Goal: Task Accomplishment & Management: Use online tool/utility

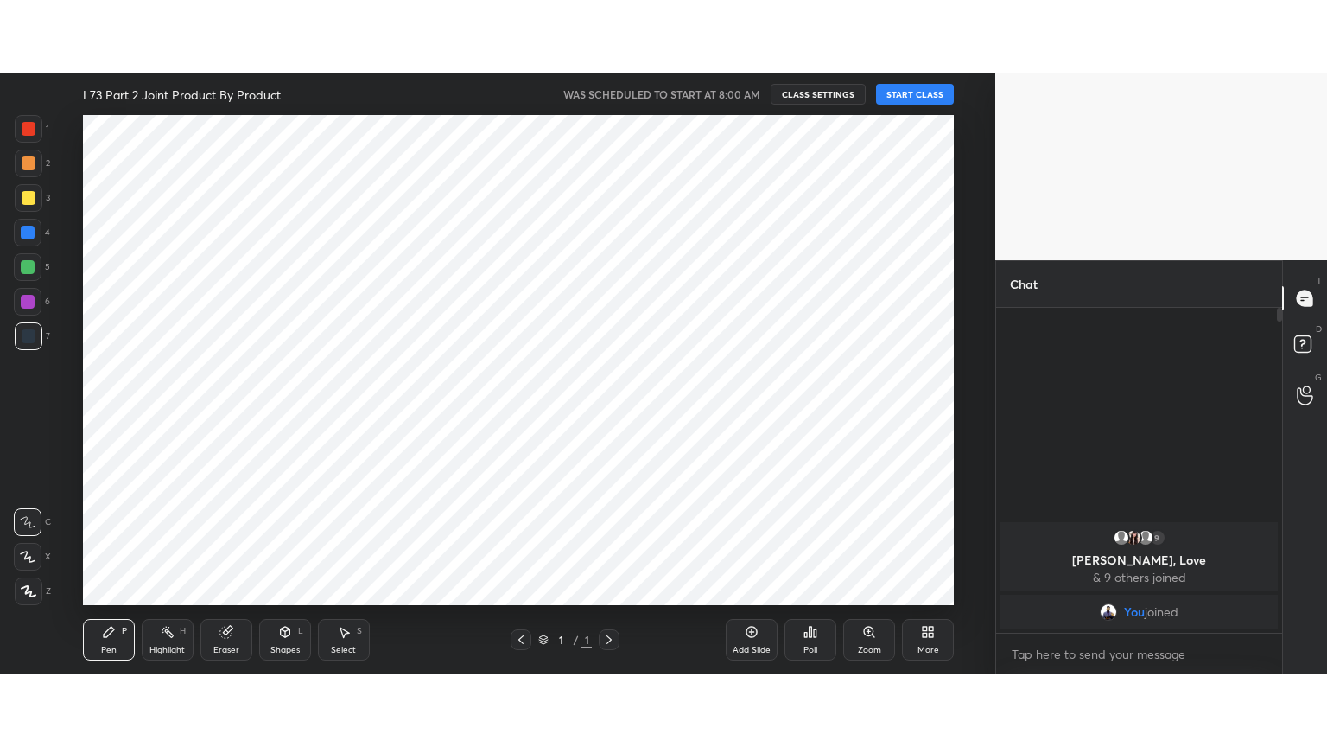
scroll to position [85930, 85494]
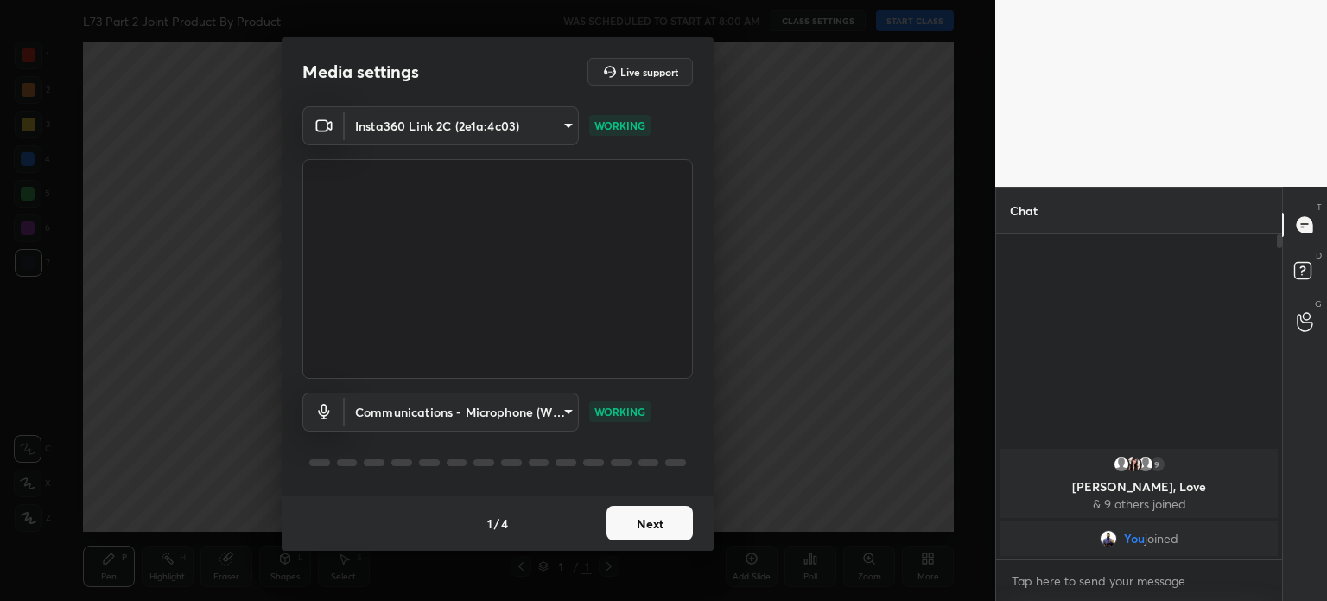
click at [644, 518] on button "Next" at bounding box center [650, 523] width 86 height 35
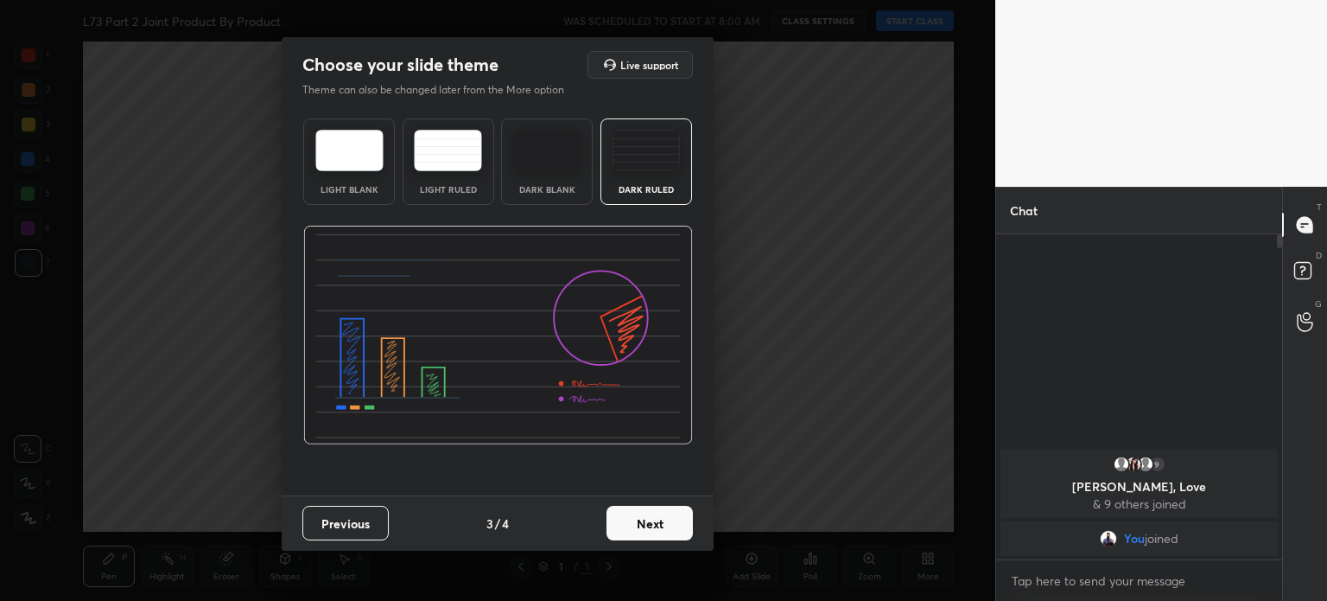
click at [644, 518] on button "Next" at bounding box center [650, 523] width 86 height 35
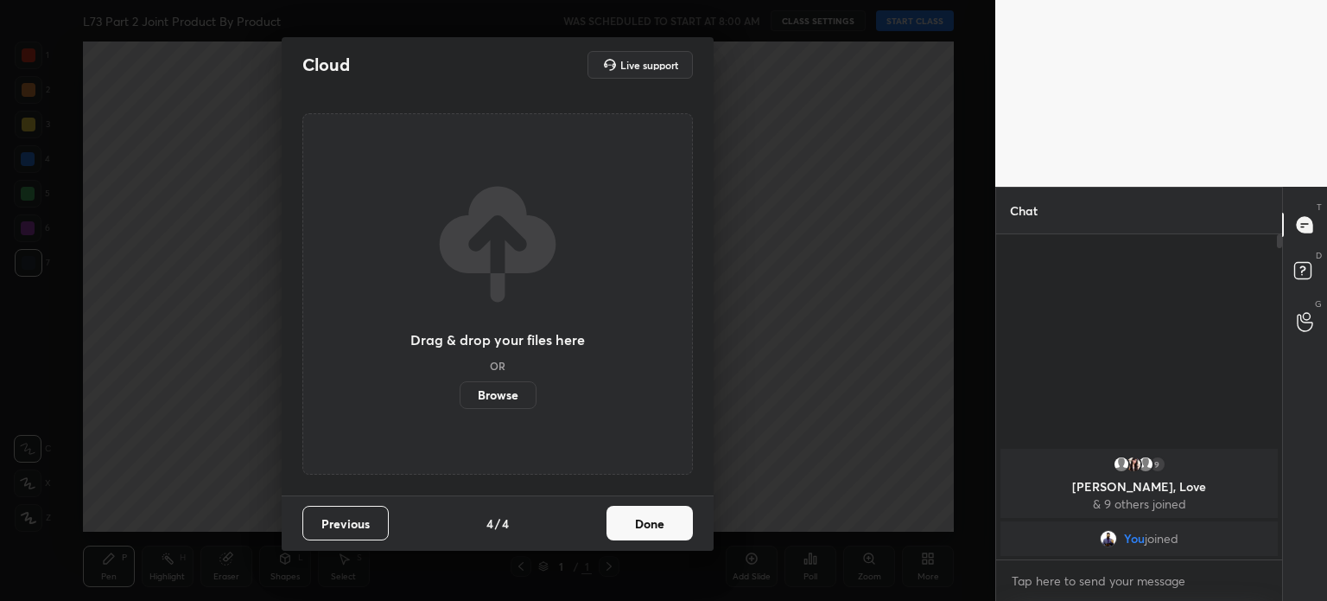
click at [644, 518] on button "Done" at bounding box center [650, 523] width 86 height 35
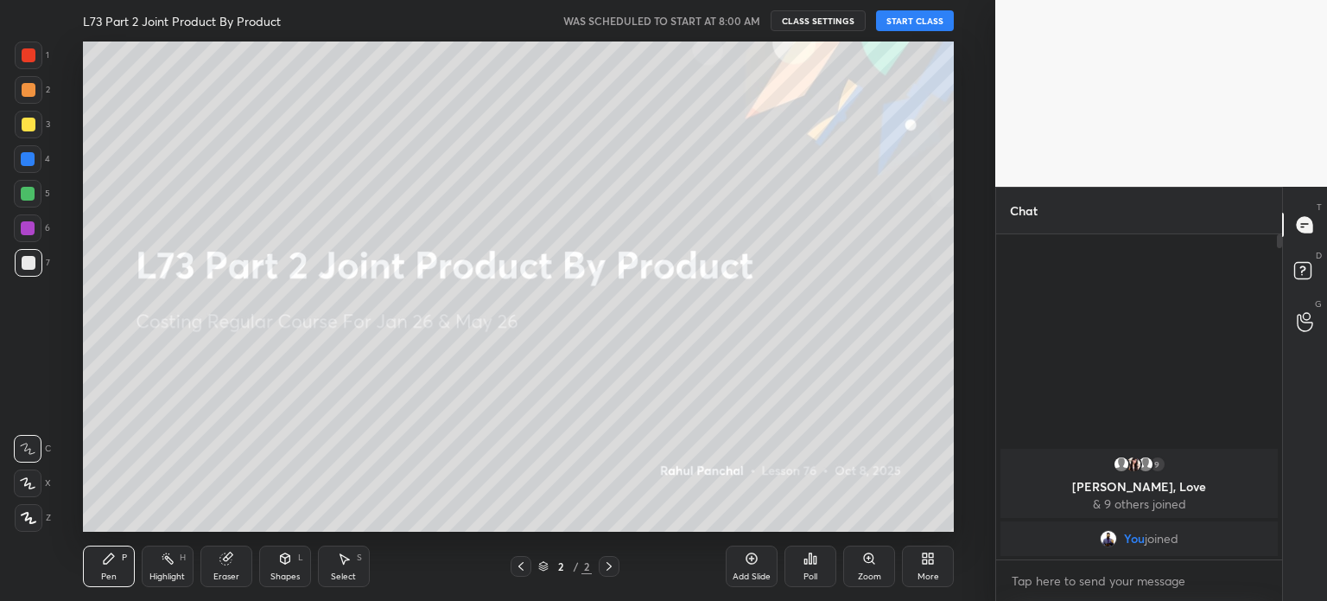
click at [930, 19] on button "START CLASS" at bounding box center [915, 20] width 78 height 21
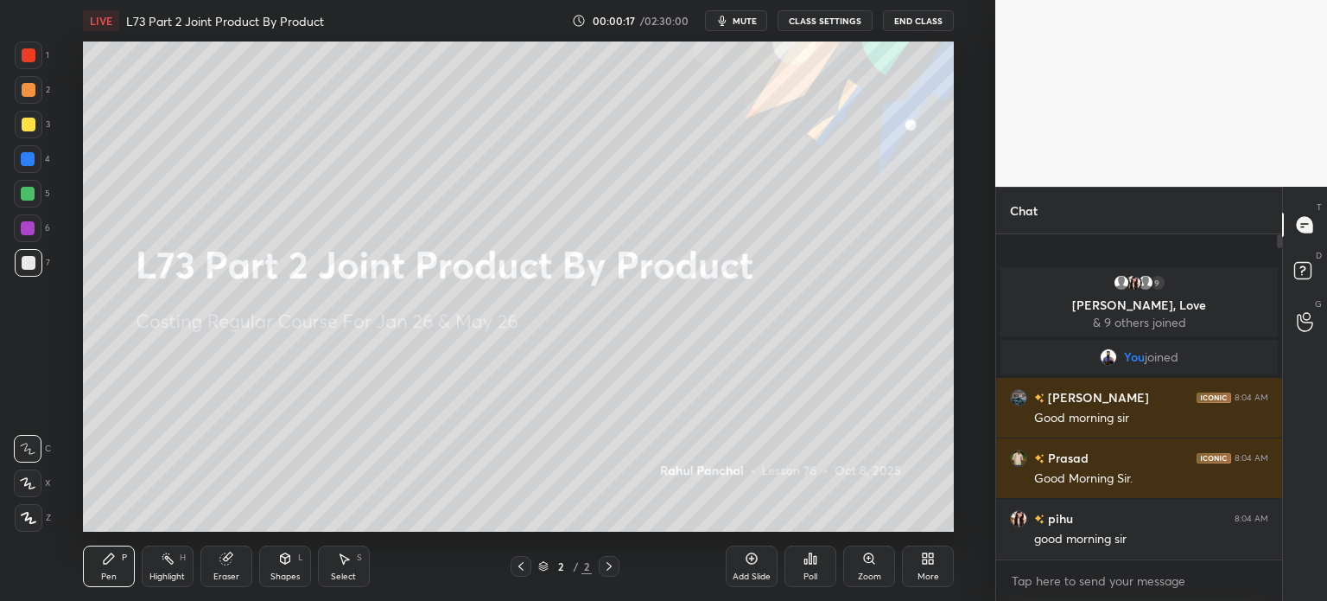
click at [921, 556] on icon at bounding box center [928, 558] width 14 height 14
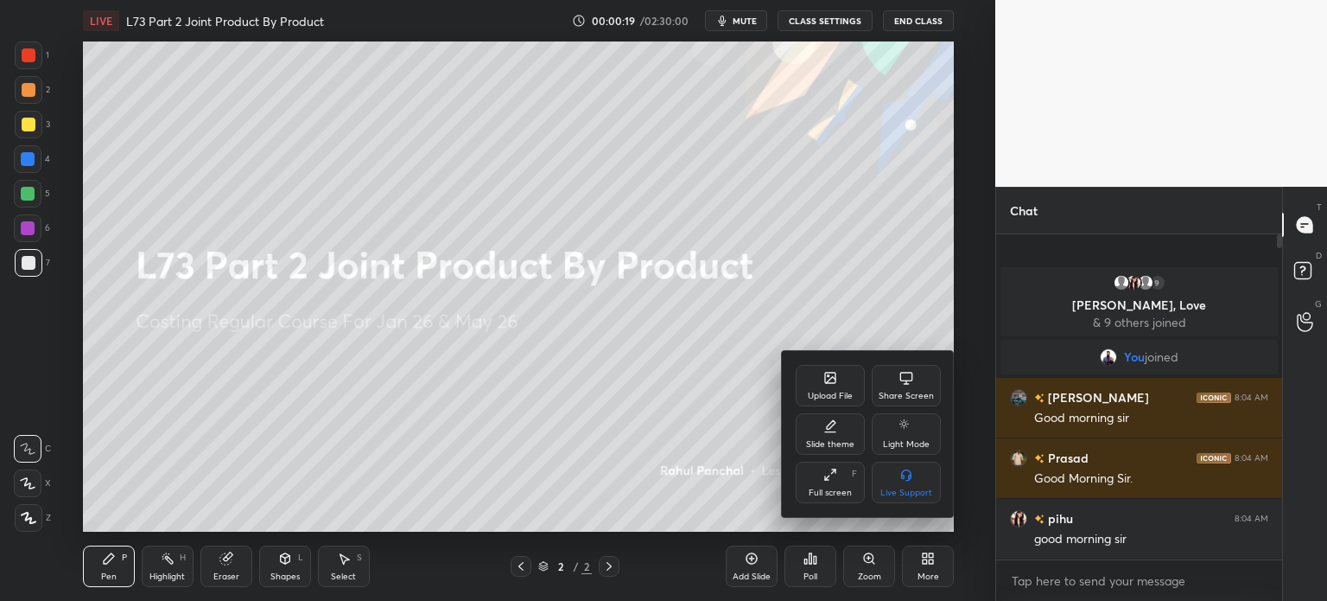
click at [830, 387] on div "Upload File" at bounding box center [830, 385] width 69 height 41
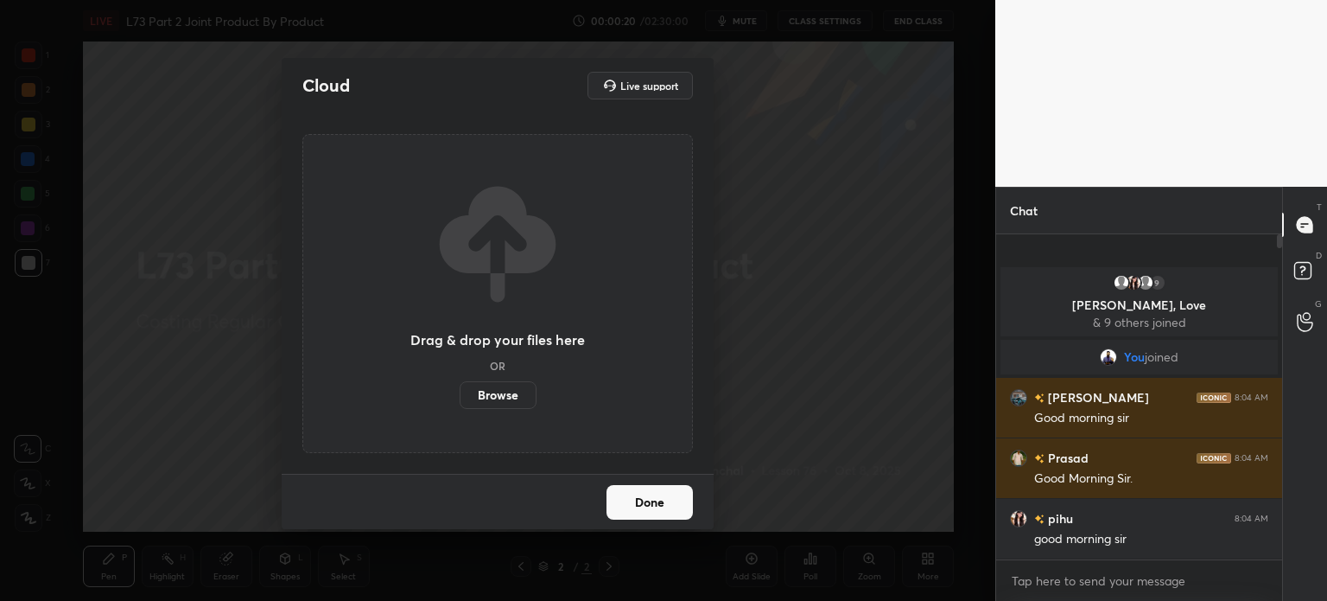
click at [476, 398] on label "Browse" at bounding box center [498, 395] width 77 height 28
click at [460, 398] on input "Browse" at bounding box center [460, 395] width 0 height 28
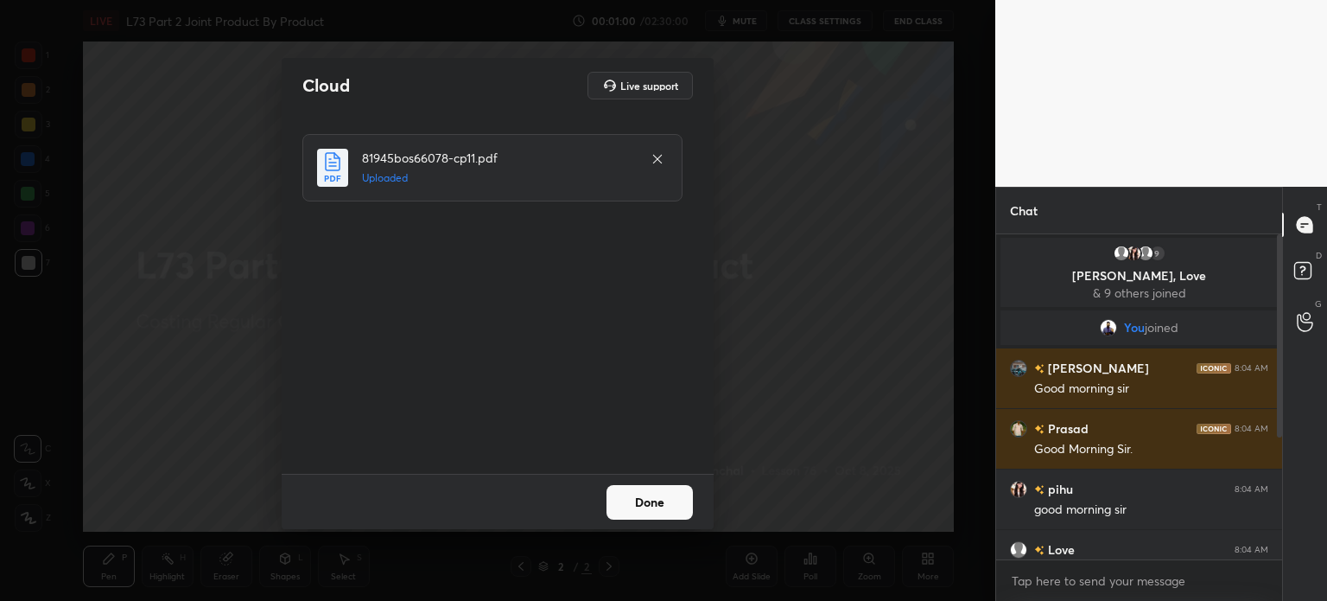
click at [674, 519] on button "Done" at bounding box center [650, 502] width 86 height 35
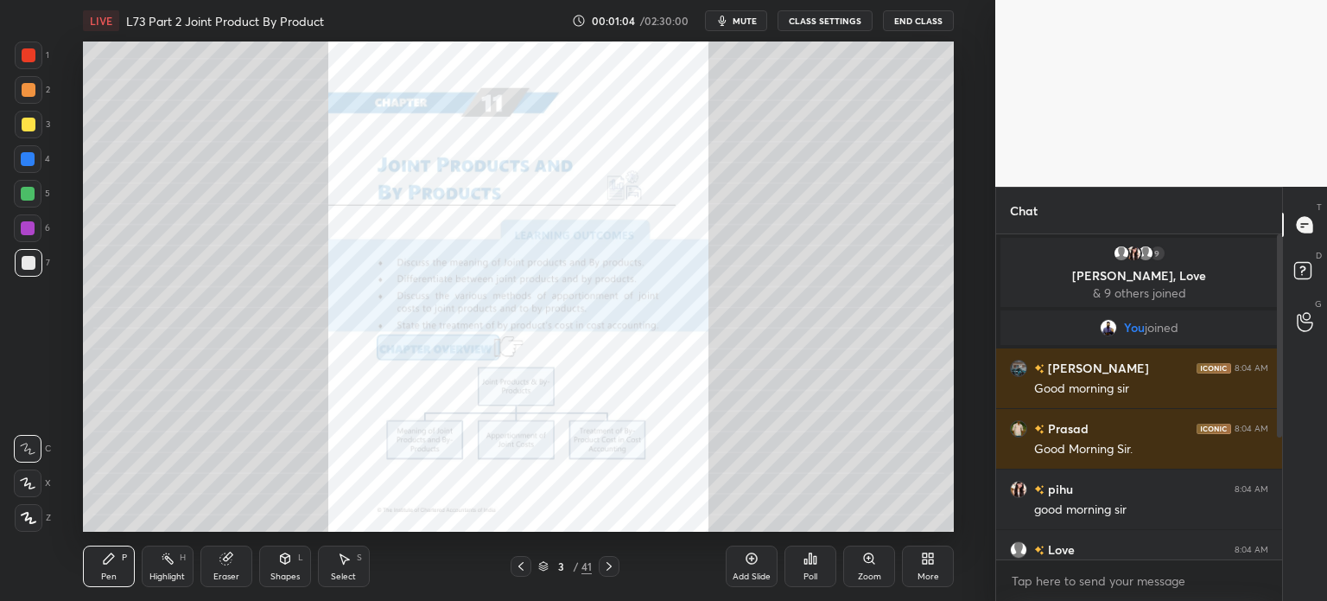
click at [928, 572] on div "More" at bounding box center [929, 576] width 22 height 9
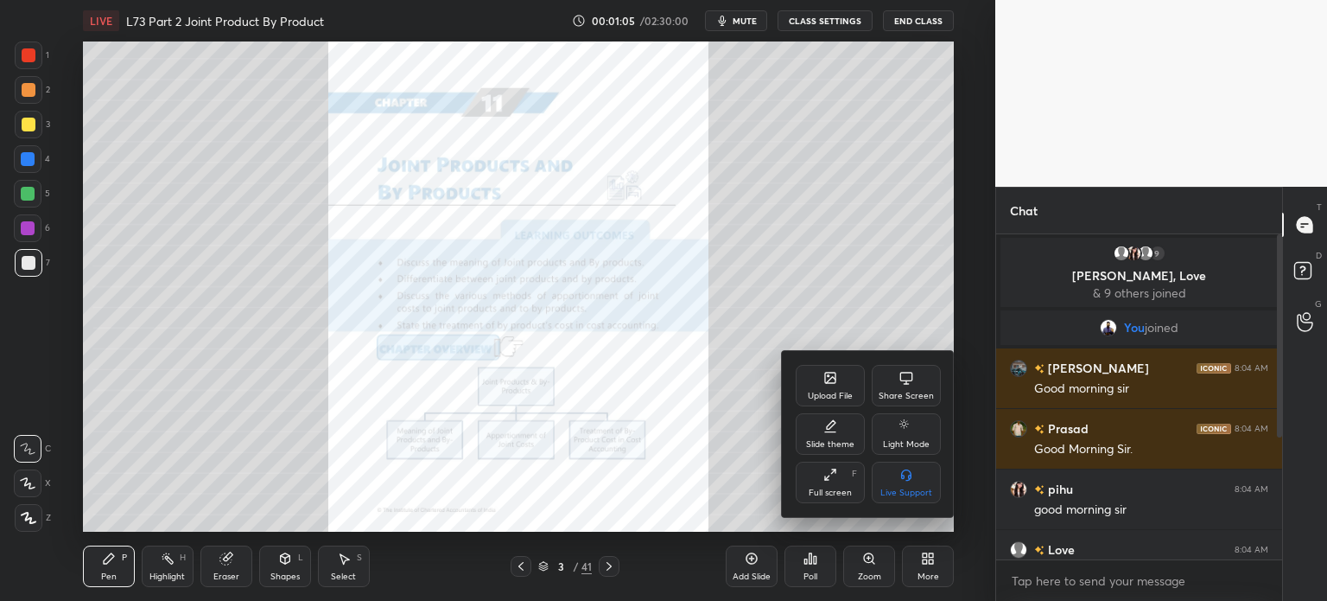
click at [820, 484] on div "Full screen F" at bounding box center [830, 481] width 69 height 41
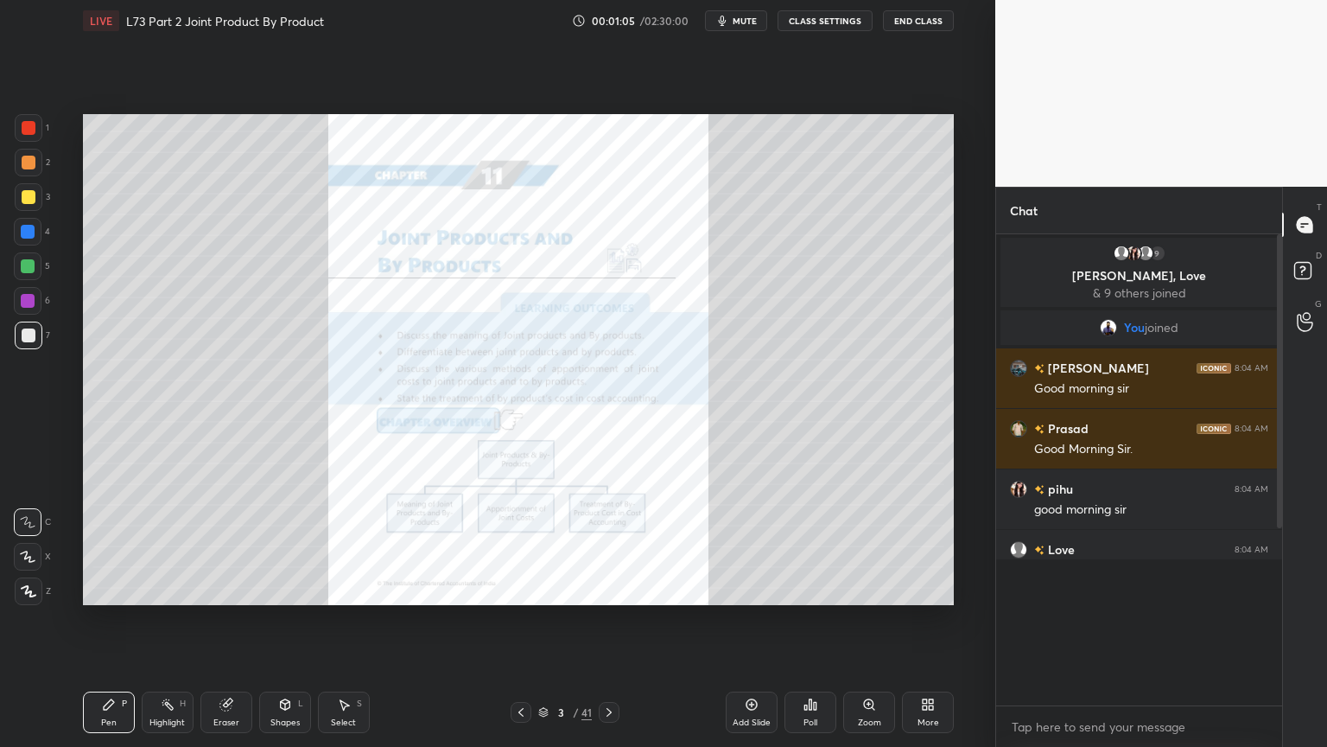
scroll to position [322, 281]
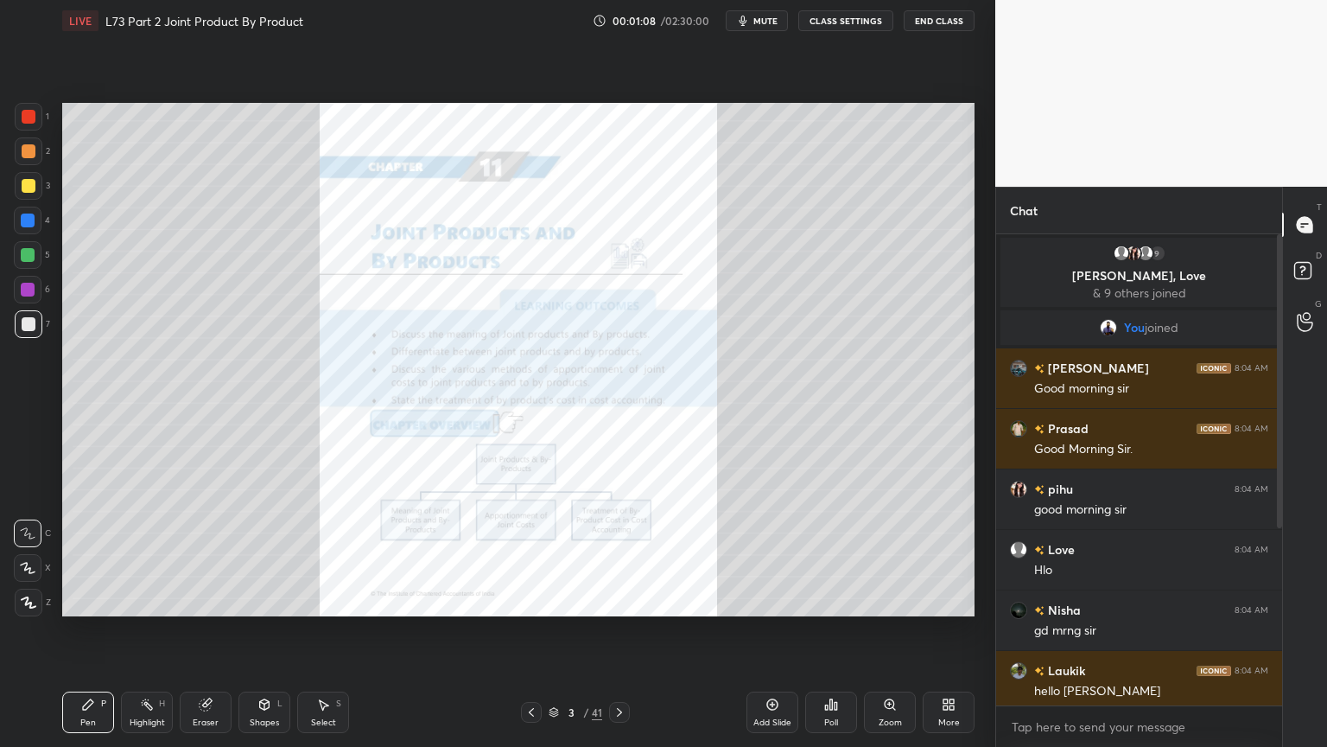
click at [210, 600] on div "Eraser" at bounding box center [206, 711] width 52 height 41
click at [29, 600] on div "Erase all" at bounding box center [28, 603] width 28 height 28
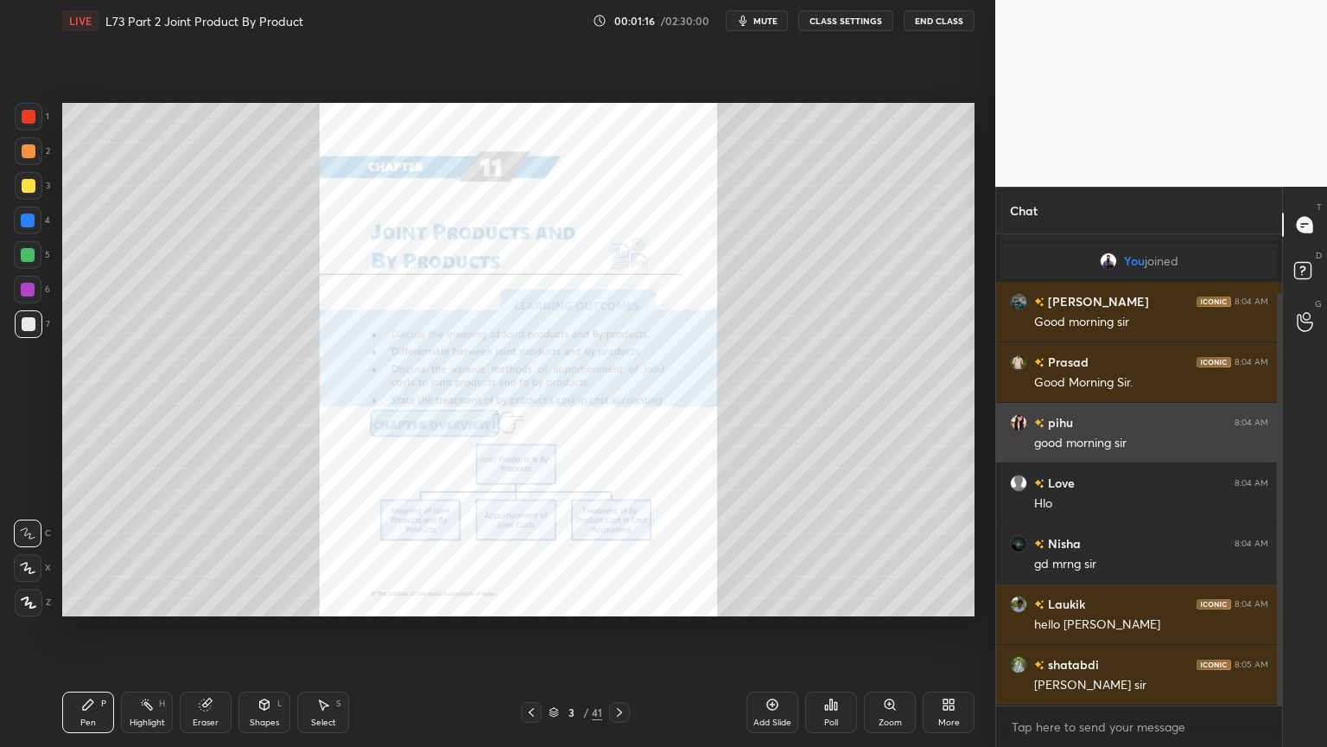
scroll to position [127, 0]
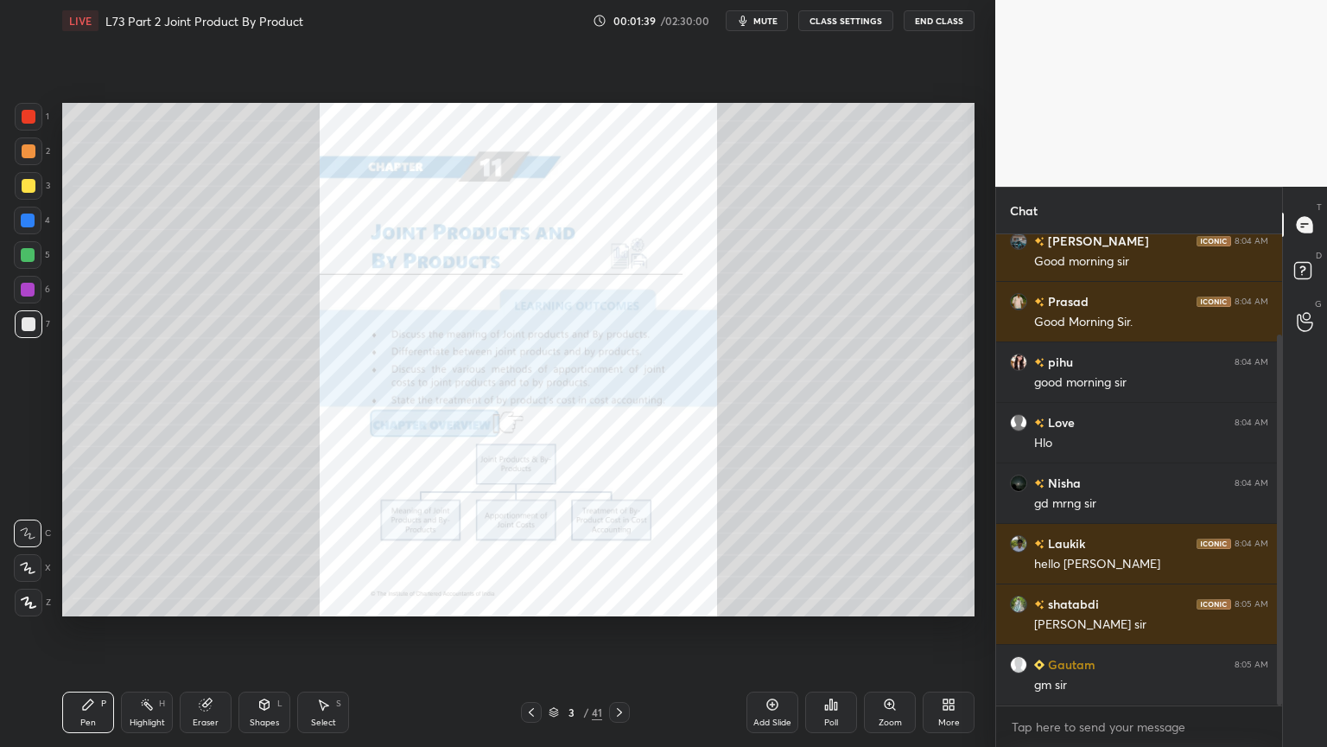
click at [529, 600] on icon at bounding box center [532, 712] width 14 height 14
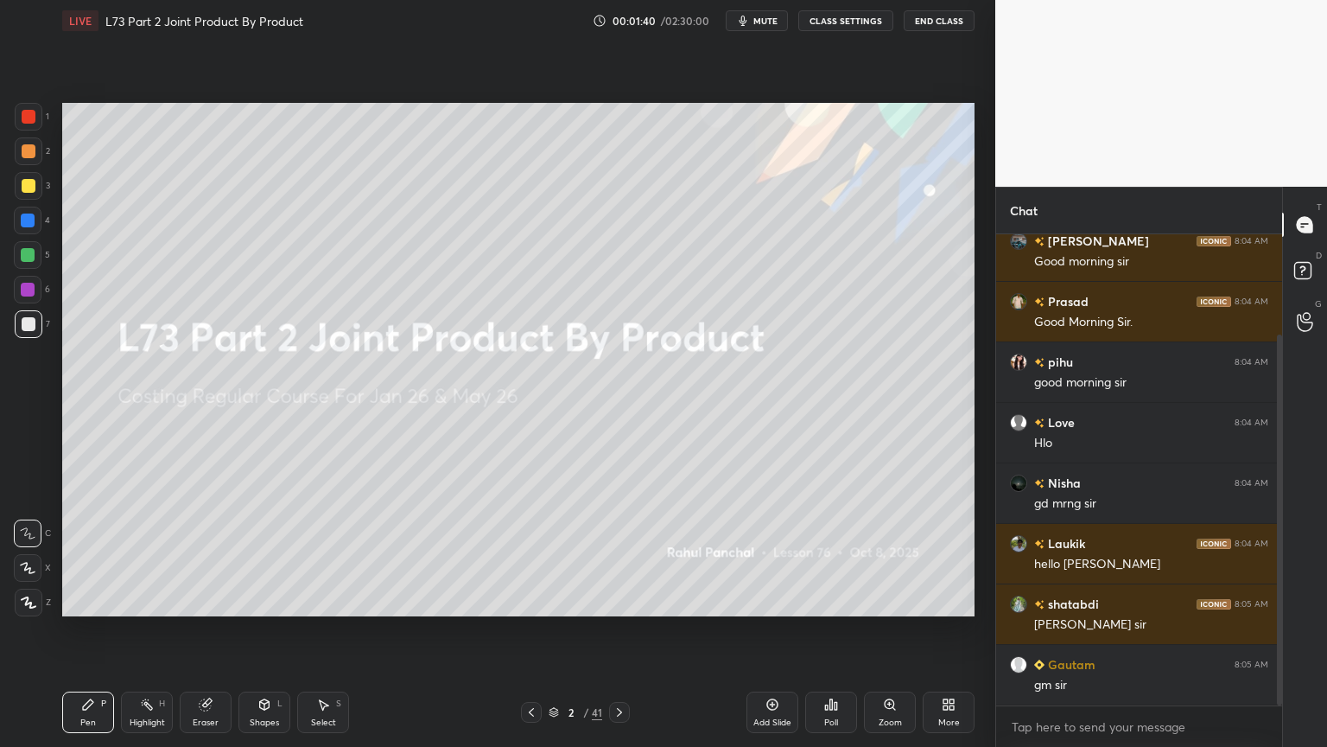
click at [951, 600] on icon at bounding box center [949, 704] width 14 height 14
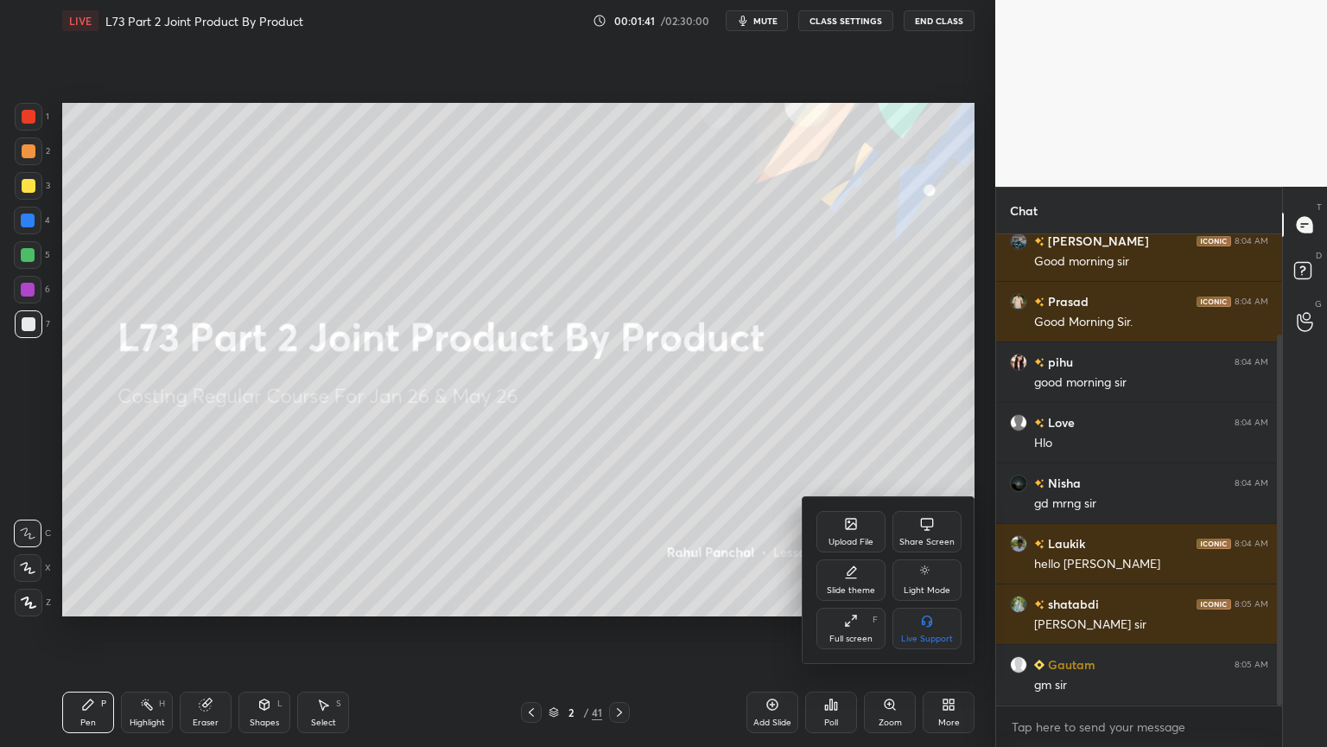
click at [854, 575] on icon at bounding box center [851, 572] width 14 height 14
click at [926, 600] on rect at bounding box center [926, 620] width 13 height 7
click at [824, 524] on div "Slide theme" at bounding box center [889, 521] width 145 height 18
click at [732, 542] on div at bounding box center [663, 373] width 1327 height 747
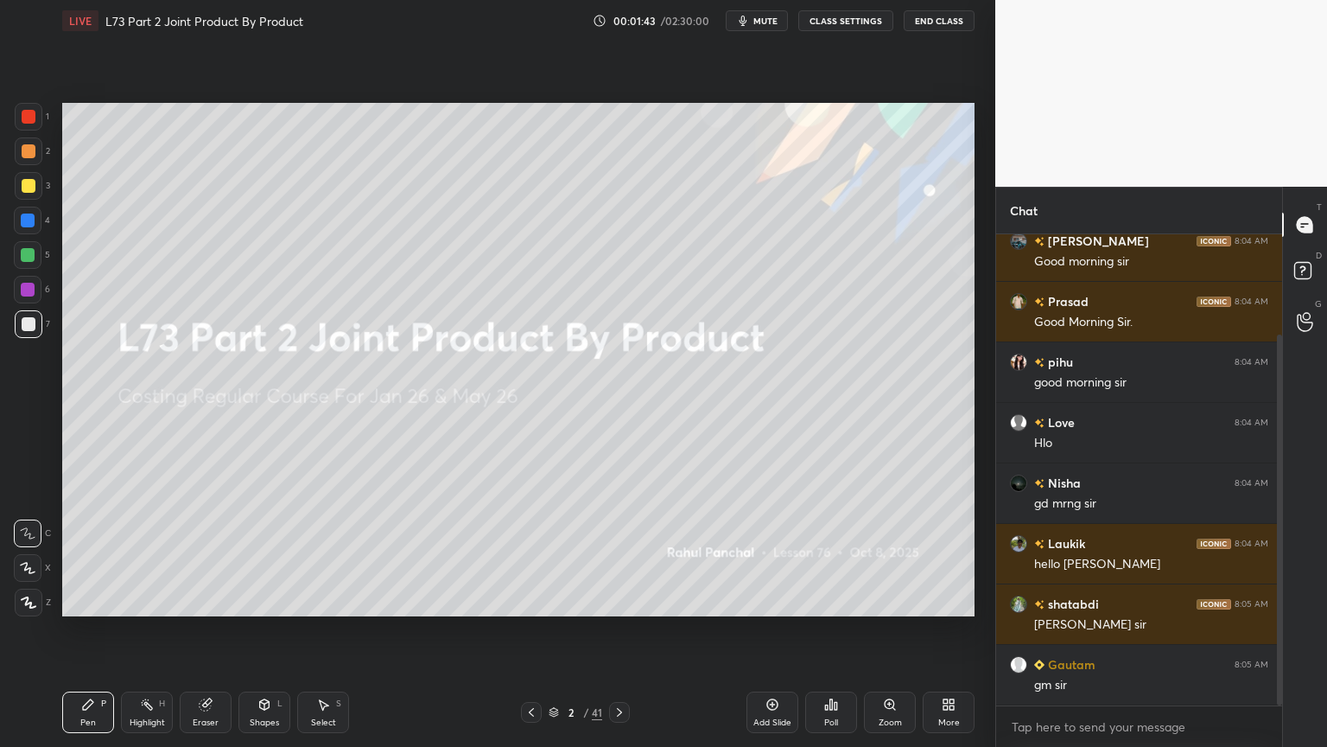
click at [778, 600] on div "Add Slide" at bounding box center [773, 711] width 52 height 41
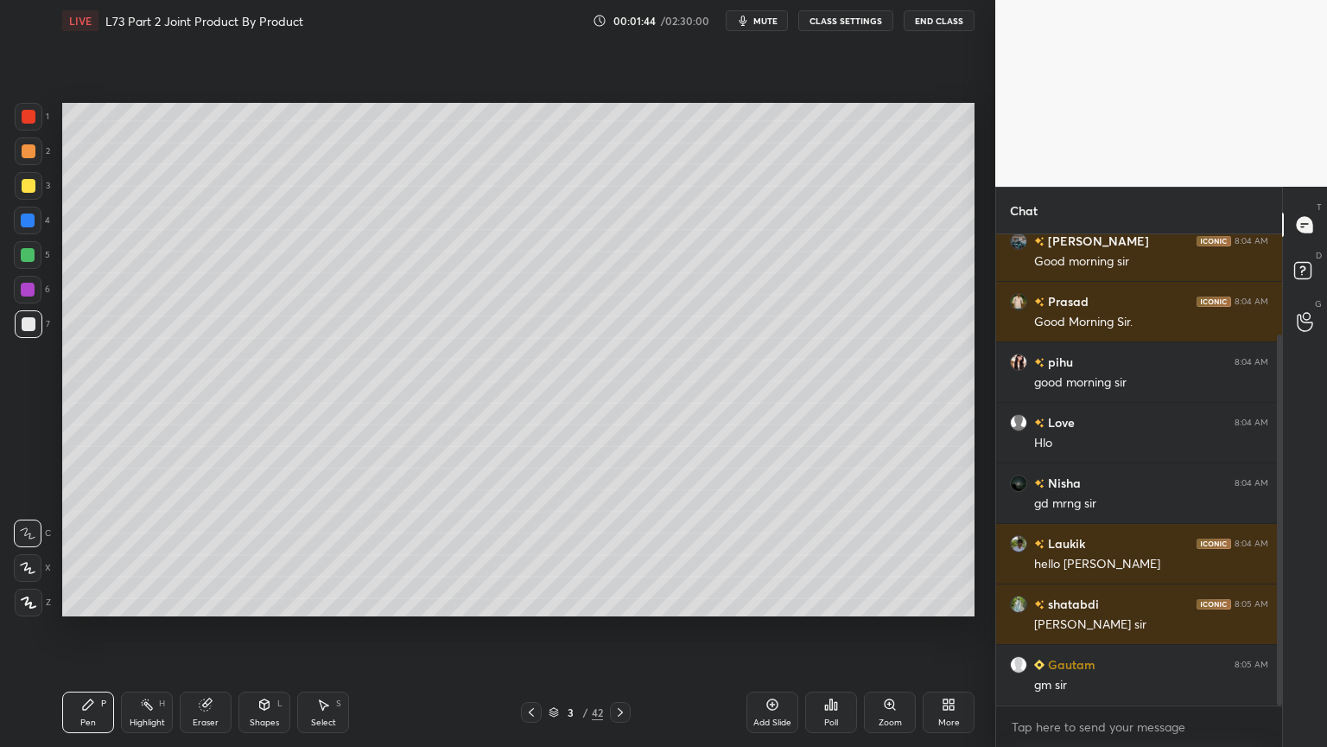
click at [3, 225] on div "1 2 3 4 5 6 7 C X Z C X Z E E Erase all H H" at bounding box center [27, 359] width 55 height 513
click at [260, 600] on icon at bounding box center [265, 704] width 10 height 10
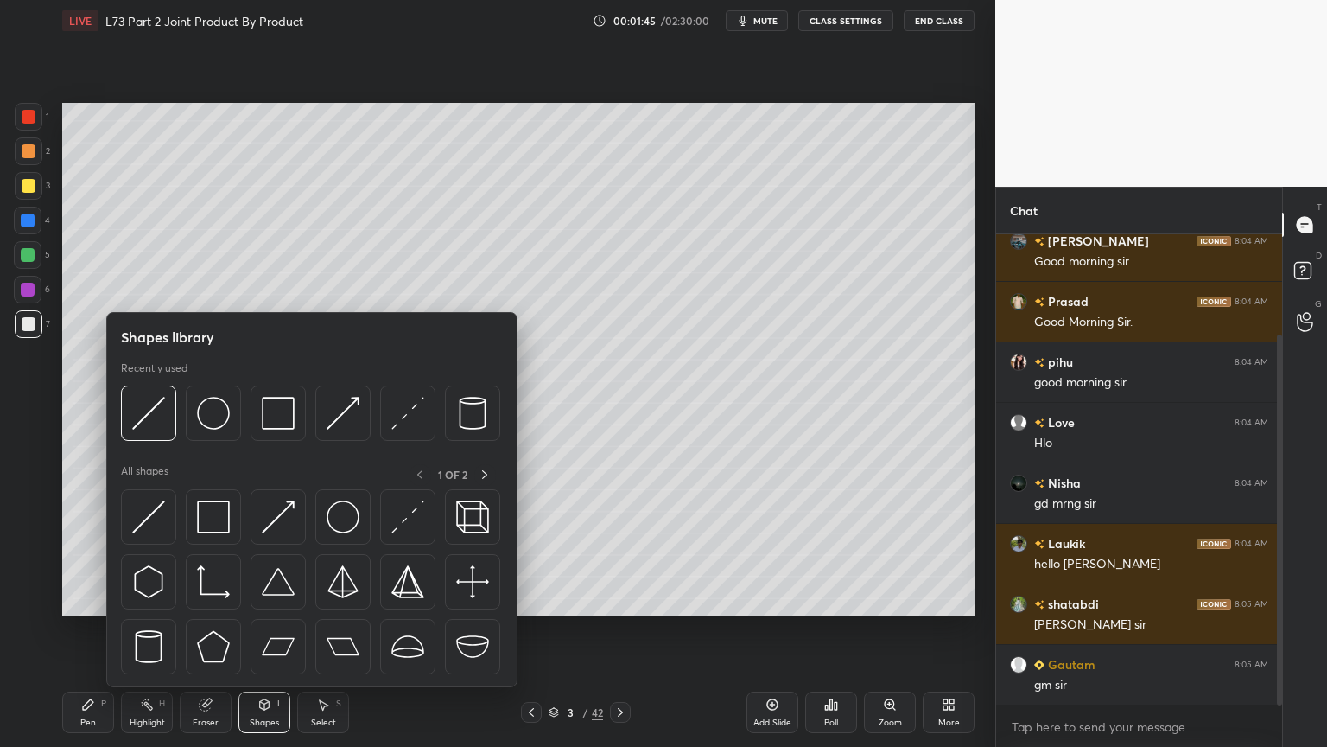
click at [266, 401] on img at bounding box center [278, 413] width 33 height 33
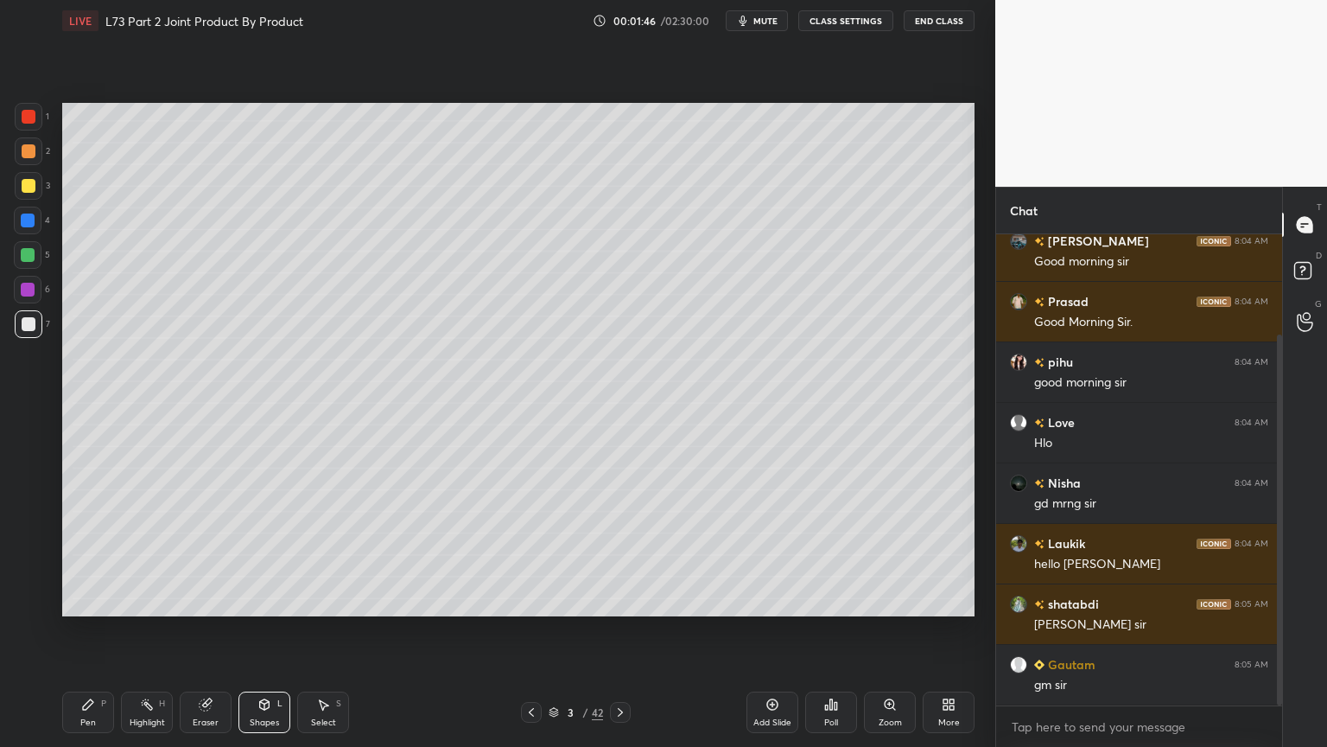
click at [0, 221] on div "1 2 3 4 5 6 7 C X Z C X Z E E Erase all H H" at bounding box center [27, 359] width 55 height 513
click at [30, 234] on div "4" at bounding box center [32, 224] width 36 height 35
click at [273, 600] on div "Shapes" at bounding box center [264, 722] width 29 height 9
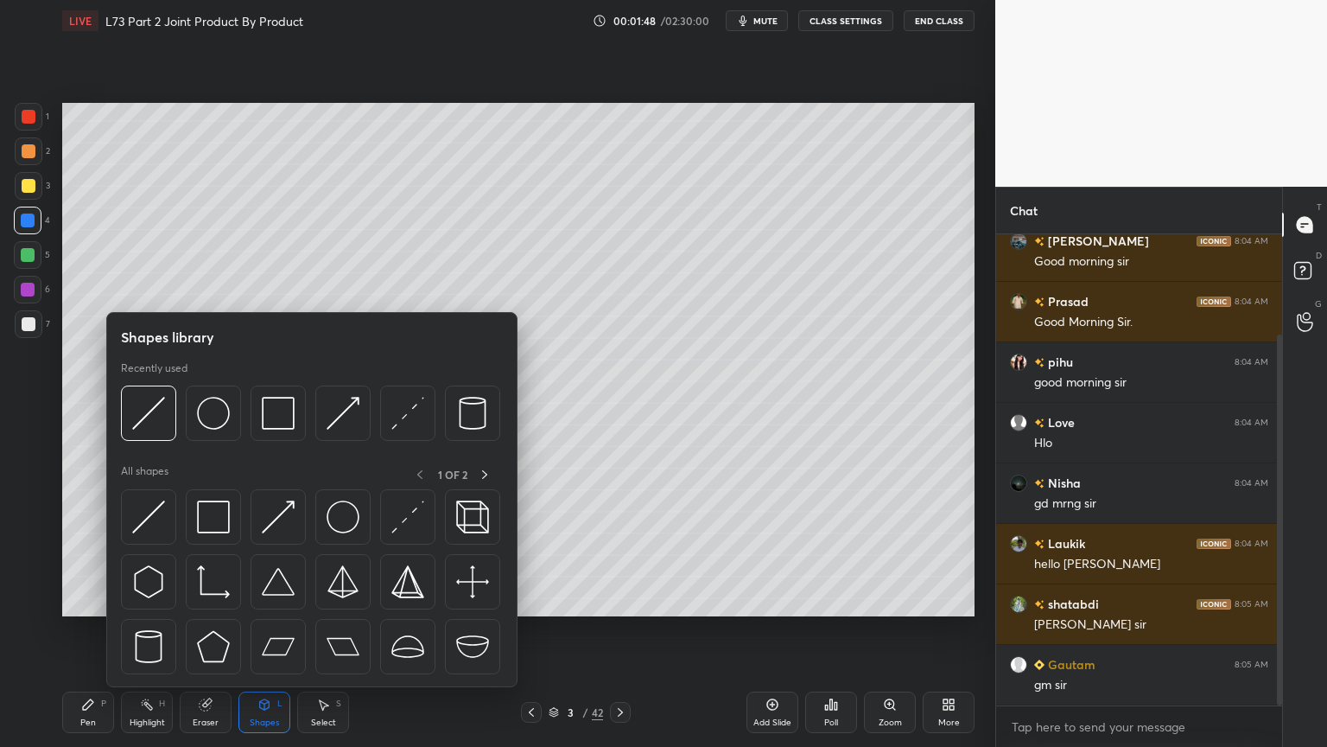
click at [267, 404] on img at bounding box center [278, 413] width 33 height 33
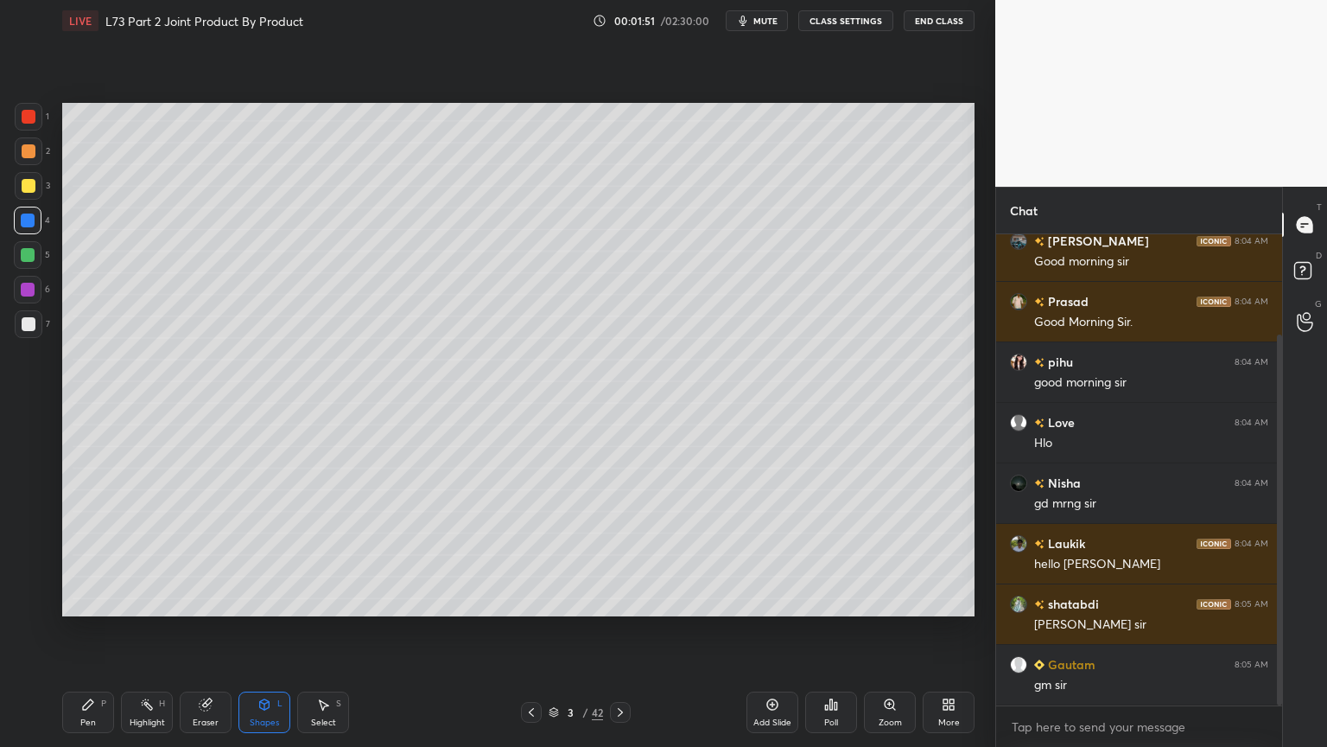
click at [87, 600] on div "Pen P" at bounding box center [88, 711] width 52 height 41
click at [33, 525] on div at bounding box center [28, 533] width 28 height 28
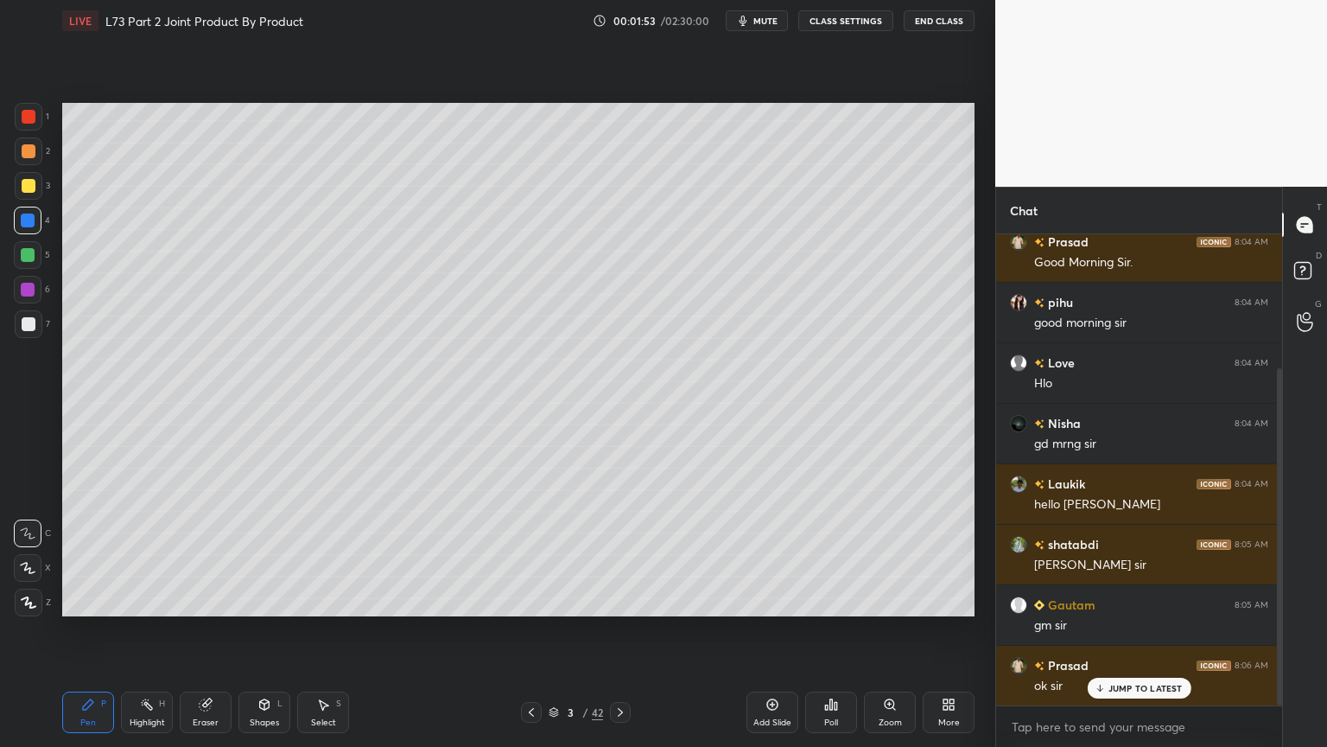
click at [29, 600] on div at bounding box center [29, 603] width 28 height 28
click at [31, 573] on icon at bounding box center [28, 568] width 14 height 10
click at [28, 600] on div at bounding box center [29, 603] width 28 height 28
click at [102, 600] on div "P" at bounding box center [103, 703] width 5 height 9
click at [13, 190] on div "1 2 3 4 5 6 7 C X Z C X Z E E Erase all H H" at bounding box center [27, 359] width 55 height 513
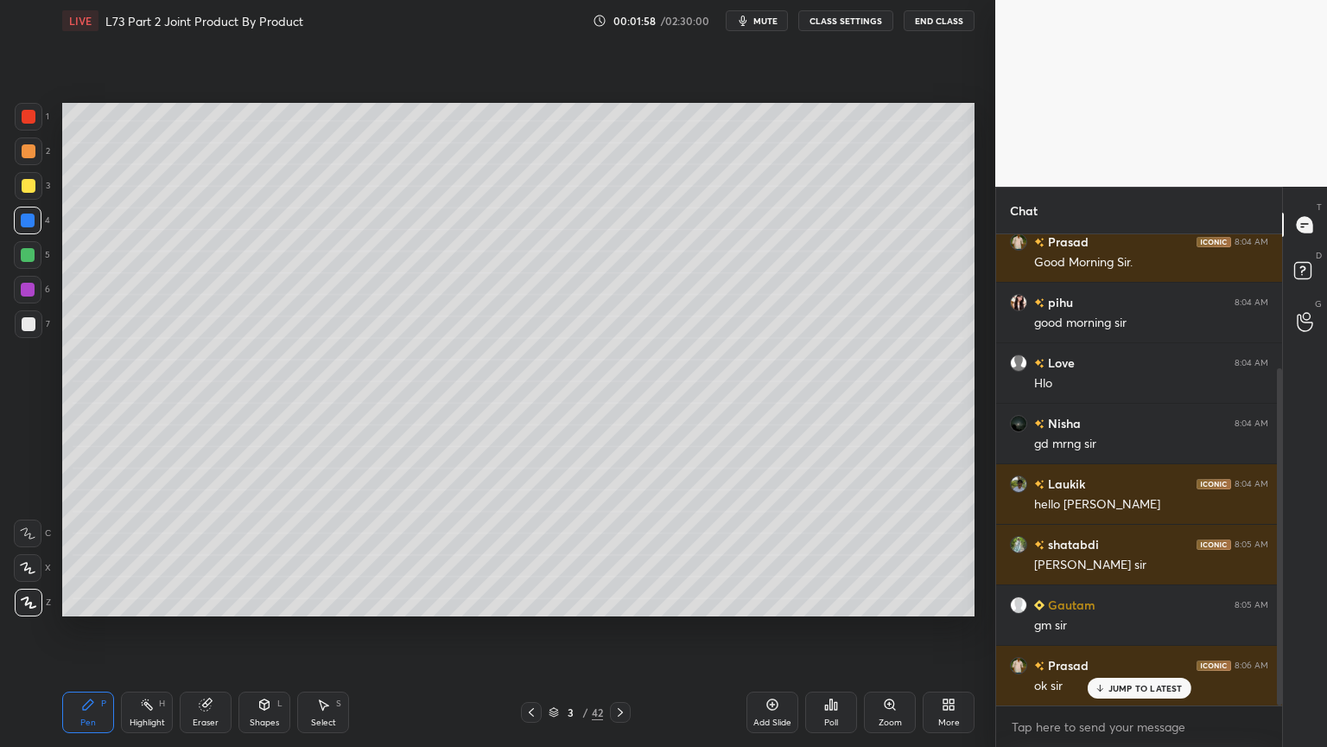
click at [31, 194] on div at bounding box center [29, 186] width 28 height 28
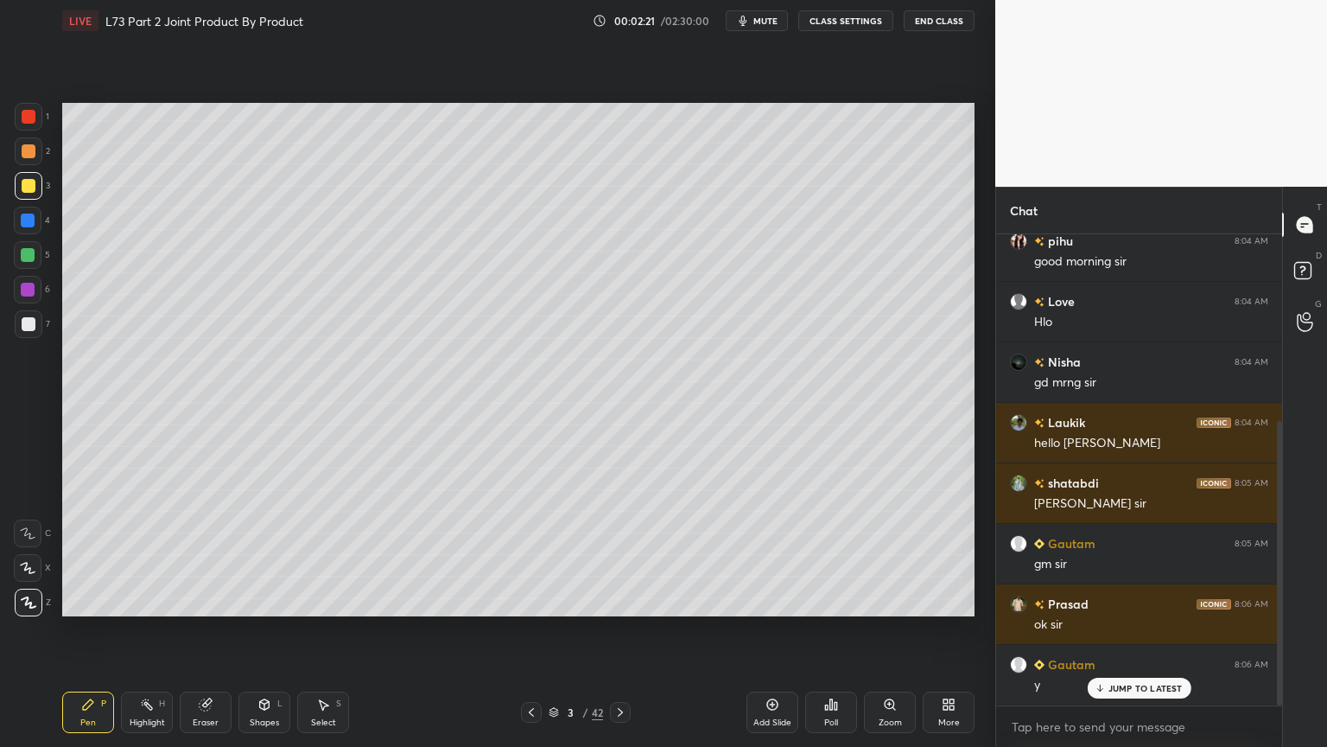
scroll to position [308, 0]
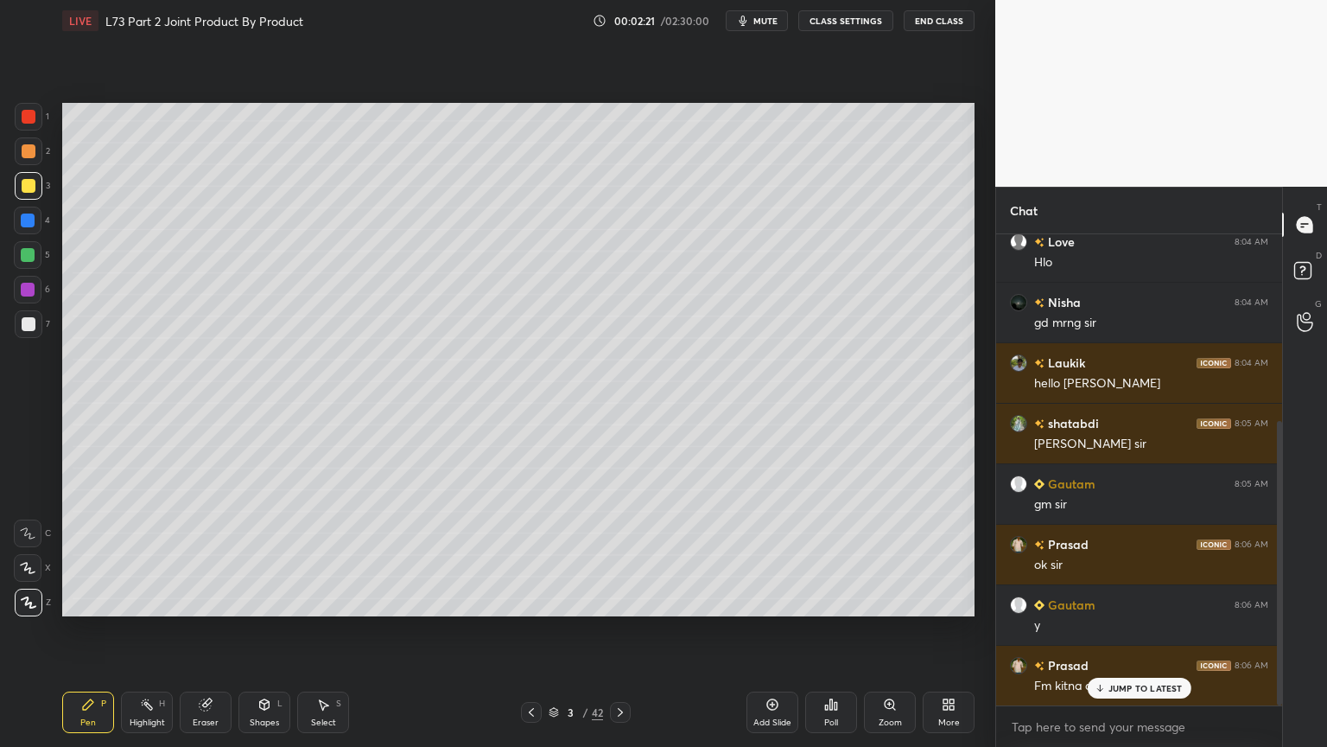
click at [92, 600] on div "Pen" at bounding box center [88, 722] width 16 height 9
click at [90, 600] on div "Pen" at bounding box center [88, 722] width 16 height 9
click at [40, 536] on div at bounding box center [28, 533] width 28 height 28
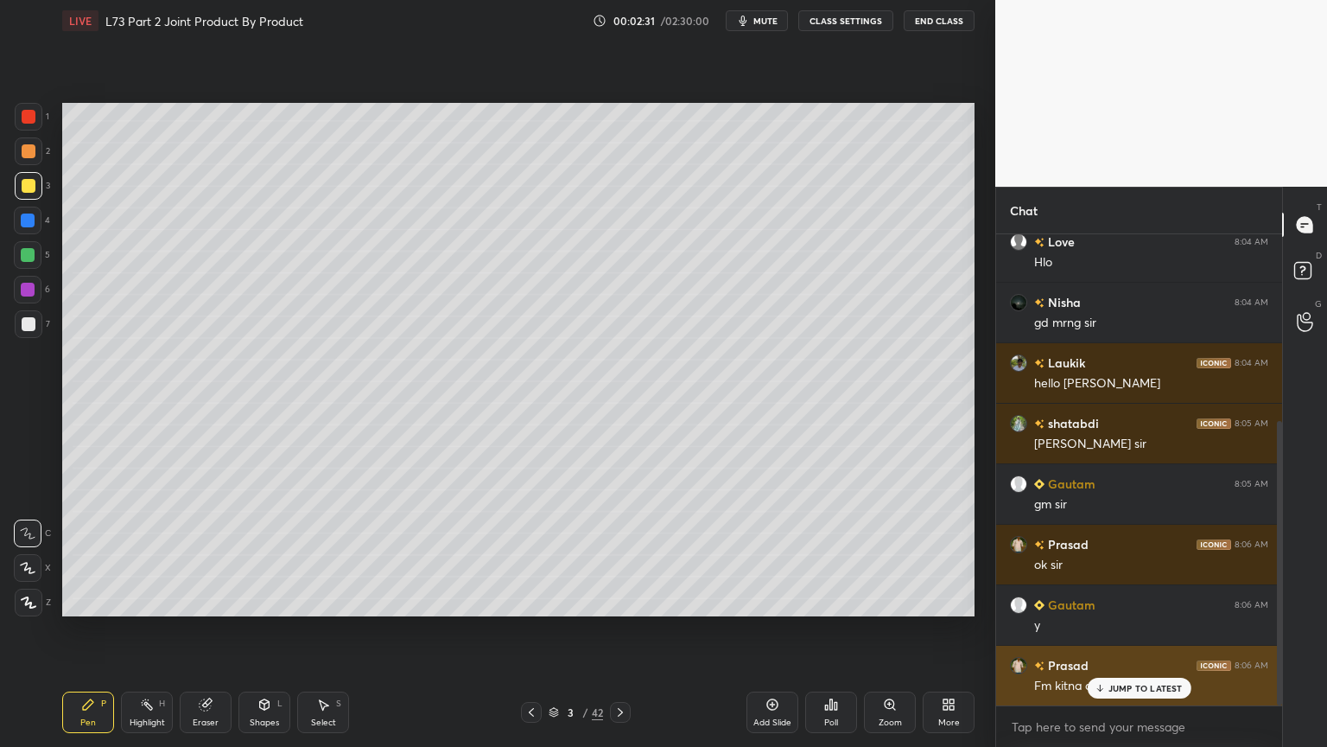
click at [1132, 600] on div "JUMP TO LATEST" at bounding box center [1139, 688] width 104 height 21
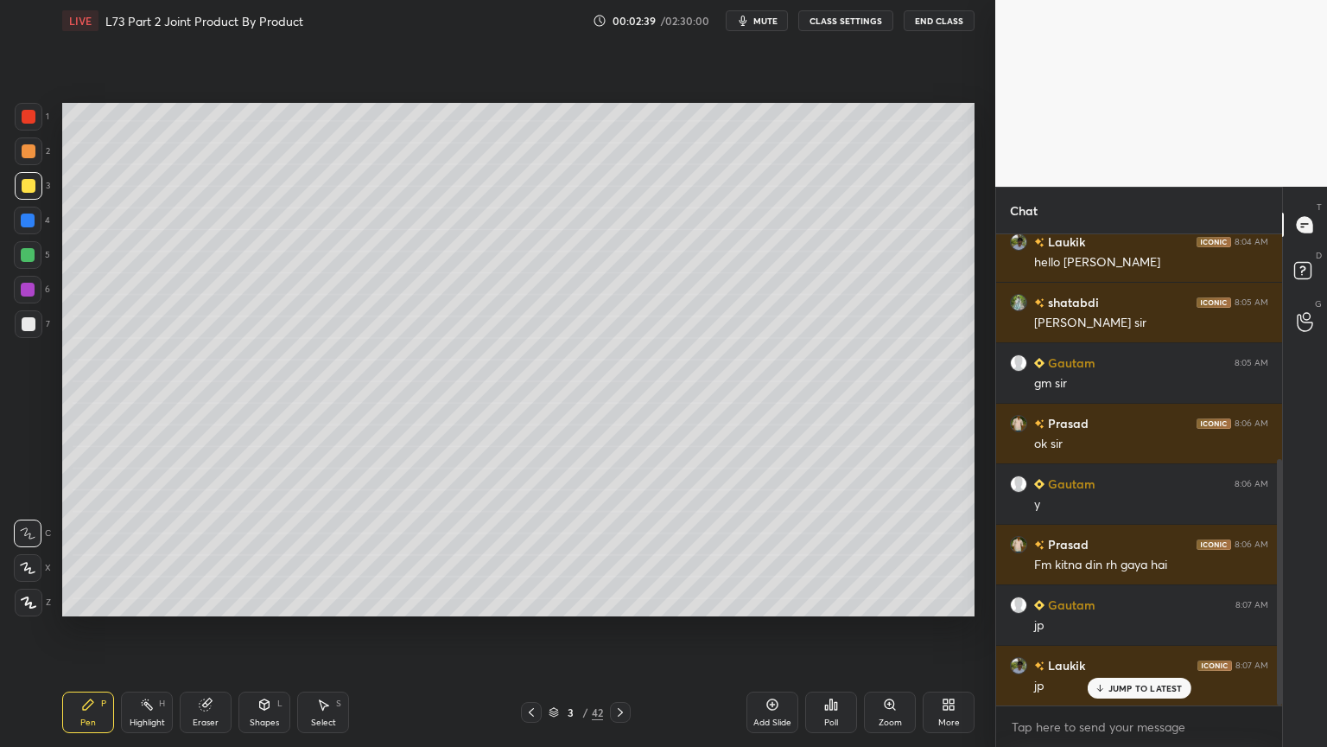
scroll to position [490, 0]
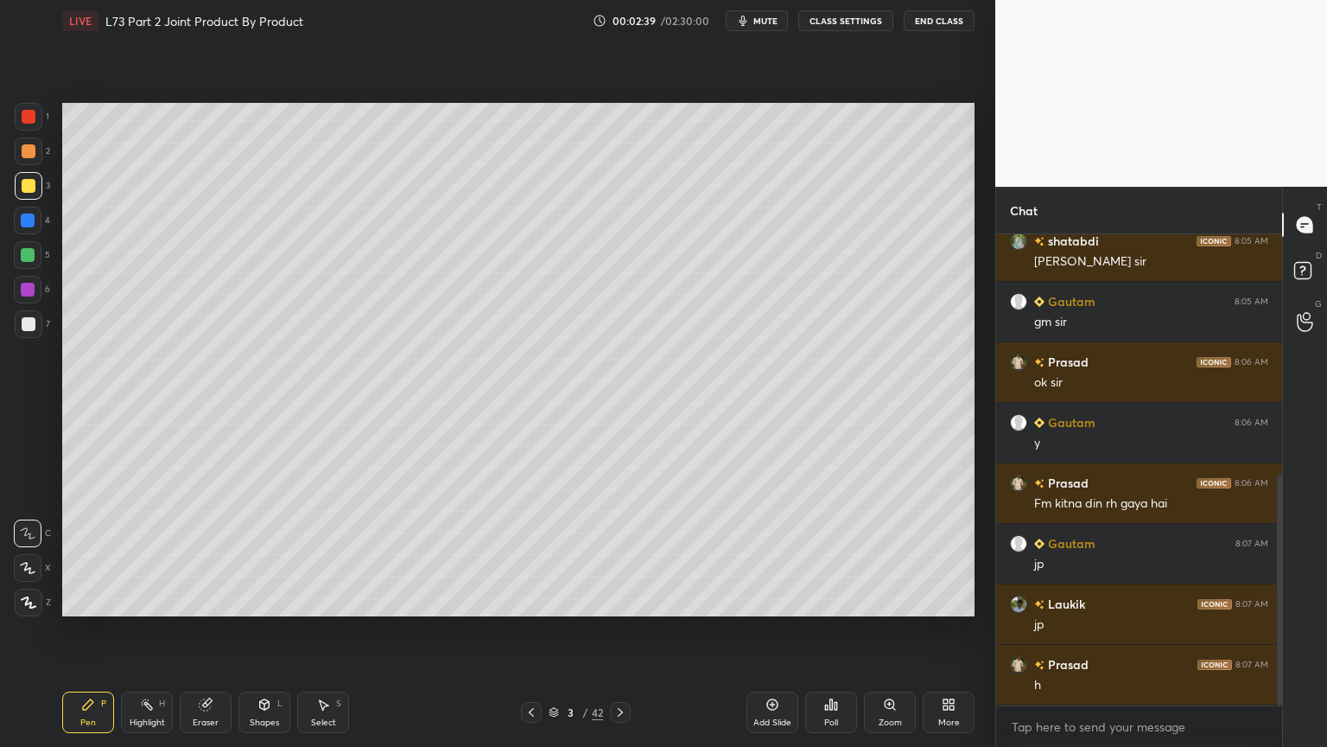
click at [38, 156] on div at bounding box center [29, 151] width 28 height 28
click at [271, 600] on div "Shapes L" at bounding box center [265, 711] width 52 height 41
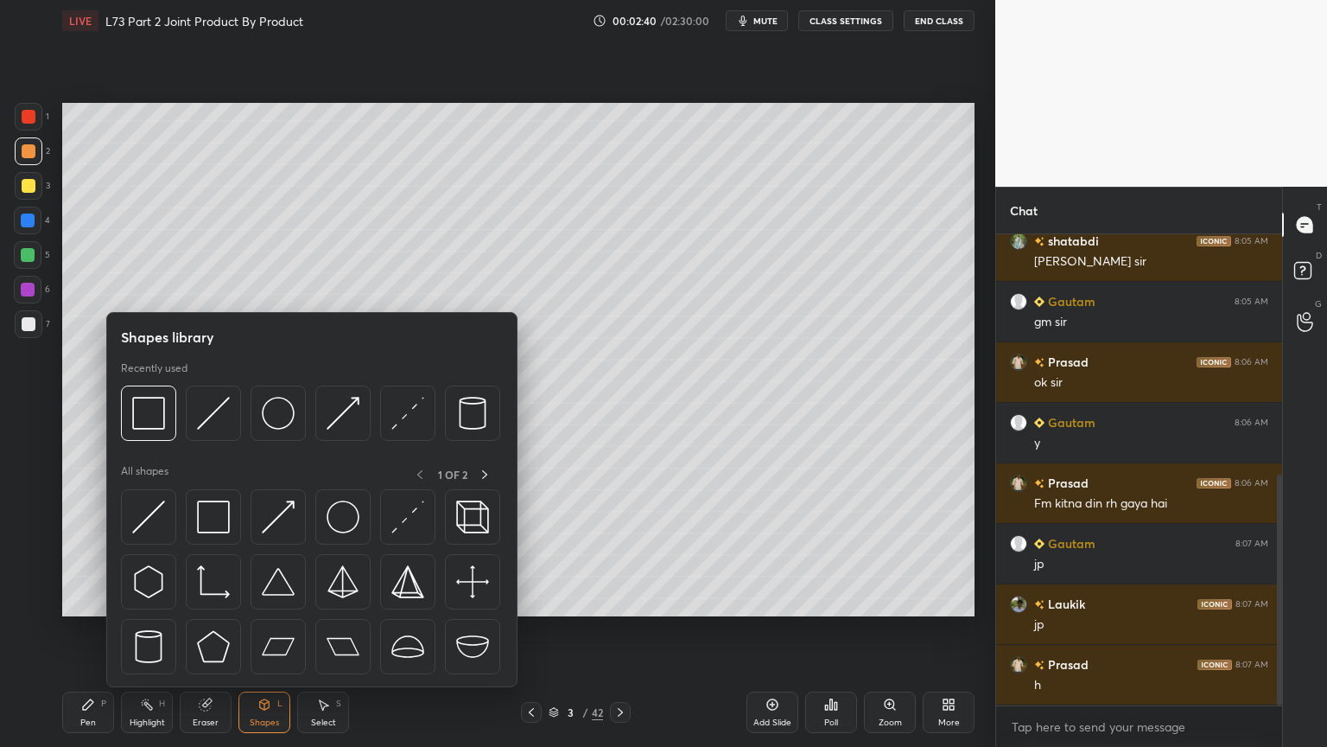
click at [199, 420] on img at bounding box center [213, 413] width 33 height 33
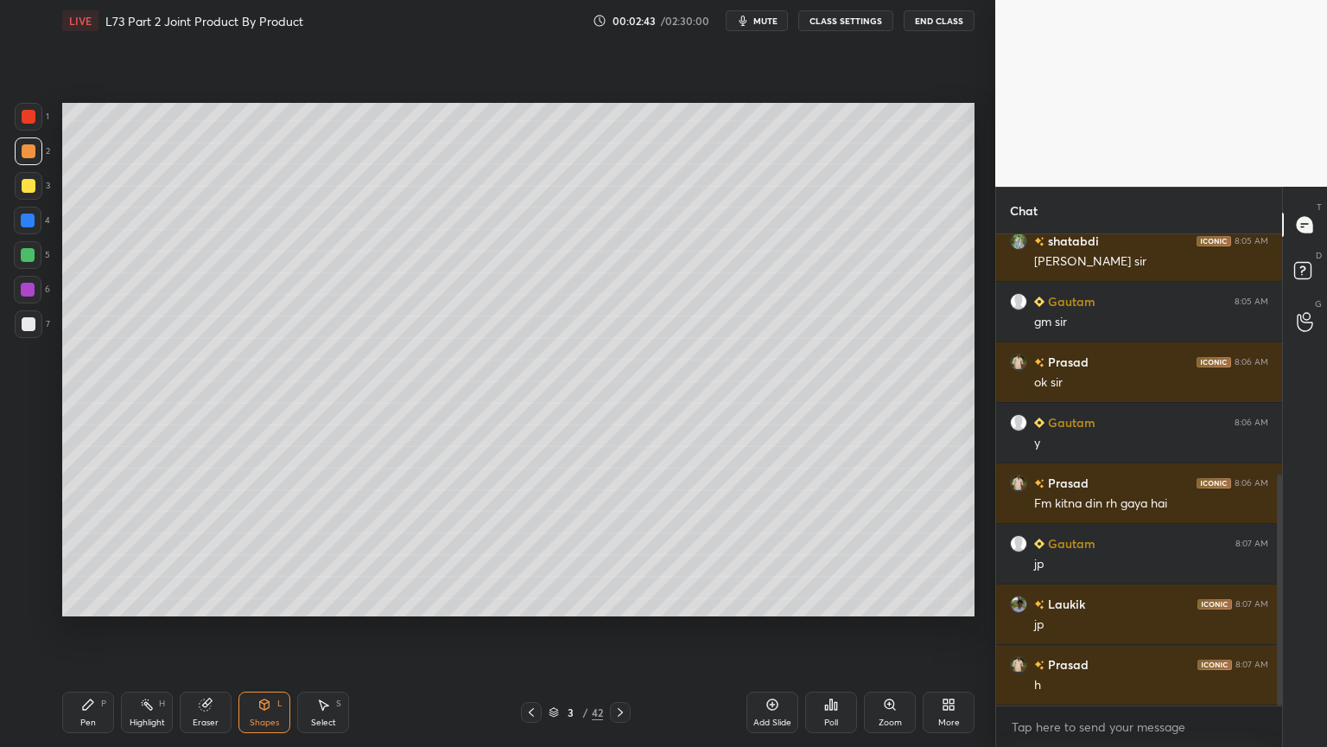
click at [28, 326] on div at bounding box center [29, 324] width 14 height 14
click at [103, 600] on div "Pen P Highlight H Eraser Shapes L Select S 3 / 42 Add Slide Poll Zoom More" at bounding box center [518, 712] width 913 height 69
click at [93, 600] on icon at bounding box center [88, 704] width 14 height 14
click at [28, 115] on div at bounding box center [29, 117] width 14 height 14
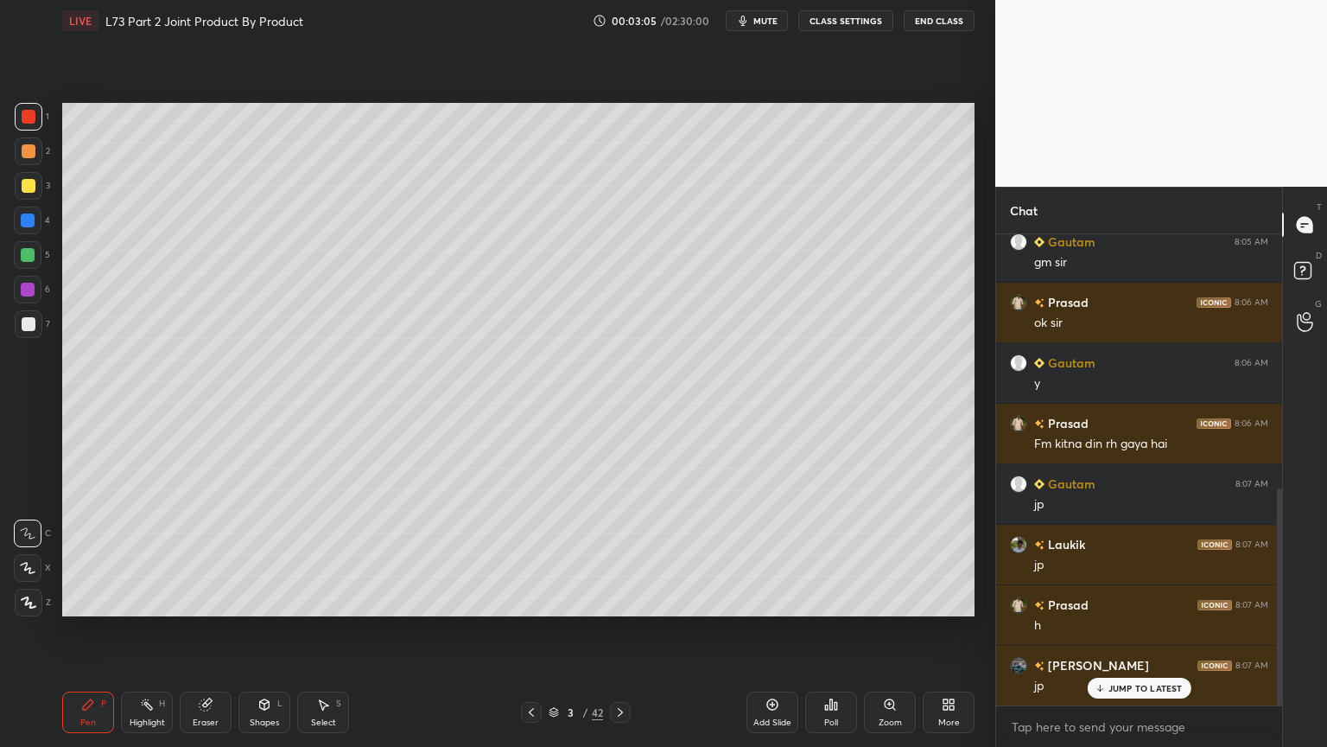
click at [86, 600] on icon at bounding box center [88, 704] width 10 height 10
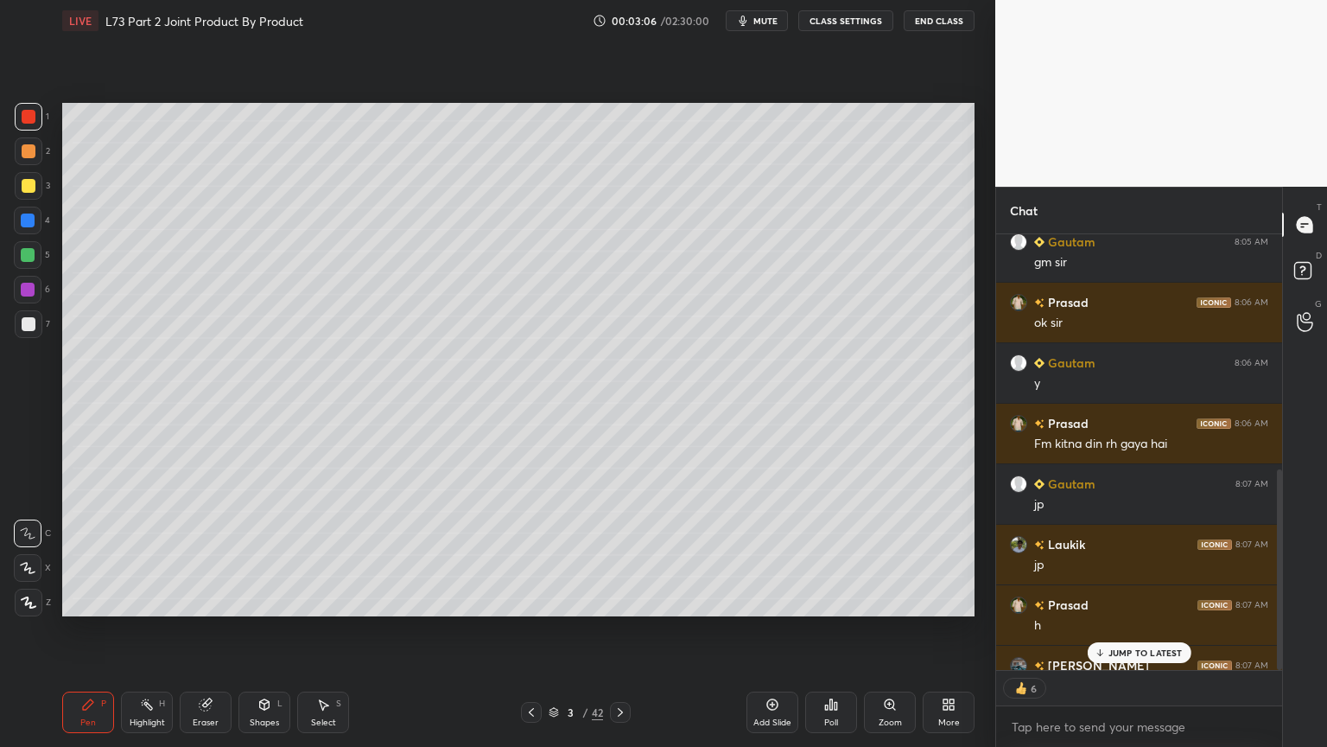
click at [24, 262] on div at bounding box center [28, 255] width 28 height 28
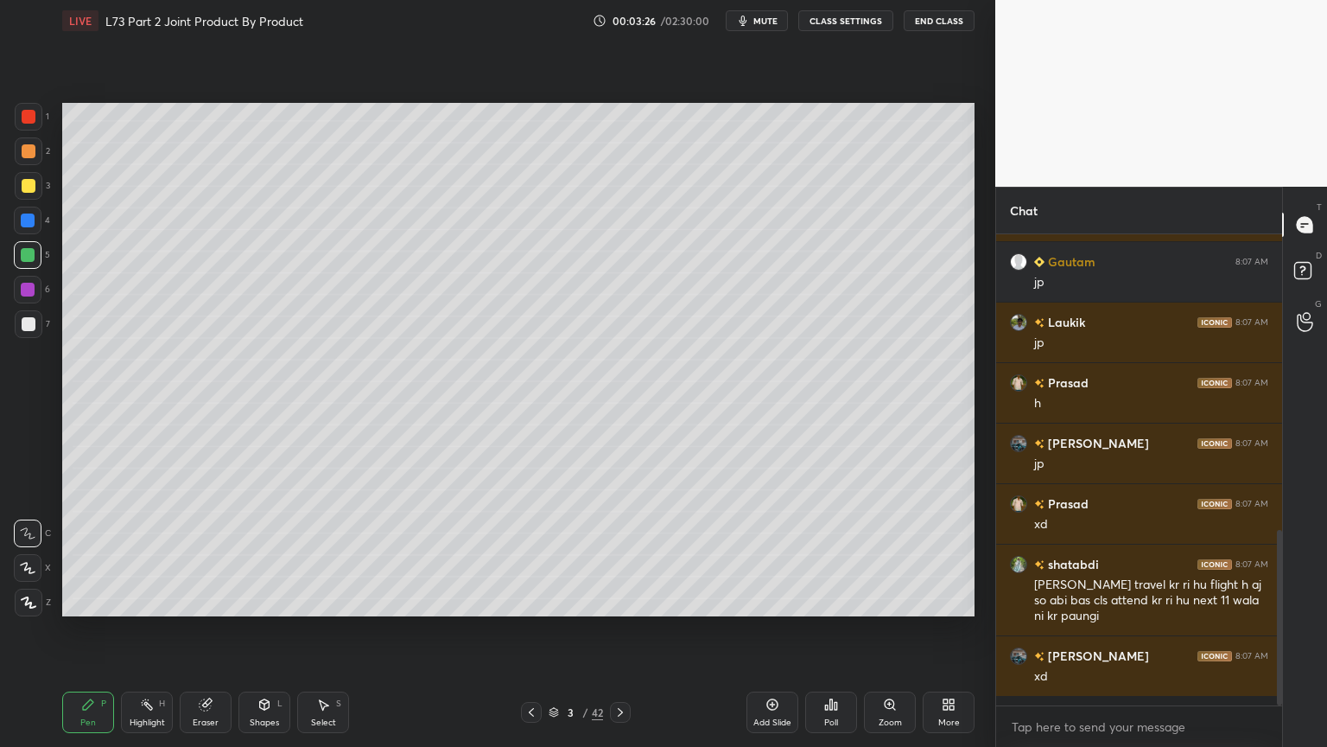
scroll to position [763, 0]
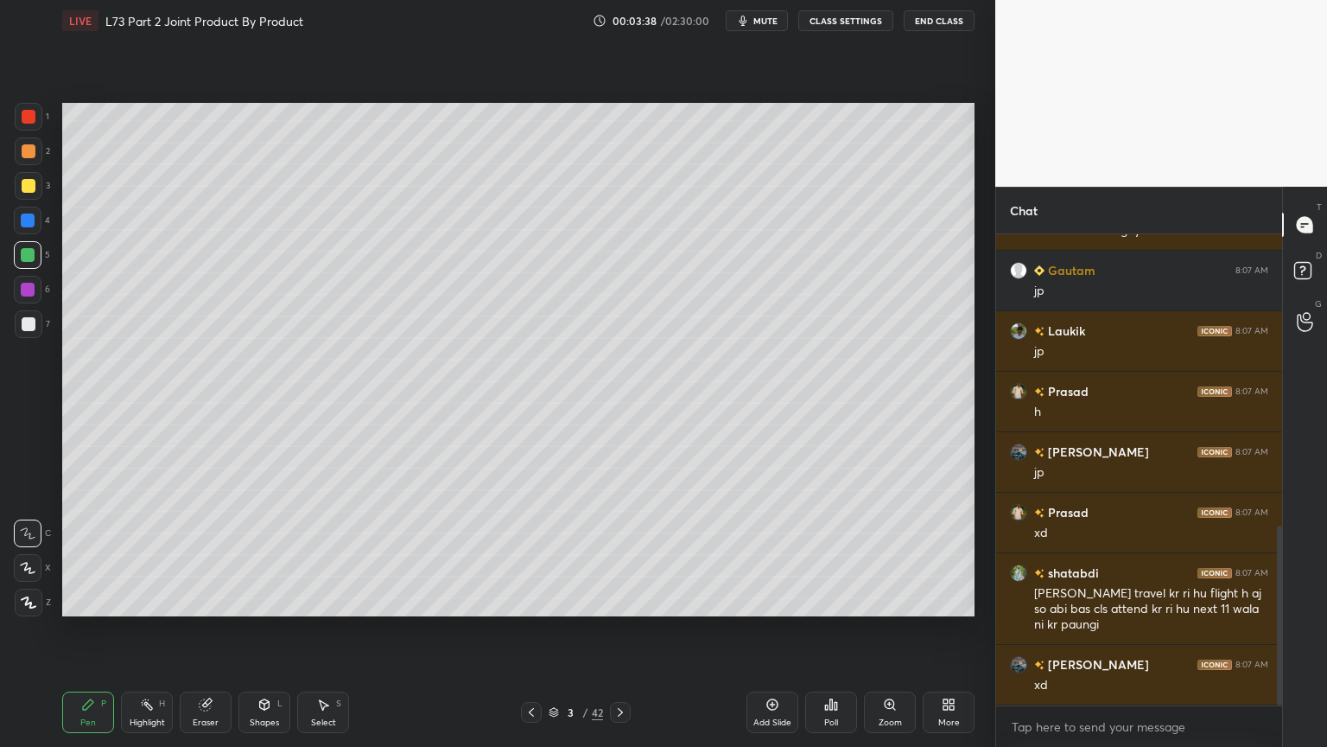
click at [316, 600] on icon at bounding box center [323, 704] width 14 height 14
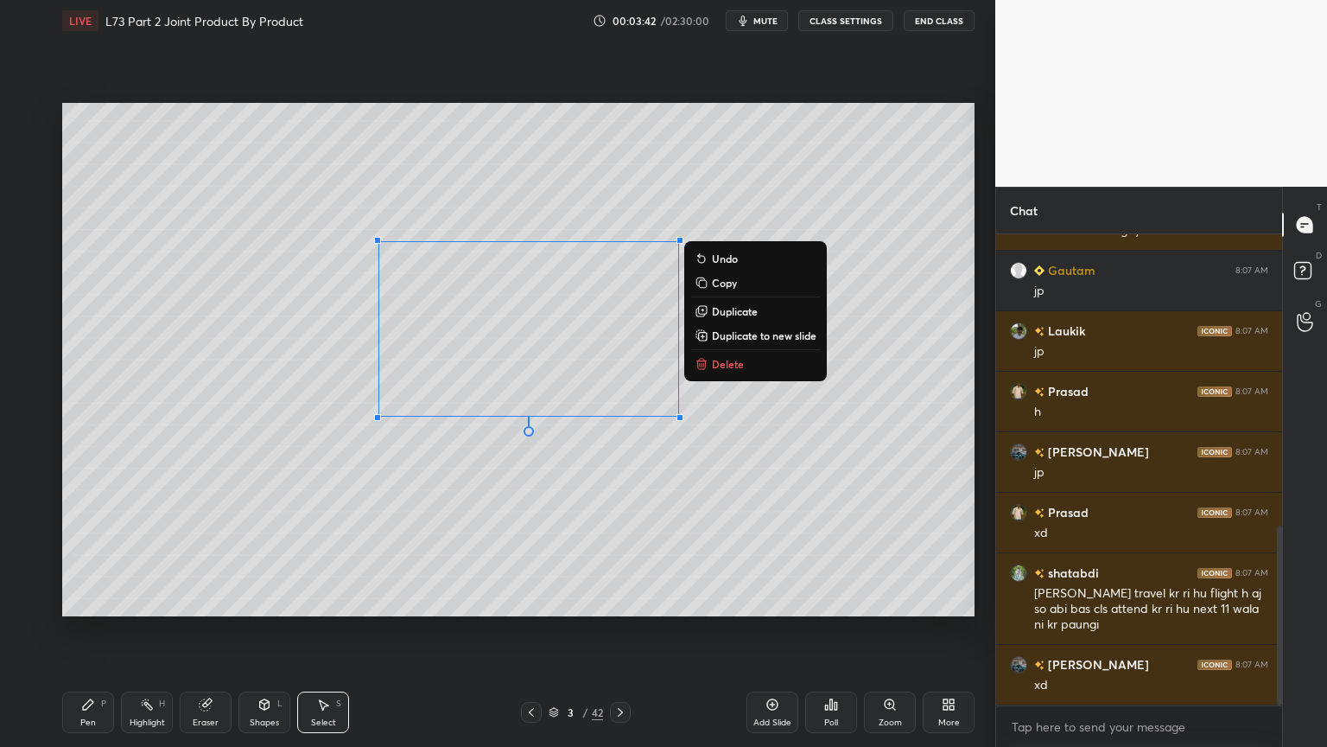
click at [704, 357] on icon at bounding box center [702, 364] width 14 height 14
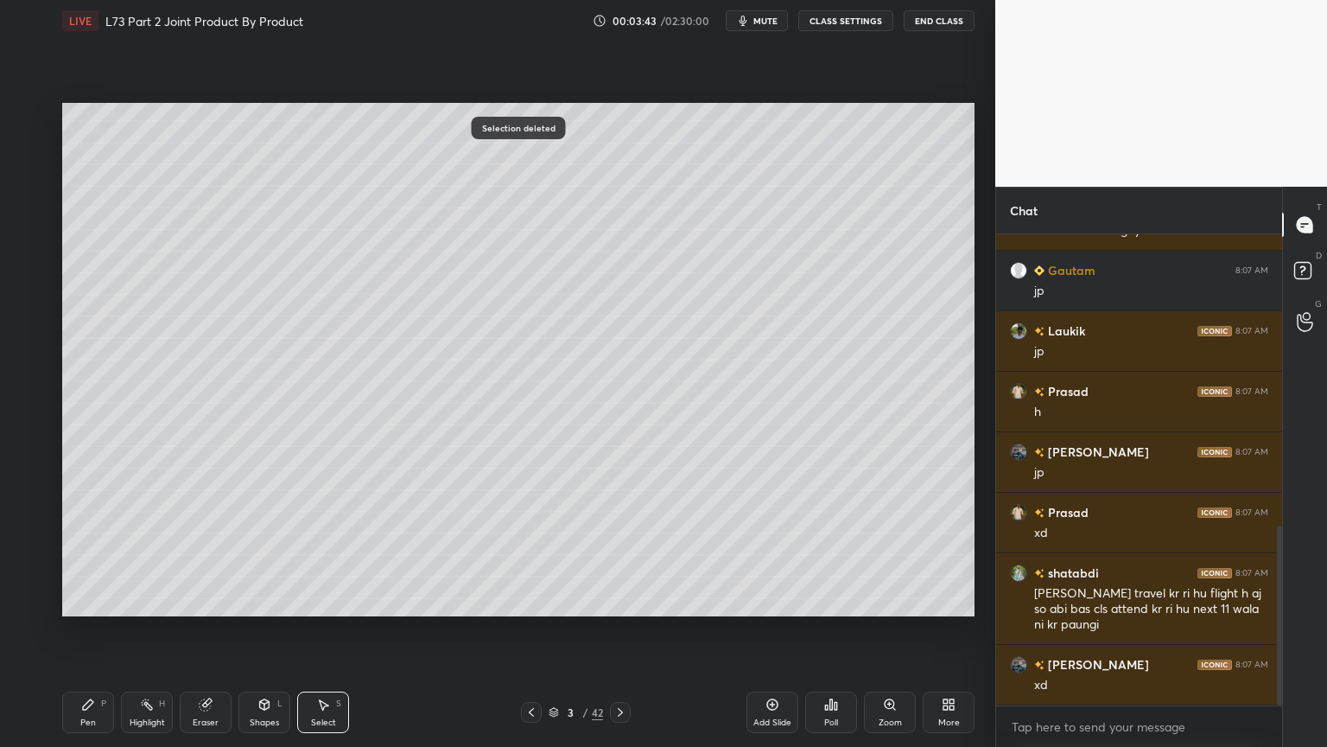
click at [90, 600] on icon at bounding box center [88, 704] width 10 height 10
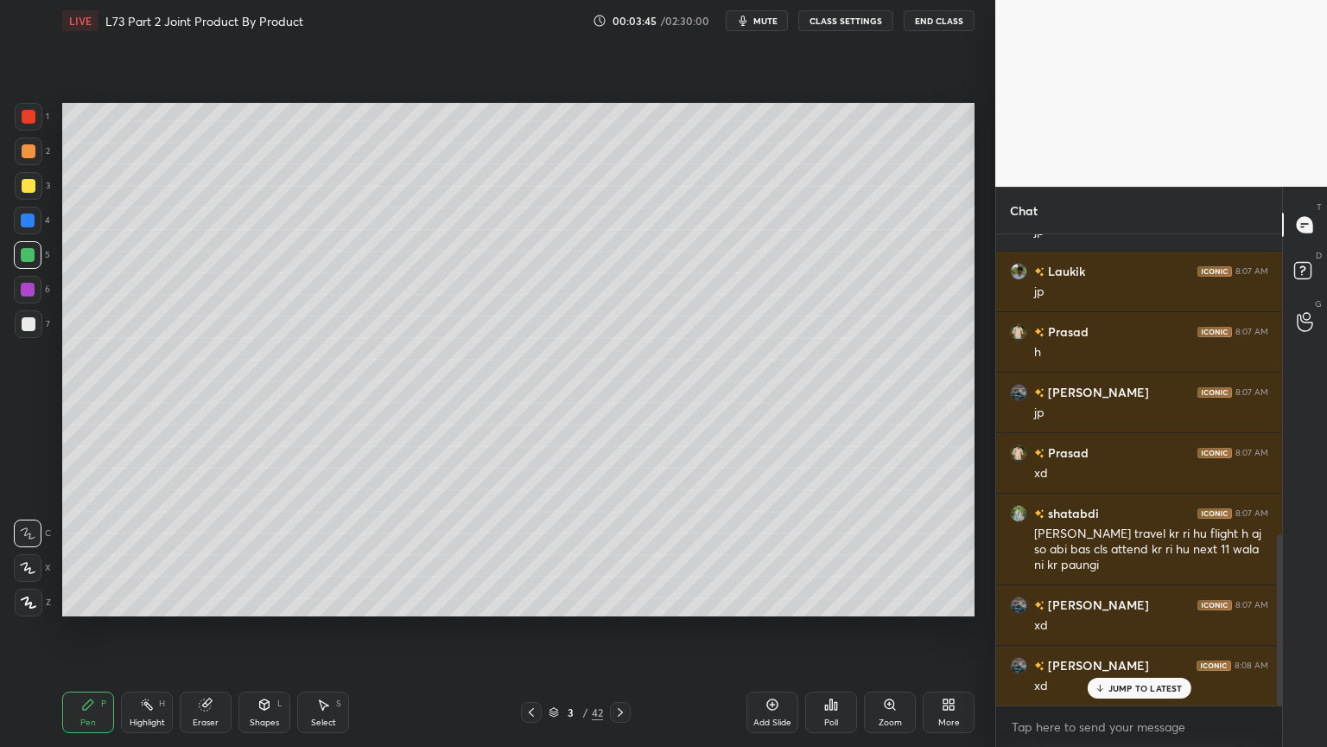
scroll to position [884, 0]
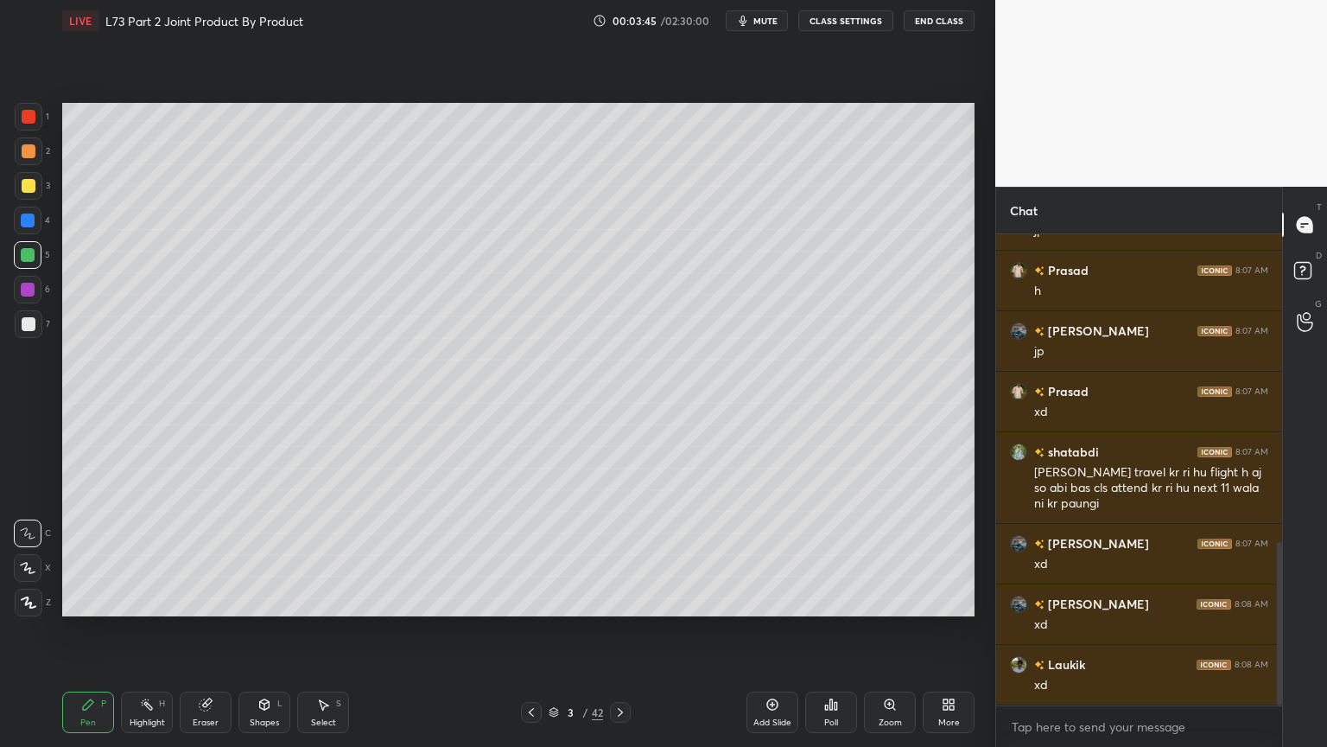
click at [35, 199] on div at bounding box center [29, 186] width 28 height 28
click at [33, 250] on div at bounding box center [28, 255] width 14 height 14
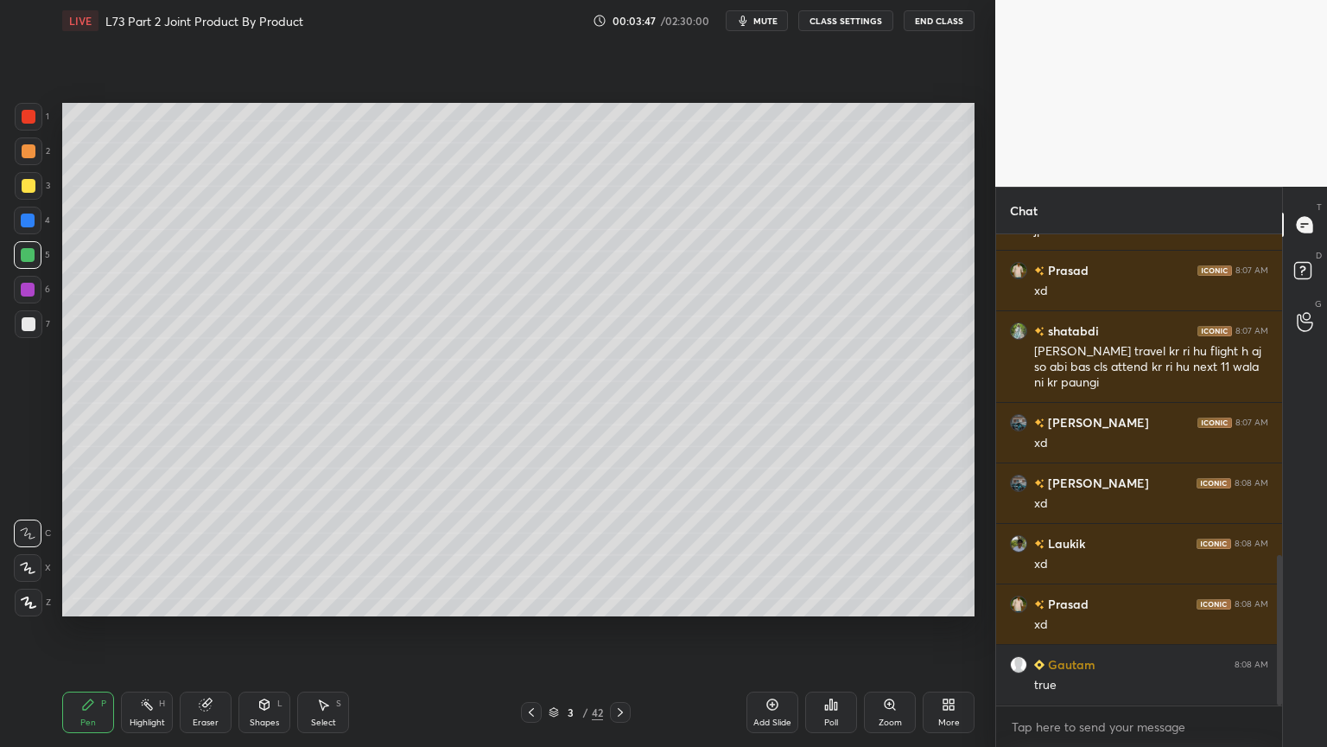
click at [24, 221] on div at bounding box center [28, 220] width 14 height 14
click at [250, 600] on div "Shapes" at bounding box center [264, 722] width 29 height 9
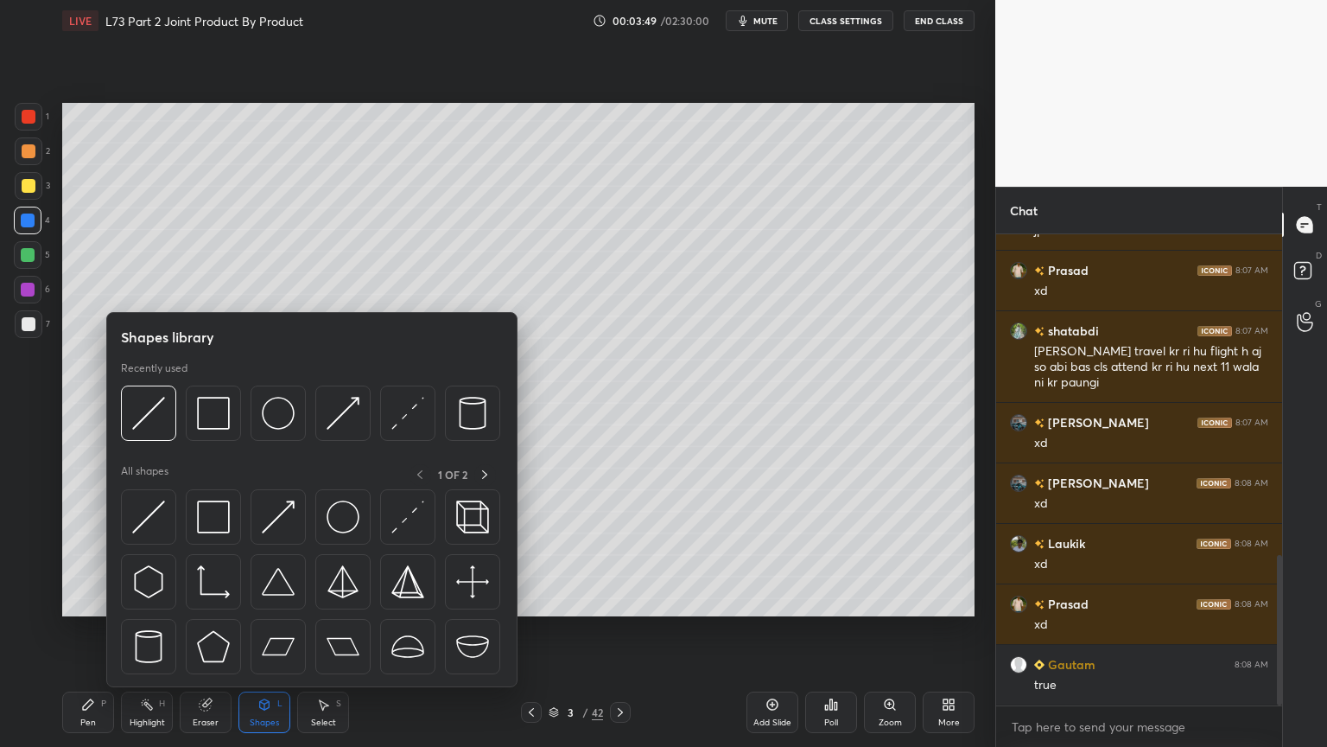
click at [137, 407] on img at bounding box center [148, 413] width 33 height 33
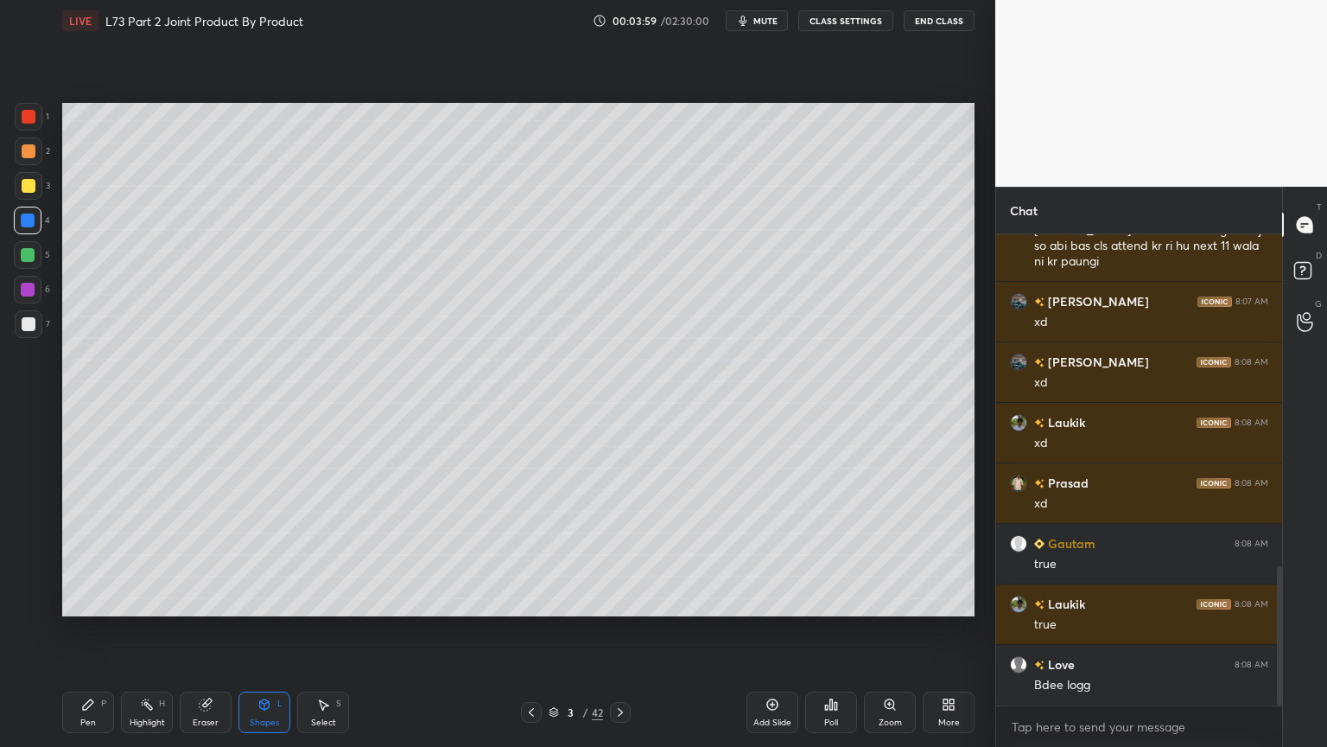
scroll to position [1186, 0]
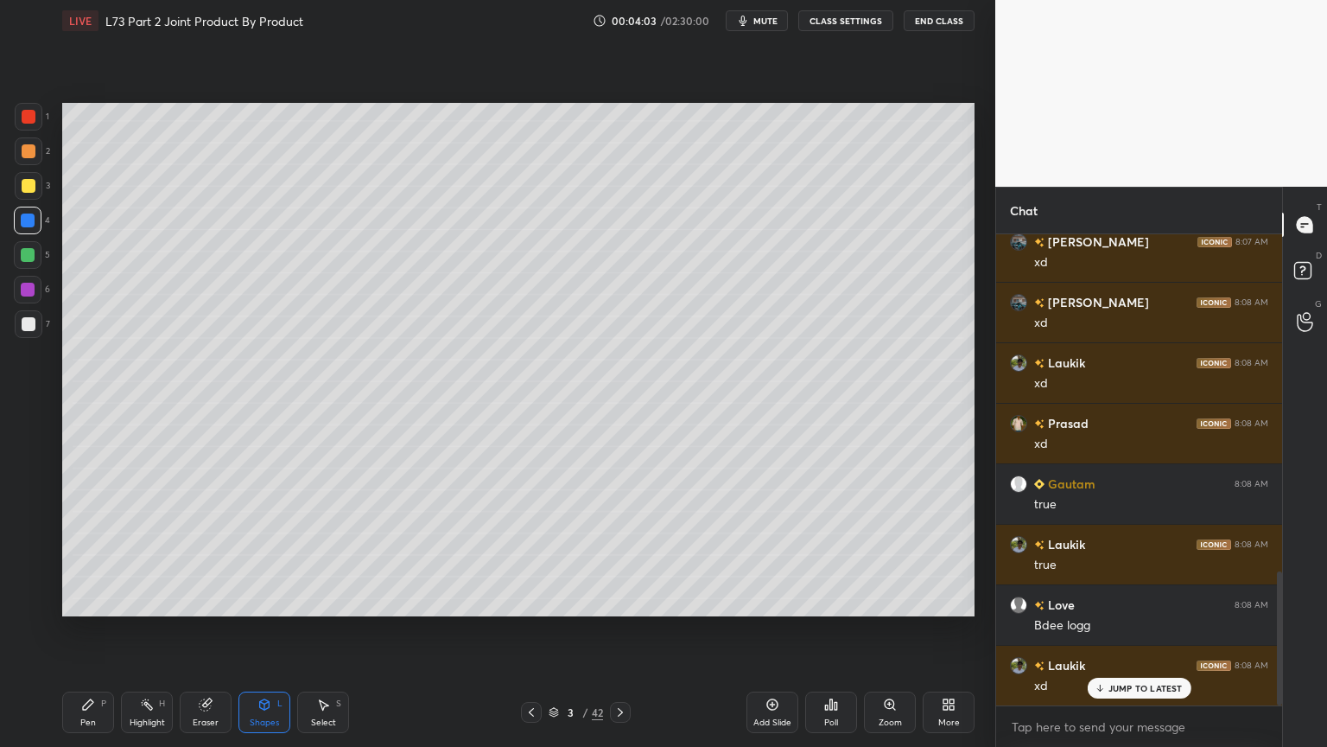
click at [67, 600] on div "Pen P" at bounding box center [88, 711] width 52 height 41
click at [31, 330] on div at bounding box center [29, 324] width 14 height 14
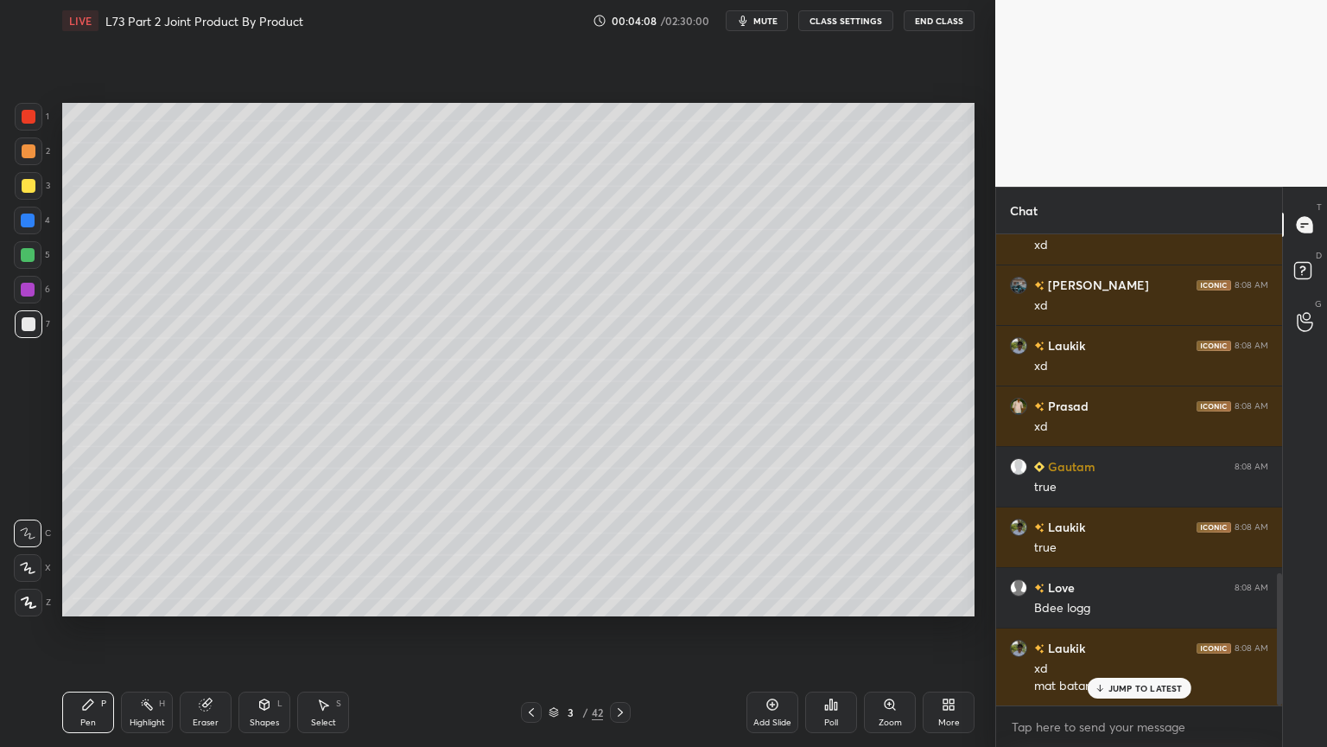
click at [90, 600] on icon at bounding box center [88, 704] width 10 height 10
click at [35, 218] on div at bounding box center [28, 221] width 28 height 28
click at [259, 600] on div "Pen P Highlight H Eraser Shapes L Select S 3 / 42 Add Slide Poll Zoom More" at bounding box center [518, 712] width 913 height 69
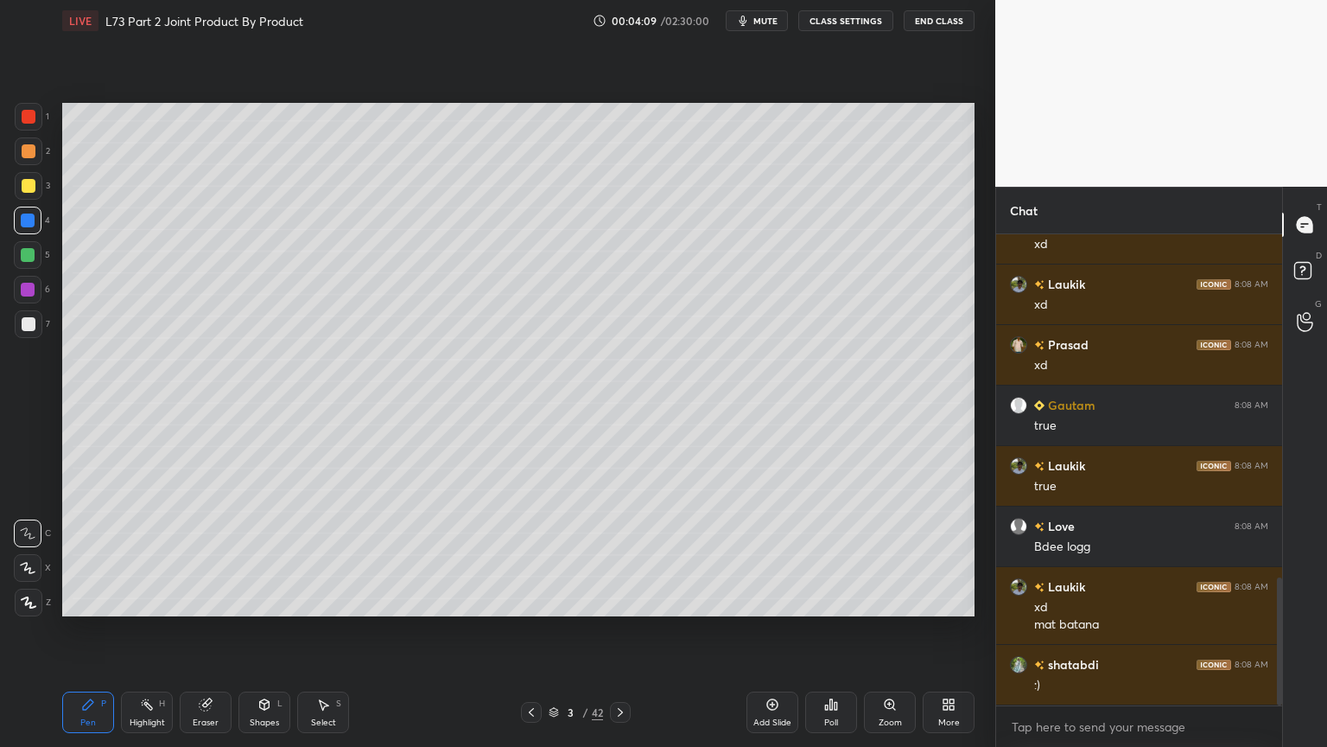
click at [269, 600] on div "Shapes L" at bounding box center [265, 711] width 52 height 41
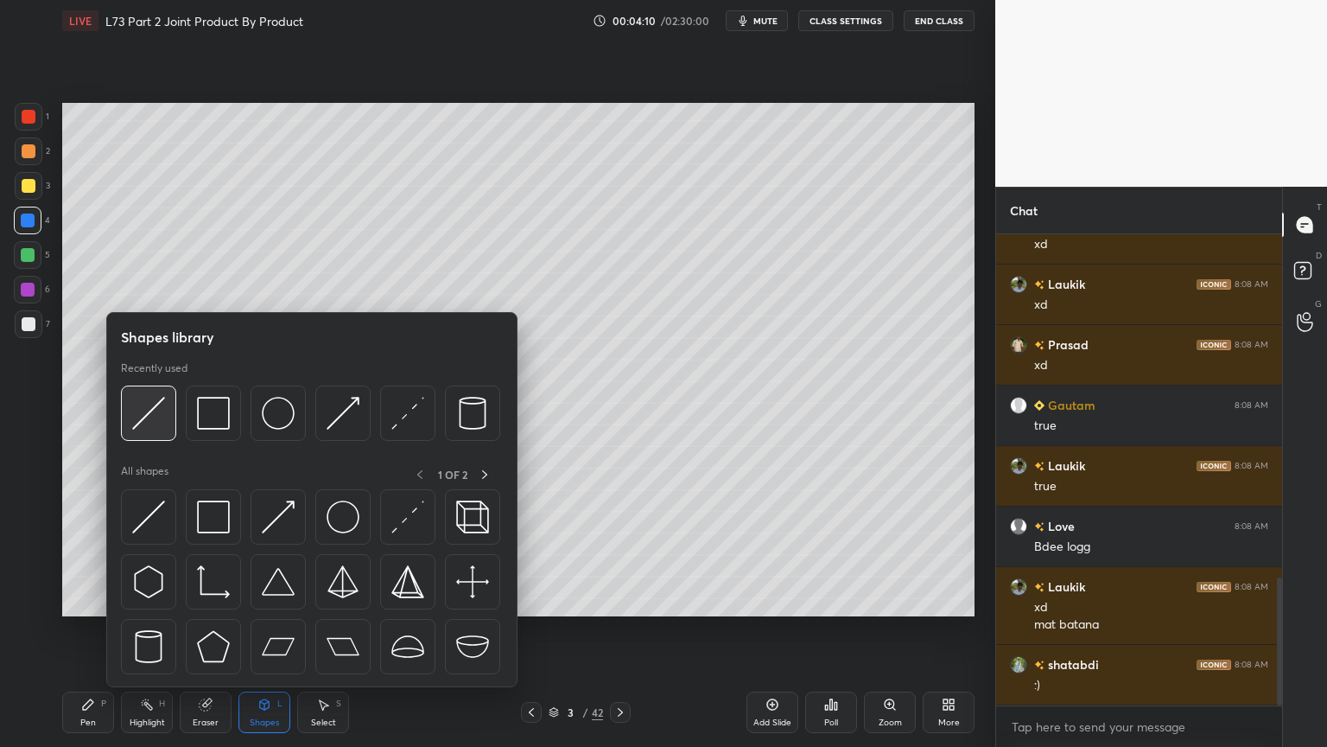
click at [149, 412] on img at bounding box center [148, 413] width 33 height 33
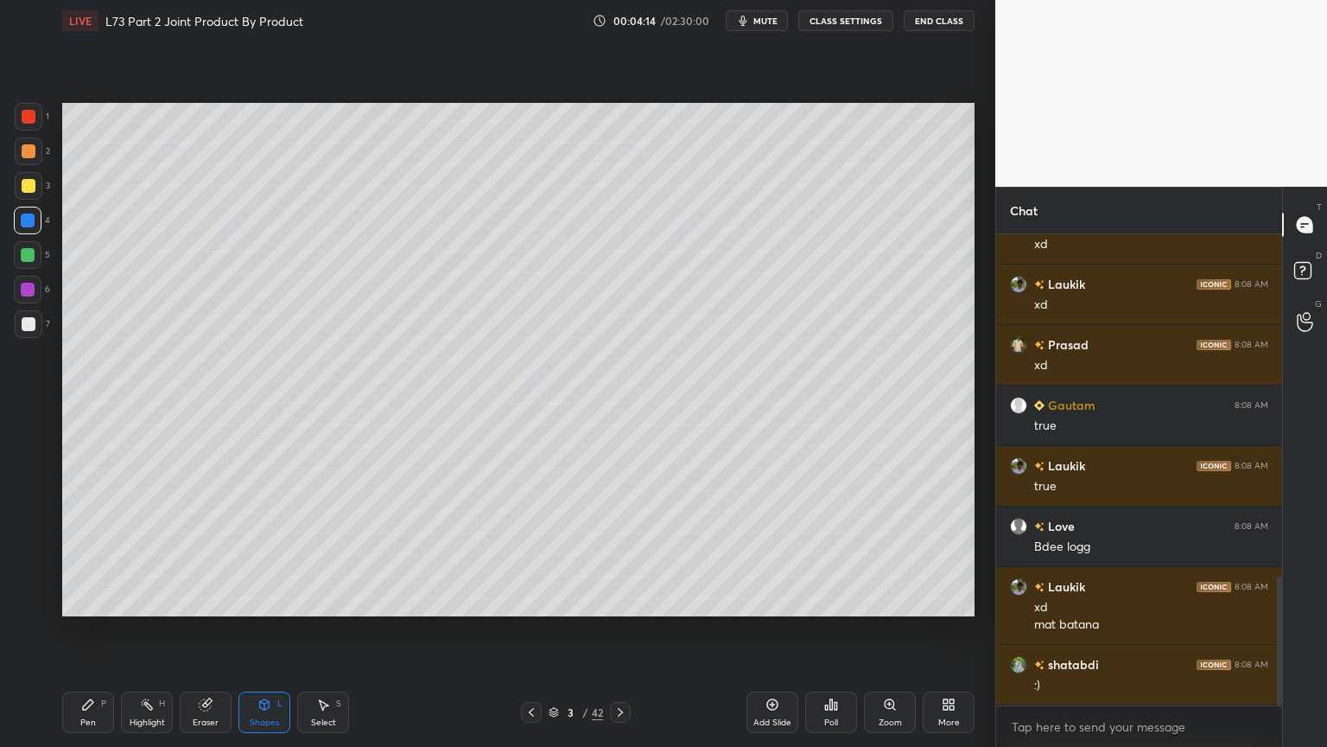
click at [531, 600] on icon at bounding box center [532, 712] width 14 height 14
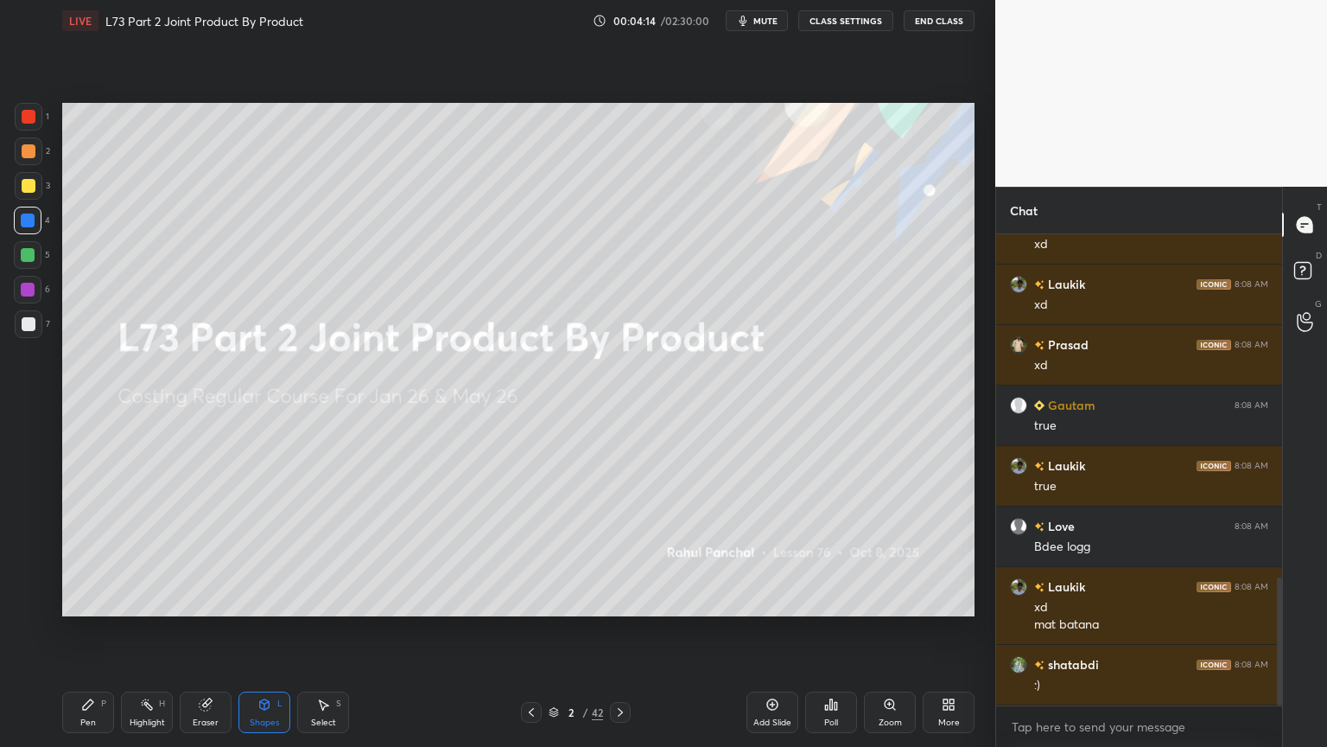
click at [264, 600] on icon at bounding box center [265, 704] width 10 height 10
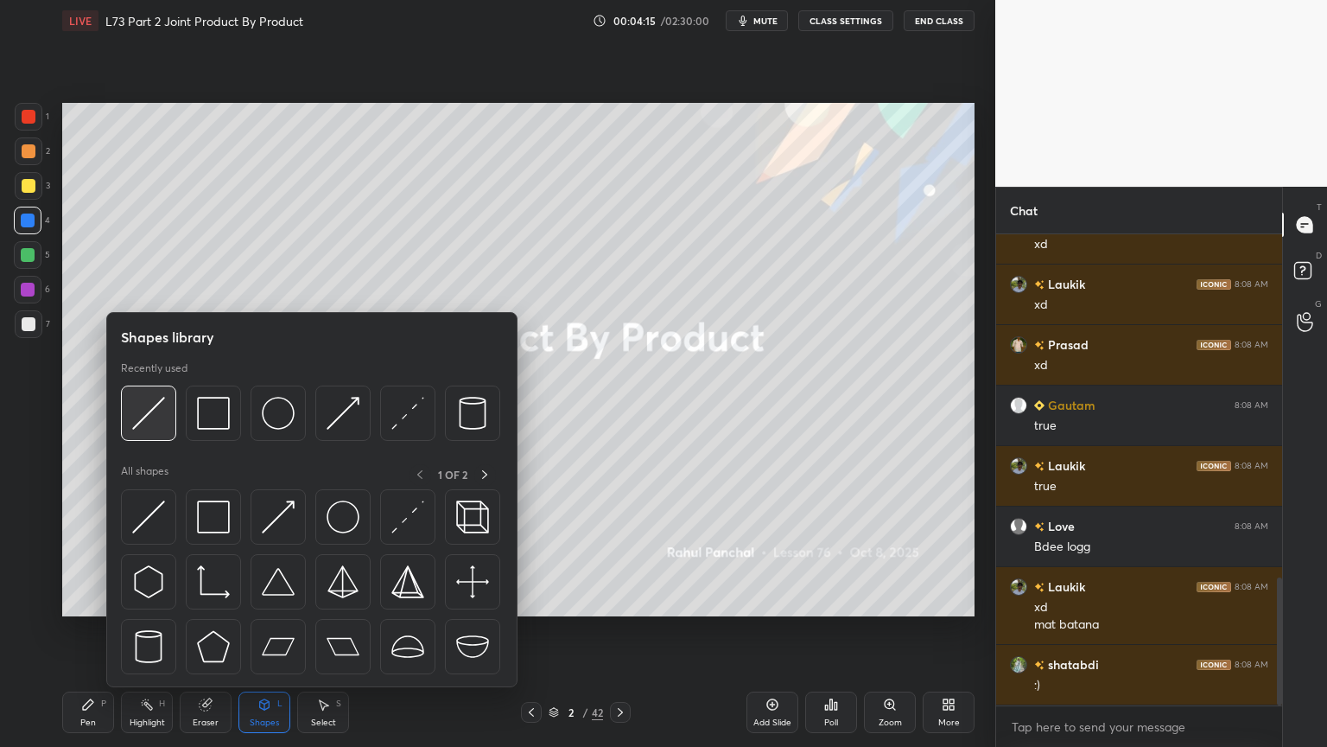
click at [160, 429] on img at bounding box center [148, 413] width 33 height 33
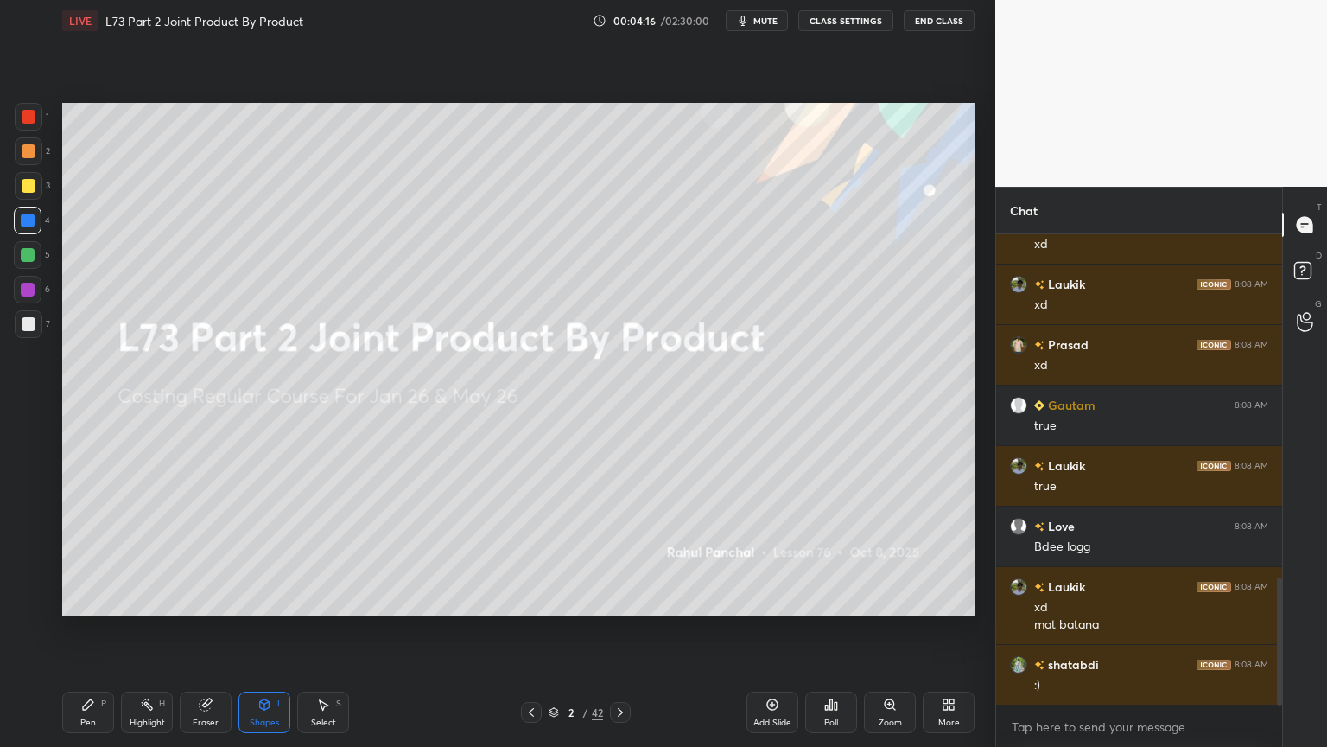
click at [623, 600] on icon at bounding box center [621, 712] width 14 height 14
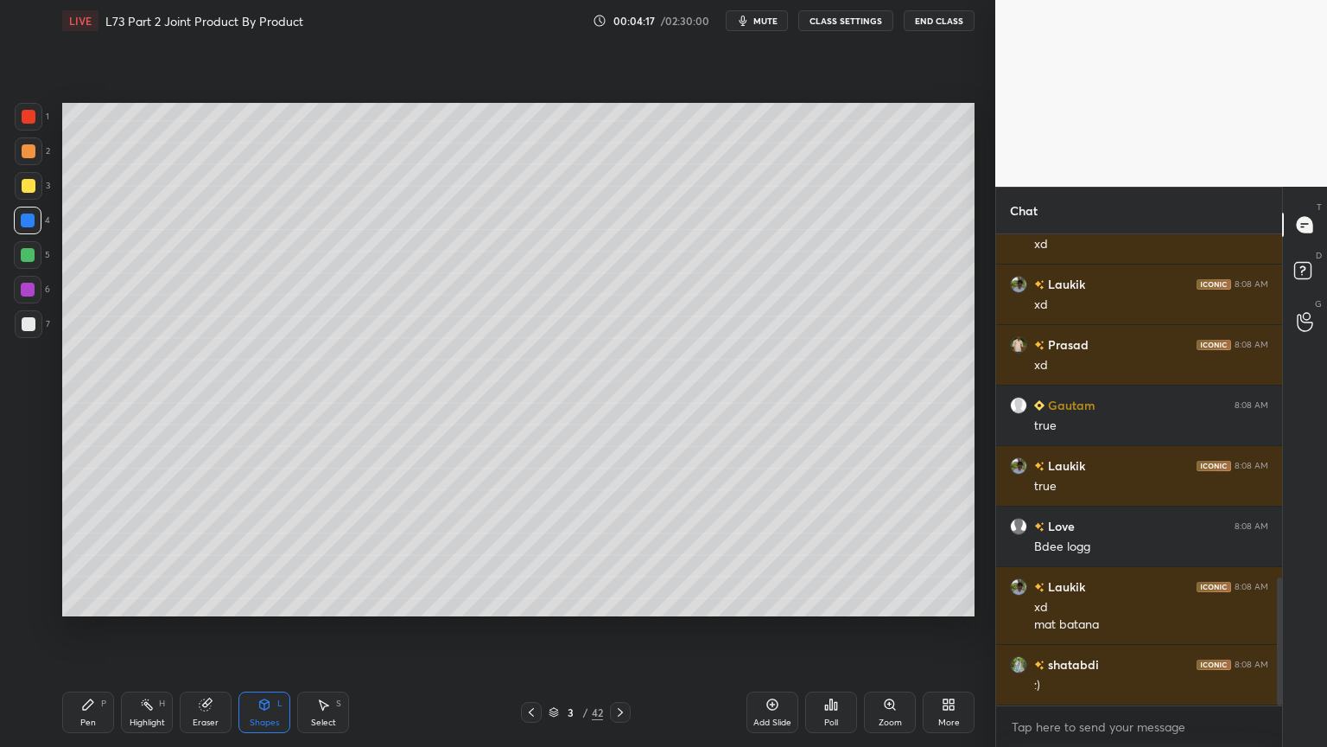
click at [210, 600] on div "Eraser" at bounding box center [206, 722] width 26 height 9
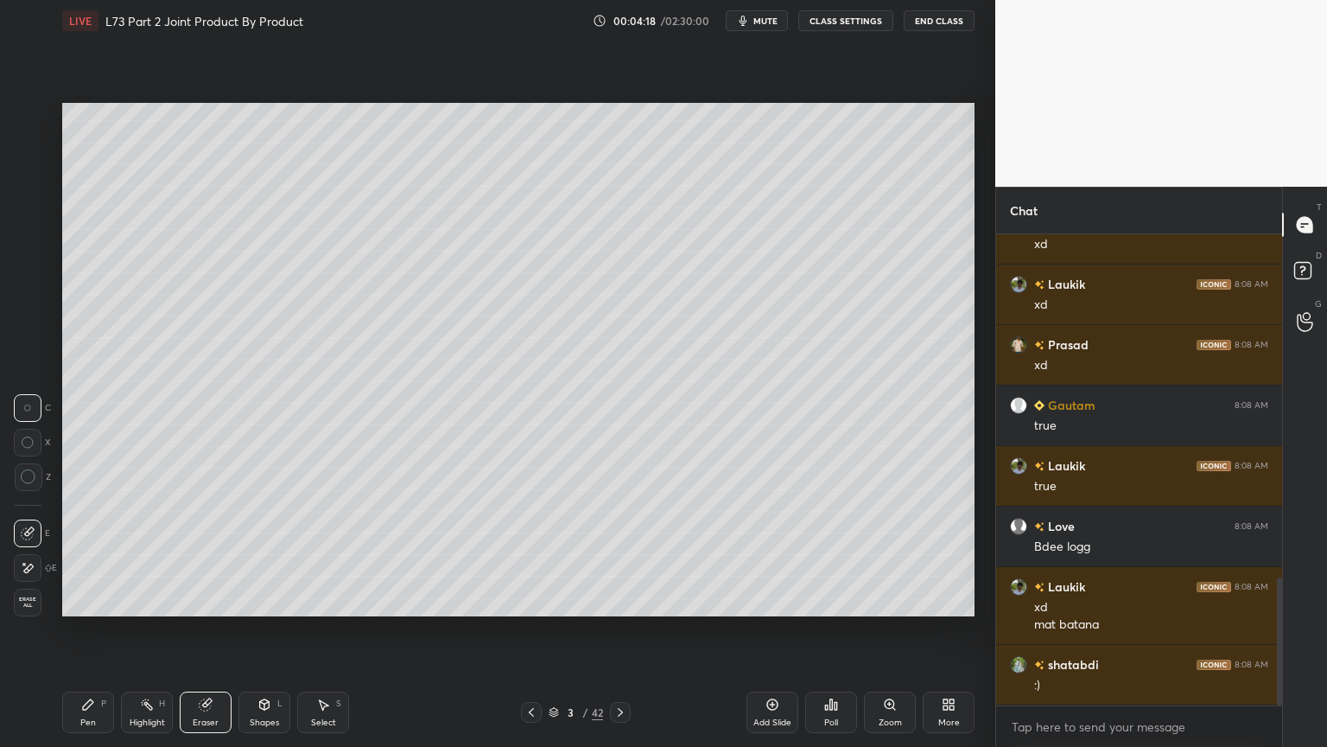
click at [27, 567] on icon at bounding box center [29, 567] width 10 height 9
click at [26, 536] on icon at bounding box center [28, 533] width 14 height 14
click at [270, 600] on icon at bounding box center [265, 704] width 14 height 14
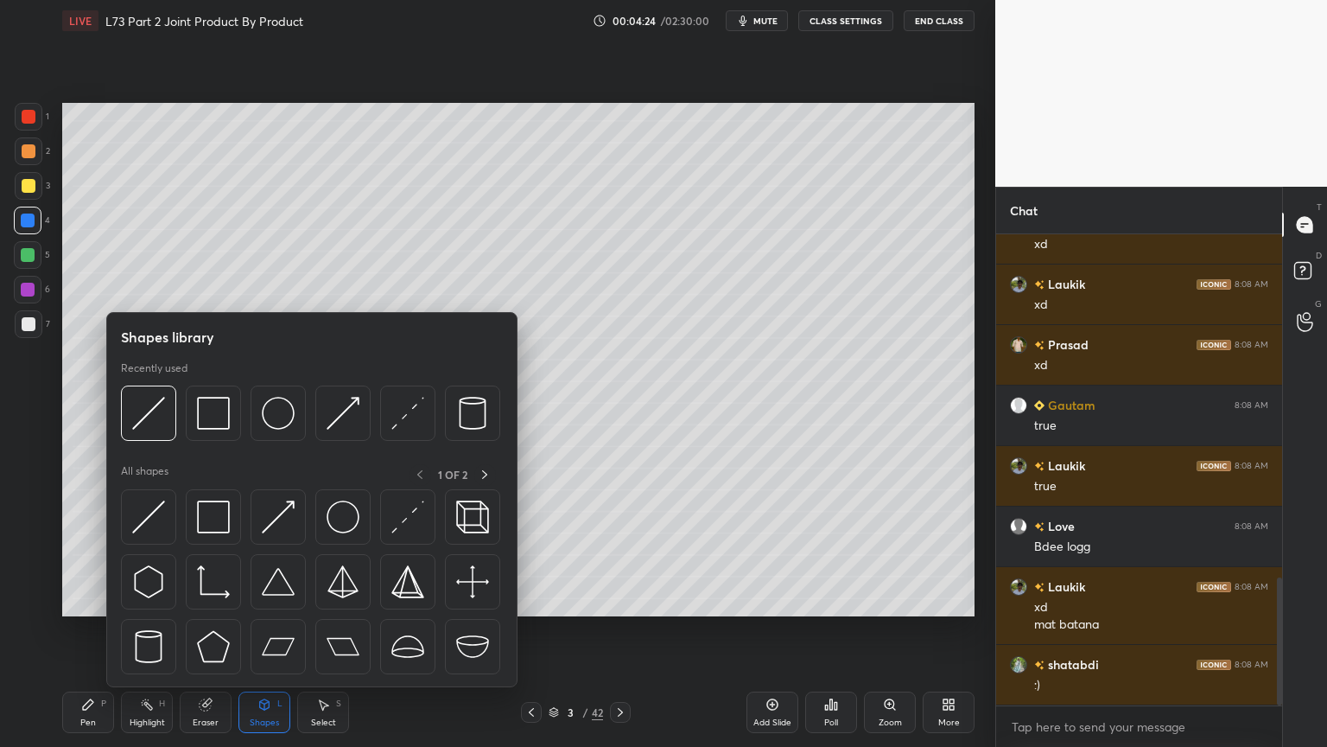
click at [159, 422] on img at bounding box center [148, 413] width 33 height 33
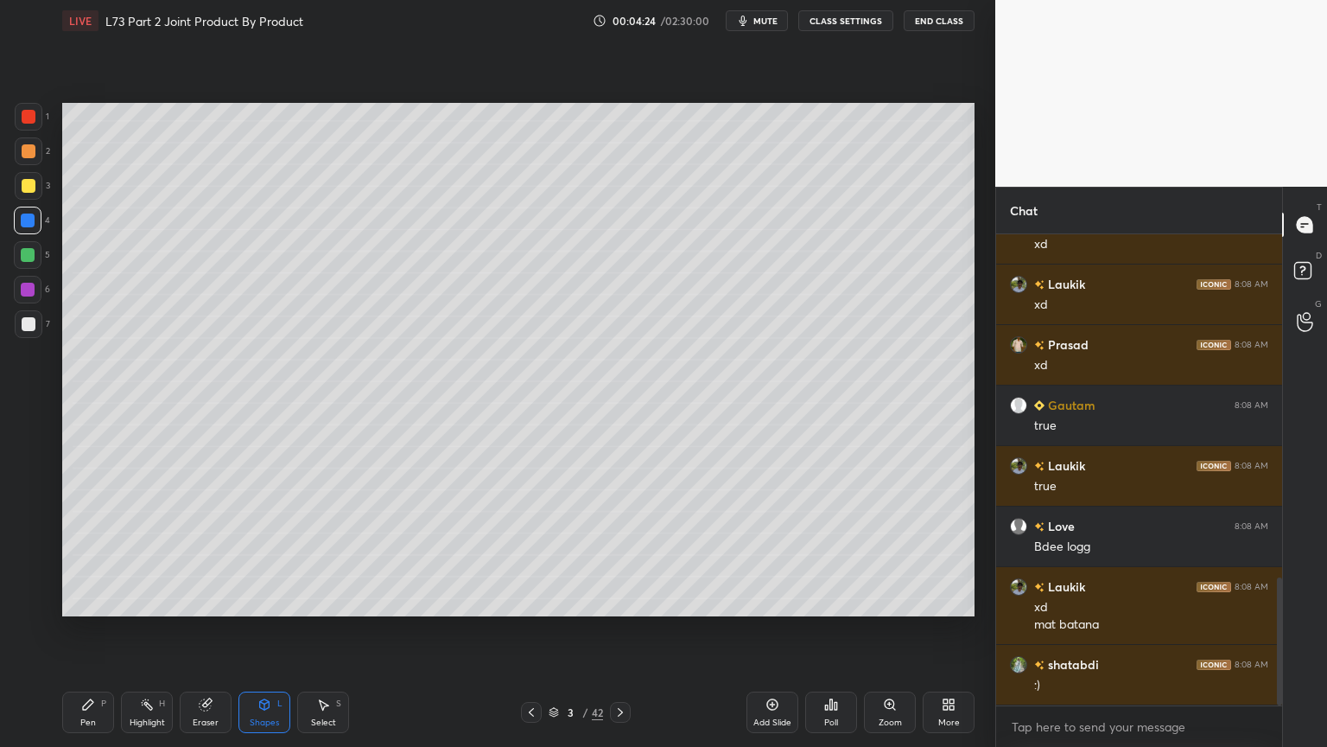
click at [252, 600] on div "Shapes L" at bounding box center [265, 711] width 52 height 41
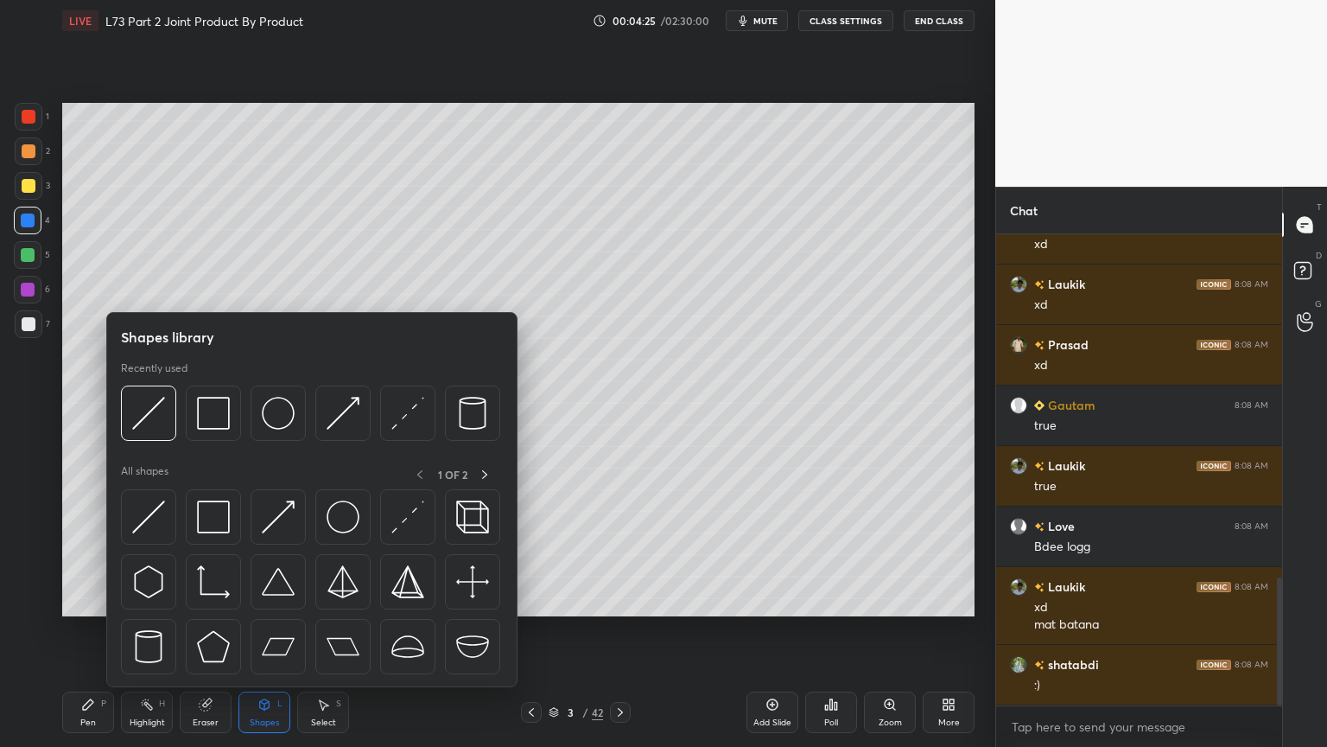
click at [161, 425] on img at bounding box center [148, 413] width 33 height 33
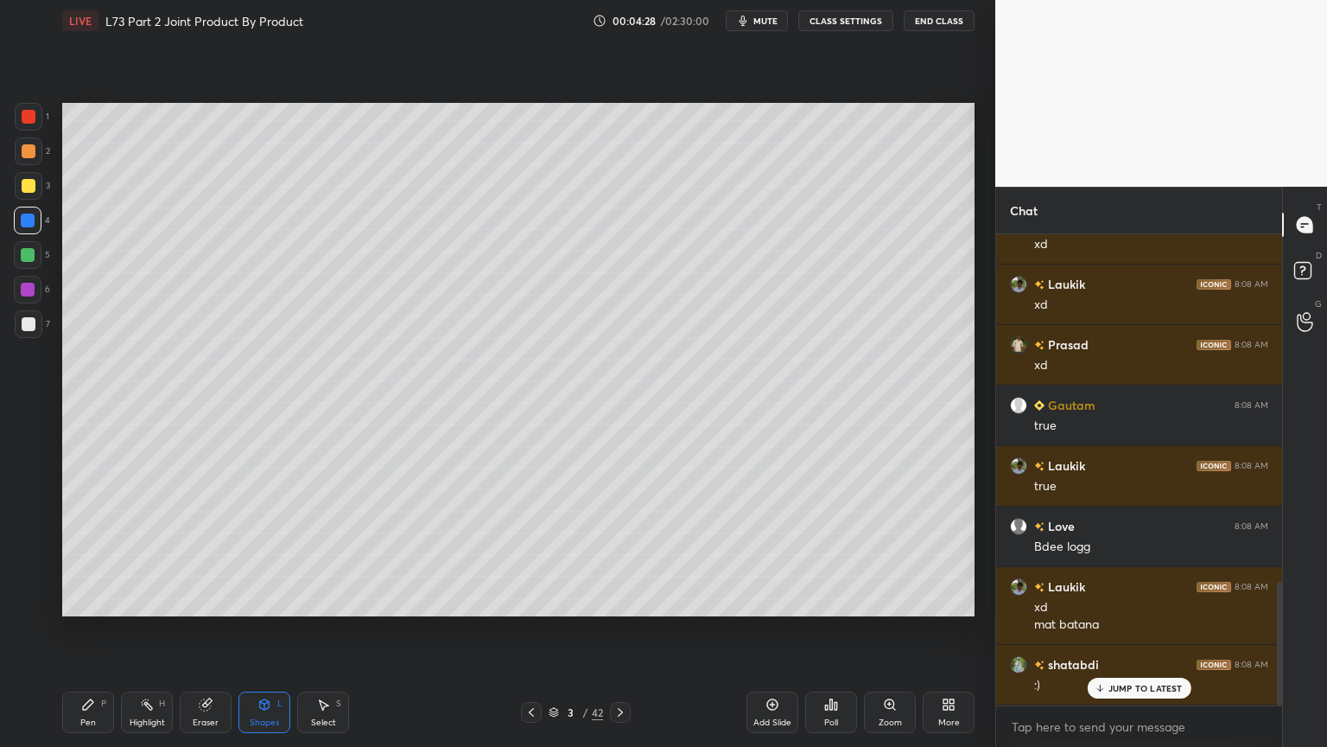
scroll to position [1324, 0]
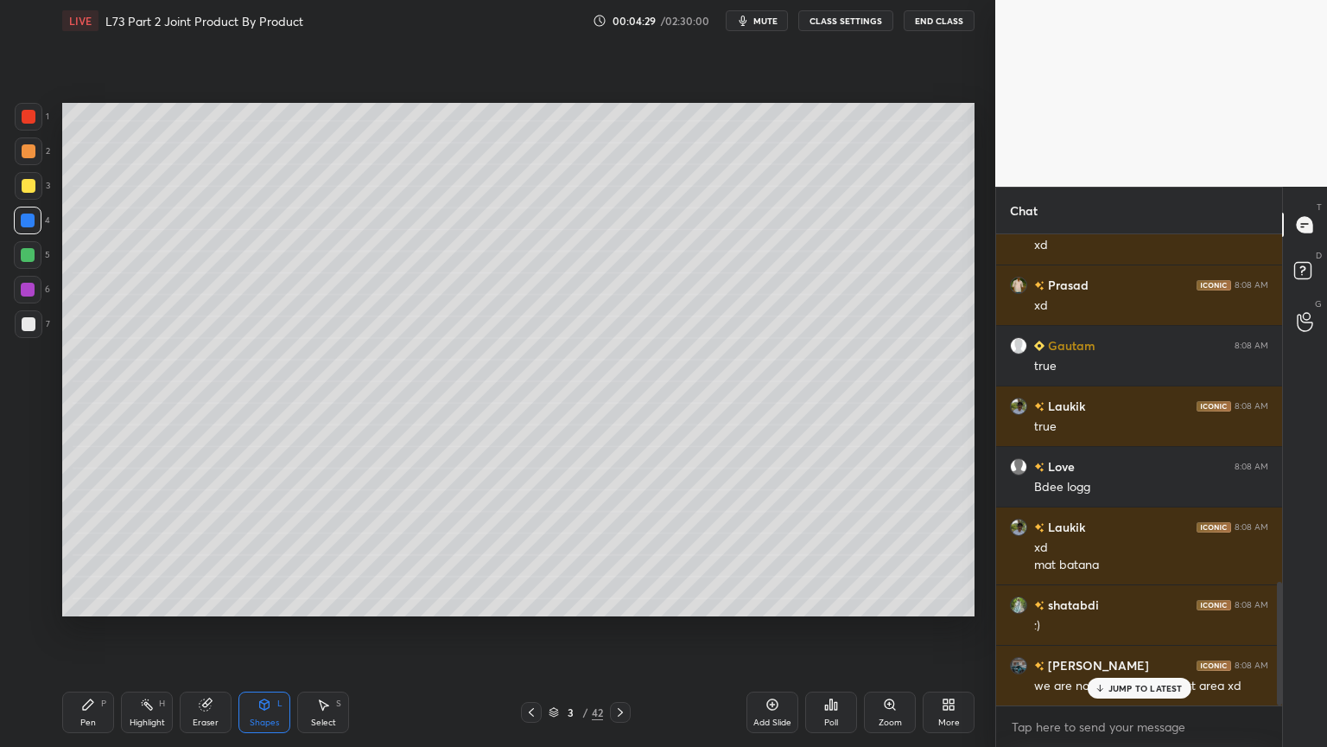
click at [86, 600] on div "Pen P" at bounding box center [88, 711] width 52 height 41
click at [1095, 600] on icon at bounding box center [1099, 688] width 11 height 10
click at [69, 600] on div "Pen P" at bounding box center [88, 711] width 52 height 41
click at [28, 157] on div at bounding box center [29, 151] width 14 height 14
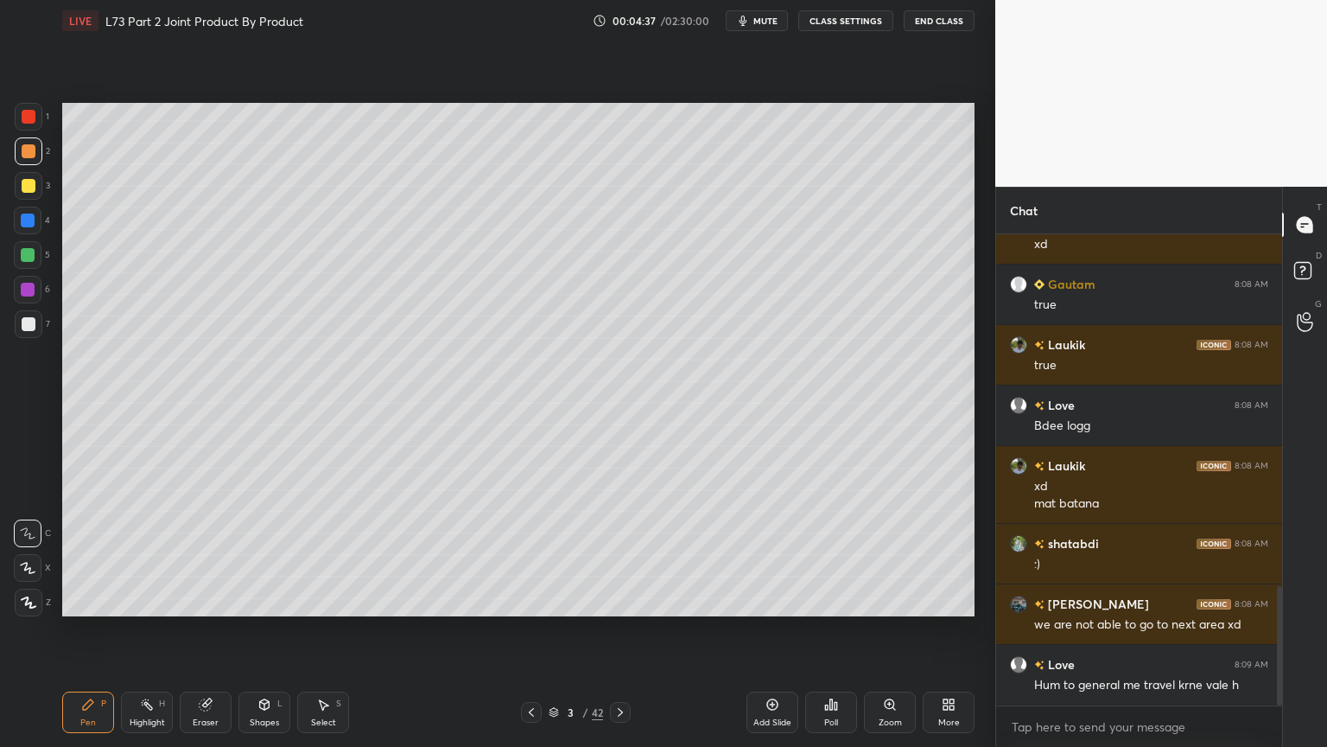
click at [29, 187] on div at bounding box center [29, 186] width 14 height 14
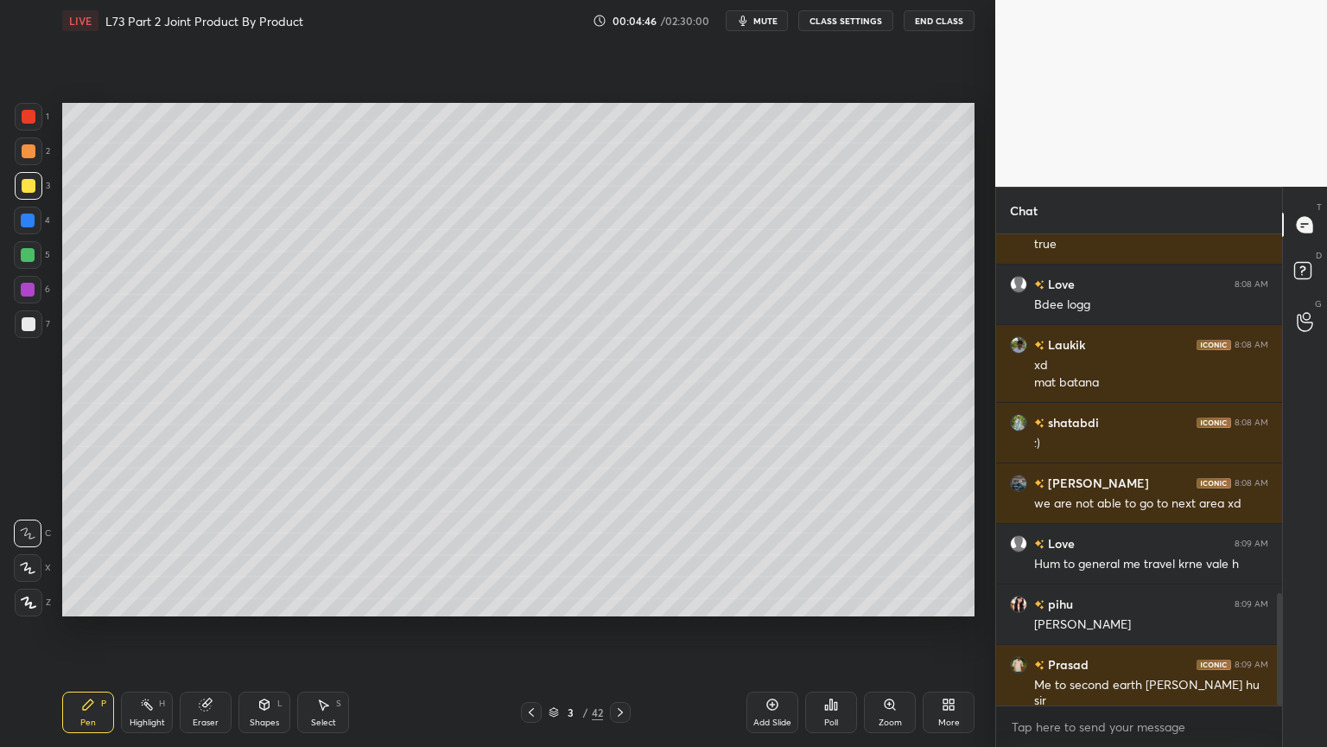
scroll to position [1566, 0]
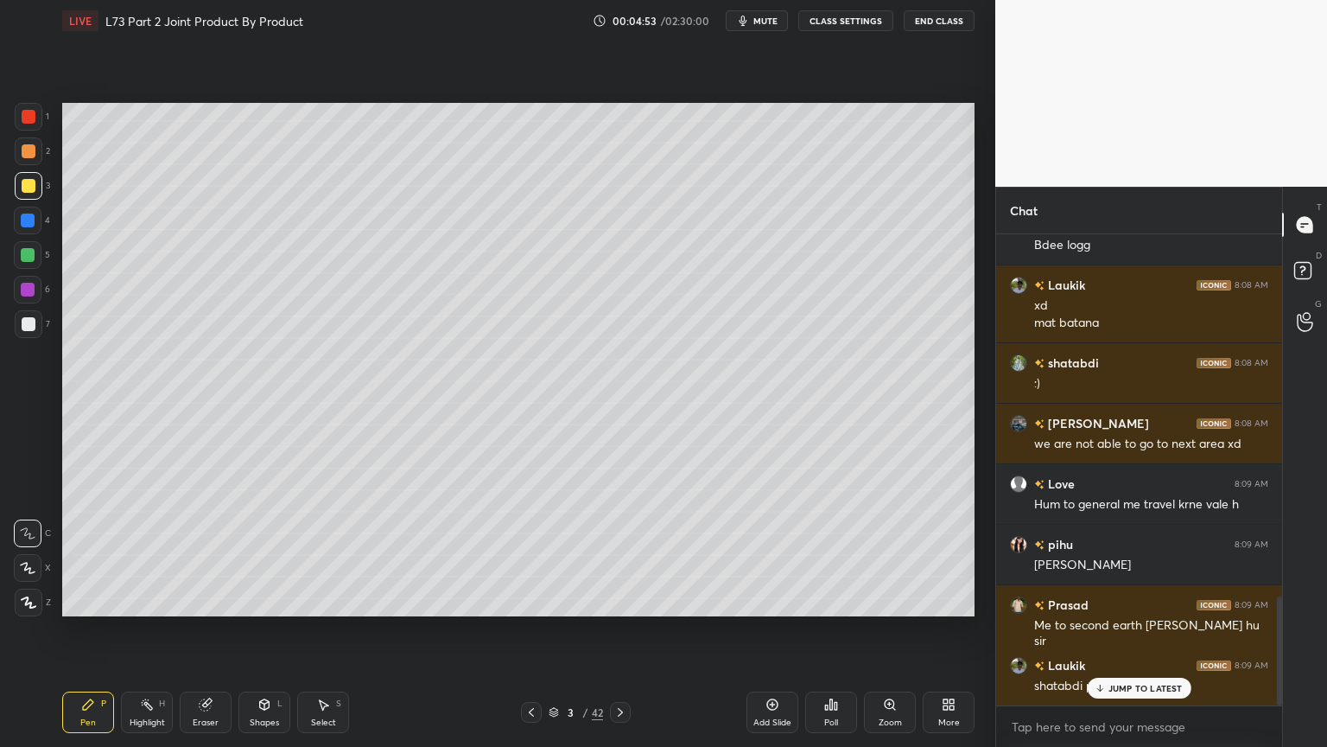
click at [31, 149] on div at bounding box center [29, 151] width 14 height 14
click at [29, 222] on div at bounding box center [28, 220] width 14 height 14
click at [266, 600] on icon at bounding box center [265, 704] width 10 height 10
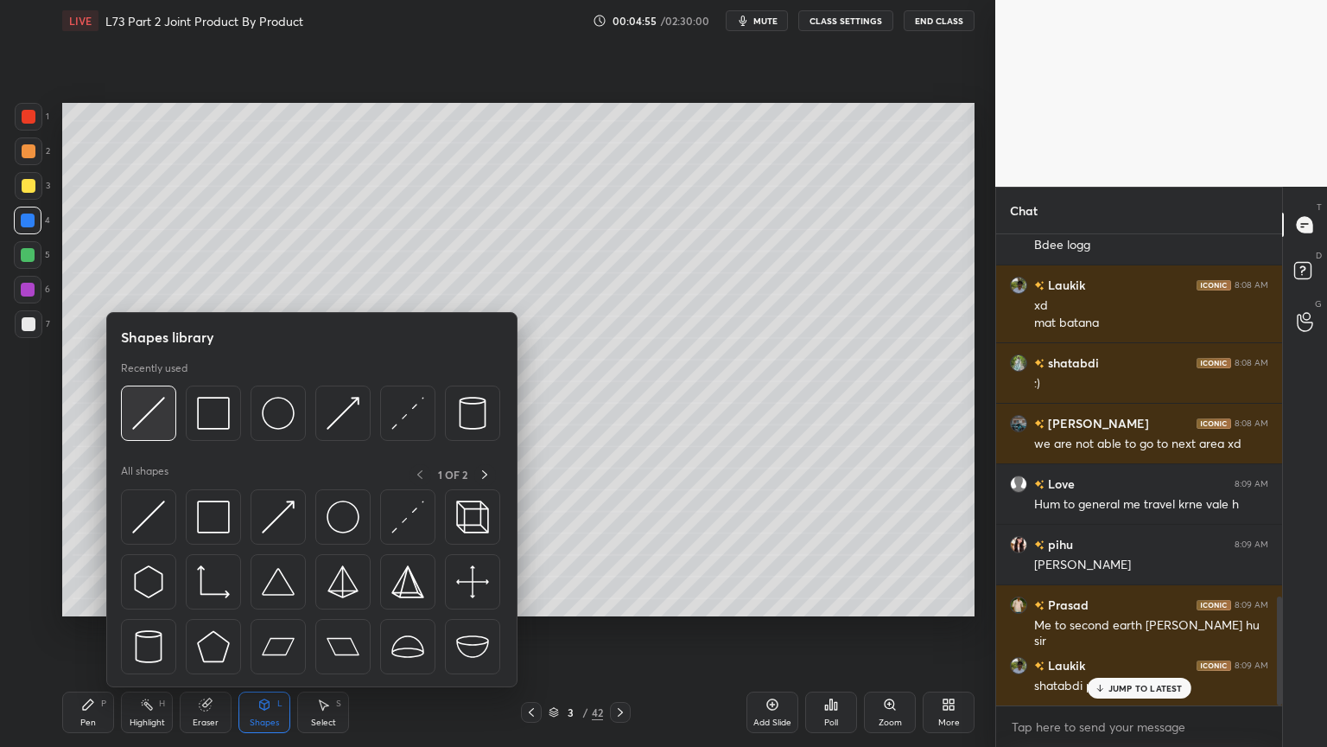
click at [164, 415] on img at bounding box center [148, 413] width 33 height 33
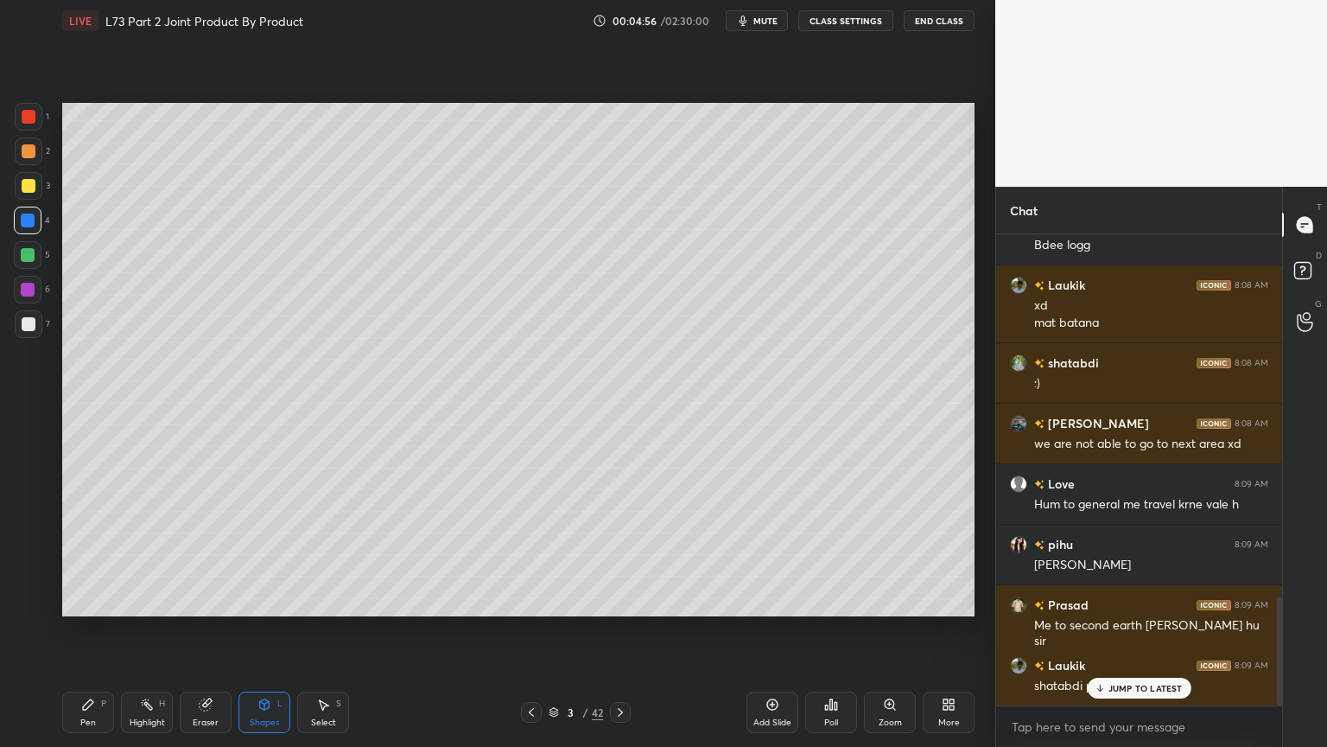
click at [26, 190] on div at bounding box center [29, 186] width 14 height 14
click at [29, 265] on div at bounding box center [28, 255] width 28 height 28
click at [20, 231] on div at bounding box center [28, 221] width 28 height 28
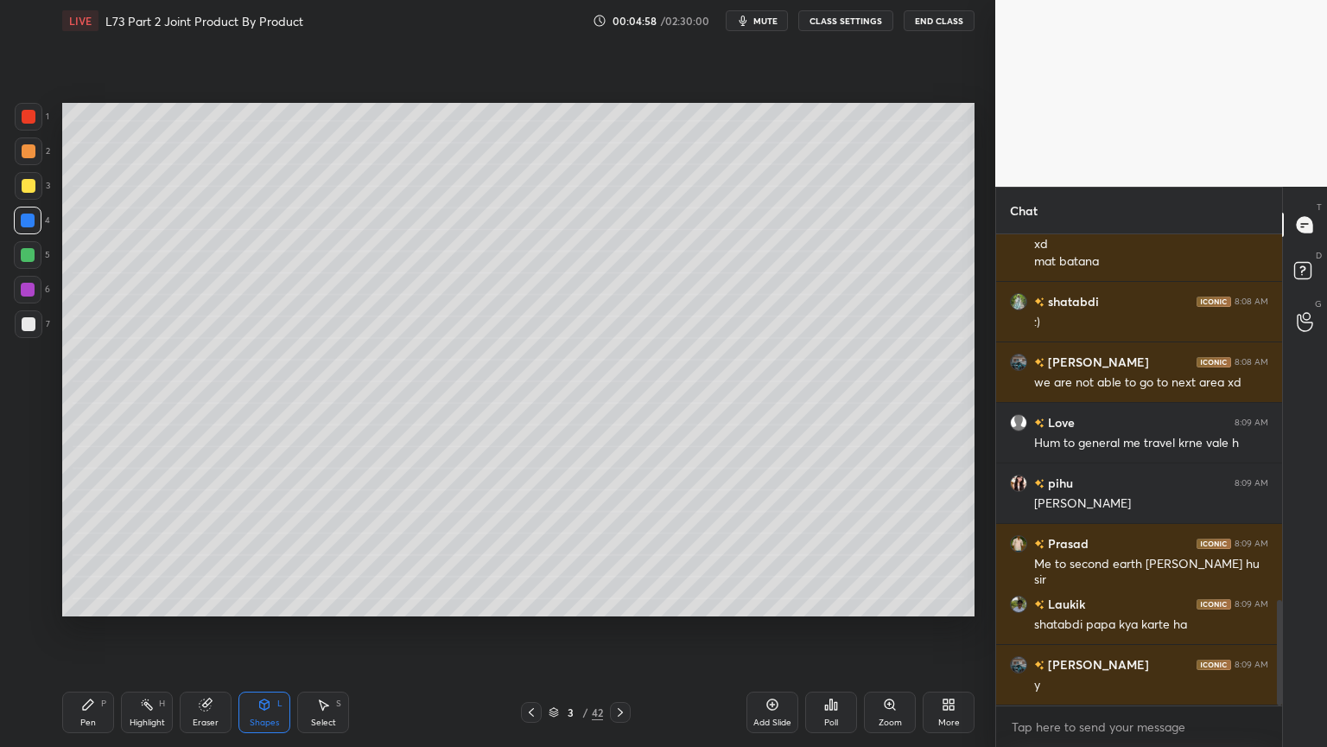
click at [258, 600] on div "Shapes L" at bounding box center [265, 711] width 52 height 41
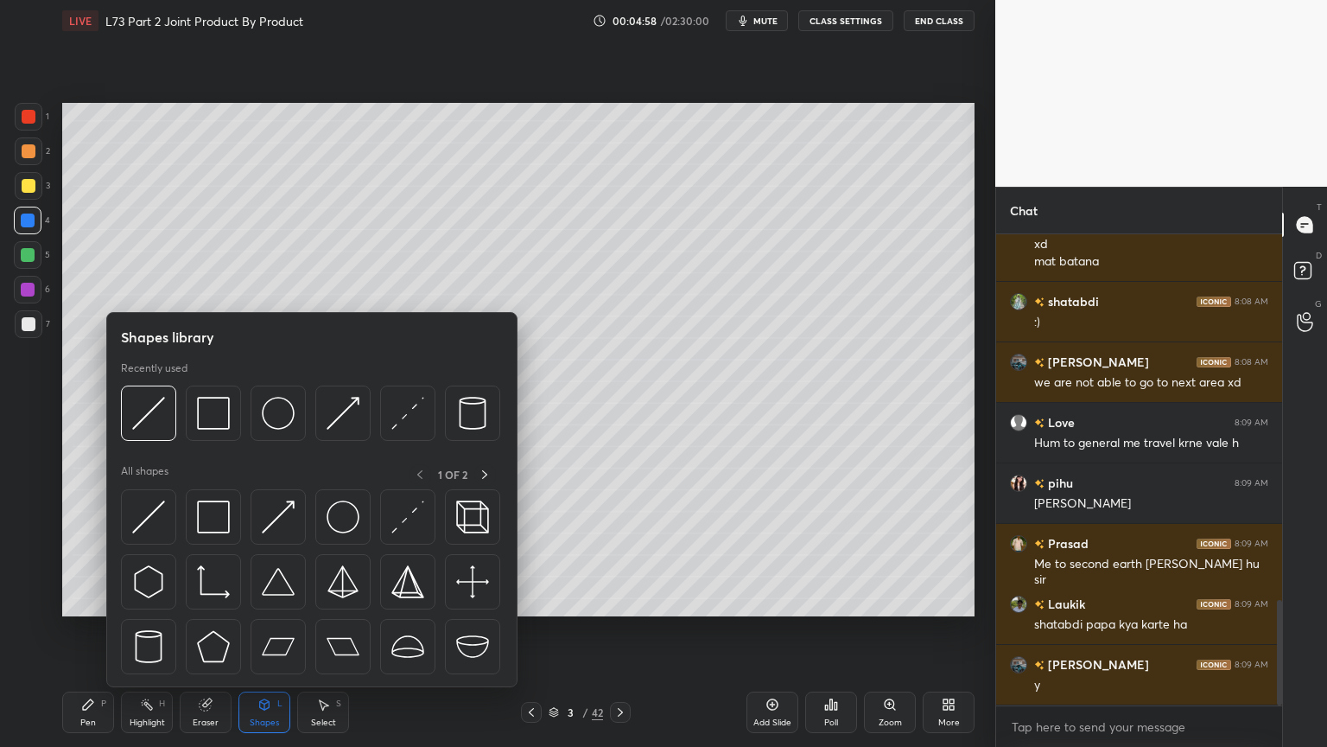
click at [149, 418] on img at bounding box center [148, 413] width 33 height 33
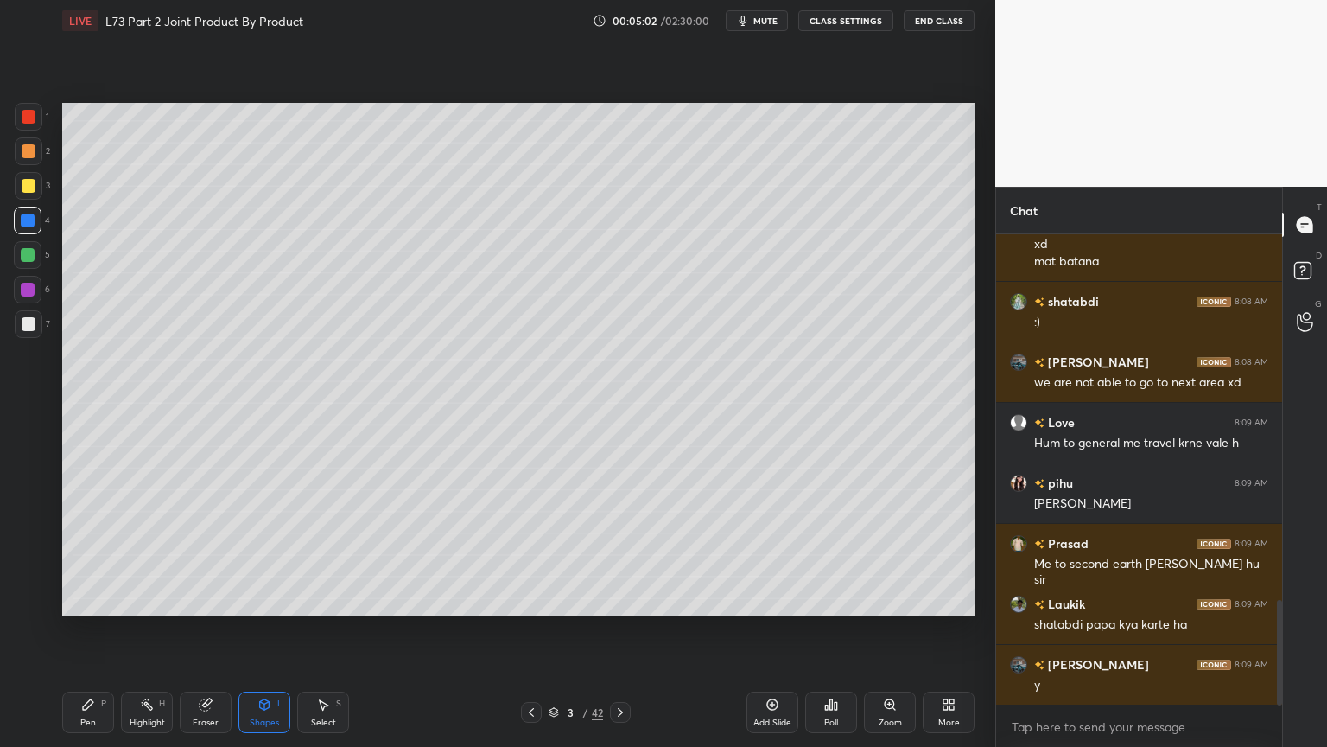
click at [99, 600] on div "Pen P" at bounding box center [88, 711] width 52 height 41
click at [256, 600] on div "Shapes L" at bounding box center [265, 711] width 52 height 41
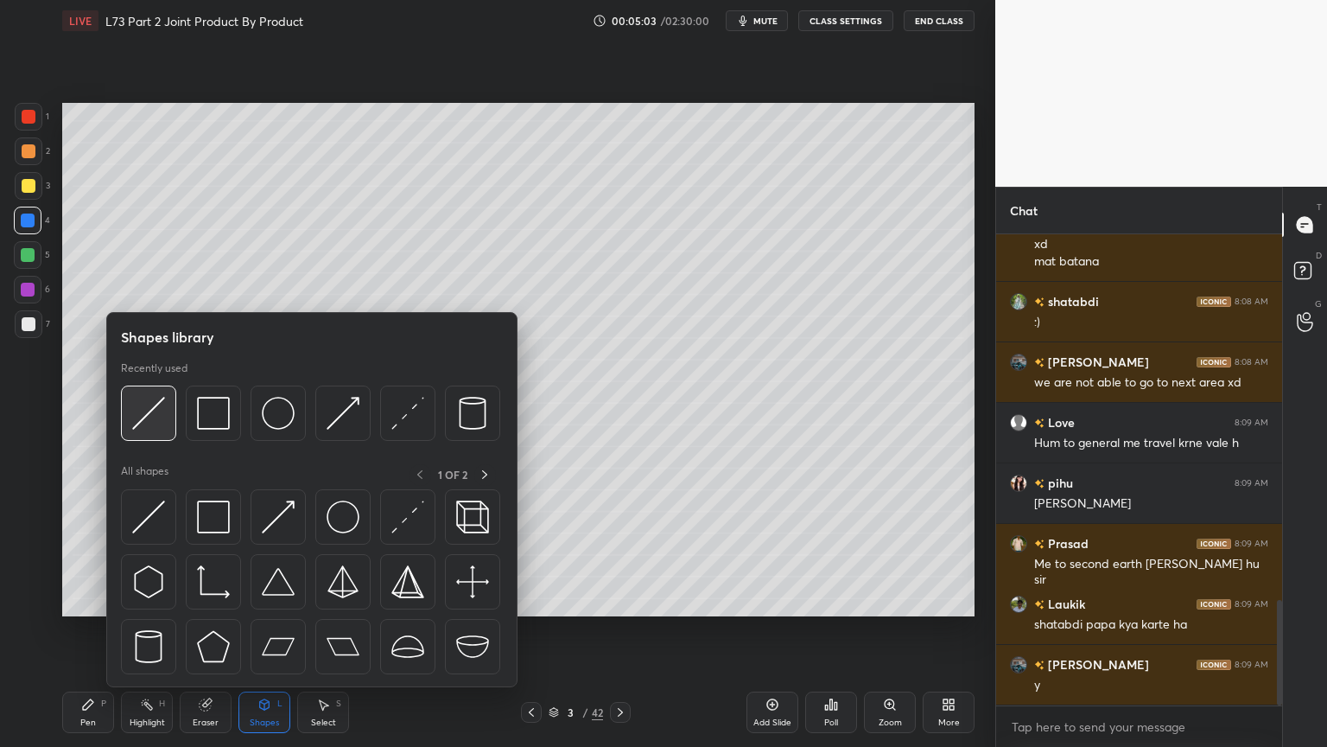
click at [150, 432] on div at bounding box center [148, 412] width 55 height 55
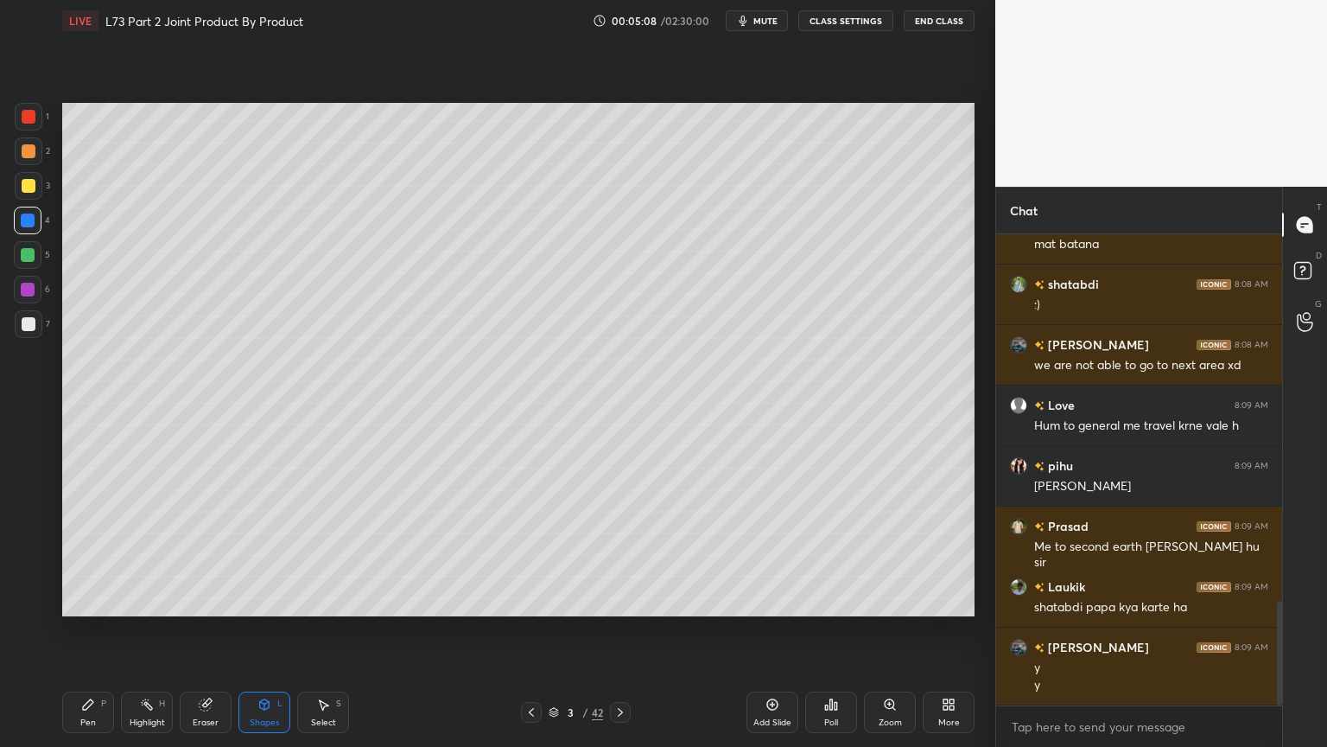
scroll to position [1704, 0]
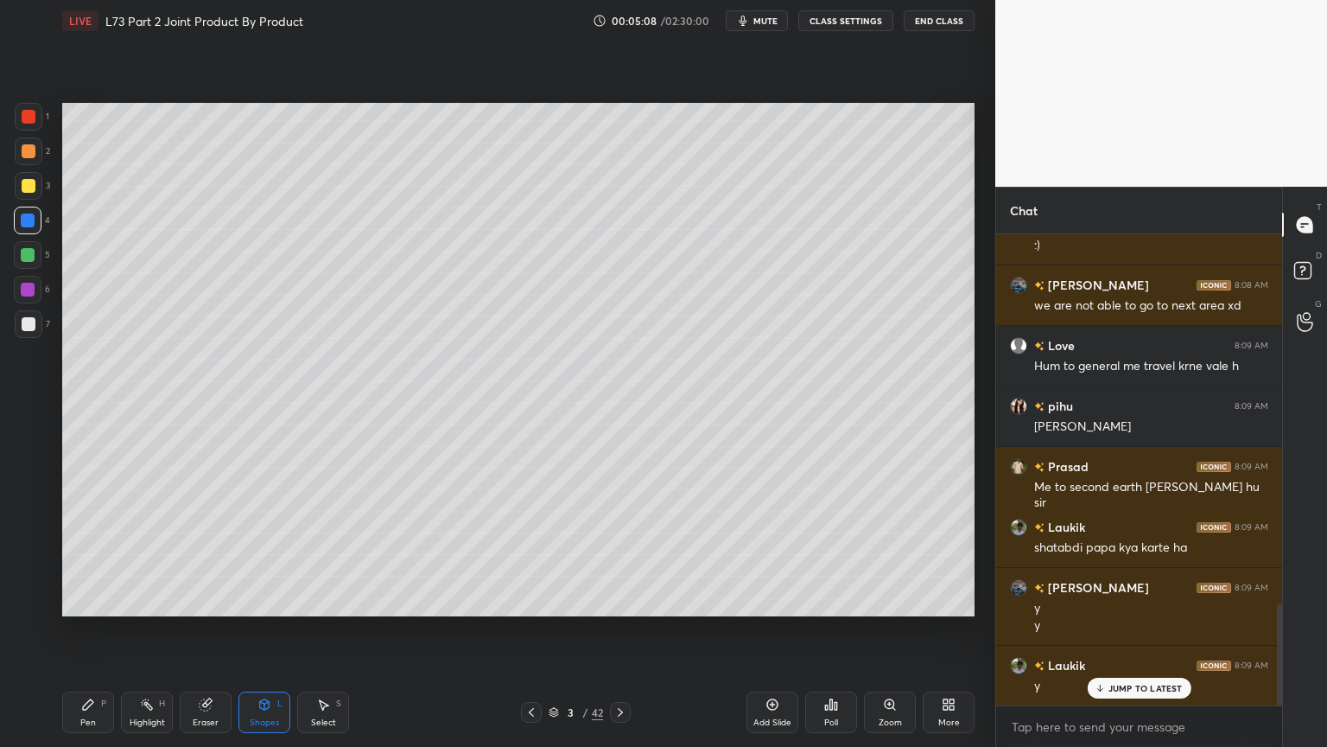
click at [97, 600] on div "Pen P" at bounding box center [88, 711] width 52 height 41
click at [26, 128] on div at bounding box center [29, 117] width 28 height 28
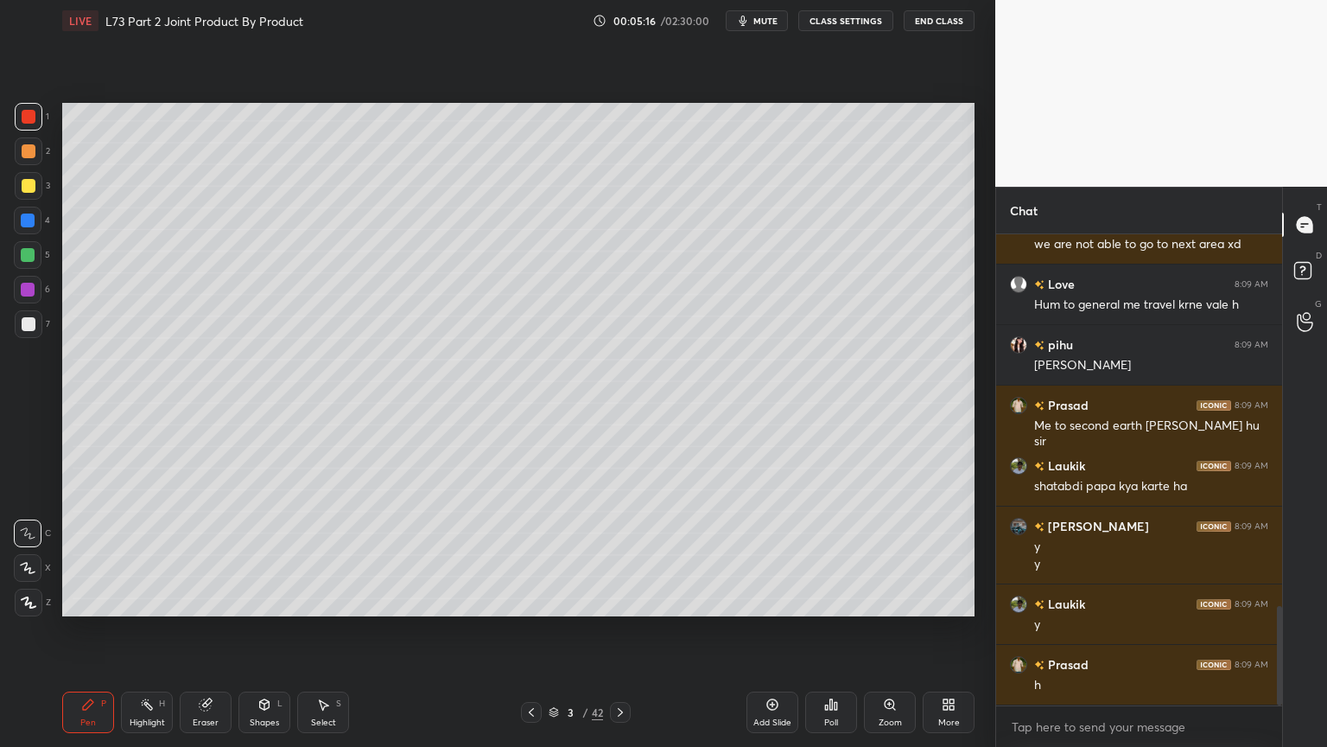
click at [267, 600] on div "Shapes L" at bounding box center [265, 711] width 52 height 41
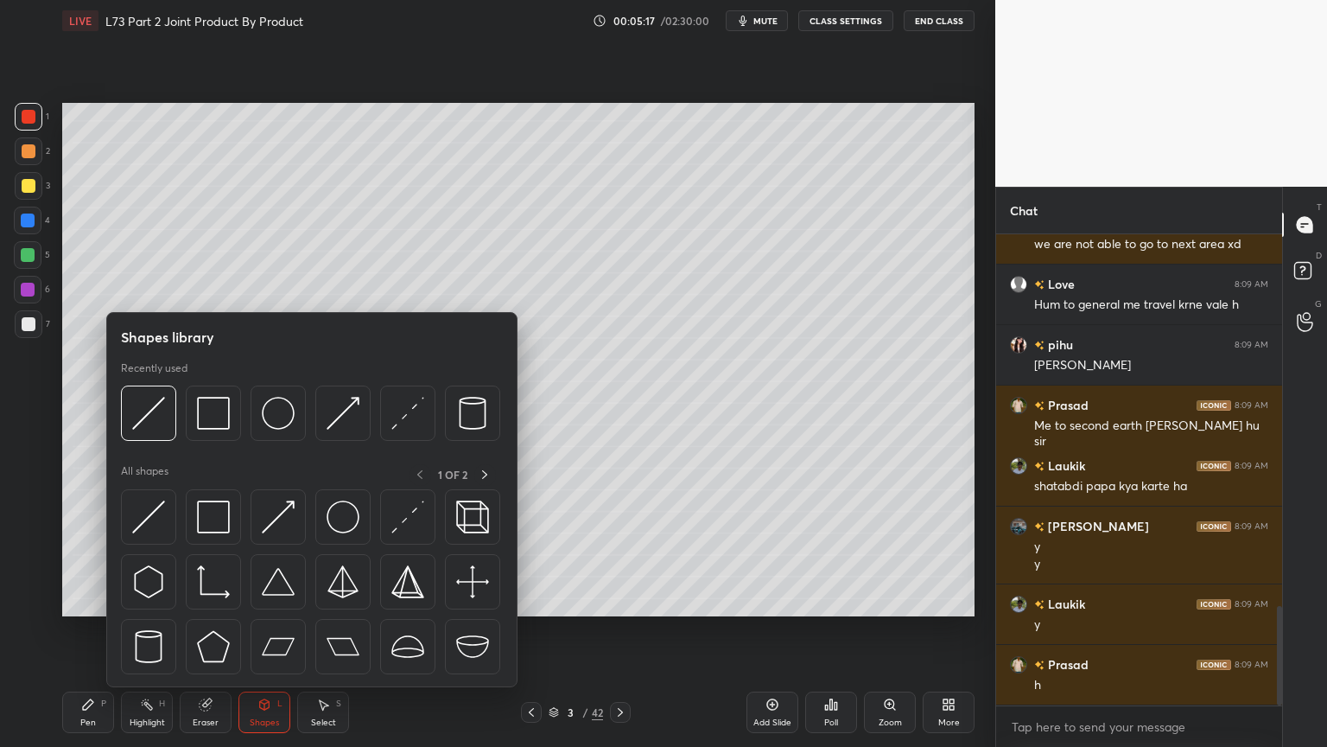
click at [156, 417] on img at bounding box center [148, 413] width 33 height 33
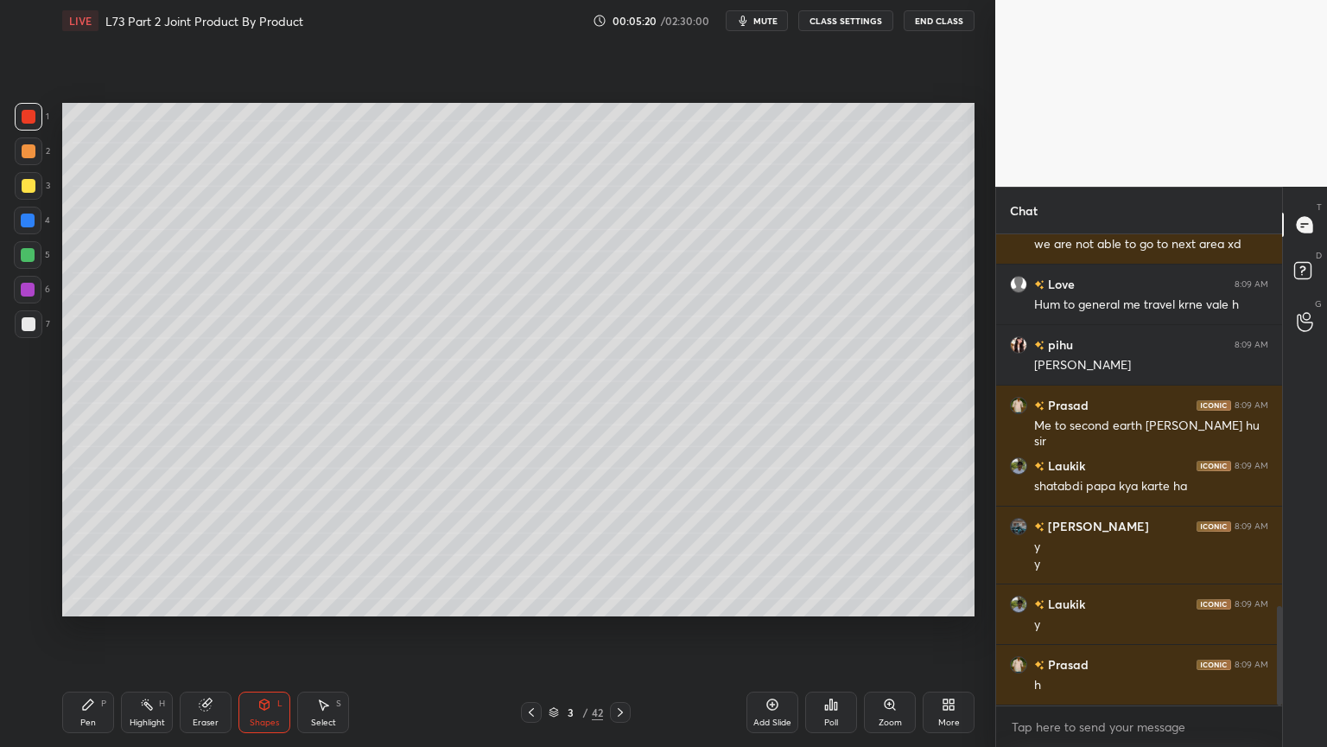
click at [93, 600] on div "Pen P" at bounding box center [88, 711] width 52 height 41
click at [35, 327] on div at bounding box center [29, 324] width 28 height 28
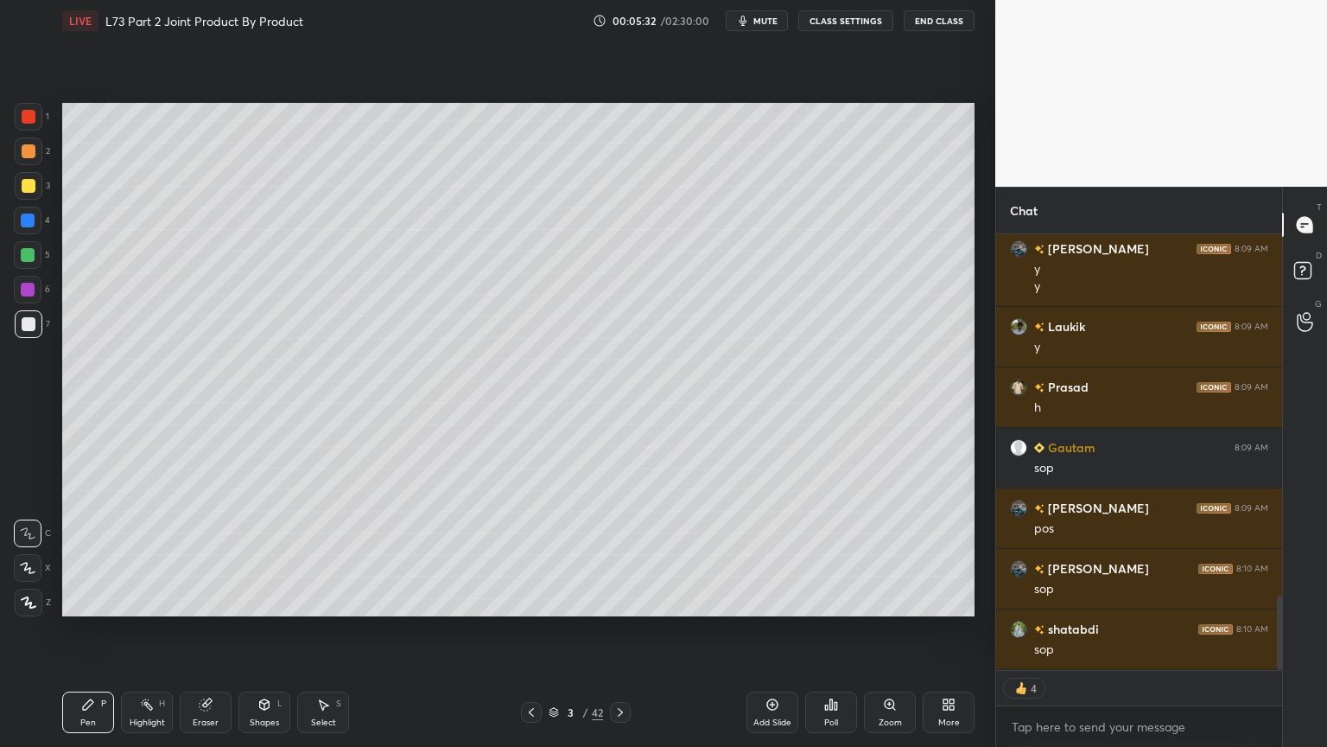
scroll to position [2103, 0]
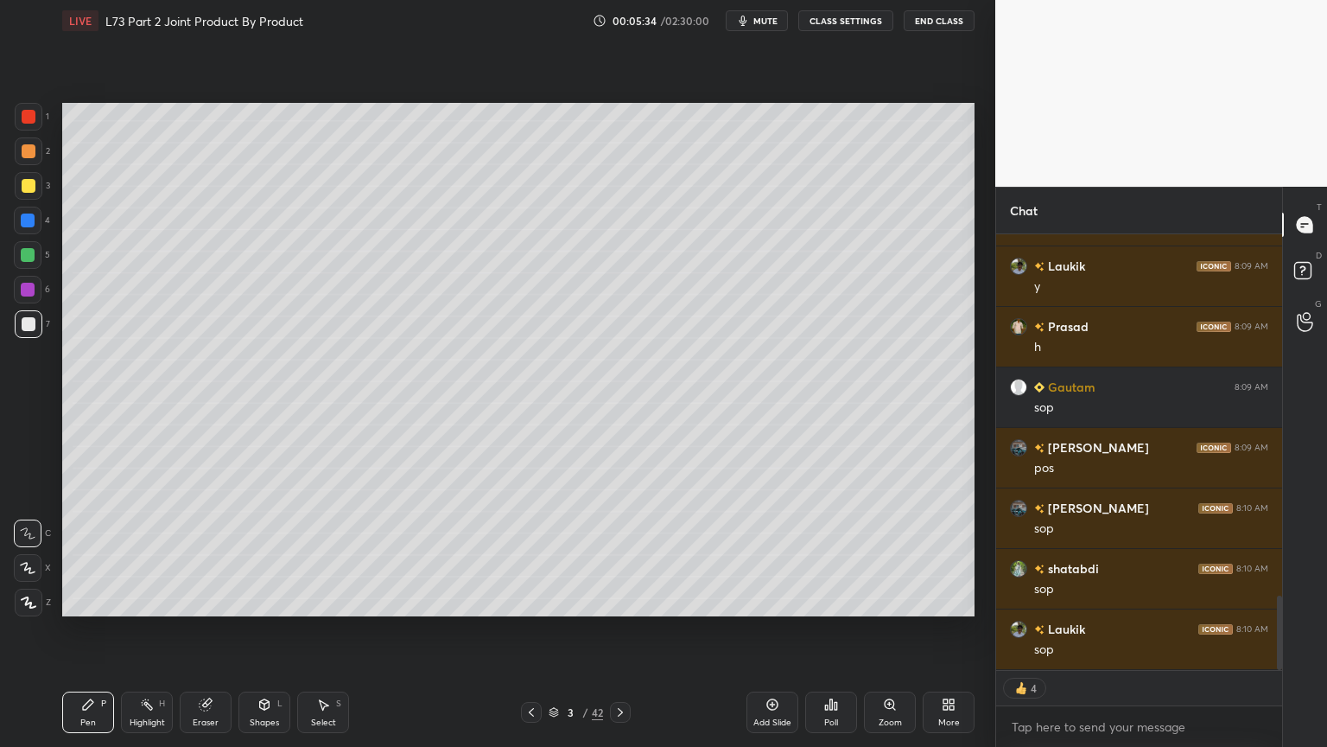
type textarea "x"
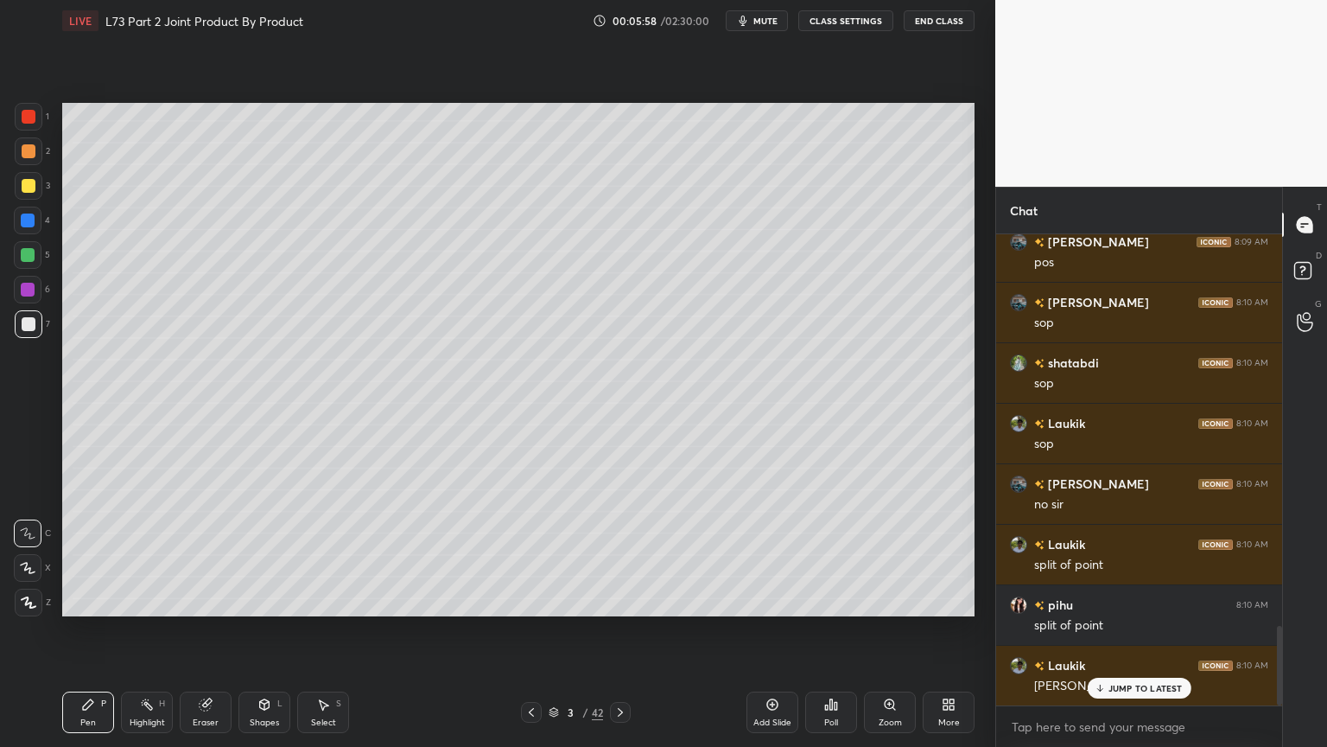
scroll to position [2371, 0]
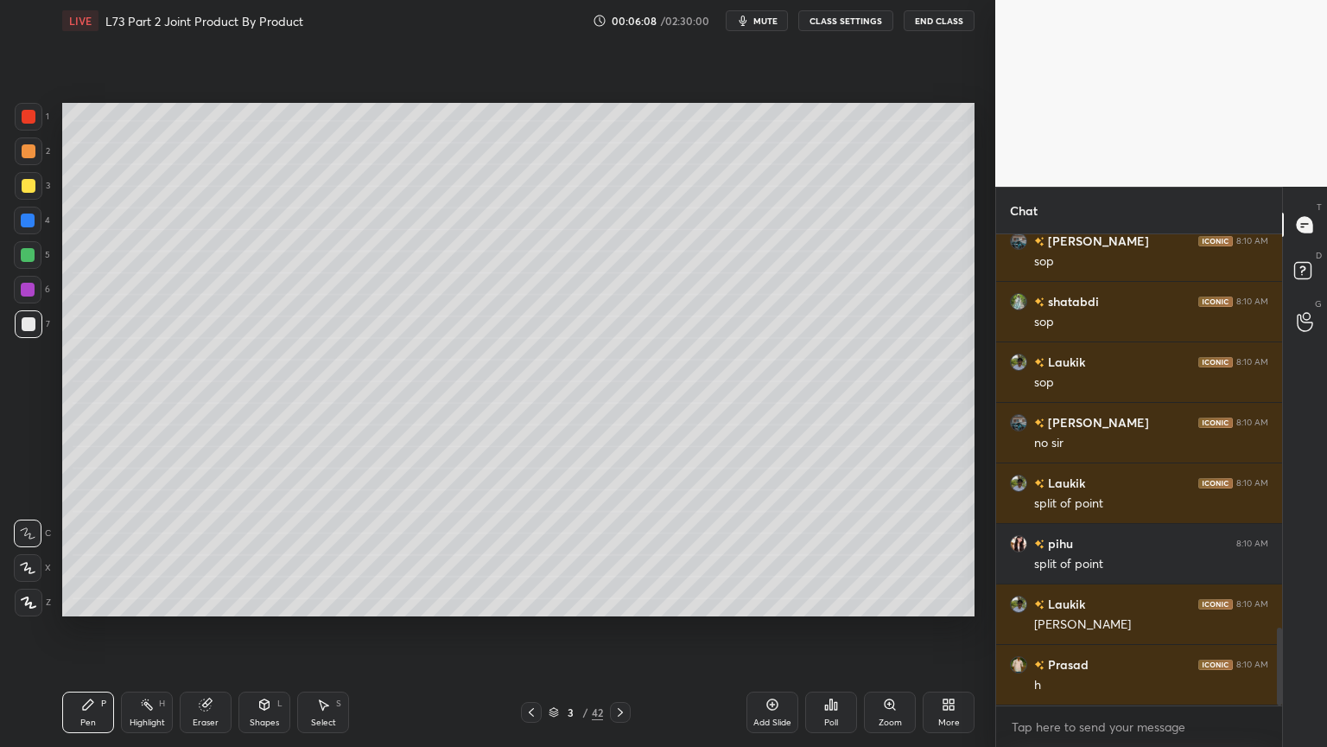
click at [320, 600] on div "Select" at bounding box center [323, 722] width 25 height 9
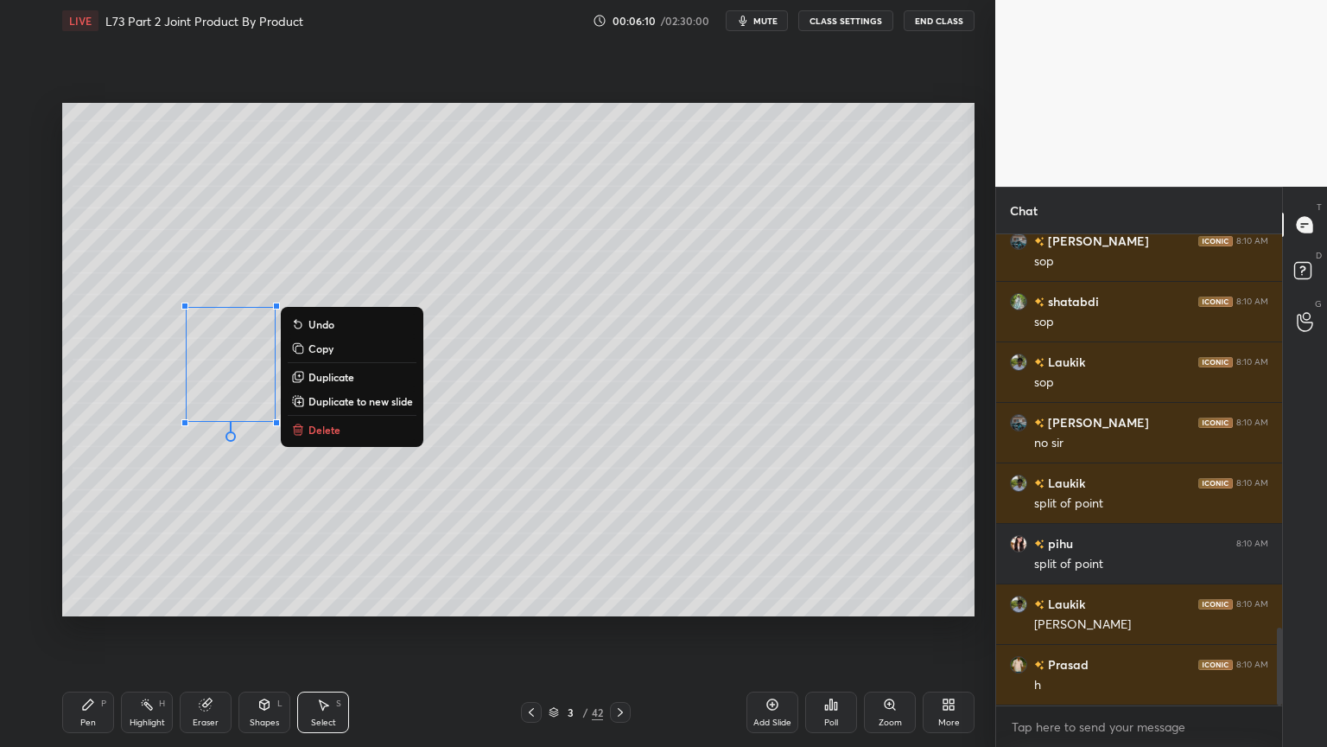
click at [327, 426] on p "Delete" at bounding box center [325, 430] width 32 height 14
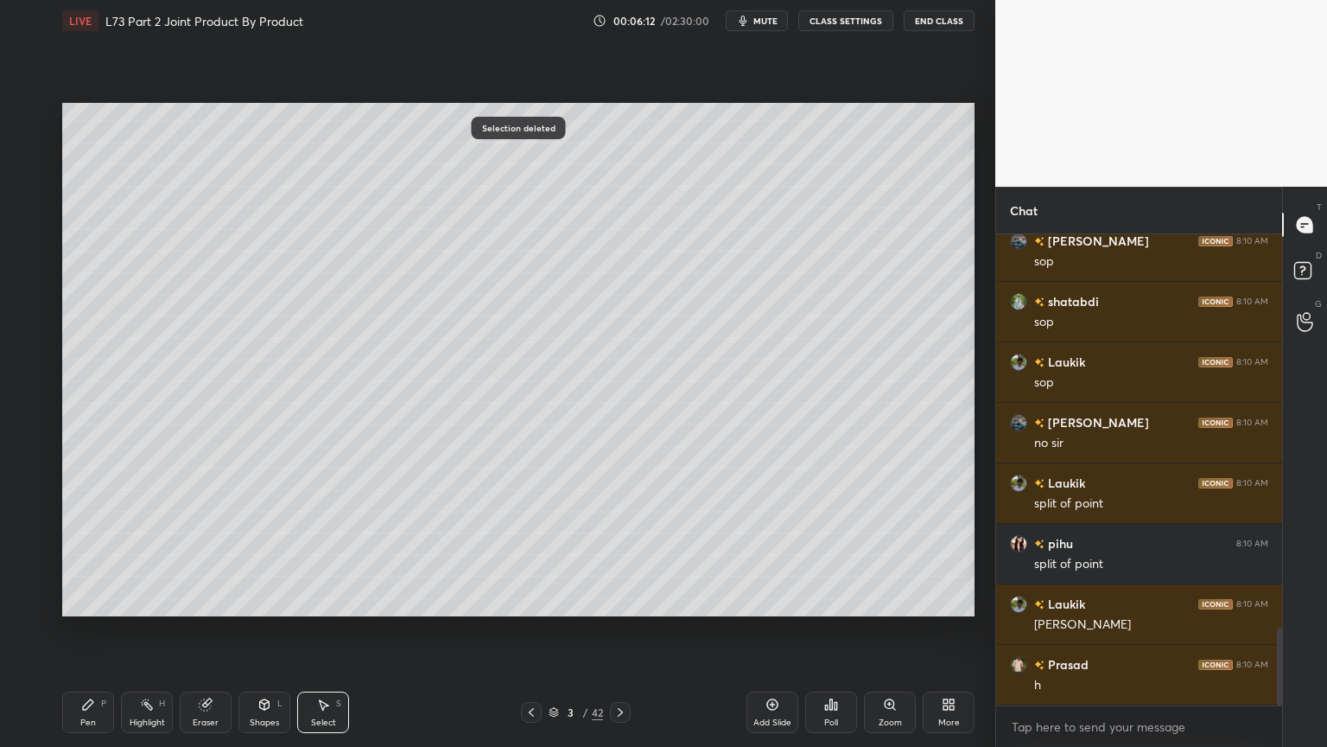
click at [73, 600] on div "Pen P Highlight H Eraser Shapes L Select S 3 / 42 Add Slide Poll Zoom More" at bounding box center [518, 712] width 913 height 69
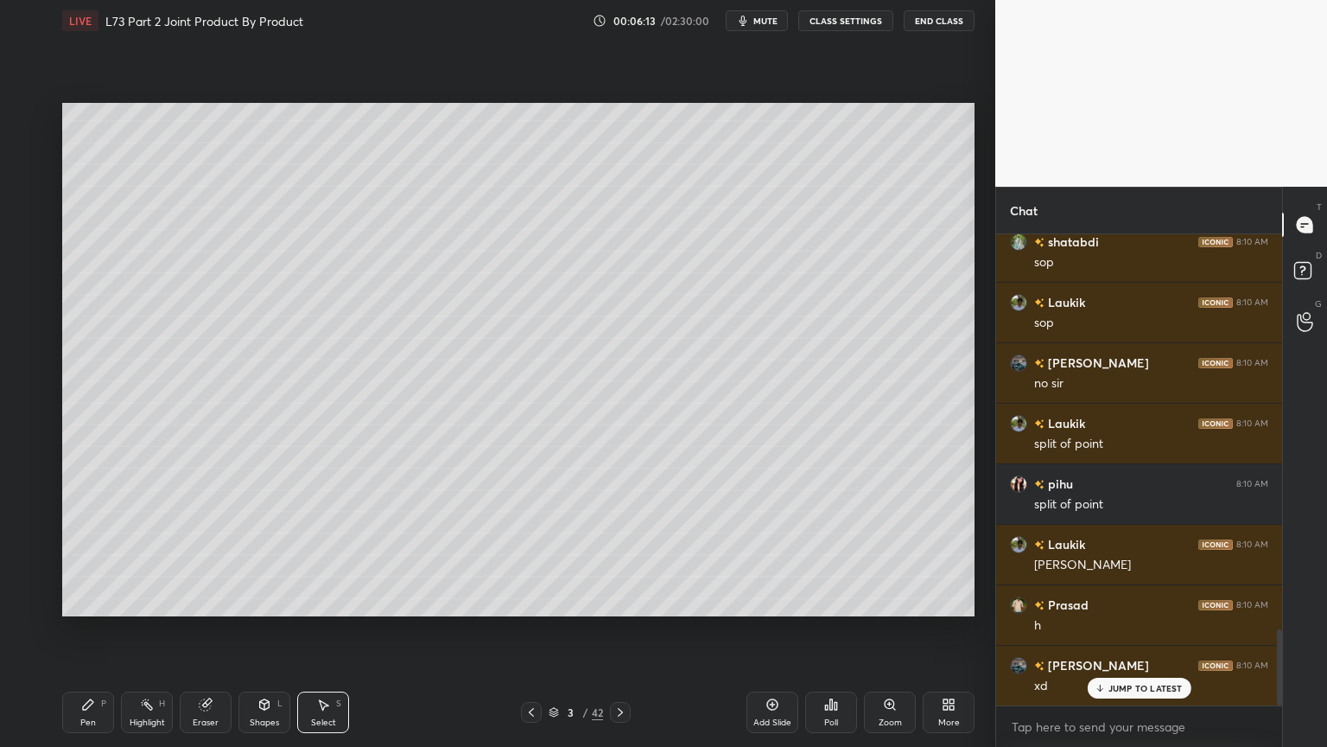
scroll to position [2492, 0]
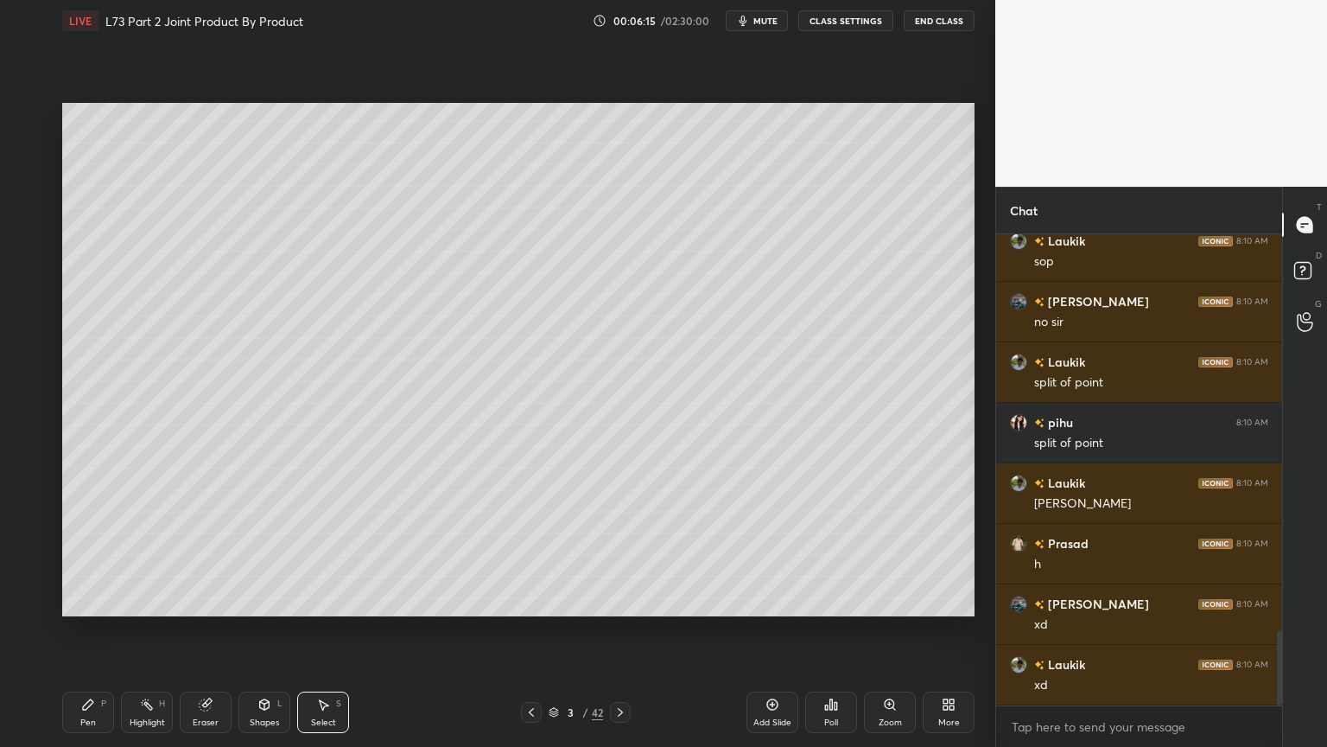
click at [86, 600] on div "Pen P" at bounding box center [88, 711] width 52 height 41
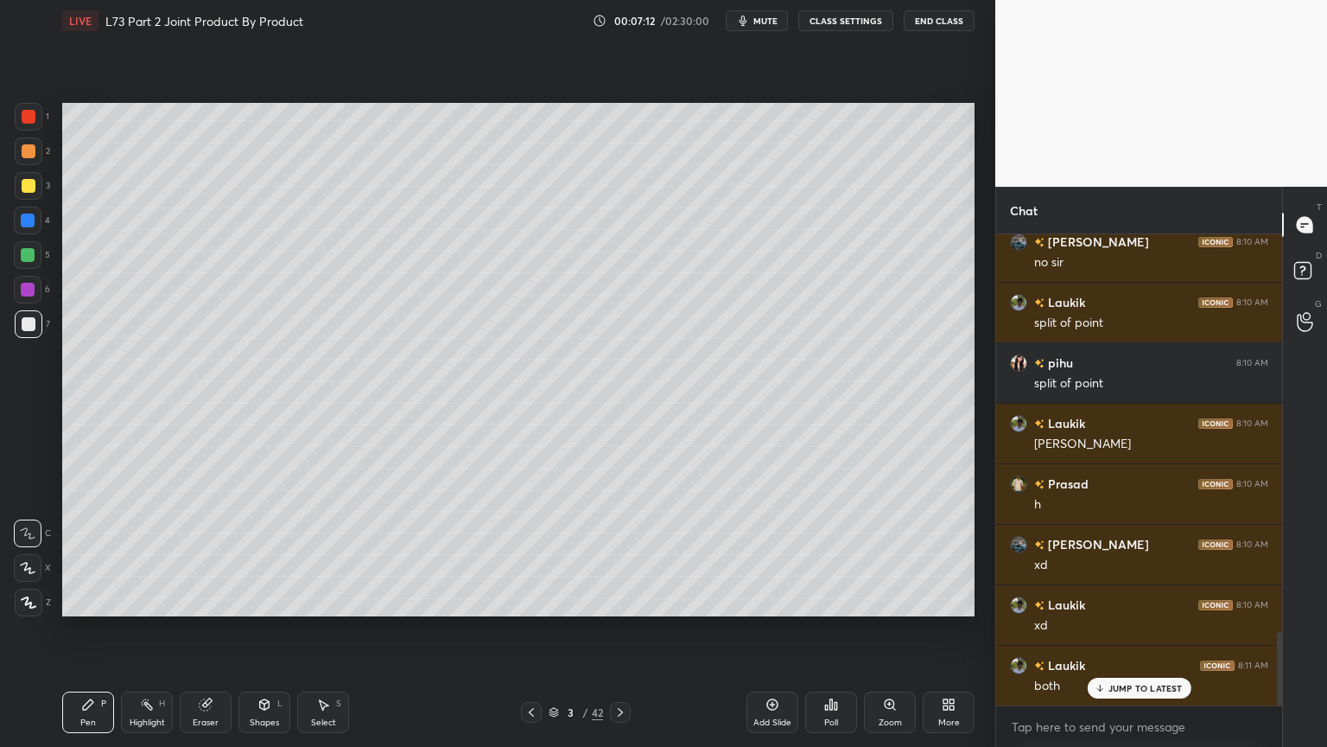
click at [203, 600] on div "Eraser" at bounding box center [206, 722] width 26 height 9
click at [99, 600] on div "Pen P" at bounding box center [88, 711] width 52 height 41
click at [211, 600] on icon at bounding box center [206, 704] width 14 height 14
click at [88, 600] on div "Pen" at bounding box center [88, 722] width 16 height 9
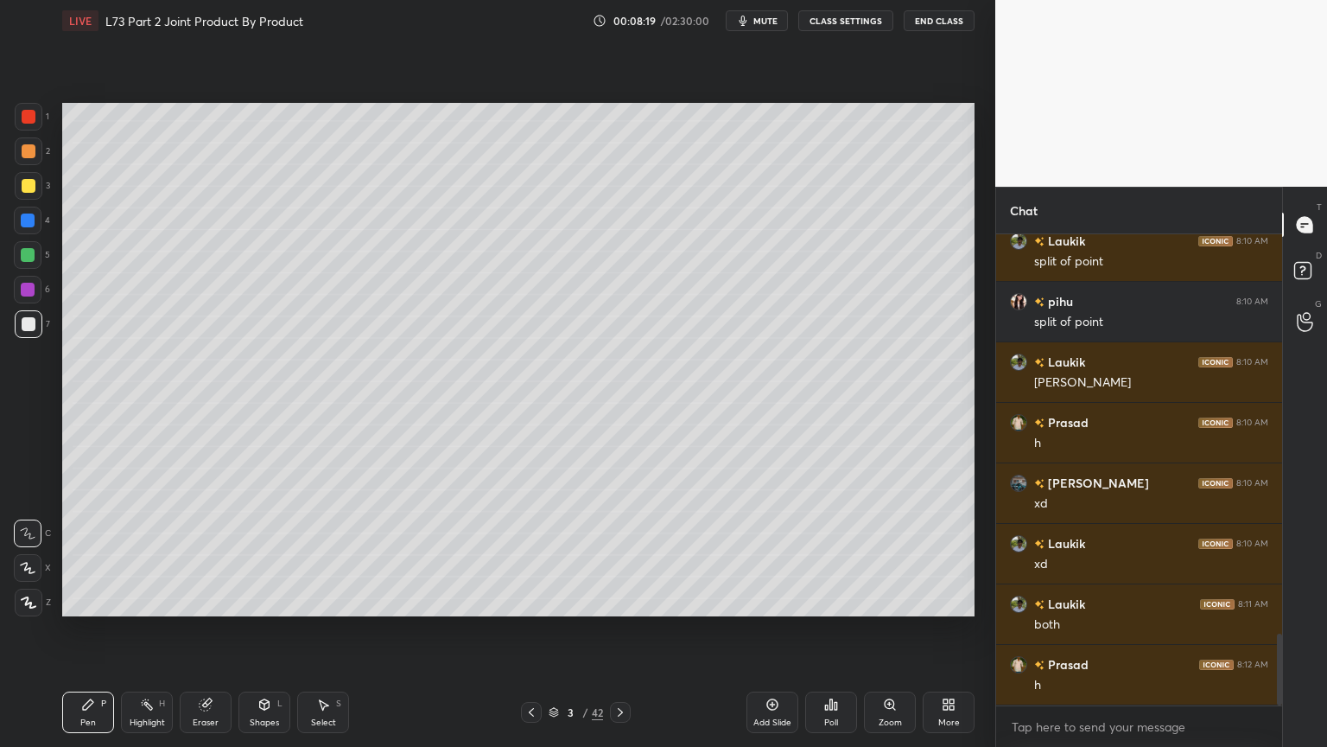
scroll to position [2733, 0]
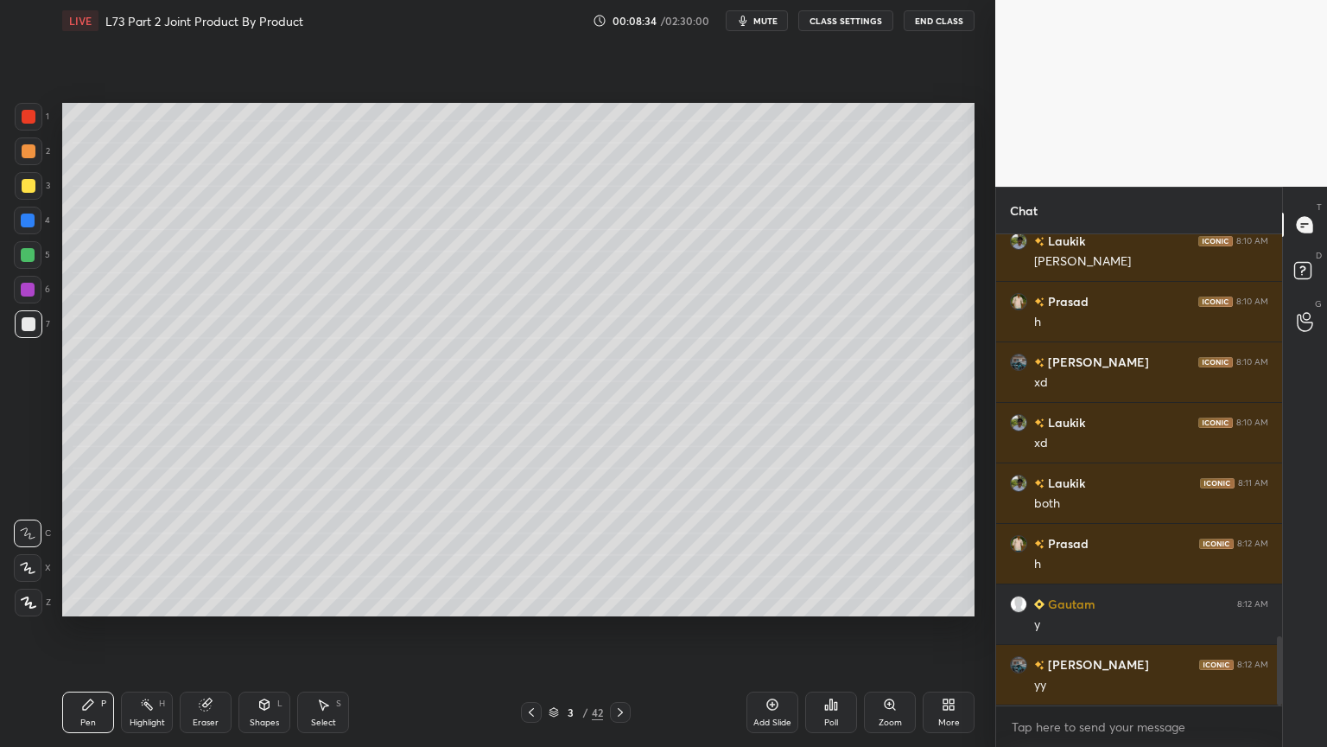
click at [263, 600] on icon at bounding box center [265, 704] width 10 height 10
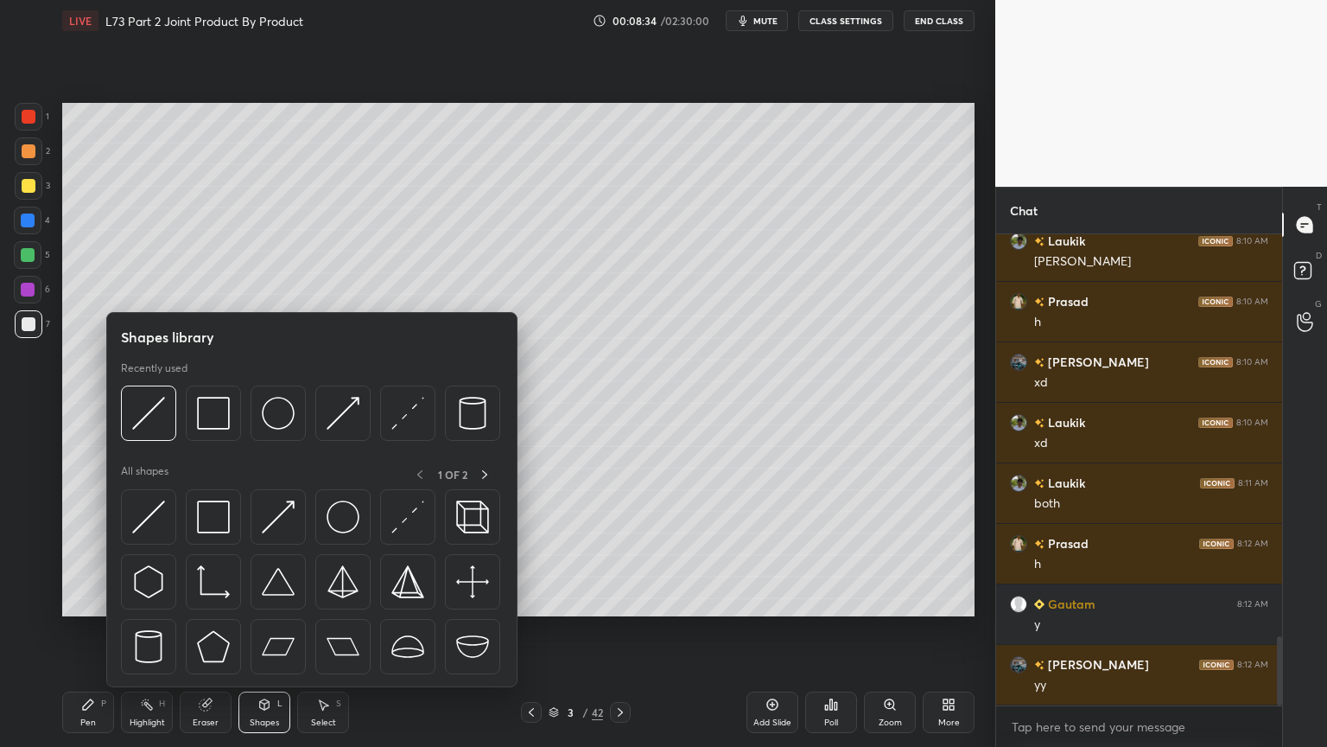
click at [162, 417] on img at bounding box center [148, 413] width 33 height 33
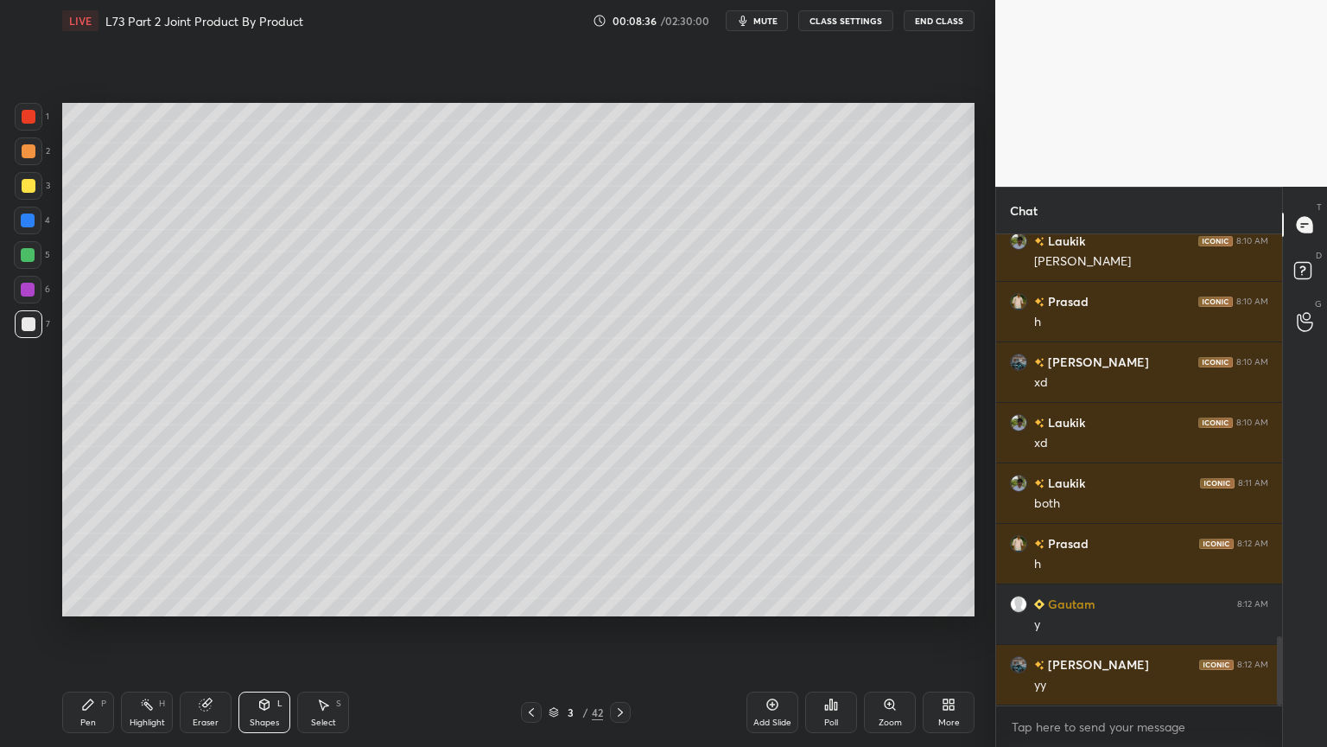
click at [99, 600] on div "Pen P" at bounding box center [88, 711] width 52 height 41
click at [190, 600] on div "Eraser" at bounding box center [206, 711] width 52 height 41
click at [92, 600] on div "Pen" at bounding box center [88, 722] width 16 height 9
click at [145, 600] on div "Highlight" at bounding box center [147, 722] width 35 height 9
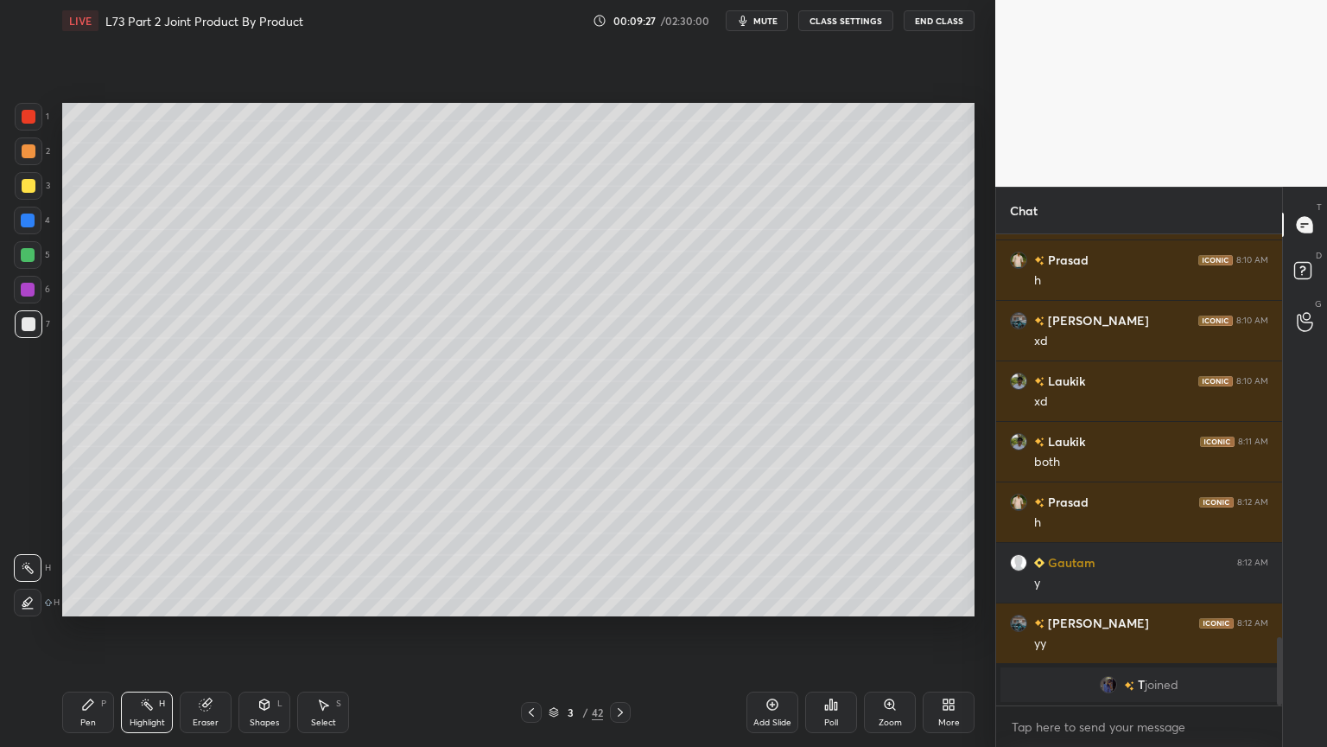
scroll to position [2796, 0]
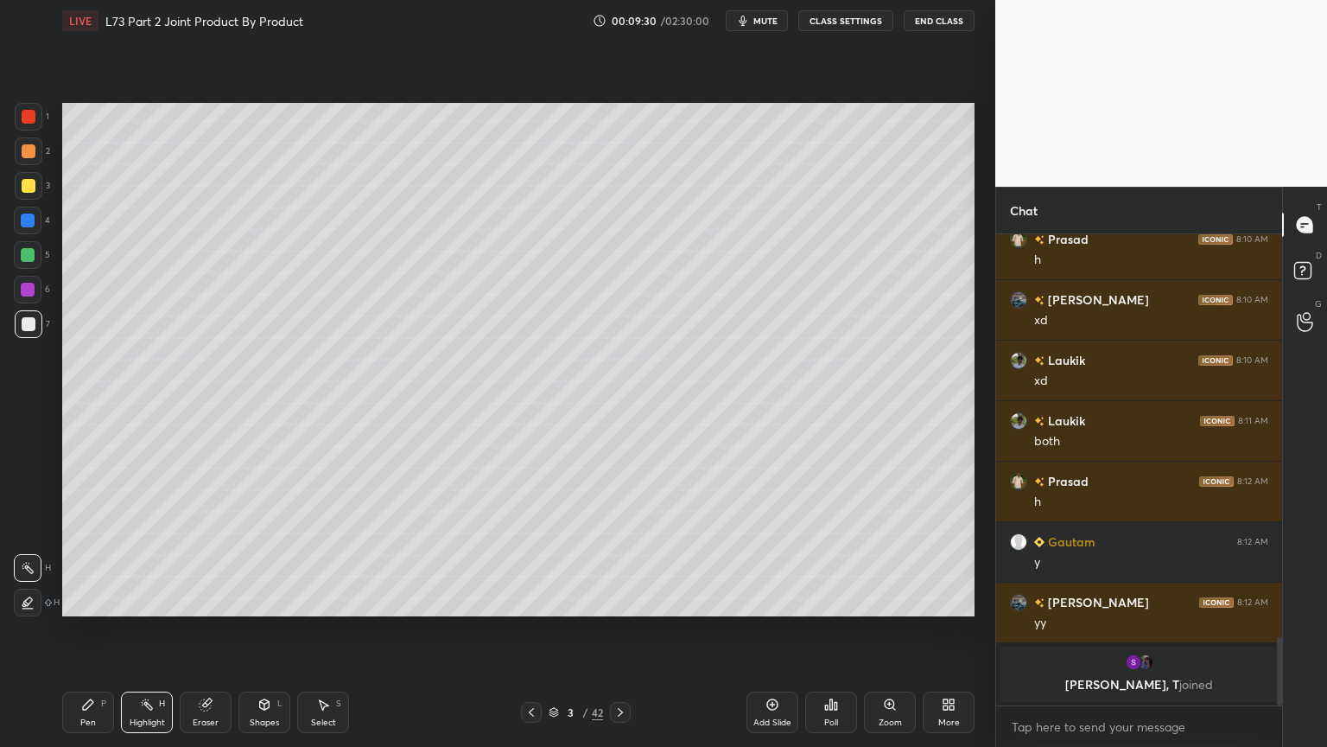
click at [35, 118] on div at bounding box center [29, 117] width 14 height 14
click at [69, 600] on div "Pen P" at bounding box center [88, 711] width 52 height 41
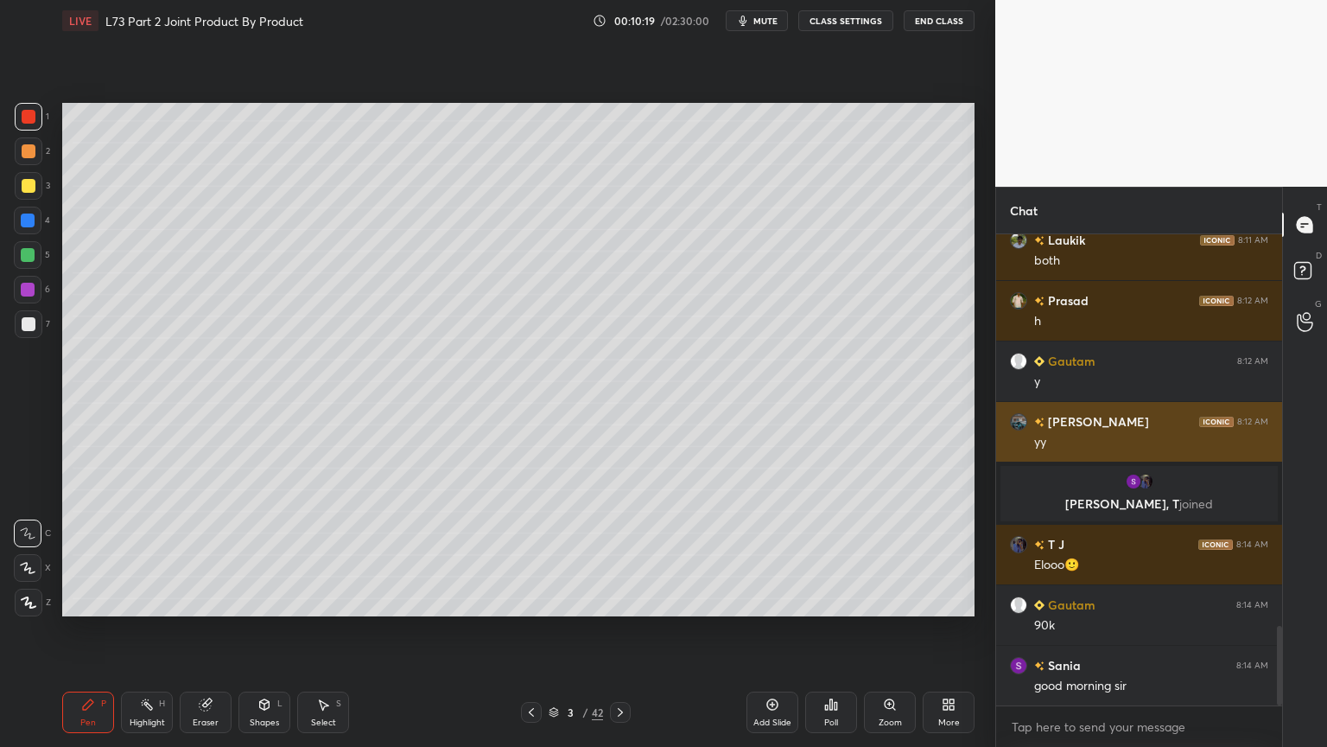
scroll to position [2331, 0]
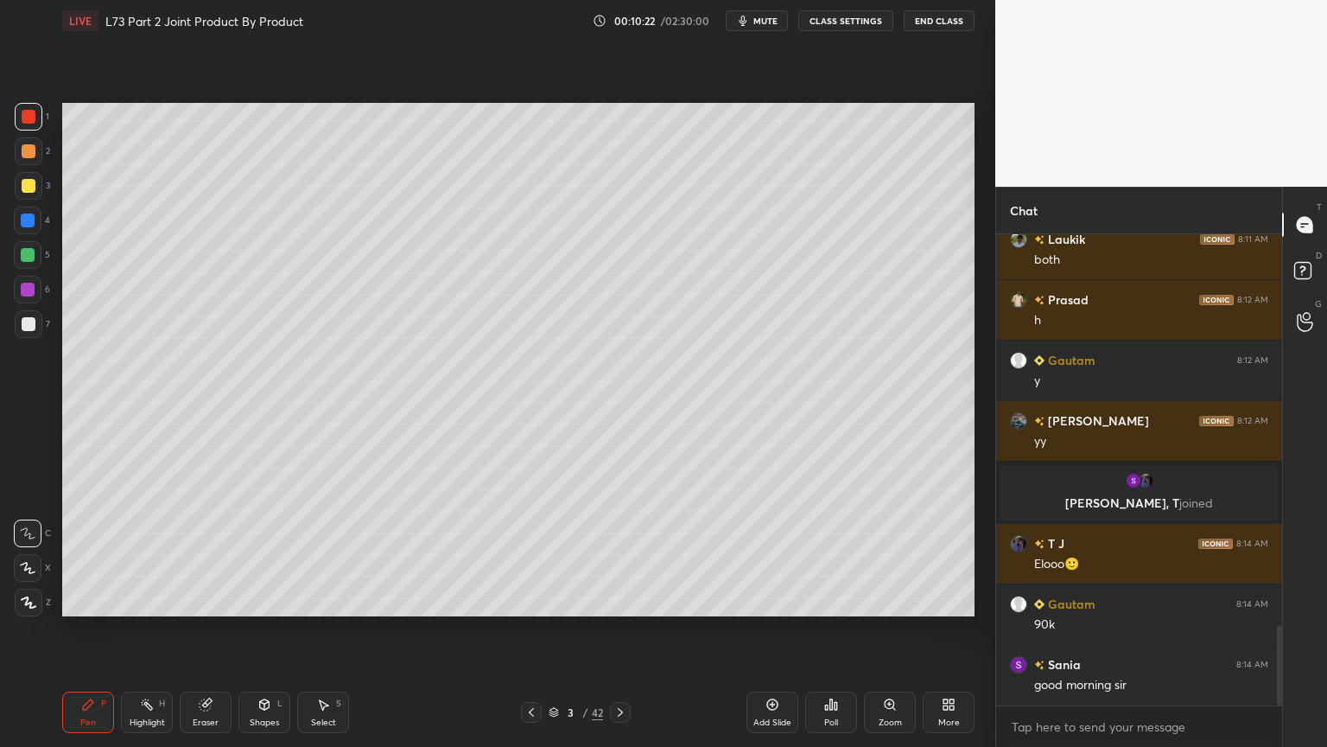
click at [21, 162] on div at bounding box center [29, 151] width 28 height 28
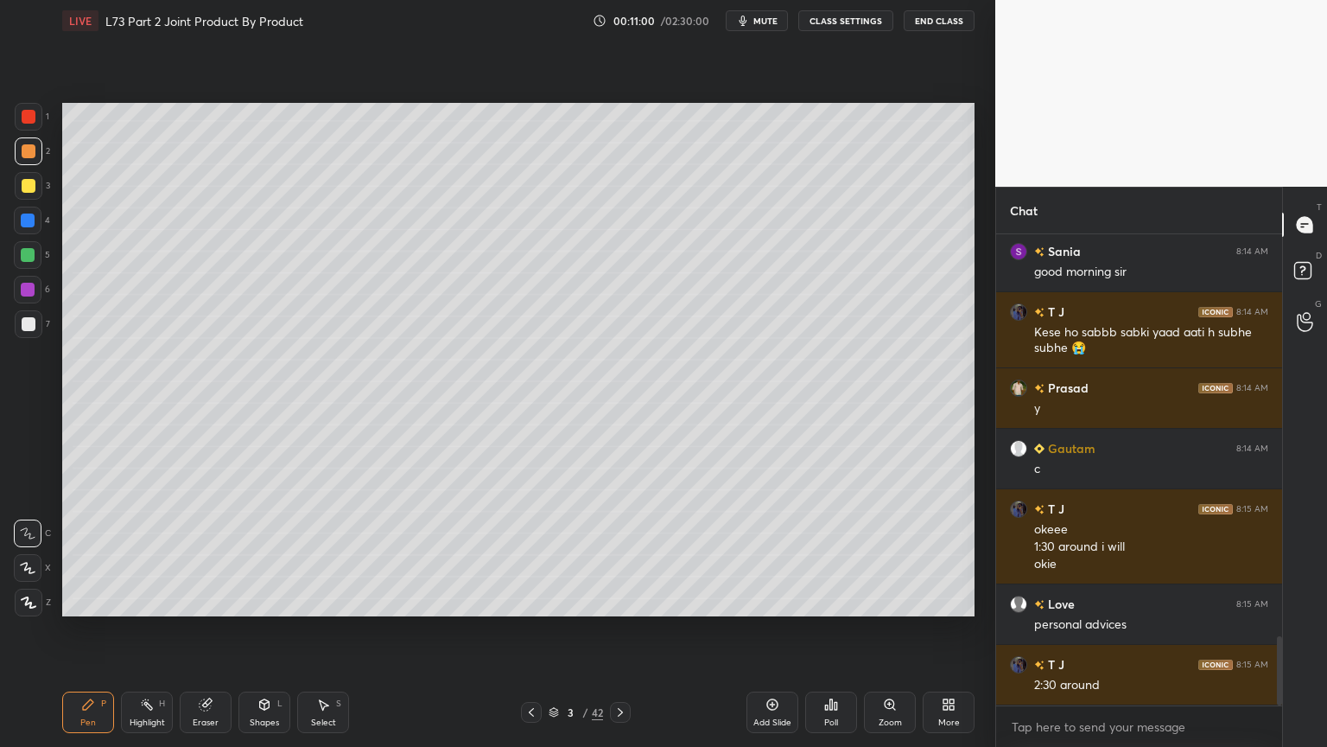
scroll to position [2803, 0]
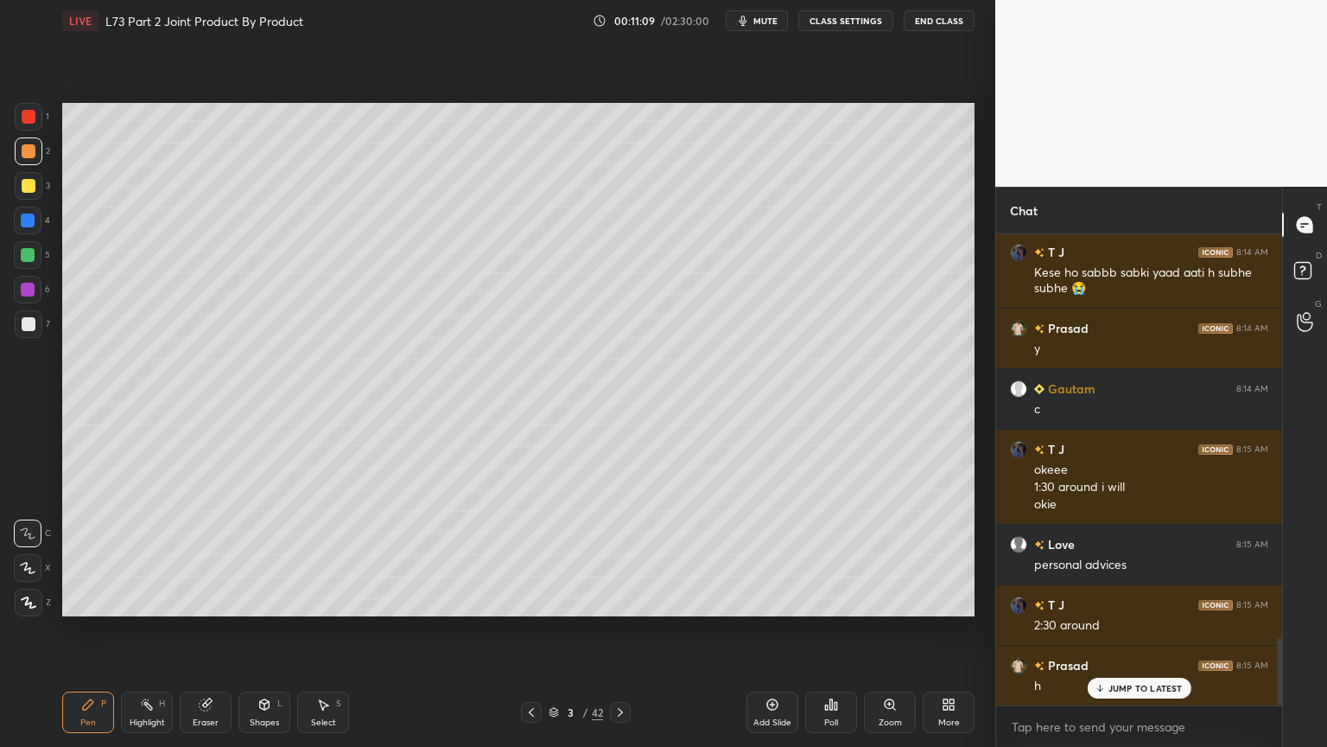
click at [29, 114] on div at bounding box center [29, 117] width 14 height 14
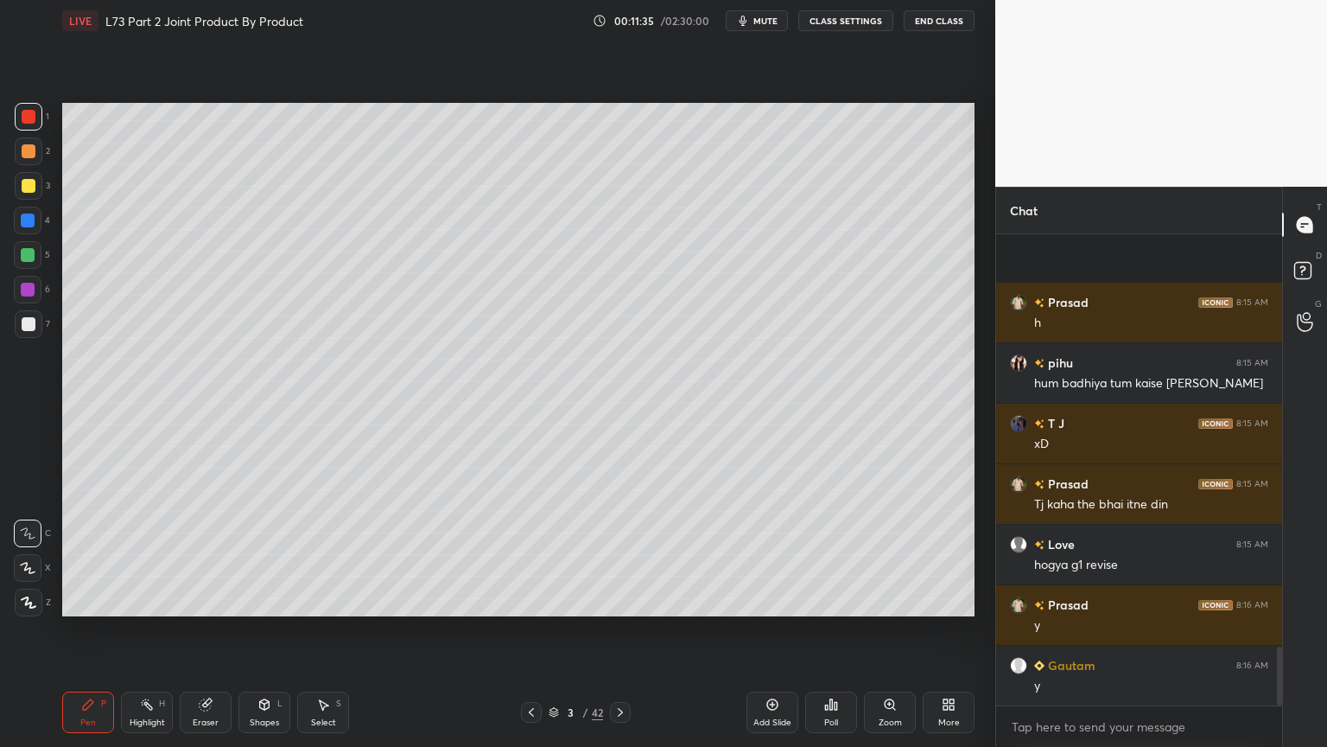
scroll to position [3304, 0]
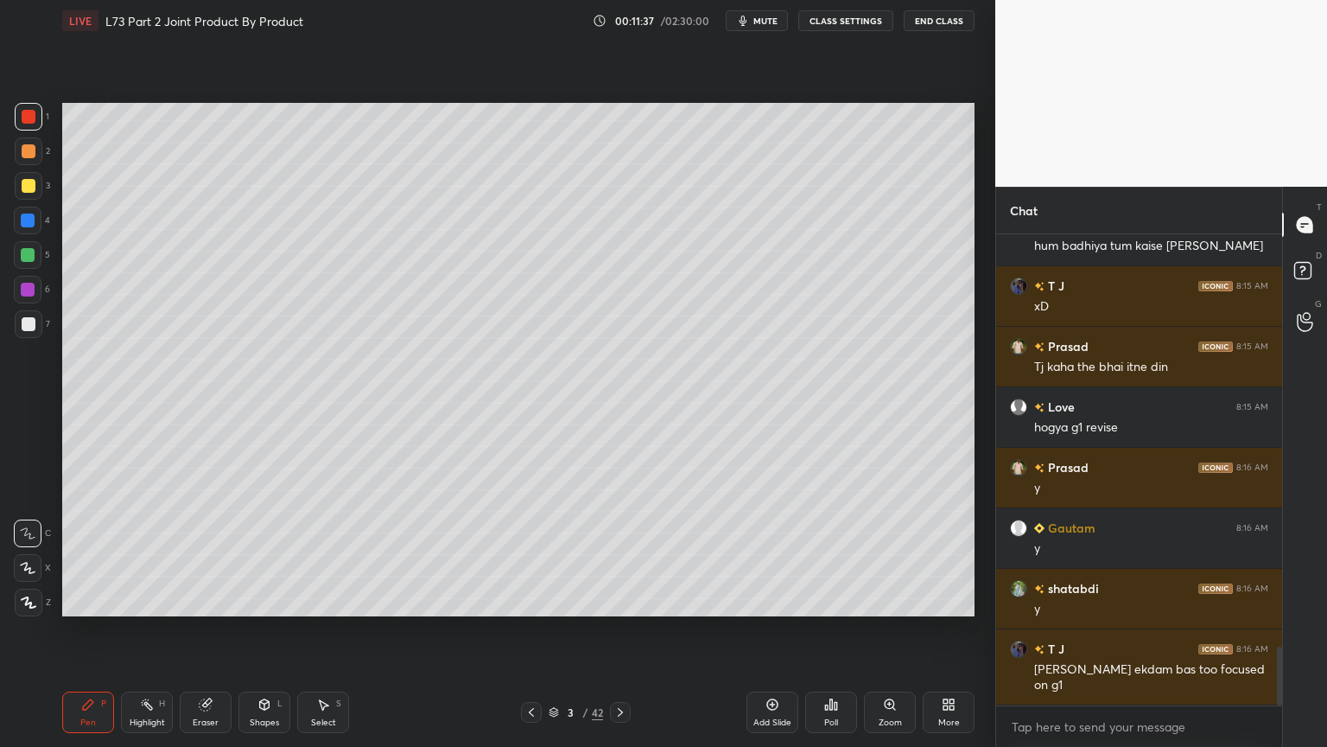
click at [24, 197] on div at bounding box center [29, 186] width 28 height 28
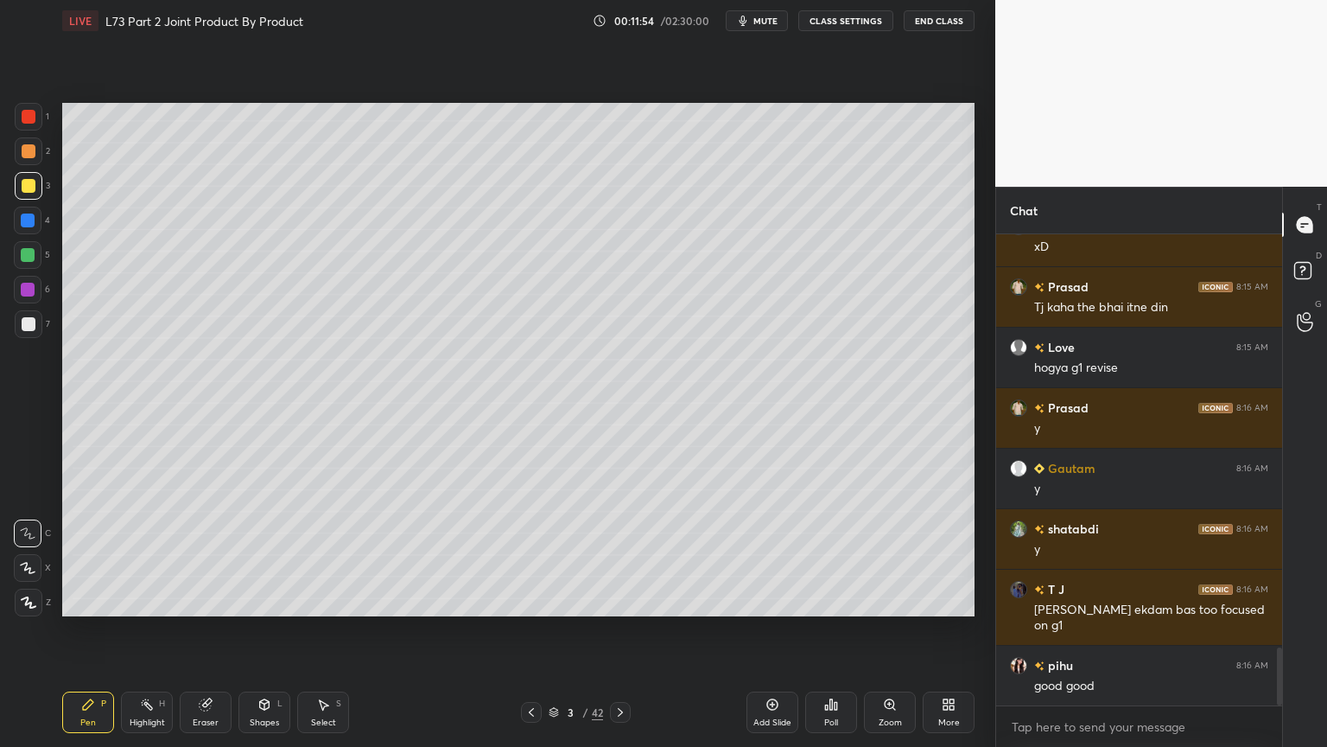
scroll to position [3425, 0]
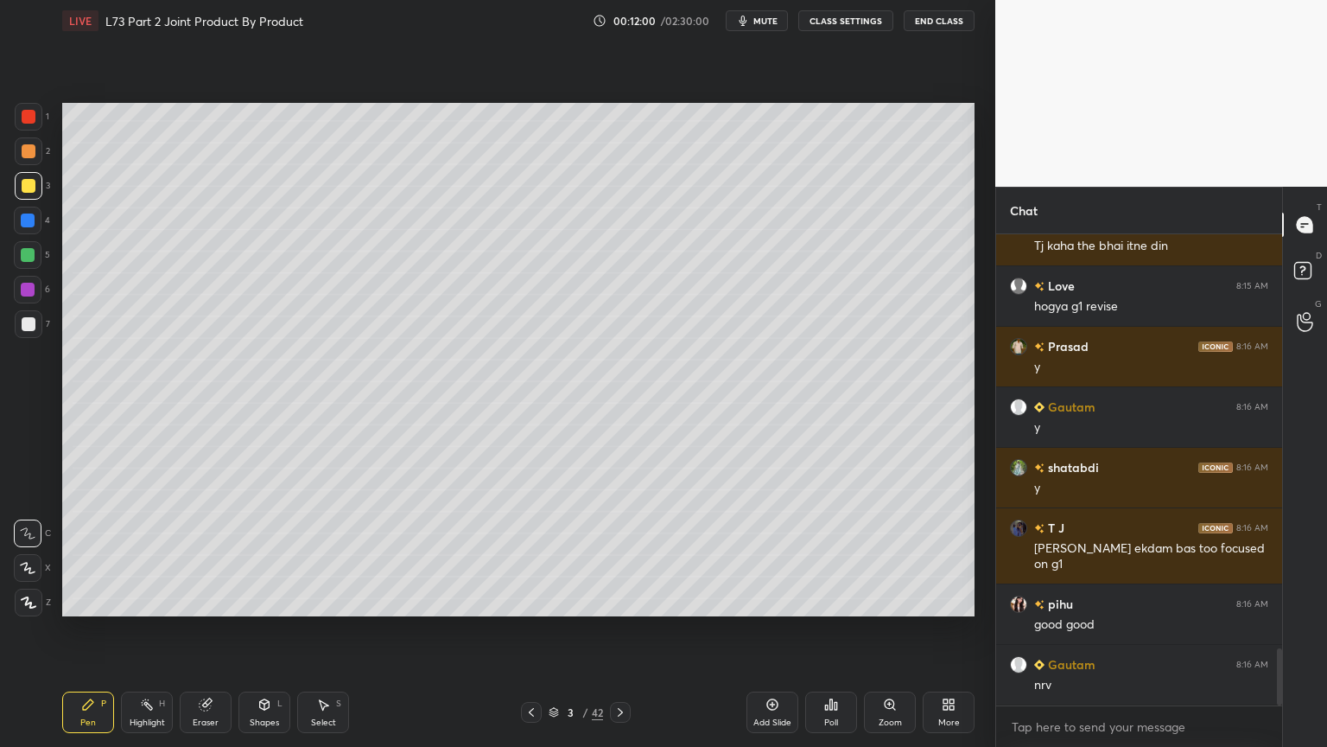
click at [199, 600] on icon at bounding box center [206, 704] width 14 height 14
click at [41, 574] on div "E" at bounding box center [35, 568] width 43 height 28
click at [85, 600] on icon at bounding box center [88, 704] width 14 height 14
click at [35, 328] on div at bounding box center [29, 324] width 28 height 28
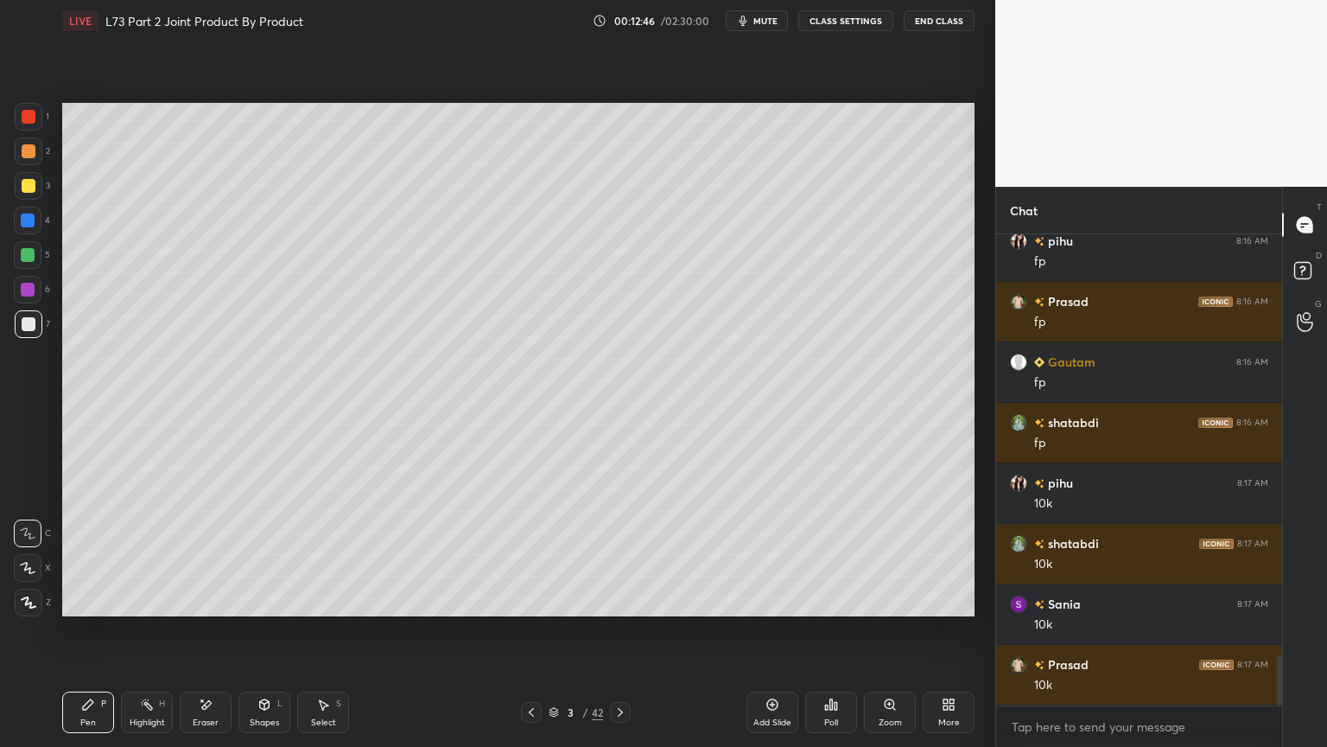
scroll to position [4089, 0]
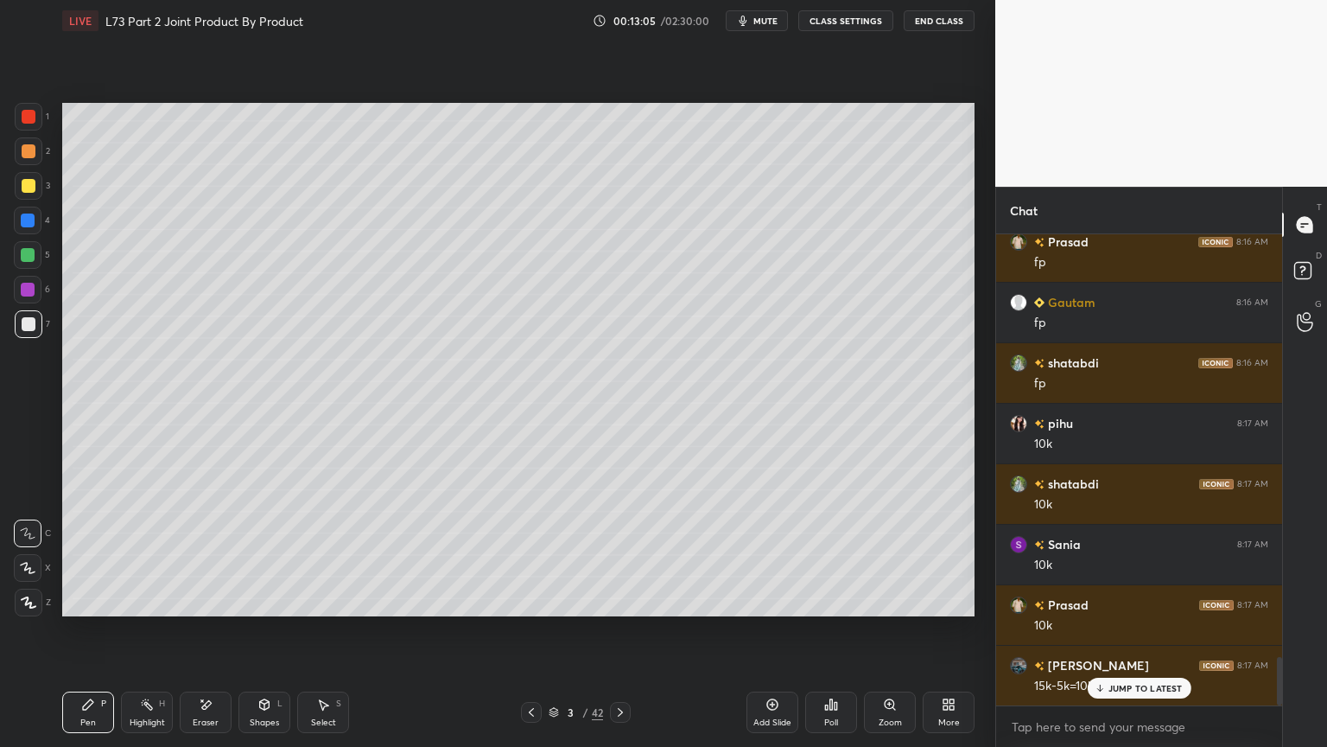
click at [26, 194] on div at bounding box center [29, 186] width 28 height 28
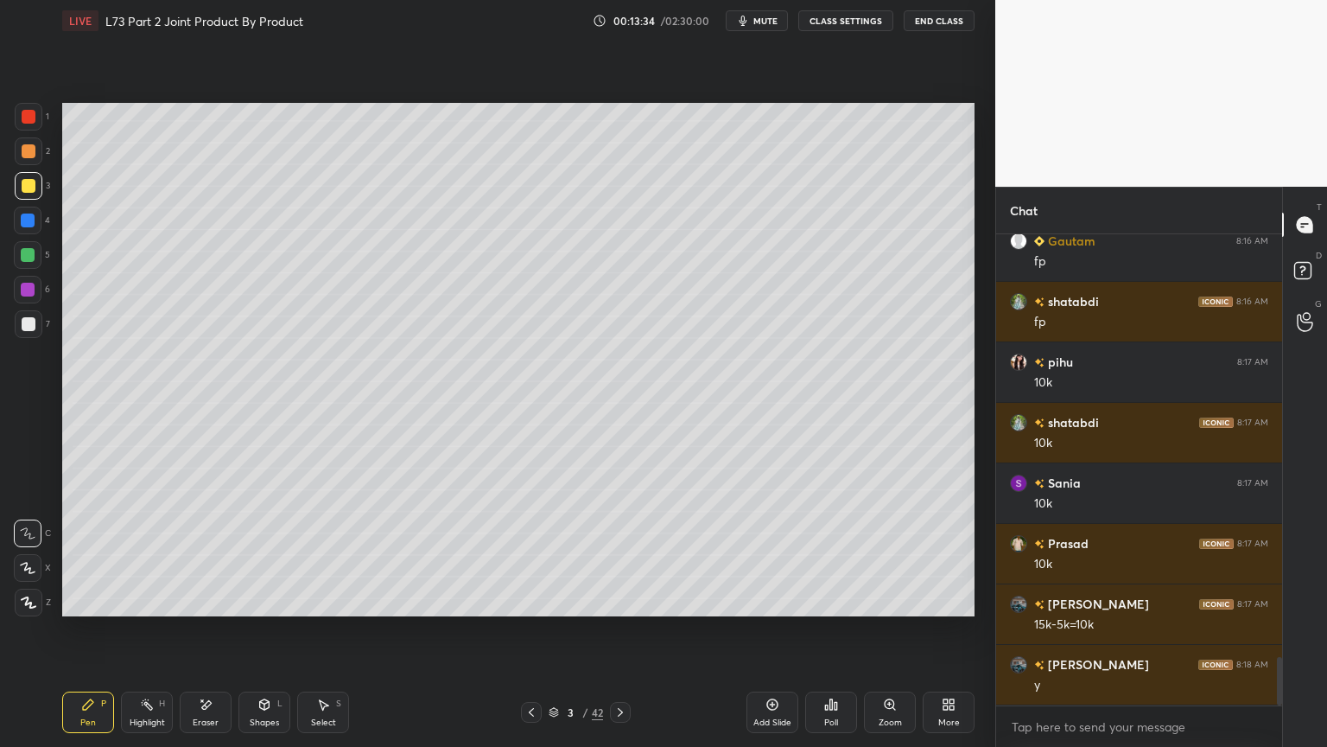
click at [553, 600] on icon at bounding box center [554, 712] width 10 height 10
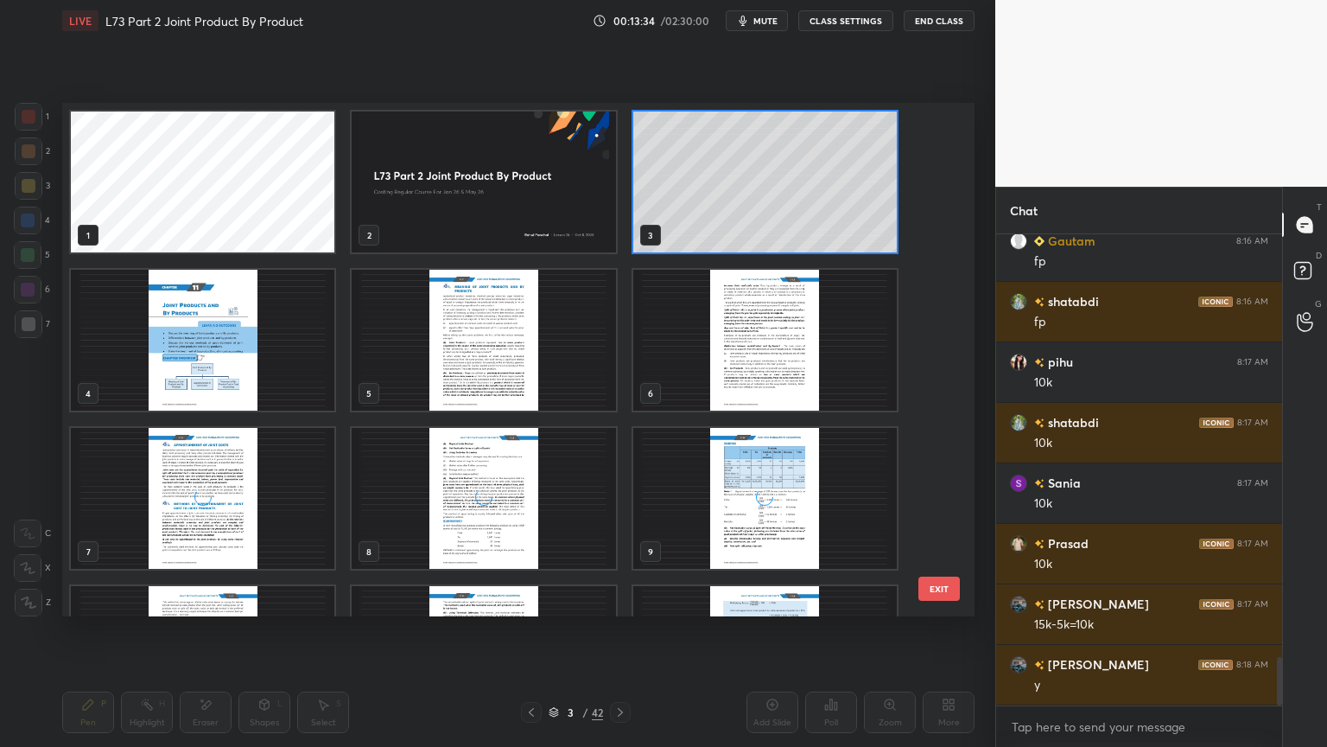
scroll to position [508, 904]
click at [398, 214] on img "grid" at bounding box center [484, 181] width 264 height 141
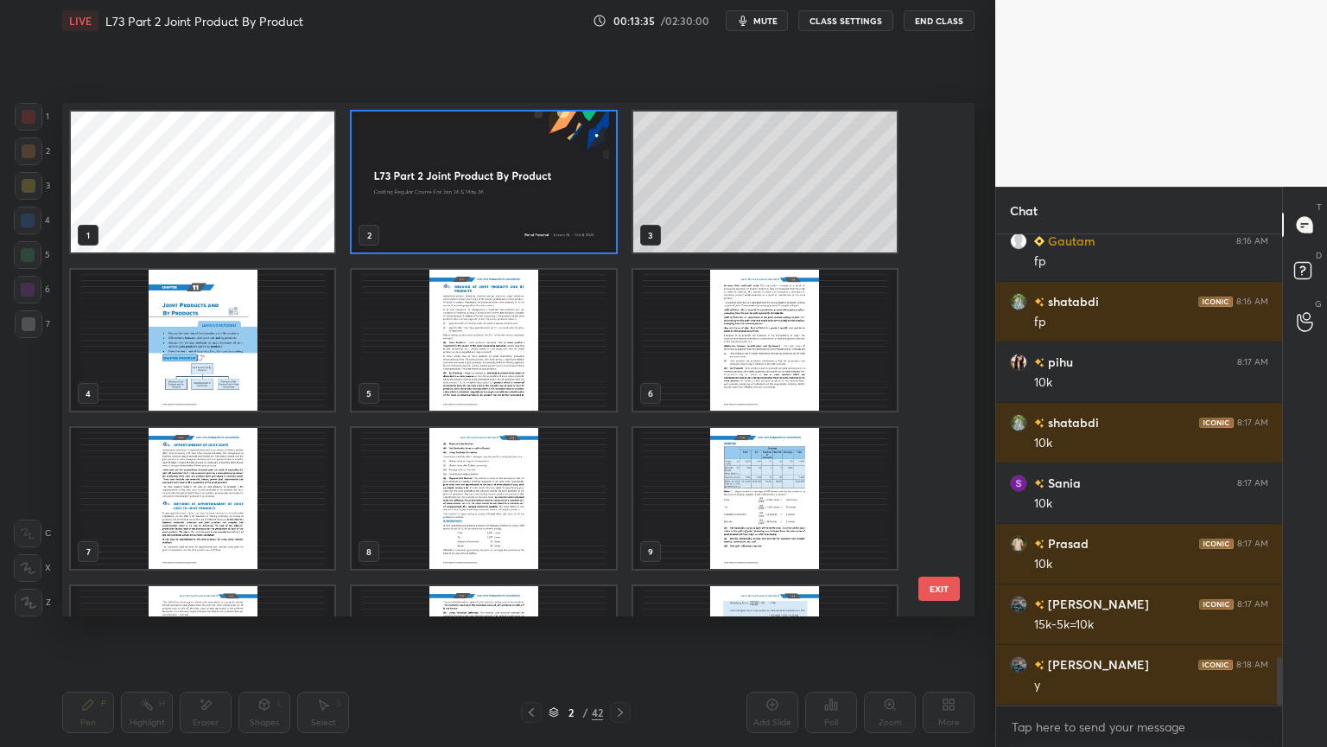
click at [396, 213] on img "grid" at bounding box center [484, 181] width 264 height 141
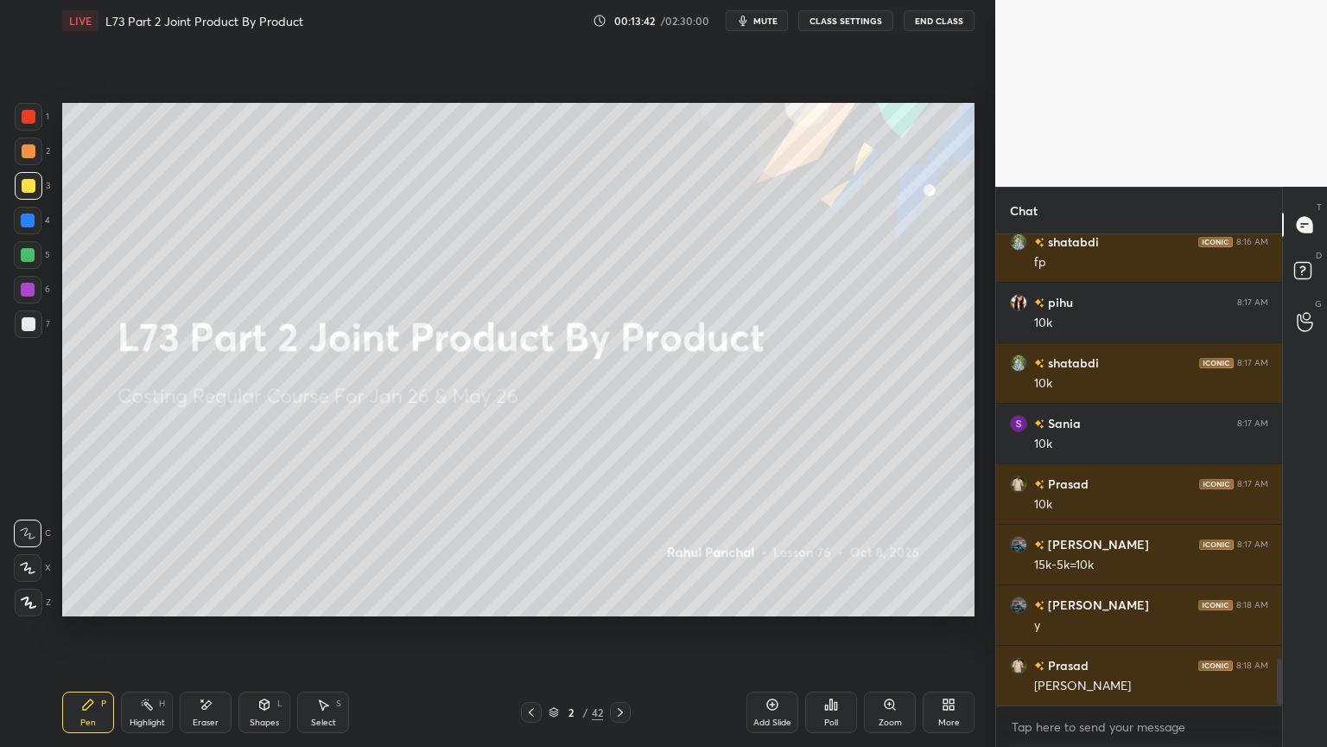
scroll to position [4272, 0]
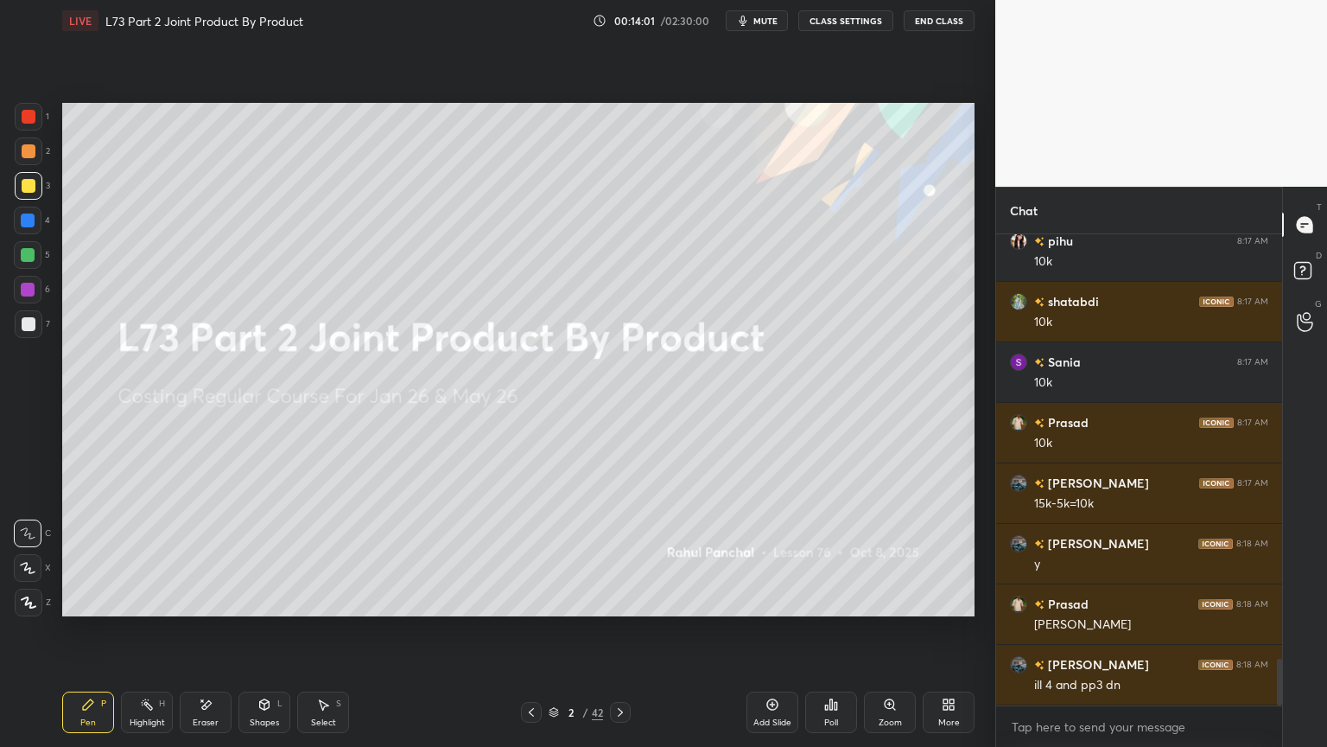
click at [556, 600] on icon at bounding box center [554, 710] width 9 height 4
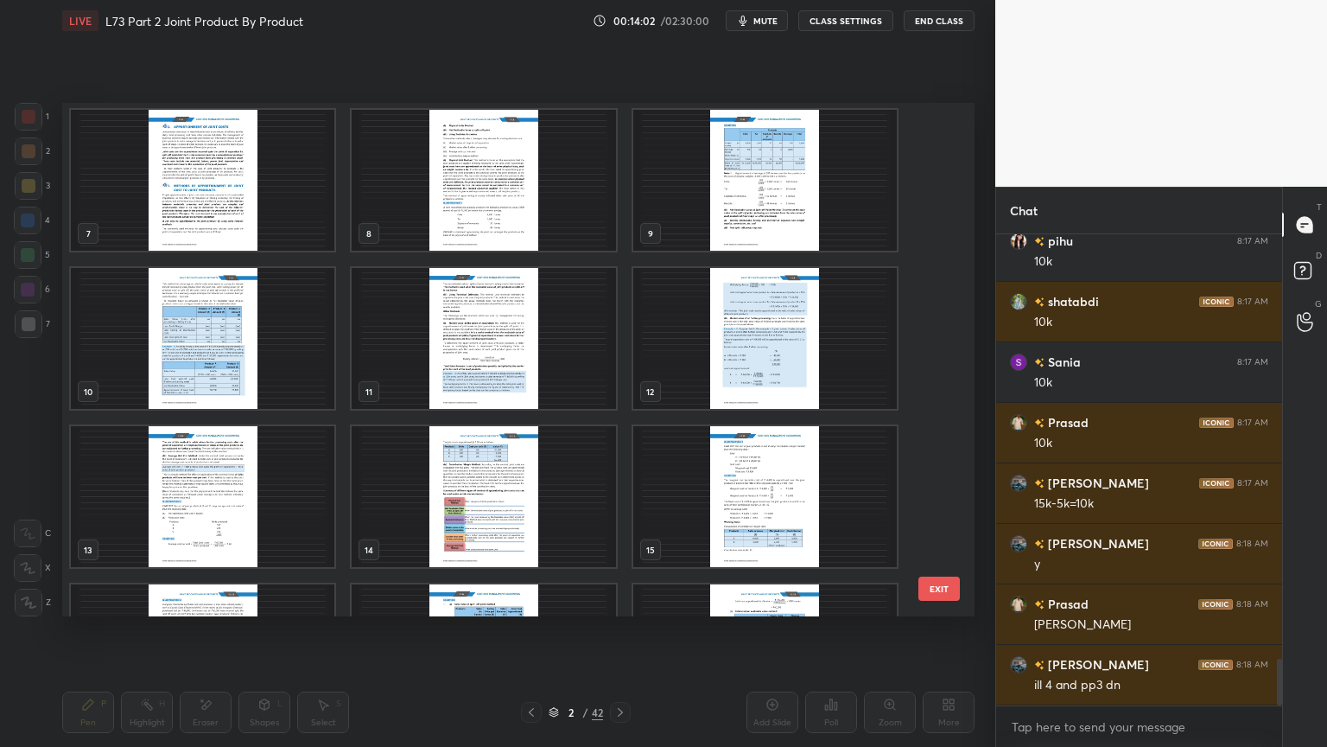
scroll to position [331, 0]
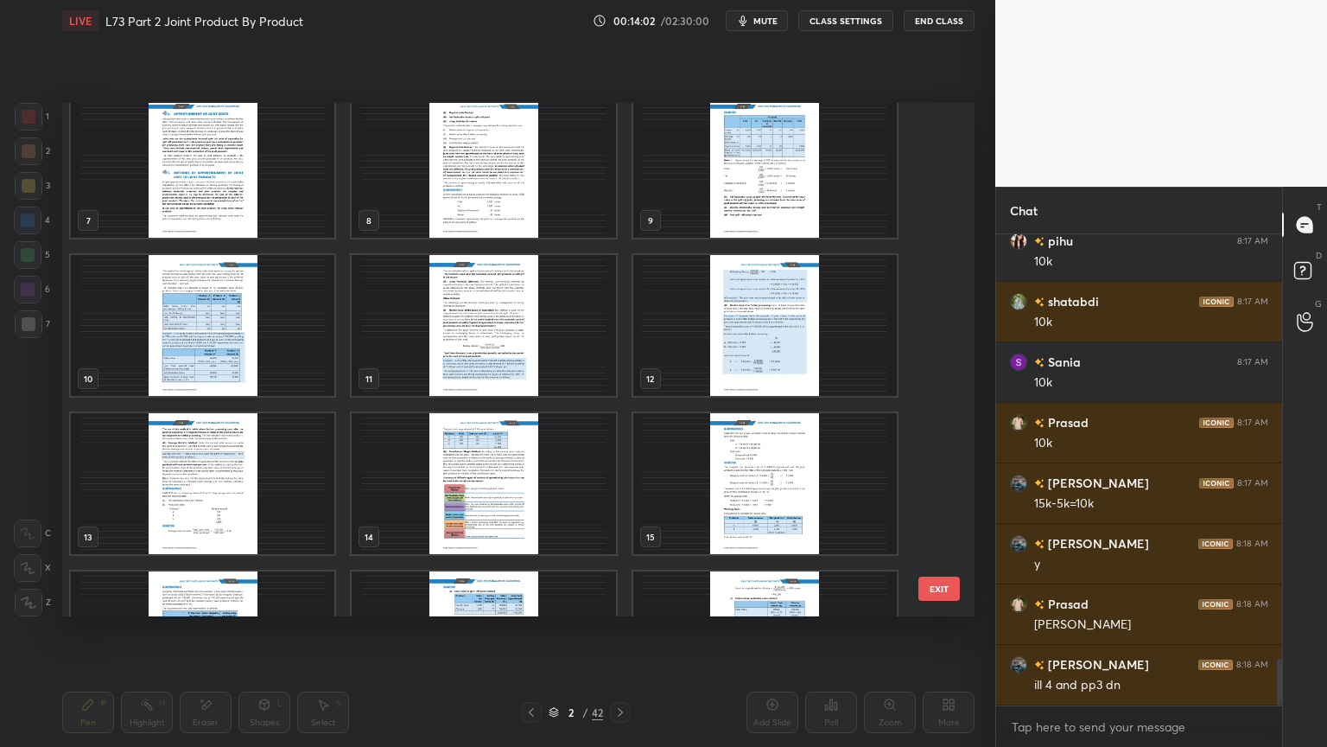
click at [508, 363] on img "grid" at bounding box center [484, 325] width 264 height 141
click at [512, 360] on img "grid" at bounding box center [484, 325] width 264 height 141
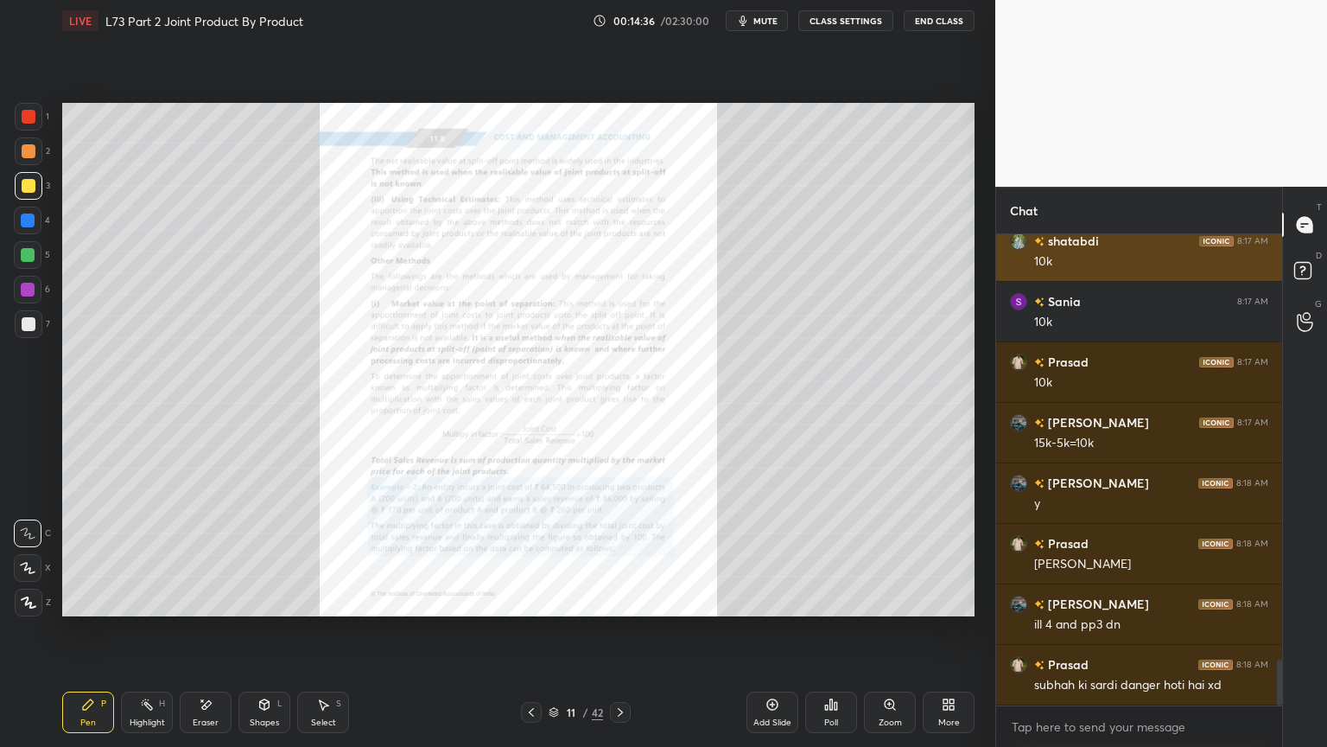
scroll to position [4393, 0]
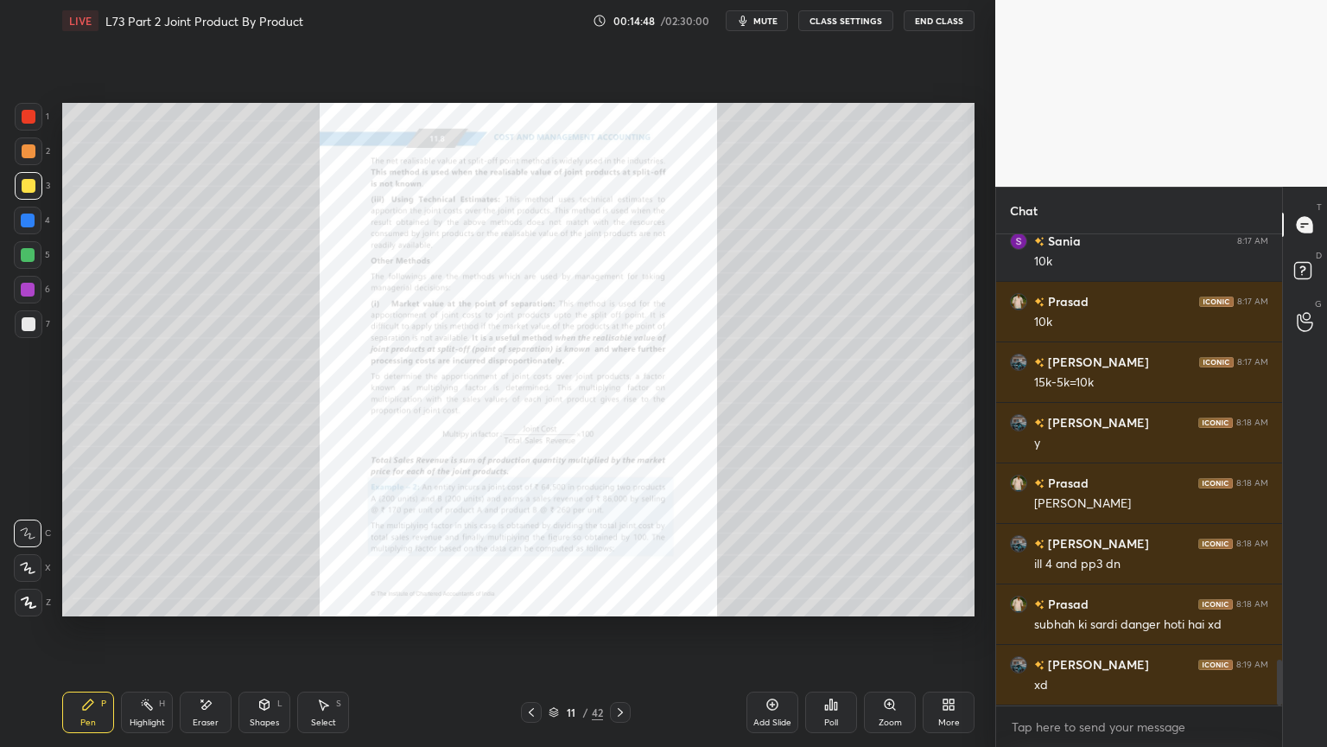
click at [622, 600] on icon at bounding box center [621, 712] width 14 height 14
click at [621, 600] on icon at bounding box center [621, 712] width 14 height 14
click at [622, 600] on icon at bounding box center [621, 712] width 14 height 14
click at [621, 600] on icon at bounding box center [621, 712] width 14 height 14
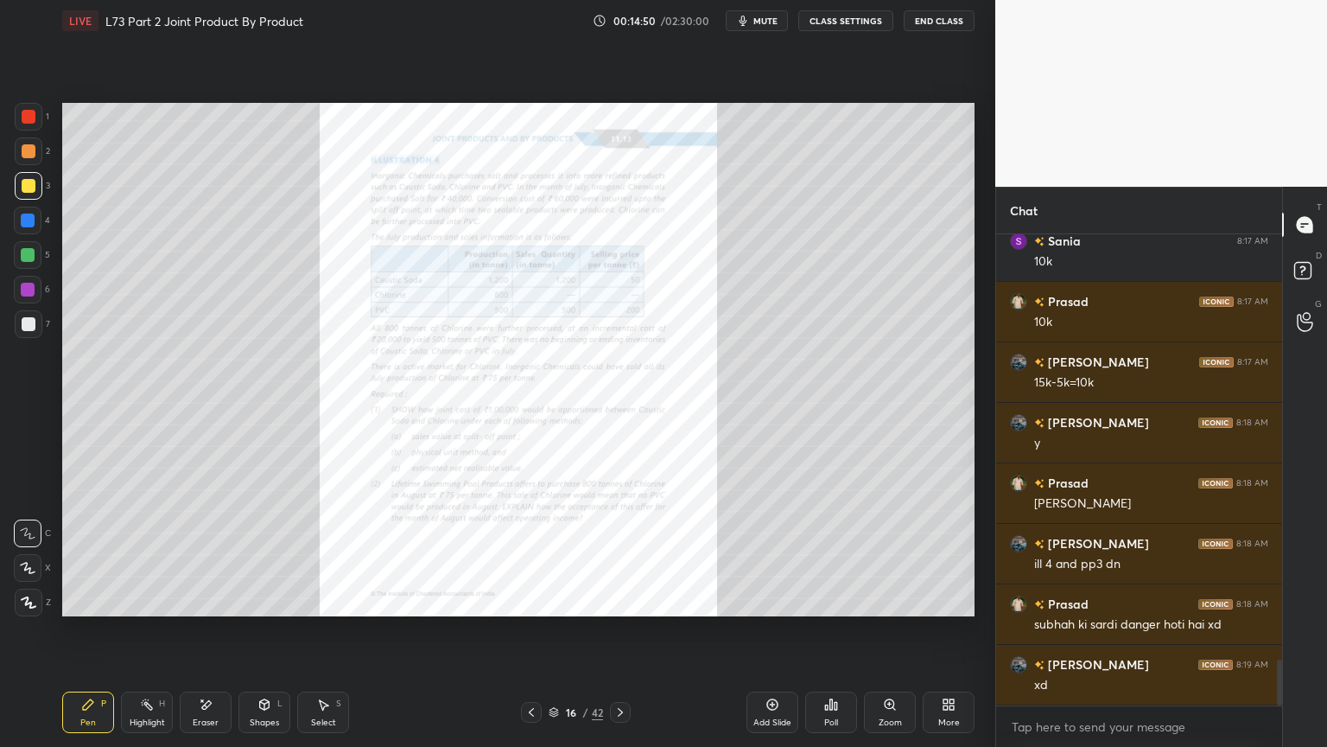
click at [555, 600] on icon at bounding box center [554, 713] width 9 height 3
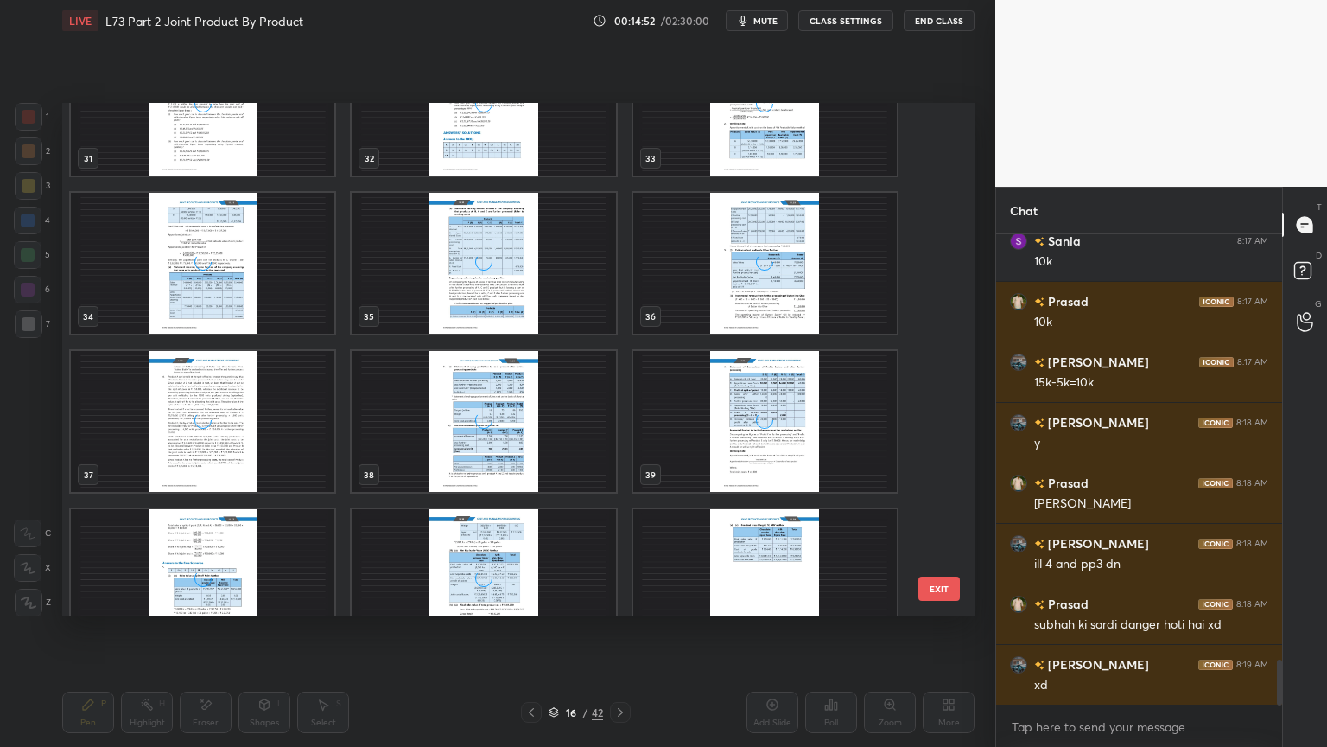
scroll to position [1701, 0]
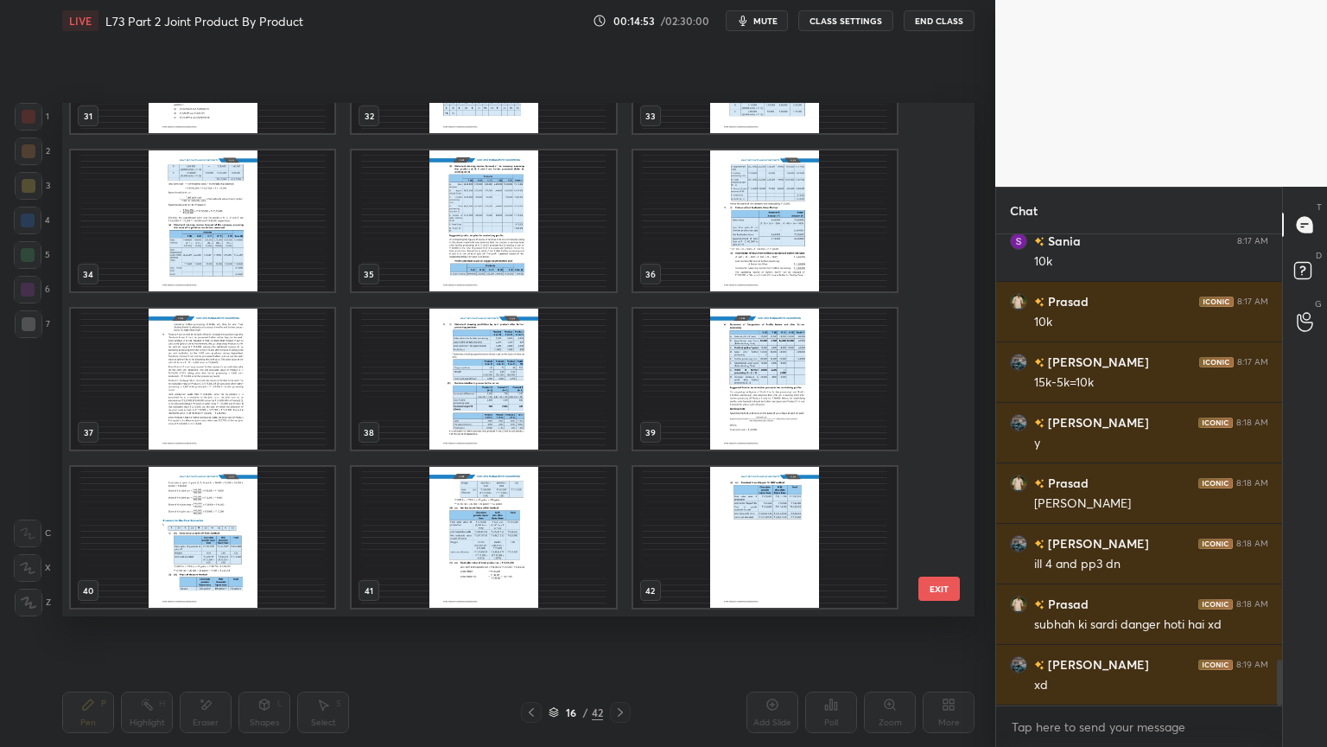
click at [470, 422] on img "grid" at bounding box center [484, 379] width 264 height 141
click at [467, 415] on img "grid" at bounding box center [484, 379] width 264 height 141
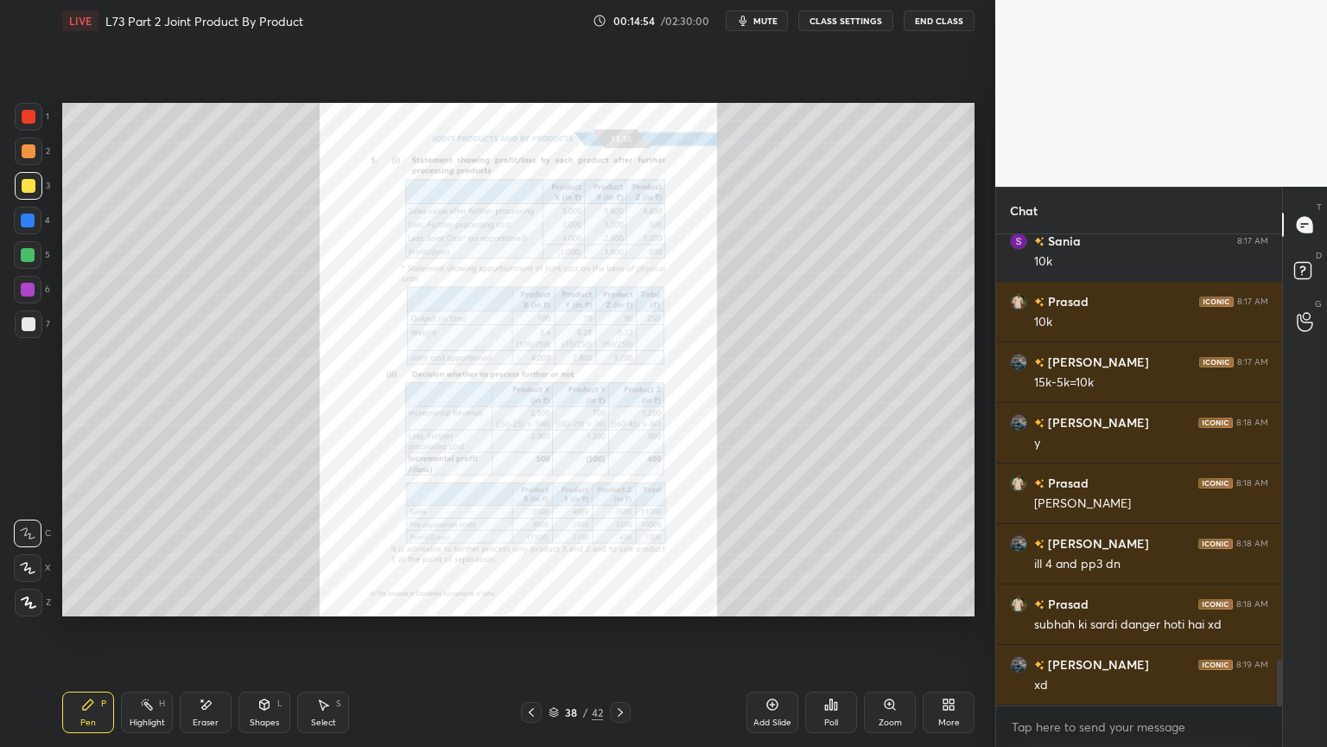
click at [532, 600] on icon at bounding box center [531, 712] width 5 height 9
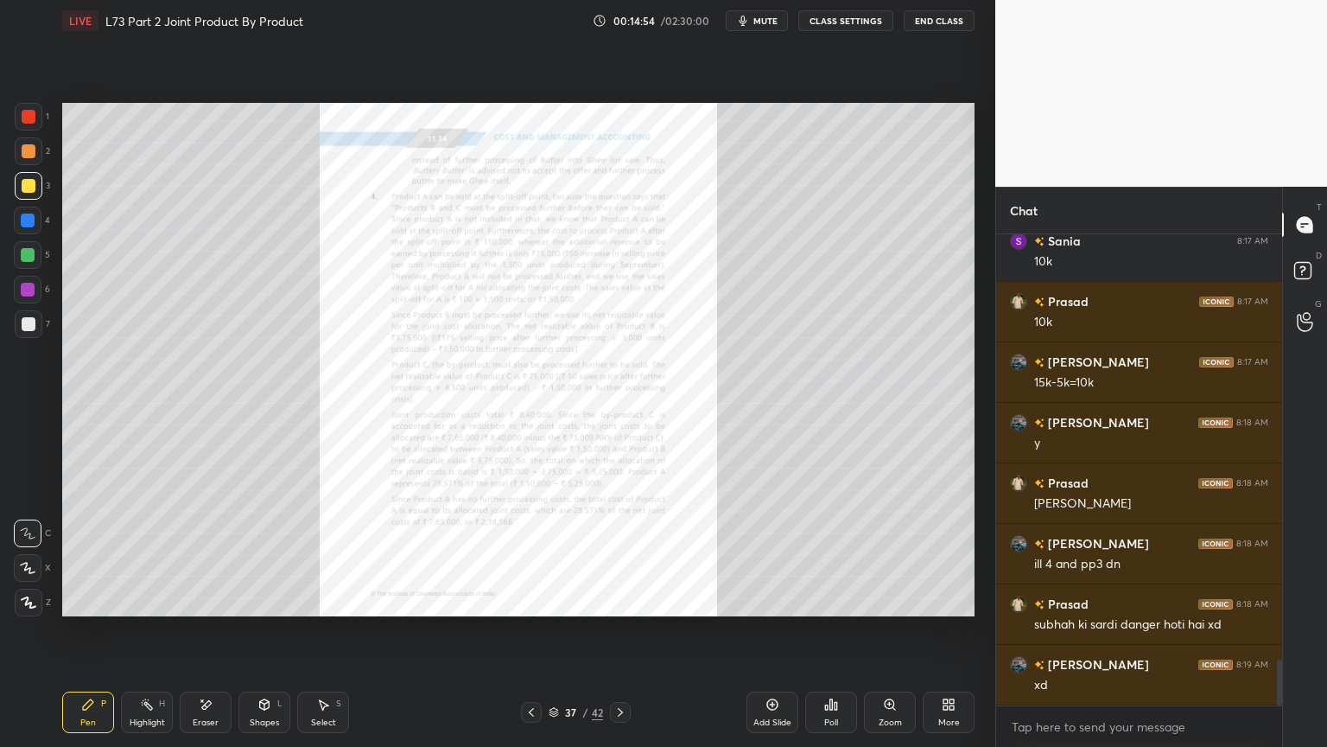
click at [533, 600] on icon at bounding box center [532, 712] width 14 height 14
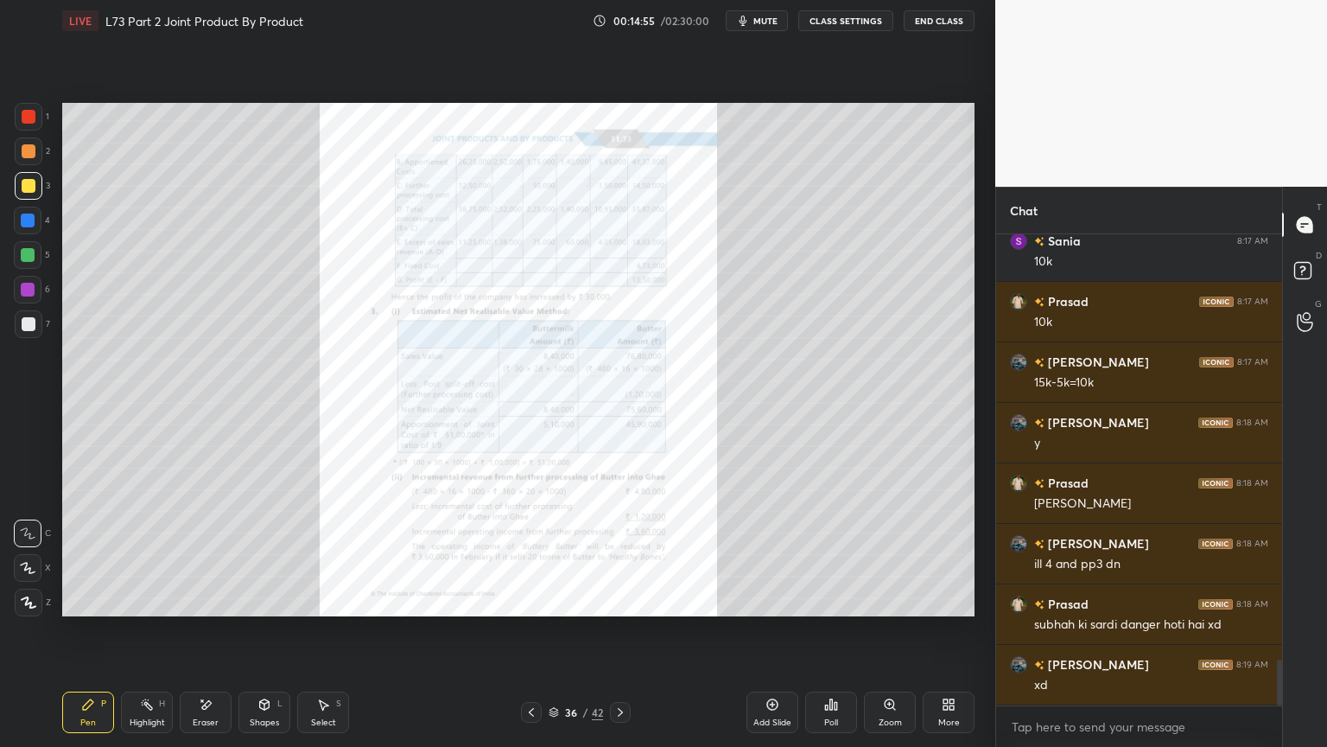
click at [536, 600] on icon at bounding box center [532, 712] width 14 height 14
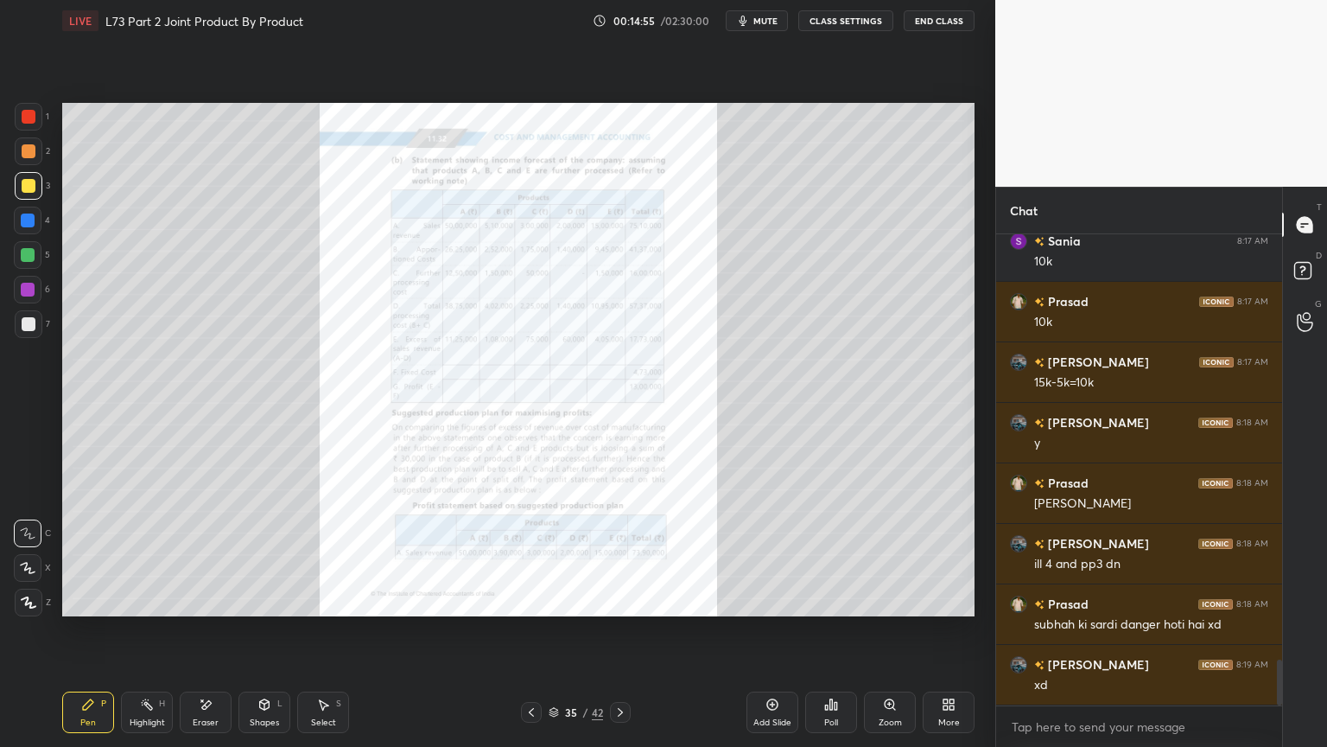
click at [533, 600] on icon at bounding box center [532, 712] width 14 height 14
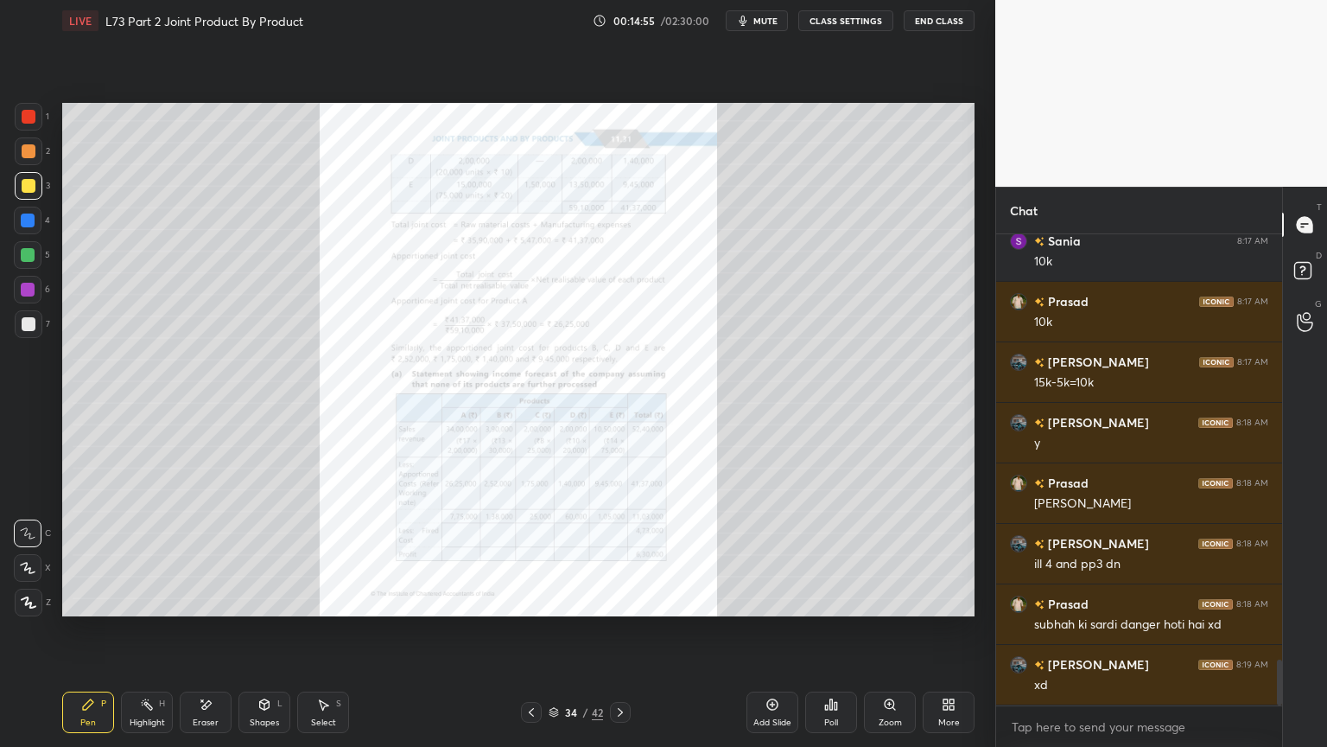
click at [533, 600] on icon at bounding box center [532, 712] width 14 height 14
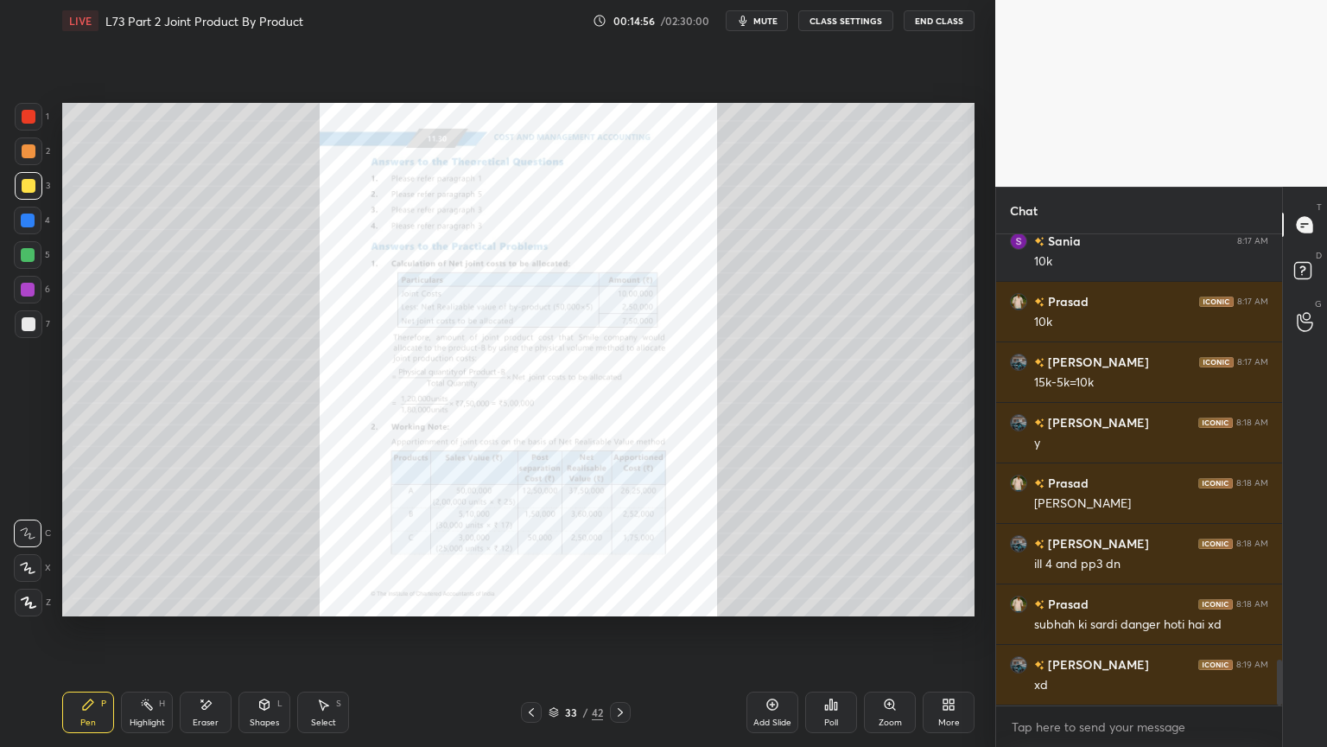
click at [532, 600] on icon at bounding box center [531, 712] width 5 height 9
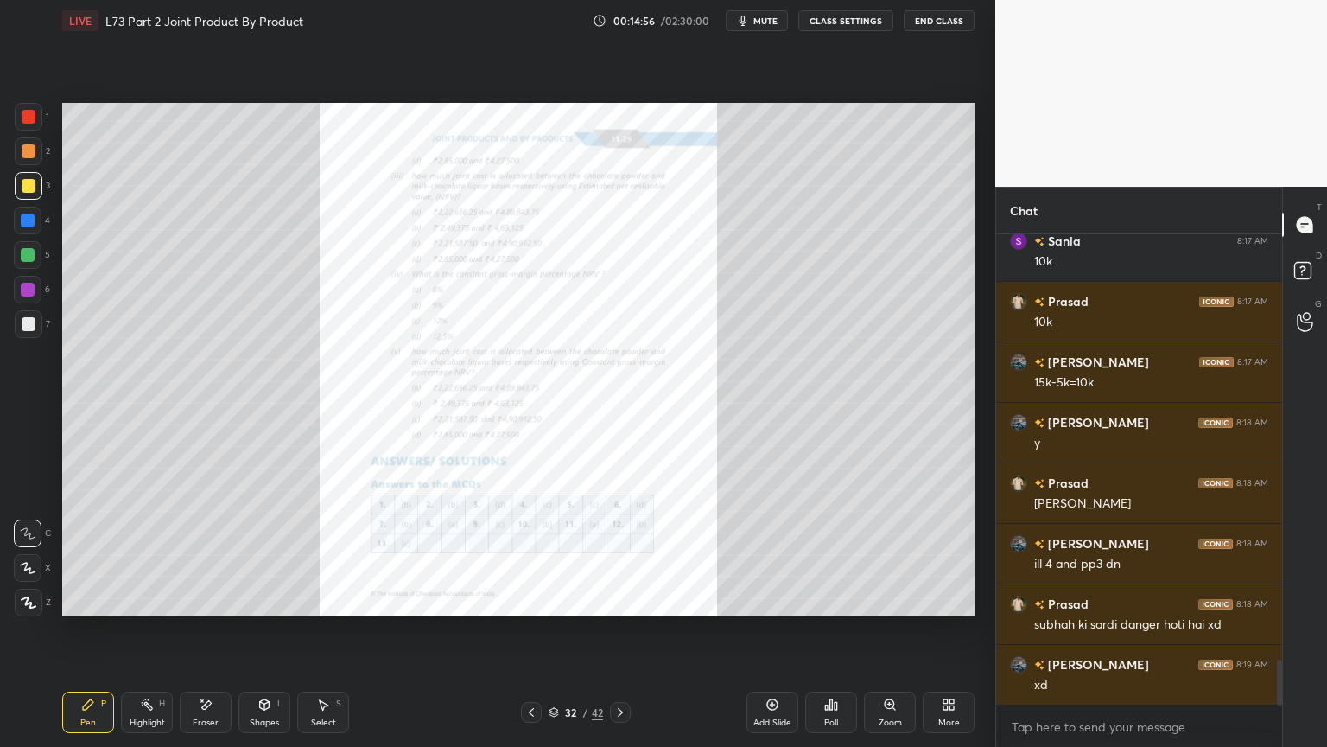
click at [532, 600] on icon at bounding box center [531, 712] width 5 height 9
click at [532, 600] on icon at bounding box center [532, 712] width 14 height 14
click at [530, 600] on icon at bounding box center [532, 712] width 14 height 14
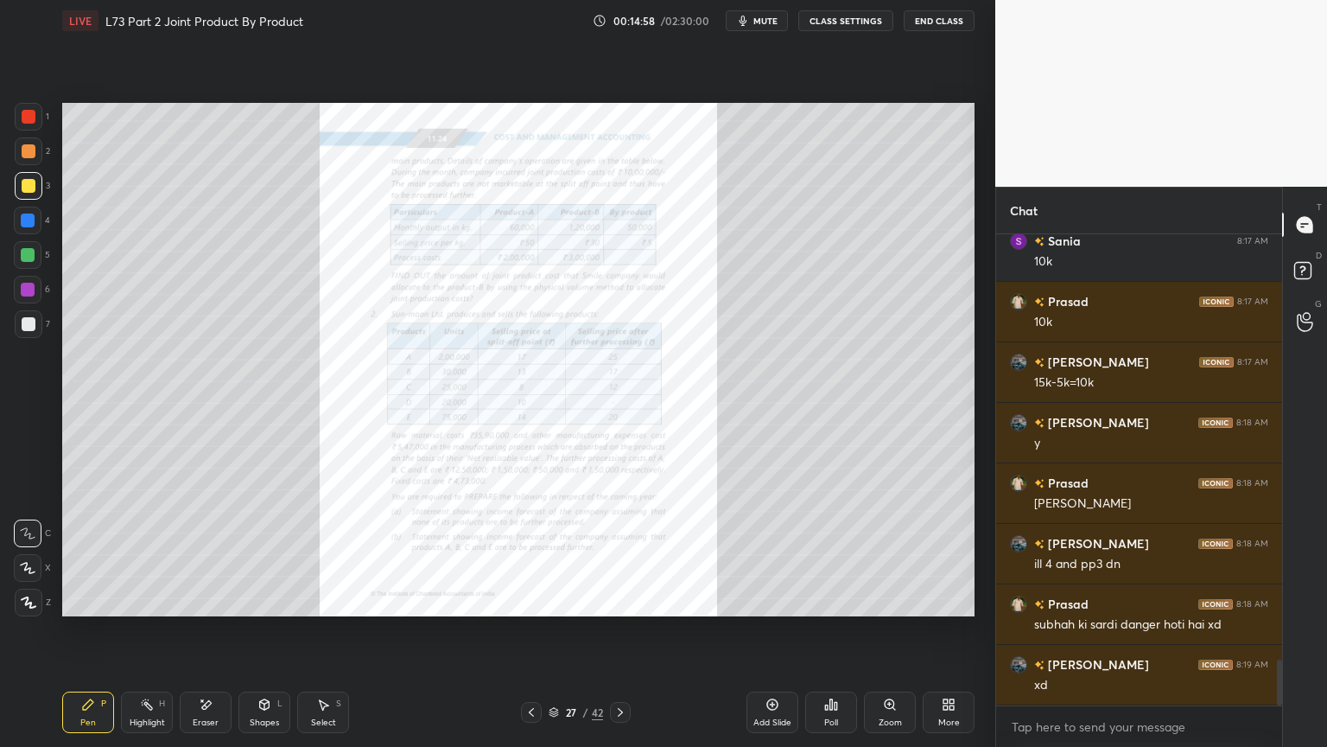
click at [530, 600] on icon at bounding box center [532, 712] width 14 height 14
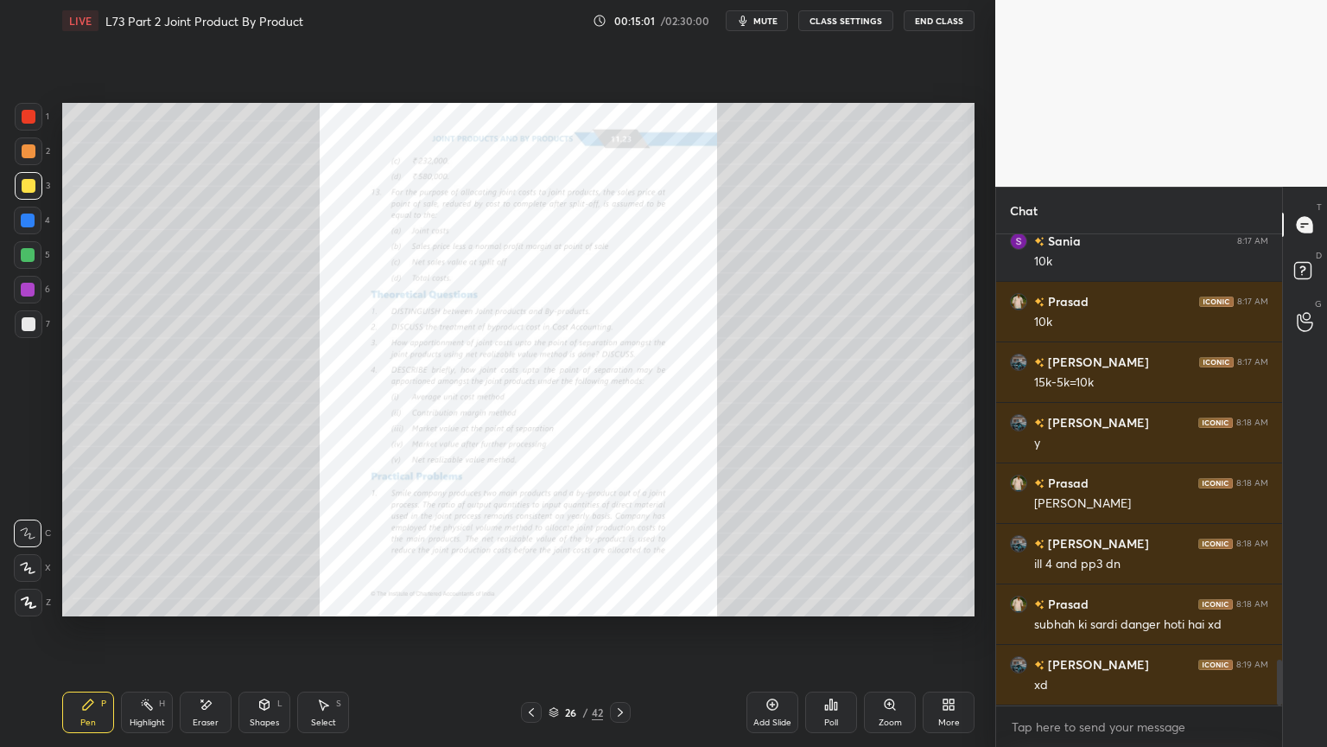
click at [894, 600] on div "Zoom" at bounding box center [890, 711] width 52 height 41
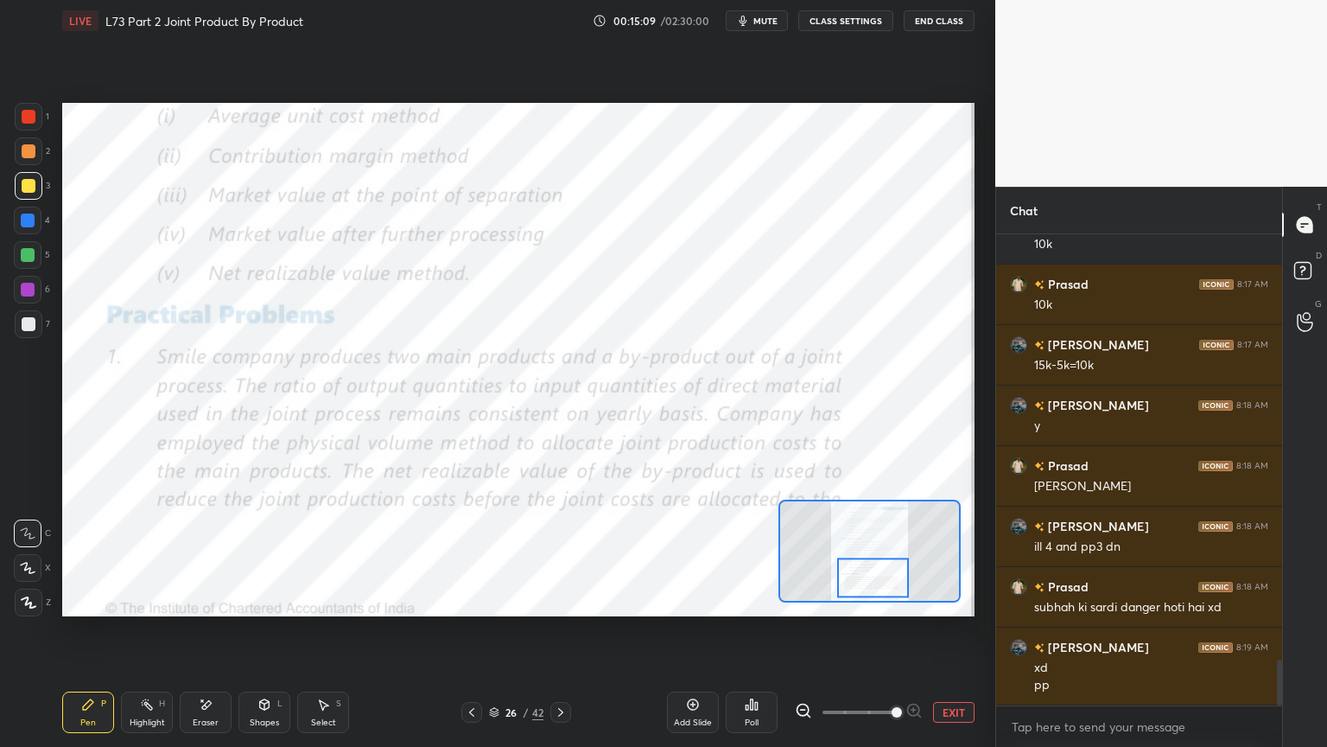
scroll to position [4427, 0]
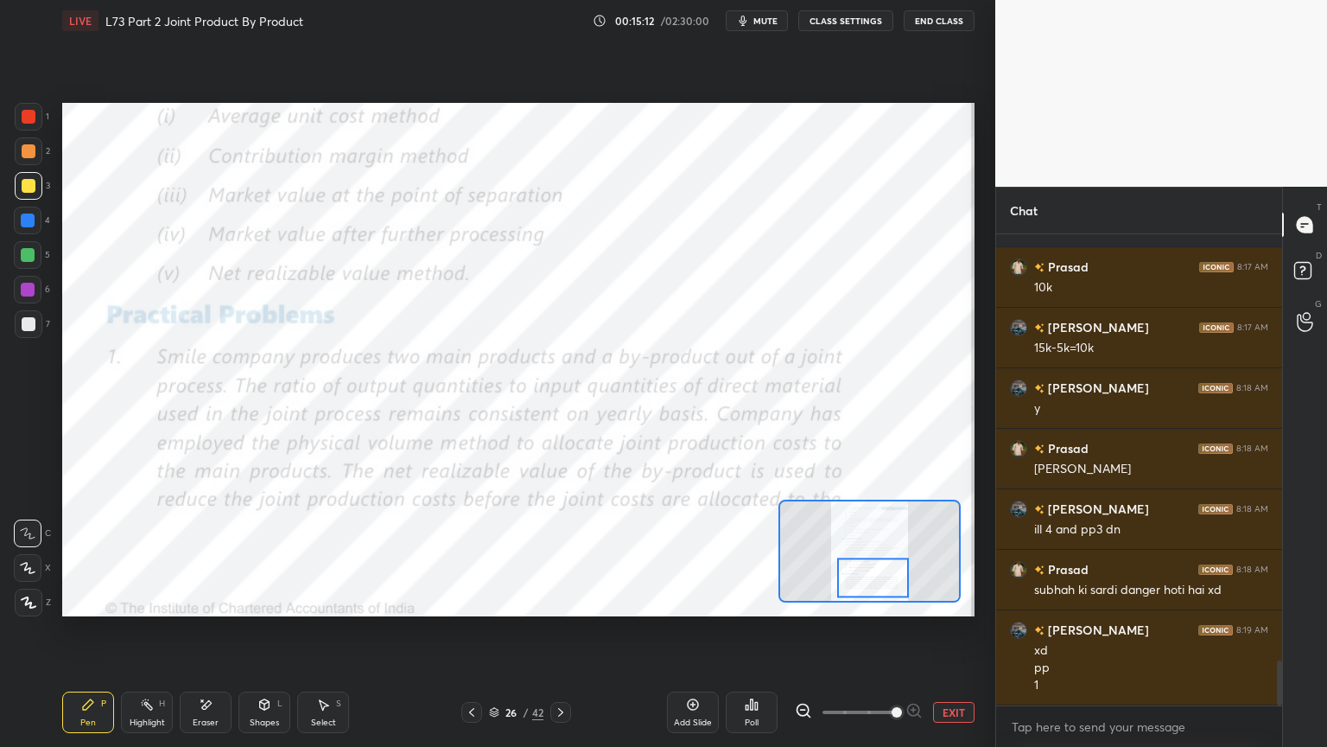
click at [560, 600] on icon at bounding box center [560, 712] width 5 height 9
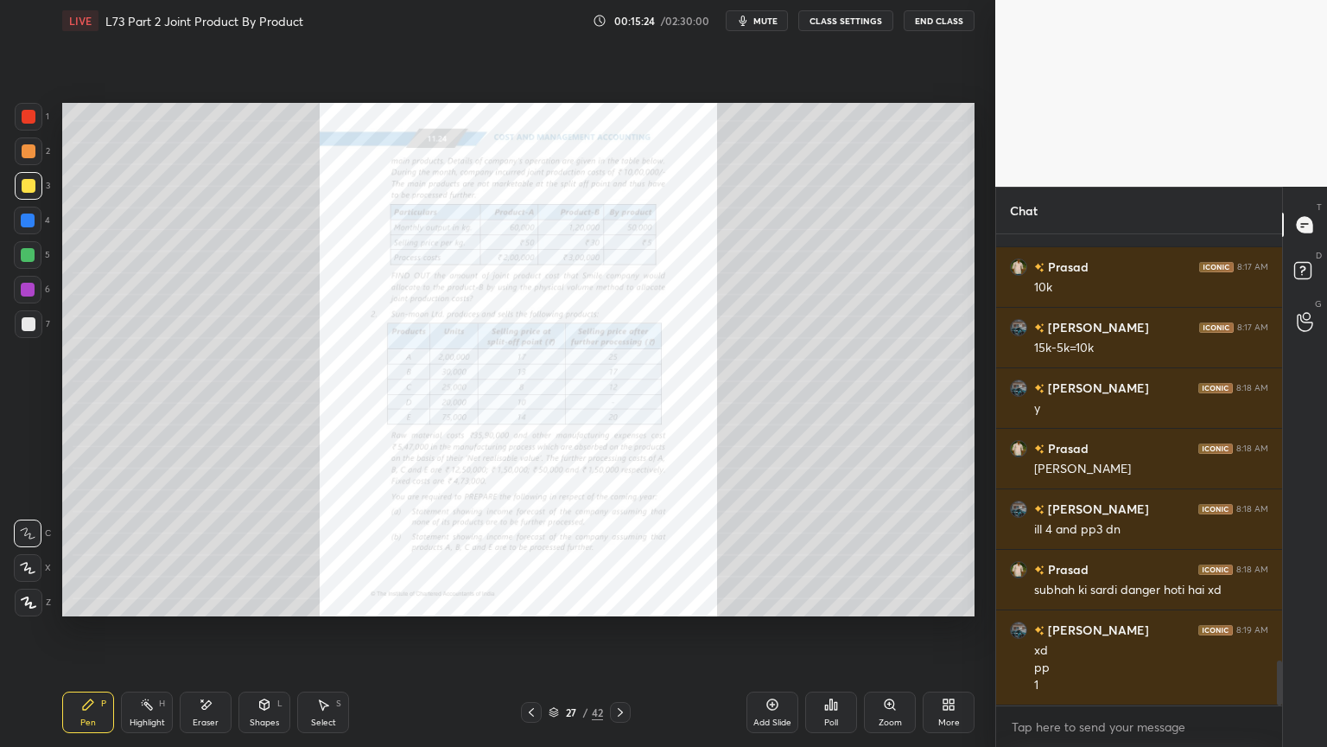
click at [537, 600] on icon at bounding box center [532, 712] width 14 height 14
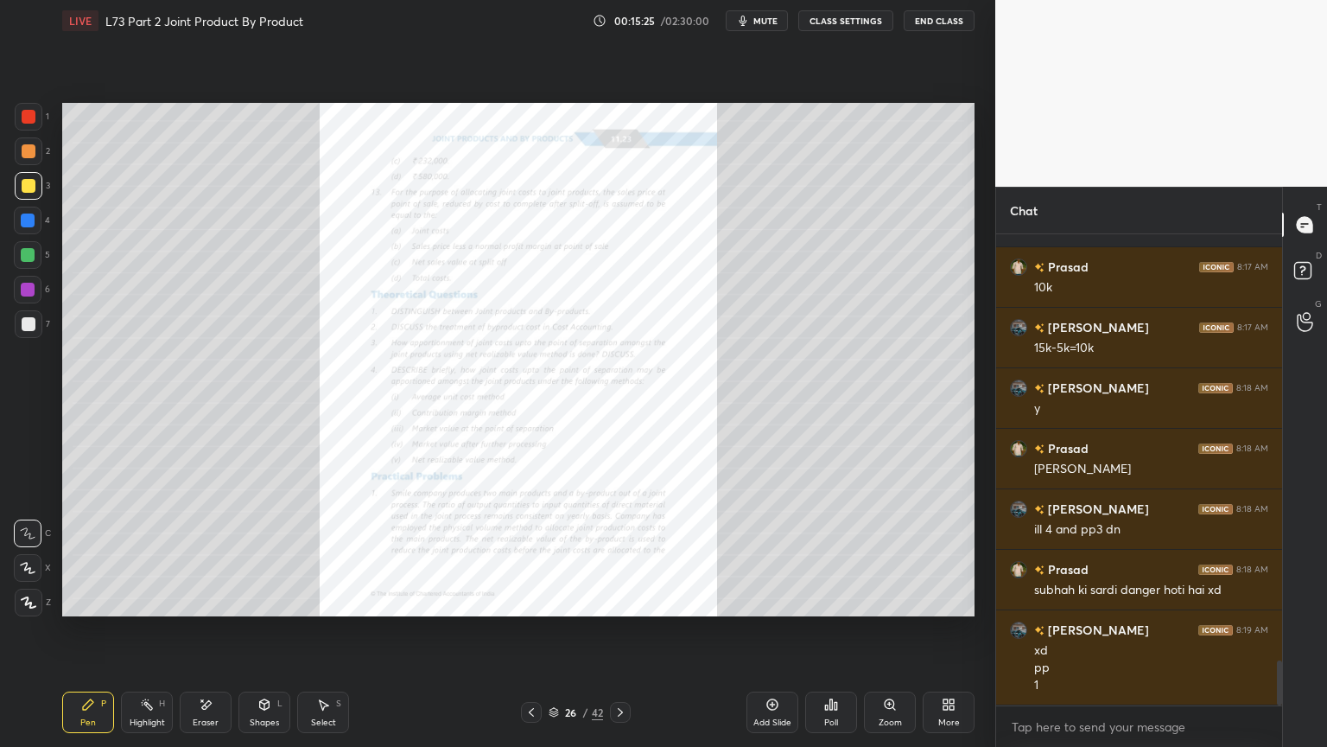
click at [895, 600] on icon at bounding box center [890, 704] width 14 height 14
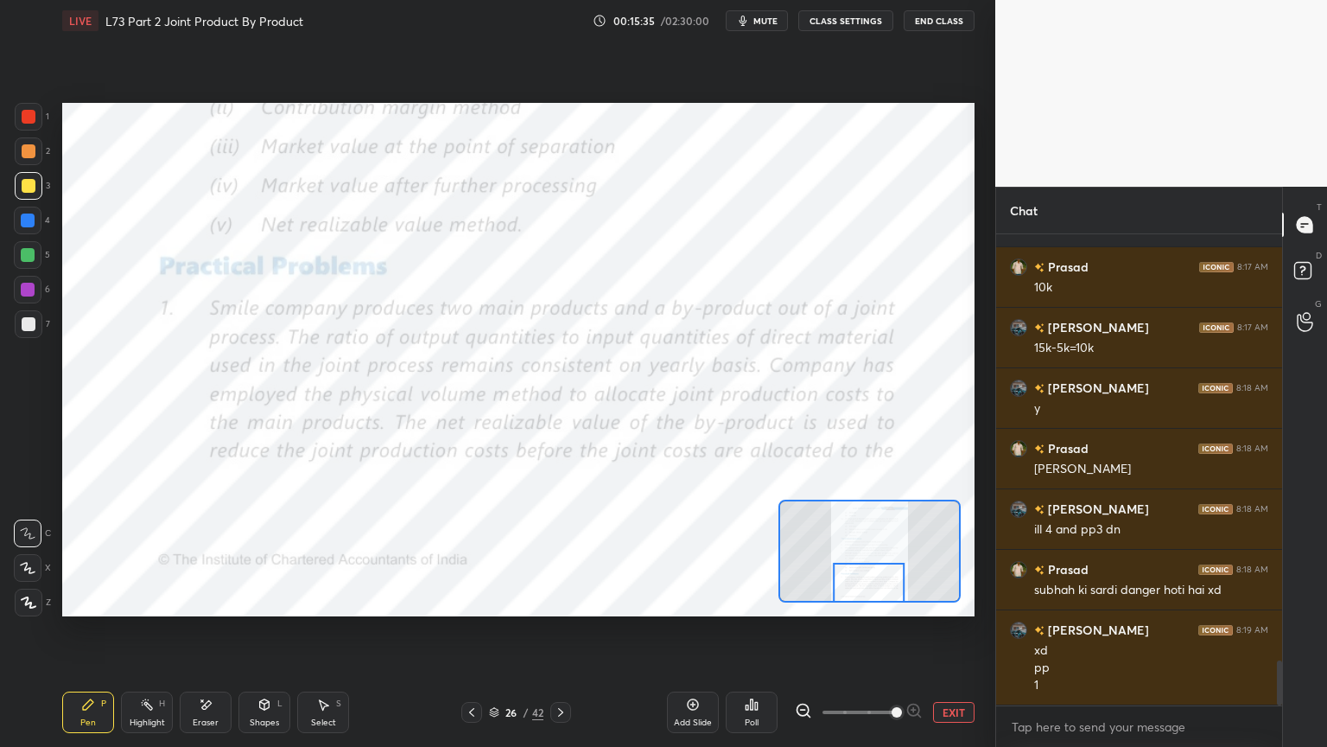
click at [570, 600] on div "26 / 42" at bounding box center [516, 712] width 302 height 21
click at [565, 600] on icon at bounding box center [561, 712] width 14 height 14
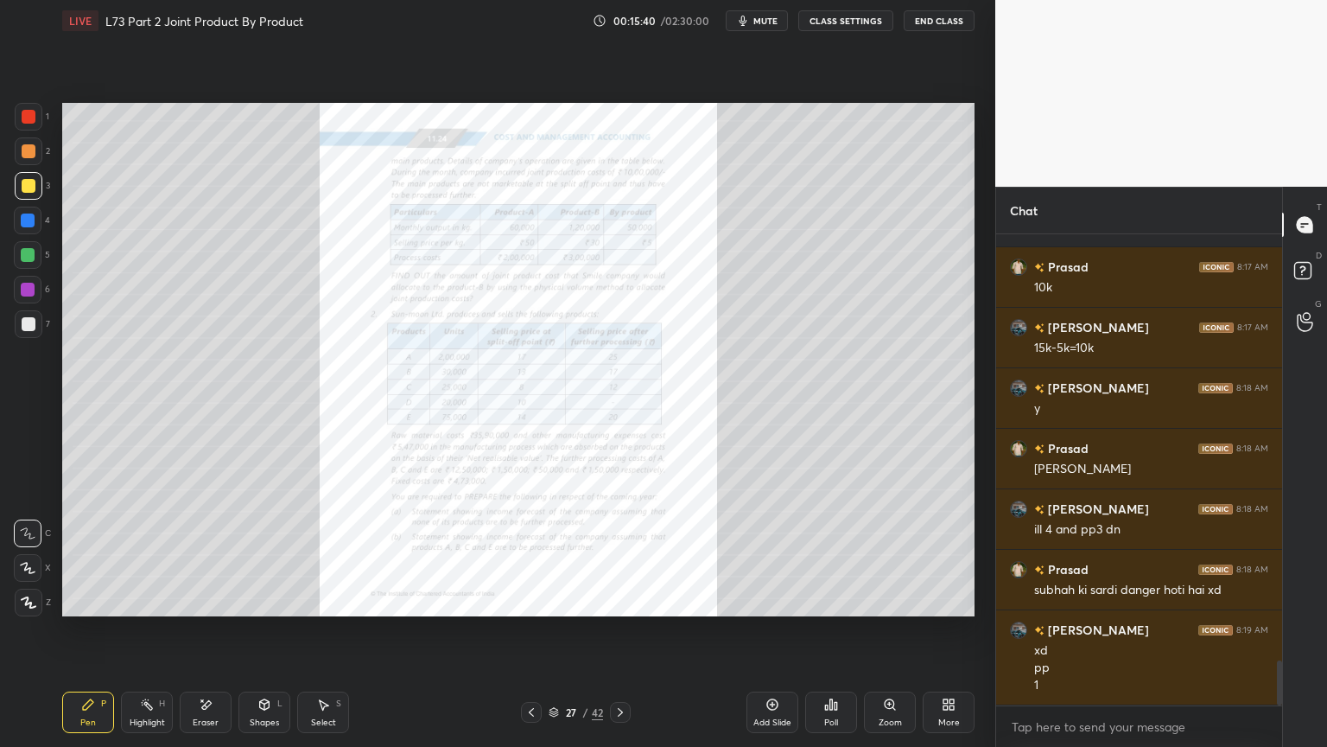
click at [881, 600] on div "Zoom" at bounding box center [890, 711] width 52 height 41
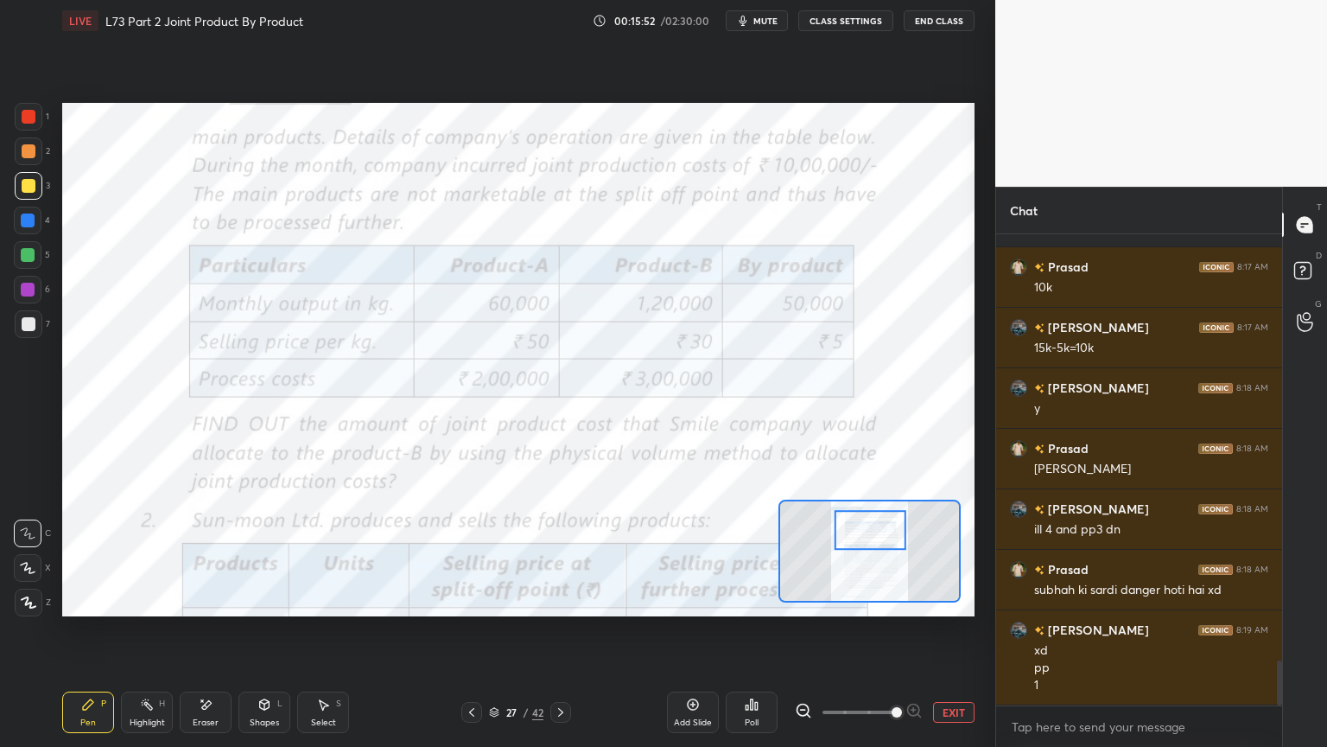
click at [484, 600] on div "27 / 42" at bounding box center [516, 712] width 110 height 21
click at [474, 600] on icon at bounding box center [472, 712] width 14 height 14
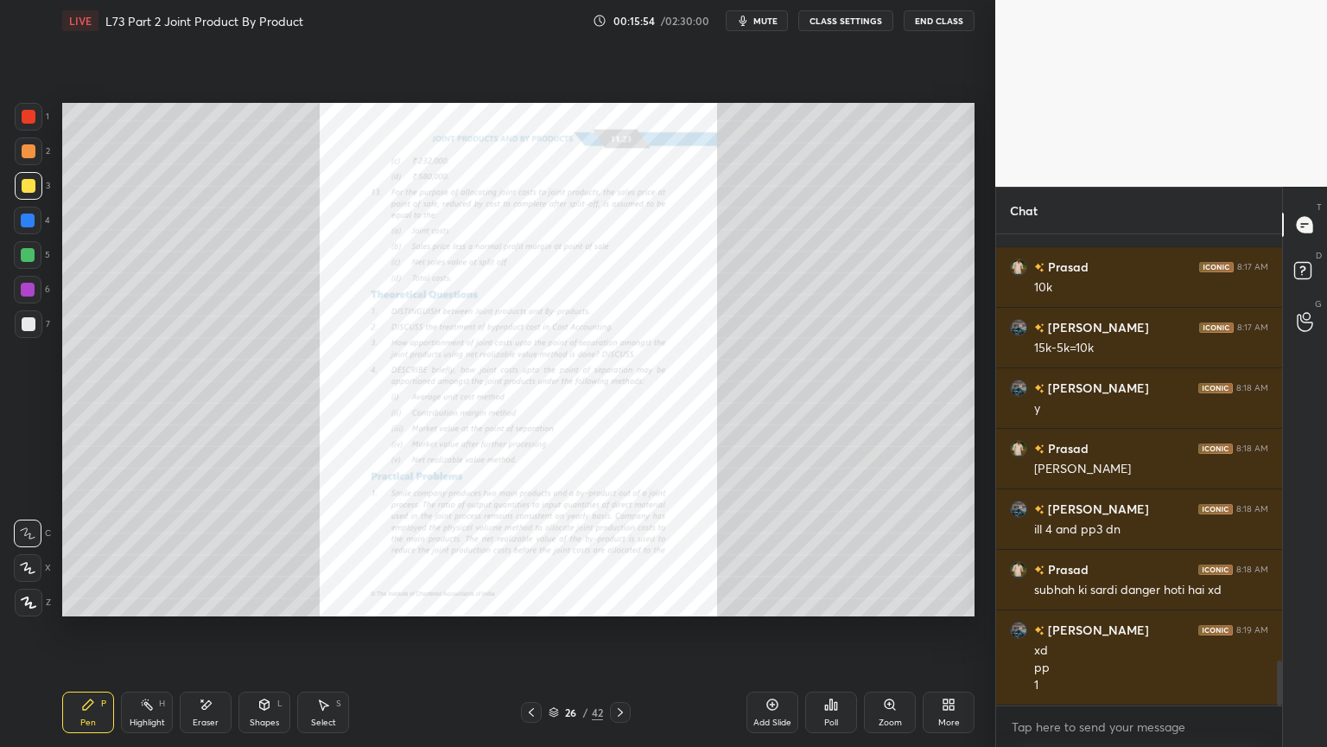
click at [892, 600] on icon at bounding box center [890, 704] width 14 height 14
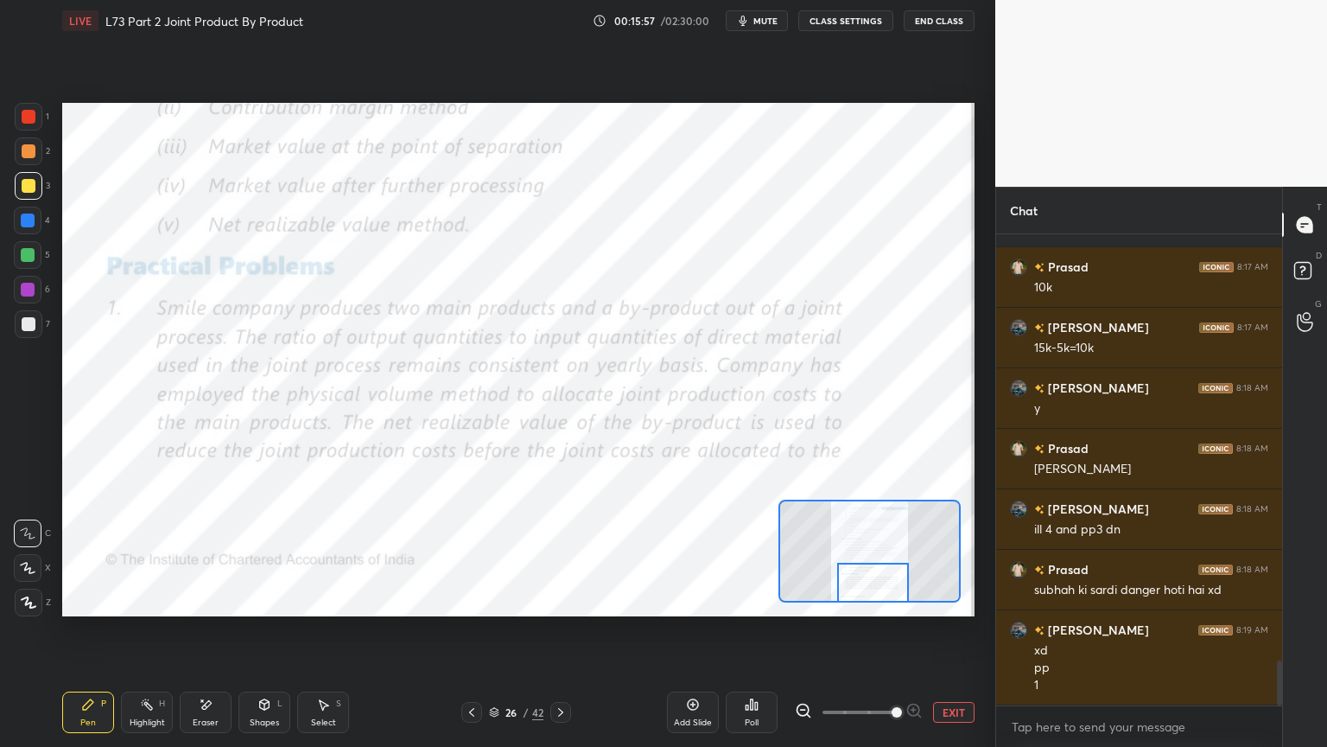
click at [31, 111] on div at bounding box center [29, 117] width 14 height 14
click at [271, 600] on div "Shapes L" at bounding box center [265, 711] width 52 height 41
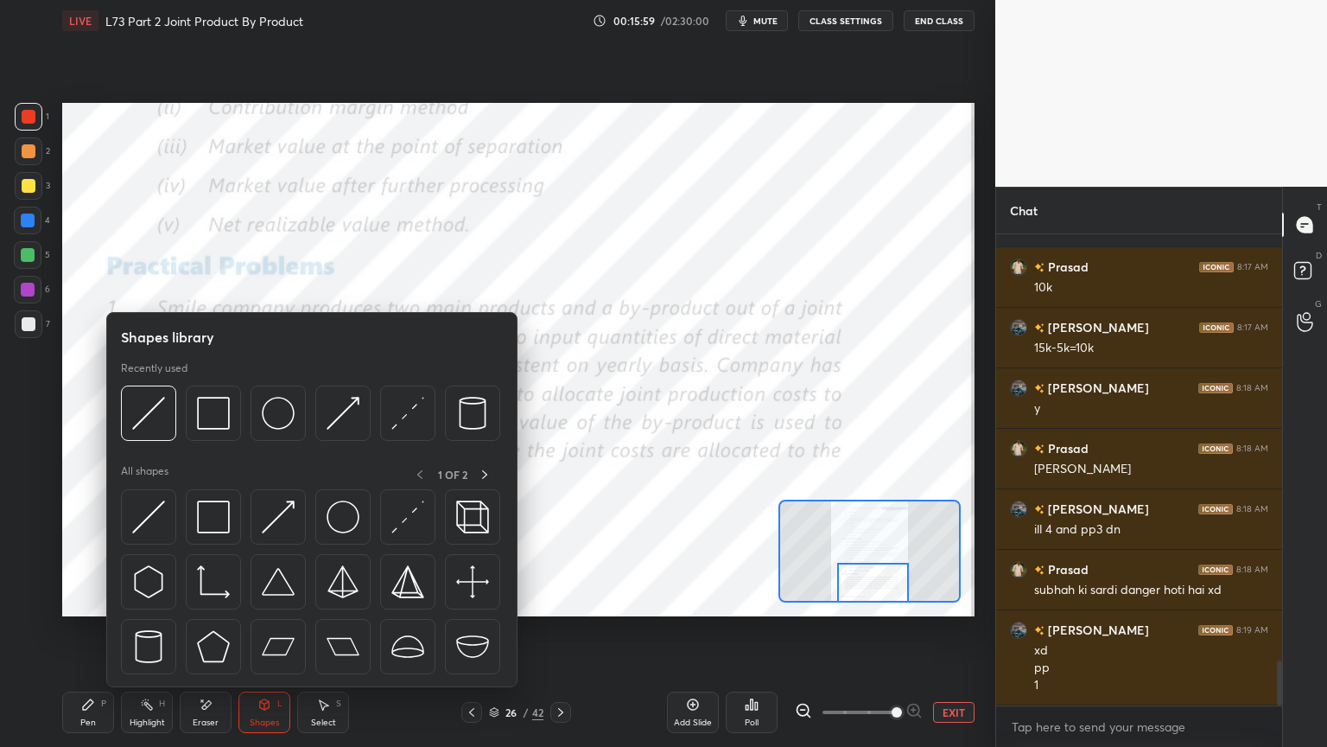
click at [211, 410] on img at bounding box center [213, 413] width 33 height 33
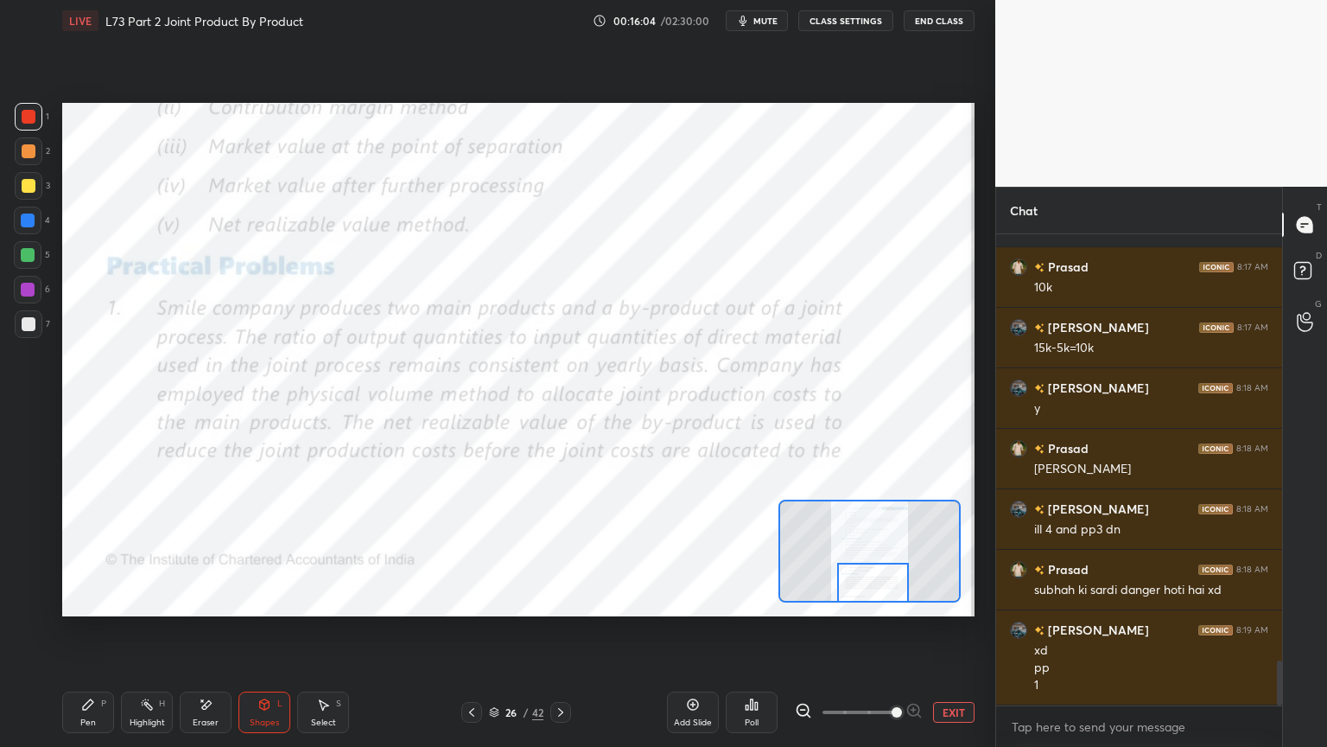
click at [82, 600] on div "Pen" at bounding box center [88, 722] width 16 height 9
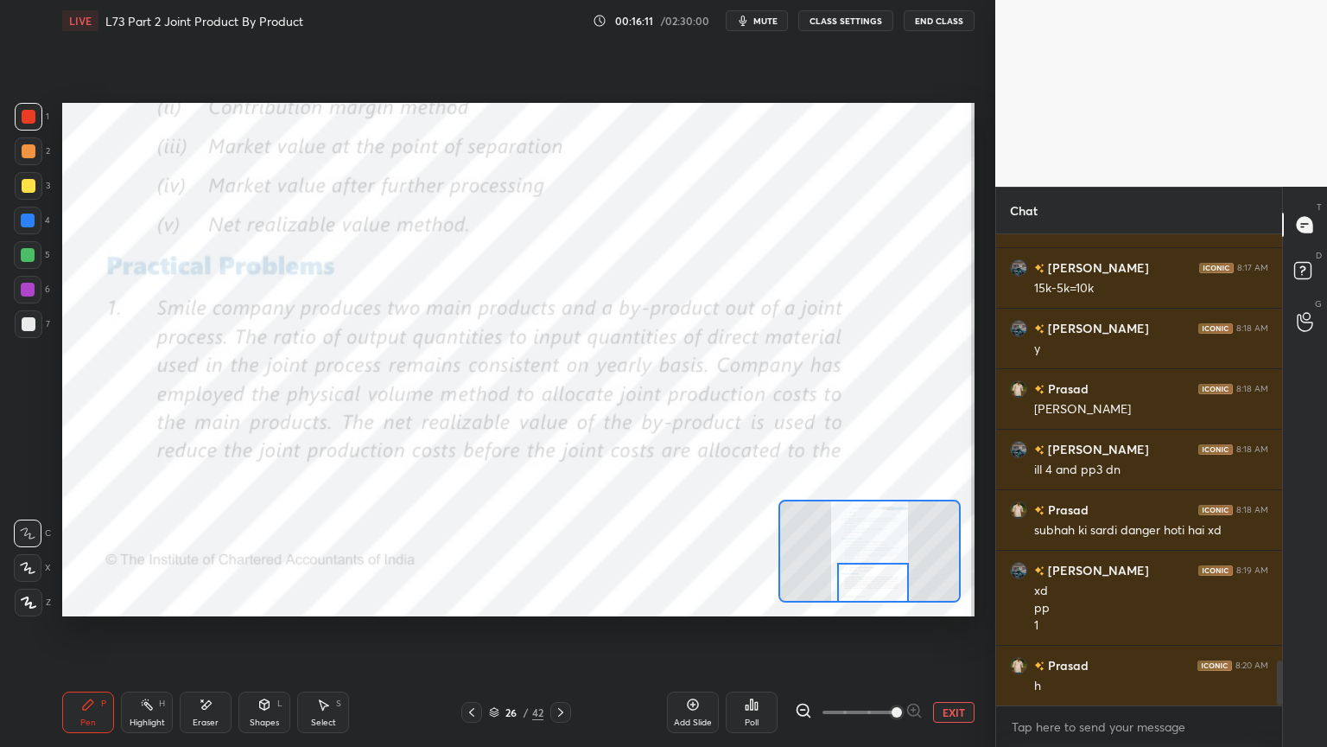
click at [567, 600] on icon at bounding box center [561, 712] width 14 height 14
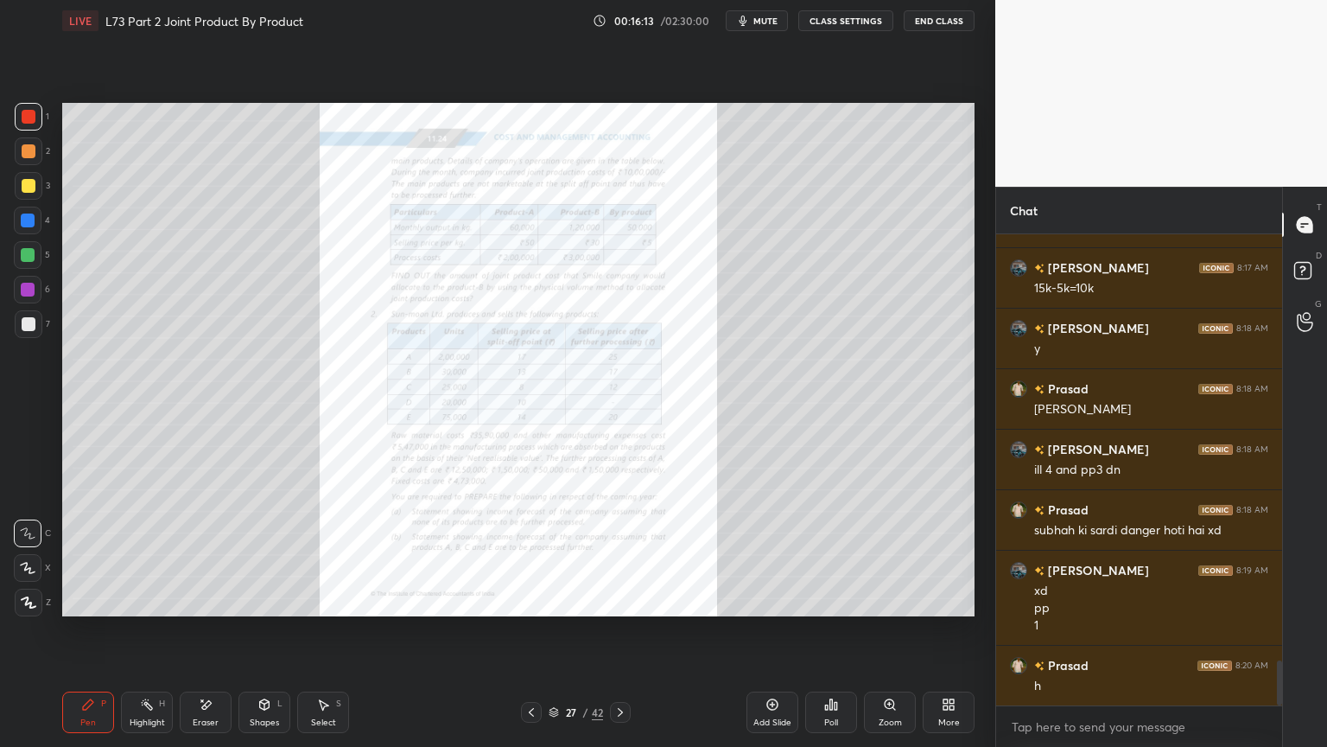
click at [889, 600] on div "Zoom" at bounding box center [890, 711] width 52 height 41
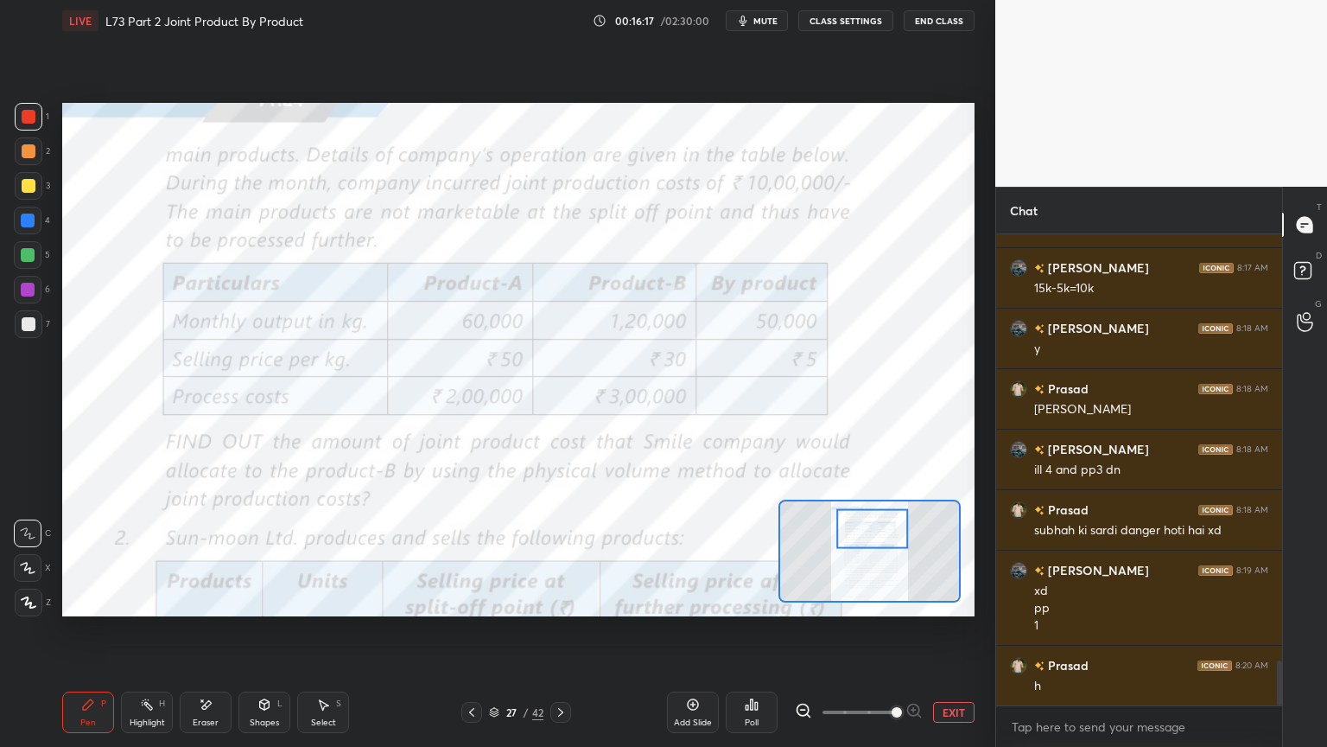
click at [469, 600] on icon at bounding box center [472, 712] width 14 height 14
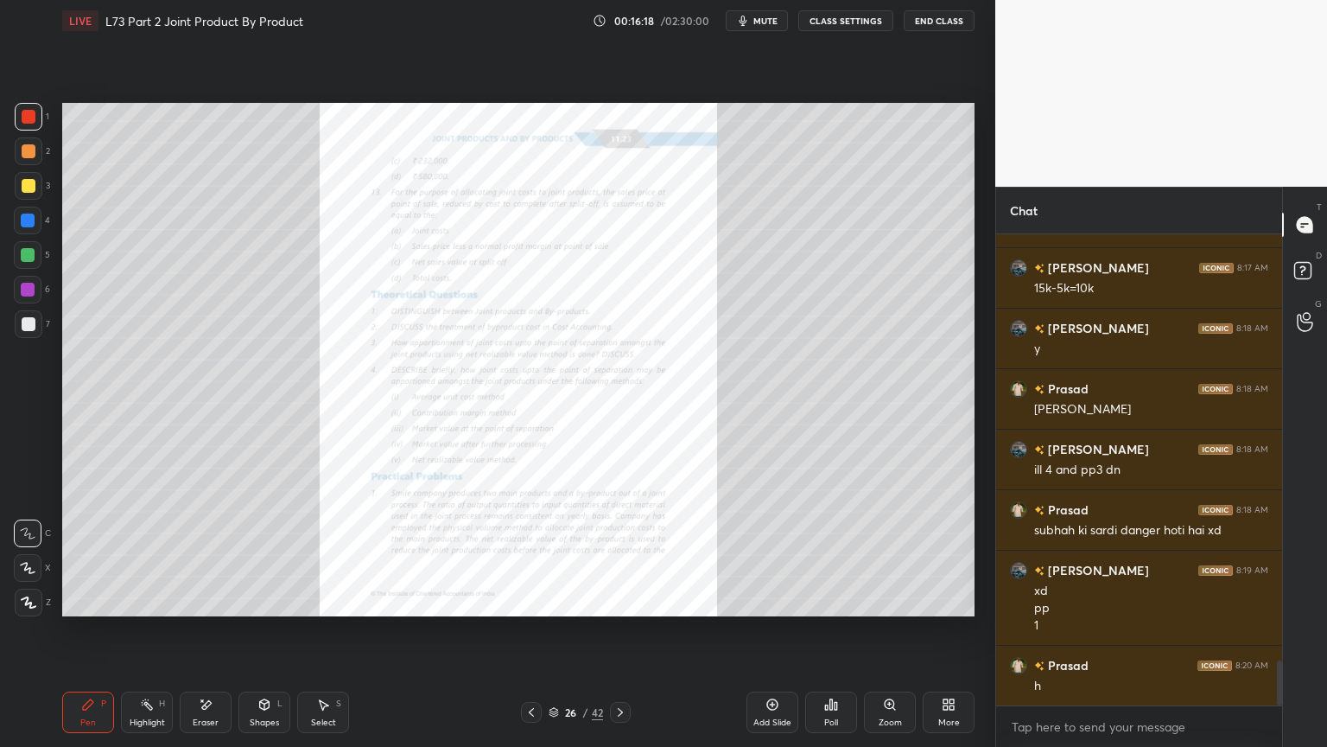
click at [910, 600] on div "Zoom" at bounding box center [890, 711] width 52 height 41
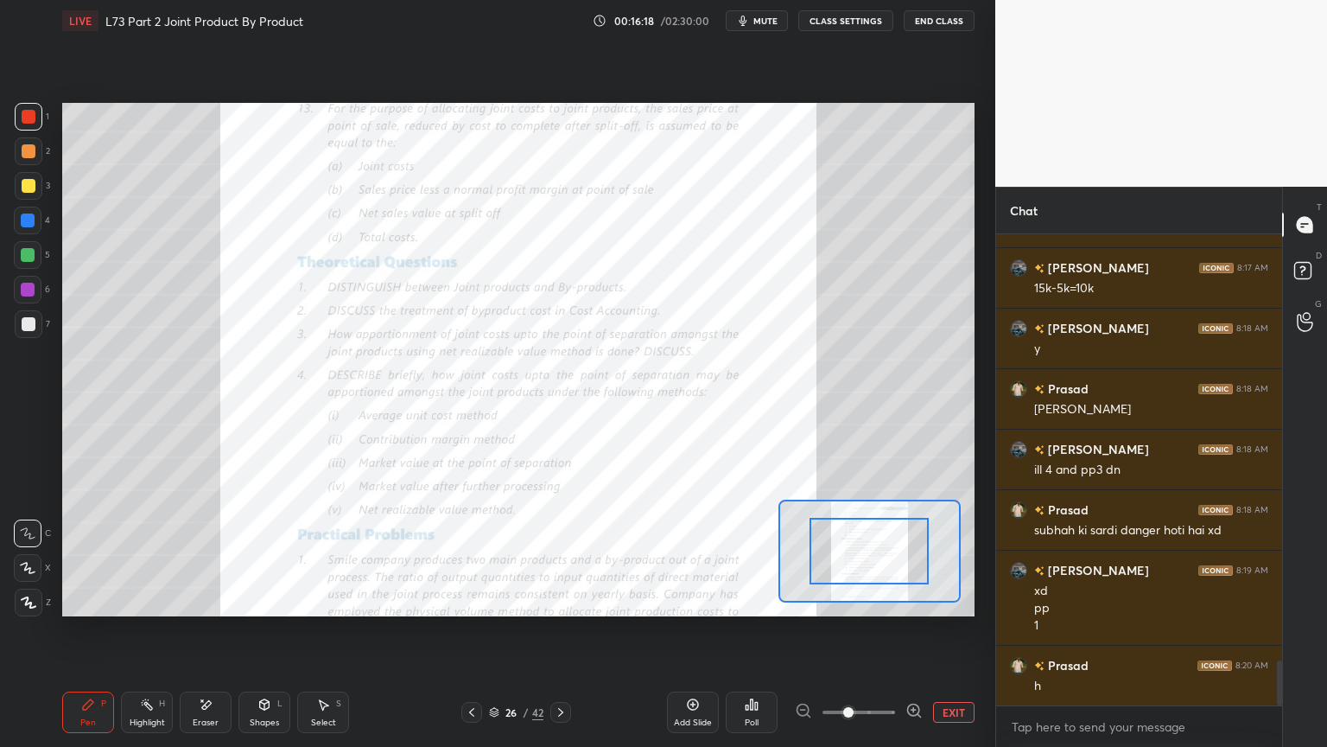
click at [917, 600] on icon at bounding box center [913, 709] width 11 height 11
click at [921, 600] on icon at bounding box center [914, 710] width 17 height 17
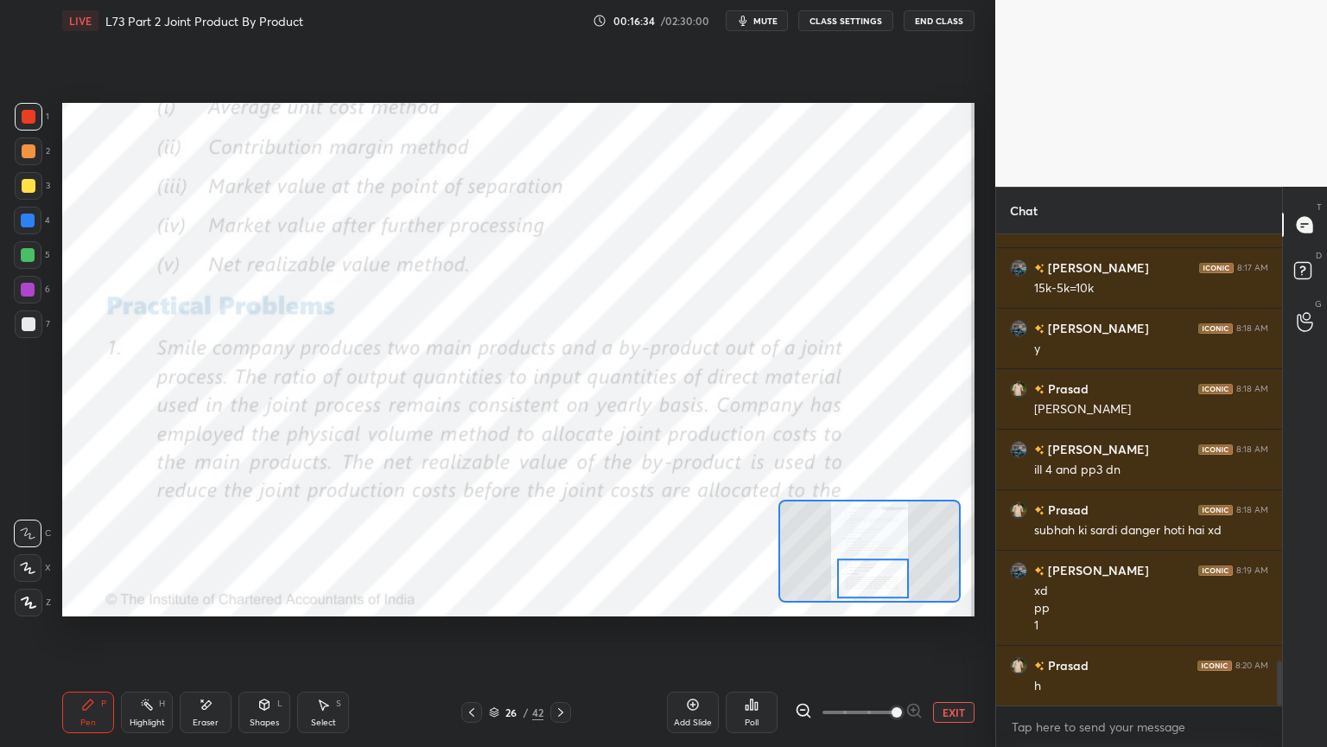
scroll to position [4548, 0]
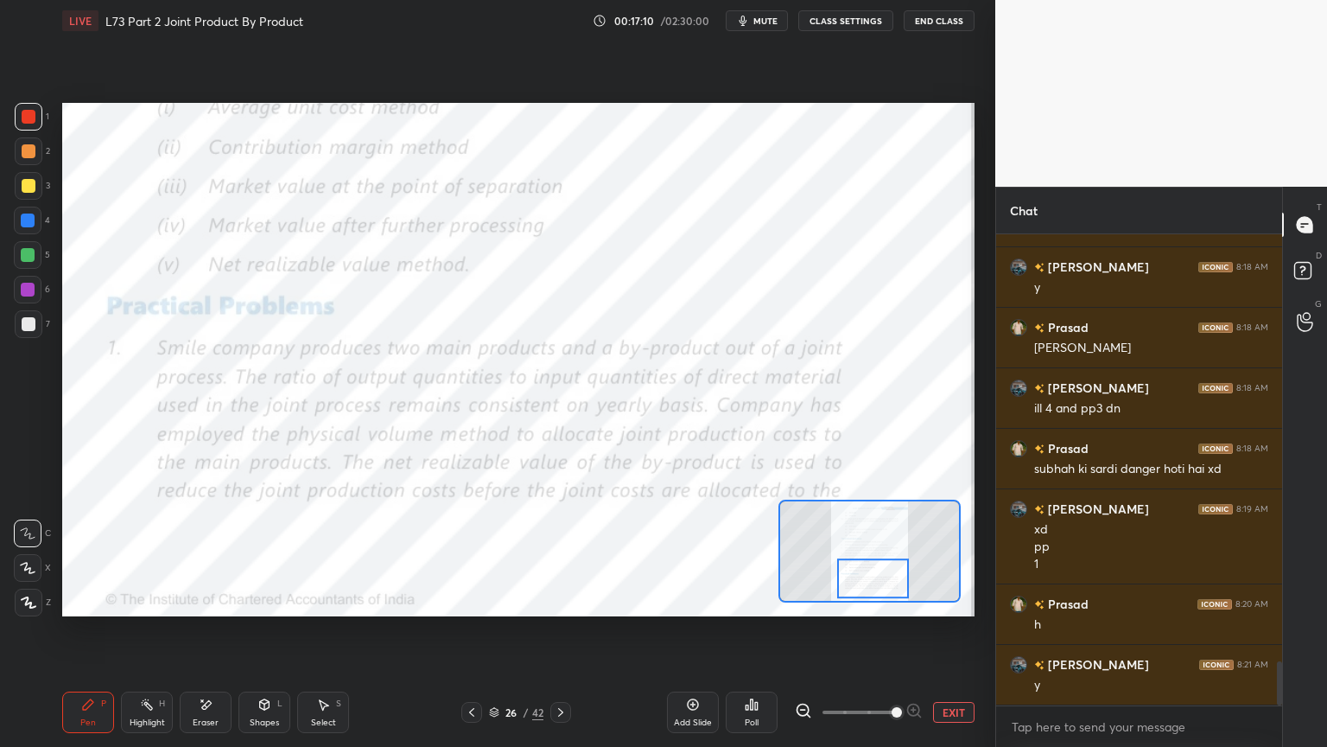
click at [200, 600] on div "Eraser" at bounding box center [206, 711] width 52 height 41
click at [78, 600] on div "Pen P" at bounding box center [88, 711] width 52 height 41
click at [199, 600] on icon at bounding box center [206, 704] width 14 height 15
click at [94, 600] on icon at bounding box center [88, 704] width 14 height 14
click at [262, 600] on icon at bounding box center [265, 704] width 14 height 14
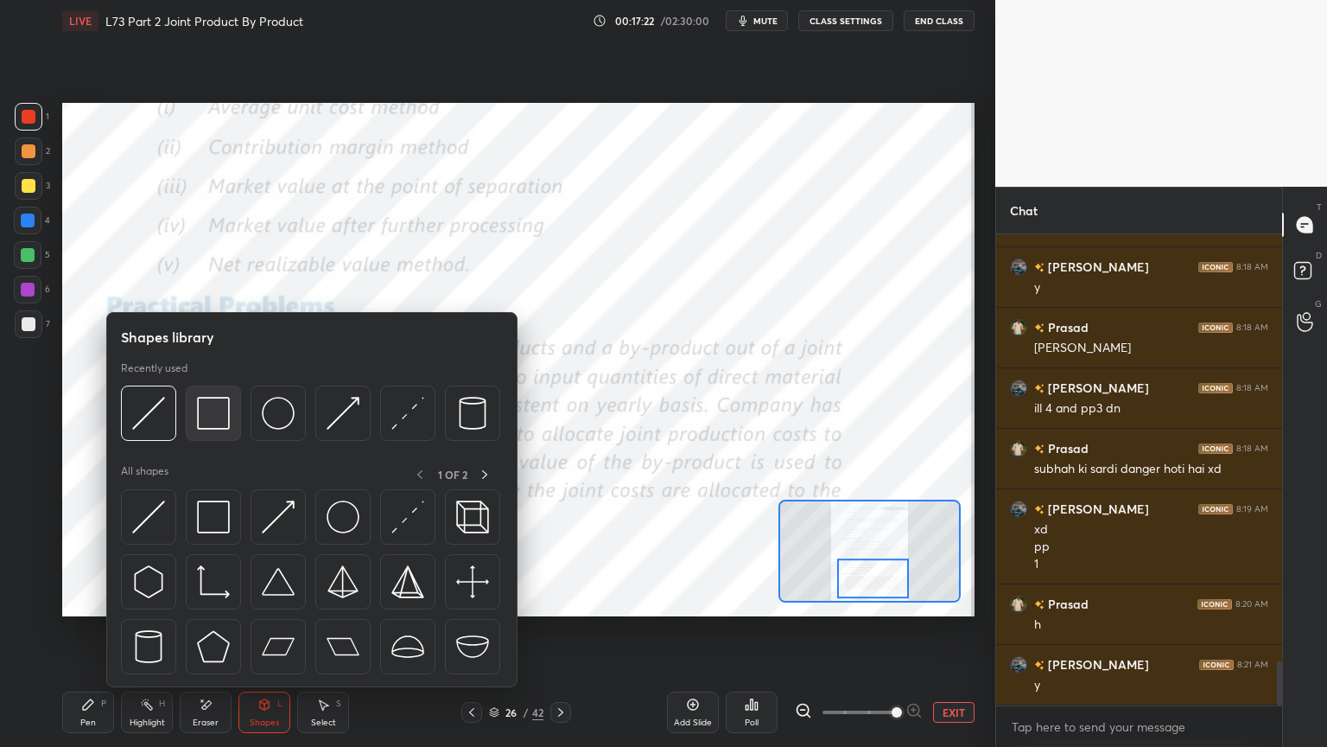
click at [206, 429] on img at bounding box center [213, 413] width 33 height 33
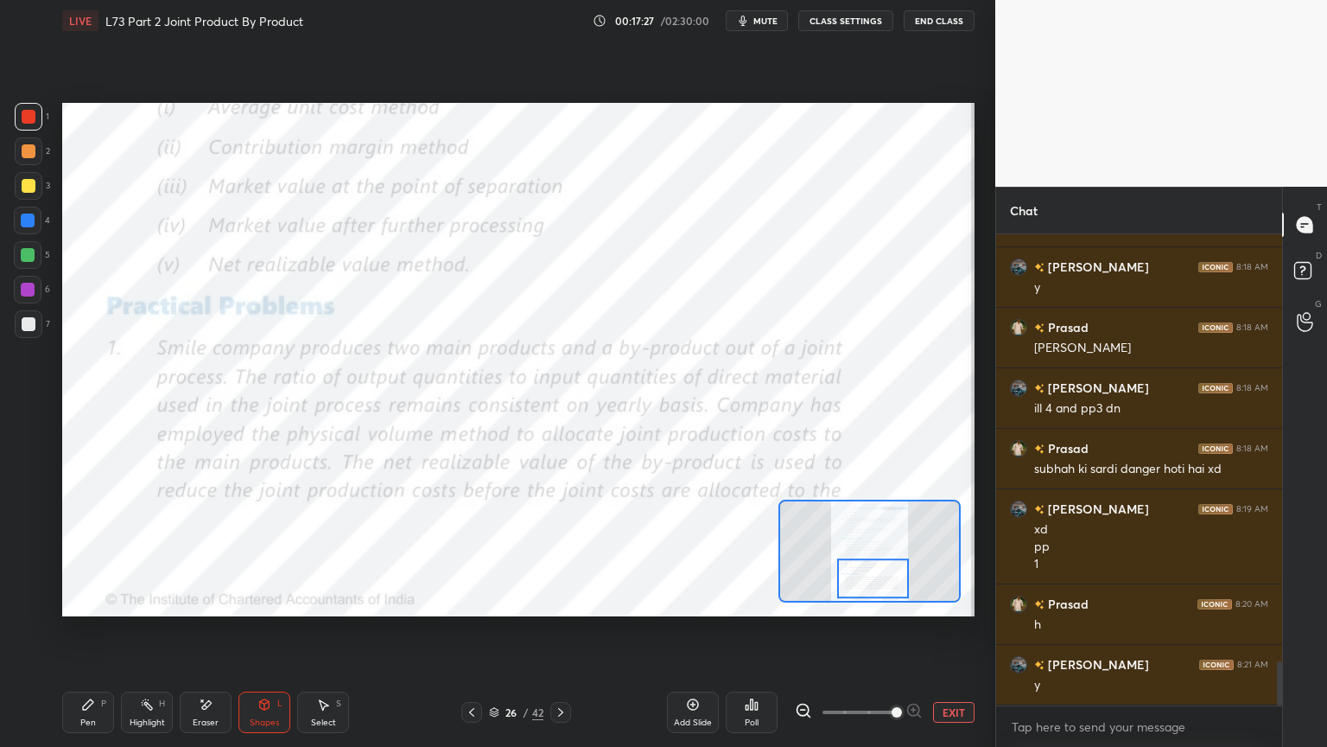
scroll to position [4566, 0]
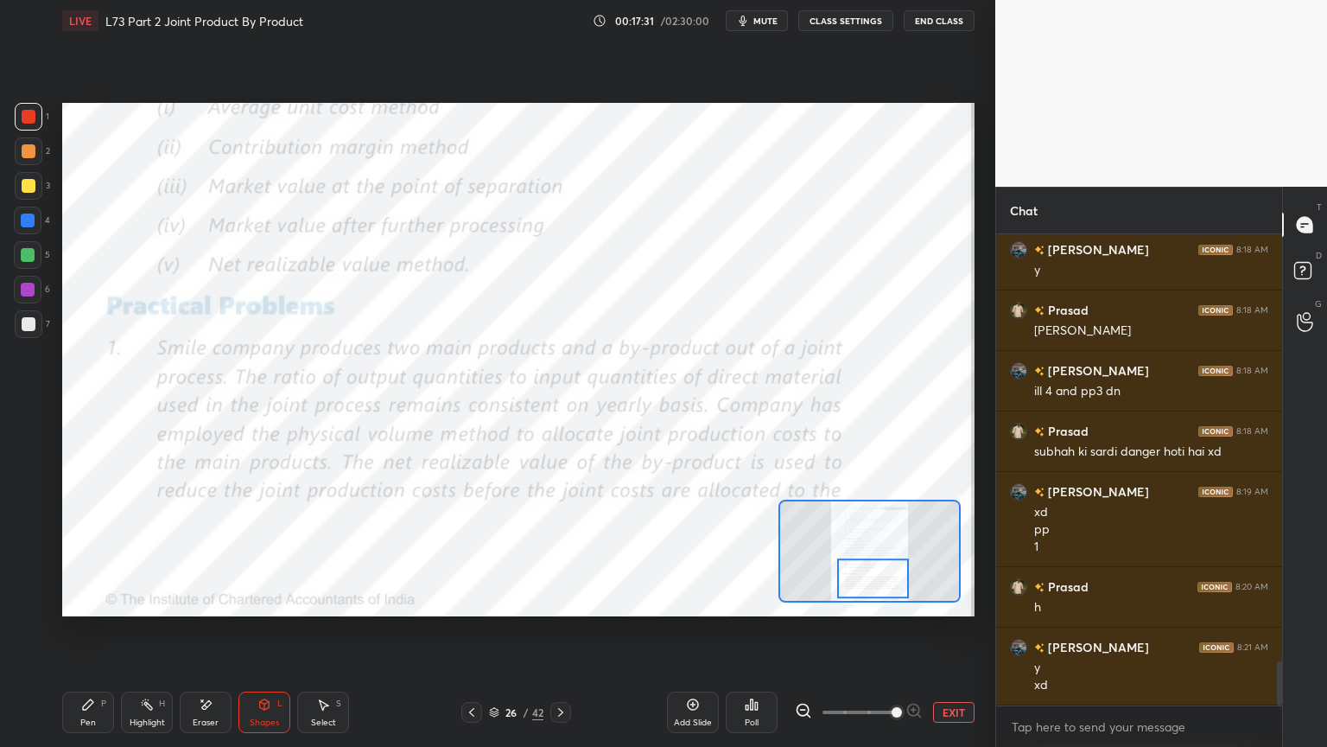
click at [100, 600] on div "Pen P" at bounding box center [88, 711] width 52 height 41
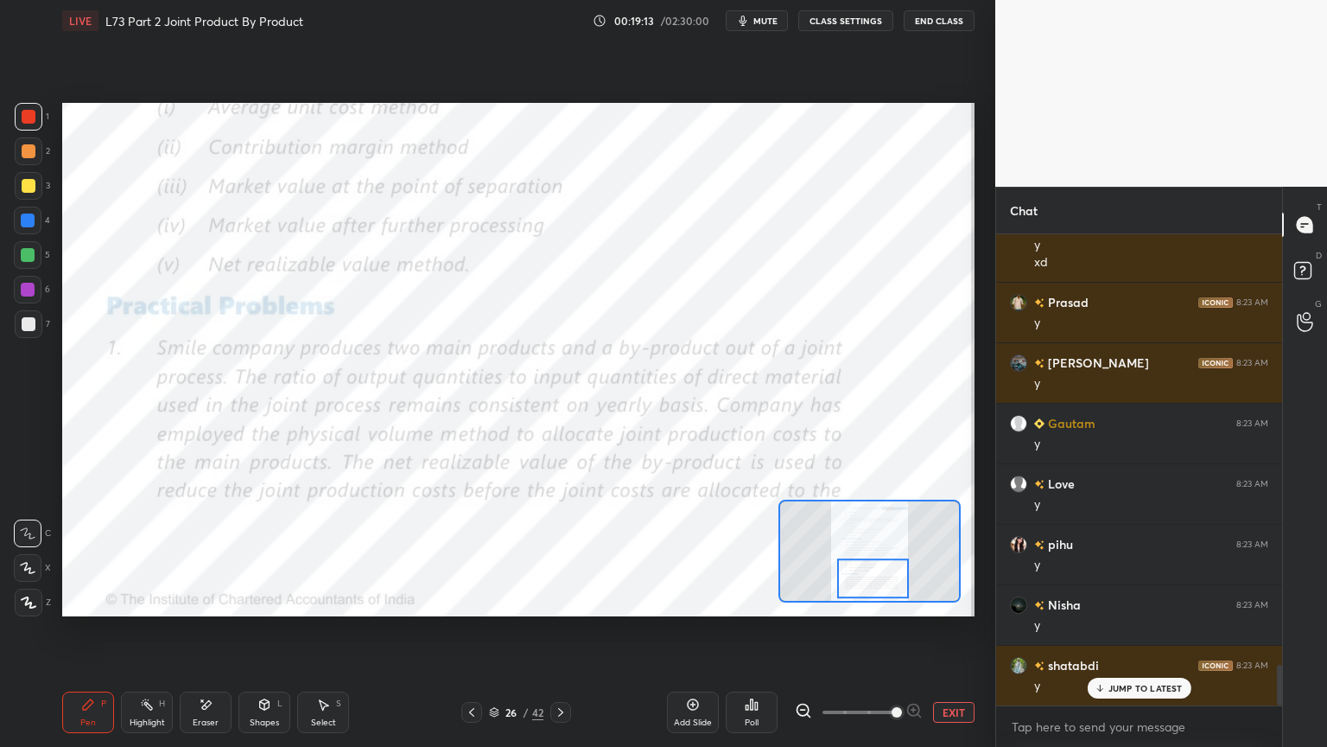
scroll to position [5050, 0]
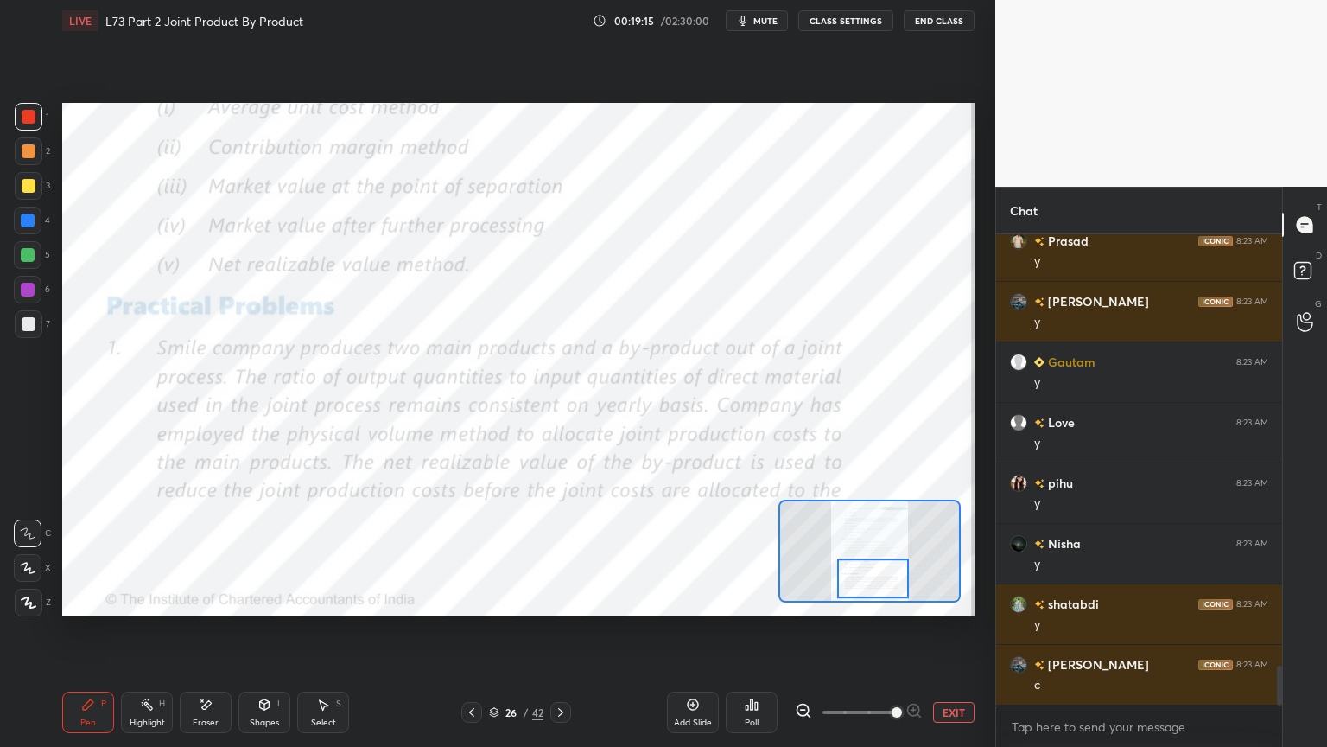
click at [561, 600] on icon at bounding box center [561, 712] width 14 height 14
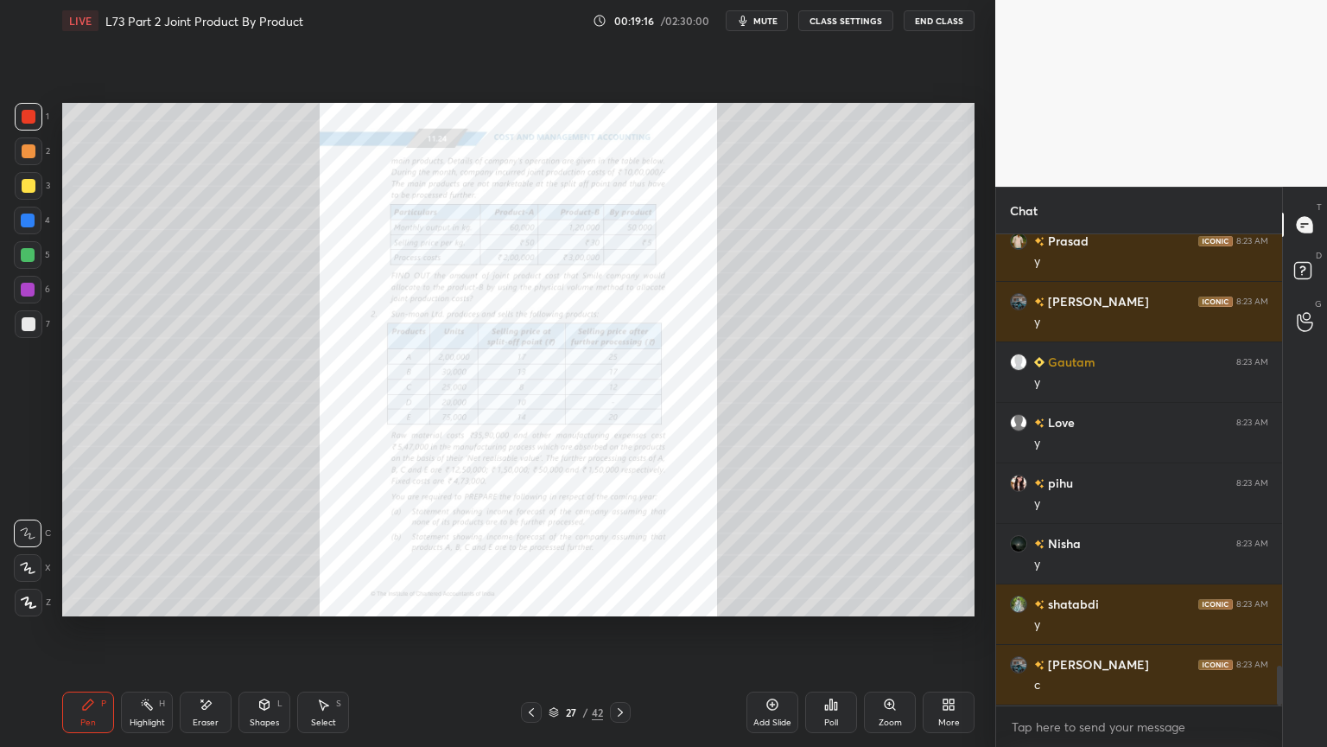
click at [905, 600] on div "Zoom" at bounding box center [890, 711] width 52 height 41
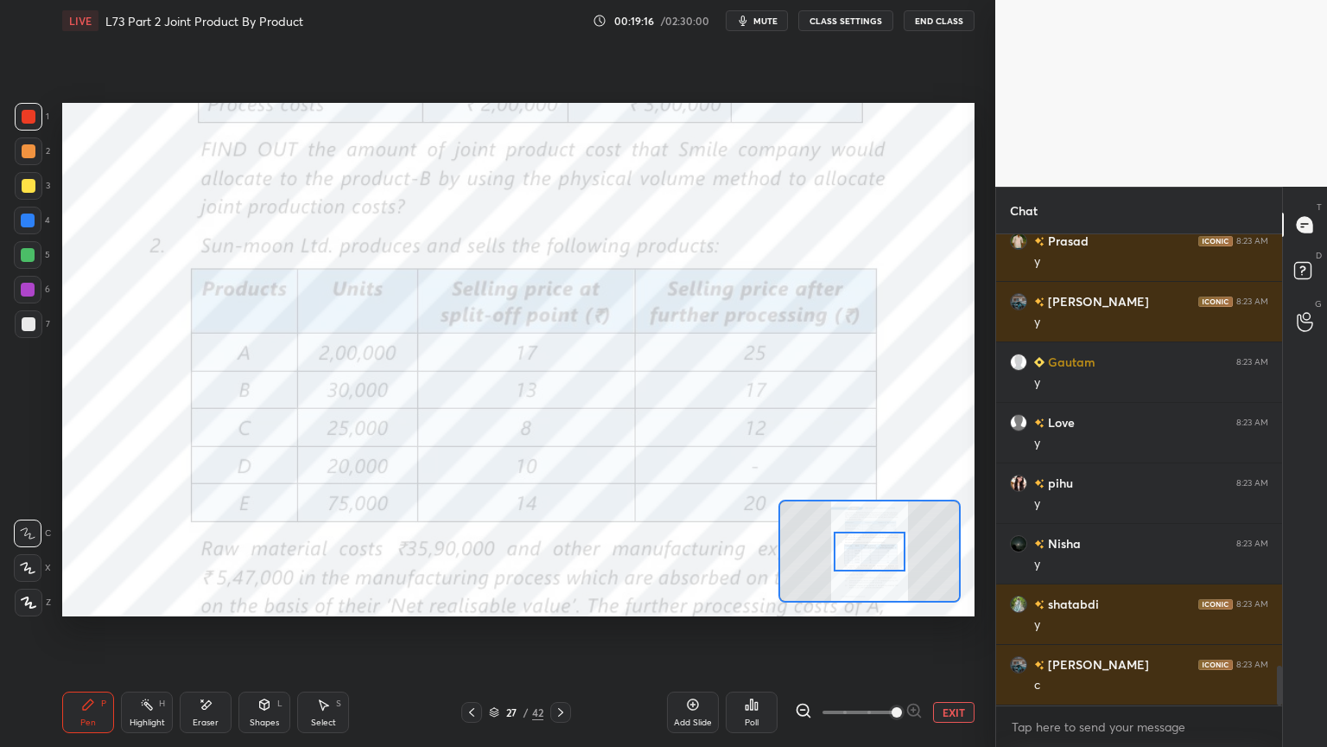
click at [902, 600] on span at bounding box center [897, 712] width 10 height 10
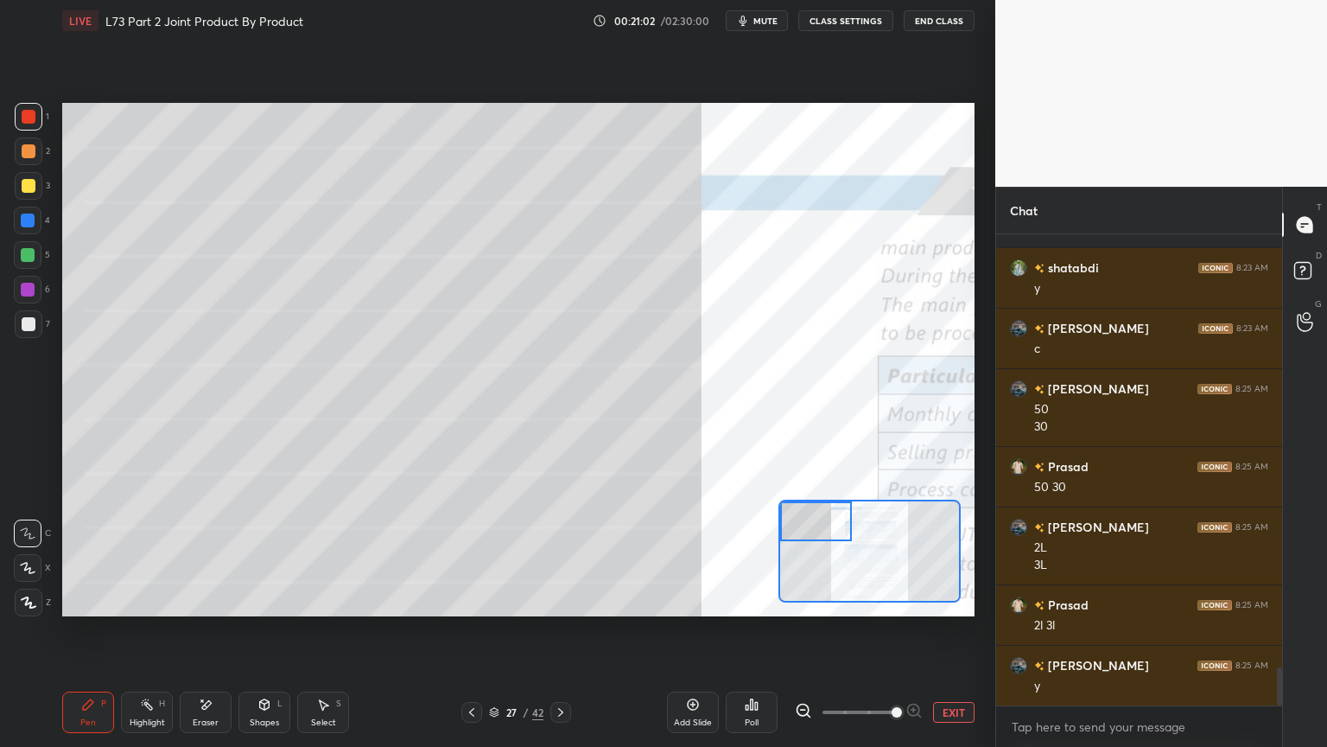
scroll to position [5403, 0]
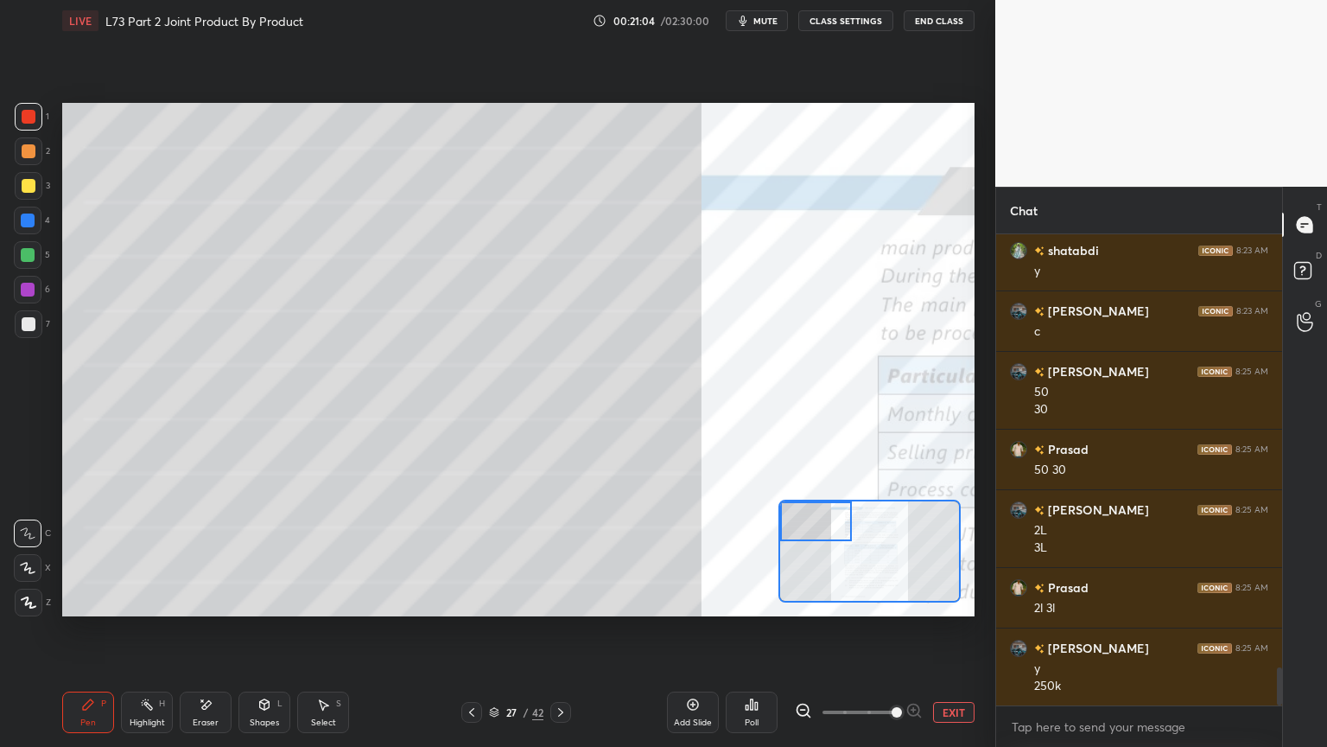
click at [803, 600] on icon at bounding box center [803, 710] width 17 height 17
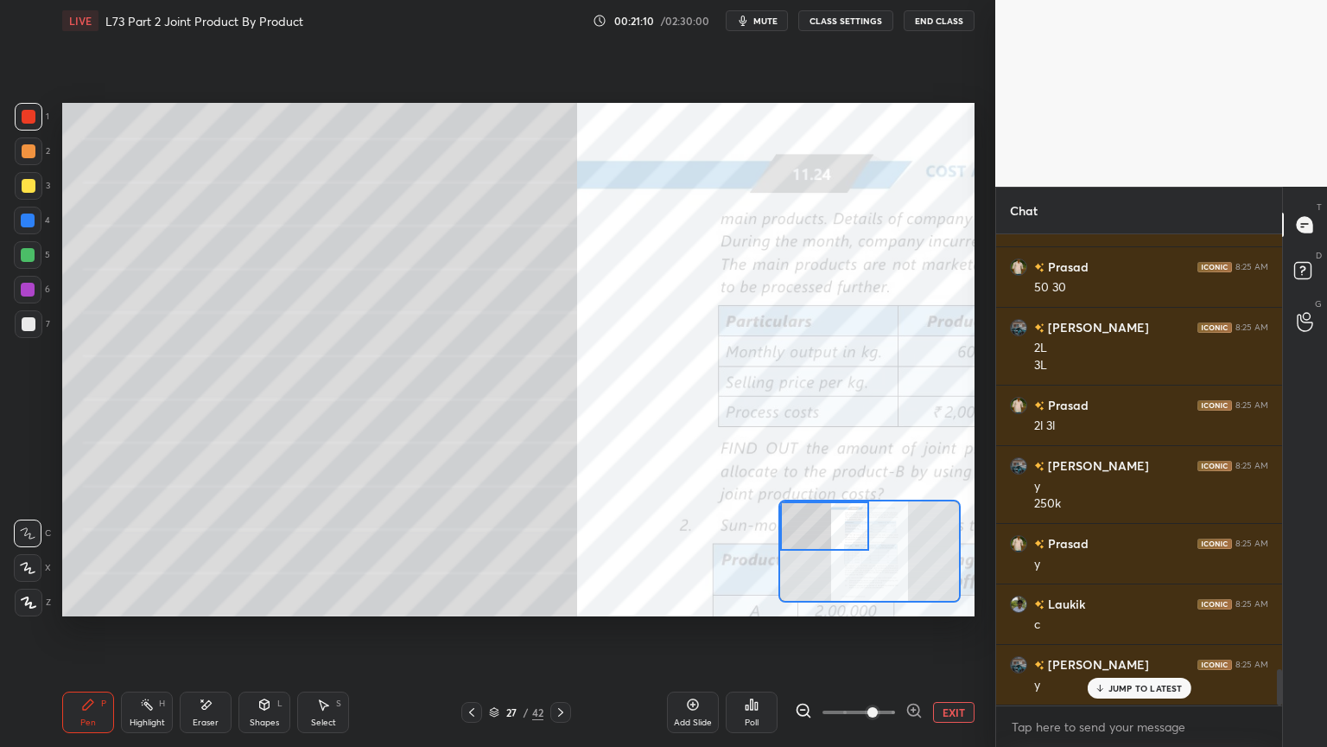
scroll to position [5645, 0]
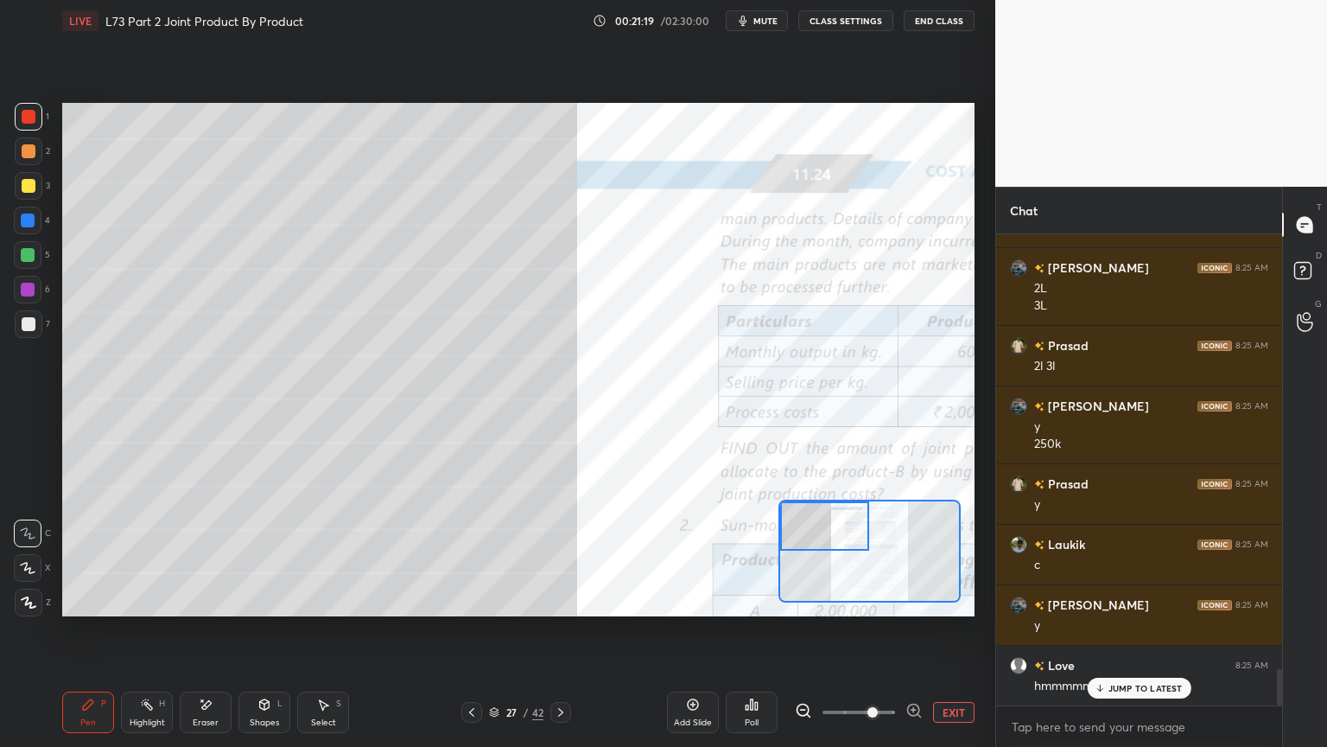
click at [35, 189] on div at bounding box center [29, 186] width 28 height 28
click at [34, 172] on div at bounding box center [29, 186] width 28 height 28
click at [44, 170] on div "2" at bounding box center [32, 154] width 35 height 35
click at [33, 169] on div "2" at bounding box center [32, 154] width 35 height 35
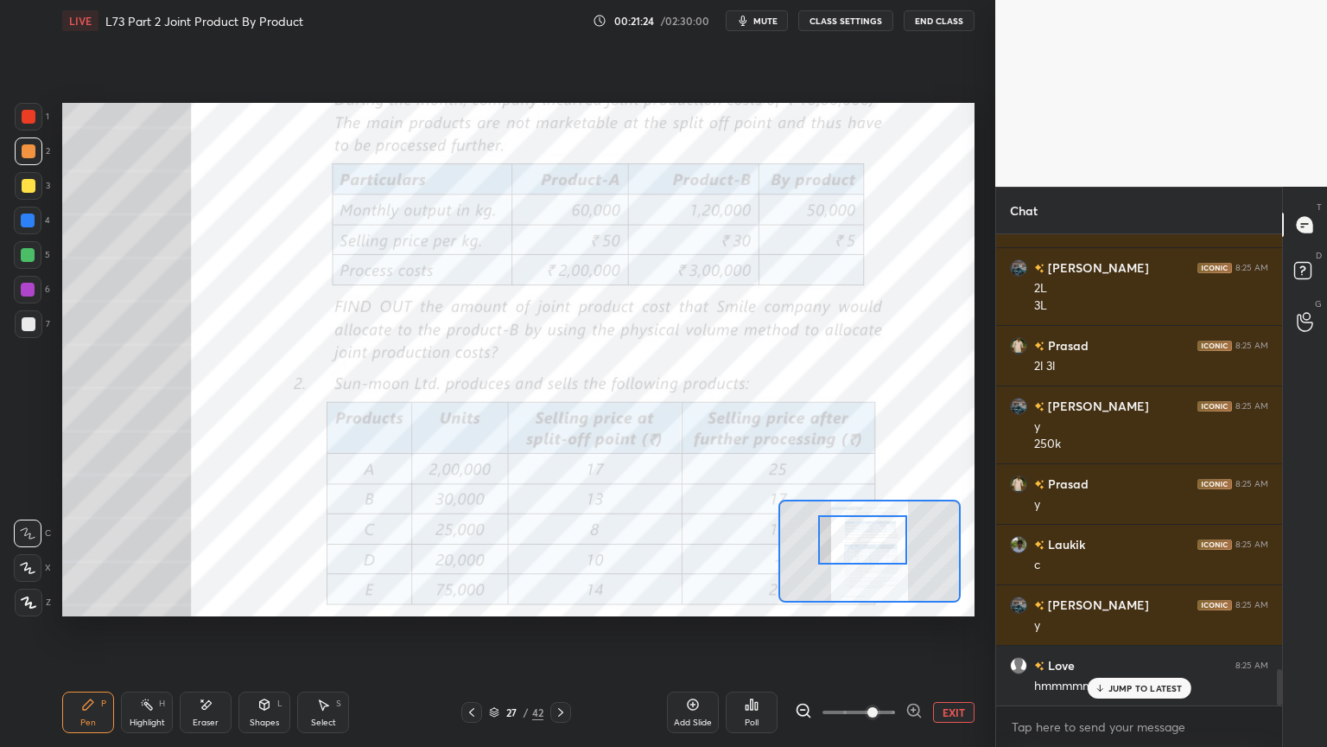
click at [878, 600] on span at bounding box center [873, 712] width 10 height 10
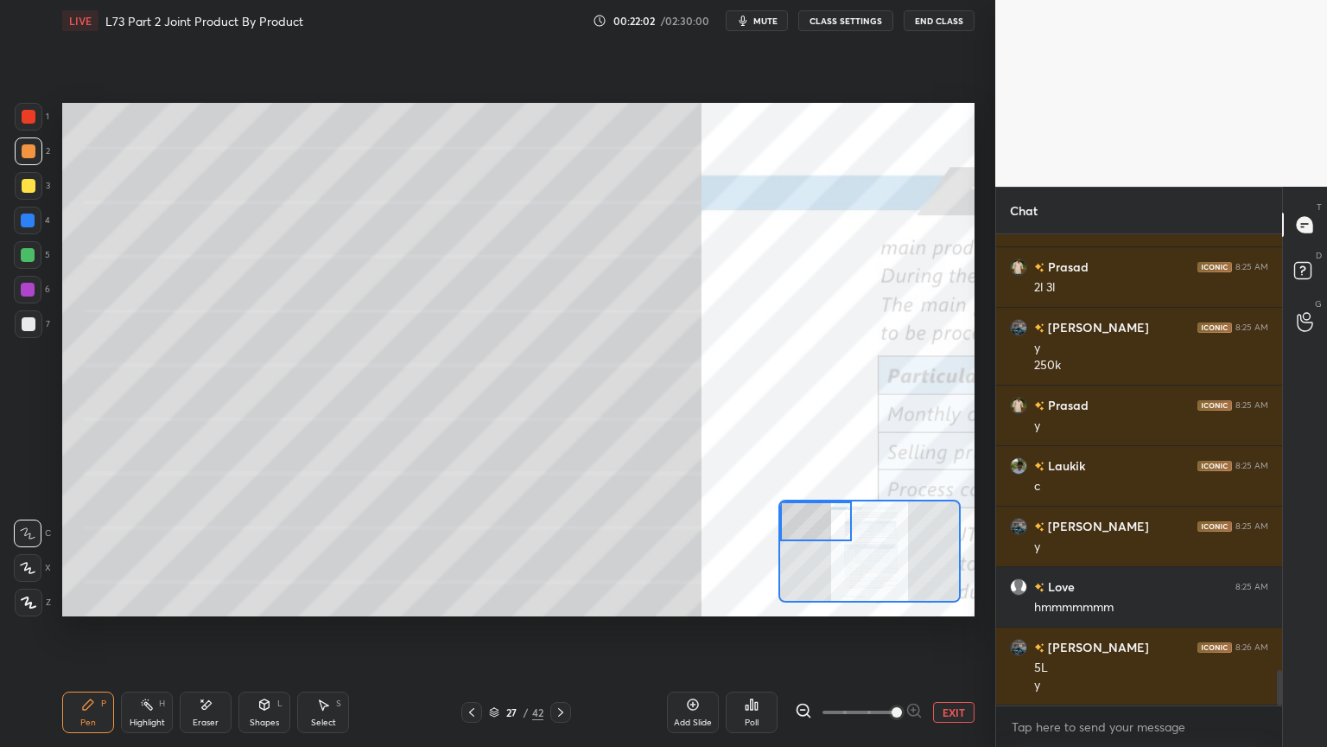
scroll to position [5783, 0]
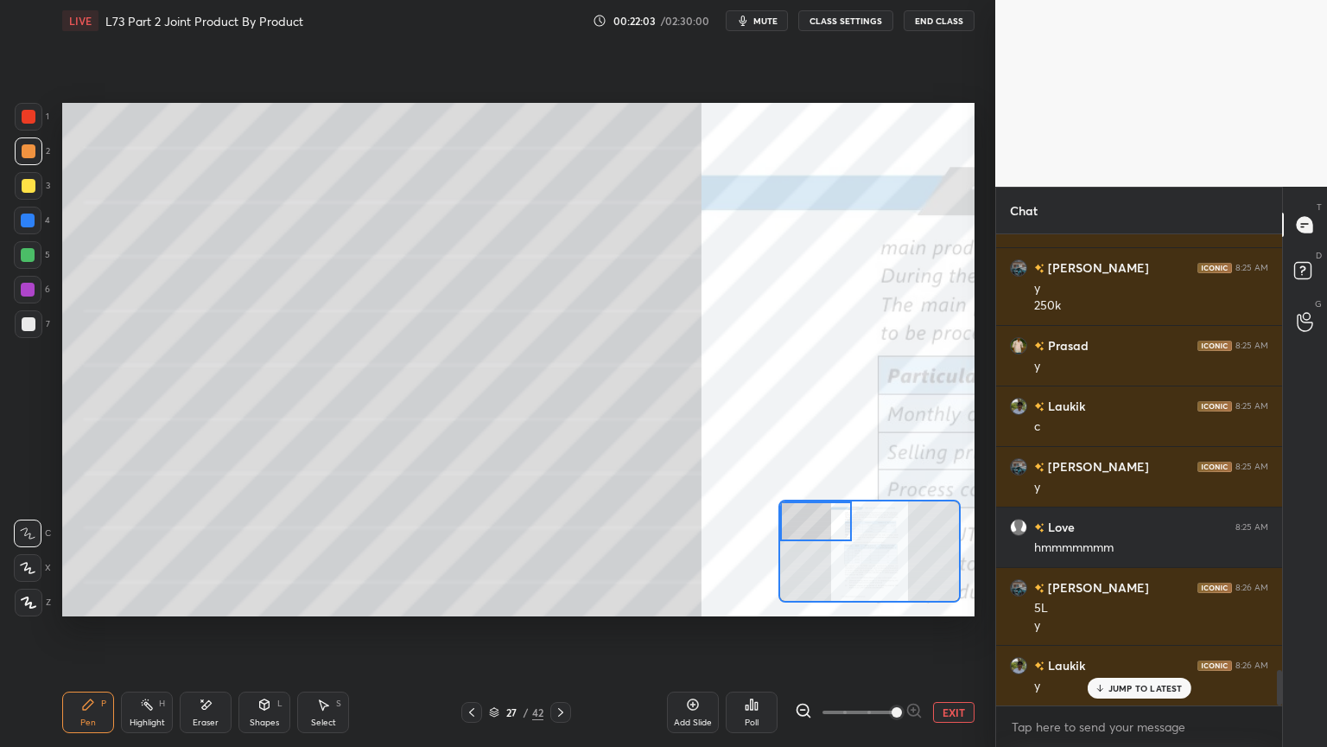
click at [472, 600] on icon at bounding box center [472, 712] width 14 height 14
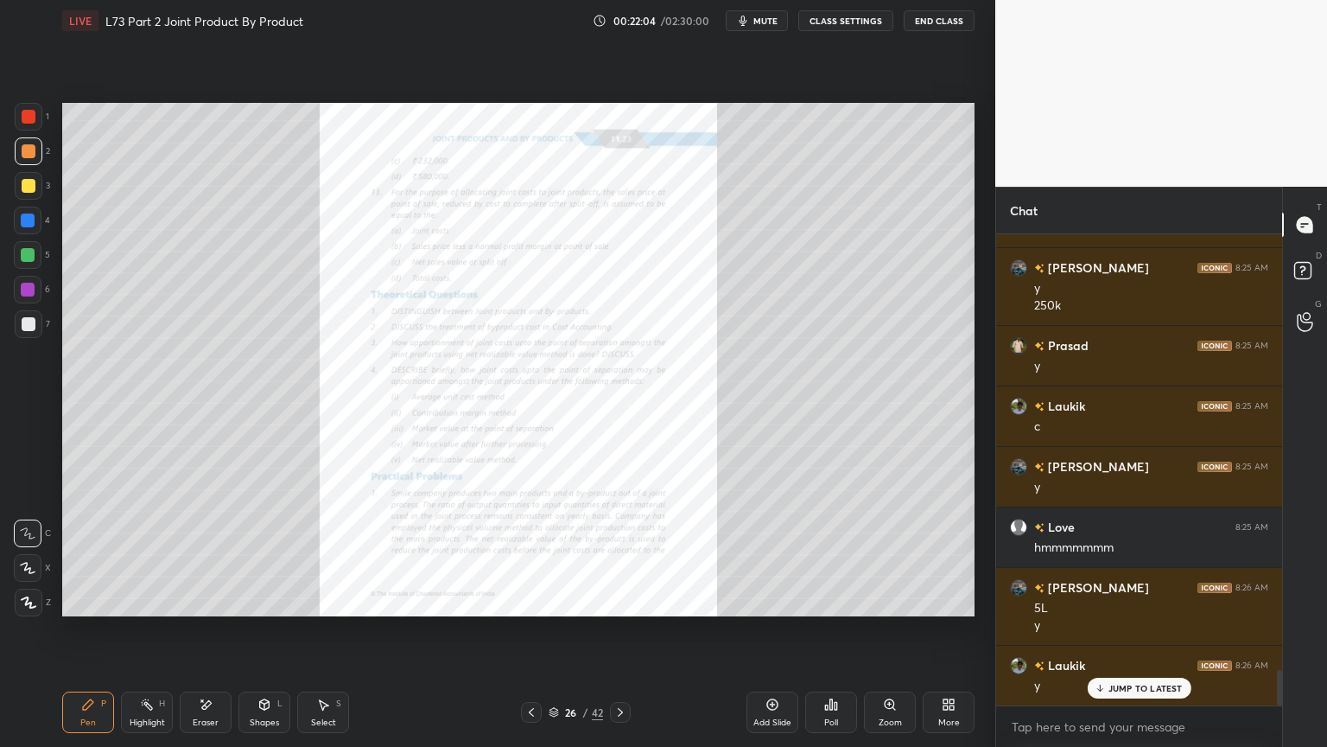
click at [890, 600] on div "Zoom" at bounding box center [890, 711] width 52 height 41
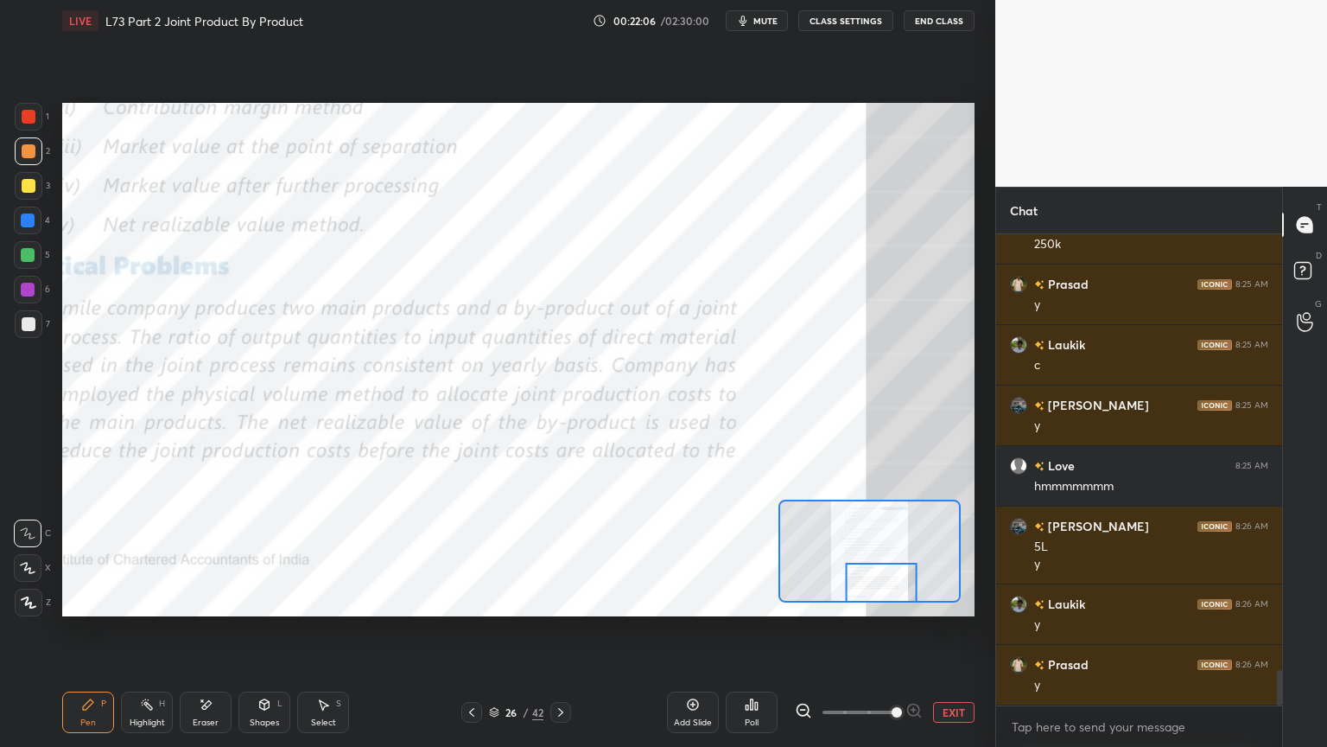
scroll to position [5904, 0]
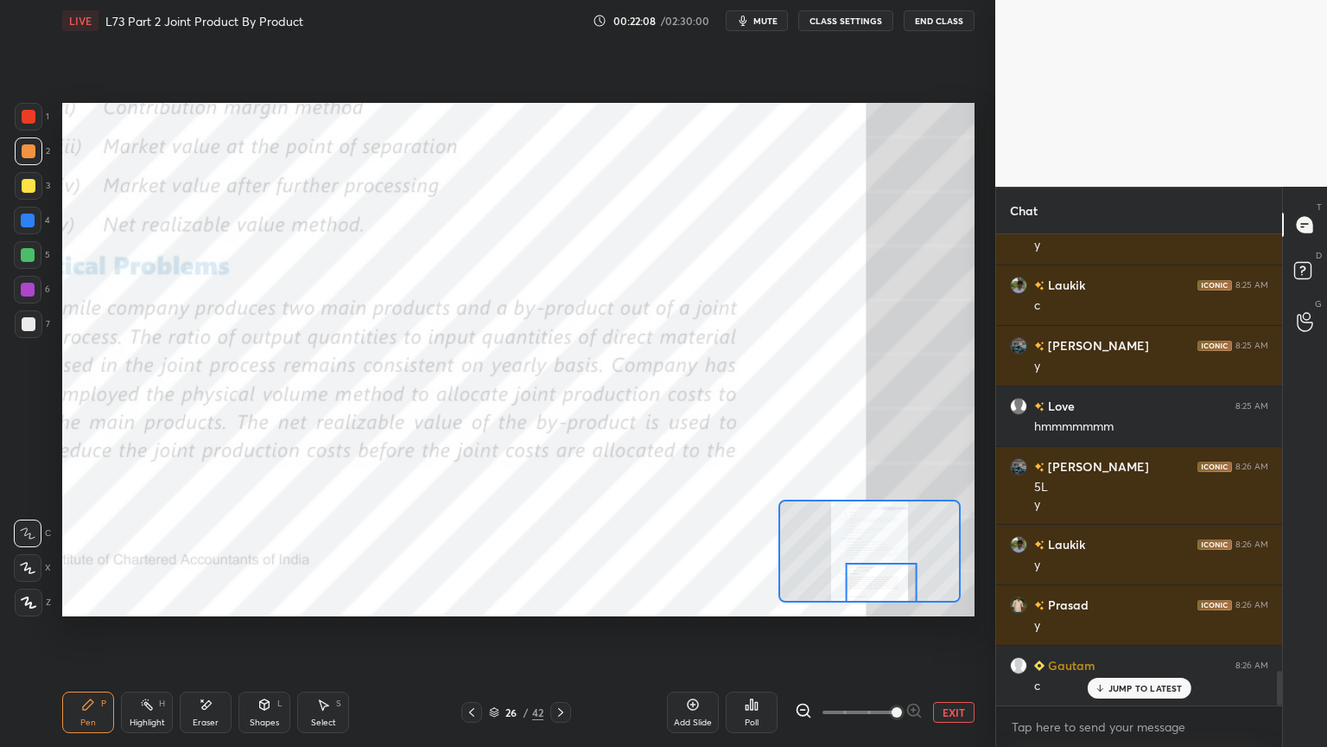
click at [857, 567] on div at bounding box center [882, 583] width 72 height 40
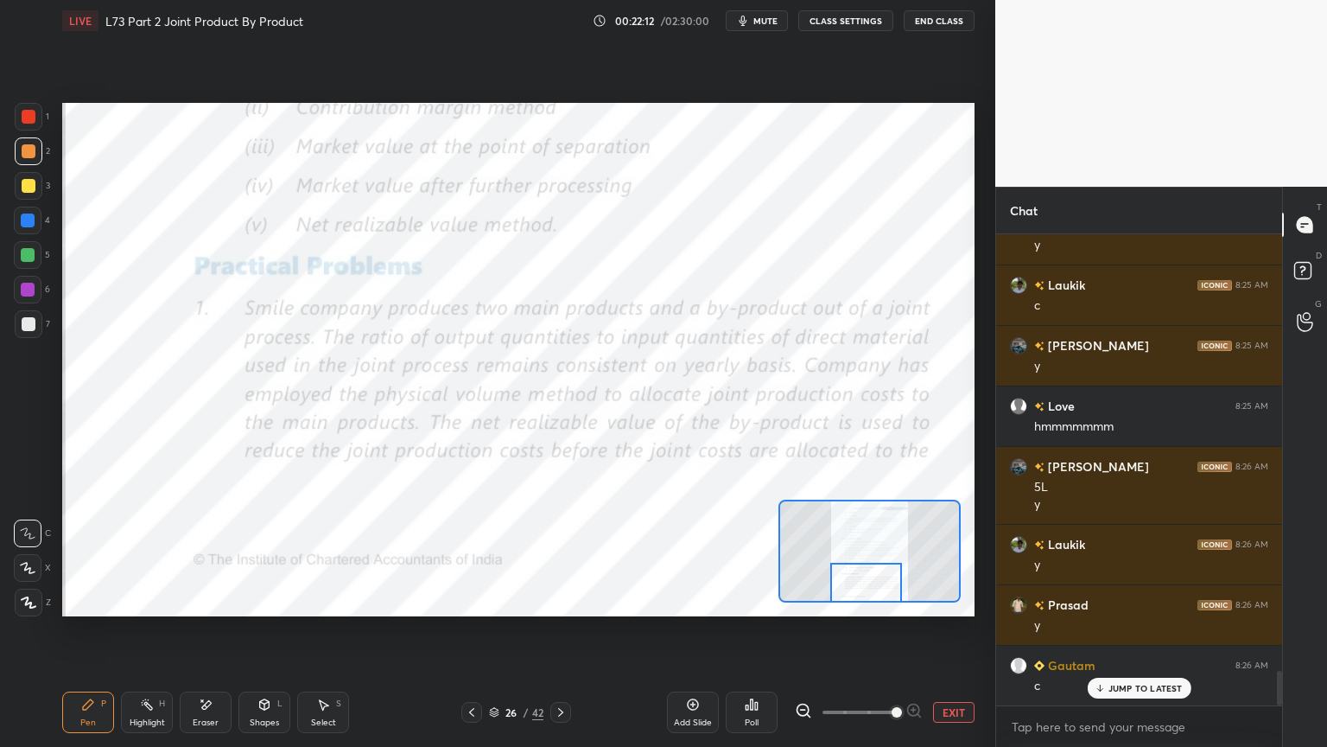
click at [571, 600] on div "26 / 42" at bounding box center [516, 712] width 302 height 21
click at [559, 600] on icon at bounding box center [561, 712] width 14 height 14
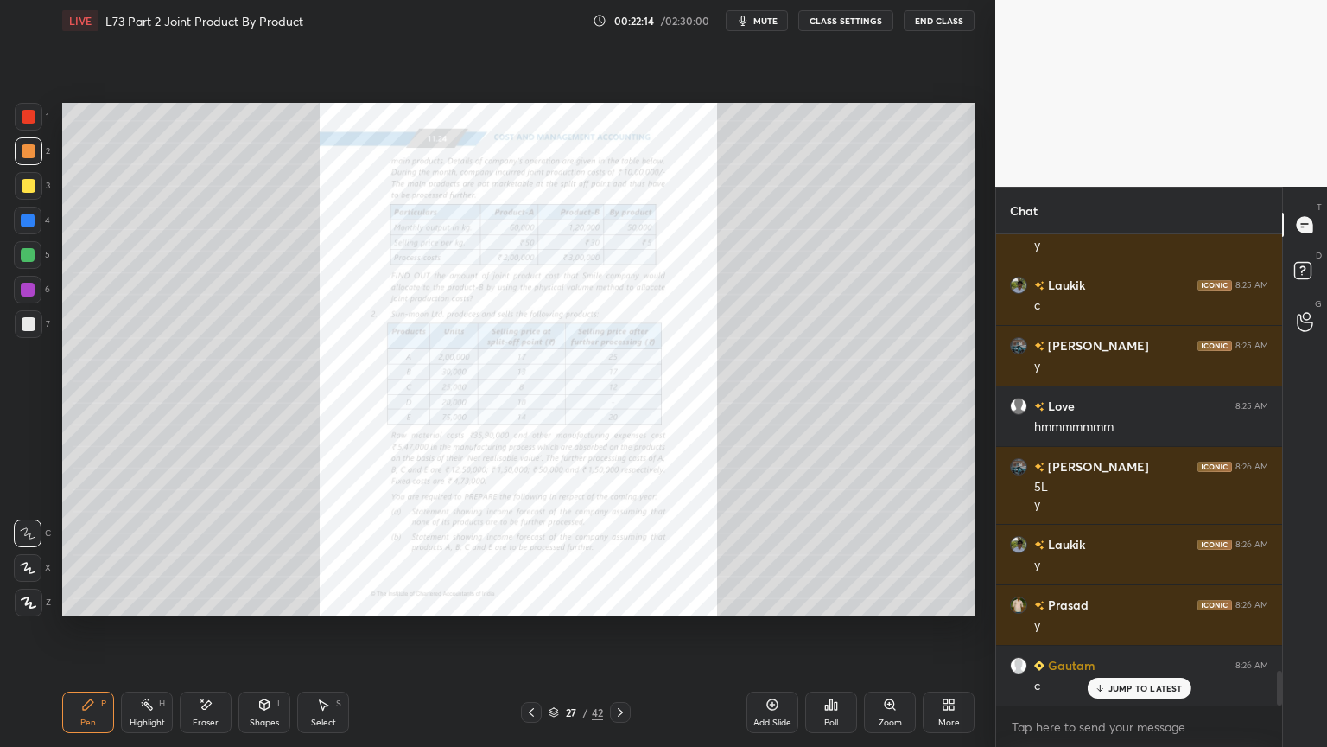
click at [898, 600] on div "Zoom" at bounding box center [890, 711] width 52 height 41
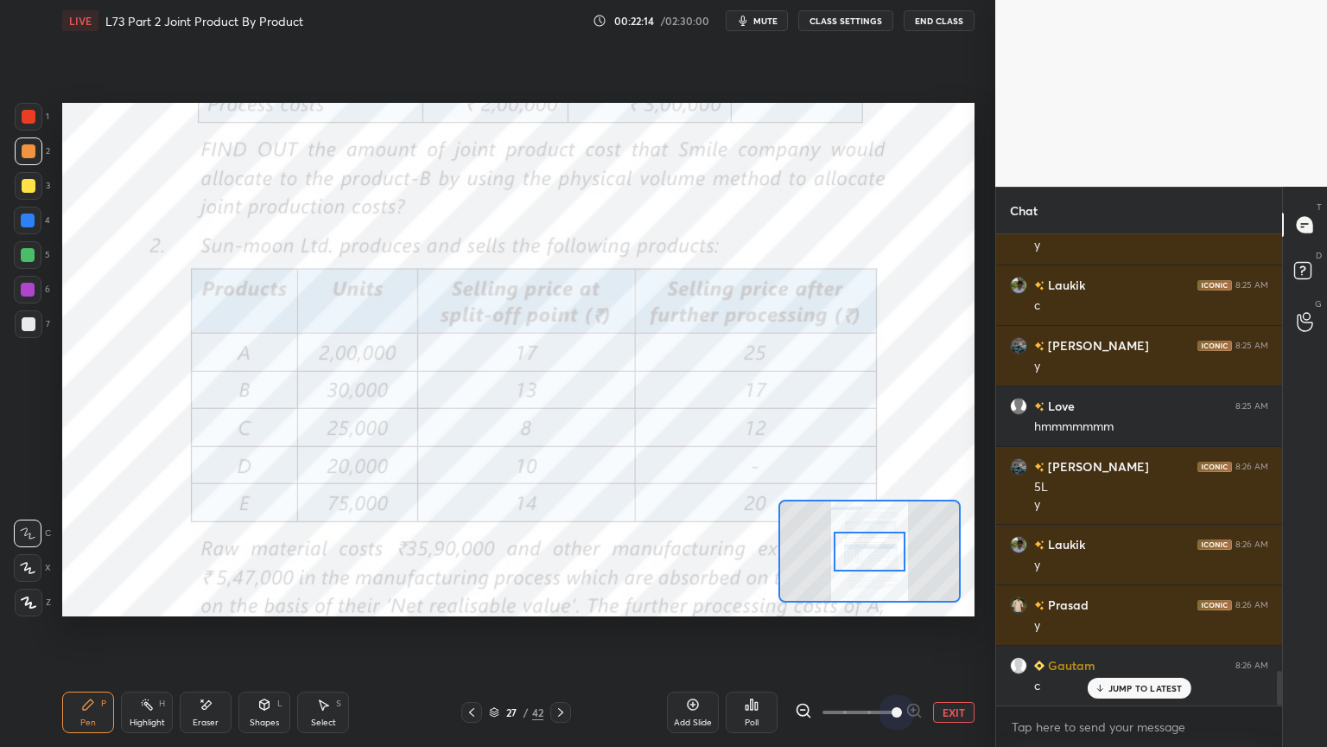
click at [898, 600] on span at bounding box center [897, 712] width 10 height 10
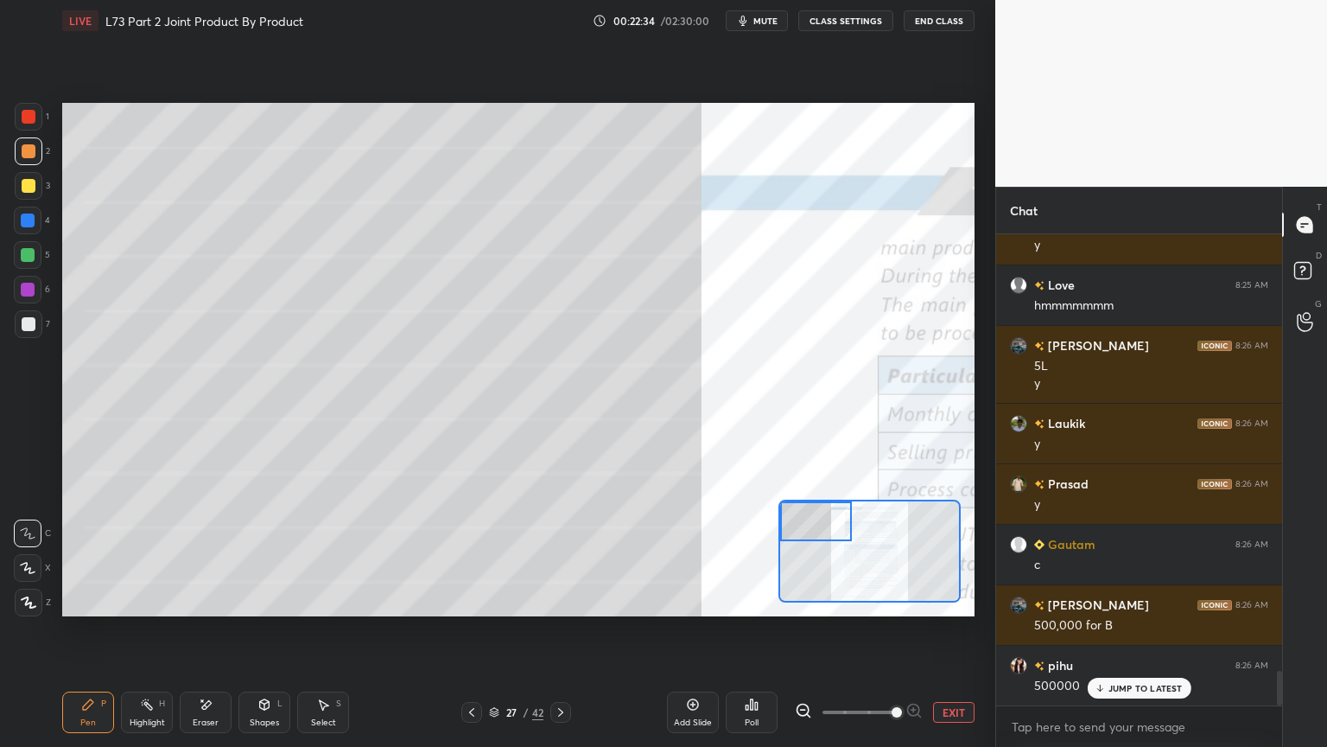
scroll to position [6087, 0]
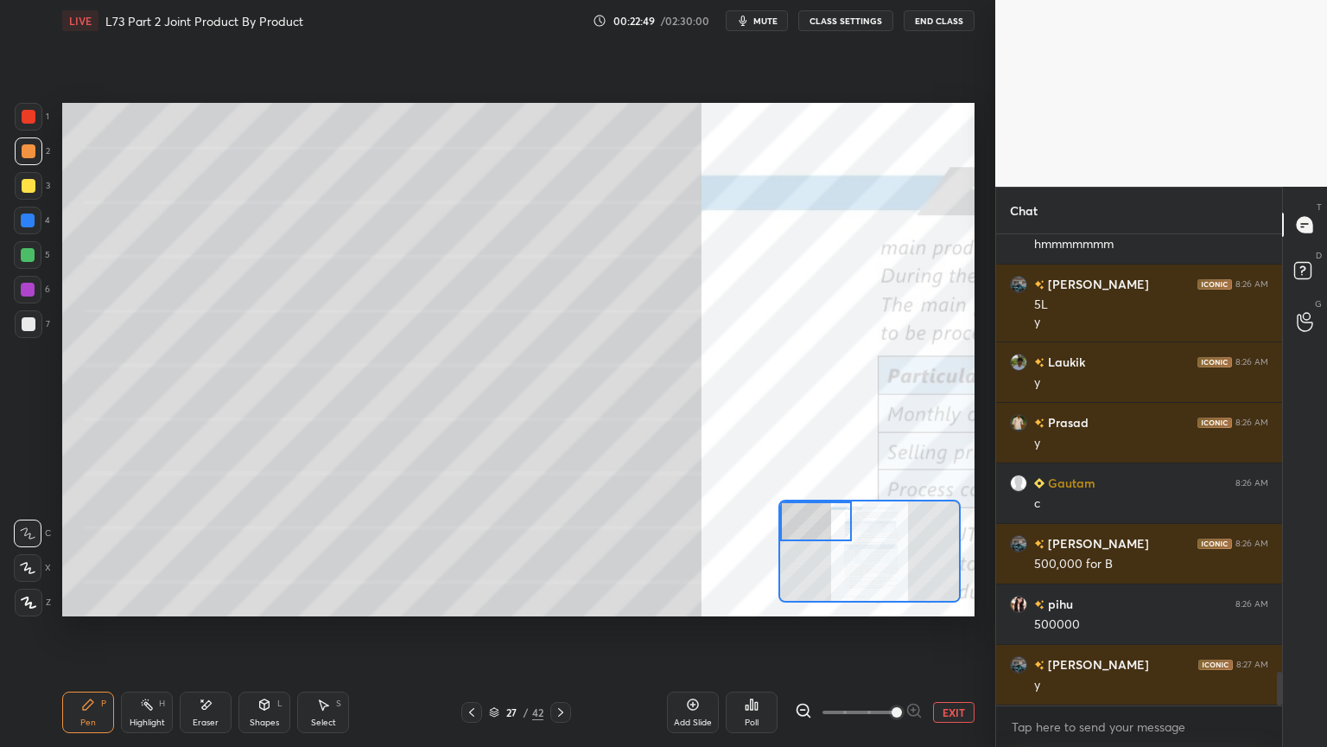
click at [565, 600] on icon at bounding box center [561, 712] width 14 height 14
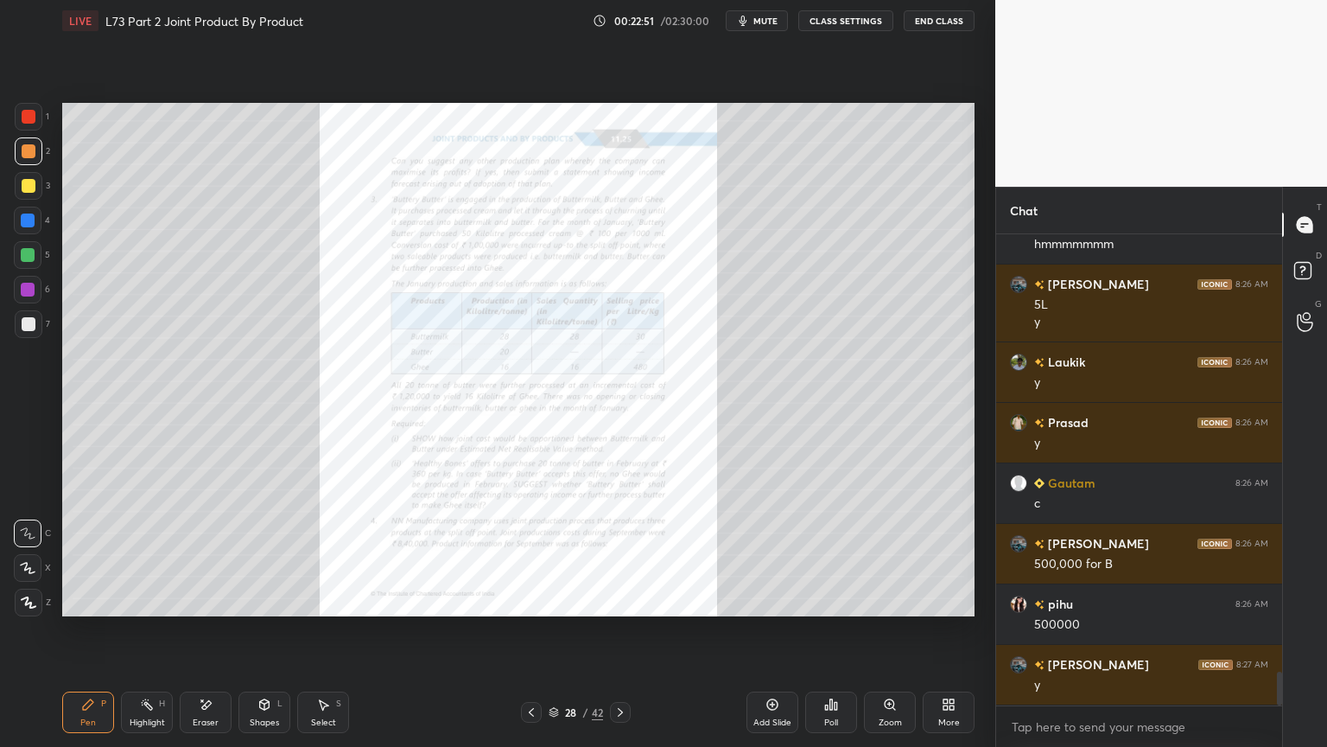
click at [540, 600] on div at bounding box center [531, 712] width 21 height 21
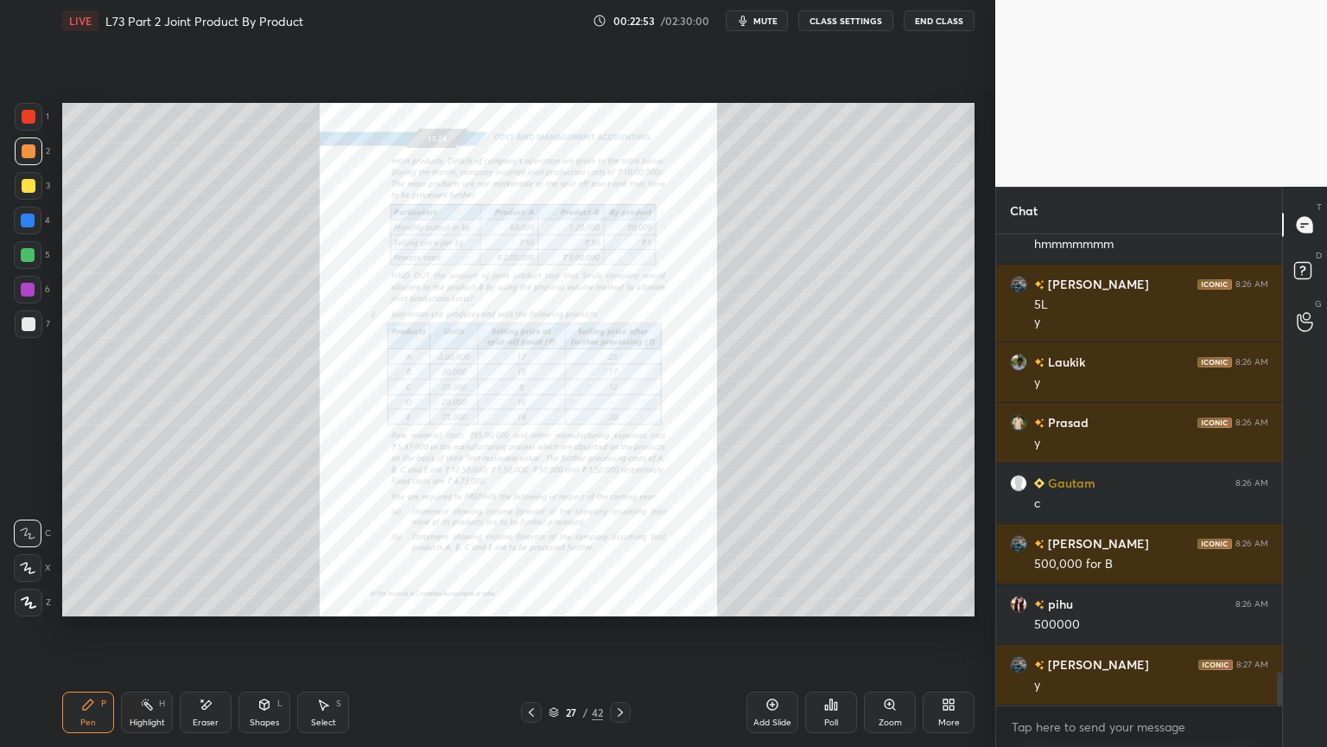
click at [769, 600] on icon at bounding box center [772, 704] width 11 height 11
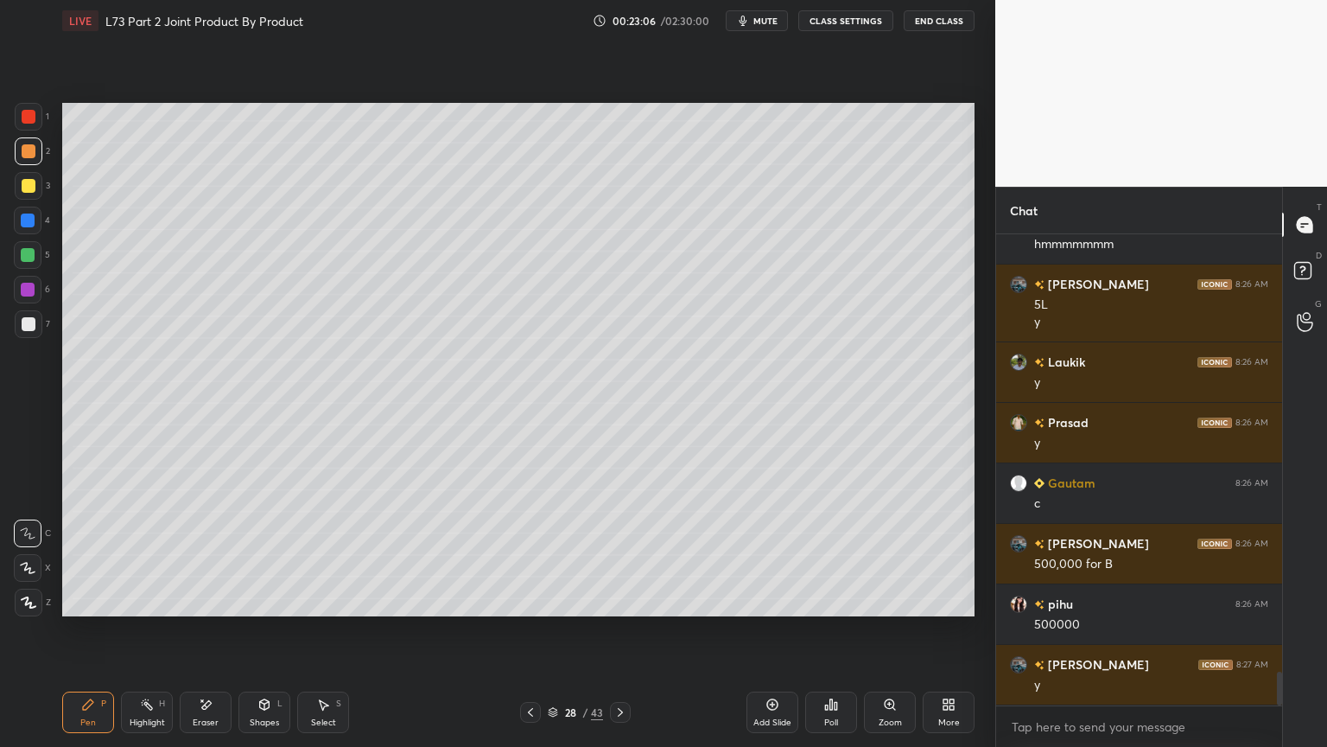
click at [92, 600] on icon at bounding box center [88, 704] width 14 height 14
click at [25, 226] on div at bounding box center [28, 220] width 14 height 14
click at [280, 600] on div "Shapes L" at bounding box center [265, 711] width 52 height 41
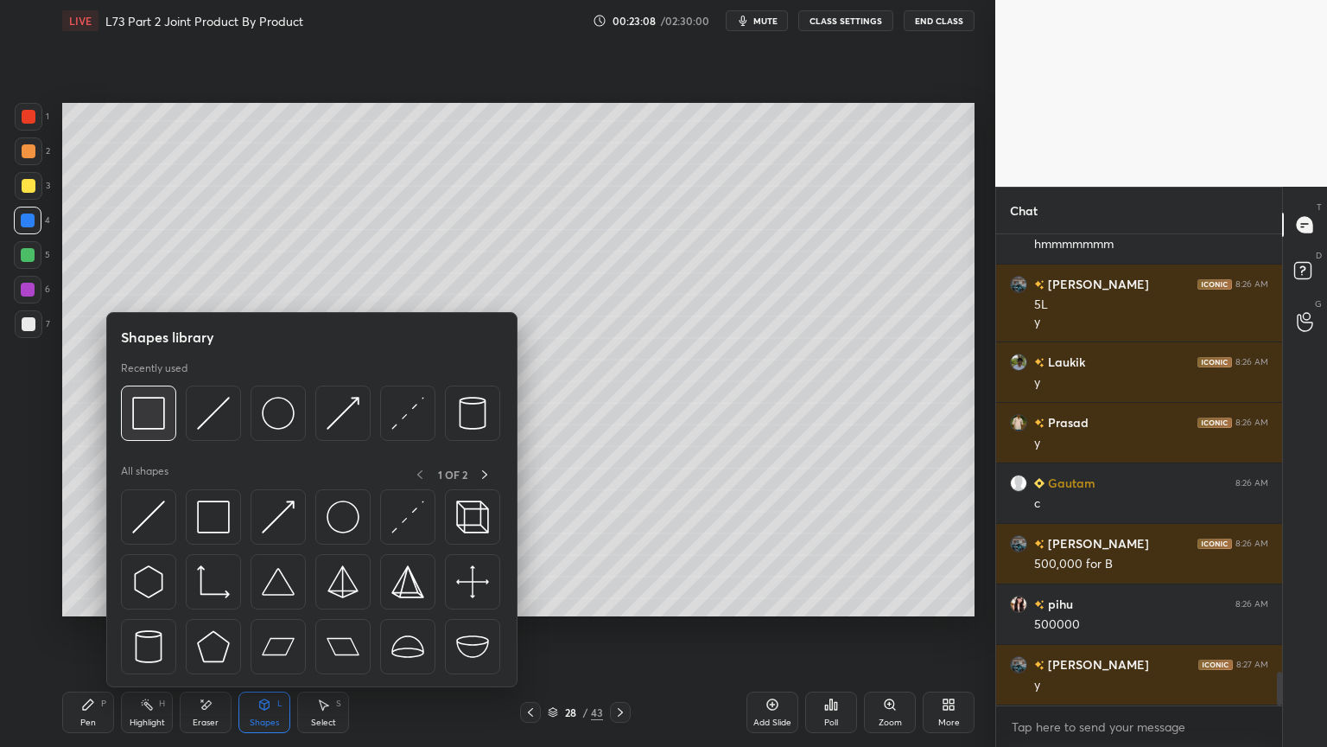
click at [156, 428] on img at bounding box center [148, 413] width 33 height 33
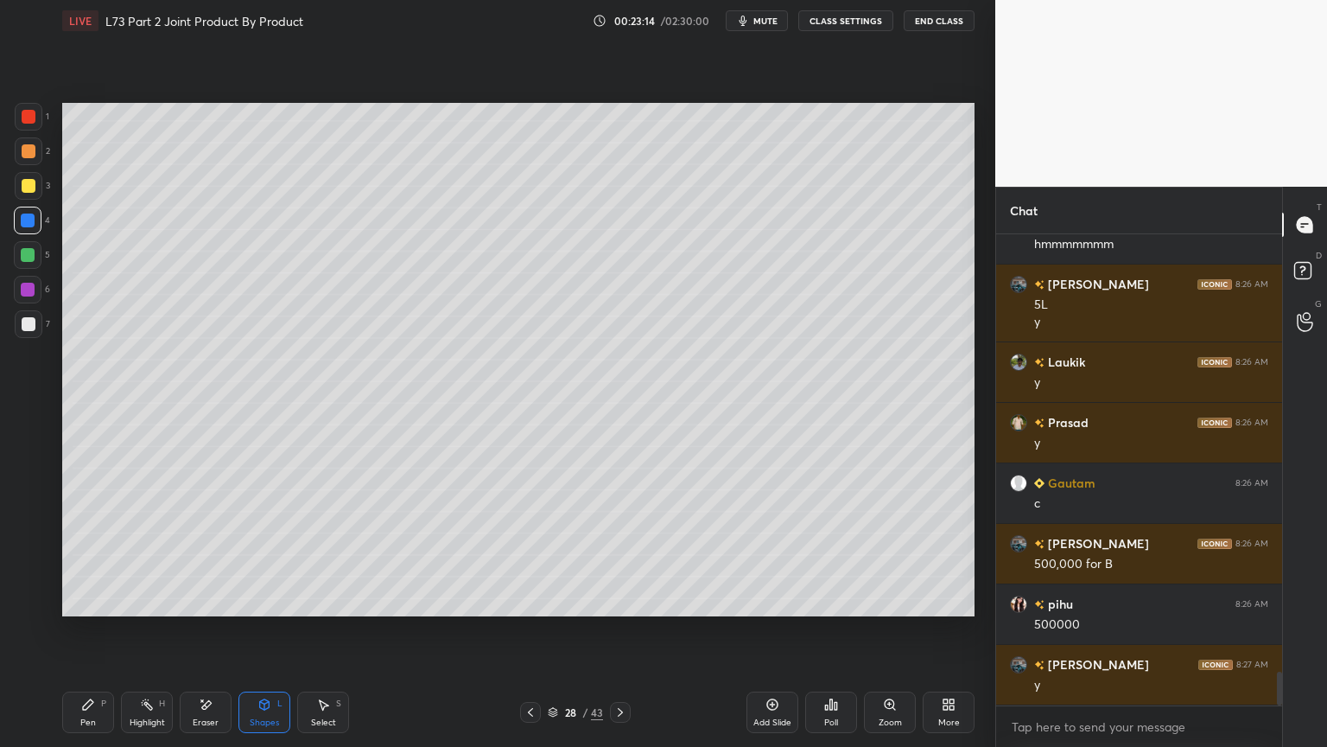
click at [91, 600] on div "Pen P" at bounding box center [88, 711] width 52 height 41
click at [38, 175] on div at bounding box center [29, 186] width 28 height 28
click at [25, 600] on div at bounding box center [29, 603] width 28 height 28
click at [31, 122] on div at bounding box center [29, 117] width 14 height 14
click at [268, 600] on icon at bounding box center [265, 704] width 10 height 10
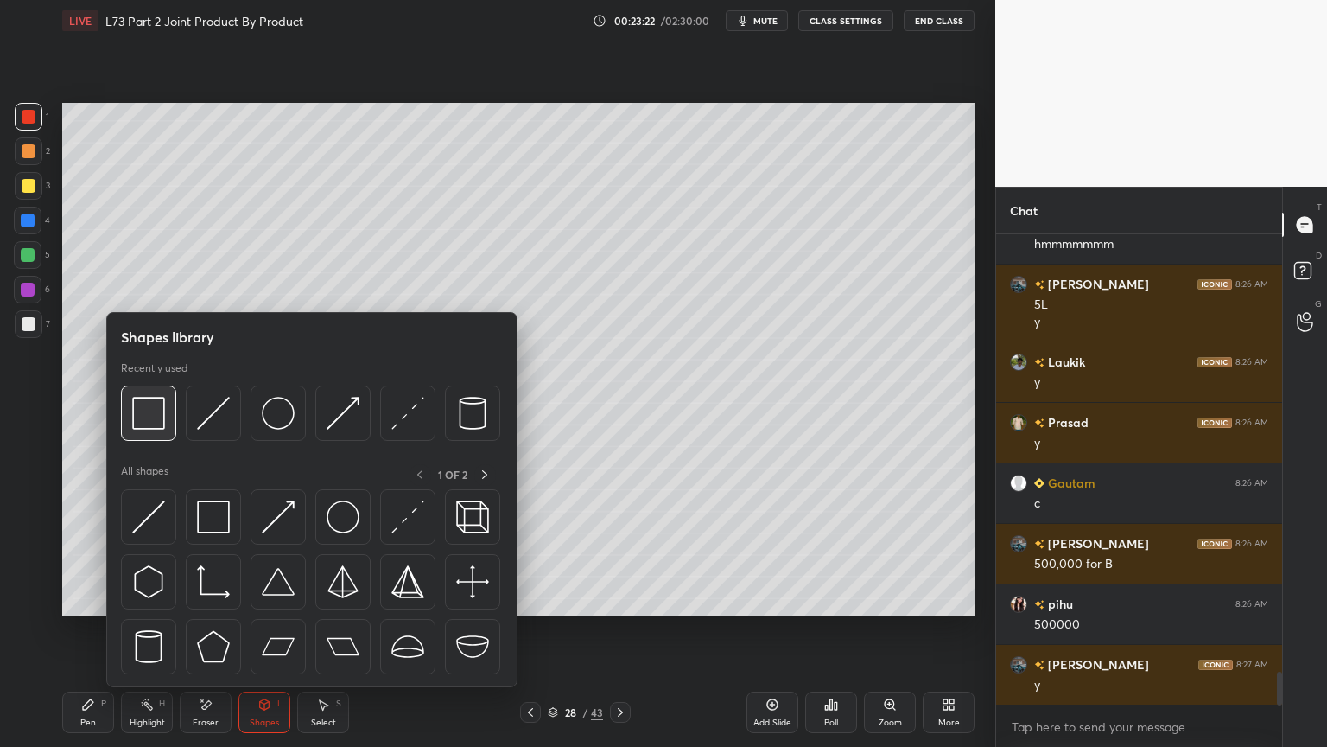
click at [152, 417] on img at bounding box center [148, 413] width 33 height 33
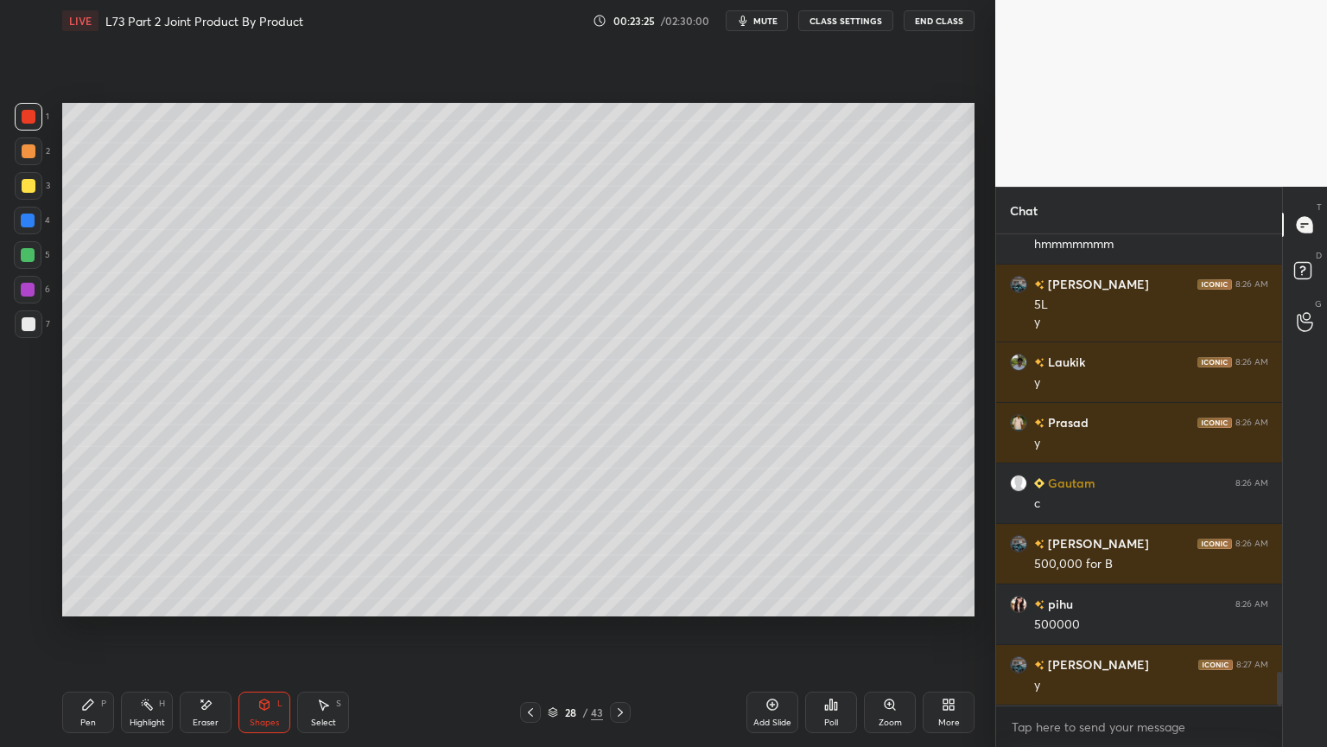
click at [95, 600] on div "Pen P" at bounding box center [88, 711] width 52 height 41
click at [27, 538] on icon at bounding box center [28, 533] width 16 height 12
click at [34, 190] on div at bounding box center [29, 186] width 14 height 14
click at [197, 600] on div "Eraser" at bounding box center [206, 711] width 52 height 41
click at [532, 600] on icon at bounding box center [531, 712] width 14 height 14
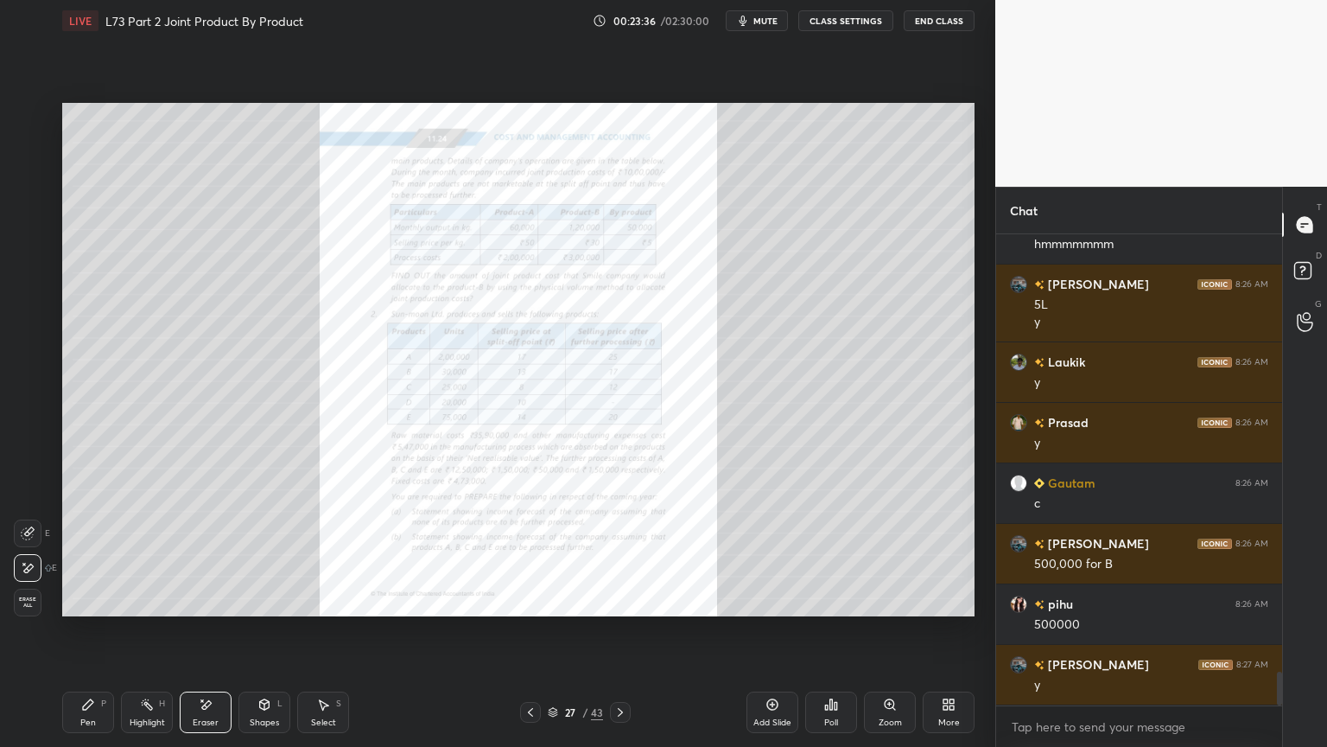
click at [618, 600] on icon at bounding box center [621, 712] width 14 height 14
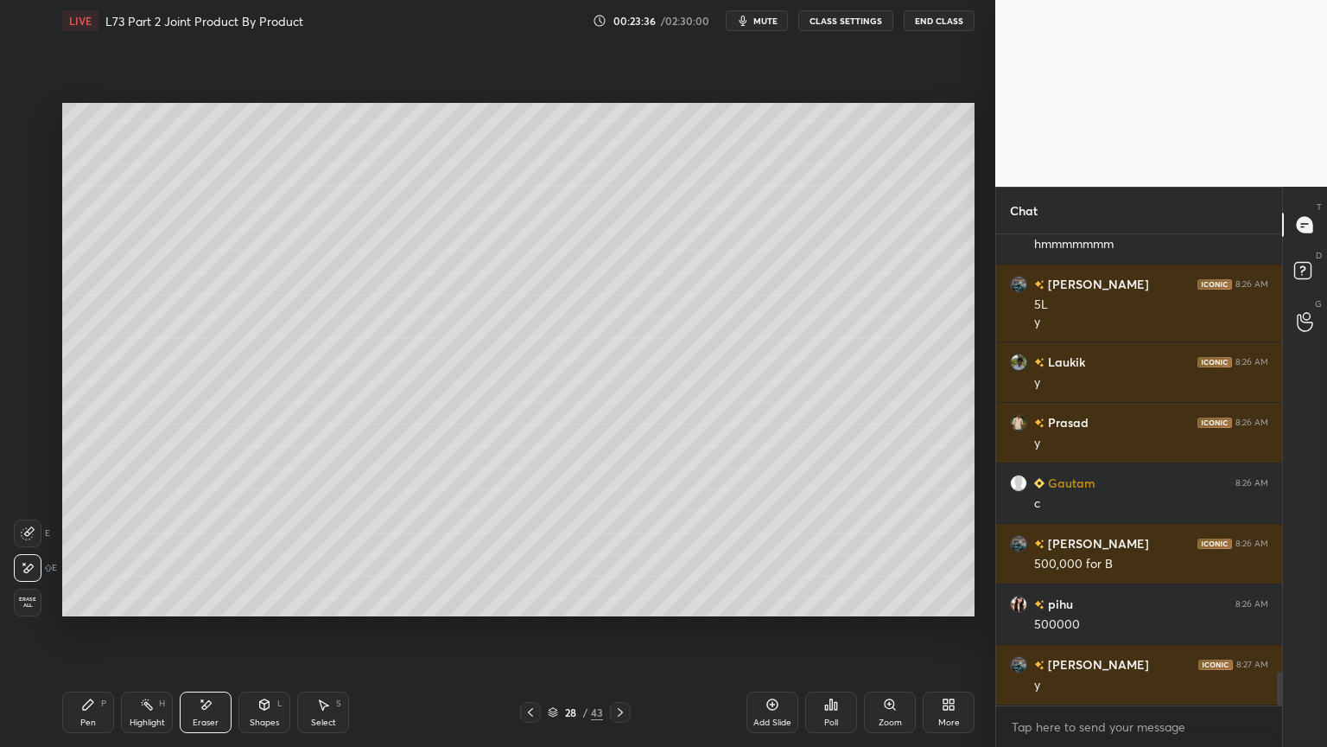
click at [115, 600] on div "Pen P Highlight H Eraser Shapes L Select S" at bounding box center [233, 711] width 342 height 41
click at [86, 600] on div "Pen P" at bounding box center [88, 711] width 52 height 41
click at [251, 600] on div "Shapes L" at bounding box center [265, 711] width 52 height 41
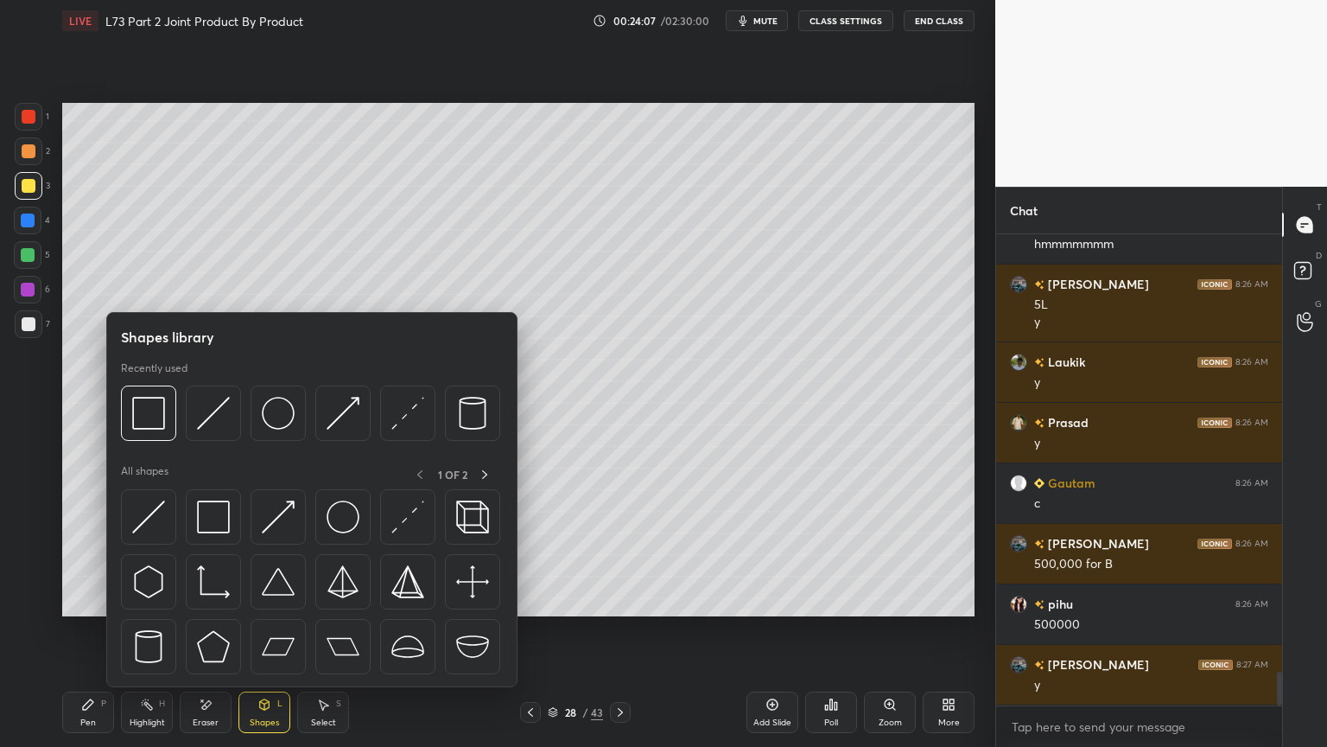
click at [211, 416] on img at bounding box center [213, 413] width 33 height 33
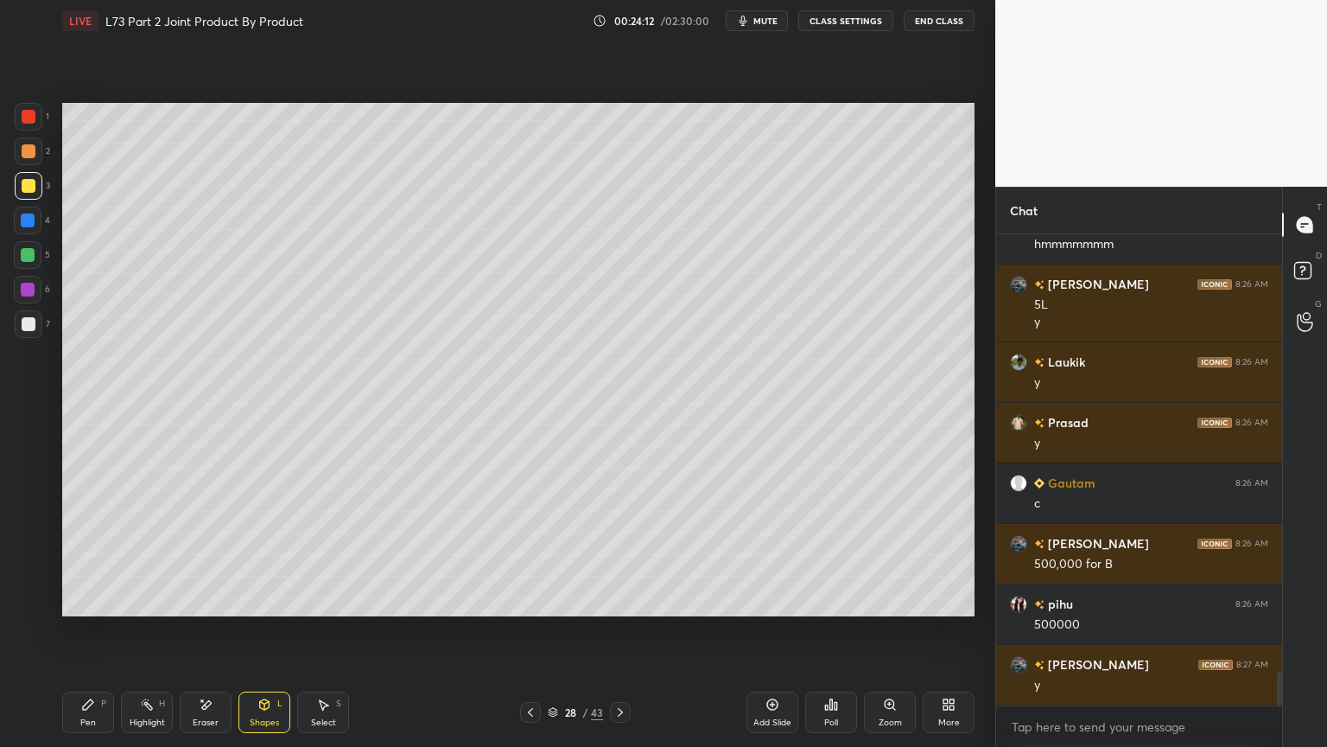
click at [102, 600] on div "P" at bounding box center [103, 703] width 5 height 9
click at [35, 158] on div at bounding box center [29, 151] width 28 height 28
click at [73, 600] on div "Pen P Highlight H Eraser Shapes L Select S 28 / 43 Add Slide Poll Zoom More" at bounding box center [518, 712] width 913 height 69
click at [89, 600] on div "Pen P" at bounding box center [88, 711] width 52 height 41
click at [11, 326] on div "1 2 3 4 5 6 7 C X Z E E Erase all H H" at bounding box center [27, 359] width 55 height 513
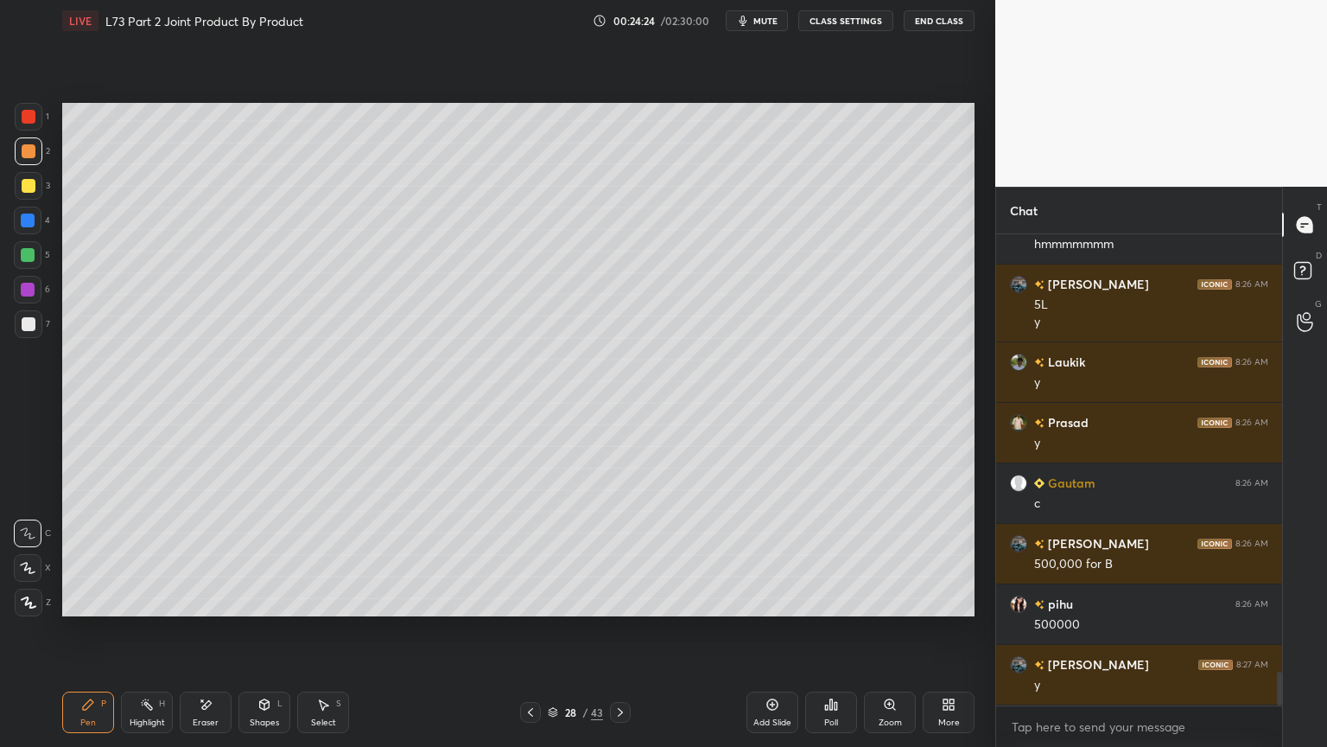
click at [31, 328] on div at bounding box center [29, 324] width 14 height 14
click at [31, 259] on div at bounding box center [28, 255] width 14 height 14
click at [537, 600] on icon at bounding box center [531, 712] width 14 height 14
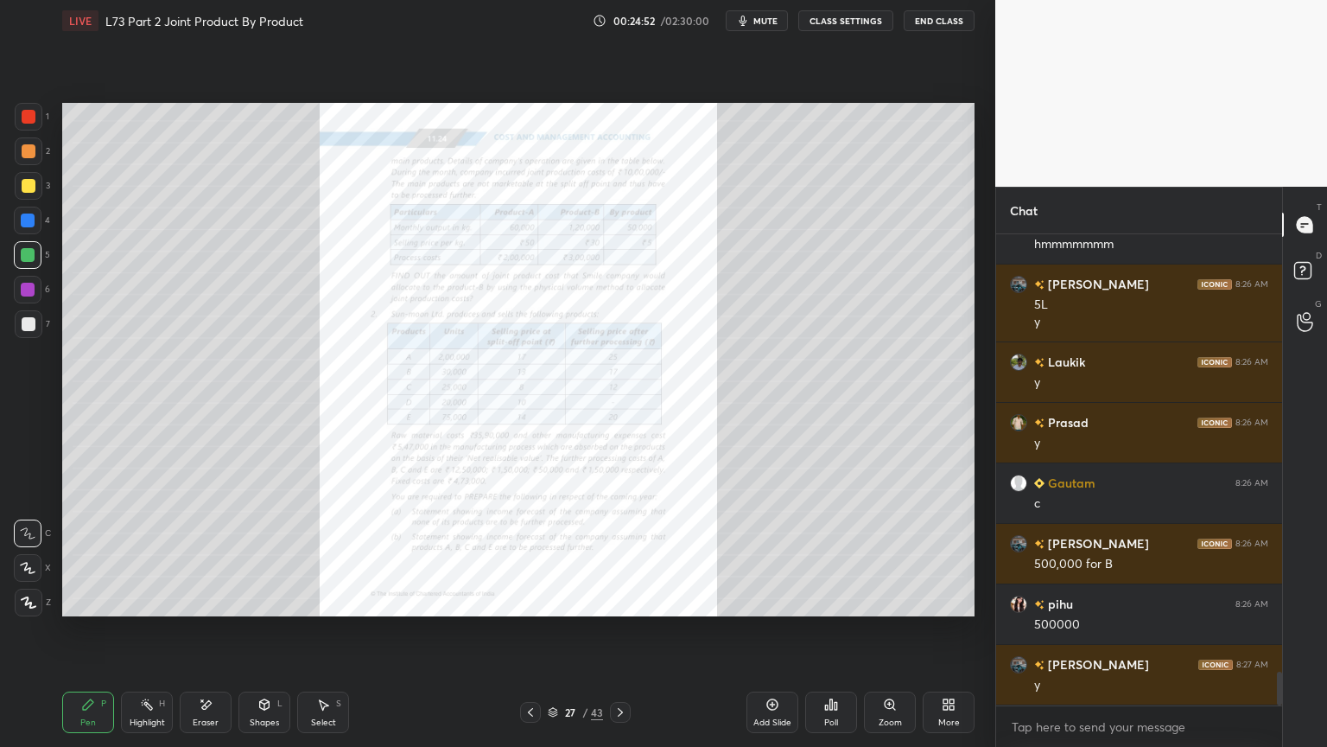
click at [619, 600] on icon at bounding box center [621, 712] width 14 height 14
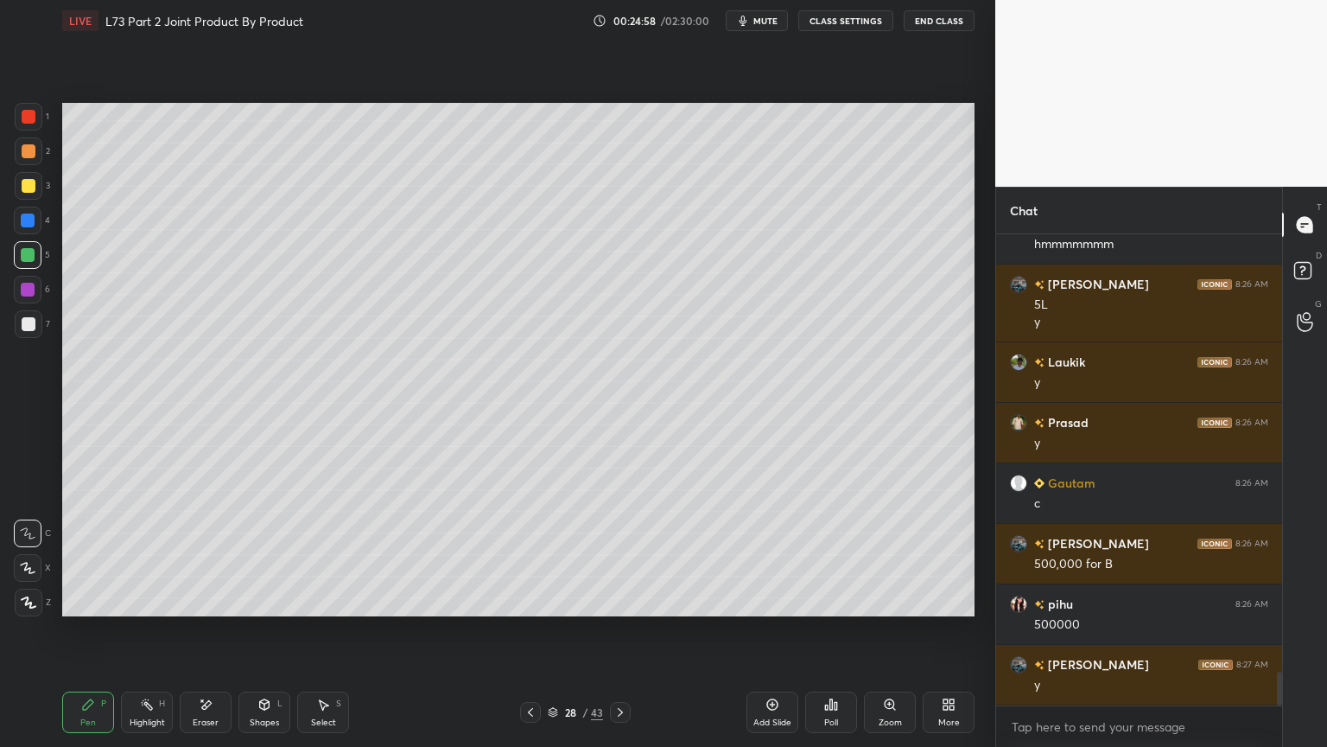
click at [35, 330] on div at bounding box center [29, 324] width 28 height 28
click at [34, 222] on div at bounding box center [28, 220] width 14 height 14
click at [258, 600] on icon at bounding box center [265, 704] width 14 height 14
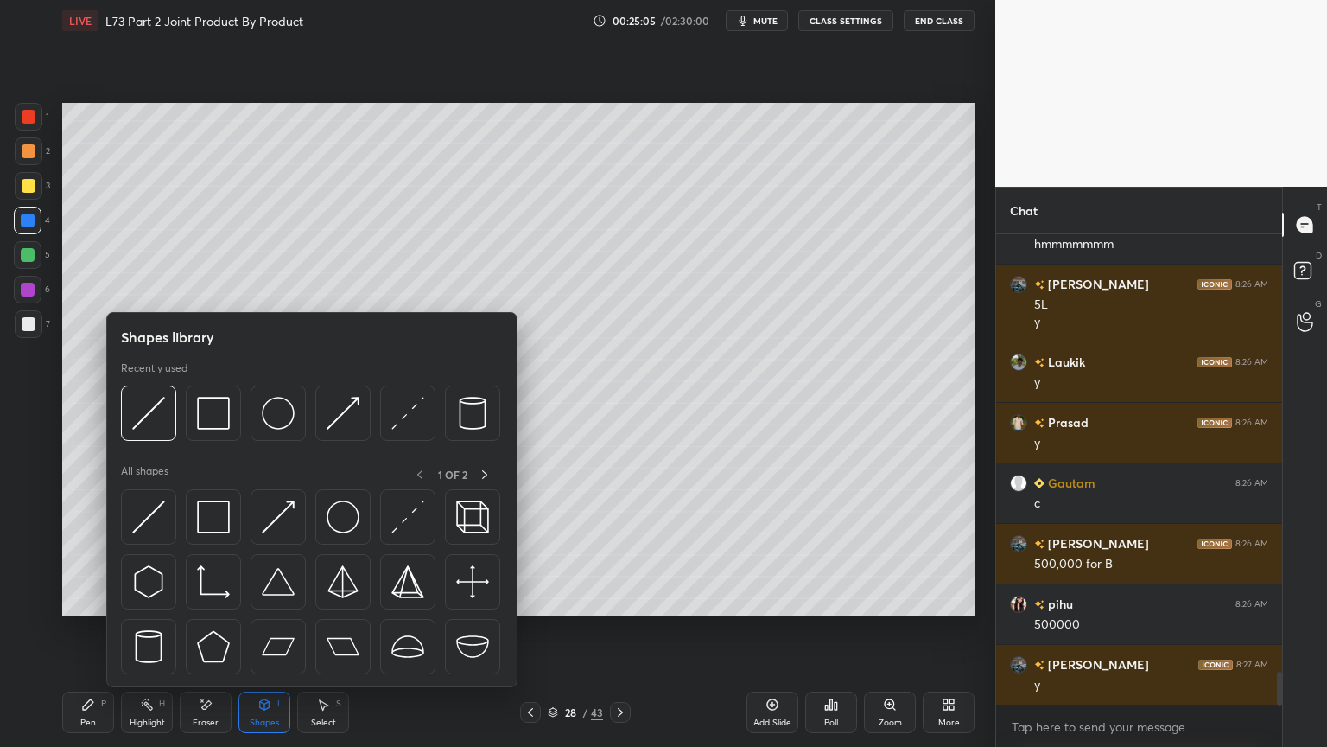
click at [149, 422] on img at bounding box center [148, 413] width 33 height 33
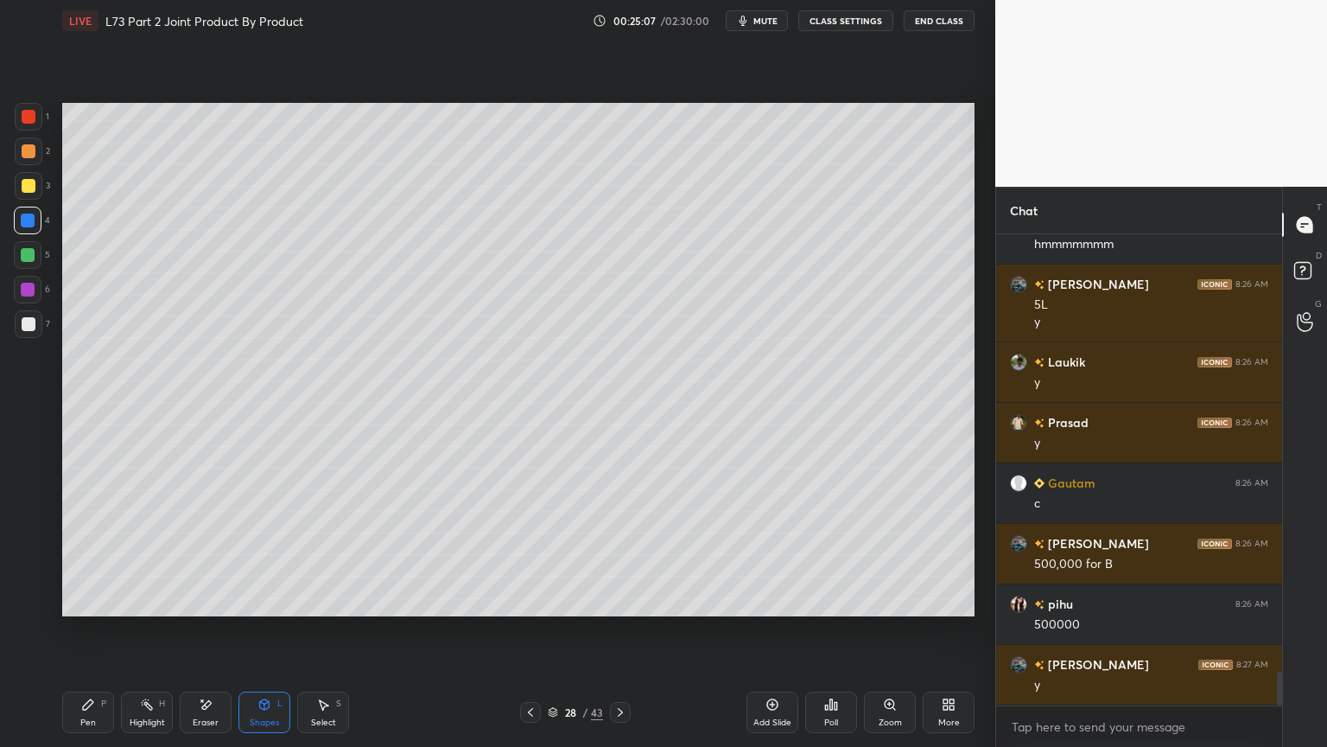
click at [28, 325] on div at bounding box center [29, 324] width 14 height 14
click at [100, 600] on div "Pen P" at bounding box center [88, 711] width 52 height 41
click at [31, 162] on div at bounding box center [29, 151] width 28 height 28
click at [33, 197] on div at bounding box center [29, 186] width 28 height 28
click at [16, 346] on div "1 2 3 4 5 6 7 C X Z E E Erase all H H" at bounding box center [27, 359] width 55 height 513
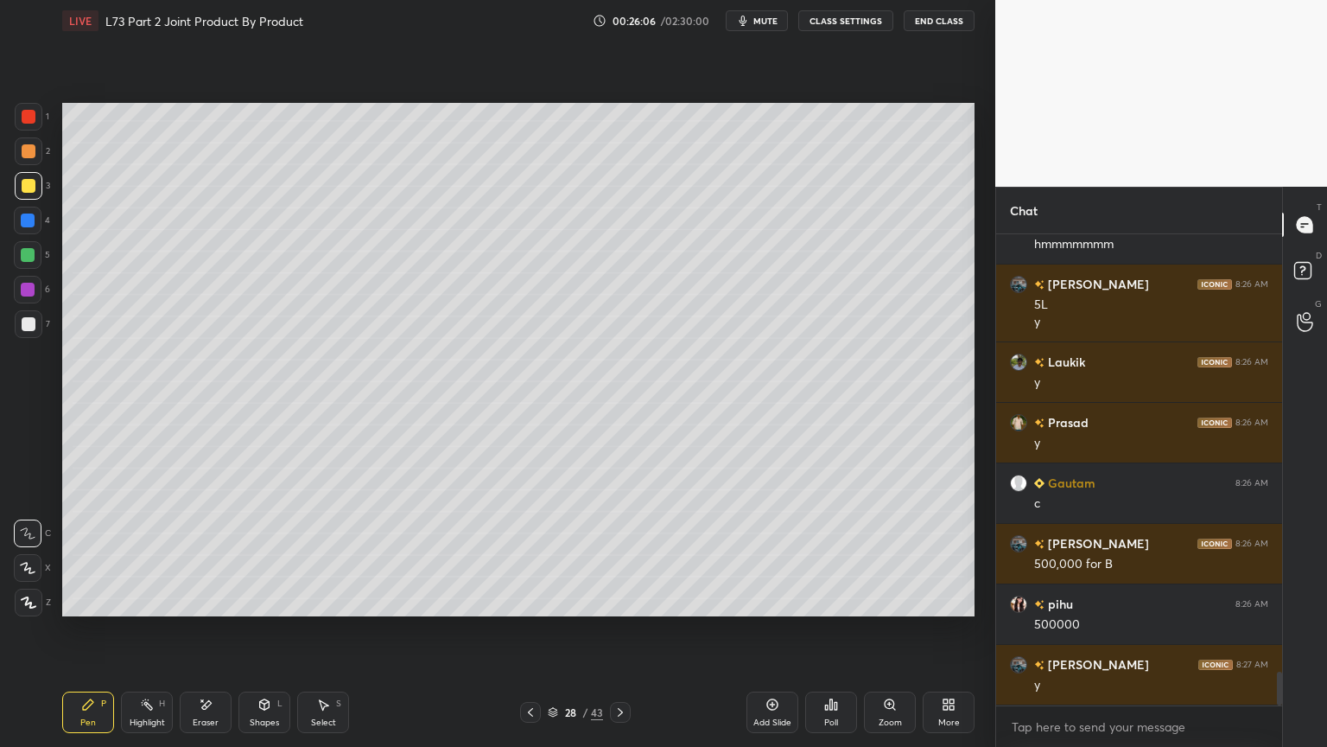
click at [33, 159] on div at bounding box center [29, 151] width 28 height 28
click at [28, 325] on div at bounding box center [29, 324] width 14 height 14
click at [264, 600] on icon at bounding box center [265, 704] width 10 height 10
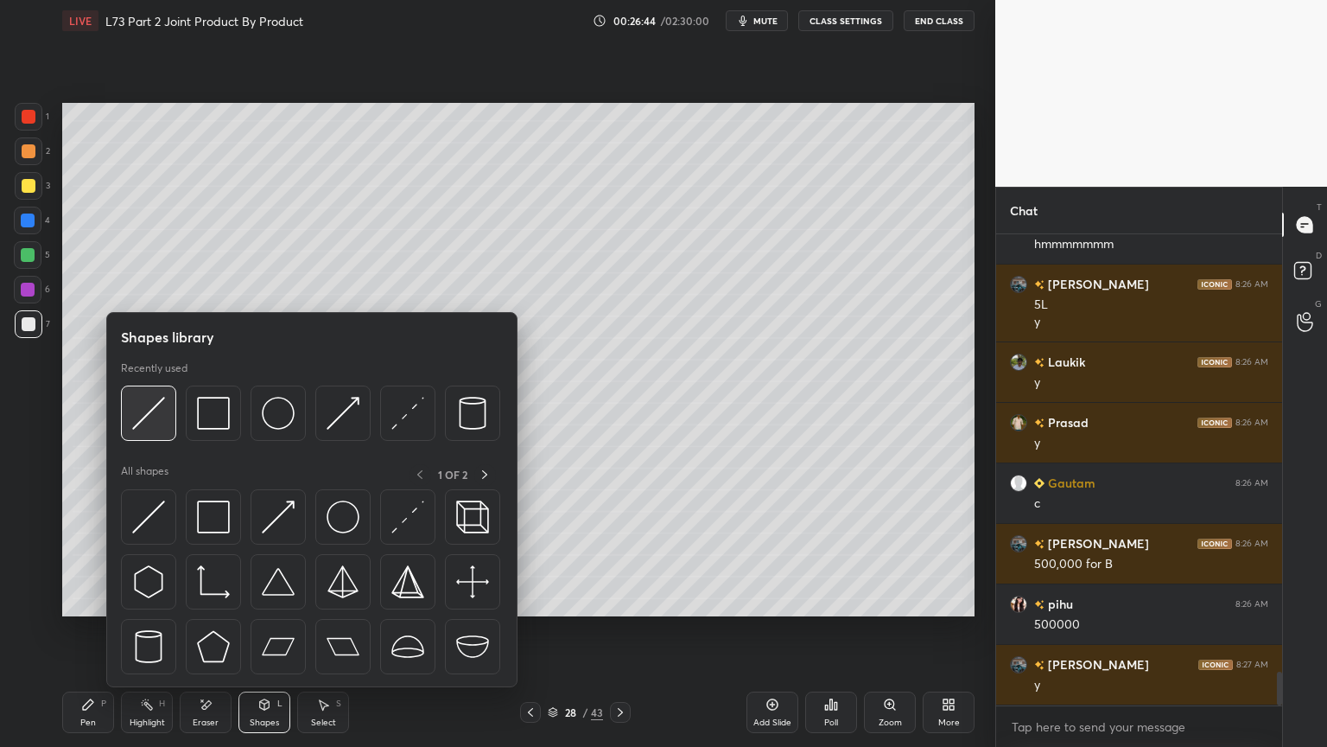
click at [152, 425] on img at bounding box center [148, 413] width 33 height 33
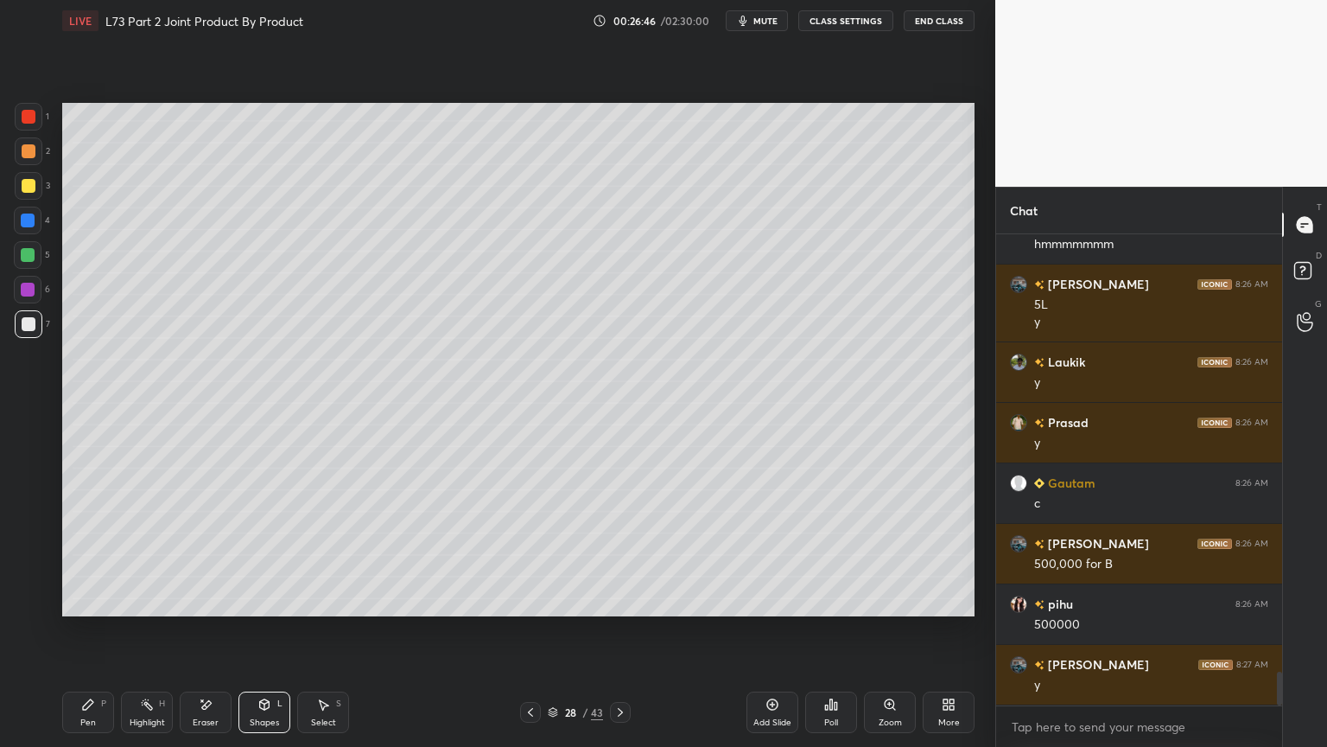
click at [70, 600] on div "Pen P" at bounding box center [88, 711] width 52 height 41
click at [524, 600] on icon at bounding box center [531, 712] width 14 height 14
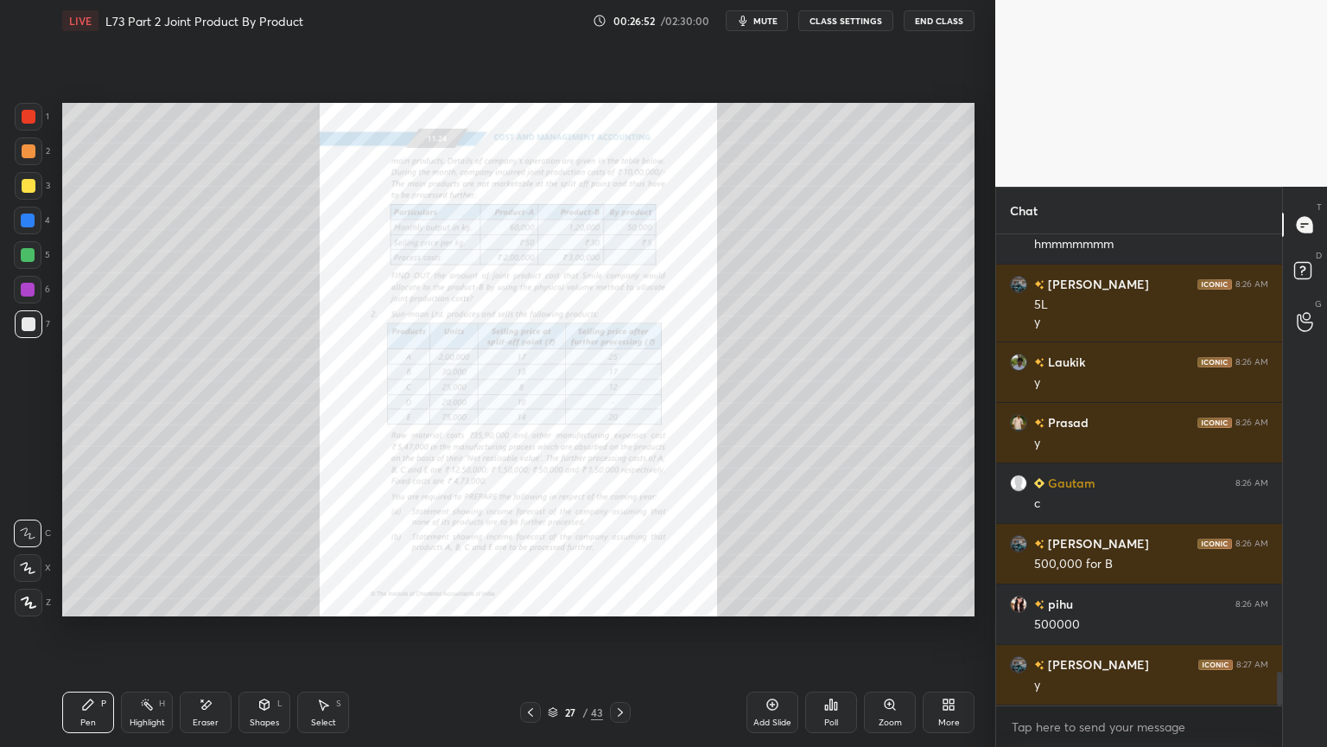
click at [617, 600] on icon at bounding box center [621, 712] width 14 height 14
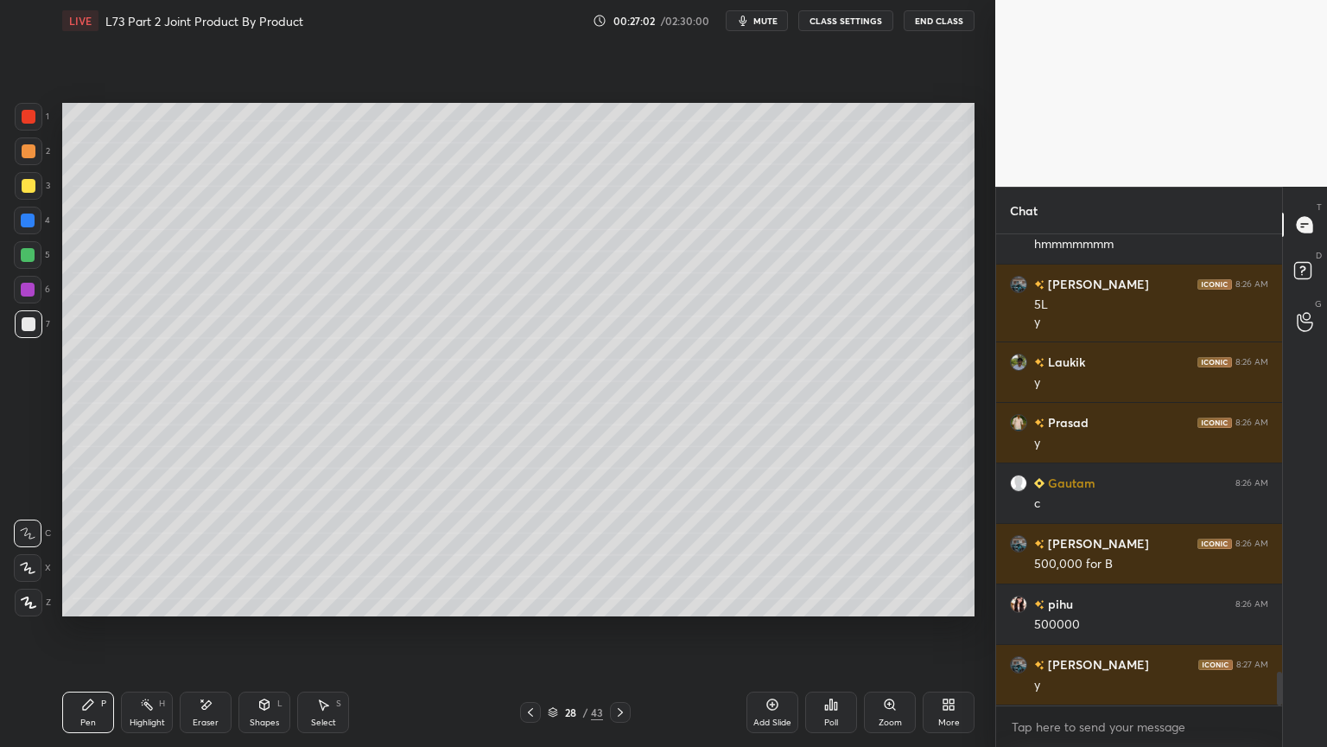
click at [268, 600] on icon at bounding box center [265, 704] width 10 height 10
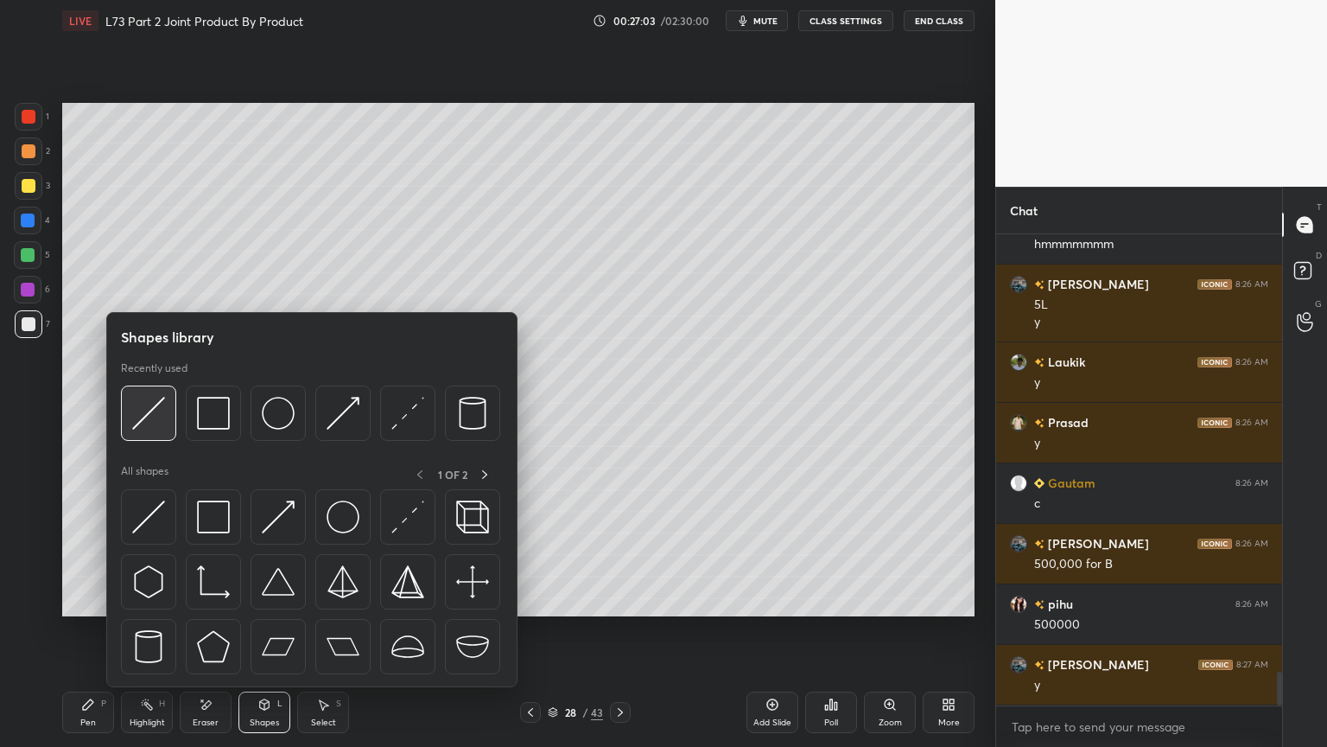
click at [159, 427] on img at bounding box center [148, 413] width 33 height 33
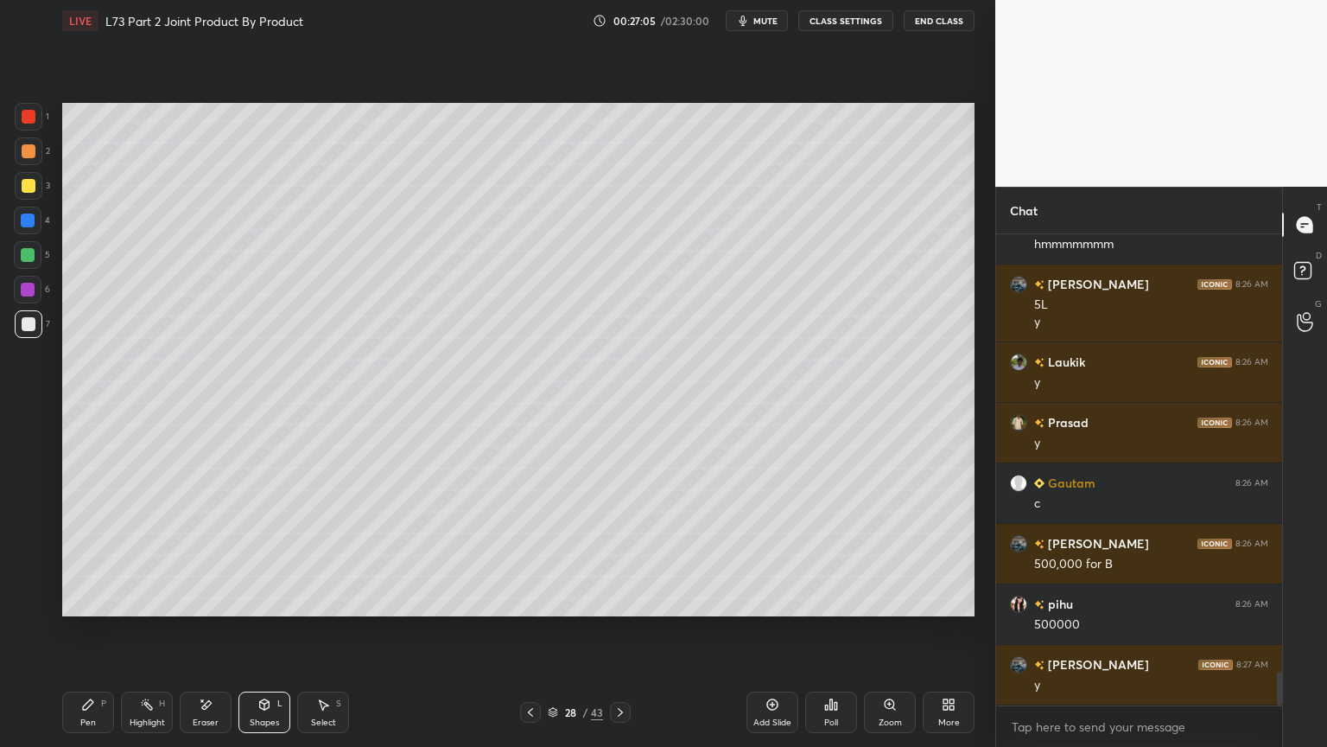
click at [31, 181] on div at bounding box center [29, 186] width 14 height 14
click at [85, 600] on icon at bounding box center [88, 704] width 10 height 10
click at [35, 319] on div at bounding box center [29, 324] width 14 height 14
click at [277, 600] on div "Shapes L" at bounding box center [265, 711] width 52 height 41
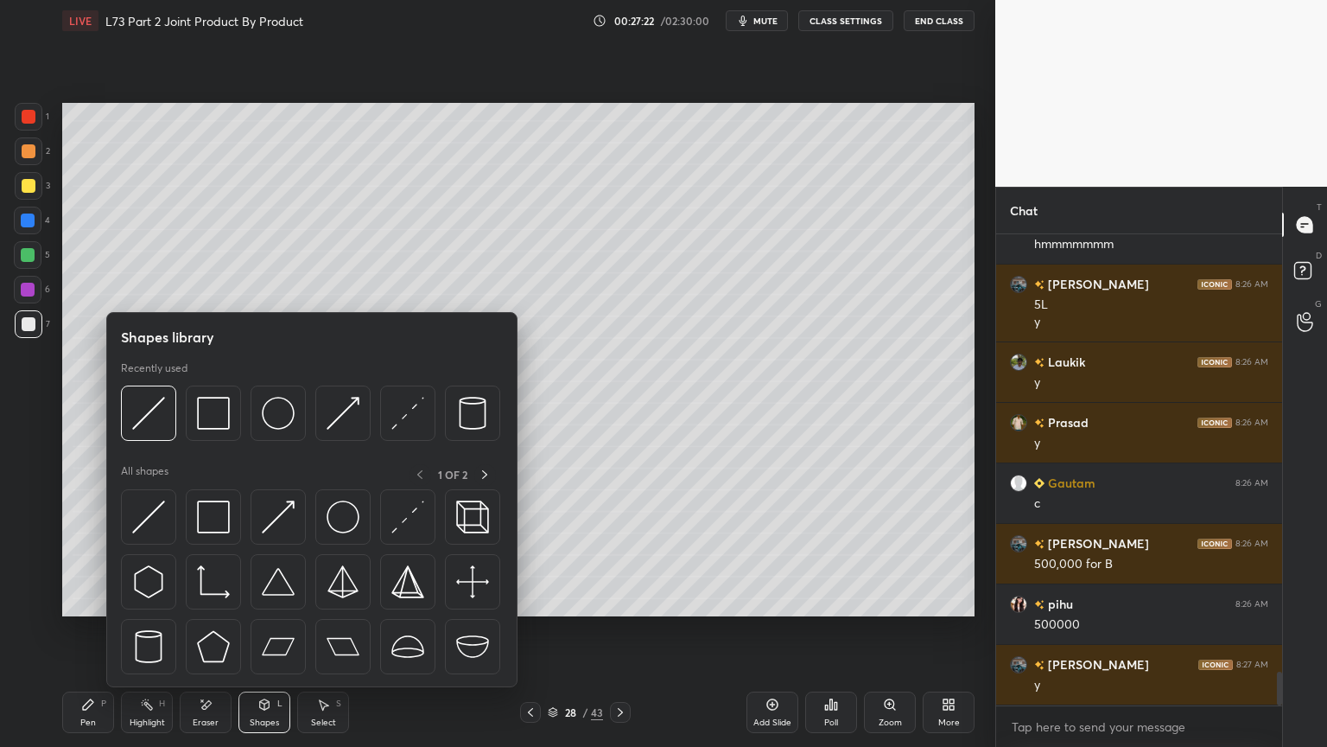
click at [156, 423] on img at bounding box center [148, 413] width 33 height 33
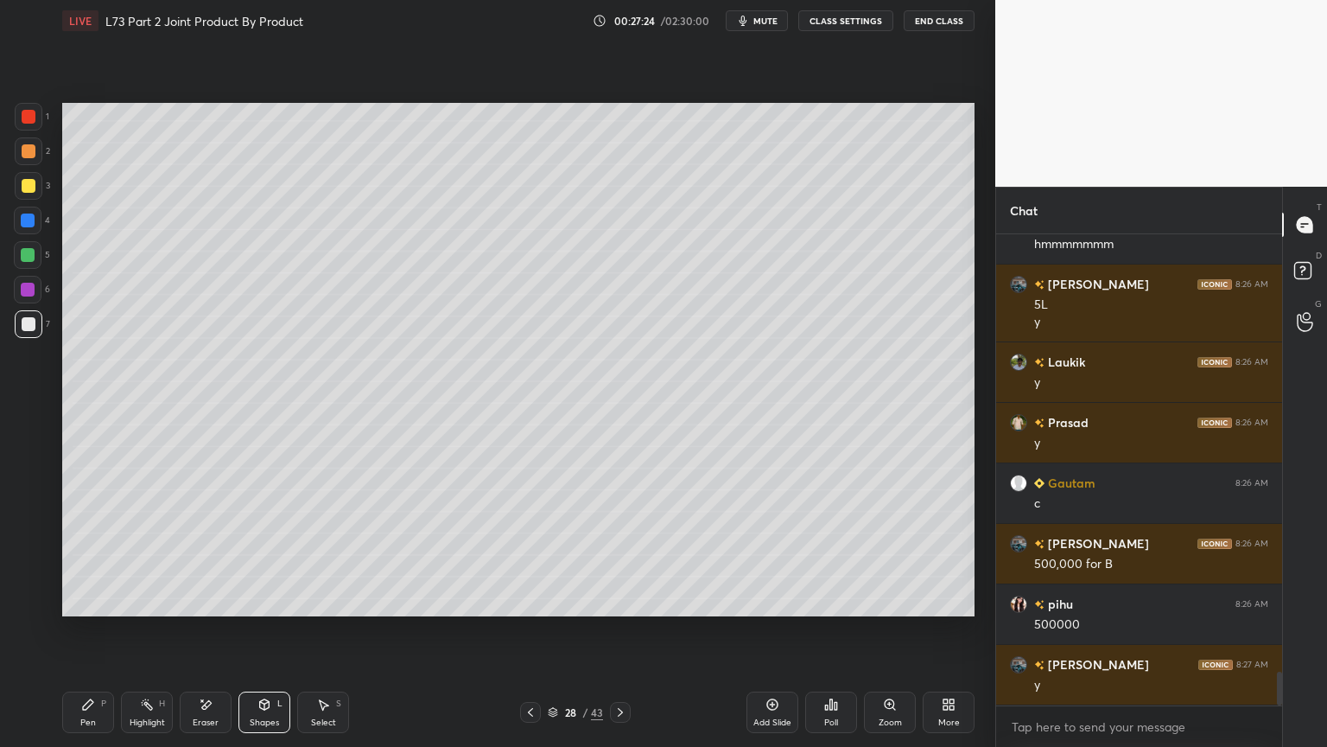
click at [77, 600] on div "Pen P" at bounding box center [88, 711] width 52 height 41
click at [270, 600] on icon at bounding box center [265, 704] width 14 height 14
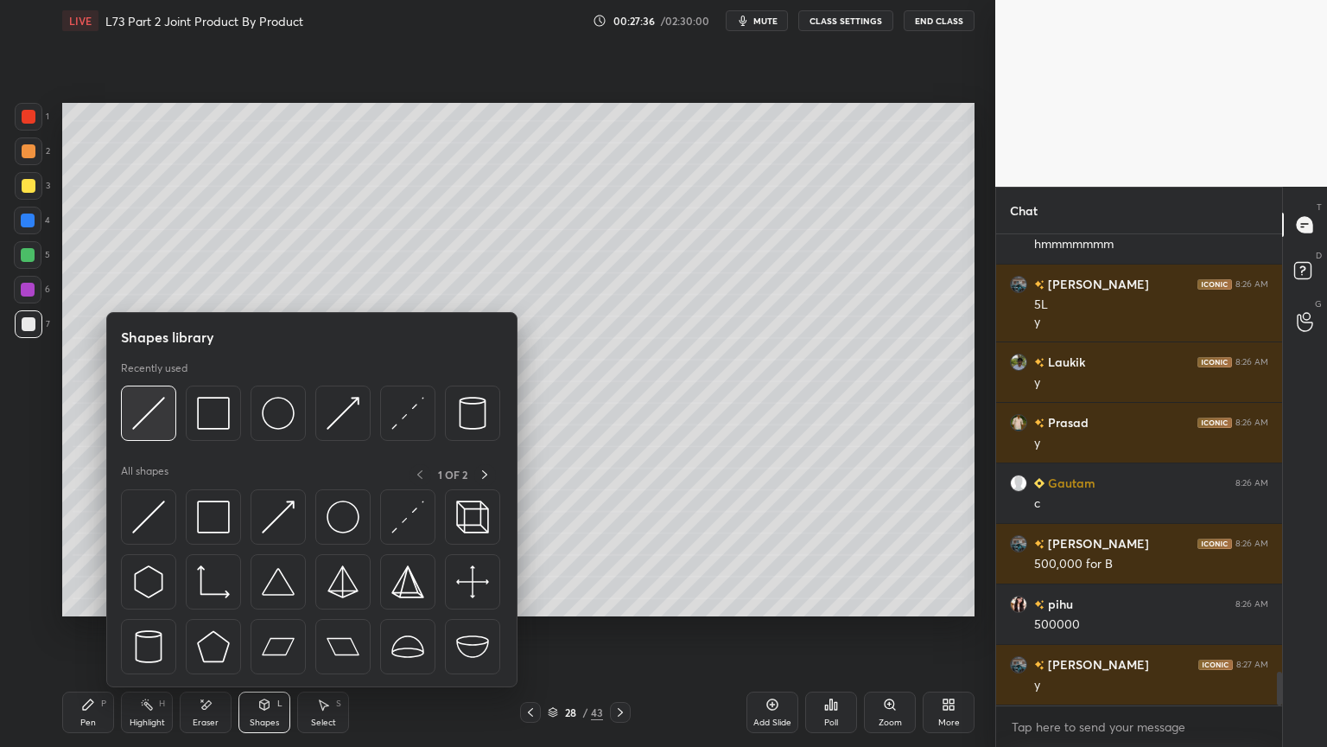
click at [155, 418] on img at bounding box center [148, 413] width 33 height 33
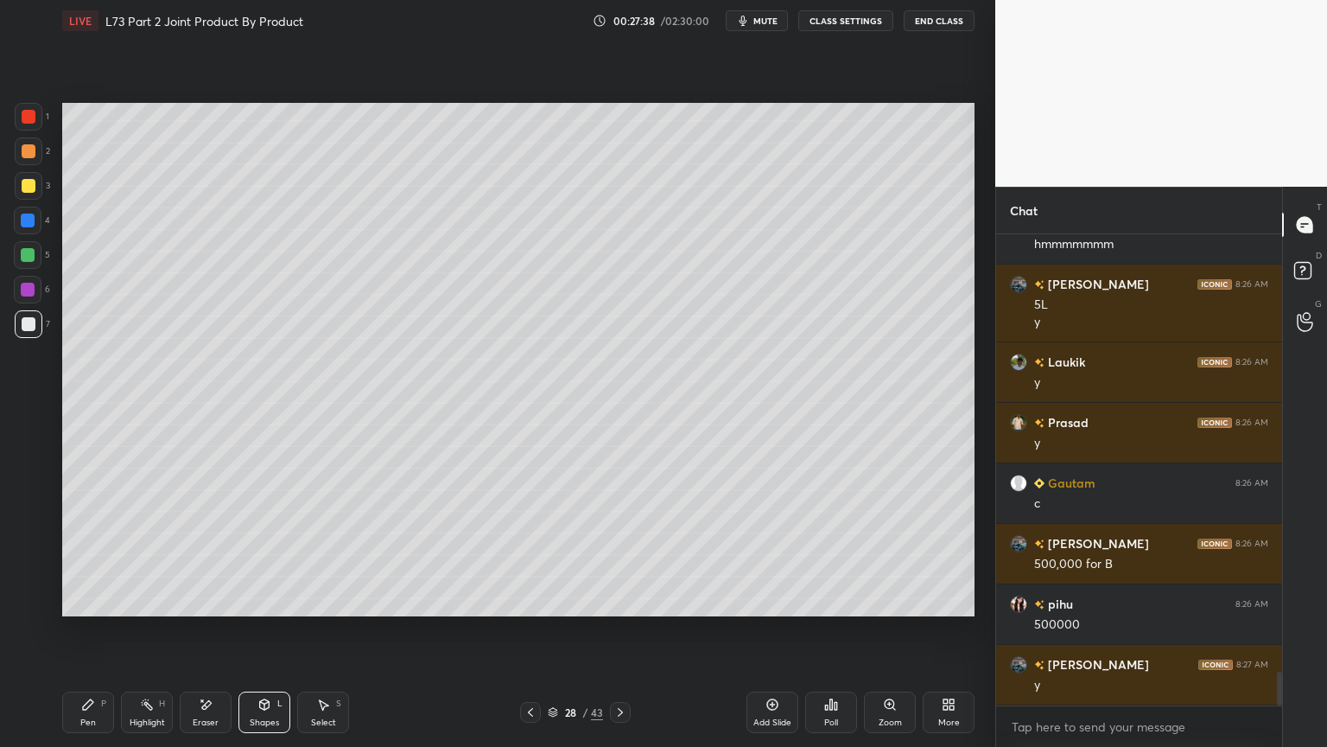
click at [98, 600] on div "Pen P" at bounding box center [88, 711] width 52 height 41
click at [23, 121] on div at bounding box center [29, 117] width 14 height 14
click at [277, 600] on div "Shapes" at bounding box center [264, 722] width 29 height 9
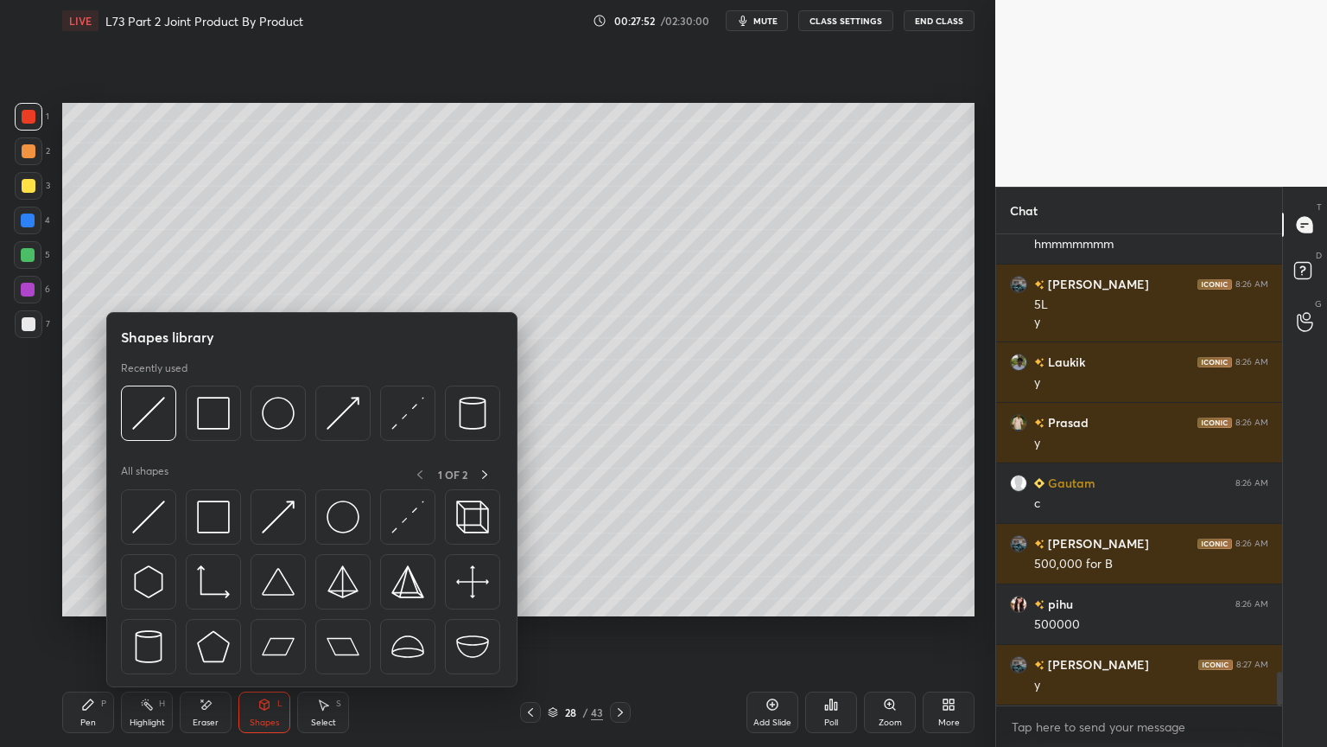
click at [215, 414] on img at bounding box center [213, 413] width 33 height 33
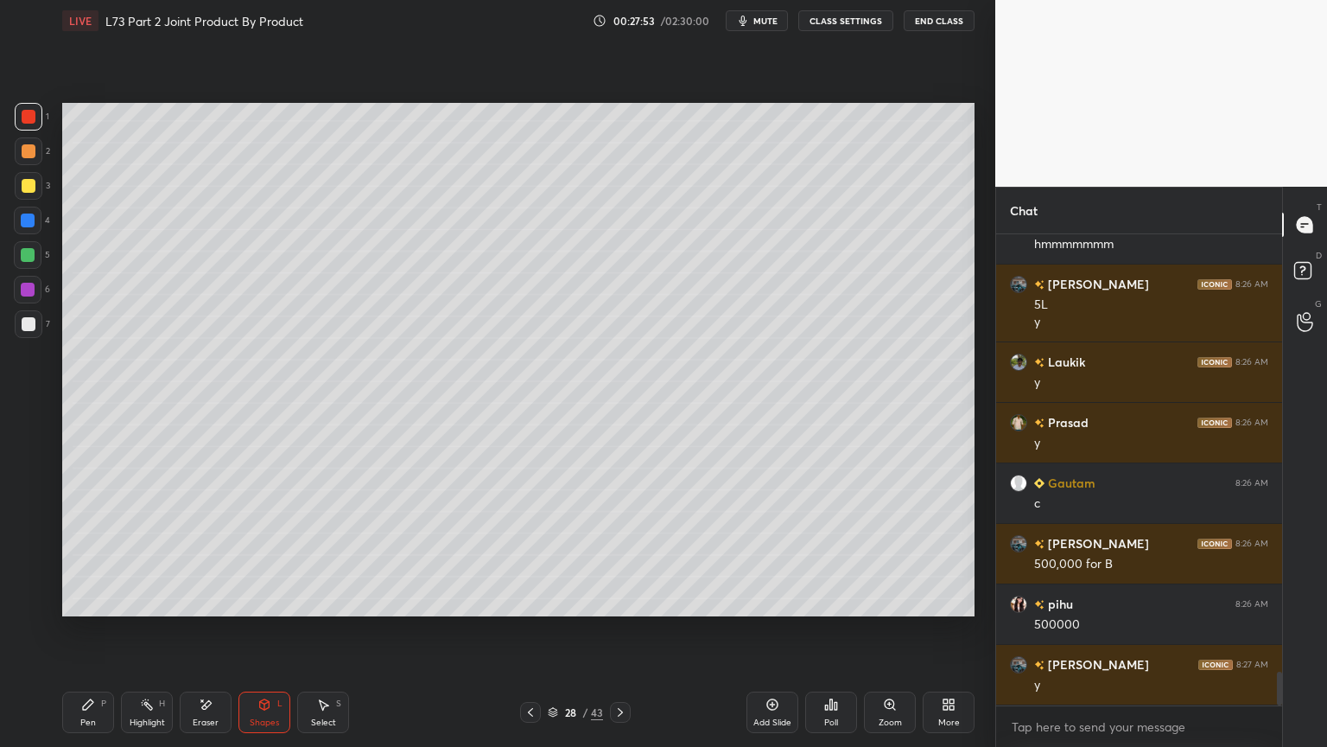
click at [24, 322] on div at bounding box center [29, 324] width 14 height 14
click at [69, 600] on div "Pen P" at bounding box center [88, 711] width 52 height 41
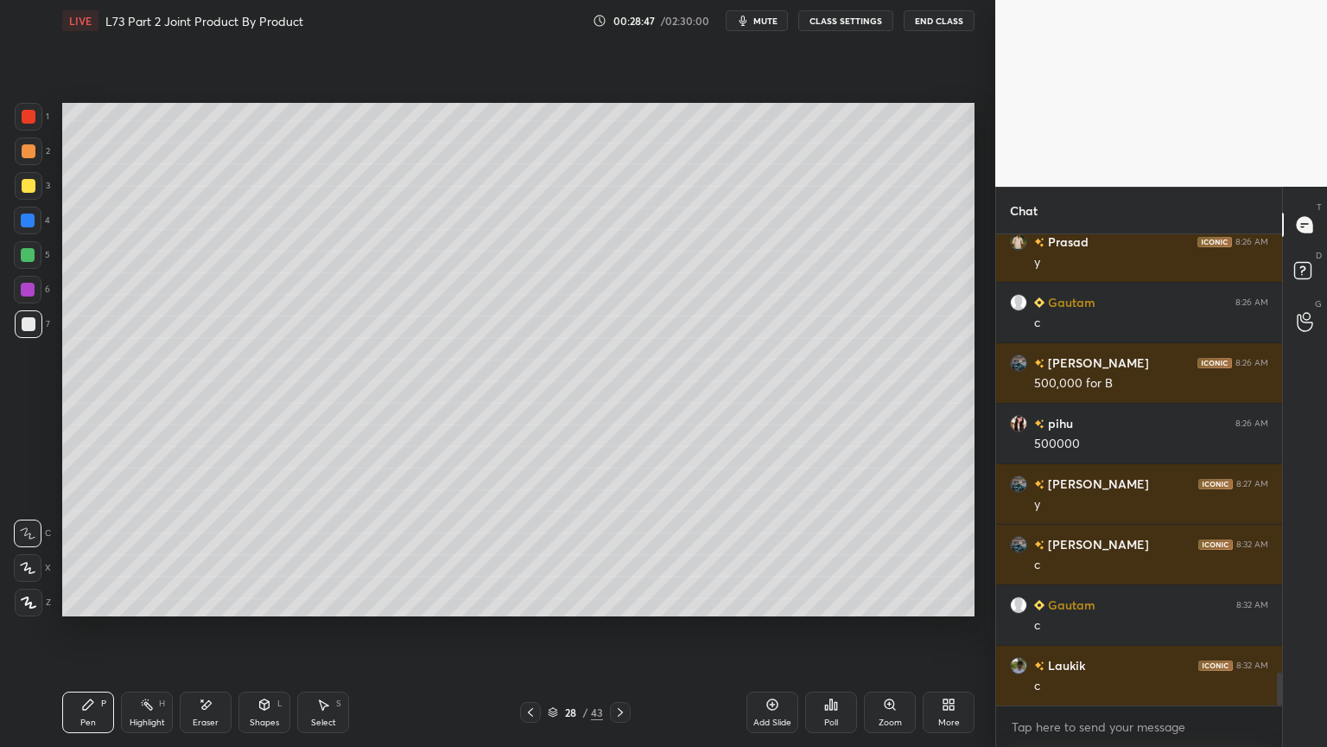
scroll to position [6329, 0]
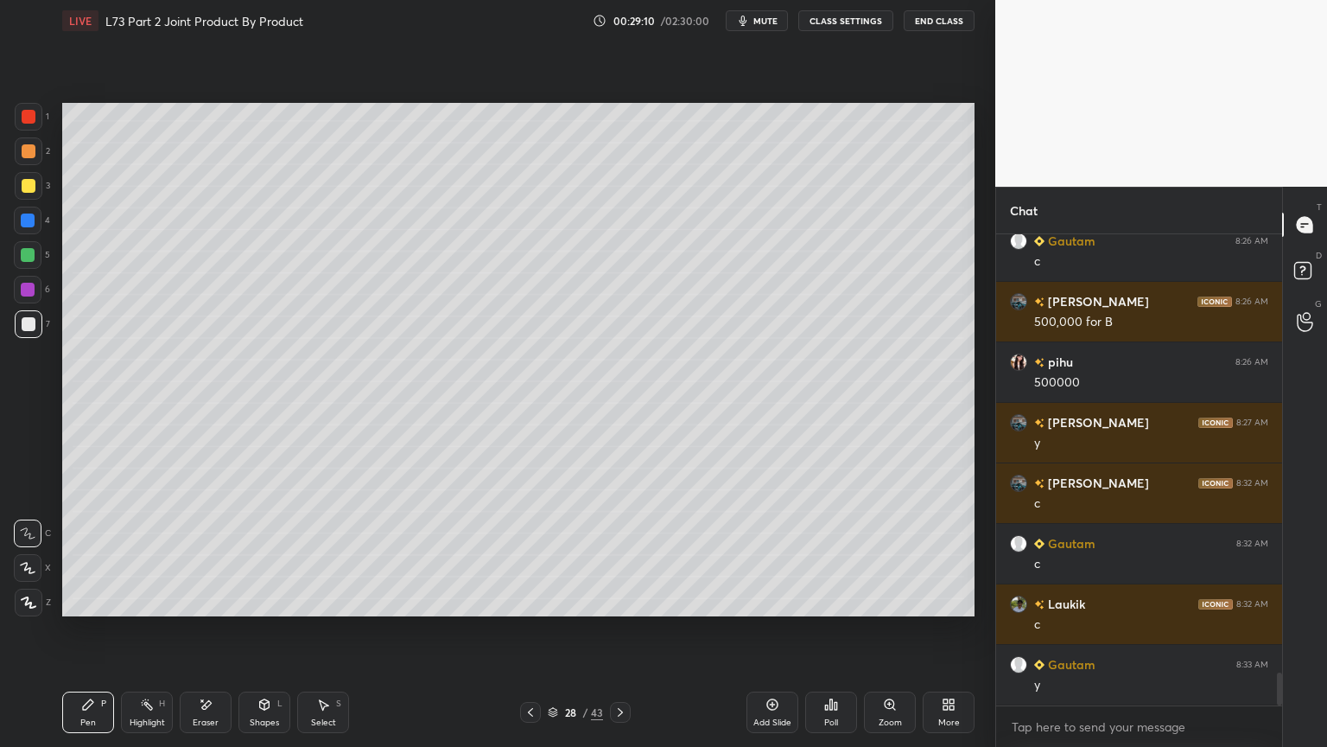
click at [610, 600] on div at bounding box center [620, 712] width 21 height 21
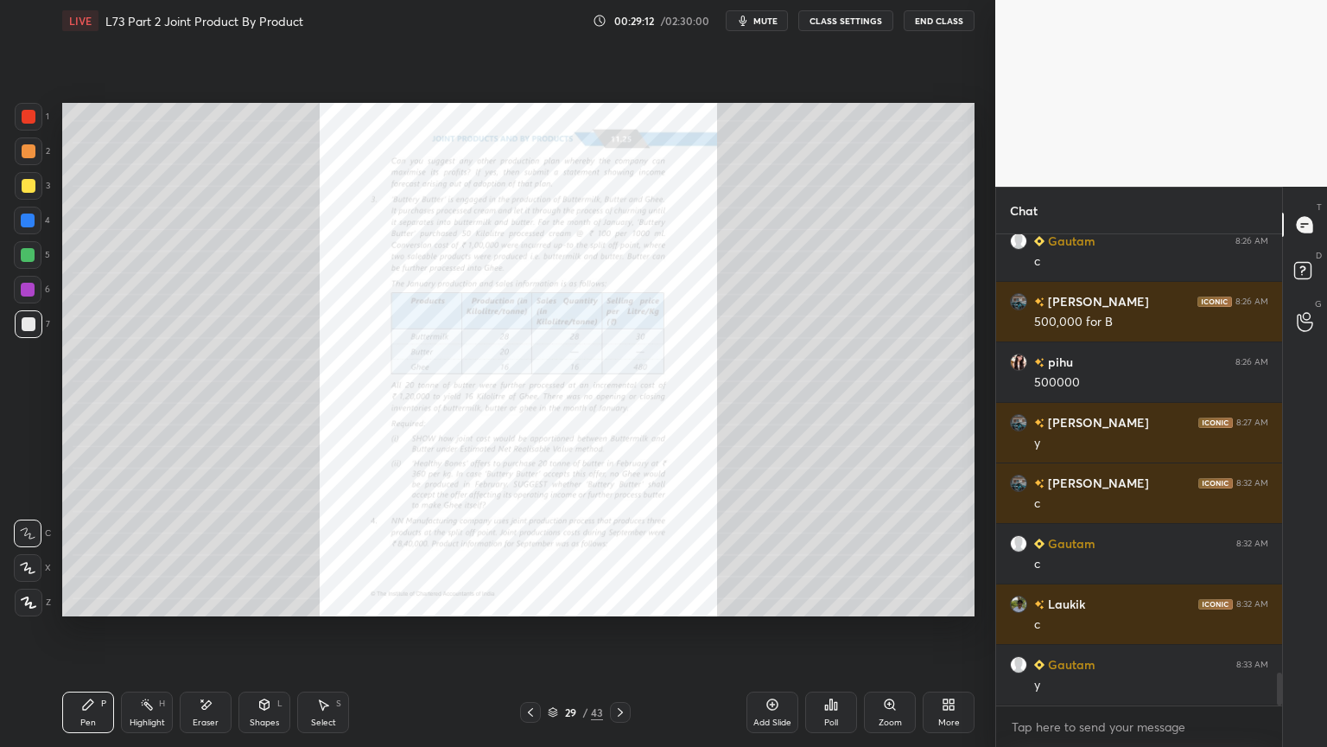
click at [623, 600] on icon at bounding box center [621, 712] width 14 height 14
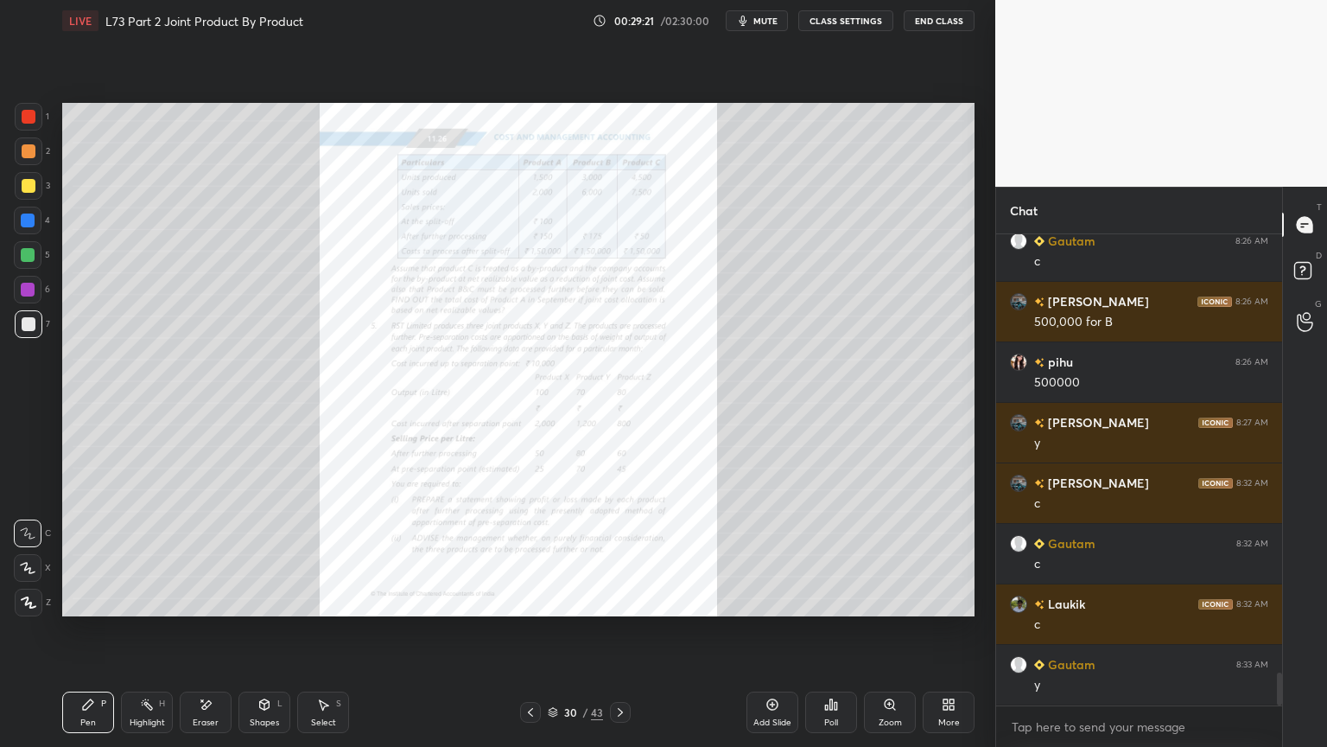
click at [627, 600] on icon at bounding box center [621, 712] width 14 height 14
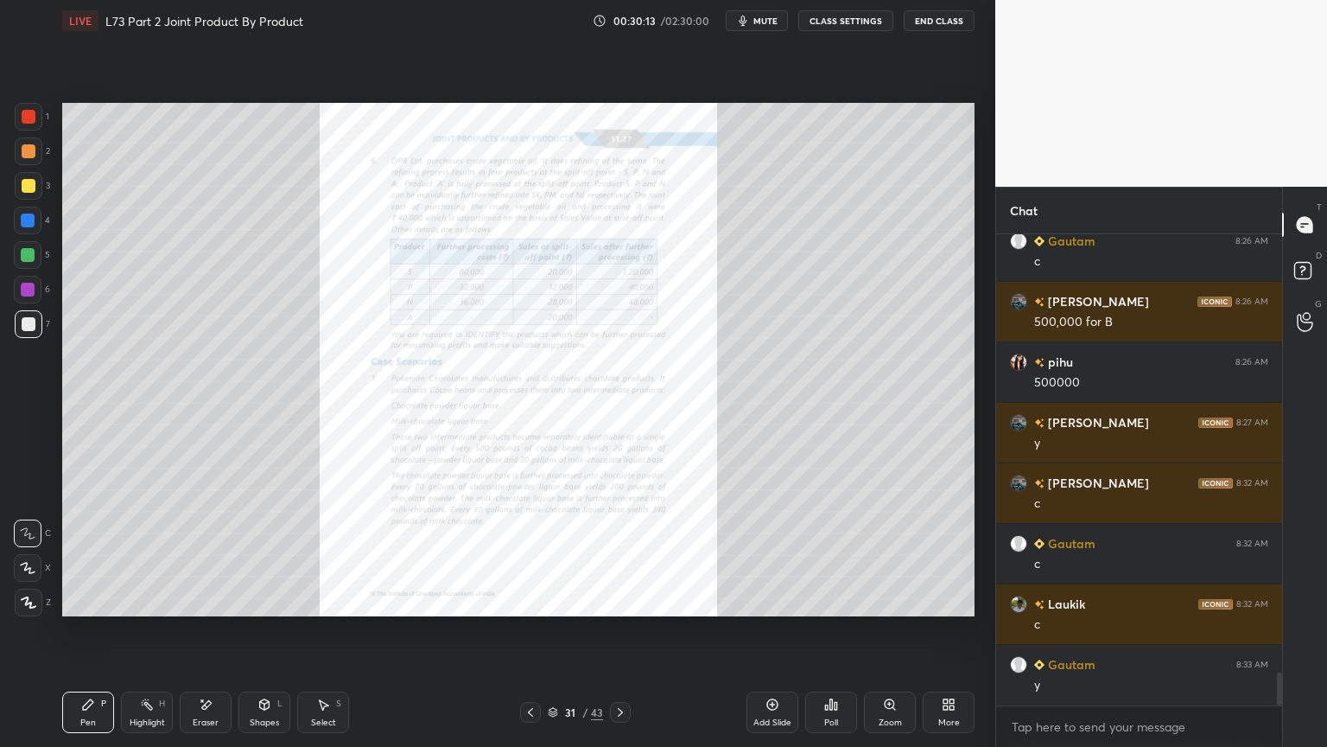
click at [901, 600] on div "Zoom" at bounding box center [890, 711] width 52 height 41
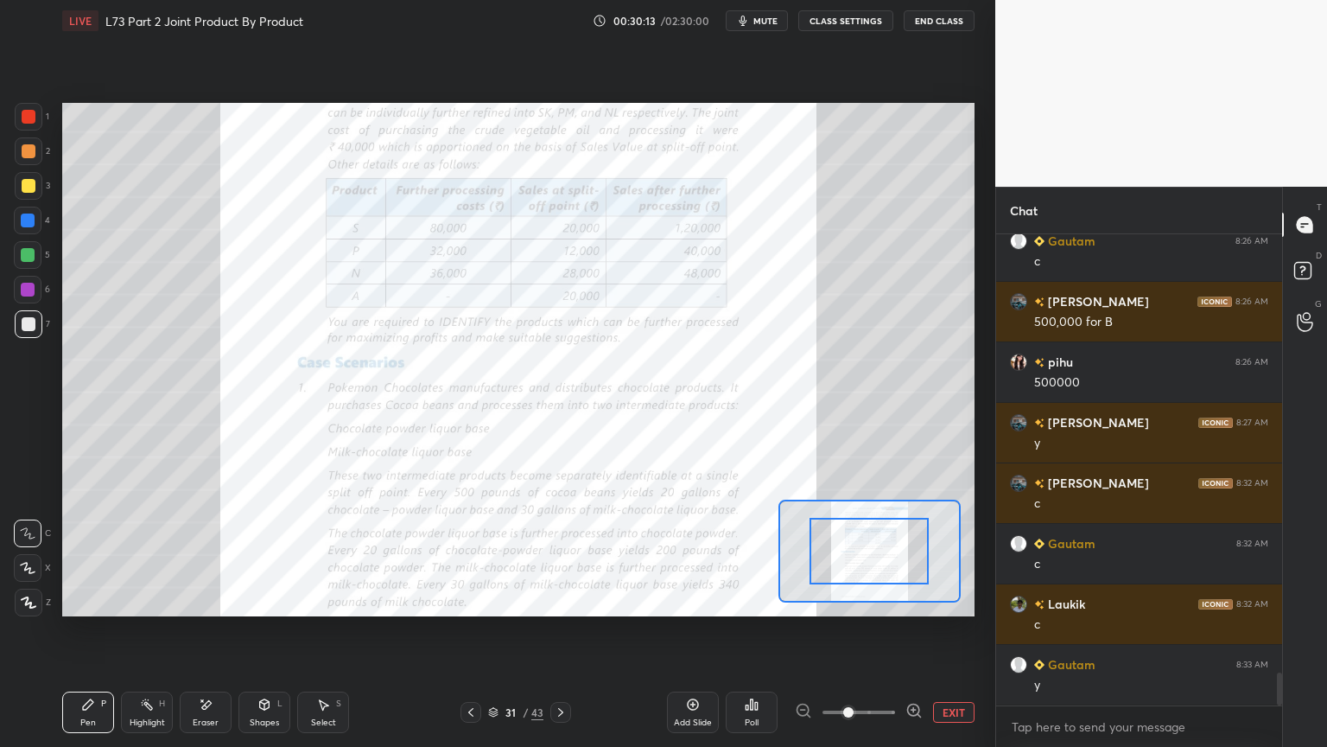
click at [854, 600] on span at bounding box center [848, 712] width 10 height 10
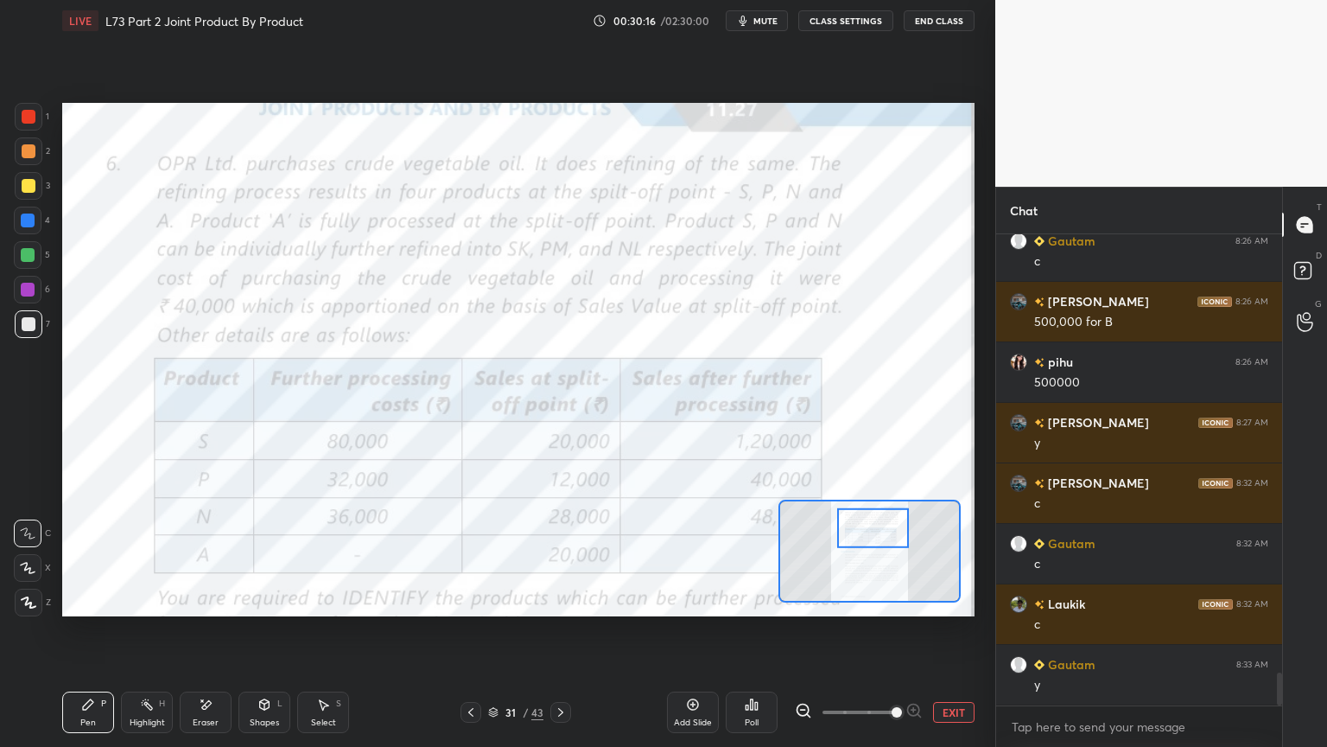
click at [805, 600] on icon at bounding box center [803, 709] width 11 height 11
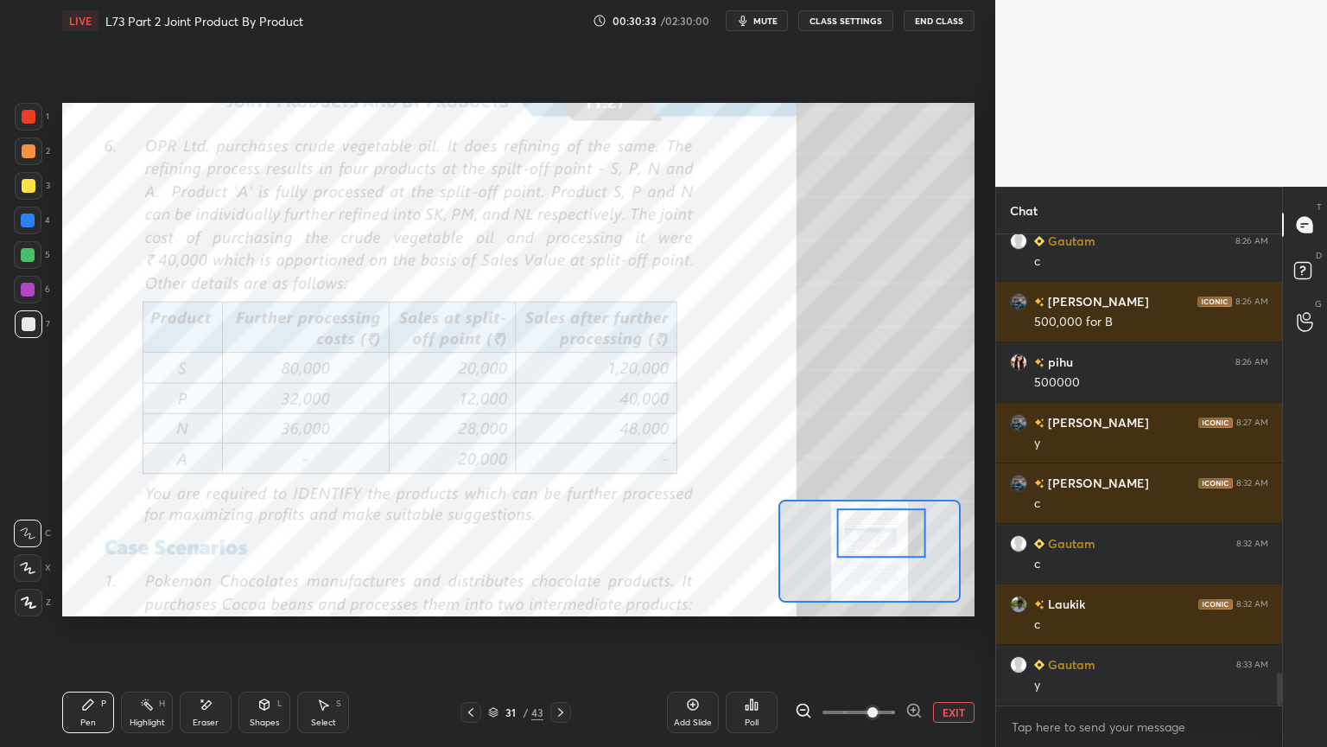
click at [689, 600] on icon at bounding box center [693, 704] width 14 height 14
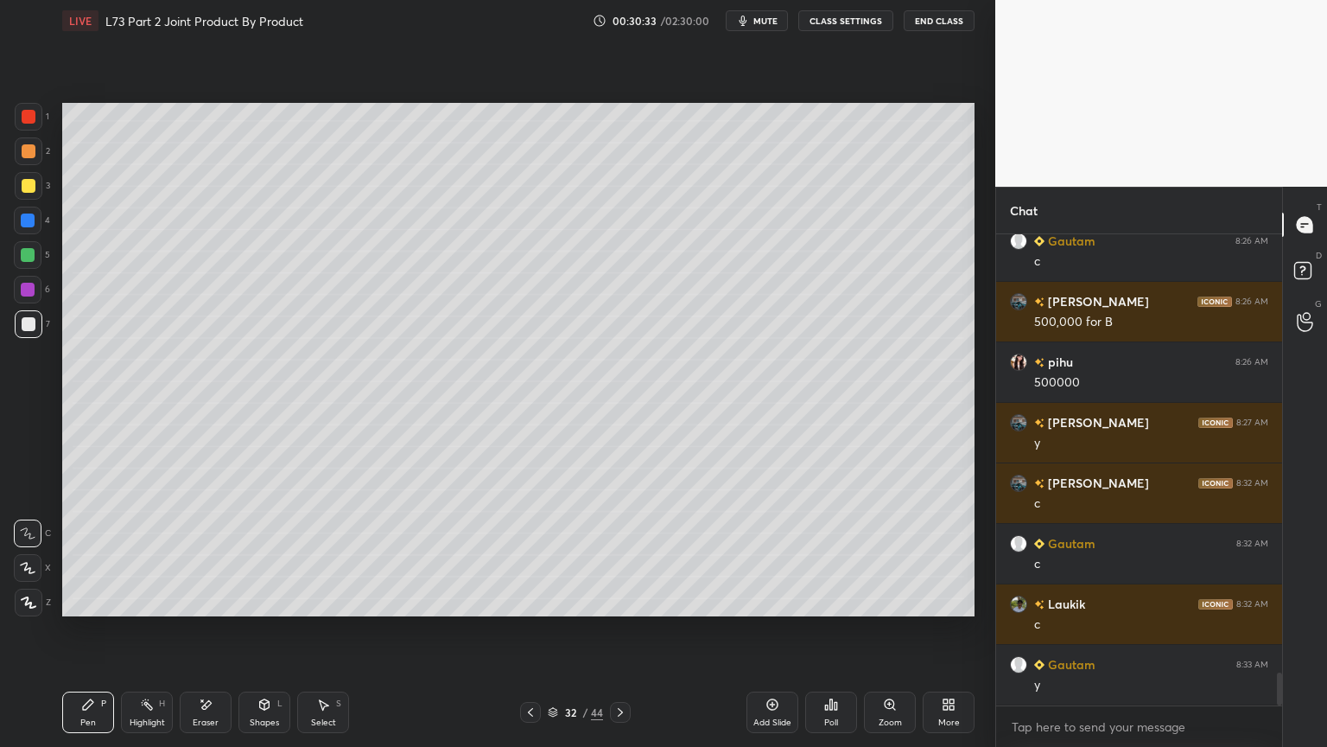
click at [29, 234] on div "4" at bounding box center [32, 224] width 36 height 35
click at [221, 600] on div "Eraser" at bounding box center [206, 711] width 52 height 41
click at [251, 600] on div "Shapes L" at bounding box center [265, 711] width 52 height 41
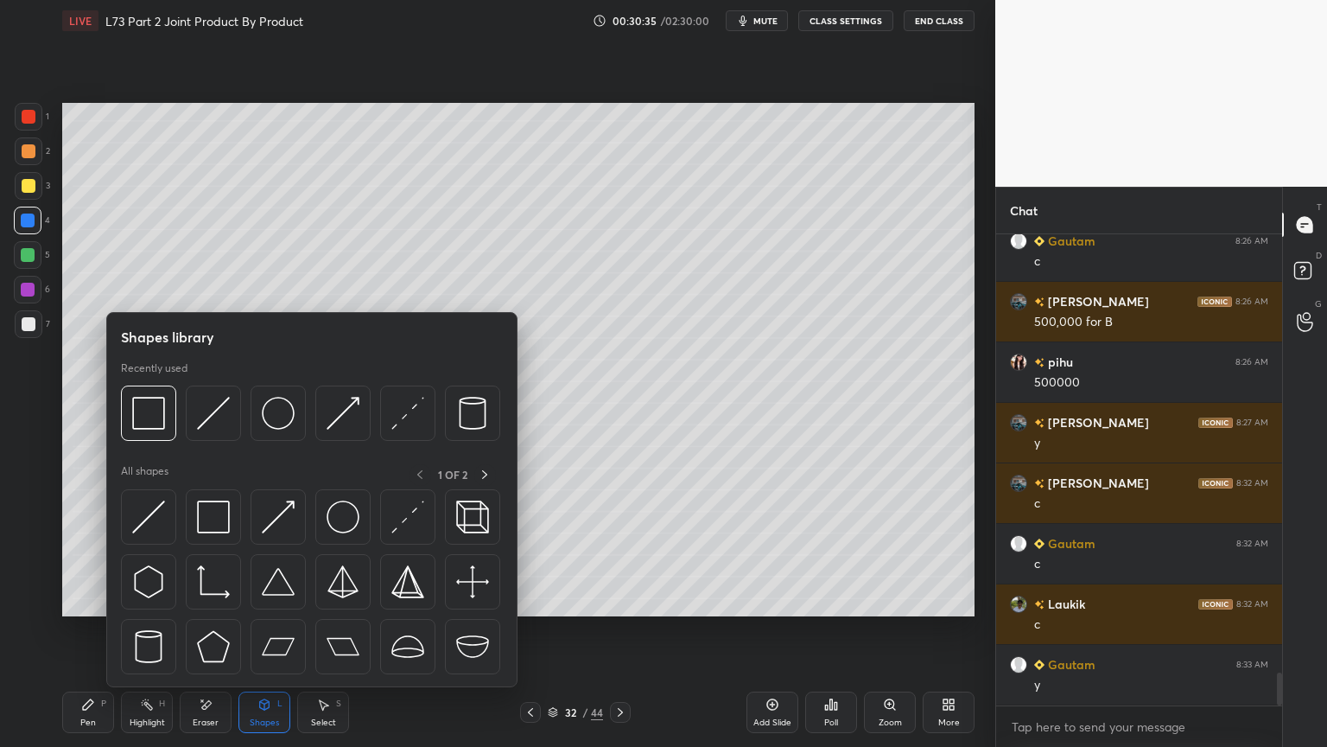
click at [156, 417] on img at bounding box center [148, 413] width 33 height 33
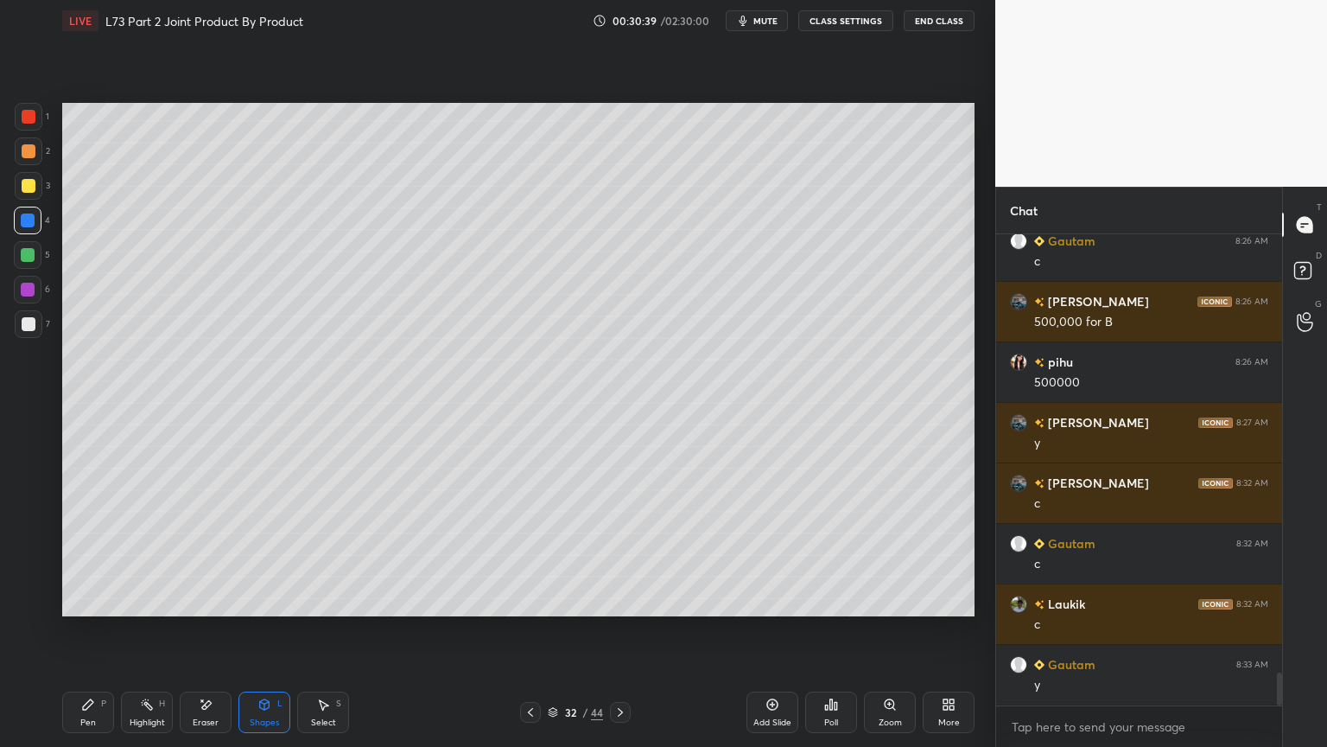
click at [529, 600] on div at bounding box center [530, 712] width 21 height 21
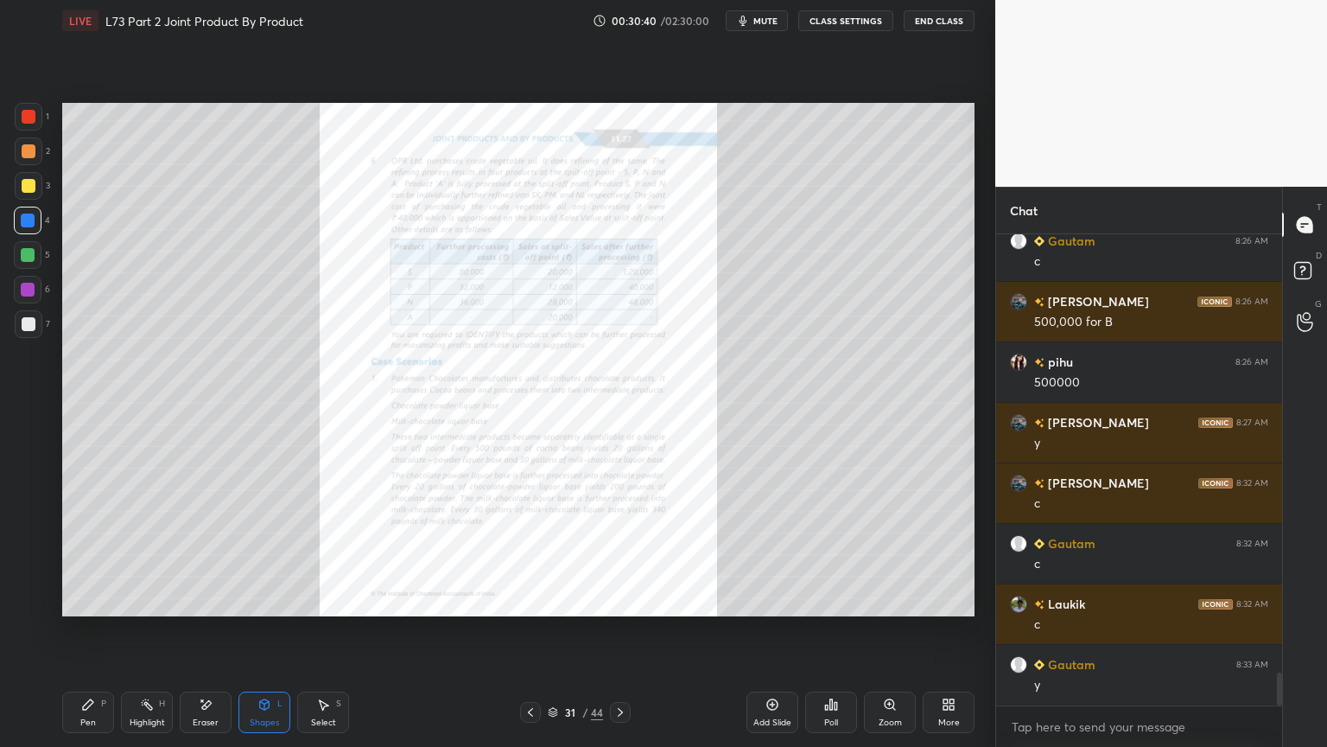
click at [883, 600] on icon at bounding box center [890, 704] width 14 height 14
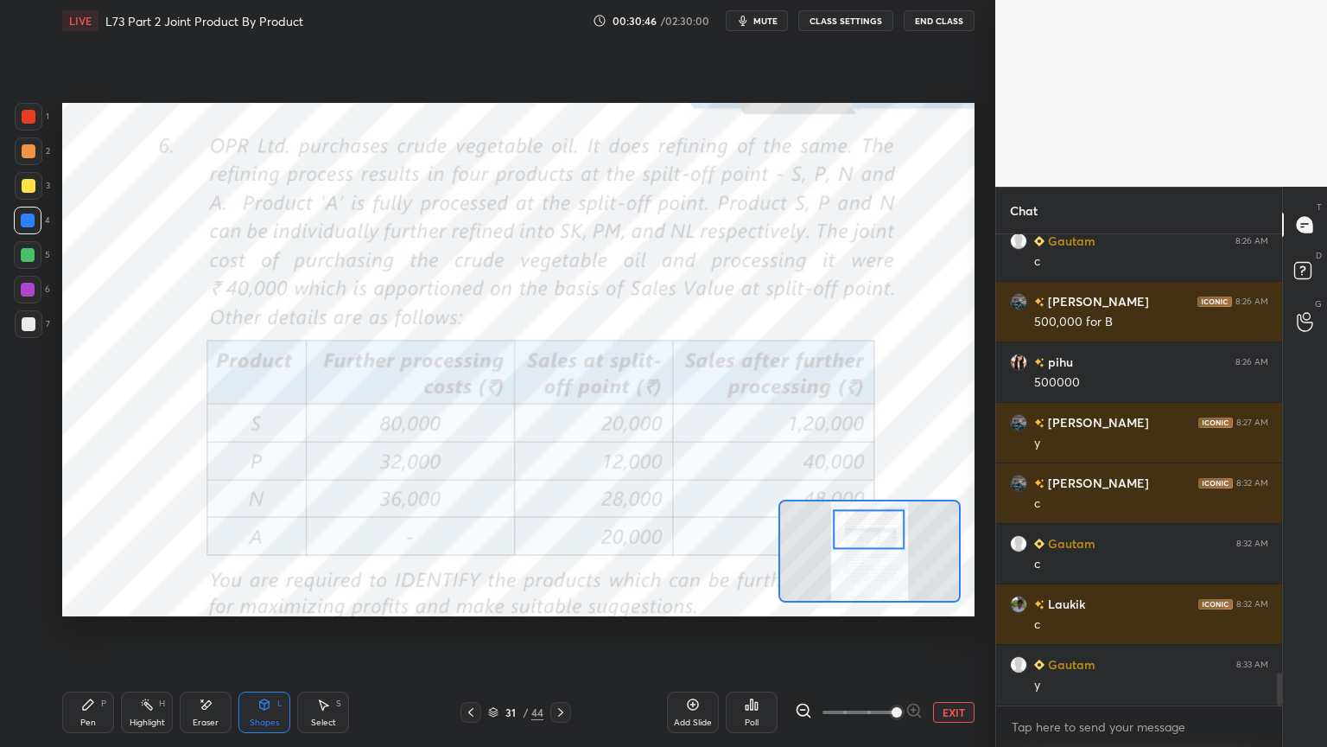
click at [32, 124] on div at bounding box center [29, 117] width 28 height 28
click at [153, 600] on div "Highlight H" at bounding box center [147, 711] width 52 height 41
click at [283, 600] on div "Setting up your live class Poll for secs No correct answer Start poll" at bounding box center [518, 359] width 926 height 636
click at [245, 600] on div "Shapes L" at bounding box center [265, 711] width 52 height 41
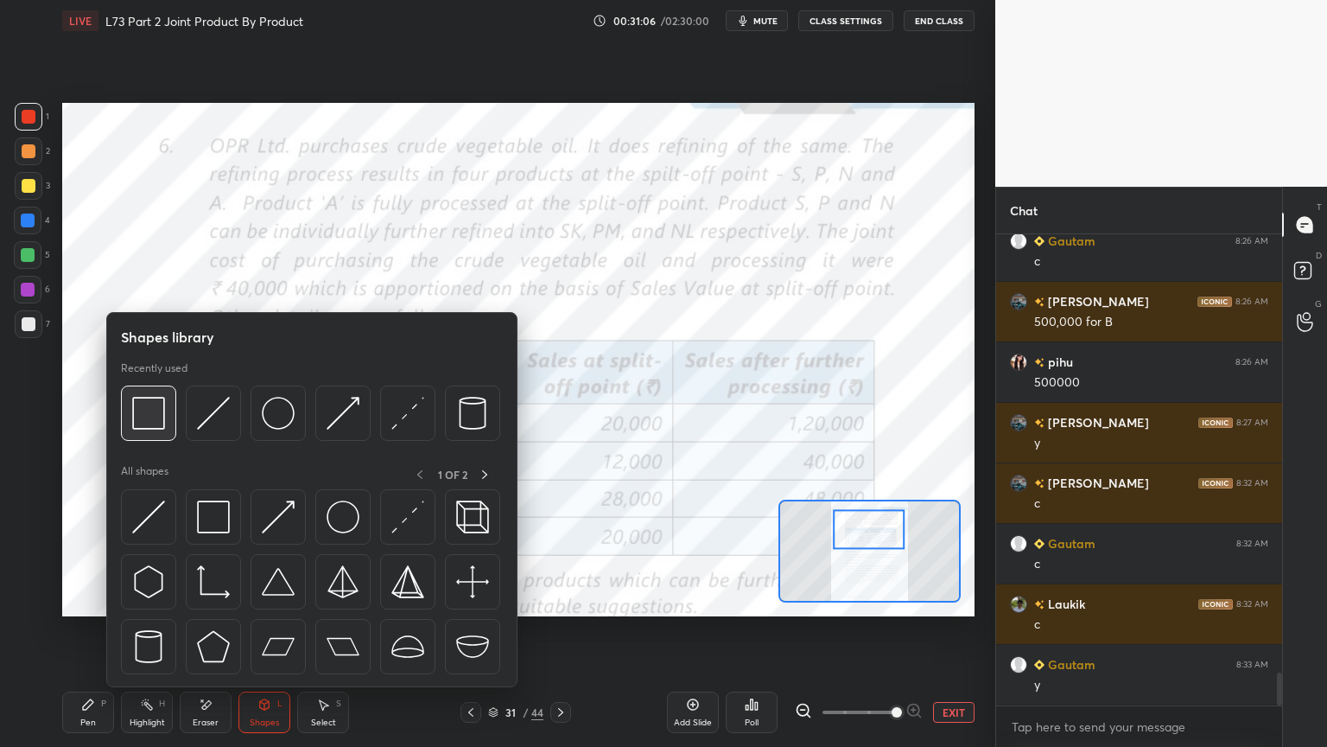
click at [145, 425] on img at bounding box center [148, 413] width 33 height 33
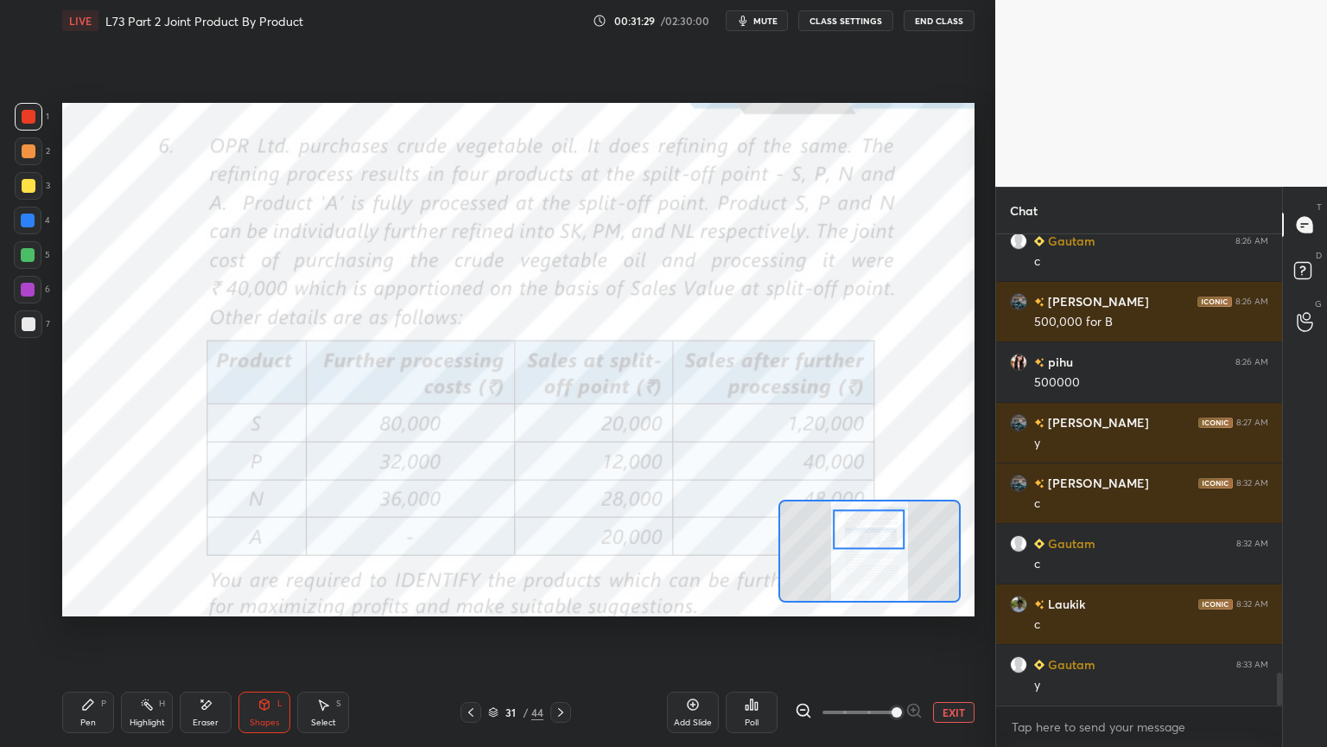
click at [262, 600] on div "Shapes" at bounding box center [264, 722] width 29 height 9
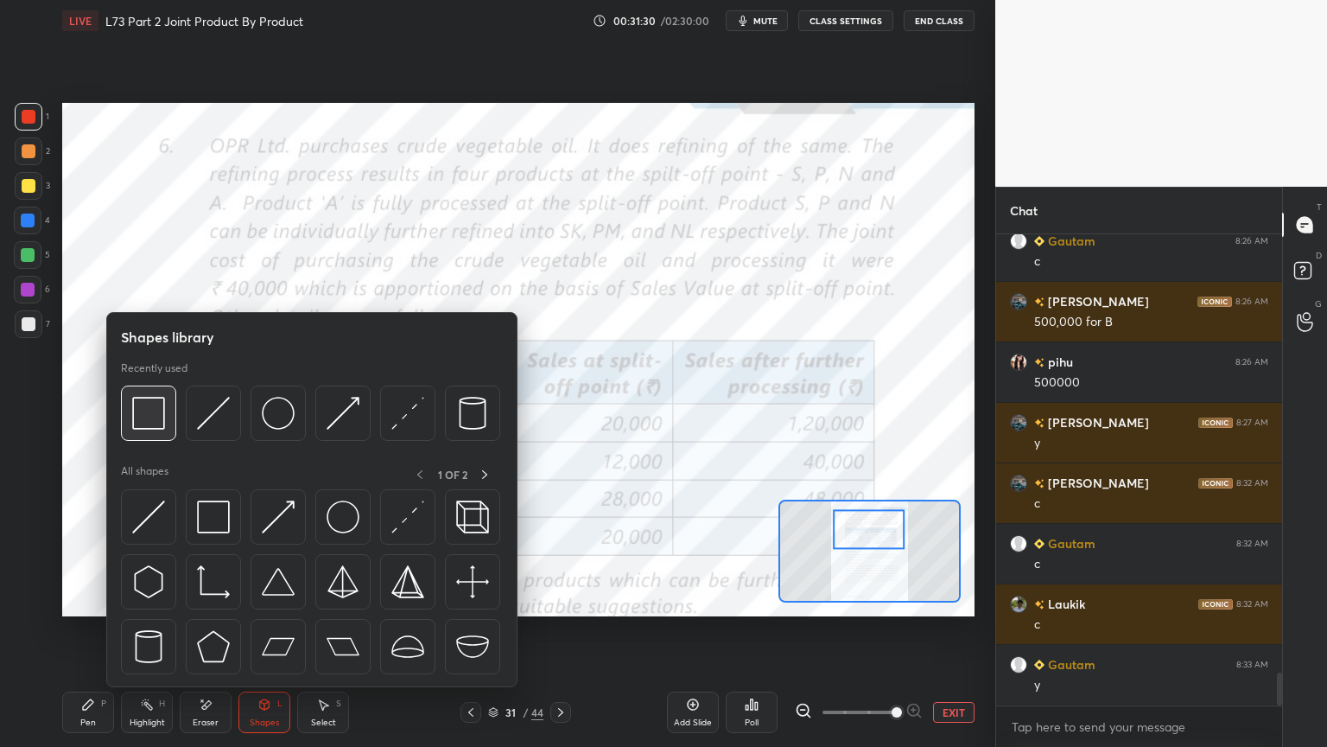
click at [138, 411] on img at bounding box center [148, 413] width 33 height 33
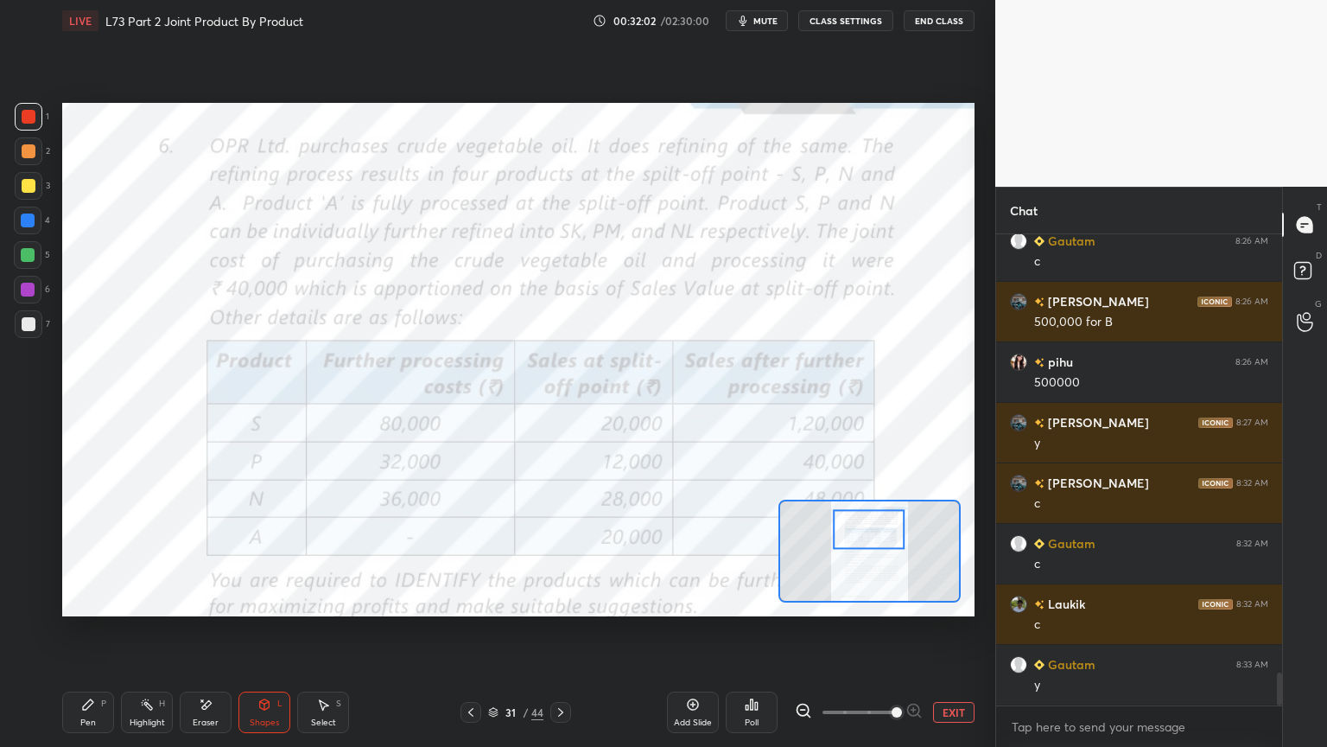
click at [83, 600] on div "Pen" at bounding box center [88, 722] width 16 height 9
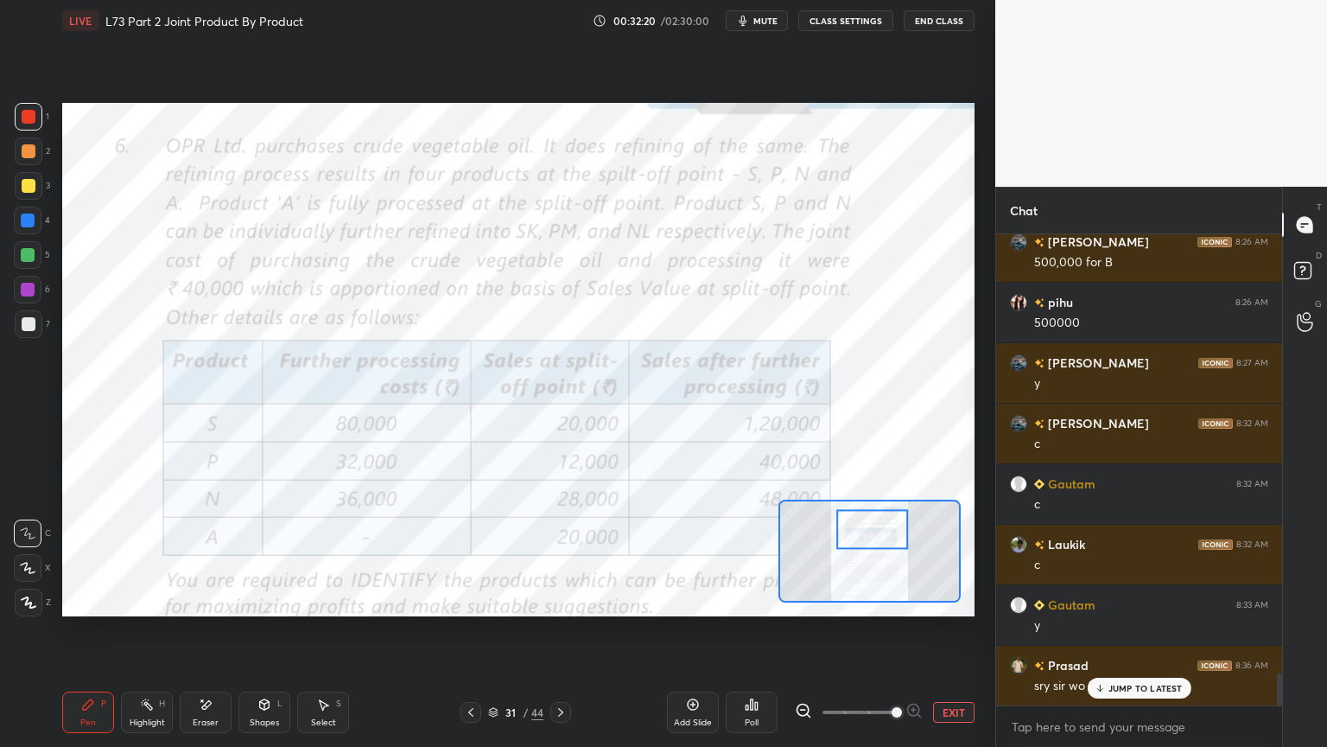
scroll to position [6450, 0]
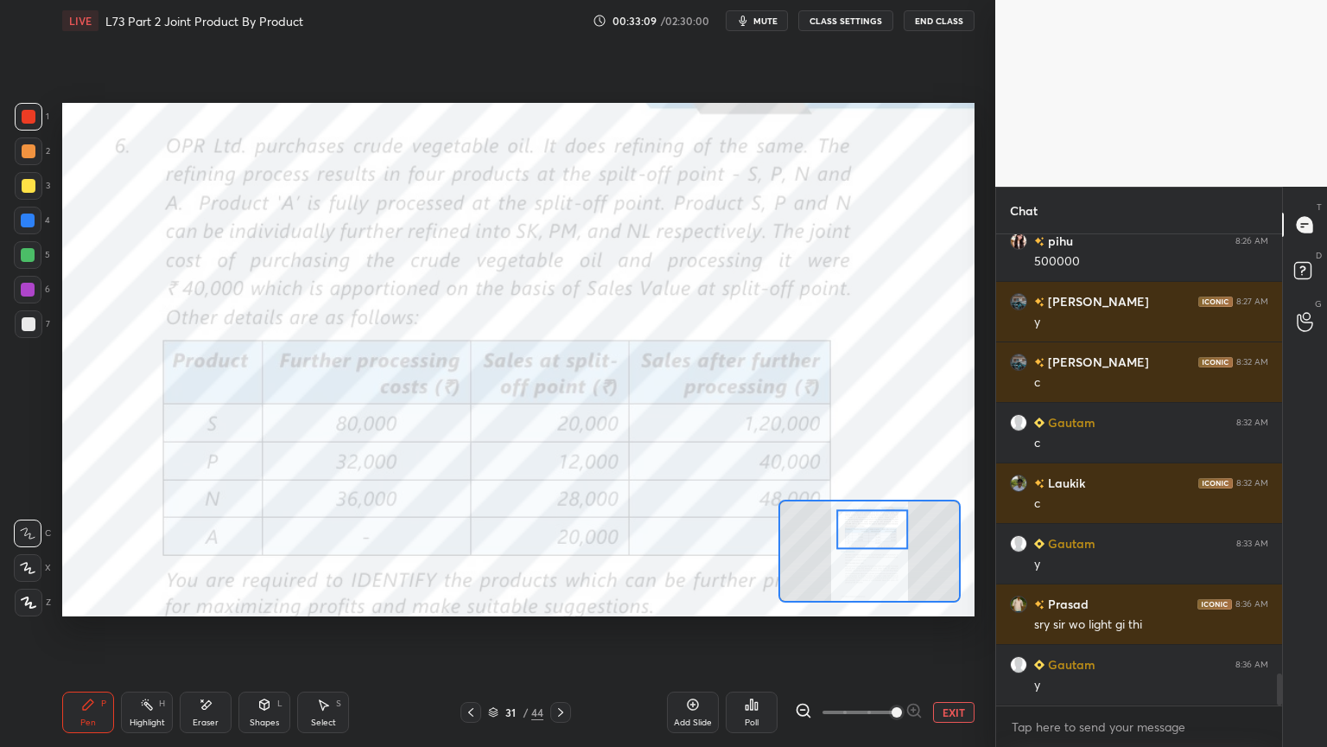
click at [563, 600] on icon at bounding box center [561, 712] width 14 height 14
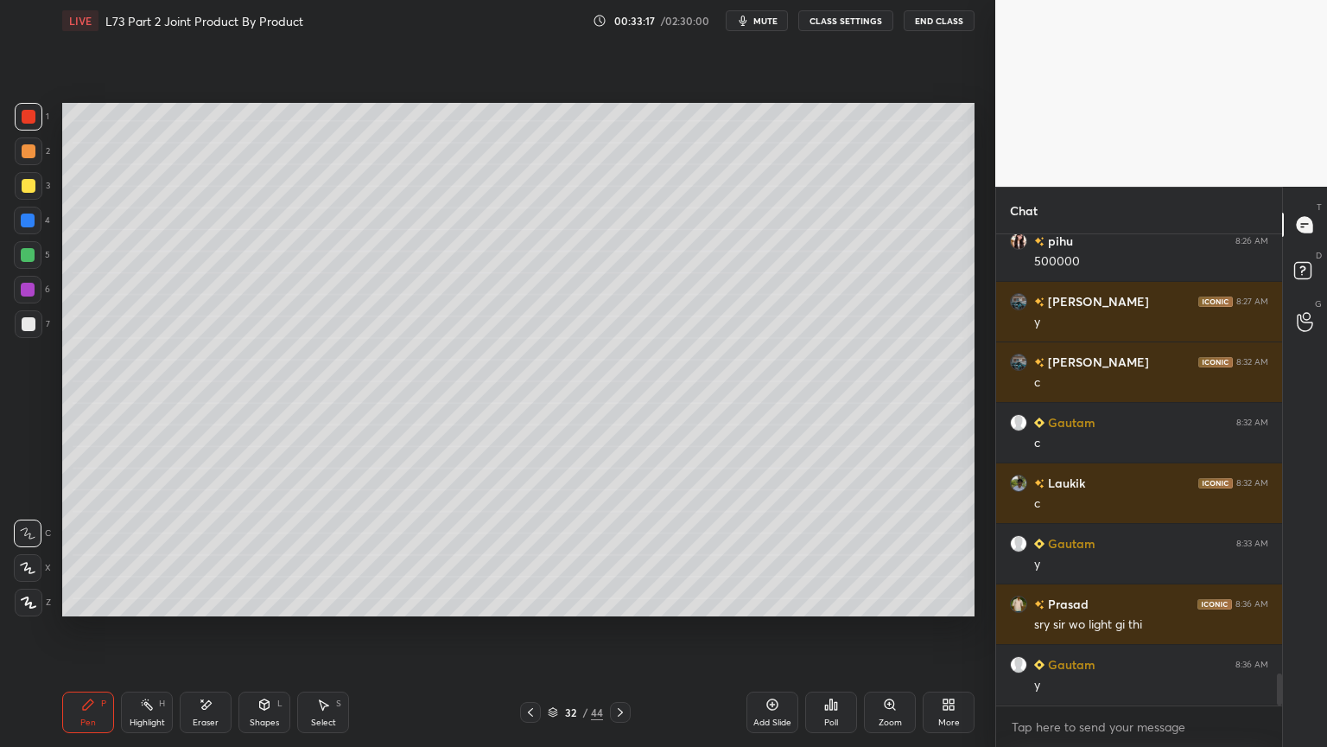
click at [31, 182] on div at bounding box center [29, 186] width 14 height 14
click at [527, 600] on icon at bounding box center [531, 712] width 14 height 14
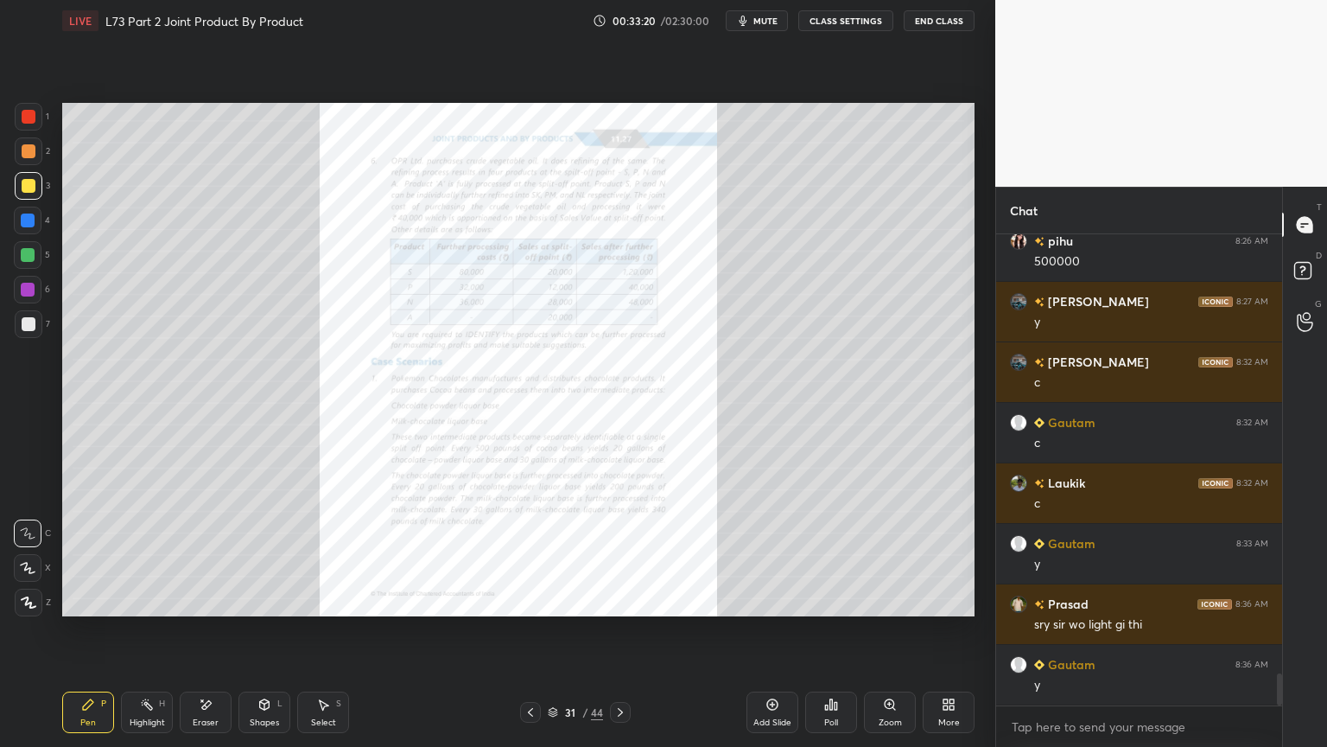
click at [615, 600] on icon at bounding box center [621, 712] width 14 height 14
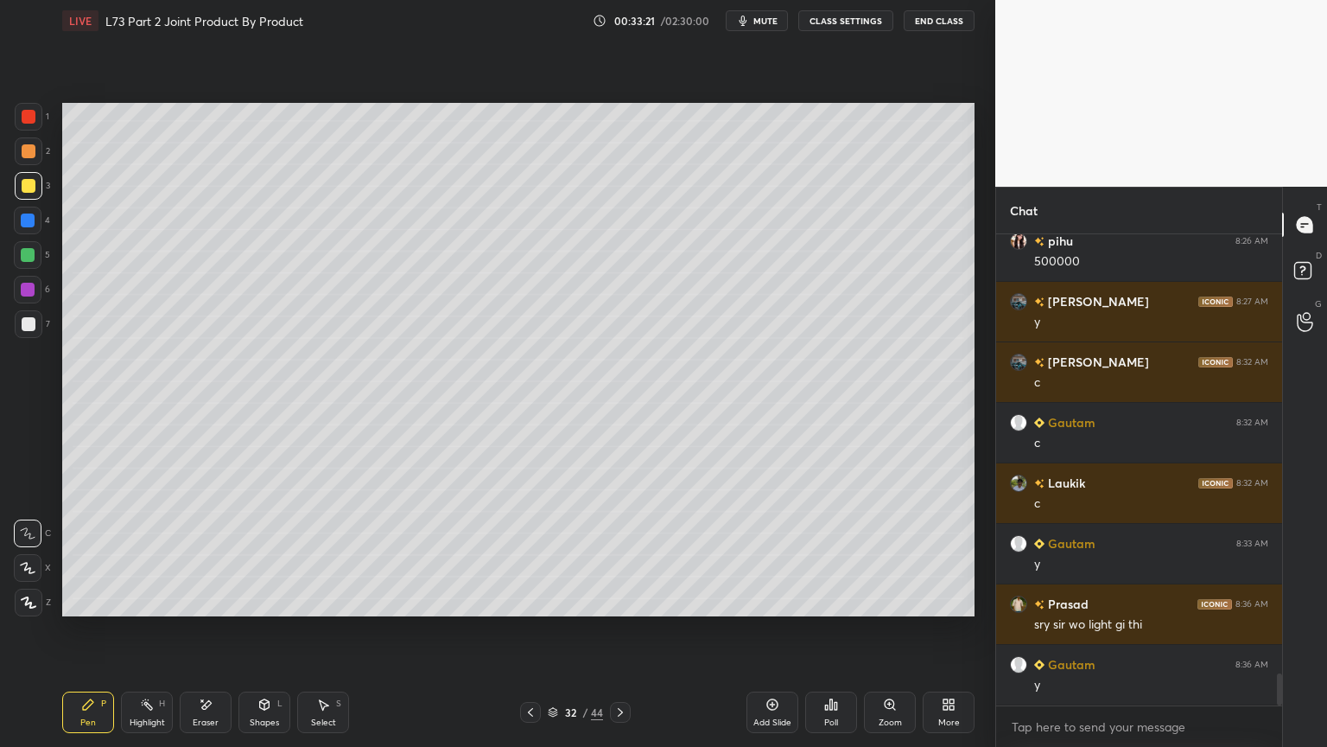
click at [23, 600] on icon at bounding box center [29, 602] width 16 height 12
click at [31, 118] on div at bounding box center [29, 117] width 14 height 14
click at [245, 600] on div "Shapes L" at bounding box center [265, 711] width 52 height 41
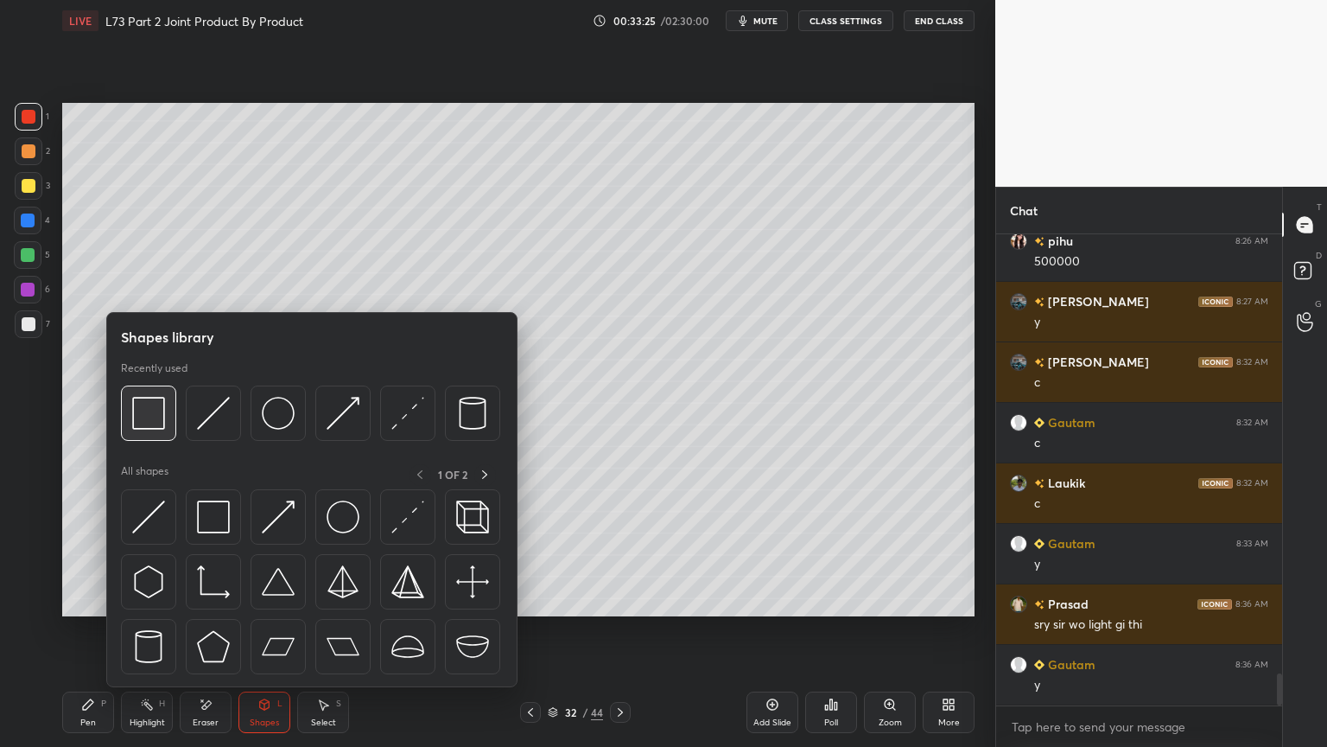
click at [164, 422] on img at bounding box center [148, 413] width 33 height 33
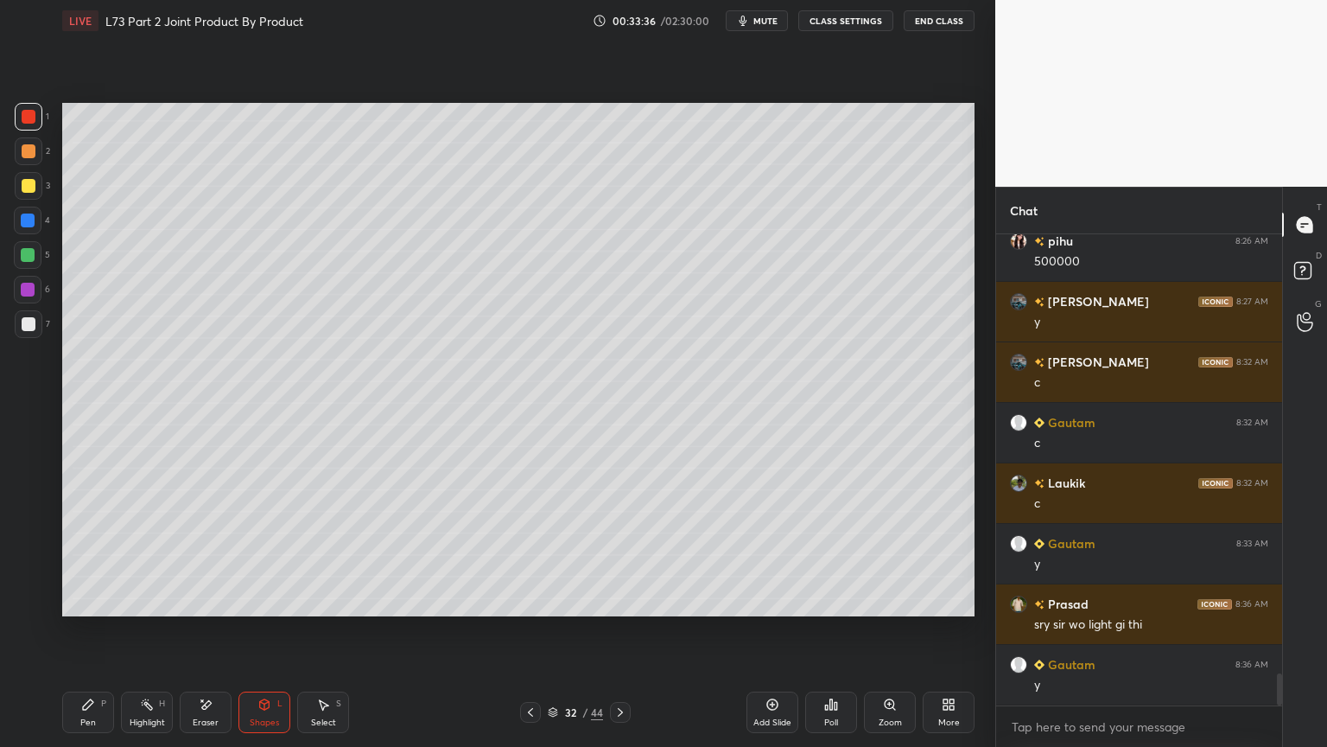
click at [86, 600] on icon at bounding box center [88, 704] width 14 height 14
click at [30, 188] on div at bounding box center [29, 186] width 14 height 14
click at [34, 545] on div at bounding box center [28, 533] width 28 height 28
click at [530, 600] on icon at bounding box center [531, 712] width 14 height 14
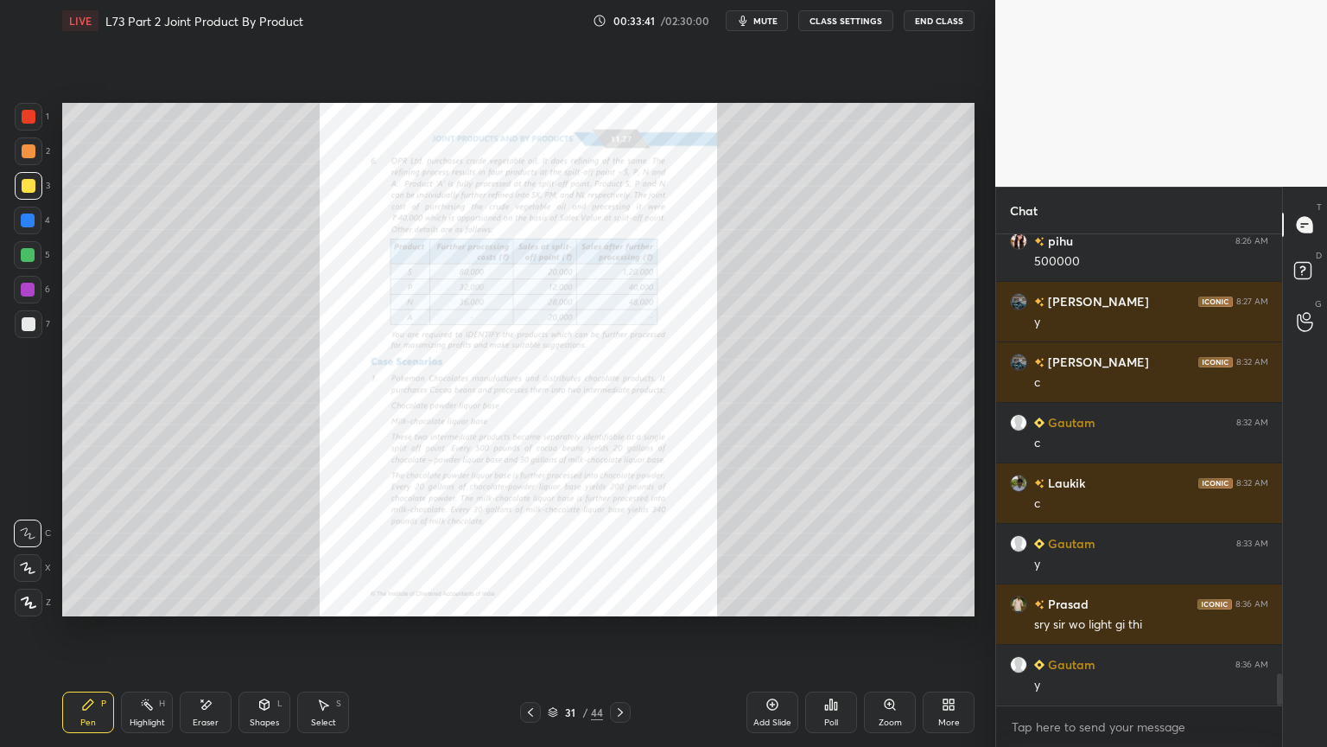
click at [617, 600] on icon at bounding box center [621, 712] width 14 height 14
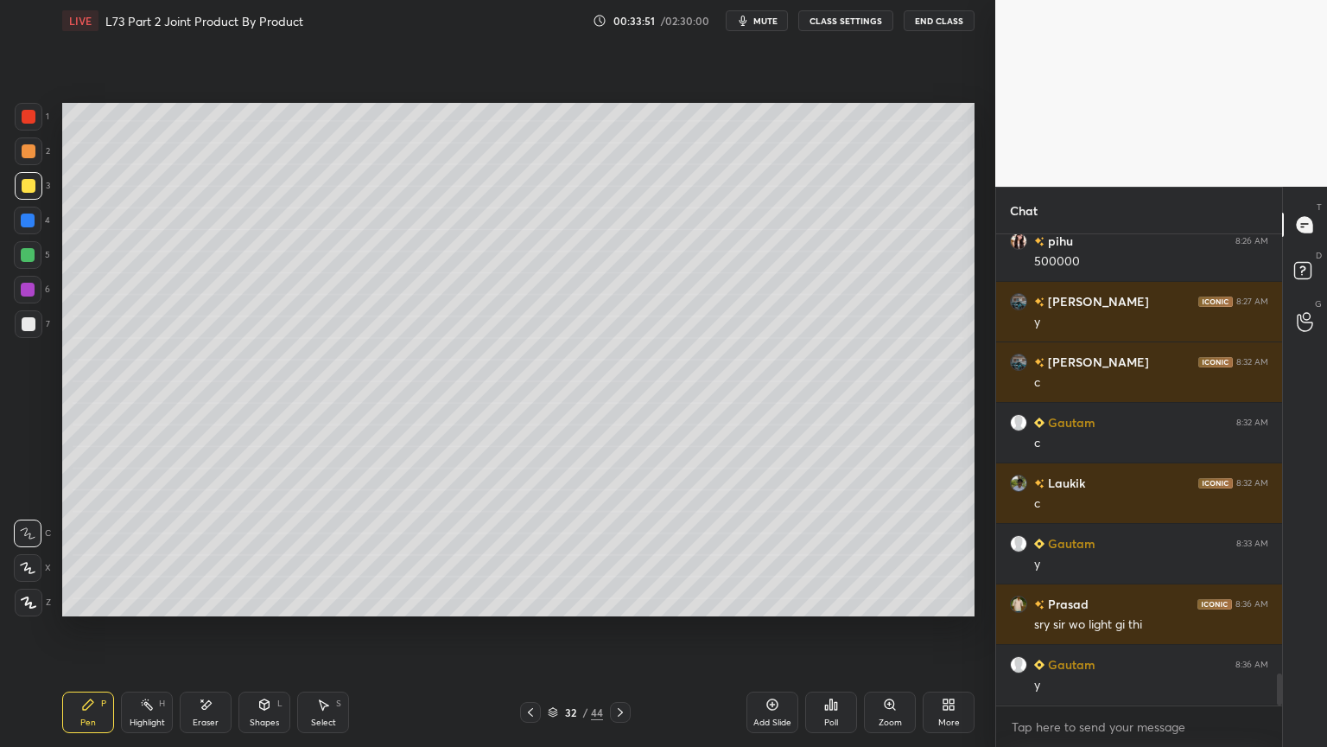
click at [260, 600] on icon at bounding box center [265, 704] width 10 height 10
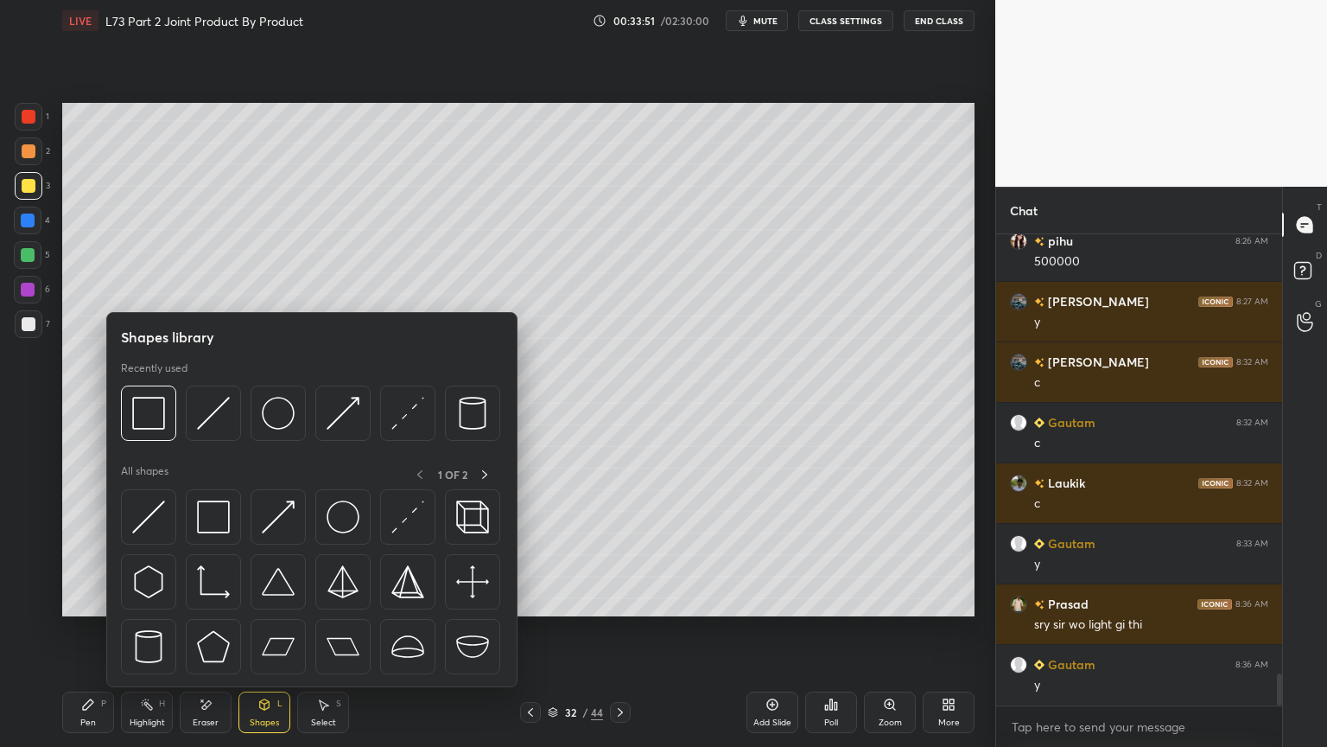
click at [216, 417] on img at bounding box center [213, 413] width 33 height 33
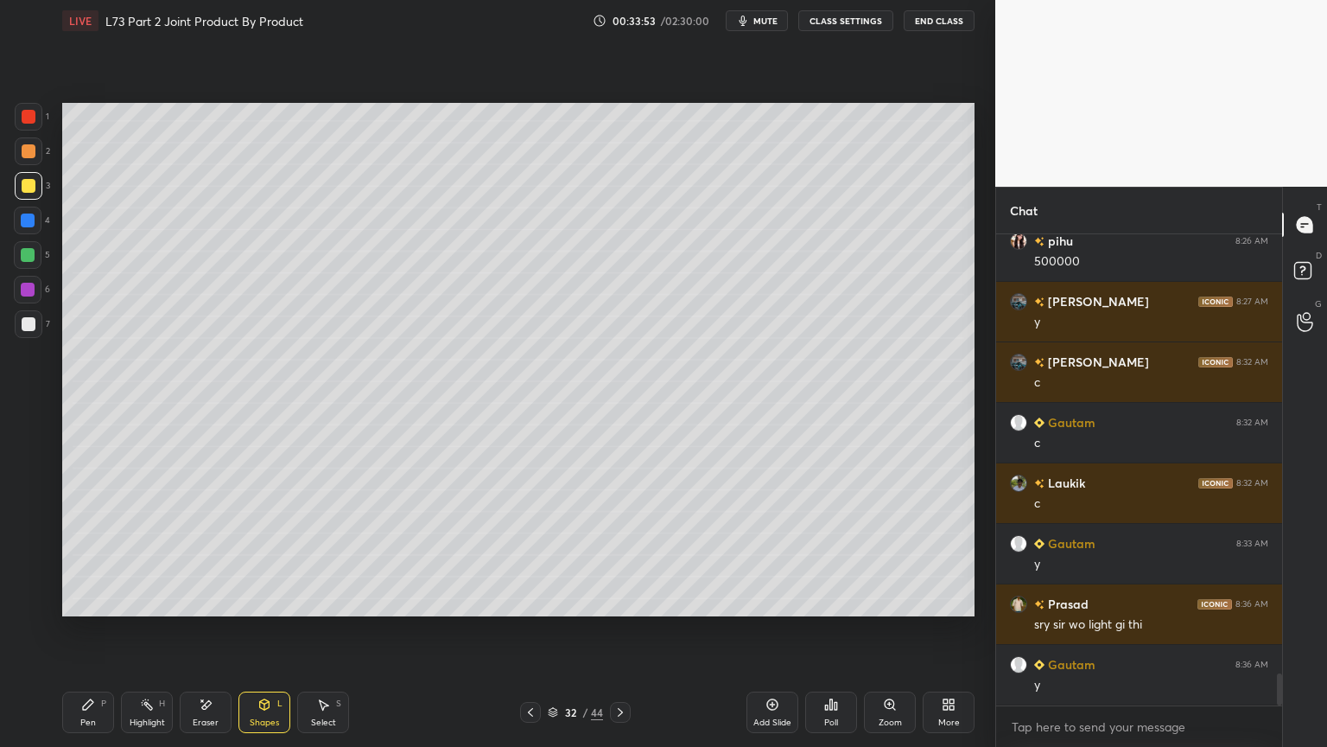
click at [27, 162] on div at bounding box center [29, 151] width 28 height 28
click at [268, 600] on icon at bounding box center [265, 704] width 10 height 10
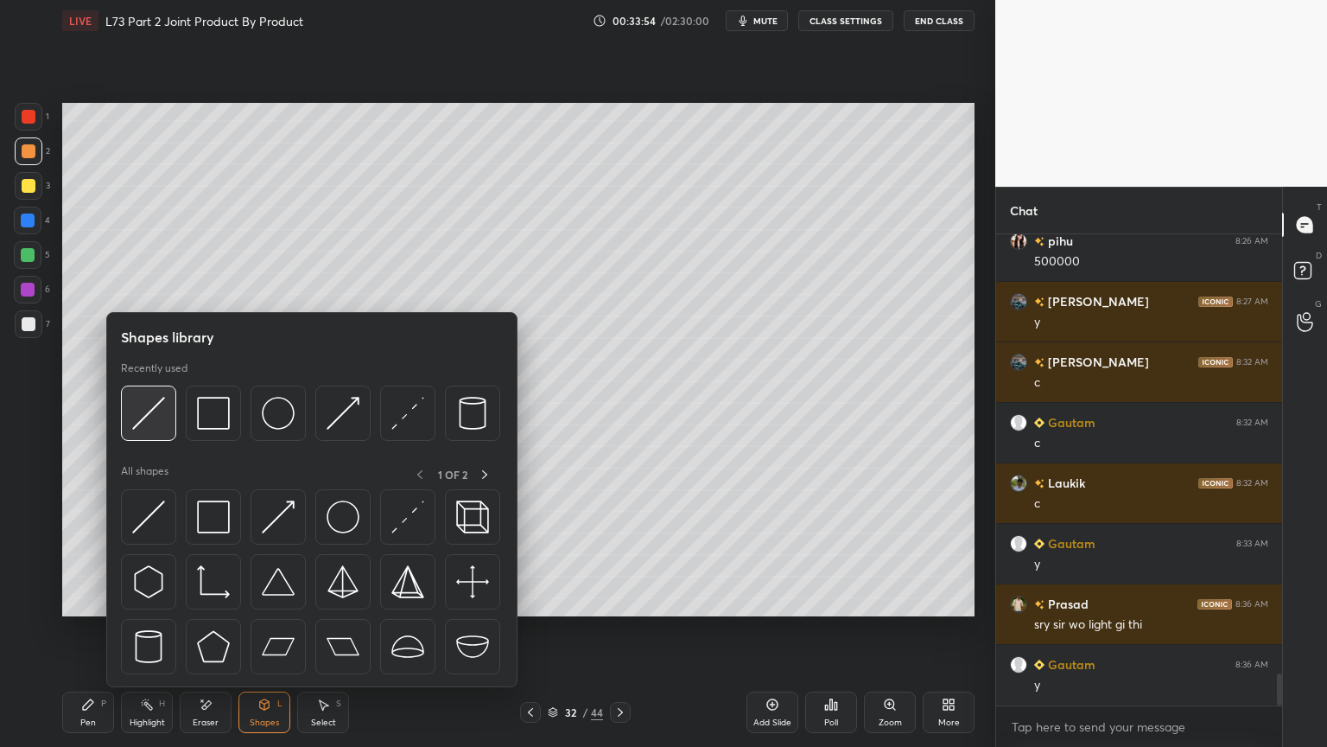
click at [163, 421] on img at bounding box center [148, 413] width 33 height 33
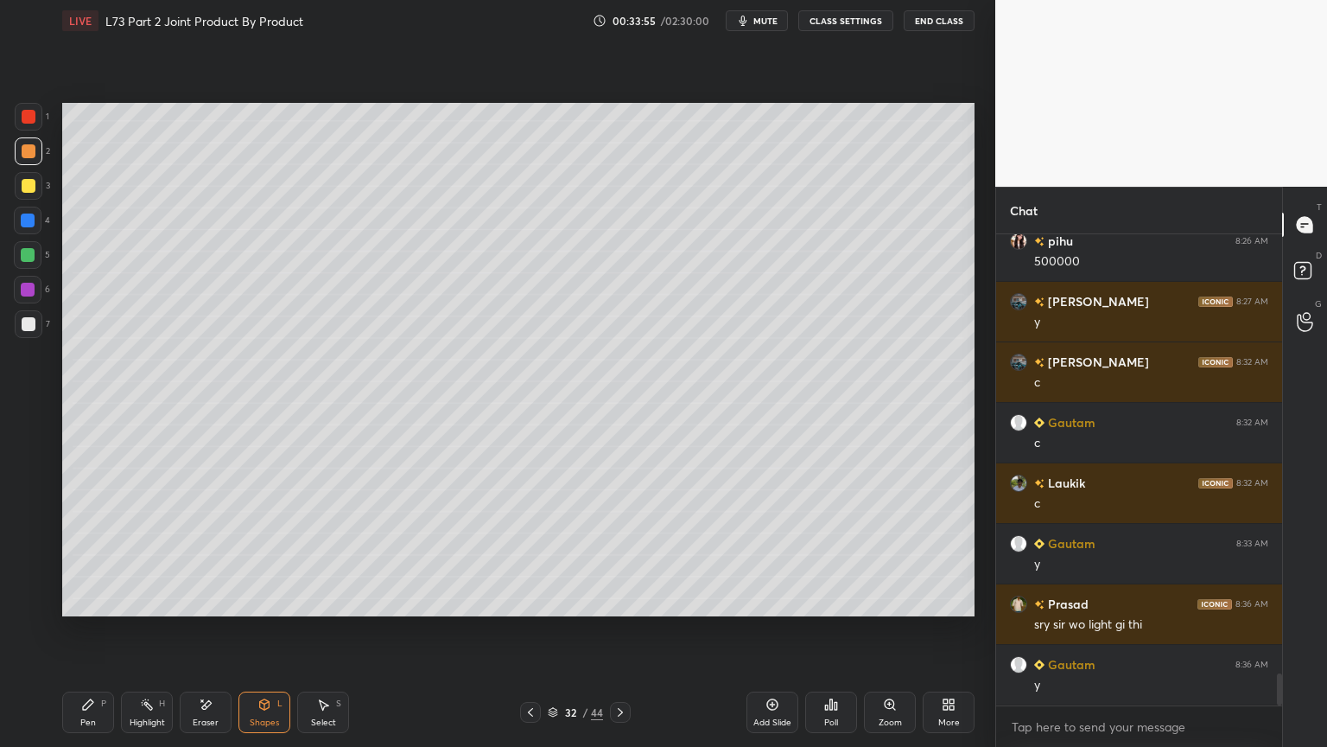
click at [25, 223] on div at bounding box center [28, 220] width 14 height 14
click at [269, 600] on div "Shapes L" at bounding box center [265, 711] width 52 height 41
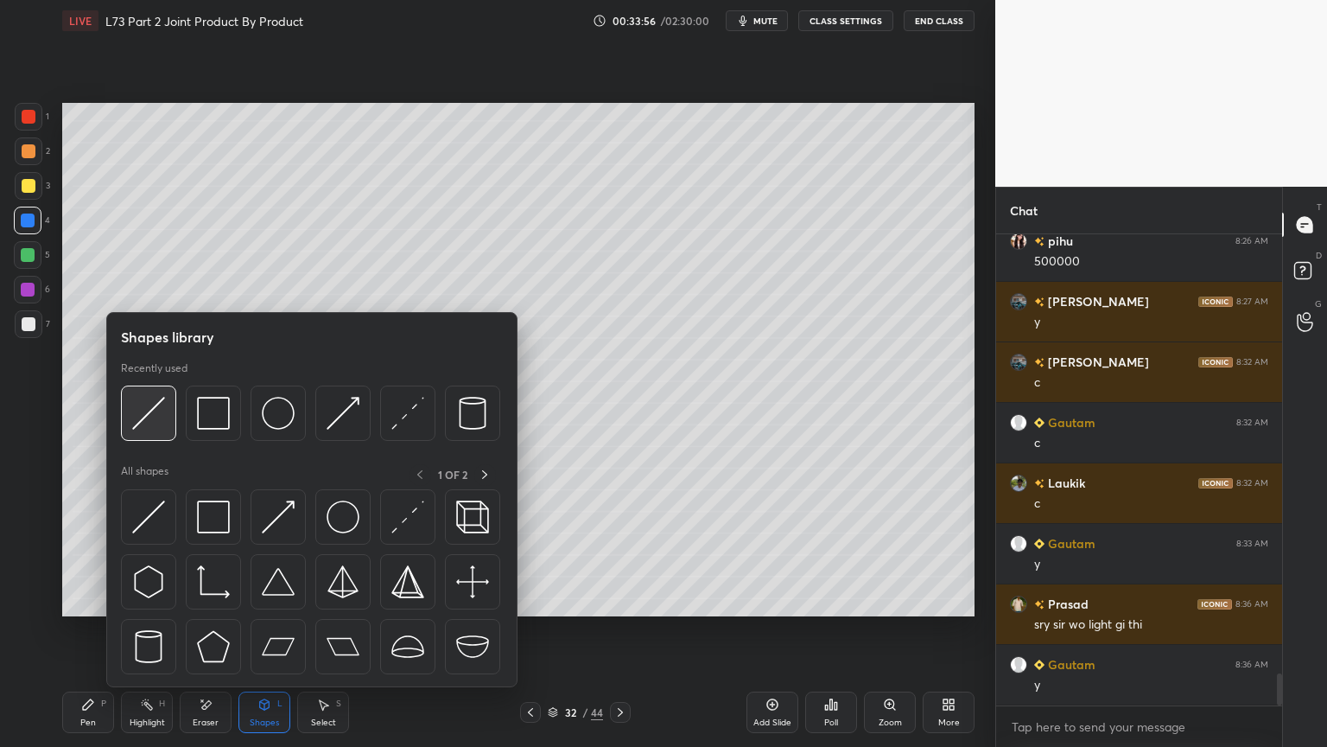
click at [148, 424] on img at bounding box center [148, 413] width 33 height 33
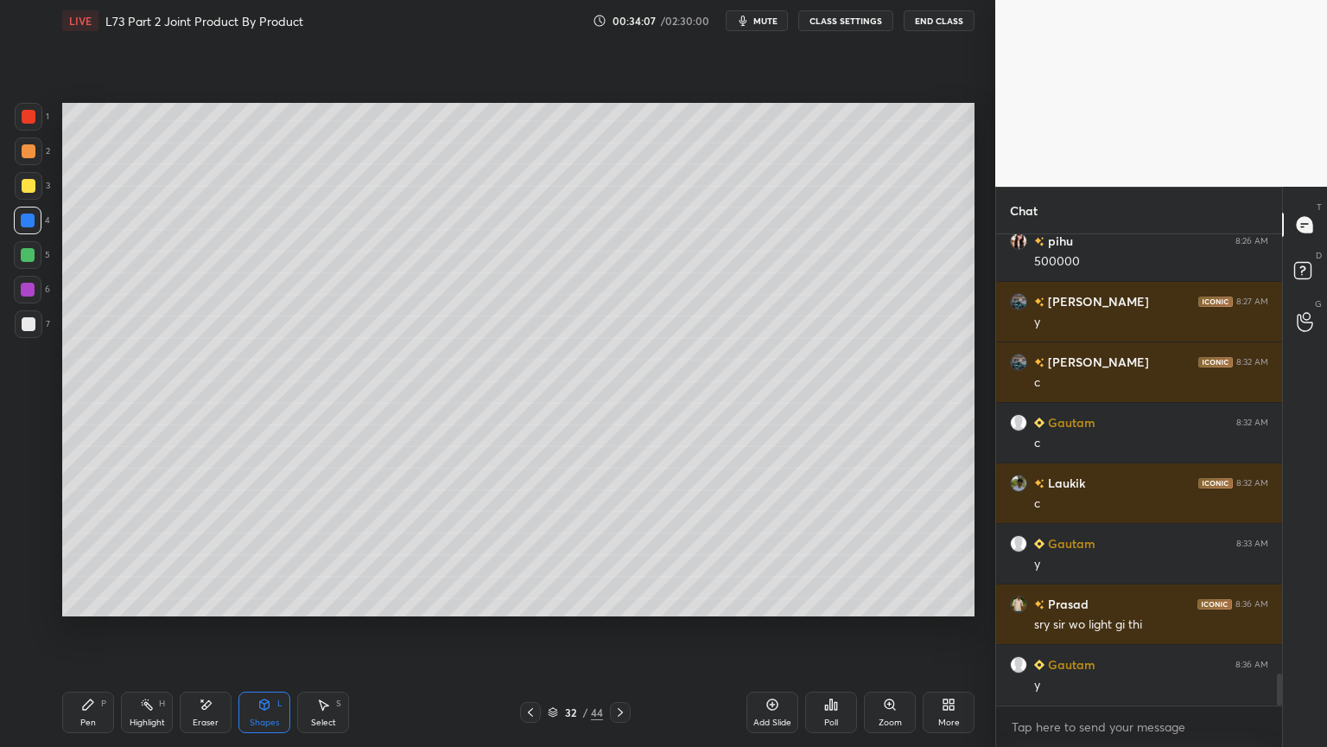
click at [536, 600] on icon at bounding box center [531, 712] width 14 height 14
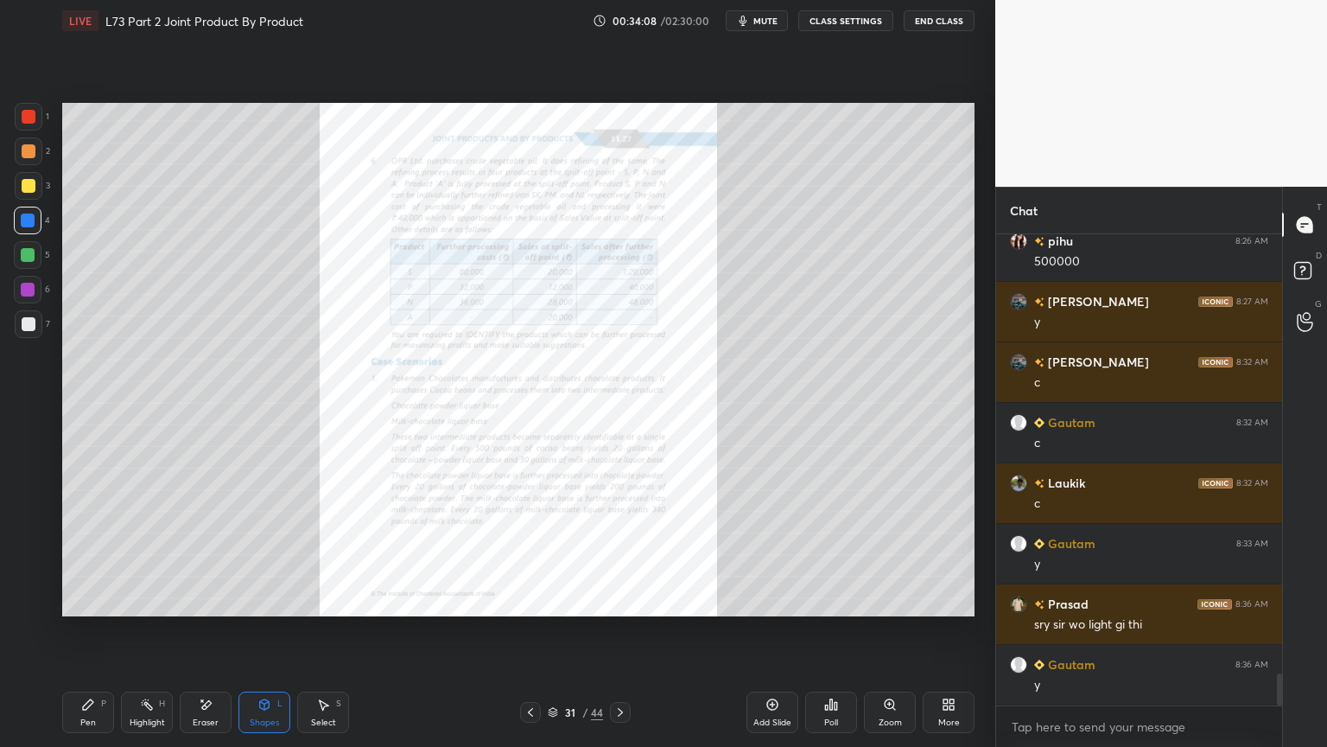
click at [619, 600] on icon at bounding box center [621, 712] width 14 height 14
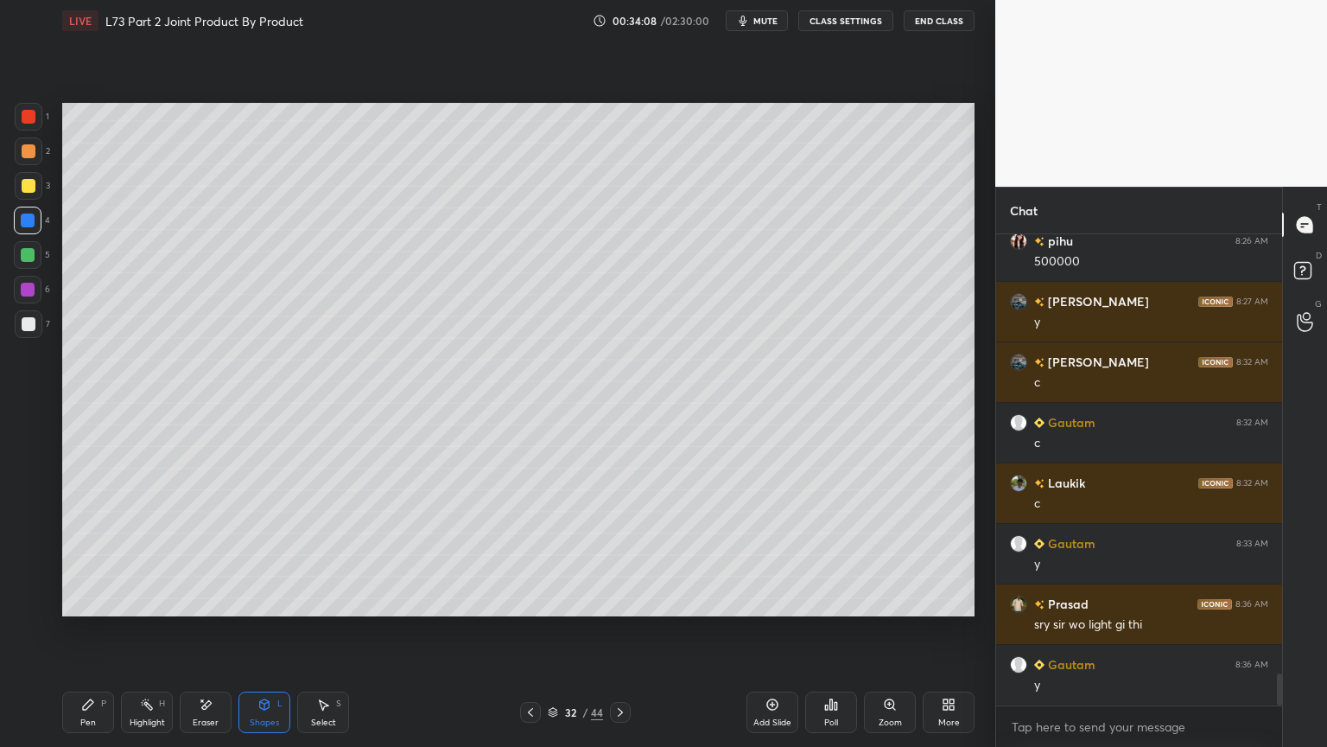
click at [256, 600] on div "Shapes L" at bounding box center [265, 711] width 52 height 41
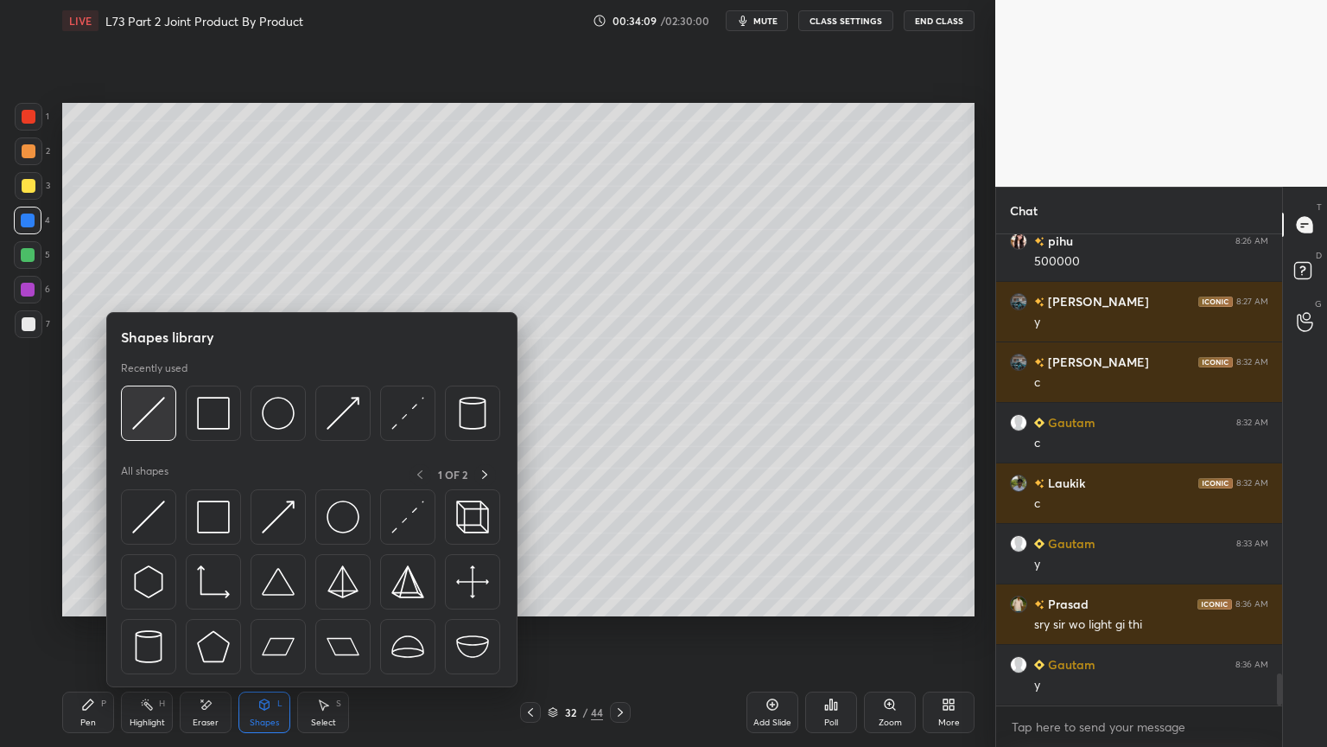
click at [138, 432] on div at bounding box center [148, 412] width 55 height 55
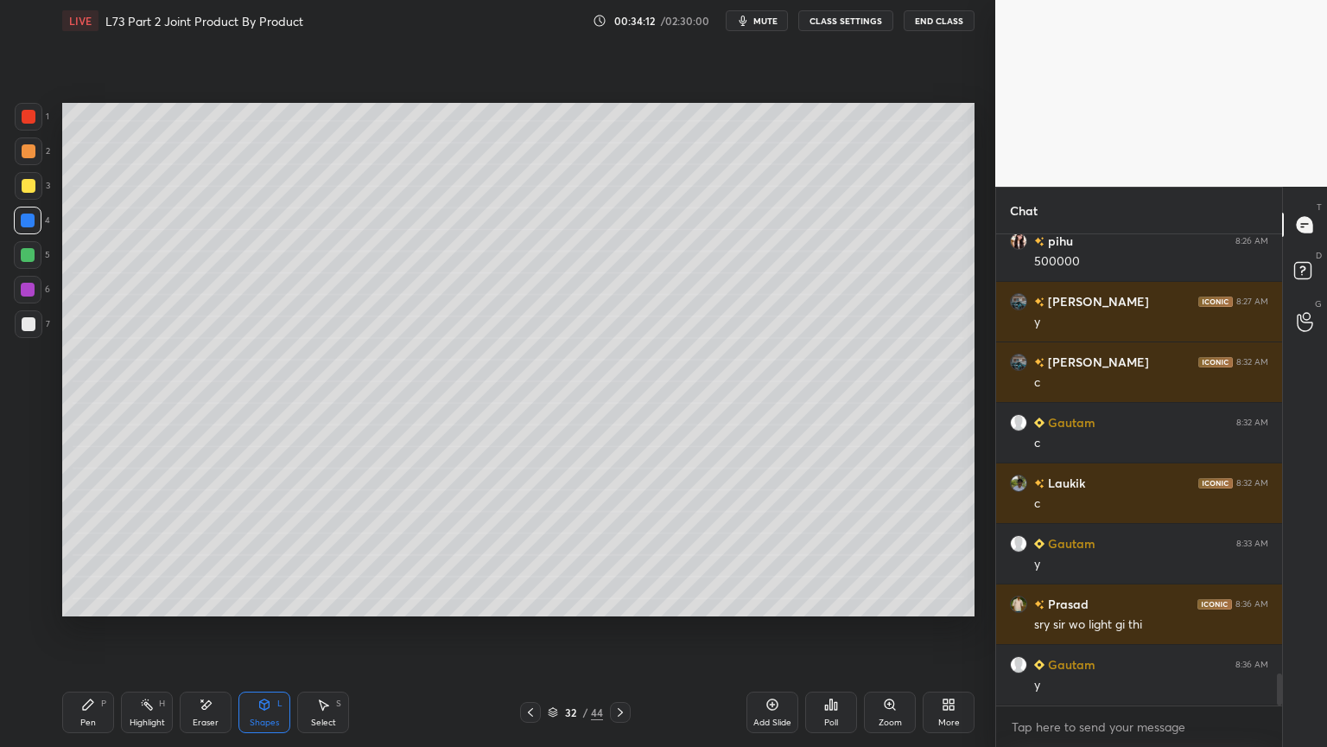
click at [83, 600] on div "Pen P" at bounding box center [88, 711] width 52 height 41
click at [25, 200] on div "3" at bounding box center [32, 189] width 35 height 35
click at [239, 600] on div "Shapes L" at bounding box center [265, 711] width 52 height 41
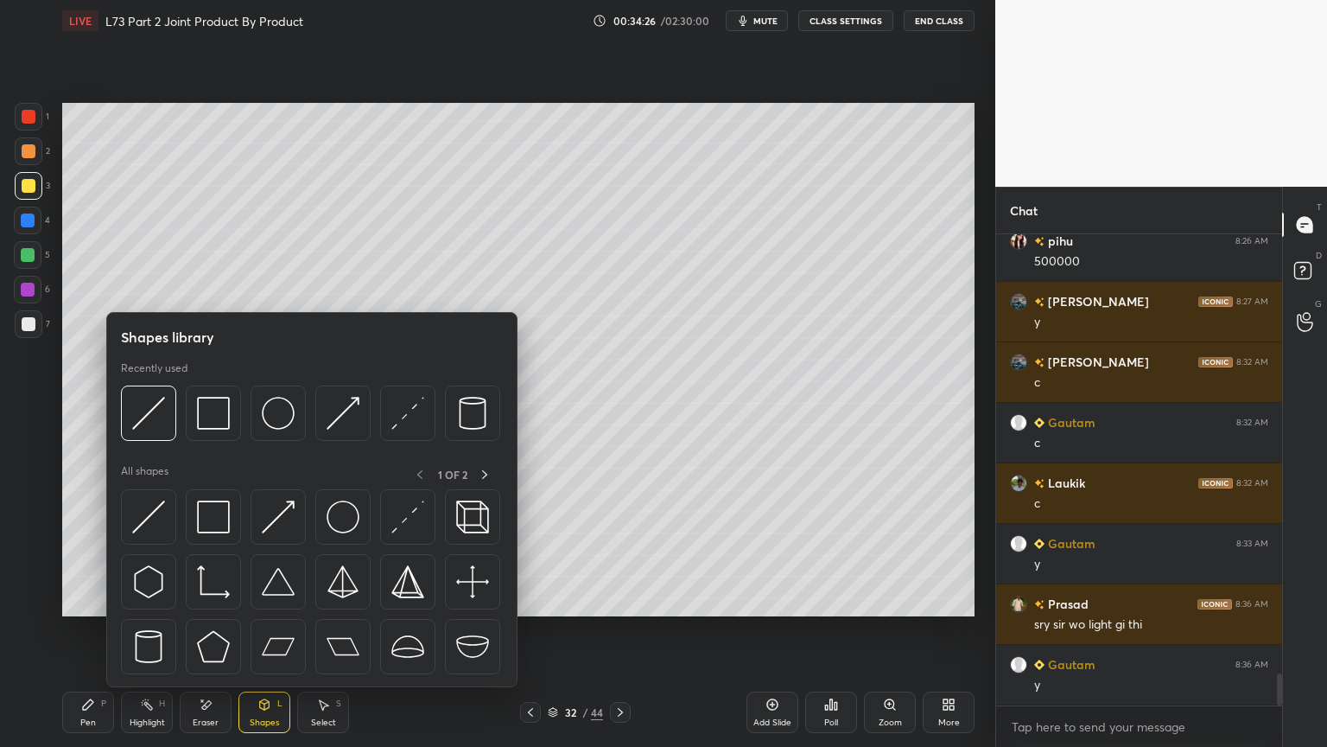
click at [149, 438] on div at bounding box center [148, 412] width 55 height 55
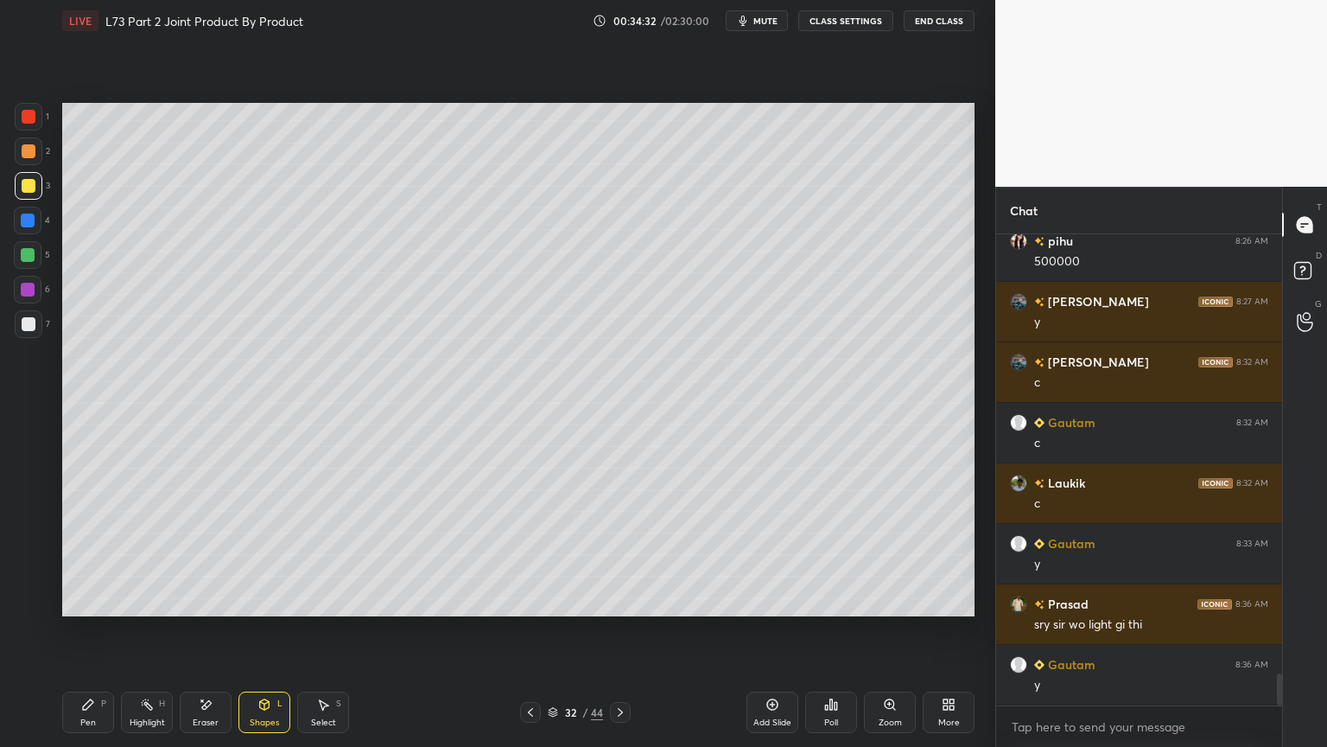
click at [92, 600] on div "Pen" at bounding box center [88, 722] width 16 height 9
click at [42, 335] on div "7" at bounding box center [32, 324] width 35 height 28
click at [260, 600] on icon at bounding box center [265, 704] width 10 height 10
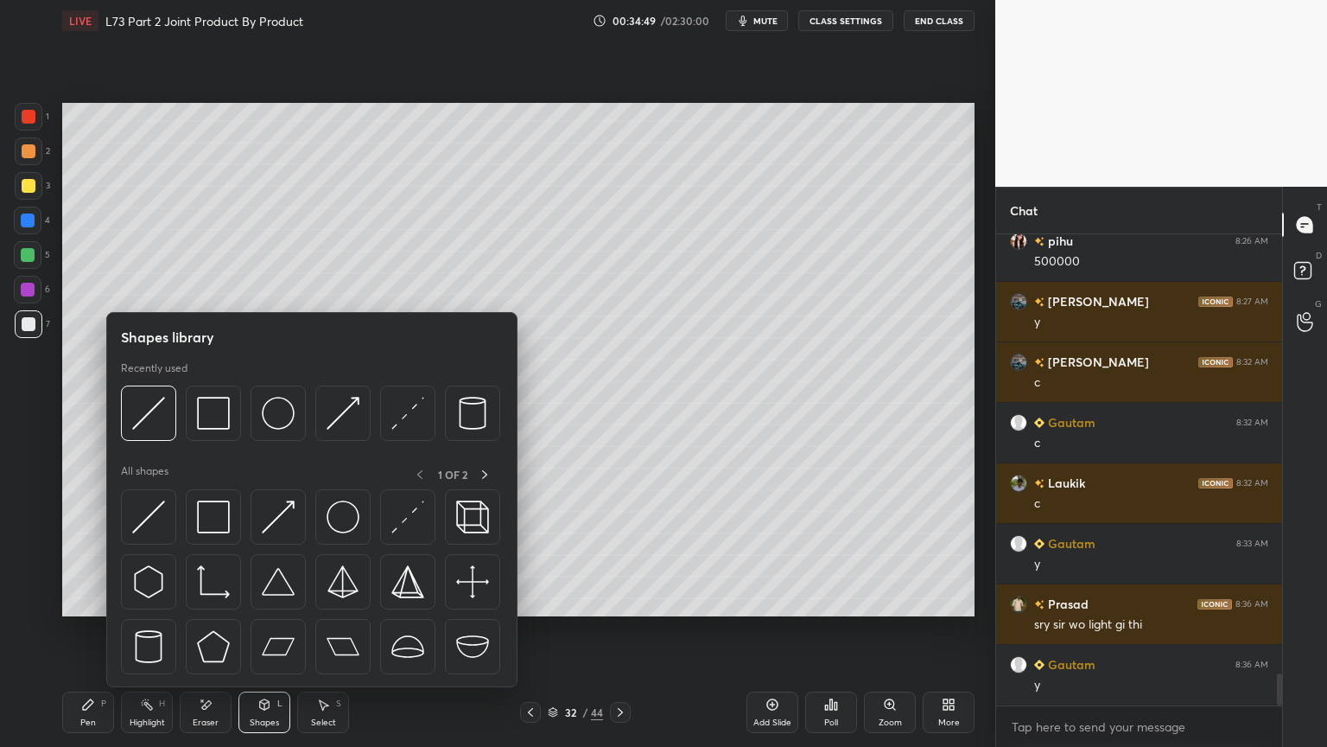
click at [143, 428] on img at bounding box center [148, 413] width 33 height 33
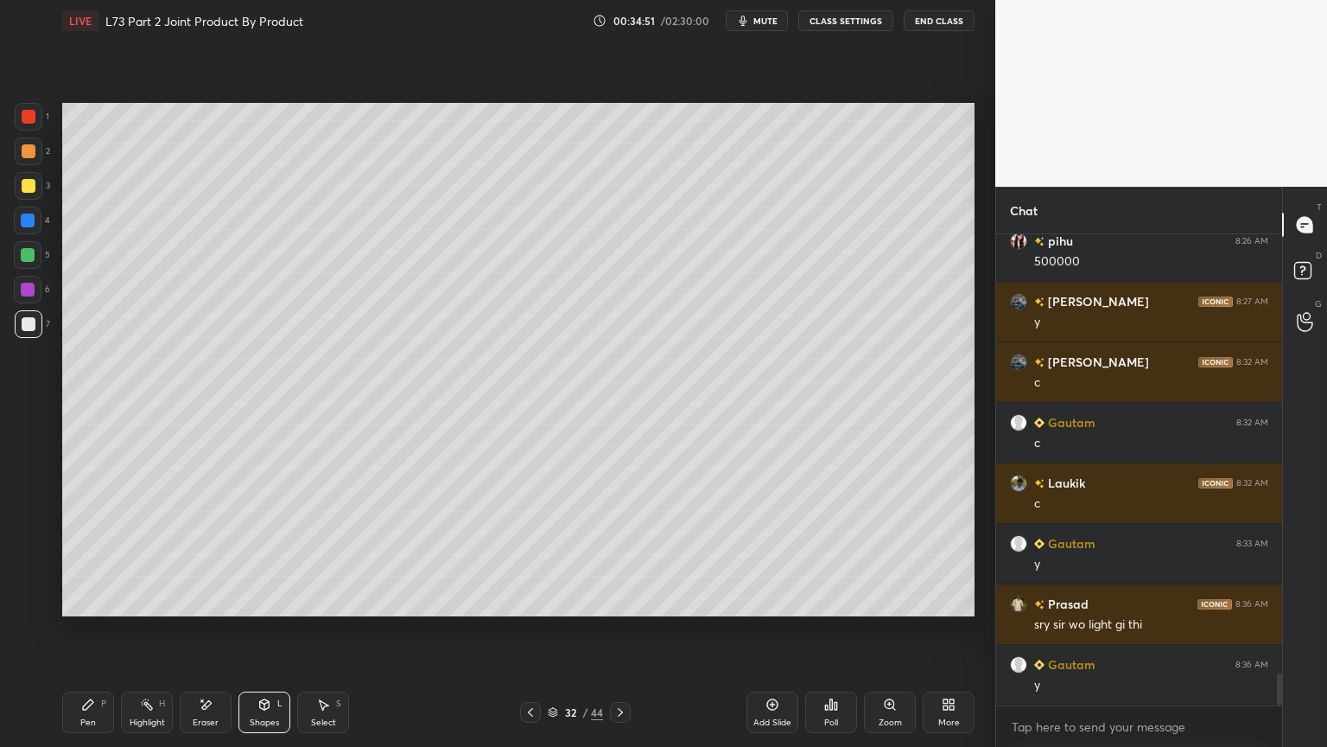
click at [36, 226] on div at bounding box center [28, 221] width 28 height 28
click at [264, 600] on icon at bounding box center [265, 703] width 10 height 3
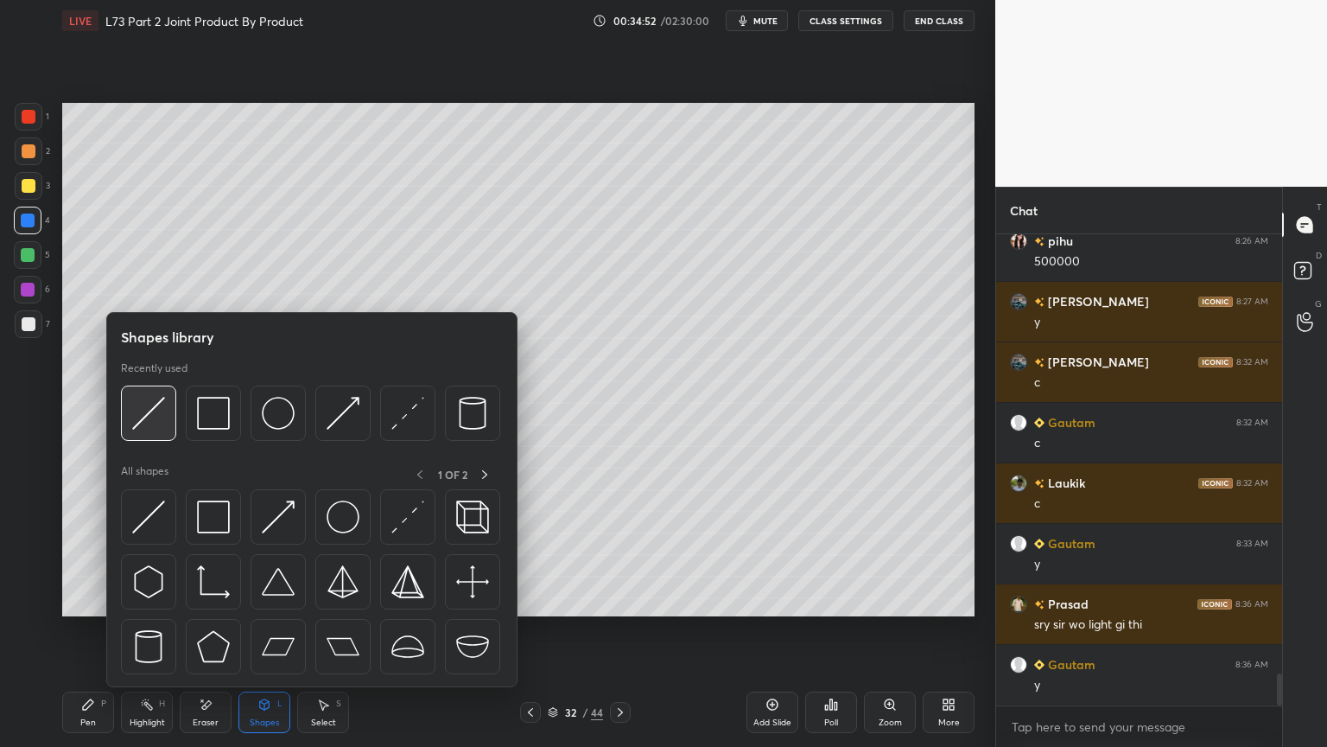
click at [138, 427] on img at bounding box center [148, 413] width 33 height 33
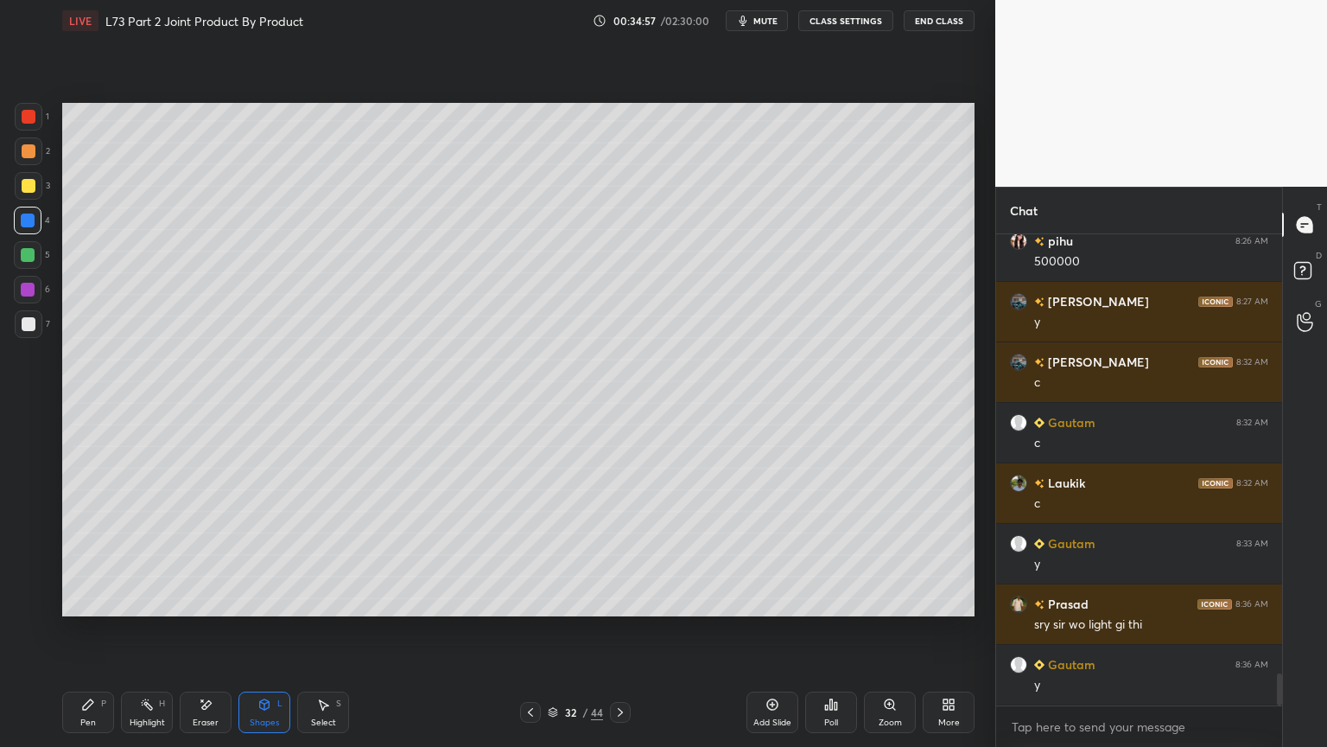
click at [209, 600] on icon at bounding box center [207, 704] width 10 height 9
click at [29, 539] on icon at bounding box center [27, 533] width 11 height 11
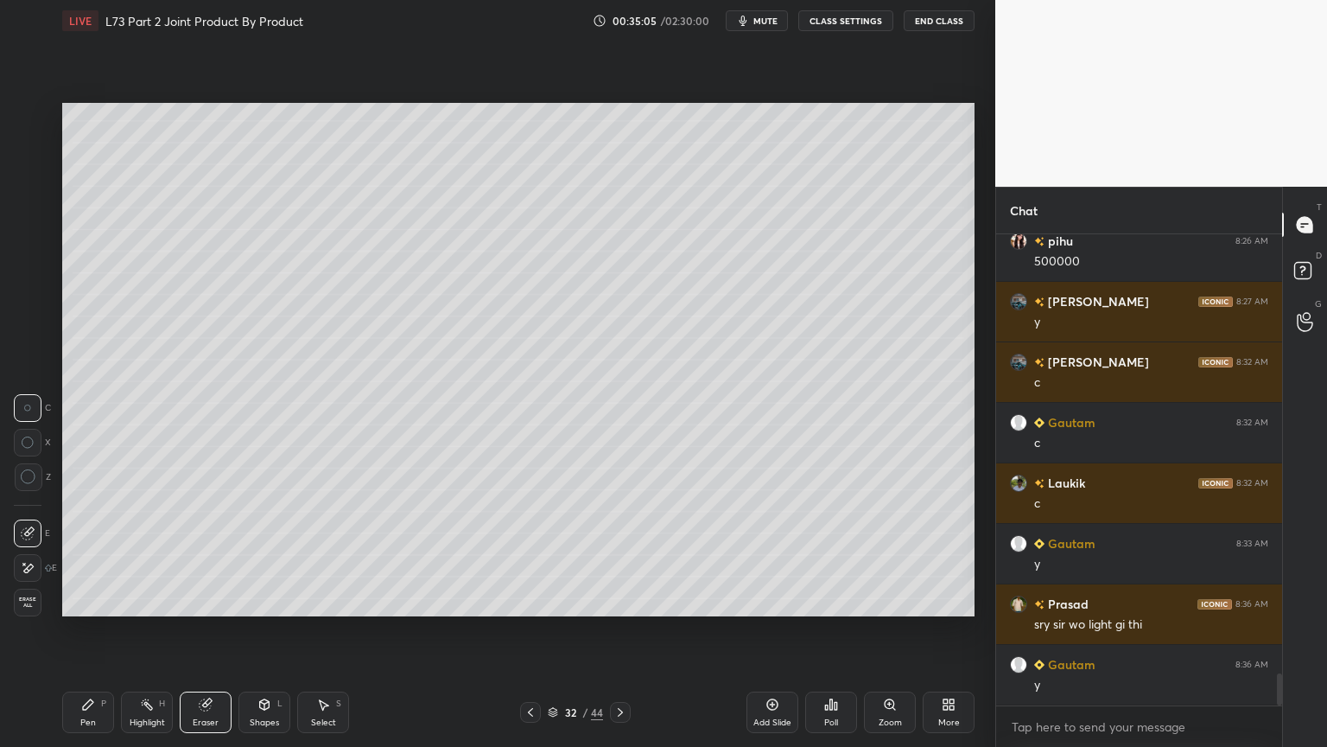
click at [89, 600] on div "Pen P" at bounding box center [88, 711] width 52 height 41
click at [532, 600] on icon at bounding box center [530, 712] width 5 height 9
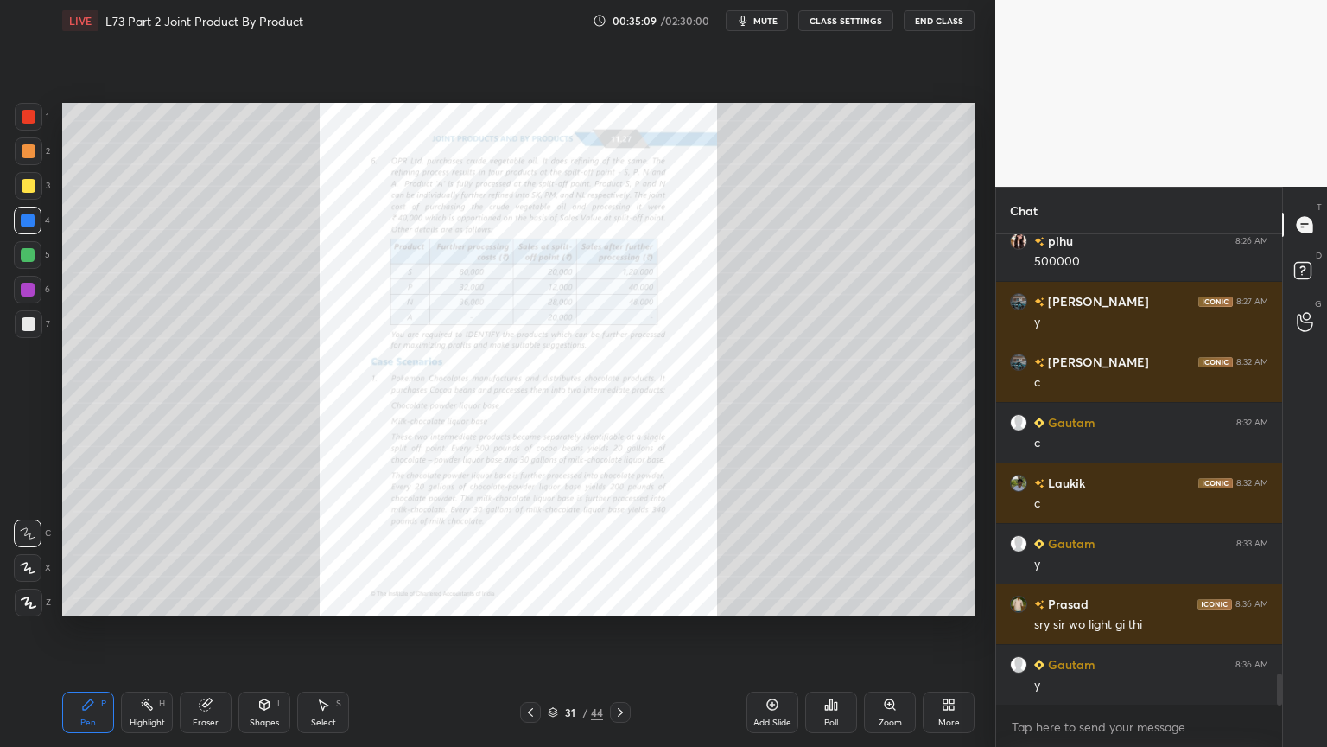
click at [871, 600] on div "Zoom" at bounding box center [890, 711] width 52 height 41
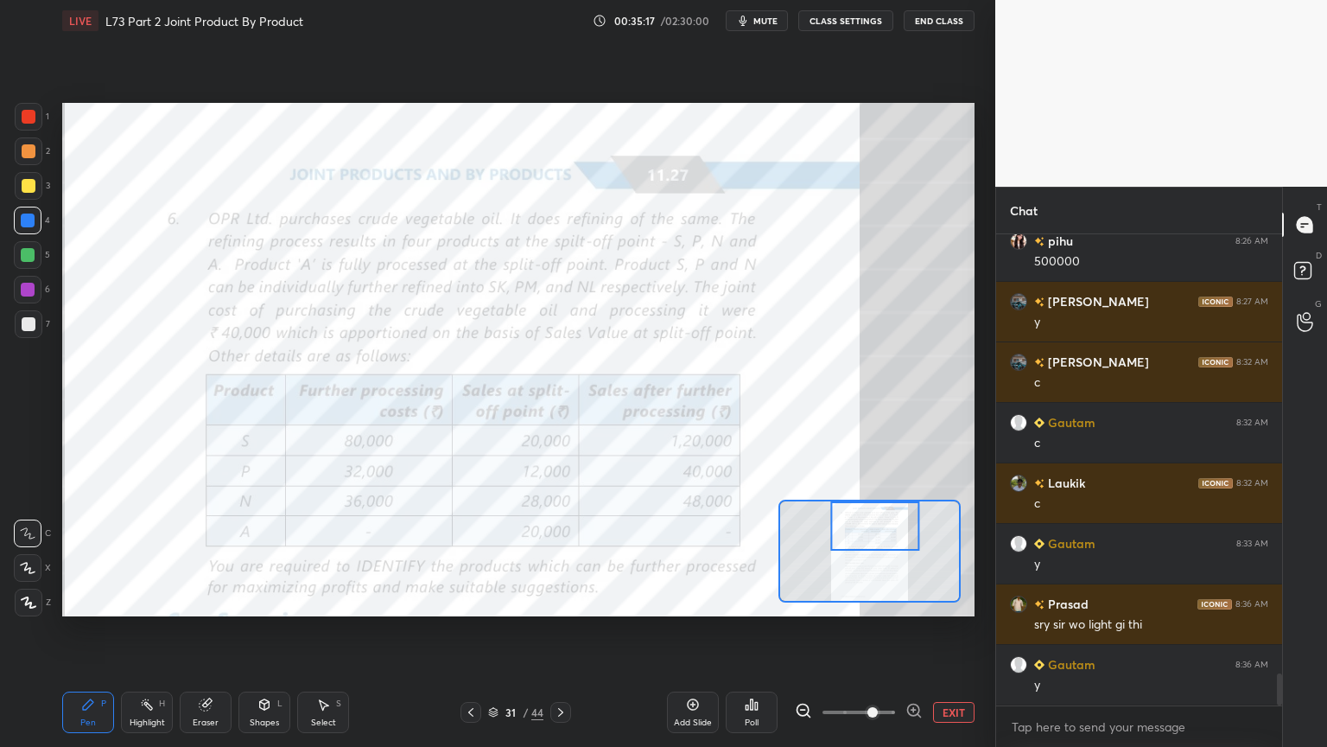
click at [560, 600] on icon at bounding box center [561, 712] width 14 height 14
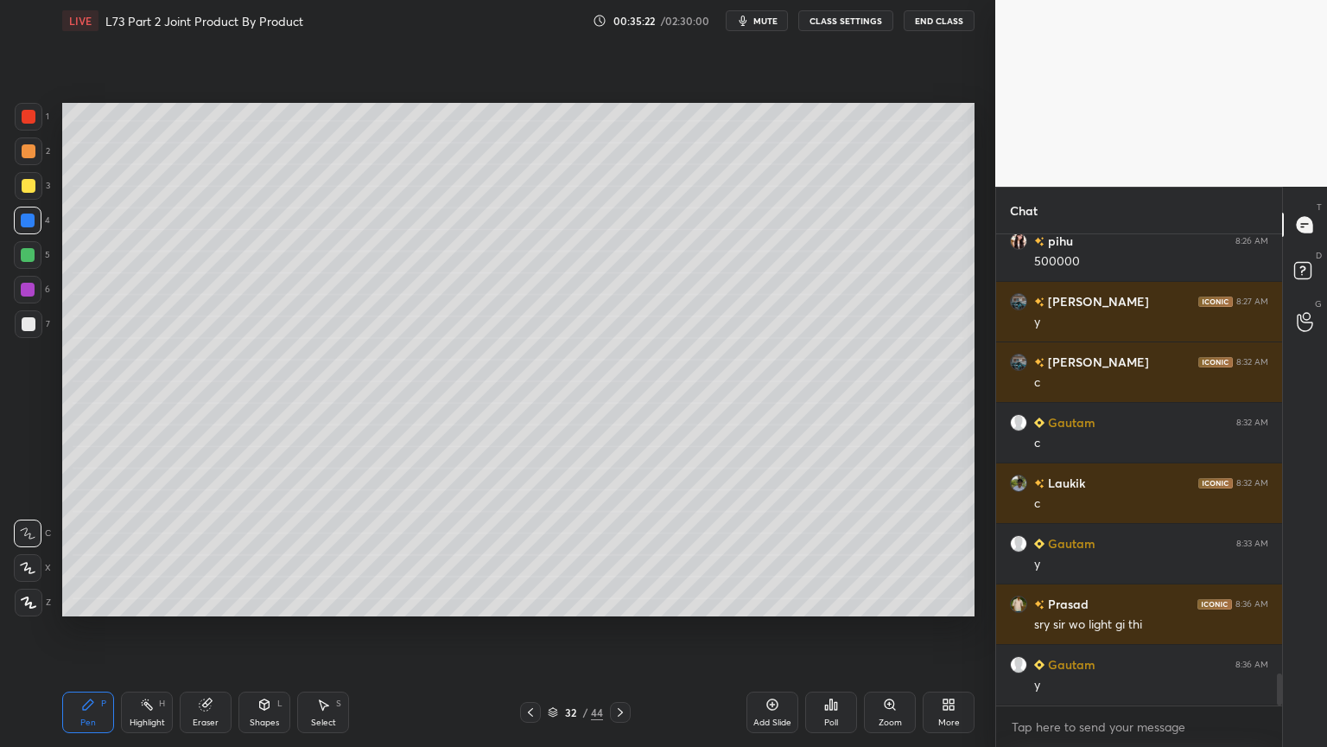
click at [315, 600] on div "Select S" at bounding box center [323, 711] width 52 height 41
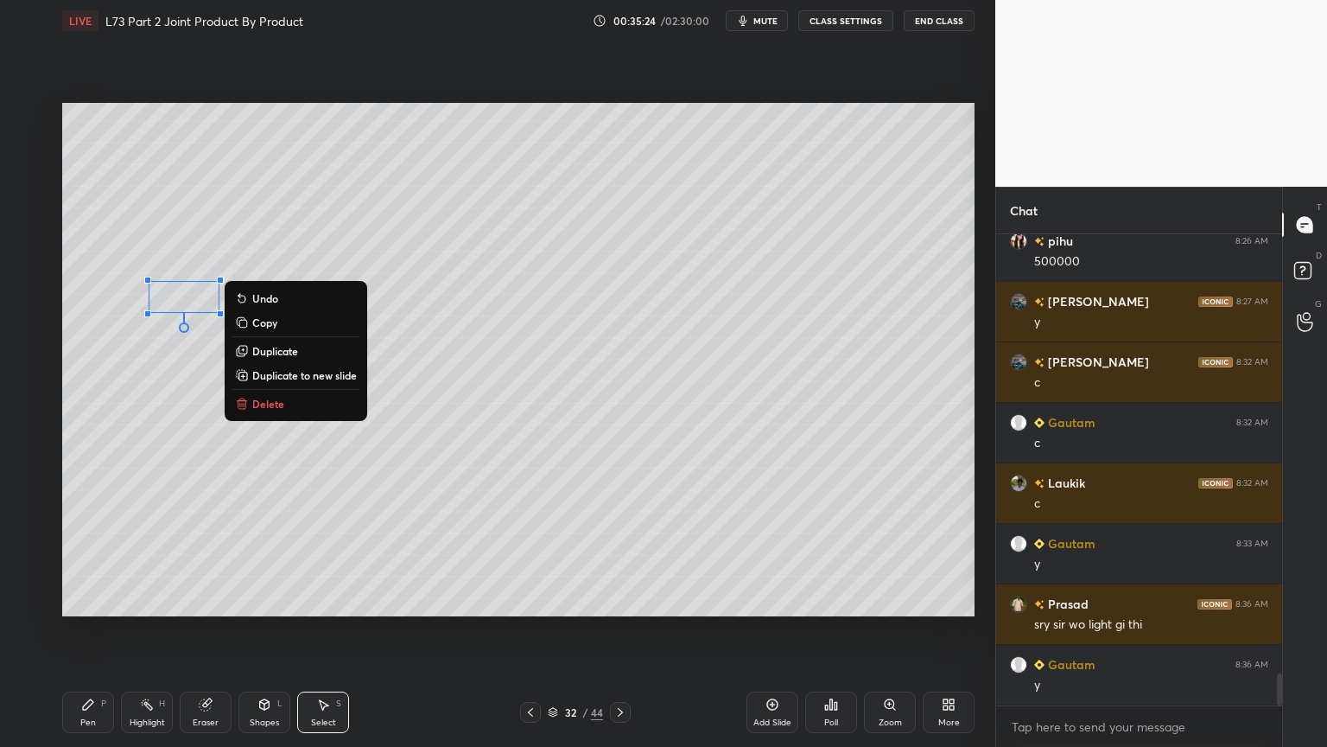
click at [263, 408] on p "Delete" at bounding box center [268, 404] width 32 height 14
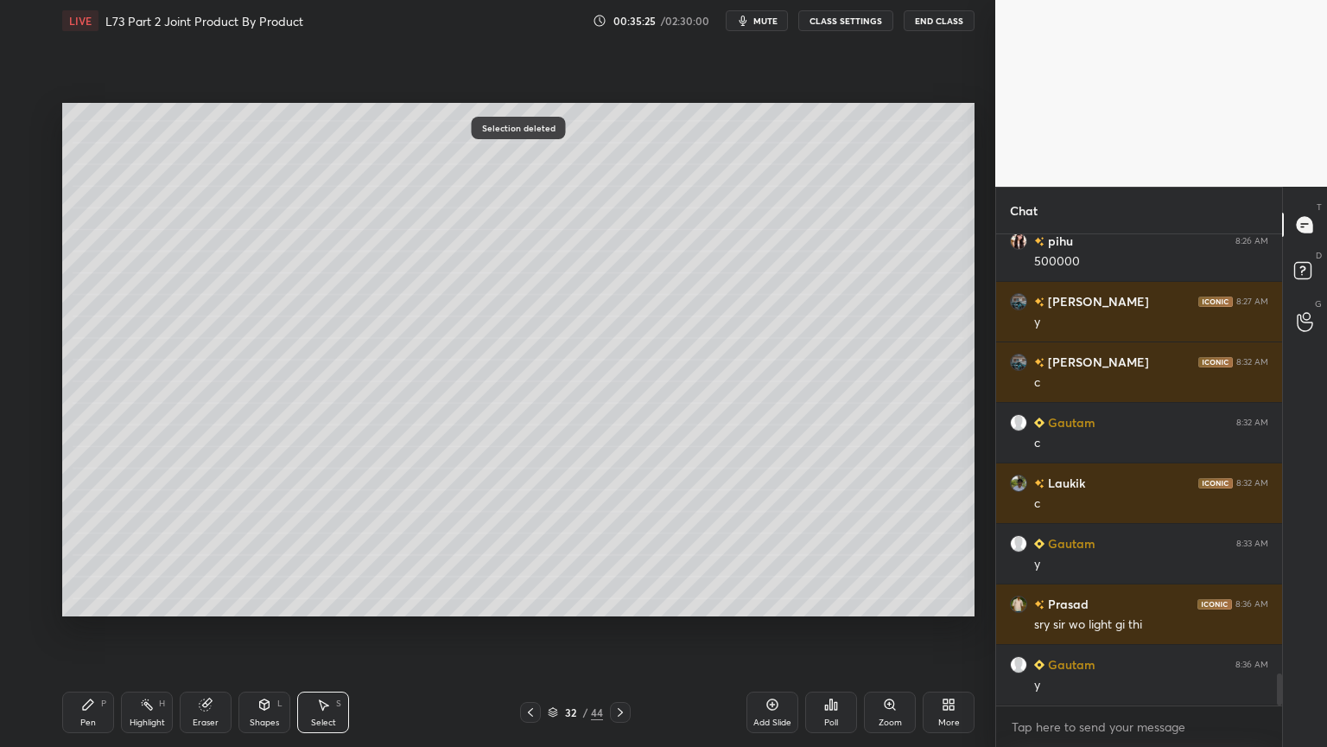
click at [203, 600] on icon at bounding box center [205, 704] width 11 height 11
click at [330, 600] on div "Select S" at bounding box center [323, 711] width 52 height 41
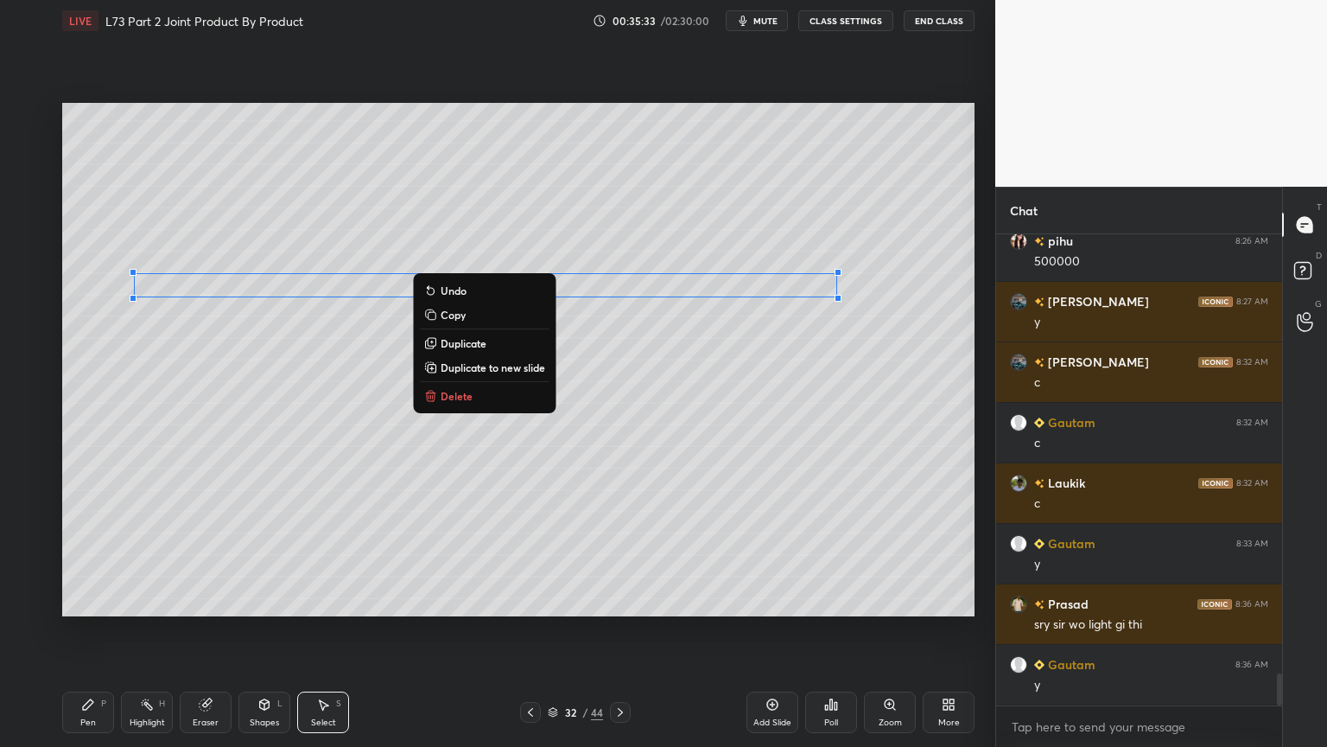
click at [226, 423] on div "0 ° Undo Copy Duplicate Duplicate to new slide Delete" at bounding box center [518, 359] width 913 height 513
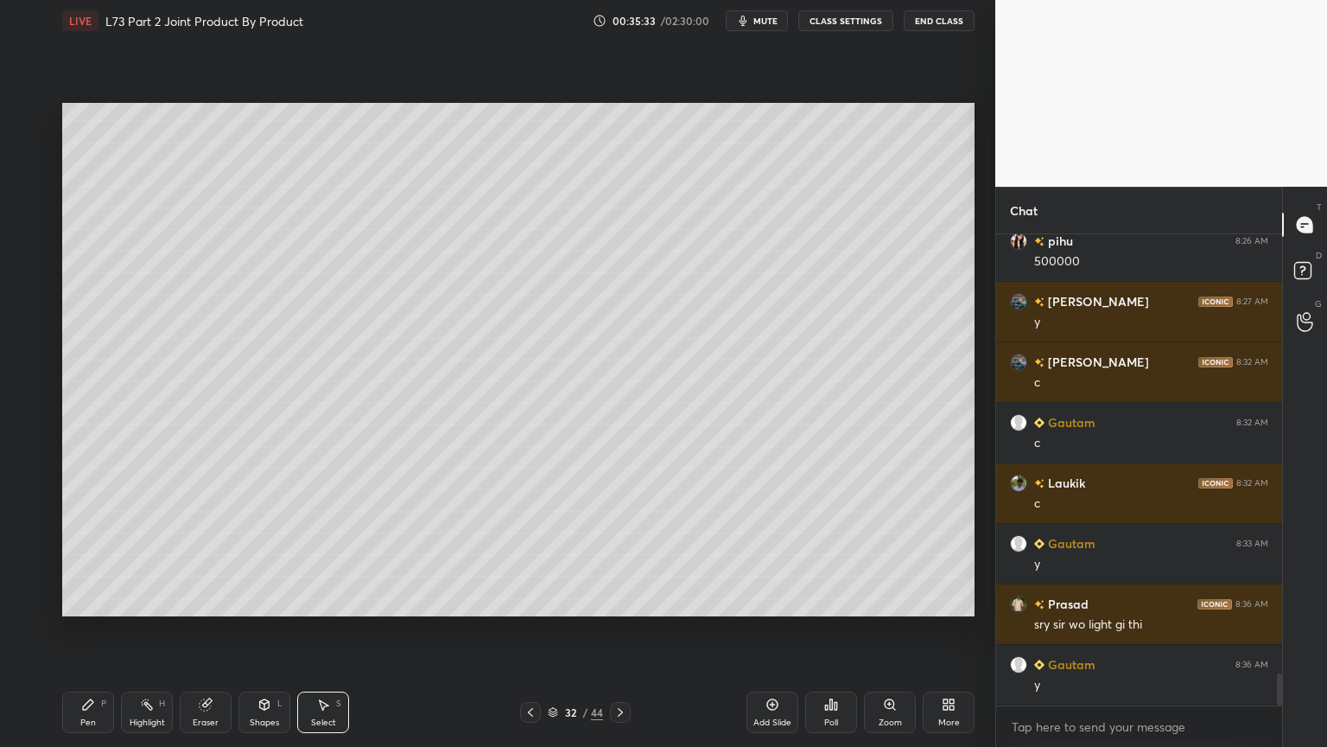
click at [201, 600] on icon at bounding box center [206, 704] width 14 height 14
click at [29, 566] on icon at bounding box center [28, 568] width 14 height 15
click at [237, 600] on div "Pen P Highlight H Eraser Shapes L Select S" at bounding box center [233, 711] width 342 height 41
click at [267, 600] on icon at bounding box center [265, 704] width 14 height 14
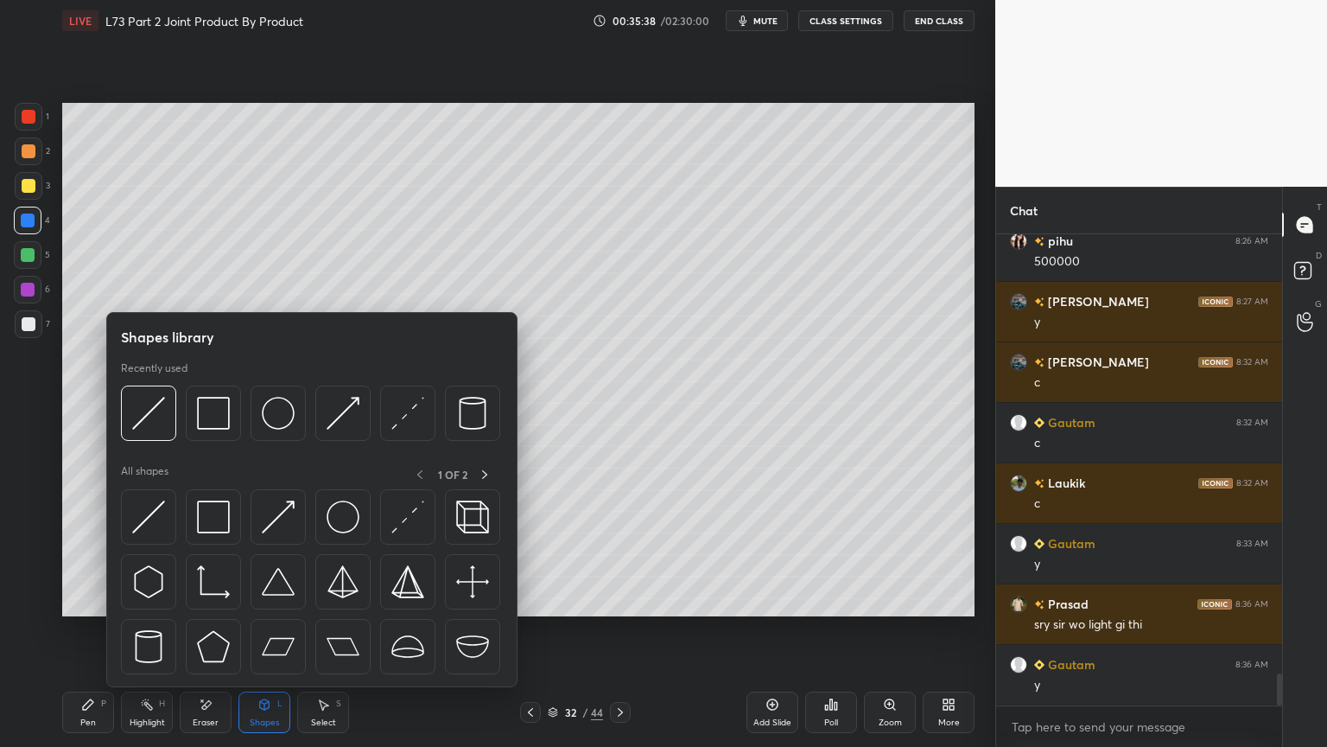
click at [340, 404] on img at bounding box center [343, 413] width 33 height 33
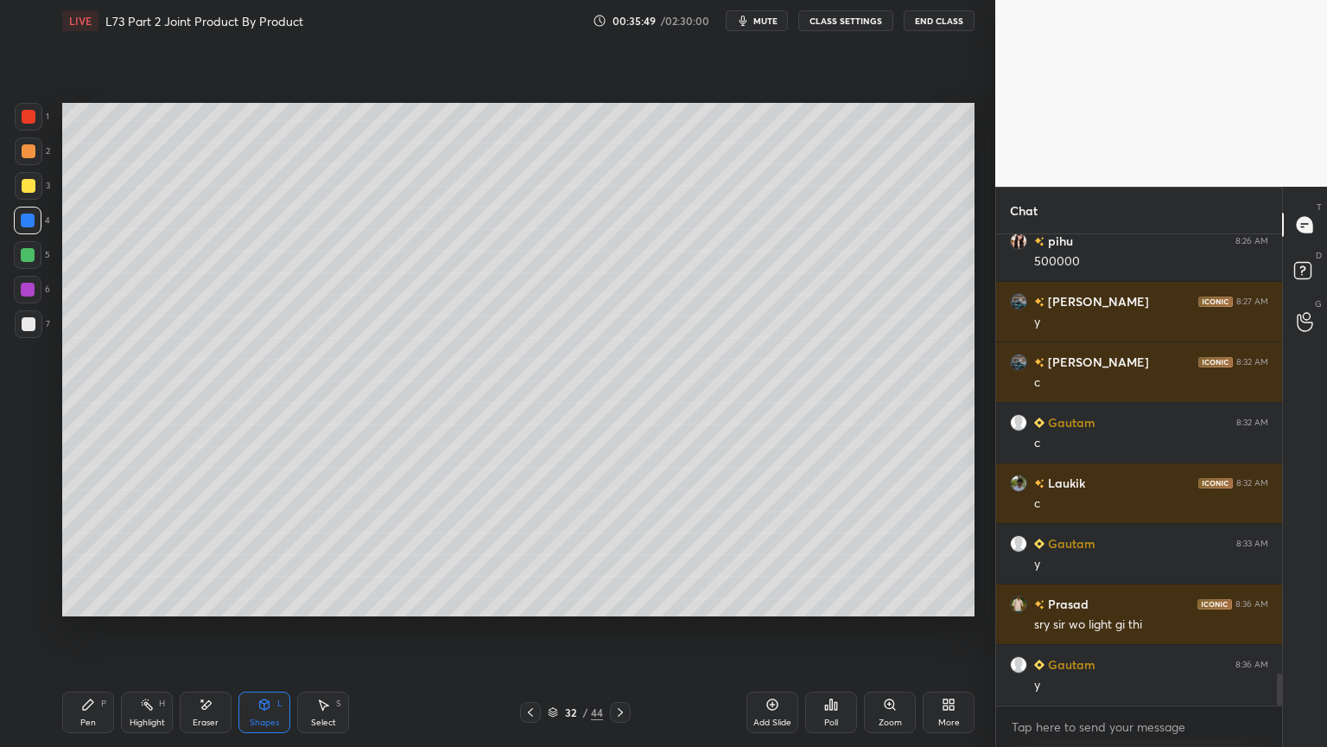
click at [83, 600] on div "Pen P" at bounding box center [88, 711] width 52 height 41
click at [28, 196] on div at bounding box center [29, 186] width 28 height 28
click at [525, 600] on icon at bounding box center [531, 712] width 14 height 14
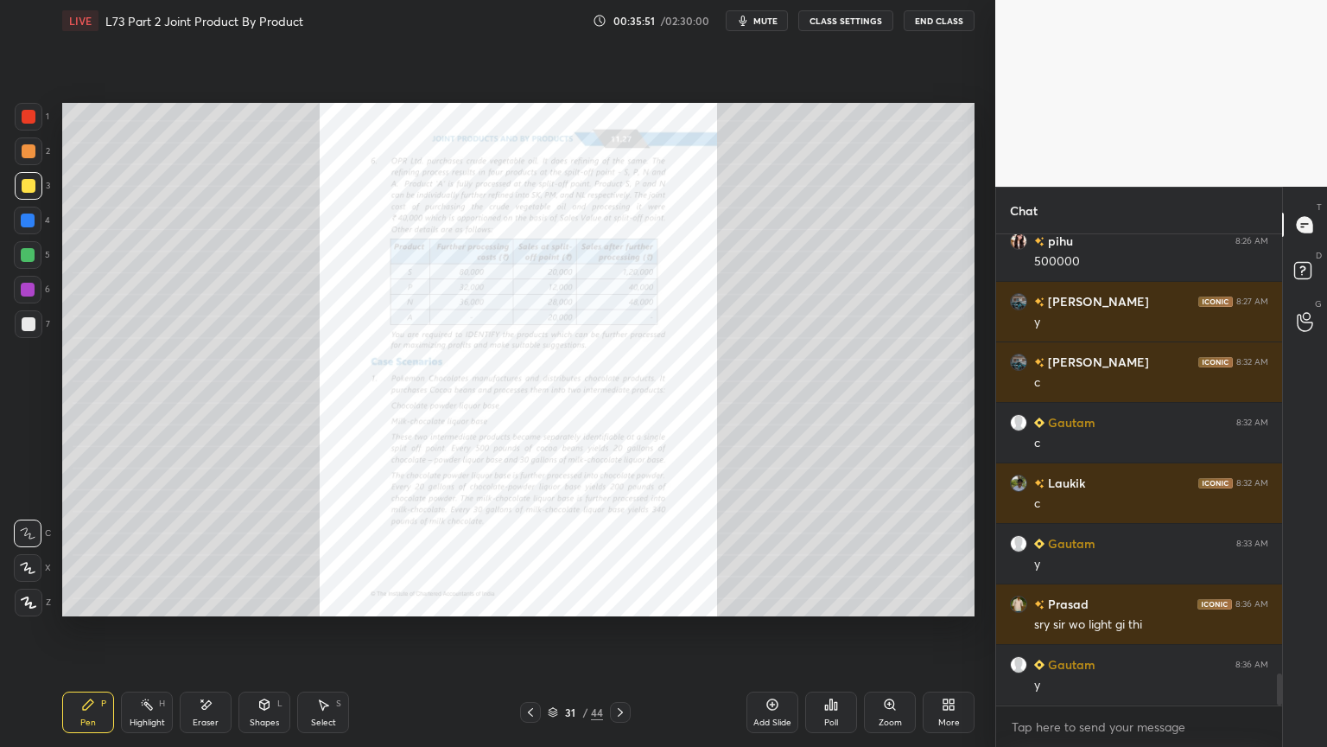
click at [904, 600] on div "Zoom" at bounding box center [890, 711] width 52 height 41
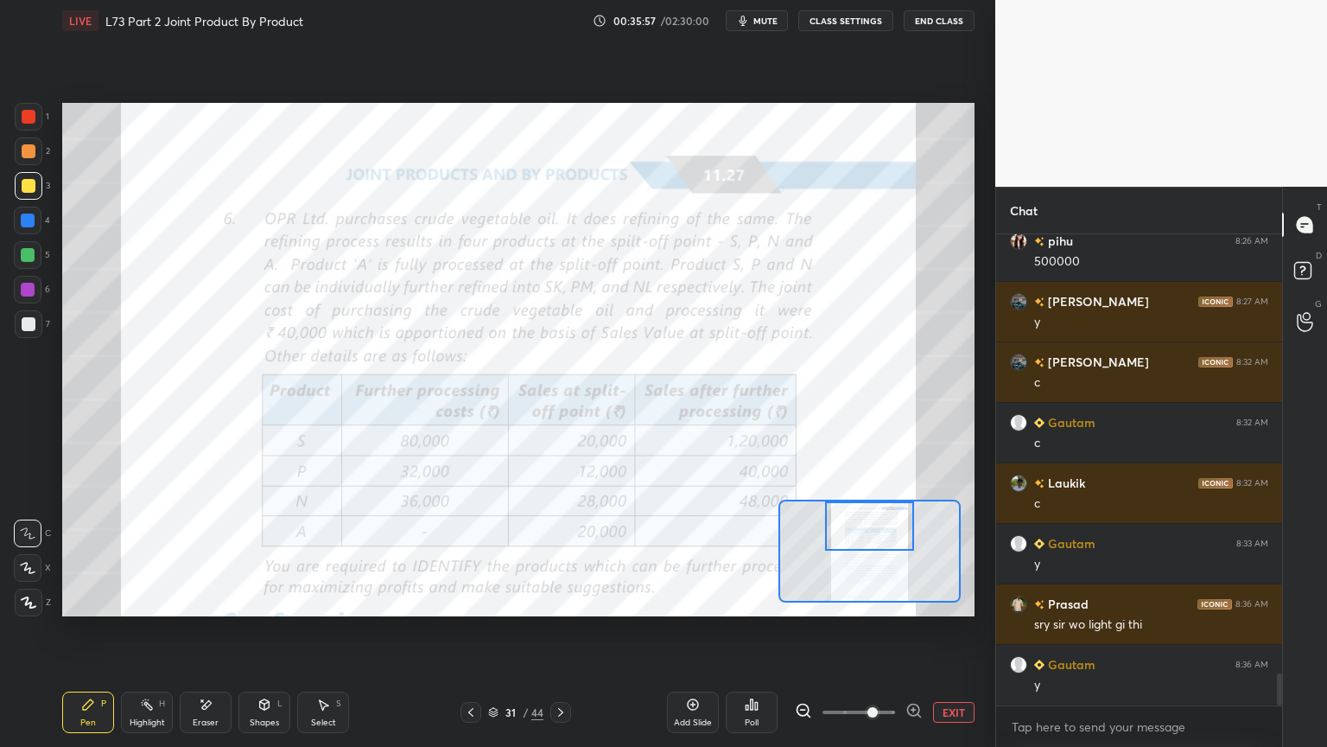
click at [558, 600] on icon at bounding box center [561, 712] width 14 height 14
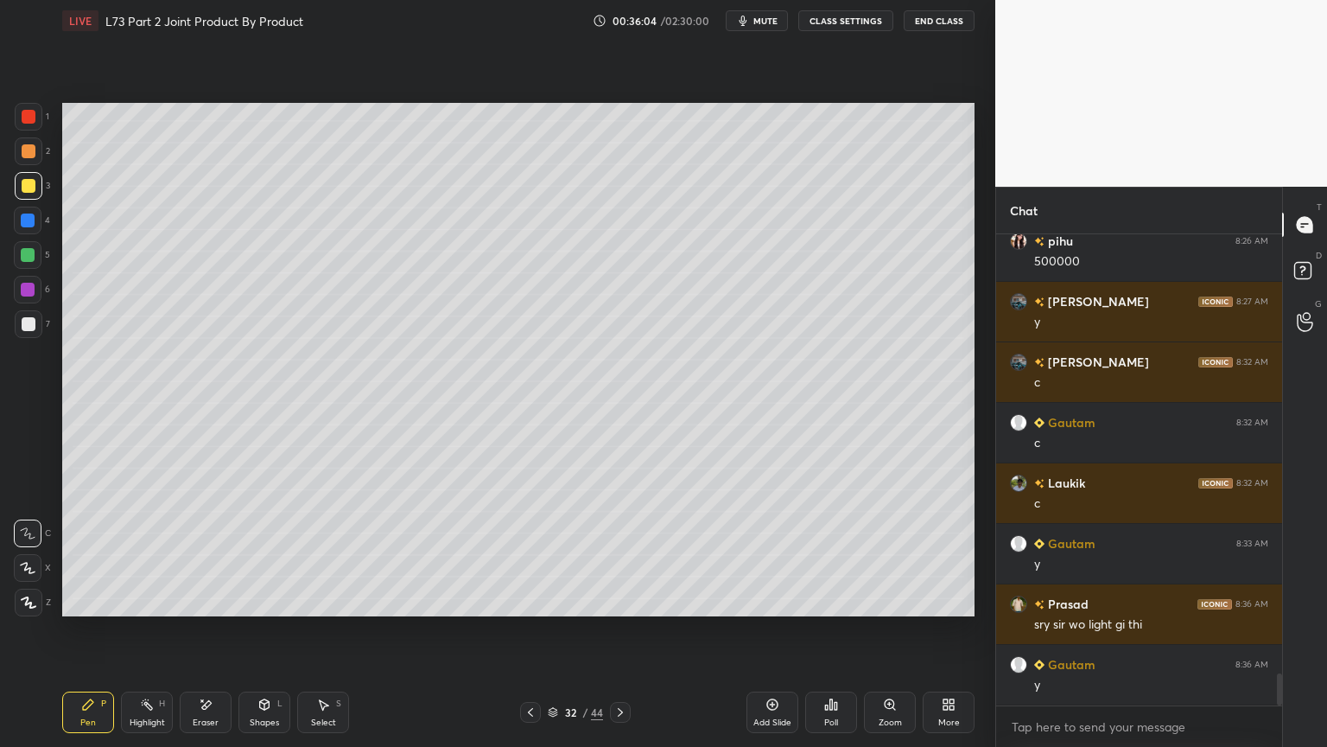
click at [272, 600] on div "Shapes L" at bounding box center [265, 711] width 52 height 41
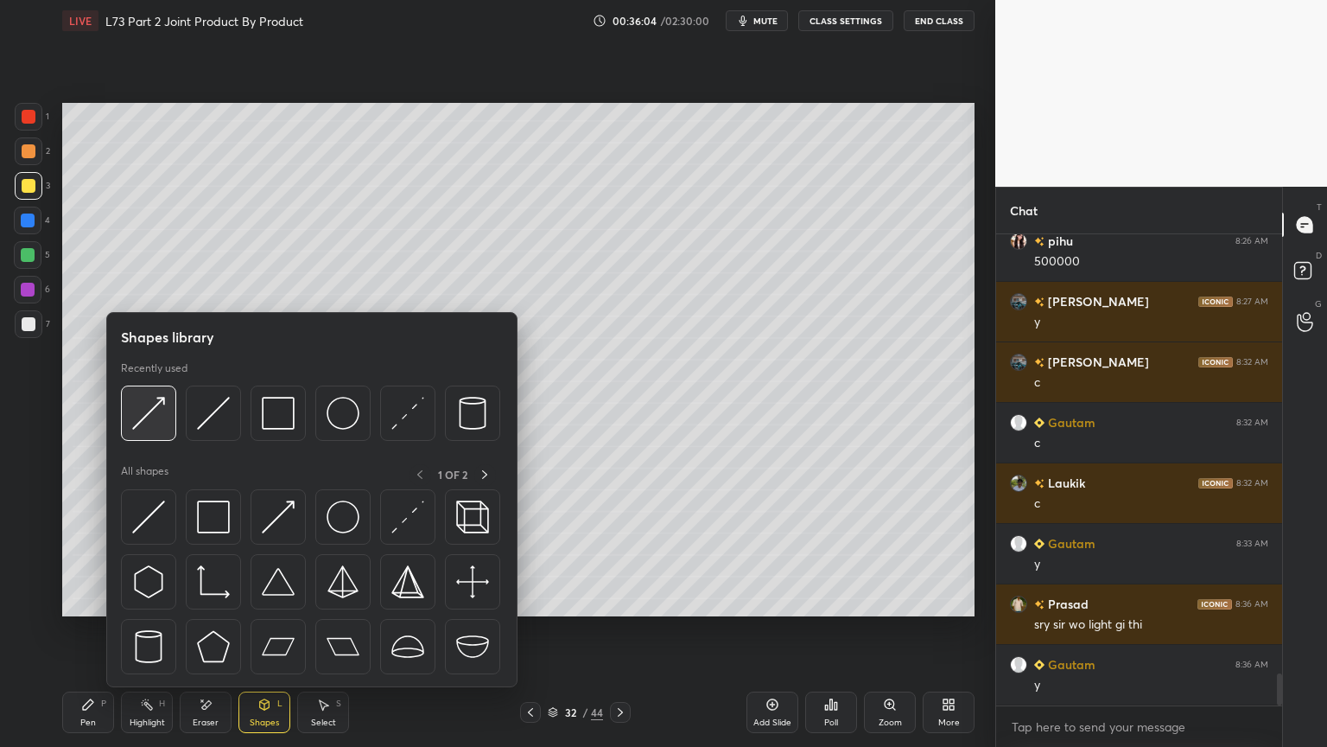
click at [150, 418] on img at bounding box center [148, 413] width 33 height 33
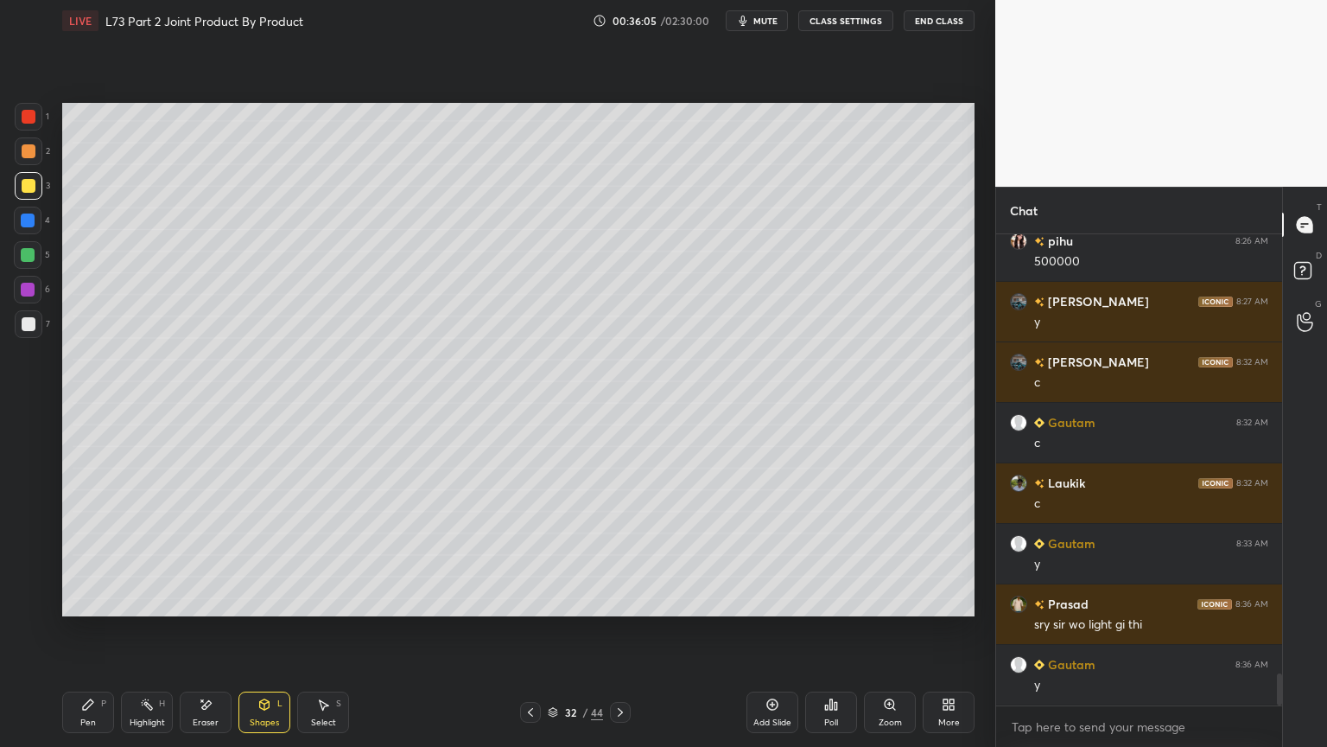
click at [302, 600] on div "Select S" at bounding box center [323, 711] width 52 height 41
click at [283, 600] on div "Shapes L" at bounding box center [265, 711] width 52 height 41
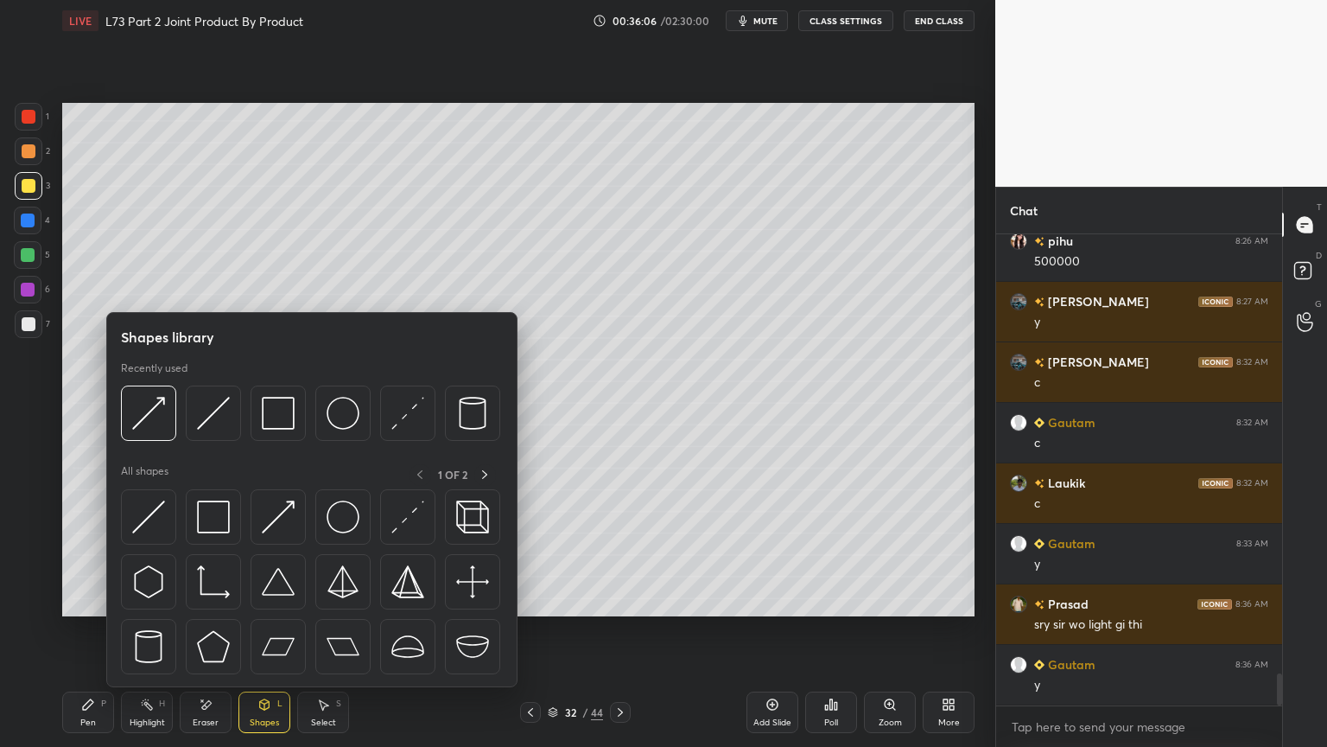
click at [209, 422] on img at bounding box center [213, 413] width 33 height 33
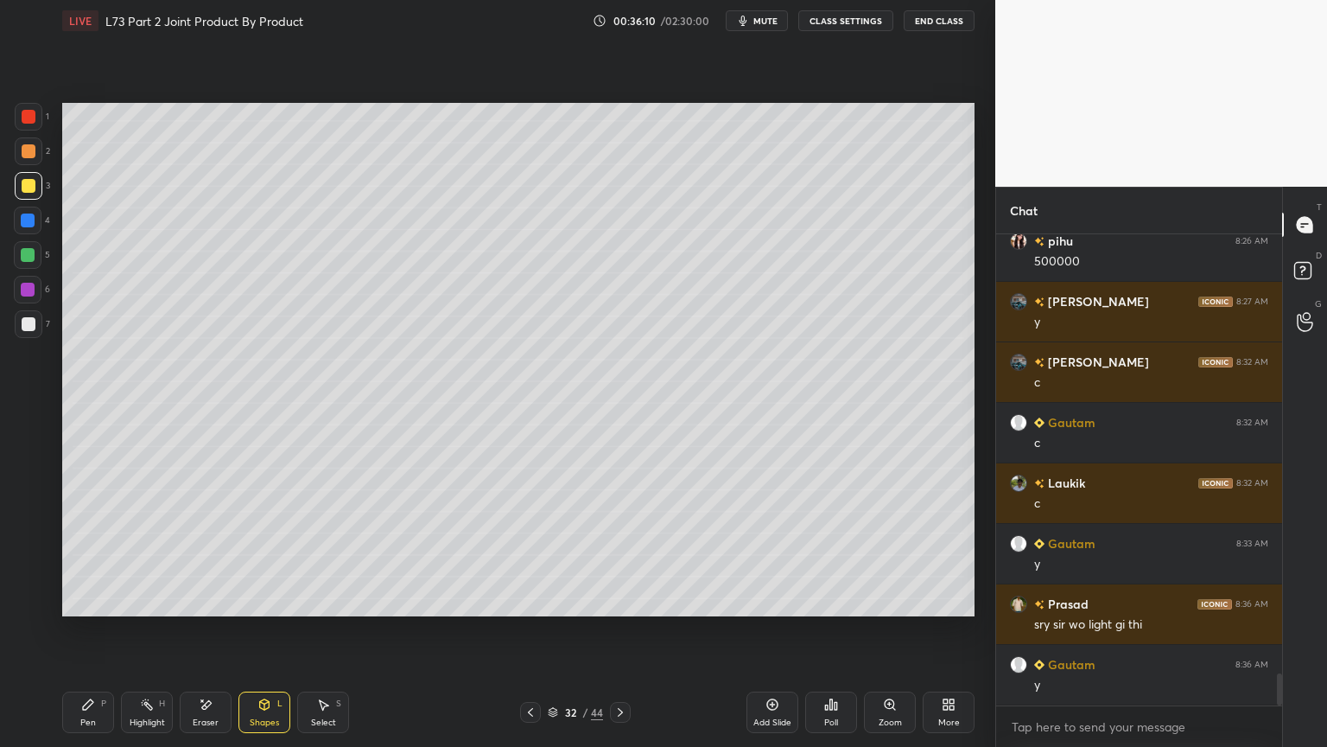
click at [90, 600] on icon at bounding box center [88, 704] width 10 height 10
click at [34, 332] on div at bounding box center [29, 324] width 28 height 28
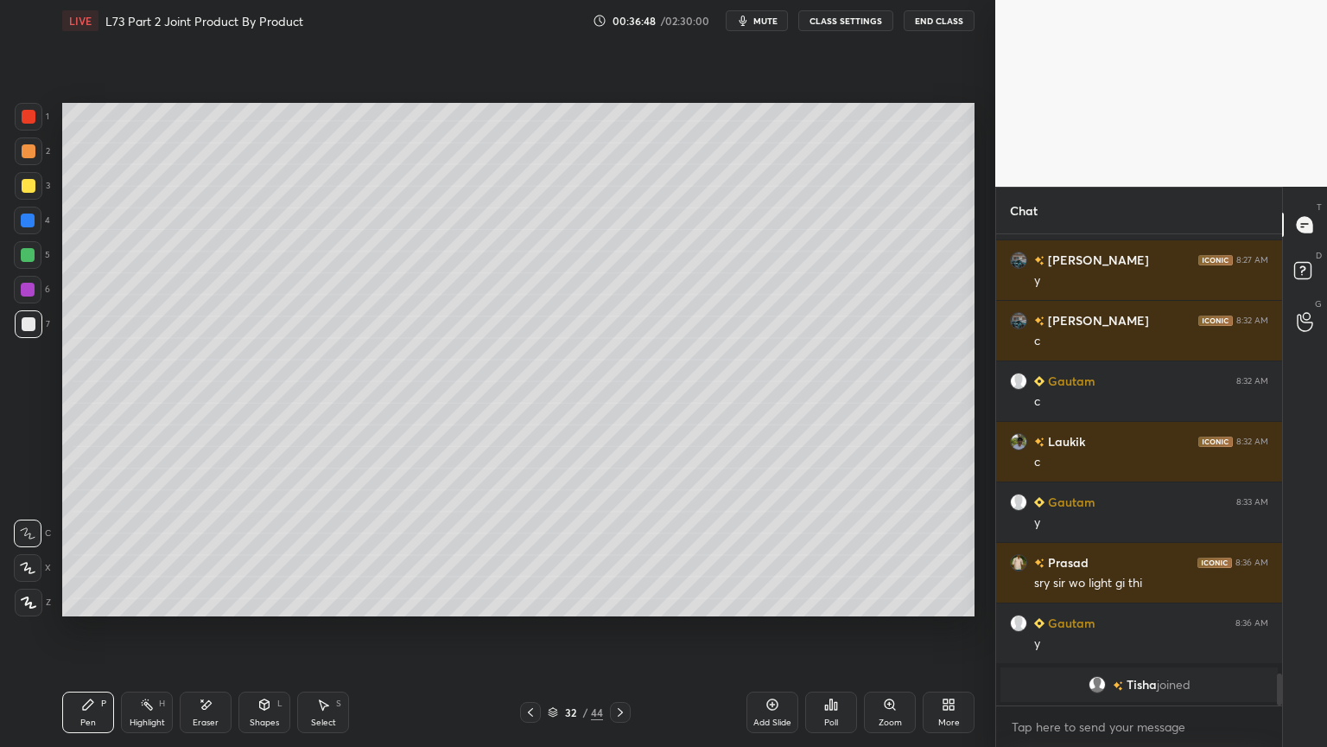
click at [325, 600] on div "Select S" at bounding box center [323, 711] width 52 height 41
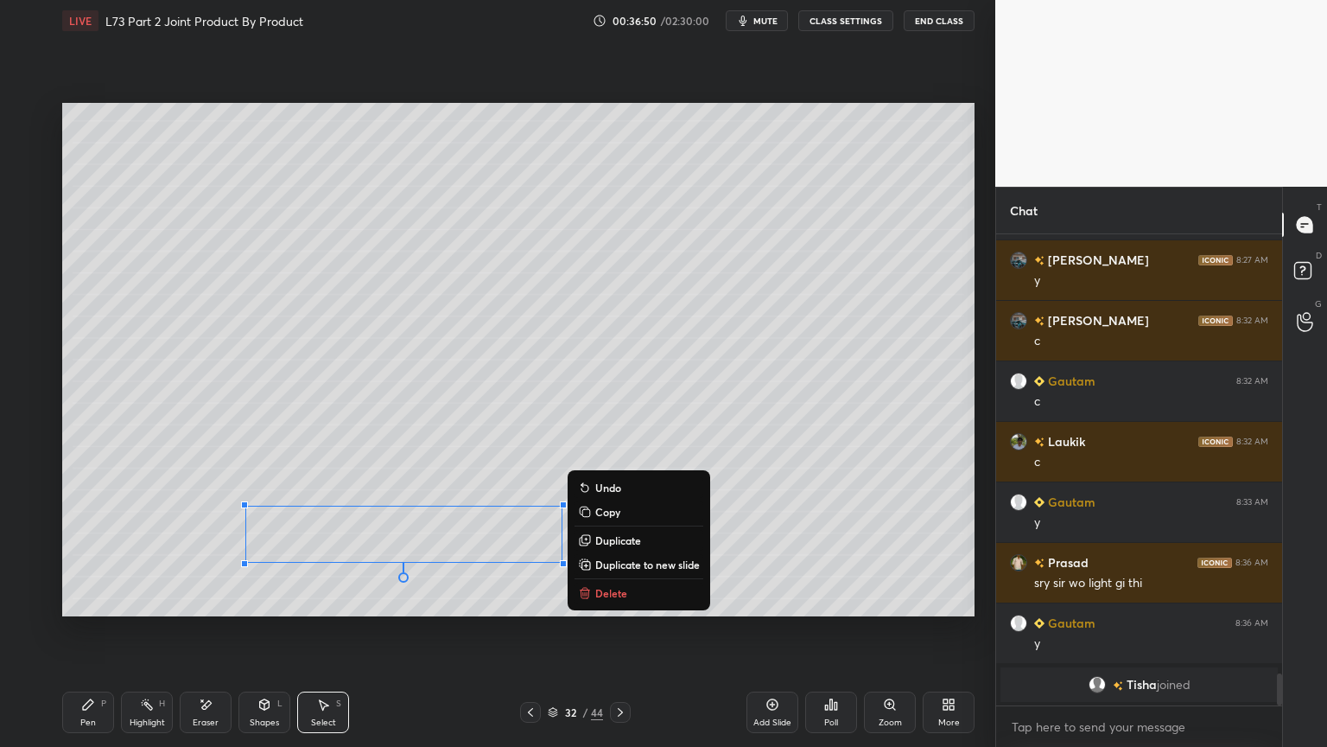
click at [602, 595] on p "Delete" at bounding box center [611, 593] width 32 height 14
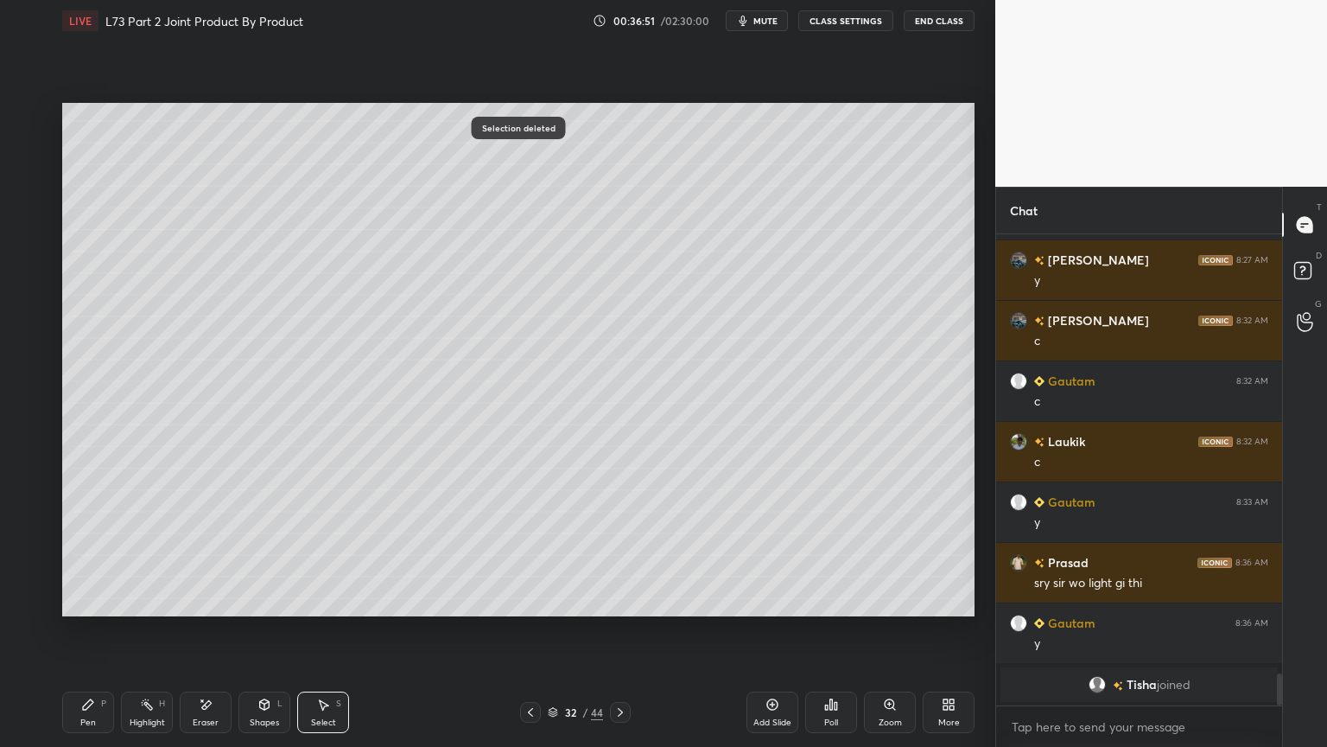
click at [78, 600] on div "Pen P Highlight H Eraser Shapes L Select S 32 / 44 Add Slide Poll Zoom More" at bounding box center [518, 712] width 913 height 69
click at [77, 600] on div "Pen P" at bounding box center [88, 711] width 52 height 41
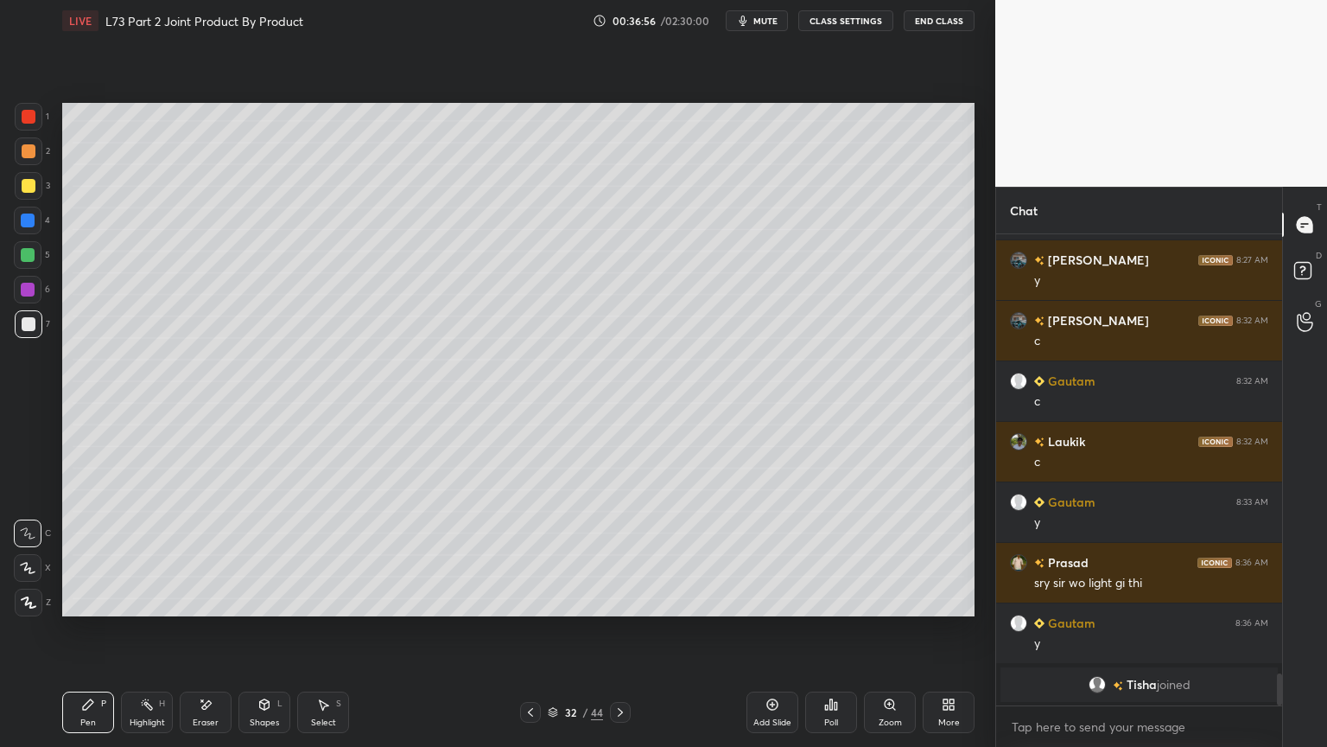
click at [525, 600] on icon at bounding box center [531, 712] width 14 height 14
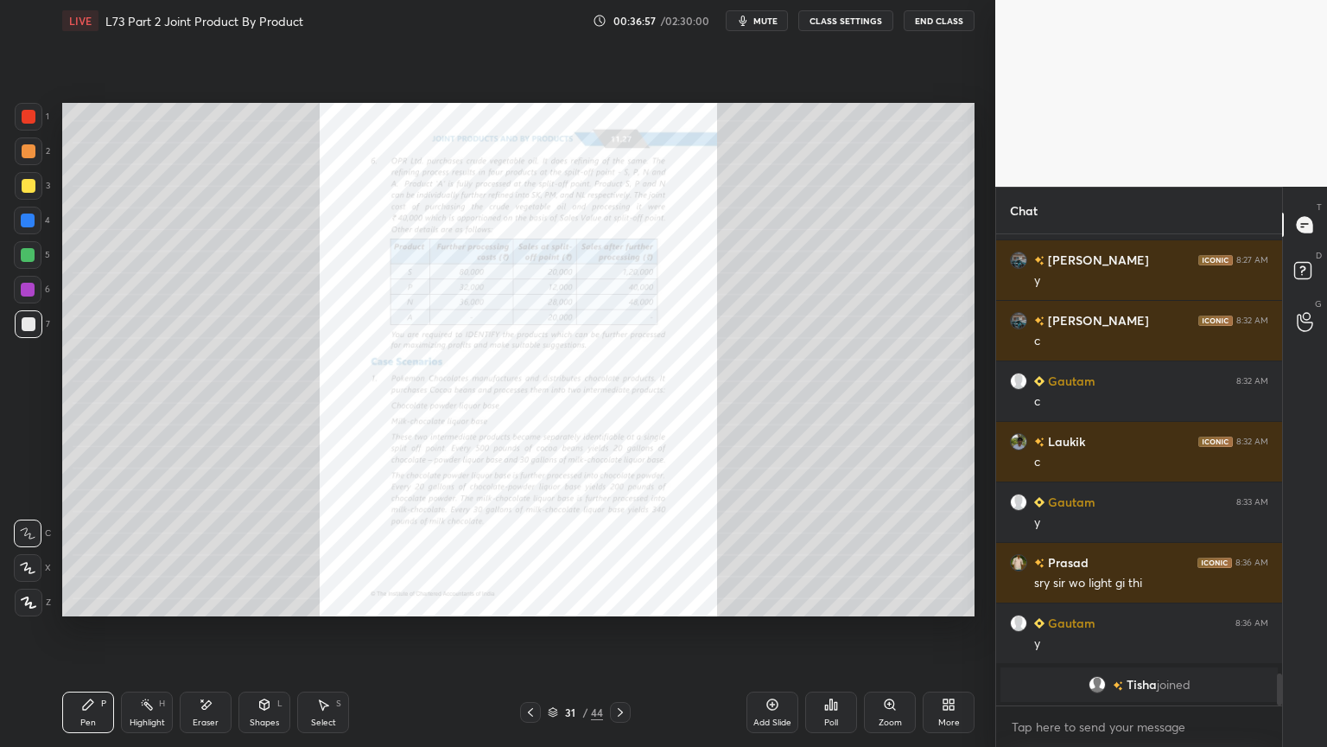
click at [885, 600] on div "Zoom" at bounding box center [890, 711] width 52 height 41
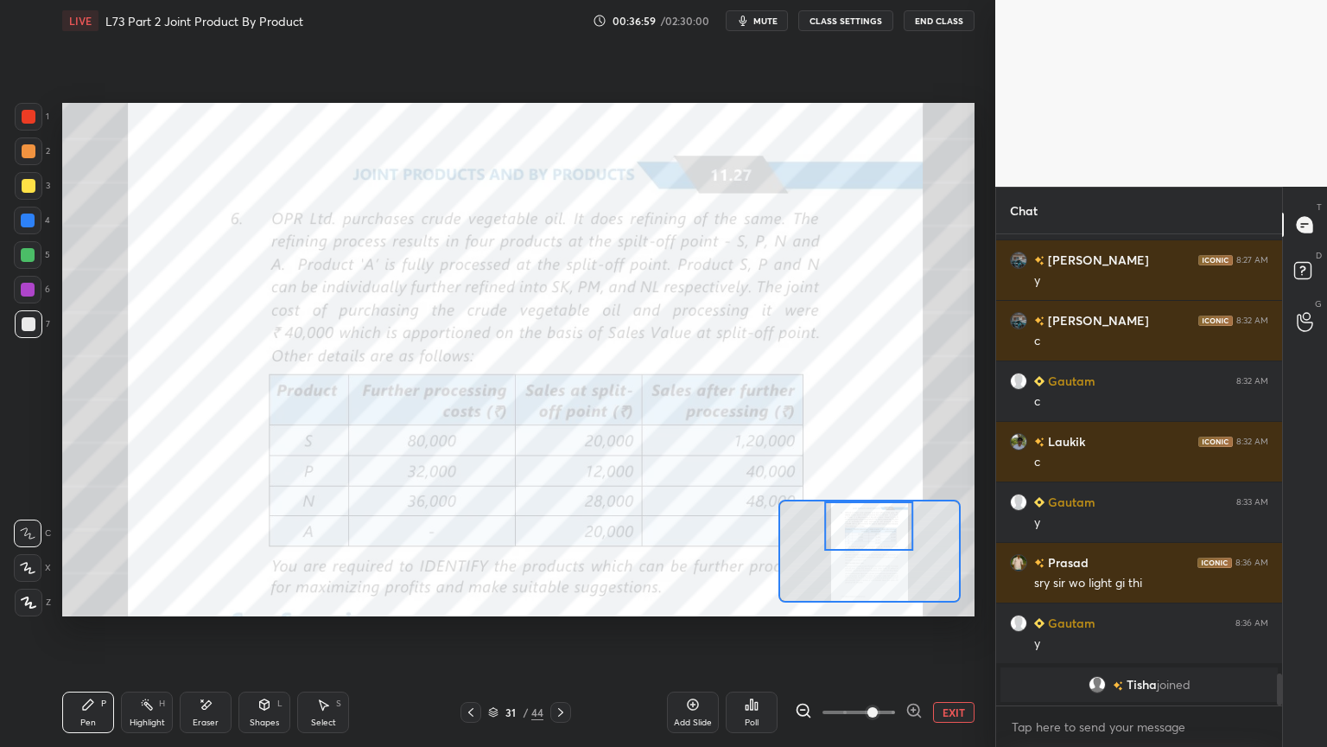
click at [48, 116] on div "1" at bounding box center [32, 117] width 35 height 28
click at [565, 600] on icon at bounding box center [561, 712] width 14 height 14
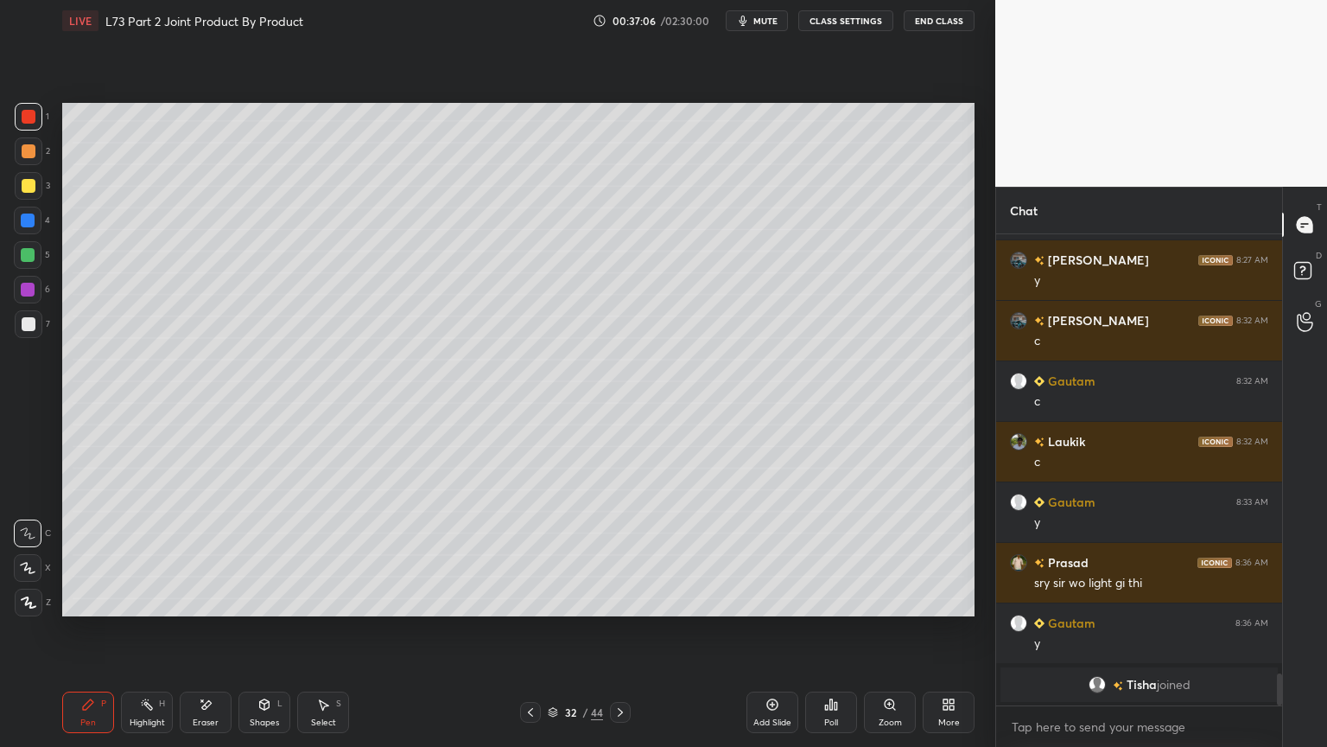
click at [44, 328] on div "7" at bounding box center [32, 324] width 35 height 28
click at [545, 600] on div "32 / 44" at bounding box center [575, 712] width 111 height 21
click at [532, 600] on div at bounding box center [530, 712] width 21 height 21
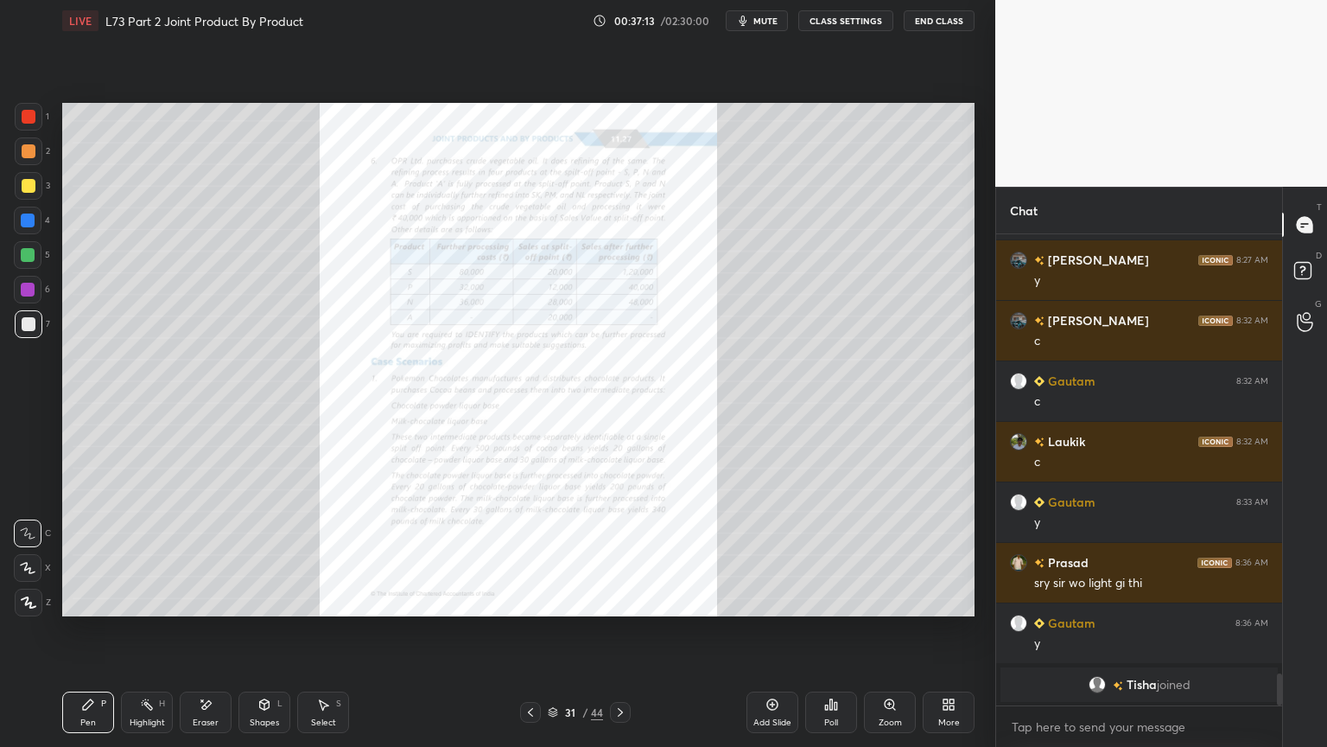
click at [883, 600] on icon at bounding box center [890, 704] width 14 height 14
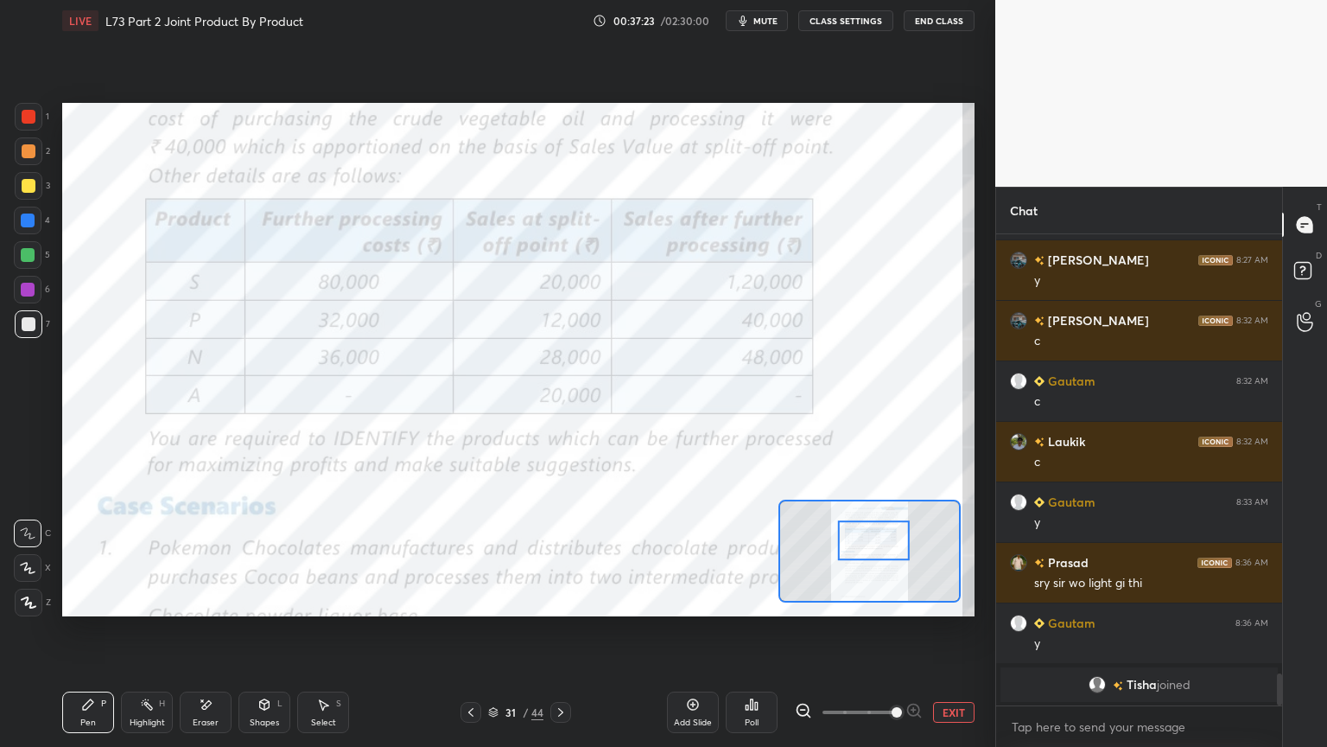
click at [567, 600] on icon at bounding box center [561, 712] width 14 height 14
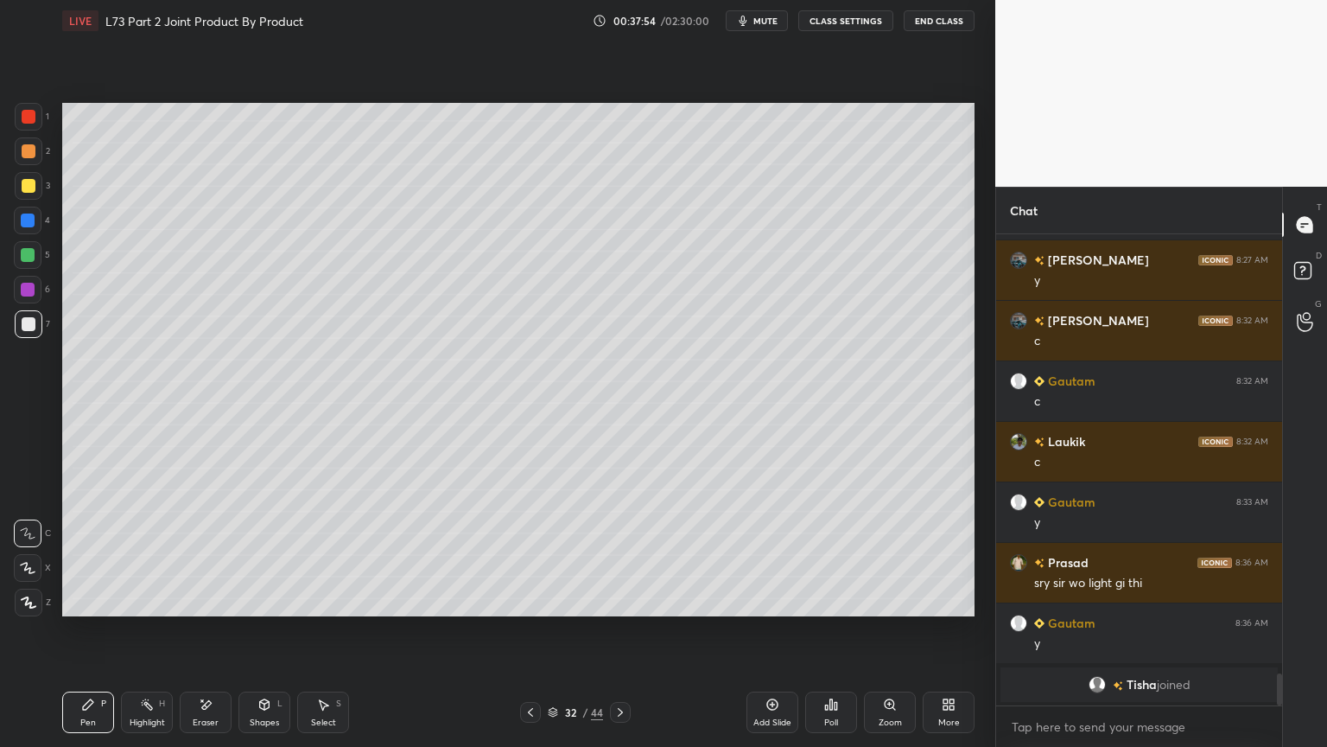
click at [530, 600] on icon at bounding box center [531, 712] width 14 height 14
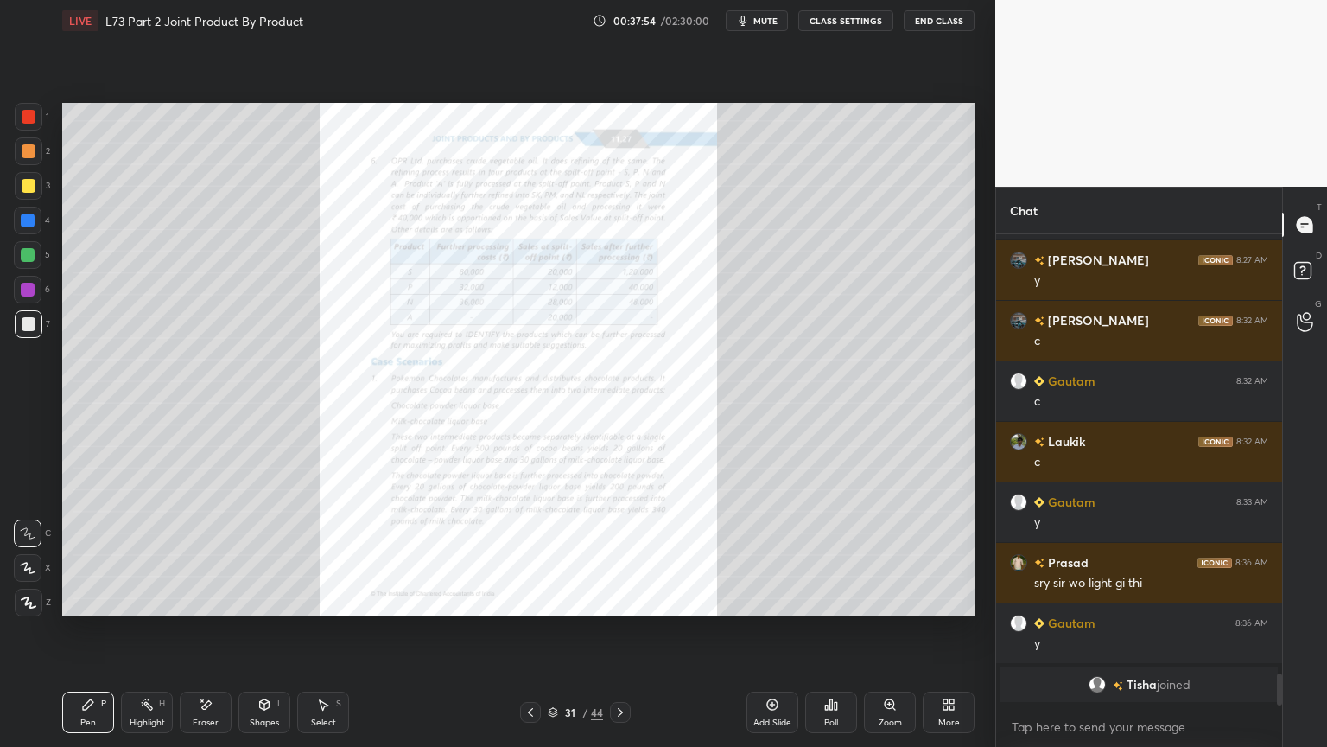
click at [892, 600] on icon at bounding box center [890, 704] width 10 height 10
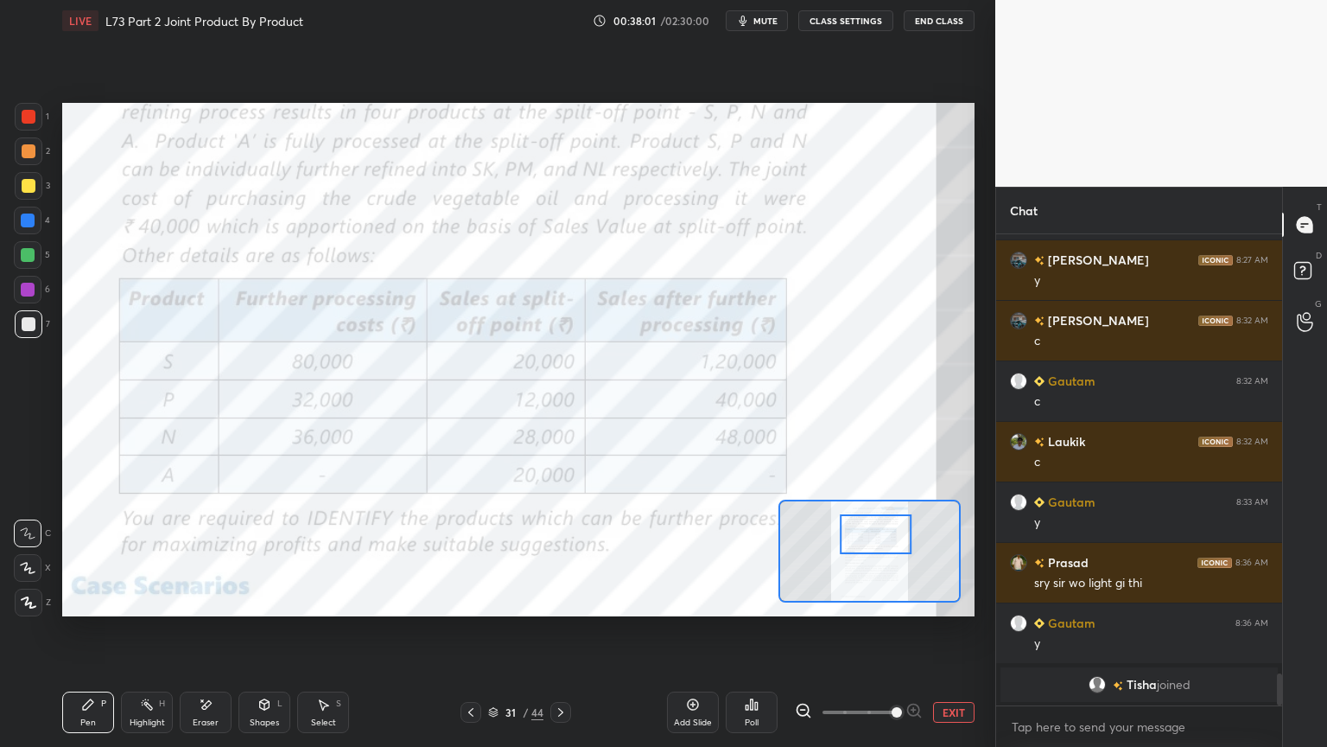
click at [566, 600] on icon at bounding box center [561, 712] width 14 height 14
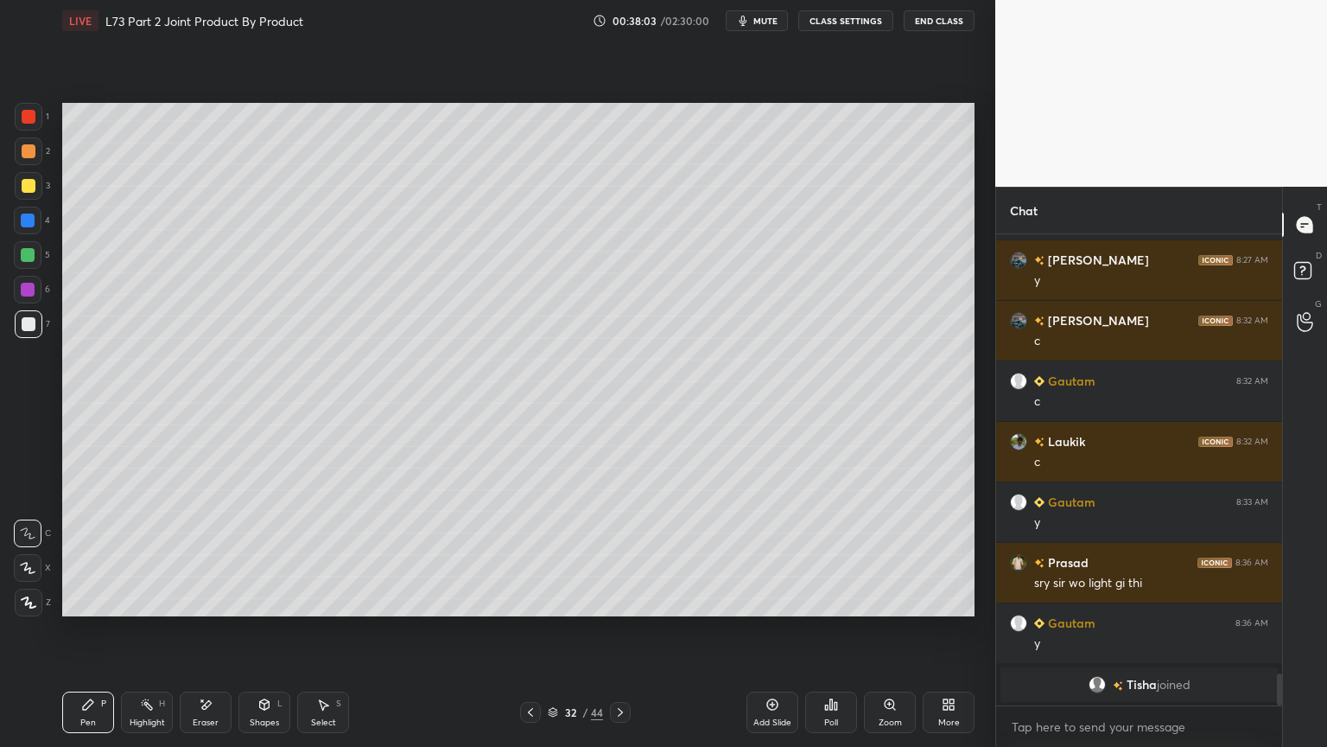
scroll to position [5274, 0]
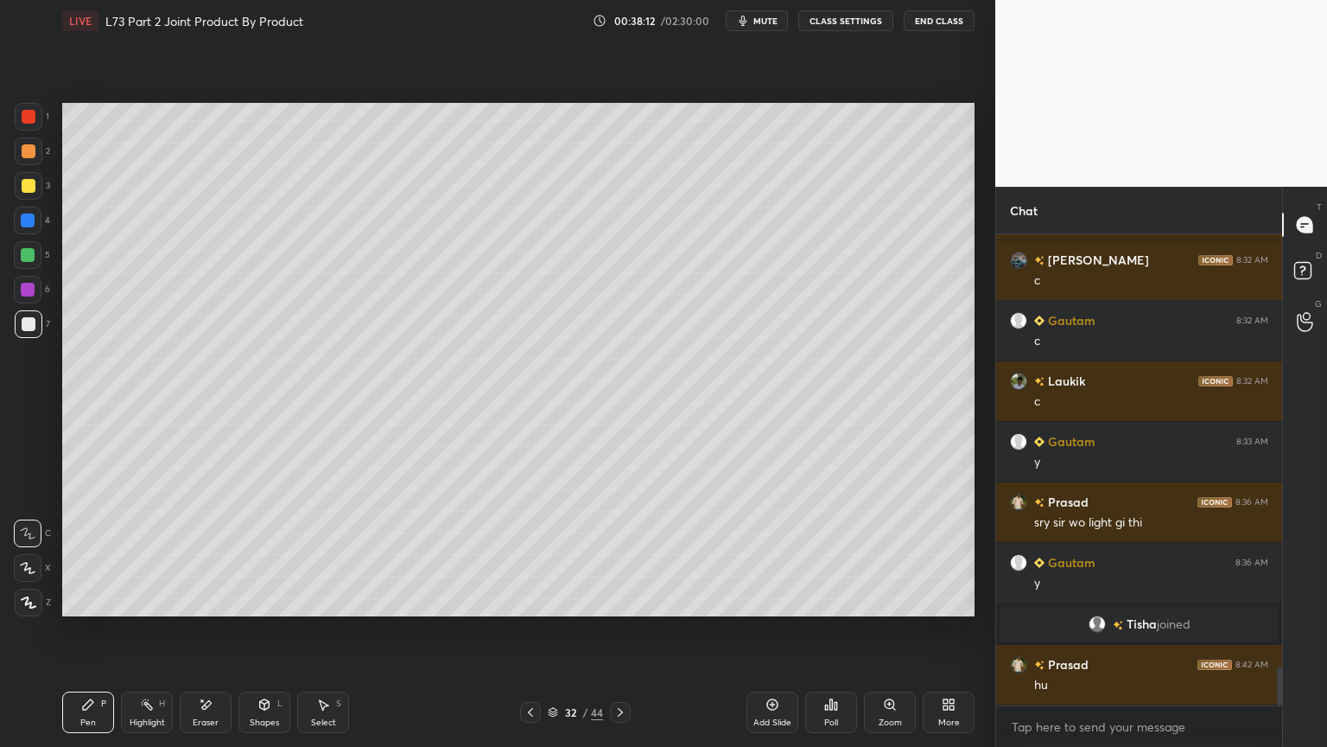
click at [536, 600] on icon at bounding box center [531, 712] width 14 height 14
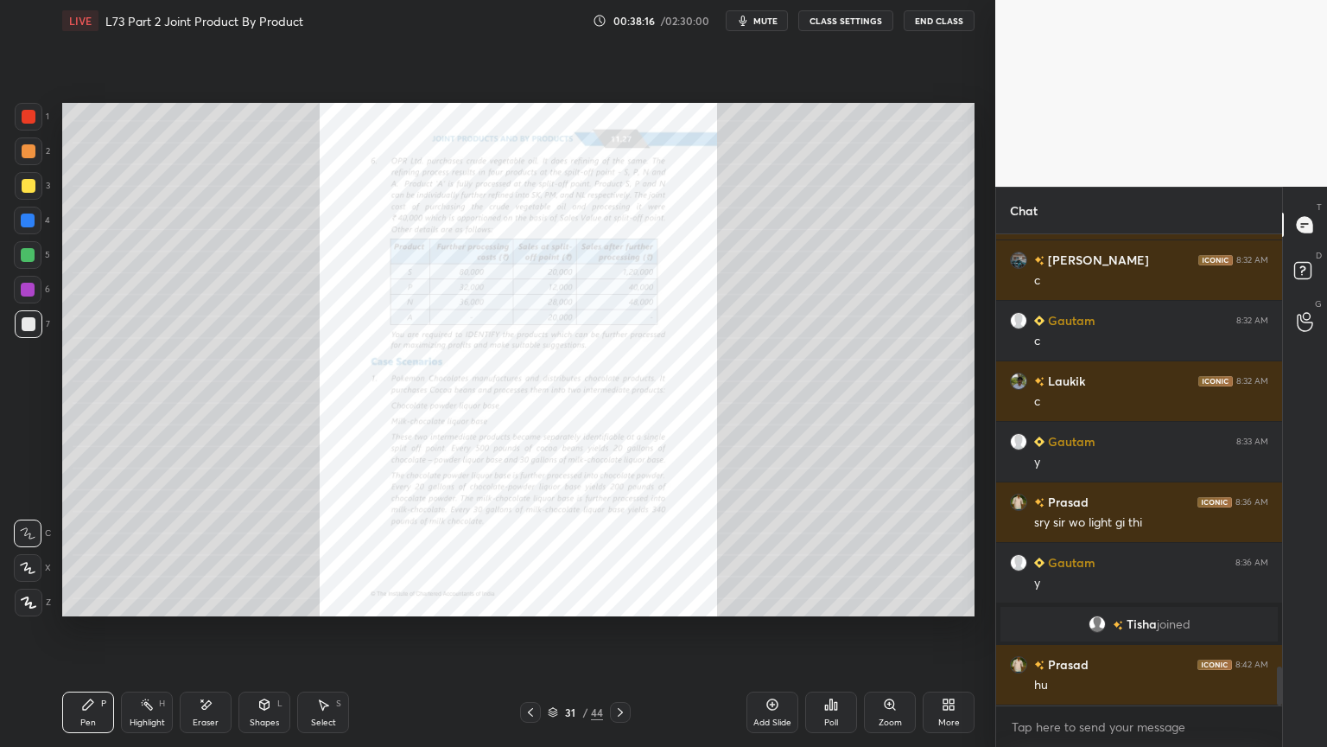
click at [622, 600] on icon at bounding box center [621, 712] width 14 height 14
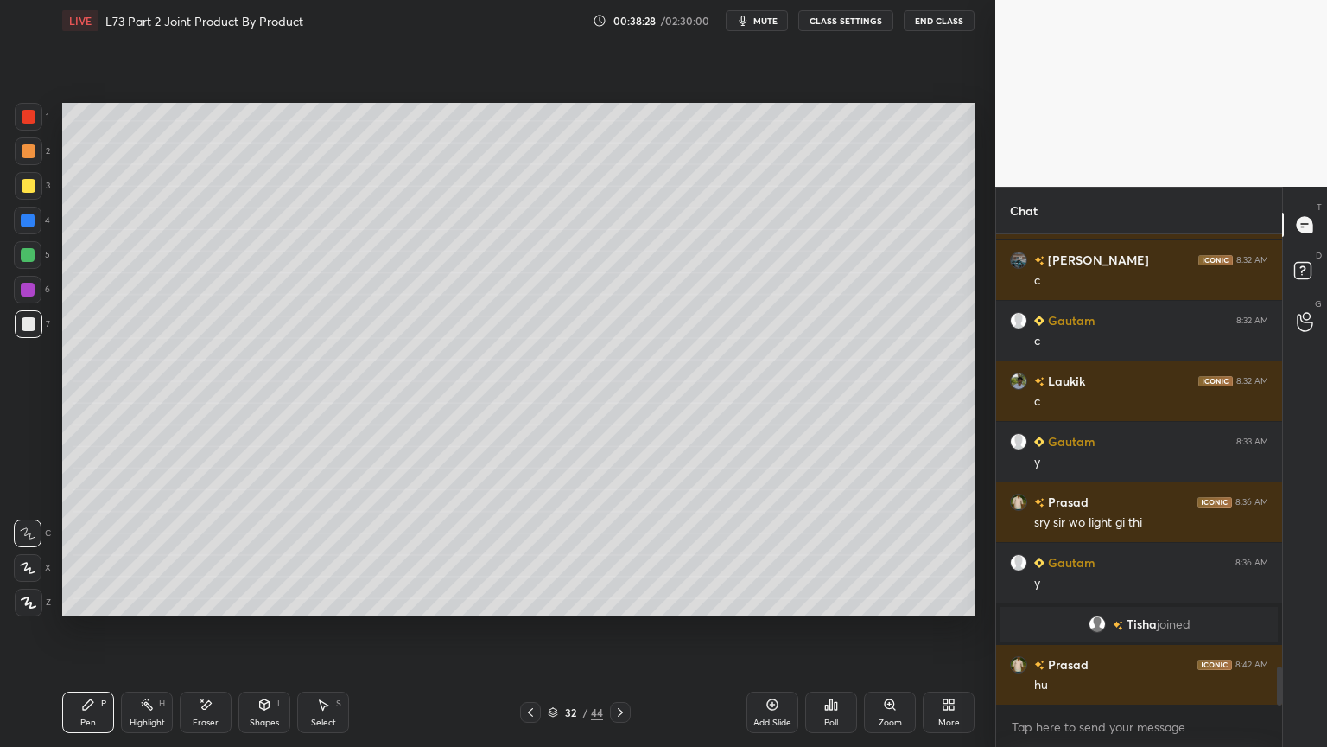
click at [213, 600] on div "Eraser" at bounding box center [206, 711] width 52 height 41
click at [31, 528] on icon at bounding box center [28, 533] width 14 height 14
click at [331, 600] on div "Select S" at bounding box center [323, 711] width 52 height 41
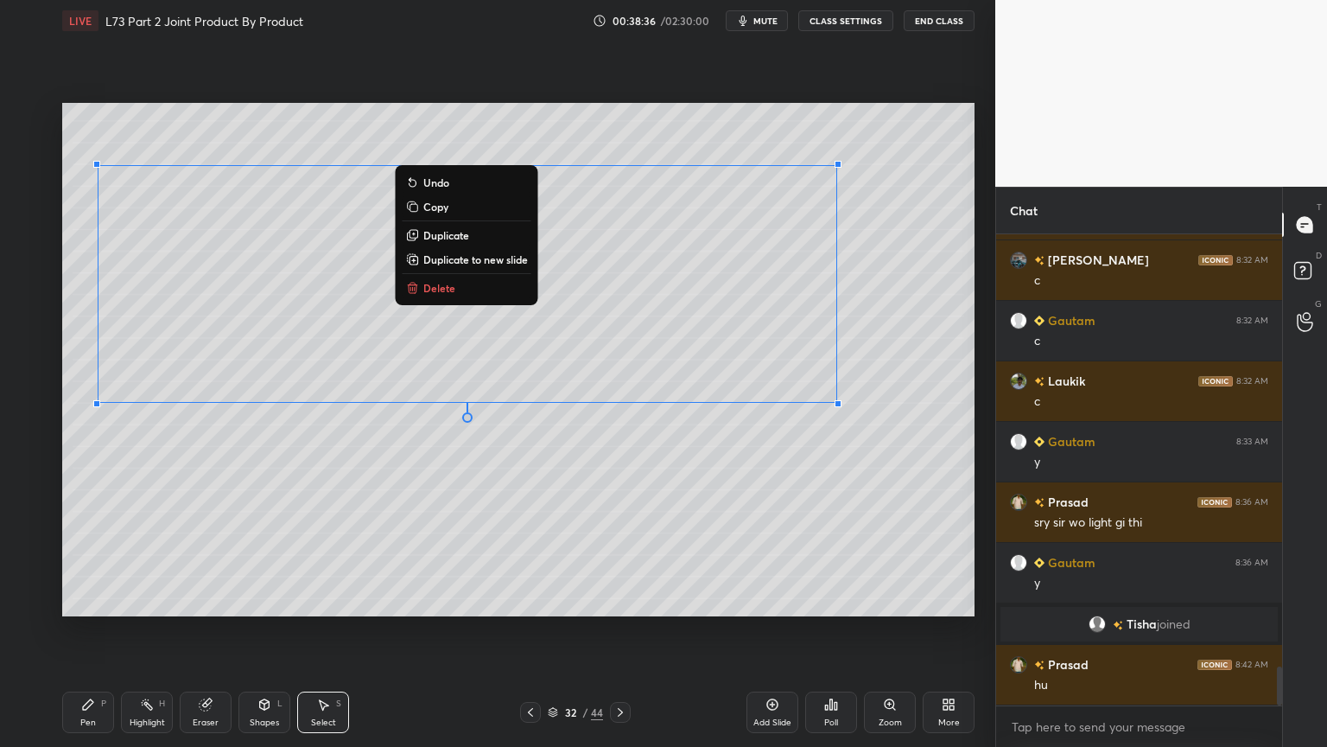
click at [81, 600] on div "Pen P" at bounding box center [88, 711] width 52 height 41
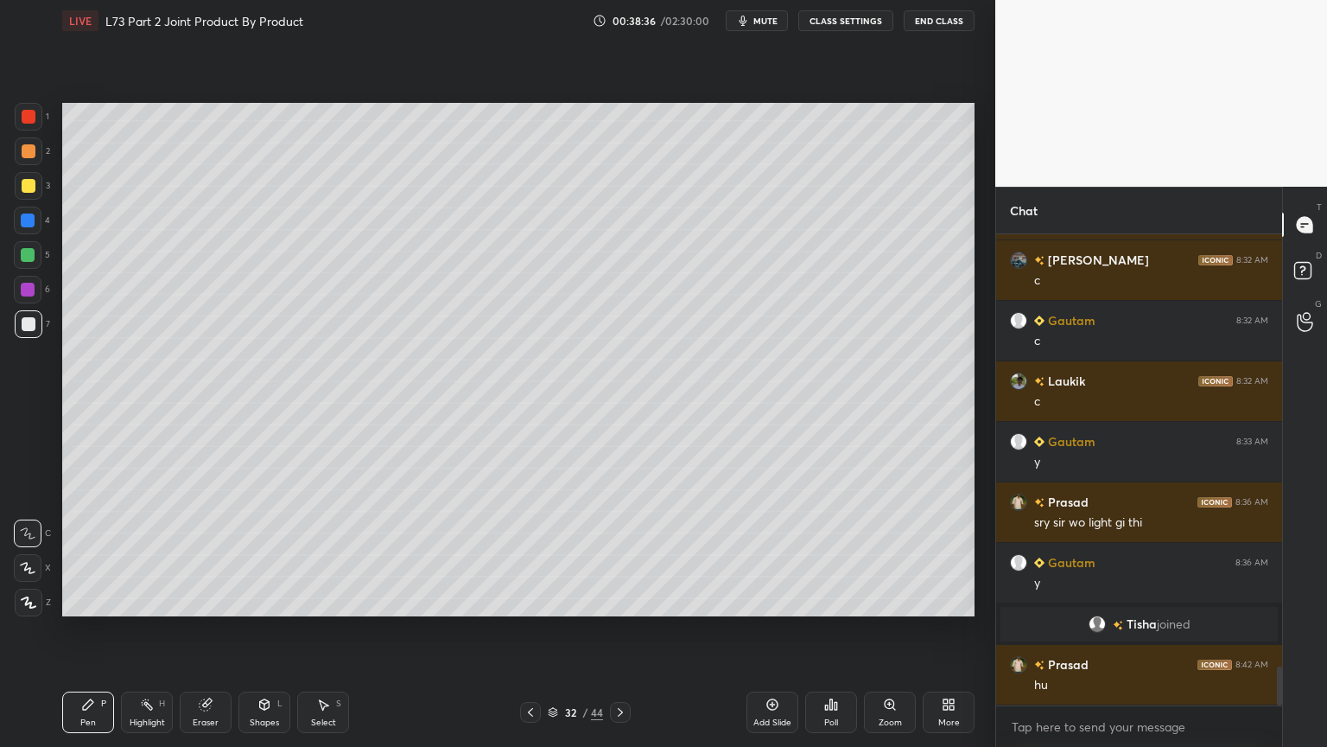
click at [321, 600] on icon at bounding box center [325, 705] width 10 height 10
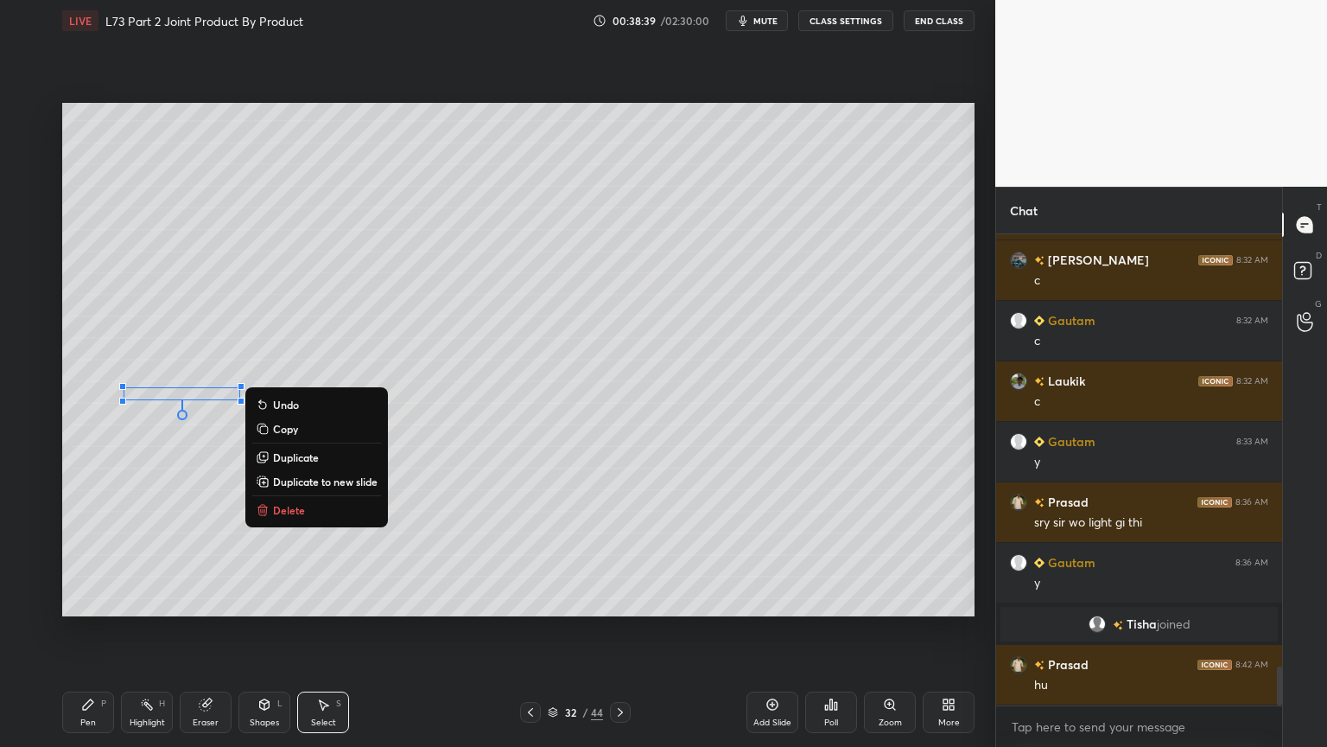
click at [156, 519] on div "0 ° Undo Copy Duplicate Duplicate to new slide Delete" at bounding box center [518, 359] width 913 height 513
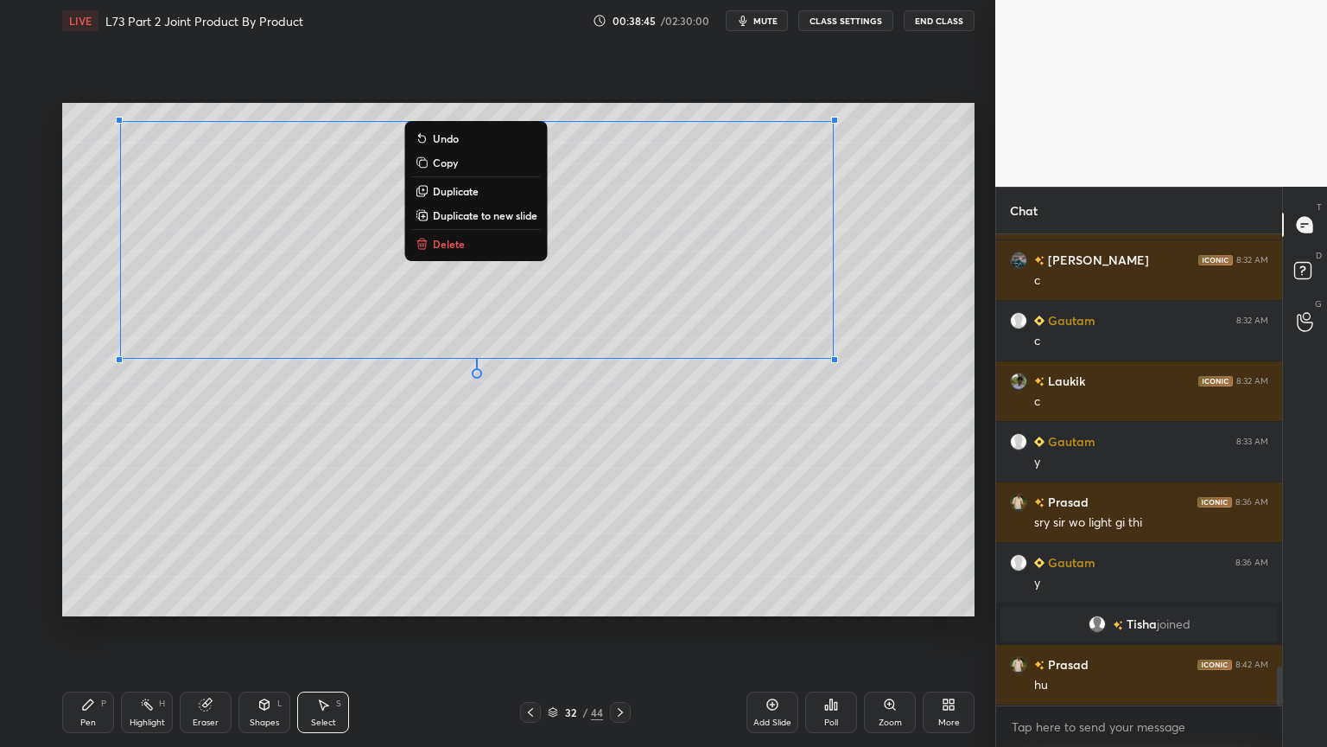
click at [237, 508] on div "0 ° Undo Copy Duplicate Duplicate to new slide Delete" at bounding box center [518, 359] width 913 height 513
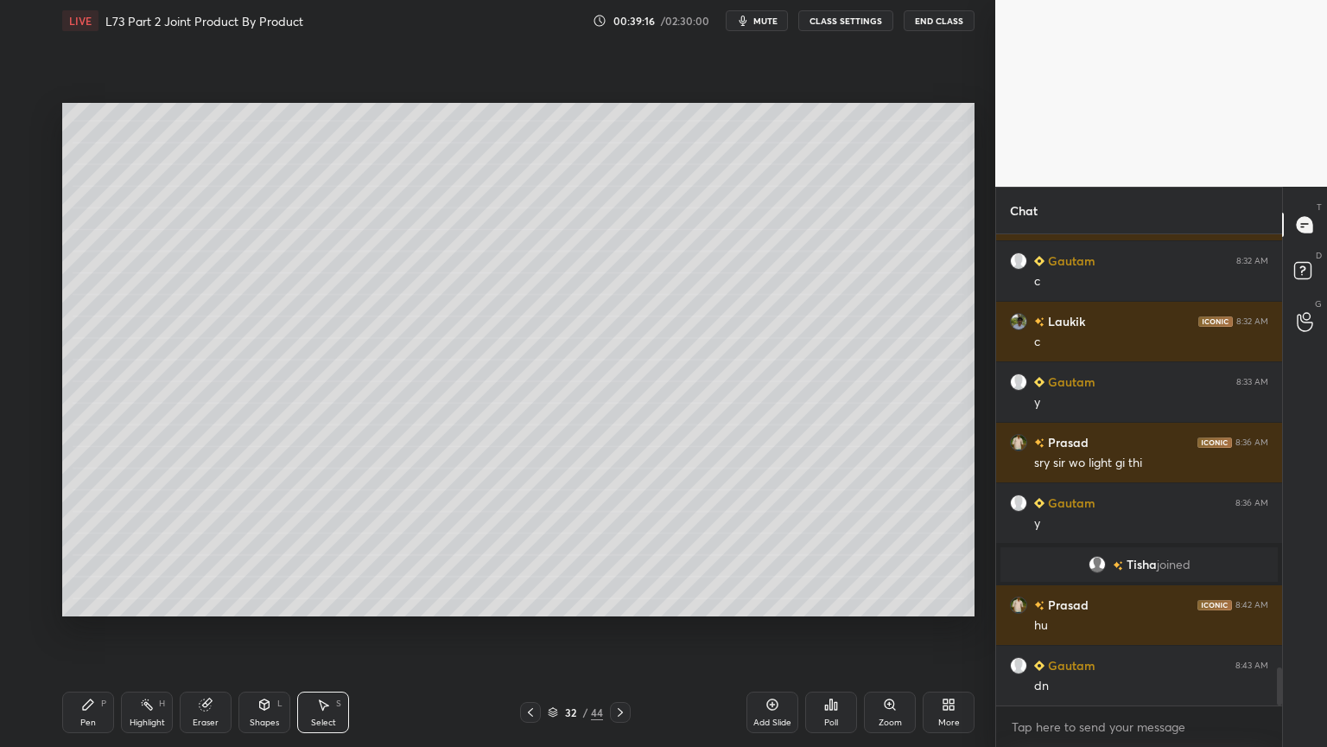
scroll to position [5395, 0]
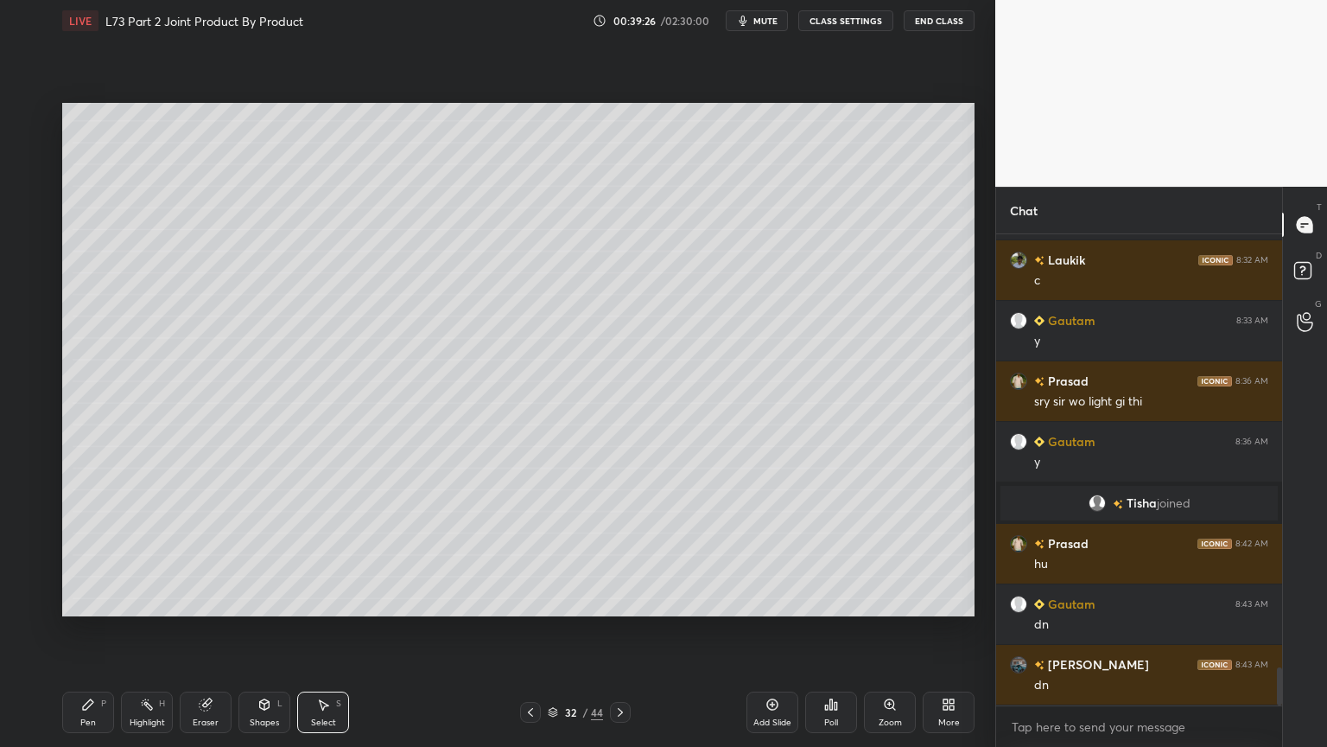
click at [523, 600] on div at bounding box center [530, 712] width 21 height 21
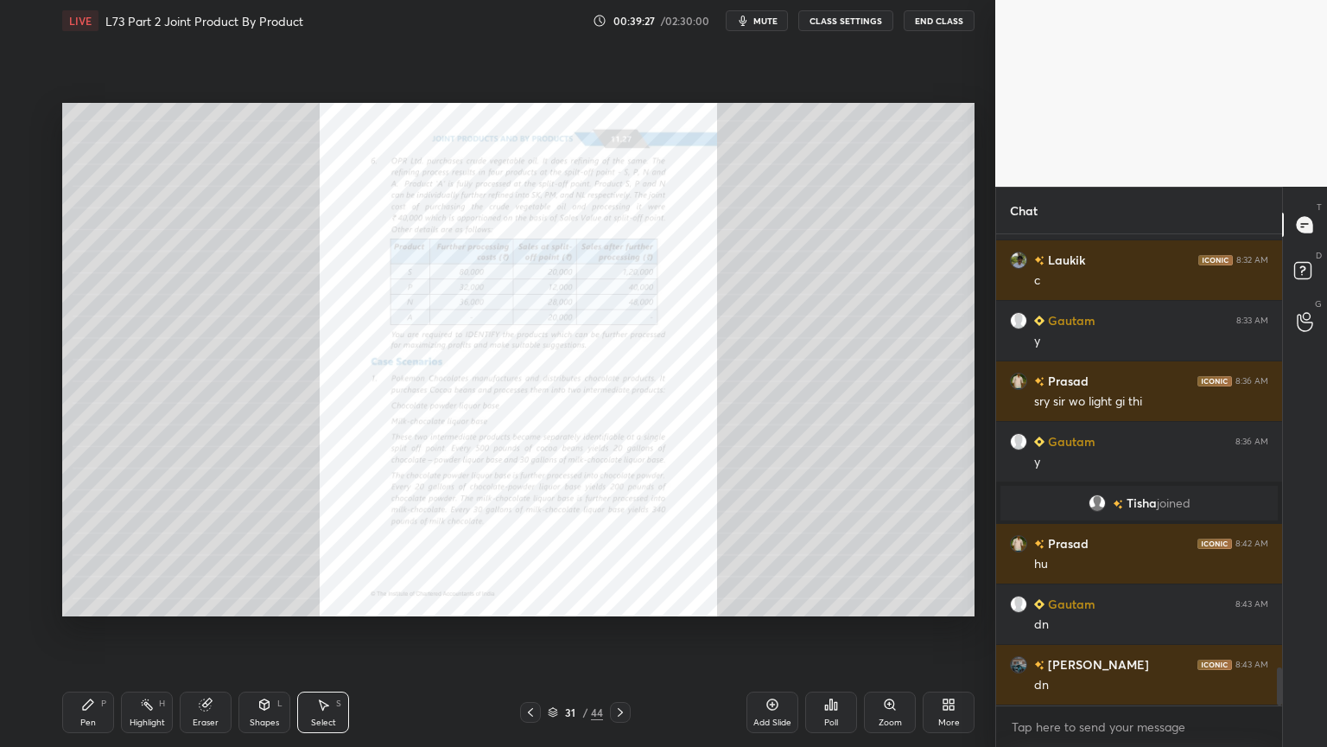
click at [883, 600] on div "Zoom" at bounding box center [890, 711] width 52 height 41
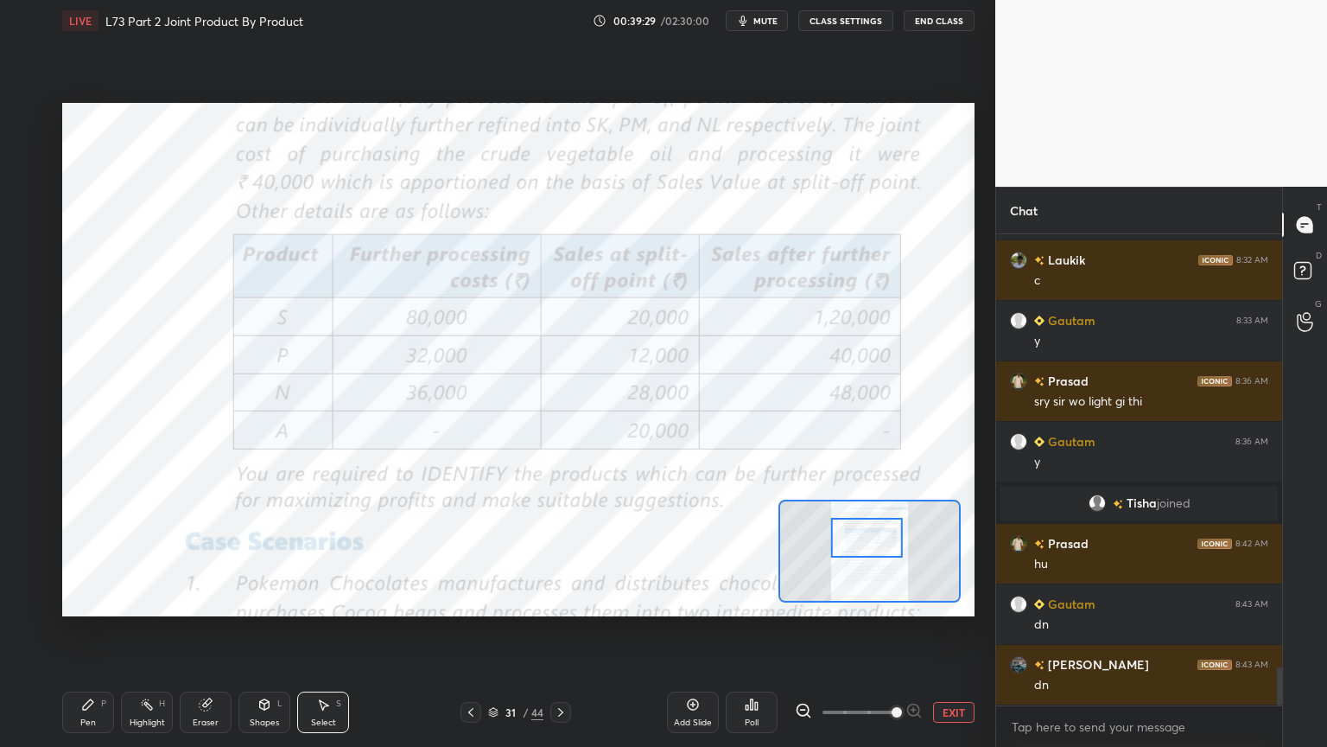
click at [205, 600] on icon at bounding box center [205, 704] width 11 height 11
click at [29, 600] on span "Erase all" at bounding box center [28, 602] width 26 height 12
click at [802, 600] on icon at bounding box center [803, 710] width 4 height 0
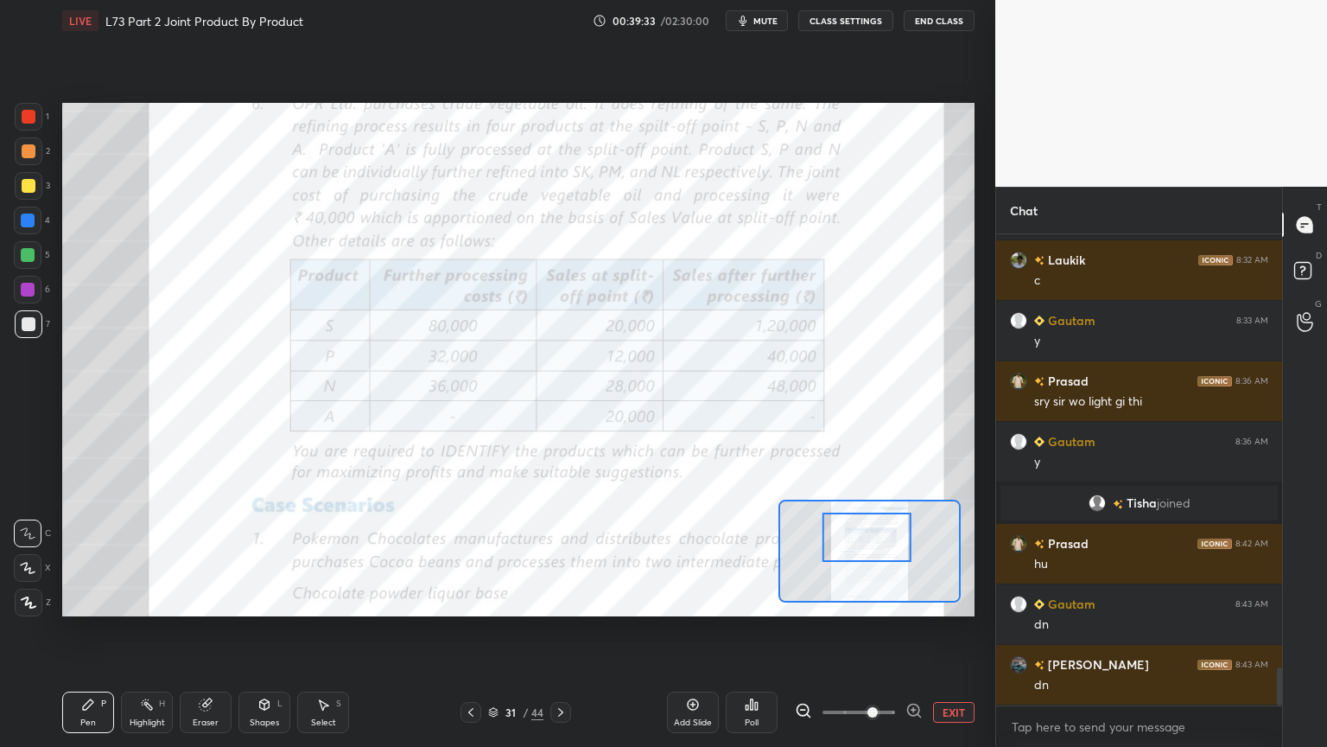
click at [38, 129] on div at bounding box center [29, 117] width 28 height 28
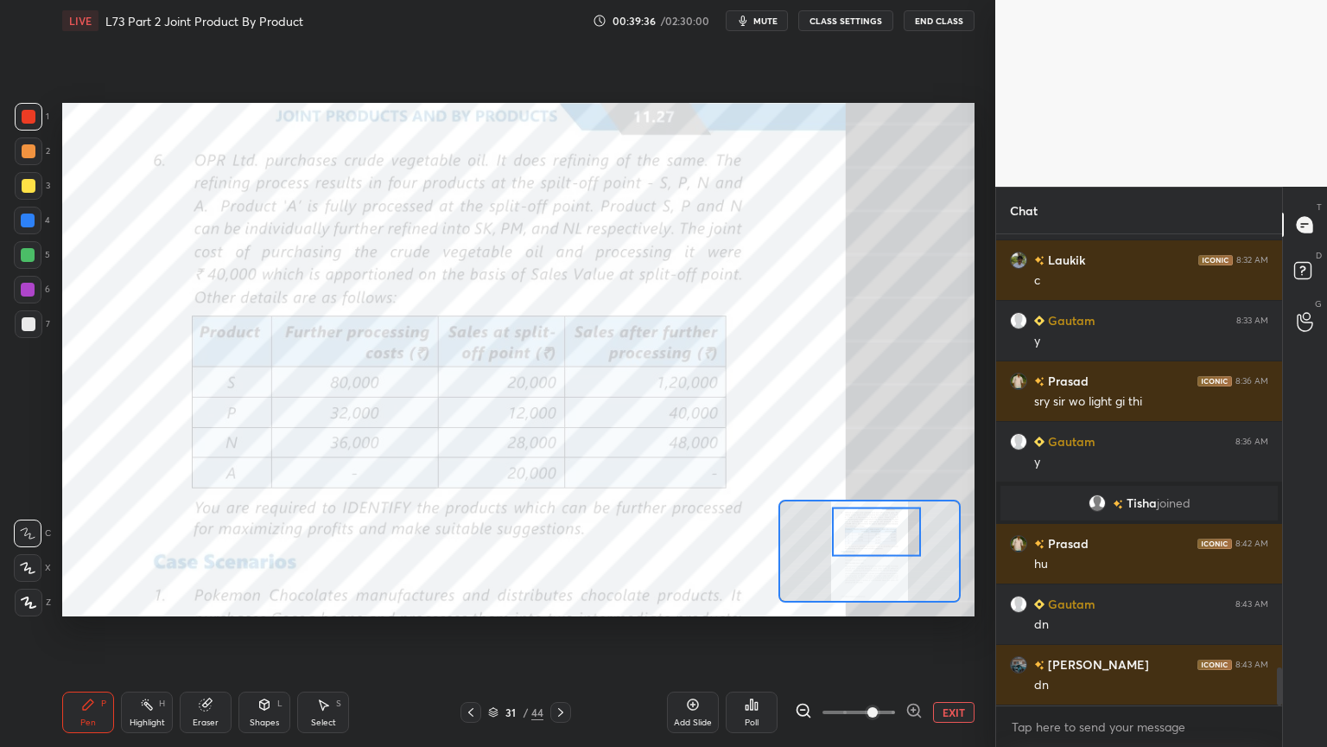
click at [35, 124] on div at bounding box center [29, 117] width 28 height 28
click at [555, 600] on icon at bounding box center [561, 712] width 14 height 14
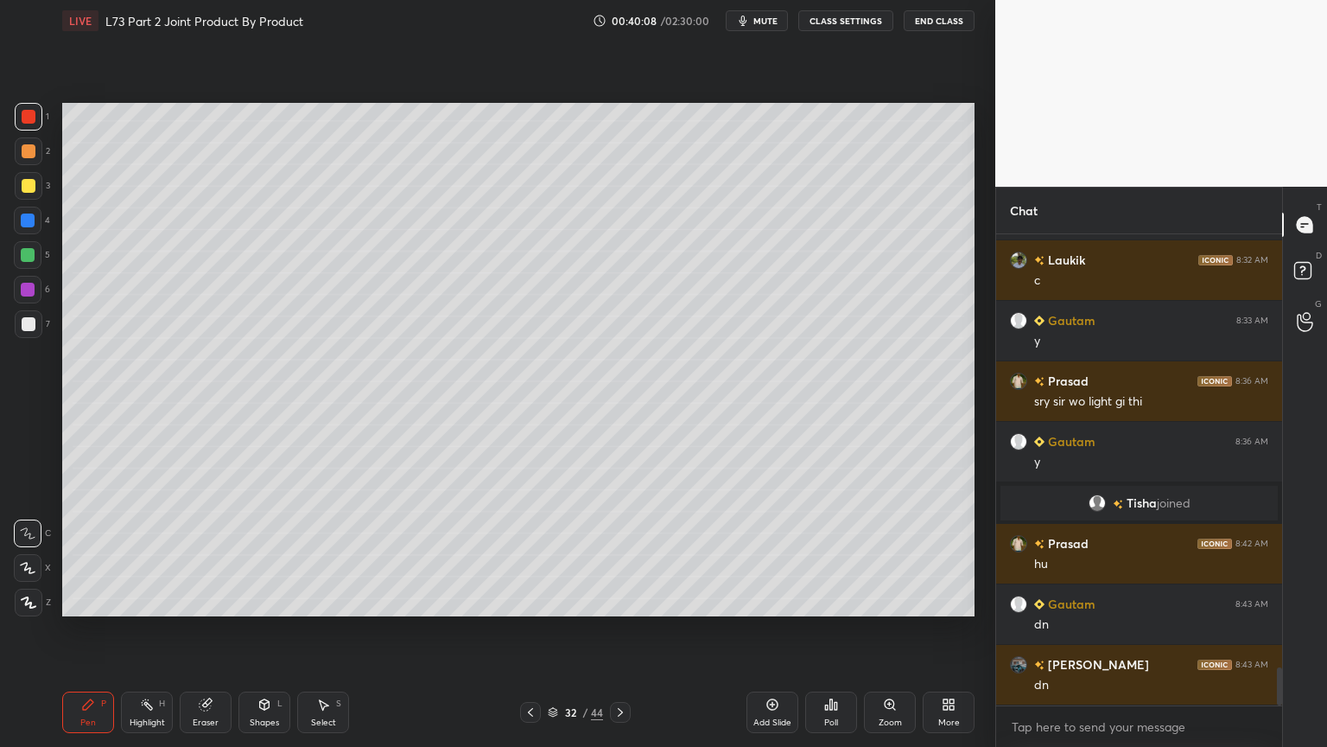
click at [93, 600] on div "Pen P" at bounding box center [88, 711] width 52 height 41
click at [35, 183] on div at bounding box center [29, 186] width 28 height 28
click at [265, 600] on icon at bounding box center [265, 703] width 10 height 3
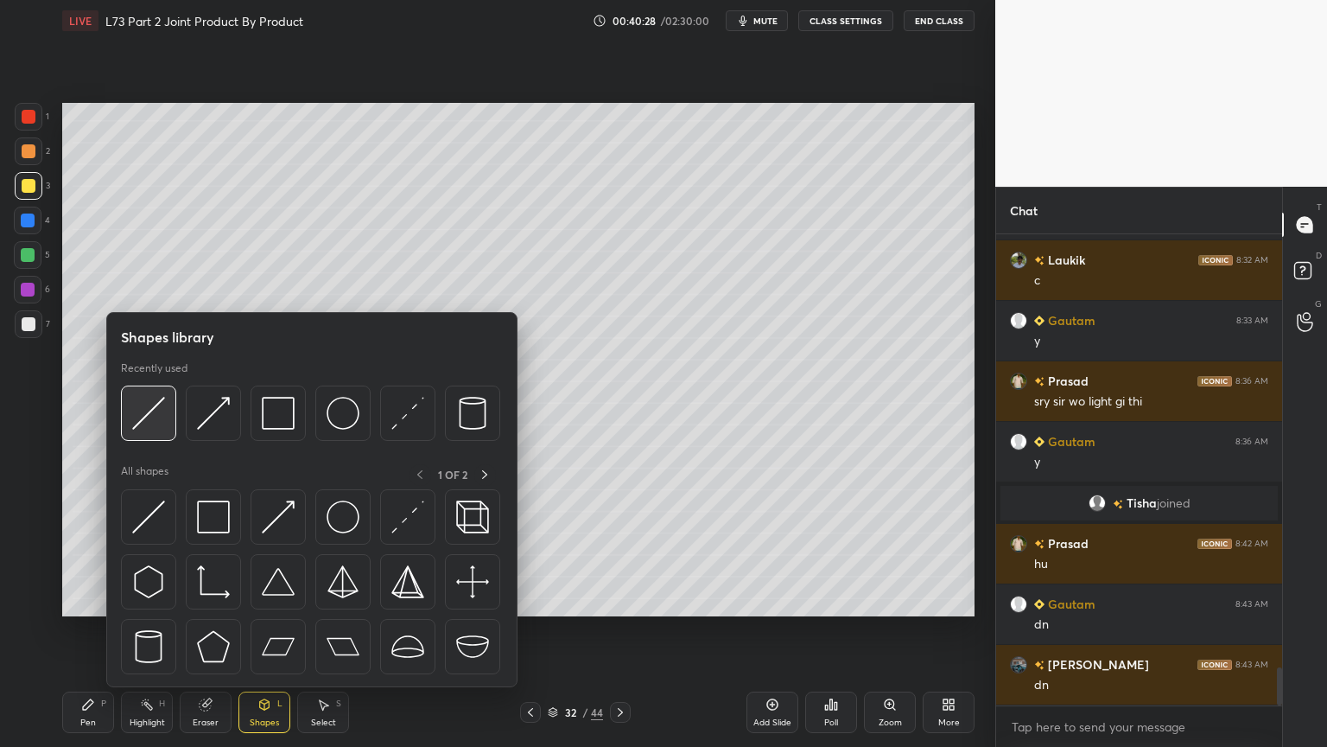
click at [148, 419] on img at bounding box center [148, 413] width 33 height 33
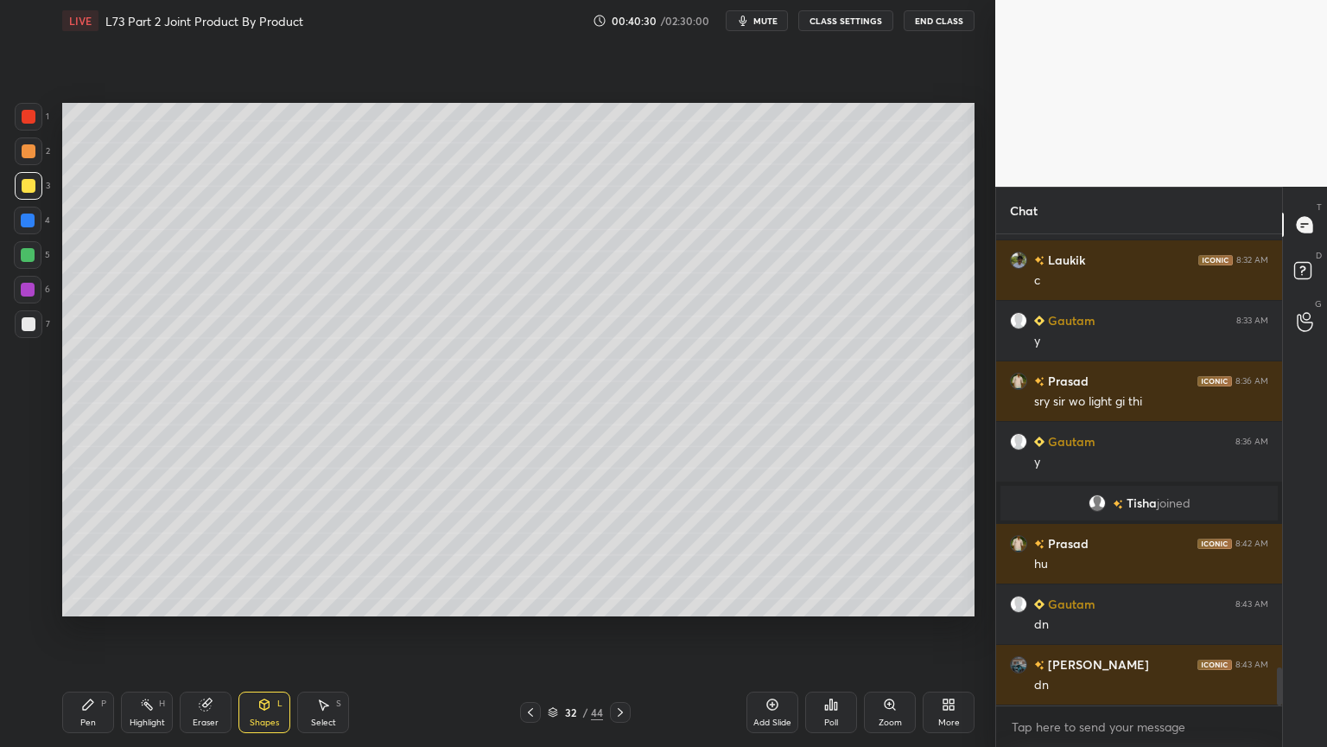
click at [84, 600] on icon at bounding box center [88, 704] width 10 height 10
click at [23, 313] on div at bounding box center [29, 324] width 28 height 28
click at [26, 194] on div at bounding box center [29, 186] width 28 height 28
click at [263, 600] on icon at bounding box center [265, 704] width 14 height 14
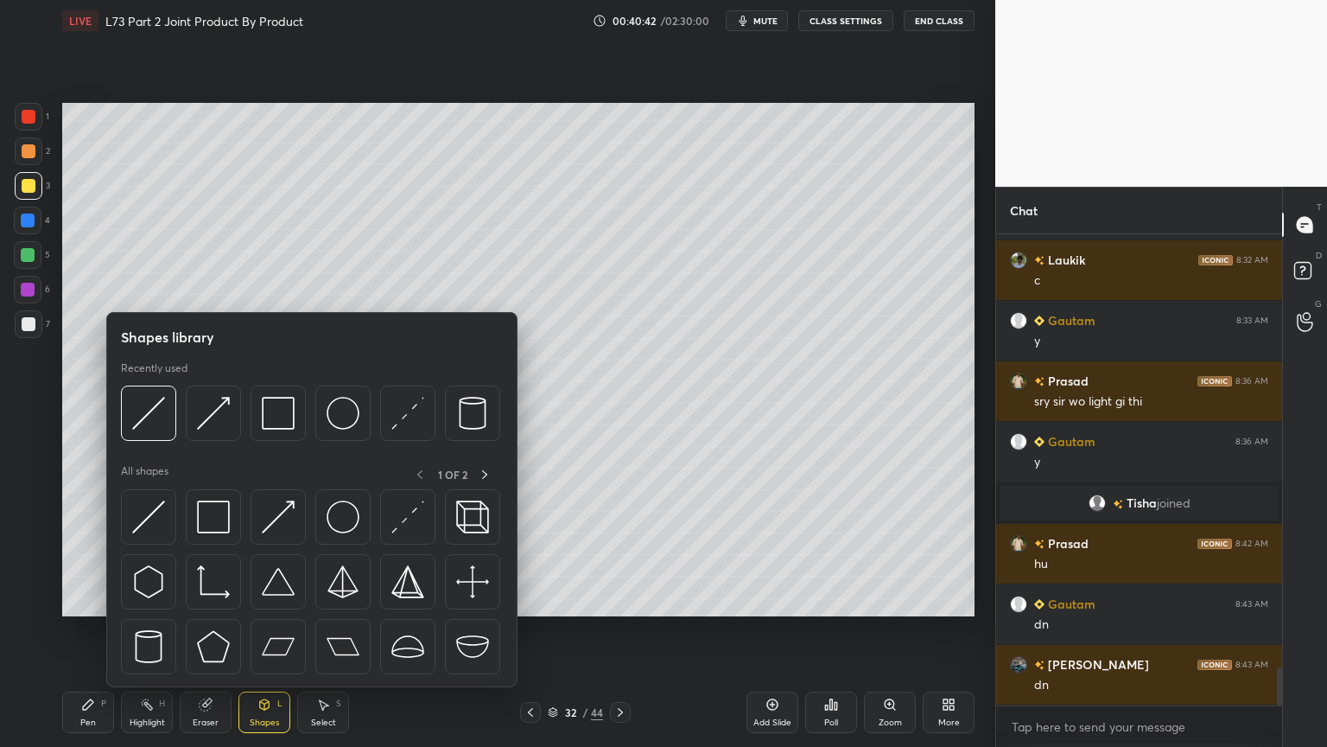
click at [151, 429] on img at bounding box center [148, 413] width 33 height 33
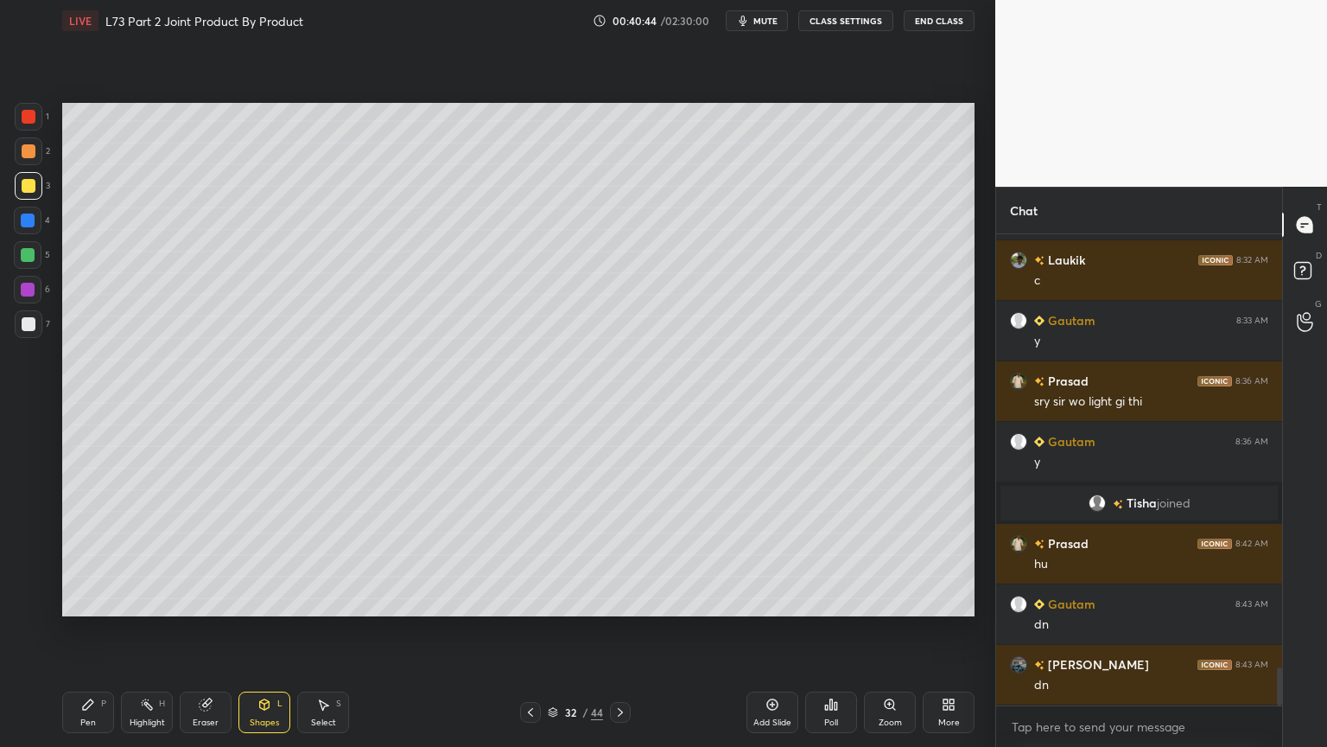
click at [83, 600] on div "Pen P" at bounding box center [88, 711] width 52 height 41
click at [833, 600] on div "Poll" at bounding box center [831, 711] width 52 height 41
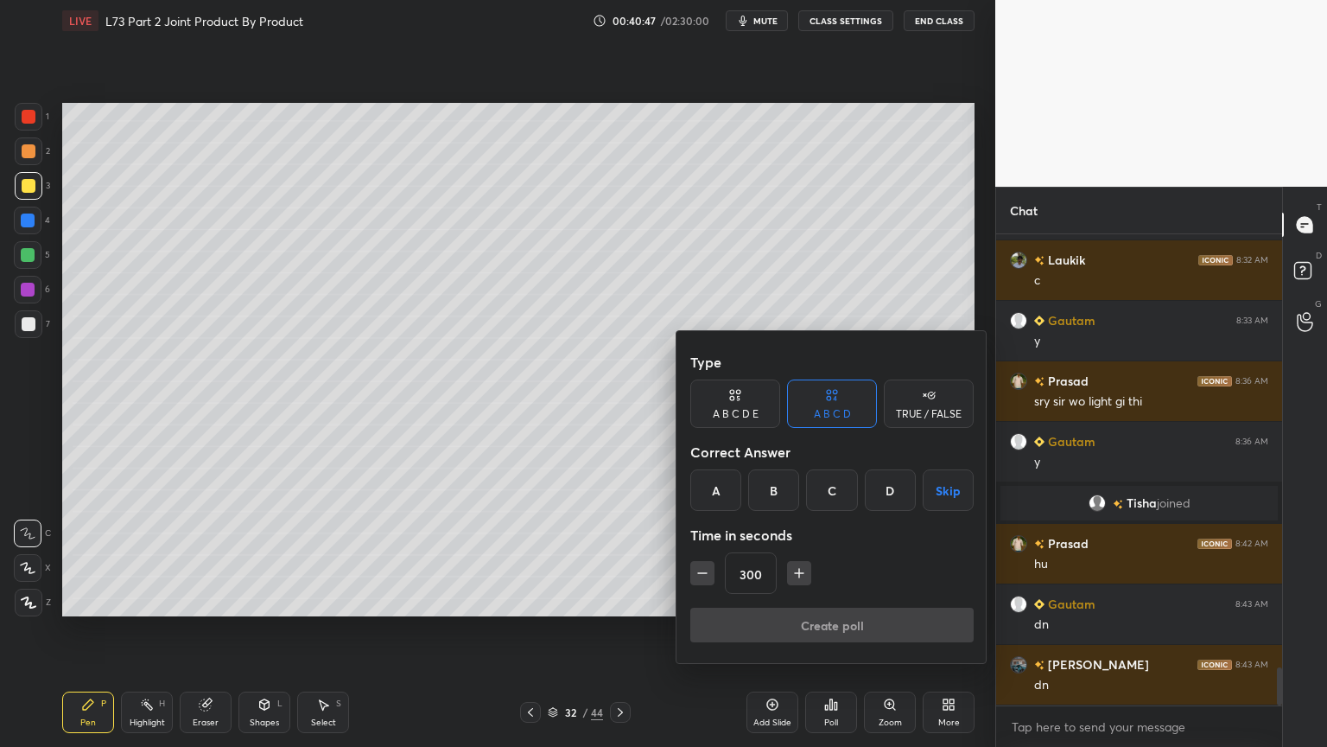
click at [635, 600] on div at bounding box center [663, 373] width 1327 height 747
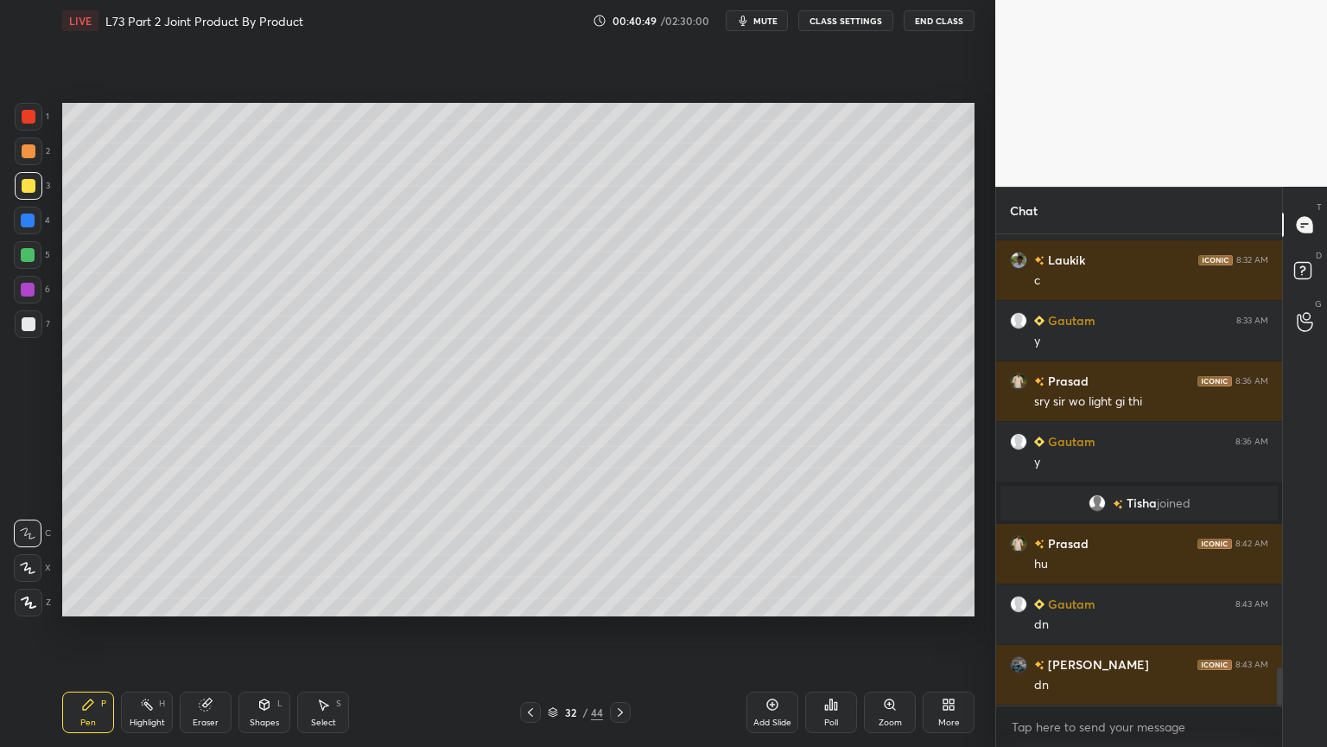
click at [83, 600] on div "Pen P" at bounding box center [88, 711] width 52 height 41
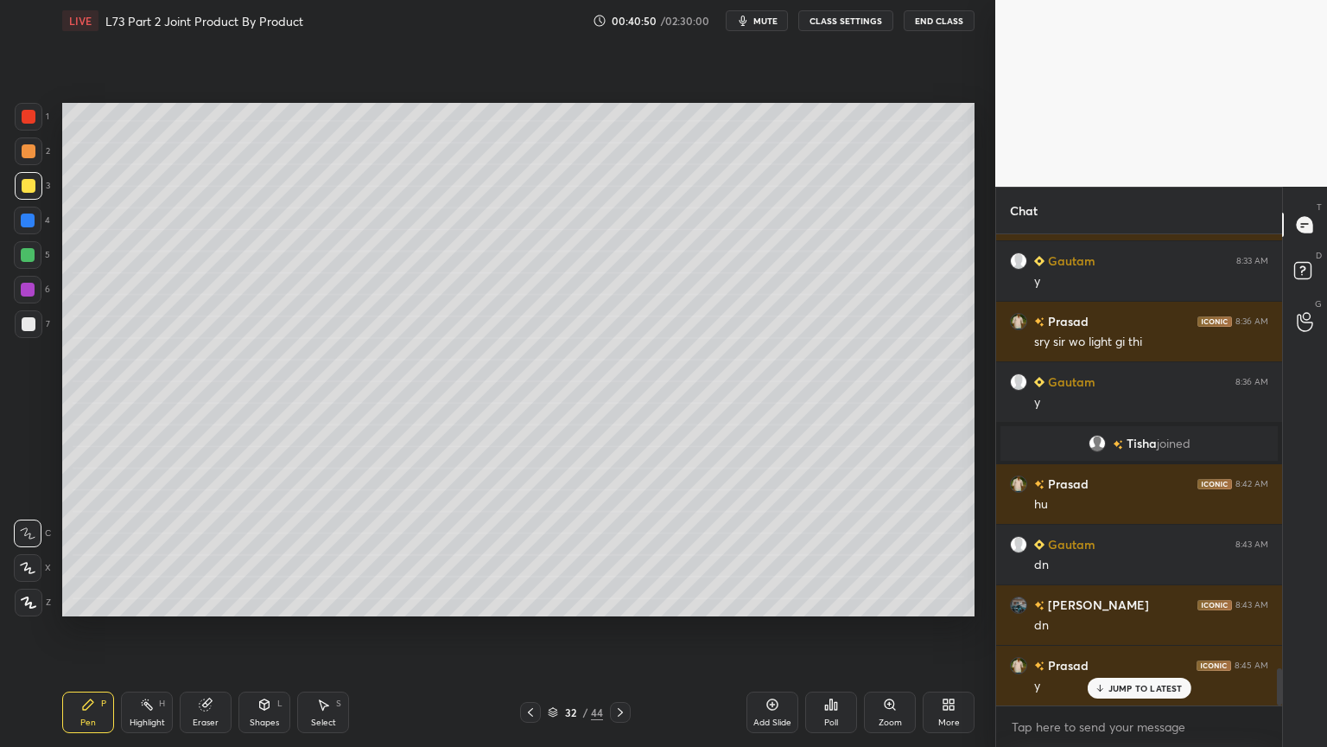
click at [31, 166] on div "2" at bounding box center [32, 154] width 35 height 35
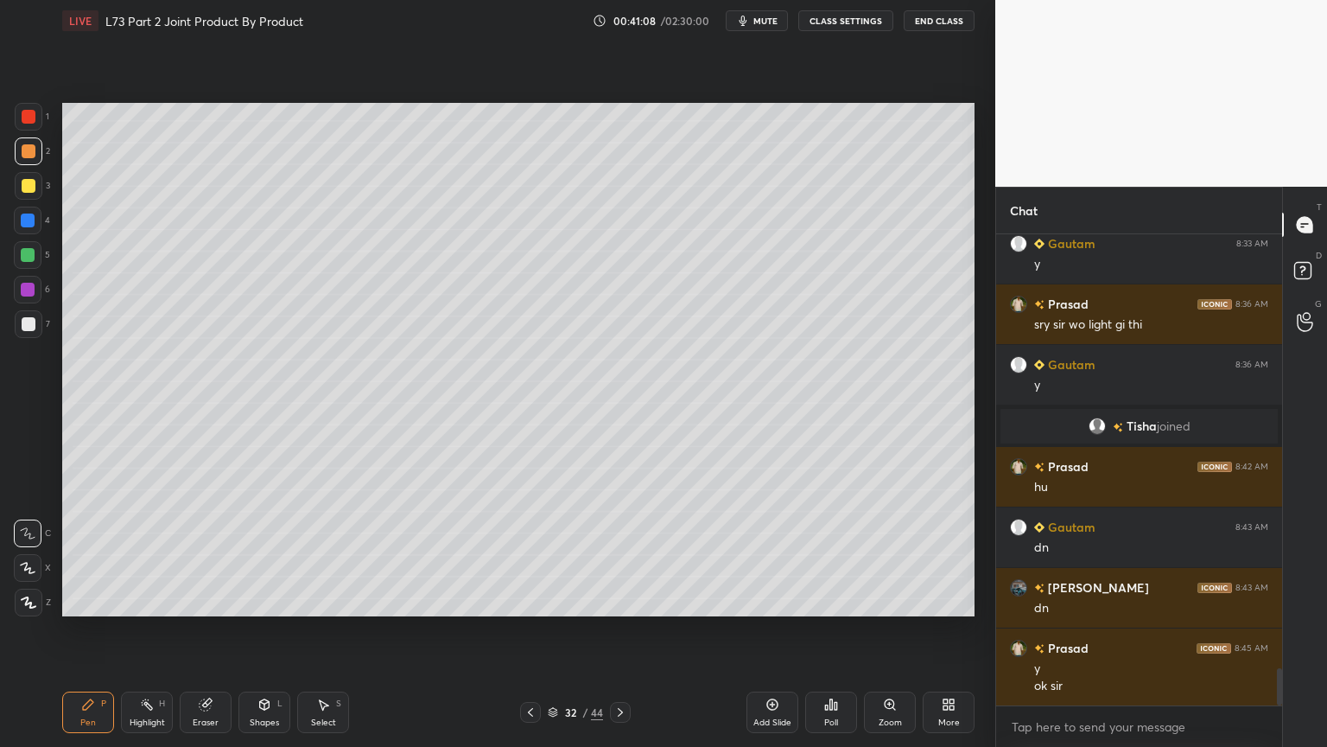
click at [264, 600] on div "Shapes L" at bounding box center [265, 711] width 52 height 41
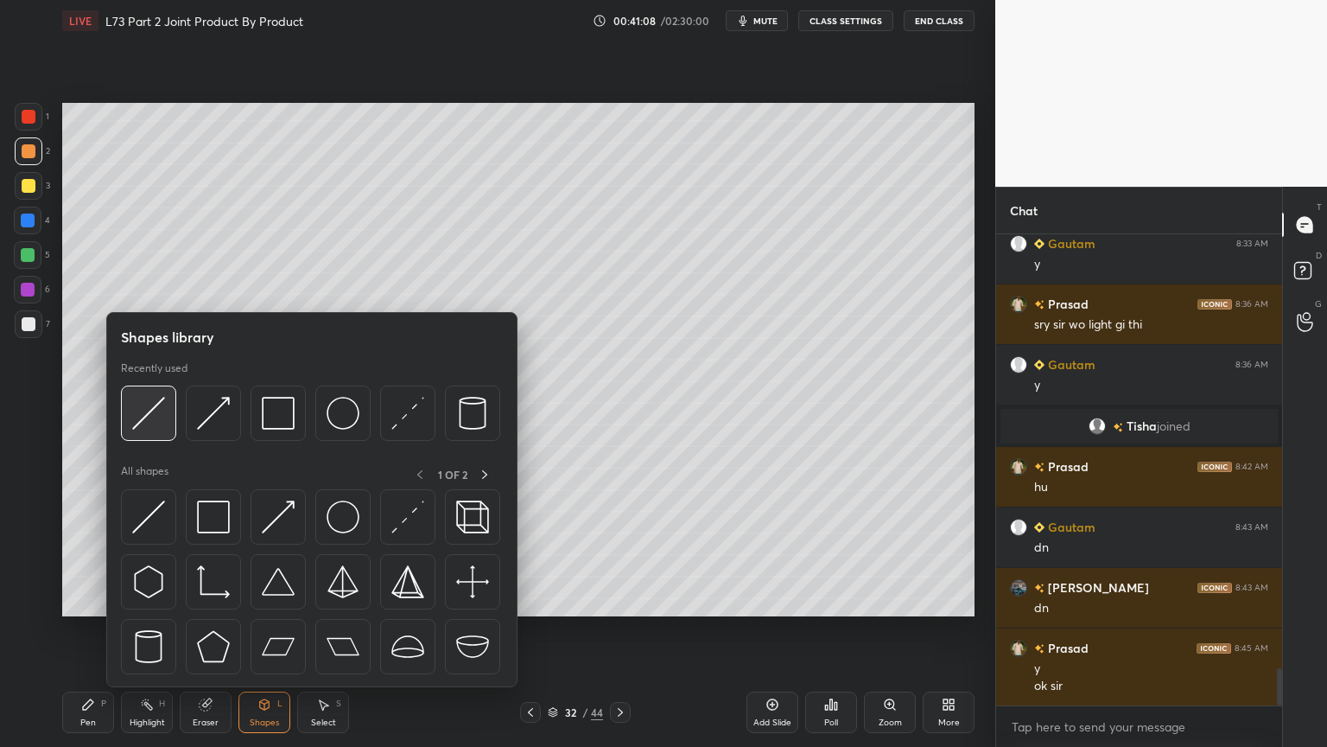
click at [146, 432] on div at bounding box center [148, 412] width 55 height 55
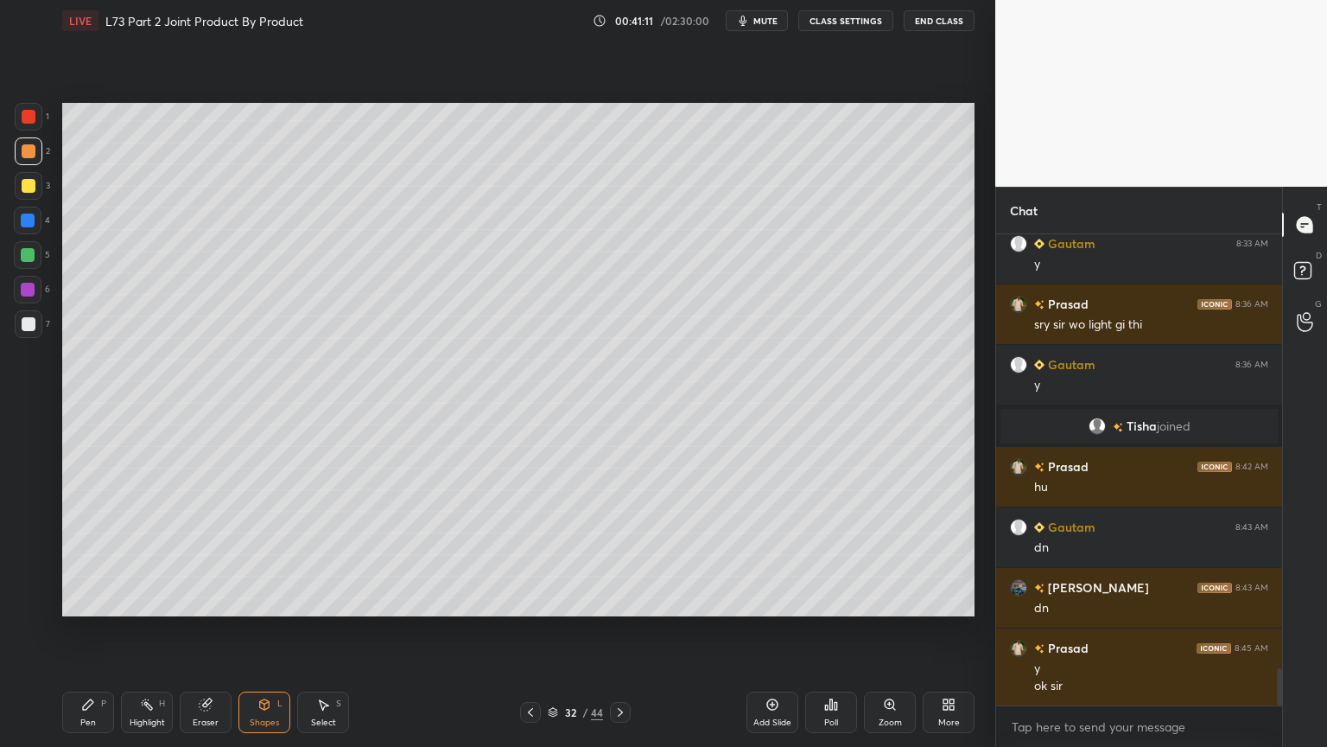
click at [31, 335] on div at bounding box center [29, 324] width 28 height 28
click at [86, 600] on div "Pen P" at bounding box center [88, 711] width 52 height 41
click at [31, 229] on div at bounding box center [28, 221] width 28 height 28
click at [254, 600] on div "Shapes L" at bounding box center [265, 711] width 52 height 41
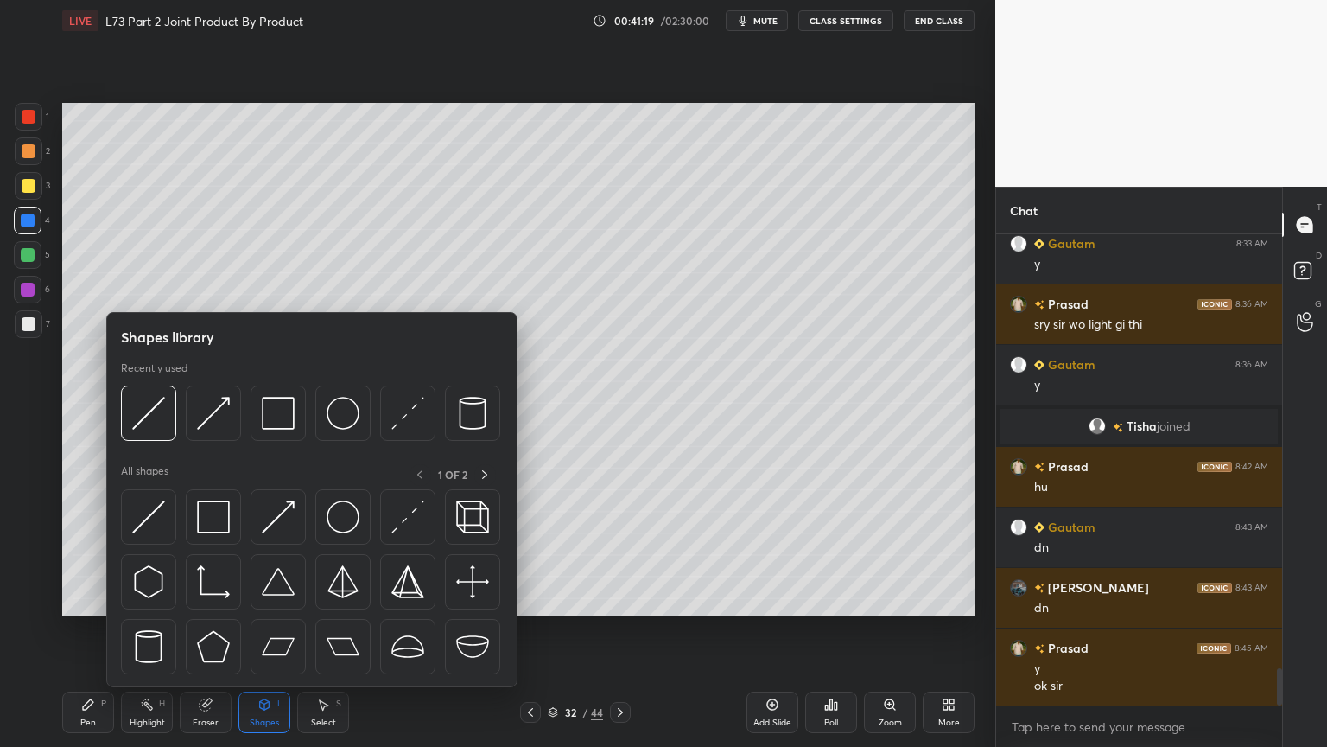
click at [140, 436] on div at bounding box center [148, 412] width 55 height 55
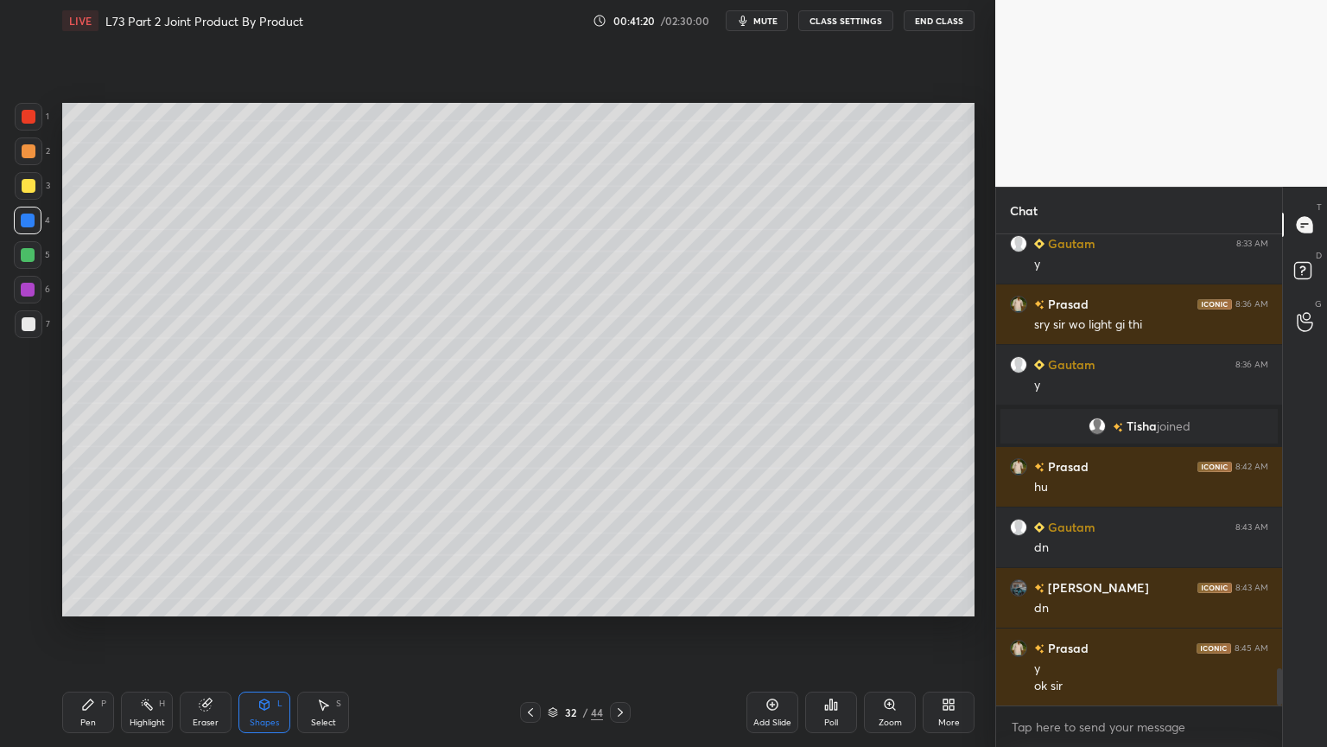
scroll to position [5534, 0]
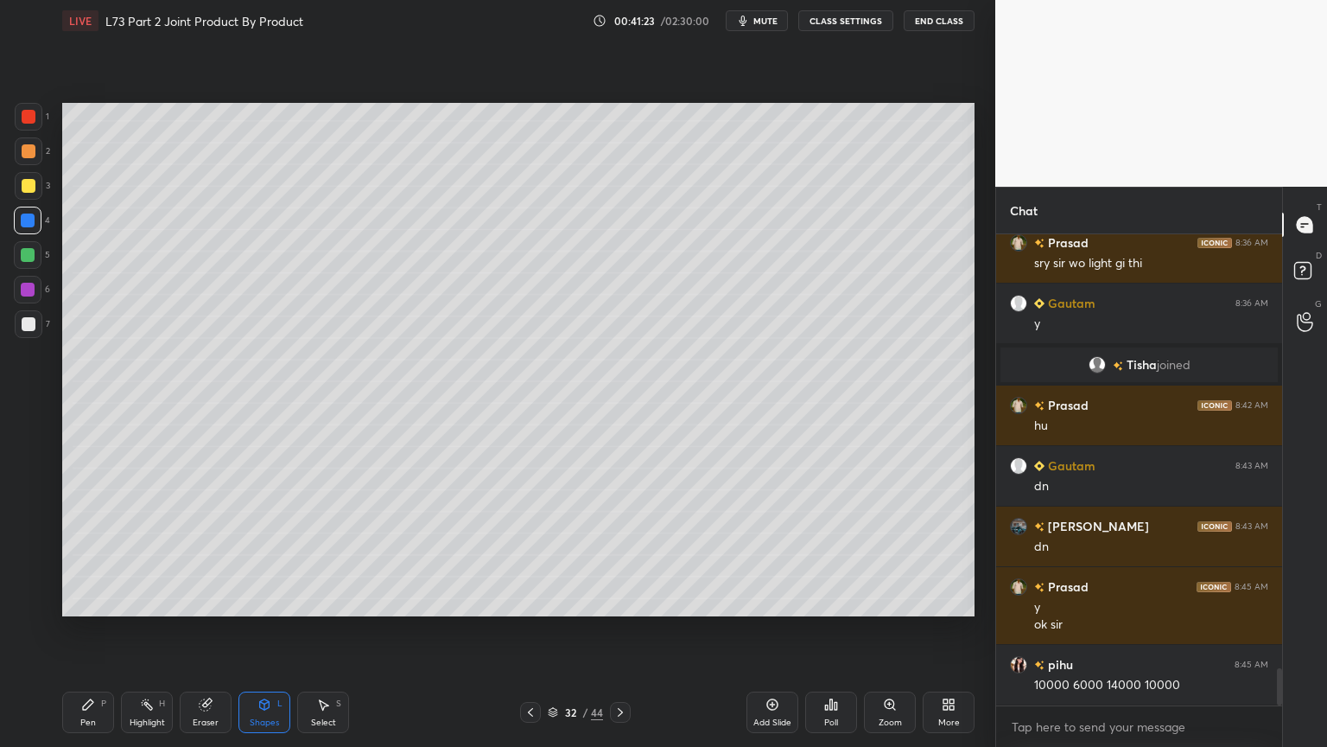
click at [34, 335] on div at bounding box center [29, 324] width 28 height 28
click at [93, 600] on icon at bounding box center [88, 704] width 14 height 14
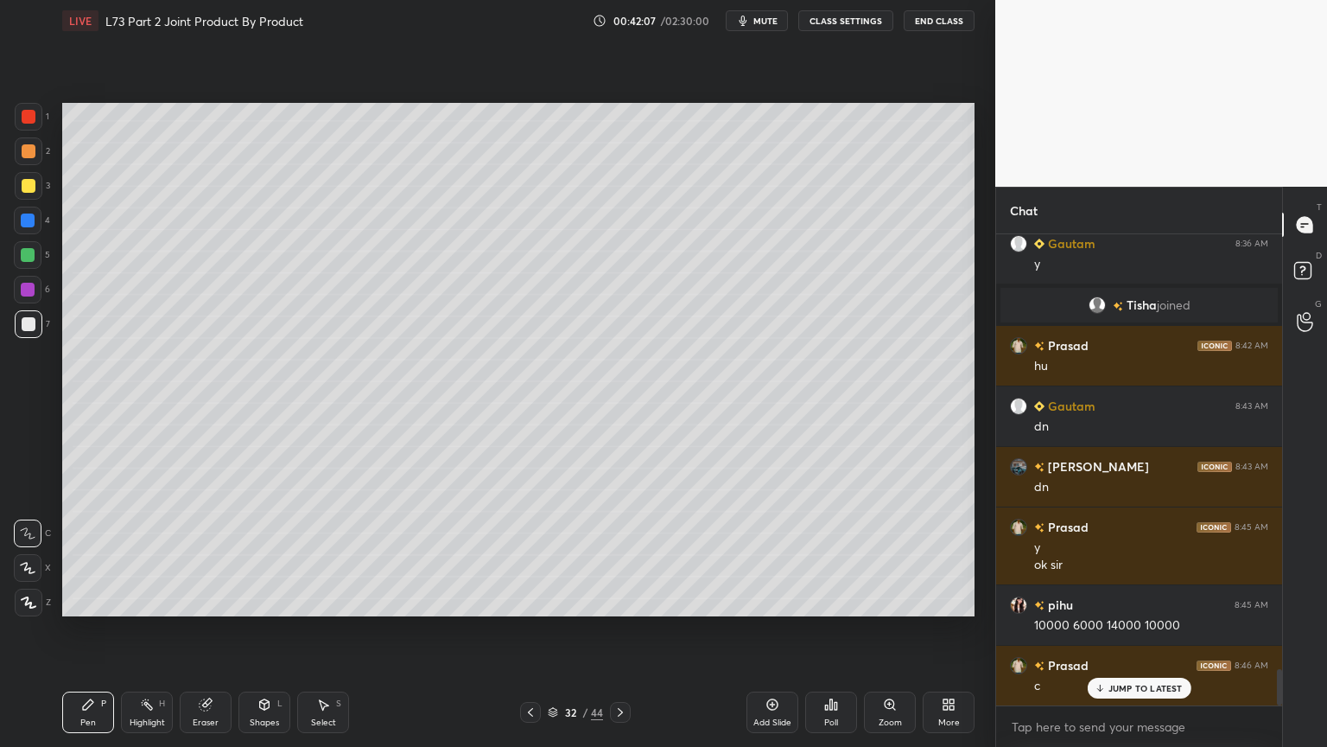
click at [207, 600] on div "Eraser" at bounding box center [206, 711] width 52 height 41
click at [82, 600] on icon at bounding box center [88, 704] width 14 height 14
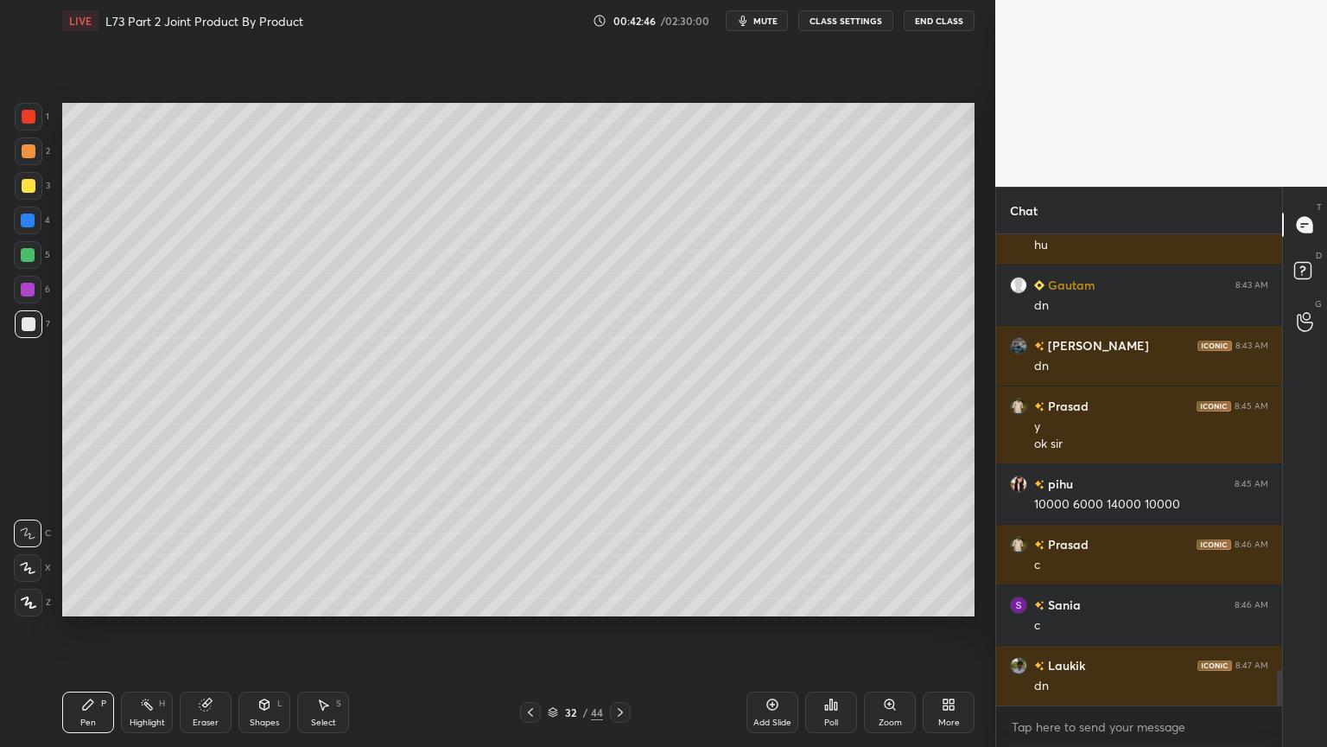
scroll to position [5775, 0]
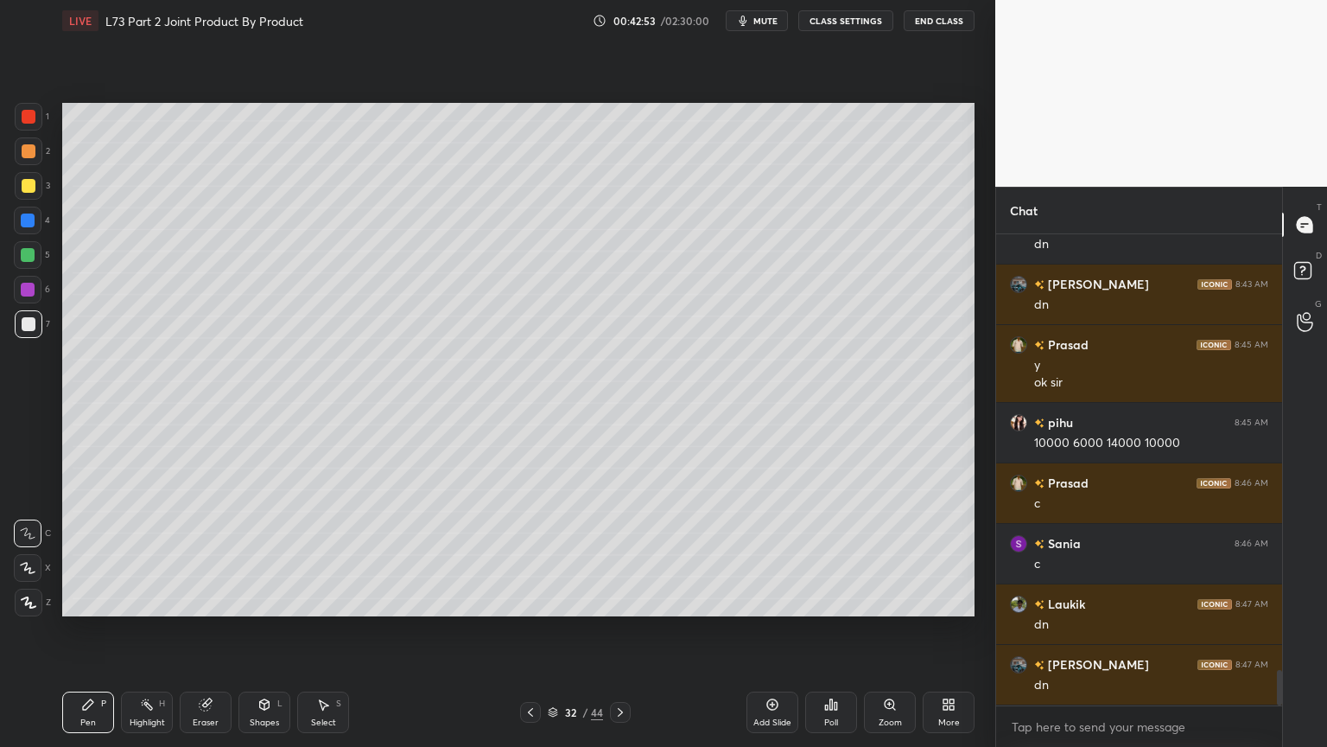
click at [528, 600] on icon at bounding box center [531, 712] width 14 height 14
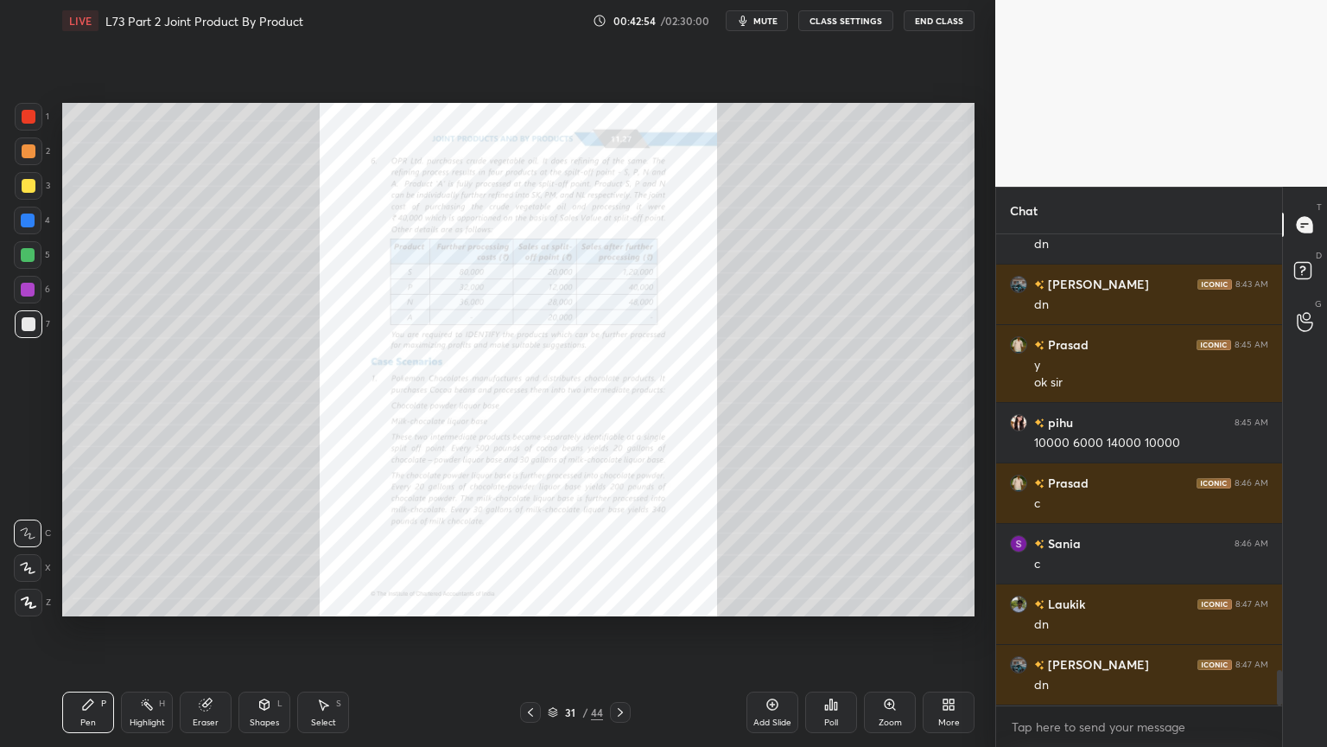
click at [899, 600] on div "Zoom" at bounding box center [890, 722] width 23 height 9
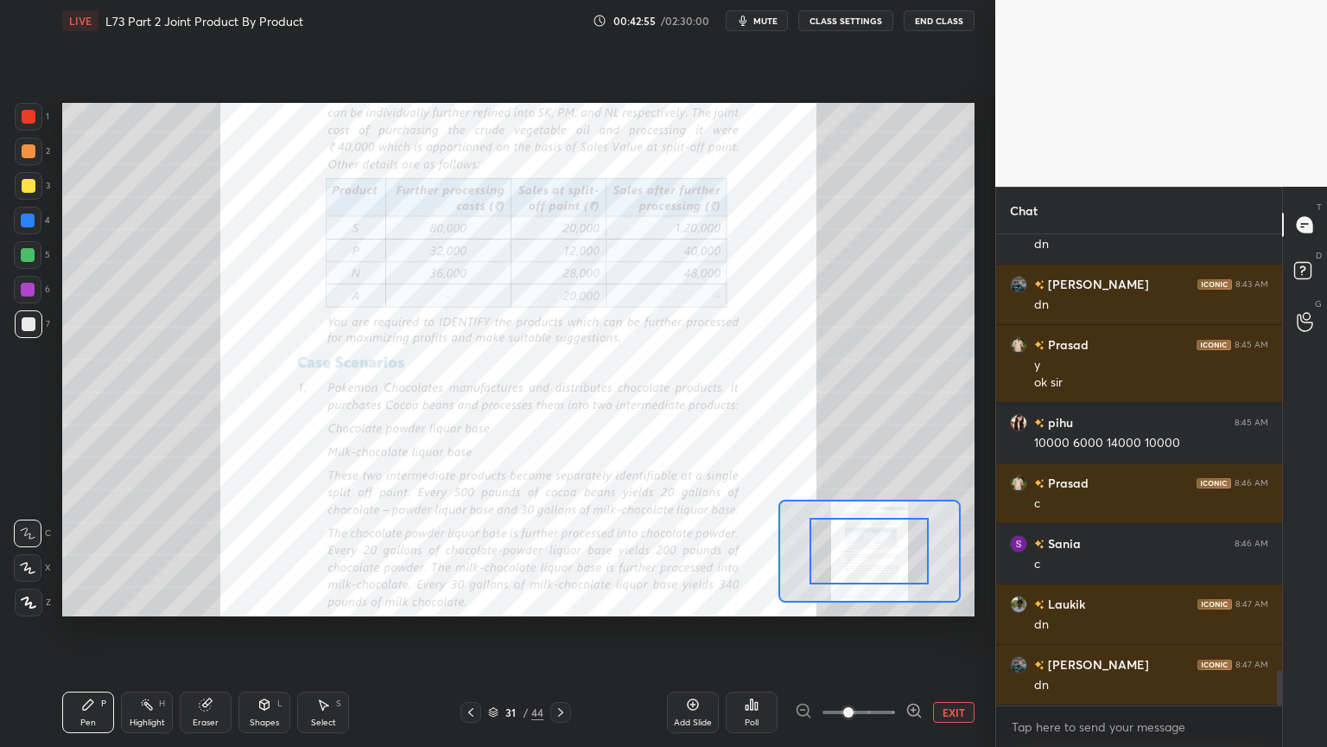
click at [854, 600] on span at bounding box center [848, 712] width 10 height 10
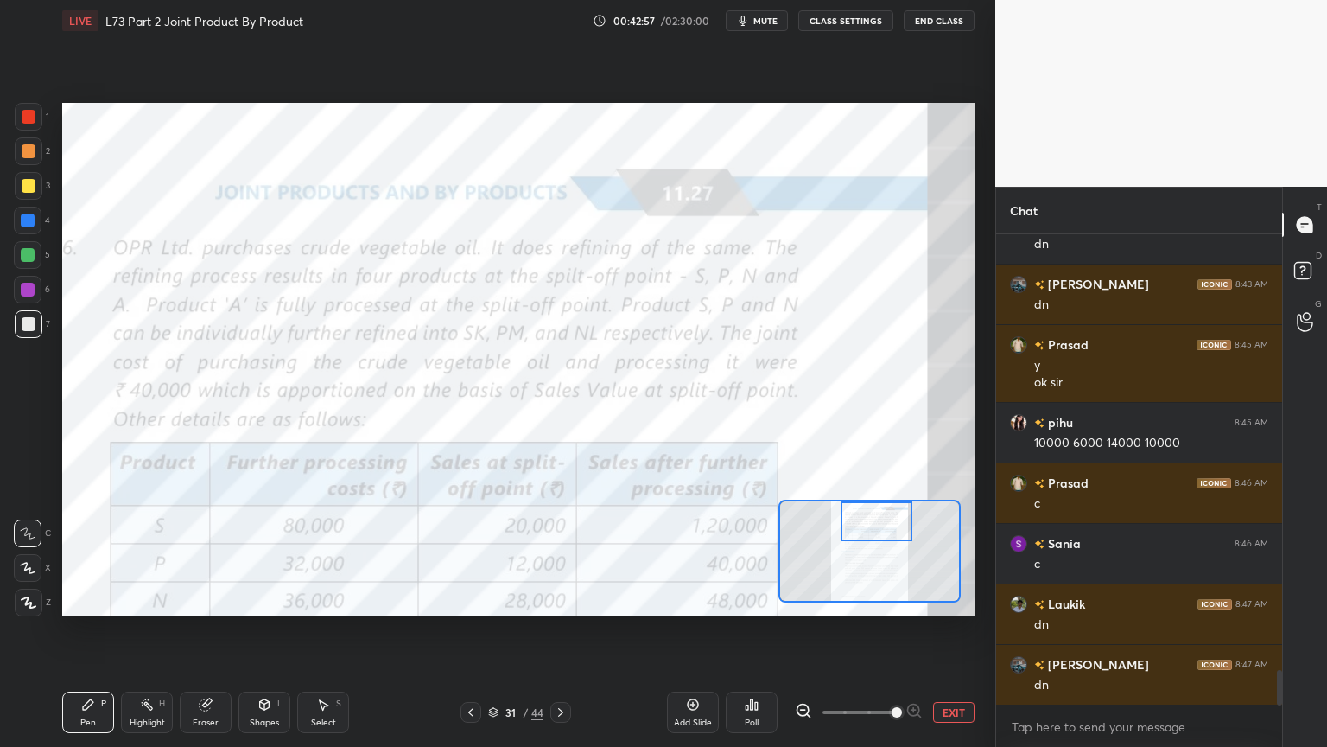
click at [204, 600] on icon at bounding box center [205, 704] width 11 height 11
click at [32, 600] on span "Erase all" at bounding box center [28, 602] width 26 height 12
click at [74, 600] on div "Setting up your live class Poll for secs No correct answer Start poll" at bounding box center [518, 359] width 926 height 636
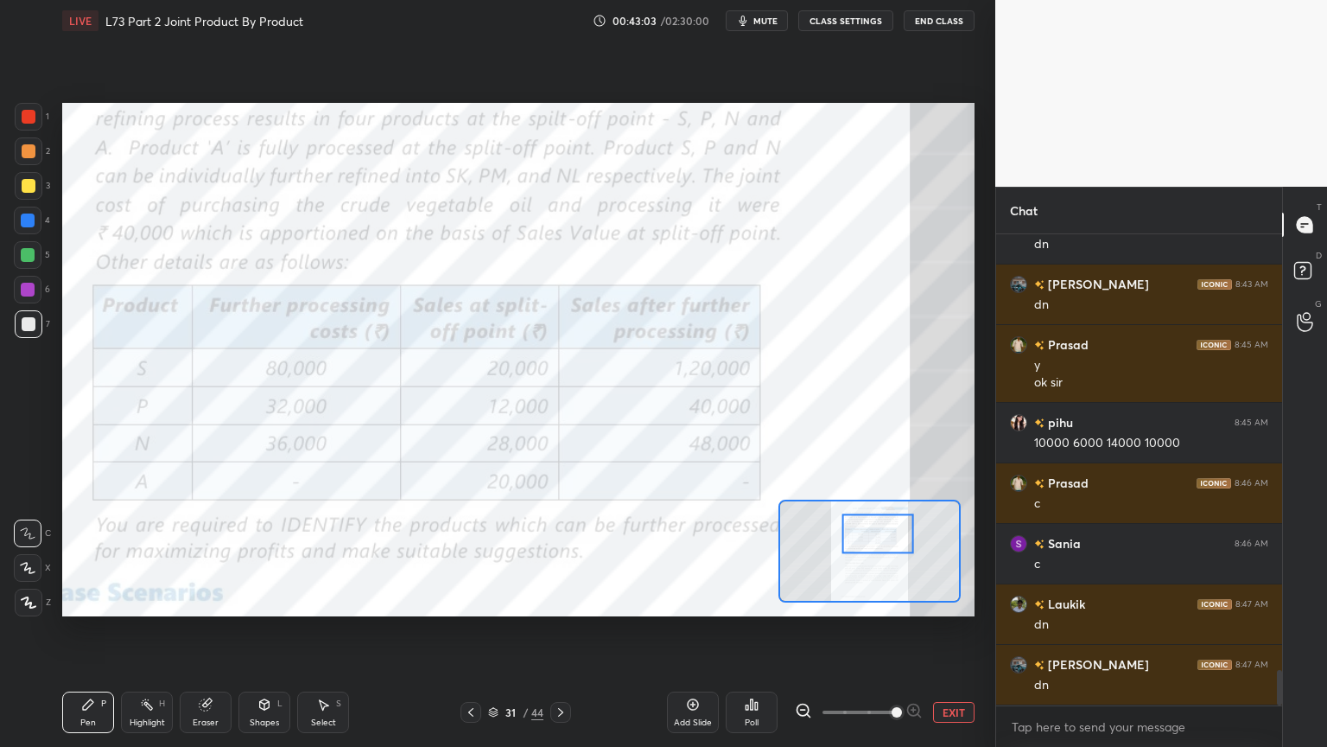
click at [270, 600] on icon at bounding box center [265, 704] width 14 height 14
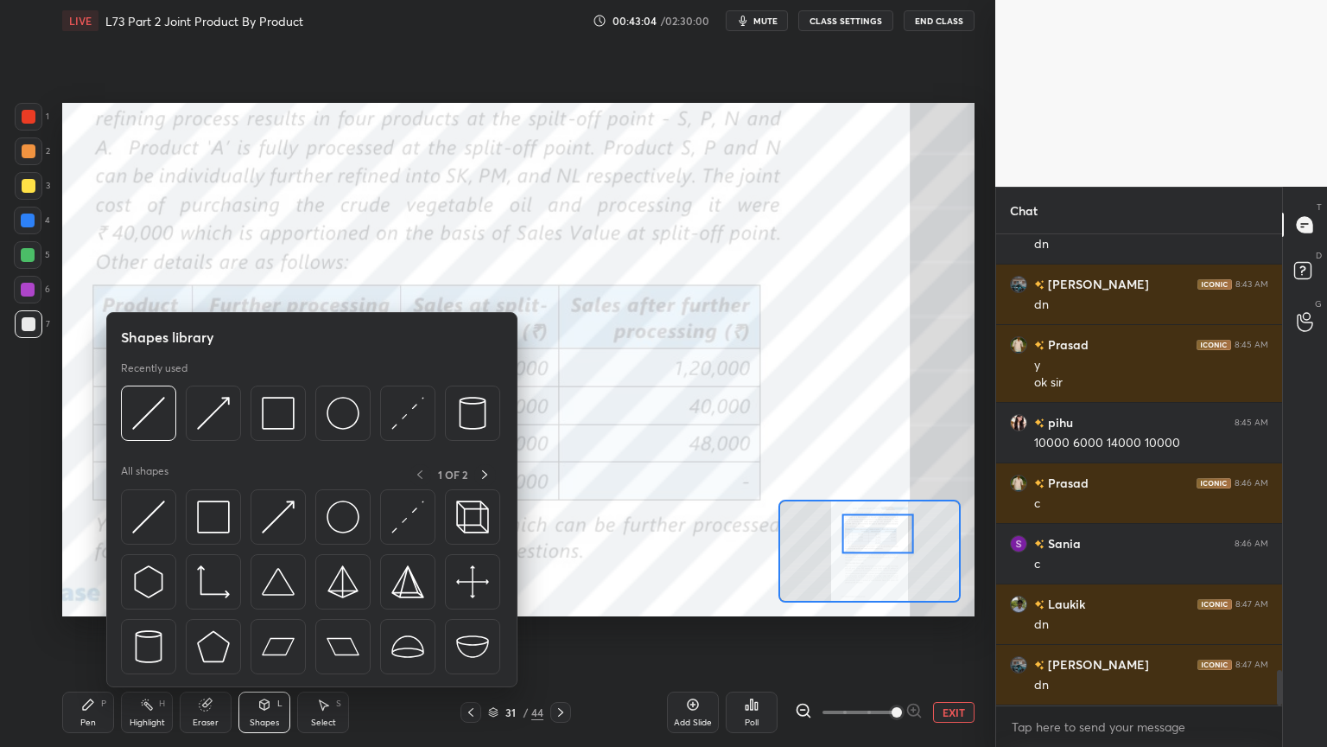
click at [277, 411] on img at bounding box center [278, 413] width 33 height 33
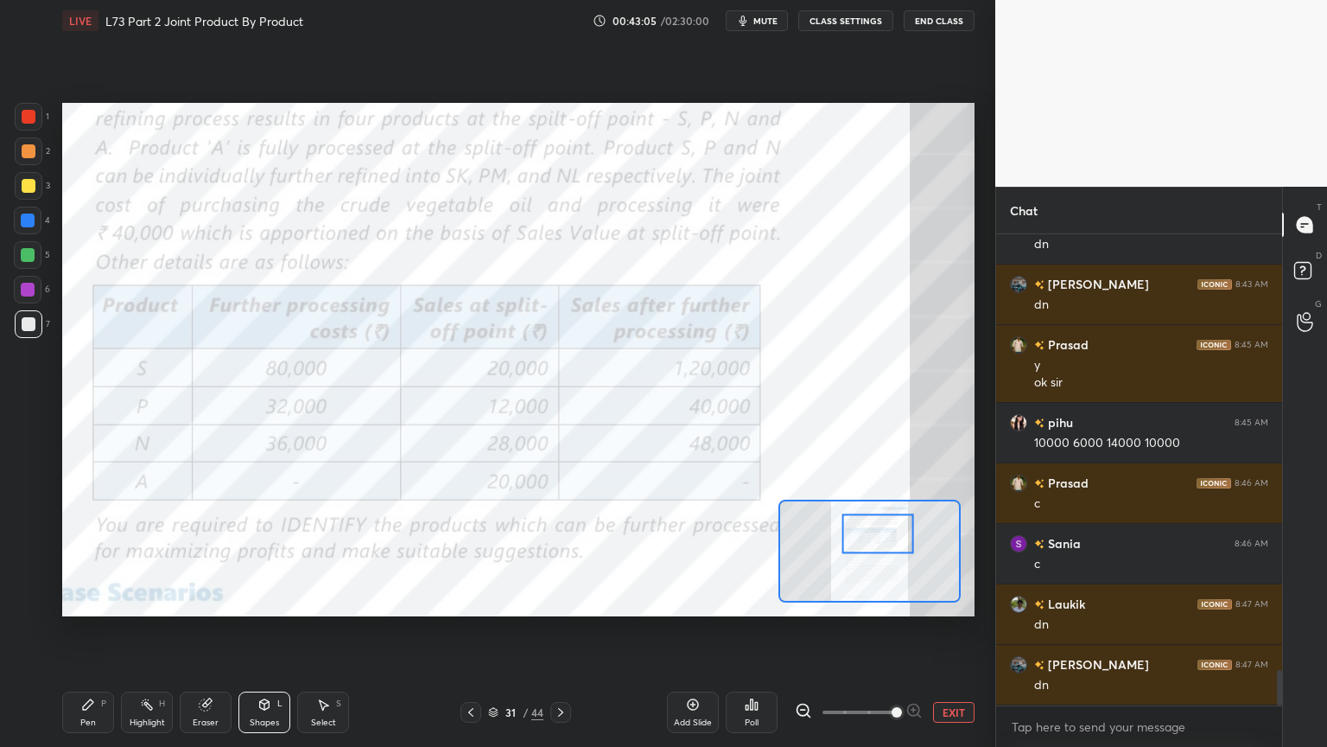
click at [29, 114] on div at bounding box center [29, 117] width 14 height 14
click at [64, 600] on div "Pen P" at bounding box center [88, 711] width 52 height 41
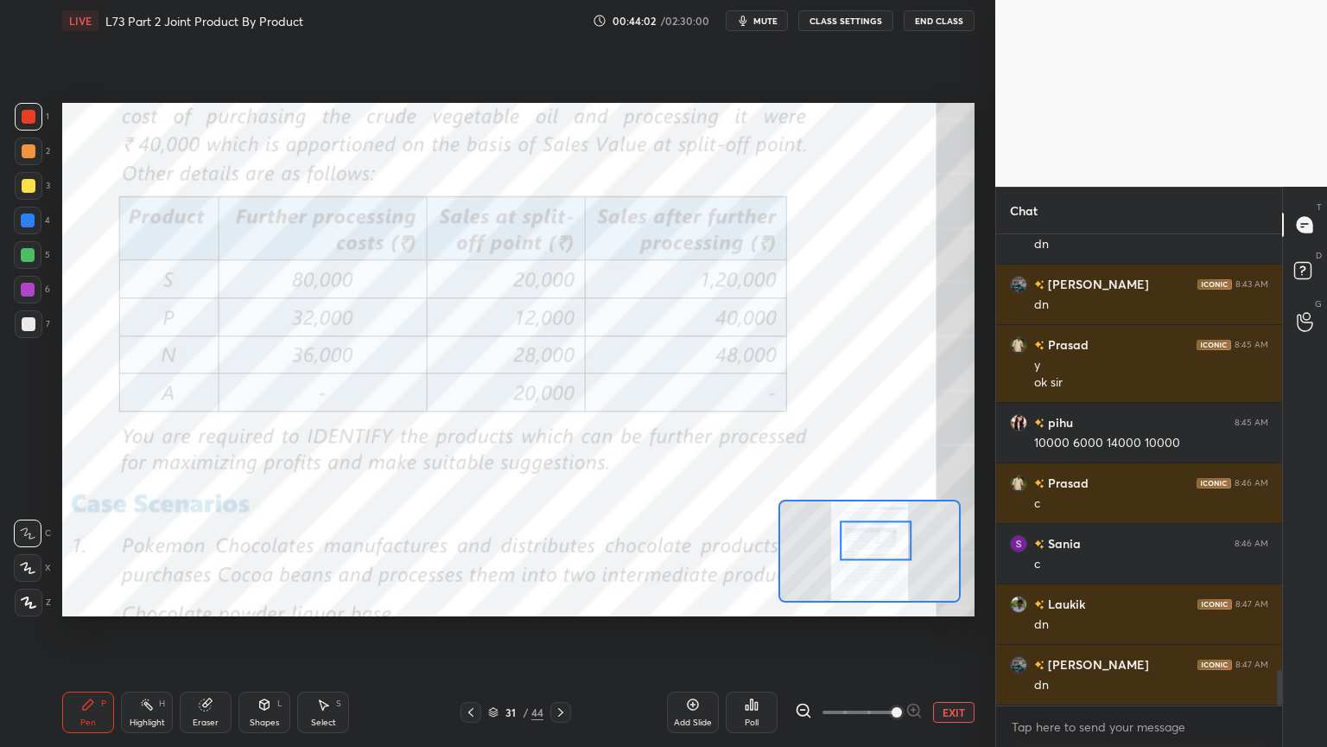
click at [190, 600] on div "Eraser" at bounding box center [206, 711] width 52 height 41
click at [20, 600] on span "Erase all" at bounding box center [28, 602] width 26 height 12
click at [90, 600] on div "Setting up your live class Poll for secs No correct answer Start poll" at bounding box center [518, 359] width 926 height 636
click at [565, 600] on icon at bounding box center [561, 712] width 14 height 14
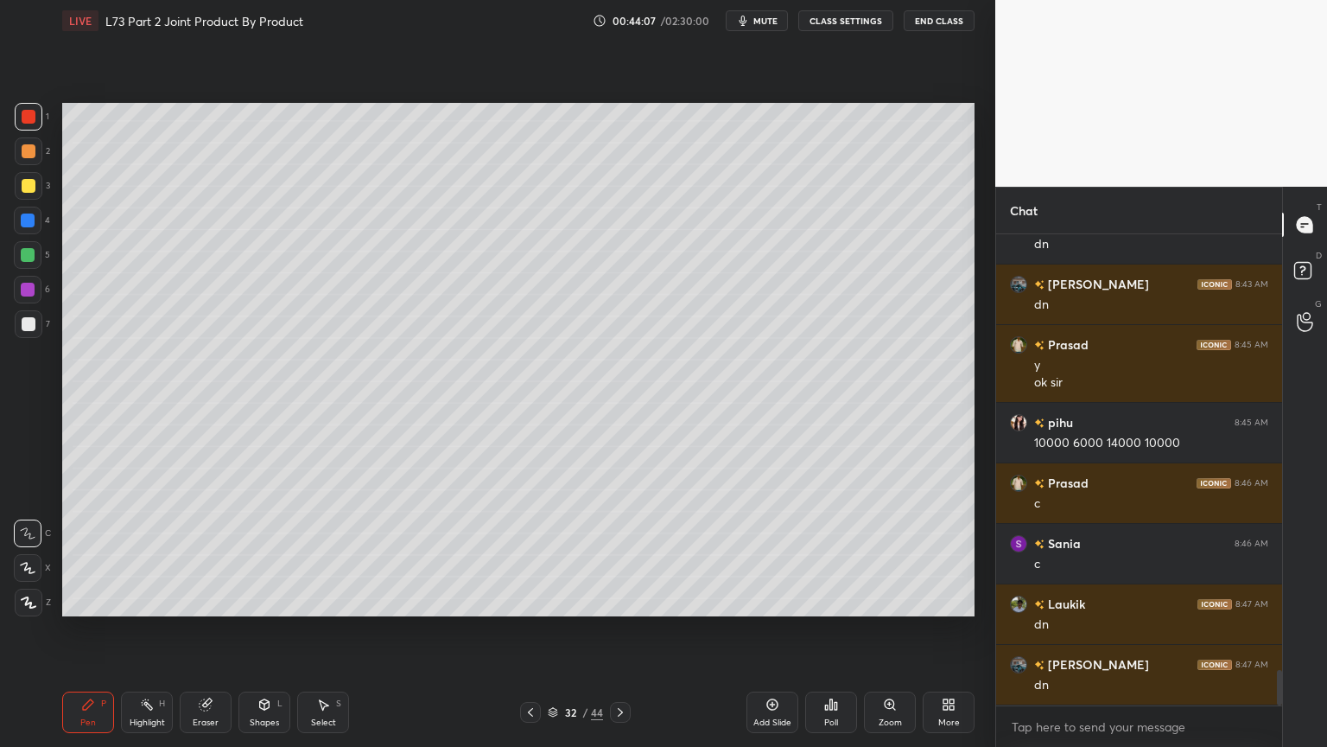
click at [142, 600] on div "Highlight" at bounding box center [147, 722] width 35 height 9
click at [622, 600] on icon at bounding box center [620, 712] width 5 height 9
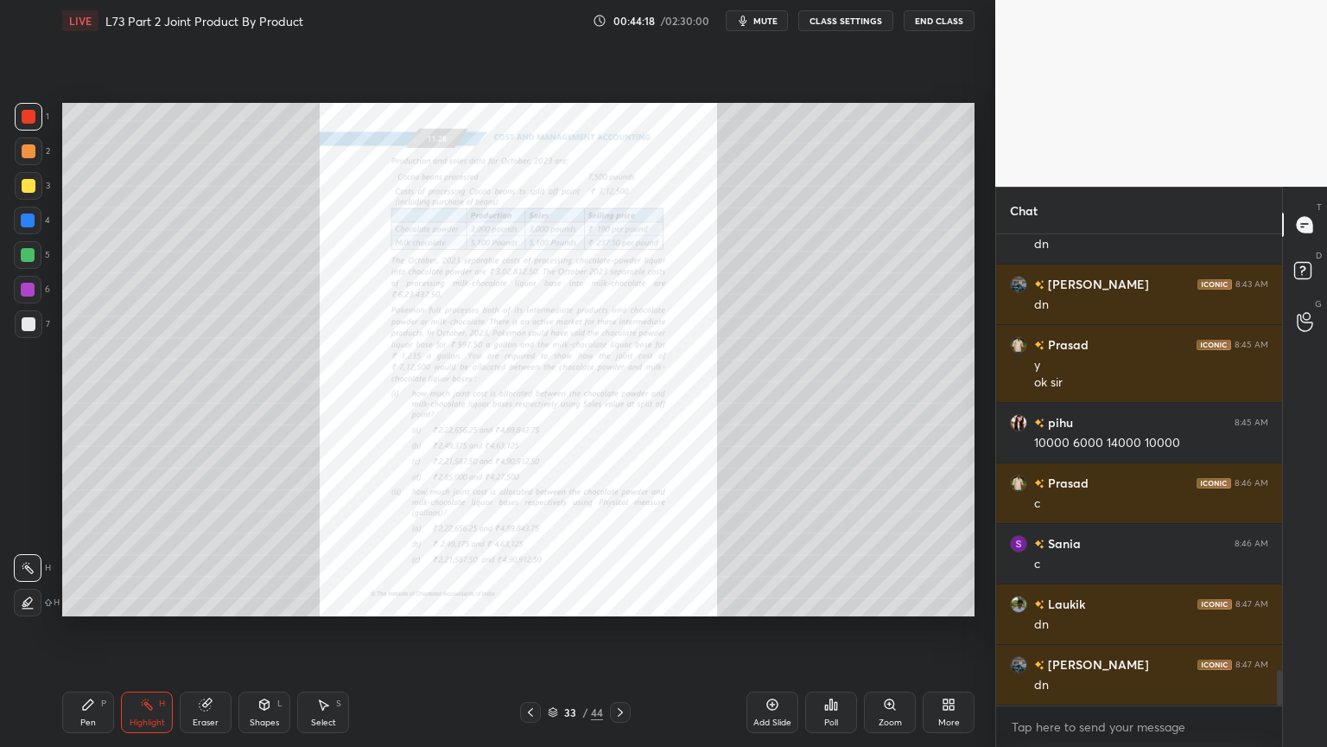
click at [524, 600] on icon at bounding box center [531, 712] width 14 height 14
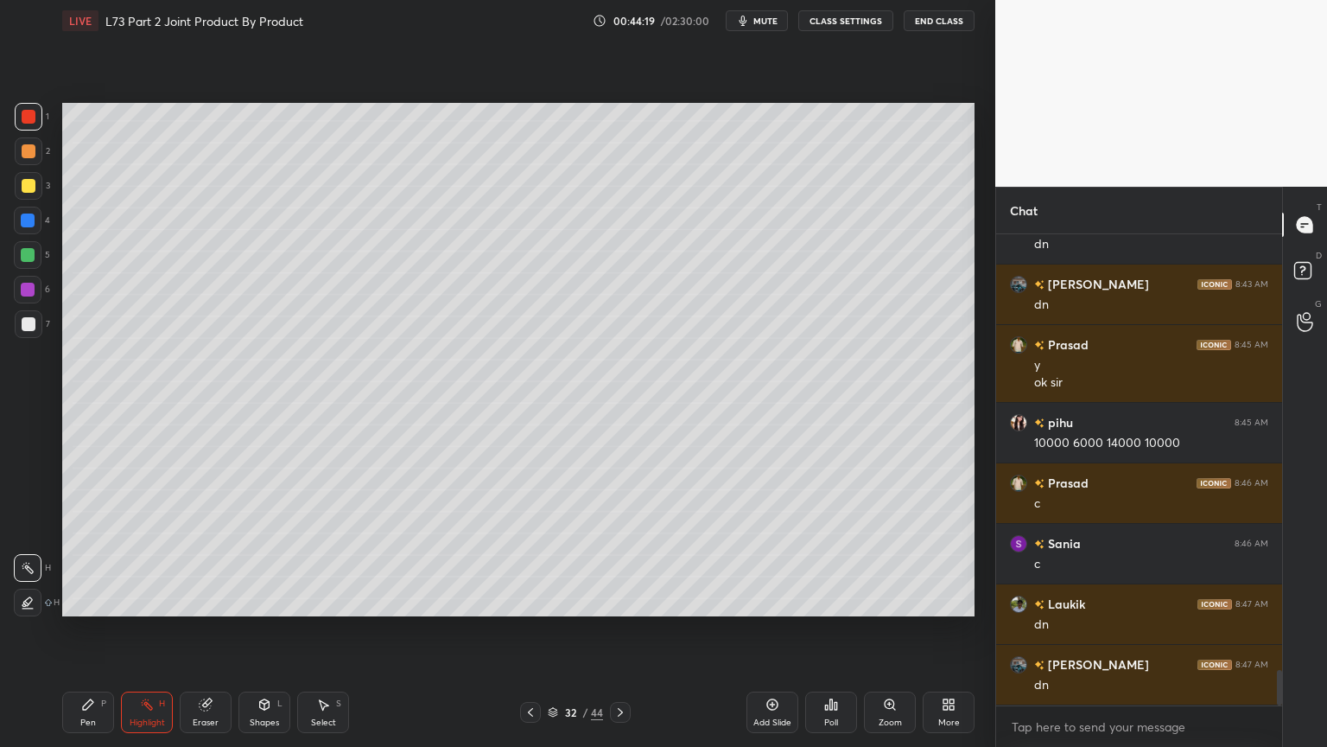
click at [767, 600] on div "Add Slide" at bounding box center [773, 722] width 38 height 9
click at [20, 228] on div at bounding box center [28, 221] width 28 height 28
click at [252, 600] on div "Shapes L" at bounding box center [265, 711] width 52 height 41
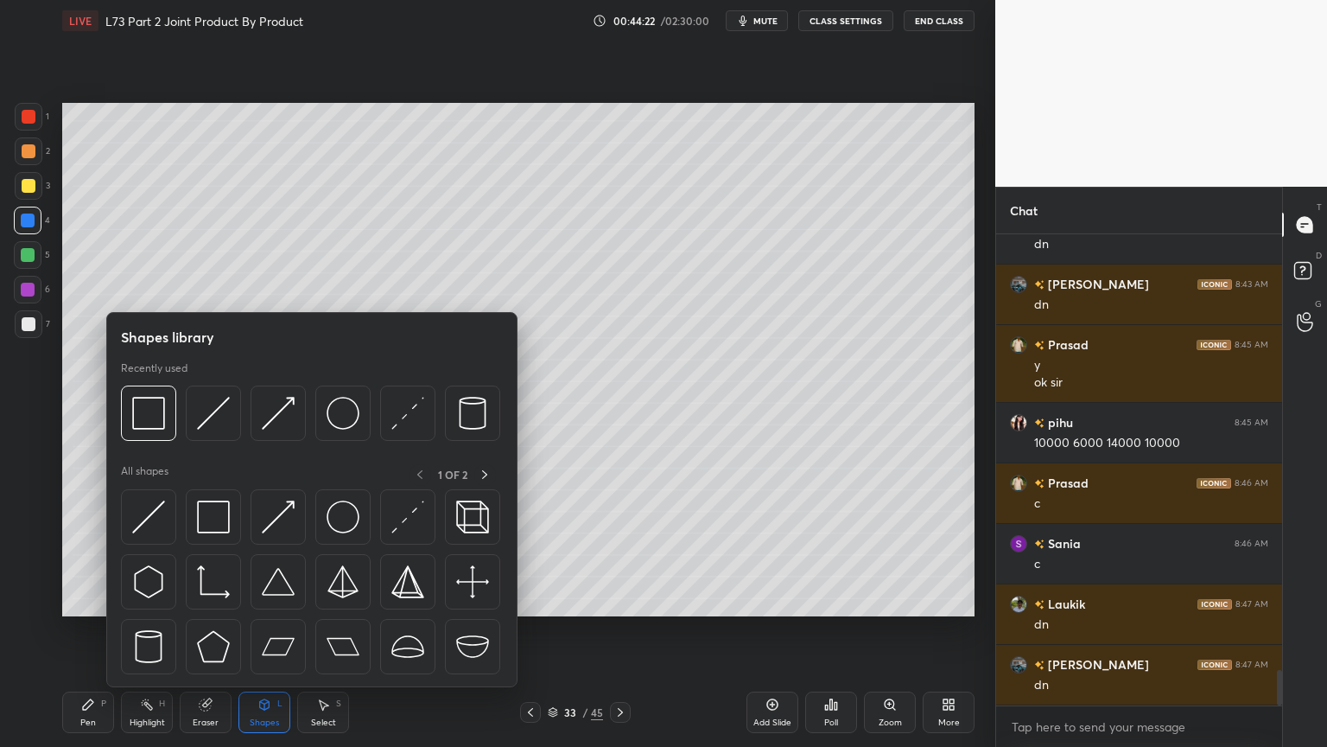
click at [143, 405] on img at bounding box center [148, 413] width 33 height 33
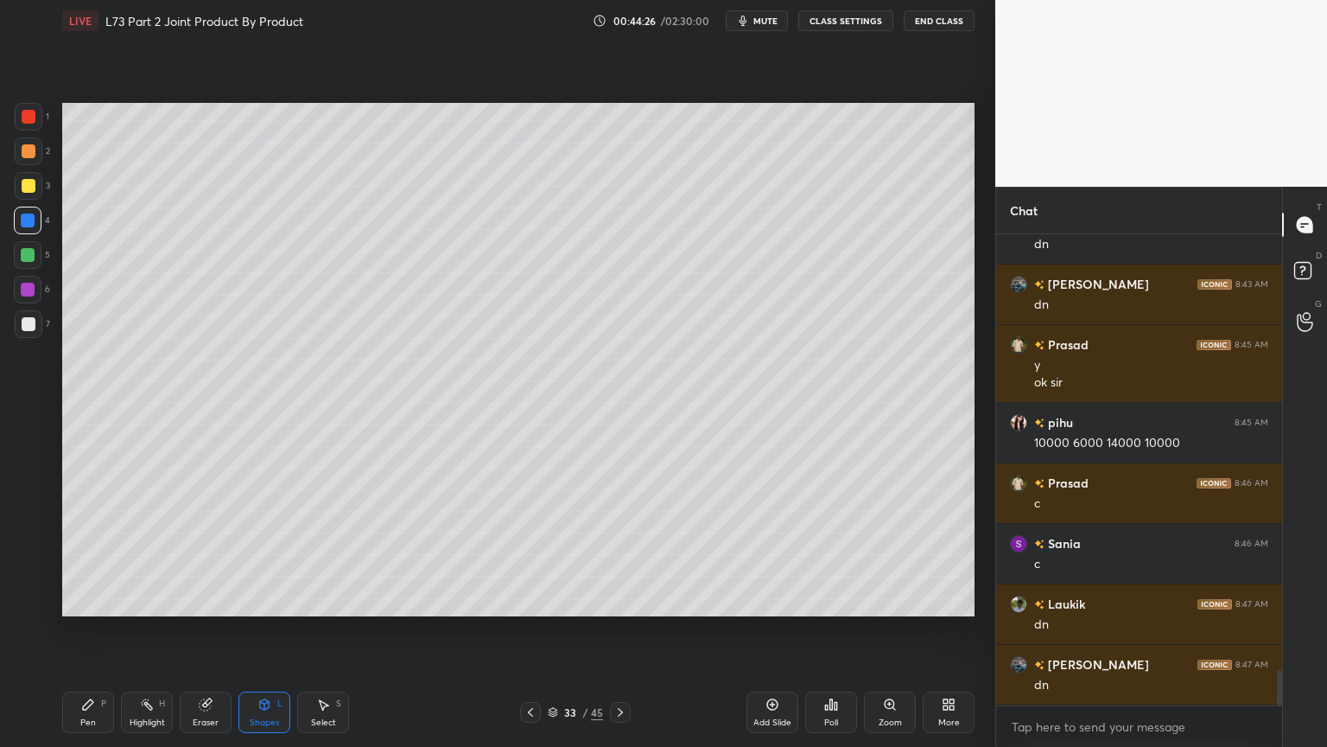
click at [83, 600] on div "Pen P" at bounding box center [88, 711] width 52 height 41
click at [31, 190] on div at bounding box center [29, 186] width 14 height 14
click at [531, 600] on icon at bounding box center [531, 712] width 14 height 14
click at [621, 600] on div at bounding box center [620, 712] width 21 height 21
click at [94, 600] on div "Pen" at bounding box center [88, 722] width 16 height 9
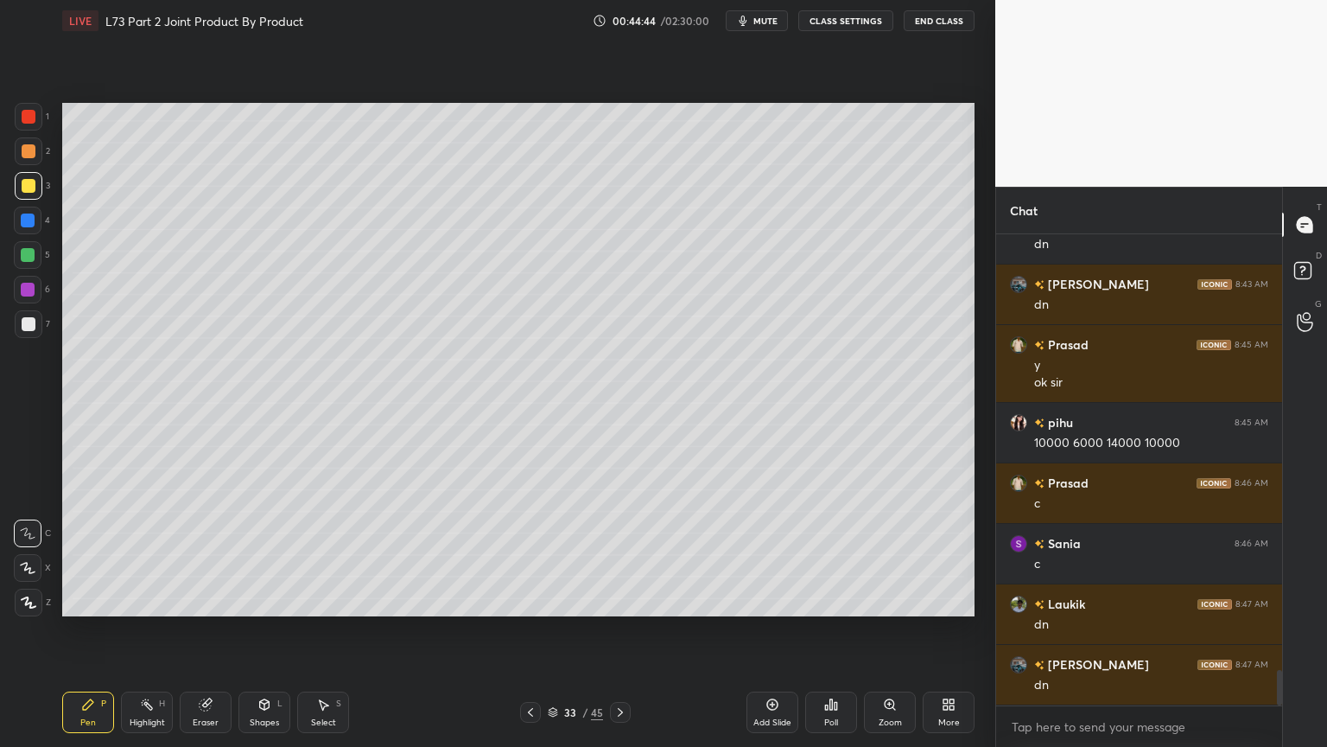
click at [757, 28] on button "mute" at bounding box center [757, 20] width 62 height 21
click at [767, 23] on span "unmute" at bounding box center [764, 21] width 37 height 12
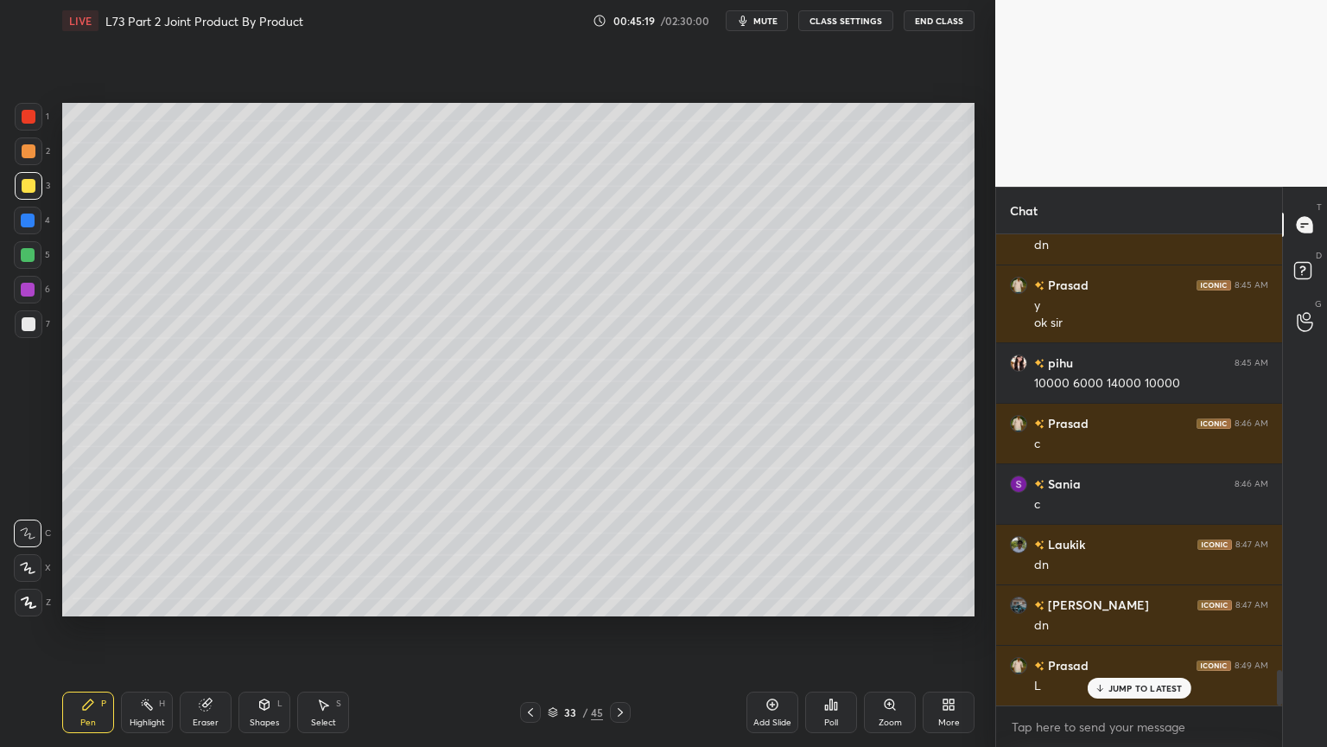
click at [1115, 600] on p "JUMP TO LATEST" at bounding box center [1146, 688] width 74 height 10
click at [73, 600] on div "Pen P" at bounding box center [88, 711] width 52 height 41
click at [265, 600] on icon at bounding box center [265, 704] width 10 height 10
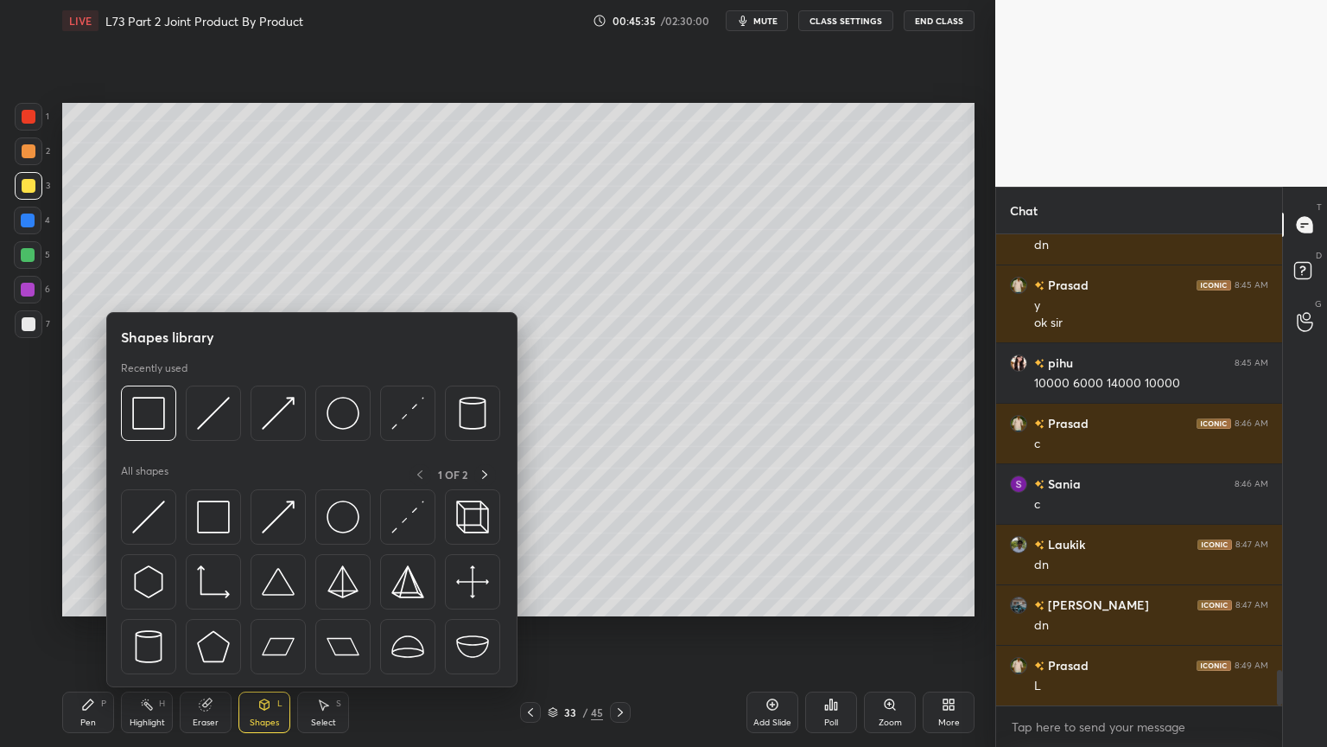
click at [216, 413] on img at bounding box center [213, 413] width 33 height 33
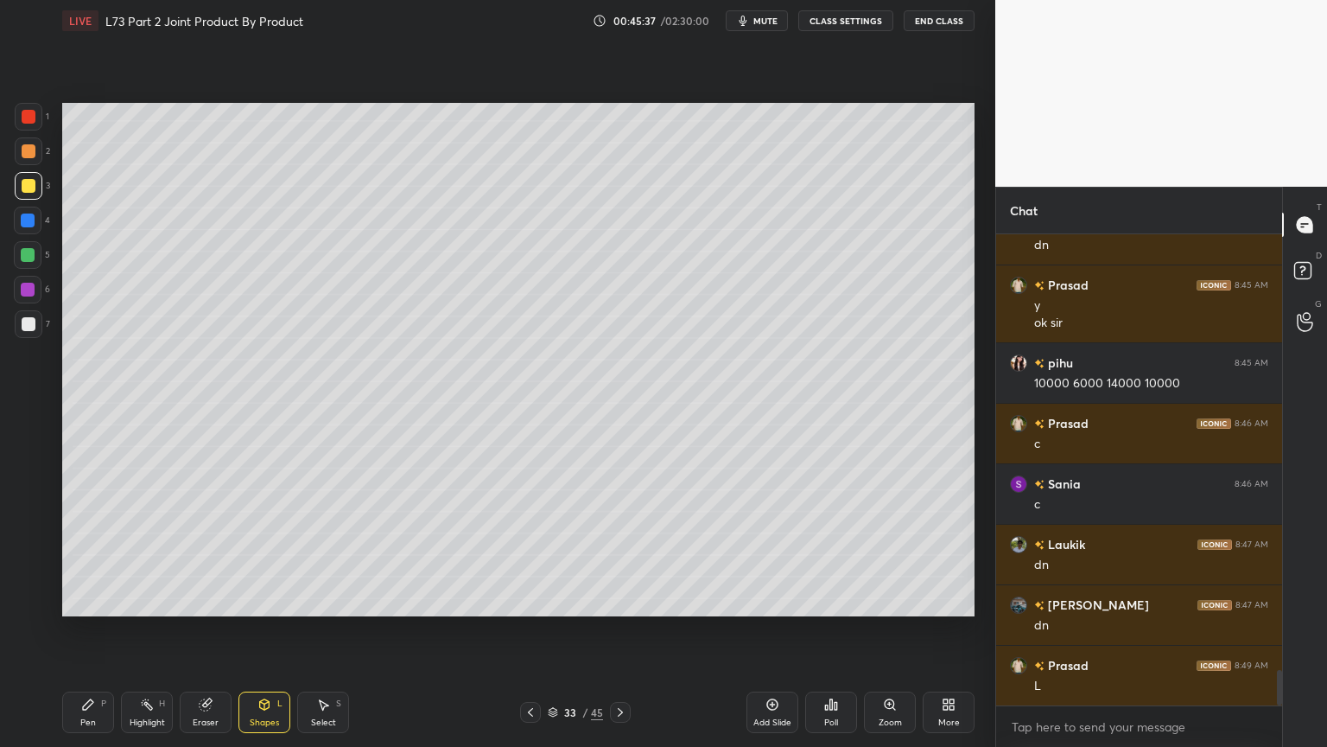
click at [28, 159] on div at bounding box center [29, 151] width 28 height 28
click at [79, 600] on div "Pen P" at bounding box center [88, 711] width 52 height 41
click at [201, 600] on div "Eraser" at bounding box center [206, 711] width 52 height 41
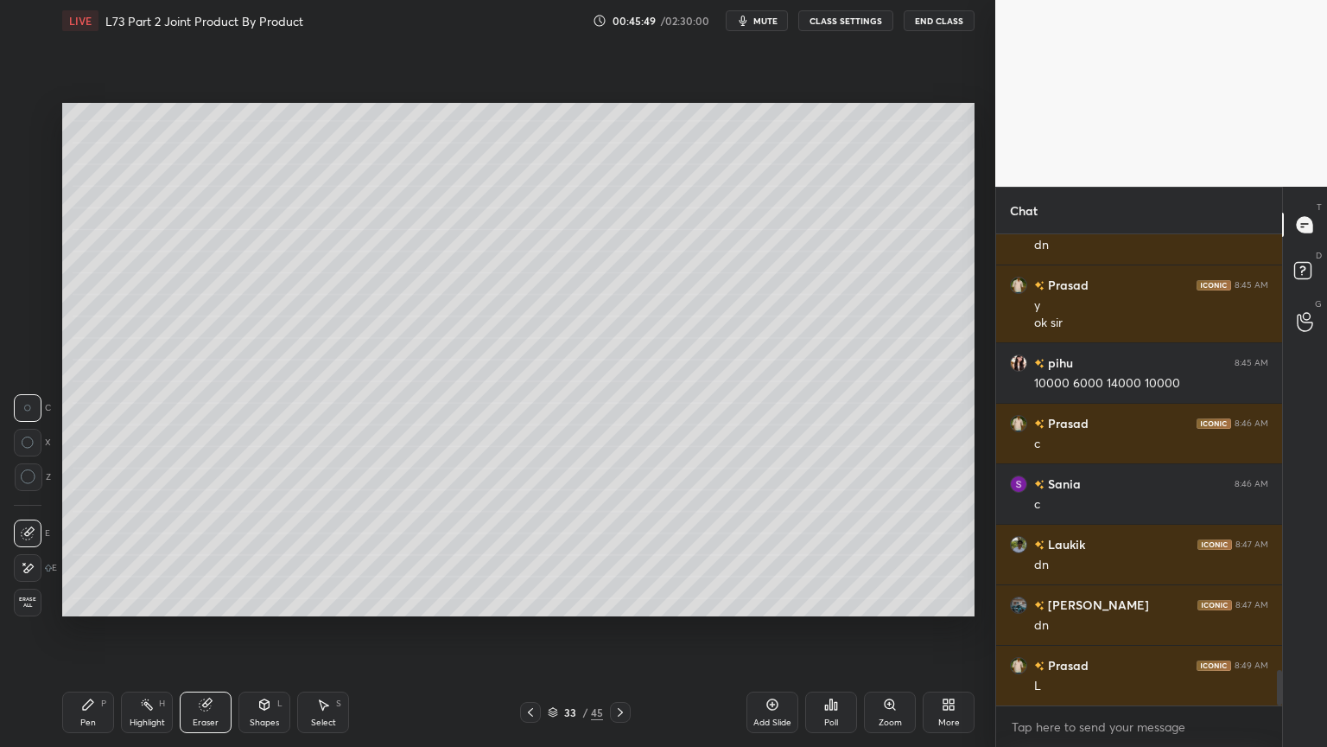
click at [94, 600] on div "Pen" at bounding box center [88, 722] width 16 height 9
click at [263, 600] on div "Shapes L" at bounding box center [265, 711] width 52 height 41
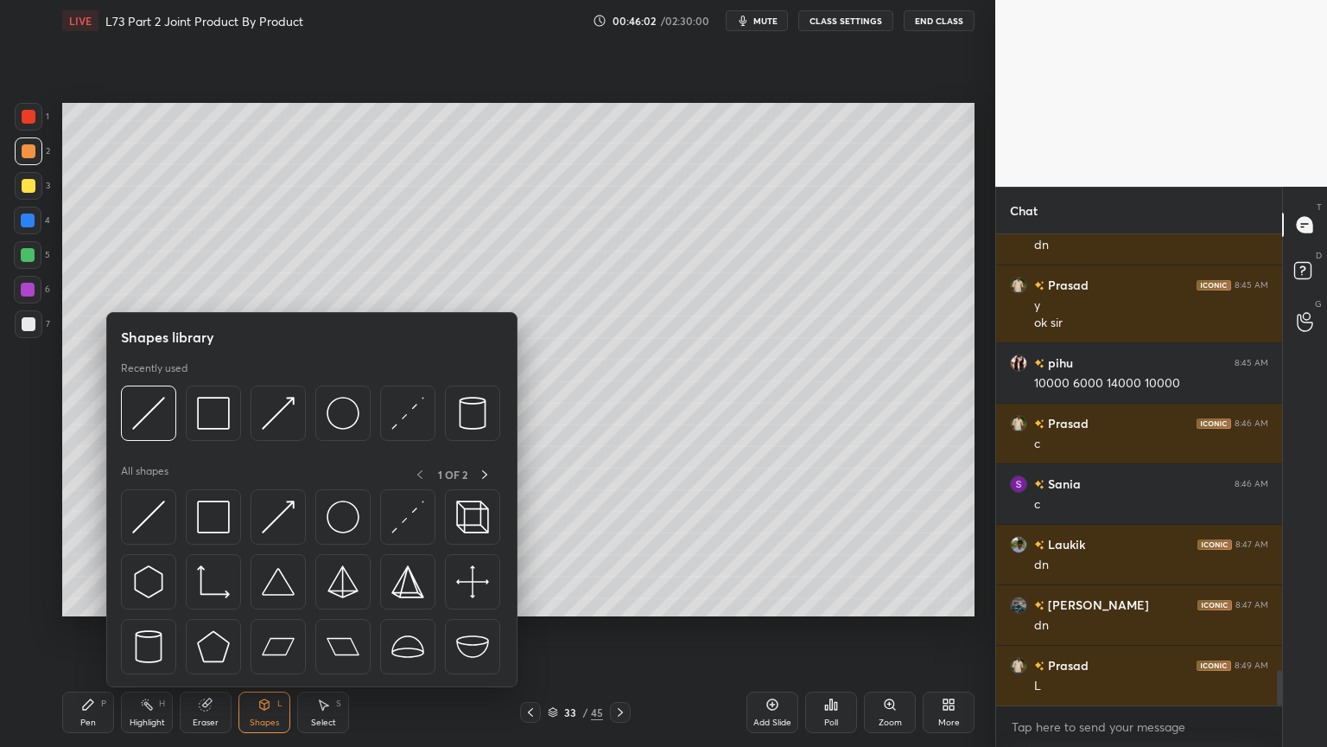
click at [150, 415] on img at bounding box center [148, 413] width 33 height 33
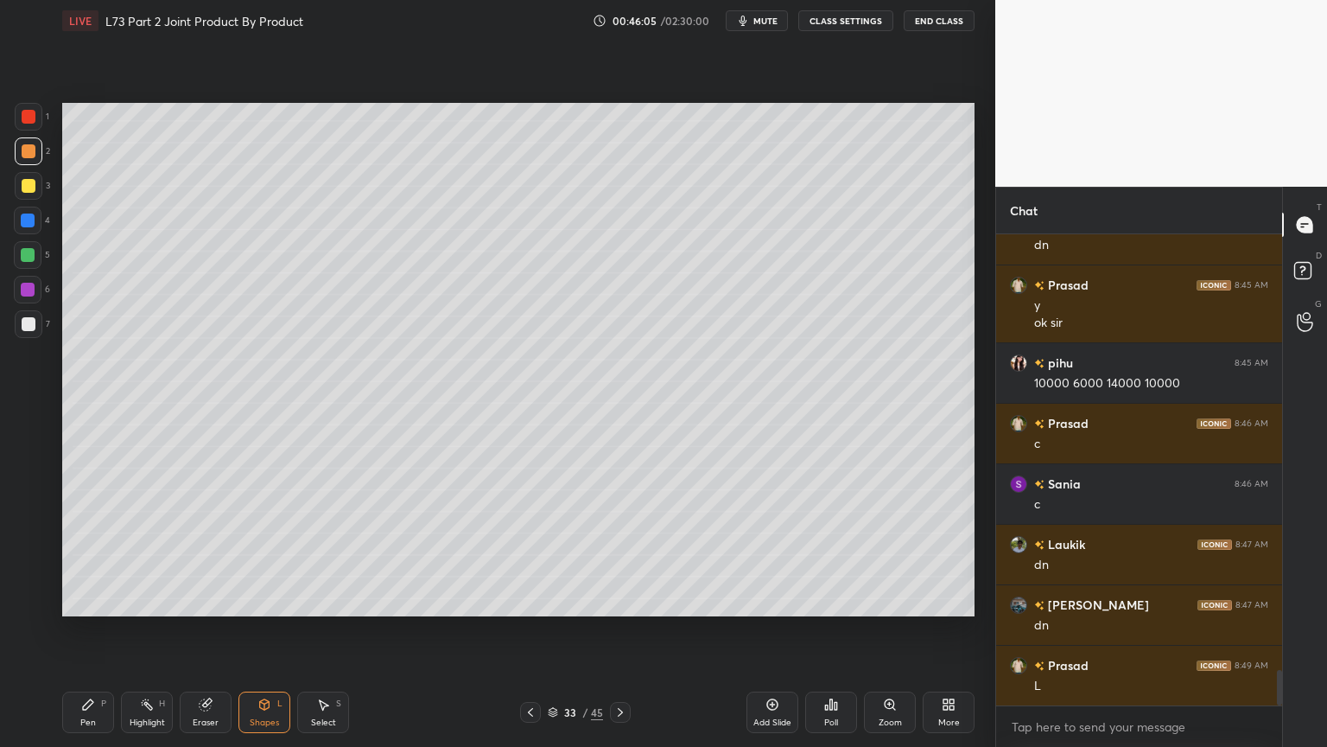
click at [31, 328] on div at bounding box center [29, 324] width 14 height 14
click at [94, 600] on icon at bounding box center [88, 704] width 14 height 14
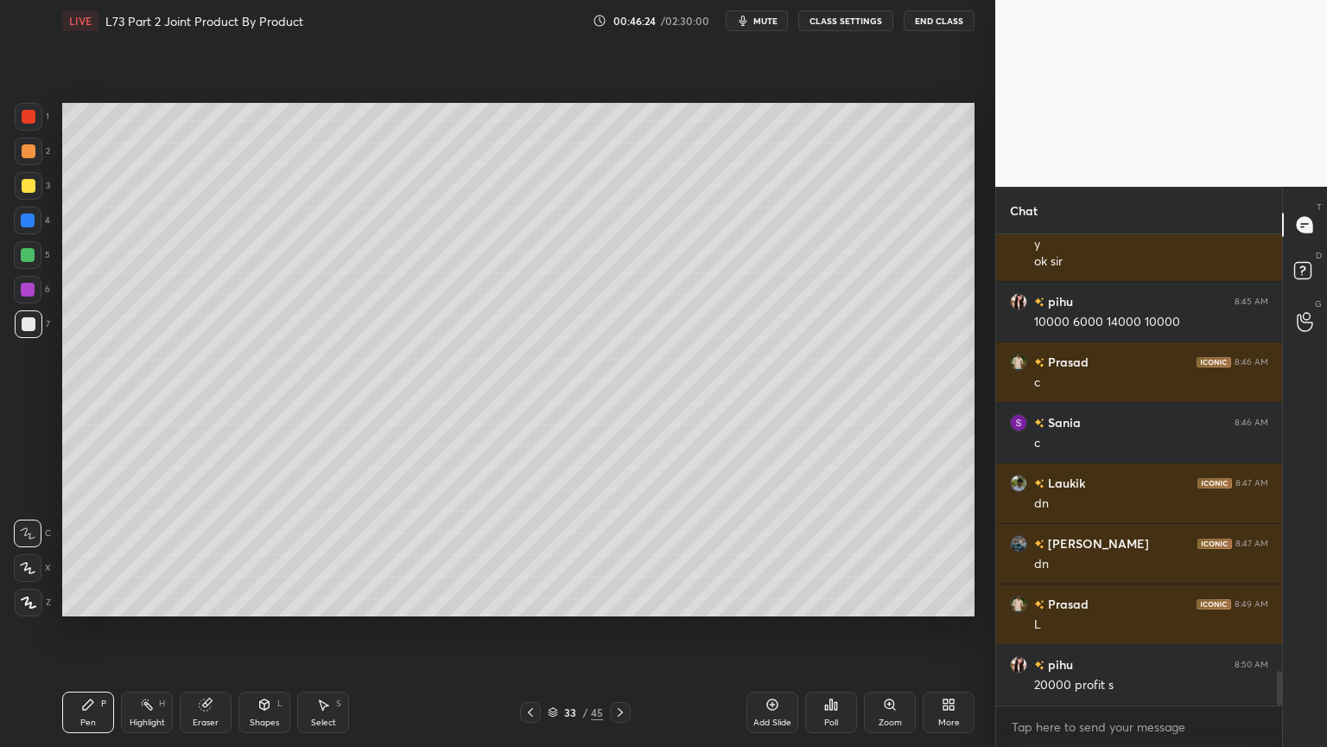
scroll to position [5938, 0]
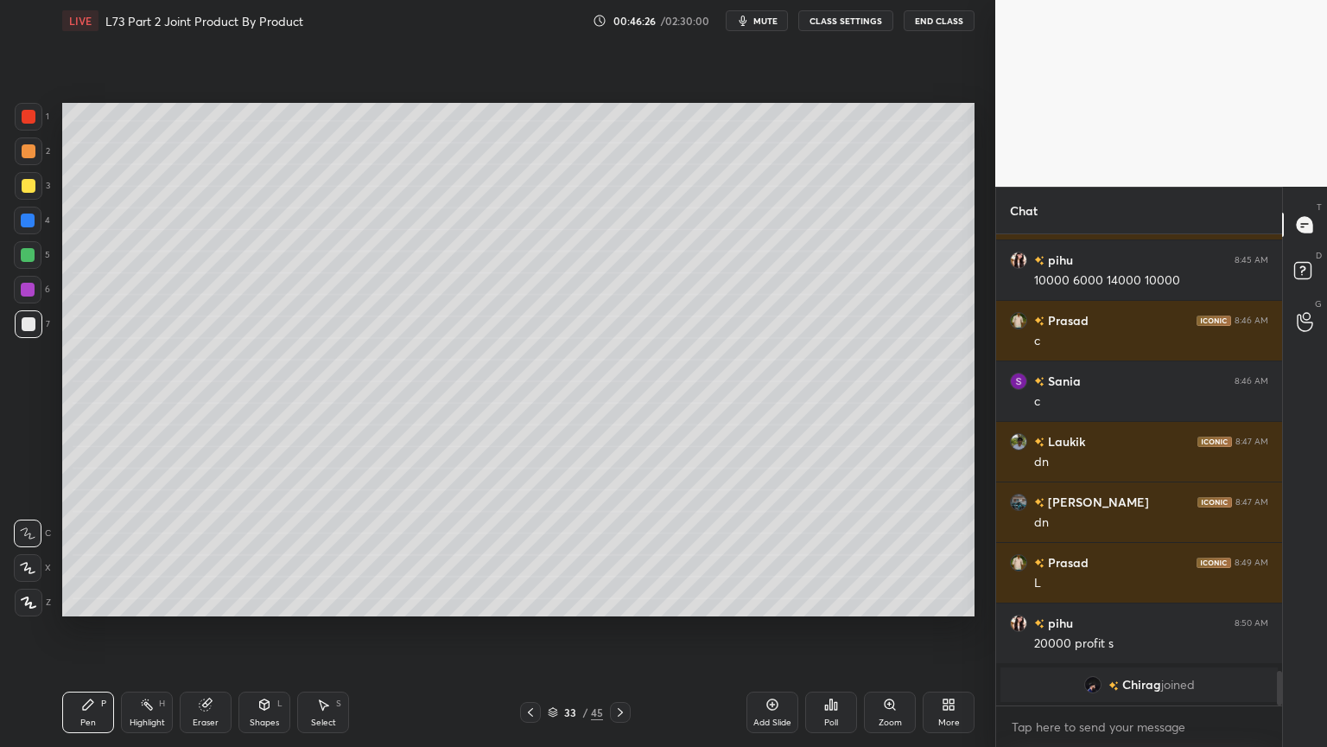
click at [527, 600] on icon at bounding box center [531, 712] width 14 height 14
click at [150, 600] on div "Highlight H" at bounding box center [147, 711] width 52 height 41
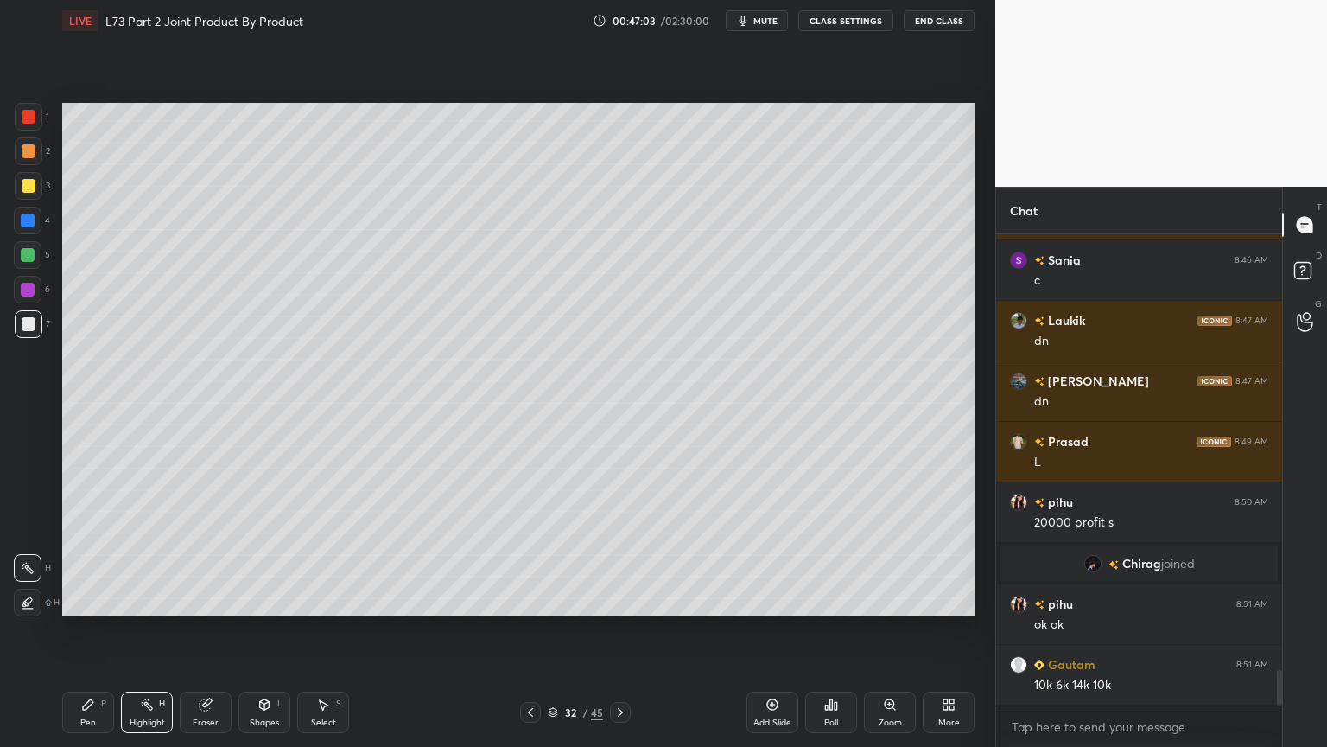
scroll to position [5782, 0]
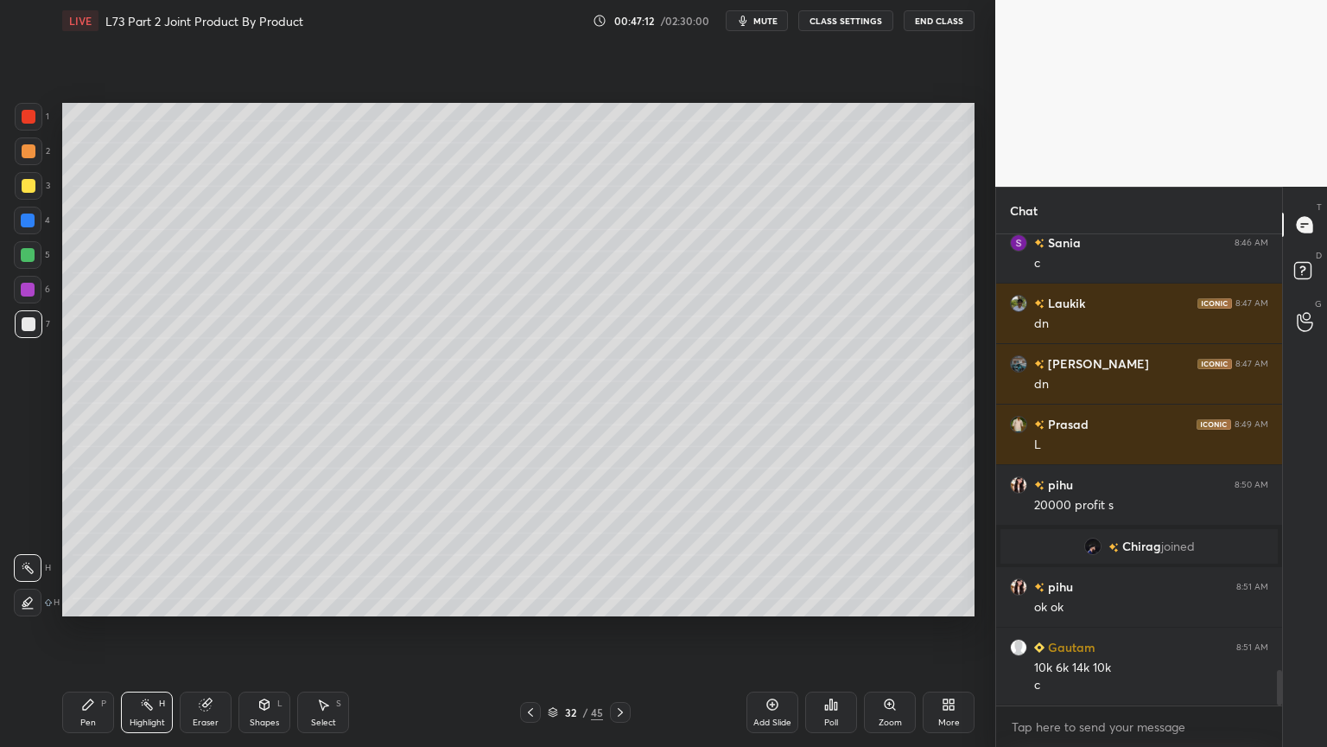
click at [627, 600] on icon at bounding box center [621, 712] width 14 height 14
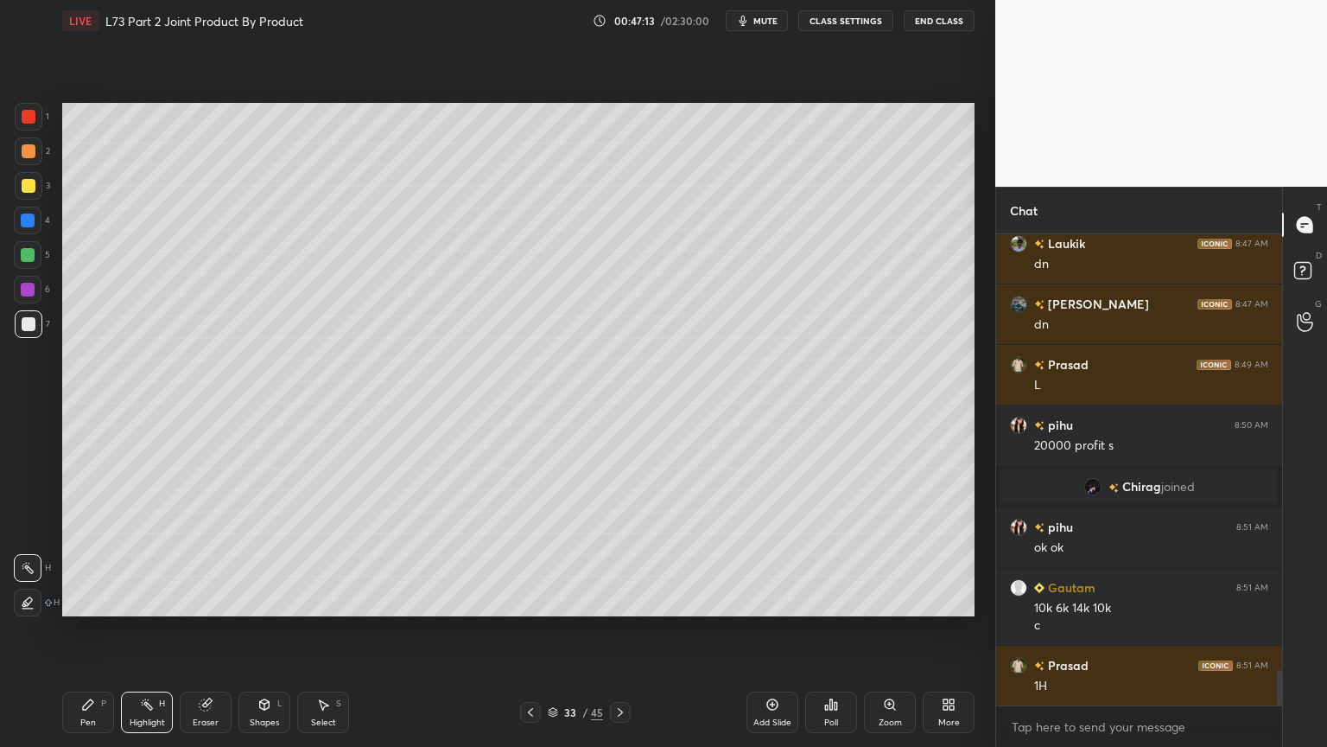
click at [29, 335] on div at bounding box center [29, 324] width 28 height 28
click at [115, 600] on div "Pen P Highlight H Eraser Shapes L Select S" at bounding box center [233, 711] width 342 height 41
click at [84, 600] on div "Pen" at bounding box center [88, 722] width 16 height 9
click at [40, 218] on div at bounding box center [28, 221] width 28 height 28
click at [260, 600] on icon at bounding box center [265, 704] width 10 height 10
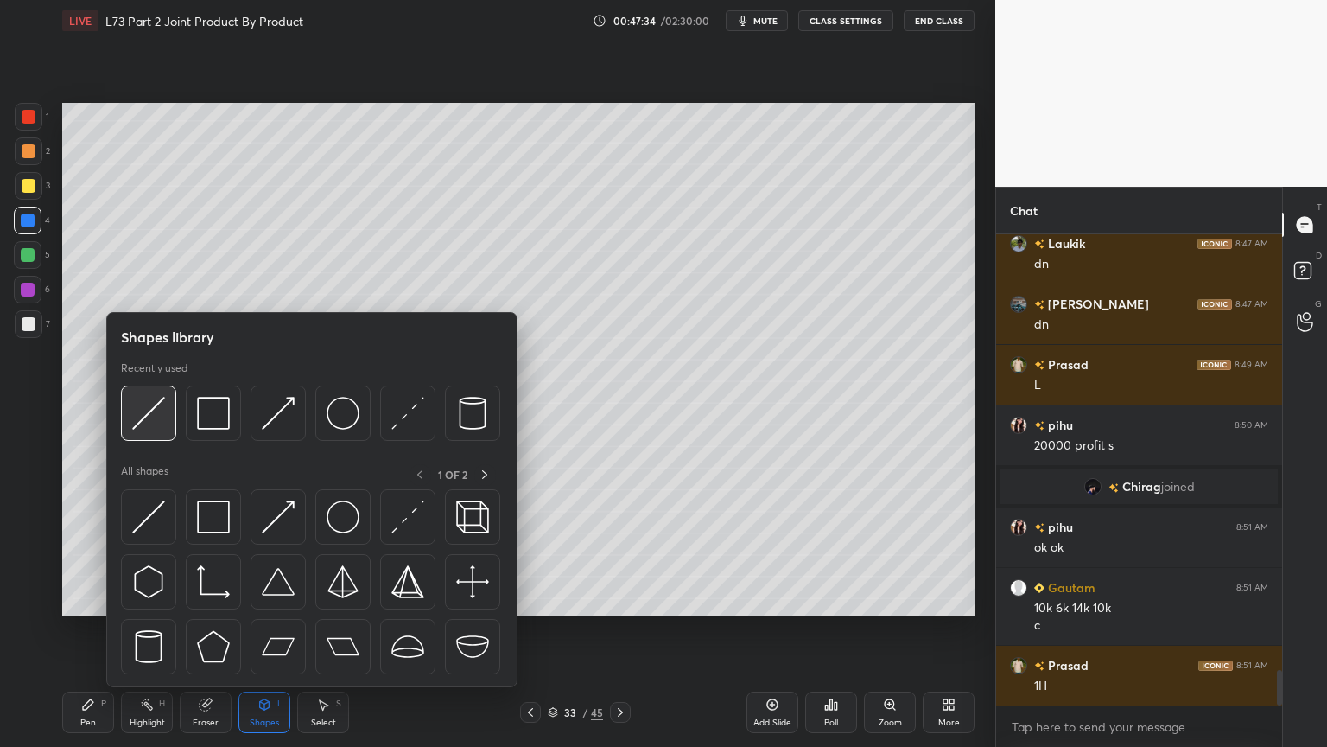
click at [149, 411] on img at bounding box center [148, 413] width 33 height 33
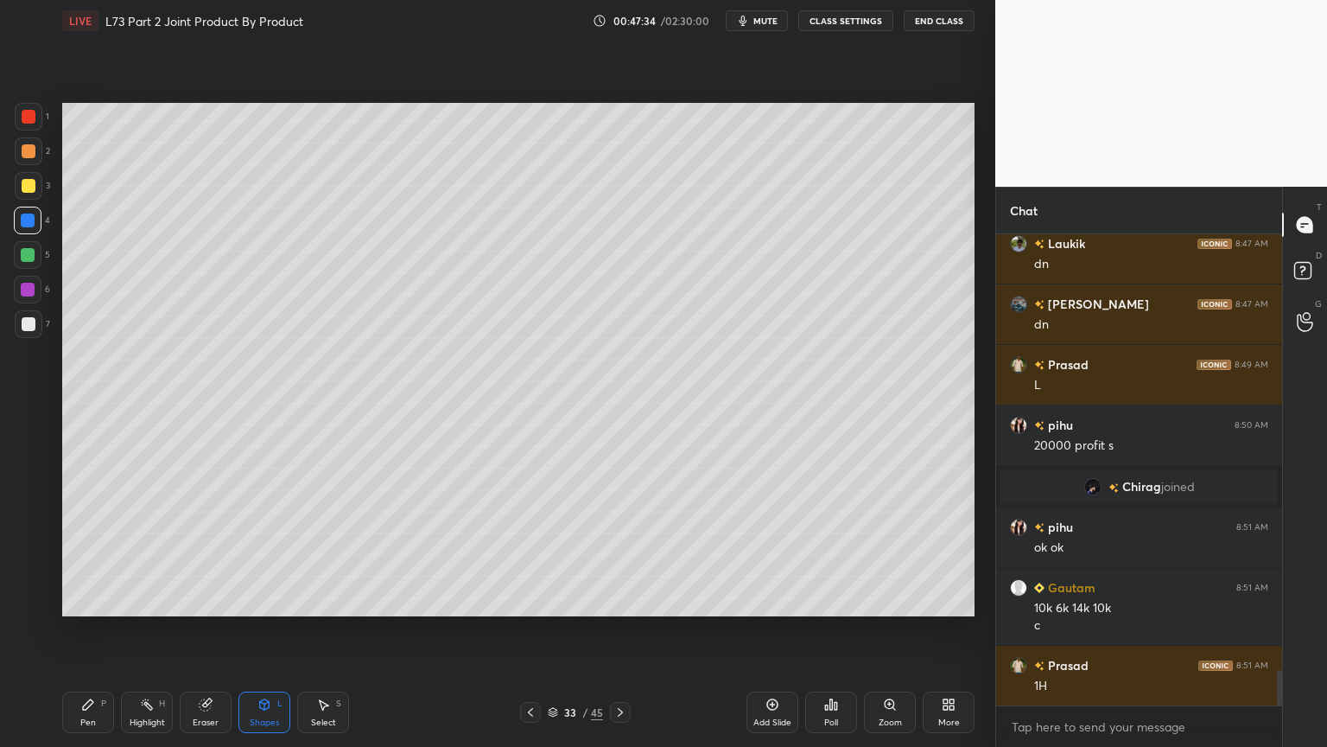
scroll to position [5903, 0]
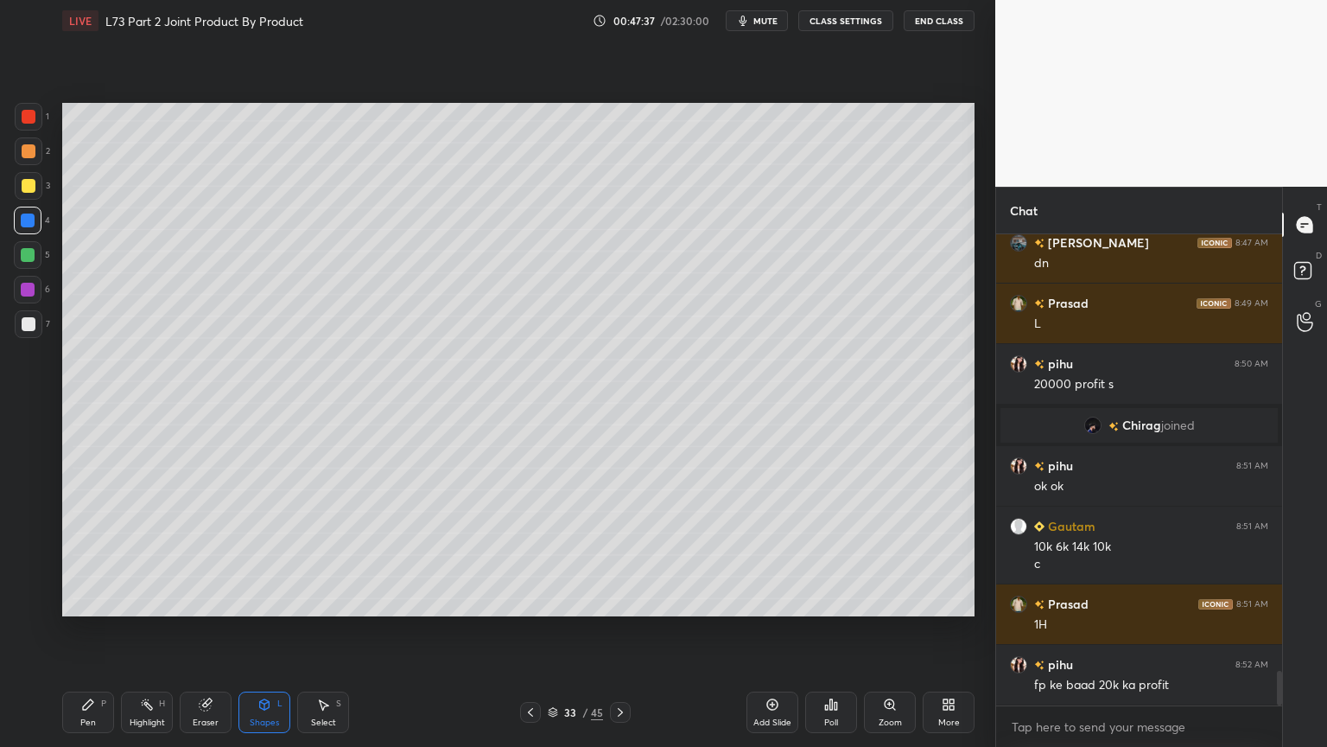
click at [96, 600] on div "Pen P" at bounding box center [88, 711] width 52 height 41
click at [26, 317] on div at bounding box center [29, 324] width 14 height 14
click at [529, 600] on icon at bounding box center [530, 712] width 5 height 9
click at [619, 600] on icon at bounding box center [620, 712] width 5 height 9
click at [535, 600] on icon at bounding box center [531, 712] width 14 height 14
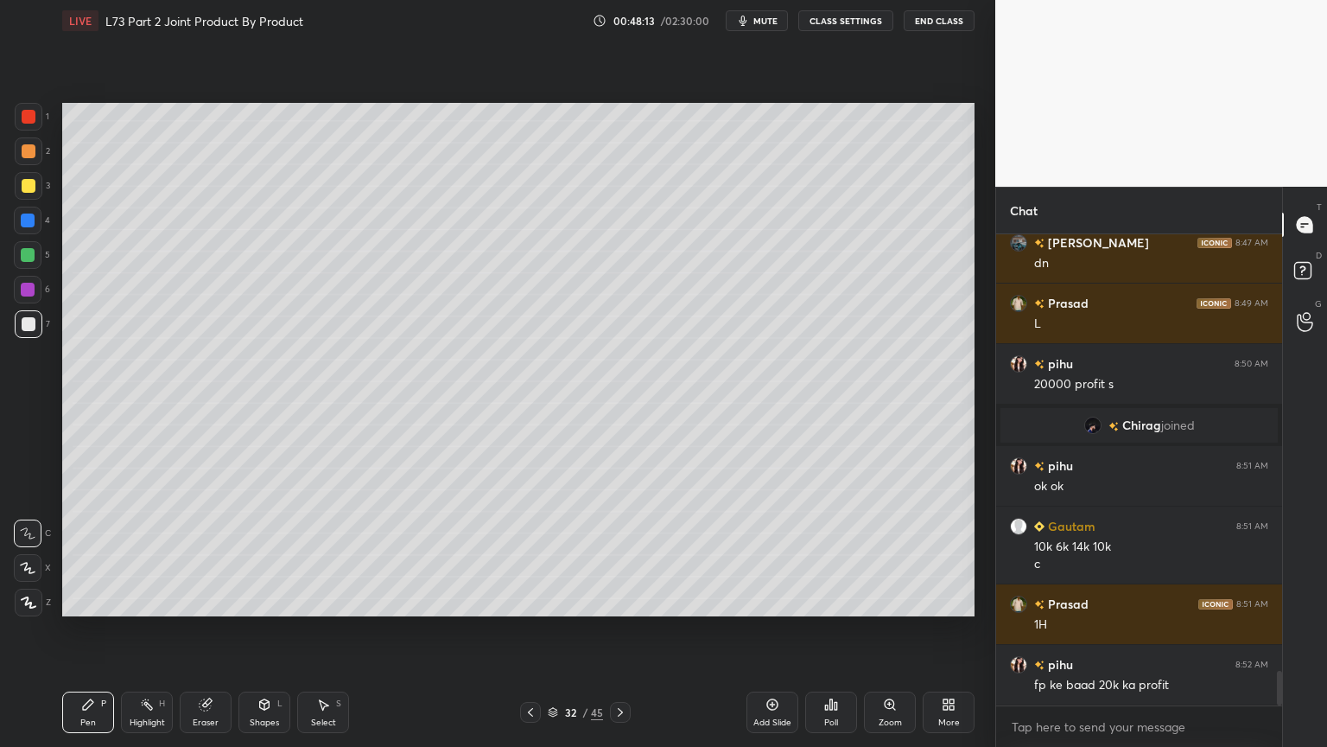
click at [616, 600] on icon at bounding box center [621, 712] width 14 height 14
click at [35, 197] on div at bounding box center [29, 186] width 28 height 28
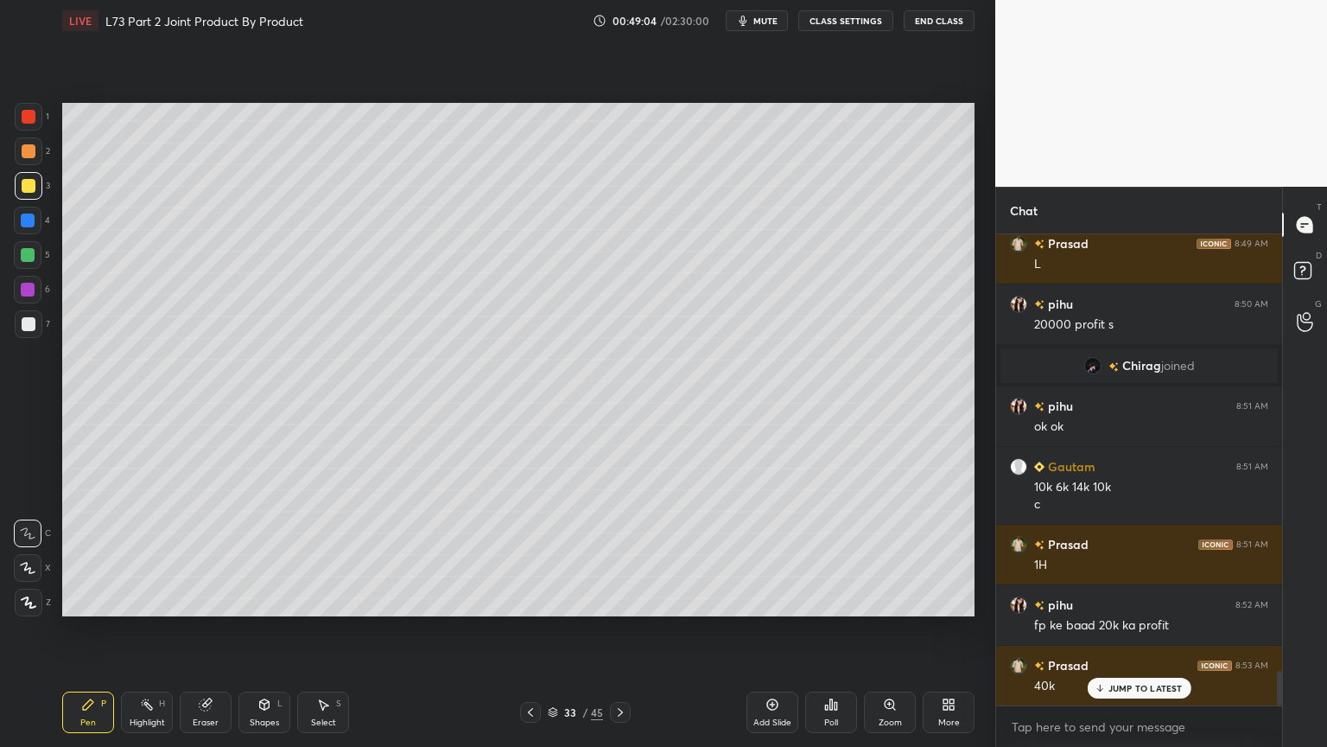
click at [80, 600] on div "Pen P" at bounding box center [88, 711] width 52 height 41
click at [277, 600] on div "Shapes L" at bounding box center [265, 711] width 52 height 41
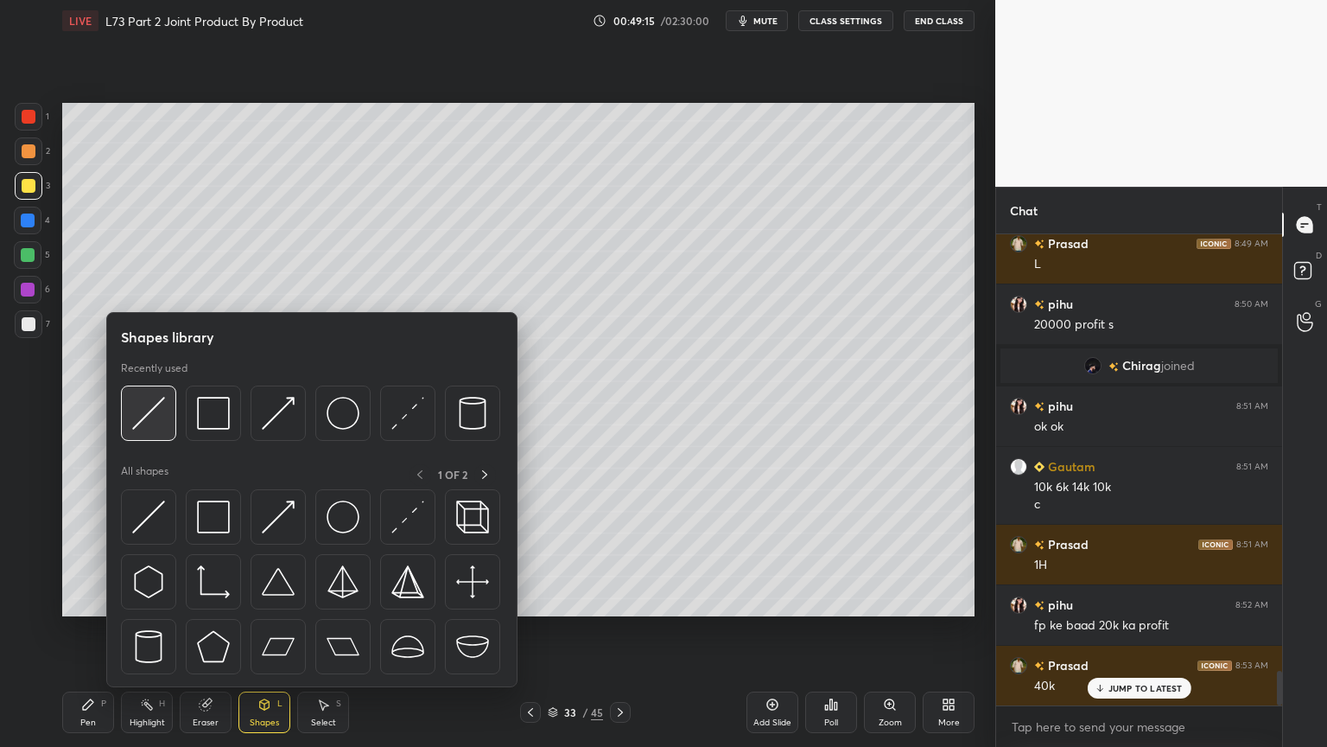
click at [156, 413] on img at bounding box center [148, 413] width 33 height 33
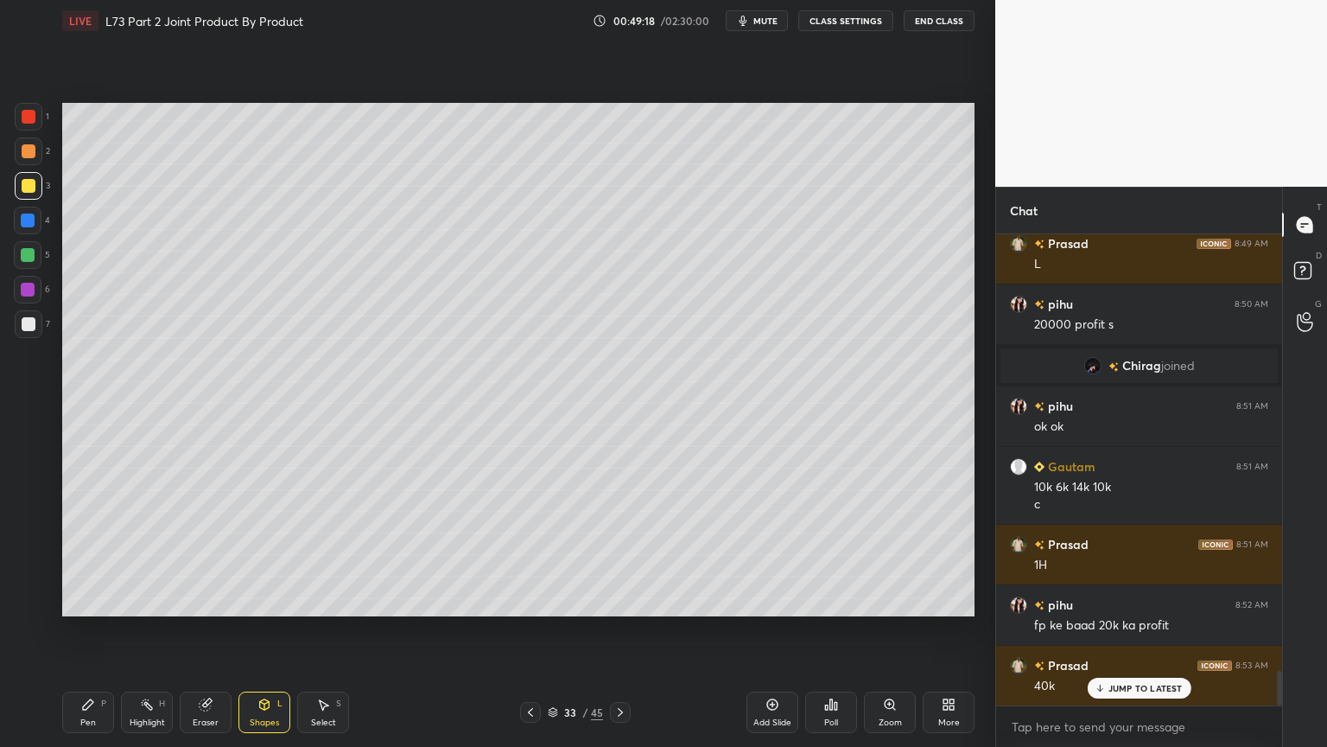
click at [303, 600] on div "Select S" at bounding box center [323, 711] width 52 height 41
click at [99, 600] on div "Pen P" at bounding box center [88, 711] width 52 height 41
click at [325, 600] on div "Select S" at bounding box center [323, 711] width 52 height 41
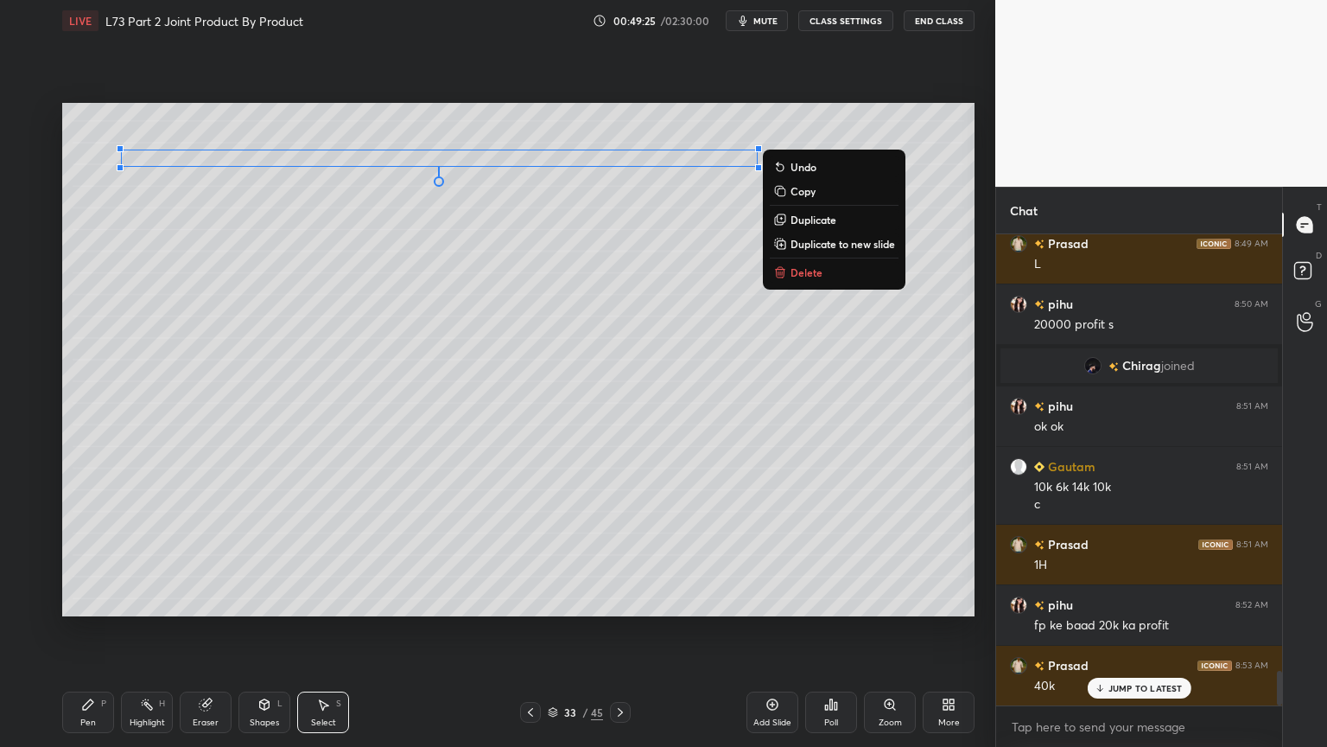
click at [801, 221] on p "Duplicate" at bounding box center [814, 220] width 46 height 14
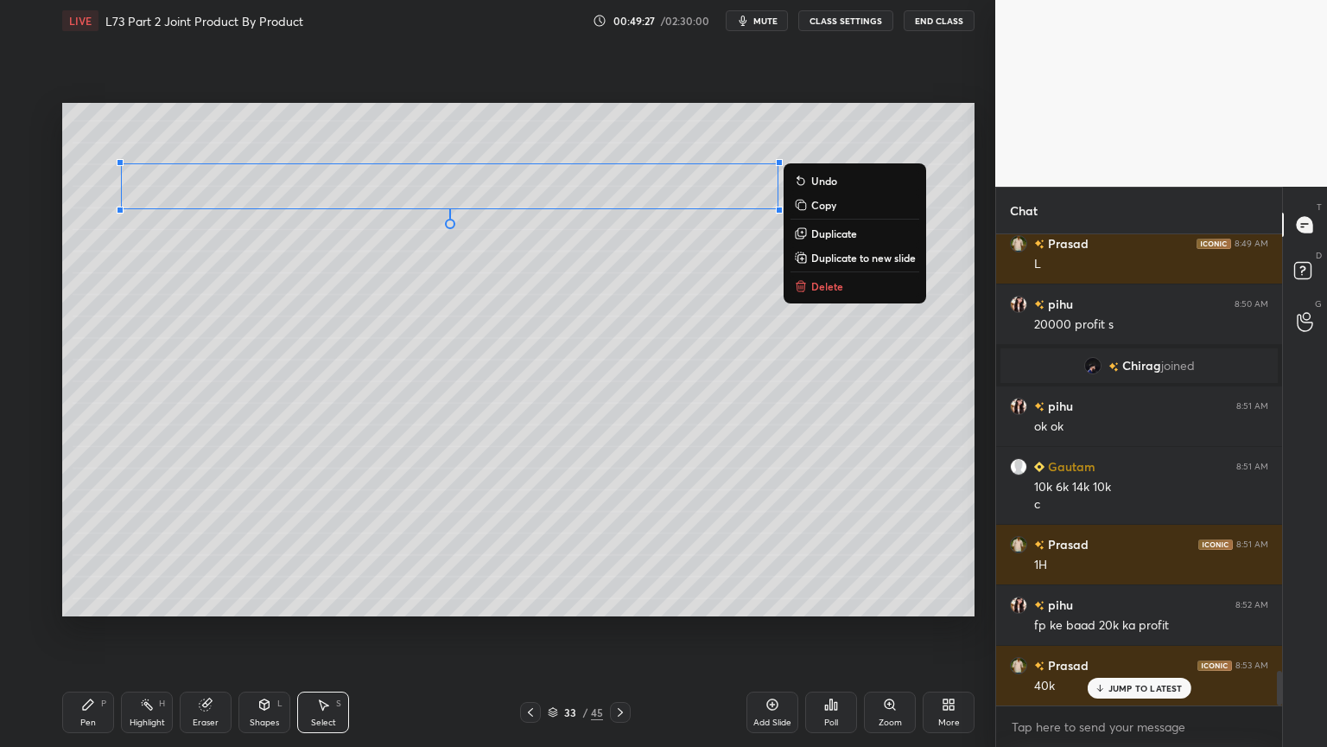
click at [496, 385] on div "0 ° Undo Copy Duplicate Duplicate to new slide Delete" at bounding box center [518, 359] width 913 height 513
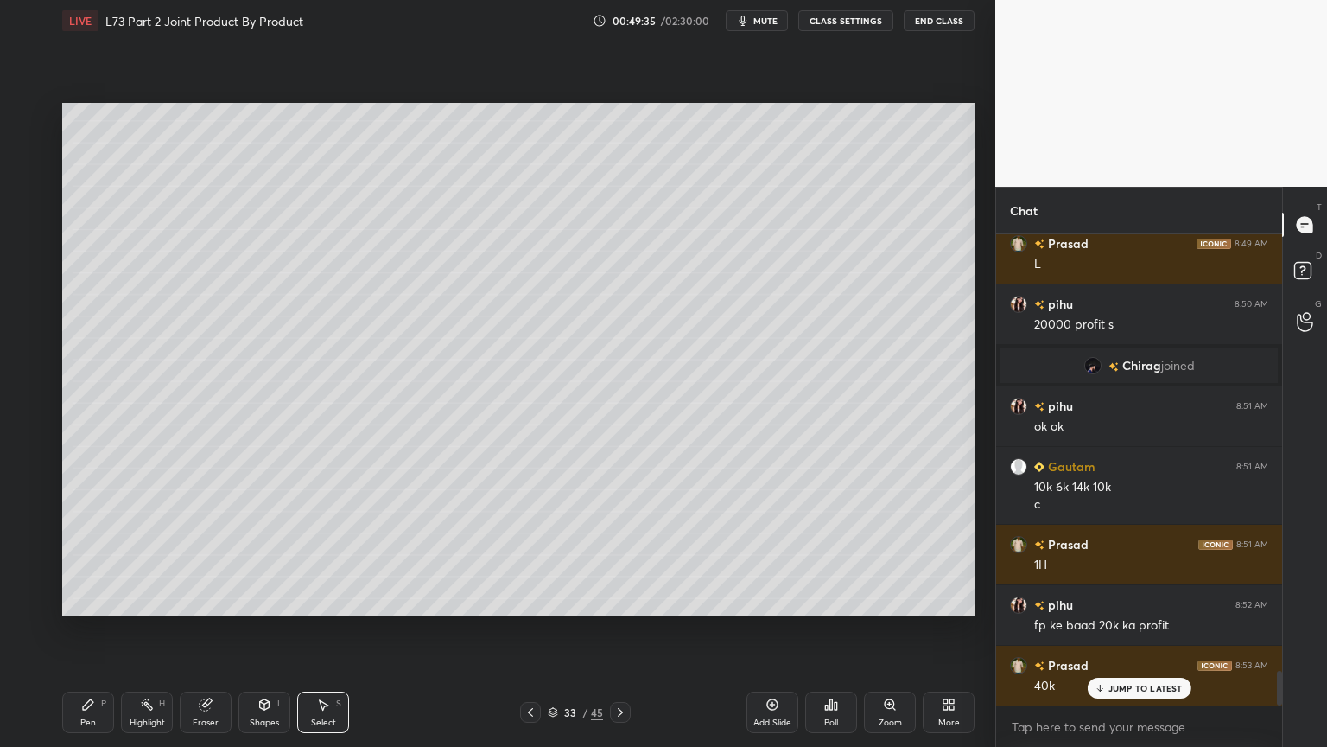
click at [93, 600] on div "Pen" at bounding box center [88, 722] width 16 height 9
click at [31, 163] on div at bounding box center [29, 151] width 28 height 28
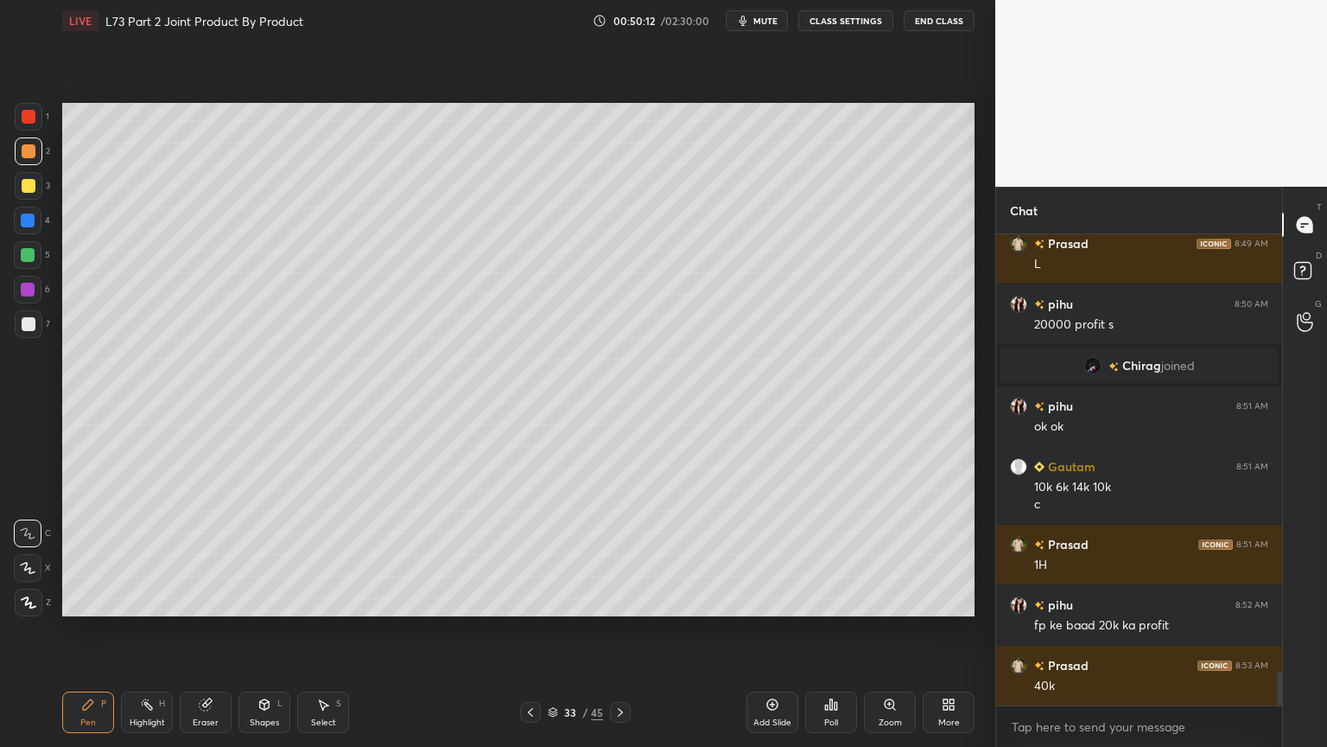
scroll to position [6024, 0]
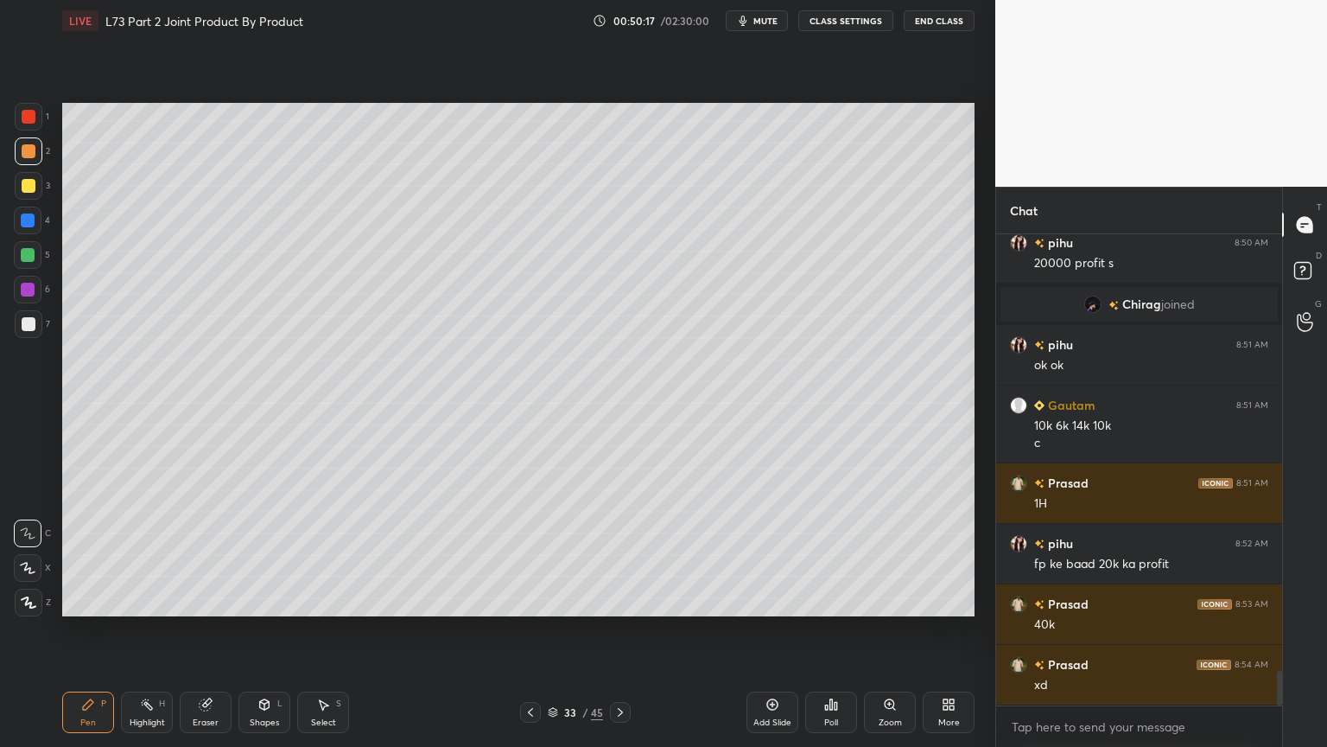
click at [258, 600] on icon at bounding box center [265, 704] width 14 height 14
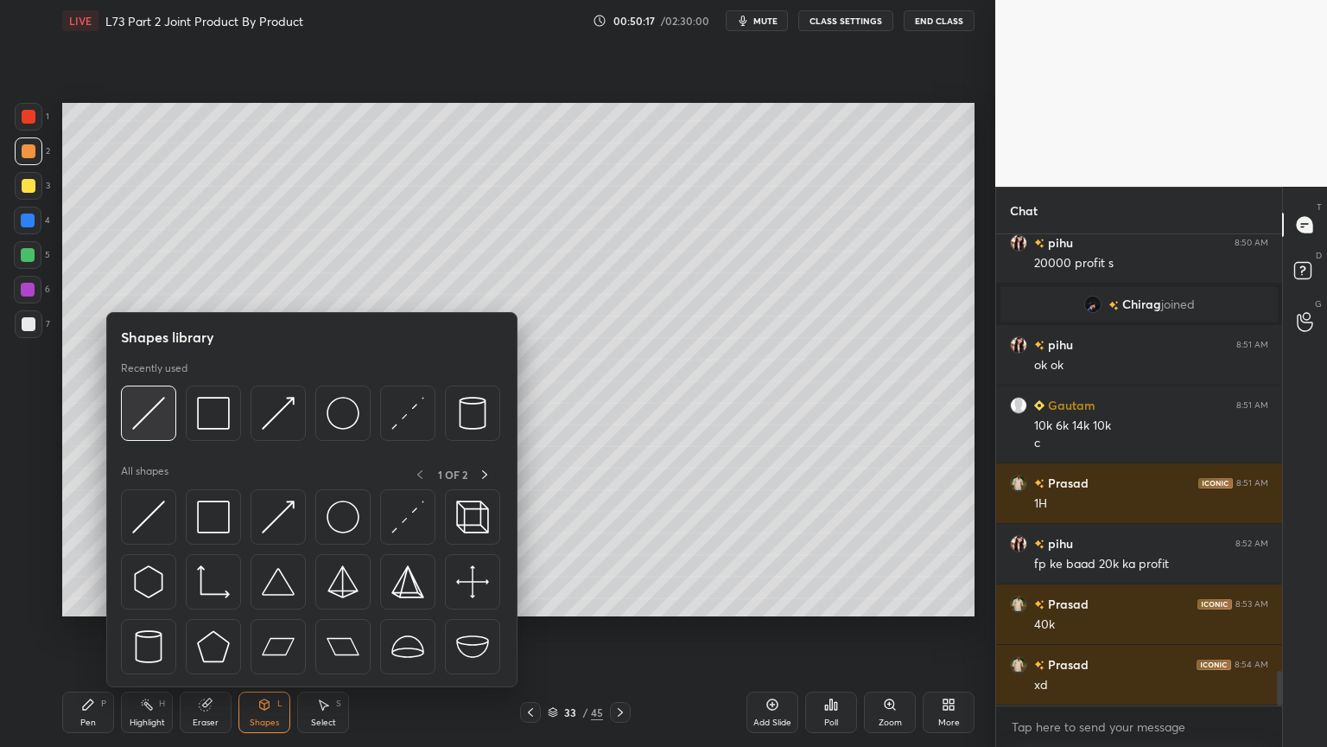
click at [152, 425] on img at bounding box center [148, 413] width 33 height 33
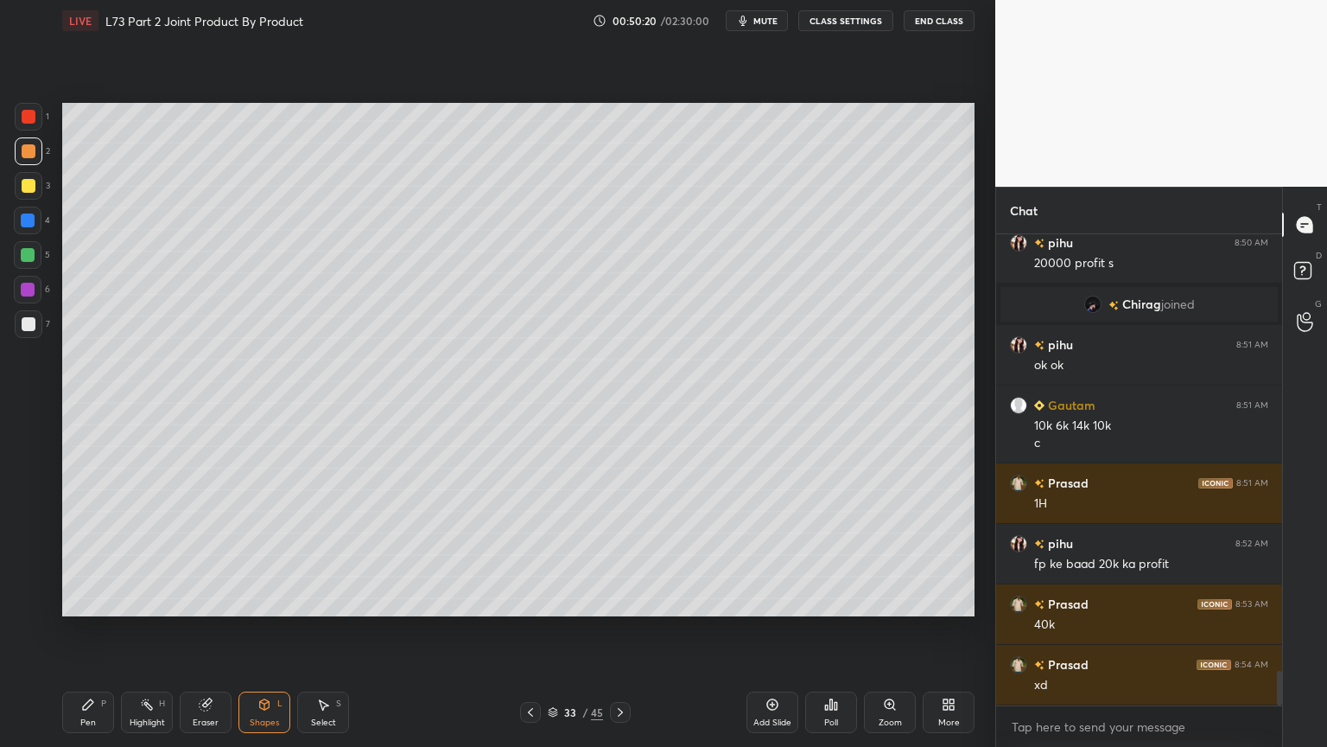
click at [86, 600] on icon at bounding box center [88, 704] width 14 height 14
click at [31, 333] on div at bounding box center [29, 324] width 28 height 28
click at [530, 600] on icon at bounding box center [530, 712] width 5 height 9
click at [886, 600] on icon at bounding box center [890, 704] width 14 height 14
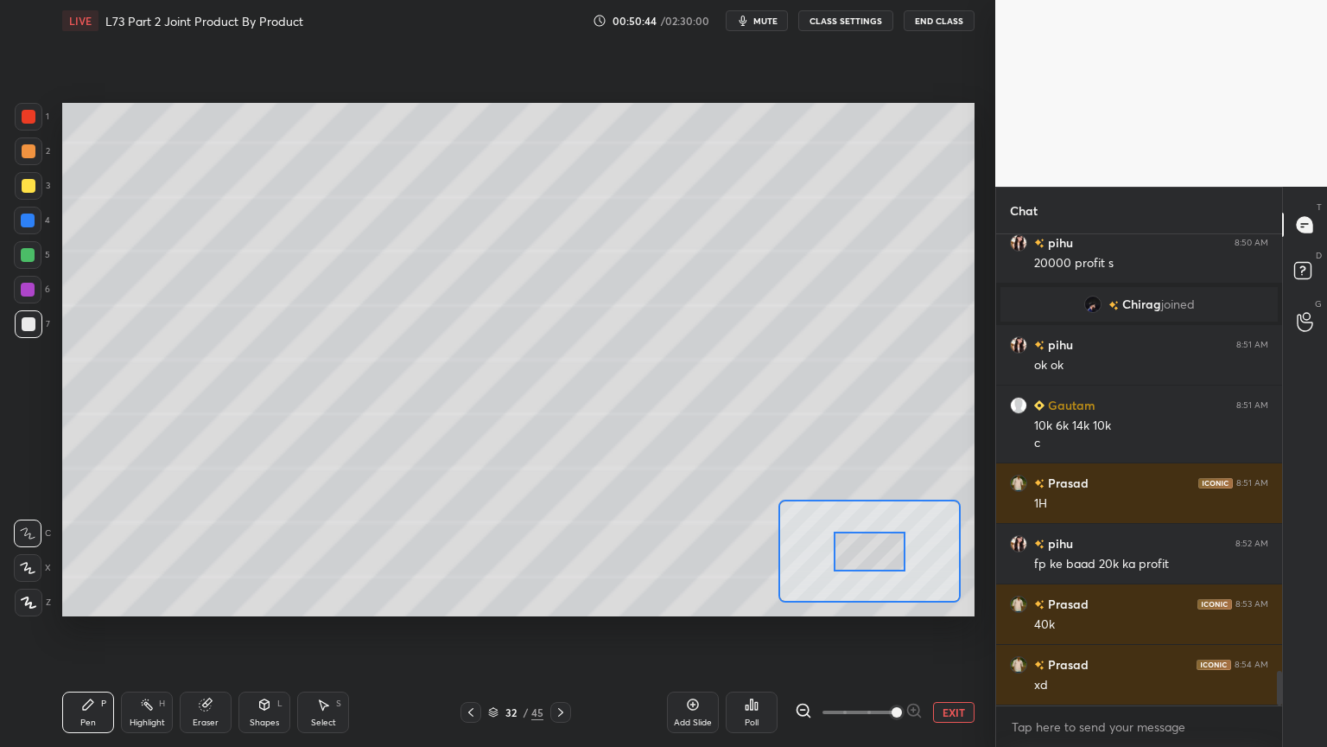
click at [952, 600] on button "EXIT" at bounding box center [953, 712] width 41 height 21
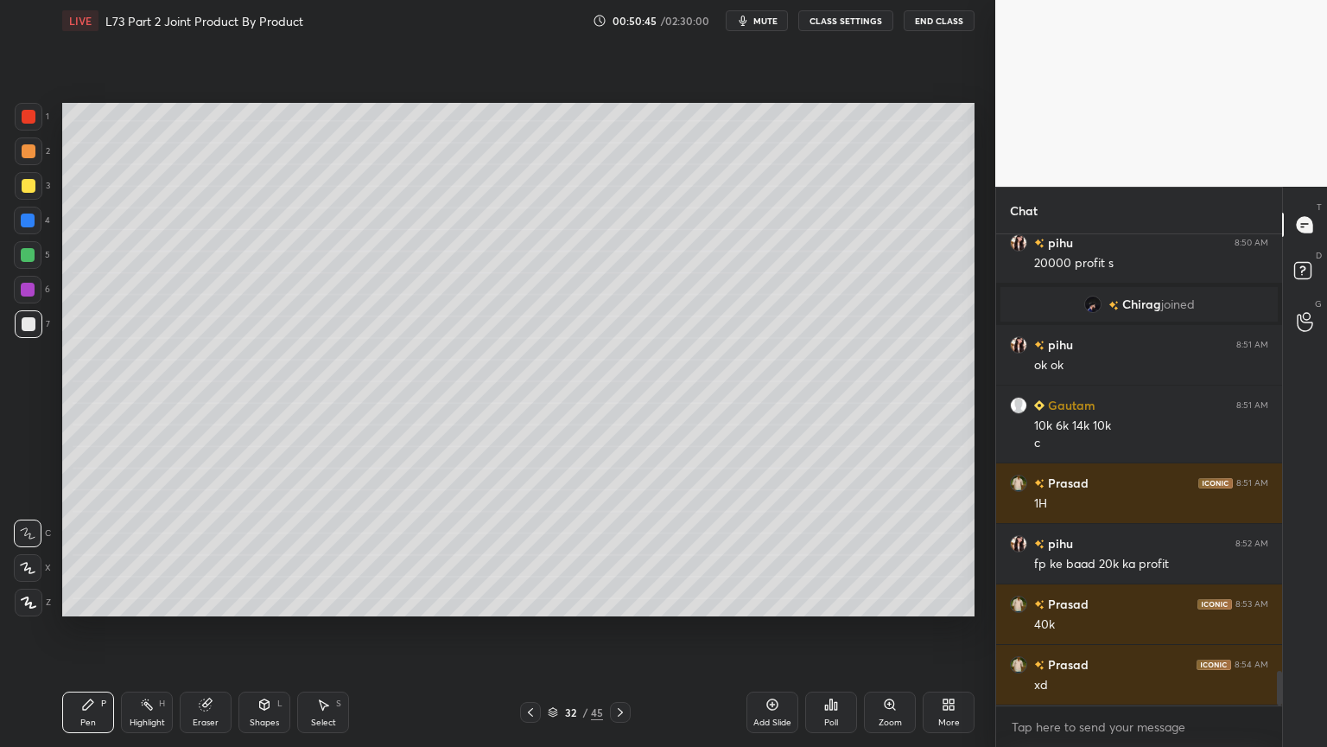
click at [137, 600] on div "Highlight H" at bounding box center [147, 711] width 52 height 41
click at [93, 600] on icon at bounding box center [88, 704] width 14 height 14
click at [31, 334] on div at bounding box center [29, 324] width 28 height 28
click at [626, 600] on icon at bounding box center [621, 712] width 14 height 14
click at [526, 600] on icon at bounding box center [531, 712] width 14 height 14
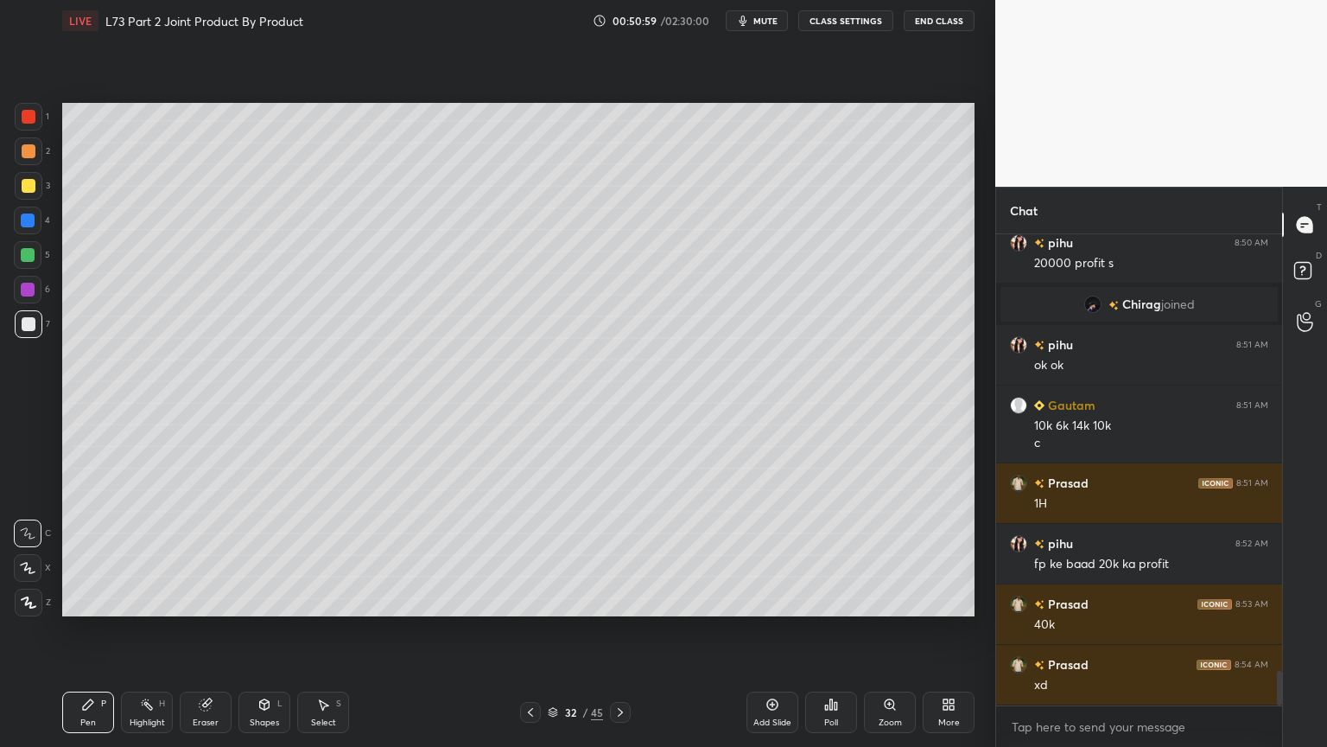
click at [619, 600] on icon at bounding box center [620, 712] width 5 height 9
click at [90, 600] on icon at bounding box center [88, 704] width 14 height 14
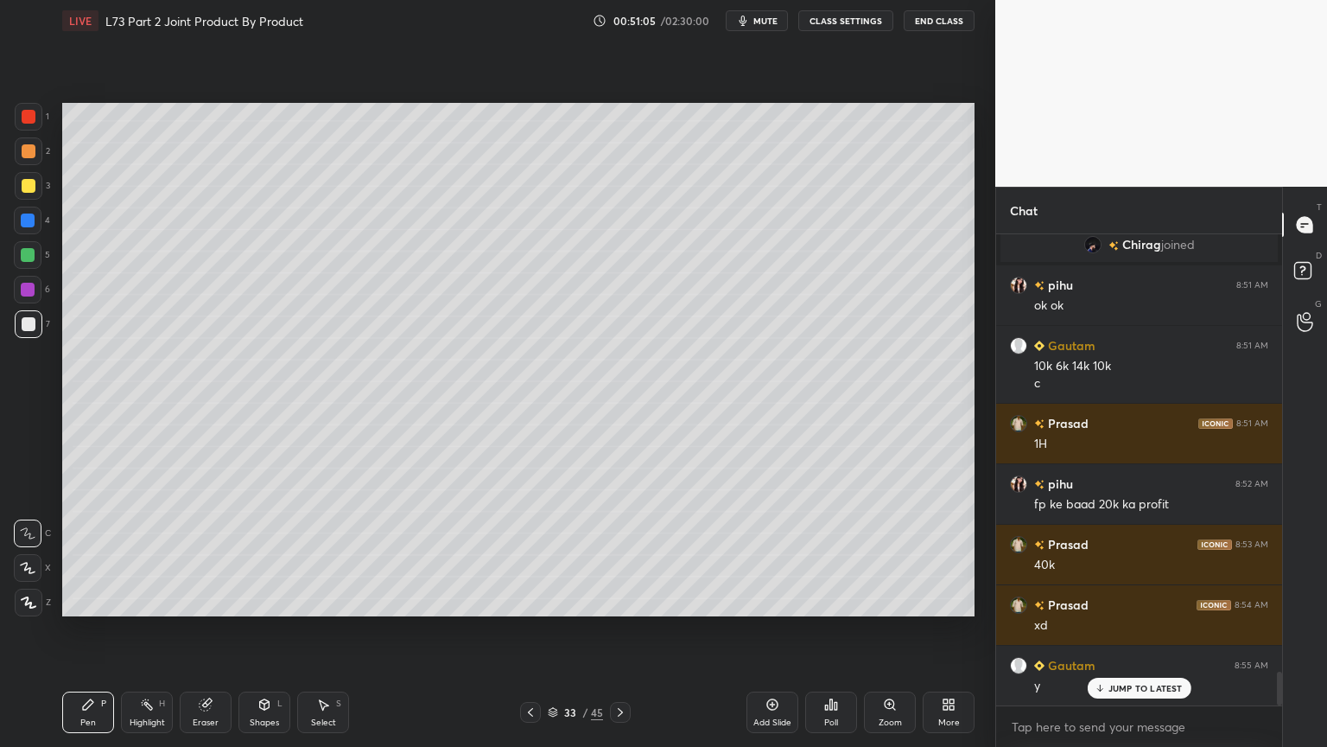
click at [531, 600] on icon at bounding box center [530, 712] width 5 height 9
click at [620, 600] on icon at bounding box center [621, 712] width 14 height 14
click at [28, 165] on div "2" at bounding box center [32, 154] width 35 height 35
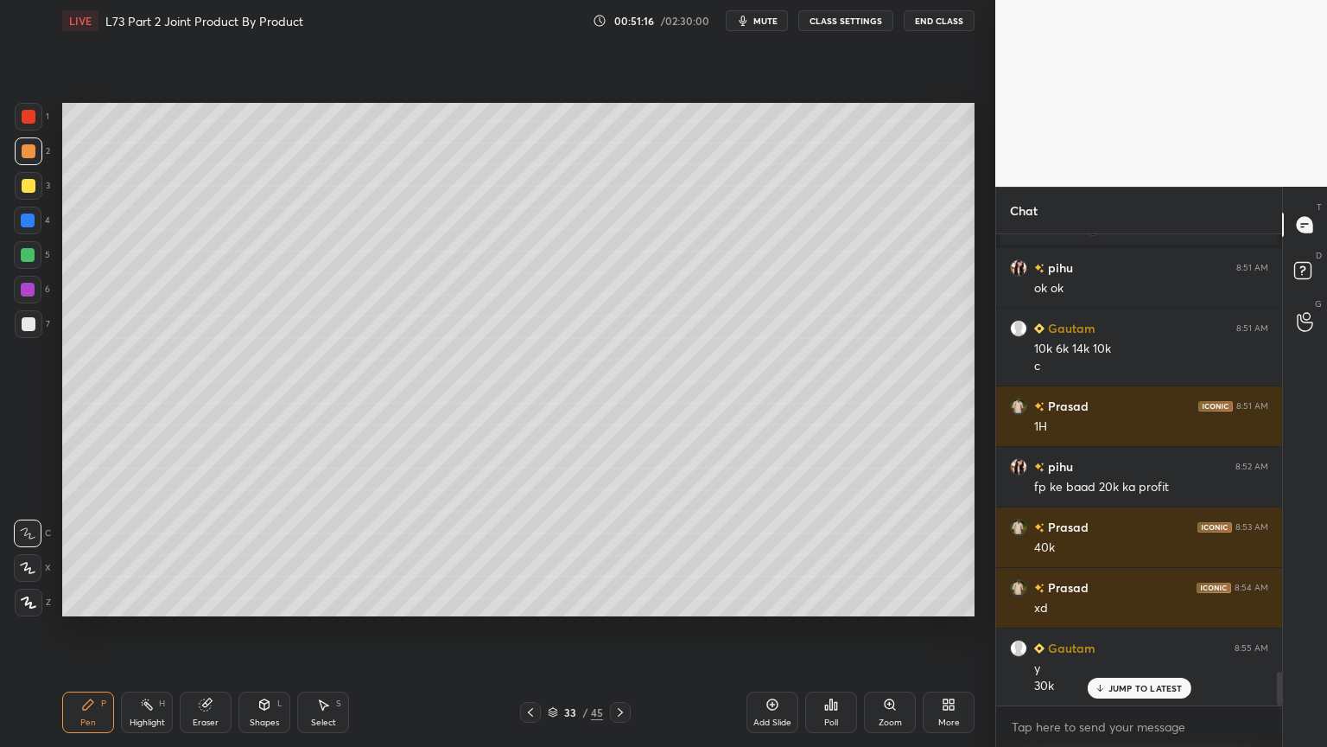
click at [88, 600] on div "Pen" at bounding box center [88, 722] width 16 height 9
click at [28, 328] on div at bounding box center [29, 324] width 14 height 14
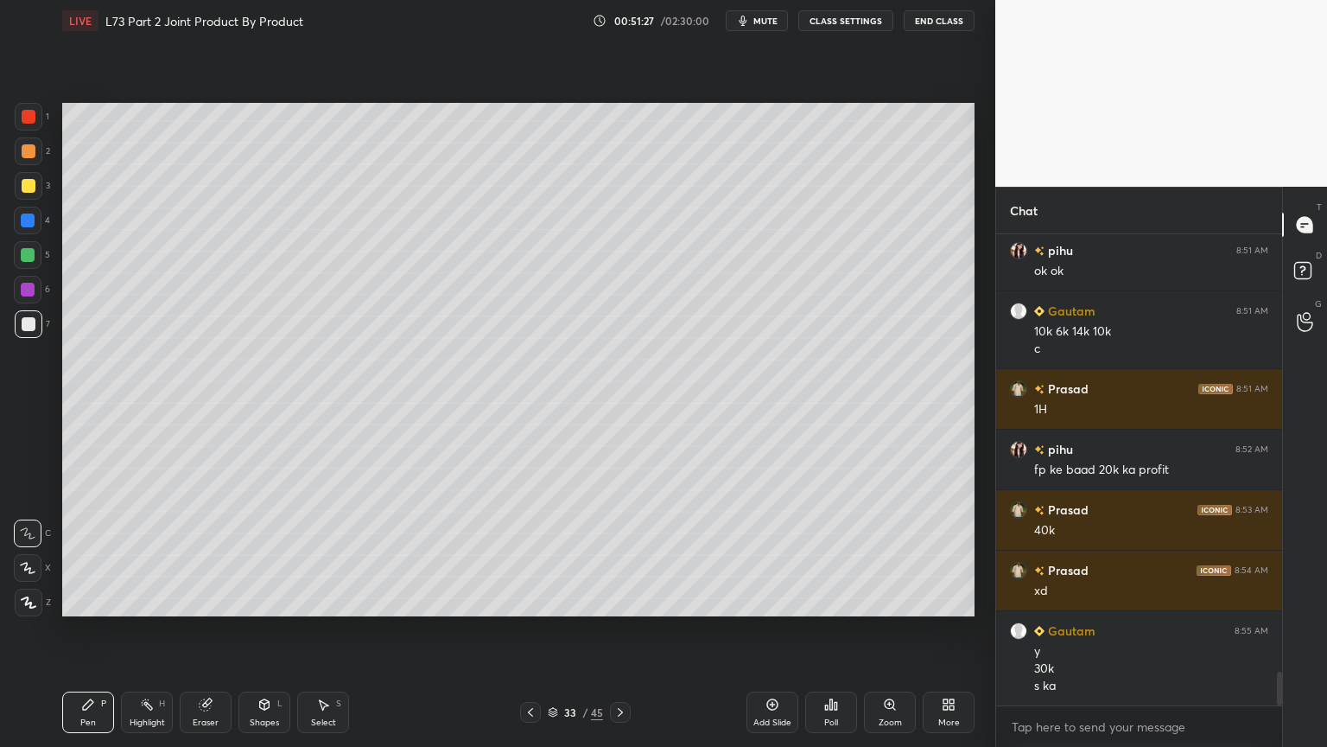
click at [35, 226] on div at bounding box center [28, 221] width 28 height 28
click at [261, 600] on div "Shapes L" at bounding box center [265, 711] width 52 height 41
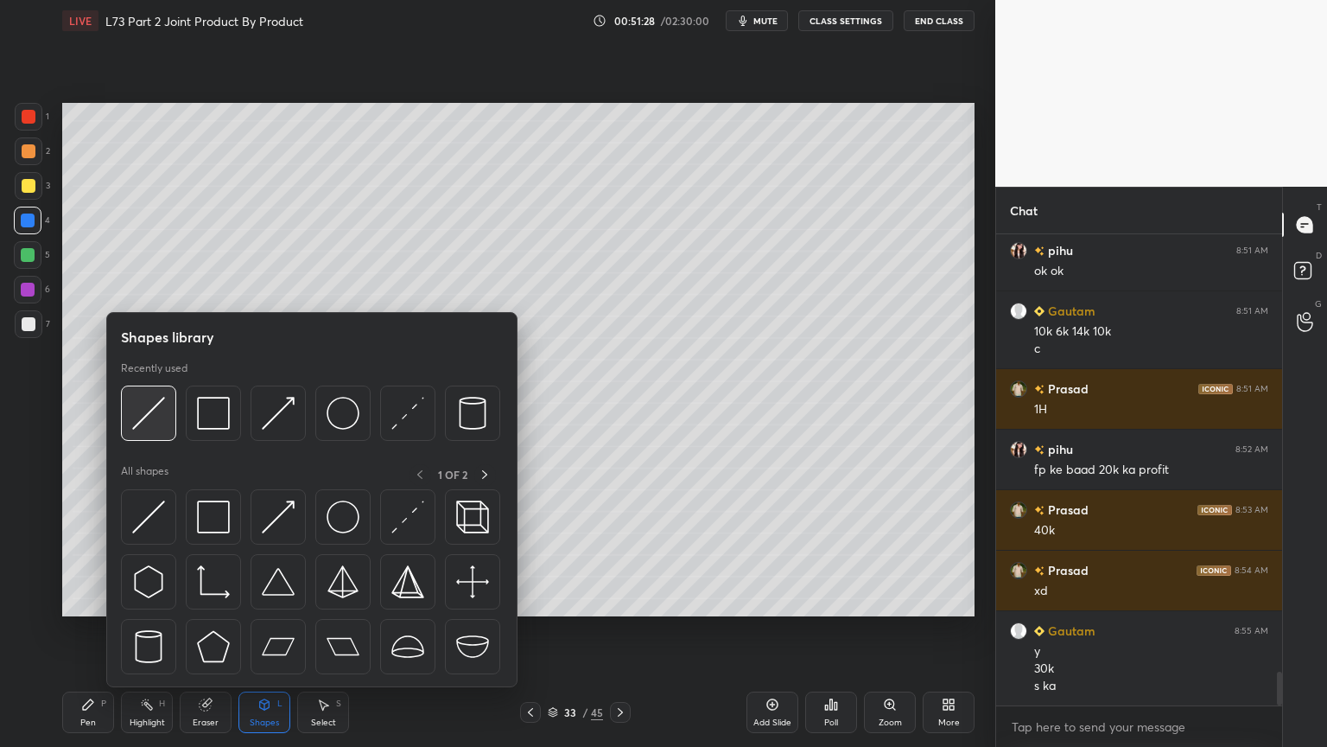
click at [150, 430] on div at bounding box center [148, 412] width 55 height 55
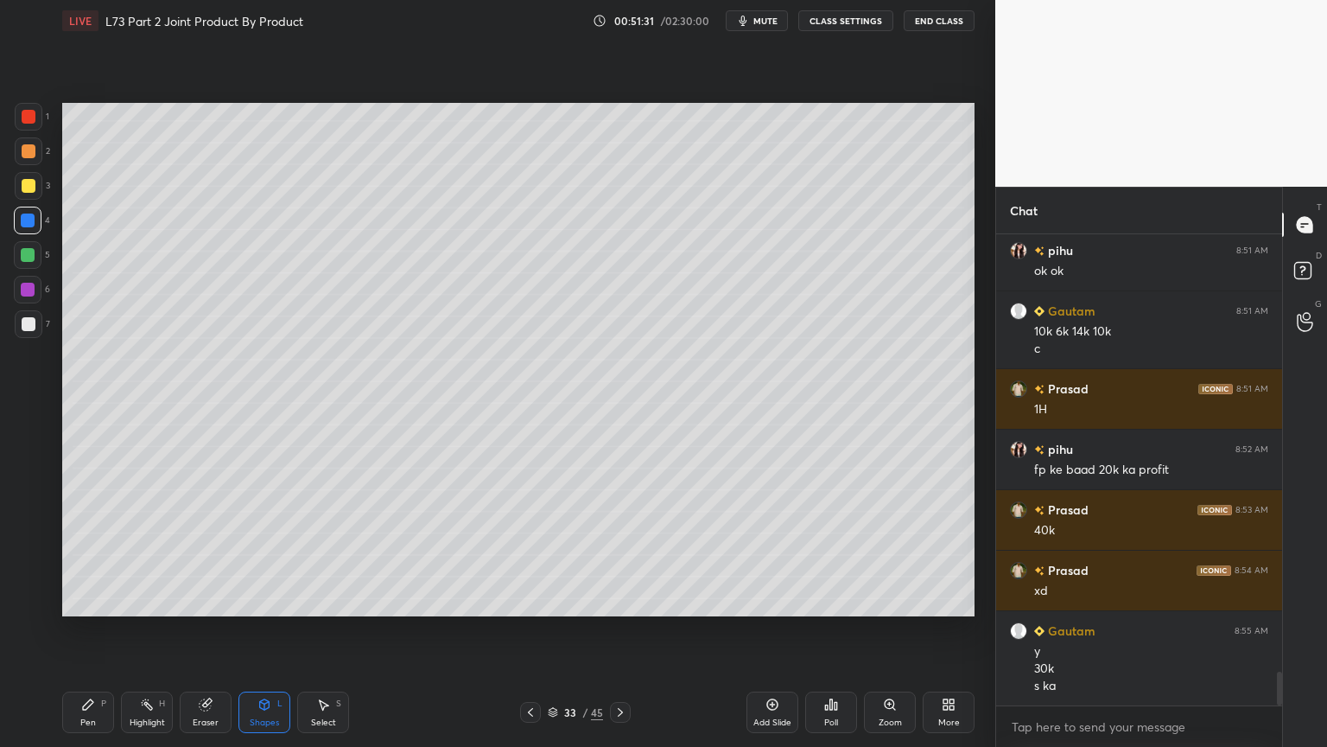
click at [33, 328] on div at bounding box center [29, 324] width 14 height 14
click at [65, 600] on div "Pen P" at bounding box center [88, 711] width 52 height 41
click at [536, 600] on icon at bounding box center [531, 712] width 14 height 14
click at [619, 600] on icon at bounding box center [621, 712] width 14 height 14
click at [538, 600] on div at bounding box center [530, 712] width 21 height 21
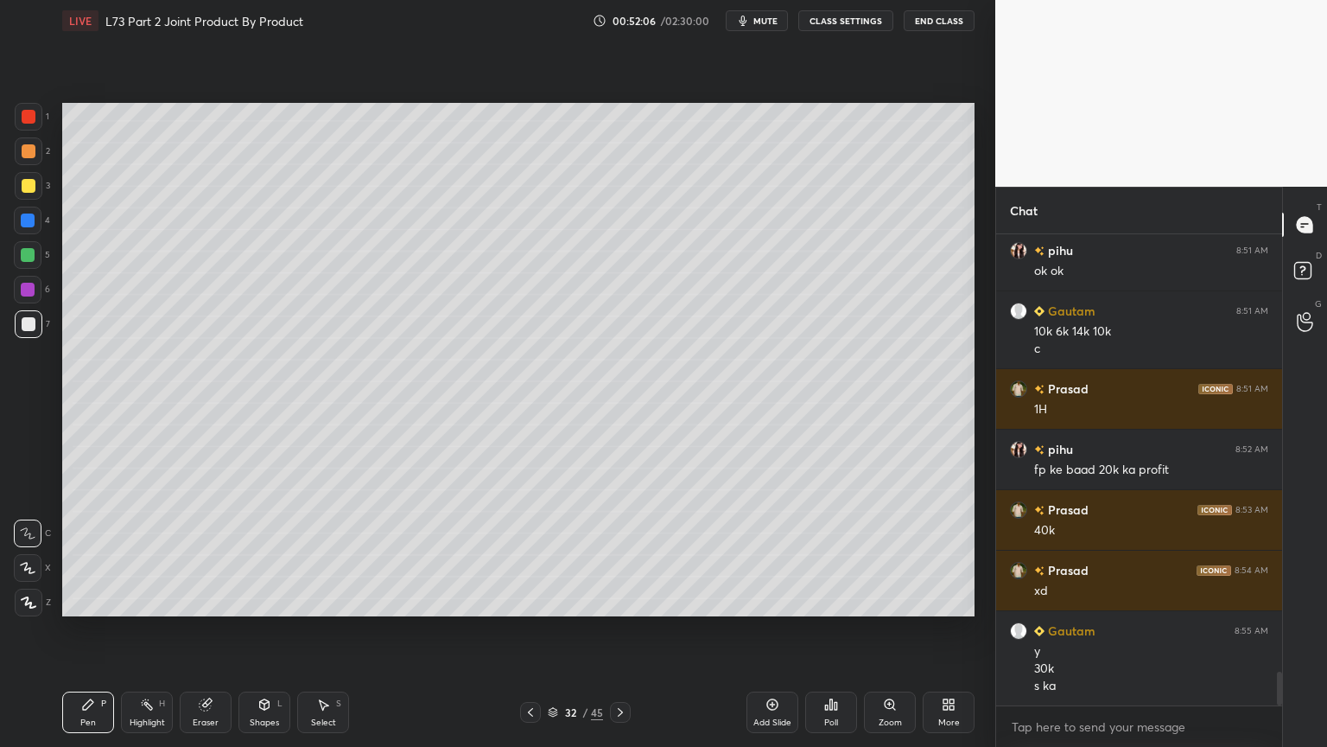
click at [615, 600] on icon at bounding box center [621, 712] width 14 height 14
click at [317, 600] on div "Select S" at bounding box center [323, 711] width 52 height 41
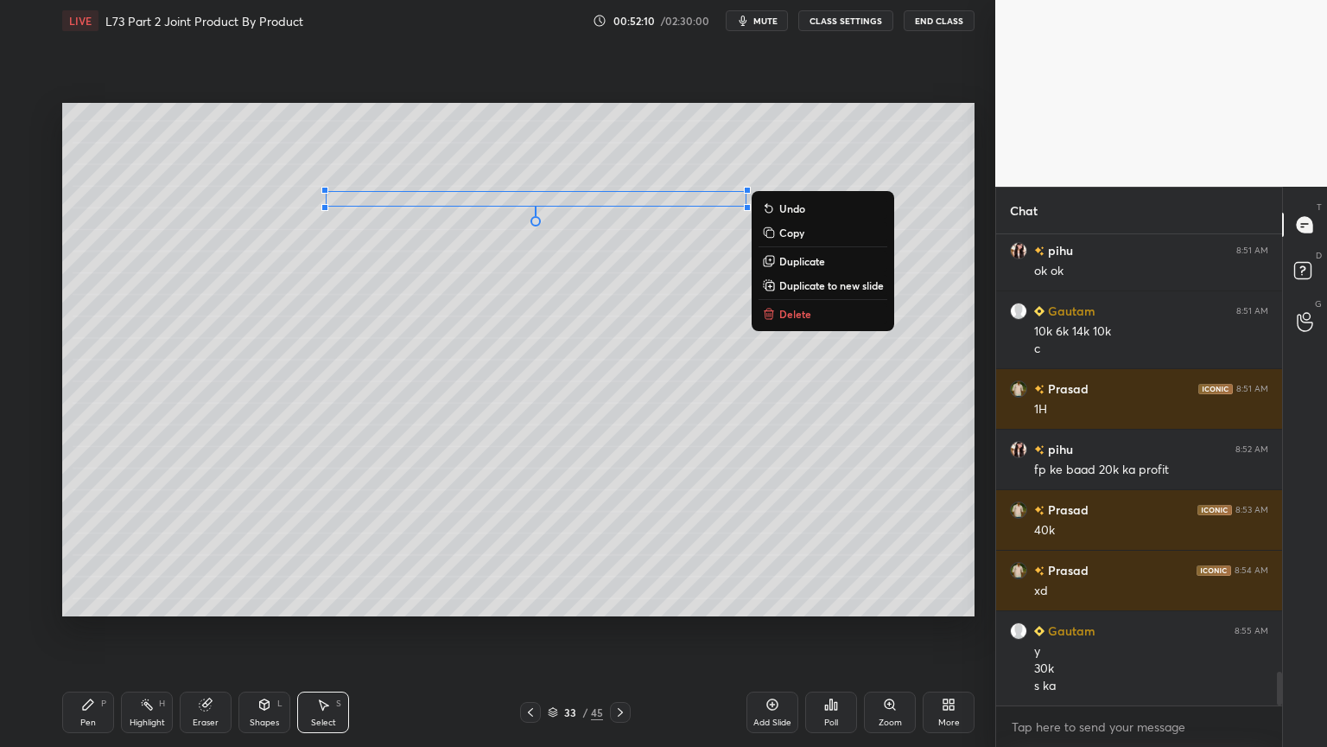
click at [781, 263] on p "Duplicate" at bounding box center [803, 261] width 46 height 14
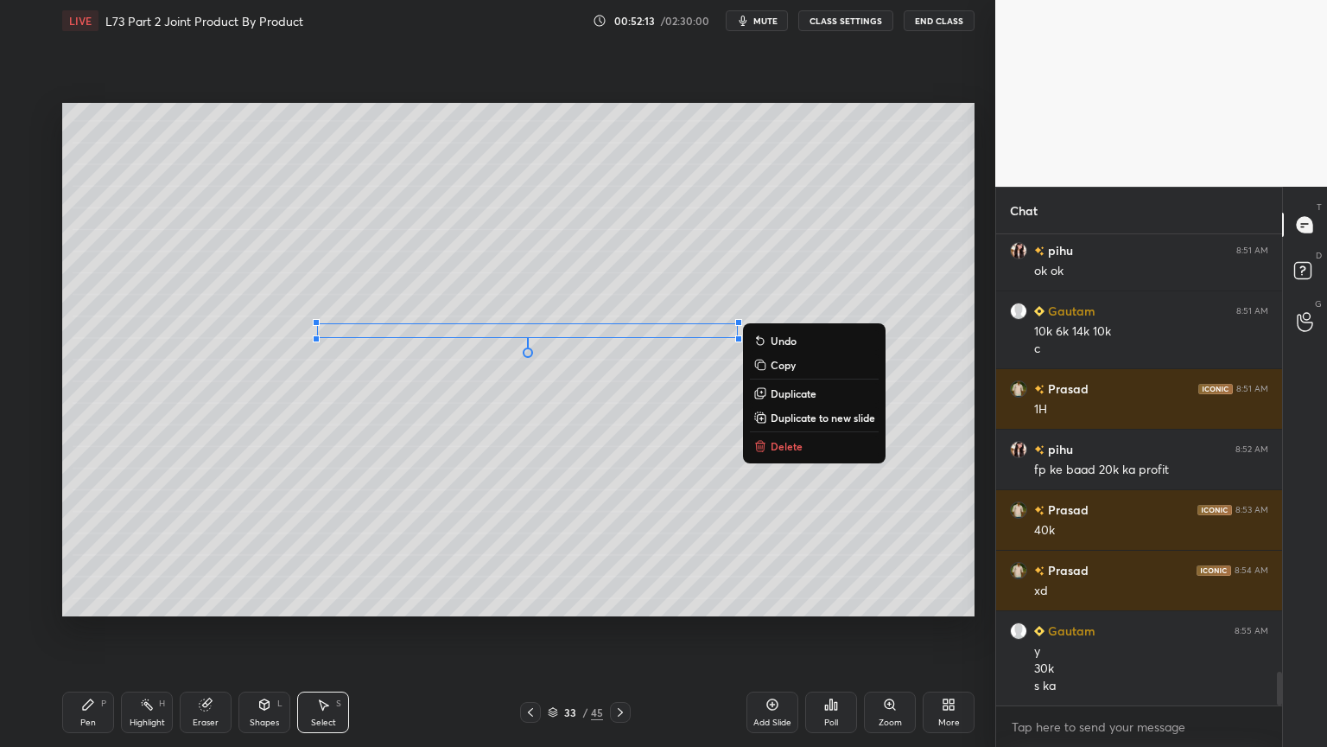
click at [385, 494] on div "0 ° Undo Copy Duplicate Duplicate to new slide Delete" at bounding box center [518, 359] width 913 height 513
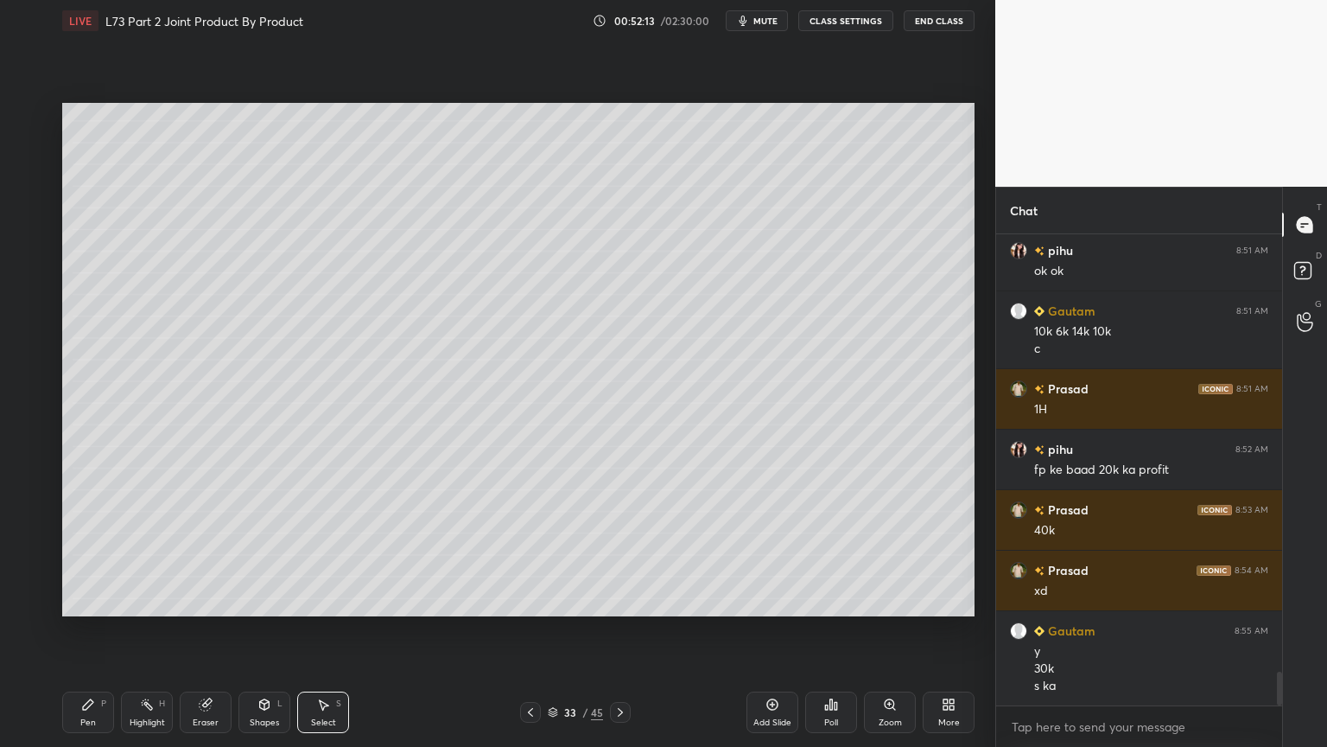
click at [90, 600] on div "Pen P" at bounding box center [88, 711] width 52 height 41
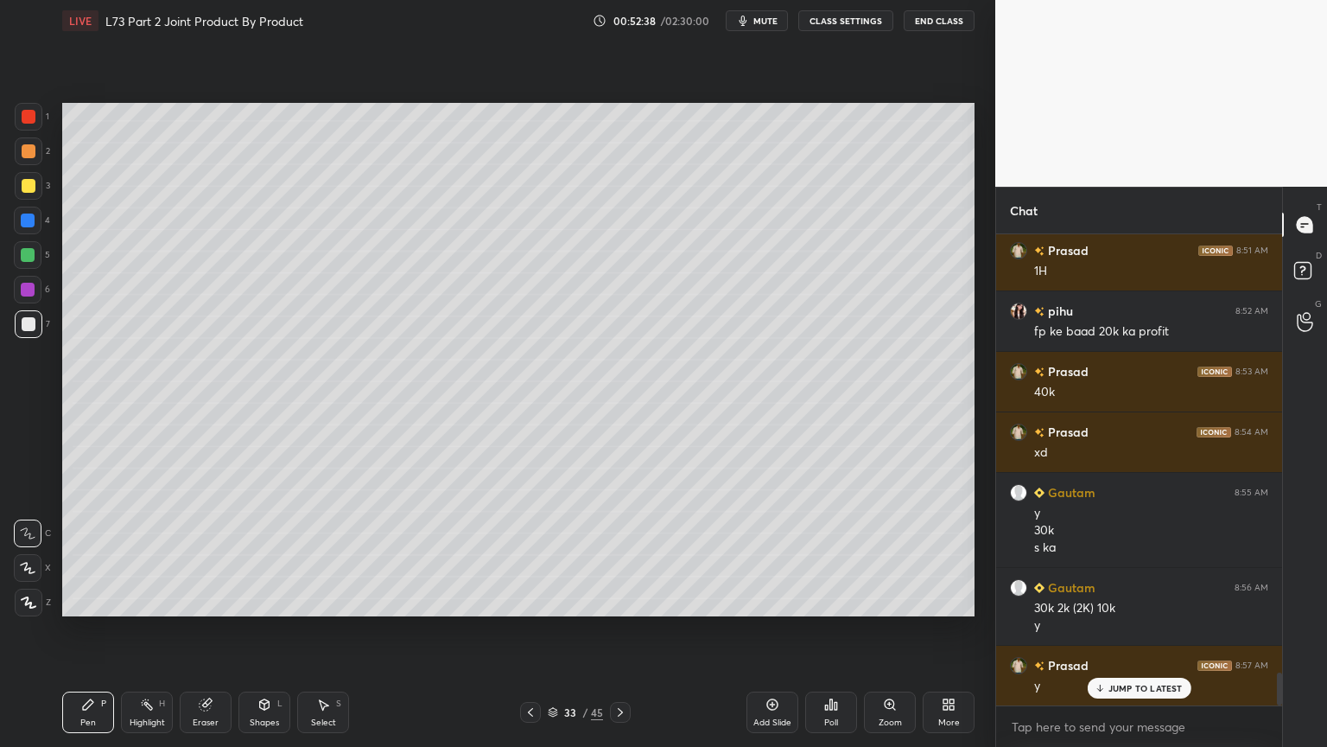
scroll to position [6318, 0]
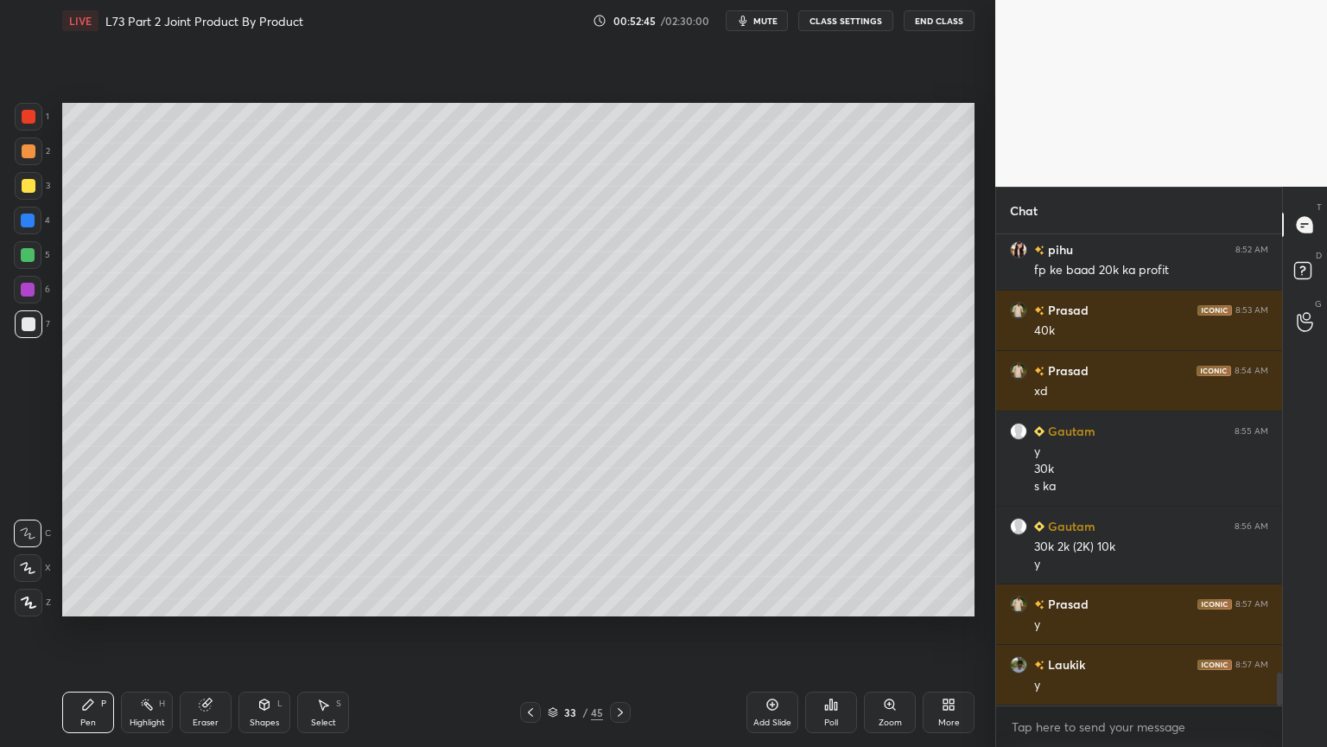
click at [525, 600] on icon at bounding box center [531, 712] width 14 height 14
click at [623, 600] on icon at bounding box center [621, 712] width 14 height 14
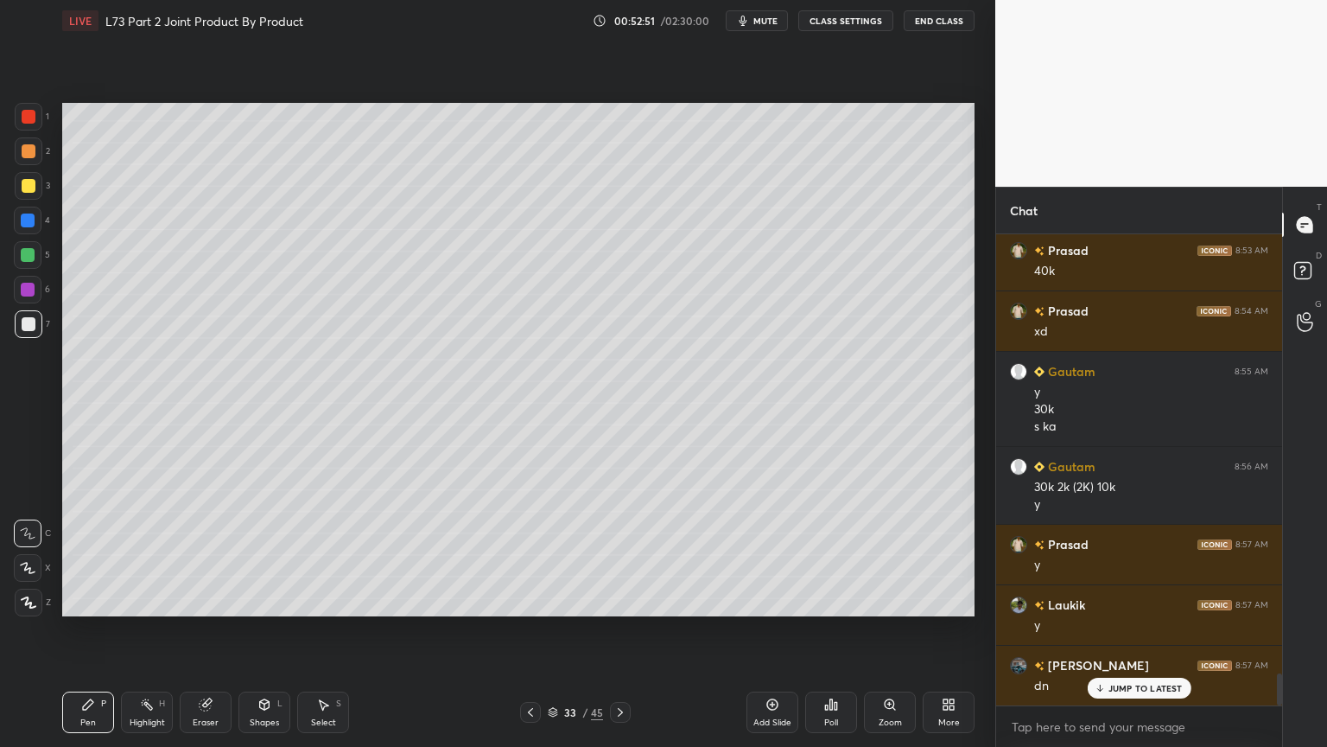
click at [525, 600] on icon at bounding box center [531, 712] width 14 height 14
click at [623, 600] on icon at bounding box center [621, 712] width 14 height 14
click at [534, 600] on icon at bounding box center [531, 712] width 14 height 14
click at [620, 600] on icon at bounding box center [621, 712] width 14 height 14
click at [535, 600] on icon at bounding box center [531, 712] width 14 height 14
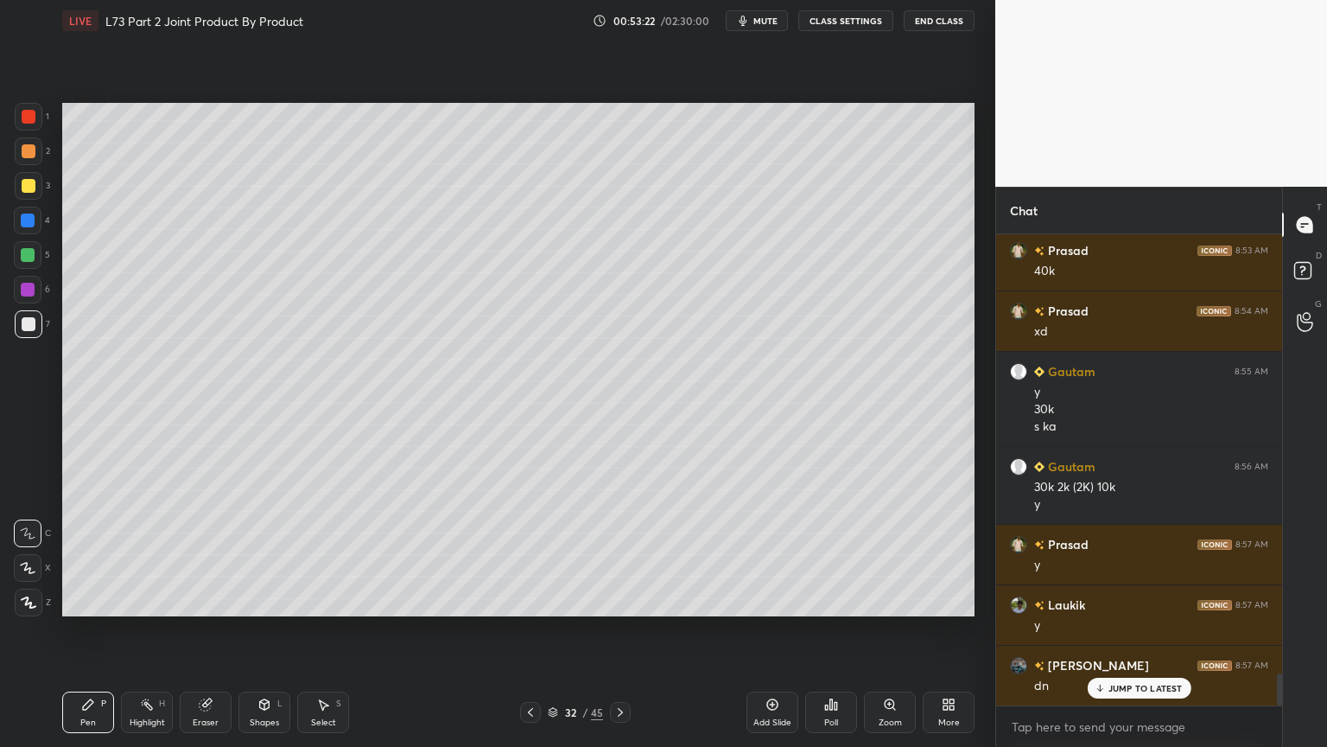
click at [616, 600] on icon at bounding box center [621, 712] width 14 height 14
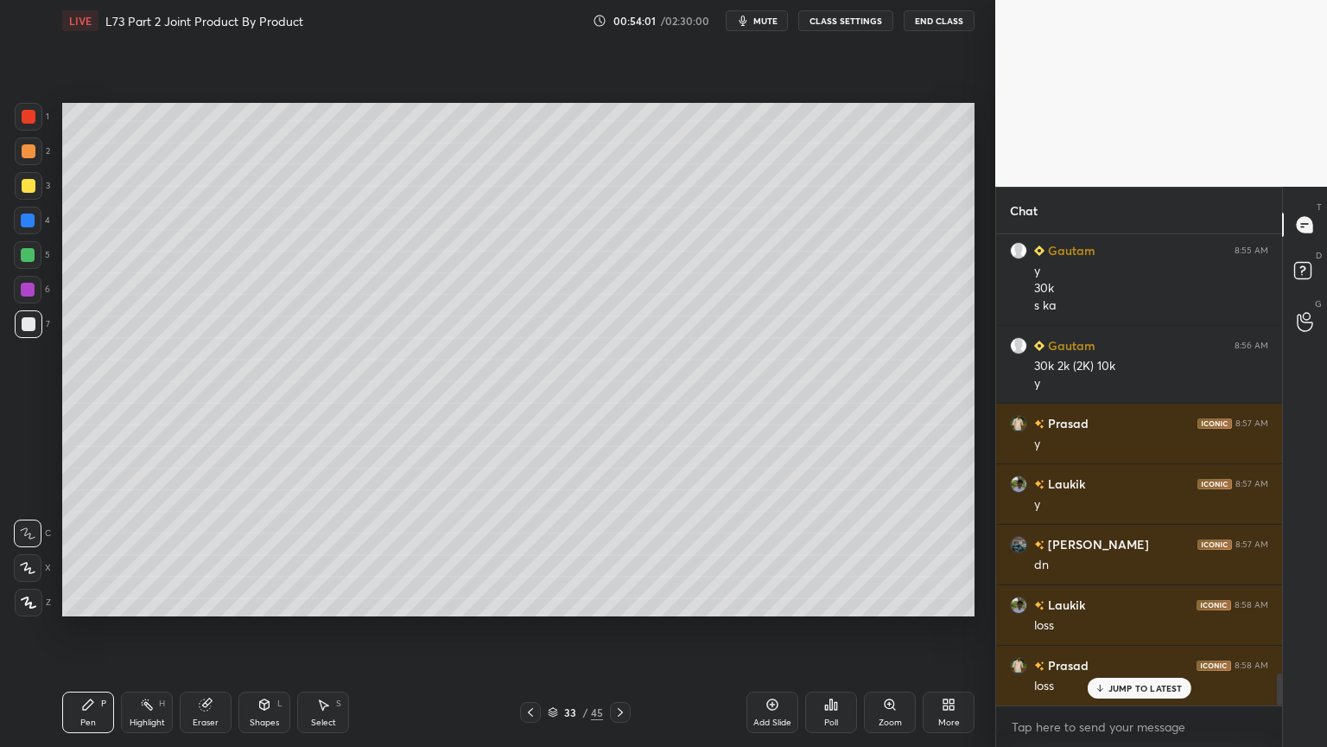
scroll to position [6560, 0]
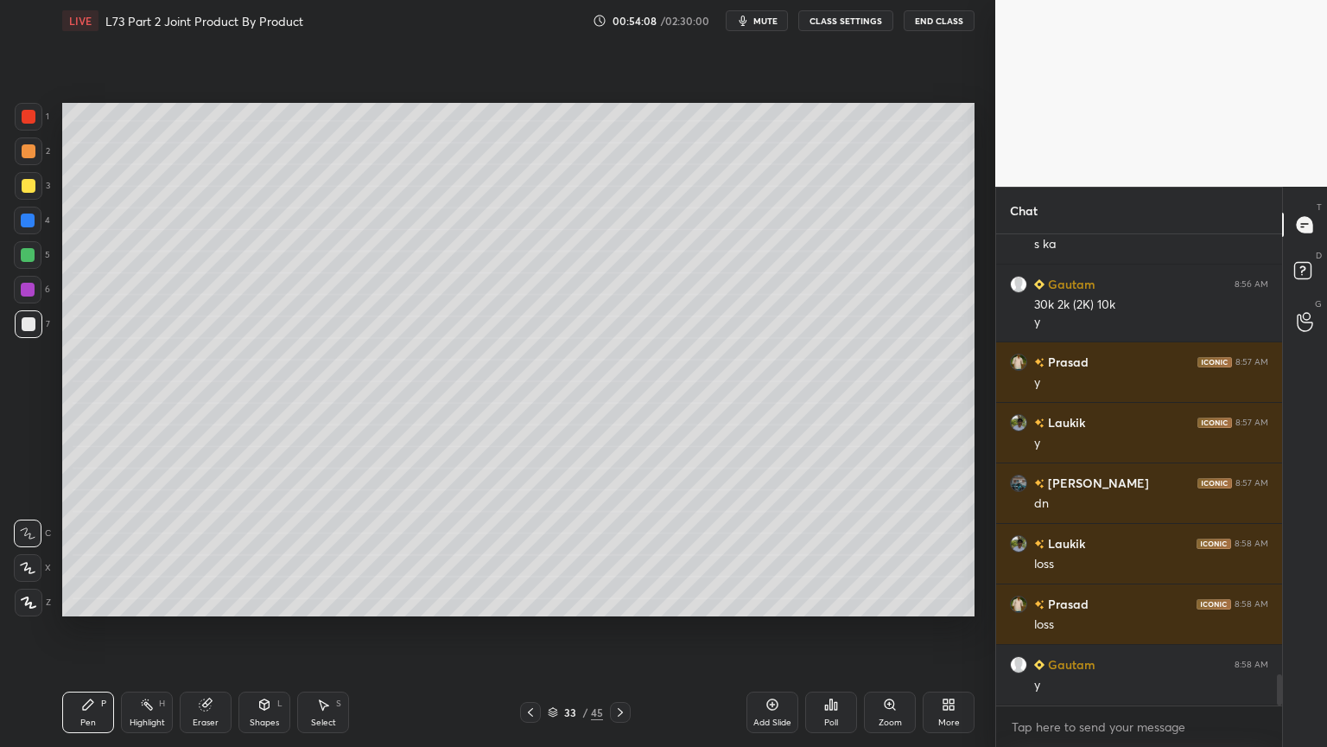
click at [22, 129] on div at bounding box center [29, 117] width 28 height 28
click at [266, 600] on div "Shapes" at bounding box center [264, 722] width 29 height 9
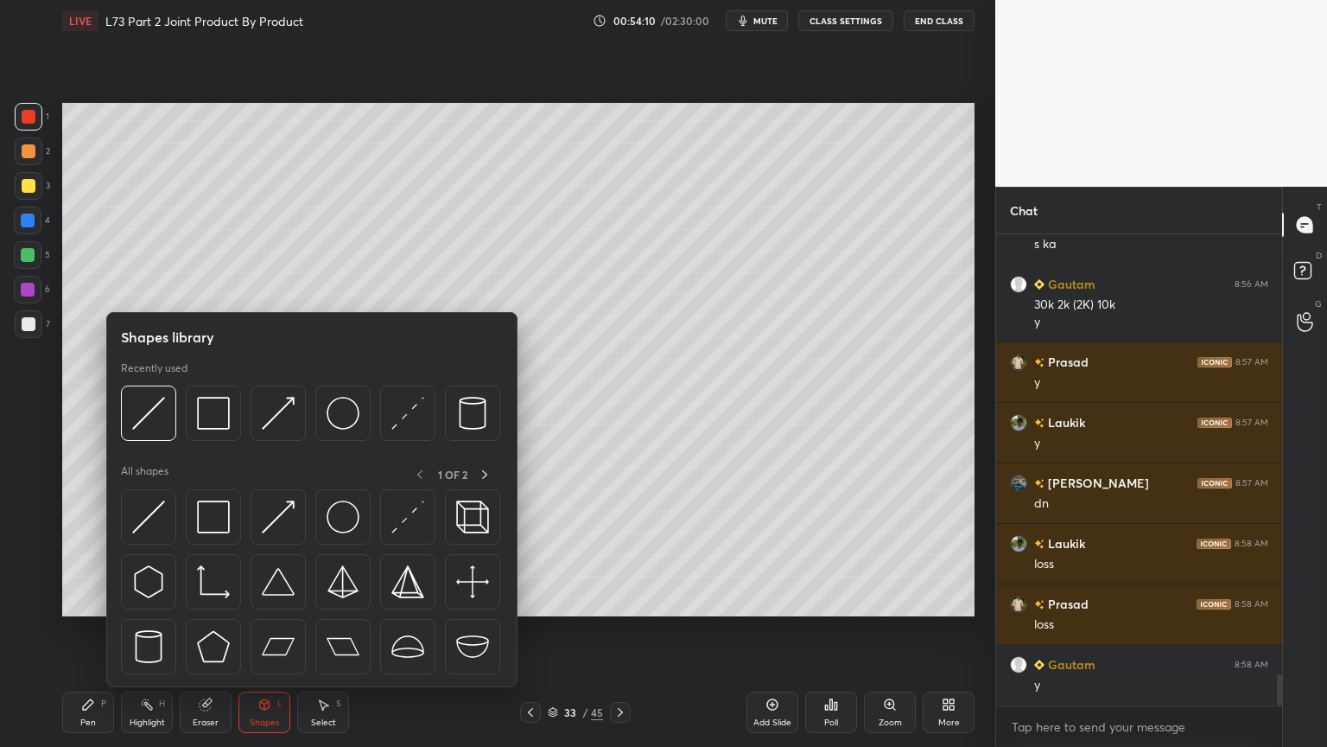
click at [214, 421] on img at bounding box center [213, 413] width 33 height 33
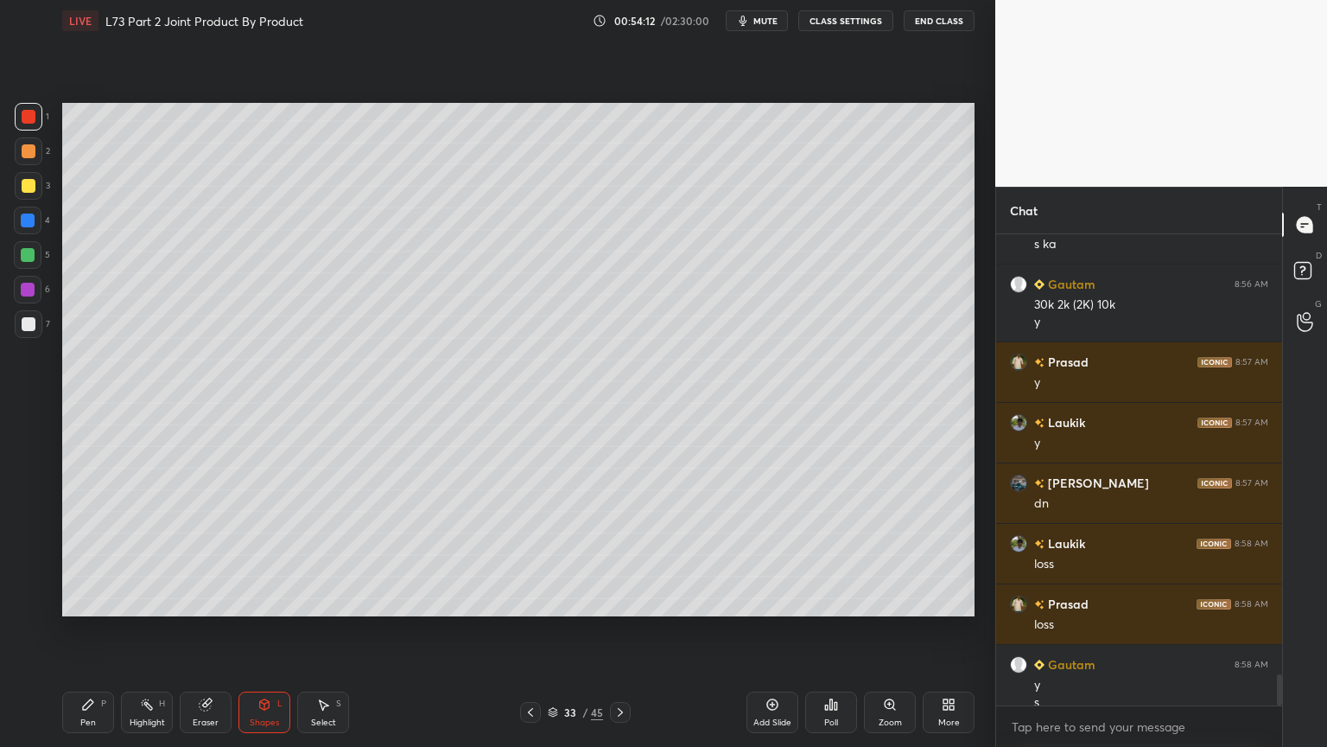
scroll to position [6577, 0]
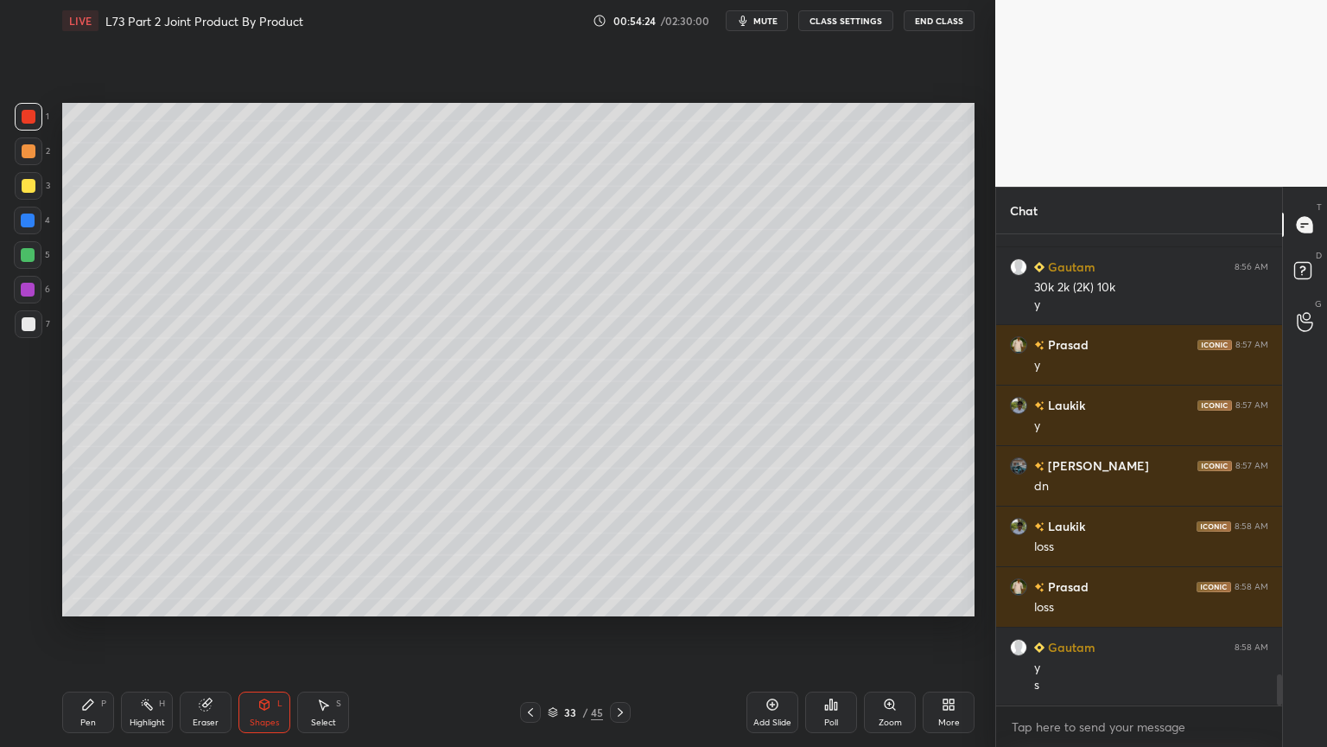
click at [265, 600] on icon at bounding box center [265, 703] width 10 height 3
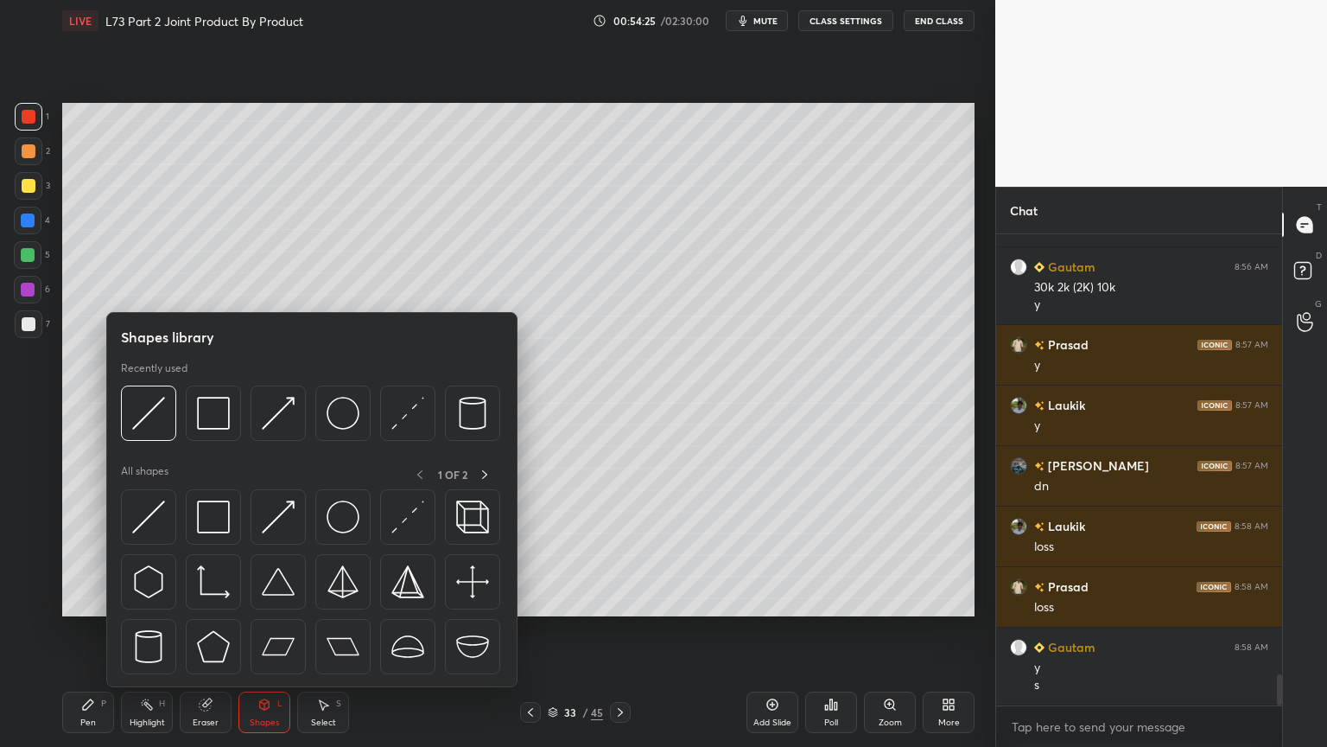
click at [216, 414] on img at bounding box center [213, 413] width 33 height 33
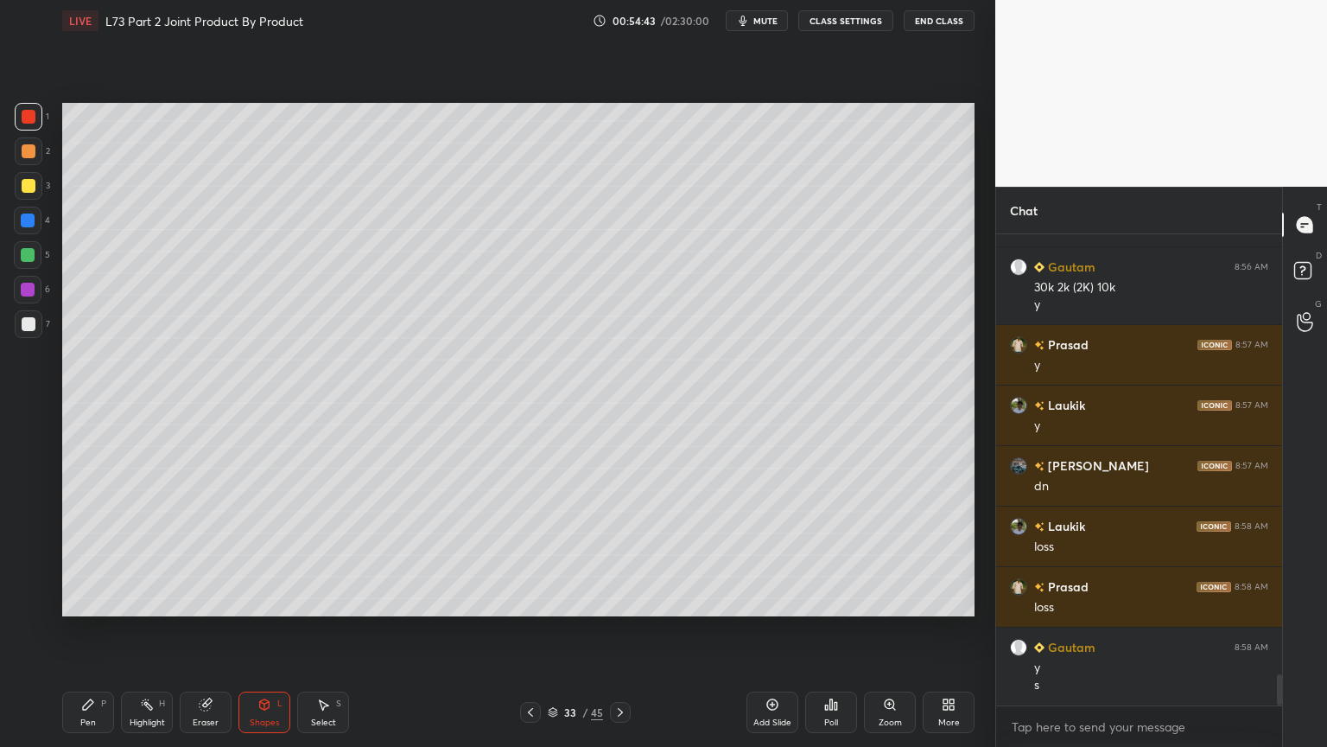
click at [263, 600] on div "Shapes L" at bounding box center [265, 711] width 52 height 41
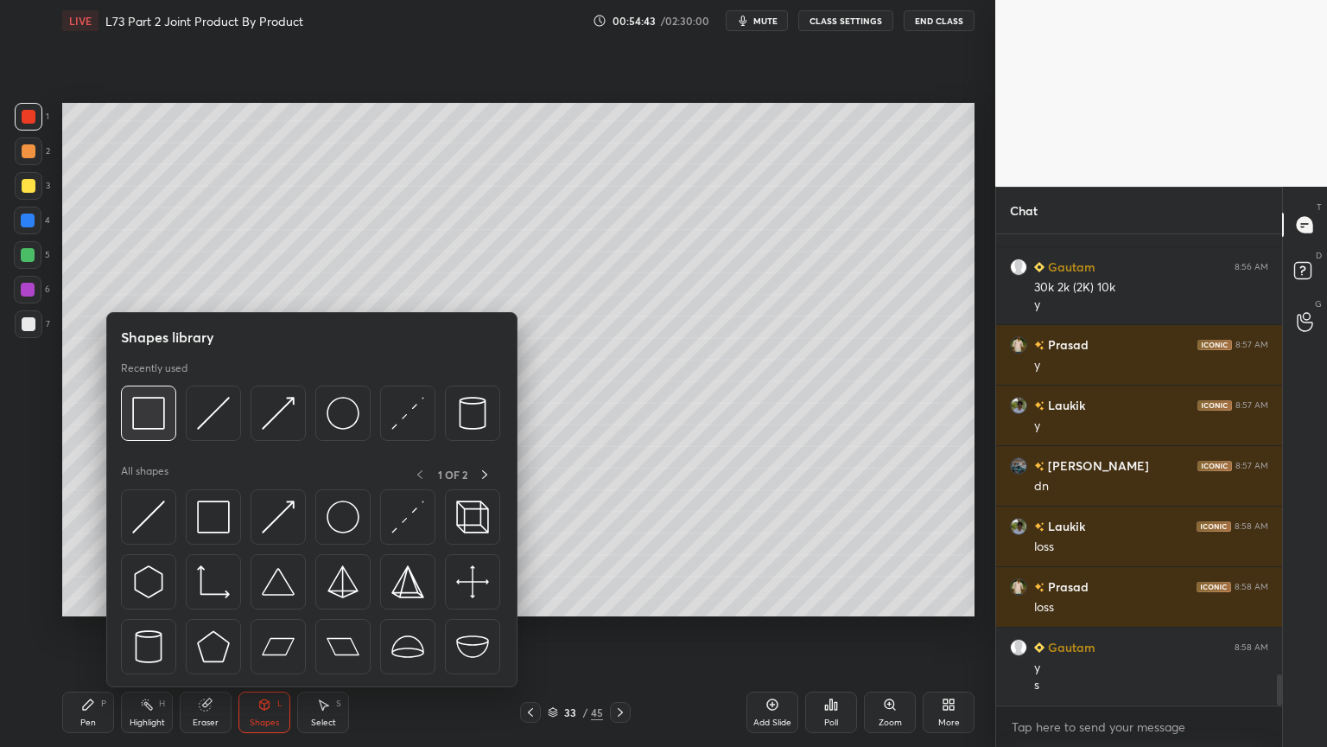
click at [142, 414] on img at bounding box center [148, 413] width 33 height 33
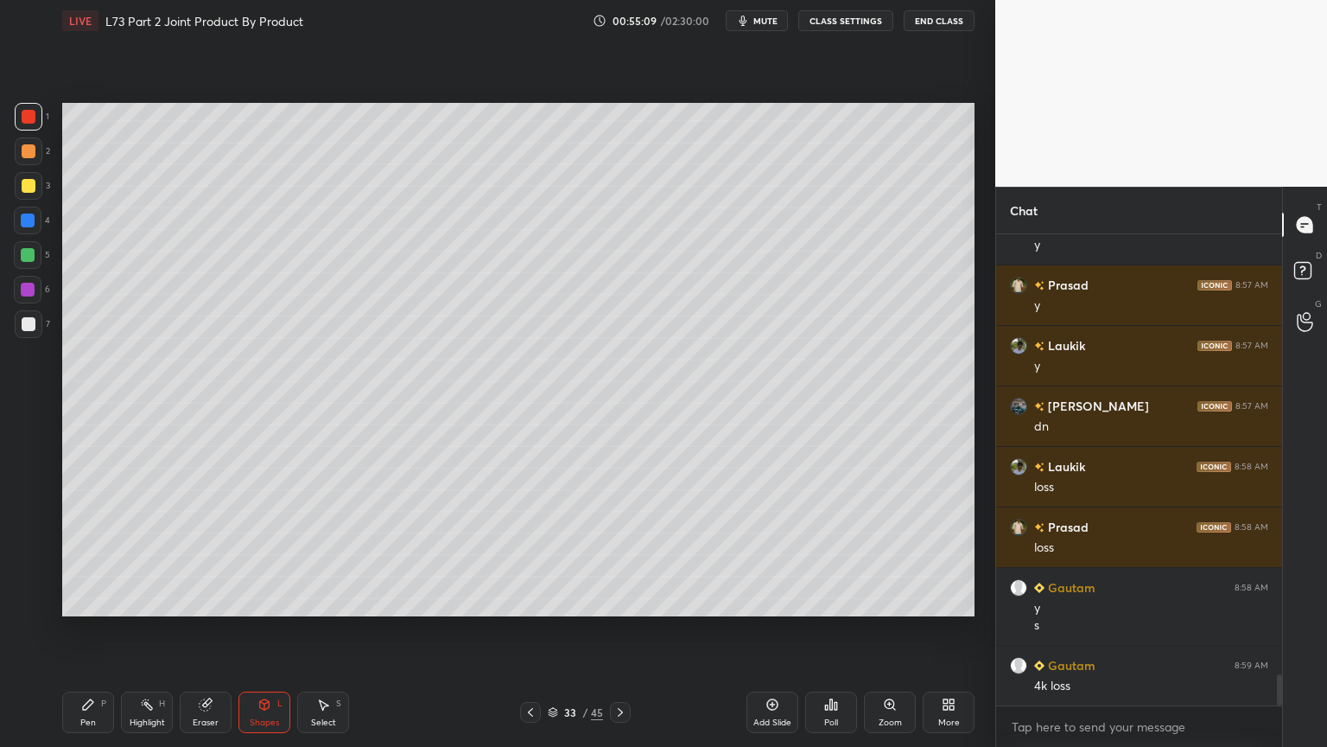
scroll to position [6654, 0]
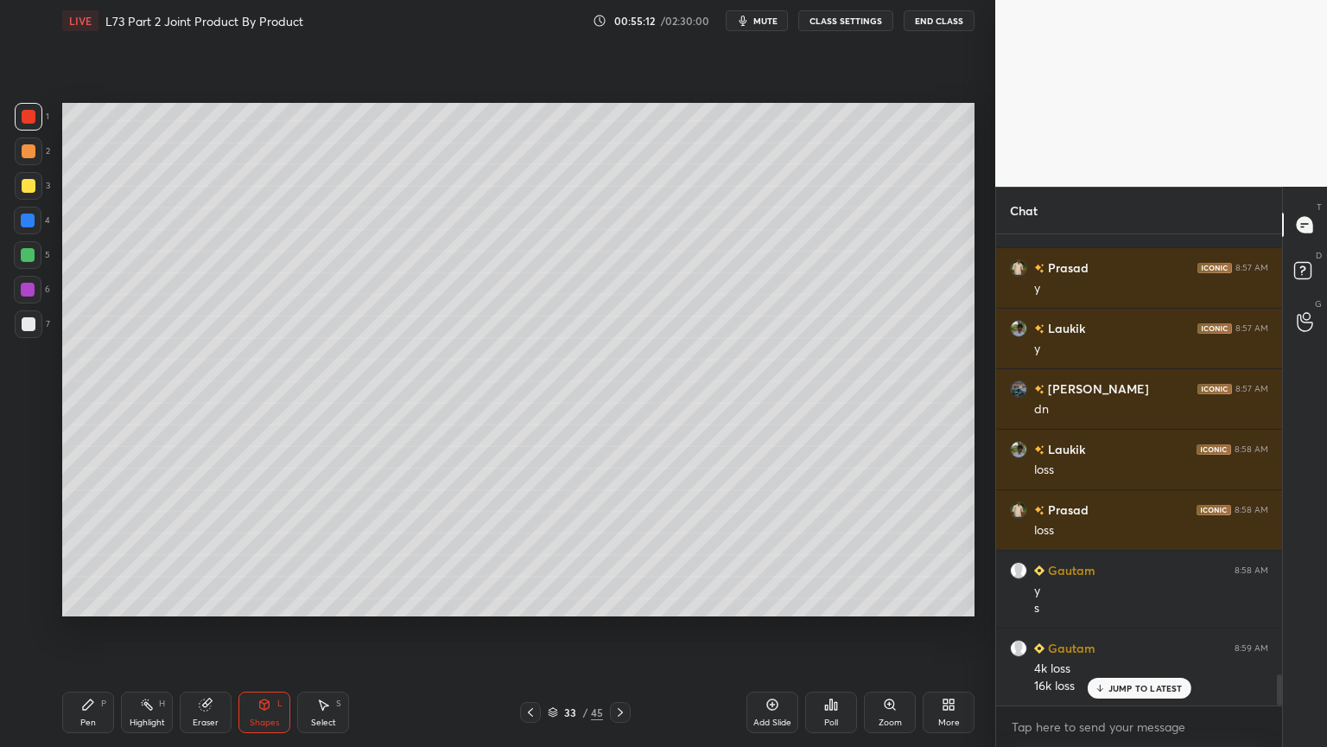
click at [265, 600] on icon at bounding box center [265, 704] width 10 height 10
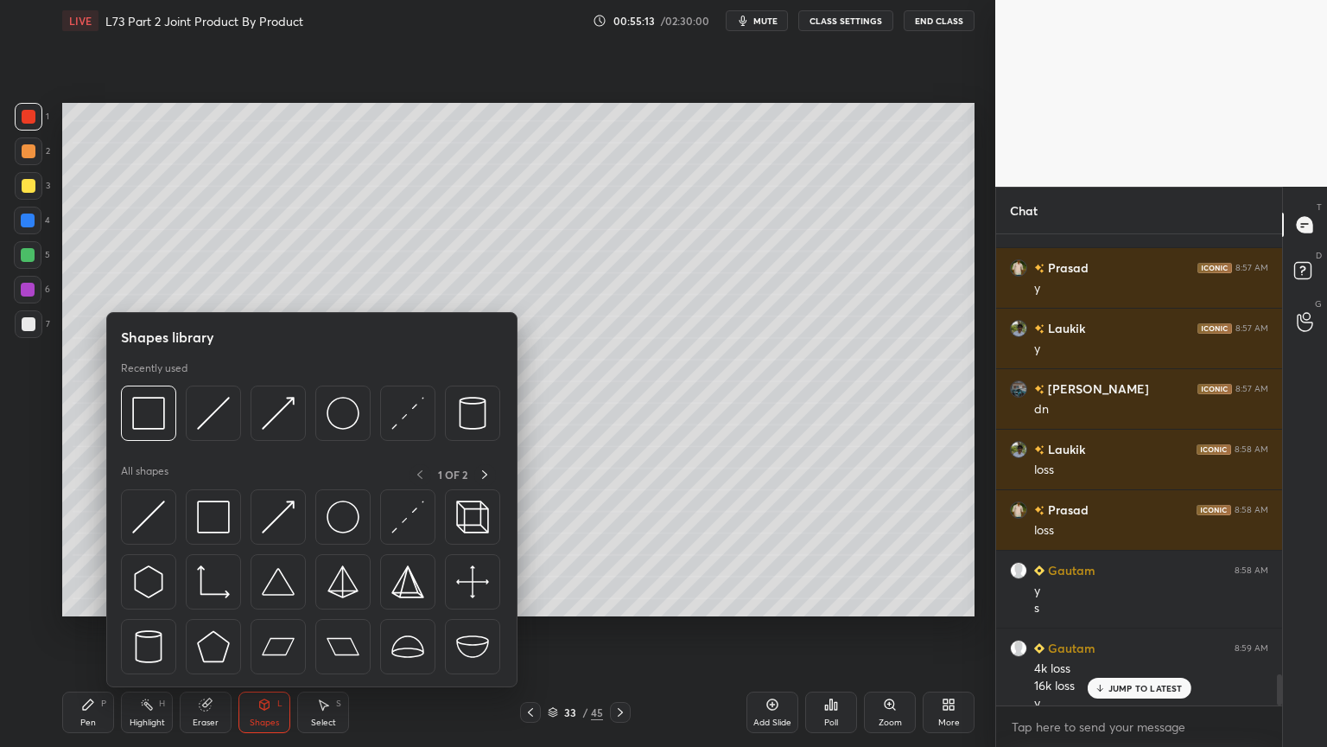
scroll to position [6672, 0]
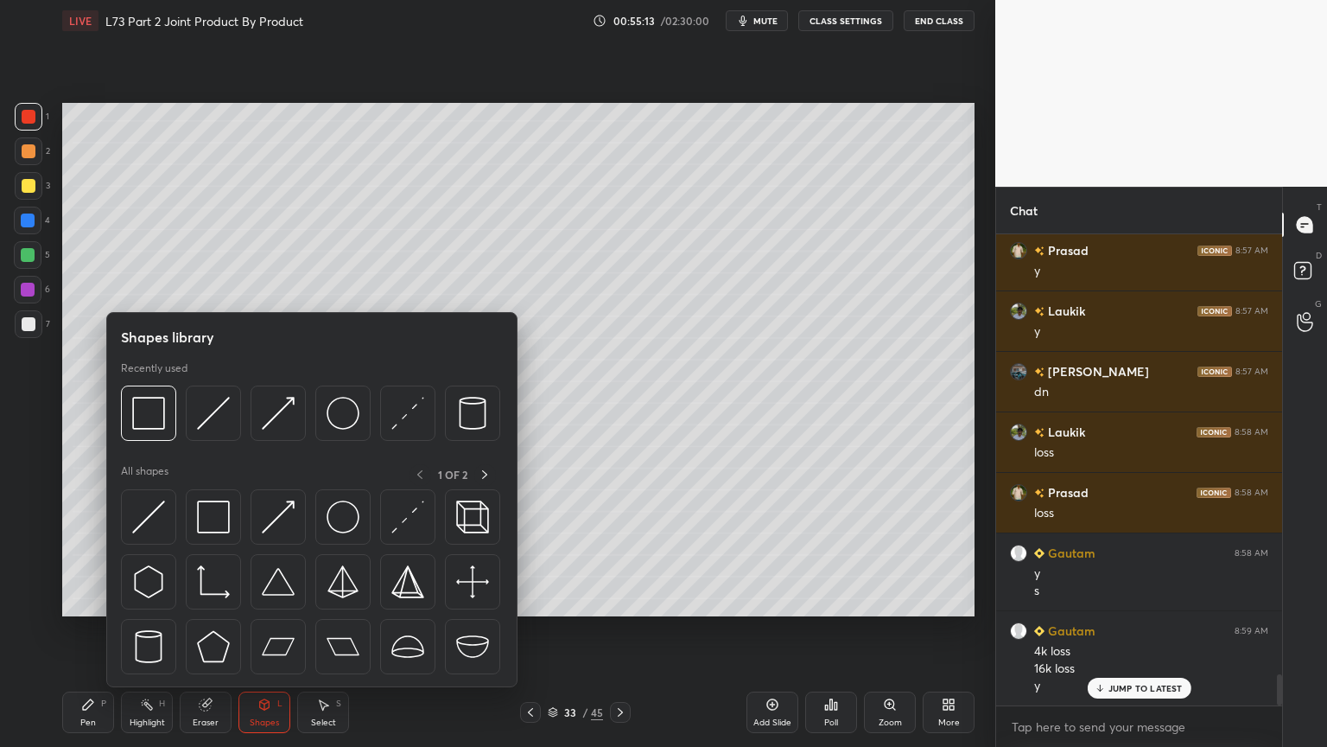
click at [159, 436] on div at bounding box center [148, 412] width 55 height 55
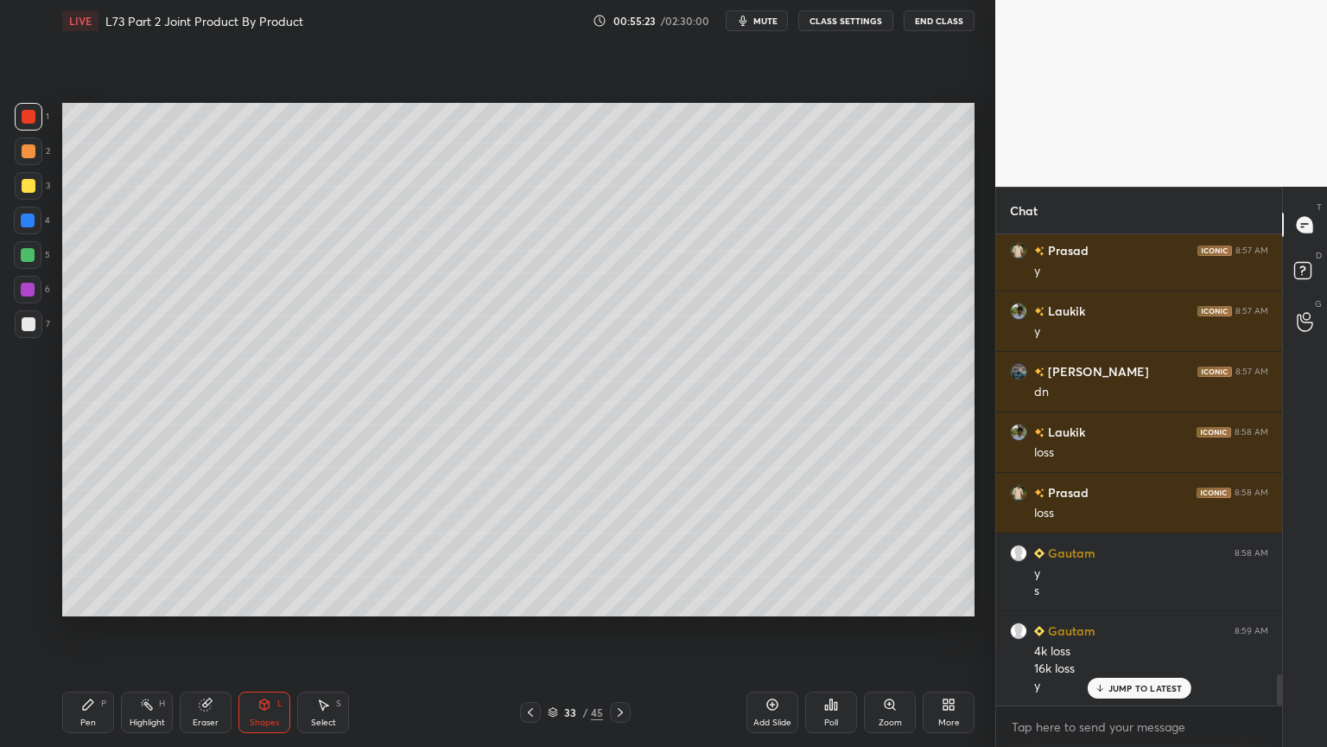
click at [80, 600] on div "Pen P" at bounding box center [88, 711] width 52 height 41
click at [35, 335] on div at bounding box center [29, 324] width 28 height 28
click at [37, 200] on div "3" at bounding box center [32, 189] width 35 height 35
click at [74, 600] on div "Pen P" at bounding box center [88, 711] width 52 height 41
click at [83, 600] on div "Pen P" at bounding box center [88, 711] width 52 height 41
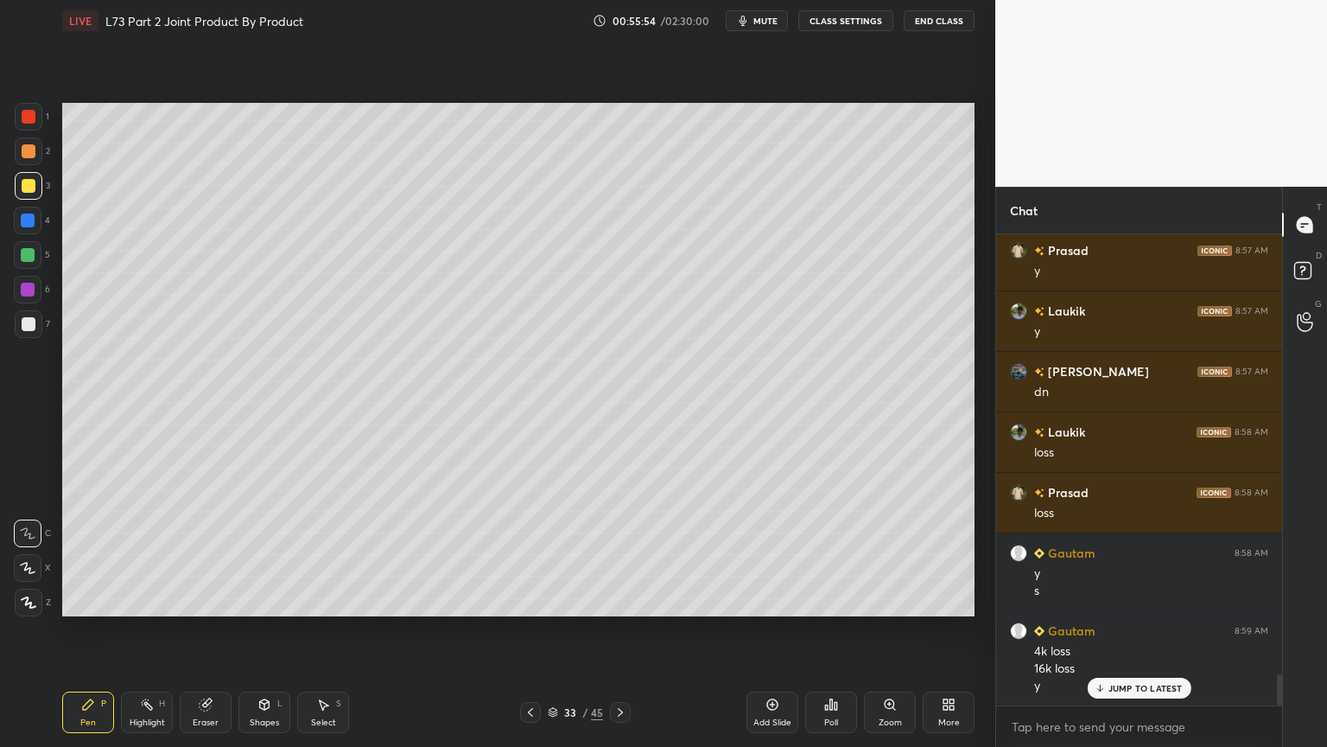
click at [24, 326] on div at bounding box center [29, 324] width 14 height 14
click at [35, 197] on div at bounding box center [29, 186] width 28 height 28
click at [258, 600] on icon at bounding box center [265, 704] width 14 height 14
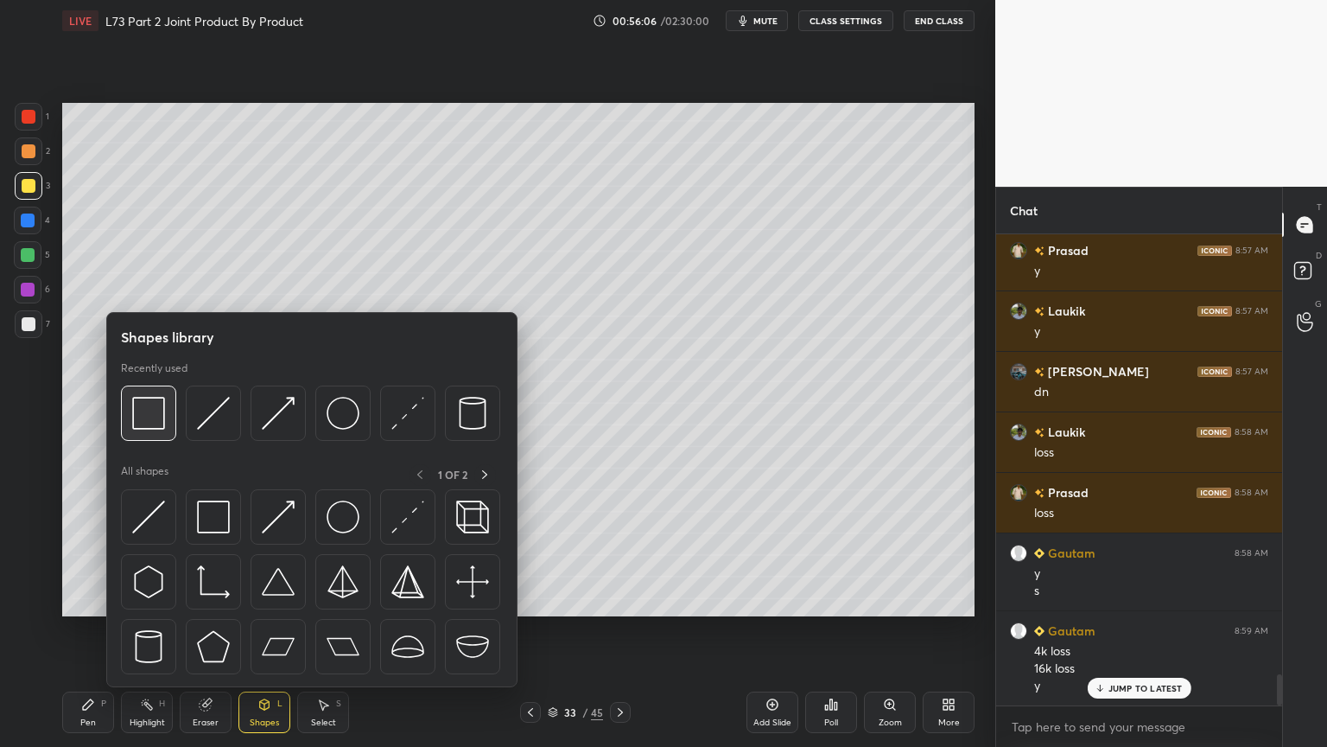
click at [156, 428] on img at bounding box center [148, 413] width 33 height 33
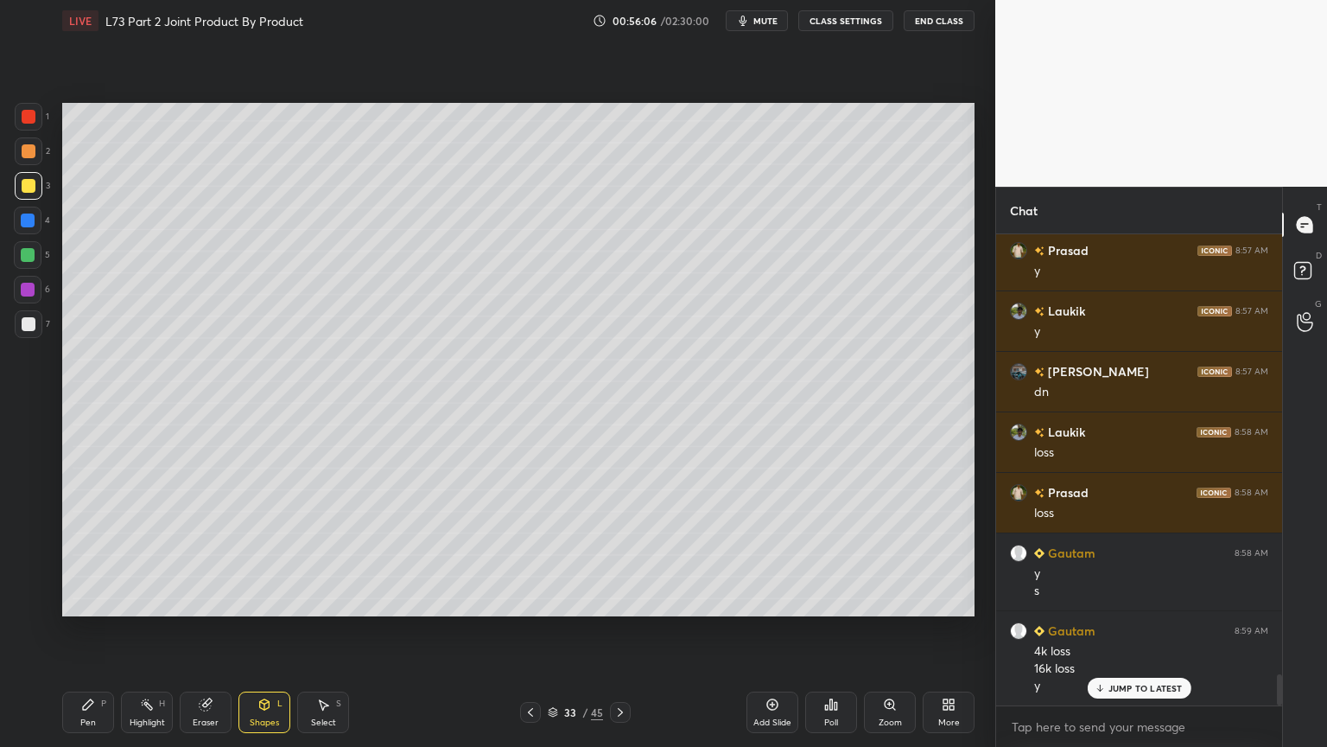
click at [255, 600] on div "Shapes L" at bounding box center [265, 711] width 52 height 41
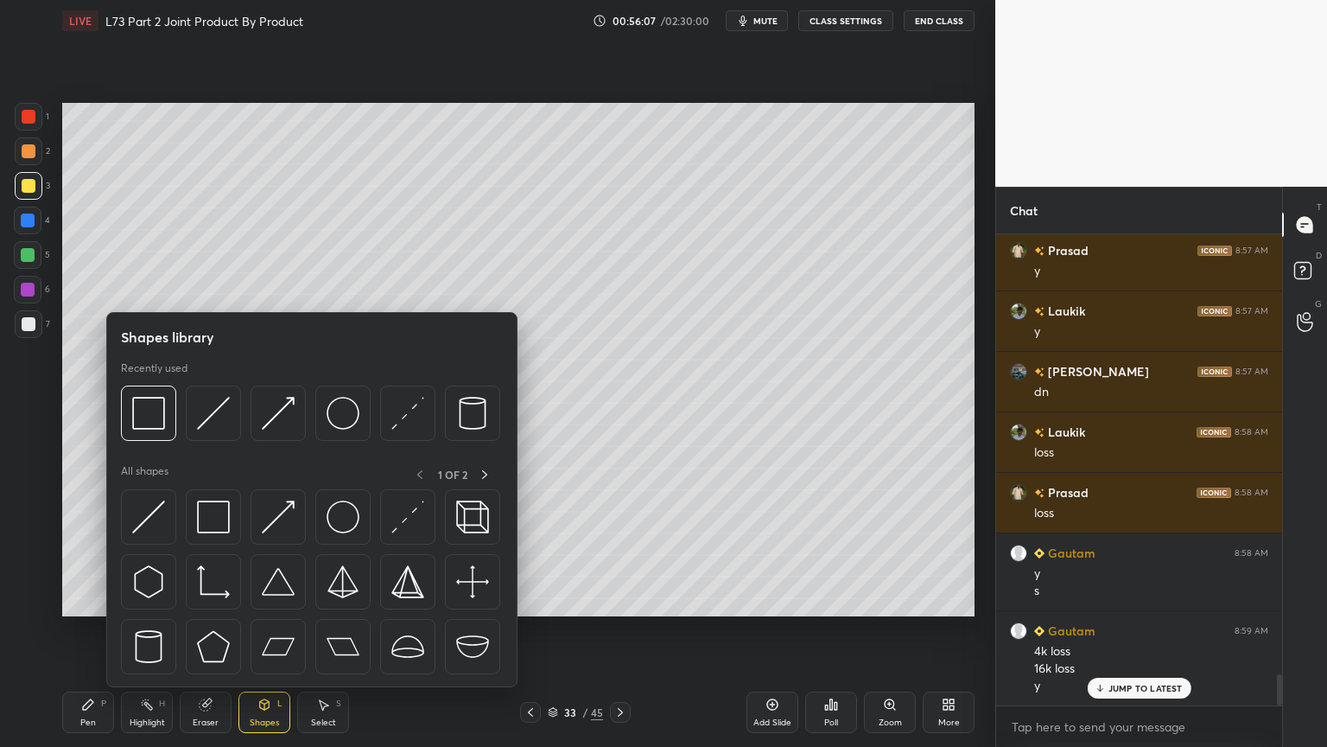
click at [200, 418] on img at bounding box center [213, 413] width 33 height 33
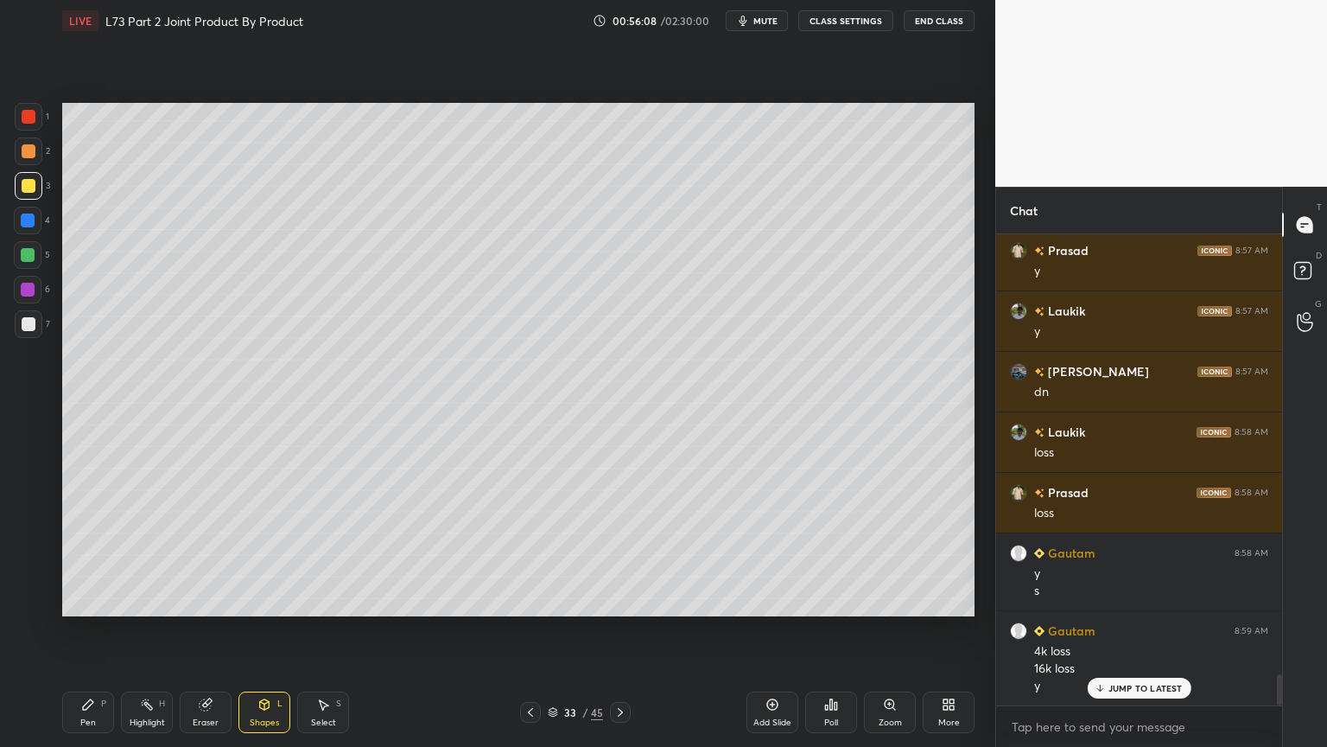
click at [85, 600] on div "Pen P" at bounding box center [88, 711] width 52 height 41
click at [31, 332] on div at bounding box center [29, 324] width 28 height 28
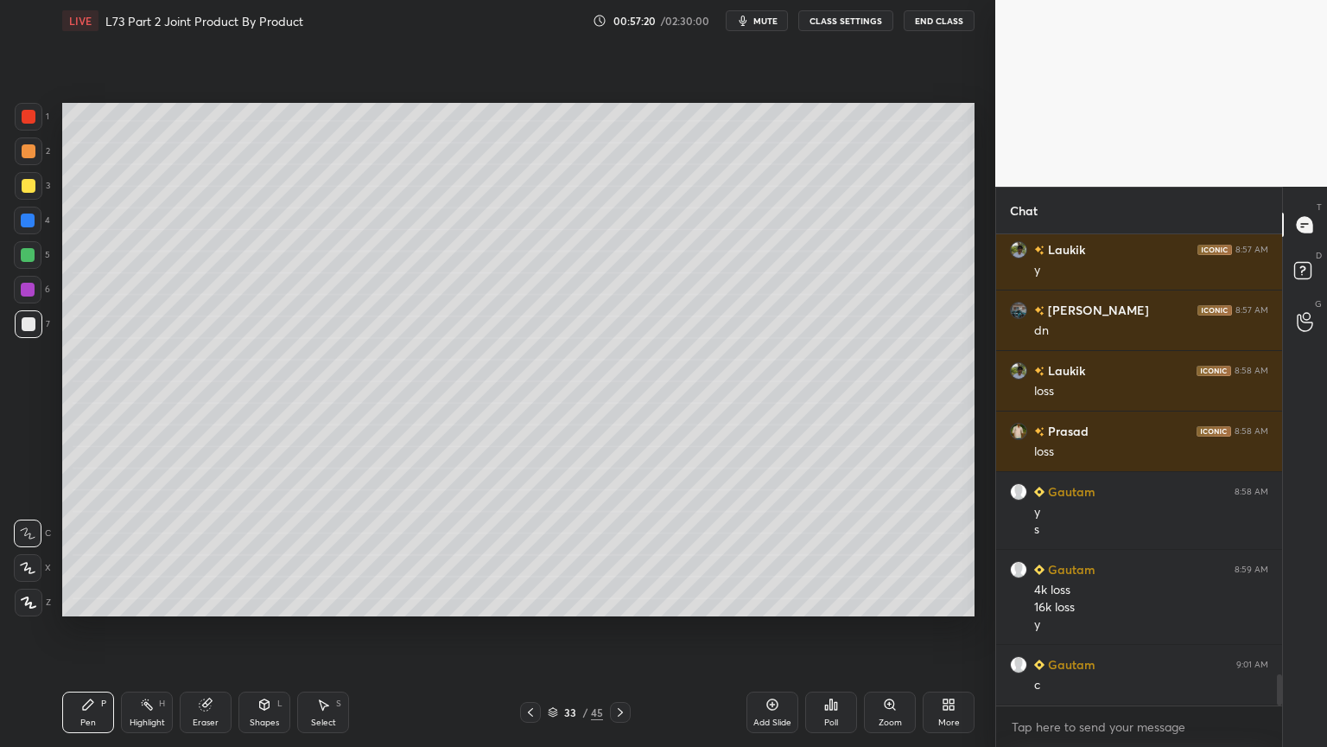
click at [142, 600] on div "Highlight" at bounding box center [147, 722] width 35 height 9
click at [328, 600] on icon at bounding box center [323, 704] width 14 height 14
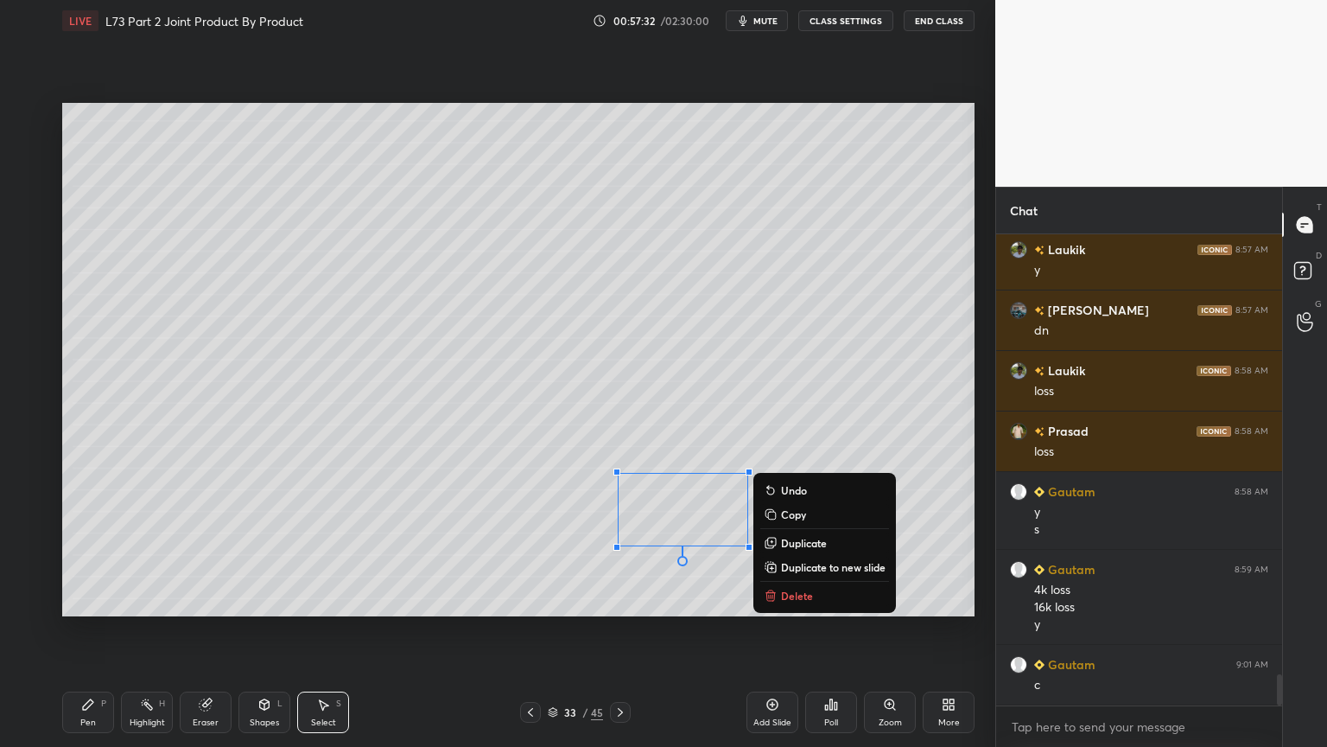
click at [781, 597] on p "Delete" at bounding box center [797, 596] width 32 height 14
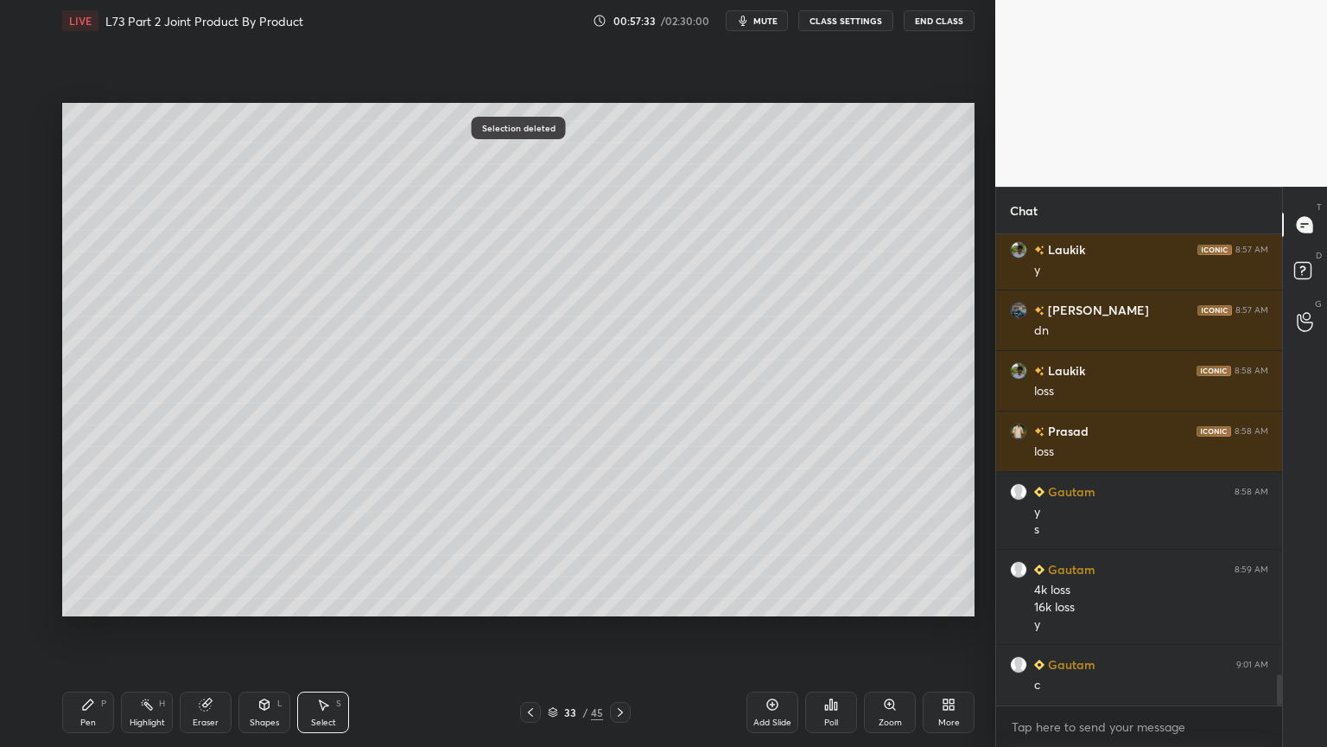
click at [532, 600] on icon at bounding box center [530, 712] width 5 height 9
click at [149, 600] on icon at bounding box center [147, 704] width 14 height 14
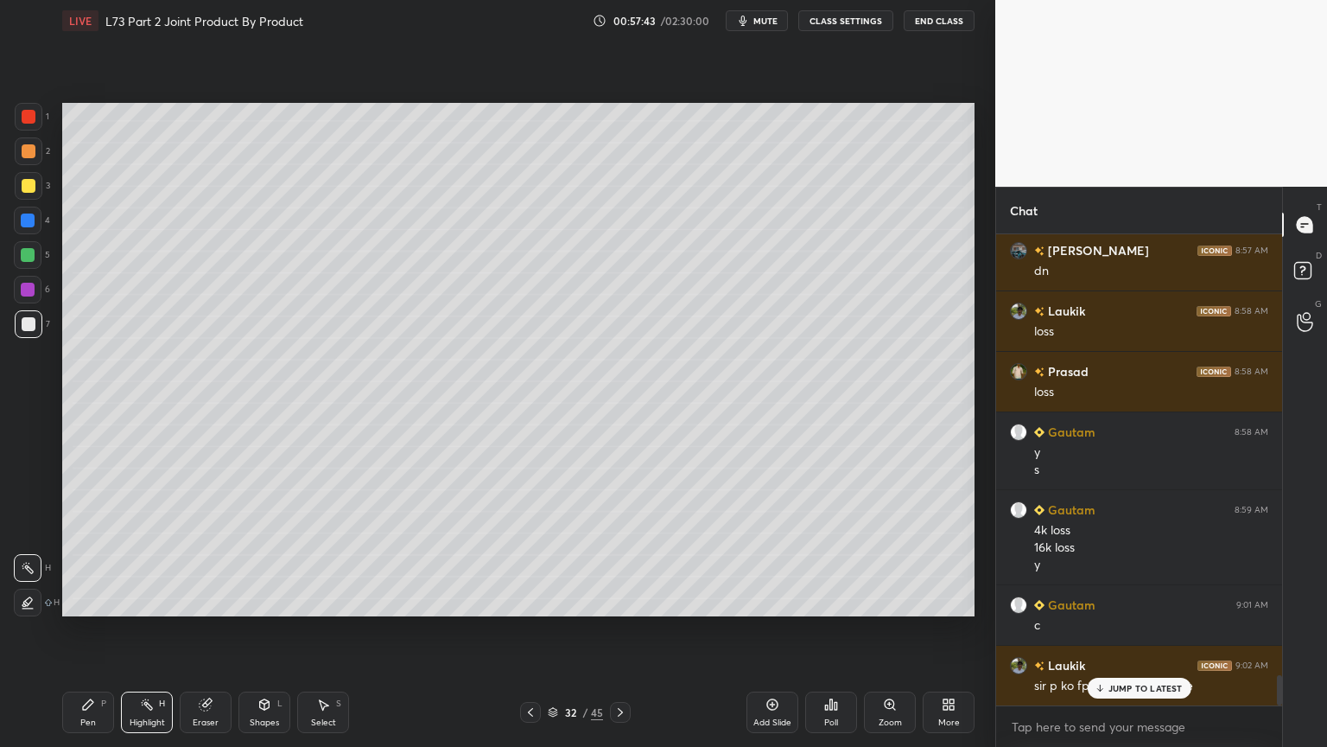
scroll to position [6854, 0]
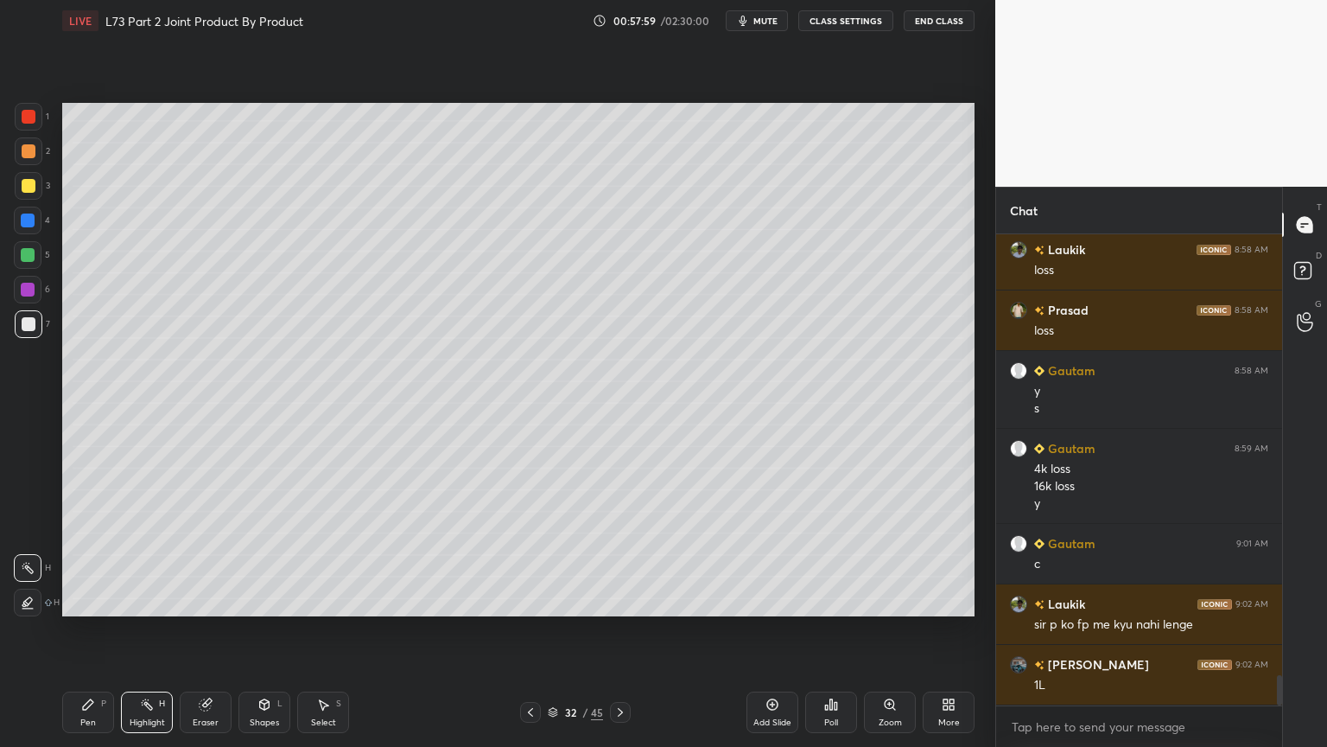
click at [626, 600] on icon at bounding box center [621, 712] width 14 height 14
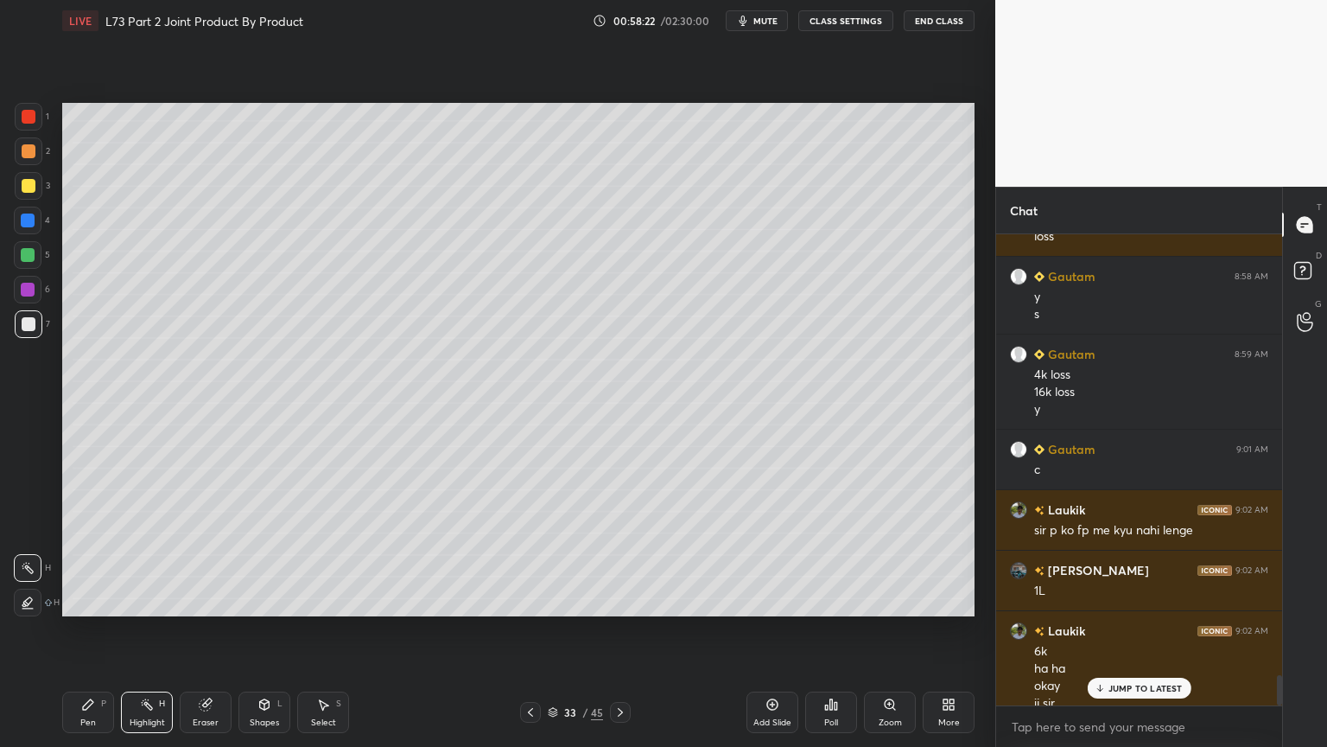
scroll to position [6966, 0]
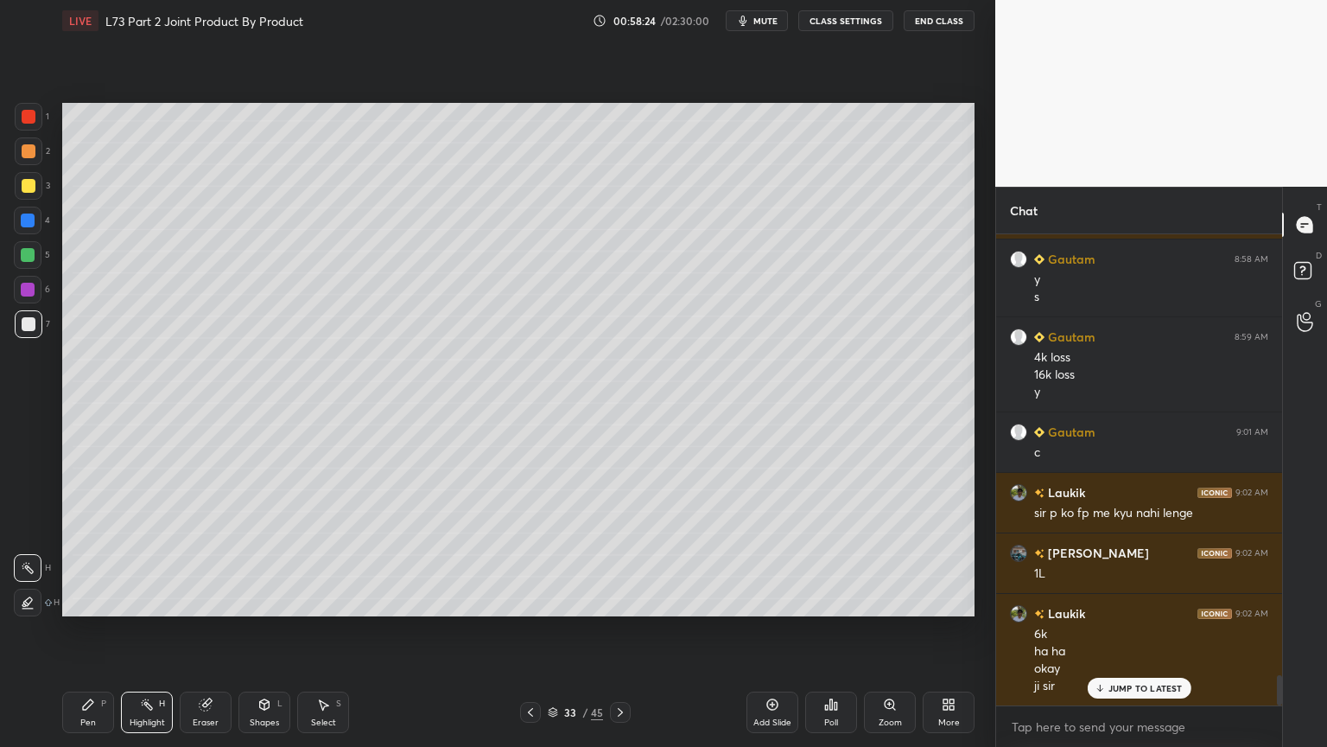
click at [535, 600] on icon at bounding box center [531, 712] width 14 height 14
click at [615, 600] on icon at bounding box center [621, 712] width 14 height 14
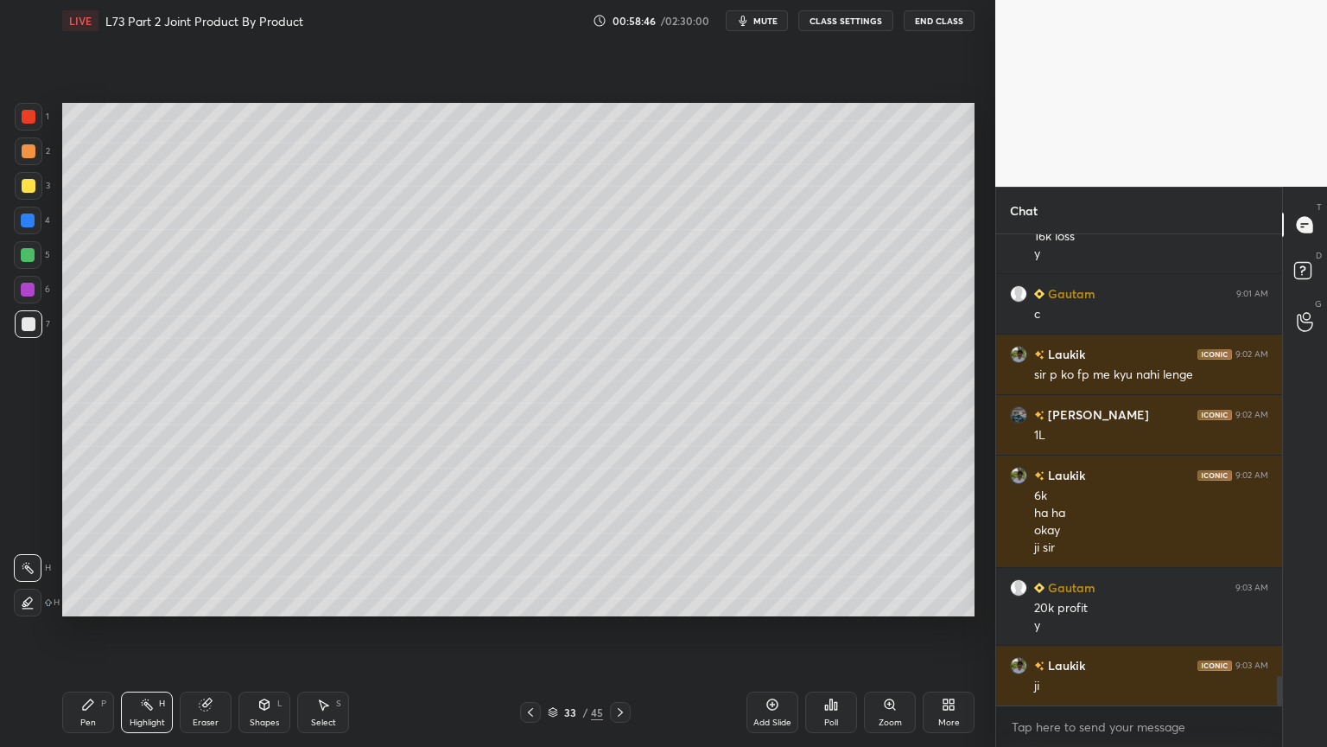
scroll to position [7165, 0]
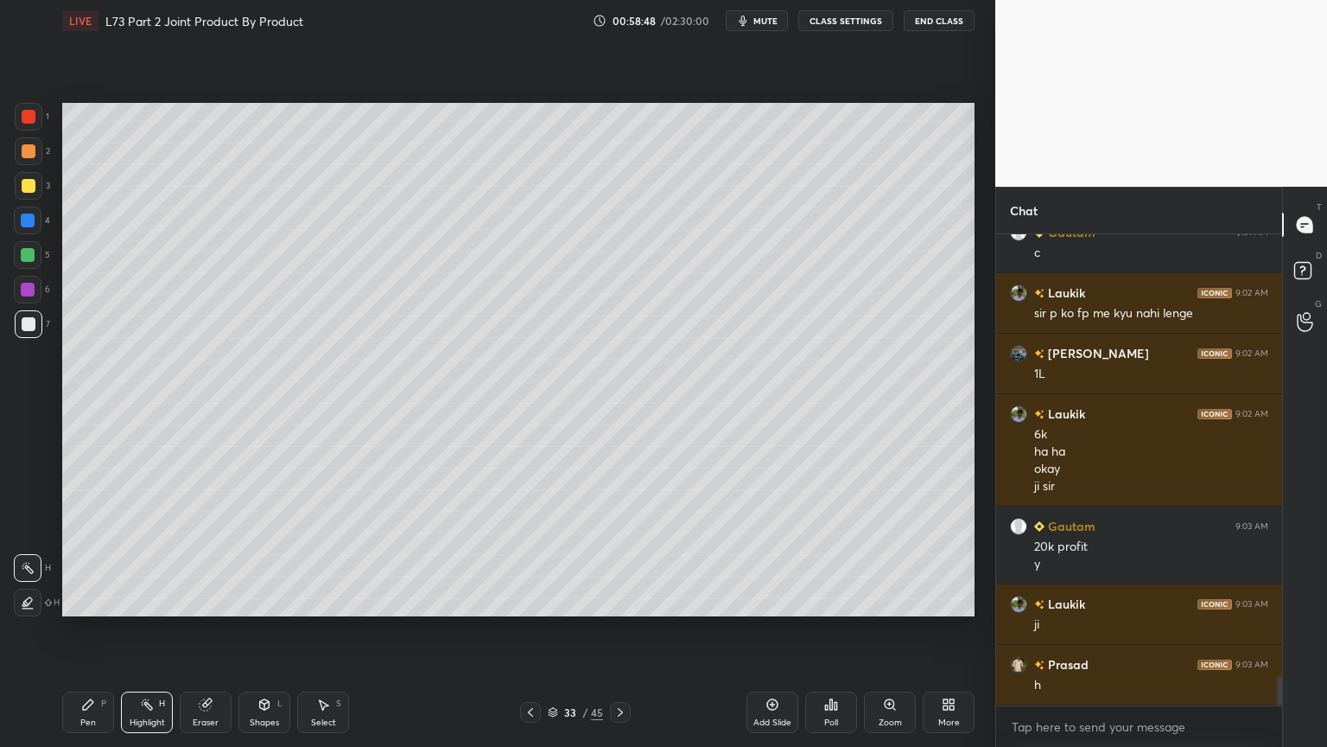
click at [533, 600] on div "Pen P Highlight H Eraser Shapes L Select S 33 / 45 Add Slide Poll Zoom More" at bounding box center [518, 712] width 913 height 69
click at [537, 600] on icon at bounding box center [531, 712] width 14 height 14
click at [626, 600] on icon at bounding box center [621, 712] width 14 height 14
click at [531, 600] on icon at bounding box center [531, 712] width 14 height 14
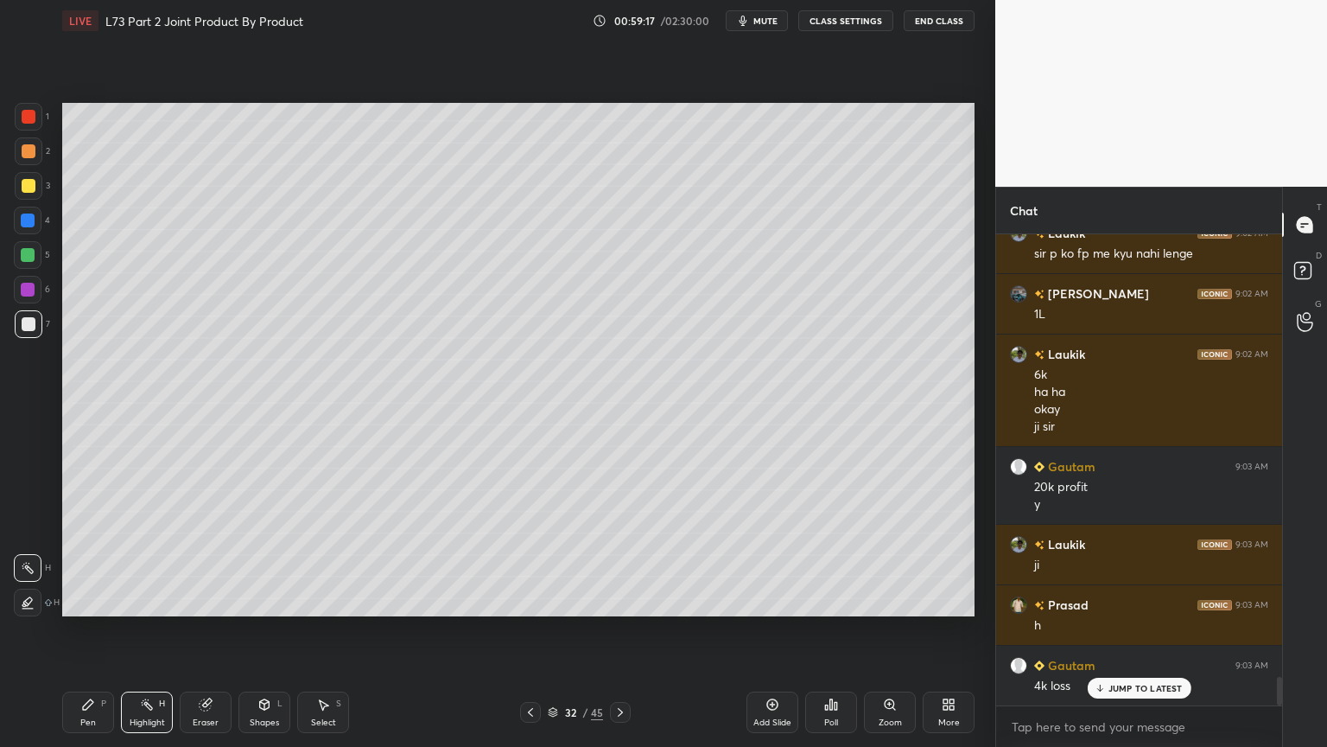
scroll to position [7286, 0]
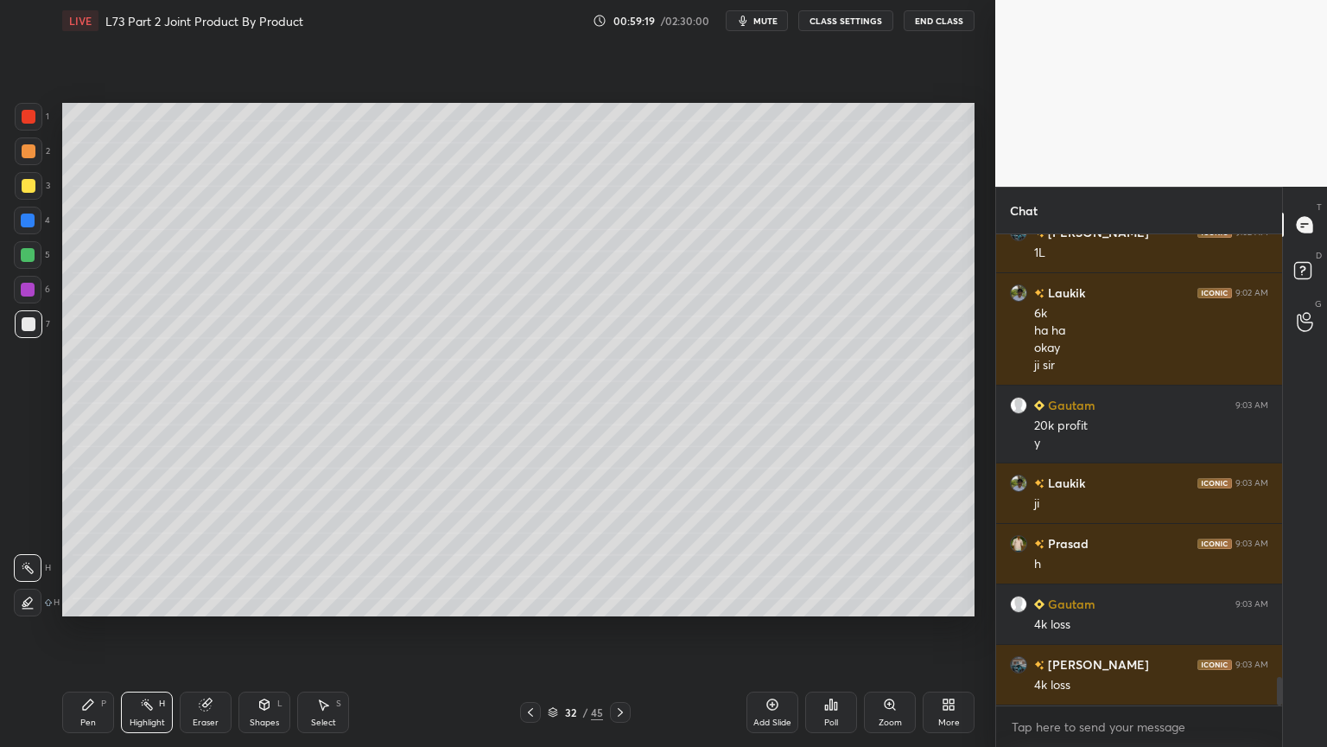
click at [625, 600] on icon at bounding box center [621, 712] width 14 height 14
click at [523, 600] on div at bounding box center [530, 712] width 21 height 21
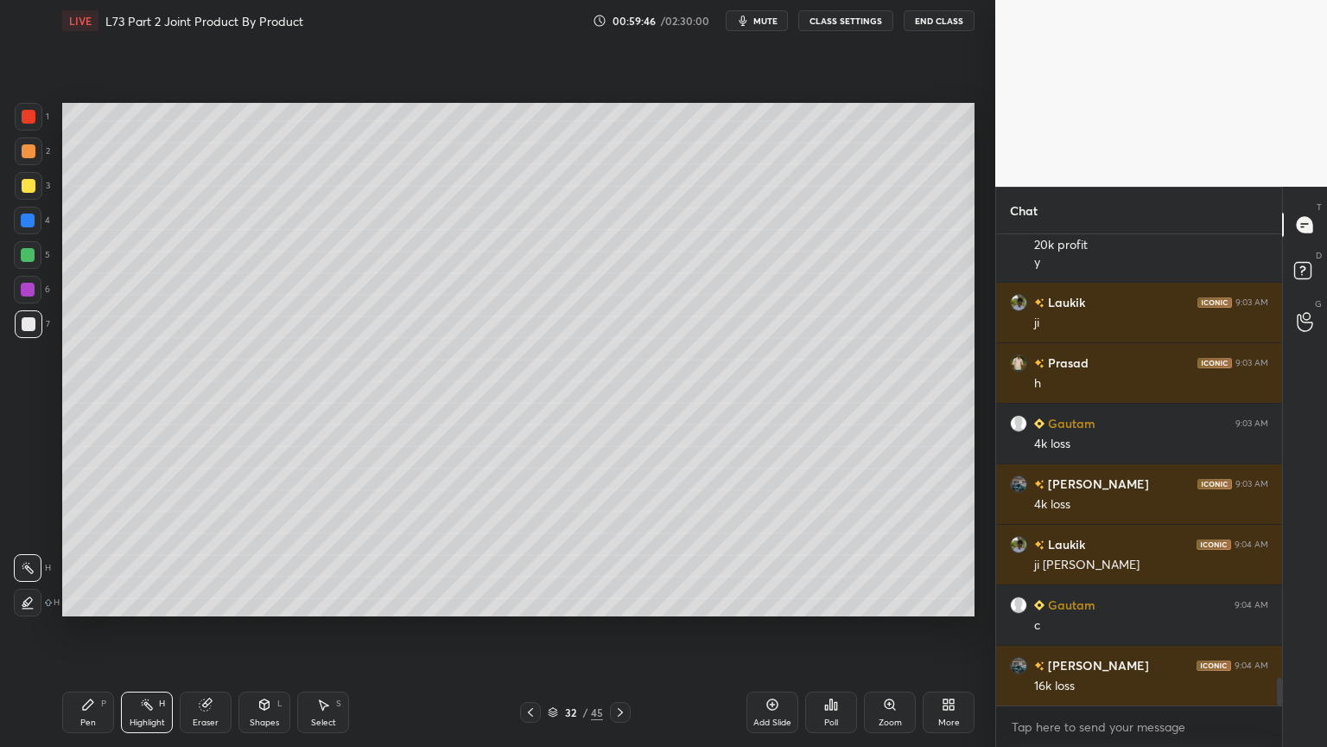
scroll to position [7528, 0]
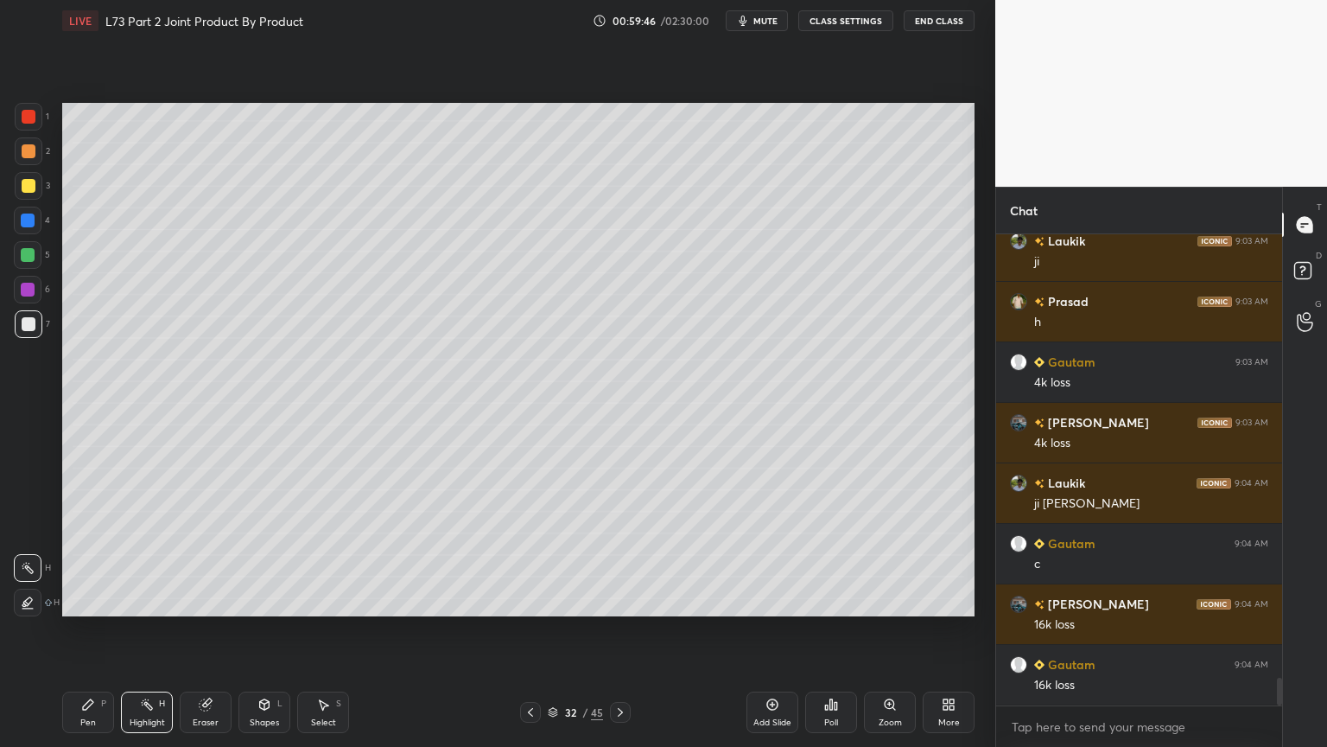
click at [626, 600] on icon at bounding box center [621, 712] width 14 height 14
click at [531, 600] on icon at bounding box center [531, 712] width 14 height 14
click at [536, 600] on icon at bounding box center [531, 712] width 14 height 14
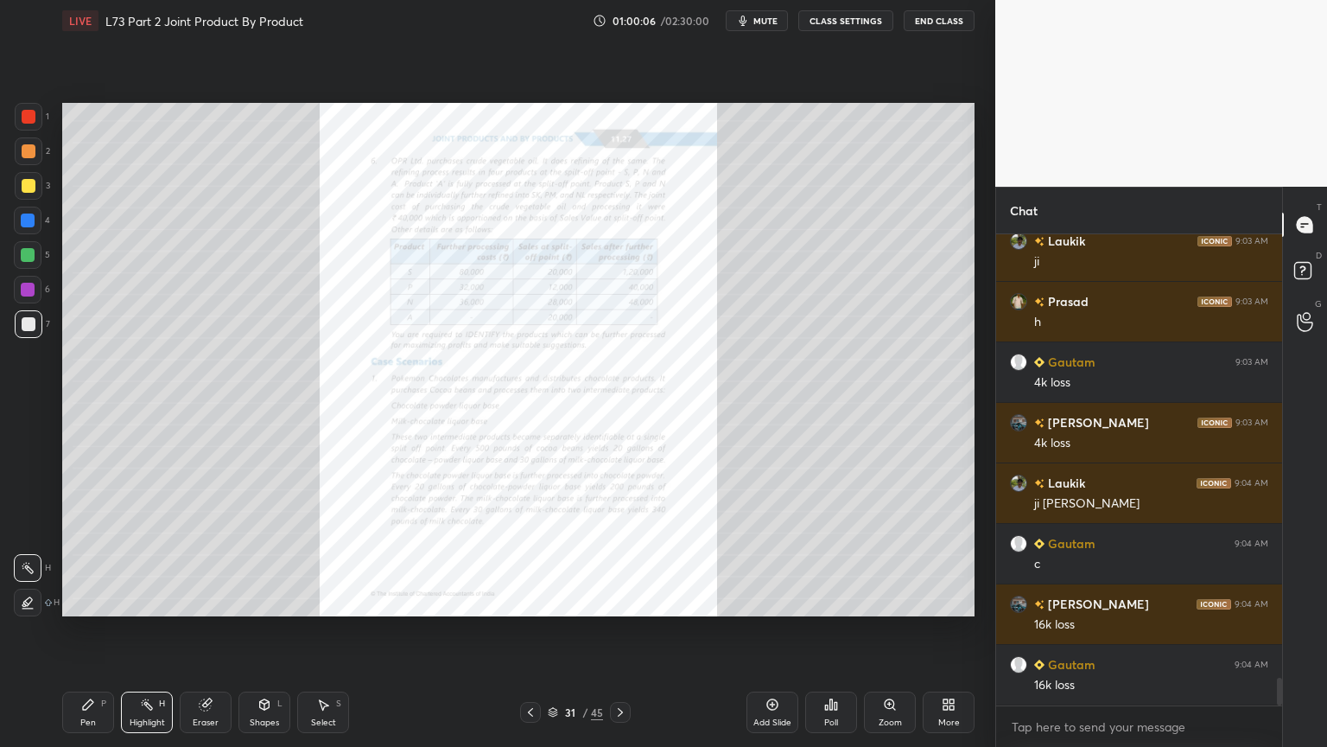
click at [902, 600] on div "Zoom" at bounding box center [890, 711] width 52 height 41
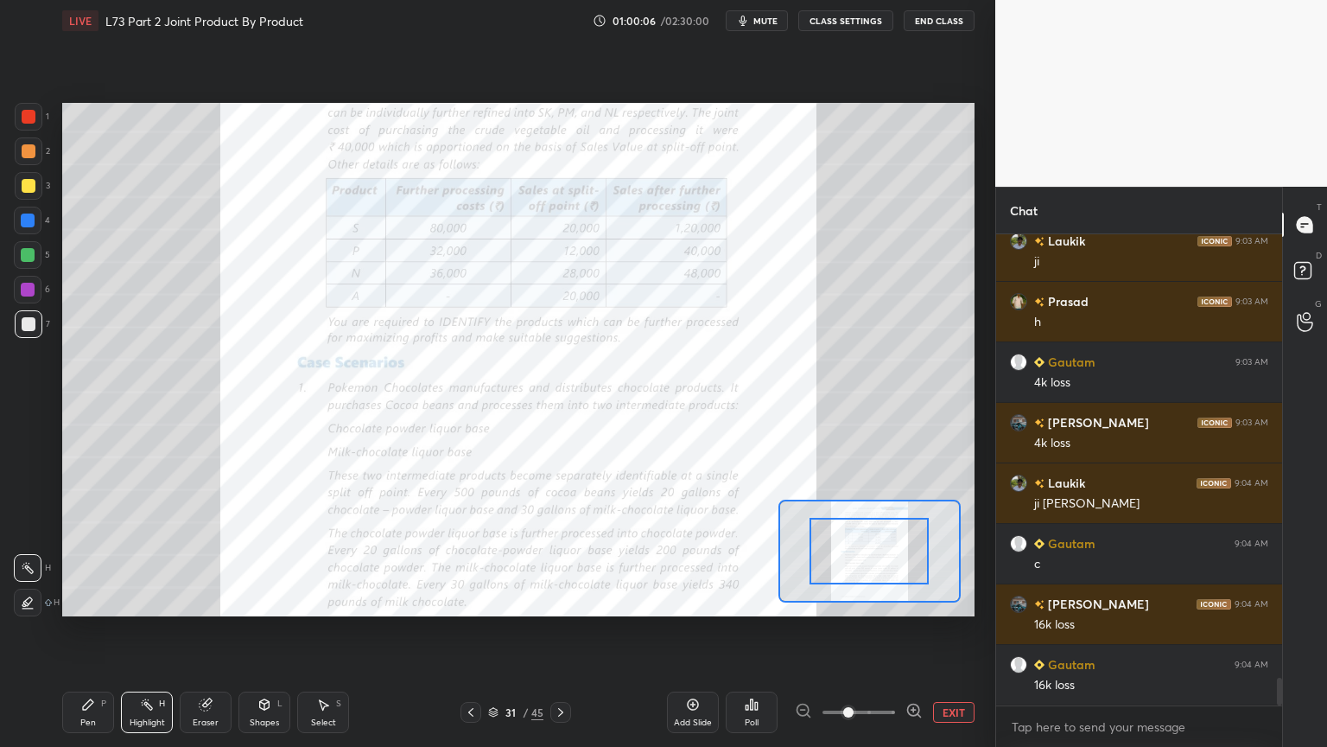
click at [854, 600] on span at bounding box center [848, 712] width 10 height 10
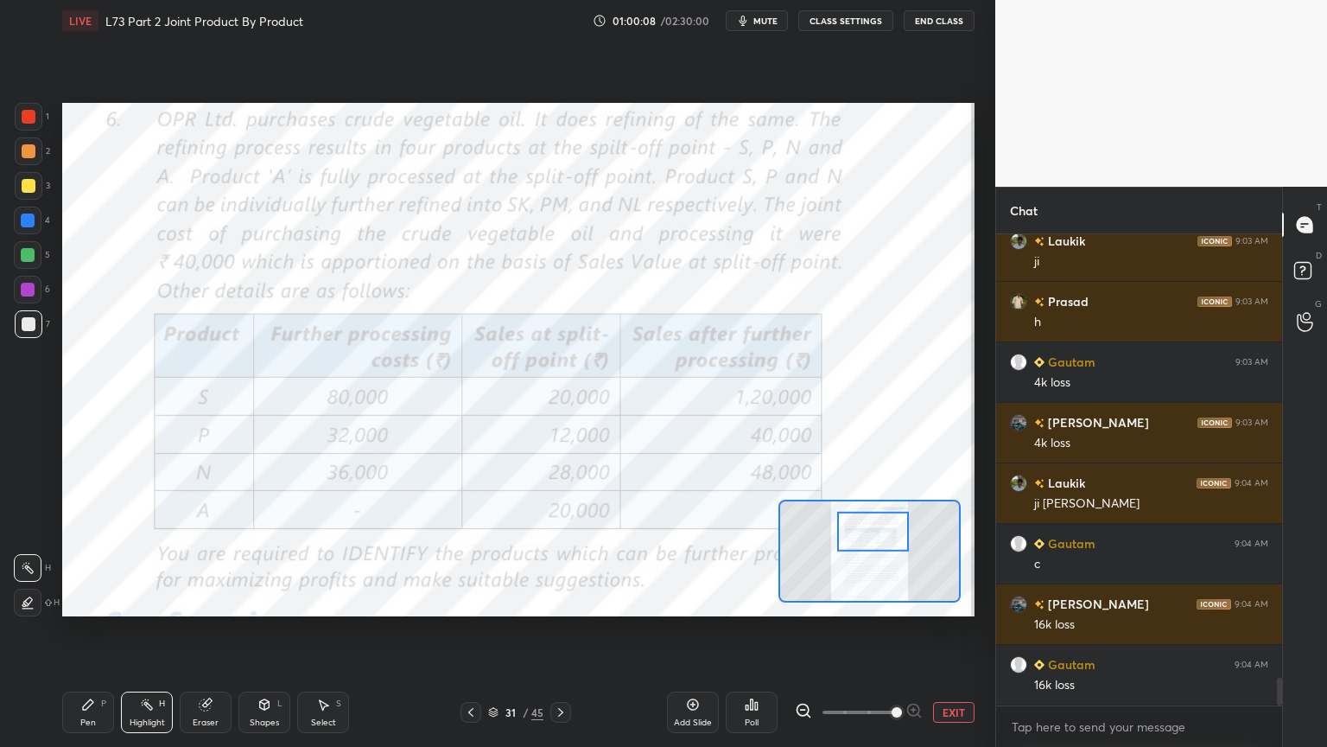
click at [16, 121] on div at bounding box center [29, 117] width 28 height 28
click at [559, 600] on icon at bounding box center [561, 712] width 14 height 14
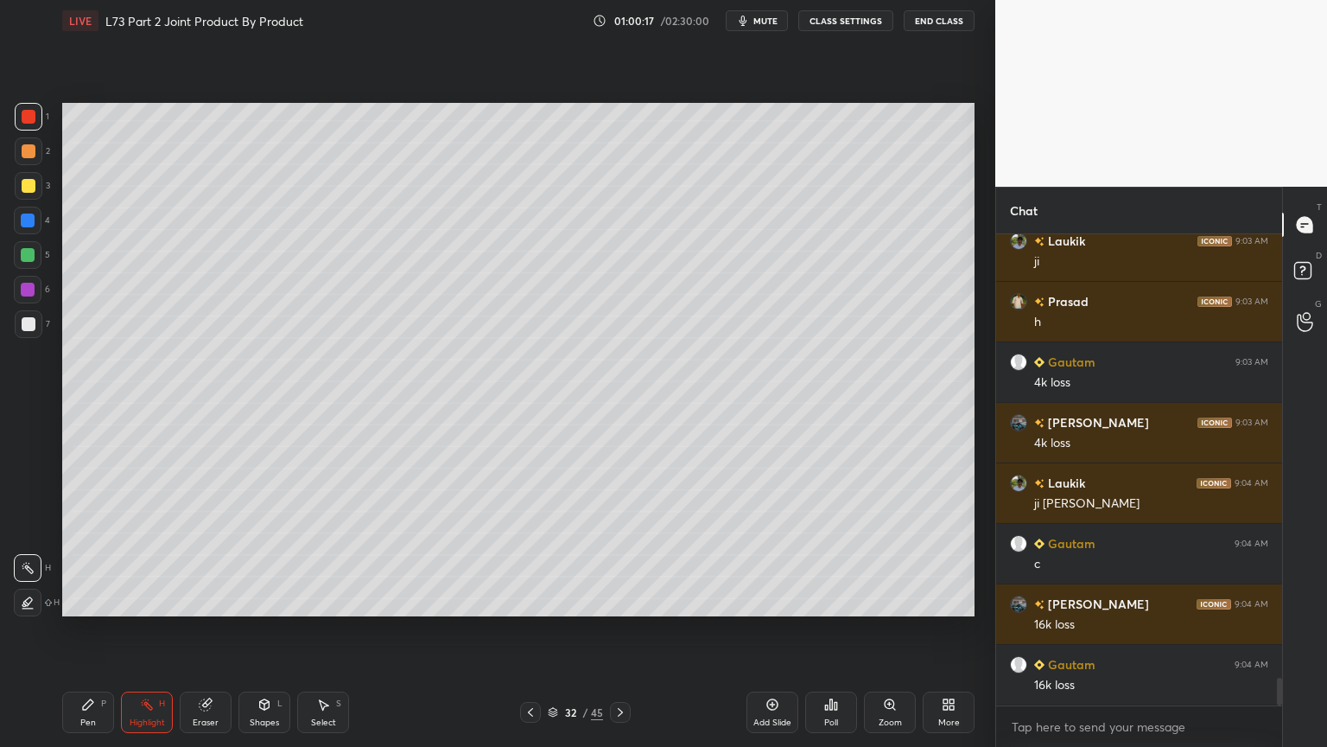
click at [621, 600] on icon at bounding box center [621, 712] width 14 height 14
click at [35, 161] on div at bounding box center [29, 151] width 28 height 28
click at [84, 600] on icon at bounding box center [88, 704] width 14 height 14
click at [273, 600] on div "Shapes L" at bounding box center [265, 711] width 52 height 41
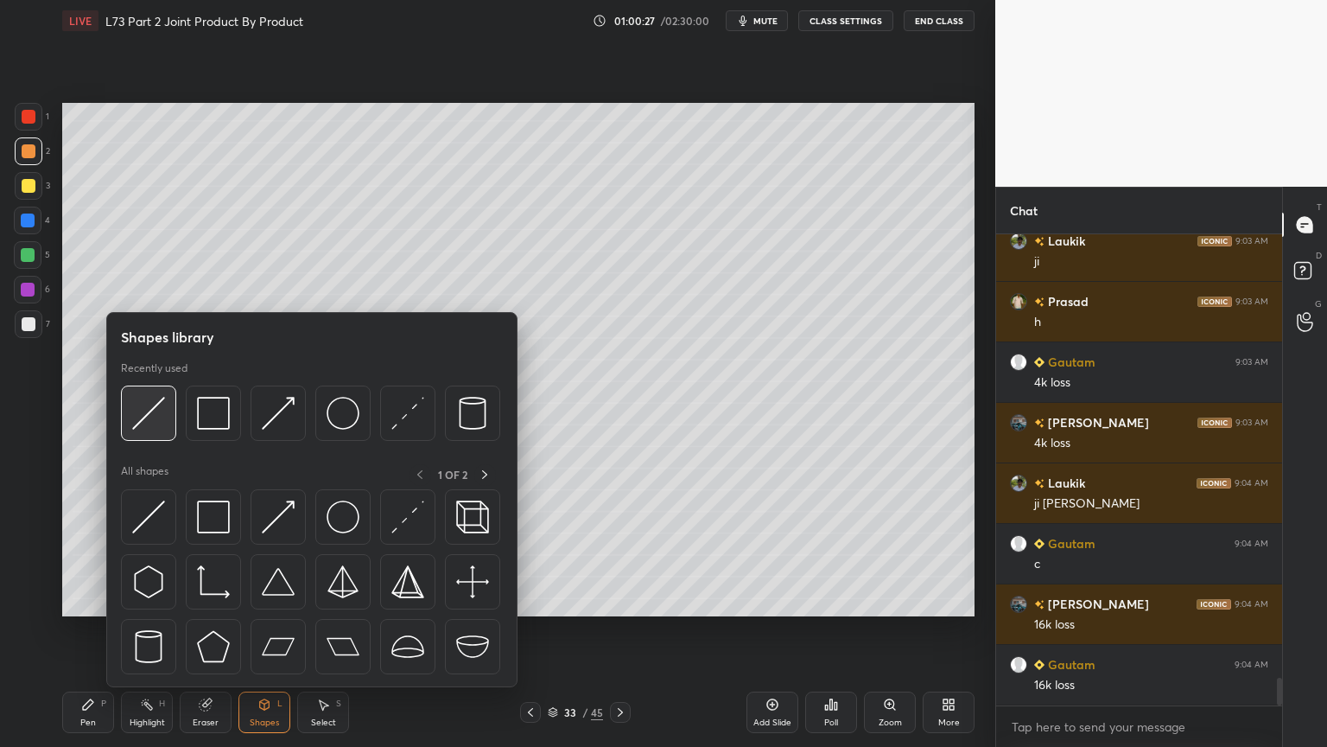
click at [148, 425] on img at bounding box center [148, 413] width 33 height 33
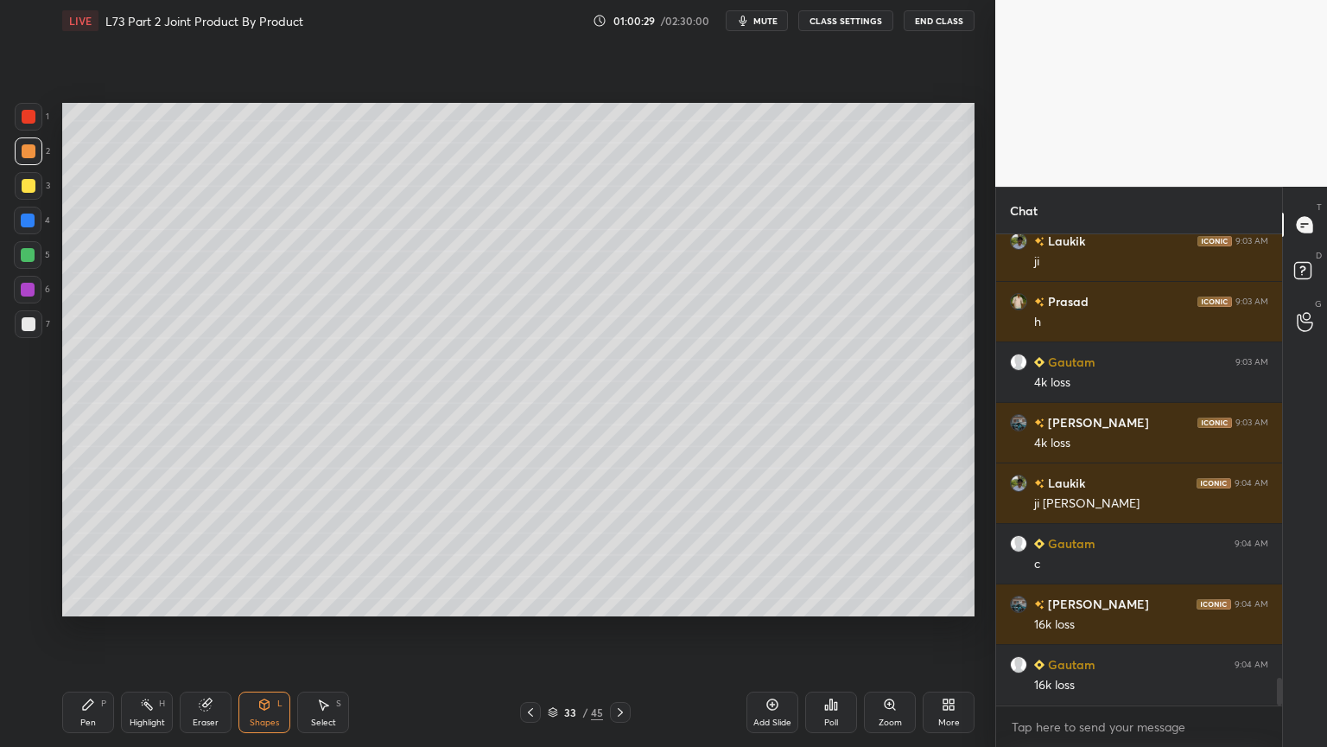
click at [86, 600] on div "Pen" at bounding box center [88, 722] width 16 height 9
click at [22, 317] on div at bounding box center [29, 324] width 14 height 14
click at [46, 150] on div "2" at bounding box center [32, 151] width 35 height 28
click at [36, 308] on div "6" at bounding box center [32, 293] width 36 height 35
click at [26, 328] on div at bounding box center [29, 324] width 14 height 14
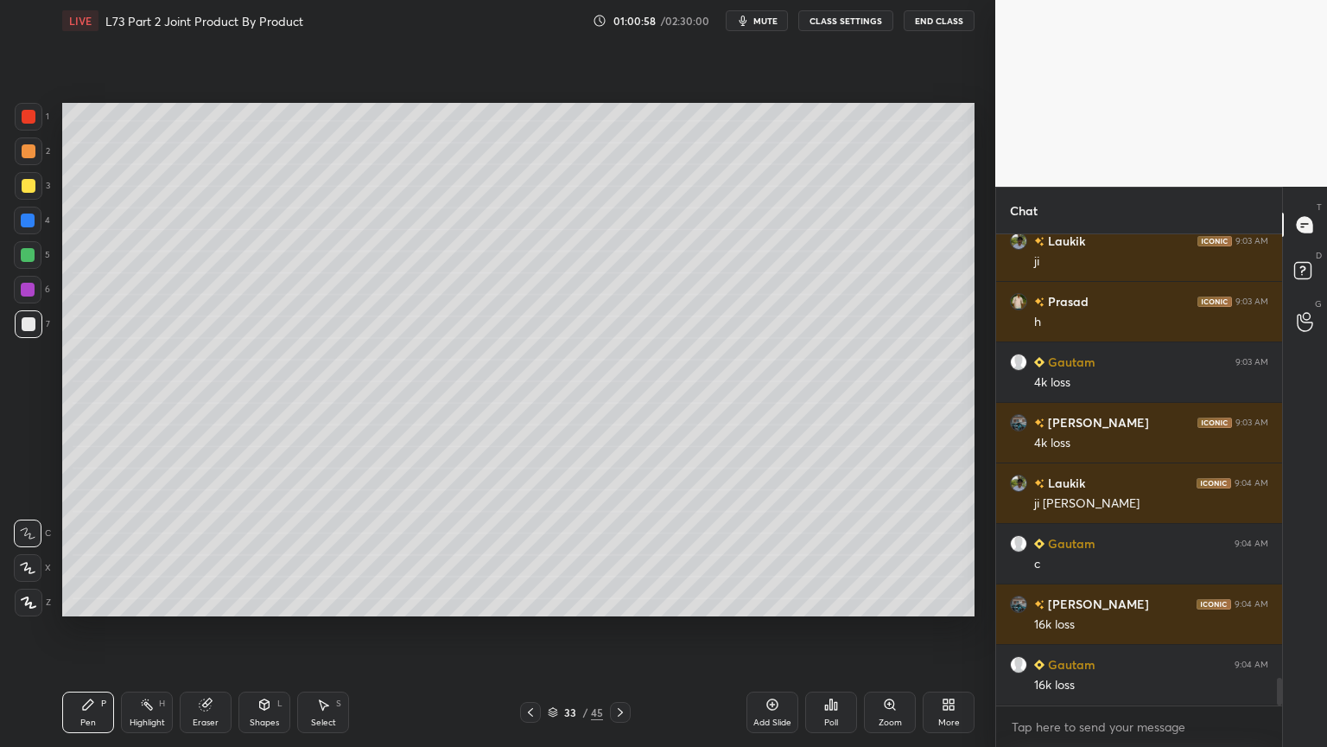
click at [270, 600] on icon at bounding box center [265, 704] width 14 height 14
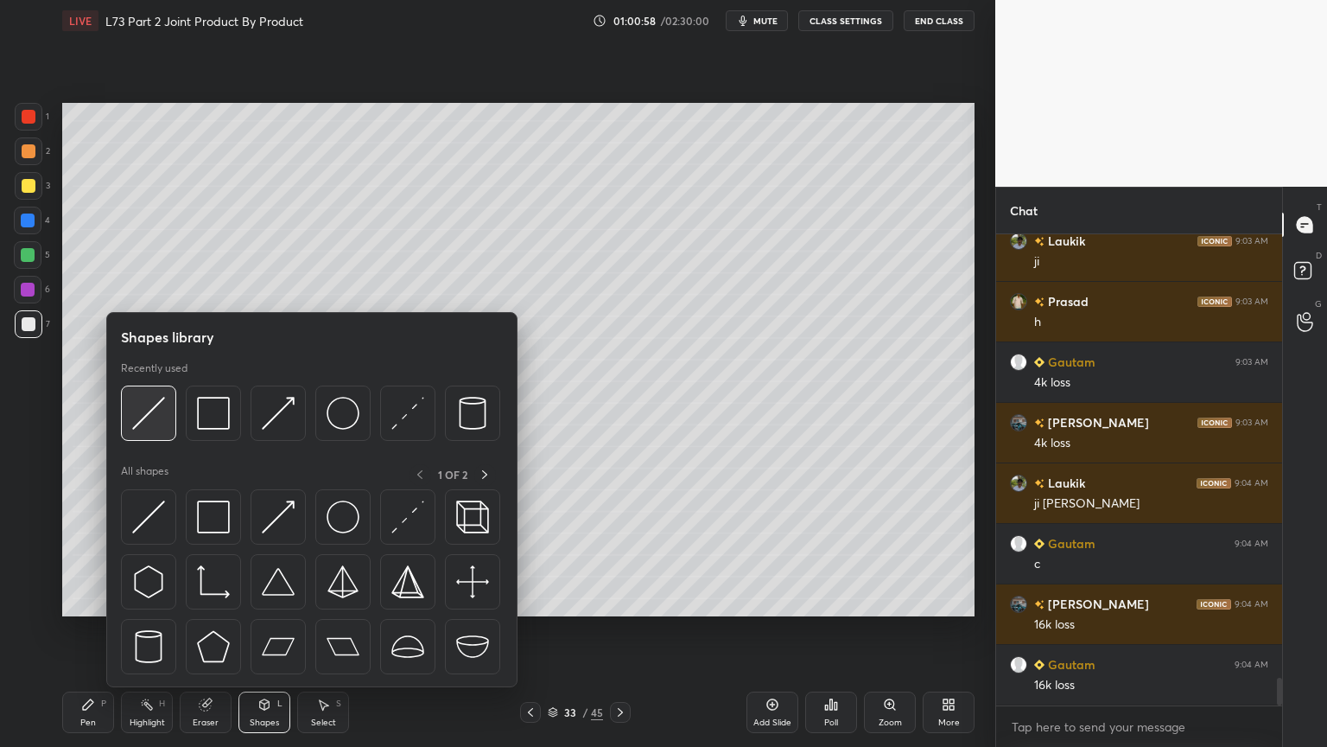
click at [150, 419] on img at bounding box center [148, 413] width 33 height 33
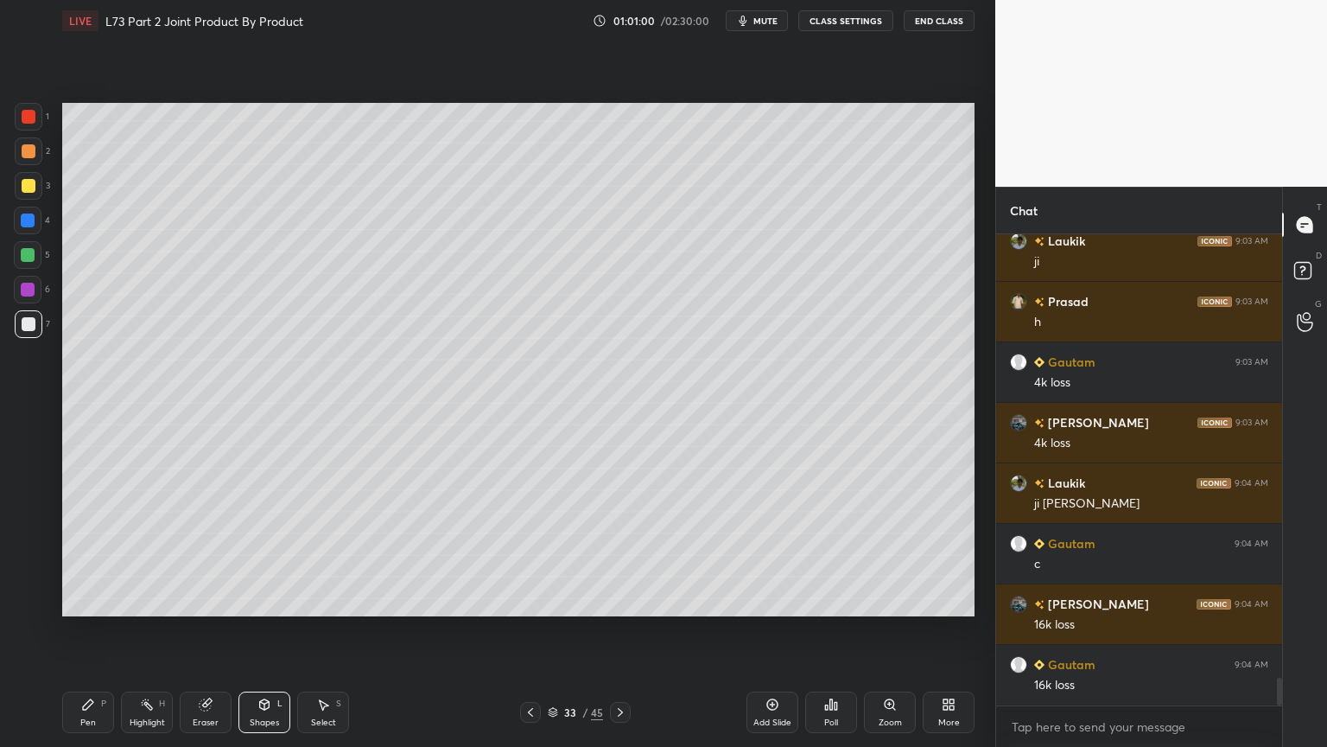
click at [89, 600] on icon at bounding box center [88, 704] width 14 height 14
click at [159, 600] on div "H" at bounding box center [162, 703] width 6 height 9
click at [93, 600] on icon at bounding box center [88, 704] width 14 height 14
click at [12, 273] on div "1 2 3 4 5 6 7 C X Z C X Z E E Erase all H H" at bounding box center [27, 359] width 55 height 513
click at [32, 258] on div at bounding box center [28, 255] width 14 height 14
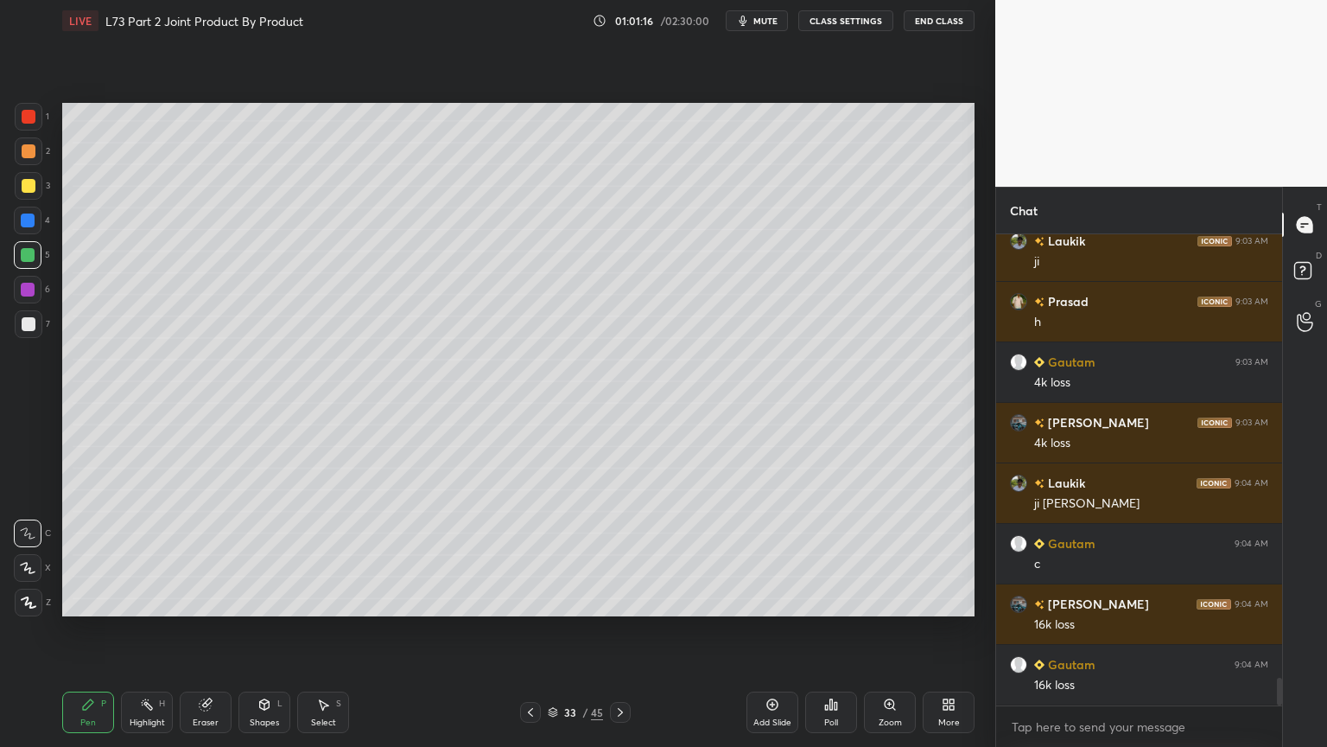
click at [262, 600] on div "Shapes L" at bounding box center [265, 711] width 52 height 41
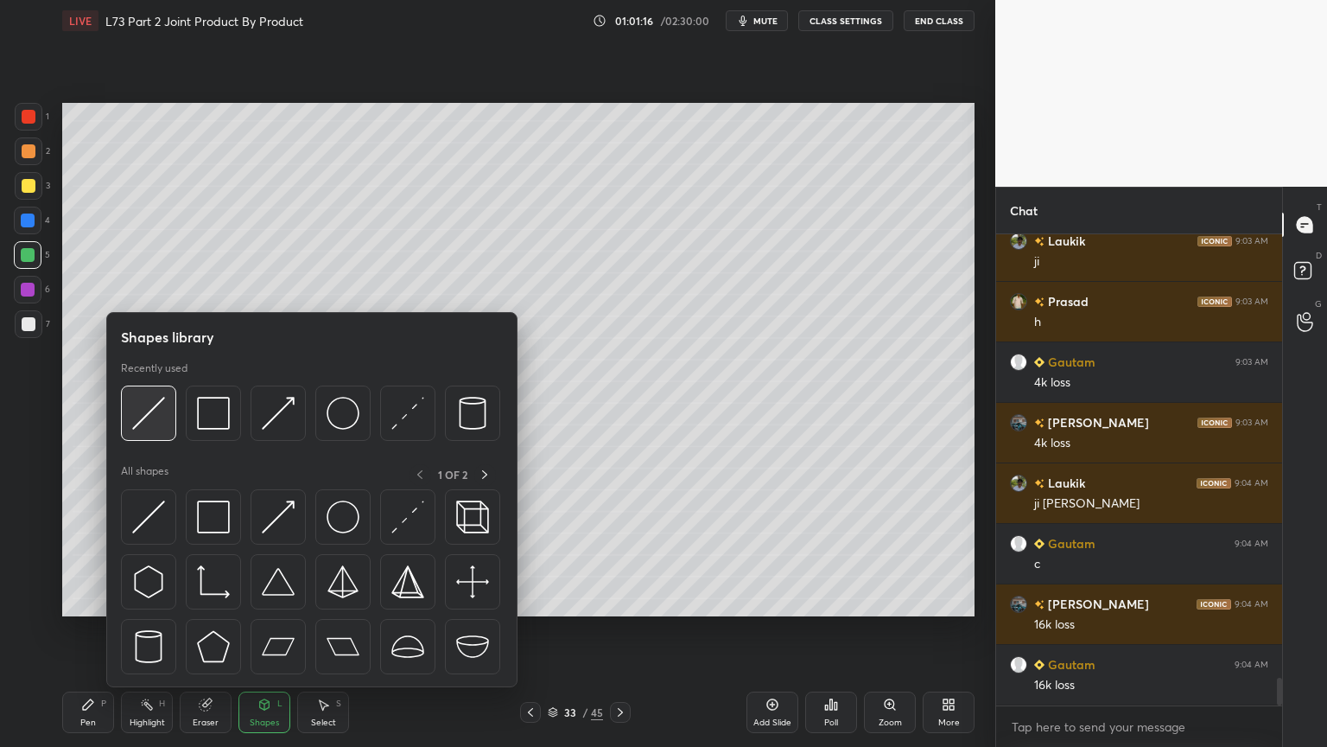
click at [148, 430] on div at bounding box center [148, 412] width 55 height 55
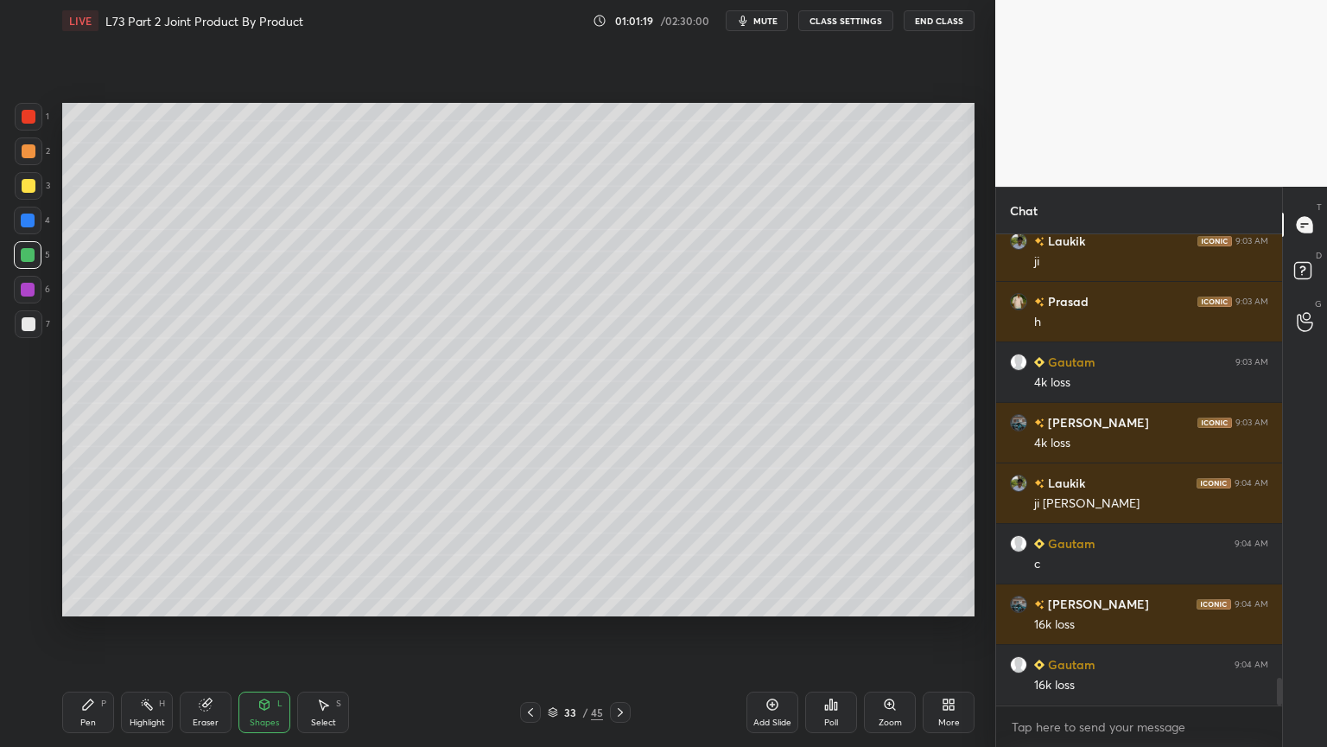
click at [90, 600] on icon at bounding box center [88, 704] width 14 height 14
click at [28, 328] on div at bounding box center [29, 324] width 14 height 14
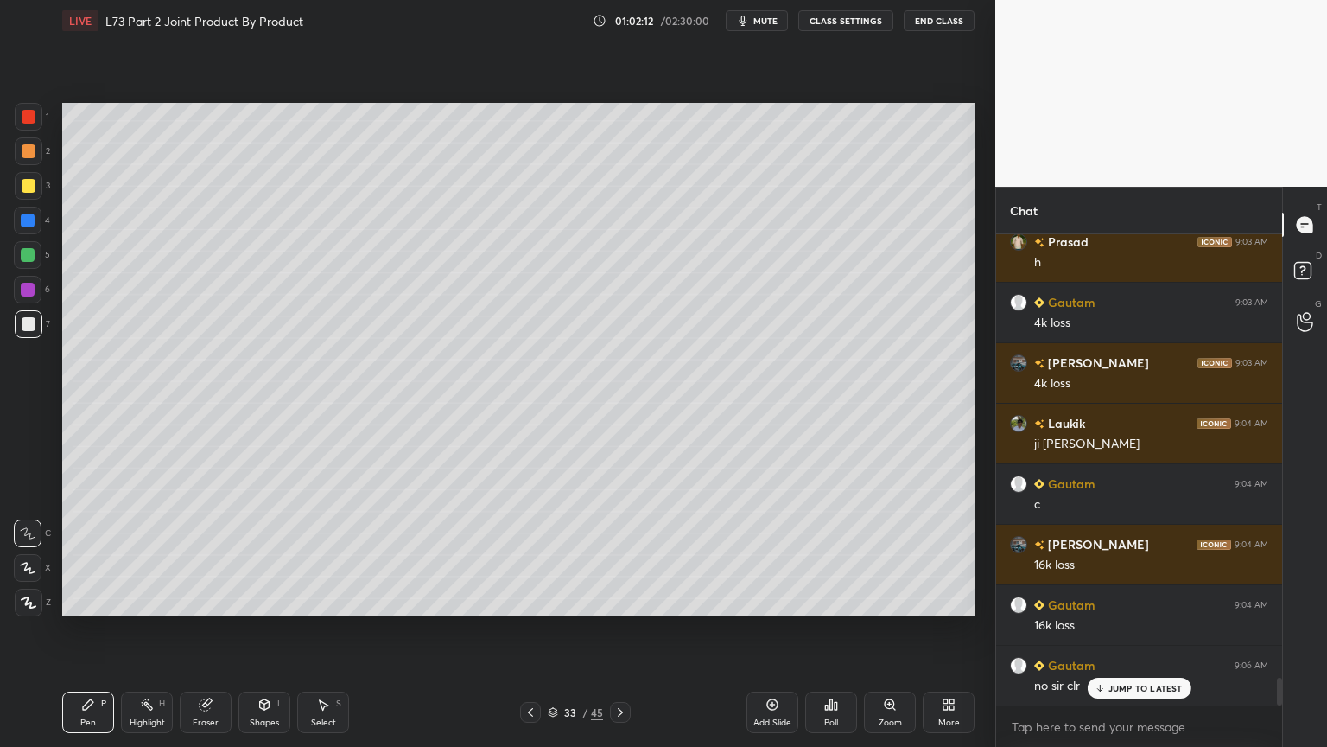
scroll to position [7649, 0]
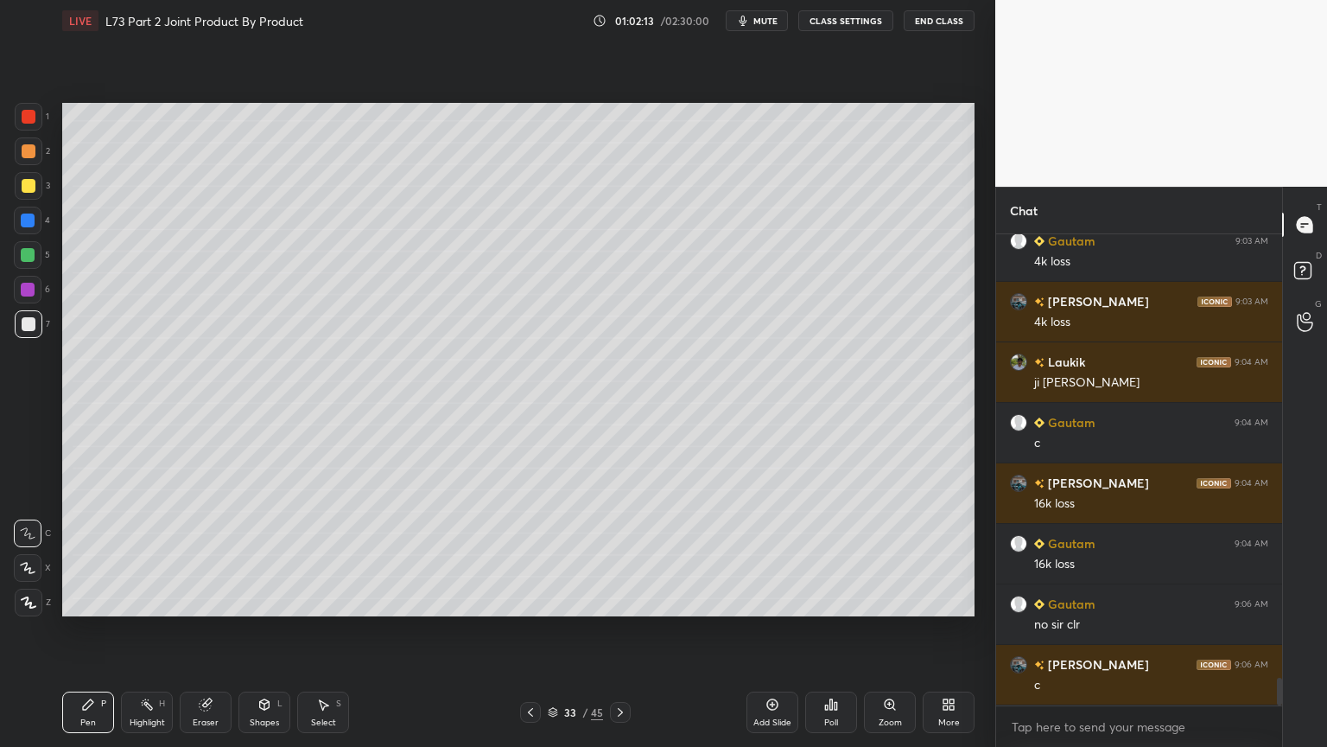
click at [143, 600] on div "Highlight" at bounding box center [147, 722] width 35 height 9
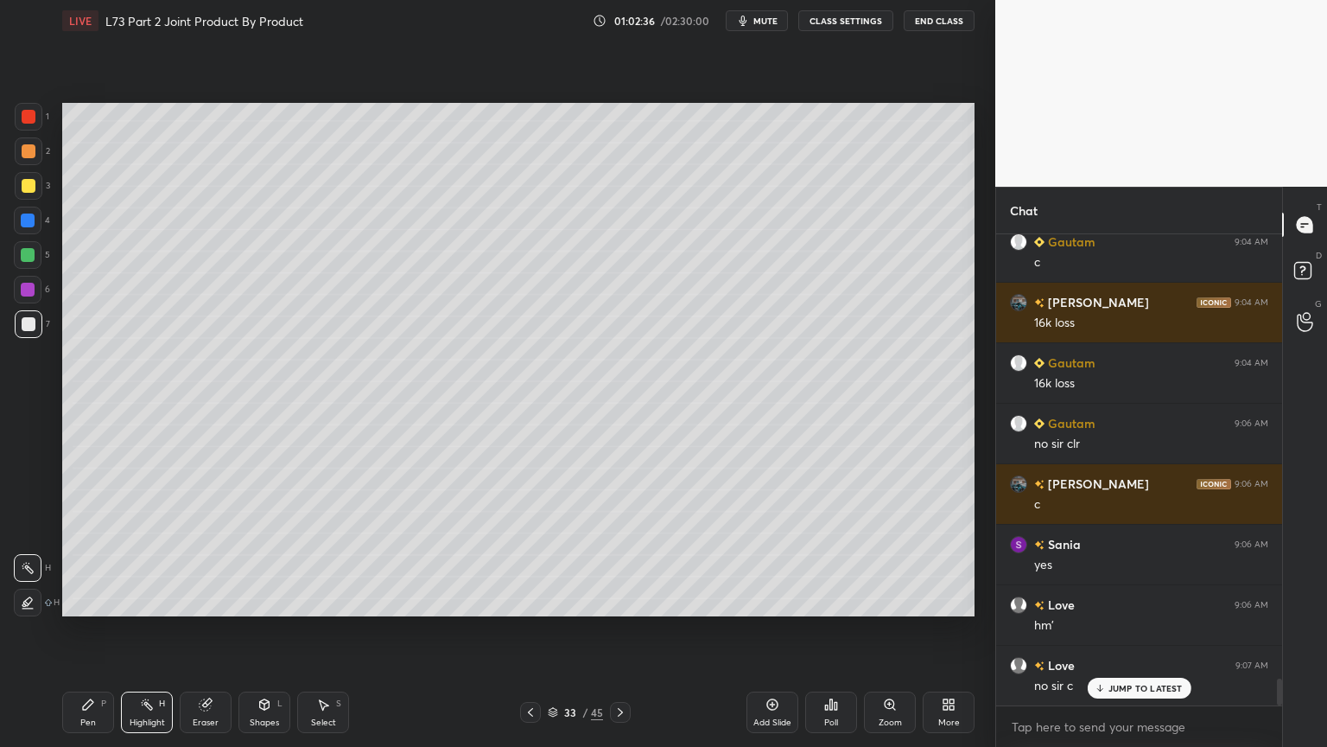
scroll to position [7891, 0]
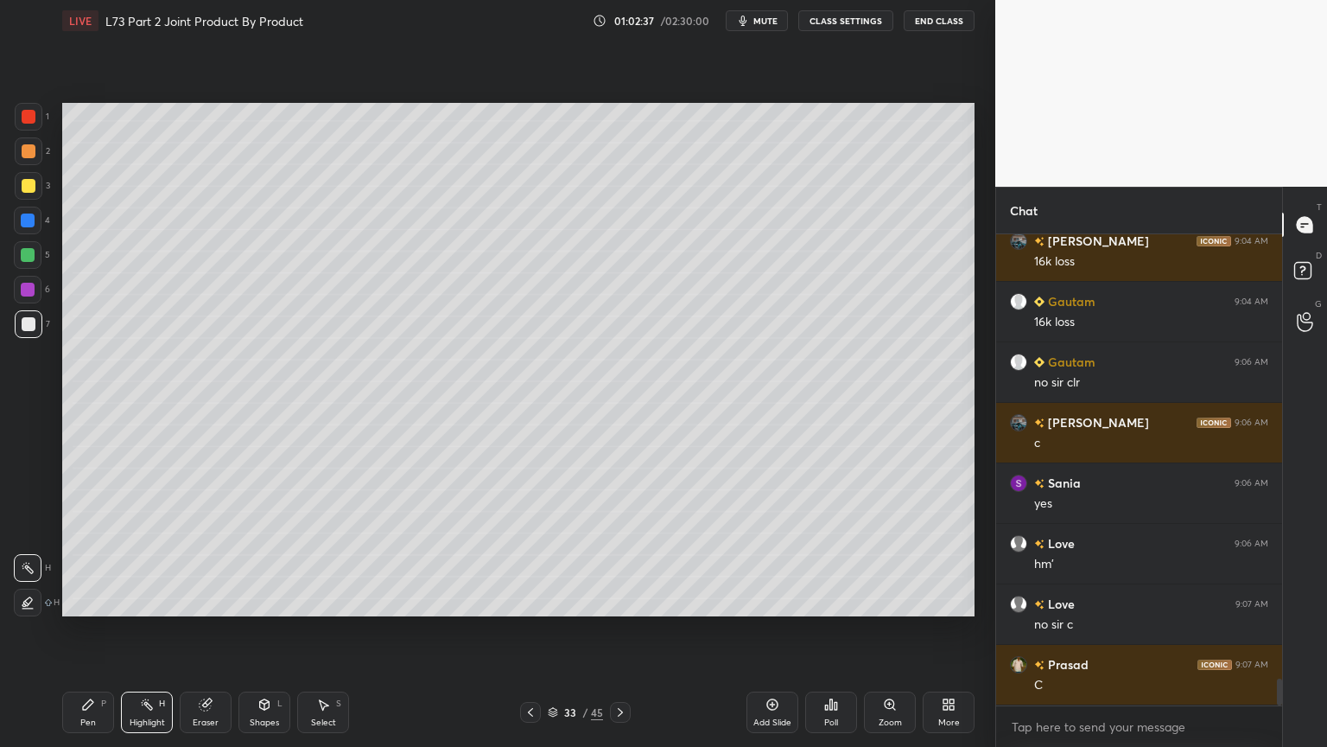
click at [334, 600] on div "Select S" at bounding box center [323, 711] width 52 height 41
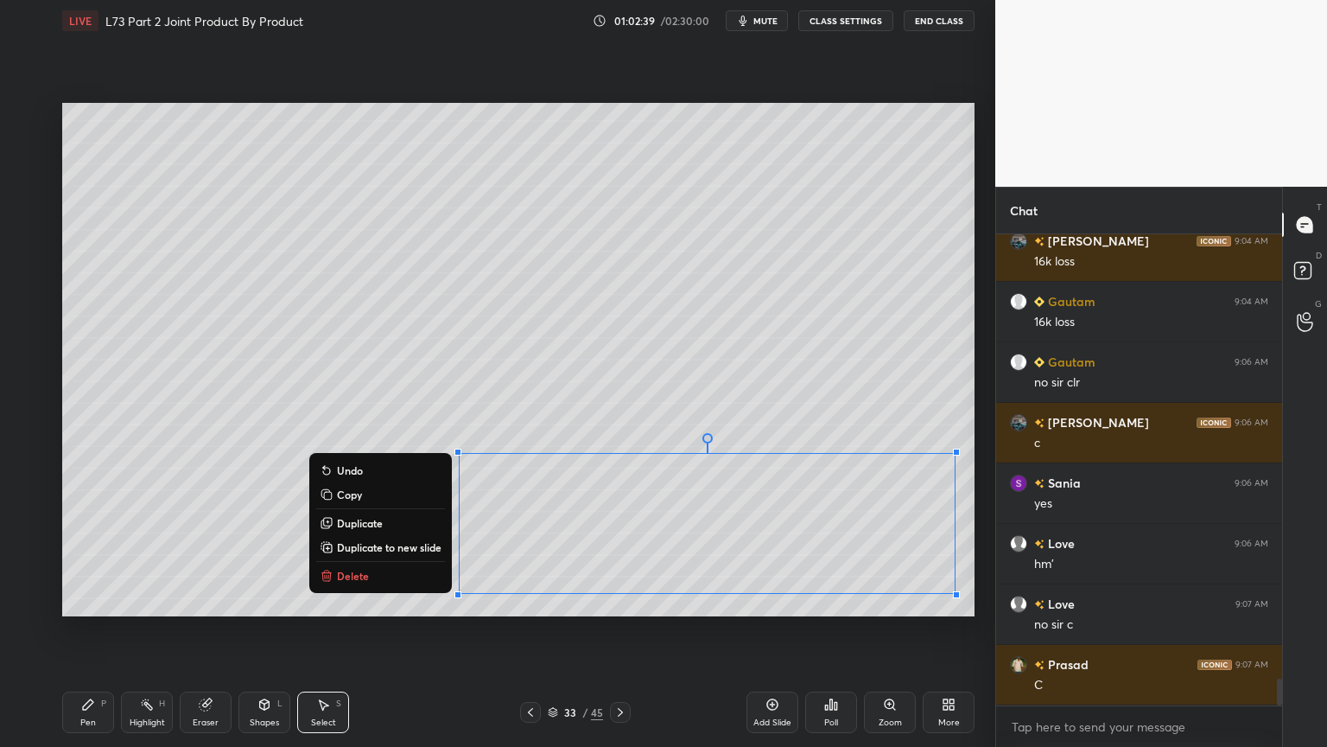
click at [331, 574] on icon at bounding box center [327, 576] width 14 height 14
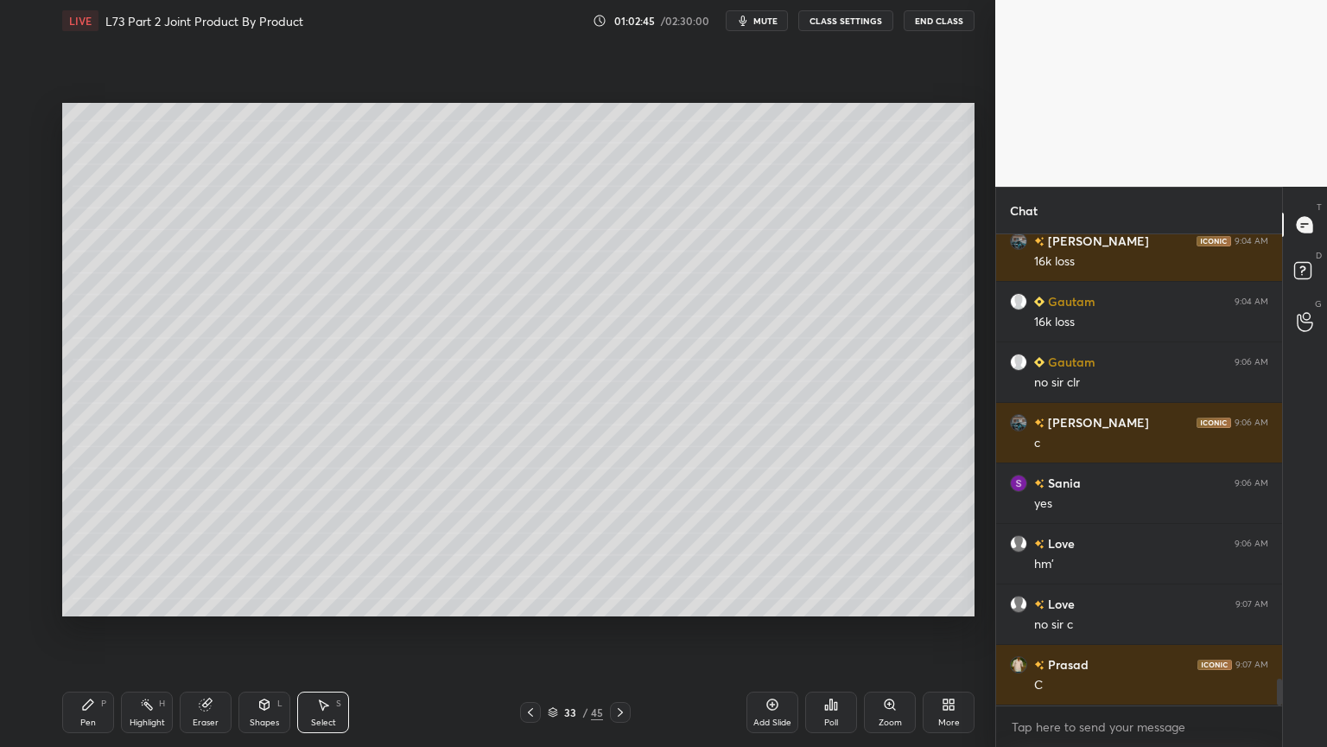
click at [525, 600] on icon at bounding box center [531, 712] width 14 height 14
click at [622, 600] on icon at bounding box center [621, 712] width 14 height 14
click at [825, 600] on div "Poll" at bounding box center [831, 722] width 14 height 9
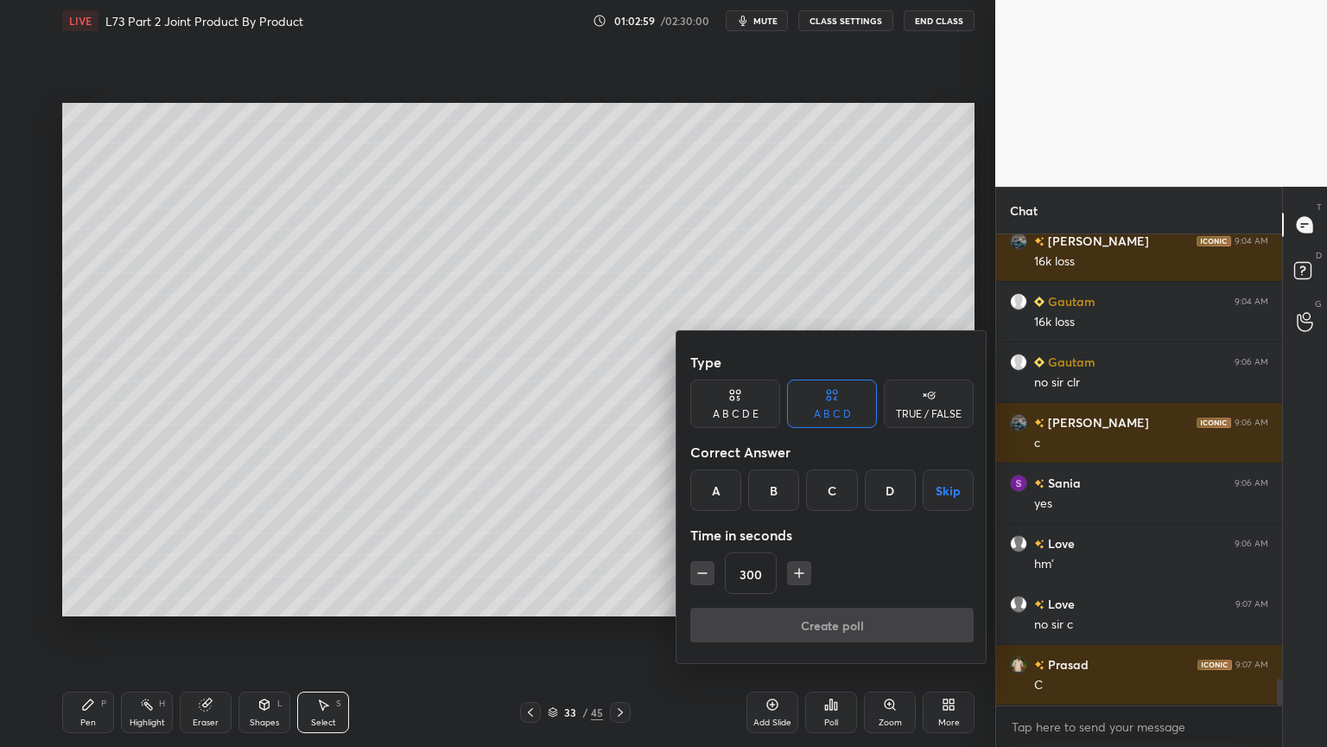
click at [703, 570] on icon "button" at bounding box center [702, 572] width 17 height 17
click at [704, 576] on icon "button" at bounding box center [702, 572] width 17 height 17
click at [703, 578] on icon "button" at bounding box center [702, 572] width 17 height 17
click at [703, 577] on icon "button" at bounding box center [702, 572] width 17 height 17
type input "240"
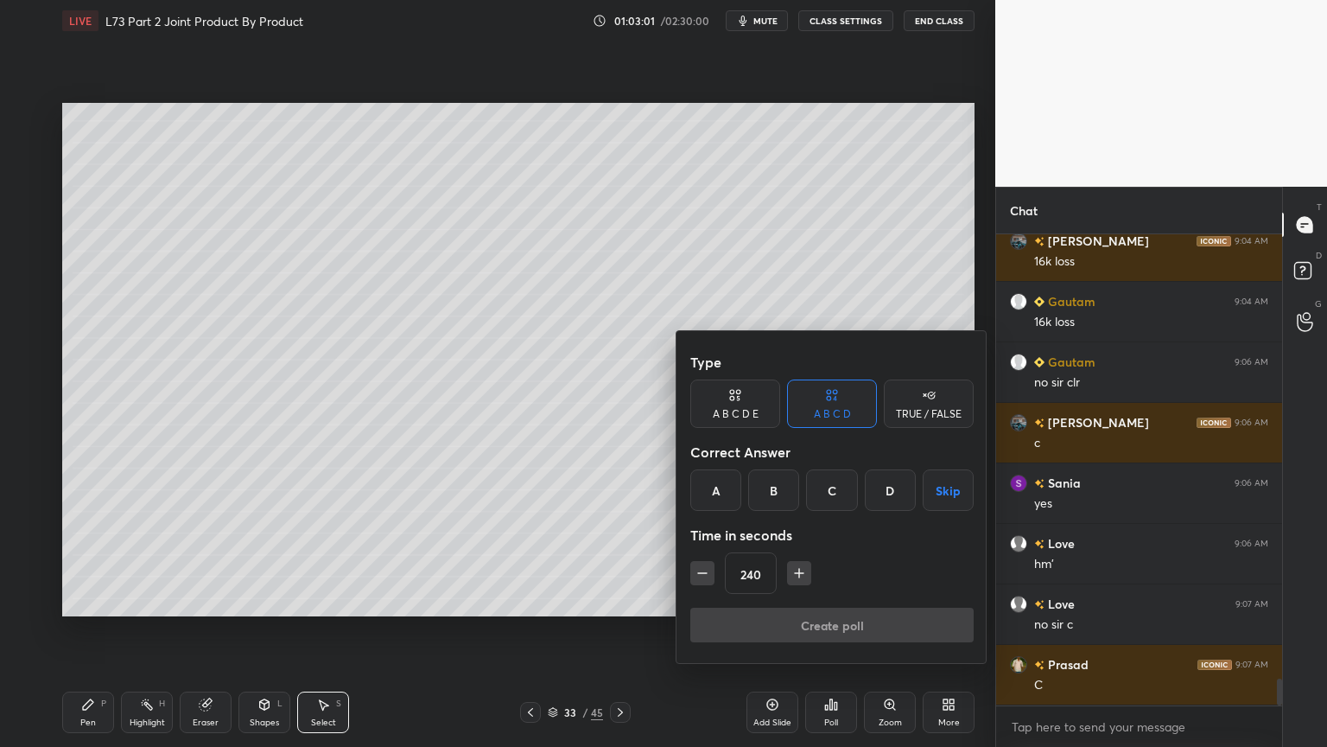
click at [831, 493] on div "C" at bounding box center [831, 489] width 51 height 41
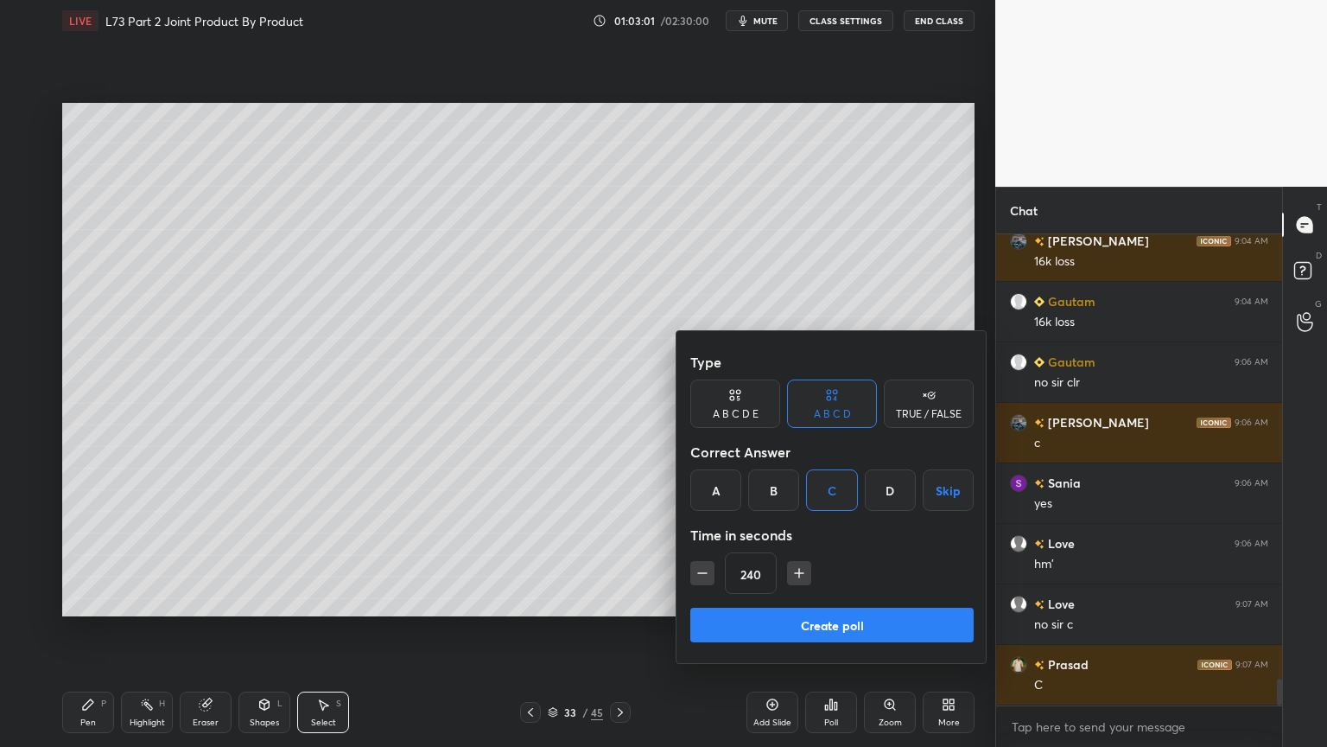
click at [761, 600] on button "Create poll" at bounding box center [832, 625] width 283 height 35
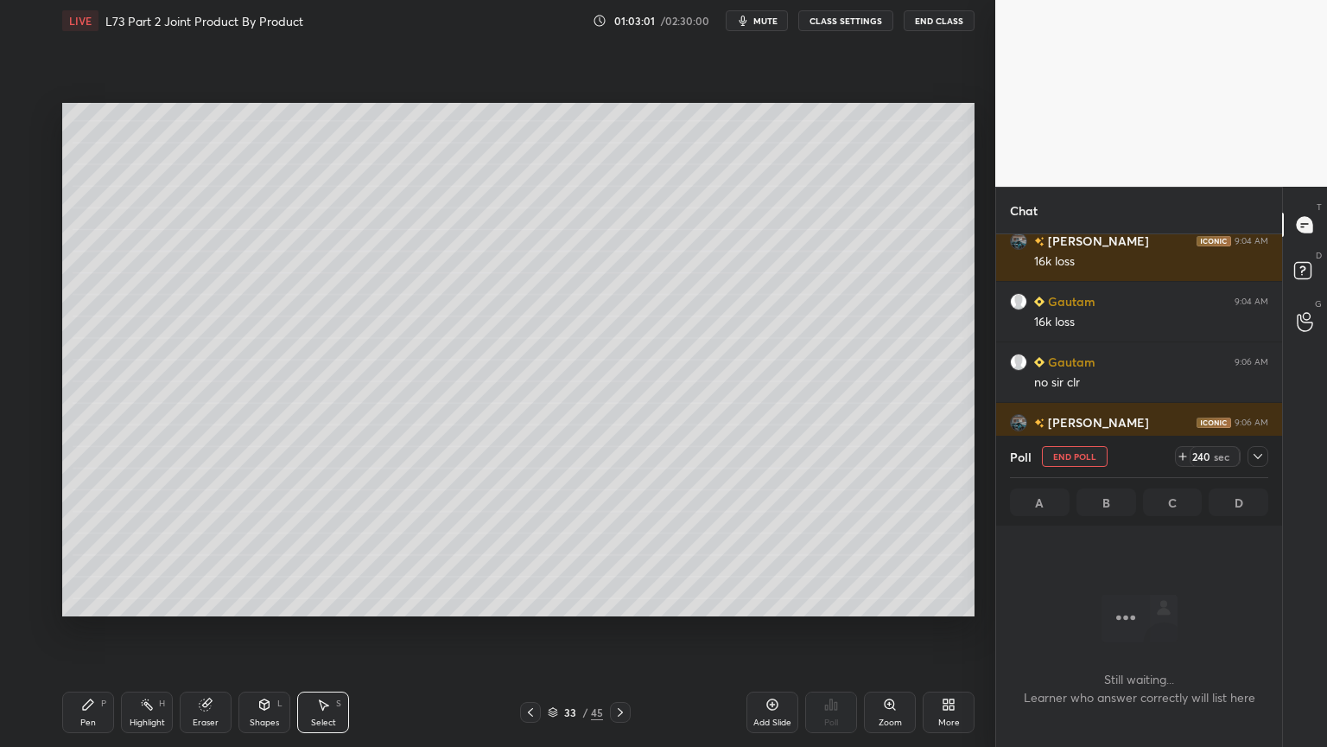
scroll to position [0, 0]
click at [764, 21] on span "mute" at bounding box center [766, 21] width 24 height 12
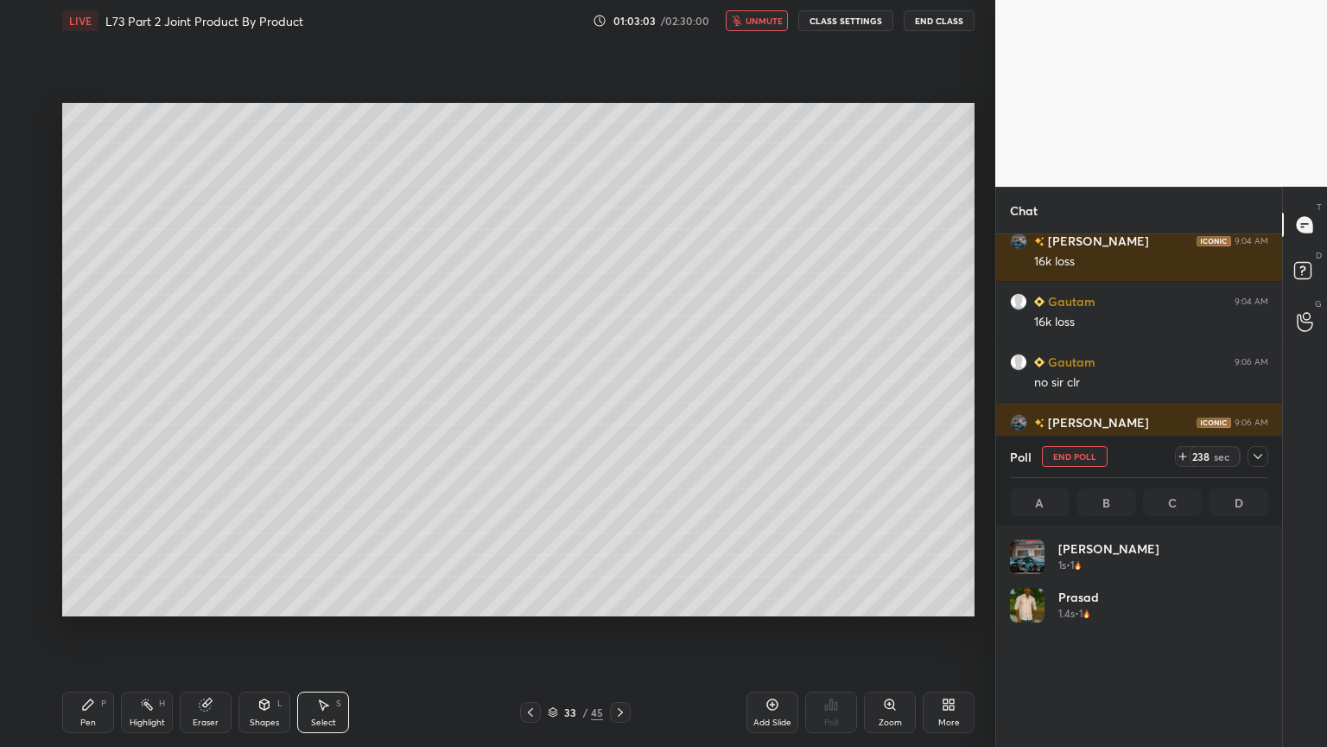
scroll to position [202, 253]
click at [531, 600] on icon at bounding box center [531, 712] width 14 height 14
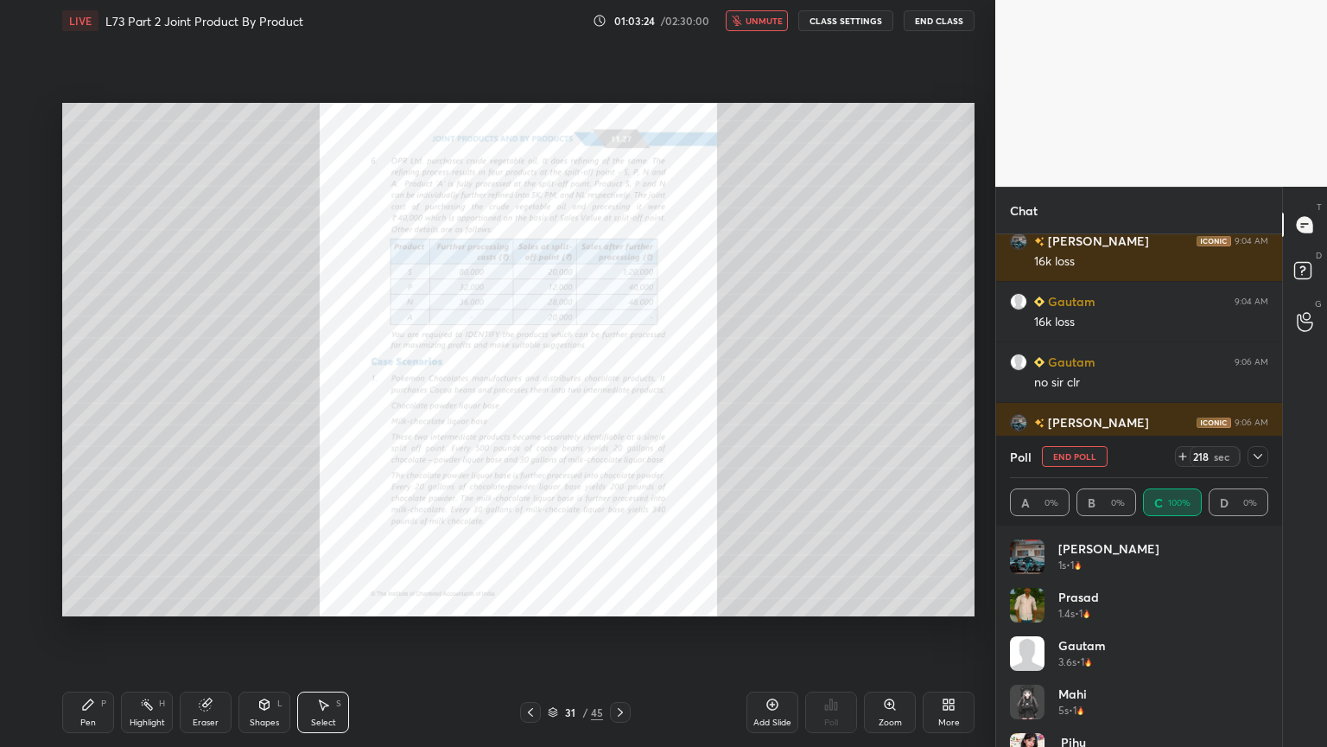
click at [532, 600] on icon at bounding box center [531, 712] width 14 height 14
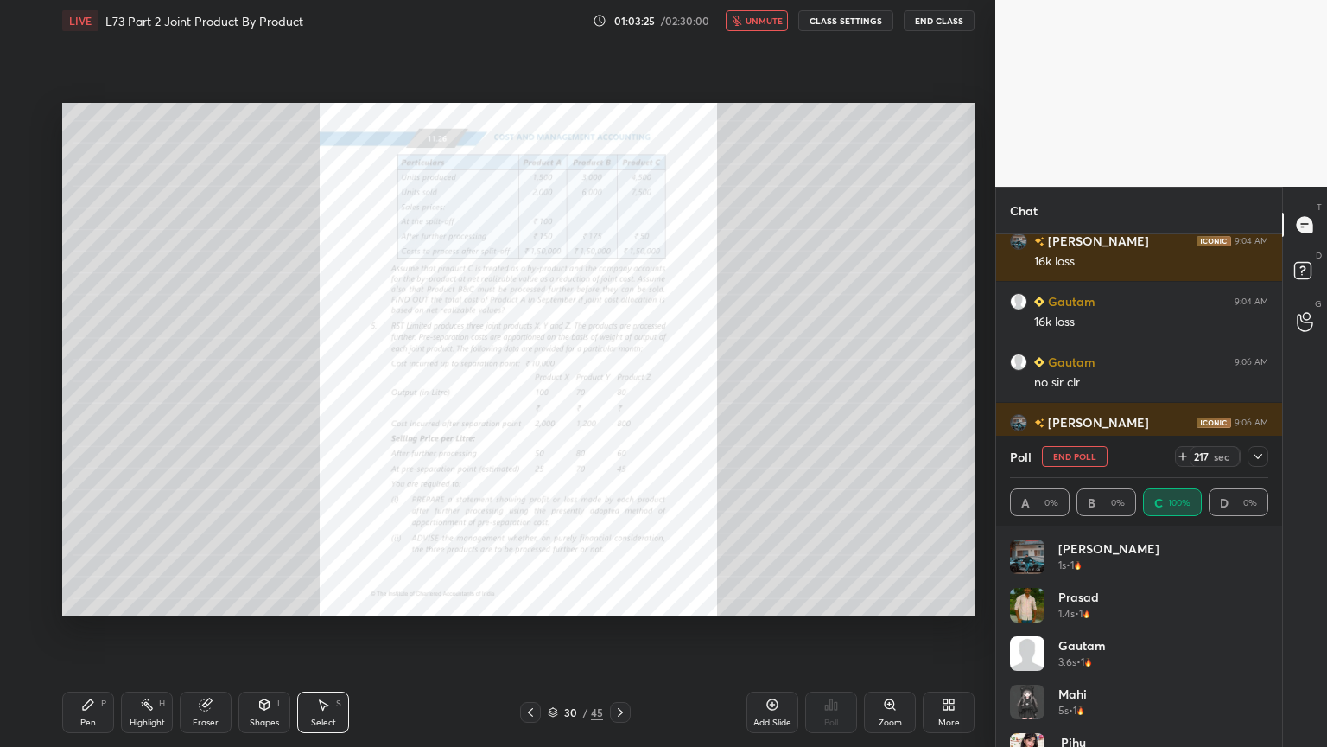
click at [533, 600] on icon at bounding box center [531, 712] width 14 height 14
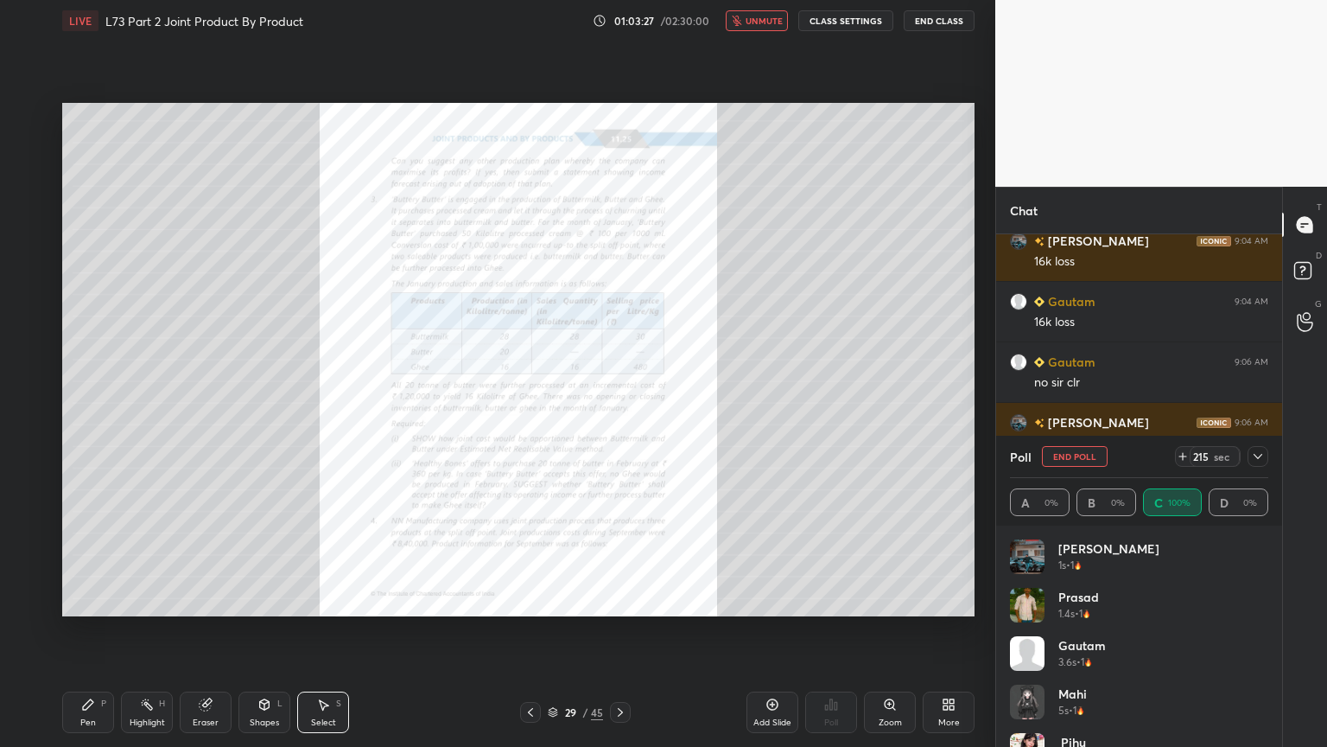
click at [627, 600] on icon at bounding box center [621, 712] width 14 height 14
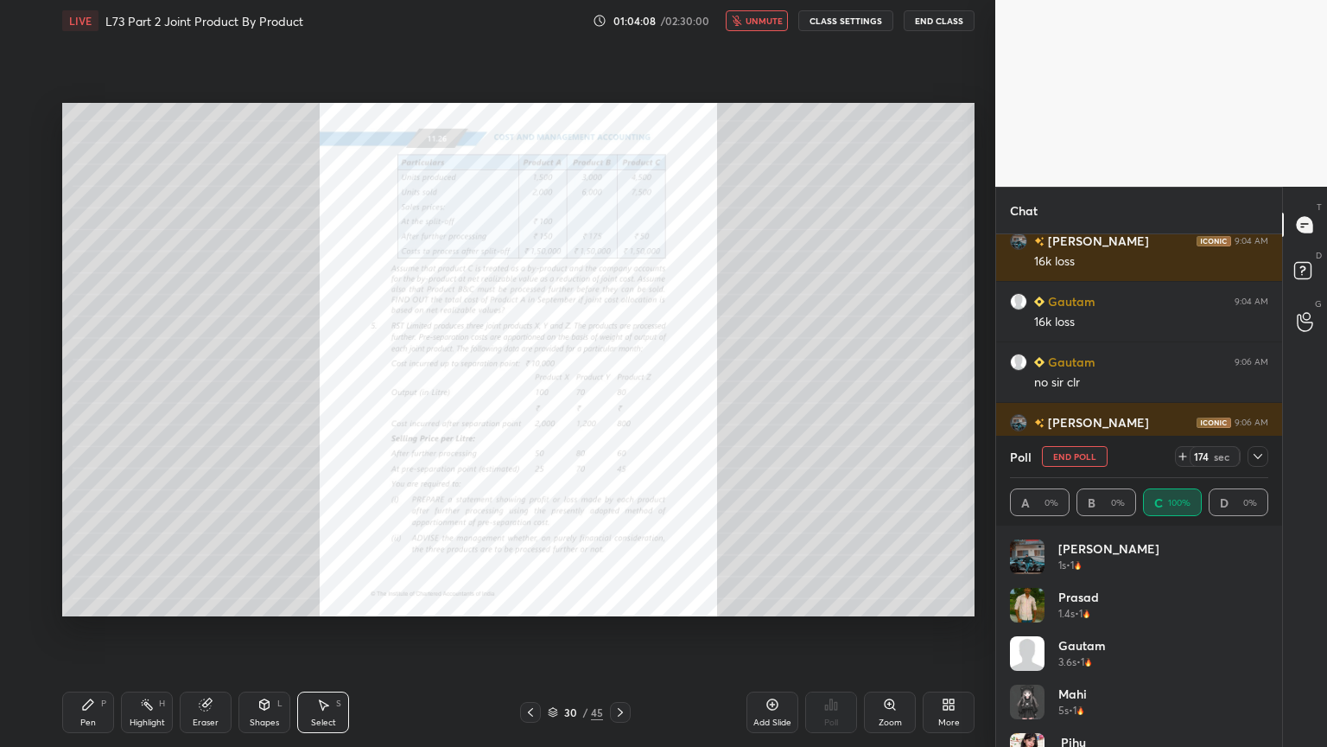
click at [530, 600] on icon at bounding box center [531, 712] width 14 height 14
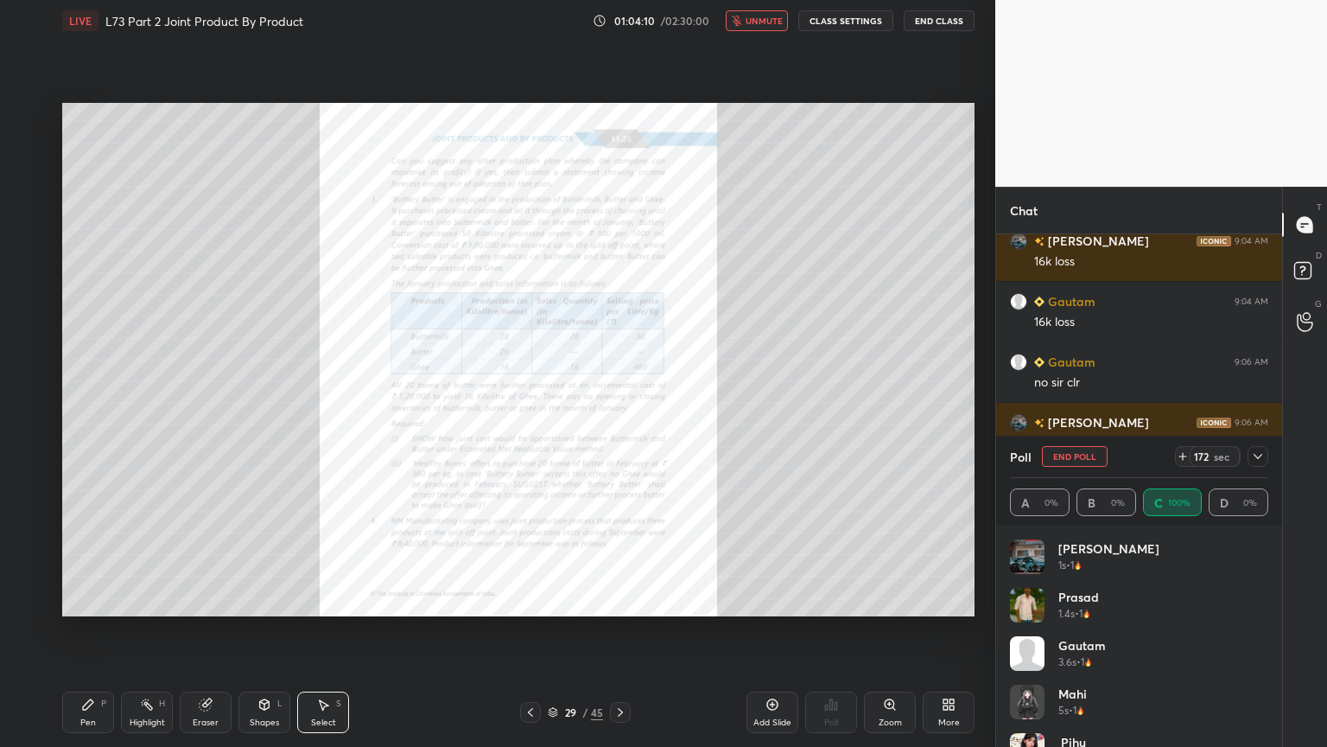
click at [532, 600] on icon at bounding box center [531, 712] width 14 height 14
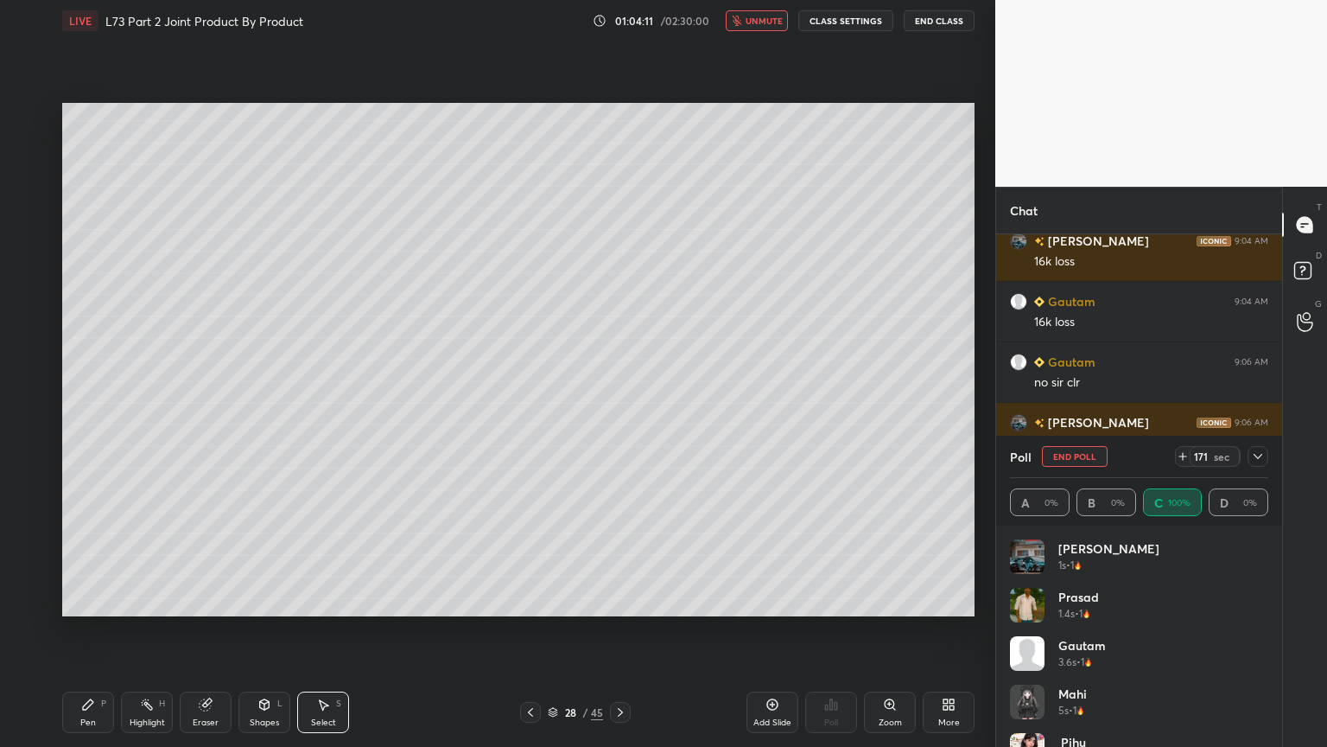
click at [622, 600] on icon at bounding box center [620, 712] width 5 height 9
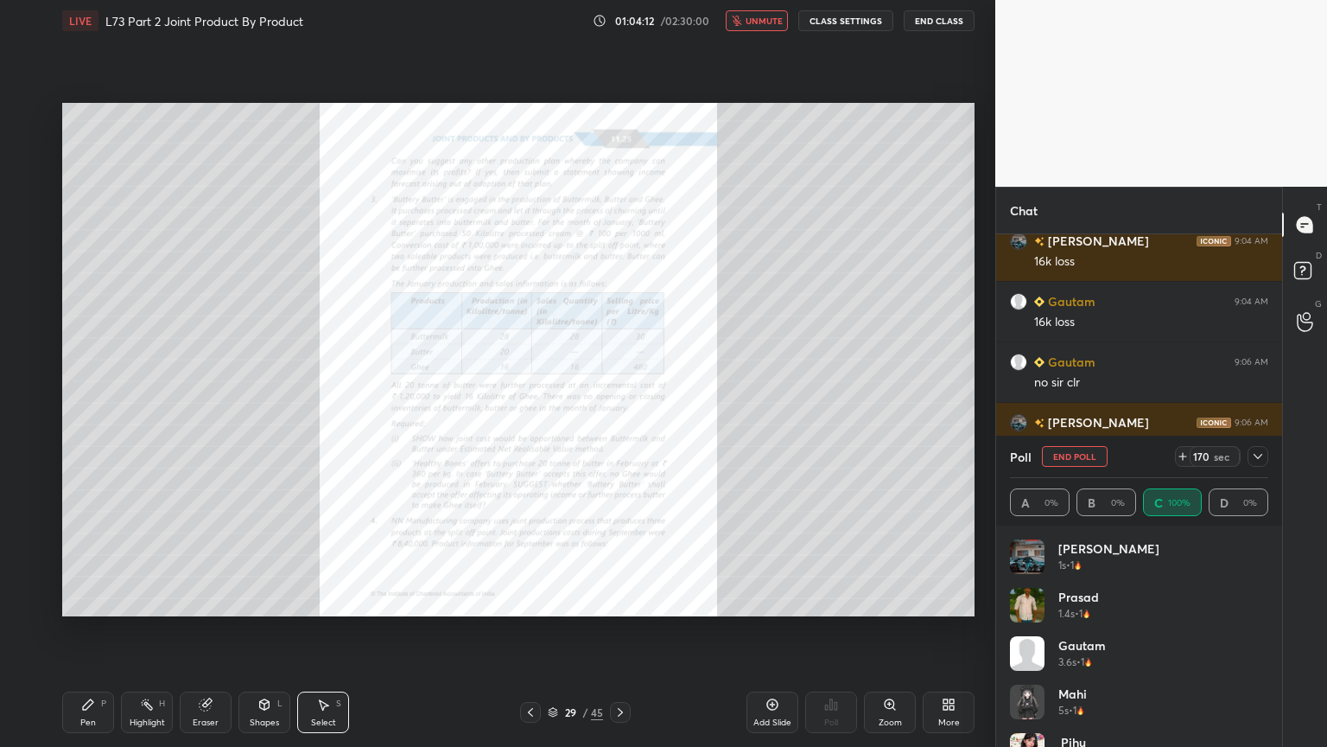
click at [532, 600] on icon at bounding box center [531, 712] width 14 height 14
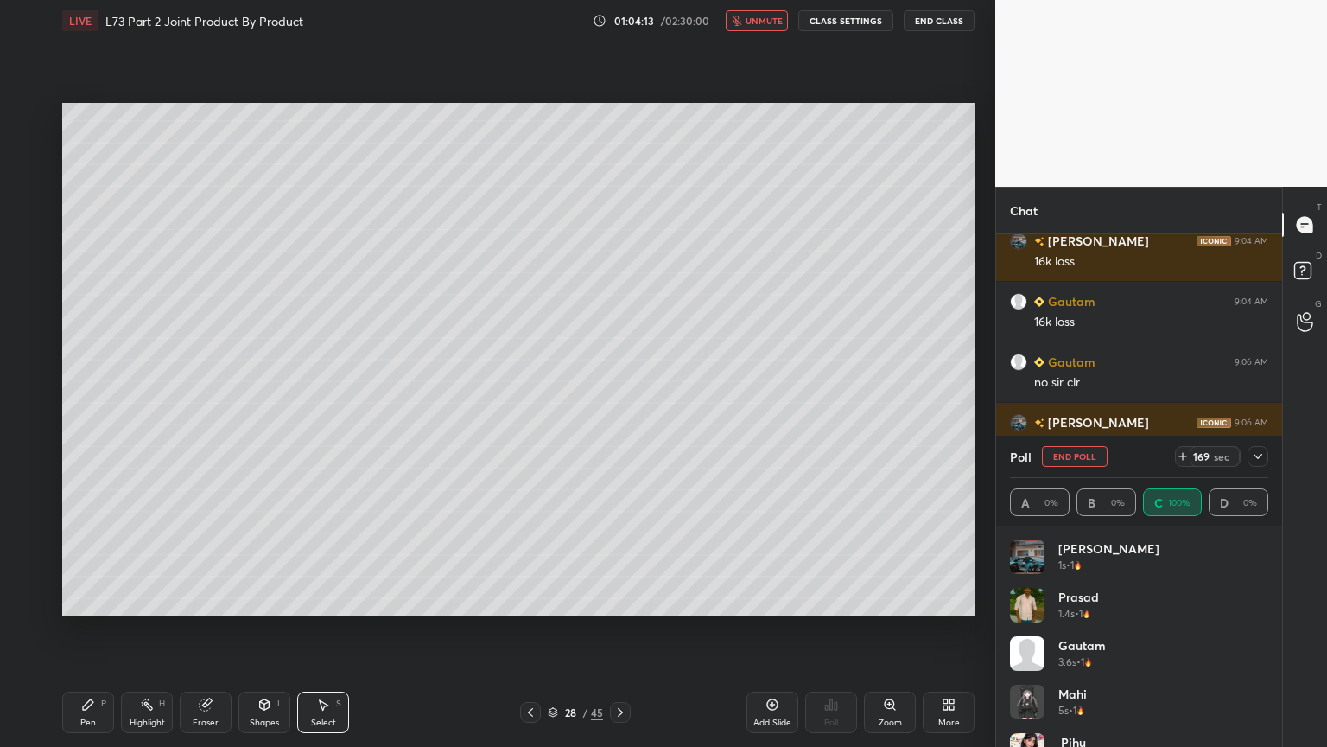
click at [531, 600] on icon at bounding box center [530, 712] width 5 height 9
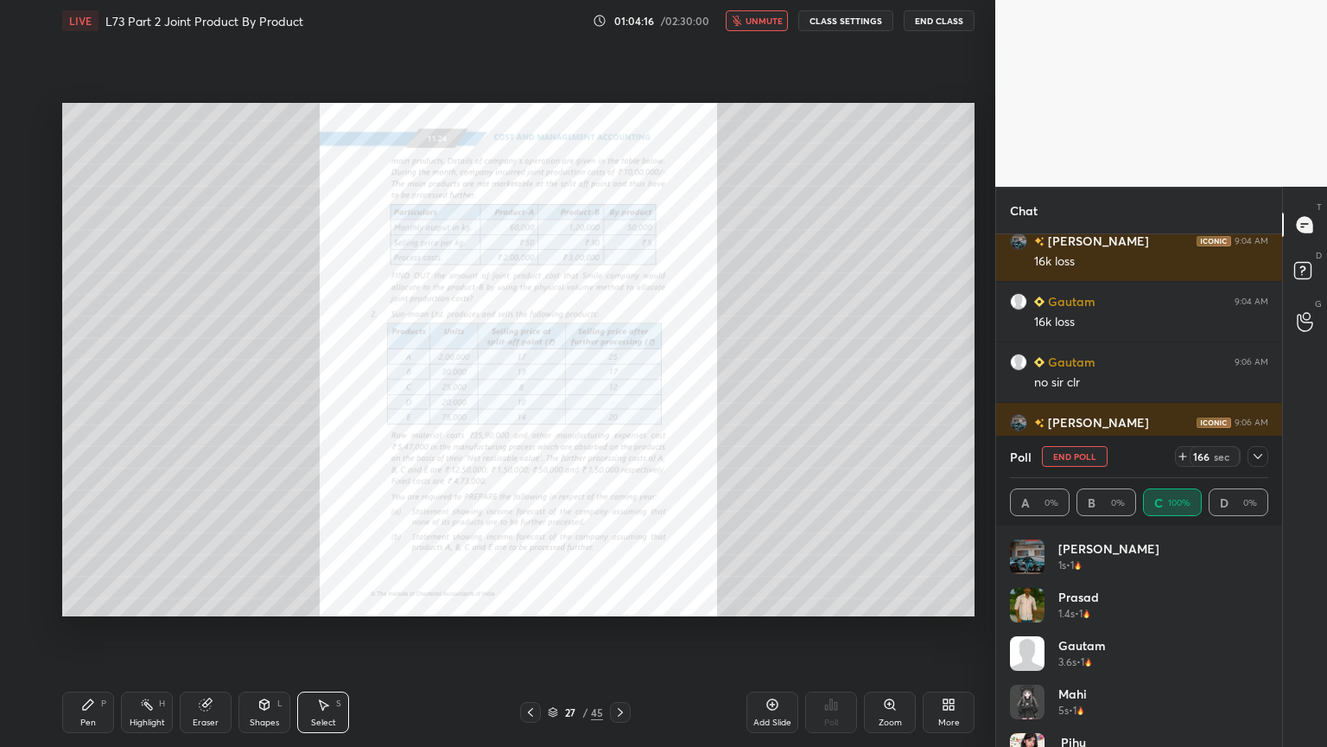
click at [554, 600] on icon at bounding box center [553, 712] width 10 height 10
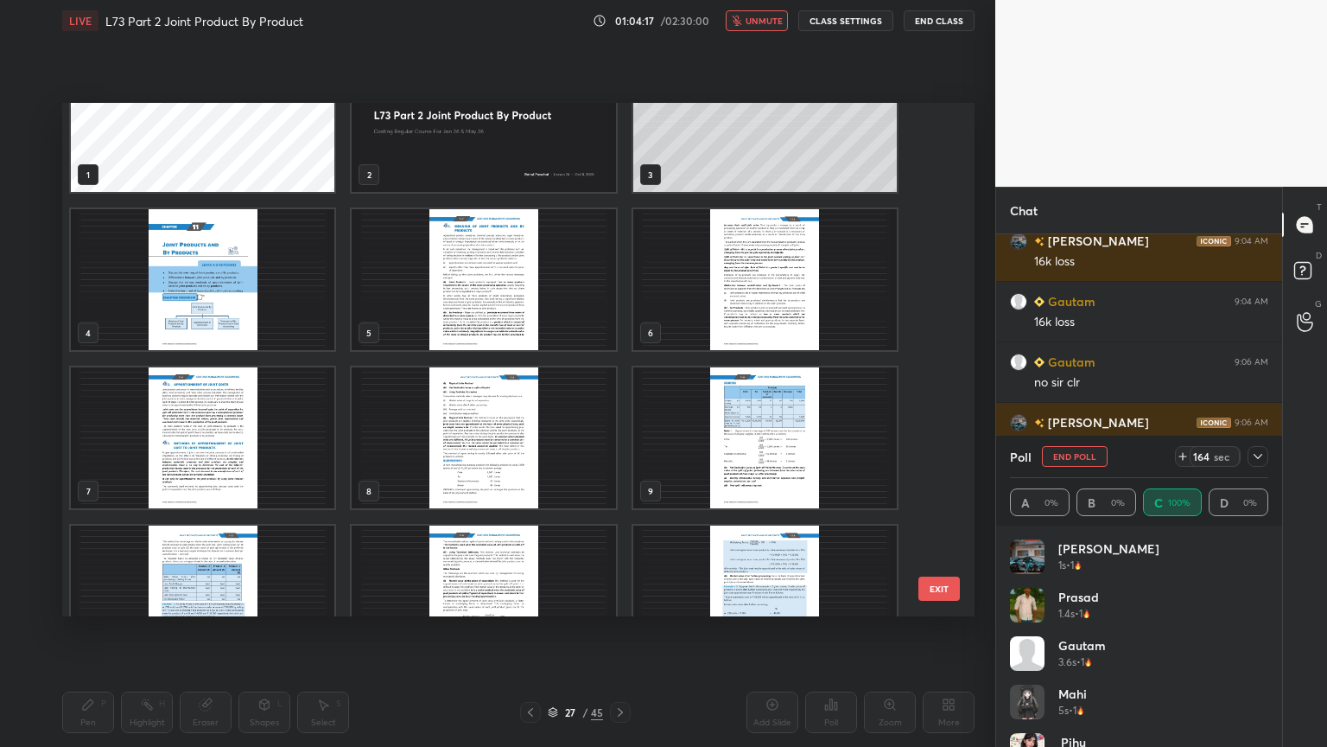
scroll to position [0, 0]
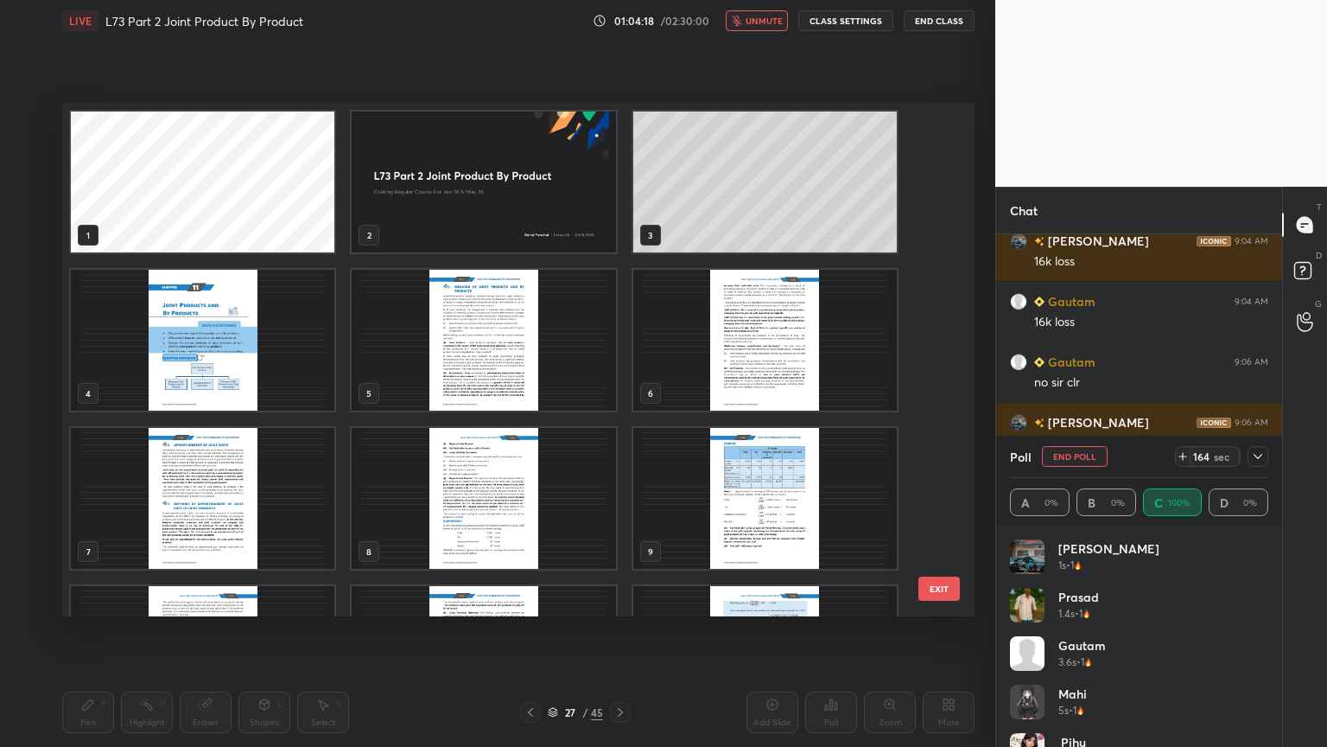
click at [539, 460] on img "grid" at bounding box center [484, 498] width 264 height 141
click at [467, 389] on img "grid" at bounding box center [484, 340] width 264 height 141
click at [514, 379] on img "grid" at bounding box center [484, 340] width 264 height 141
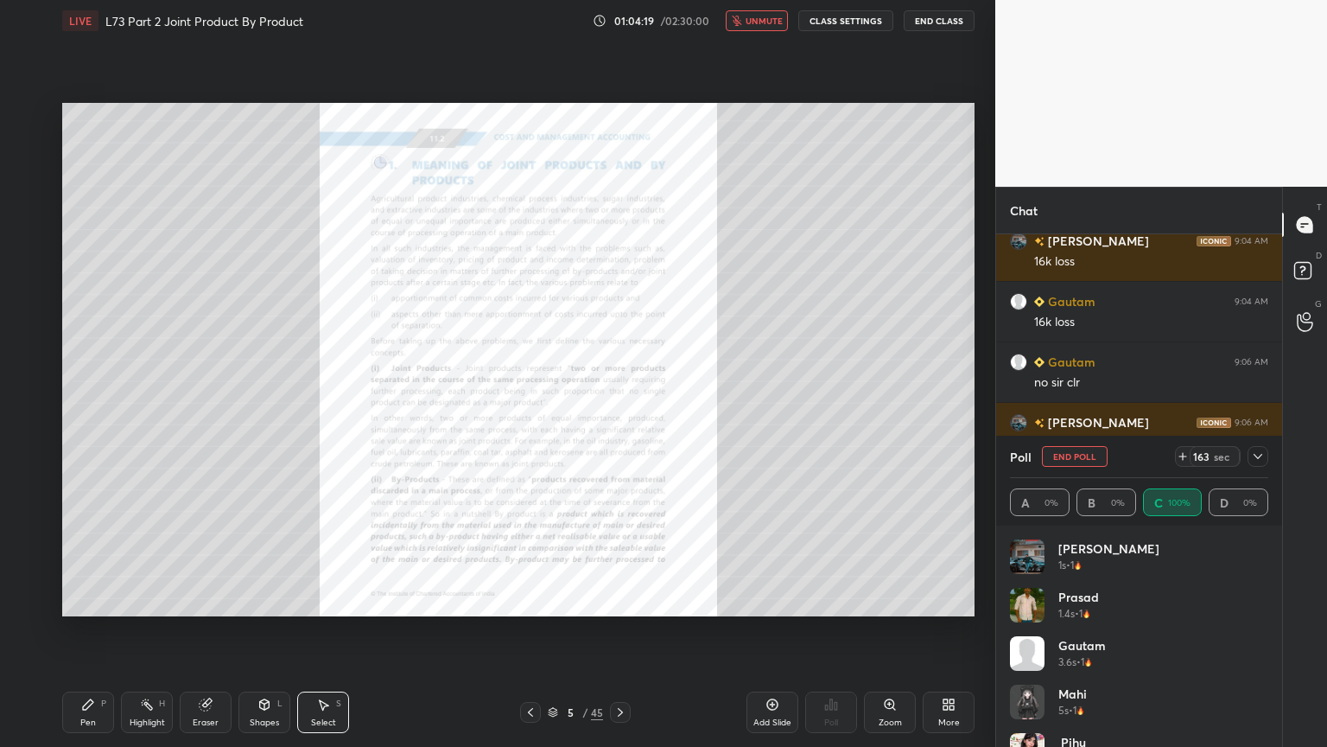
click at [519, 377] on img "grid" at bounding box center [484, 340] width 264 height 141
click at [624, 600] on icon at bounding box center [621, 712] width 14 height 14
click at [625, 600] on icon at bounding box center [621, 712] width 14 height 14
click at [624, 600] on icon at bounding box center [621, 712] width 14 height 14
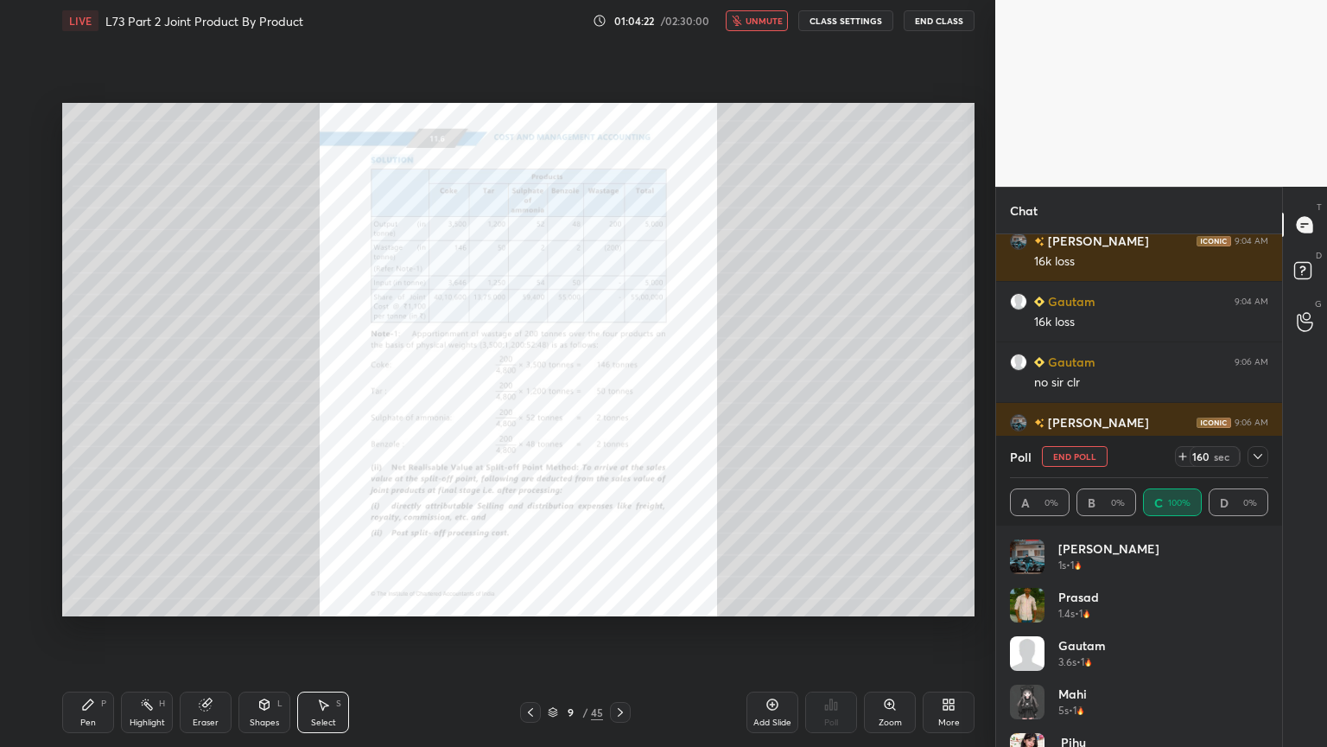
click at [623, 600] on icon at bounding box center [621, 712] width 14 height 14
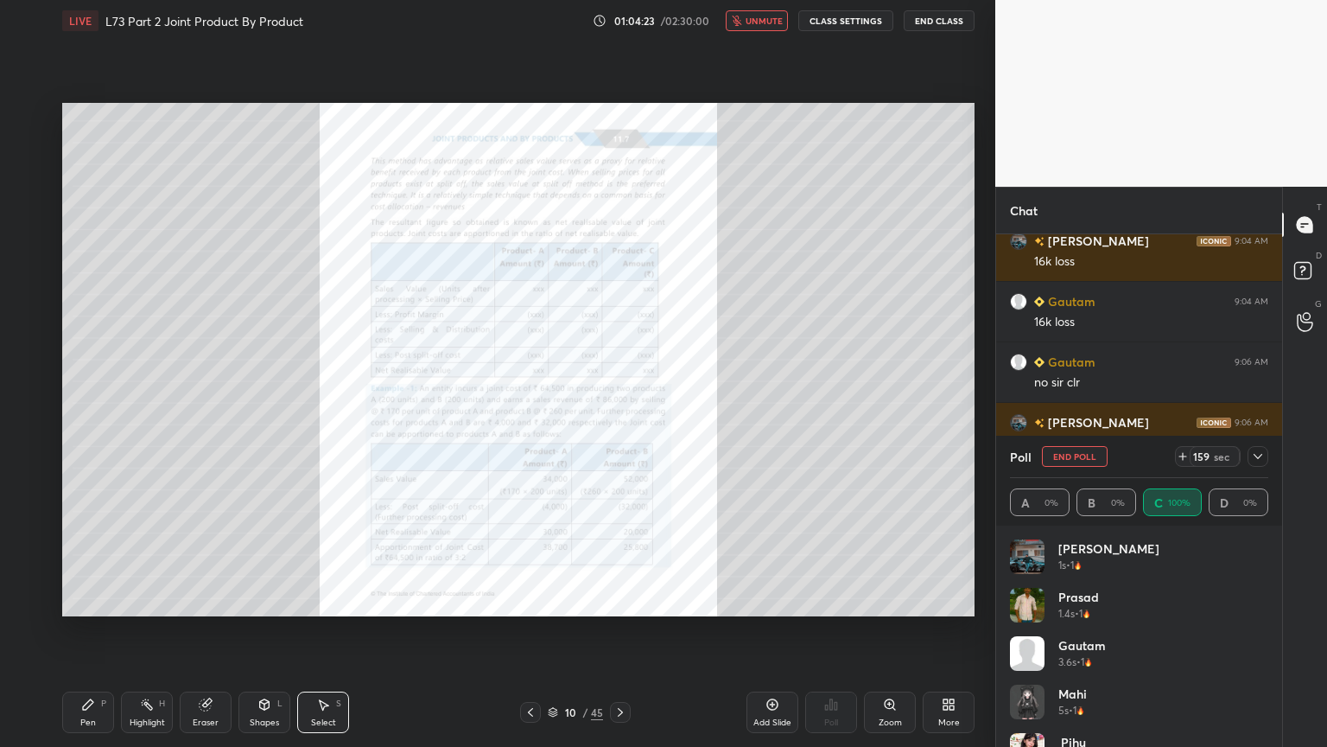
click at [622, 600] on icon at bounding box center [621, 712] width 14 height 14
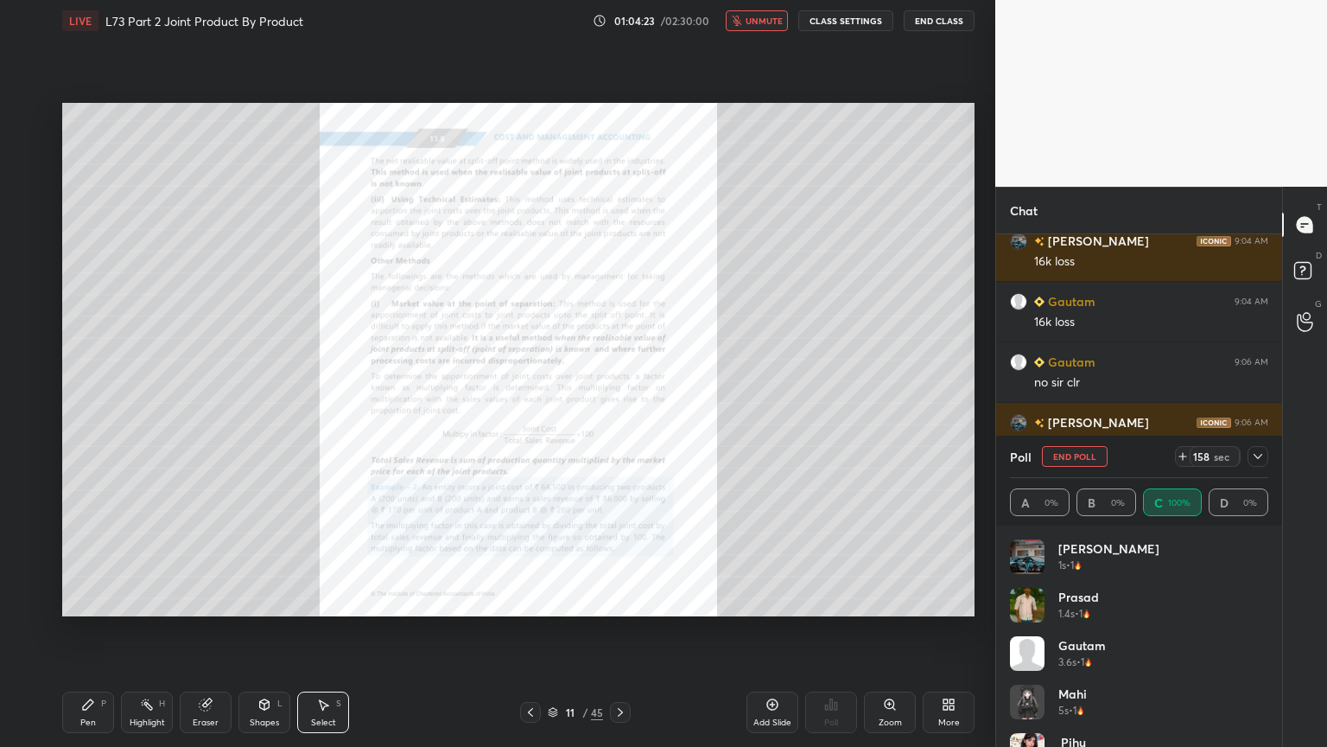
click at [621, 600] on icon at bounding box center [621, 712] width 14 height 14
click at [622, 600] on icon at bounding box center [621, 712] width 14 height 14
click at [530, 600] on icon at bounding box center [530, 712] width 5 height 9
click at [532, 600] on icon at bounding box center [531, 712] width 14 height 14
click at [533, 600] on icon at bounding box center [531, 712] width 14 height 14
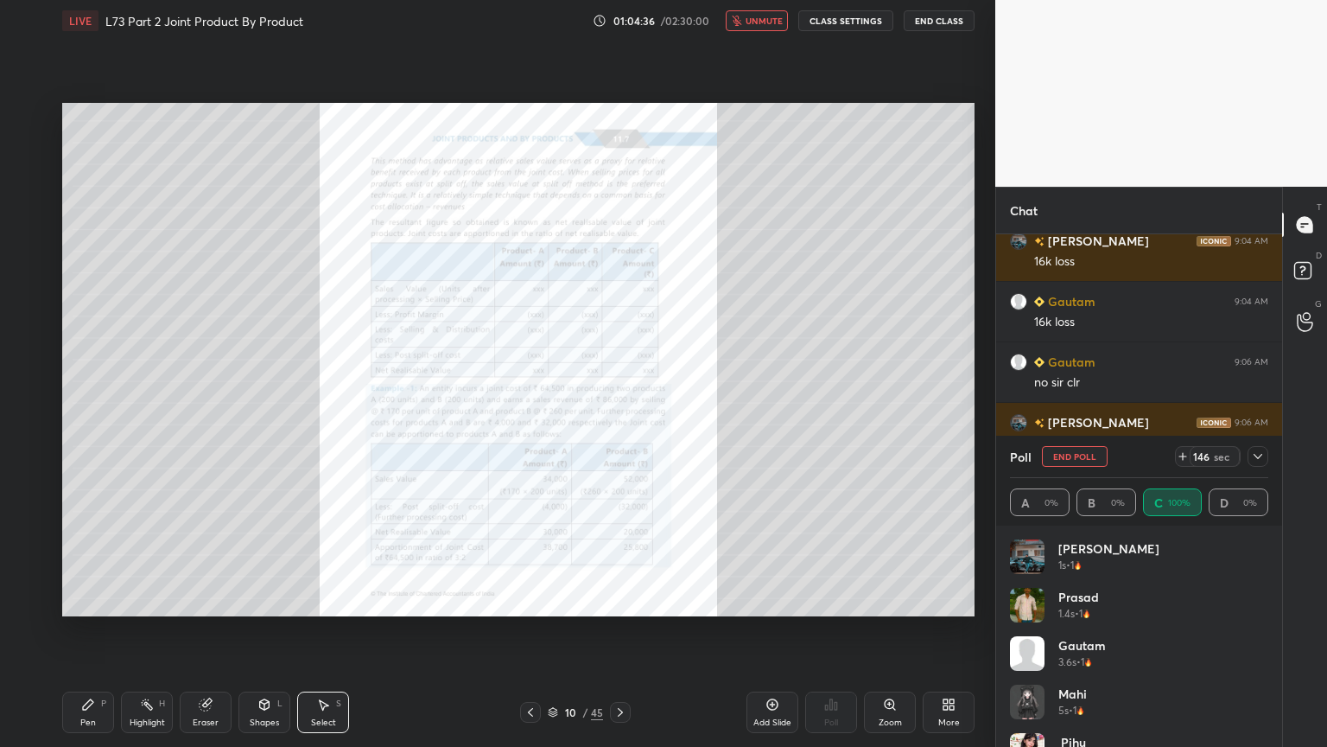
click at [534, 600] on icon at bounding box center [531, 712] width 14 height 14
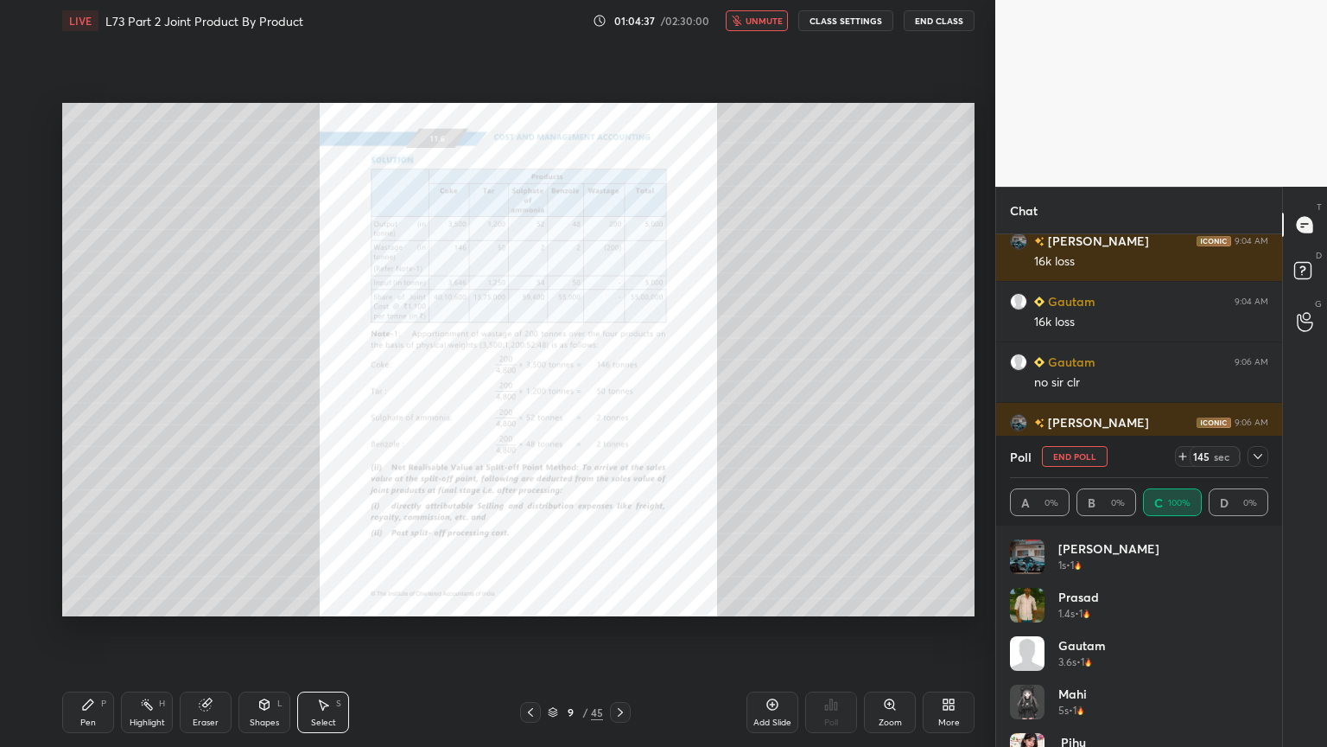
click at [533, 600] on icon at bounding box center [531, 712] width 14 height 14
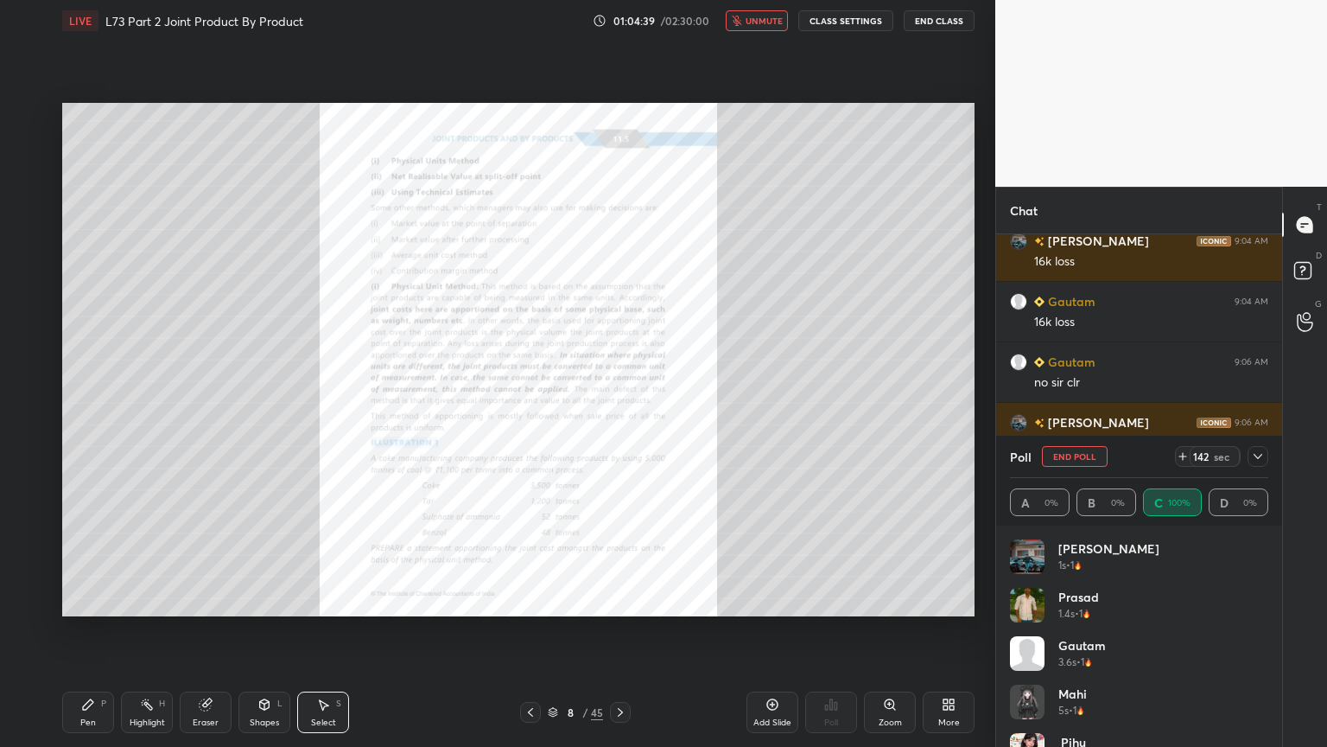
click at [619, 600] on icon at bounding box center [621, 712] width 14 height 14
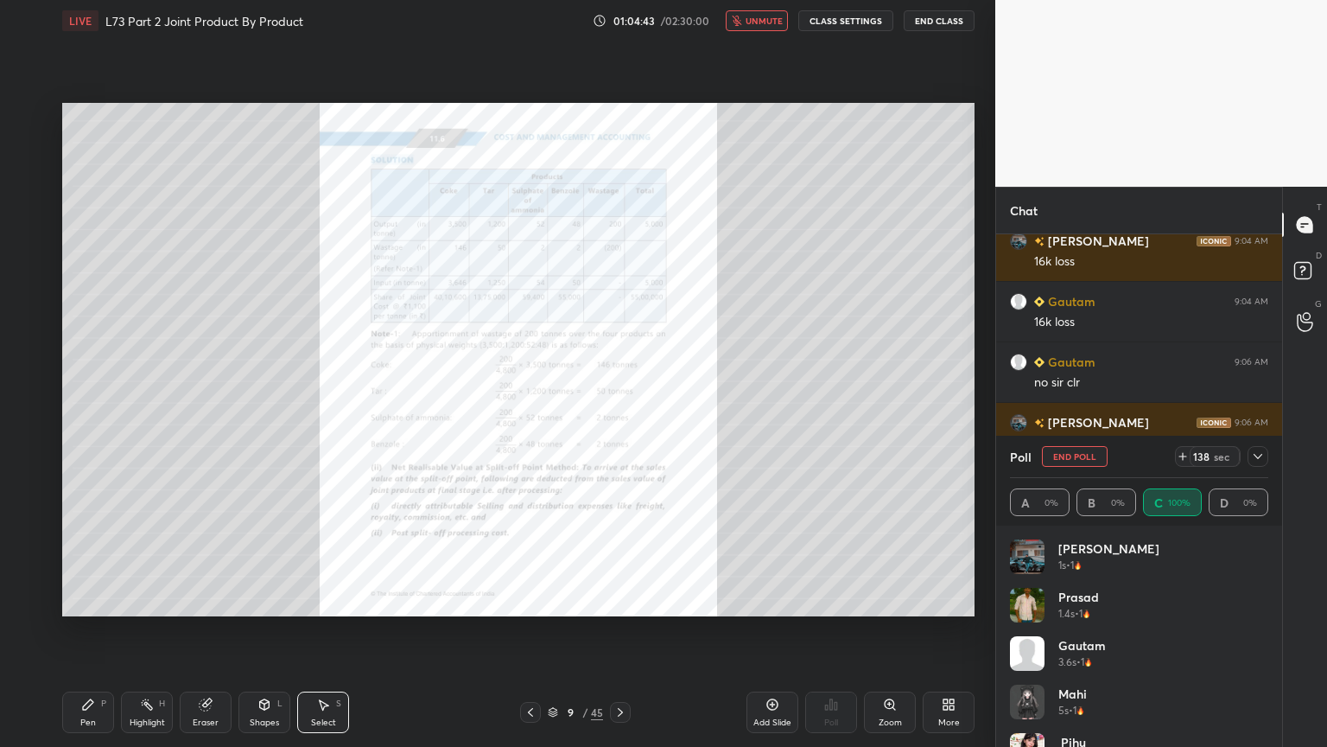
click at [614, 600] on icon at bounding box center [621, 712] width 14 height 14
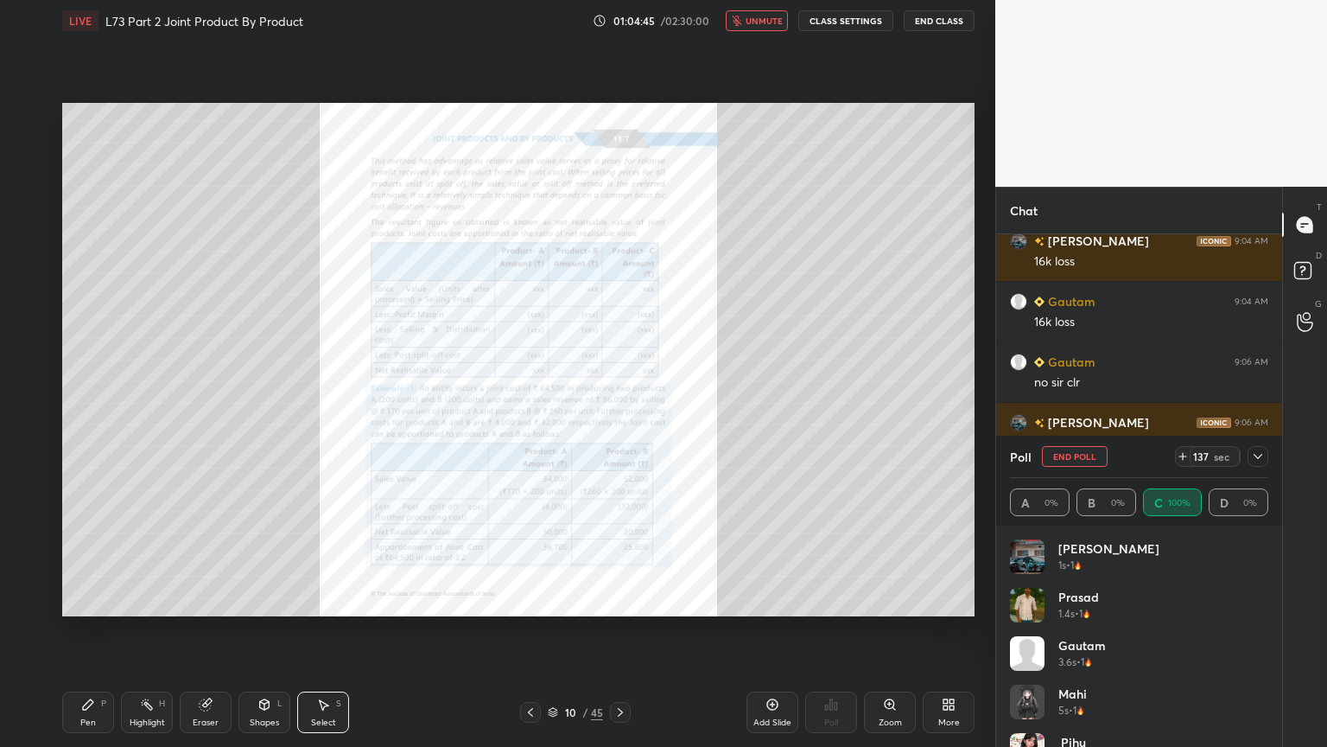
click at [610, 600] on div at bounding box center [620, 712] width 21 height 21
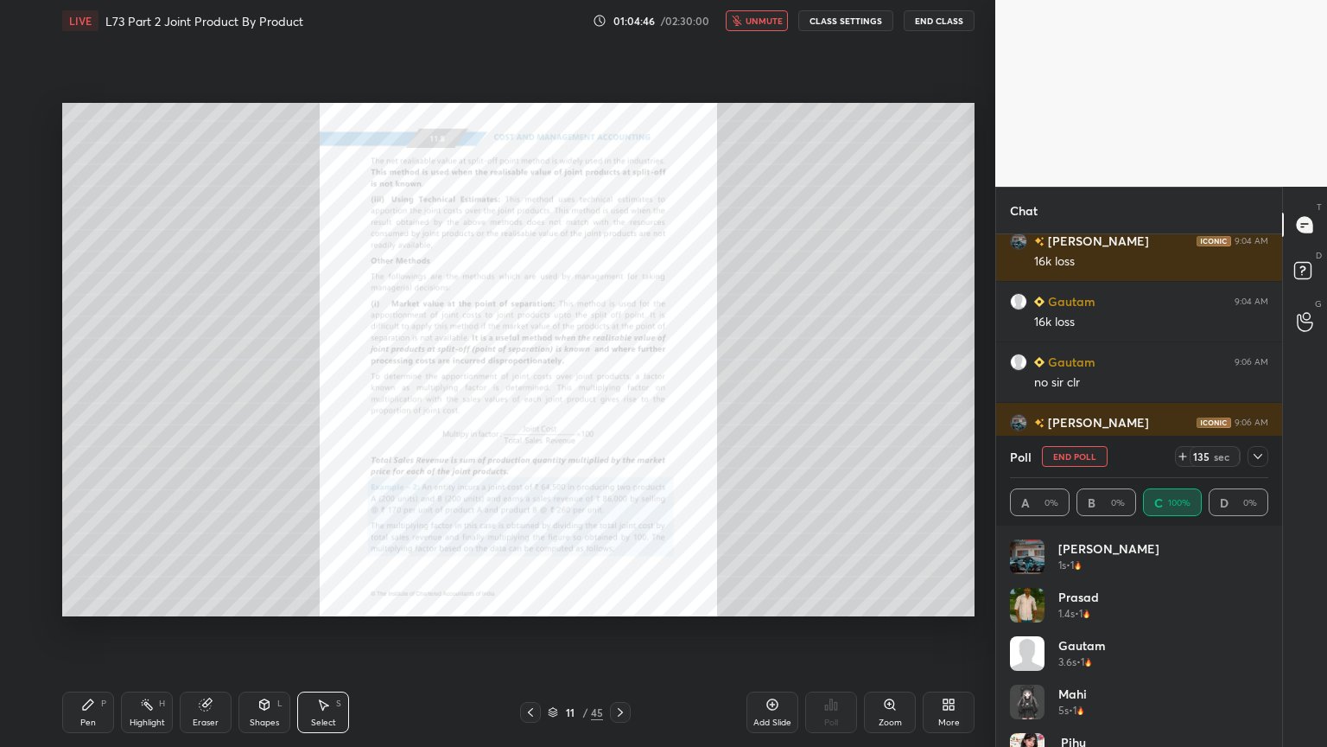
click at [531, 600] on icon at bounding box center [531, 712] width 14 height 14
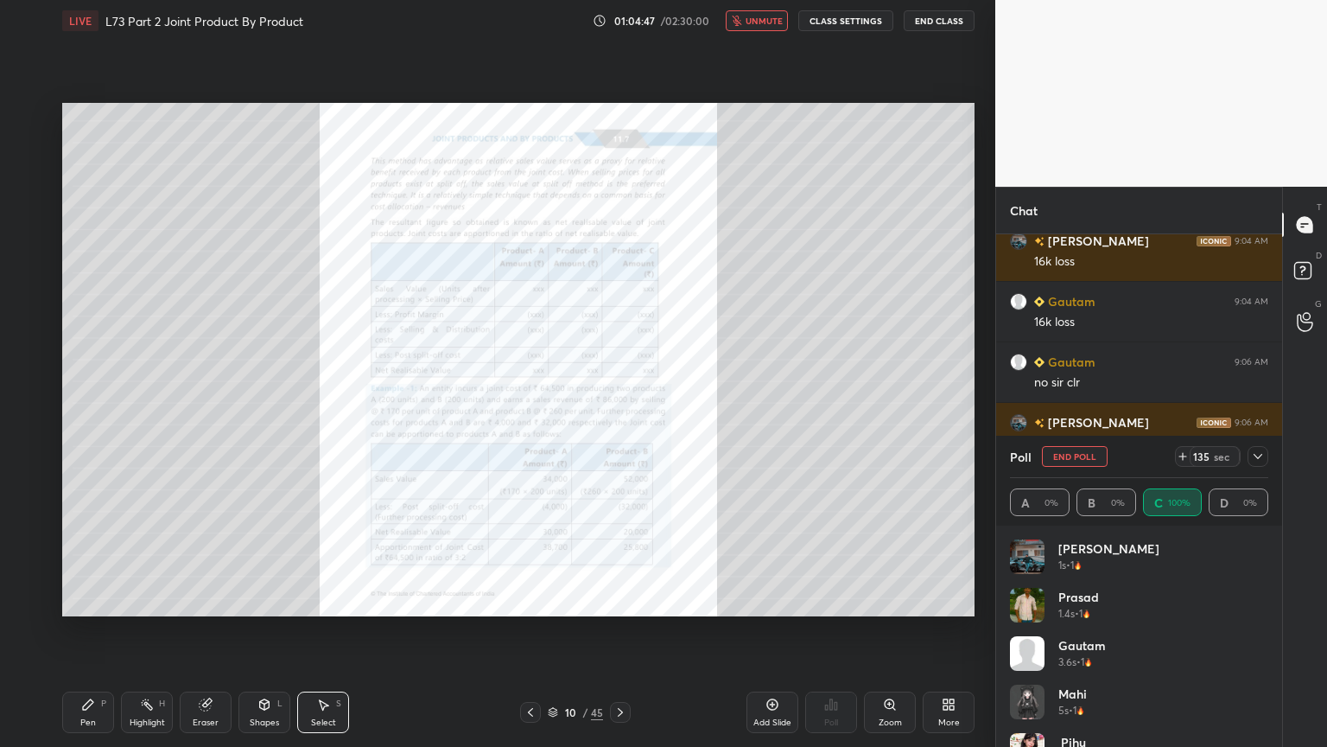
click at [531, 600] on icon at bounding box center [530, 712] width 5 height 9
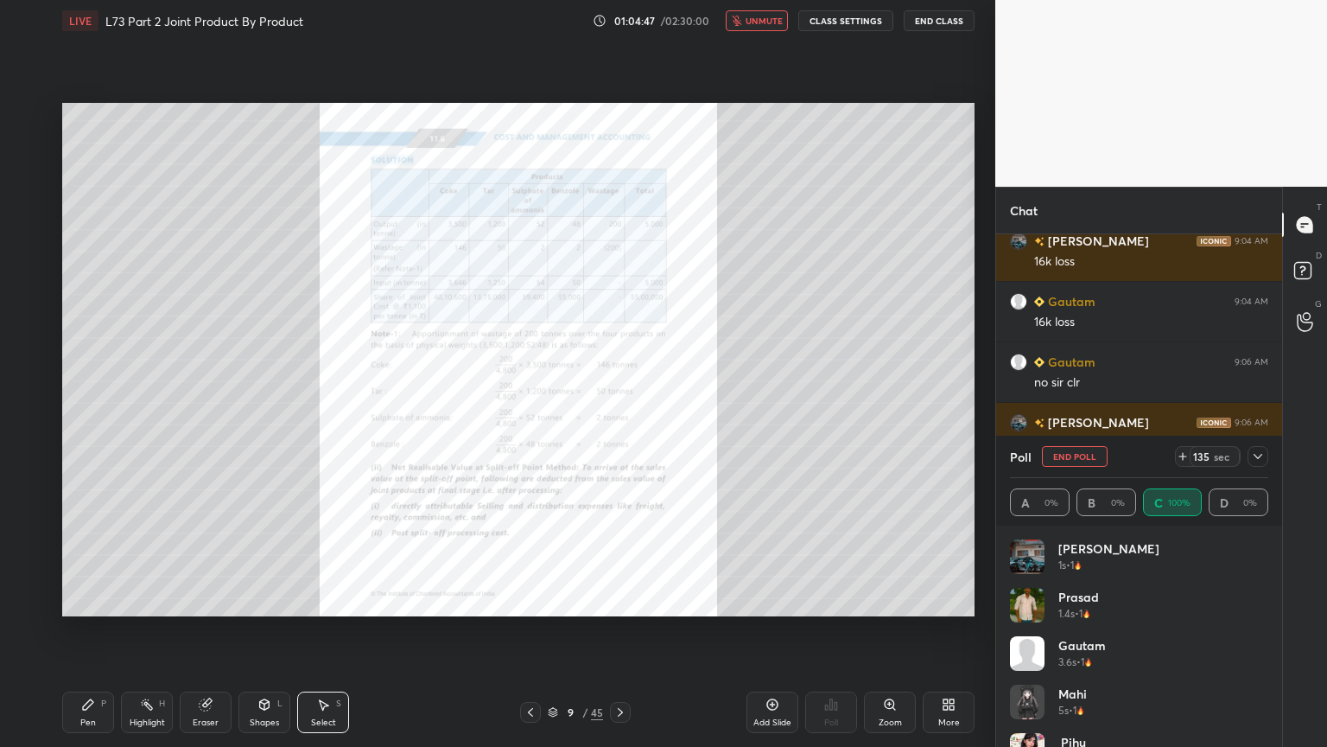
click at [532, 600] on icon at bounding box center [530, 712] width 5 height 9
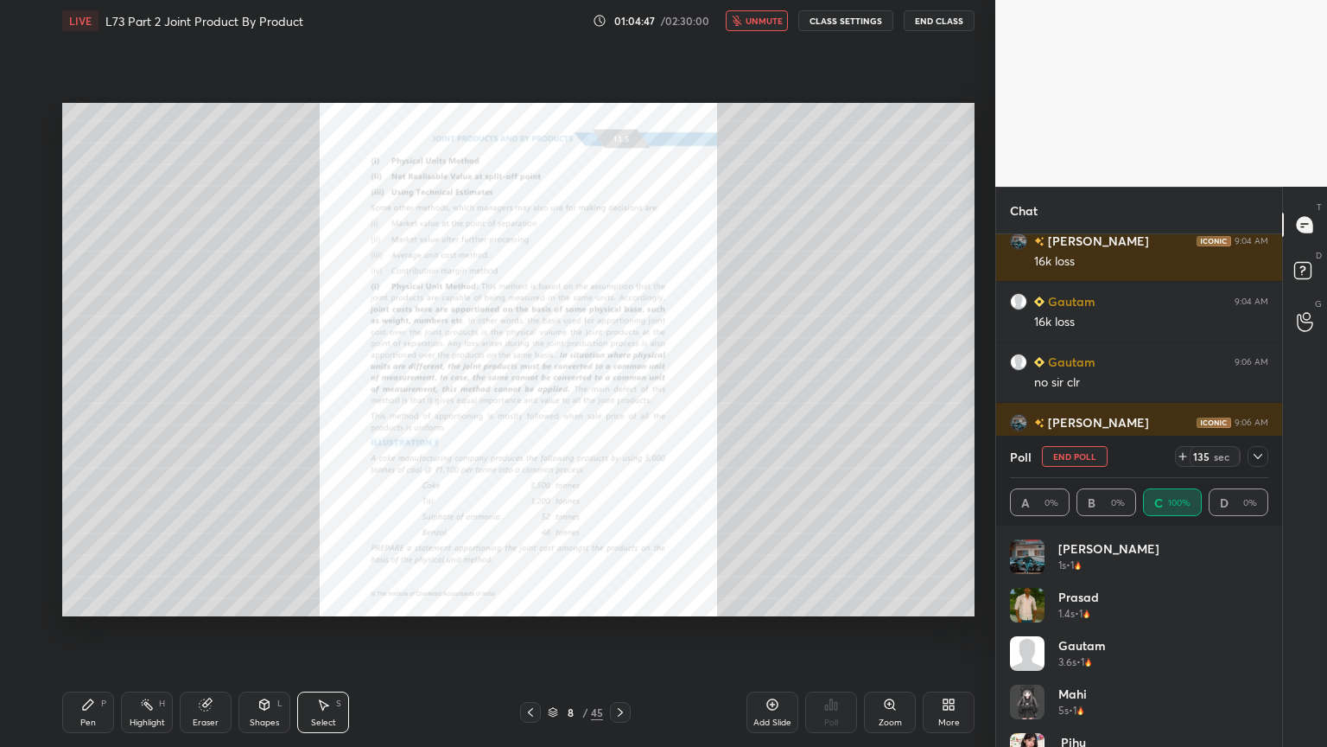
click at [532, 600] on icon at bounding box center [530, 712] width 5 height 9
click at [619, 600] on icon at bounding box center [621, 712] width 14 height 14
click at [616, 600] on icon at bounding box center [621, 712] width 14 height 14
click at [618, 600] on icon at bounding box center [621, 712] width 14 height 14
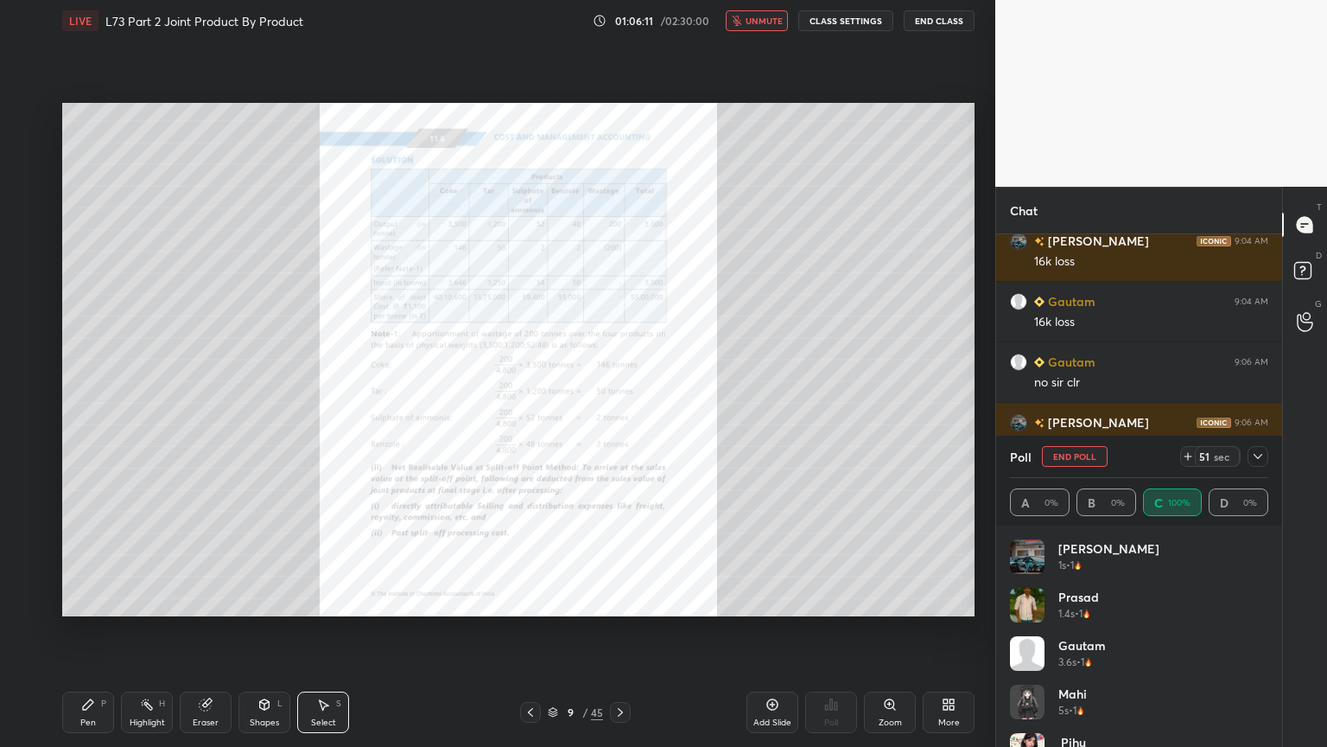
click at [627, 600] on div at bounding box center [620, 712] width 21 height 21
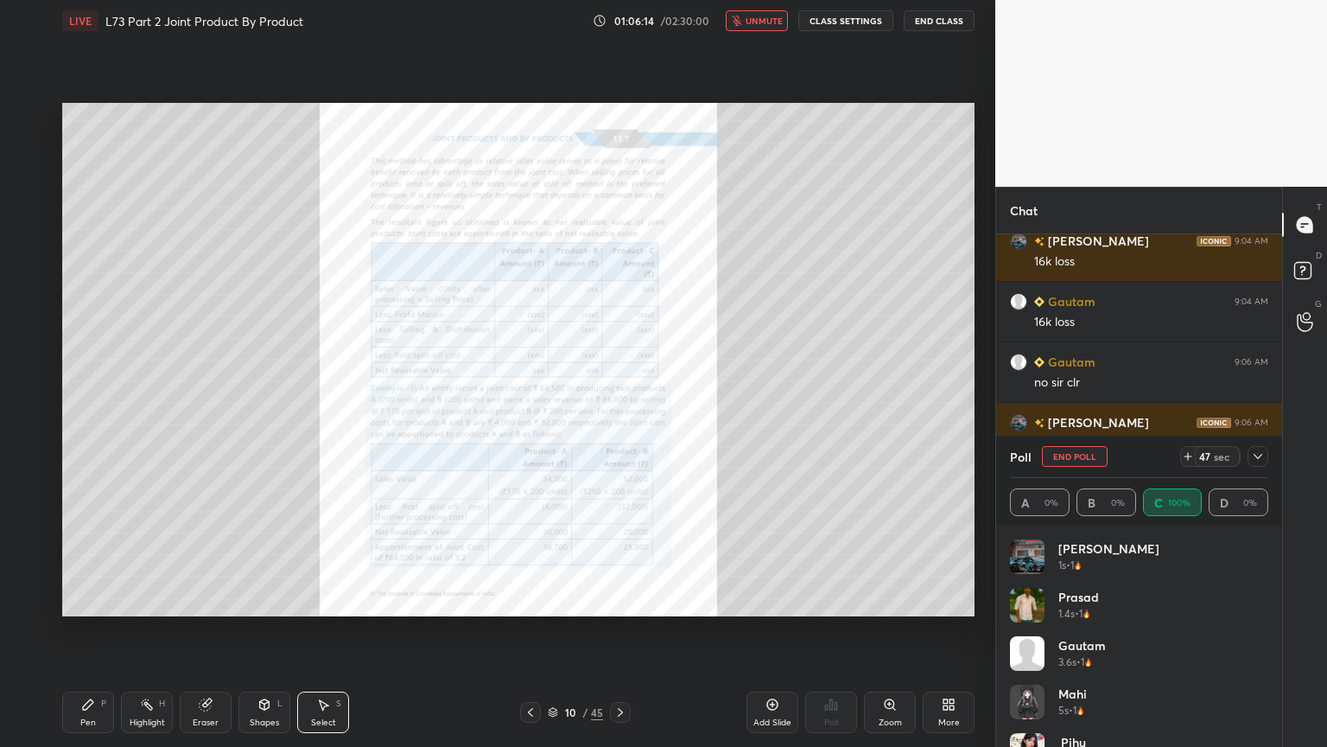
click at [80, 600] on div "Pen" at bounding box center [88, 722] width 16 height 9
click at [888, 600] on div "Zoom" at bounding box center [890, 711] width 52 height 41
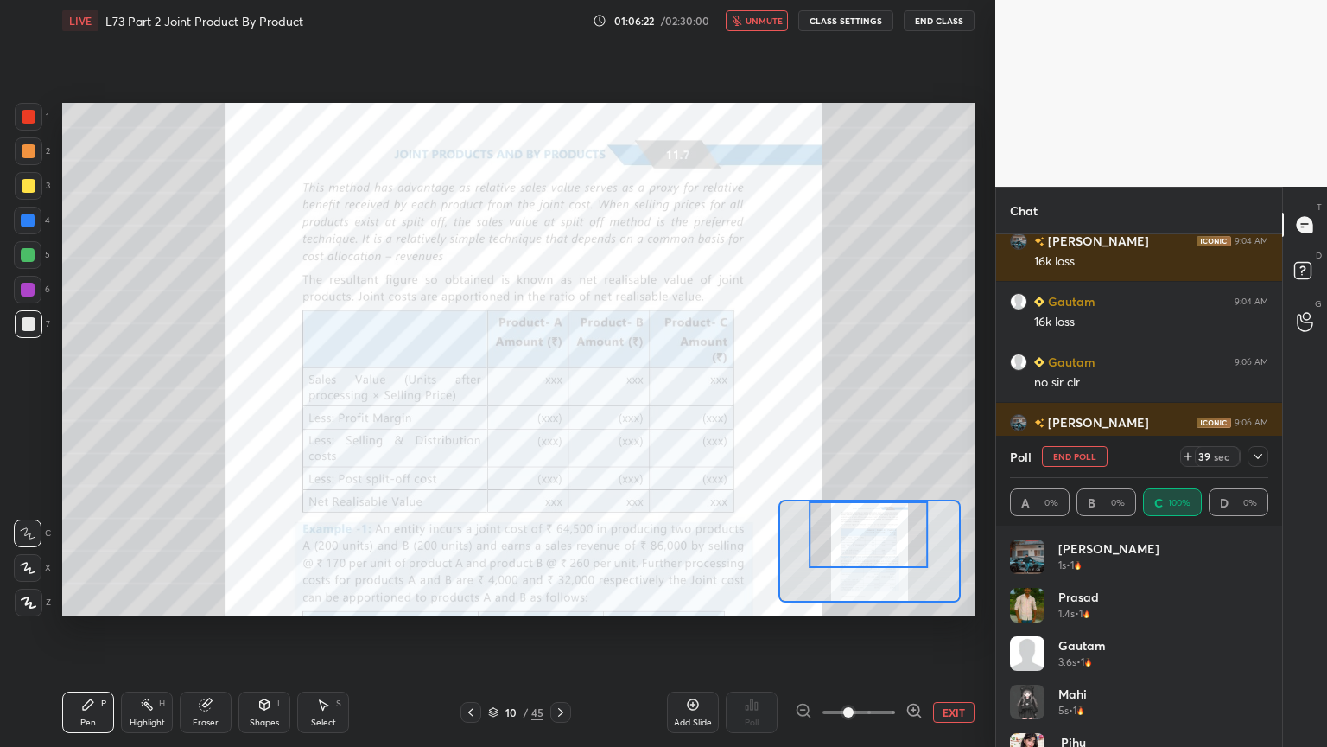
click at [854, 600] on span at bounding box center [848, 712] width 10 height 10
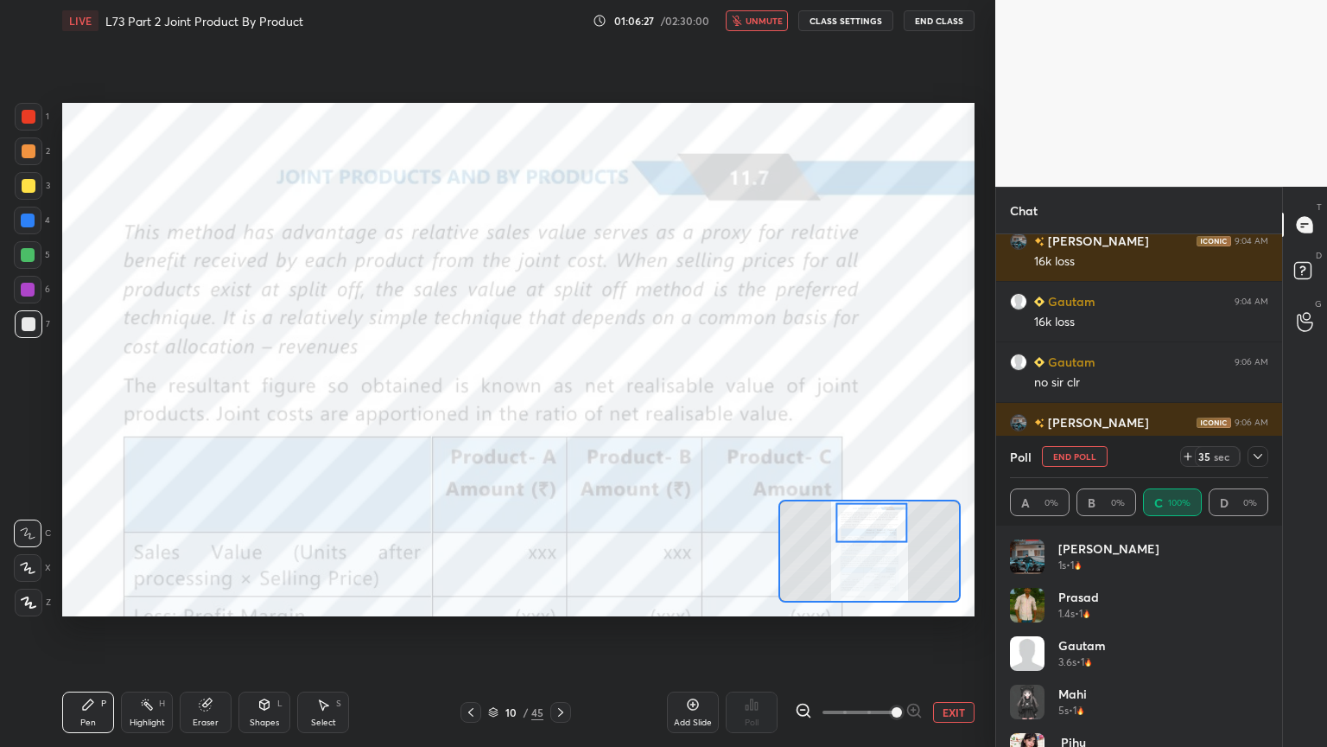
click at [801, 600] on icon at bounding box center [803, 710] width 17 height 17
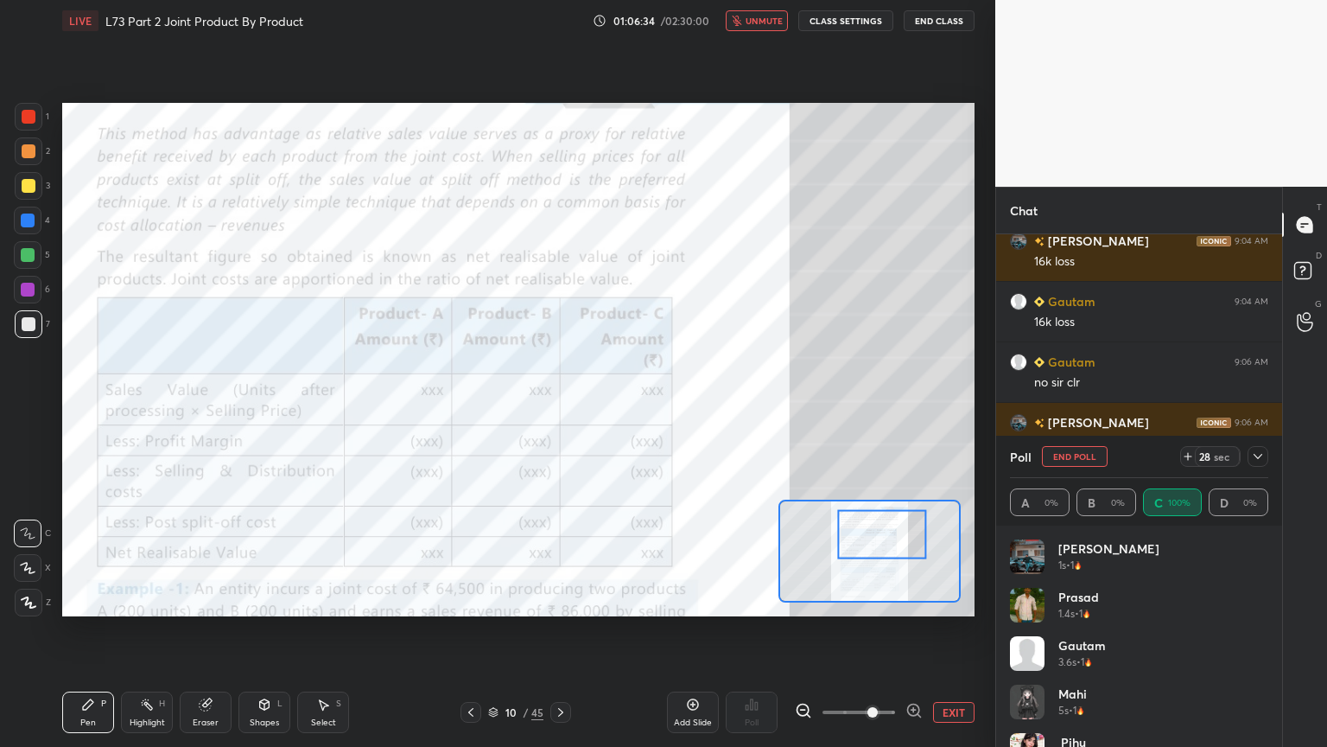
click at [474, 600] on icon at bounding box center [471, 712] width 14 height 14
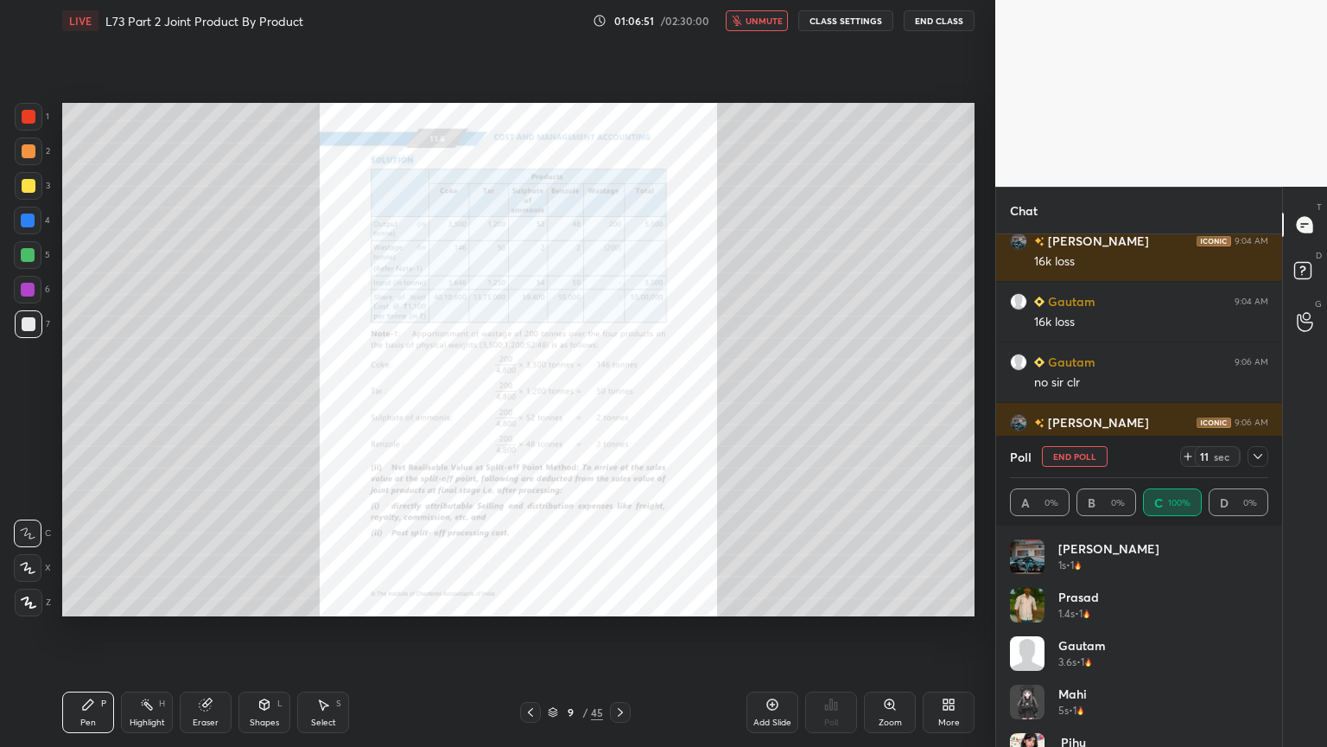
click at [622, 600] on icon at bounding box center [621, 712] width 14 height 14
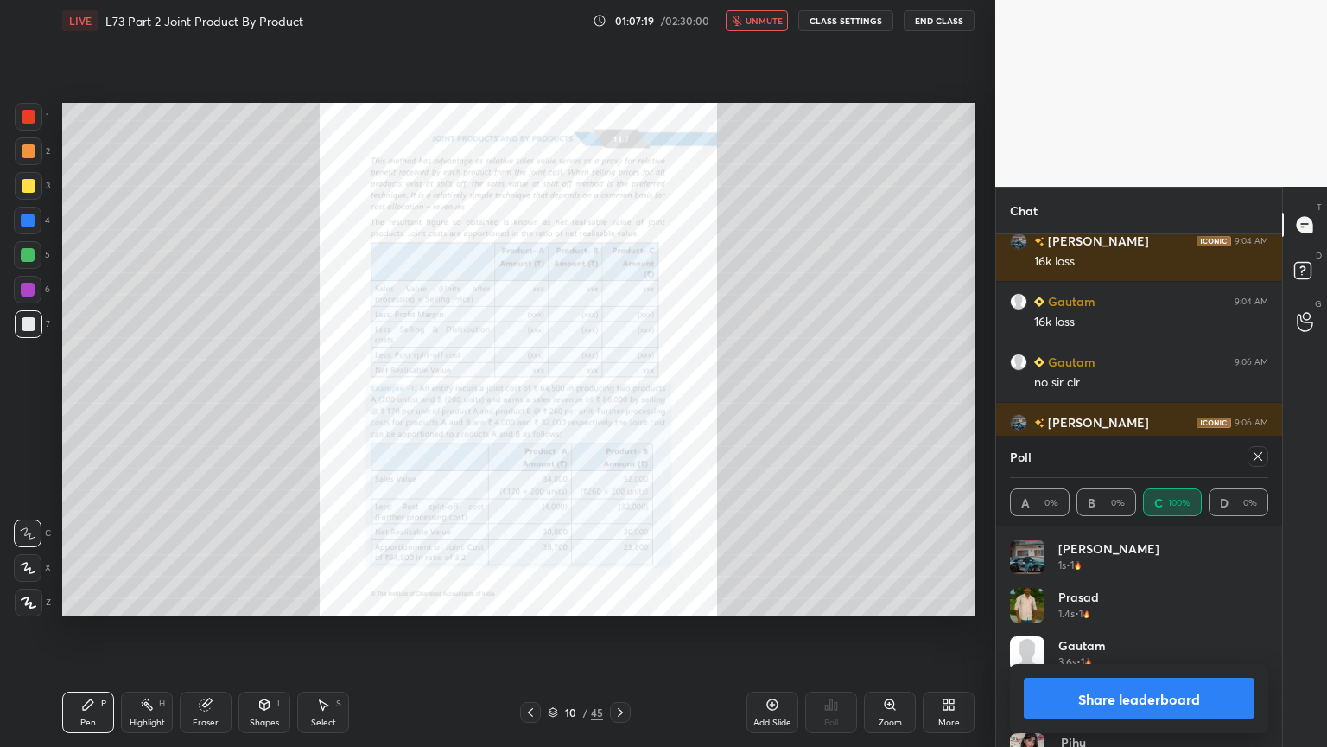
click at [622, 600] on icon at bounding box center [620, 712] width 5 height 9
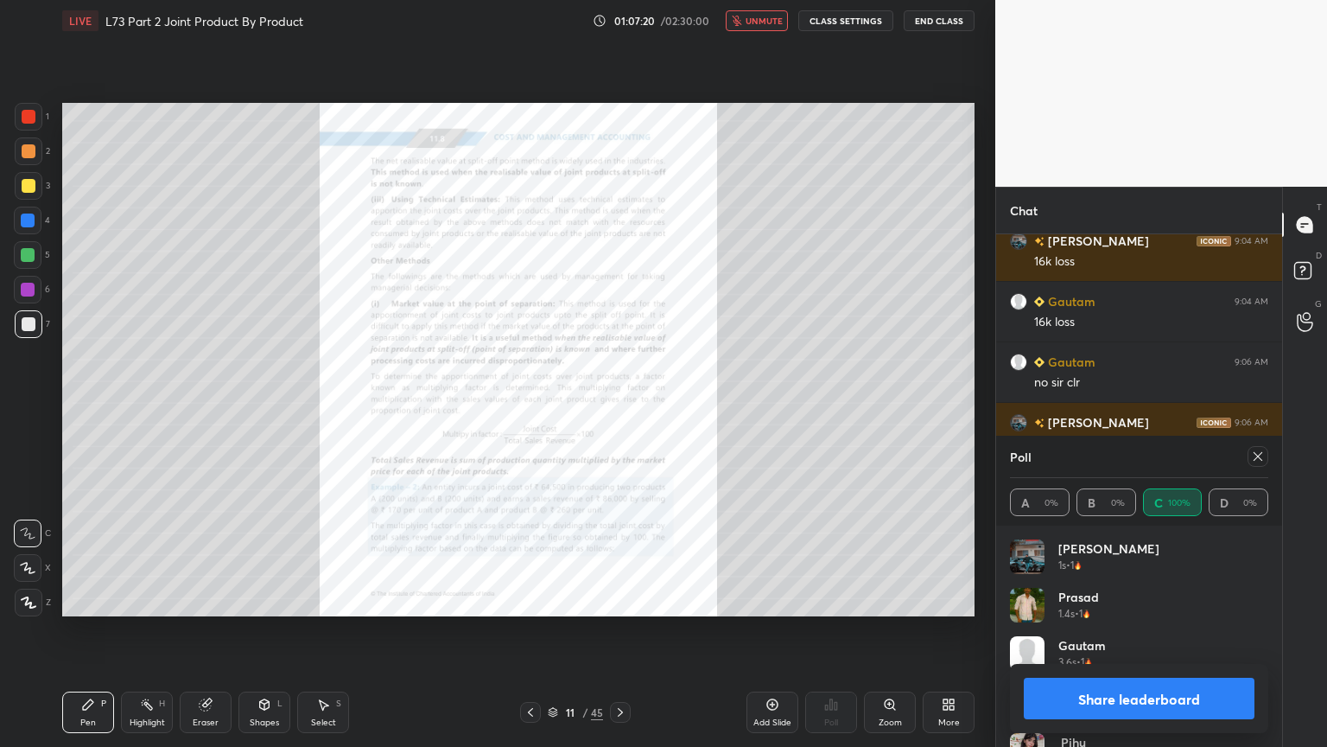
click at [530, 600] on icon at bounding box center [530, 712] width 5 height 9
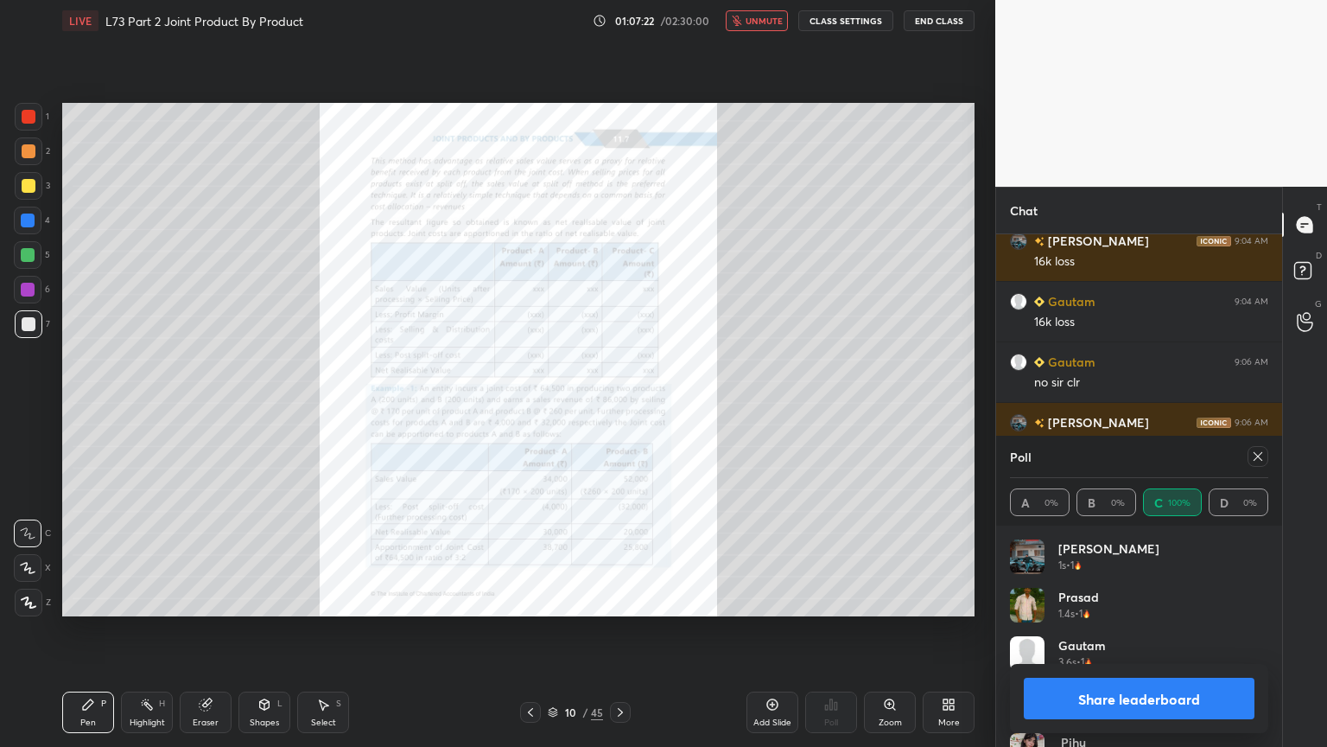
click at [545, 600] on div "10 / 45" at bounding box center [575, 712] width 111 height 21
click at [532, 600] on icon at bounding box center [531, 712] width 14 height 14
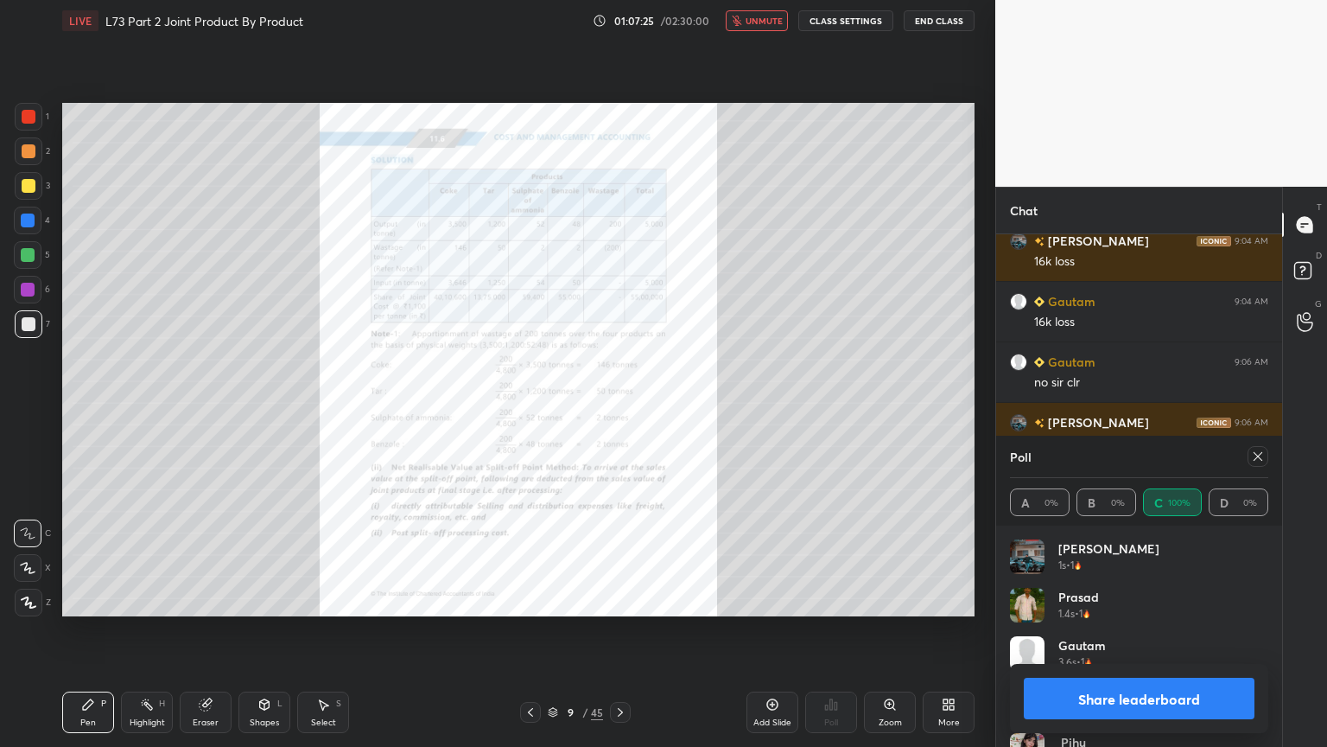
click at [1182, 600] on button "Share leaderboard" at bounding box center [1139, 698] width 231 height 41
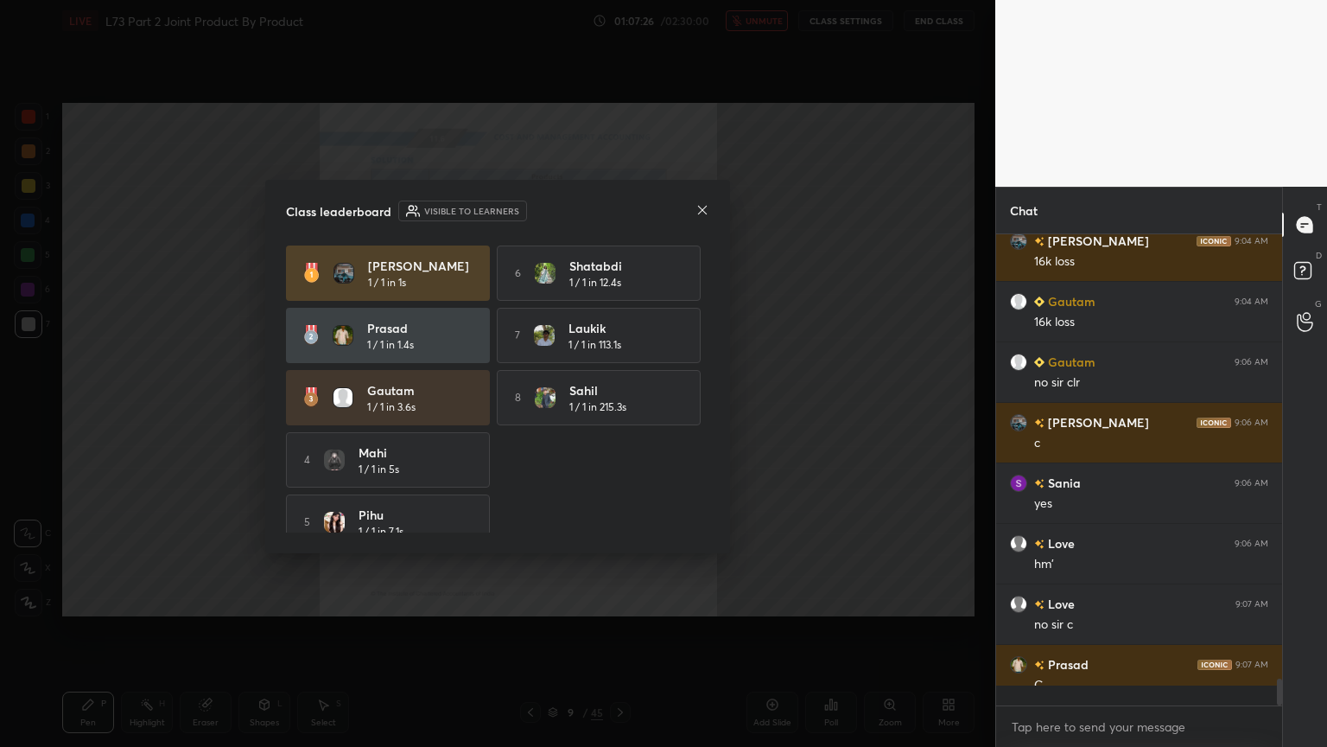
scroll to position [308, 281]
click at [711, 217] on div "Class leaderboard Visible to learners [PERSON_NAME] 1 / 1 in 1s 6 shatabdi 1 / …" at bounding box center [497, 366] width 465 height 373
click at [703, 203] on icon at bounding box center [703, 210] width 14 height 14
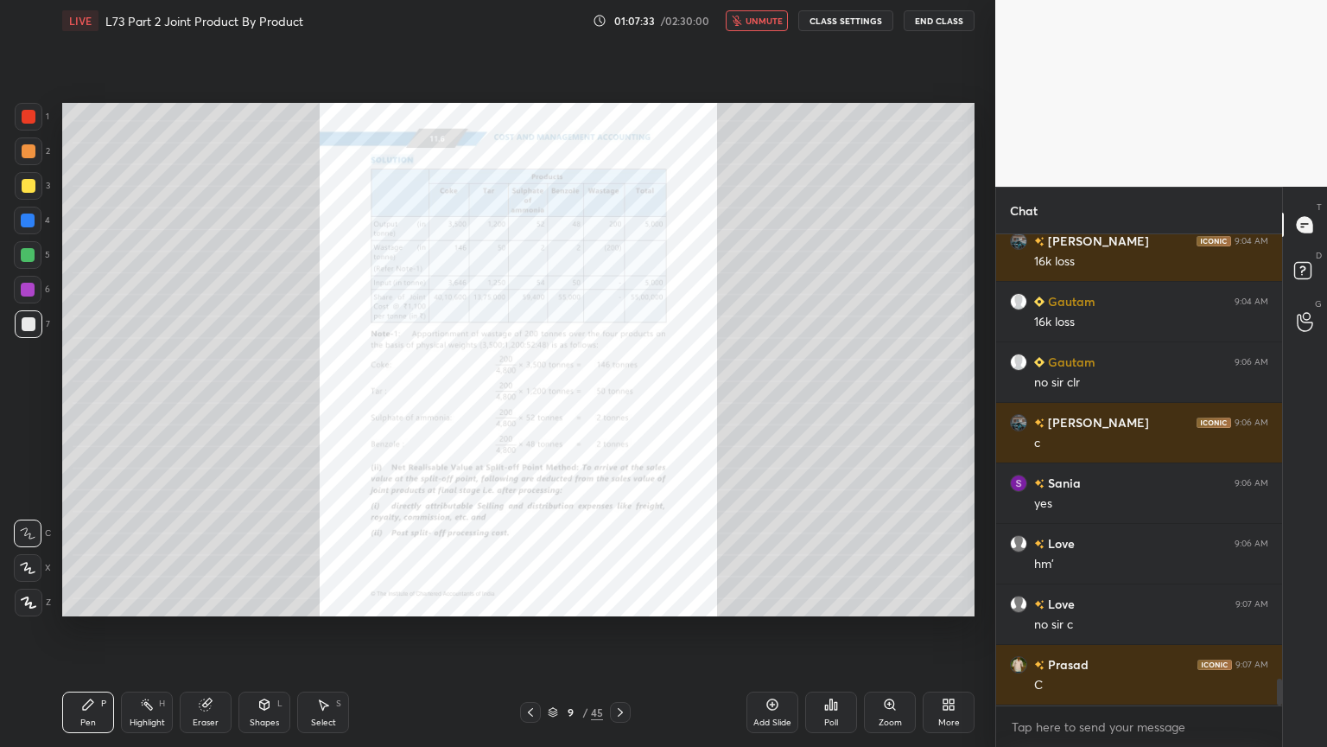
click at [750, 25] on span "unmute" at bounding box center [764, 21] width 37 height 12
click at [550, 600] on div "9 / 45" at bounding box center [575, 712] width 55 height 16
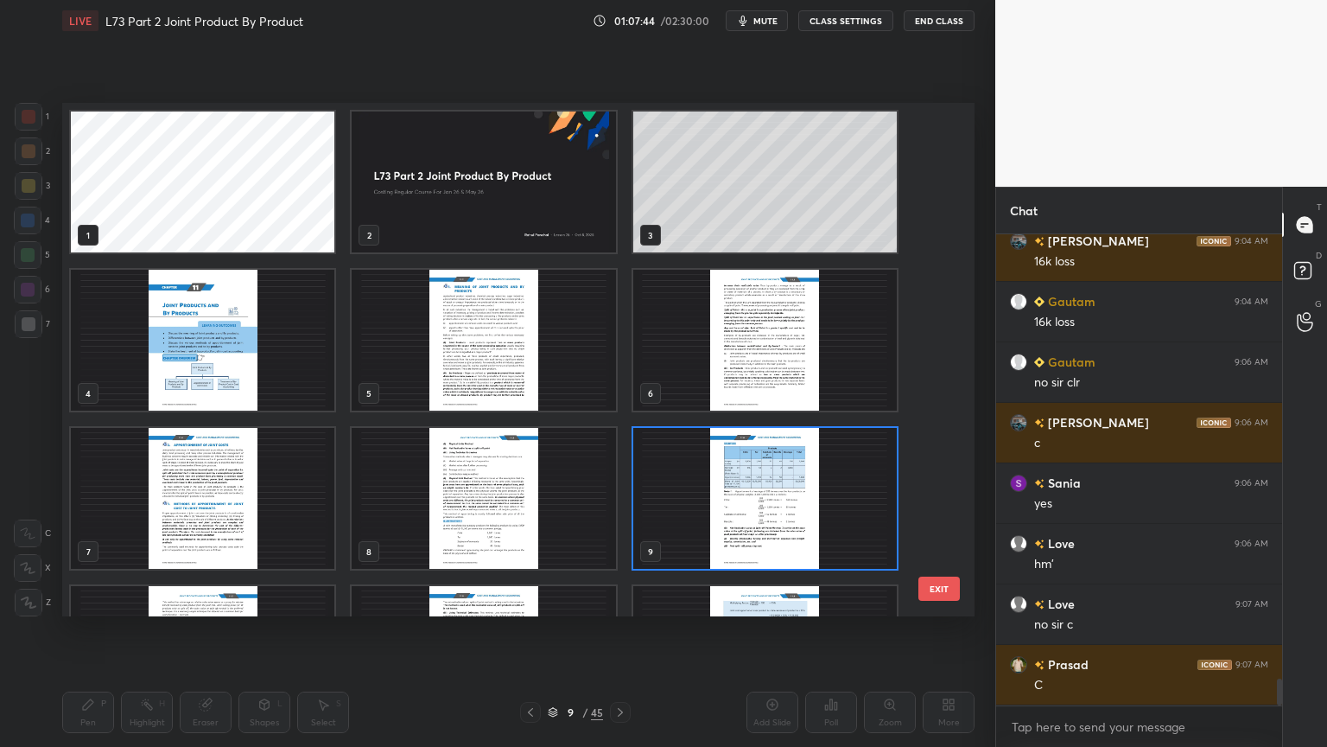
scroll to position [508, 904]
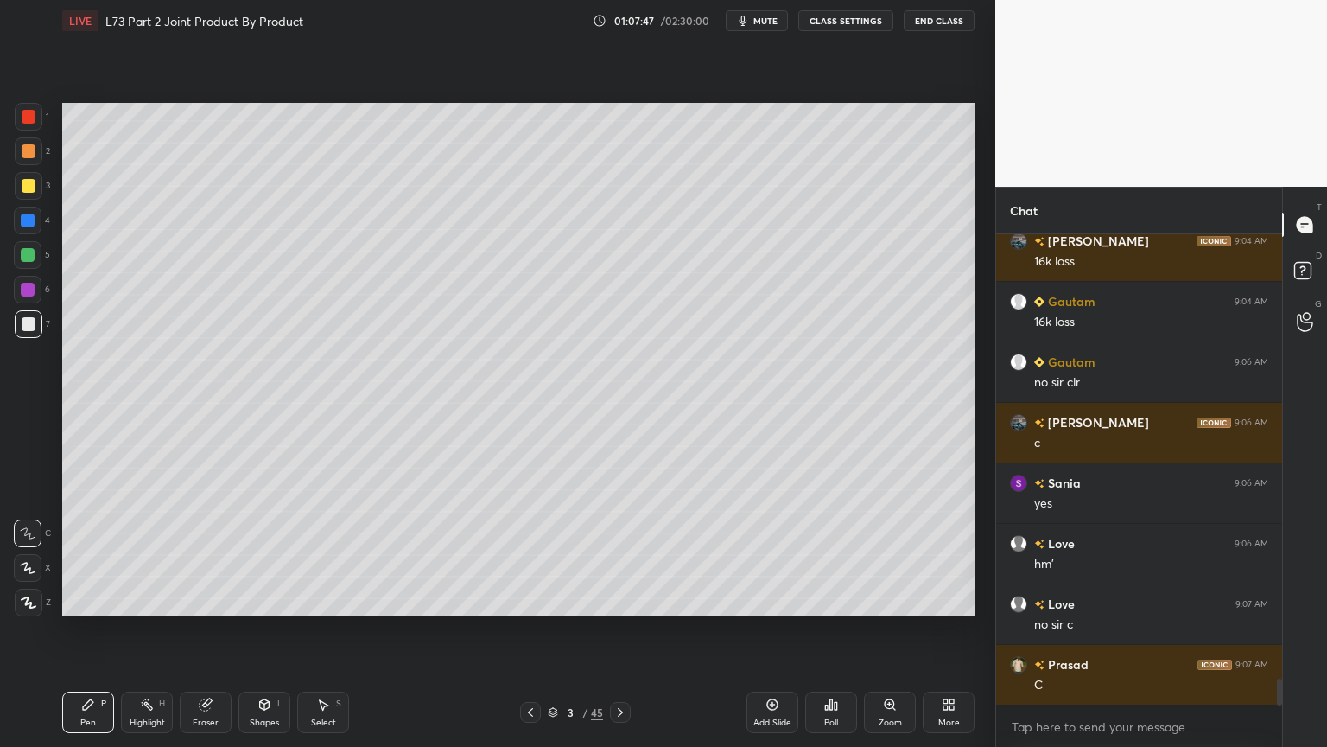
click at [761, 600] on div "Add Slide" at bounding box center [773, 711] width 52 height 41
click at [16, 188] on div at bounding box center [29, 186] width 28 height 28
click at [94, 600] on div "Pen P Highlight H Eraser Shapes L Select S 4 / 46 Add Slide Poll Zoom More" at bounding box center [518, 712] width 913 height 69
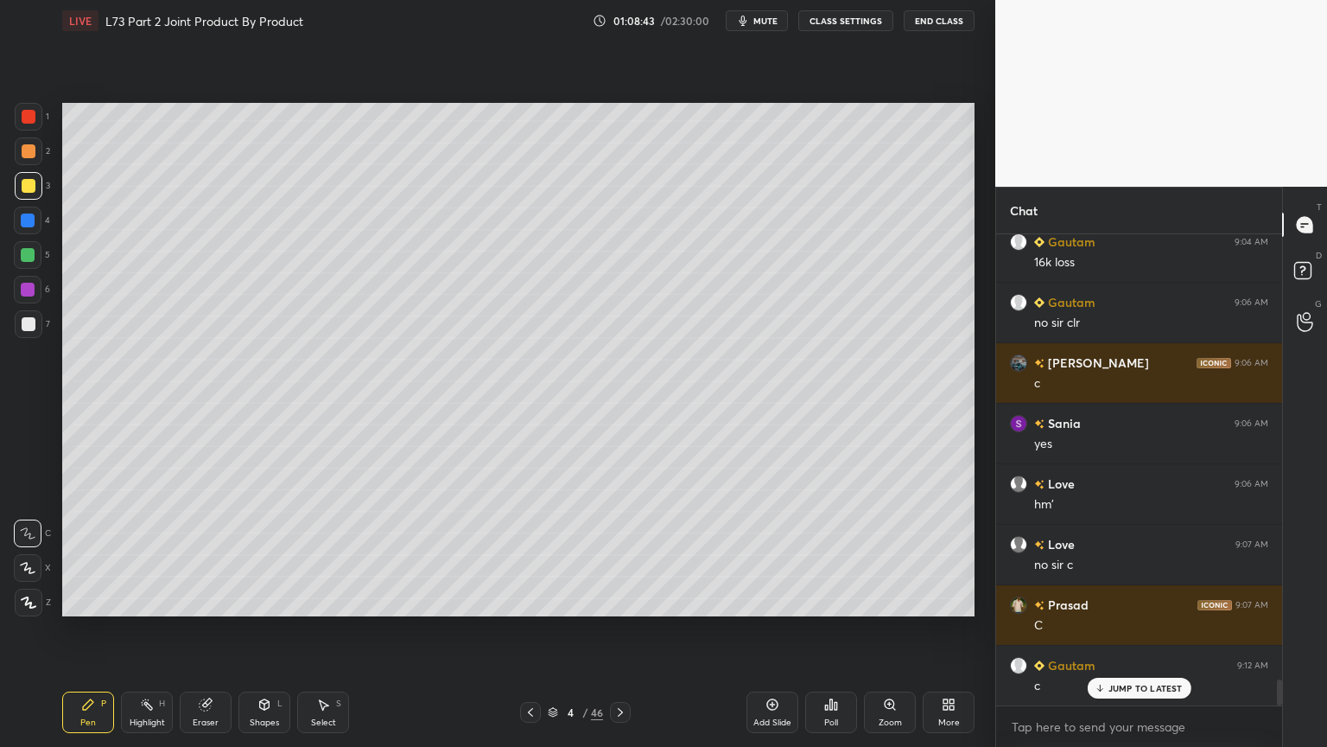
scroll to position [8012, 0]
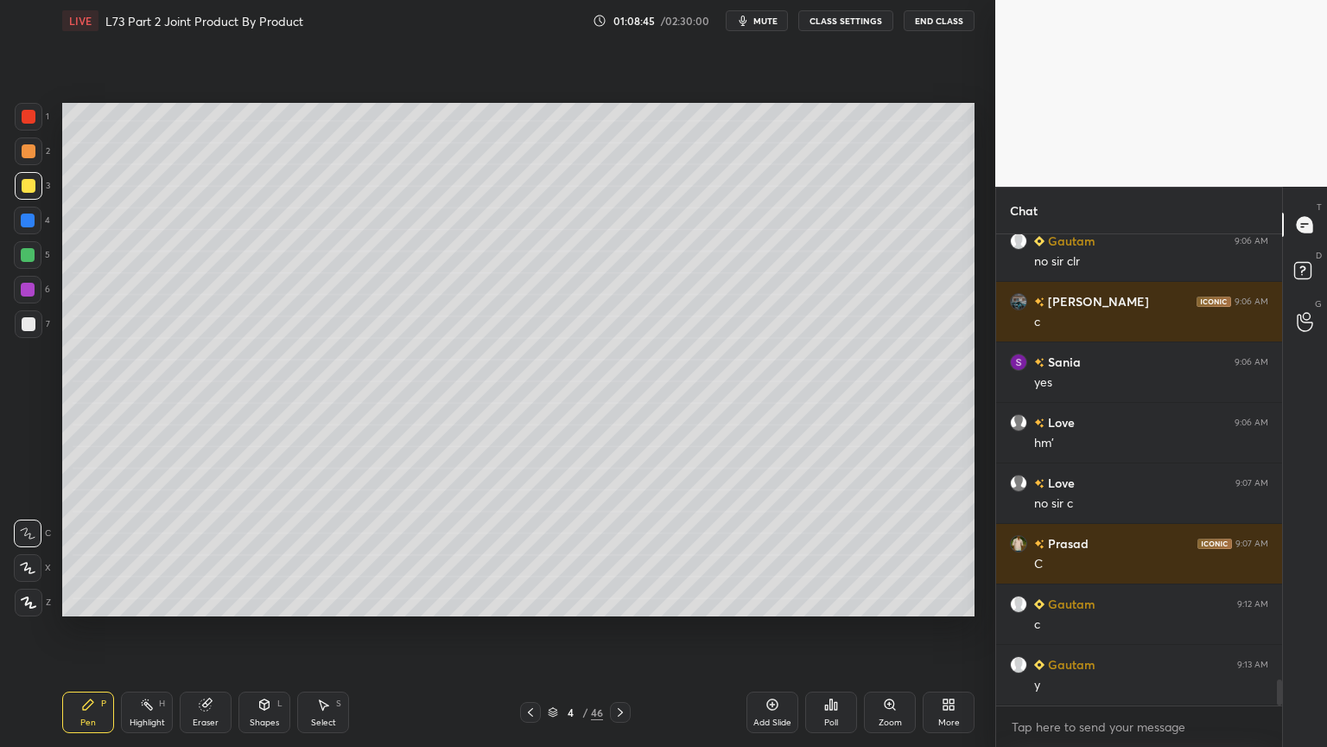
click at [218, 600] on div "Eraser" at bounding box center [206, 711] width 52 height 41
click at [19, 600] on div "Erase all" at bounding box center [28, 603] width 28 height 28
click at [622, 600] on icon at bounding box center [621, 712] width 14 height 14
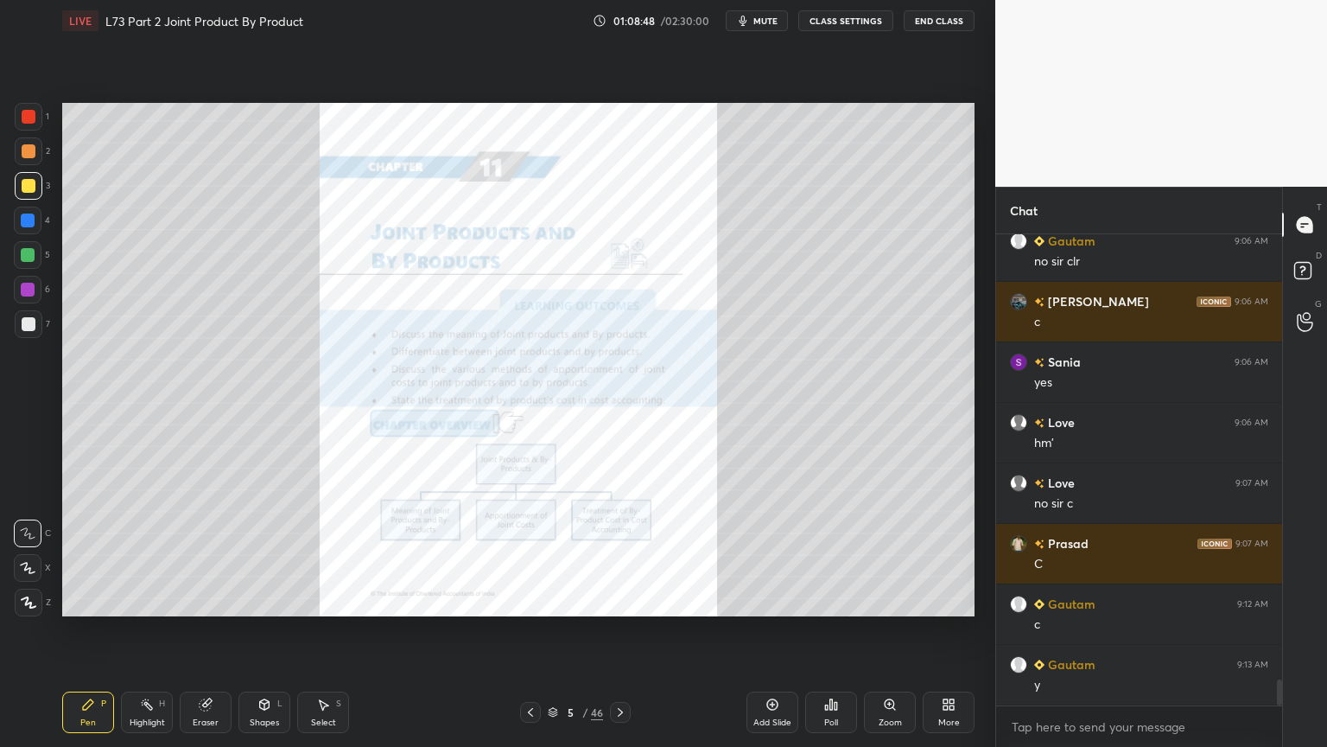
click at [623, 600] on icon at bounding box center [621, 712] width 14 height 14
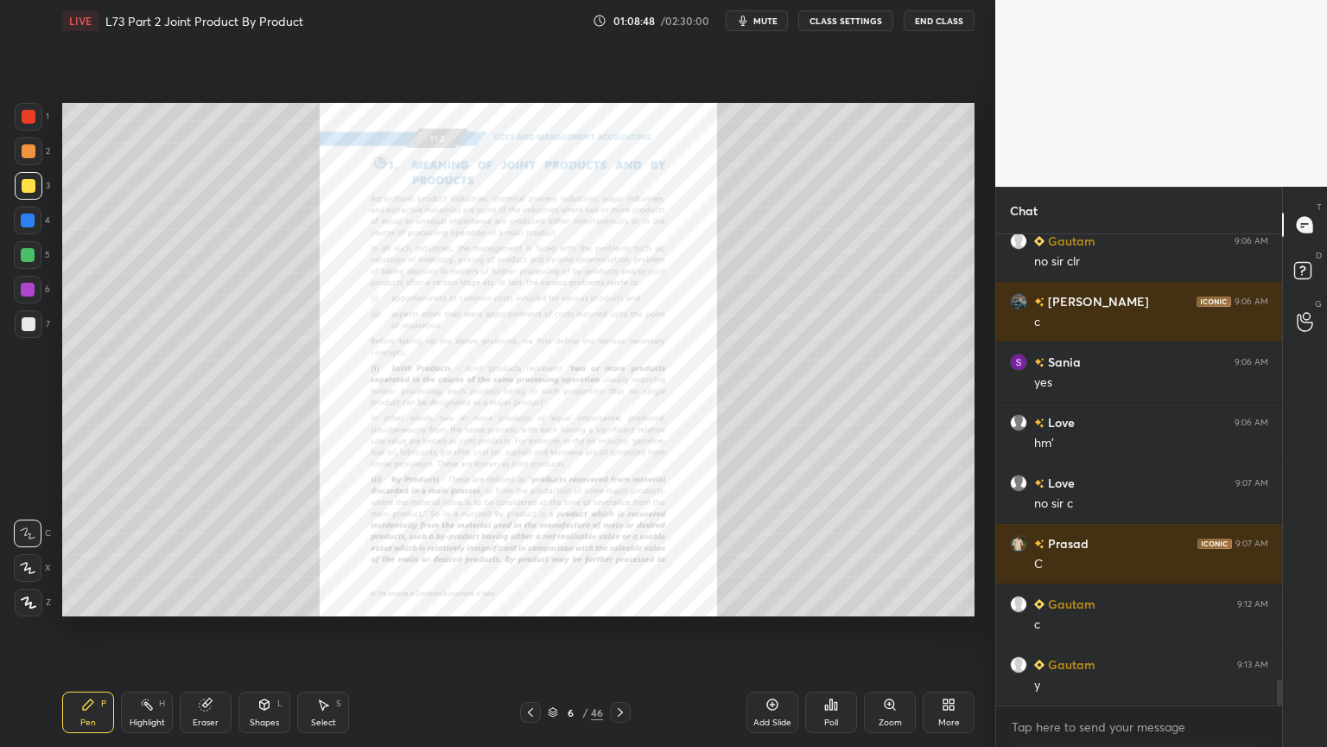
click at [623, 600] on icon at bounding box center [621, 712] width 14 height 14
click at [622, 600] on icon at bounding box center [621, 712] width 14 height 14
click at [623, 600] on icon at bounding box center [621, 712] width 14 height 14
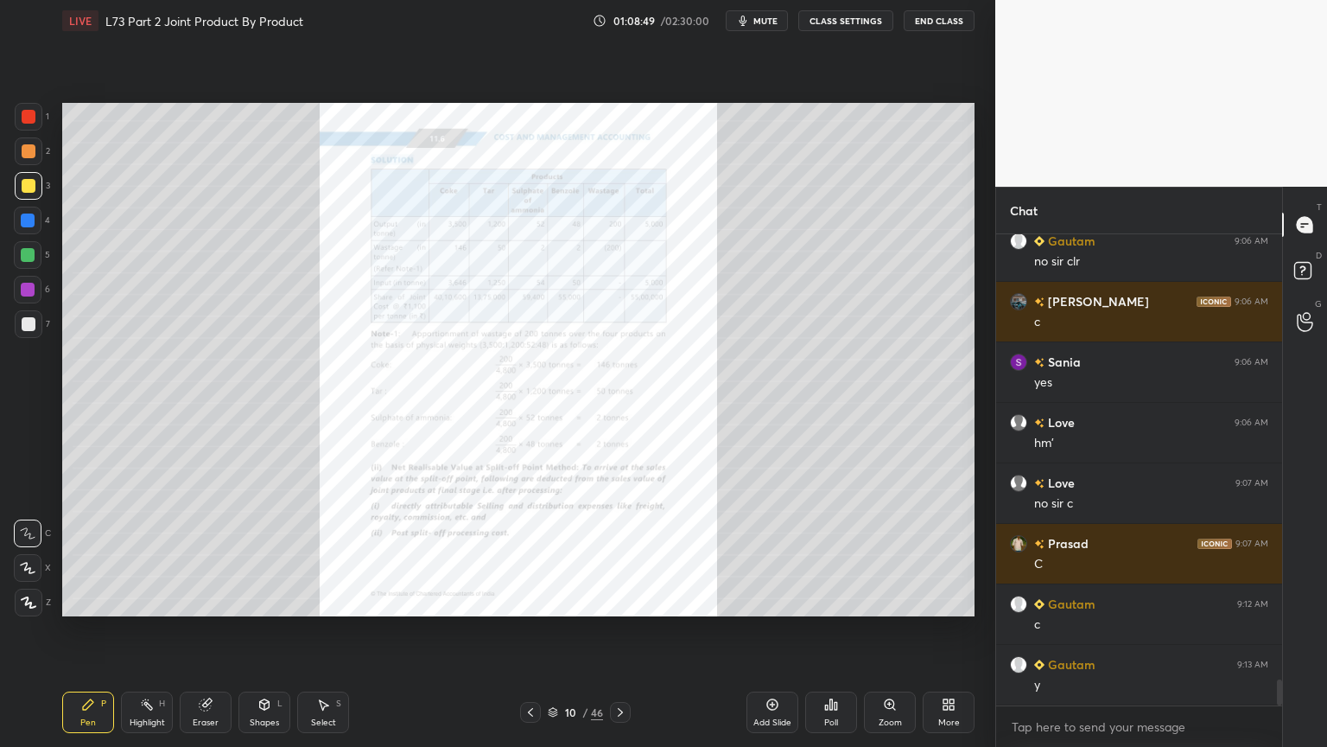
click at [622, 600] on icon at bounding box center [621, 712] width 14 height 14
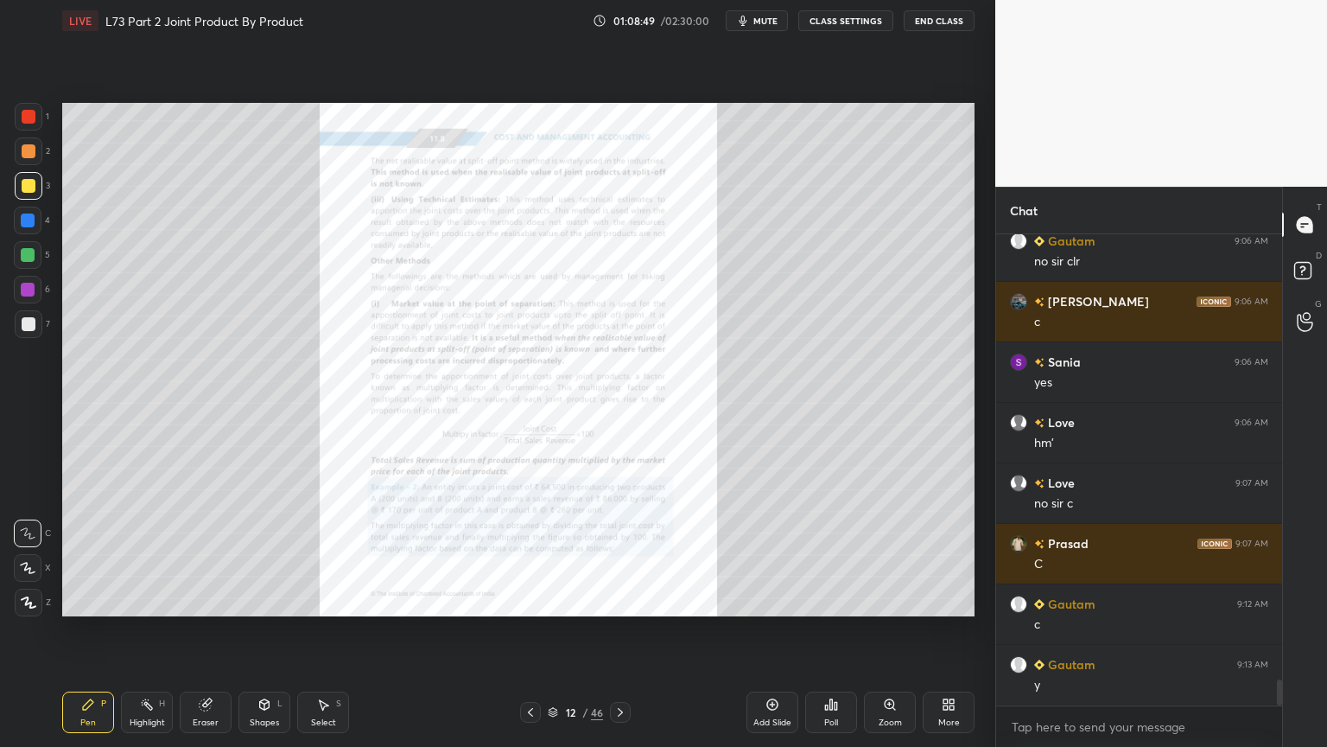
click at [622, 600] on icon at bounding box center [621, 712] width 14 height 14
click at [623, 600] on icon at bounding box center [621, 712] width 14 height 14
click at [625, 600] on icon at bounding box center [621, 712] width 14 height 14
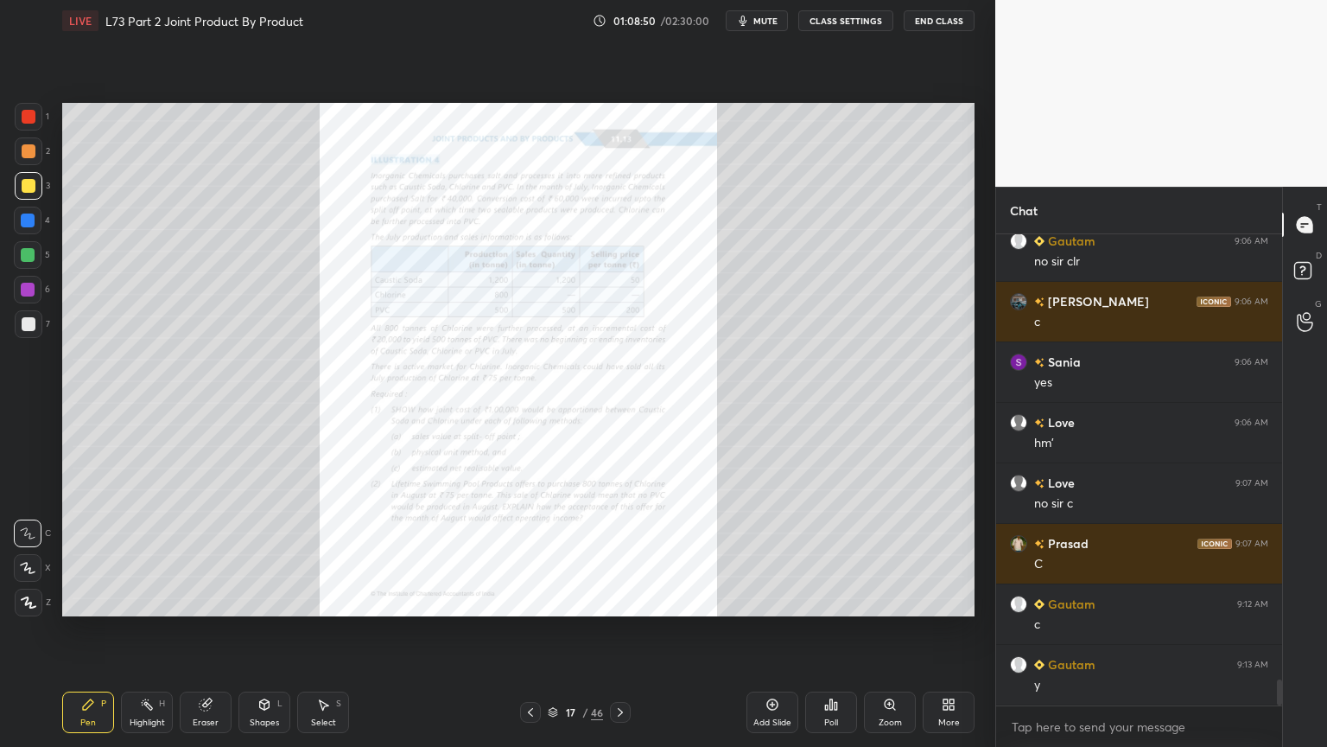
click at [623, 600] on icon at bounding box center [621, 712] width 14 height 14
click at [620, 600] on icon at bounding box center [621, 712] width 14 height 14
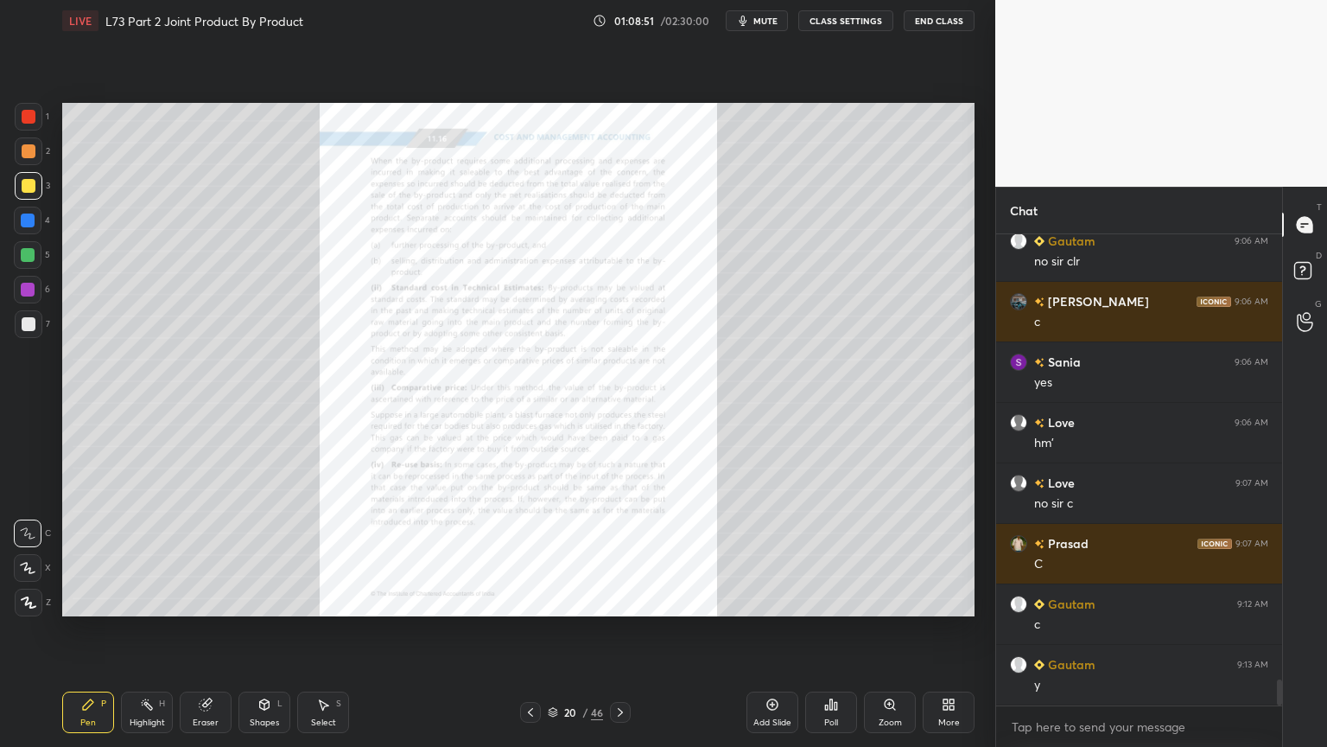
click at [619, 600] on icon at bounding box center [620, 712] width 5 height 9
click at [617, 600] on icon at bounding box center [621, 712] width 14 height 14
click at [618, 600] on icon at bounding box center [620, 712] width 5 height 9
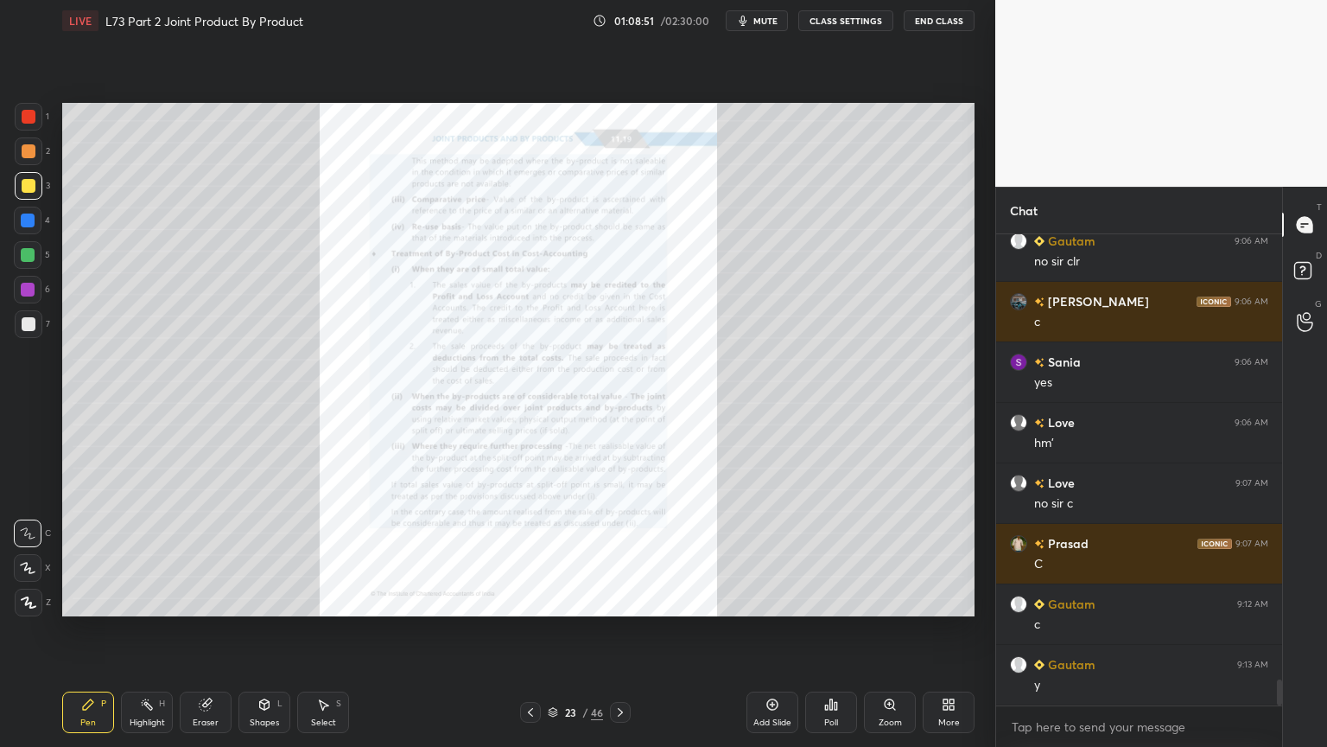
click at [619, 600] on icon at bounding box center [621, 712] width 14 height 14
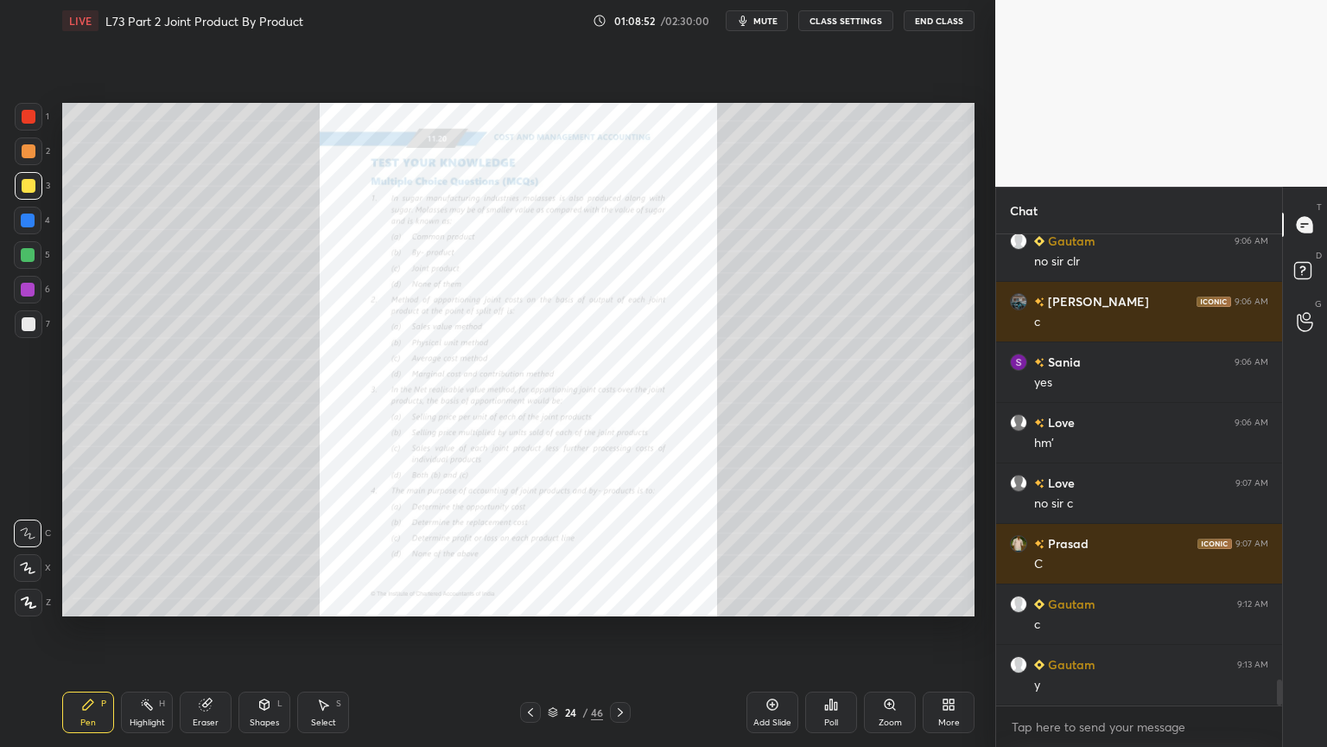
click at [617, 600] on icon at bounding box center [621, 712] width 14 height 14
click at [618, 600] on icon at bounding box center [621, 712] width 14 height 14
click at [616, 600] on icon at bounding box center [621, 712] width 14 height 14
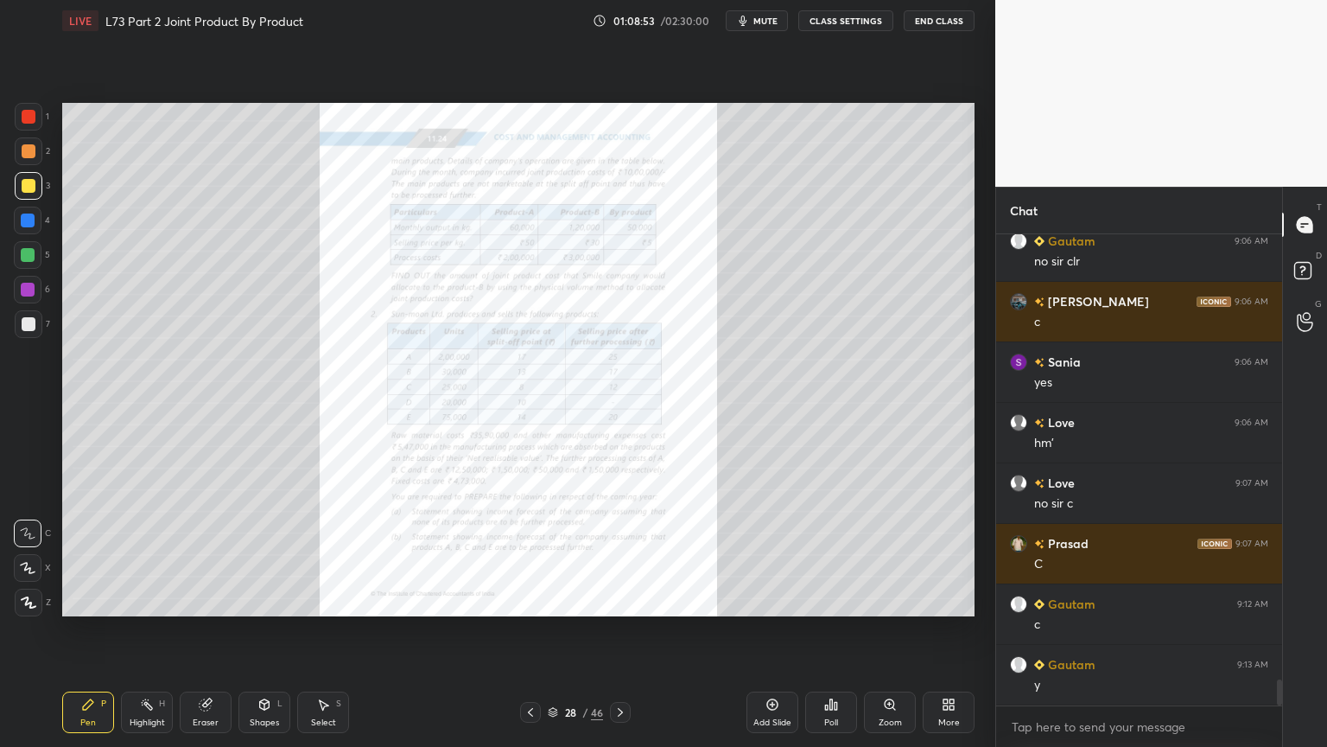
click at [616, 600] on icon at bounding box center [621, 712] width 14 height 14
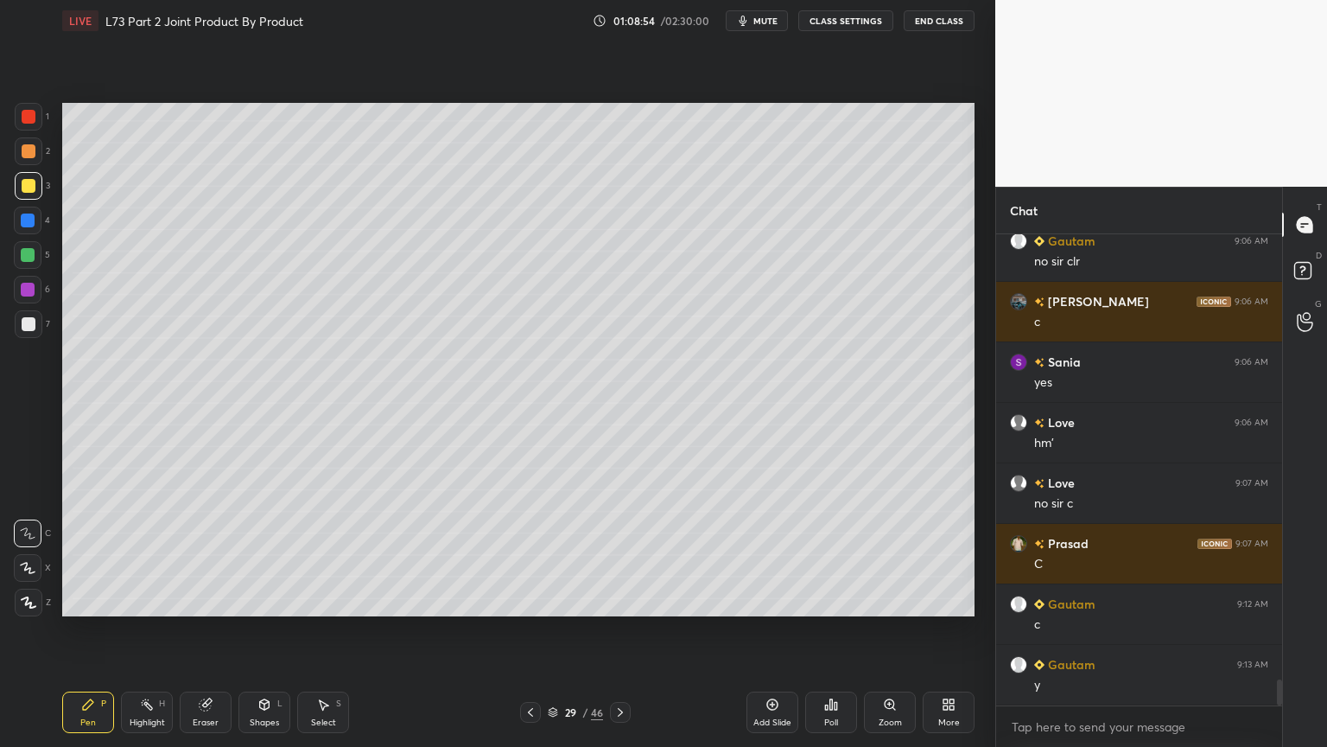
click at [532, 600] on icon at bounding box center [531, 712] width 14 height 14
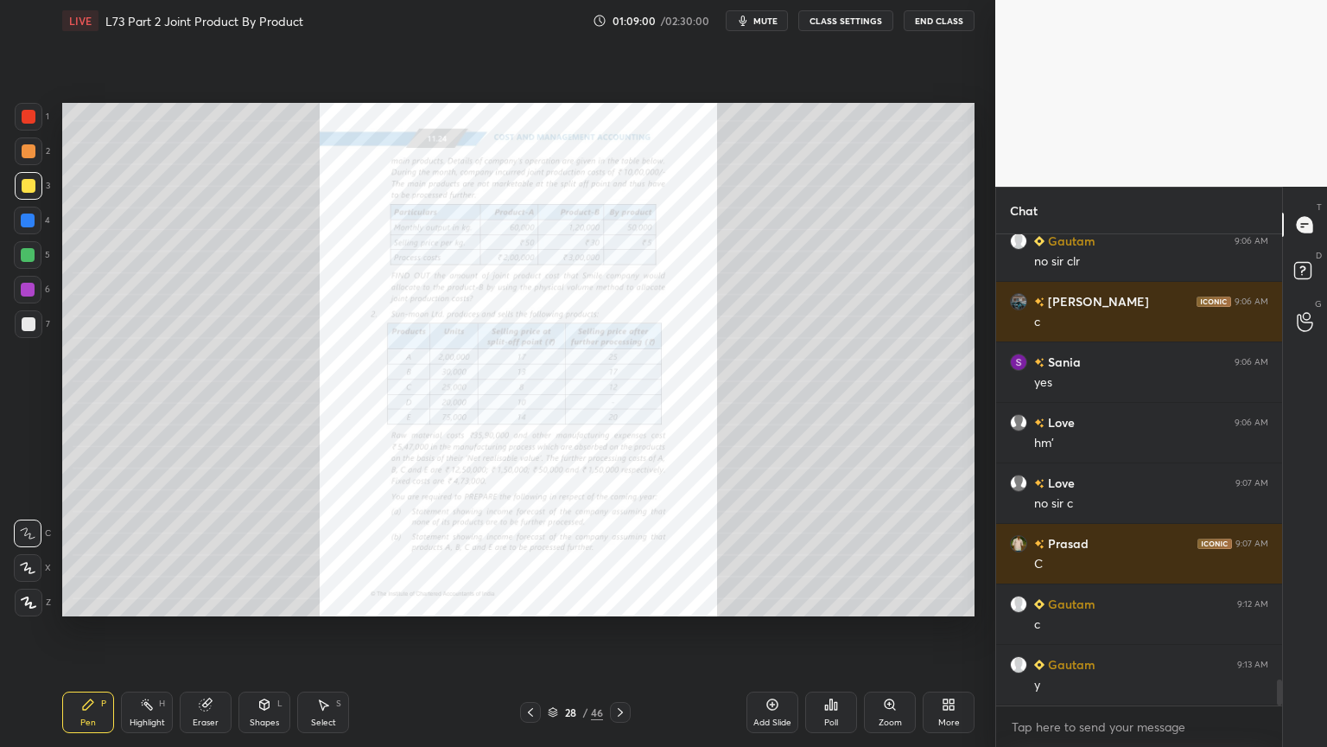
click at [619, 600] on icon at bounding box center [621, 712] width 14 height 14
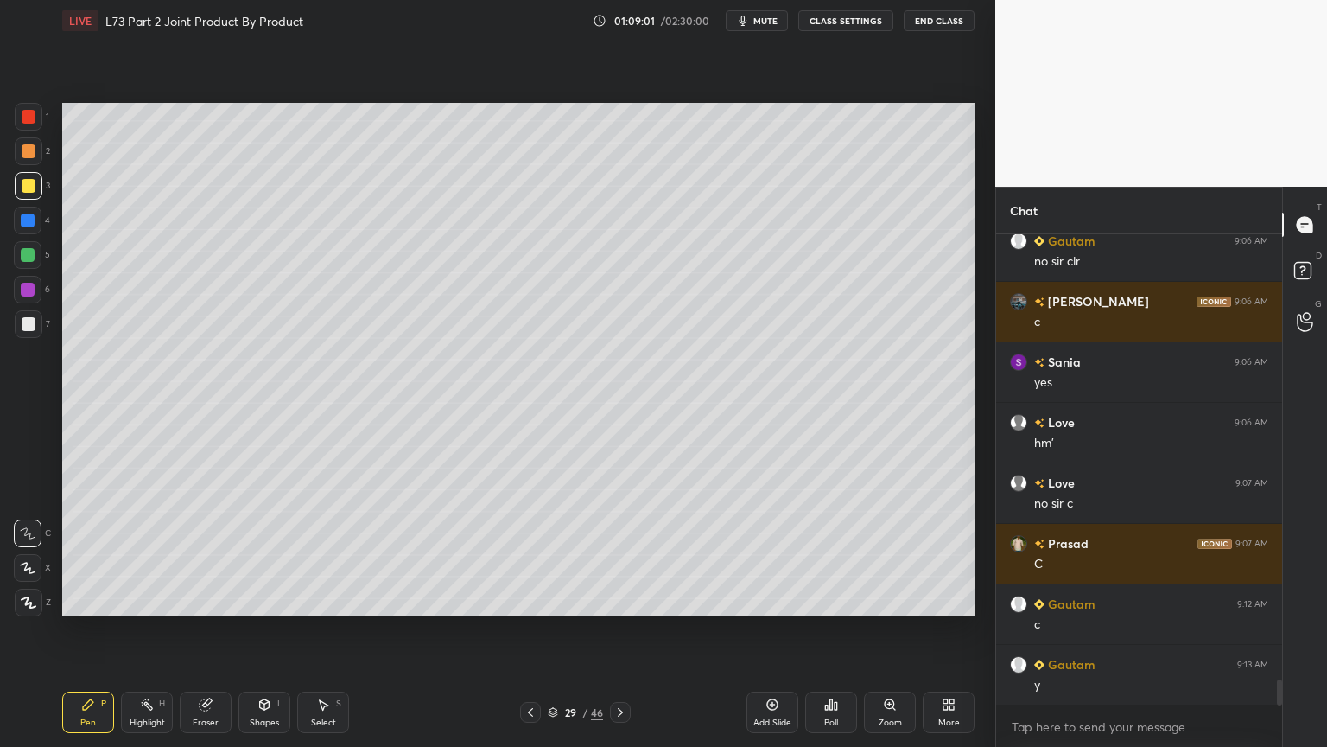
click at [619, 600] on icon at bounding box center [621, 712] width 14 height 14
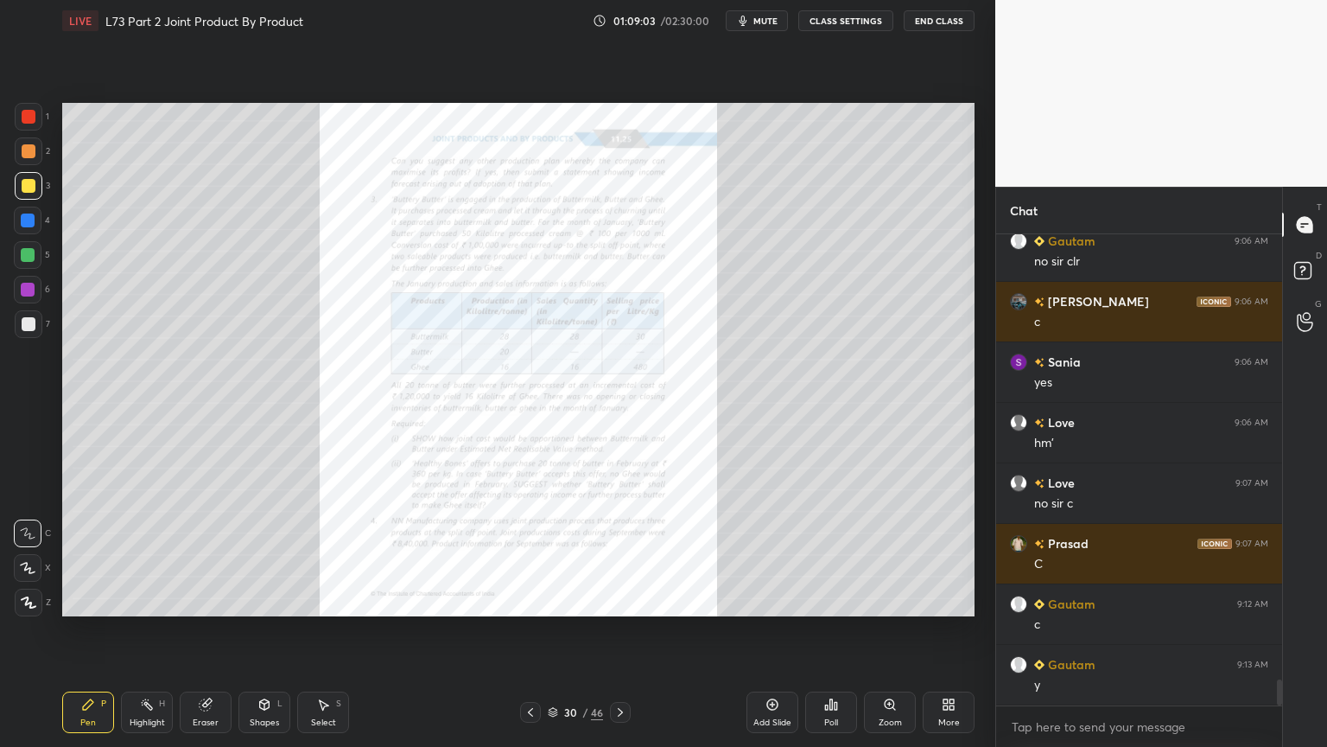
click at [622, 600] on icon at bounding box center [620, 712] width 5 height 9
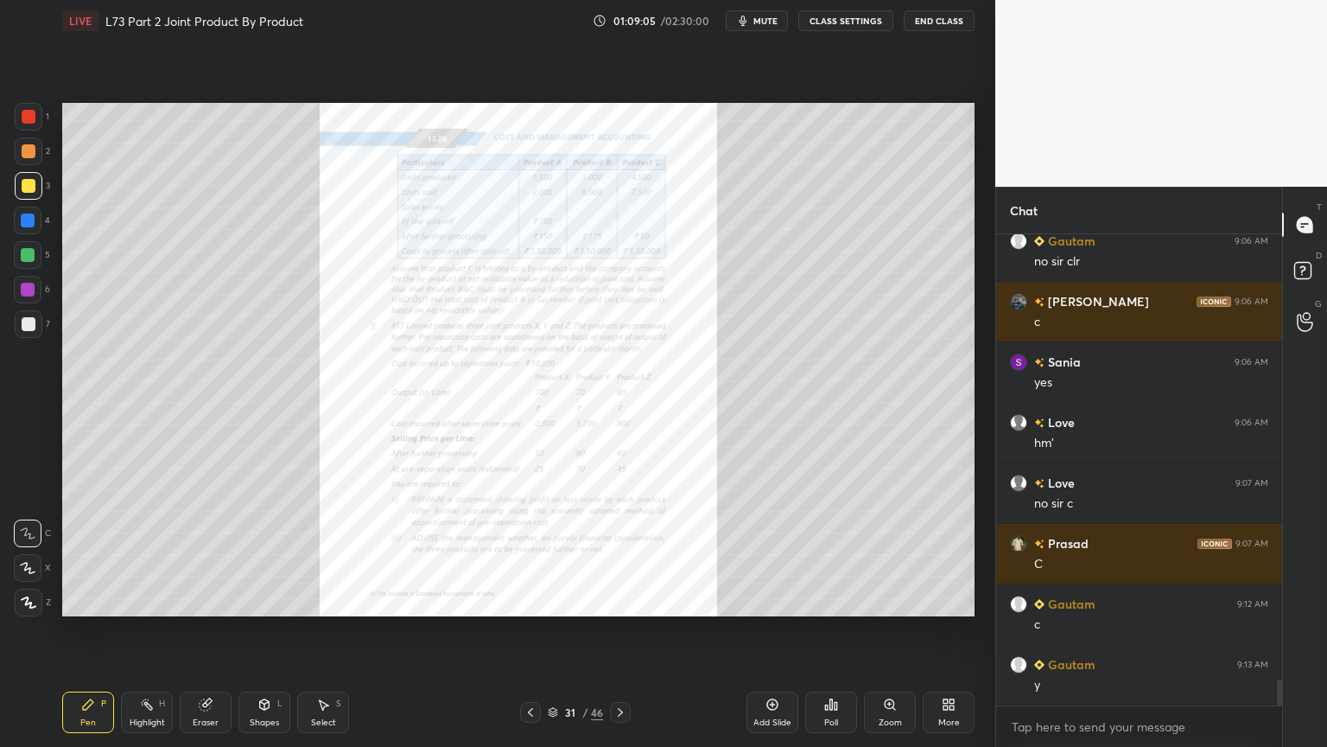
click at [883, 600] on div "Zoom" at bounding box center [890, 711] width 52 height 41
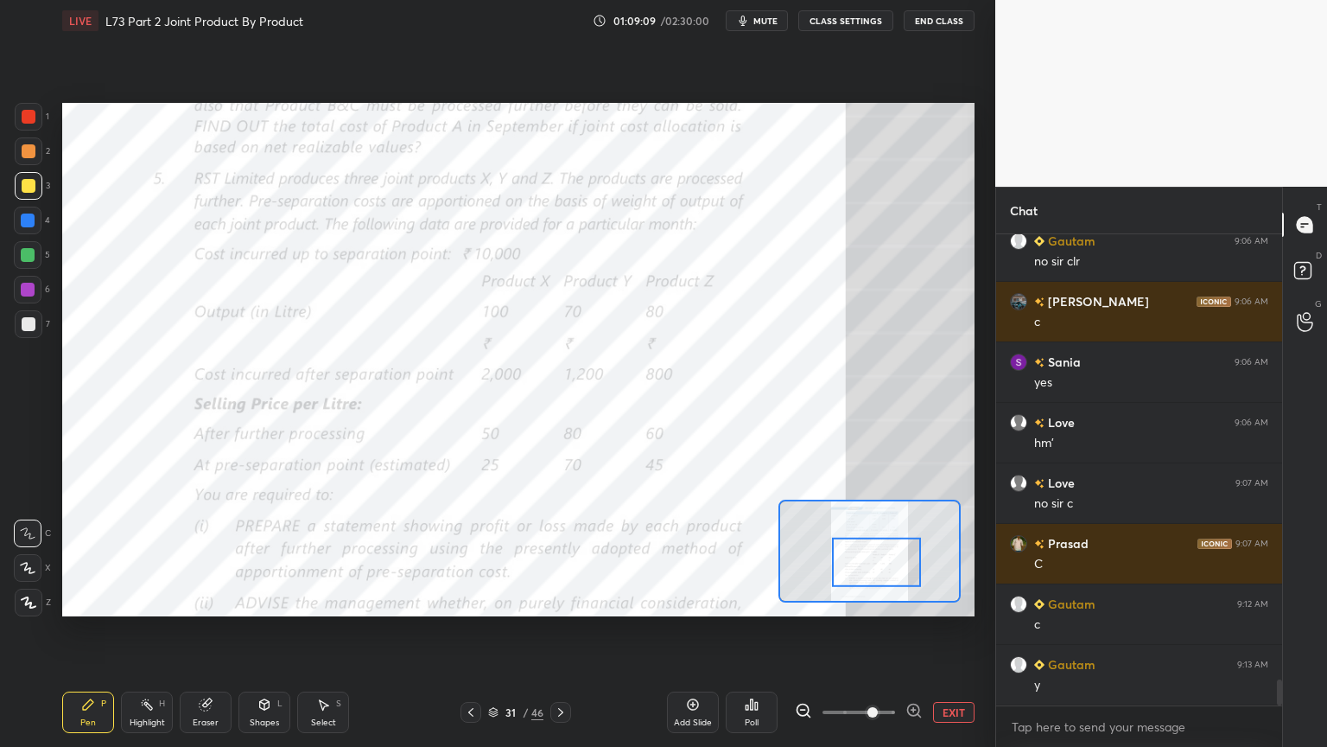
click at [906, 600] on icon at bounding box center [914, 710] width 17 height 17
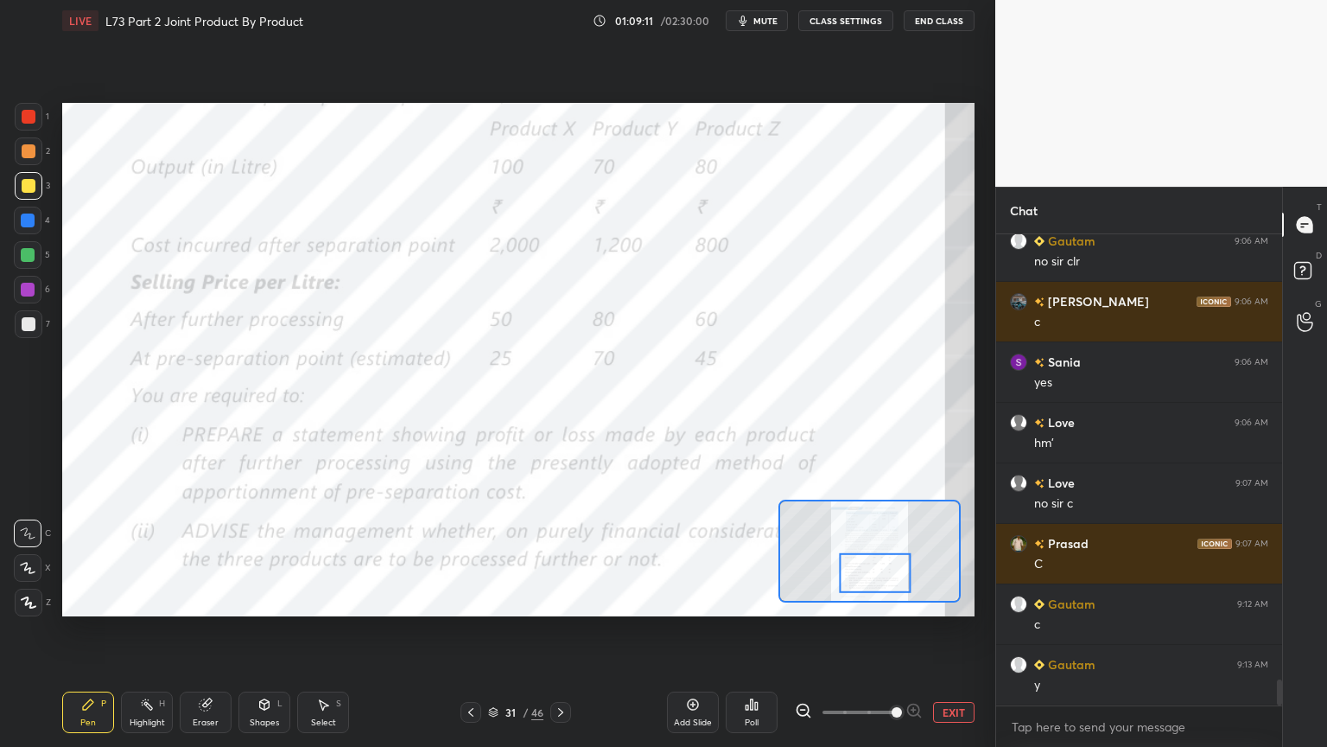
click at [799, 600] on icon at bounding box center [803, 710] width 17 height 17
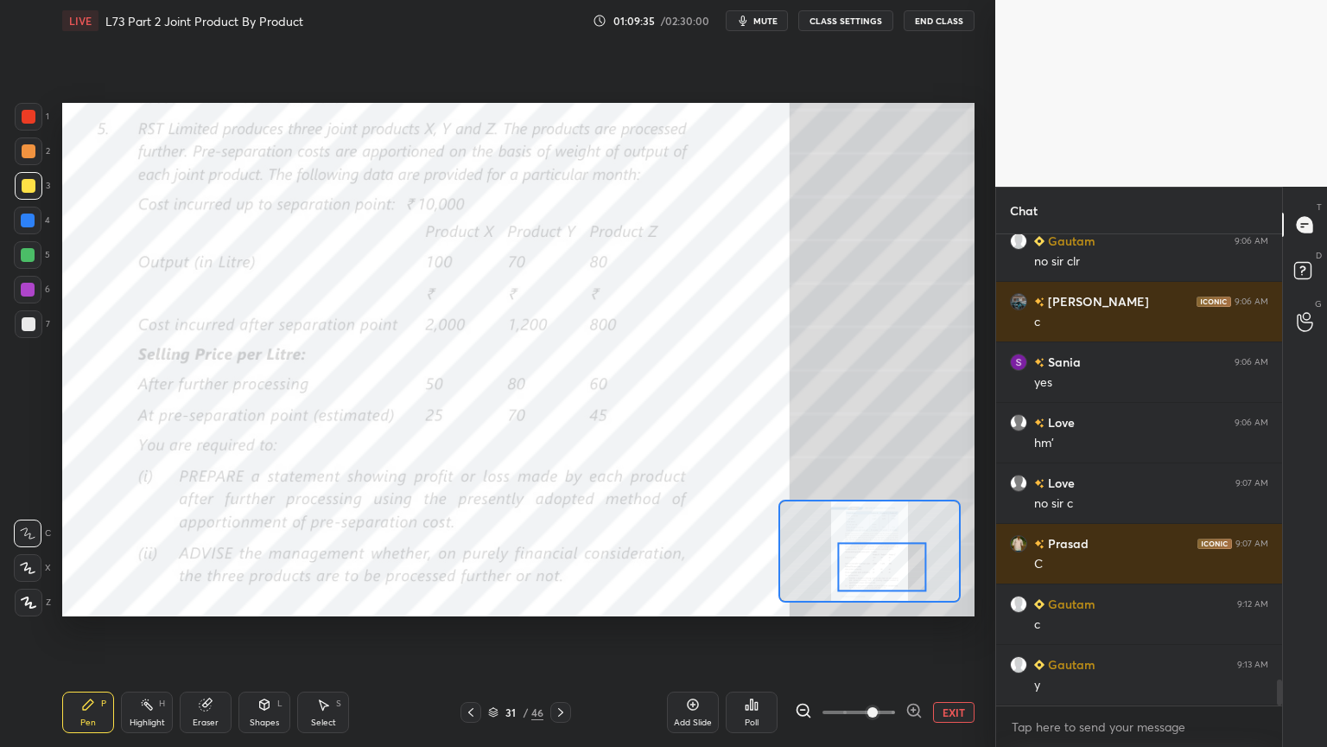
click at [949, 600] on button "EXIT" at bounding box center [953, 712] width 41 height 21
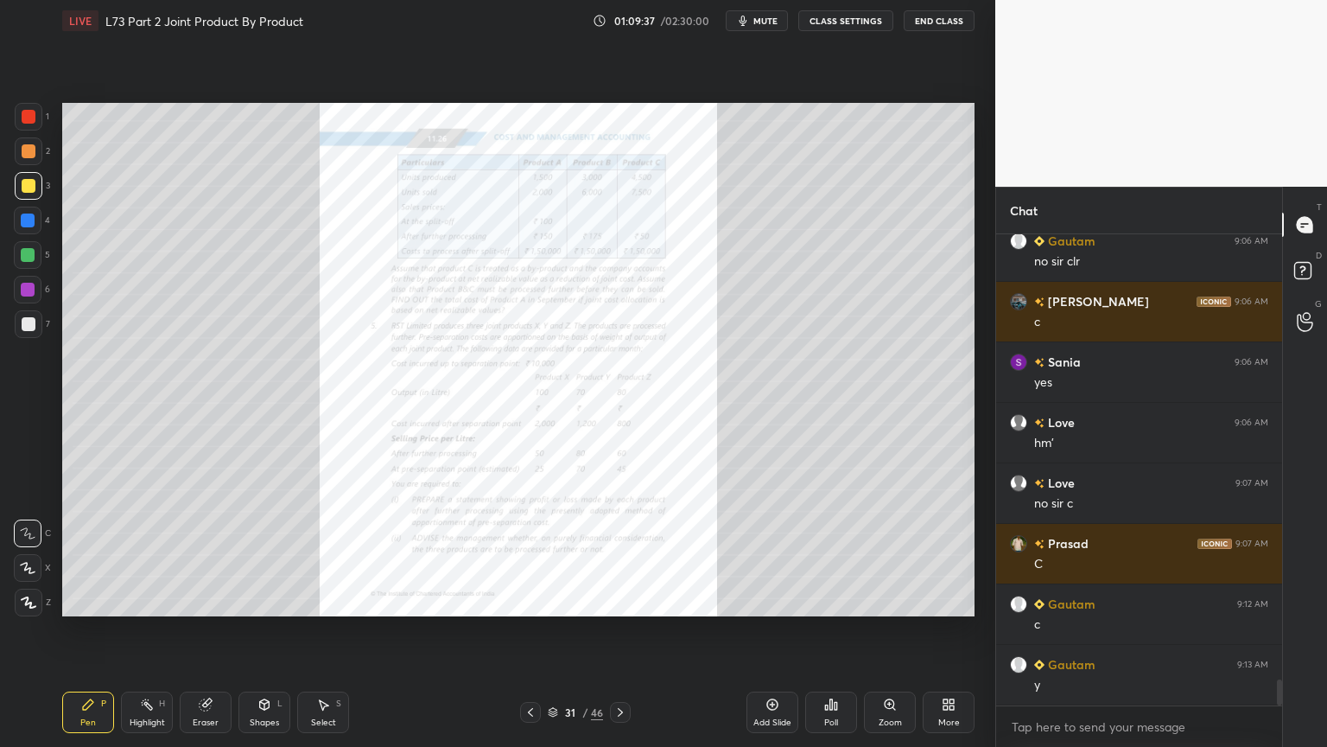
click at [627, 600] on icon at bounding box center [621, 712] width 14 height 14
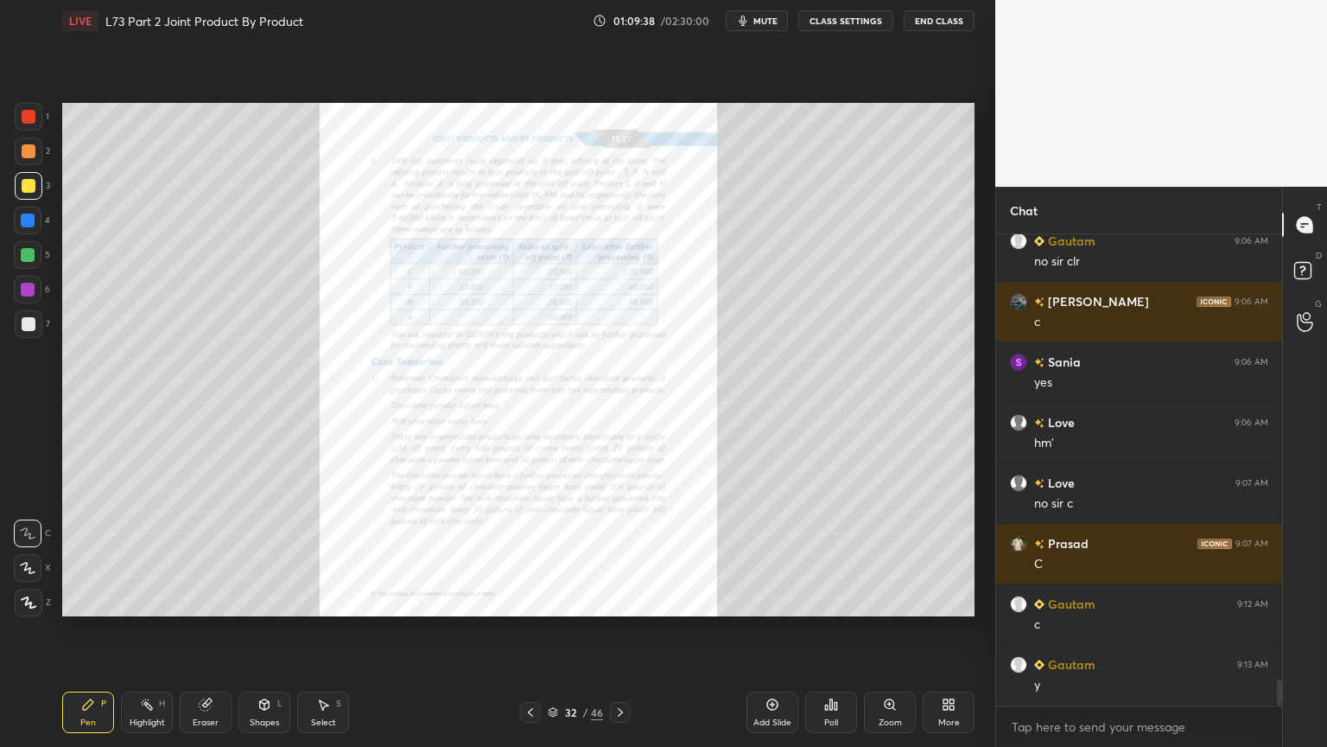
click at [529, 600] on icon at bounding box center [531, 712] width 14 height 14
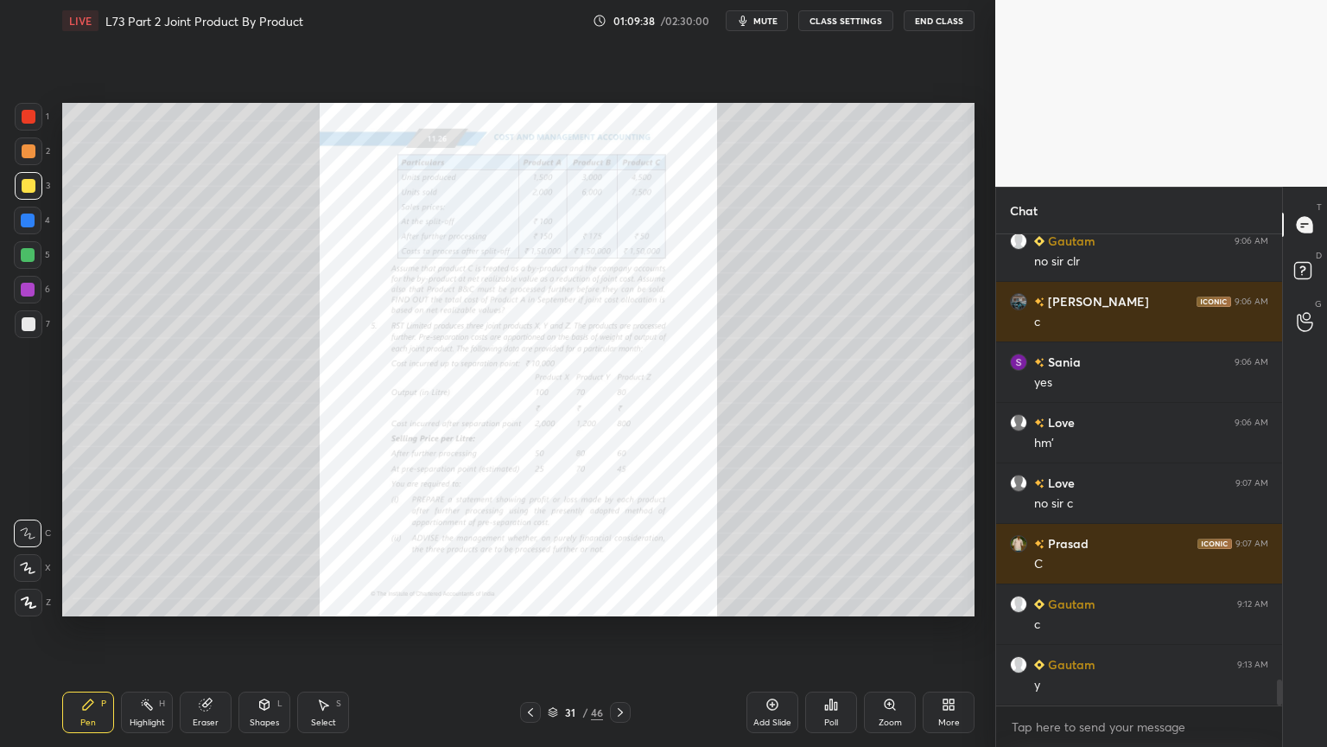
click at [766, 600] on icon at bounding box center [773, 704] width 14 height 14
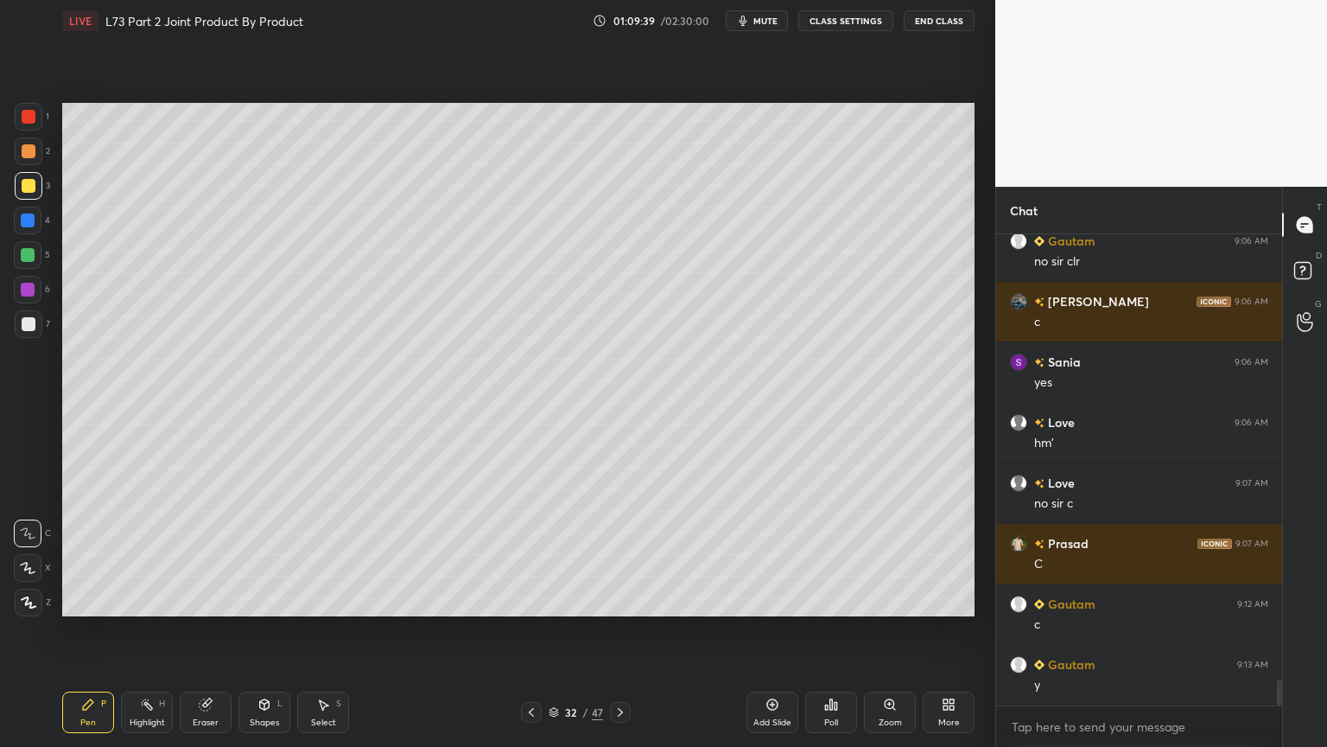
click at [27, 225] on div at bounding box center [28, 220] width 14 height 14
click at [249, 600] on div "Shapes L" at bounding box center [265, 711] width 52 height 41
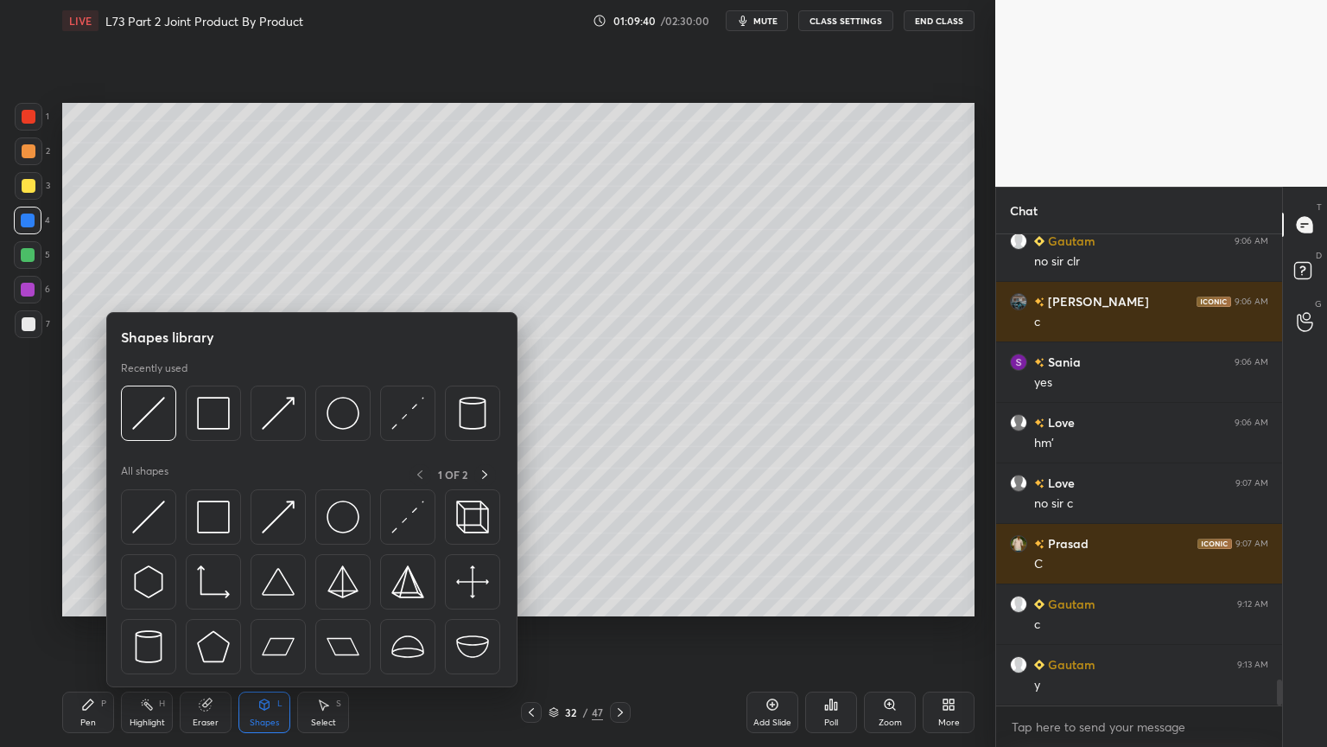
click at [205, 416] on img at bounding box center [213, 413] width 33 height 33
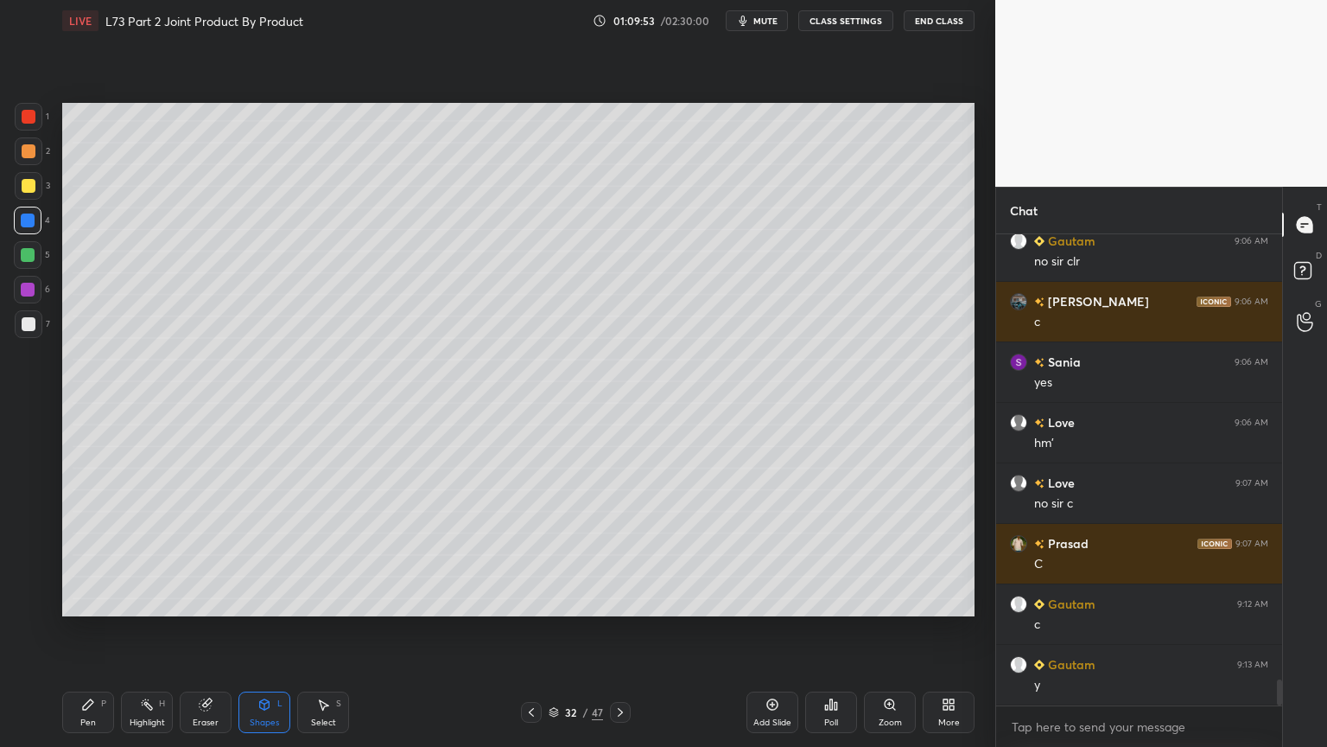
click at [523, 600] on div at bounding box center [531, 712] width 21 height 21
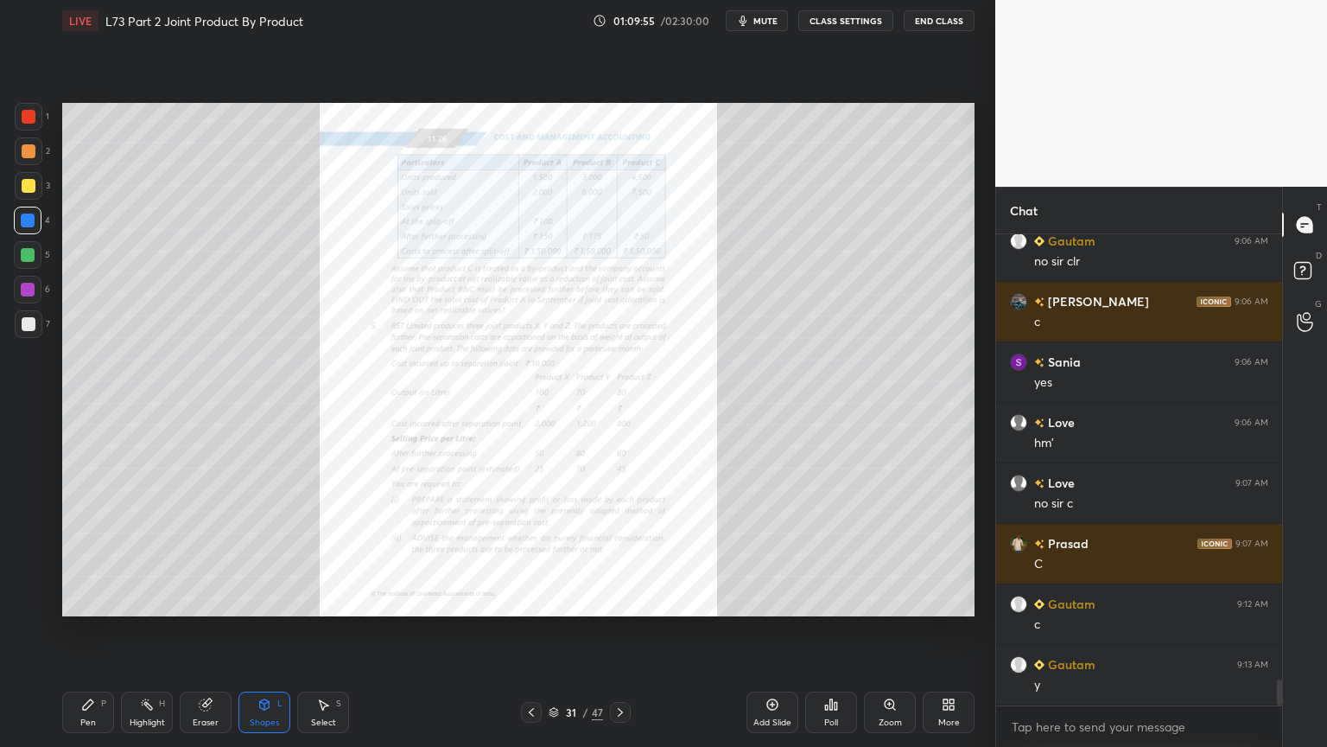
click at [896, 600] on div "Zoom" at bounding box center [890, 722] width 23 height 9
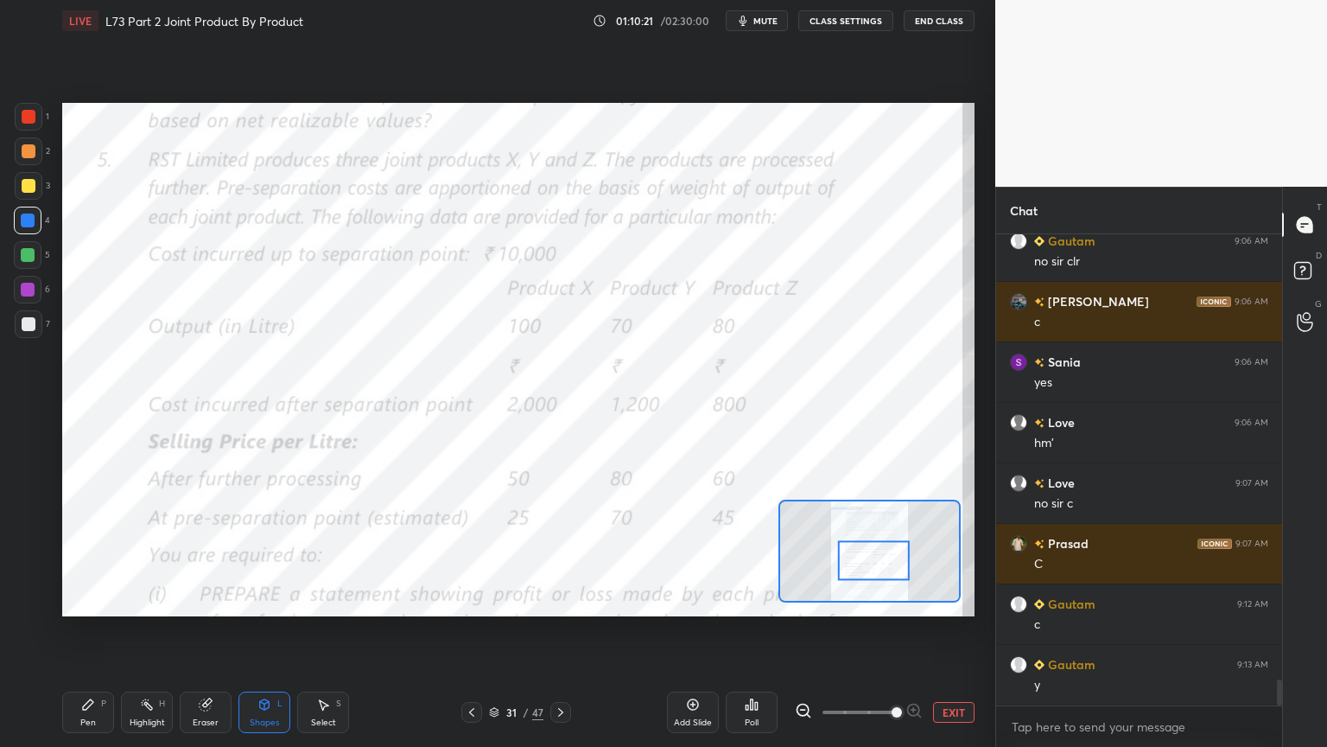
click at [271, 600] on div "Shapes L" at bounding box center [265, 711] width 52 height 41
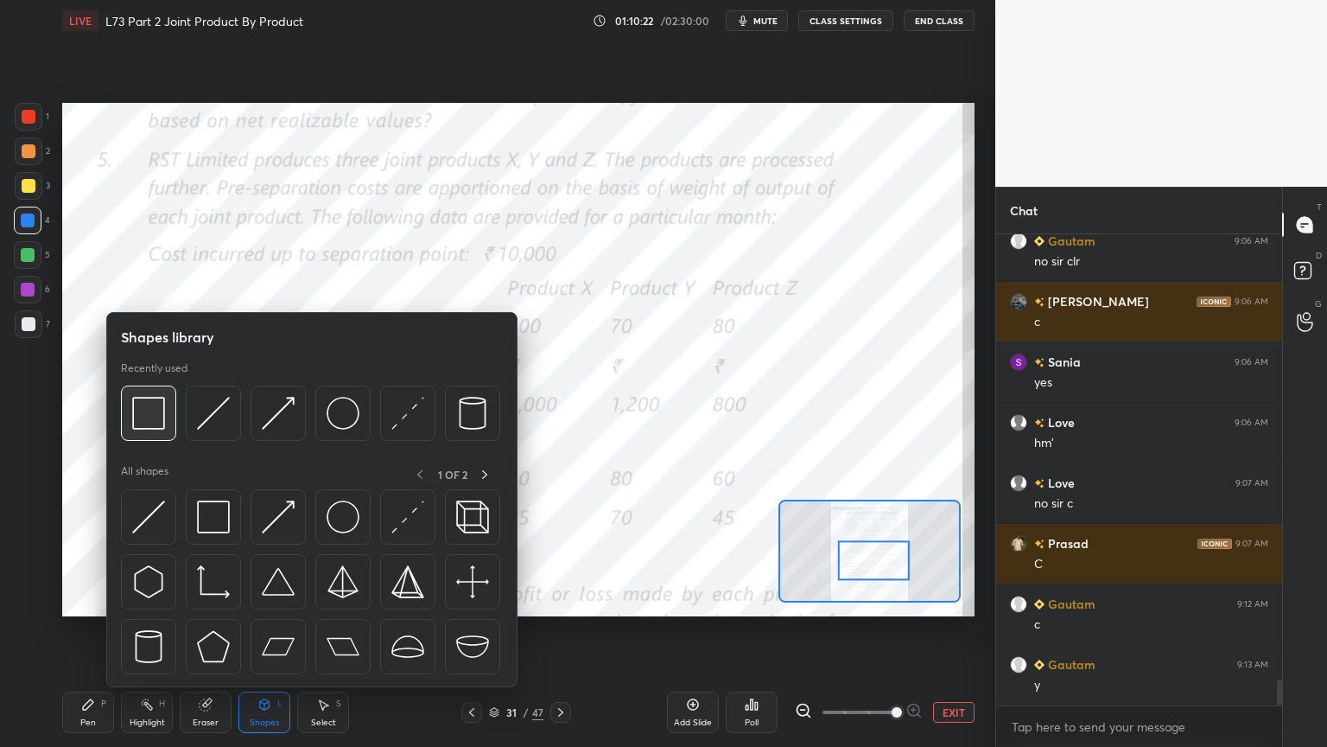
click at [154, 420] on img at bounding box center [148, 413] width 33 height 33
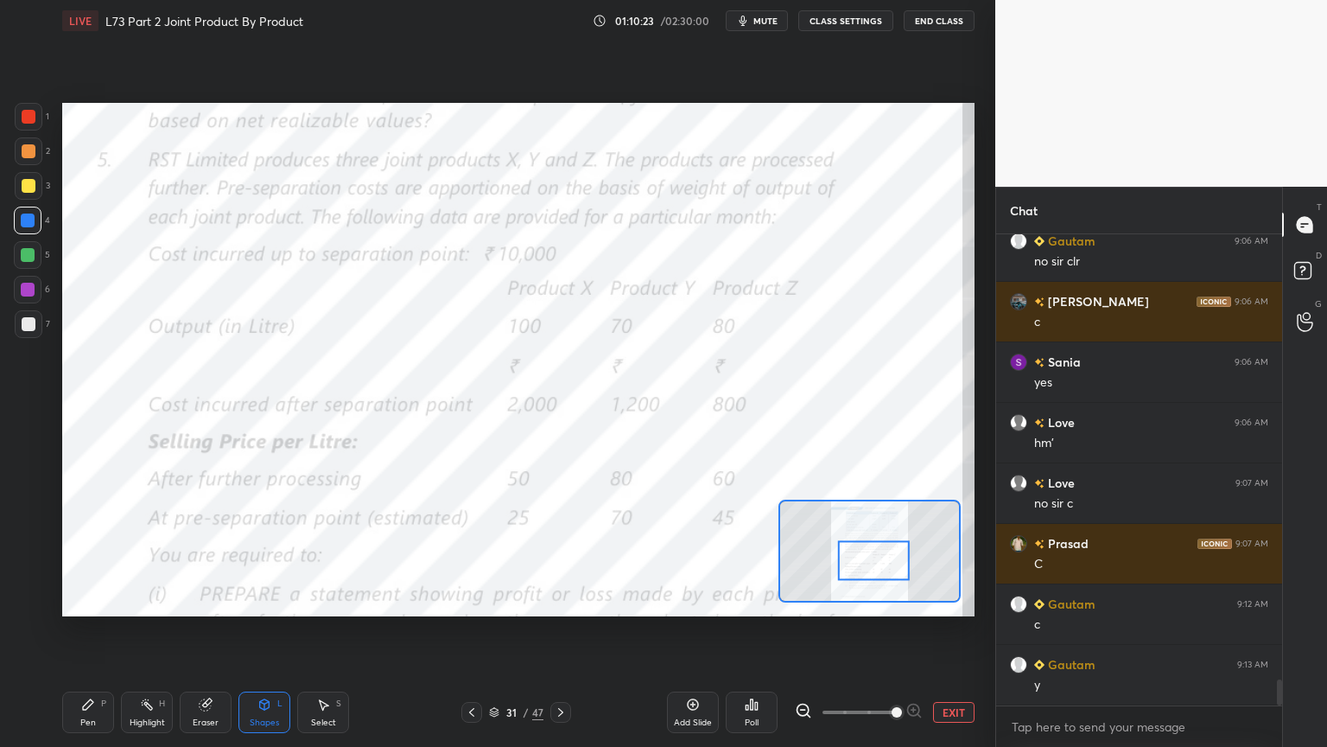
click at [32, 116] on div at bounding box center [29, 117] width 14 height 14
click at [259, 600] on div "Shapes L" at bounding box center [265, 711] width 52 height 41
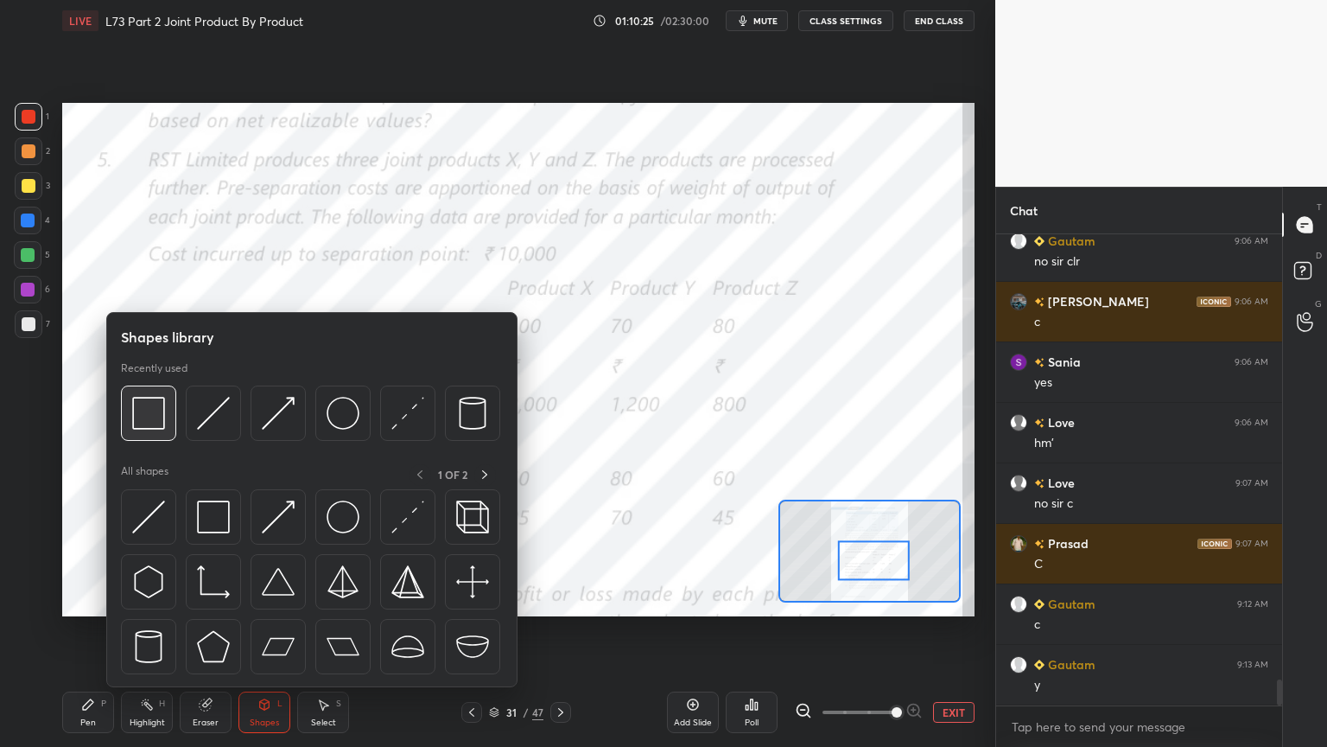
click at [147, 401] on img at bounding box center [148, 413] width 33 height 33
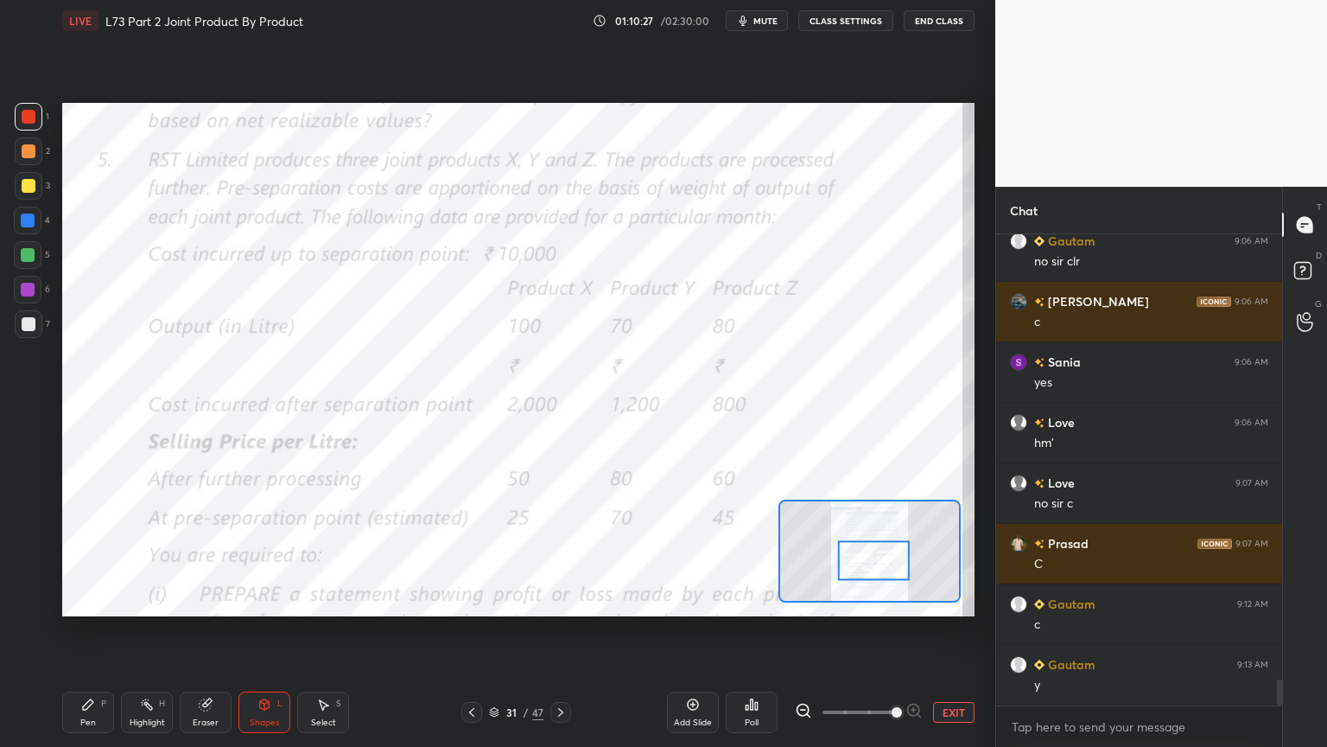
click at [90, 600] on div "Pen P" at bounding box center [88, 711] width 52 height 41
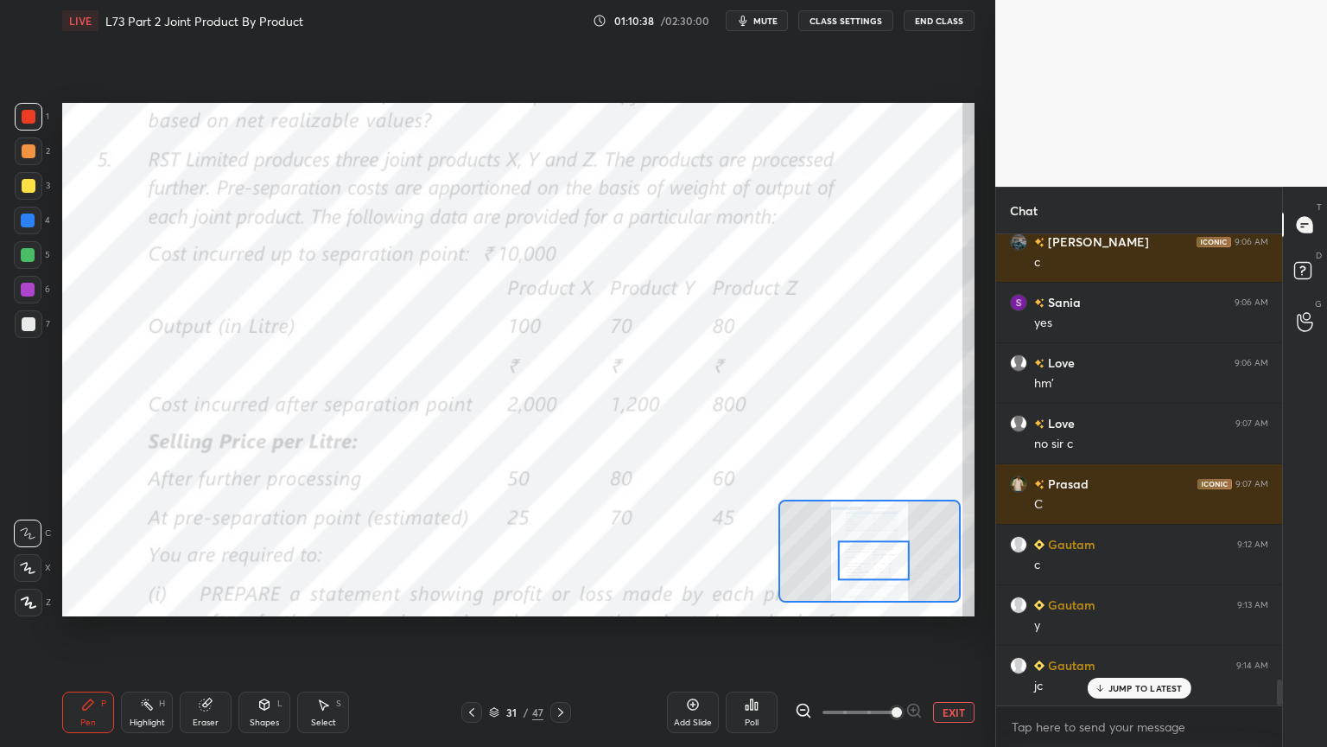
click at [207, 600] on icon at bounding box center [205, 704] width 11 height 11
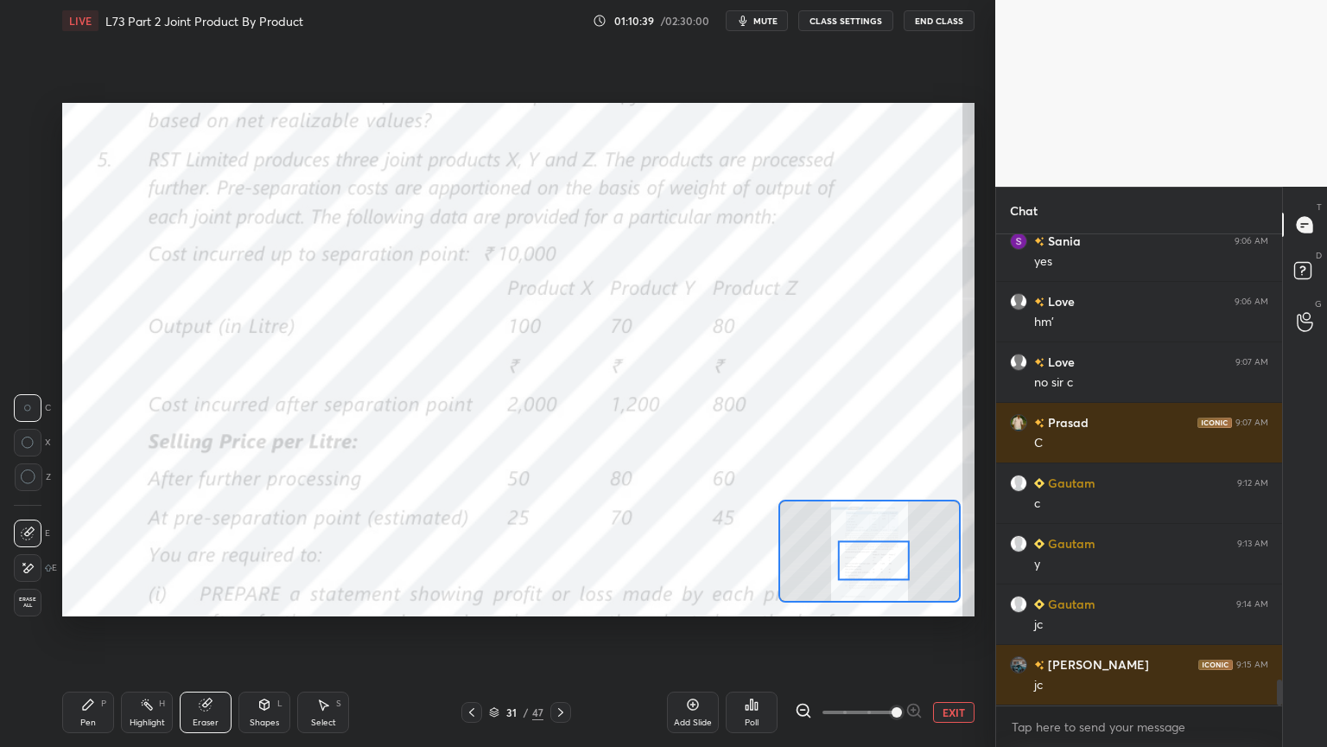
click at [22, 592] on div "Erase all" at bounding box center [28, 603] width 28 height 28
click at [86, 600] on div "Pen" at bounding box center [88, 722] width 16 height 9
click at [251, 600] on div "Shapes L" at bounding box center [265, 711] width 52 height 41
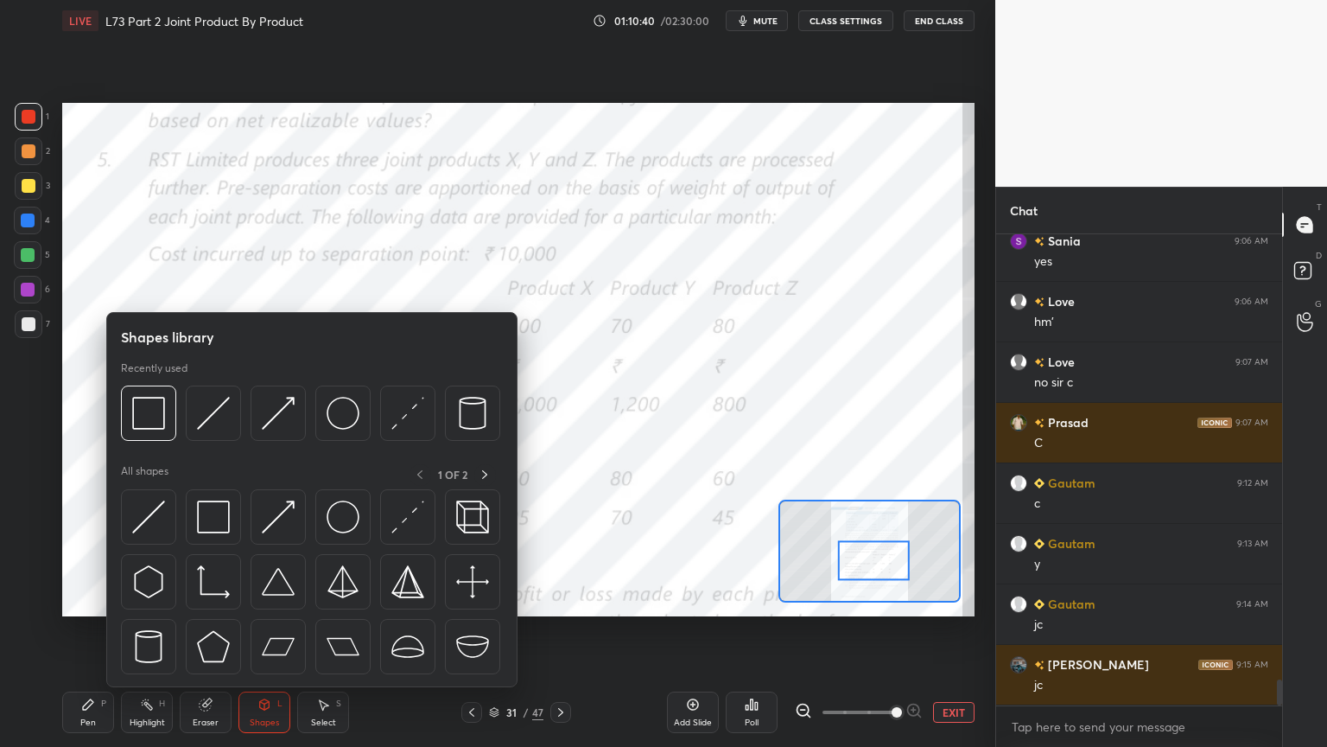
click at [162, 430] on div at bounding box center [148, 412] width 55 height 55
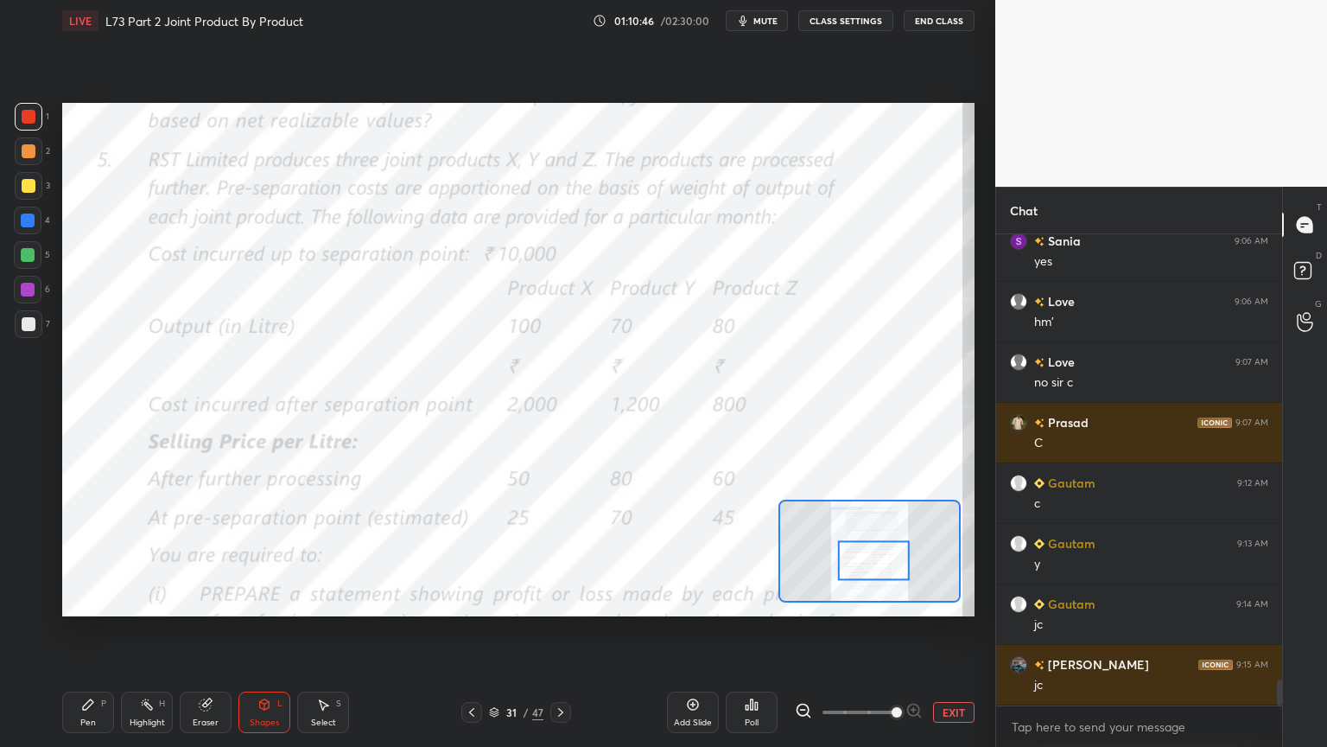
click at [87, 600] on div "Pen" at bounding box center [88, 722] width 16 height 9
click at [563, 600] on icon at bounding box center [561, 712] width 14 height 14
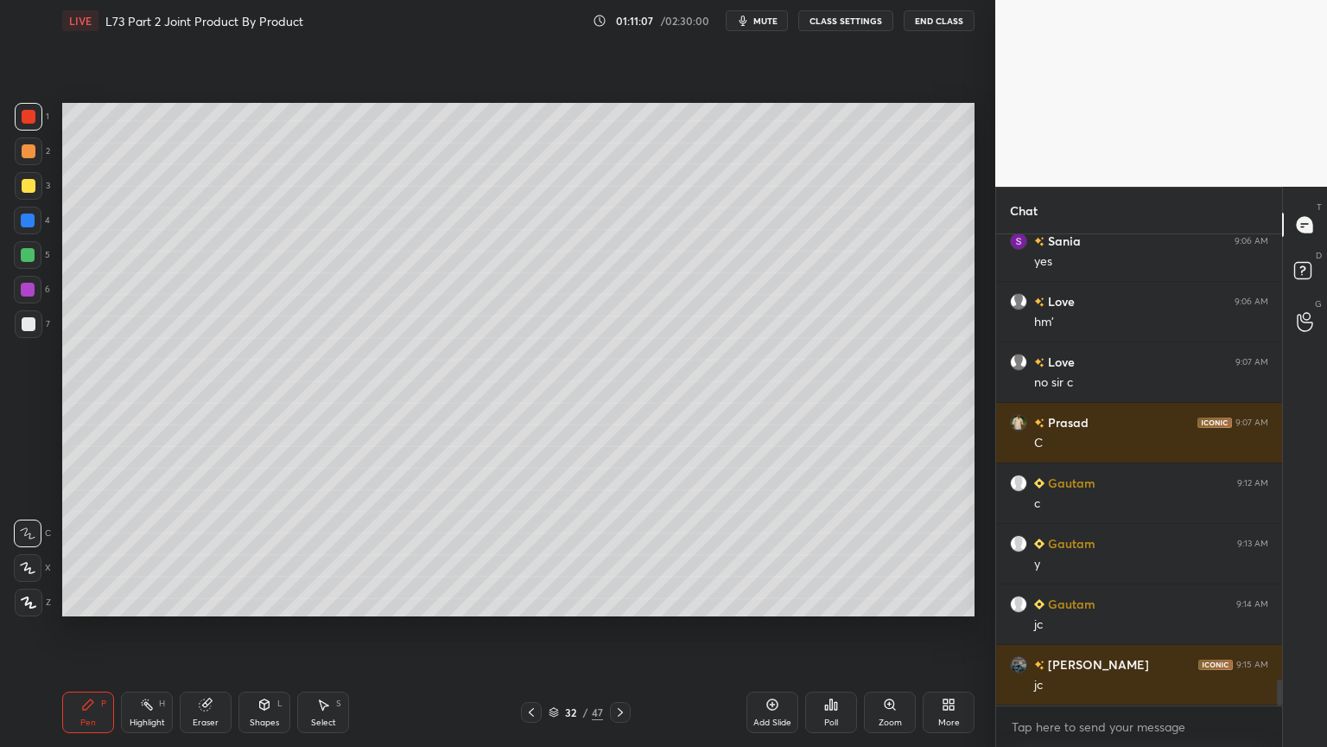
click at [91, 600] on div "Pen P" at bounding box center [88, 711] width 52 height 41
click at [24, 595] on div at bounding box center [29, 603] width 28 height 28
click at [23, 181] on div at bounding box center [29, 186] width 14 height 14
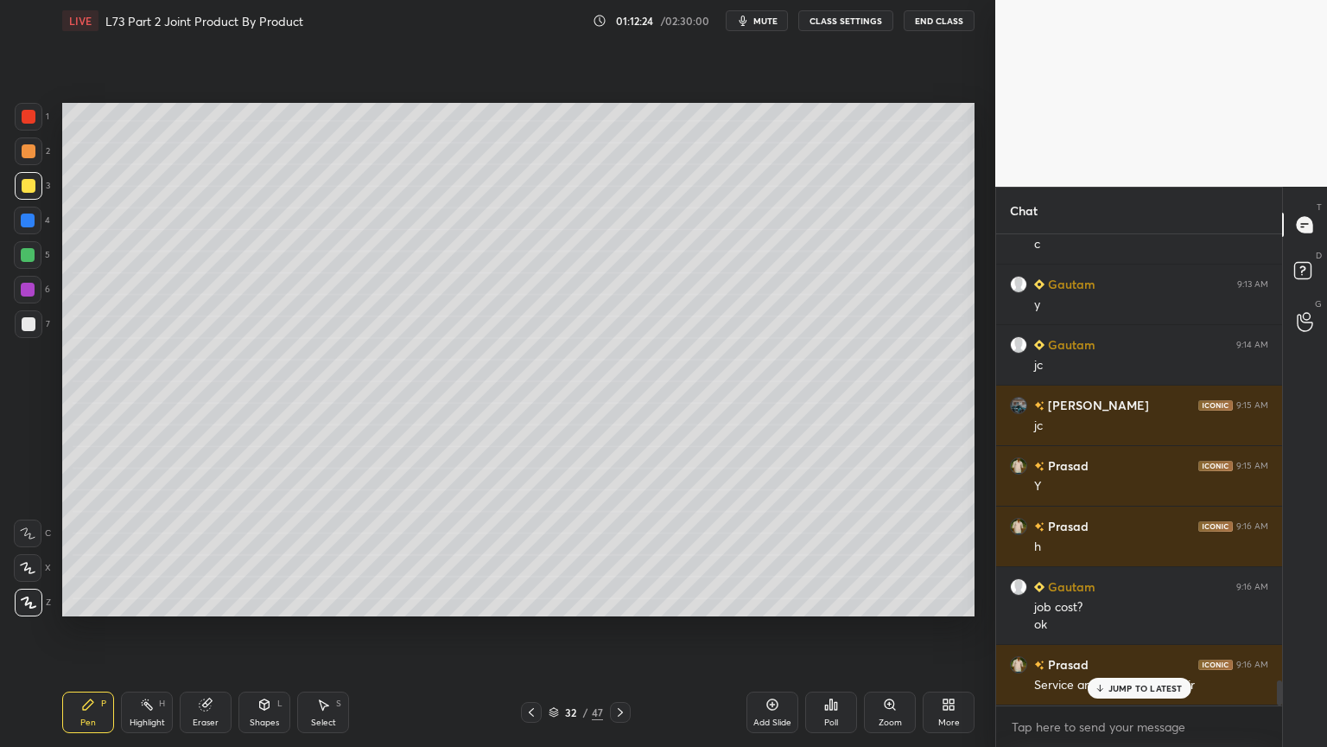
scroll to position [8452, 0]
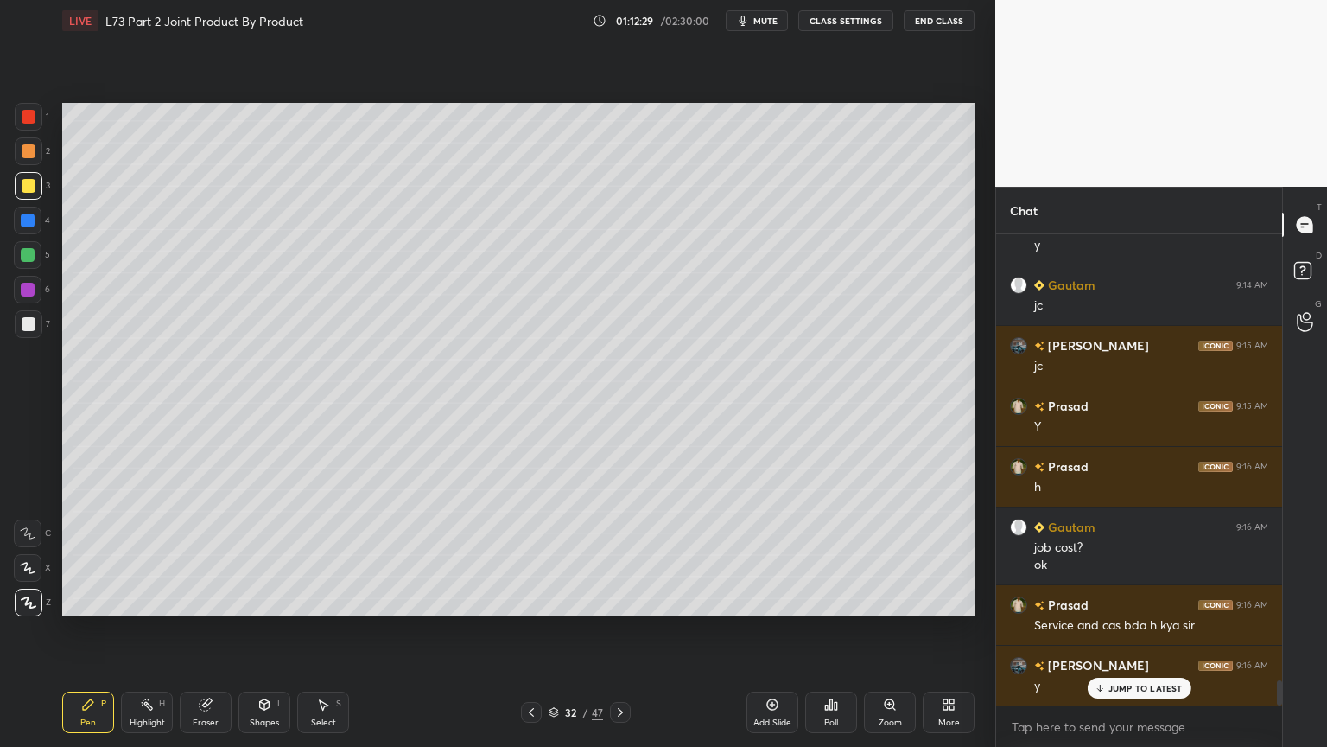
click at [331, 600] on div "Select S" at bounding box center [323, 711] width 52 height 41
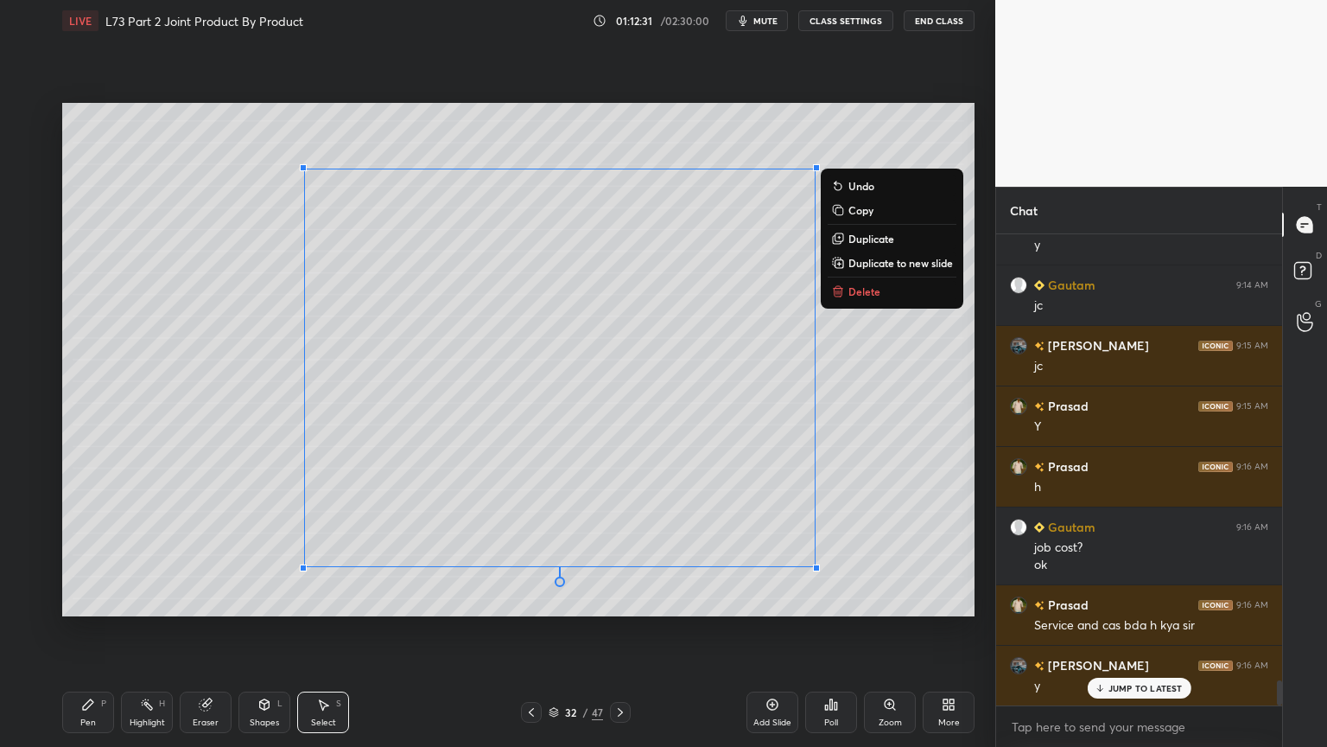
click at [850, 285] on p "Delete" at bounding box center [865, 291] width 32 height 14
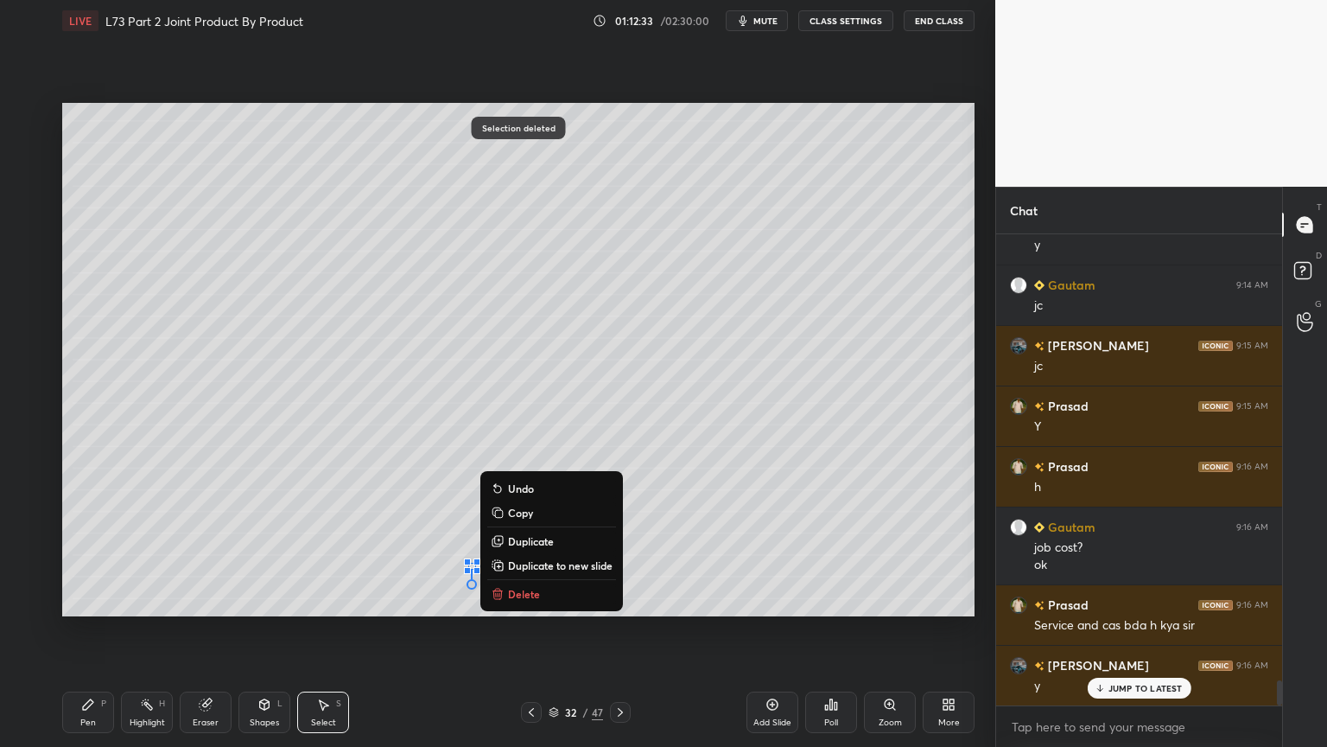
click at [553, 596] on button "Delete" at bounding box center [551, 593] width 129 height 21
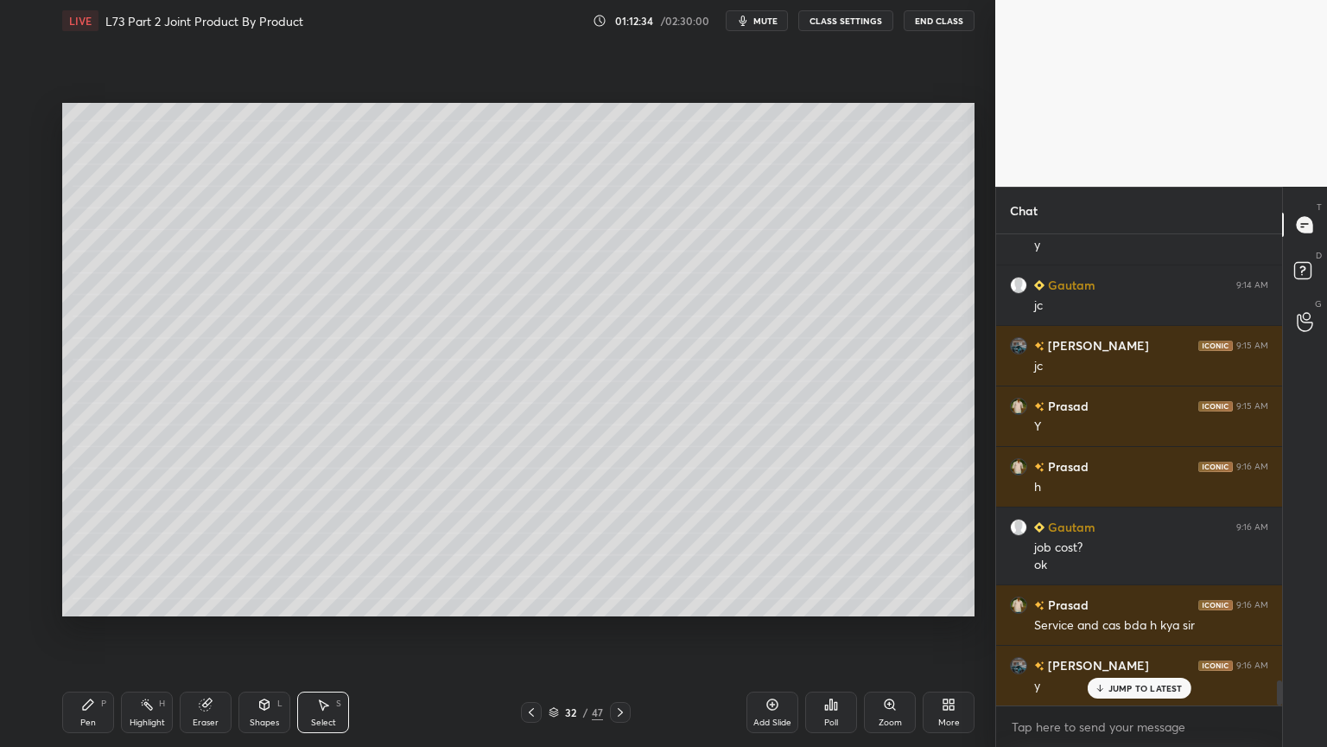
click at [94, 600] on icon at bounding box center [88, 704] width 14 height 14
click at [525, 600] on div at bounding box center [531, 712] width 21 height 21
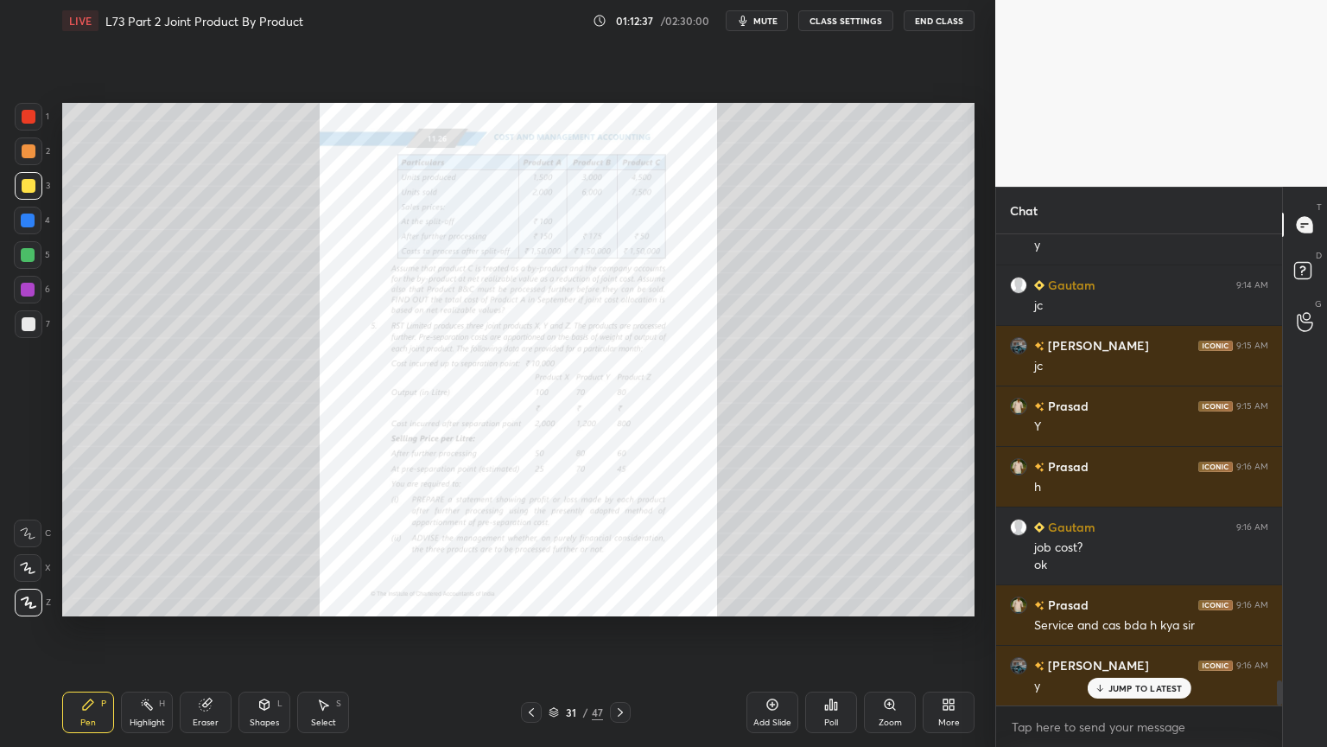
click at [203, 600] on div "Eraser" at bounding box center [206, 711] width 52 height 41
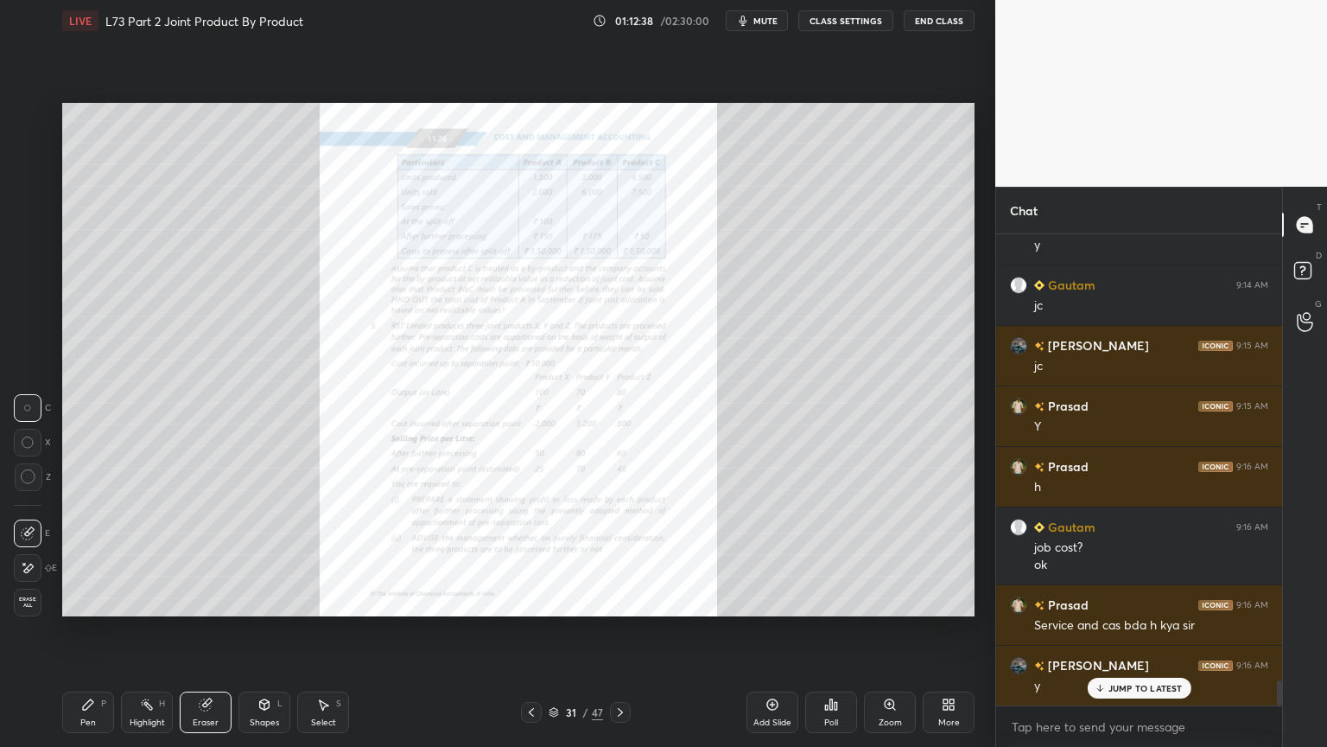
click at [22, 600] on span "Erase all" at bounding box center [28, 602] width 26 height 12
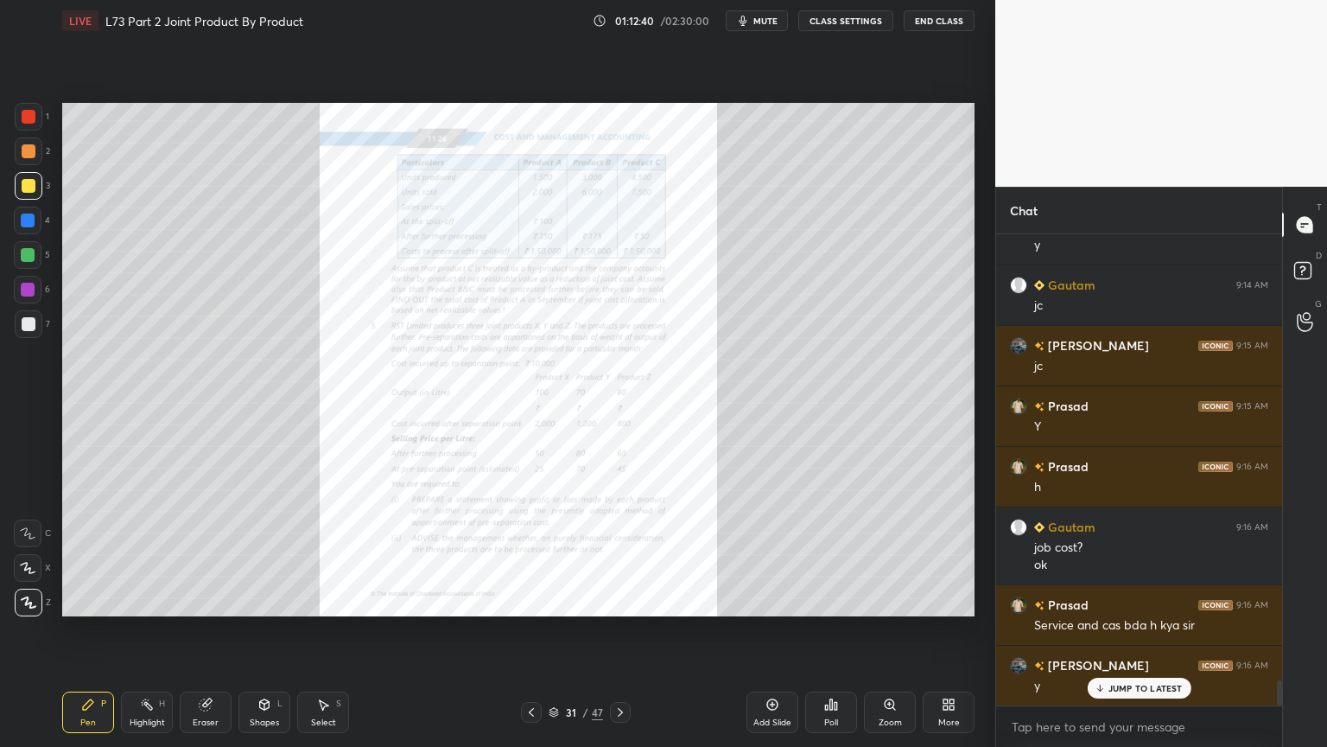
click at [891, 600] on icon at bounding box center [890, 704] width 14 height 14
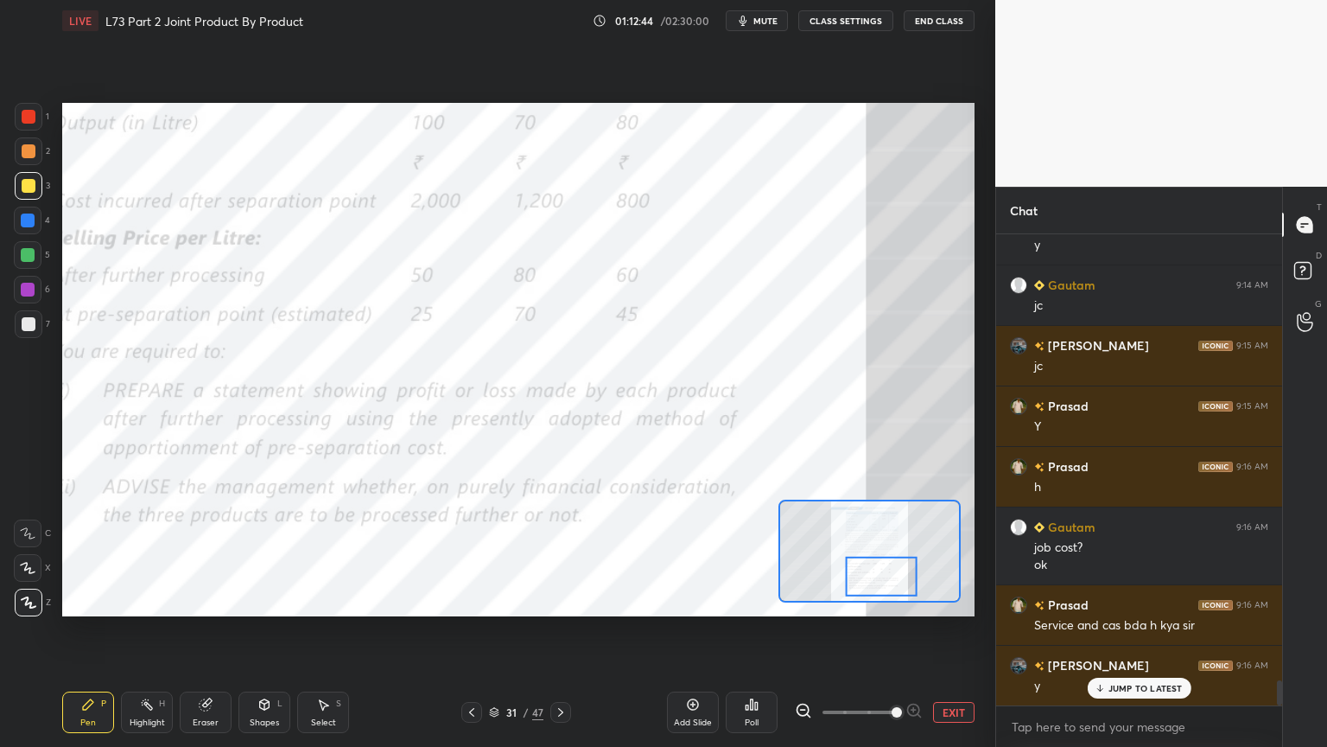
click at [953, 600] on button "EXIT" at bounding box center [953, 712] width 41 height 21
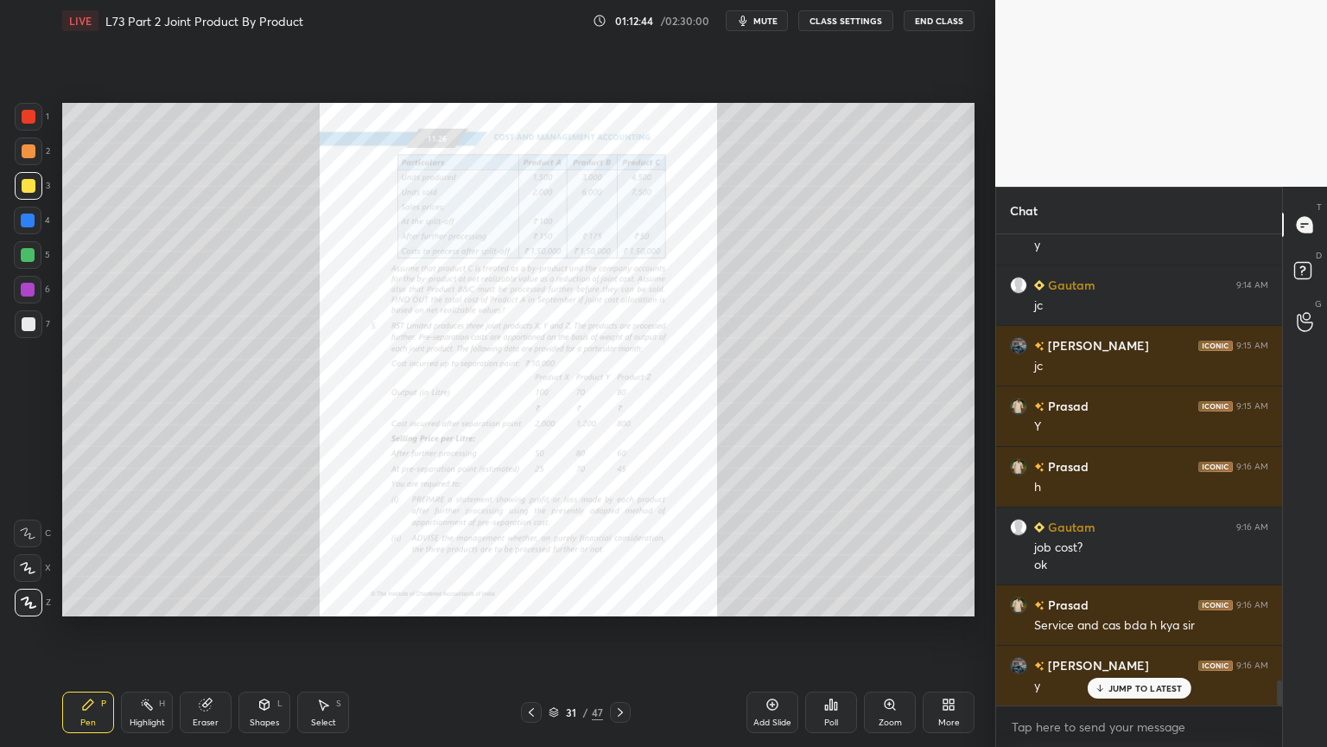
scroll to position [8513, 0]
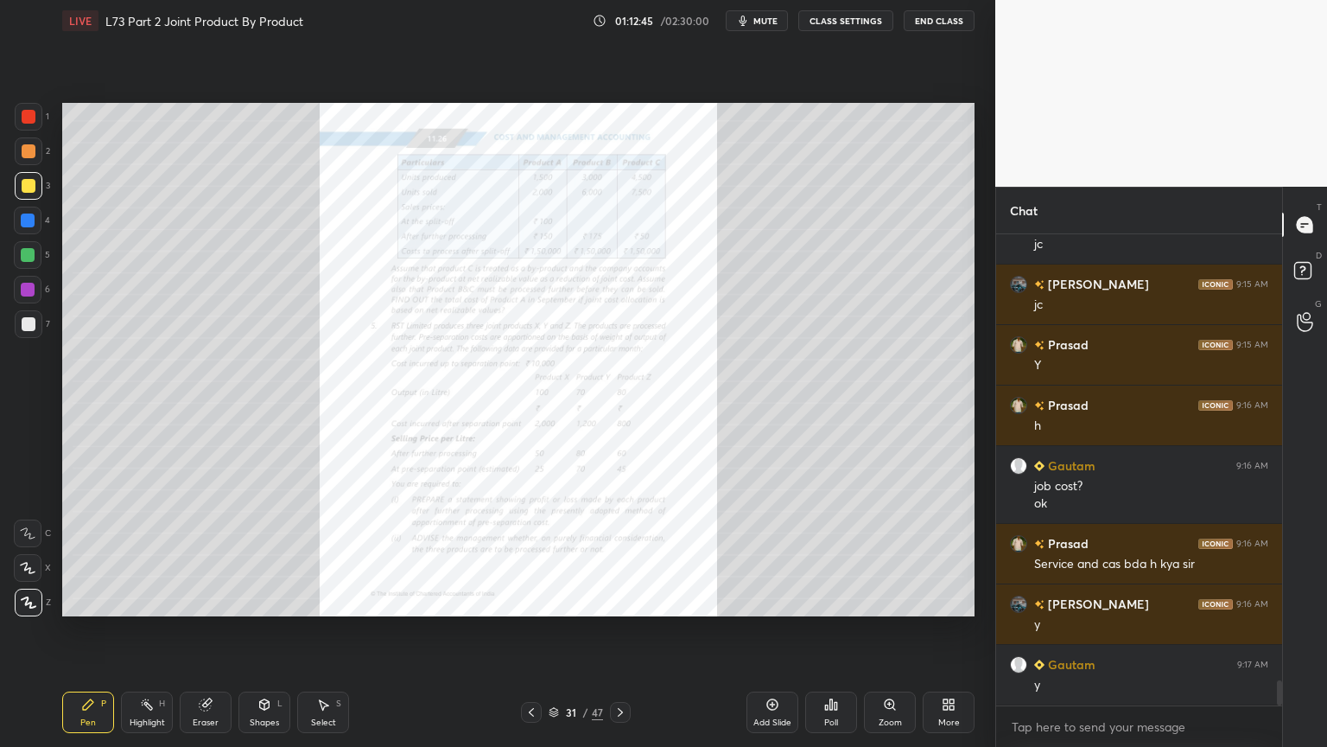
click at [628, 600] on div at bounding box center [620, 712] width 21 height 21
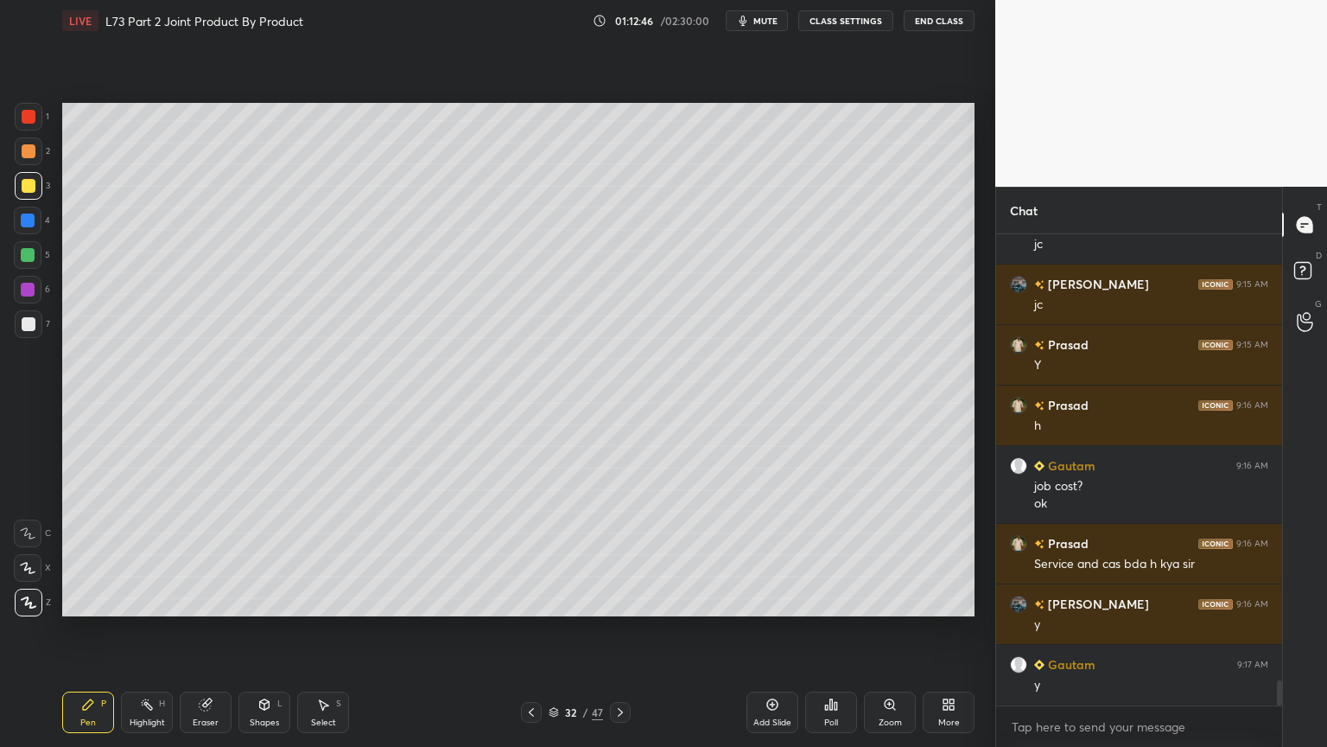
click at [536, 600] on icon at bounding box center [532, 712] width 14 height 14
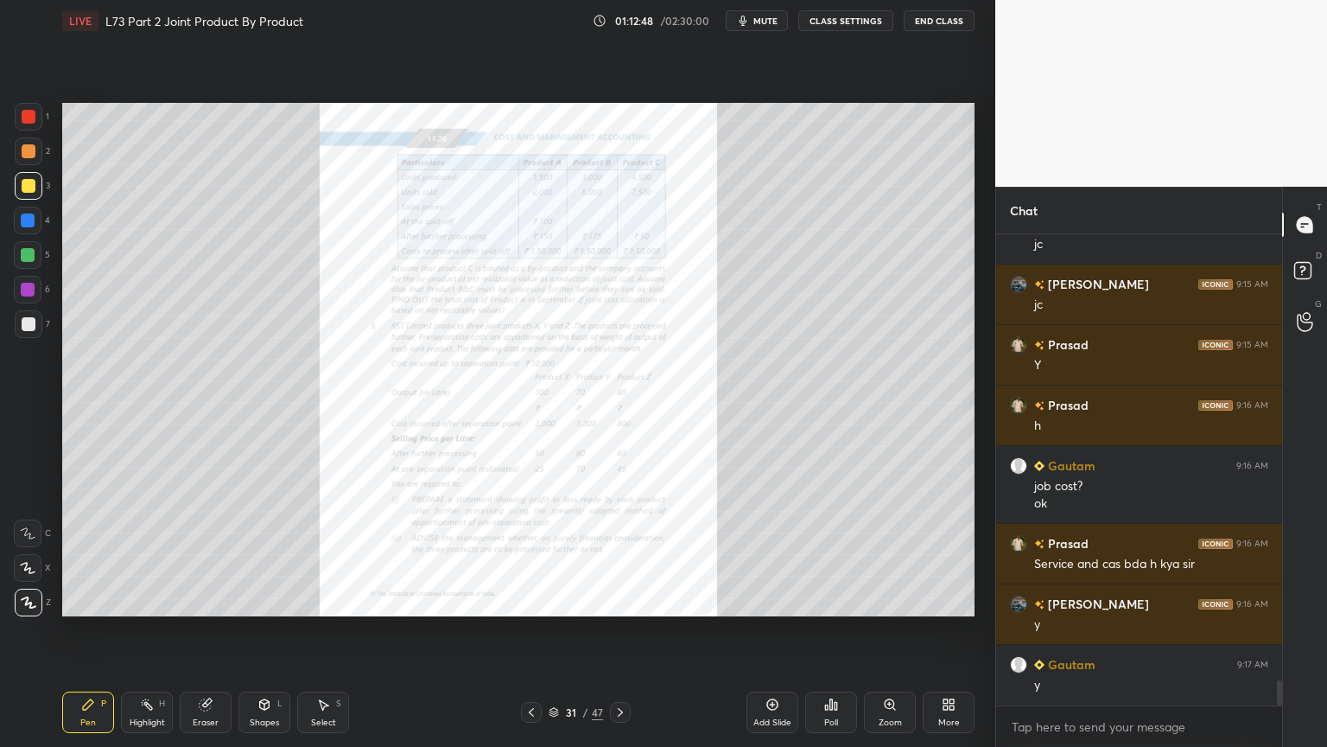
click at [35, 162] on div at bounding box center [29, 151] width 28 height 28
click at [895, 600] on icon at bounding box center [894, 708] width 3 height 3
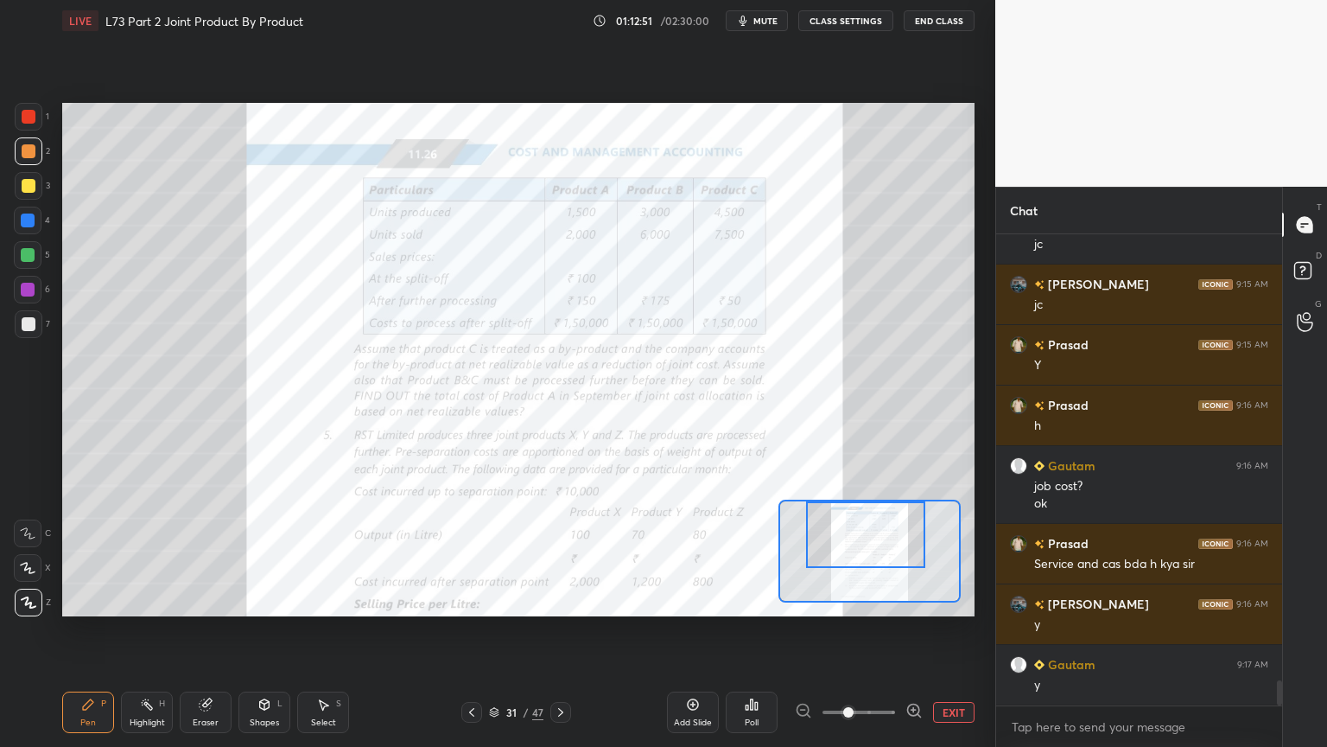
scroll to position [8531, 0]
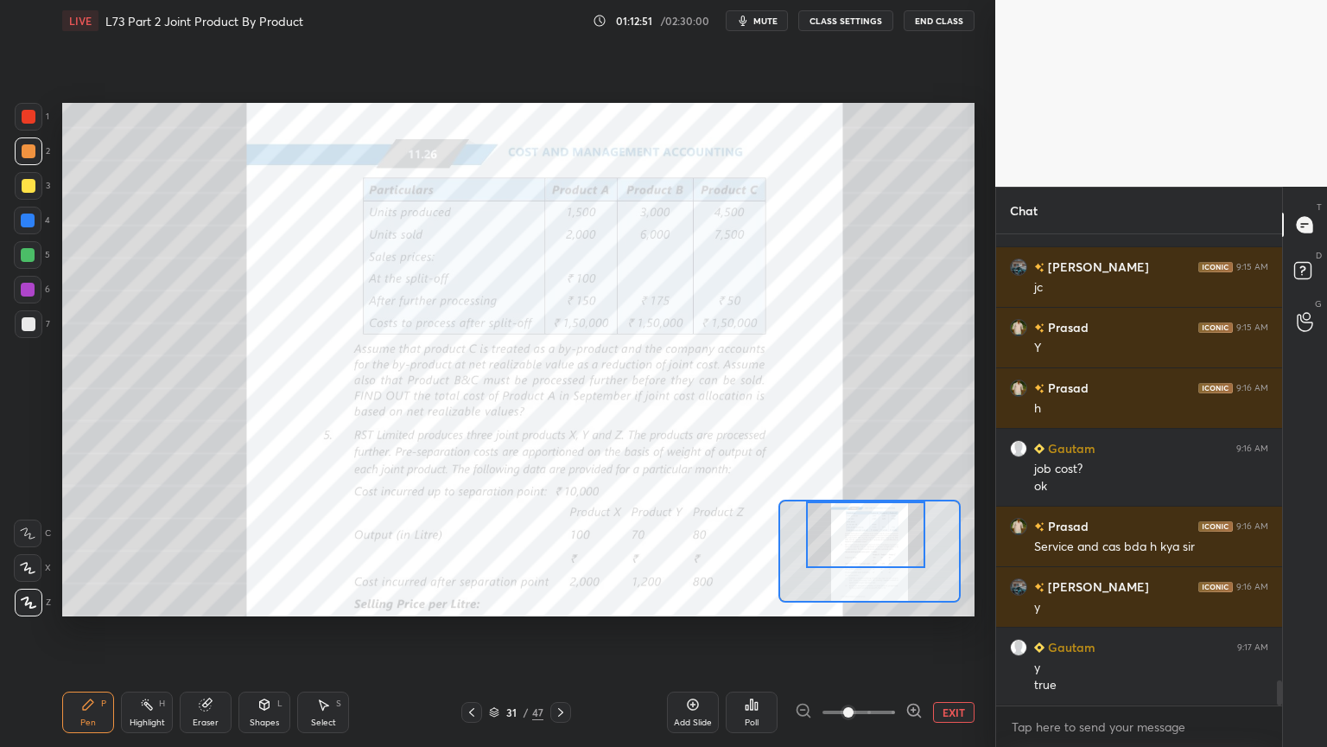
click at [914, 600] on icon at bounding box center [914, 710] width 17 height 17
click at [913, 600] on icon at bounding box center [914, 710] width 17 height 17
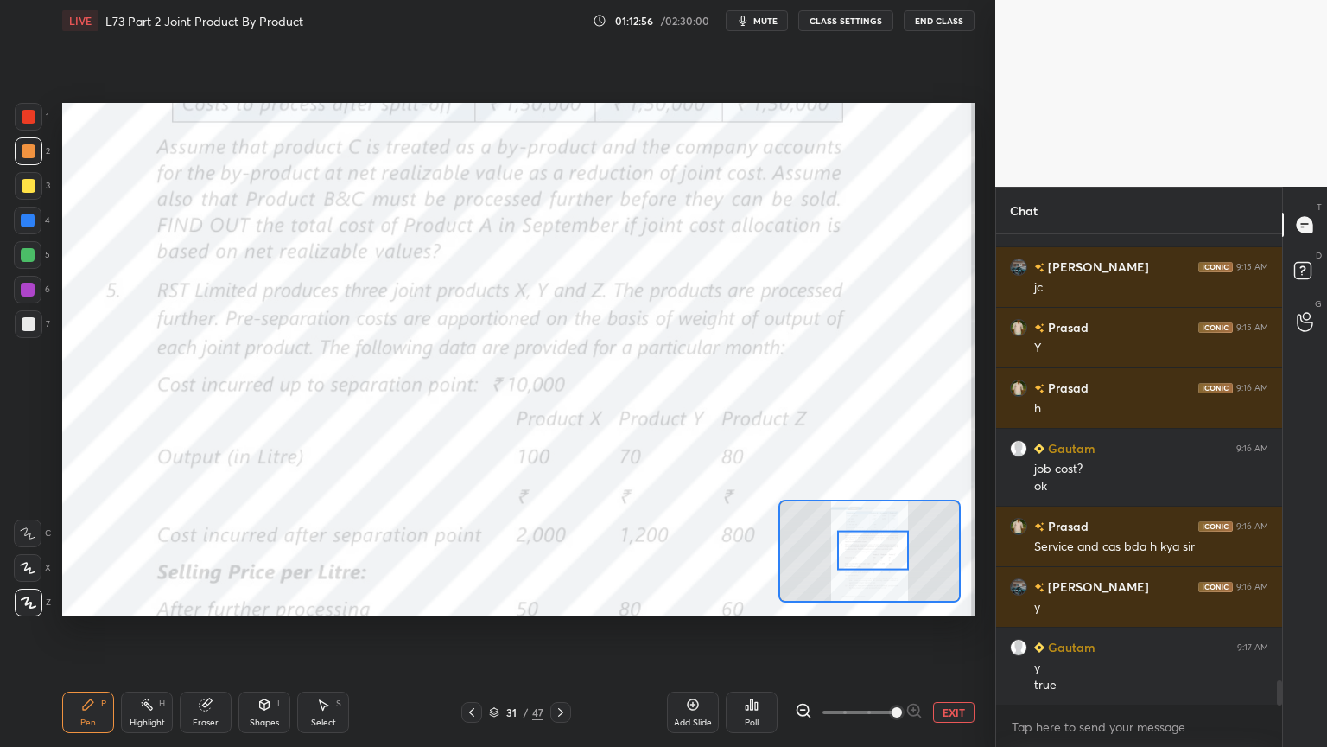
click at [563, 600] on icon at bounding box center [561, 712] width 14 height 14
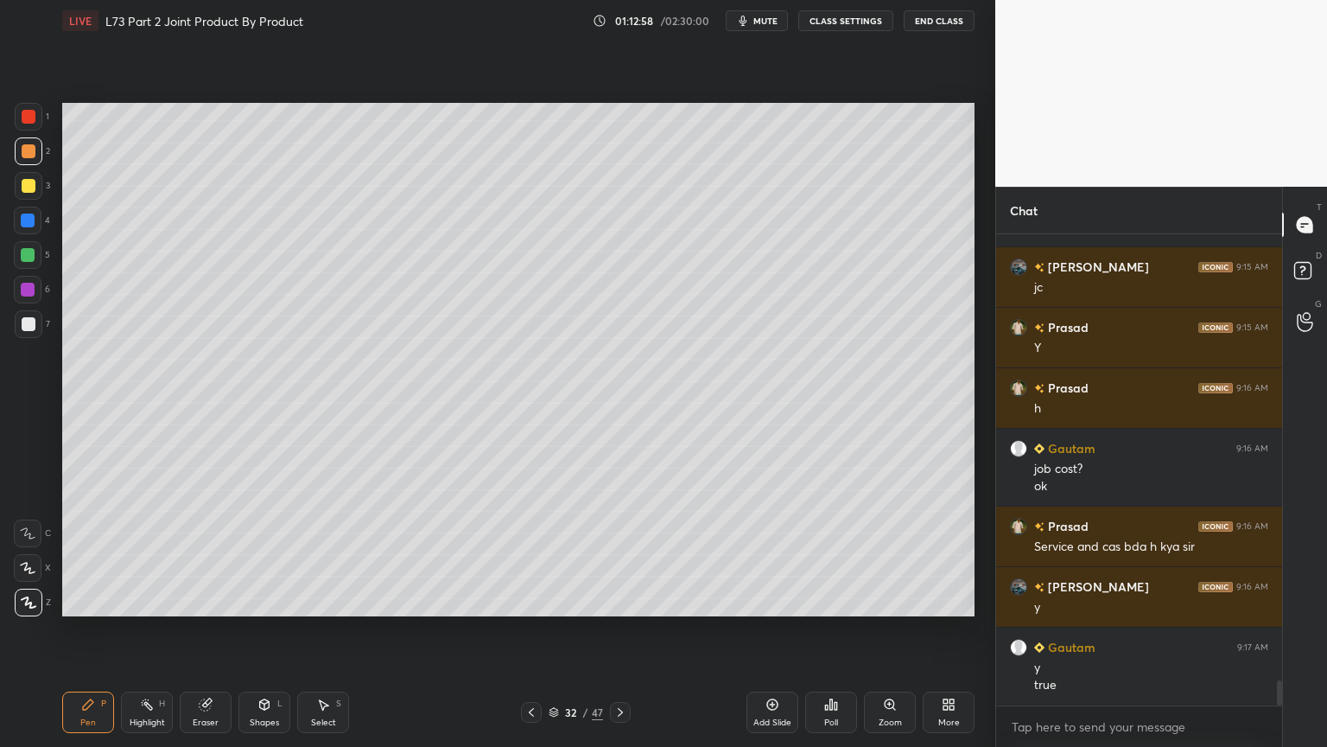
click at [536, 600] on div "Pen P Highlight H Eraser Shapes L Select S 32 / 47 Add Slide Poll Zoom More" at bounding box center [518, 712] width 913 height 69
click at [528, 600] on icon at bounding box center [532, 712] width 14 height 14
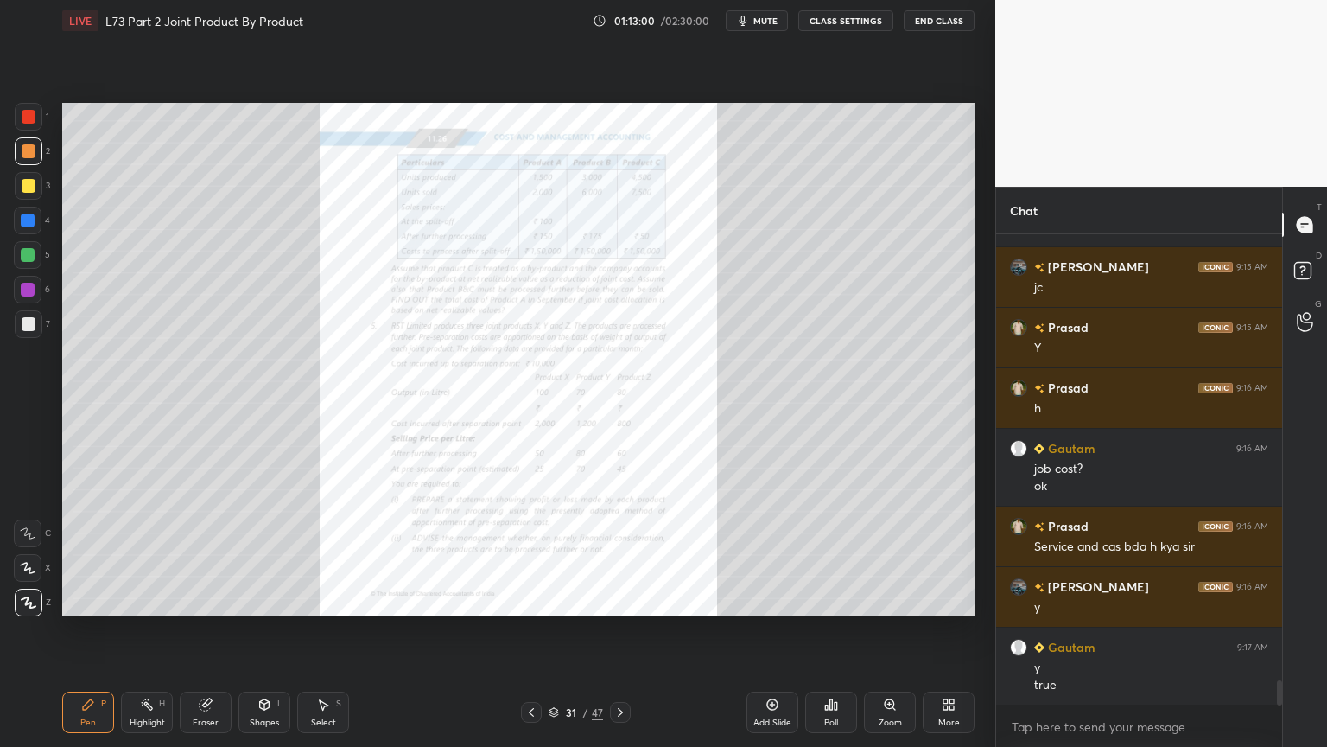
click at [899, 600] on div "Zoom" at bounding box center [890, 711] width 52 height 41
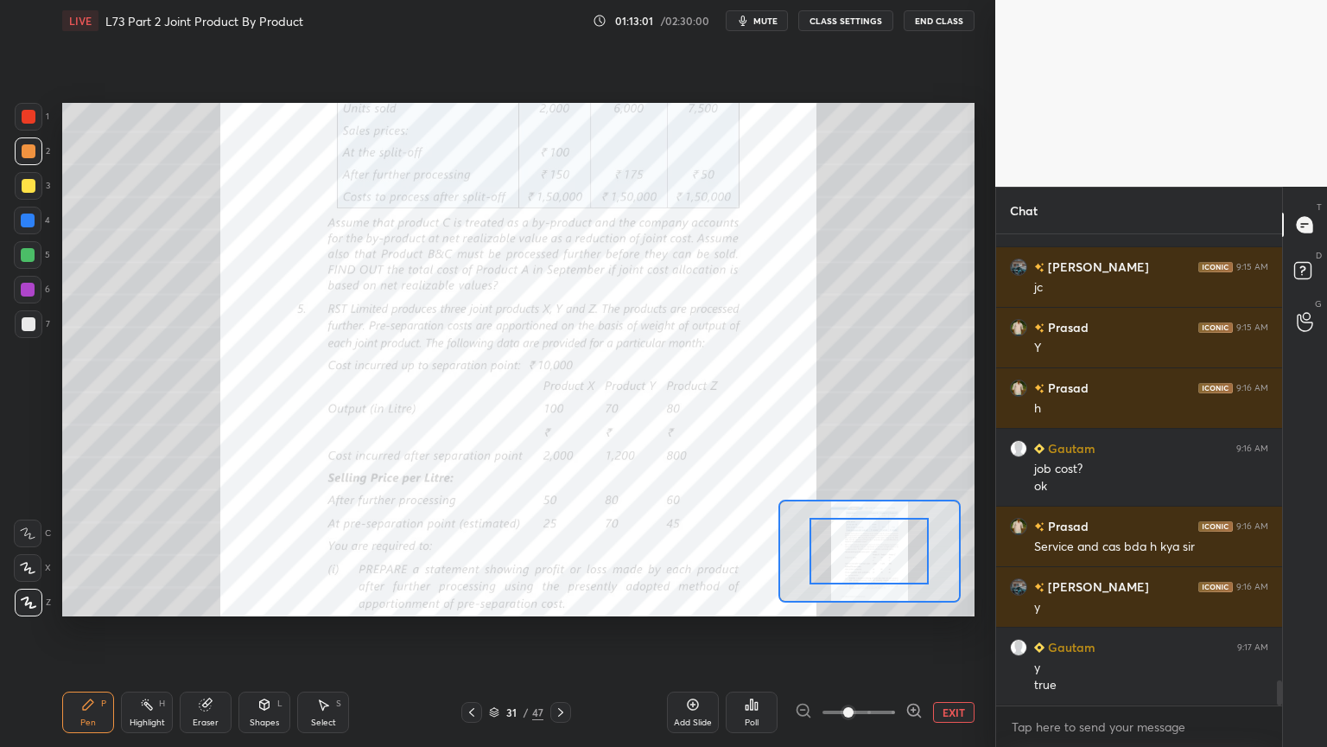
click at [854, 600] on span at bounding box center [848, 712] width 10 height 10
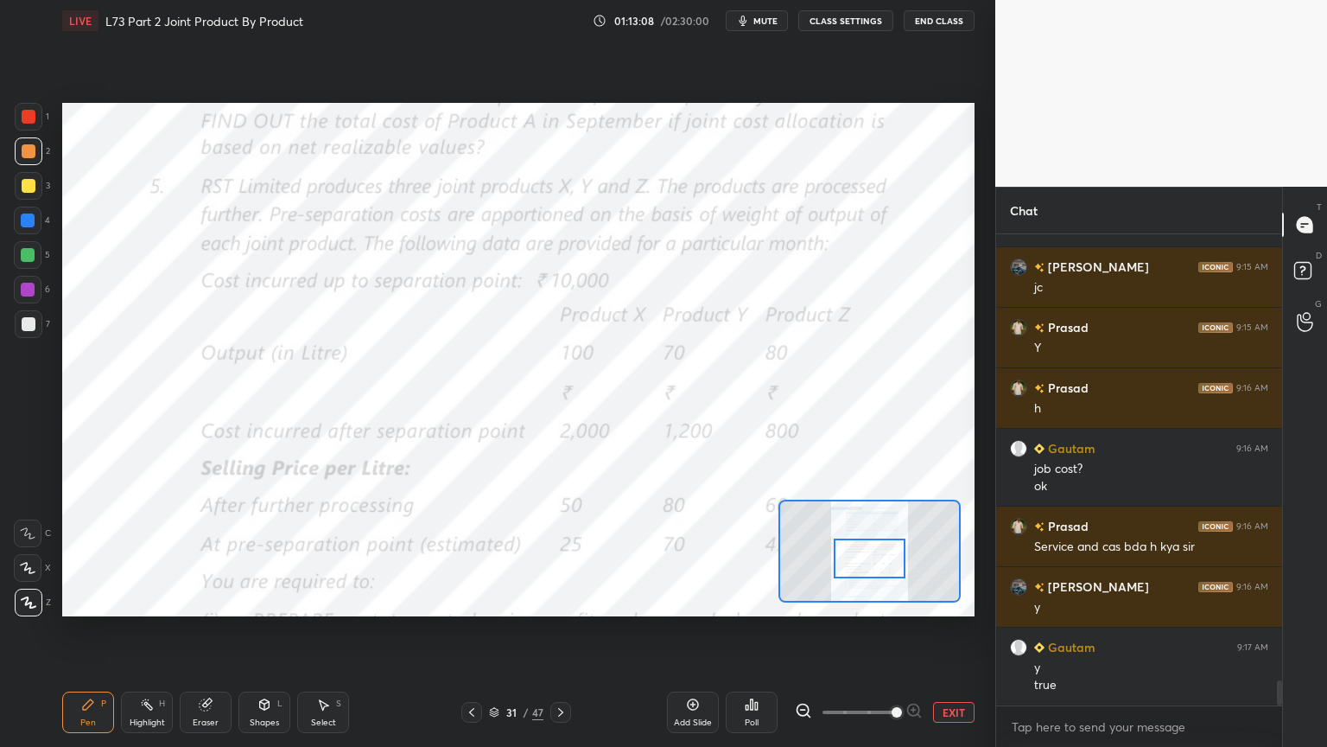
click at [560, 600] on icon at bounding box center [561, 712] width 14 height 14
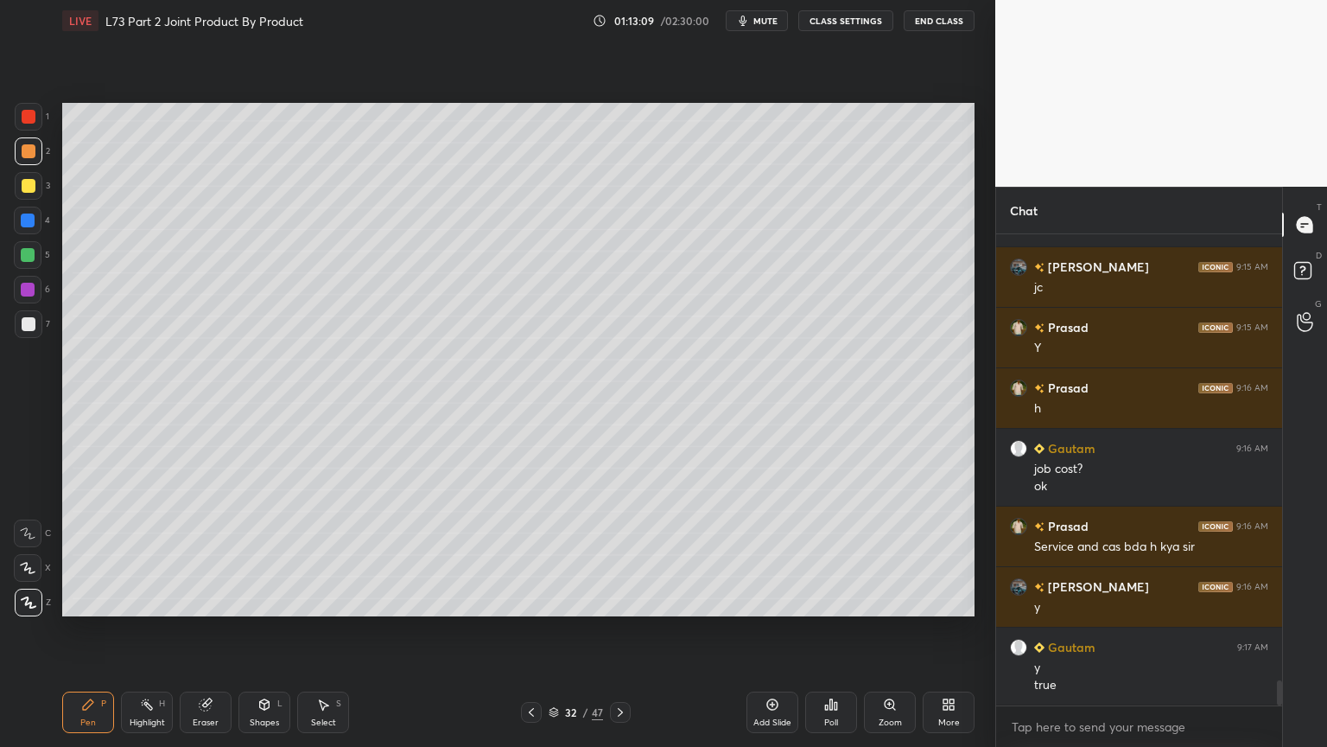
click at [35, 201] on div "3" at bounding box center [32, 189] width 35 height 35
click at [69, 600] on div "Pen P" at bounding box center [88, 711] width 52 height 41
click at [41, 120] on div at bounding box center [29, 117] width 28 height 28
click at [260, 600] on icon at bounding box center [265, 703] width 10 height 3
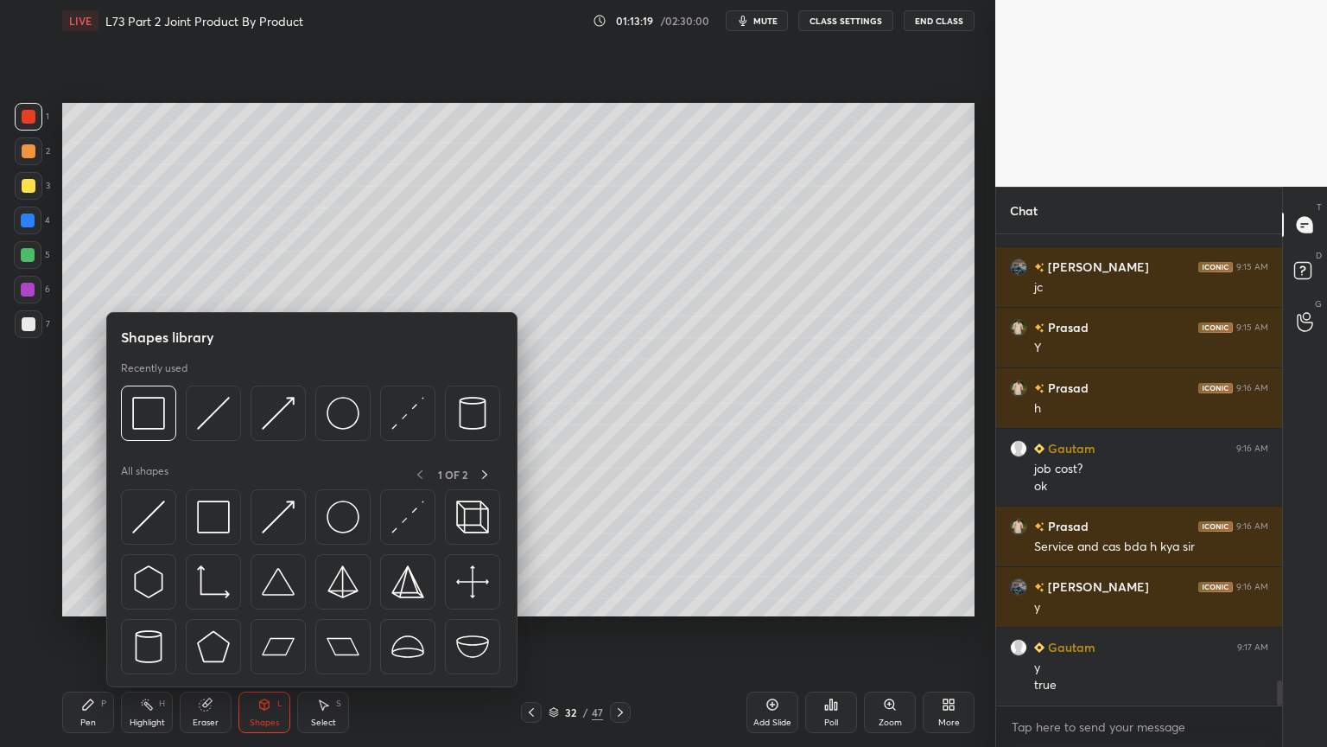
click at [148, 404] on img at bounding box center [148, 413] width 33 height 33
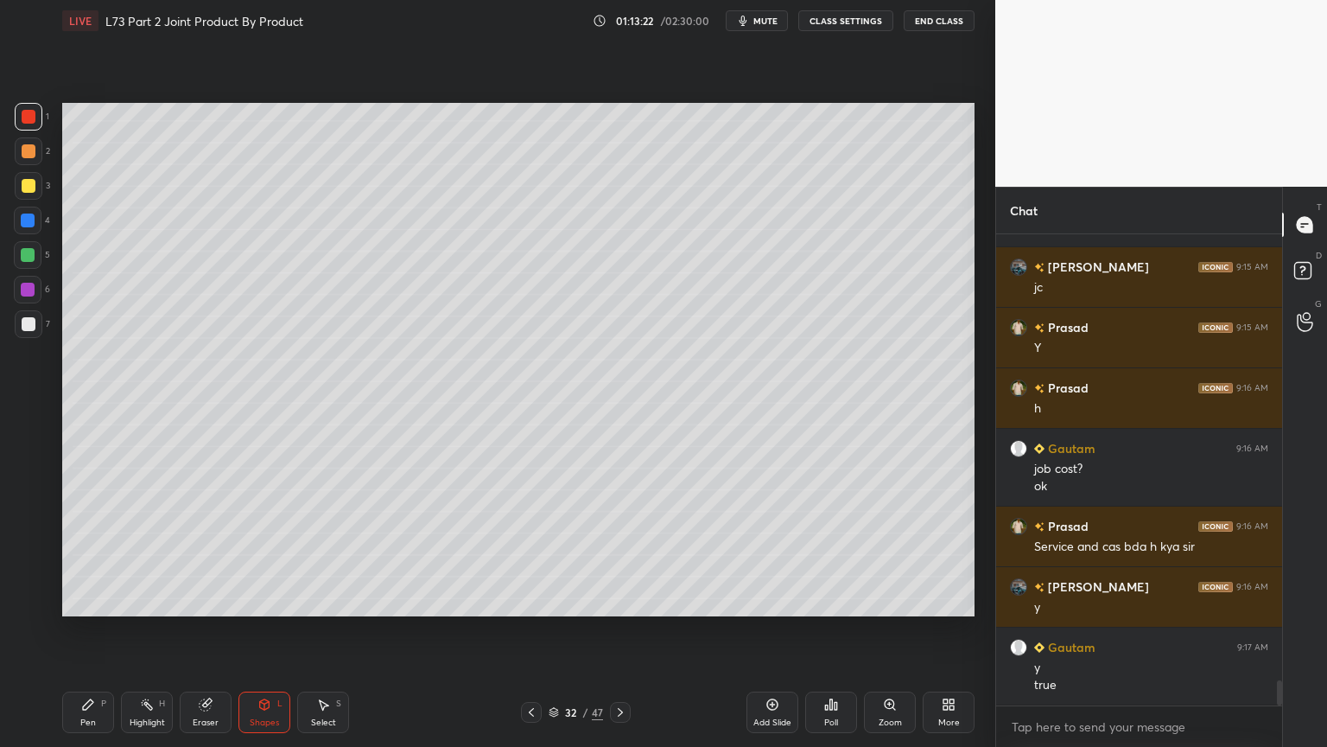
click at [86, 600] on div "Pen P" at bounding box center [88, 711] width 52 height 41
click at [29, 340] on div "7" at bounding box center [32, 327] width 35 height 35
click at [529, 600] on icon at bounding box center [532, 712] width 14 height 14
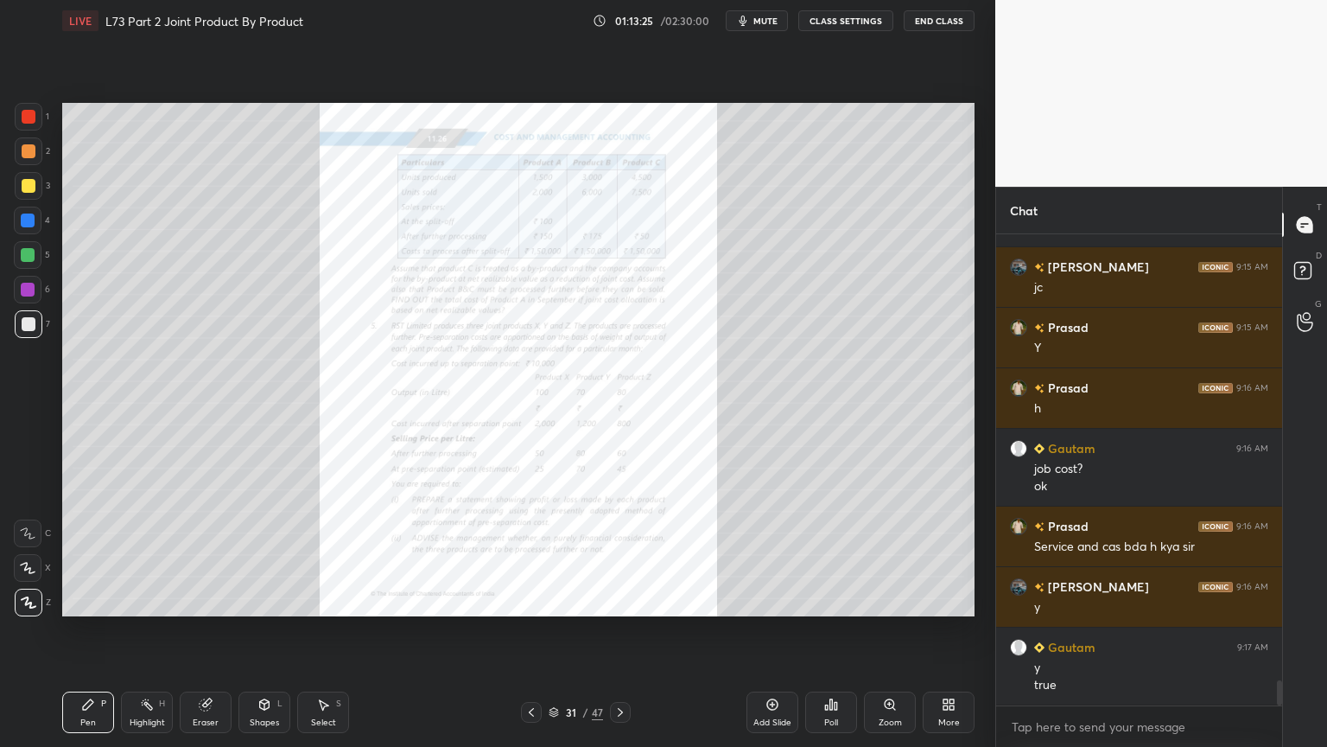
click at [889, 600] on div "Zoom" at bounding box center [890, 722] width 23 height 9
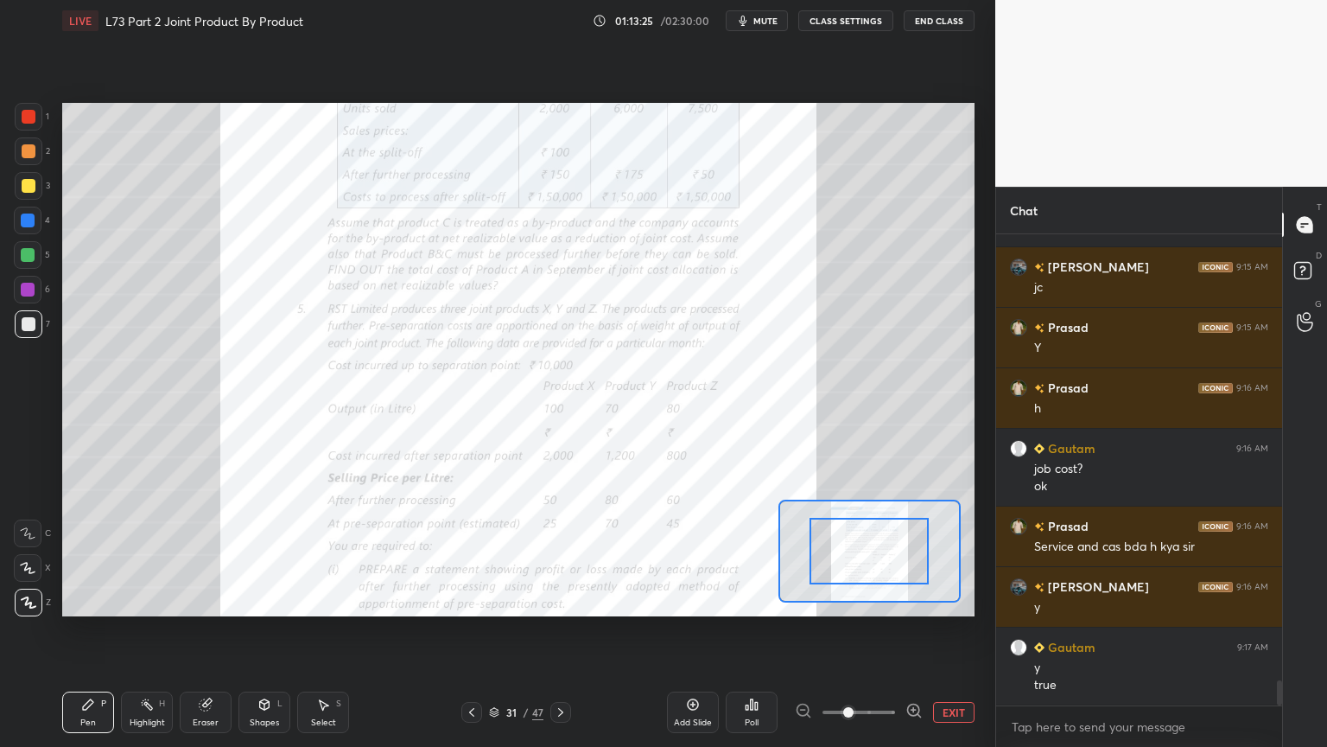
click at [854, 600] on span at bounding box center [848, 712] width 10 height 10
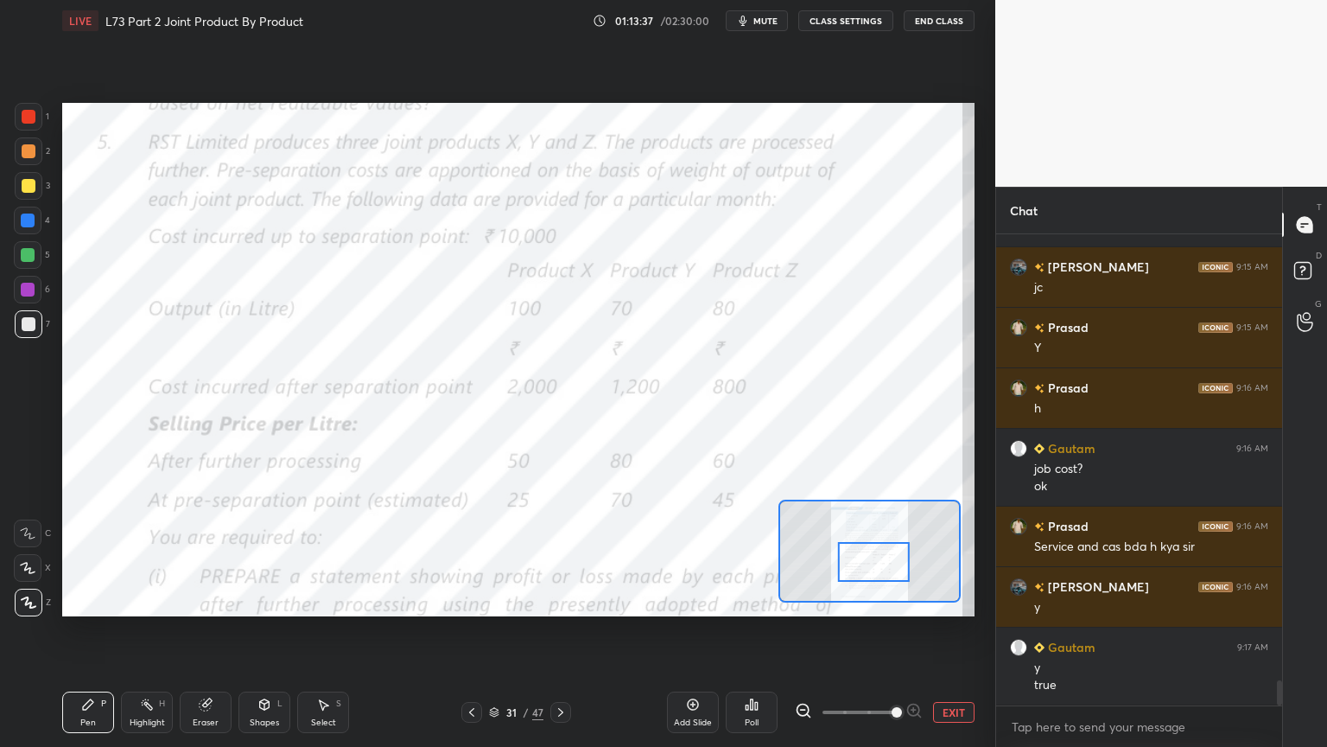
click at [15, 116] on div at bounding box center [29, 117] width 28 height 28
click at [86, 600] on div "Pen" at bounding box center [88, 722] width 16 height 9
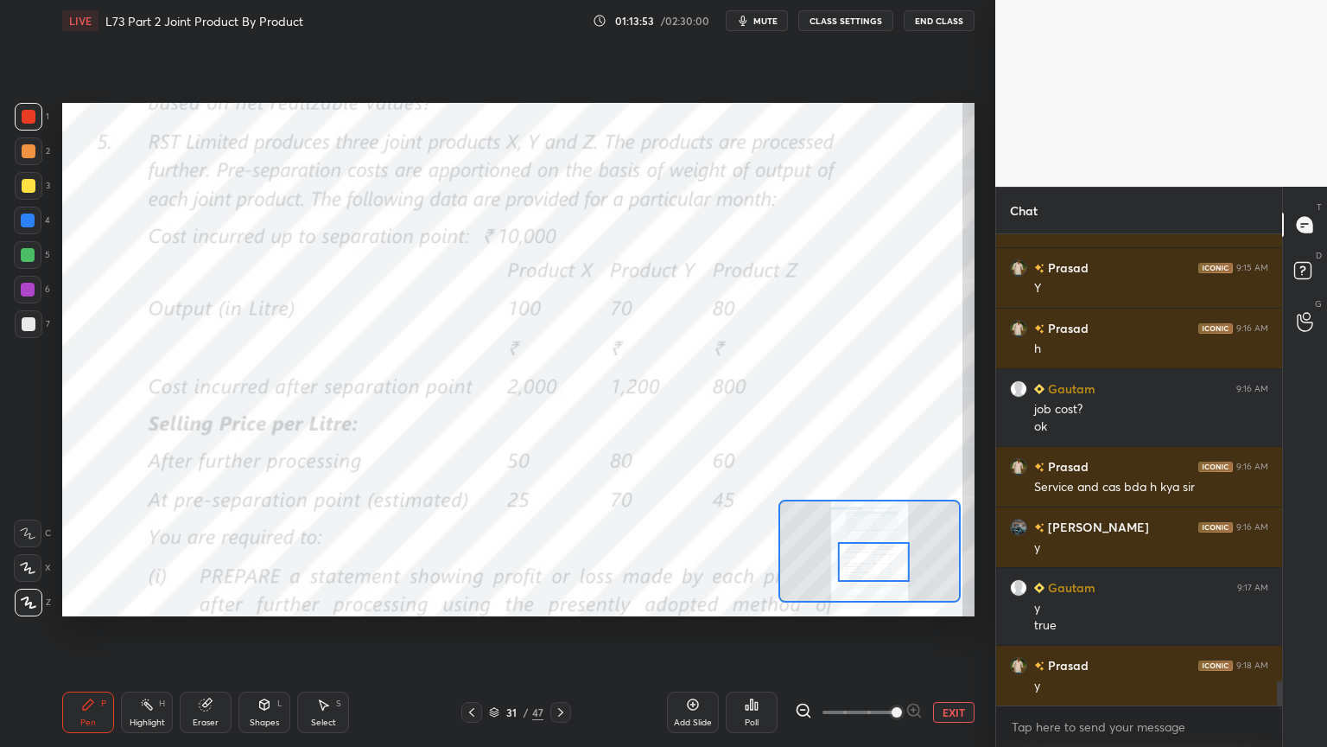
click at [204, 600] on div "Eraser" at bounding box center [206, 711] width 52 height 41
click at [4, 600] on div "1 2 3 4 5 6 7 C X Z C X Z E E Erase all H H" at bounding box center [27, 359] width 55 height 513
click at [35, 600] on span "Erase all" at bounding box center [28, 602] width 26 height 12
click at [101, 600] on div "Pen P Highlight H Eraser Shapes L Select S 31 / 47 Add Slide Poll EXIT" at bounding box center [518, 712] width 913 height 69
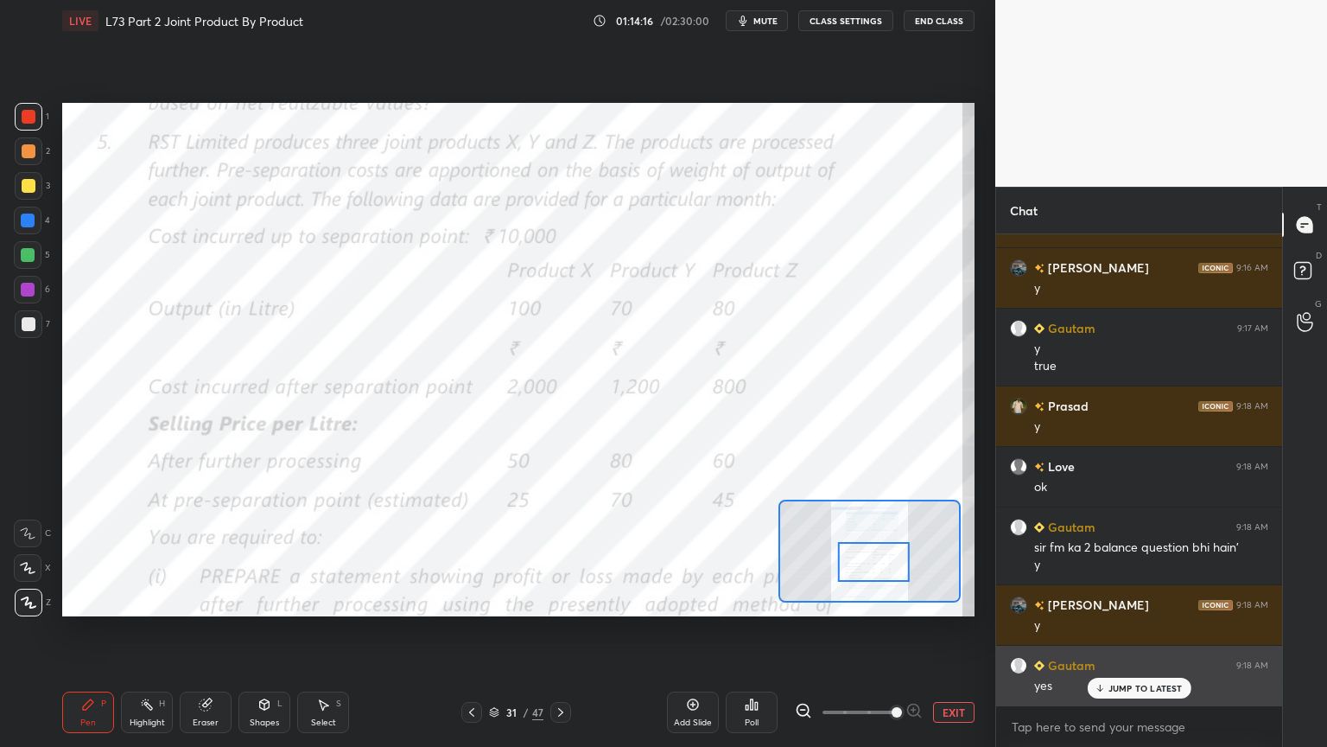
scroll to position [8867, 0]
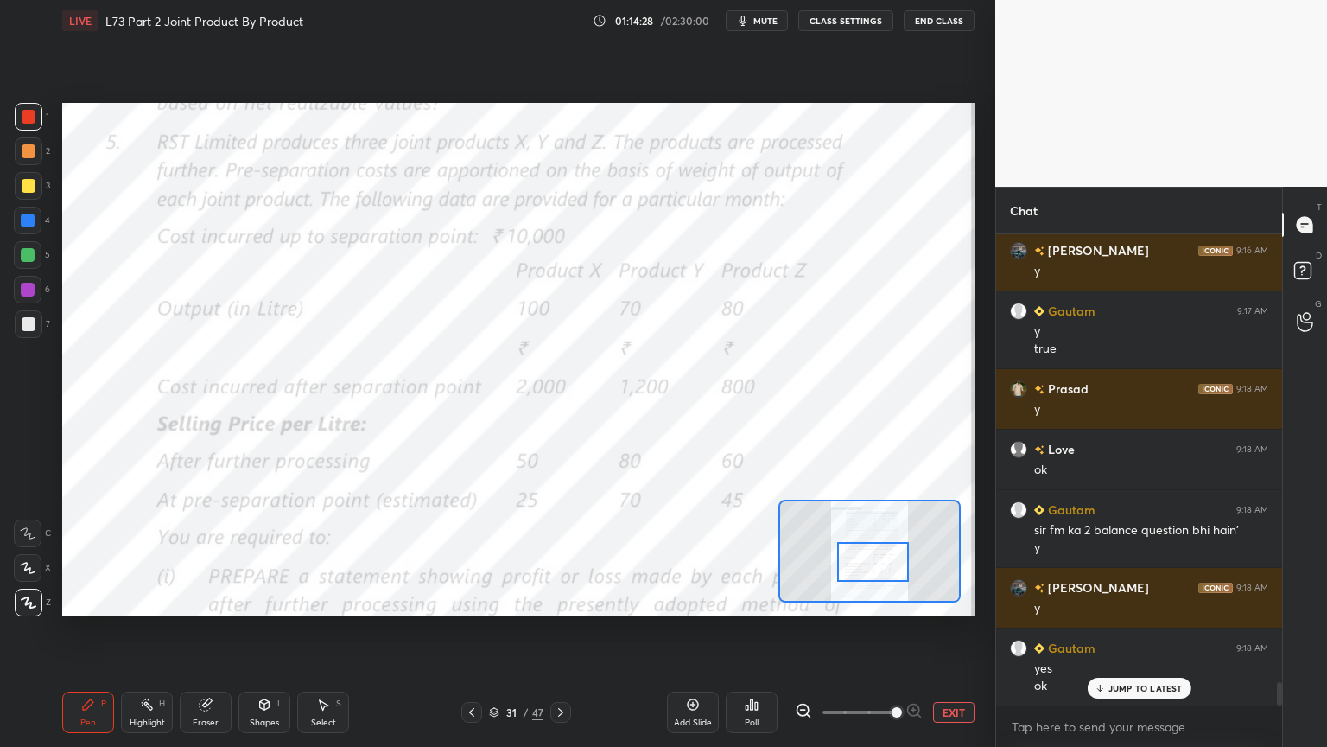
click at [81, 600] on icon at bounding box center [88, 704] width 14 height 14
click at [280, 600] on div "L" at bounding box center [279, 703] width 5 height 9
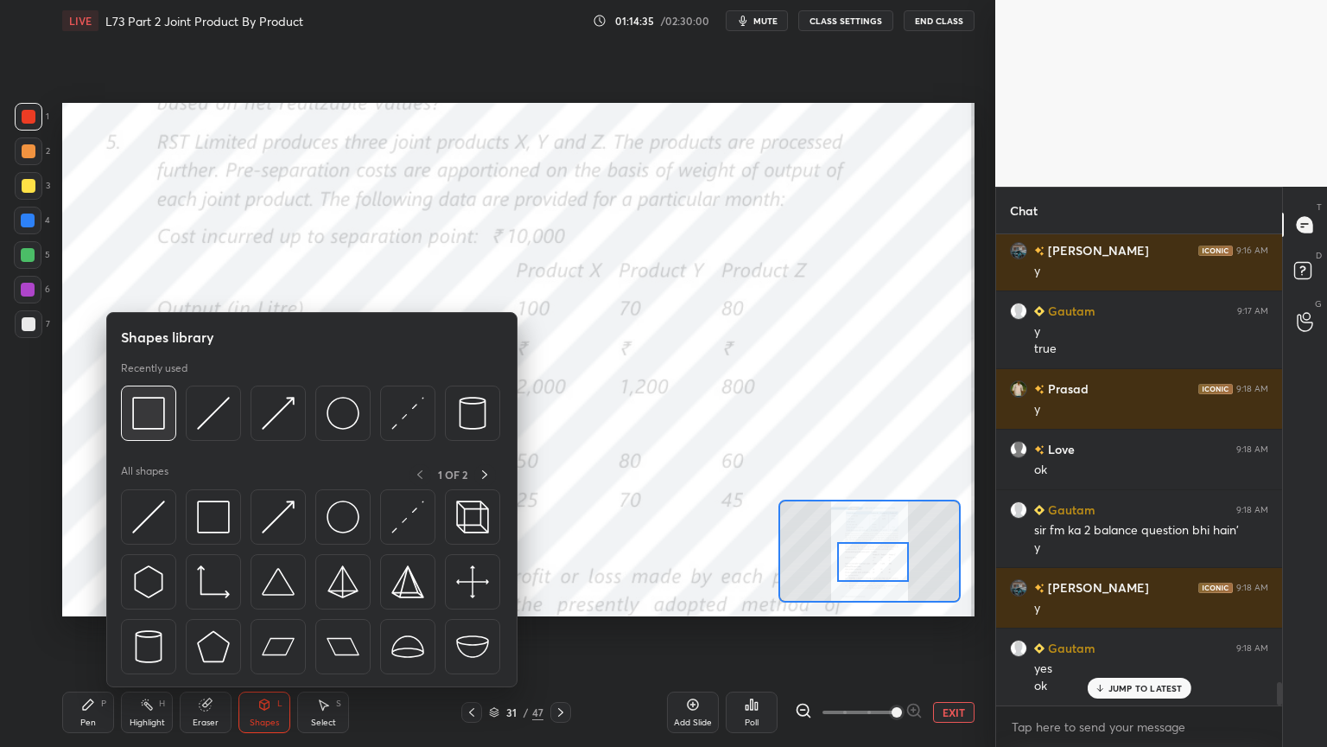
click at [152, 427] on img at bounding box center [148, 413] width 33 height 33
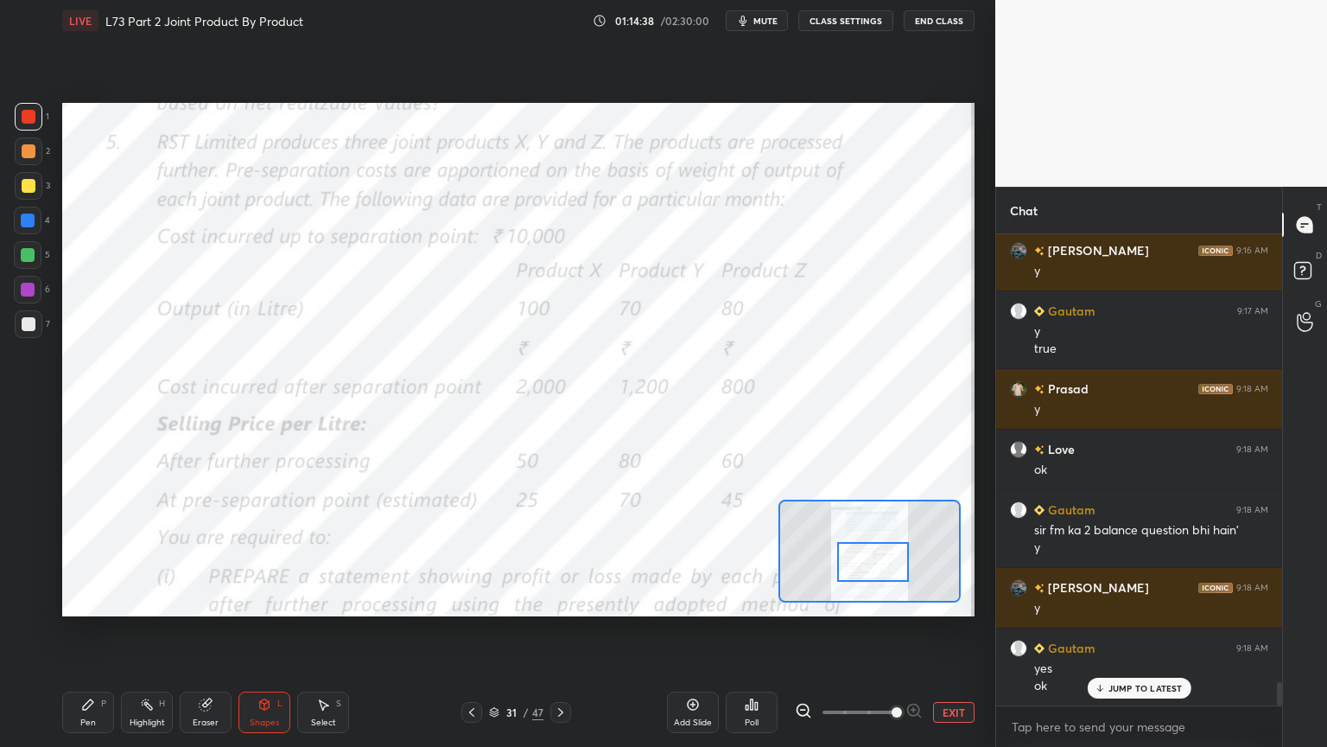
click at [254, 600] on div "Shapes L" at bounding box center [265, 711] width 52 height 41
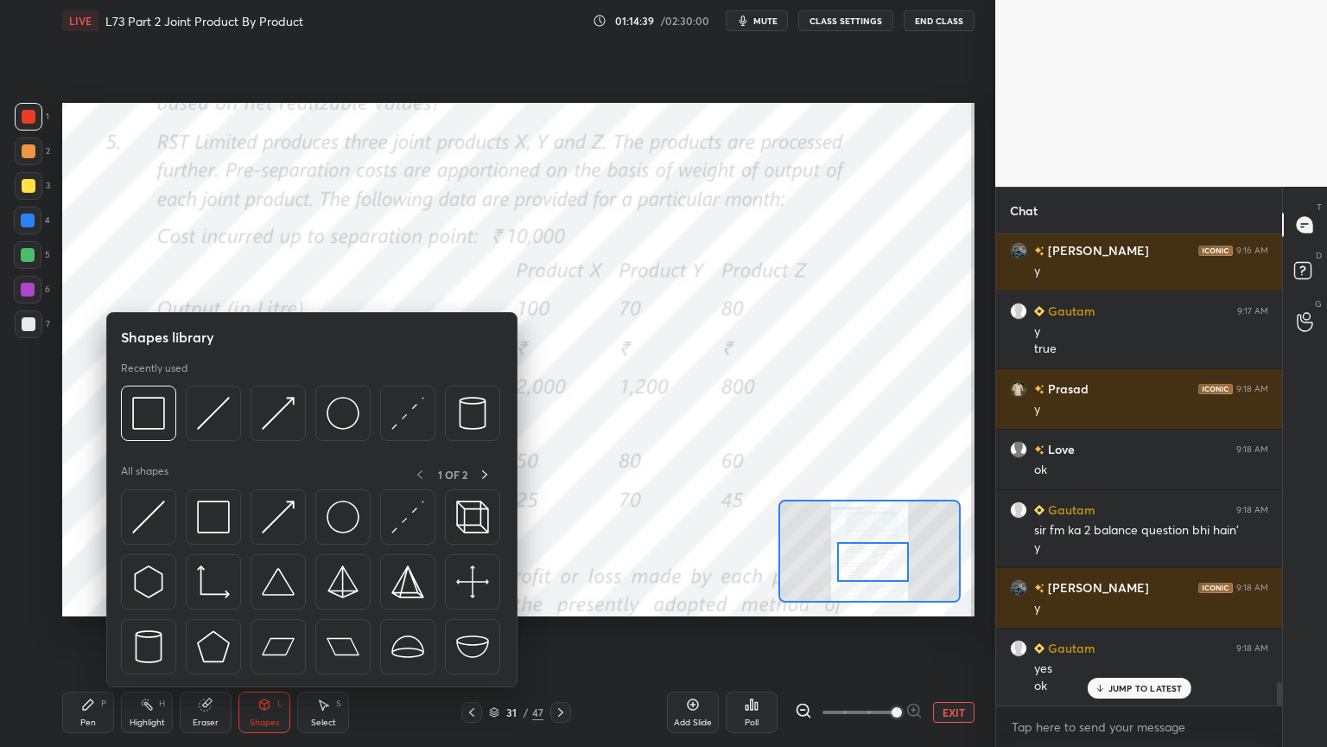
click at [132, 406] on img at bounding box center [148, 413] width 33 height 33
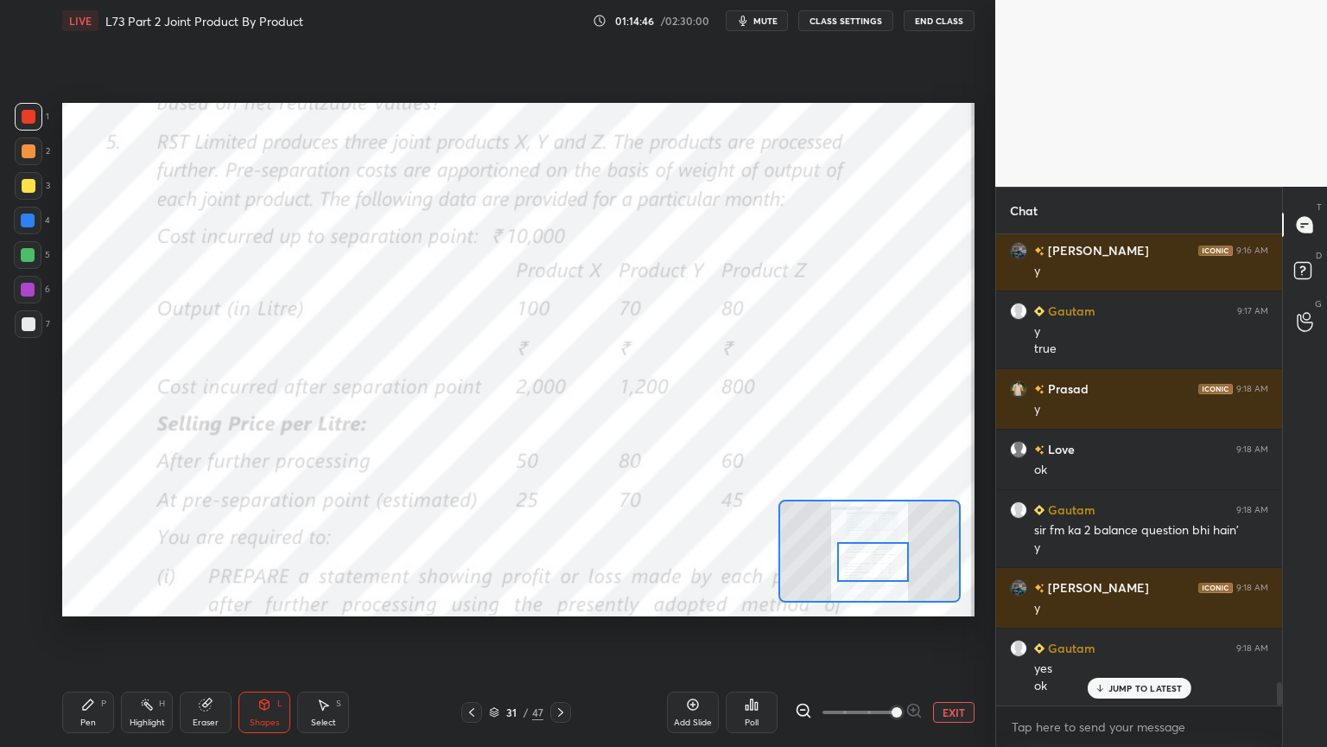
click at [559, 600] on icon at bounding box center [561, 712] width 14 height 14
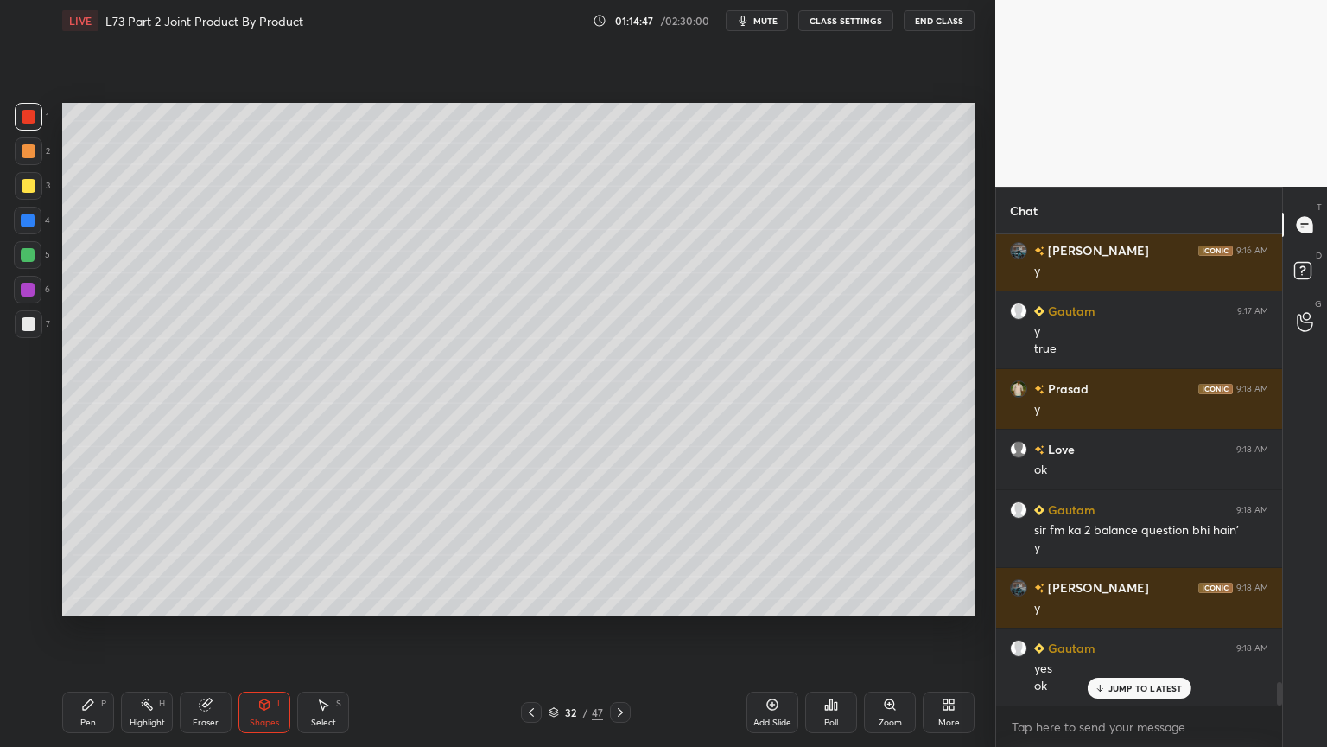
click at [99, 600] on div "Pen P" at bounding box center [88, 711] width 52 height 41
click at [17, 181] on div at bounding box center [29, 186] width 28 height 28
click at [36, 538] on div at bounding box center [28, 533] width 28 height 28
click at [271, 600] on div "Shapes L" at bounding box center [265, 711] width 52 height 41
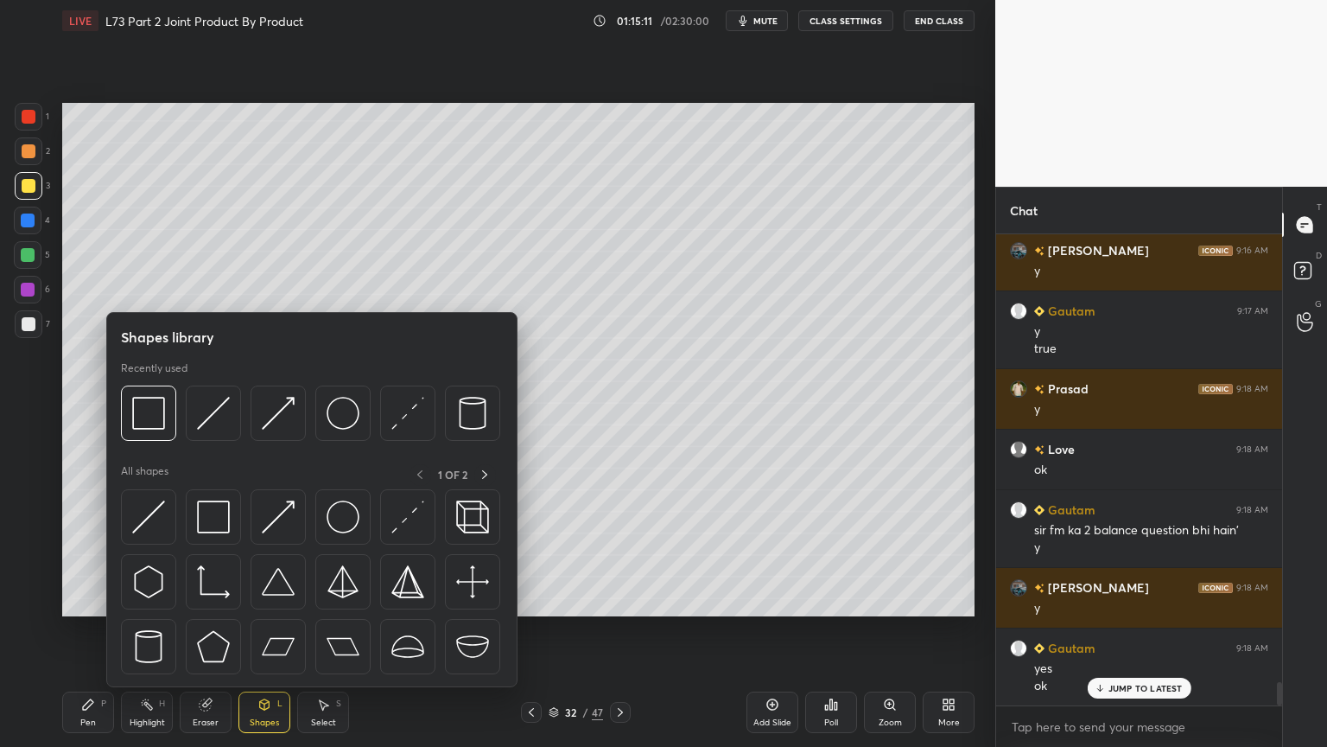
click at [219, 411] on img at bounding box center [213, 413] width 33 height 33
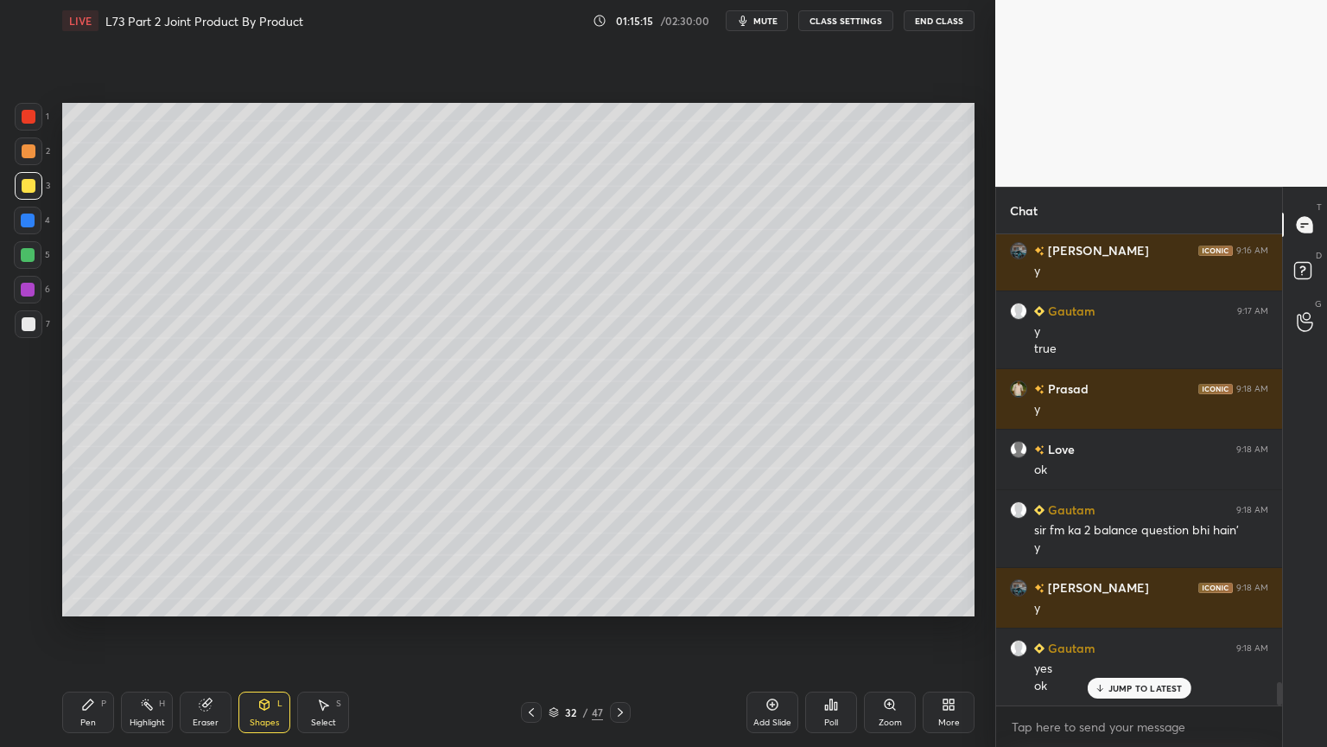
click at [24, 226] on div at bounding box center [28, 220] width 14 height 14
click at [254, 600] on div "Shapes L" at bounding box center [265, 711] width 52 height 41
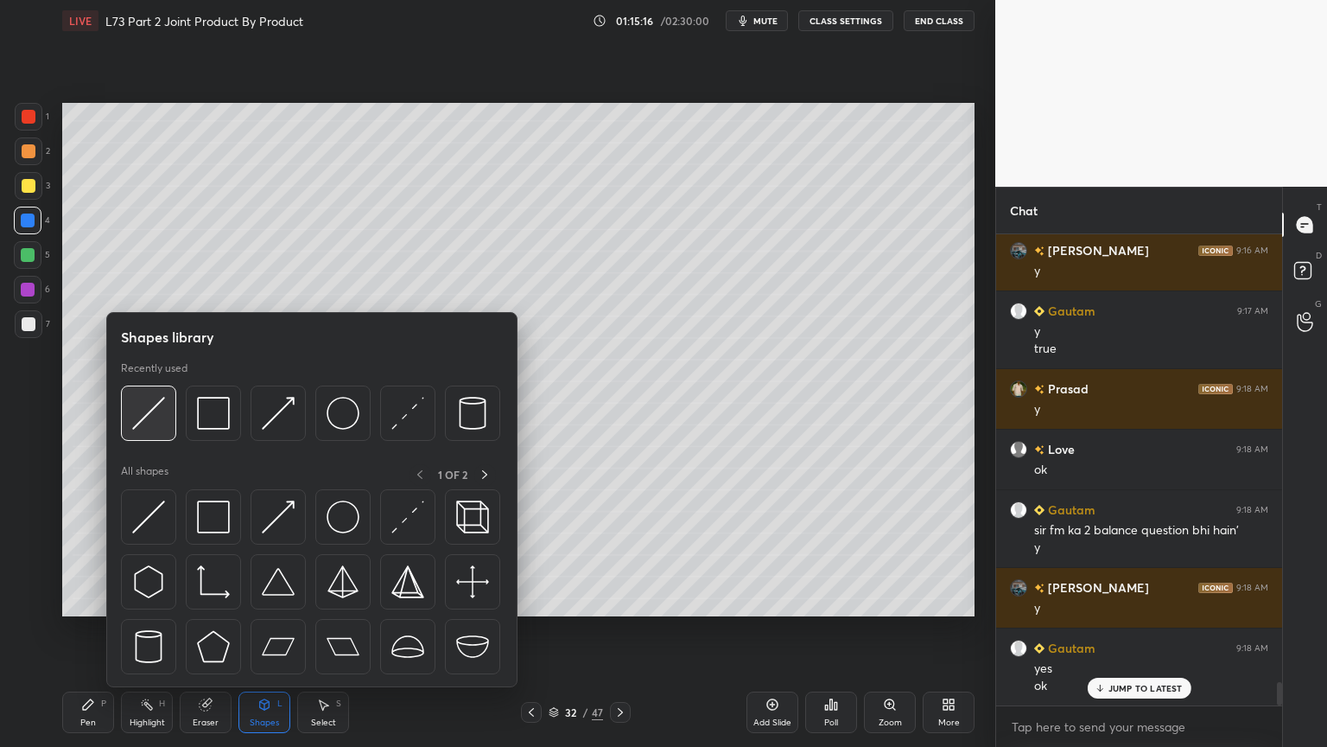
click at [144, 415] on img at bounding box center [148, 413] width 33 height 33
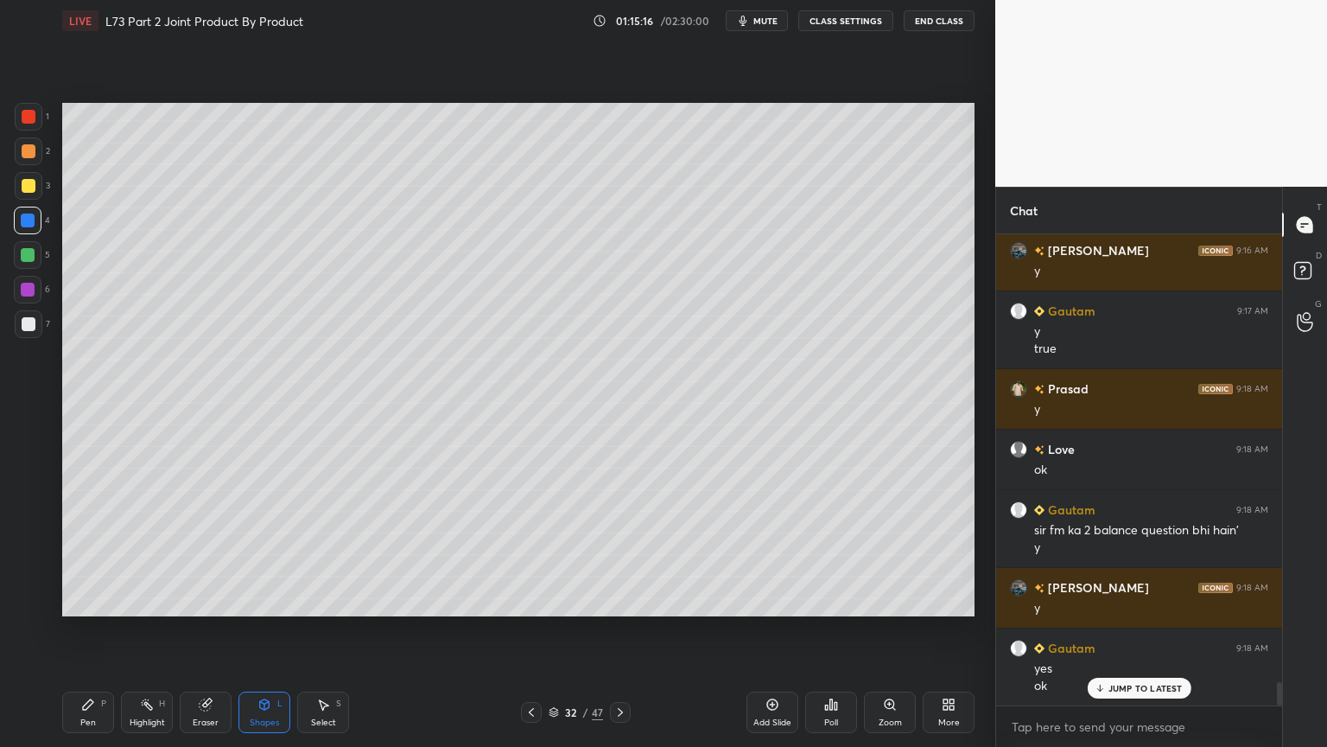
click at [527, 600] on icon at bounding box center [532, 712] width 14 height 14
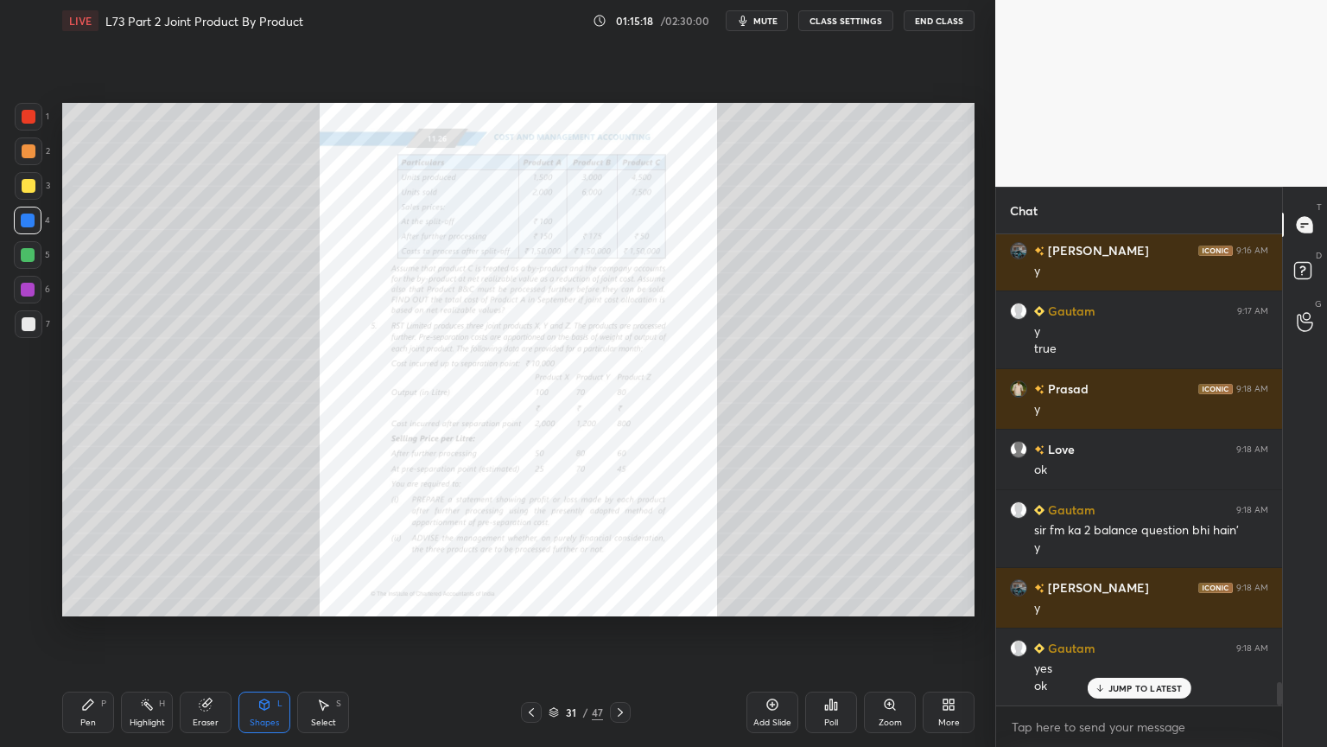
click at [619, 600] on icon at bounding box center [621, 712] width 14 height 14
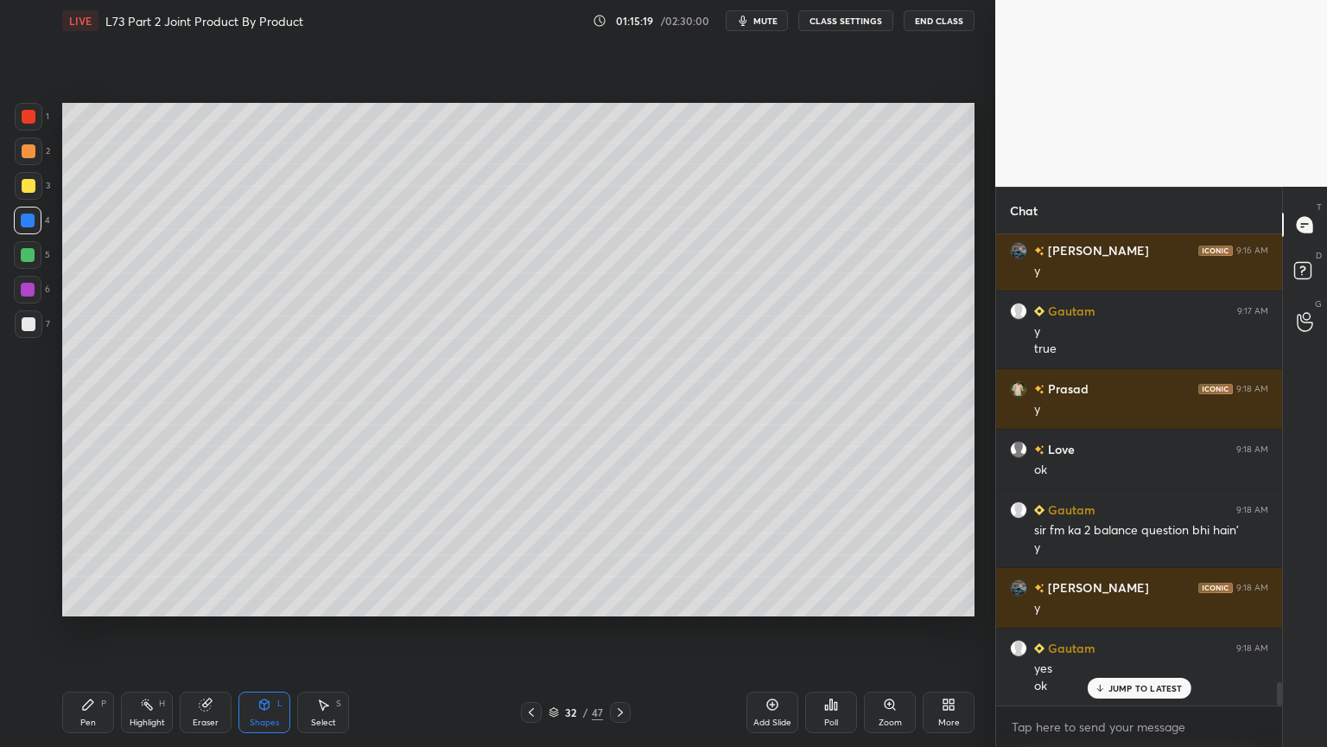
click at [265, 600] on icon at bounding box center [265, 703] width 10 height 3
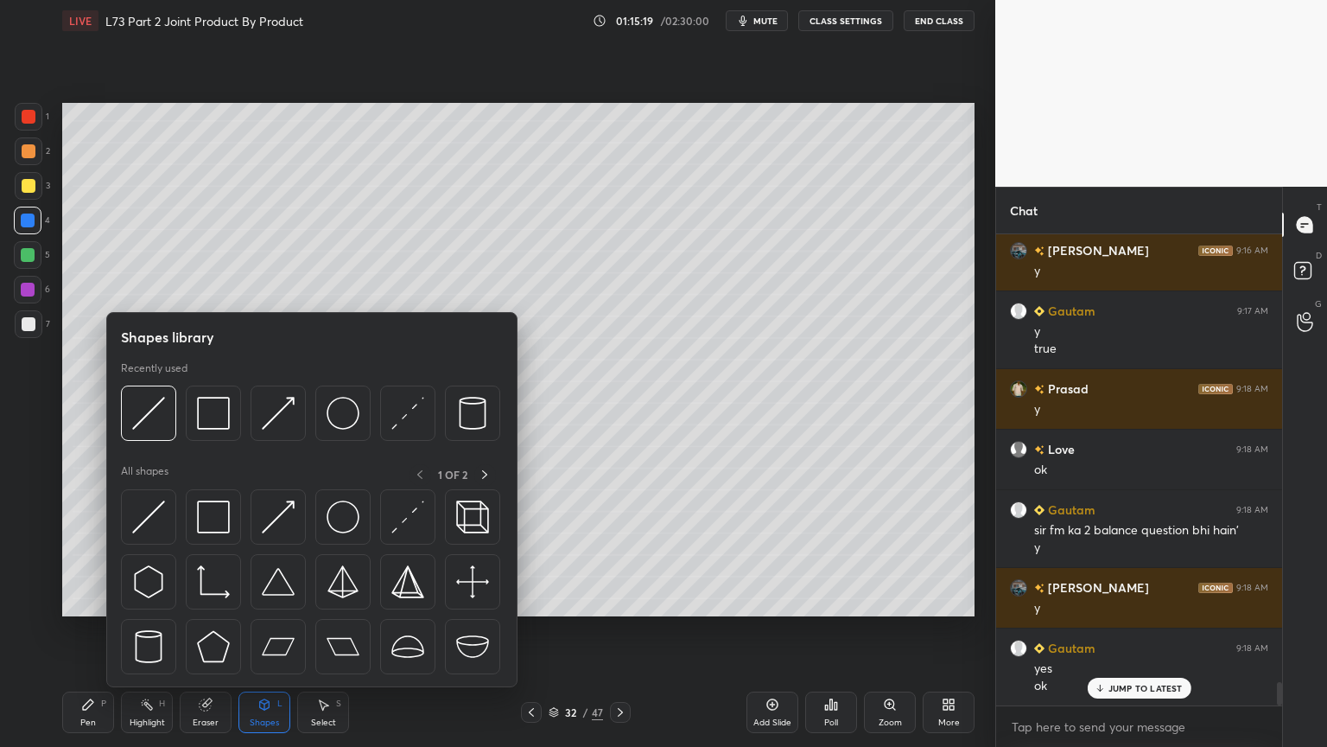
click at [148, 409] on img at bounding box center [148, 413] width 33 height 33
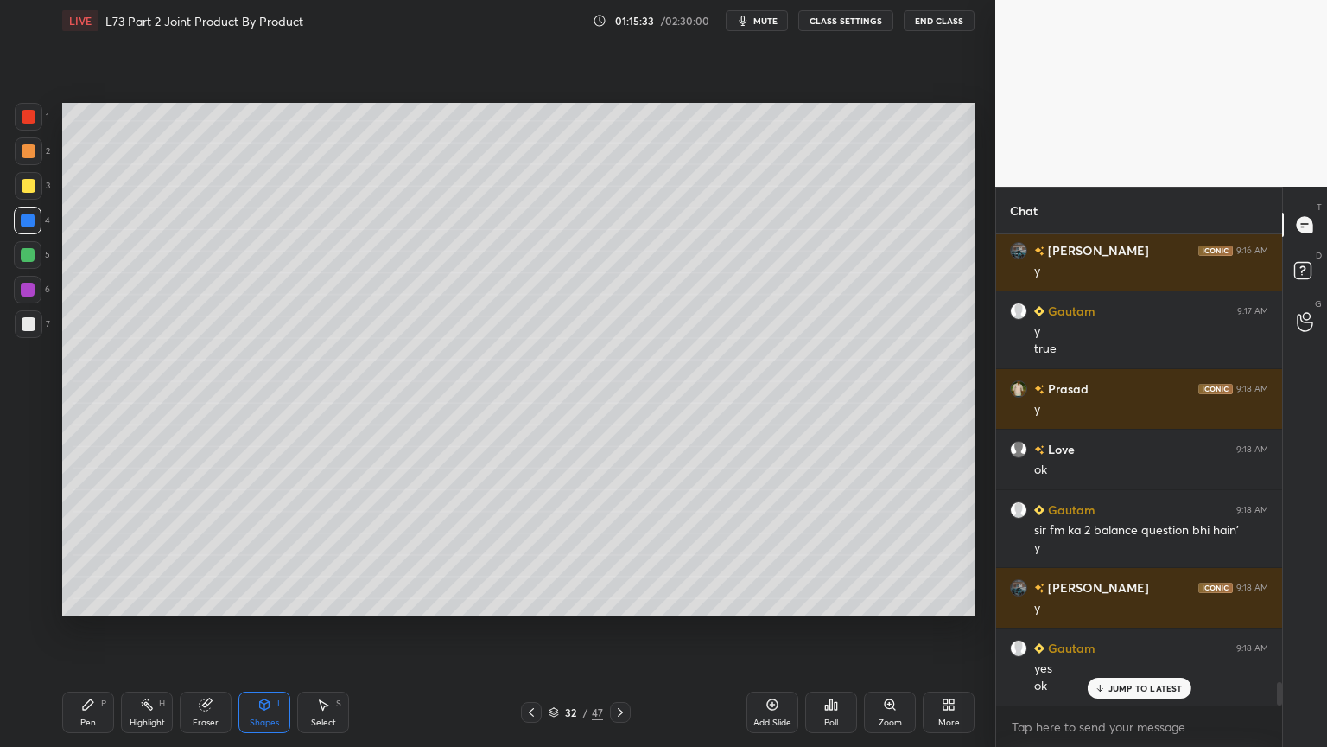
click at [89, 600] on div "Pen" at bounding box center [88, 722] width 16 height 9
click at [38, 182] on div at bounding box center [29, 186] width 28 height 28
click at [536, 600] on icon at bounding box center [532, 712] width 14 height 14
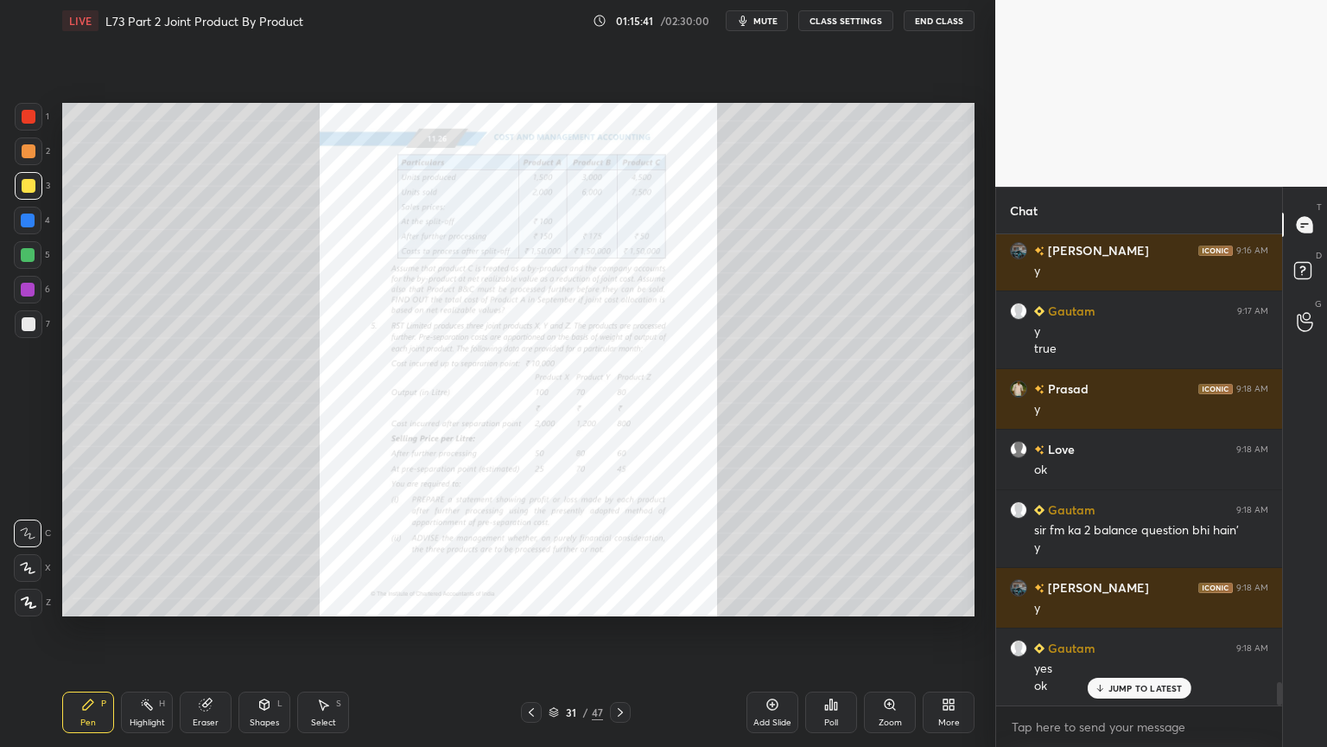
click at [618, 600] on icon at bounding box center [620, 712] width 5 height 9
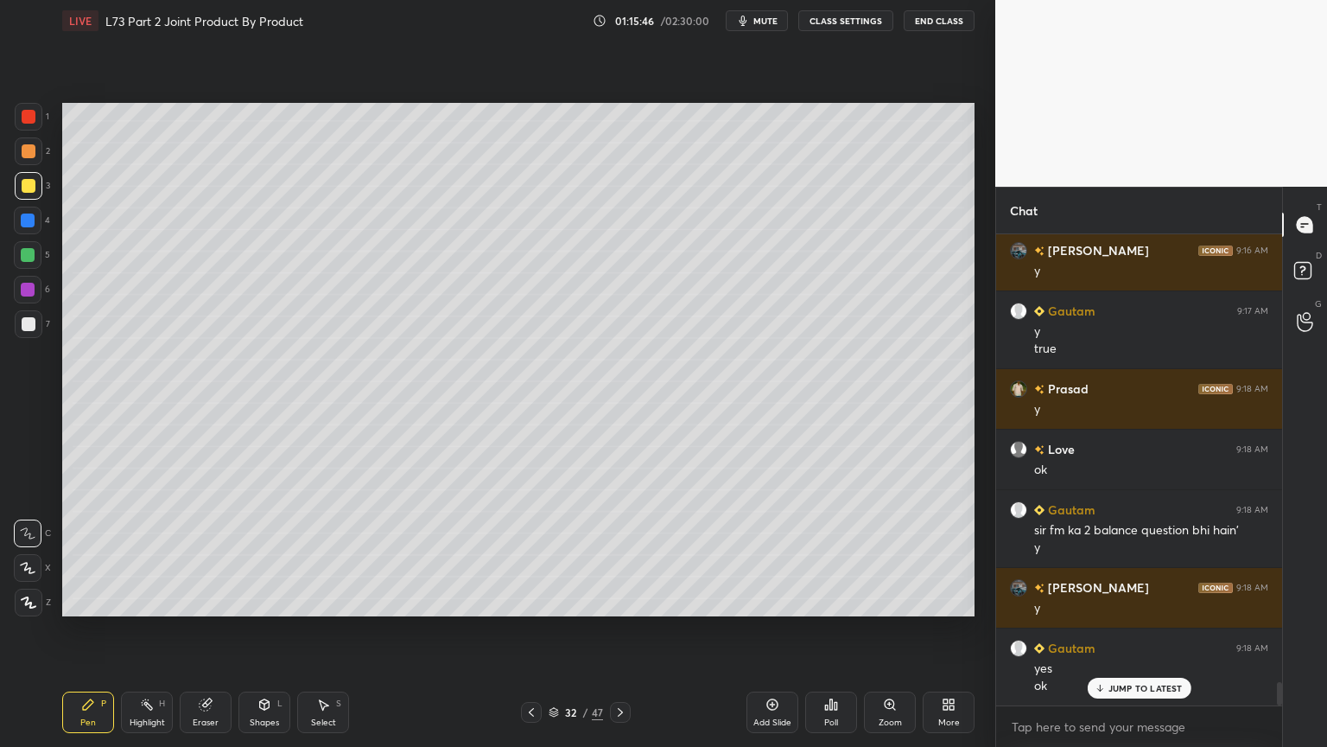
click at [251, 600] on div "Shapes L" at bounding box center [265, 711] width 52 height 41
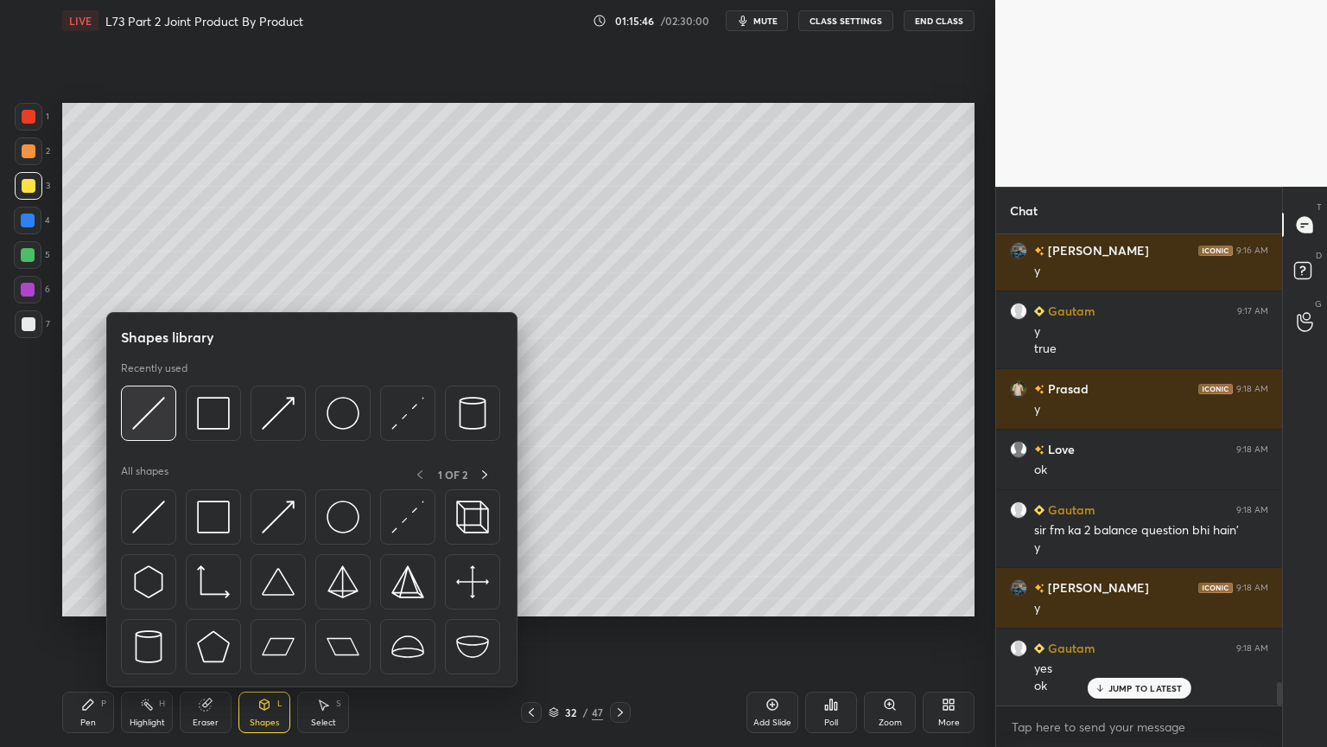
click at [172, 415] on div at bounding box center [148, 412] width 55 height 55
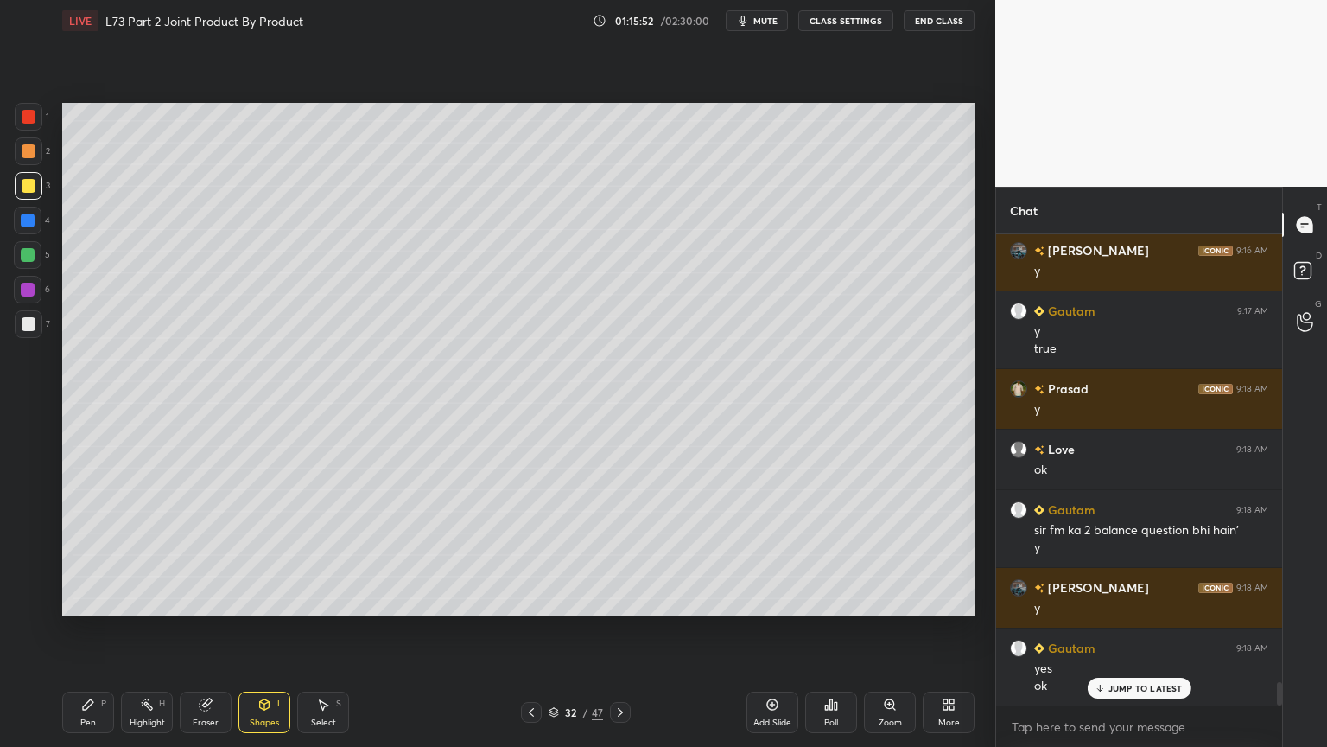
click at [83, 600] on icon at bounding box center [88, 704] width 10 height 10
click at [26, 328] on div at bounding box center [29, 324] width 14 height 14
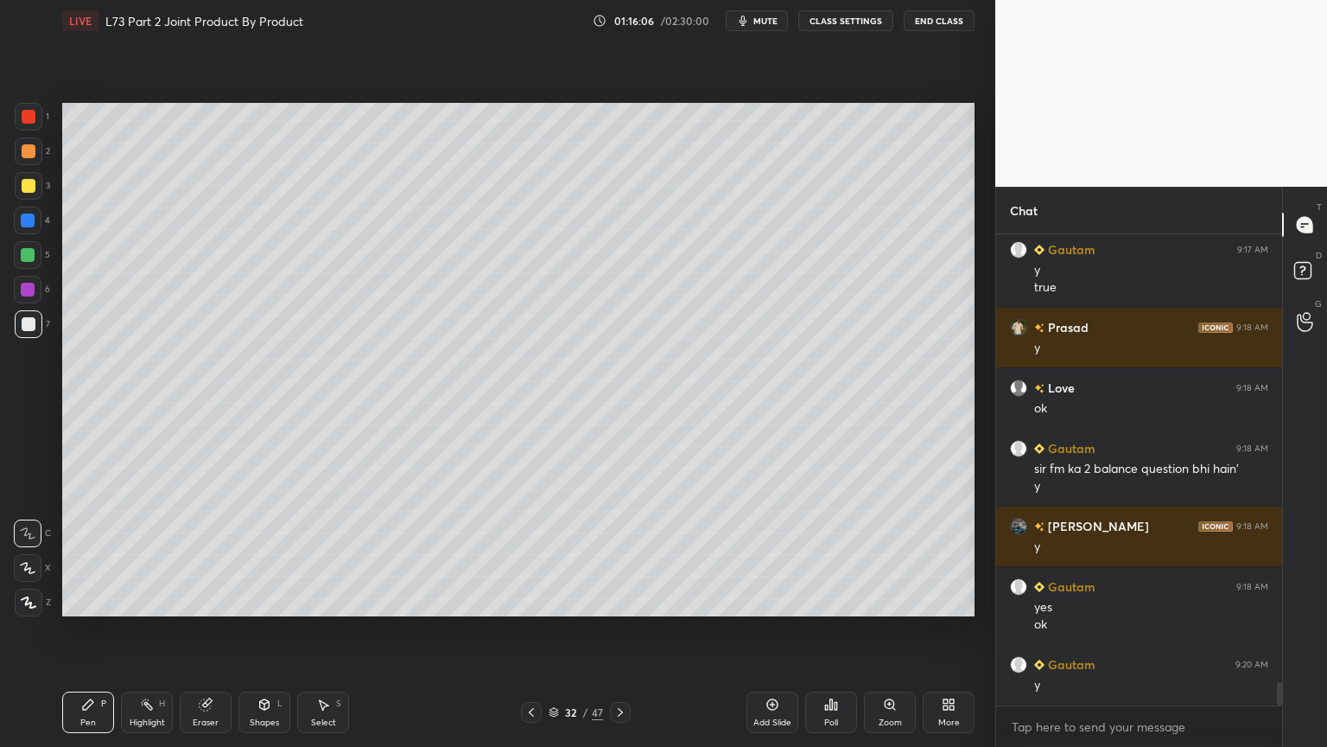
click at [531, 600] on div at bounding box center [531, 712] width 21 height 21
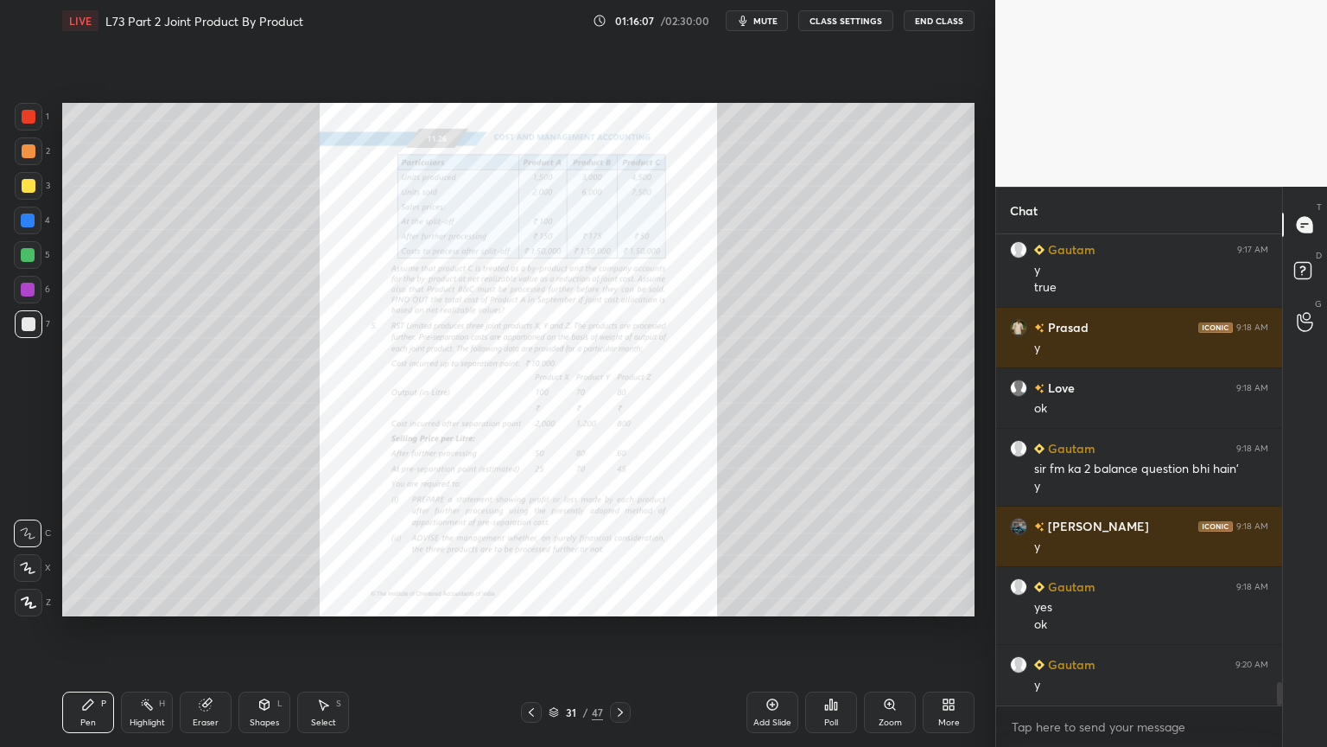
click at [888, 600] on div "Zoom" at bounding box center [890, 711] width 52 height 41
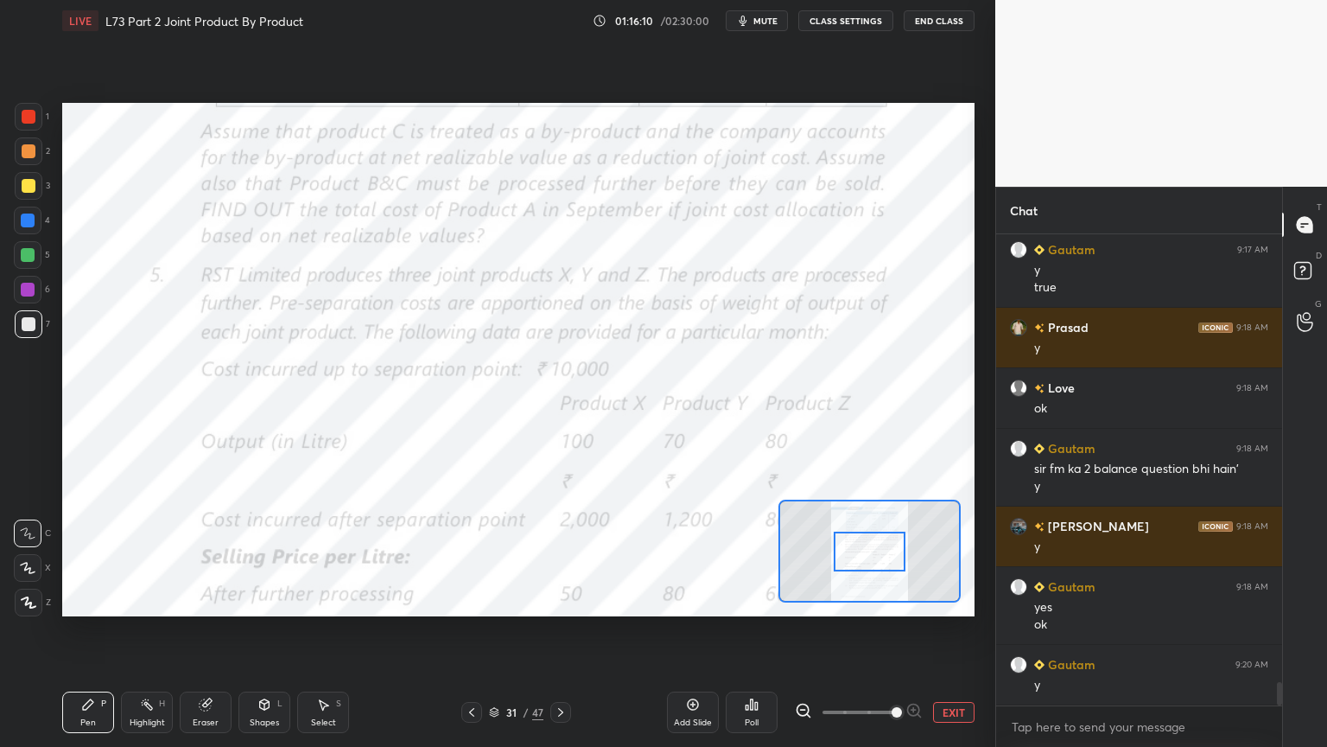
click at [41, 121] on div at bounding box center [29, 117] width 28 height 28
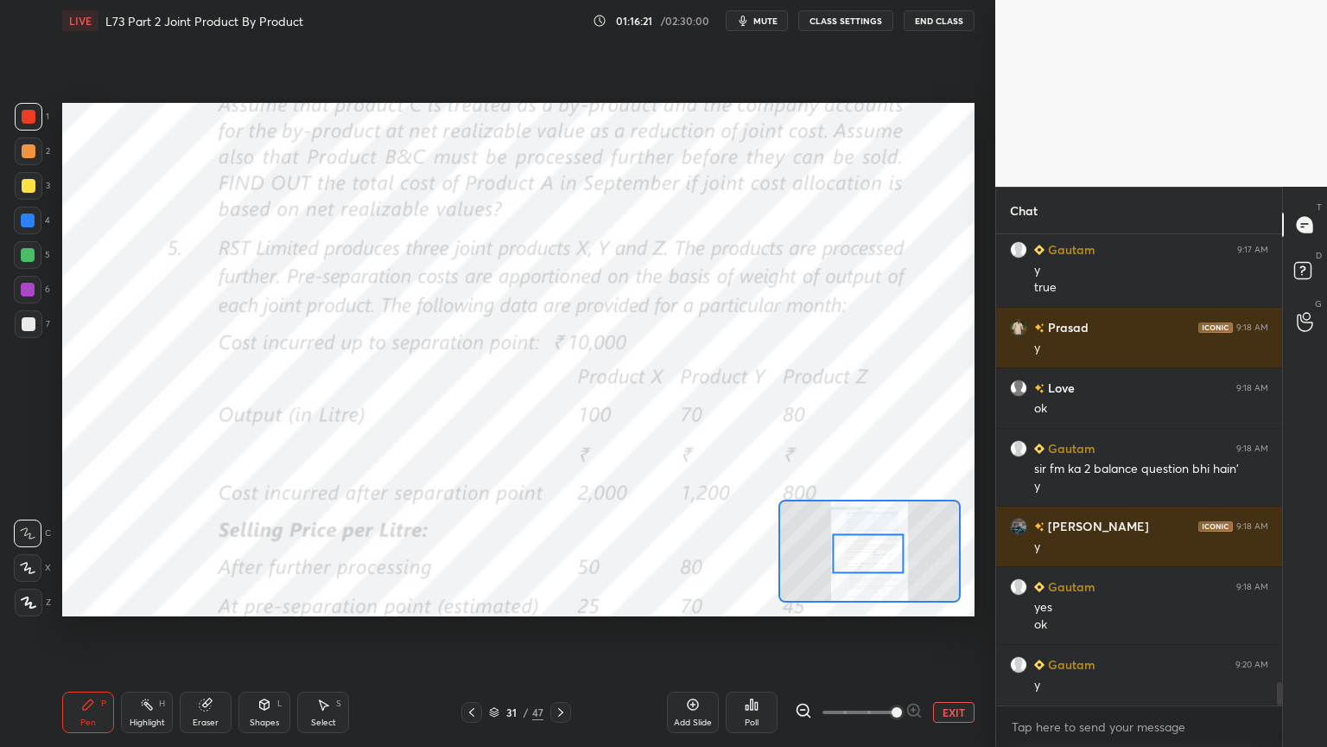
click at [30, 335] on div at bounding box center [29, 324] width 28 height 28
click at [567, 600] on div at bounding box center [560, 712] width 21 height 21
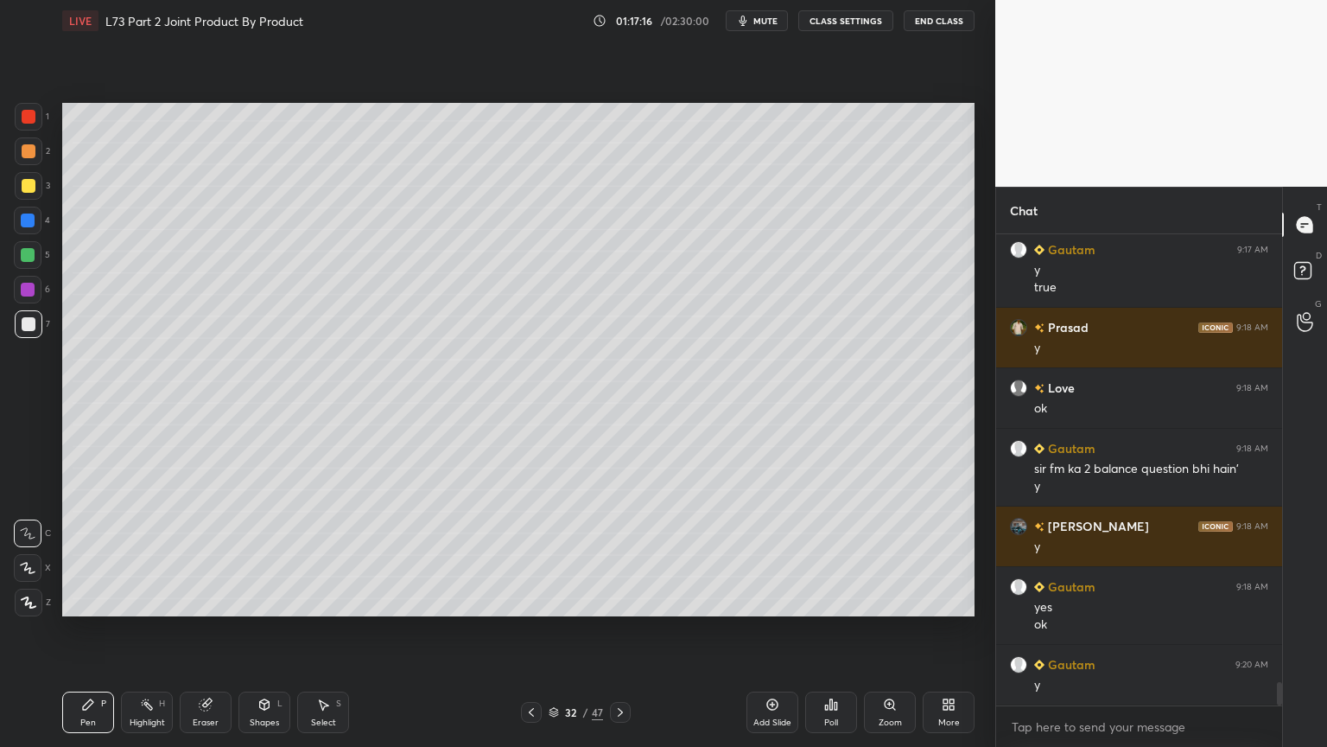
click at [31, 225] on div at bounding box center [28, 220] width 14 height 14
click at [258, 600] on icon at bounding box center [265, 704] width 14 height 14
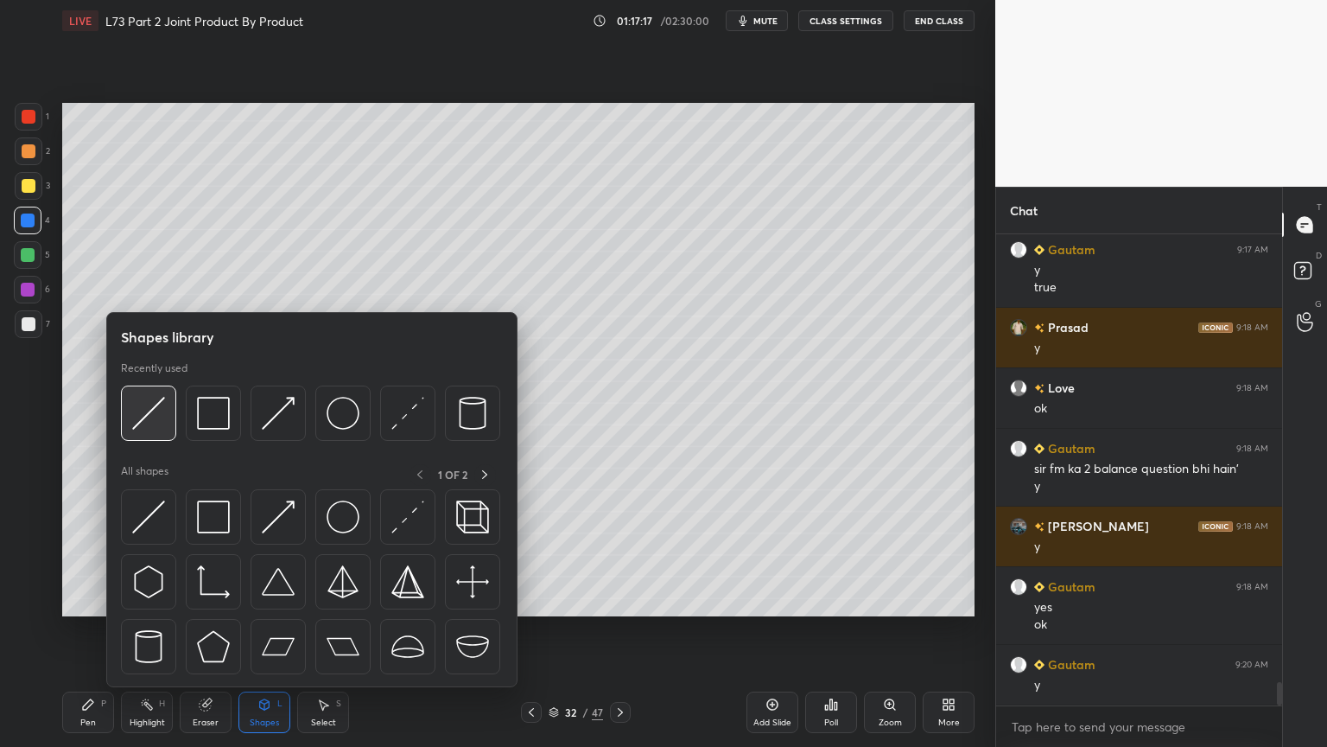
click at [162, 423] on img at bounding box center [148, 413] width 33 height 33
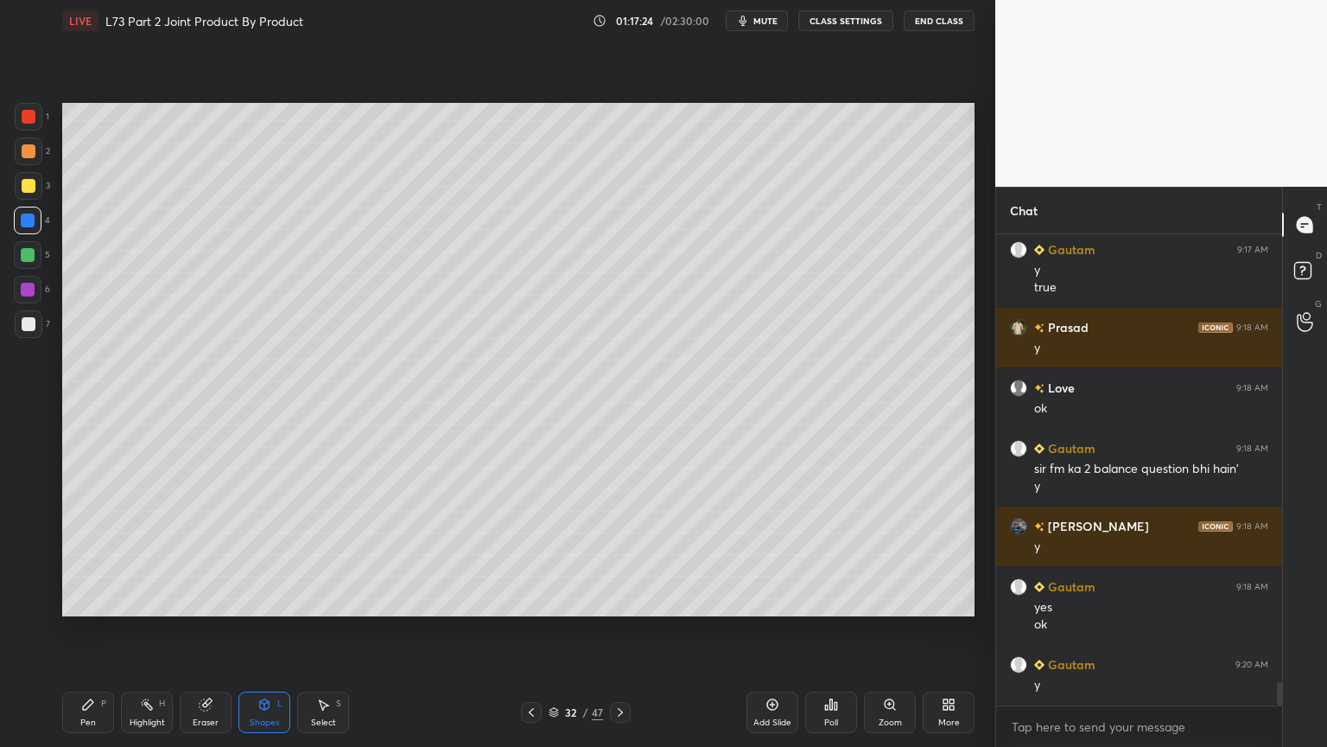
click at [194, 600] on div "Eraser" at bounding box center [206, 711] width 52 height 41
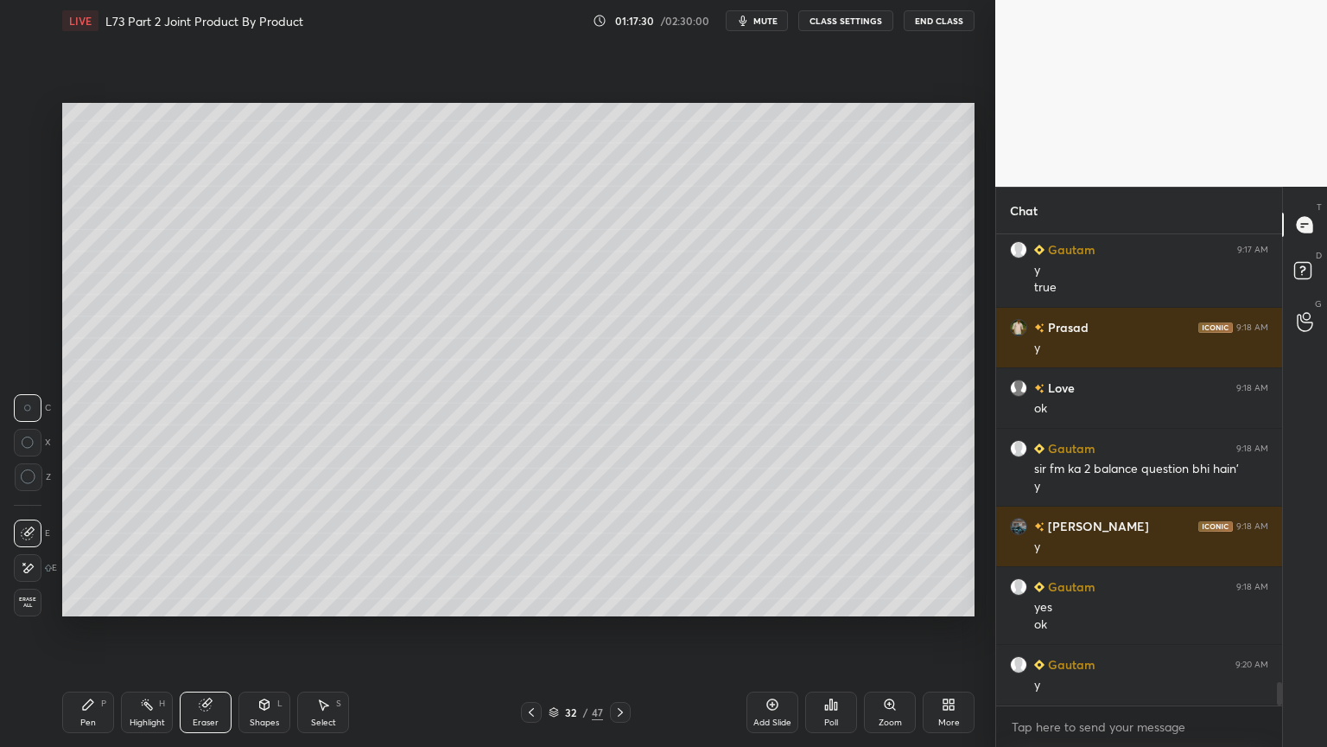
click at [84, 600] on div "Pen" at bounding box center [88, 722] width 16 height 9
click at [33, 334] on div at bounding box center [29, 324] width 28 height 28
click at [526, 600] on icon at bounding box center [532, 712] width 14 height 14
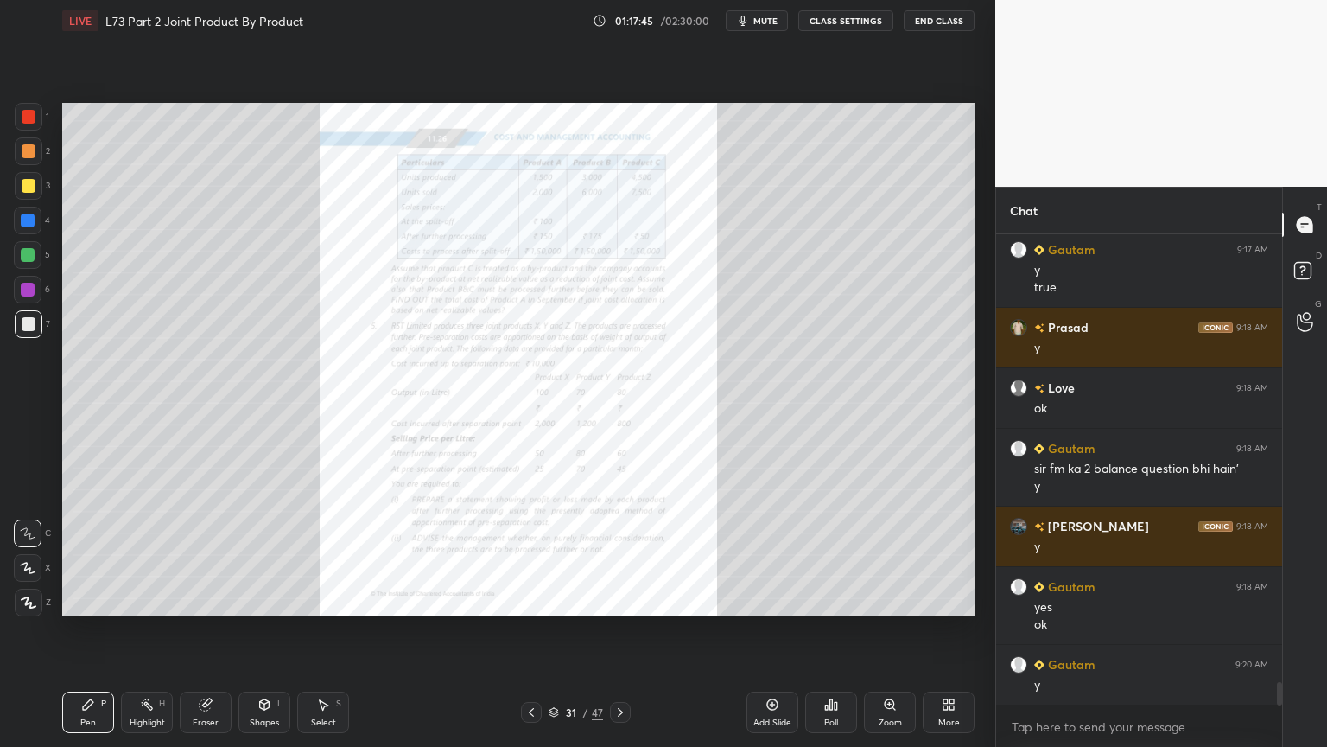
click at [615, 600] on icon at bounding box center [621, 712] width 14 height 14
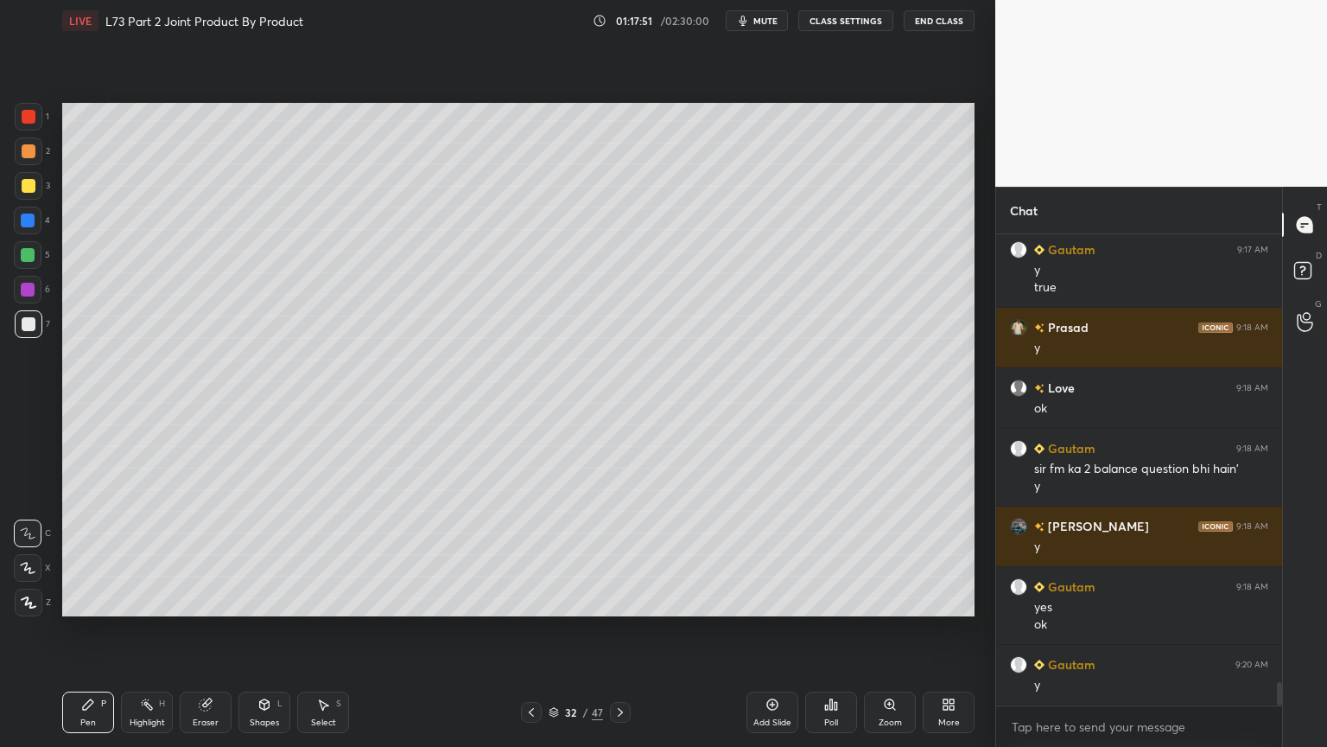
click at [528, 600] on icon at bounding box center [532, 712] width 14 height 14
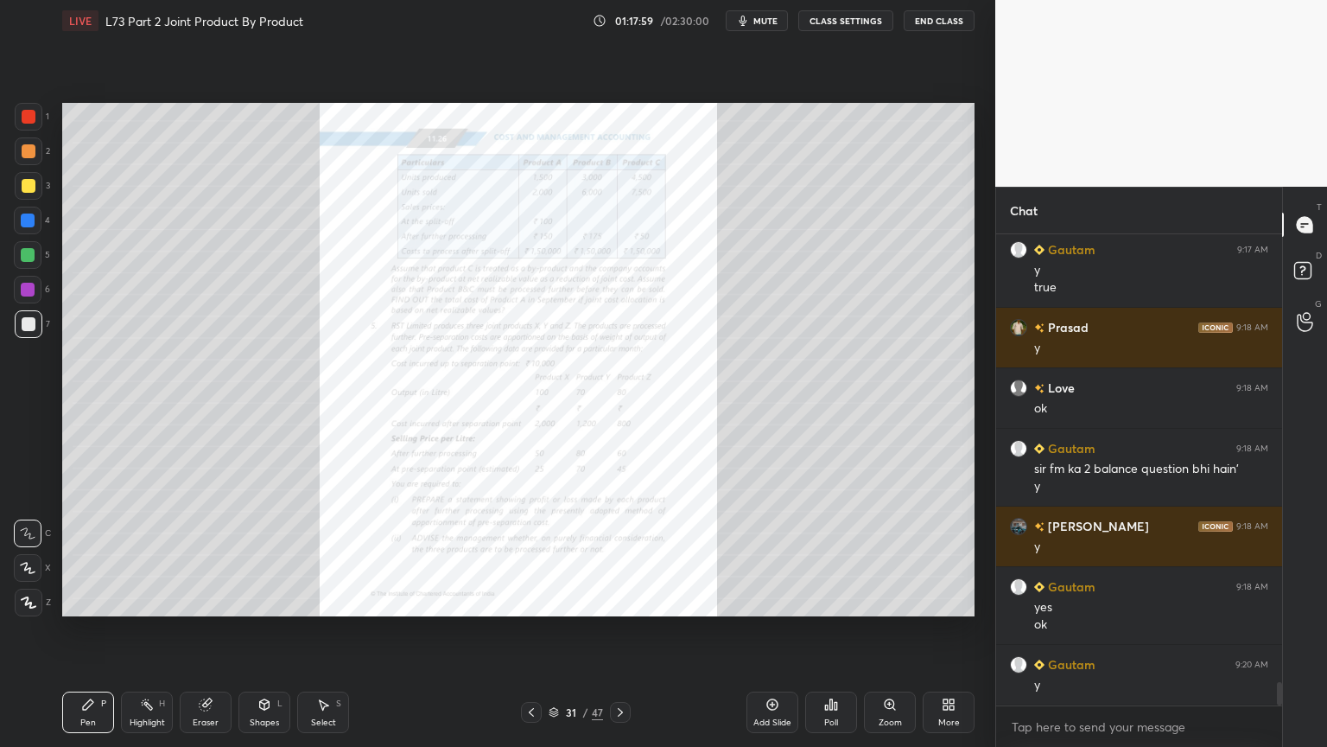
click at [898, 600] on div "Zoom" at bounding box center [890, 711] width 52 height 41
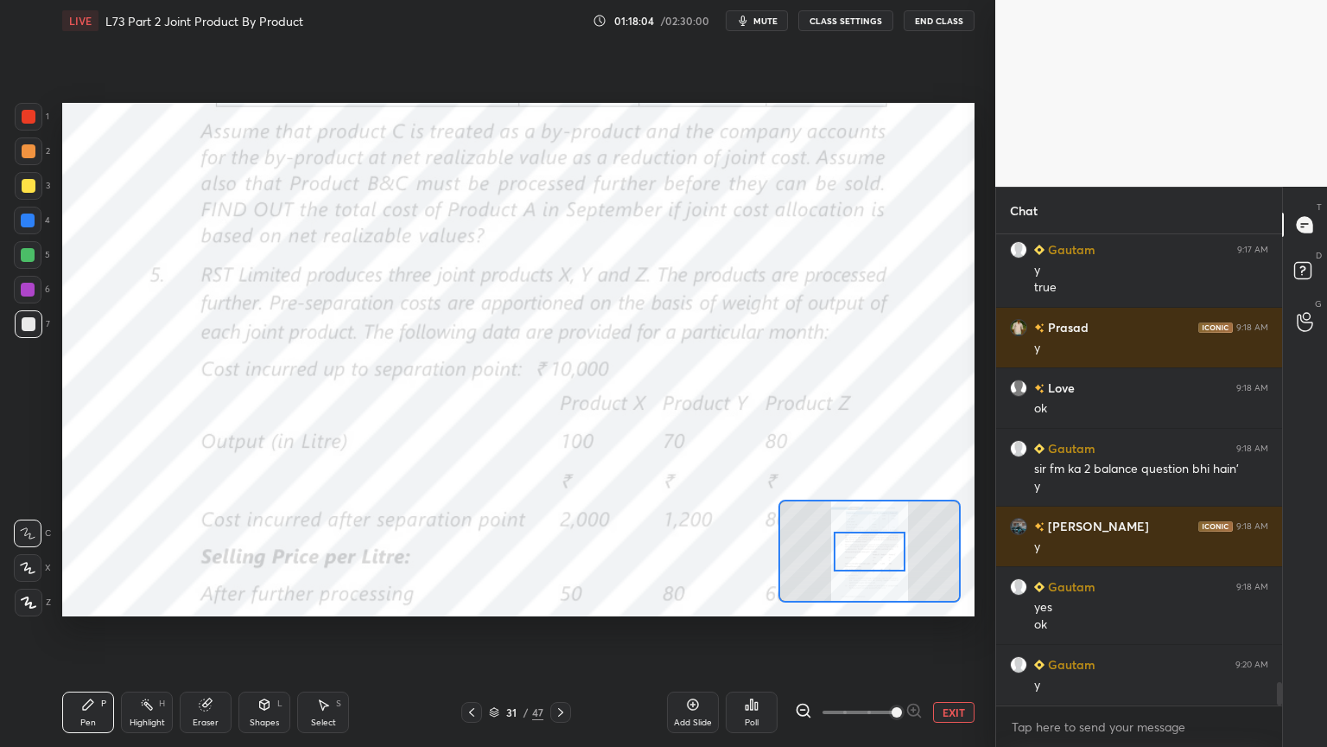
click at [33, 110] on div at bounding box center [29, 117] width 14 height 14
click at [563, 600] on div at bounding box center [560, 712] width 21 height 21
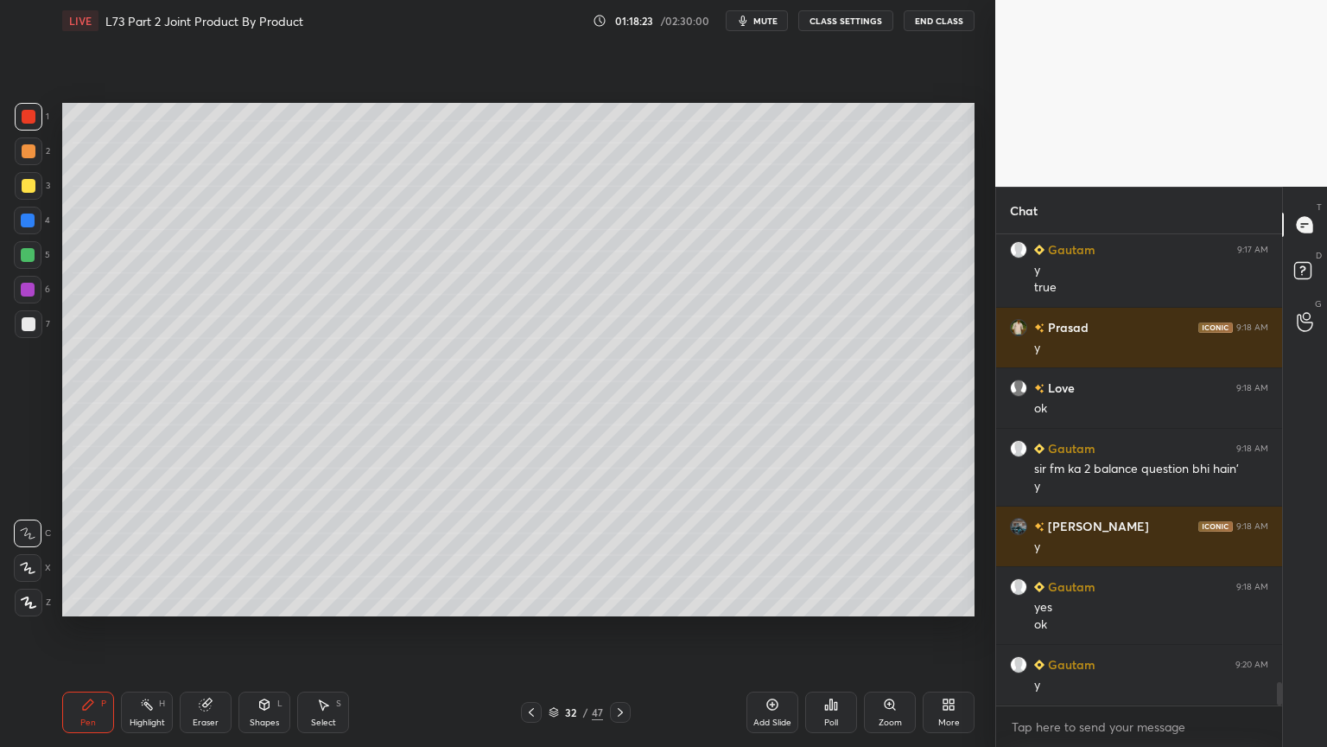
click at [37, 226] on div at bounding box center [28, 221] width 28 height 28
click at [250, 600] on div "Shapes" at bounding box center [264, 722] width 29 height 9
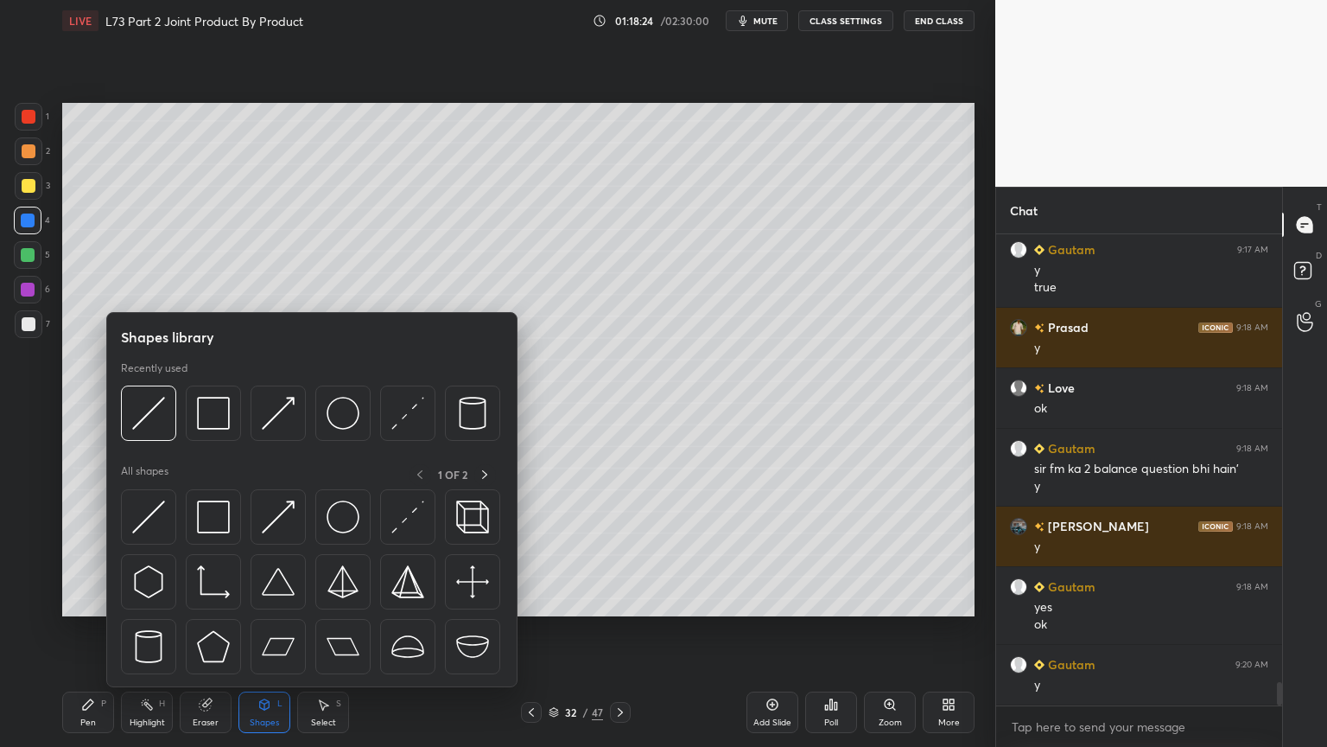
click at [290, 418] on img at bounding box center [278, 413] width 33 height 33
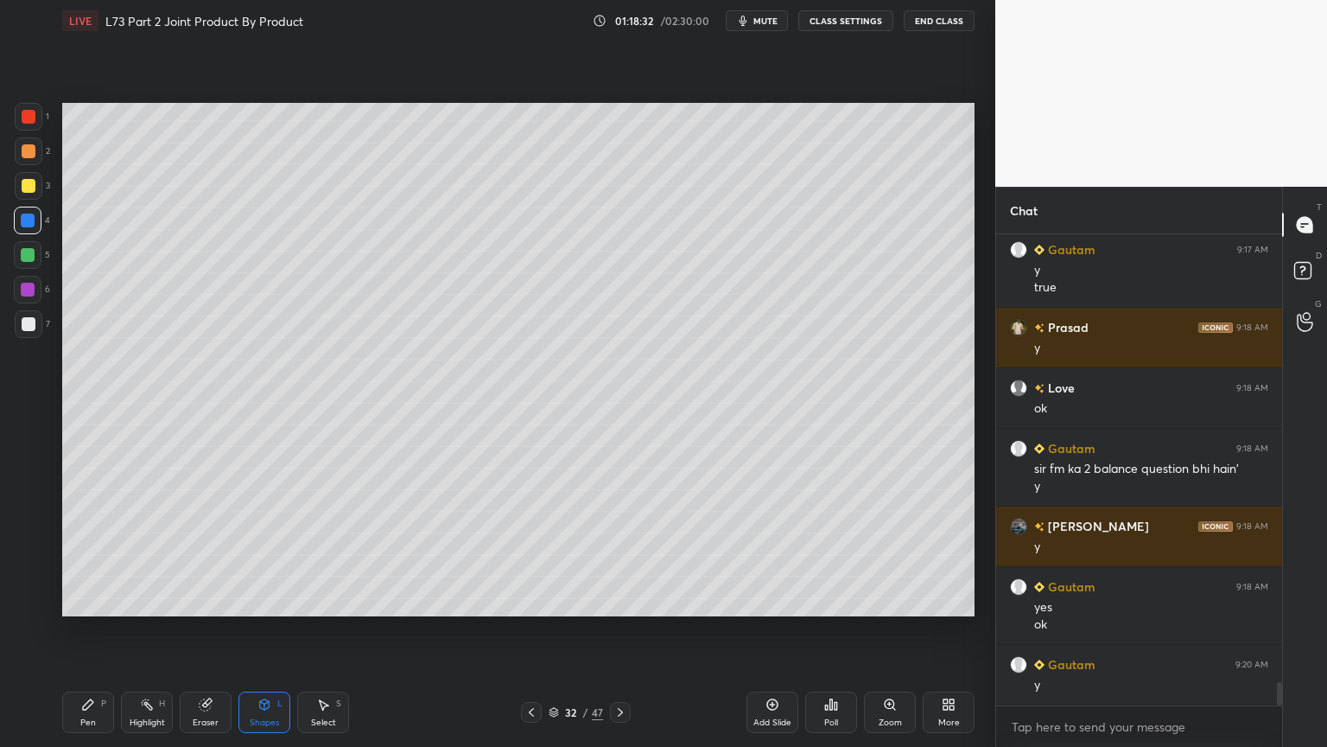
click at [89, 600] on div "Pen" at bounding box center [88, 722] width 16 height 9
click at [29, 333] on div at bounding box center [29, 324] width 28 height 28
click at [33, 223] on div at bounding box center [28, 220] width 14 height 14
click at [278, 600] on div "Shapes L" at bounding box center [265, 711] width 52 height 41
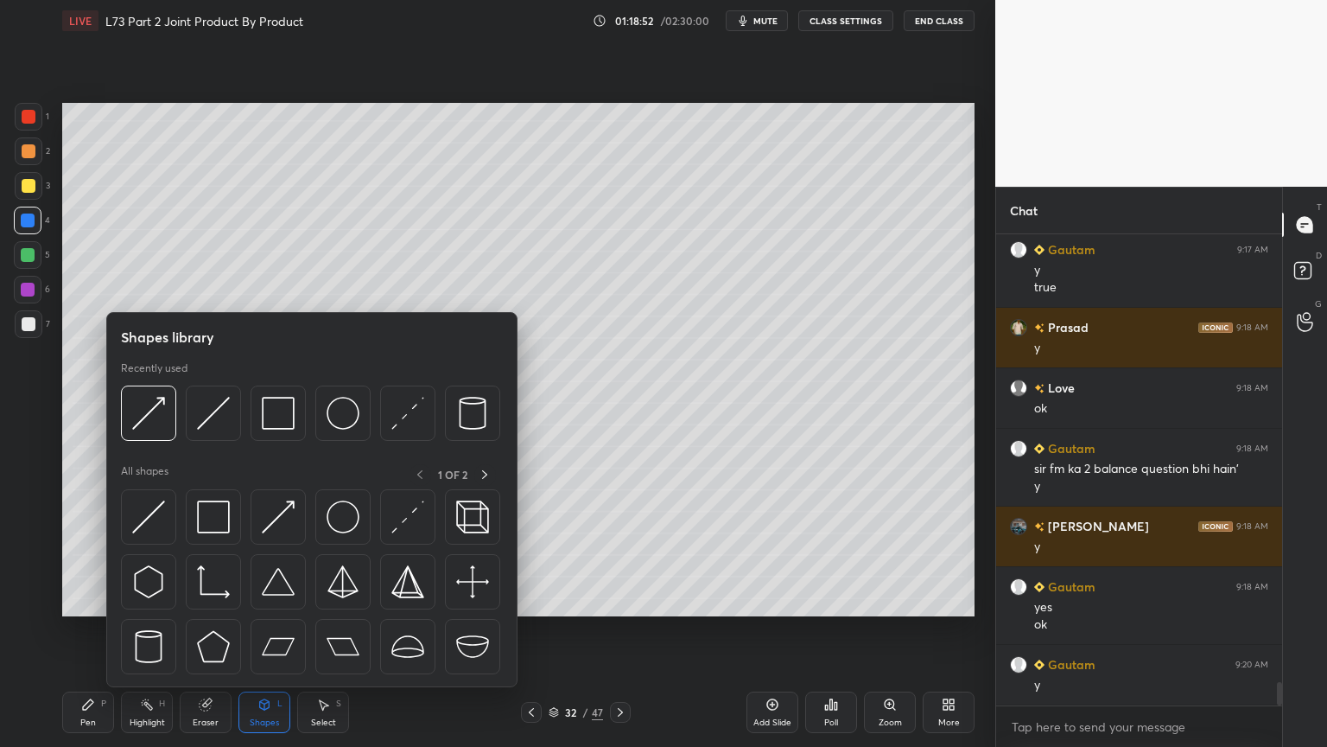
click at [230, 418] on div at bounding box center [213, 412] width 55 height 55
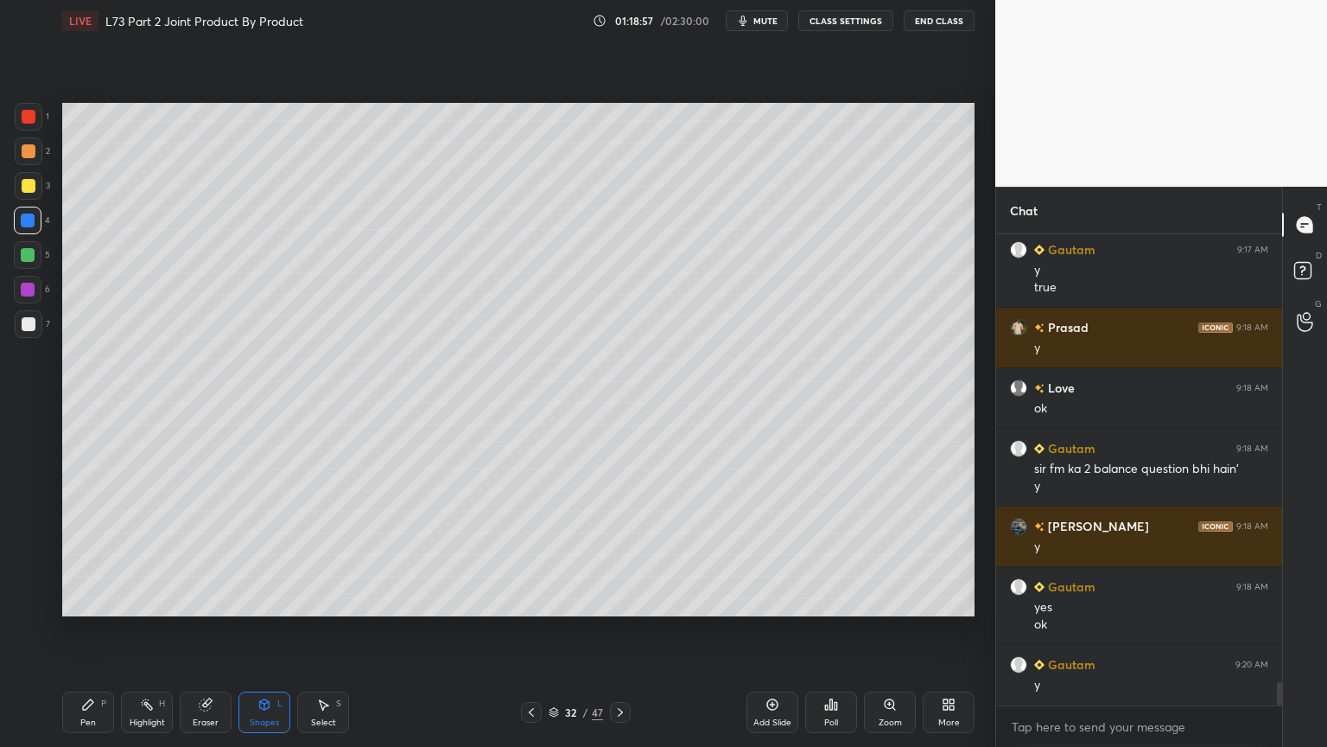
click at [198, 600] on div "Eraser" at bounding box center [206, 711] width 52 height 41
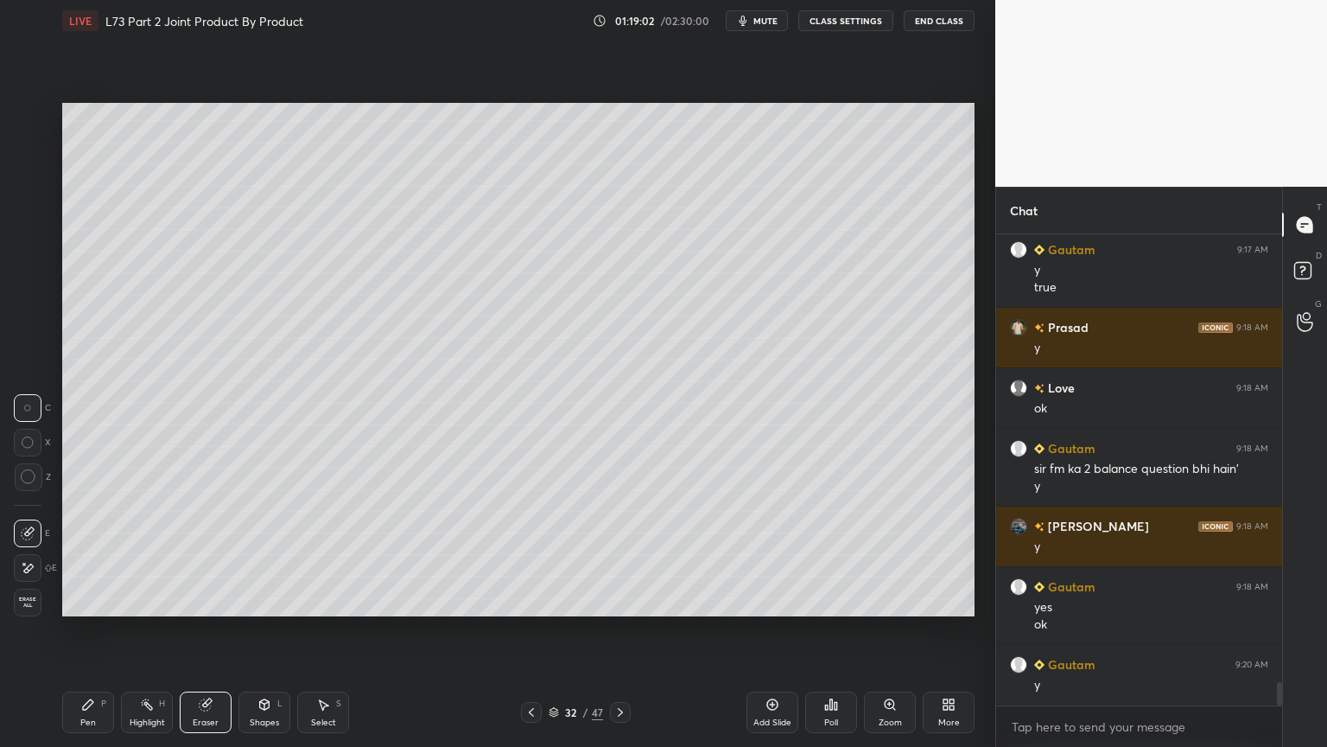
click at [97, 600] on div "Pen P" at bounding box center [88, 711] width 52 height 41
click at [18, 334] on div at bounding box center [29, 324] width 28 height 28
click at [532, 600] on icon at bounding box center [531, 712] width 5 height 9
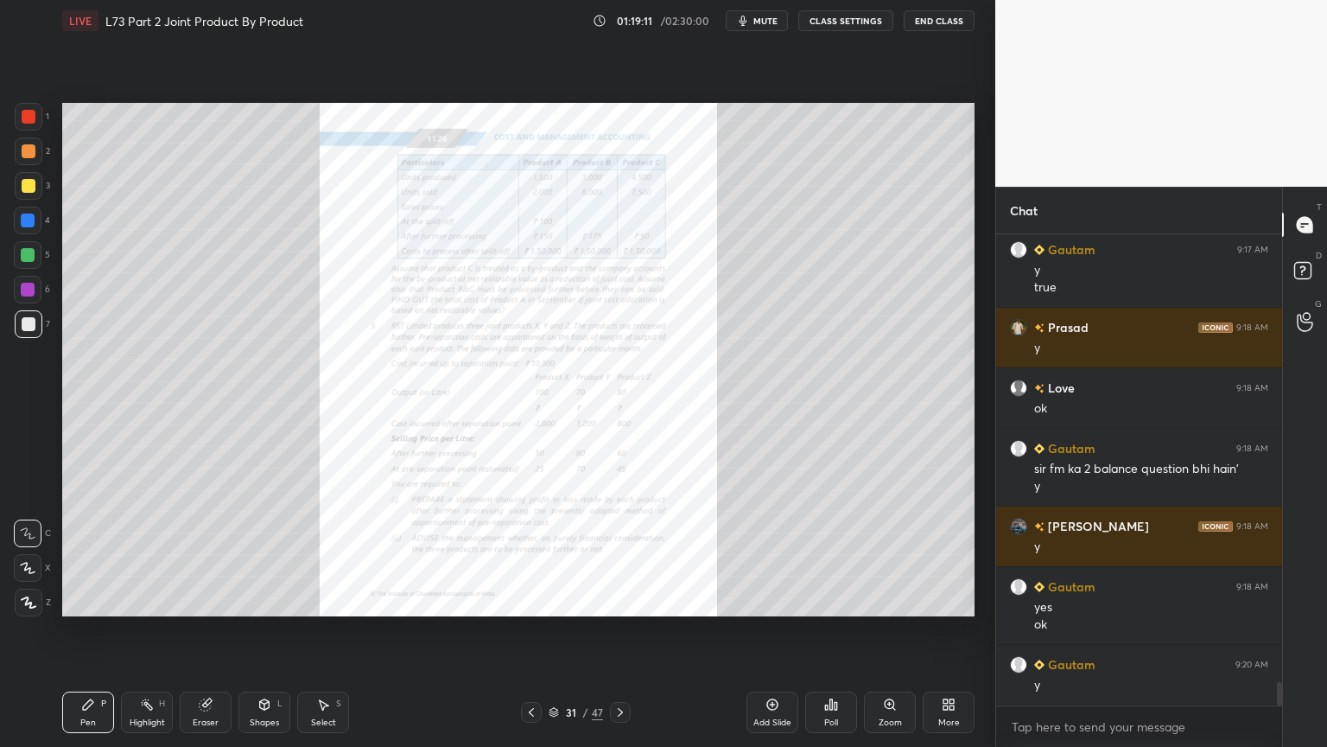
click at [902, 600] on div "Zoom" at bounding box center [890, 711] width 52 height 41
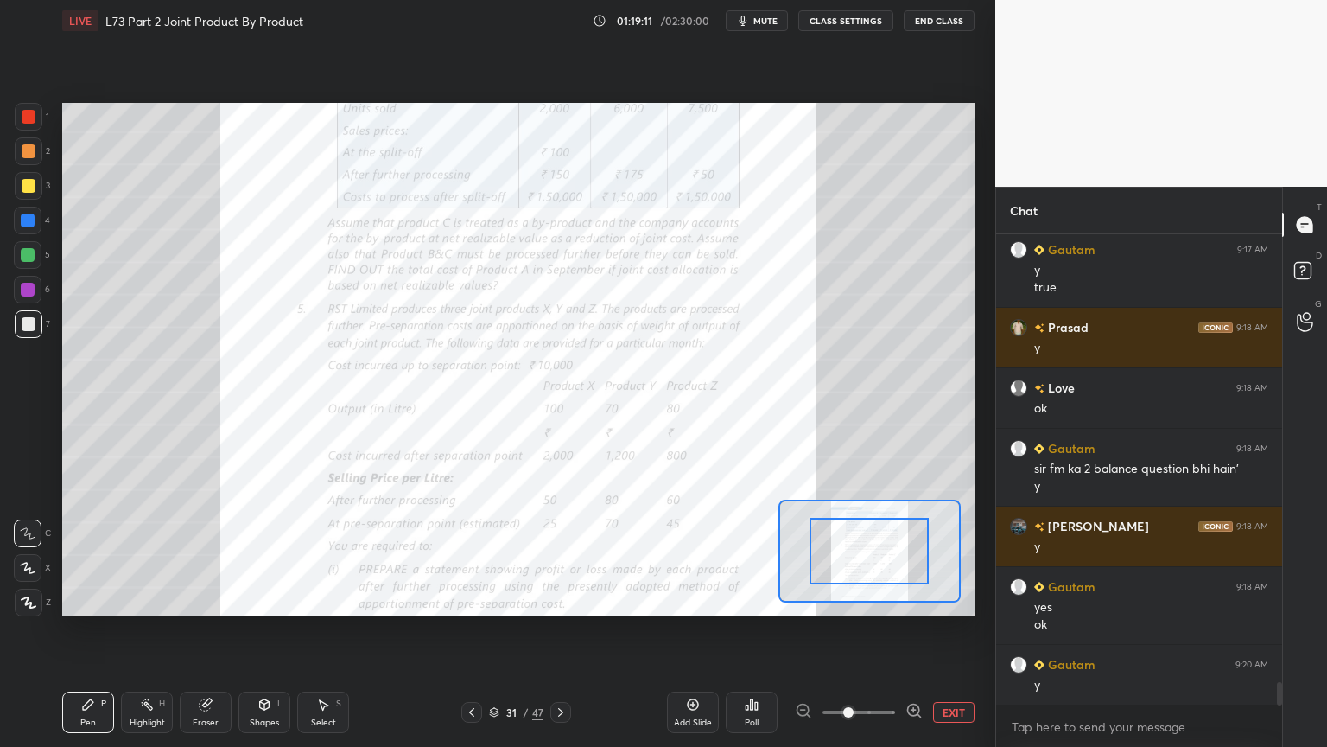
click at [854, 600] on span at bounding box center [848, 712] width 10 height 10
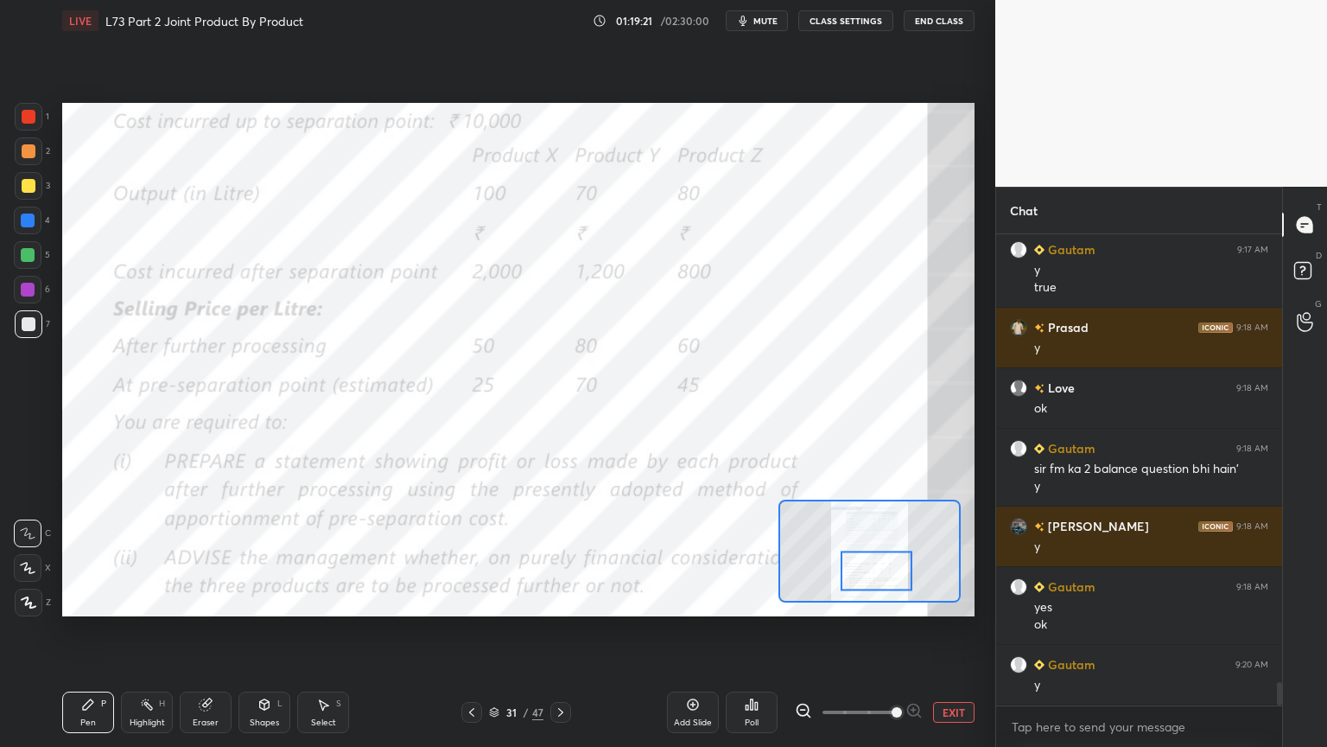
click at [561, 600] on icon at bounding box center [561, 712] width 14 height 14
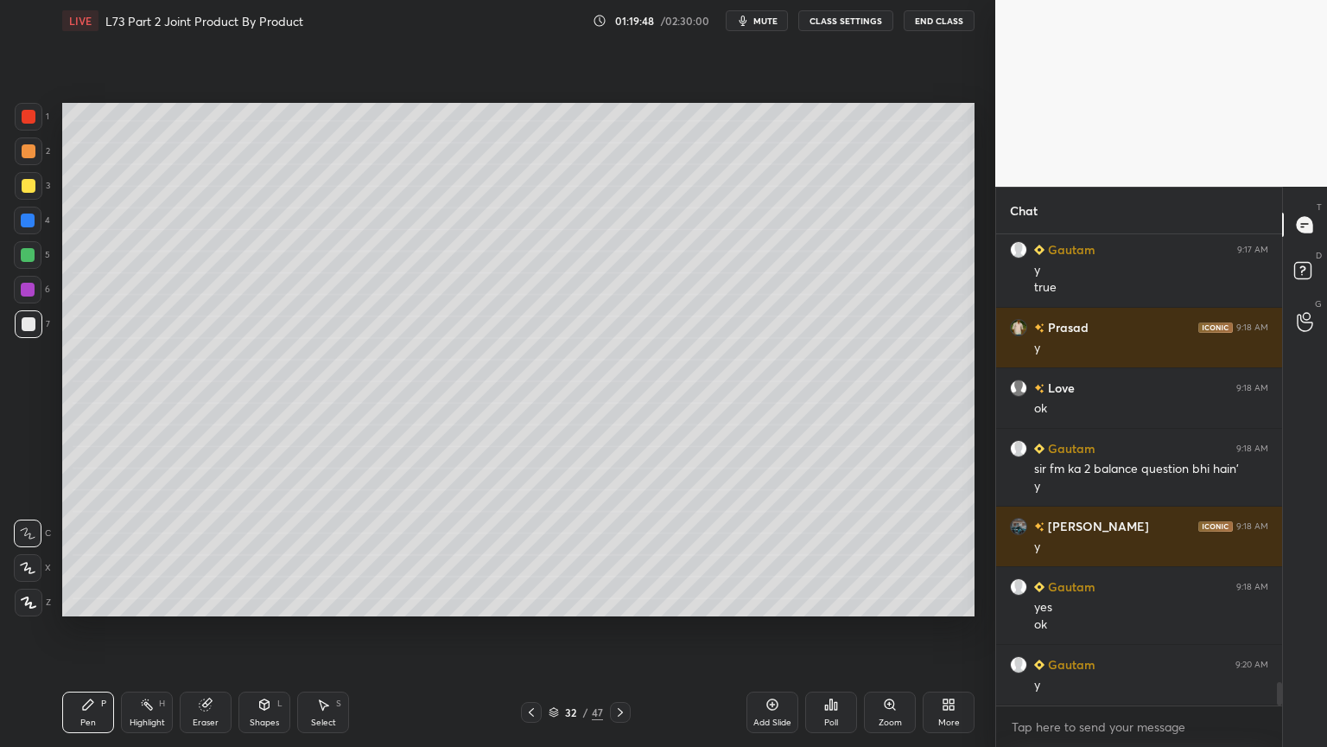
click at [525, 600] on icon at bounding box center [532, 712] width 14 height 14
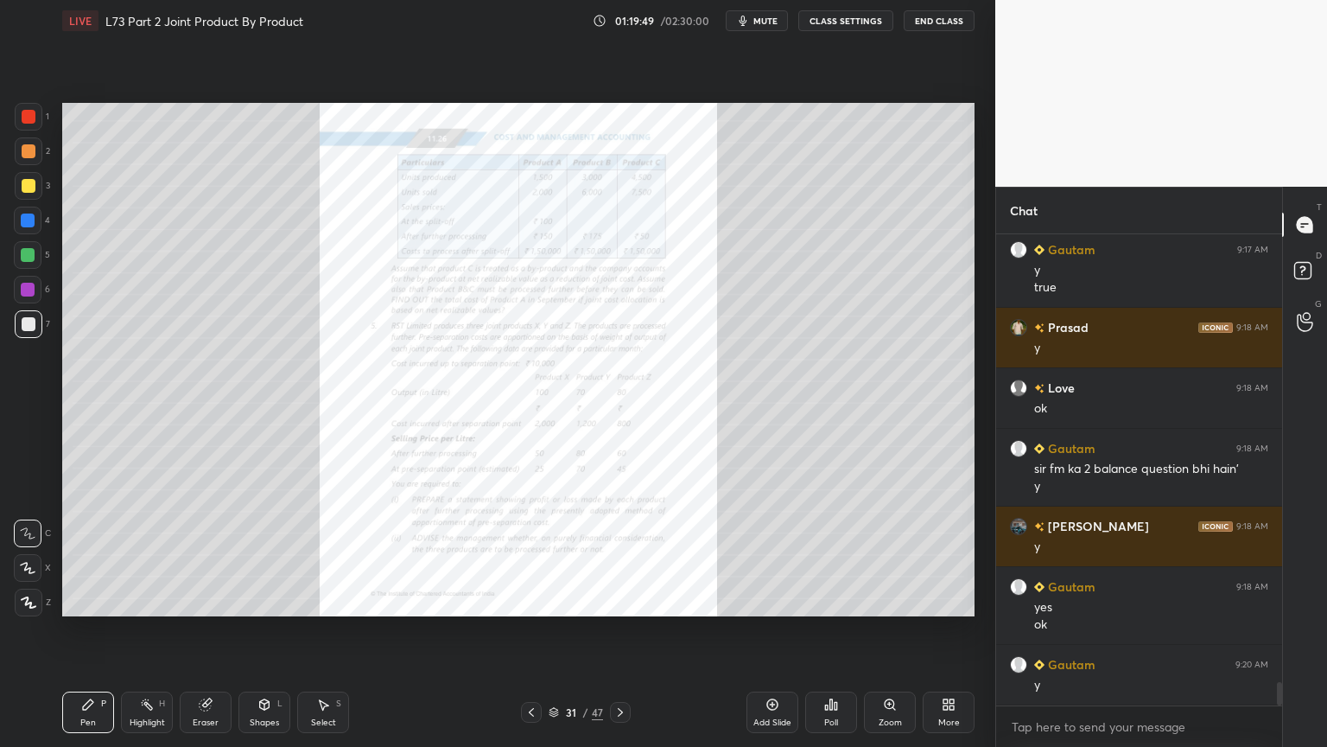
click at [898, 600] on div "Zoom" at bounding box center [890, 711] width 52 height 41
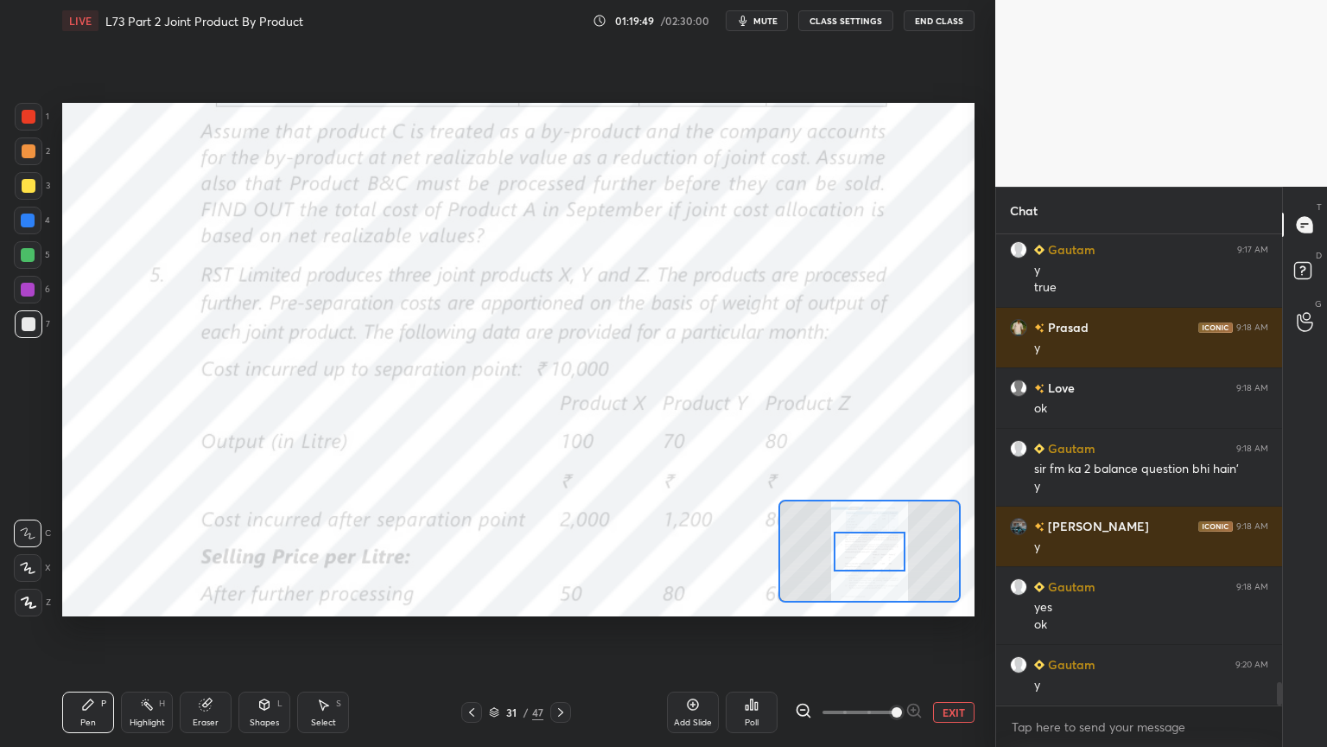
click at [899, 600] on span at bounding box center [897, 712] width 10 height 10
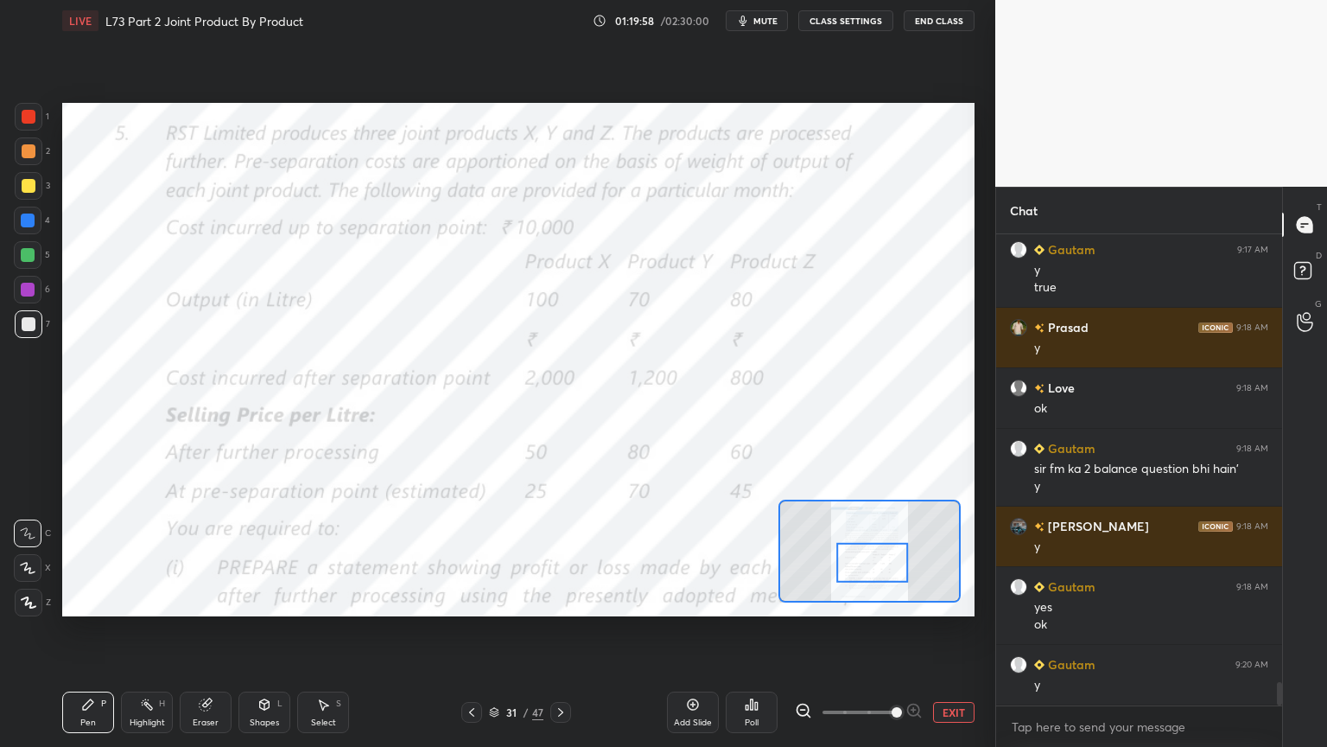
click at [29, 114] on div at bounding box center [29, 117] width 14 height 14
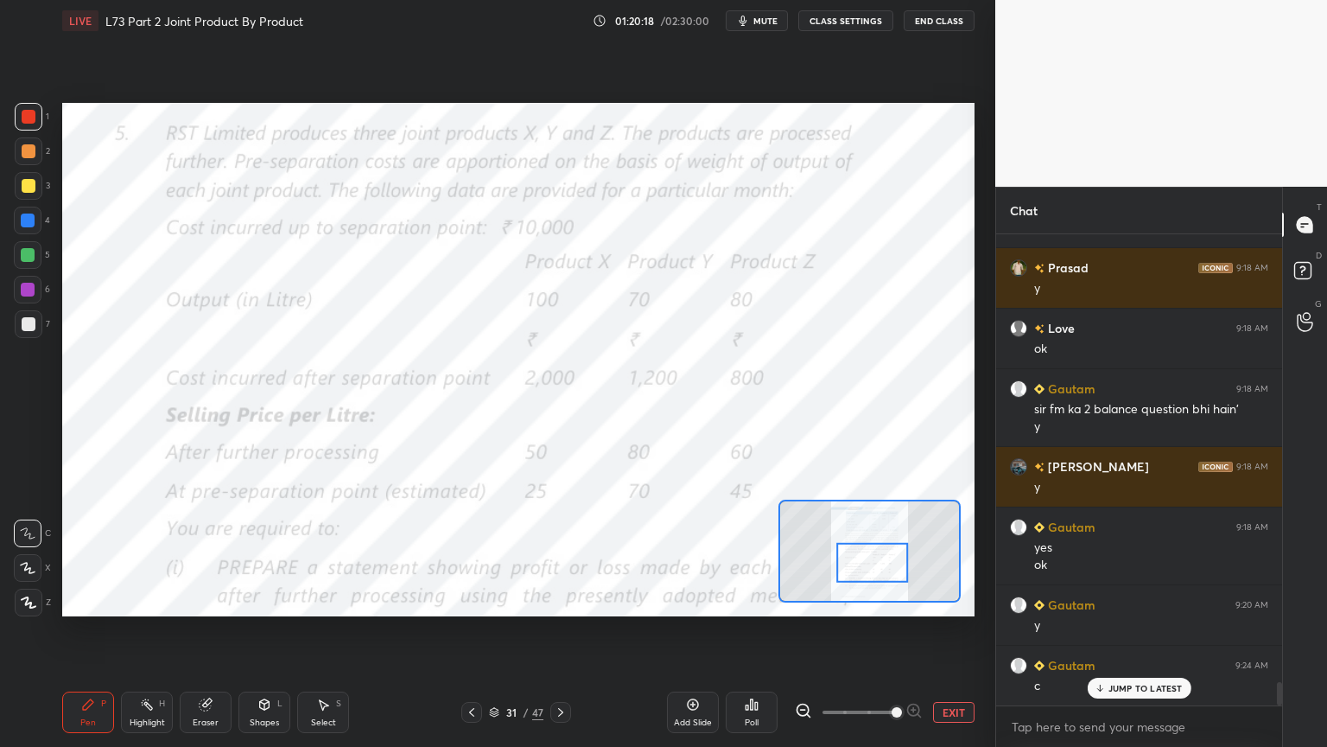
scroll to position [9049, 0]
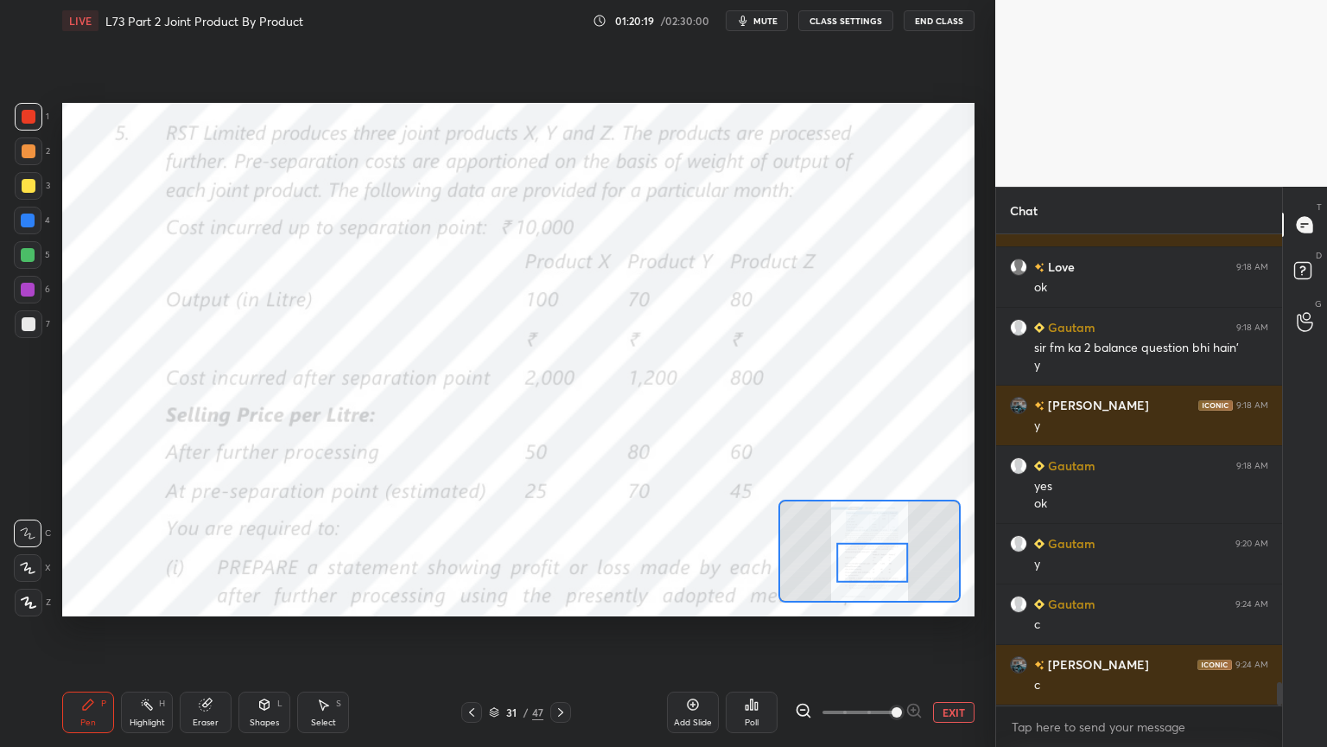
click at [27, 335] on div at bounding box center [29, 324] width 28 height 28
click at [567, 600] on icon at bounding box center [561, 712] width 14 height 14
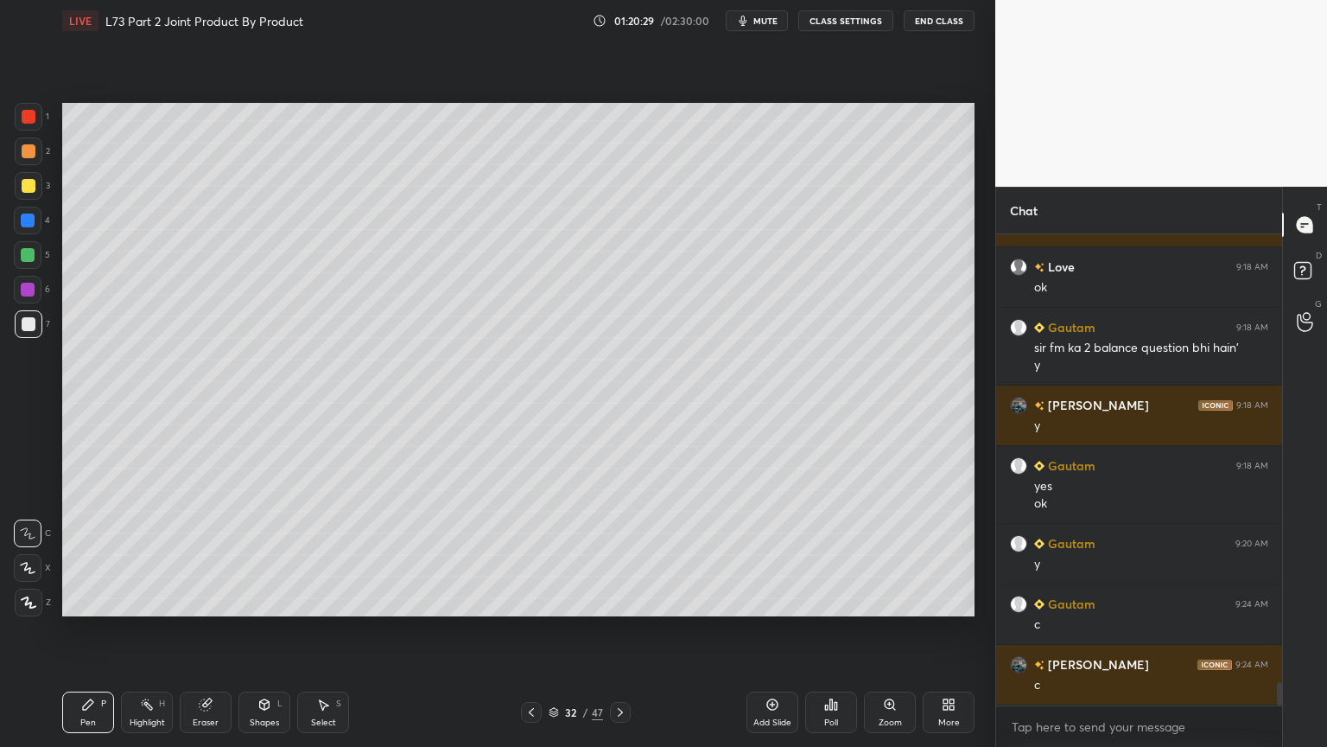
click at [530, 600] on icon at bounding box center [532, 712] width 14 height 14
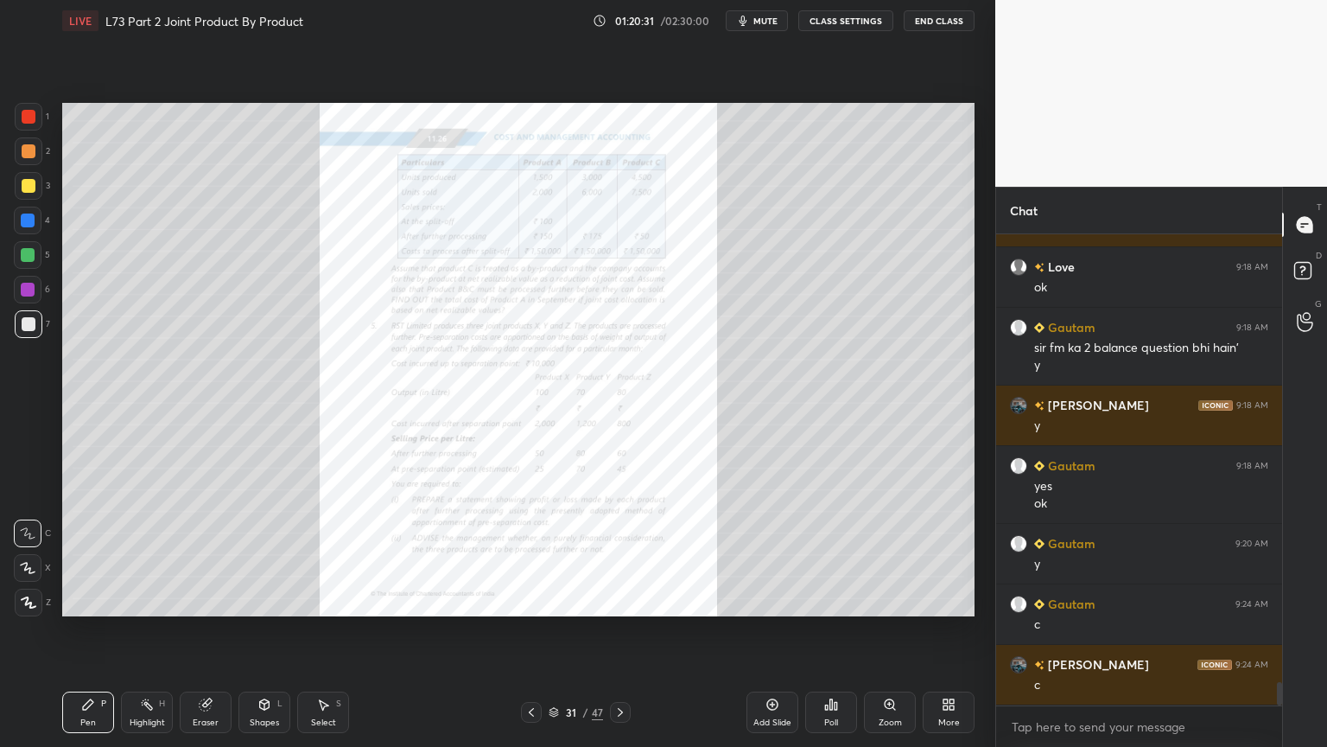
click at [626, 600] on icon at bounding box center [621, 712] width 14 height 14
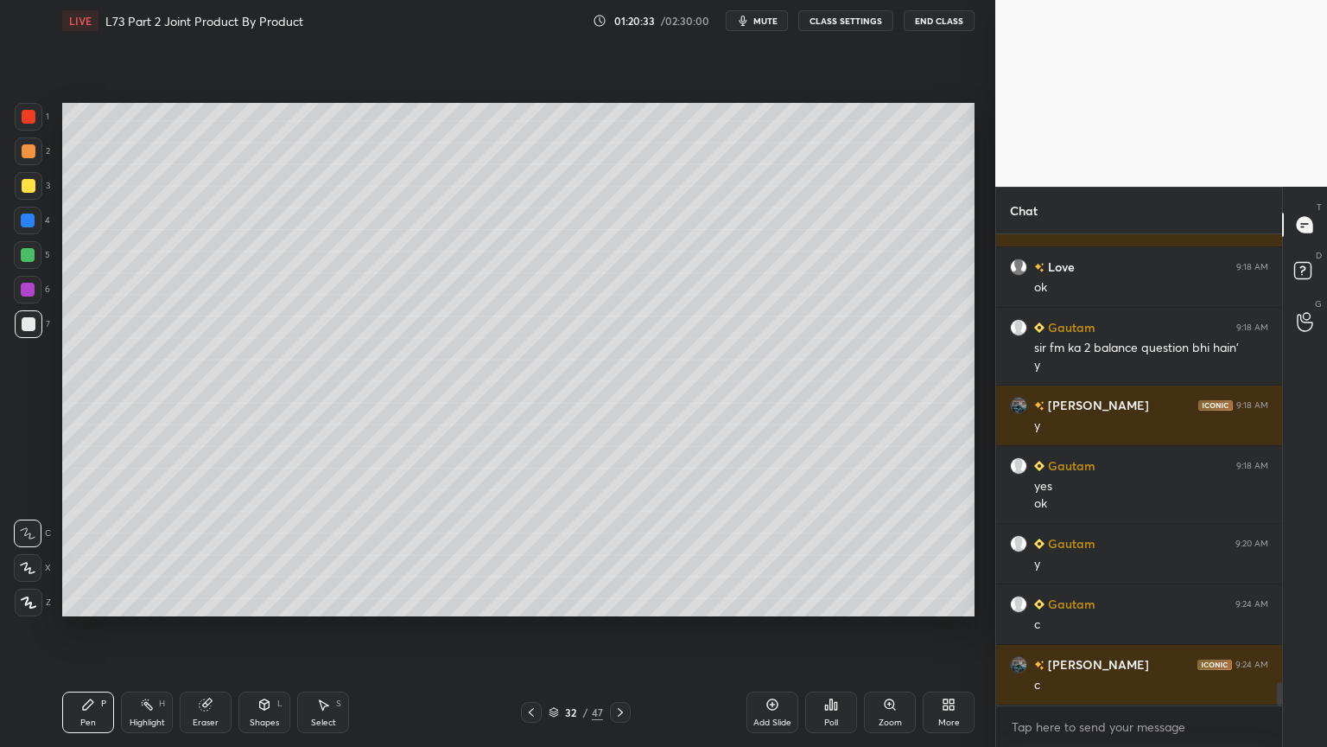
click at [531, 600] on icon at bounding box center [531, 712] width 5 height 9
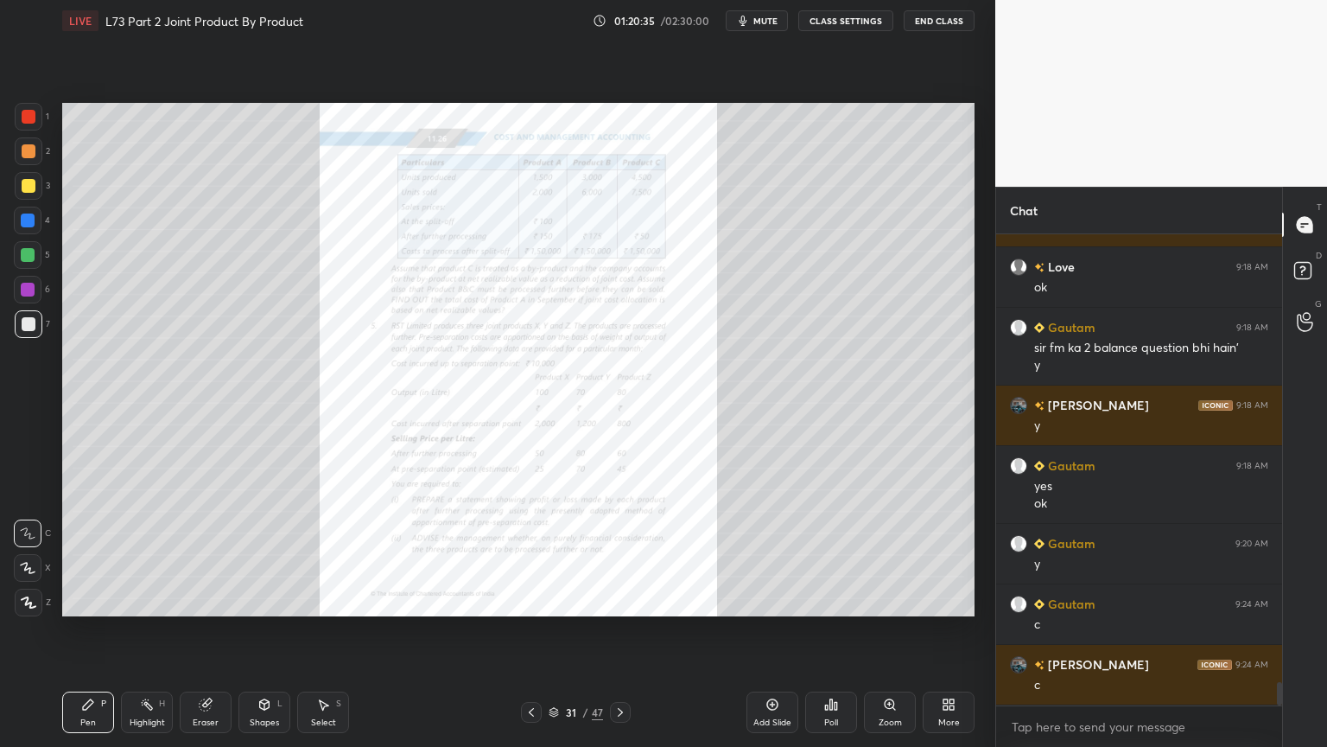
click at [622, 600] on icon at bounding box center [621, 712] width 14 height 14
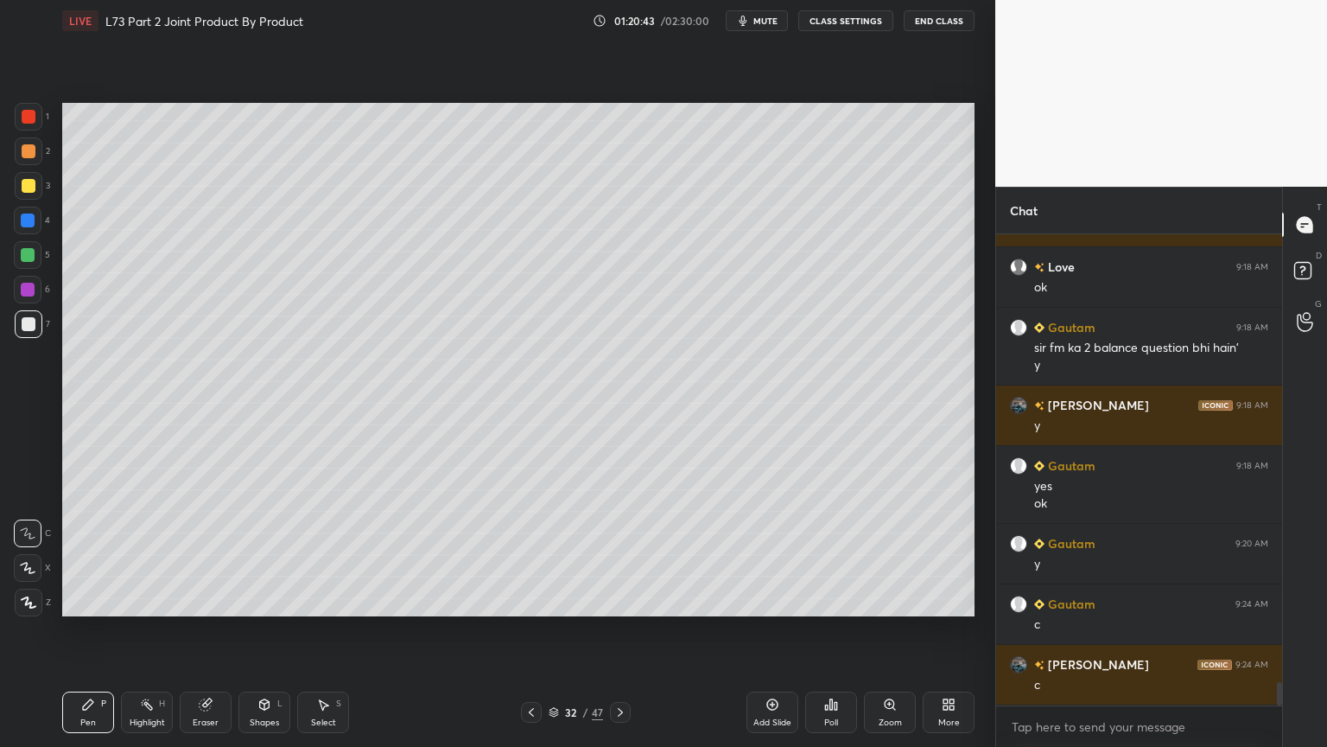
click at [214, 600] on div "Eraser" at bounding box center [206, 711] width 52 height 41
click at [90, 600] on icon at bounding box center [88, 704] width 14 height 14
click at [37, 235] on div "4" at bounding box center [32, 224] width 36 height 35
click at [249, 600] on div "Shapes L" at bounding box center [265, 711] width 52 height 41
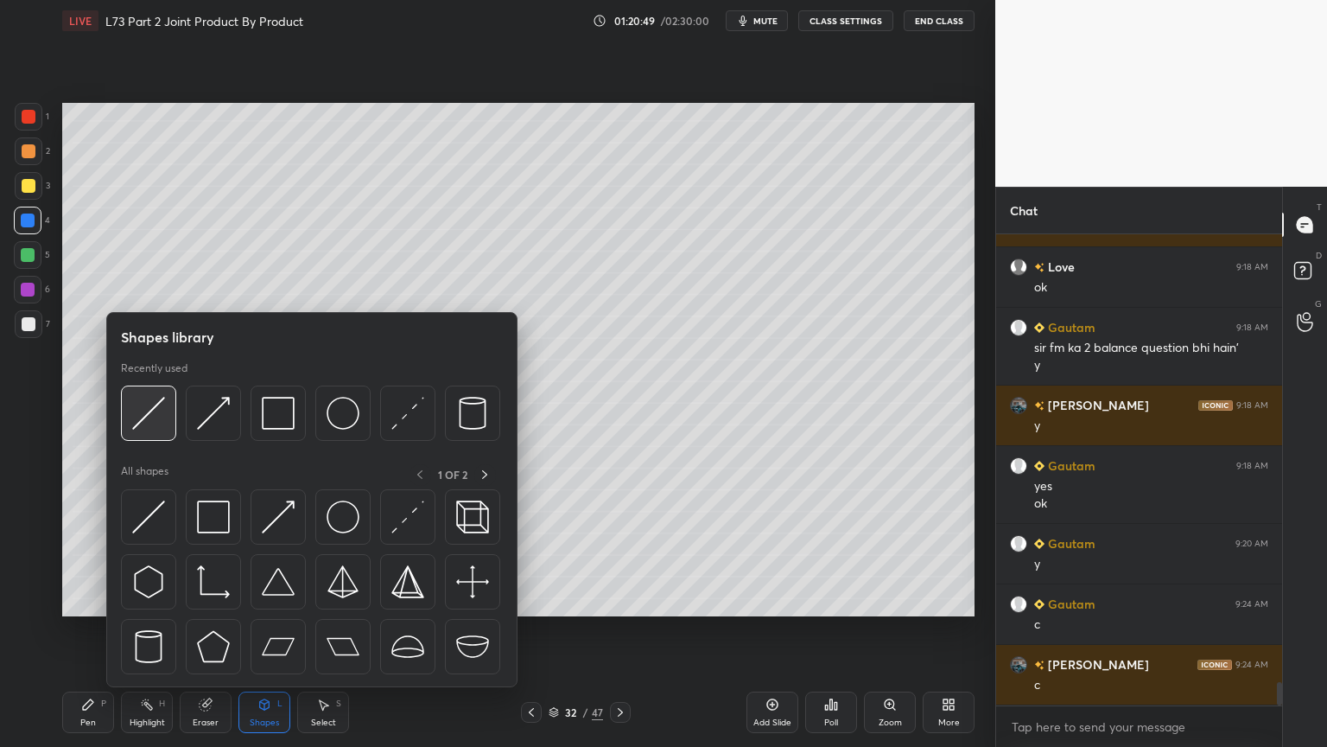
click at [143, 421] on img at bounding box center [148, 413] width 33 height 33
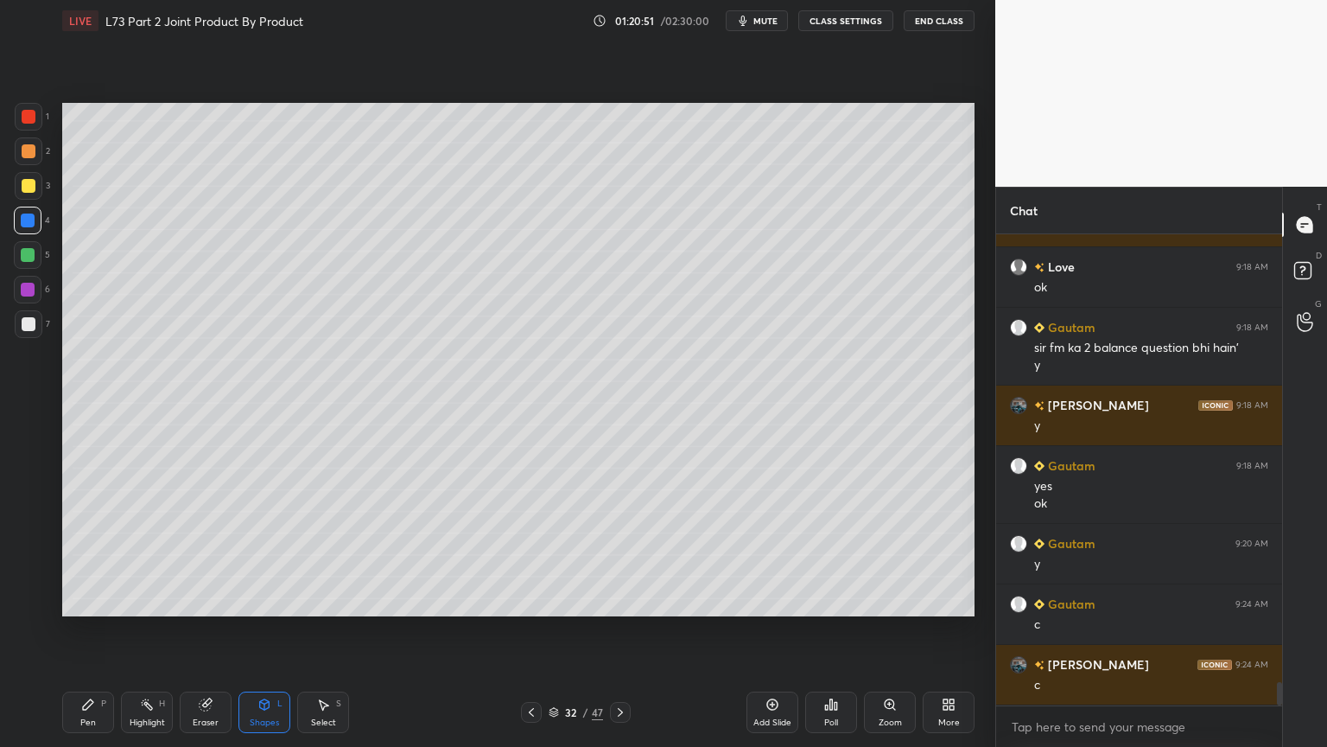
click at [28, 335] on div at bounding box center [29, 324] width 28 height 28
click at [79, 600] on div "Pen P" at bounding box center [88, 711] width 52 height 41
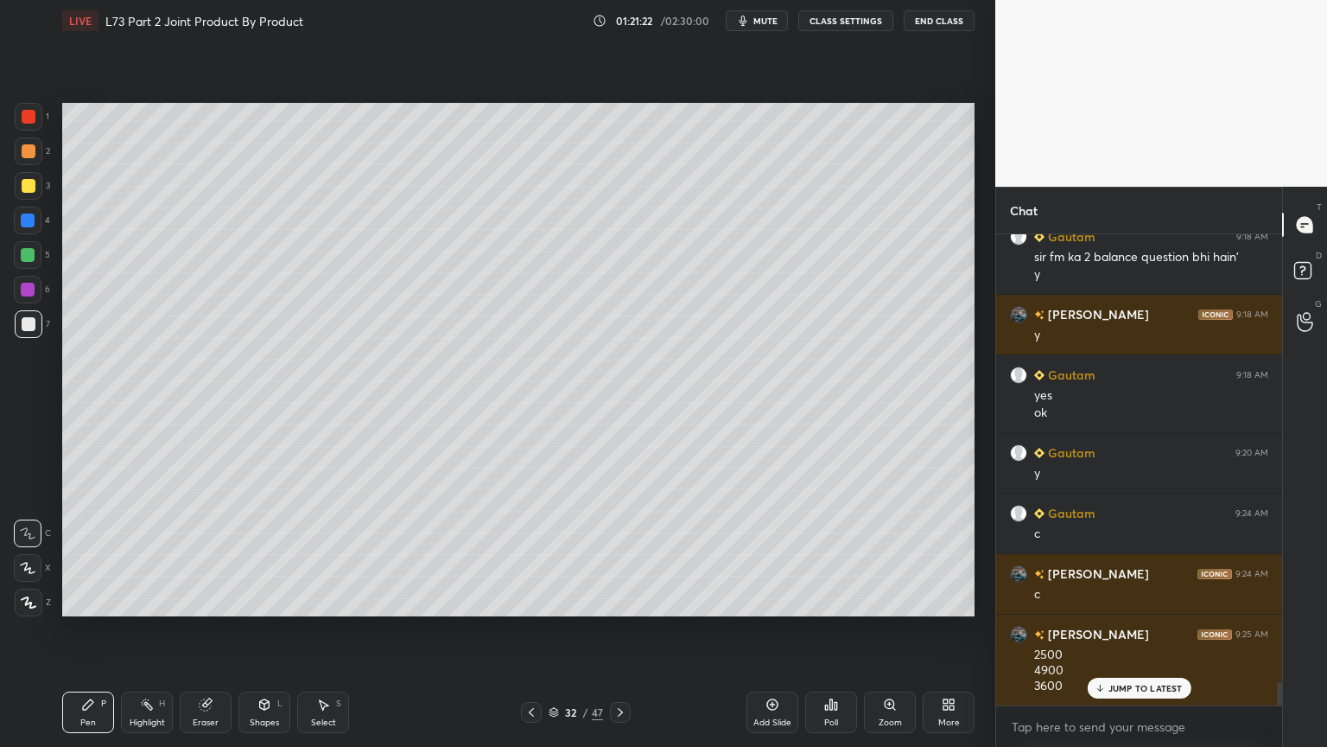
click at [531, 600] on icon at bounding box center [532, 712] width 14 height 14
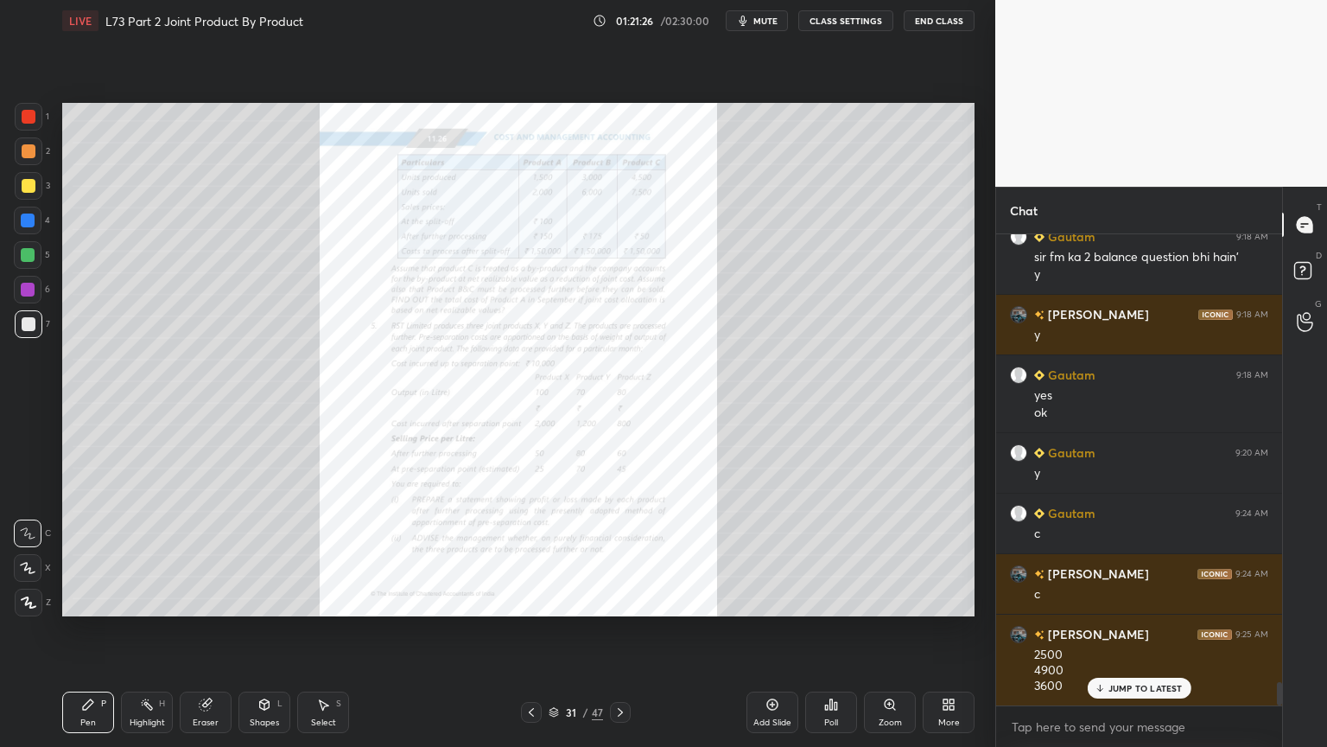
click at [625, 600] on icon at bounding box center [621, 712] width 14 height 14
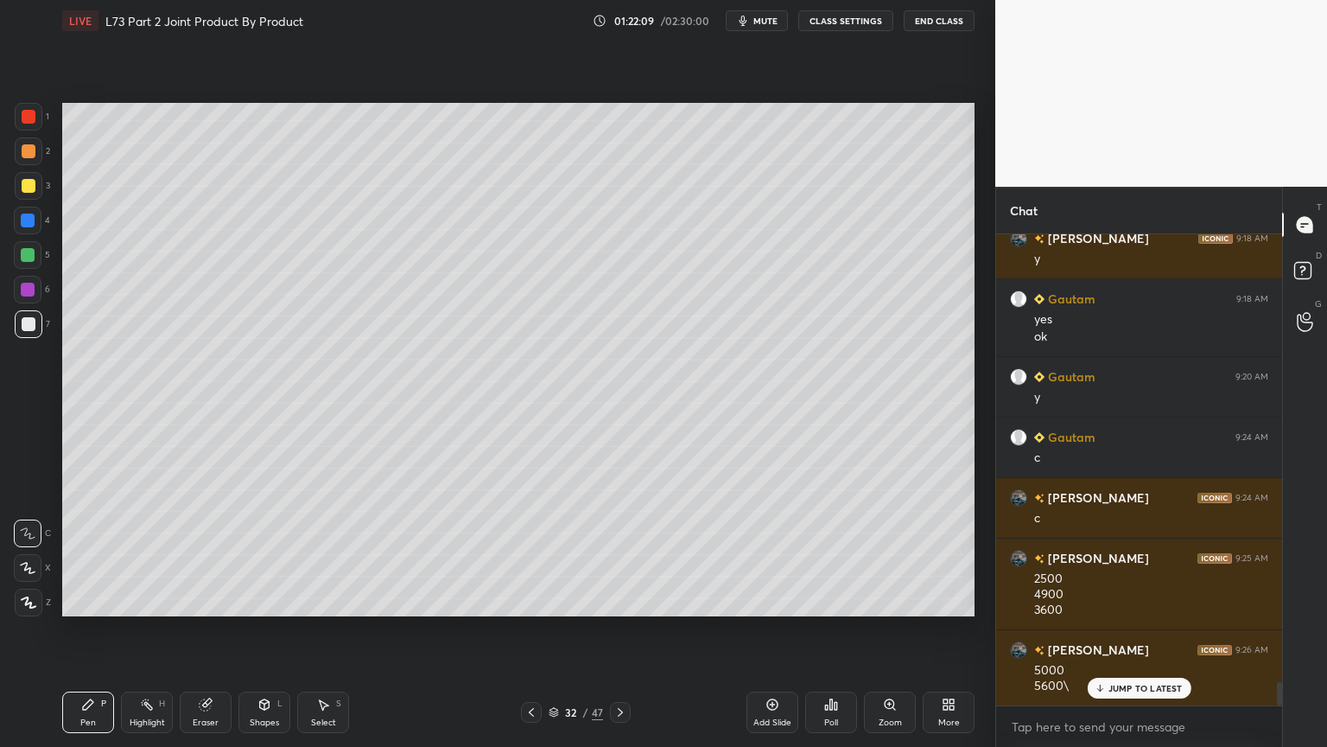
scroll to position [9233, 0]
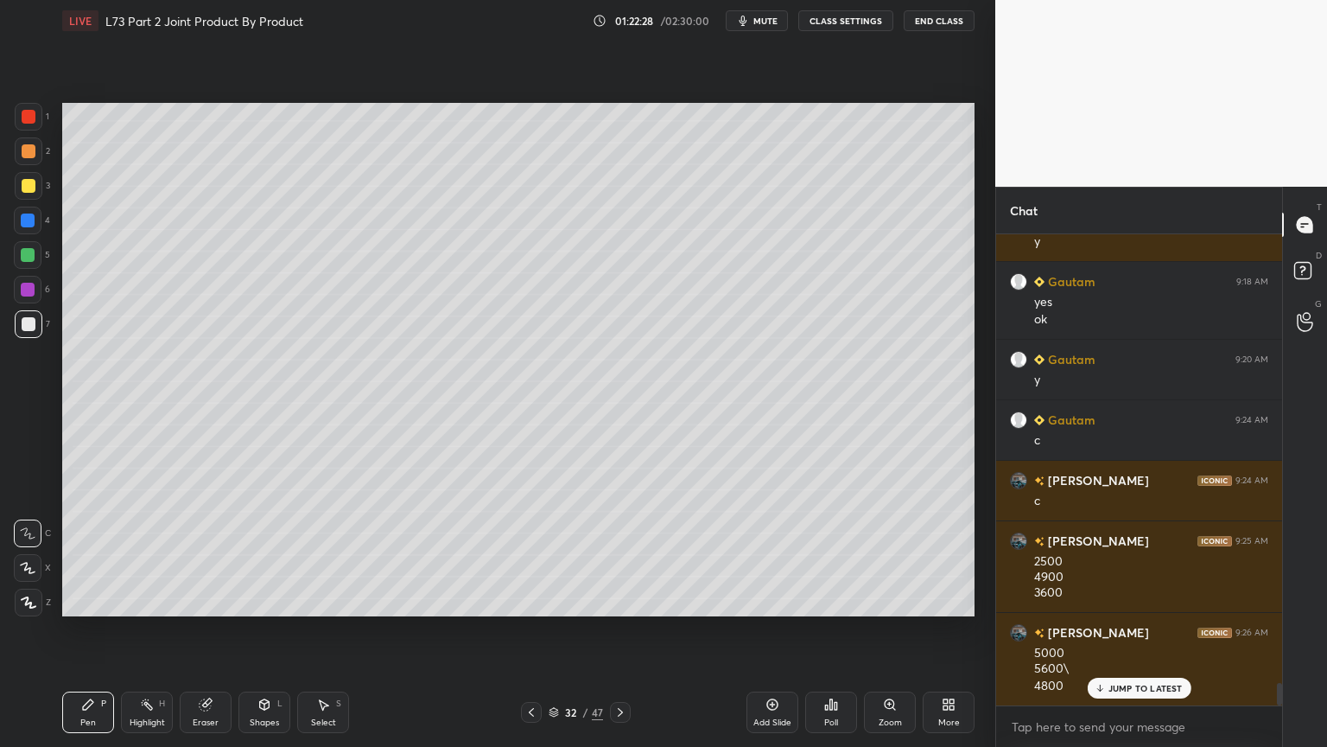
click at [527, 600] on icon at bounding box center [532, 712] width 14 height 14
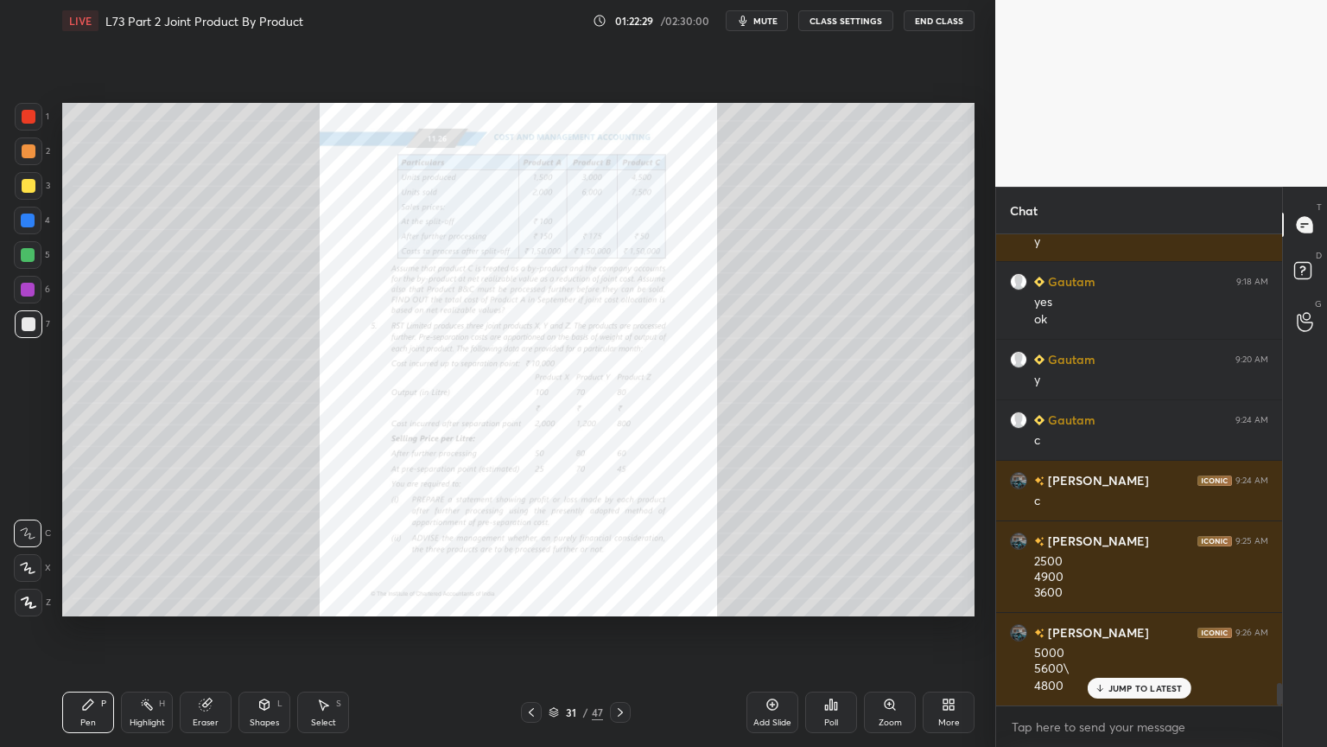
click at [617, 600] on icon at bounding box center [621, 712] width 14 height 14
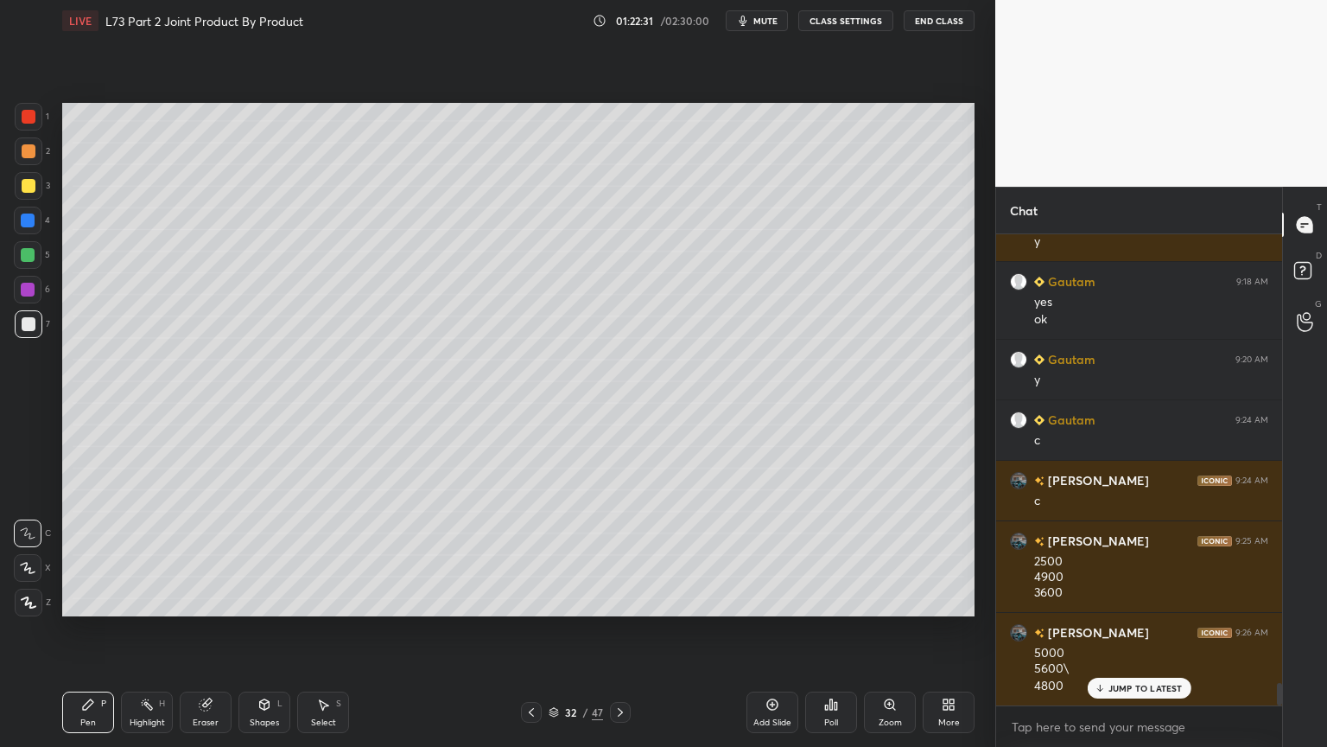
click at [530, 600] on icon at bounding box center [531, 712] width 5 height 9
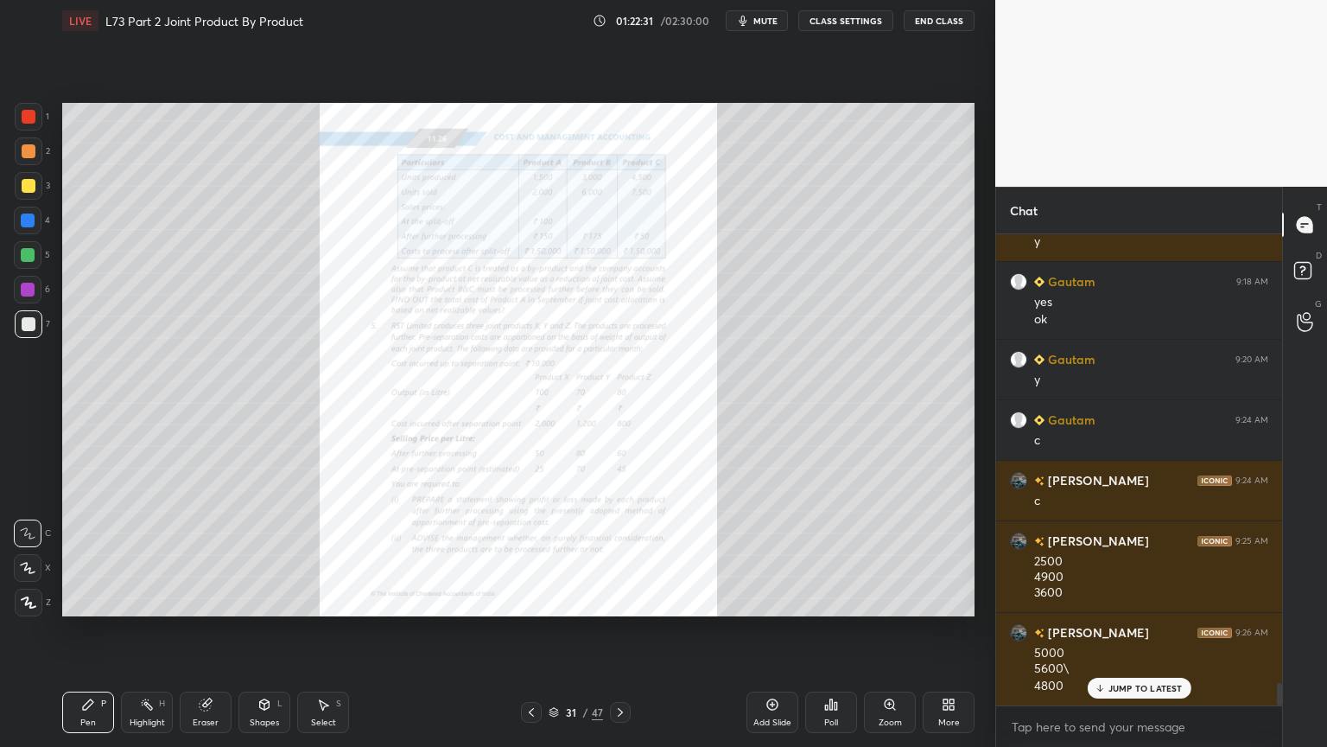
click at [214, 600] on div "Eraser" at bounding box center [206, 711] width 52 height 41
click at [34, 598] on span "Erase all" at bounding box center [28, 602] width 26 height 12
click at [60, 600] on div "LIVE L73 Part 2 Joint Product By Product 01:22:32 / 02:30:00 mute CLASS SETTING…" at bounding box center [518, 373] width 926 height 747
click at [21, 108] on div at bounding box center [29, 117] width 28 height 28
click at [617, 600] on icon at bounding box center [621, 712] width 14 height 14
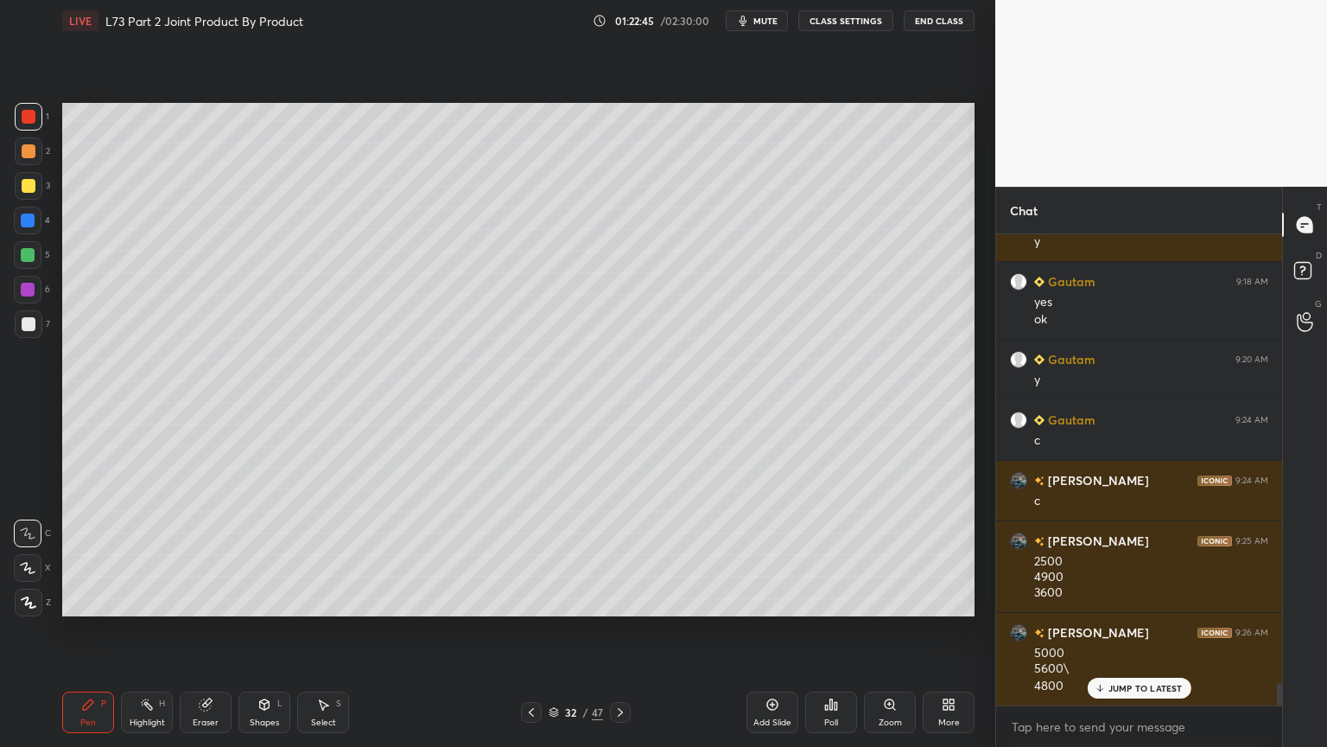
click at [531, 600] on icon at bounding box center [532, 712] width 14 height 14
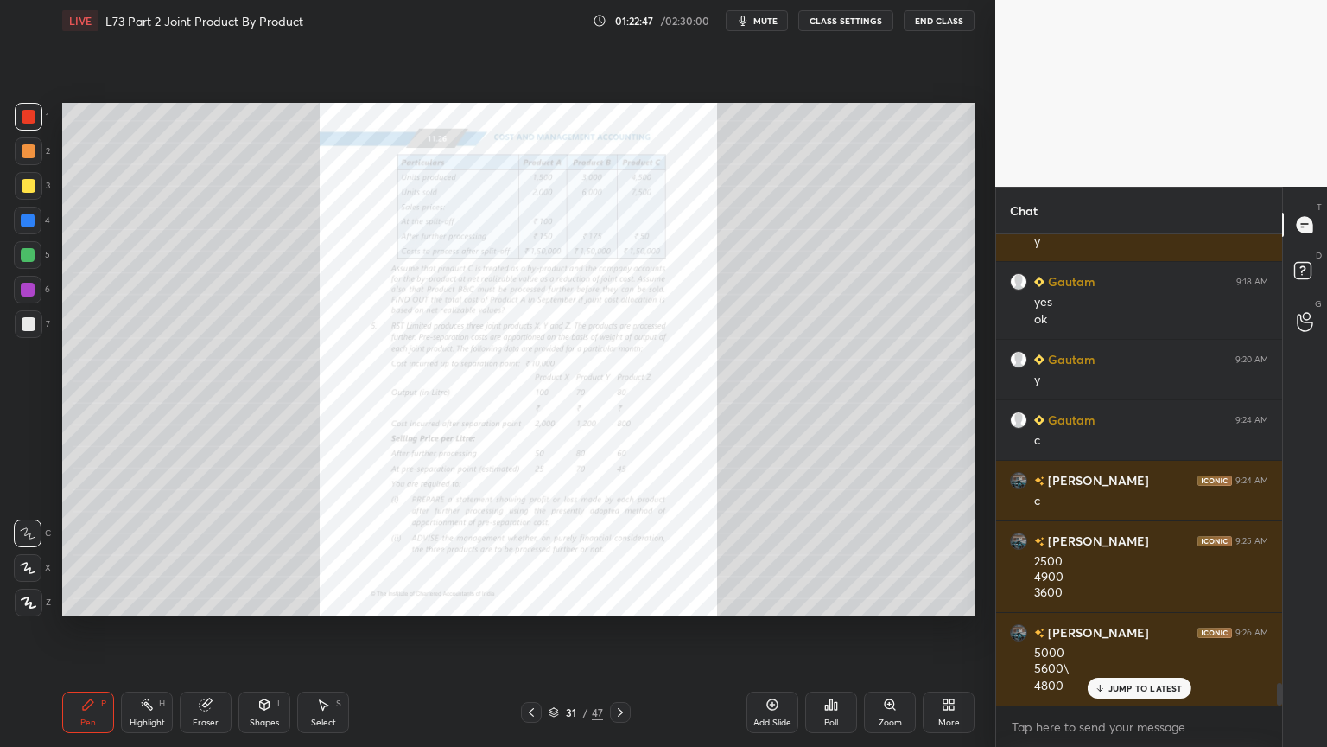
click at [884, 600] on div "Zoom" at bounding box center [890, 711] width 52 height 41
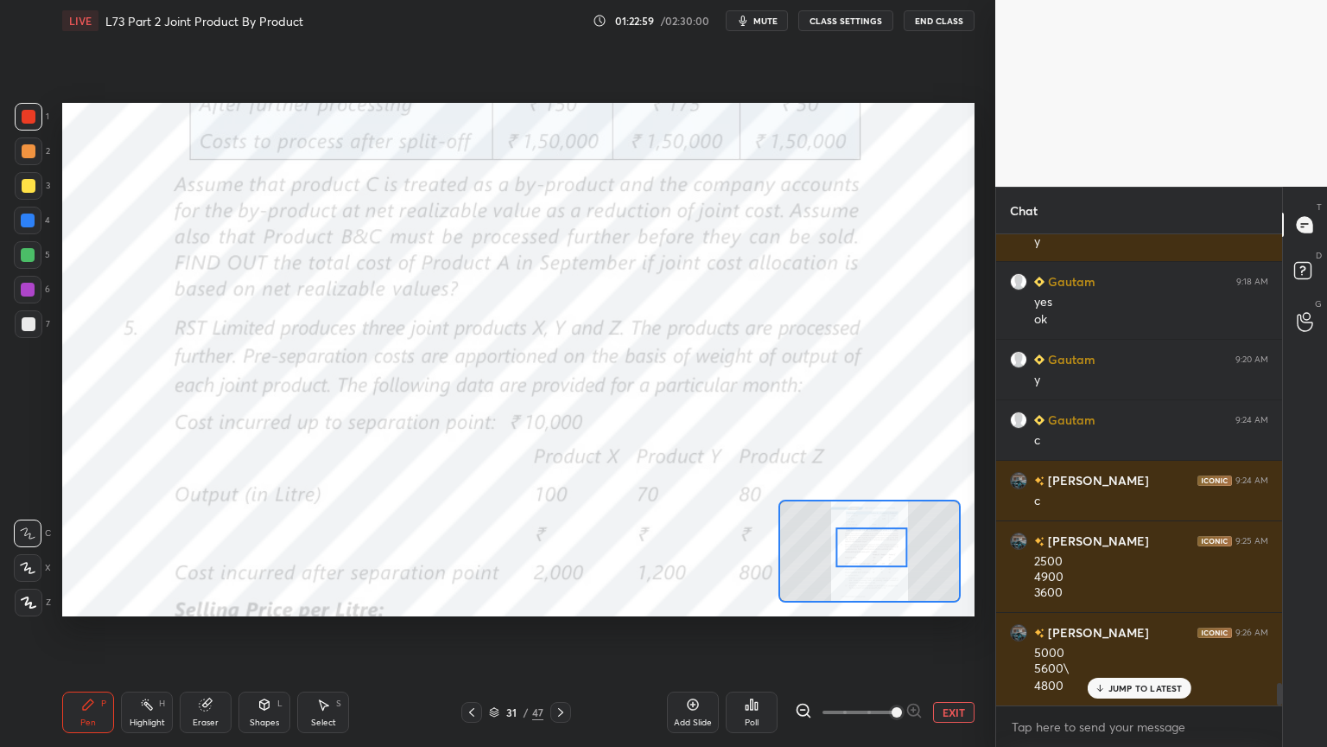
click at [564, 600] on icon at bounding box center [561, 712] width 14 height 14
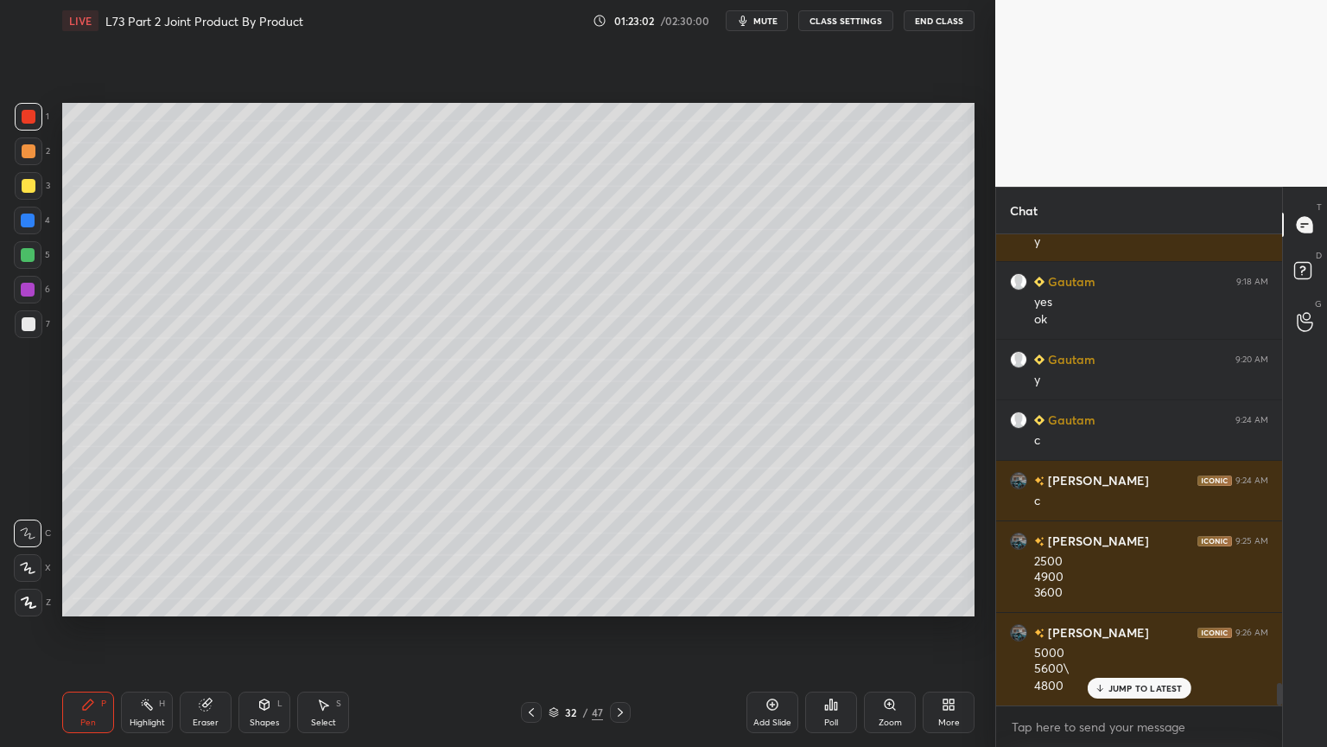
click at [148, 600] on div "Highlight" at bounding box center [147, 722] width 35 height 9
click at [541, 600] on div at bounding box center [531, 712] width 21 height 21
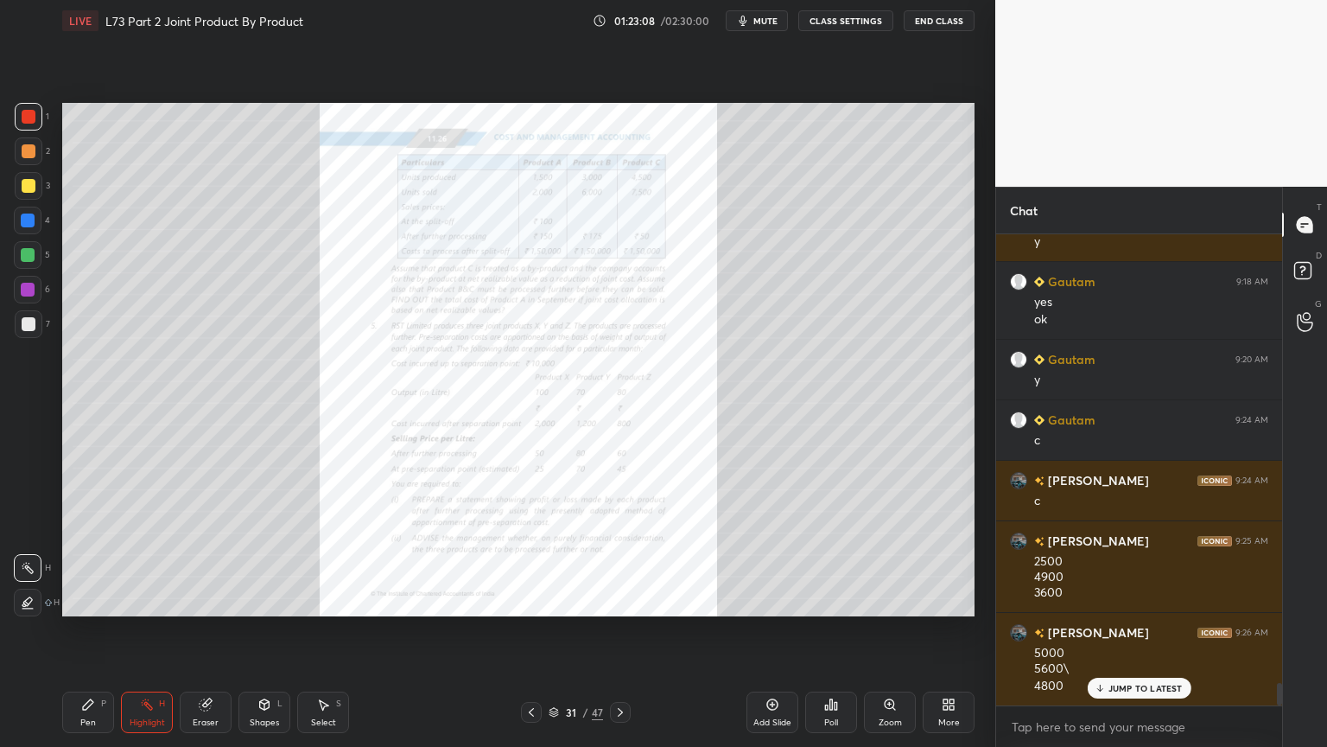
click at [620, 600] on icon at bounding box center [621, 712] width 14 height 14
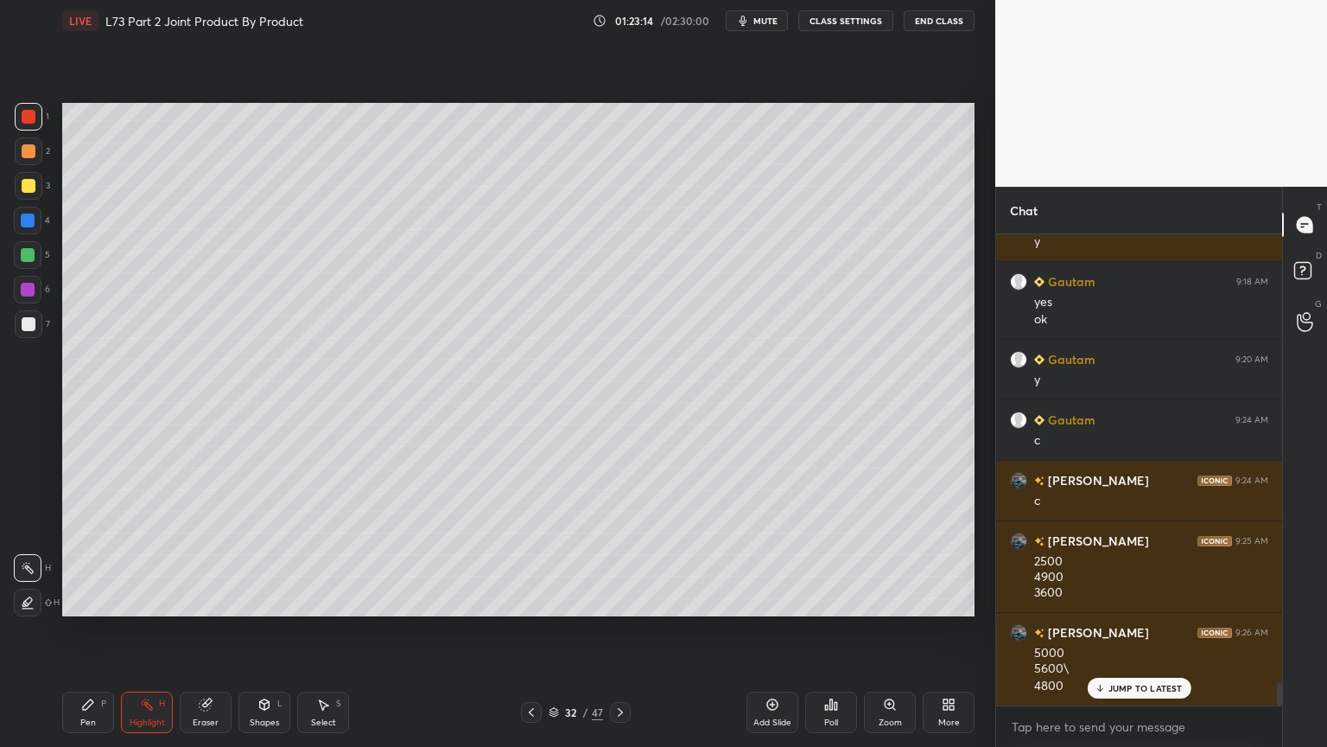
click at [523, 600] on div at bounding box center [531, 712] width 21 height 21
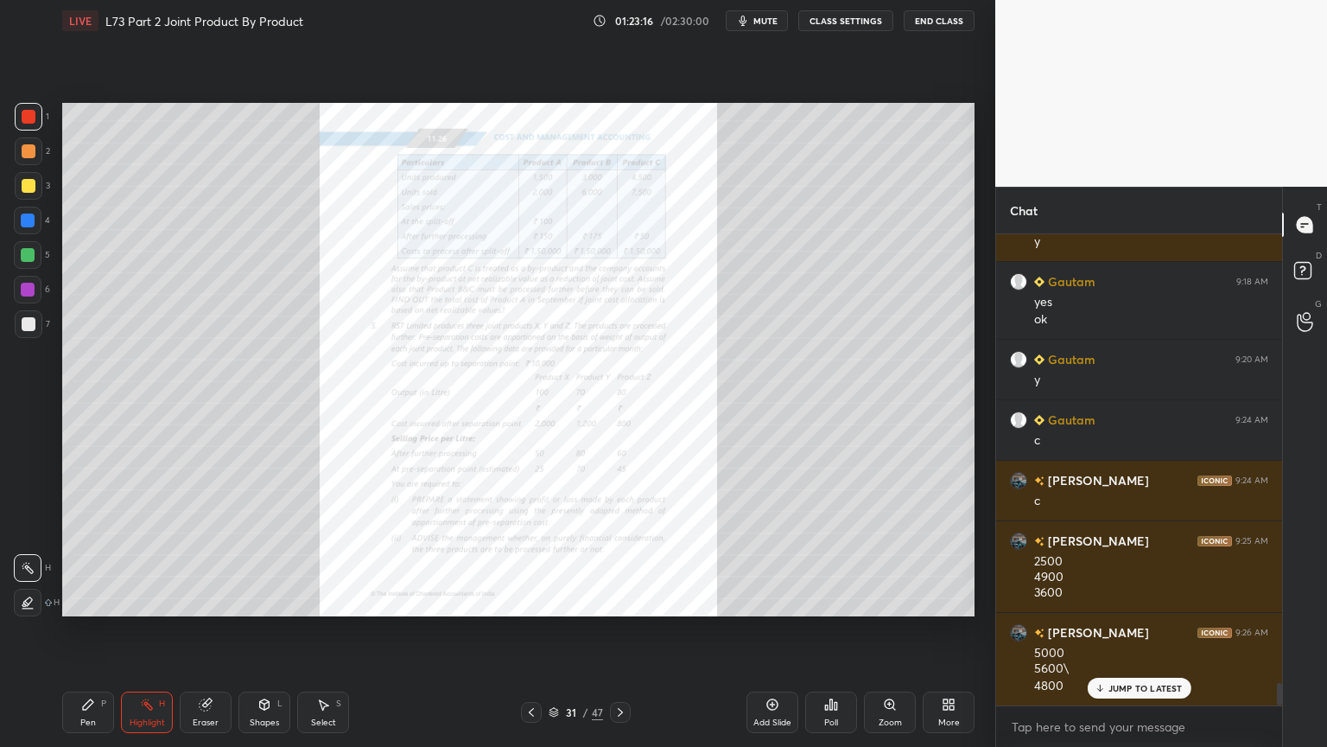
click at [619, 600] on icon at bounding box center [621, 712] width 14 height 14
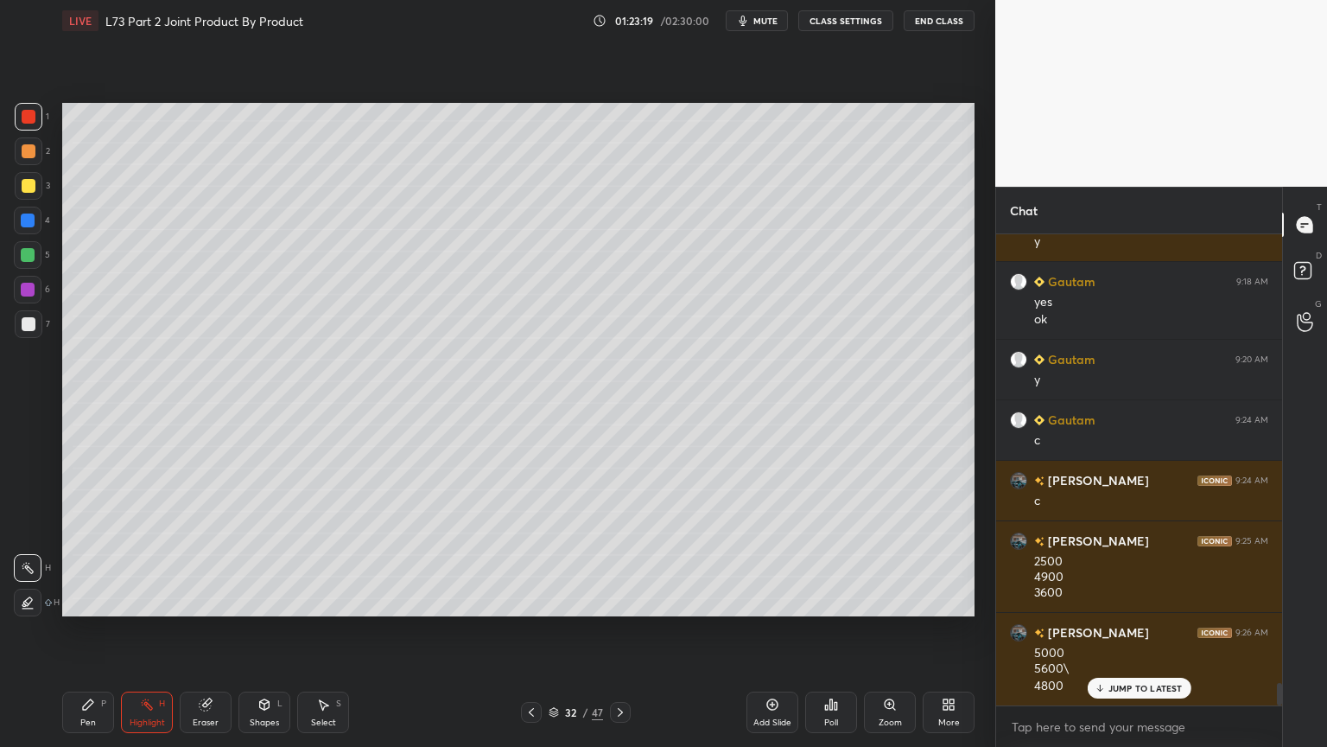
click at [28, 195] on div at bounding box center [29, 186] width 28 height 28
click at [73, 600] on div "Pen P" at bounding box center [88, 711] width 52 height 41
click at [266, 600] on div "Shapes" at bounding box center [264, 722] width 29 height 9
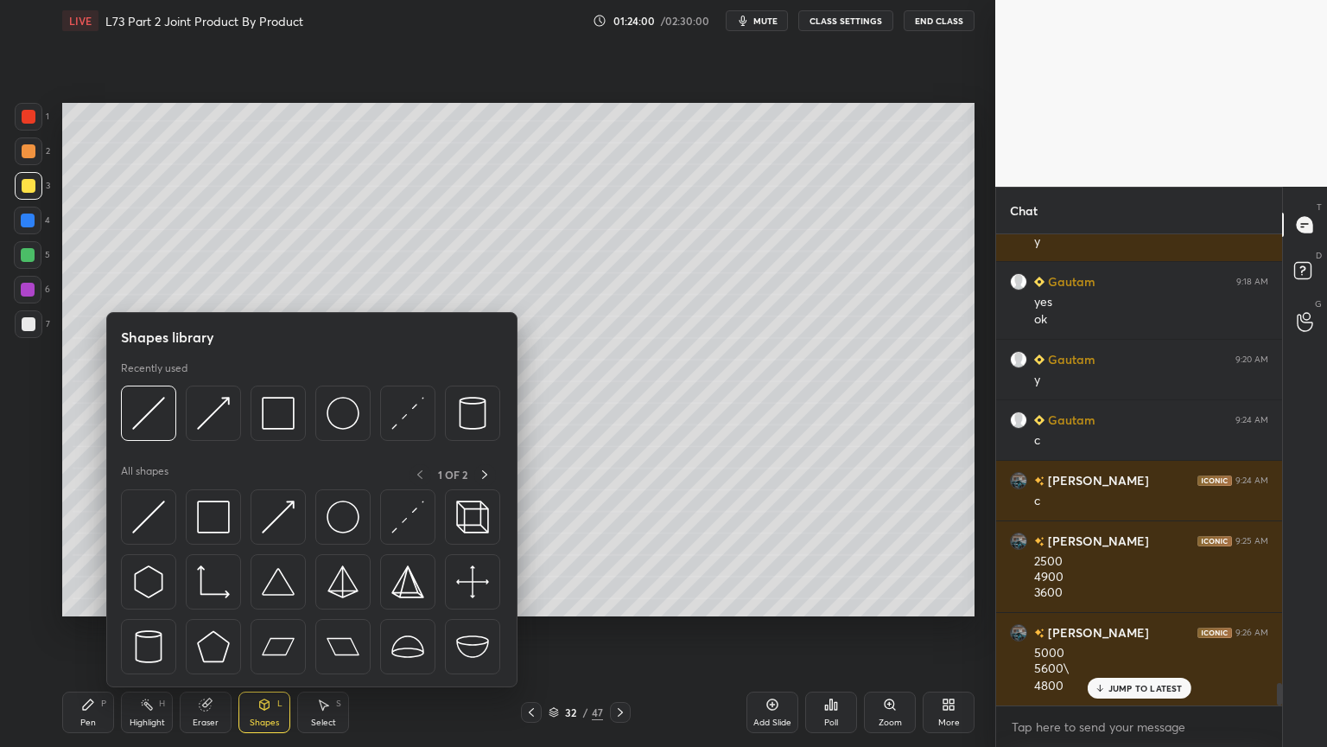
click at [140, 428] on img at bounding box center [148, 413] width 33 height 33
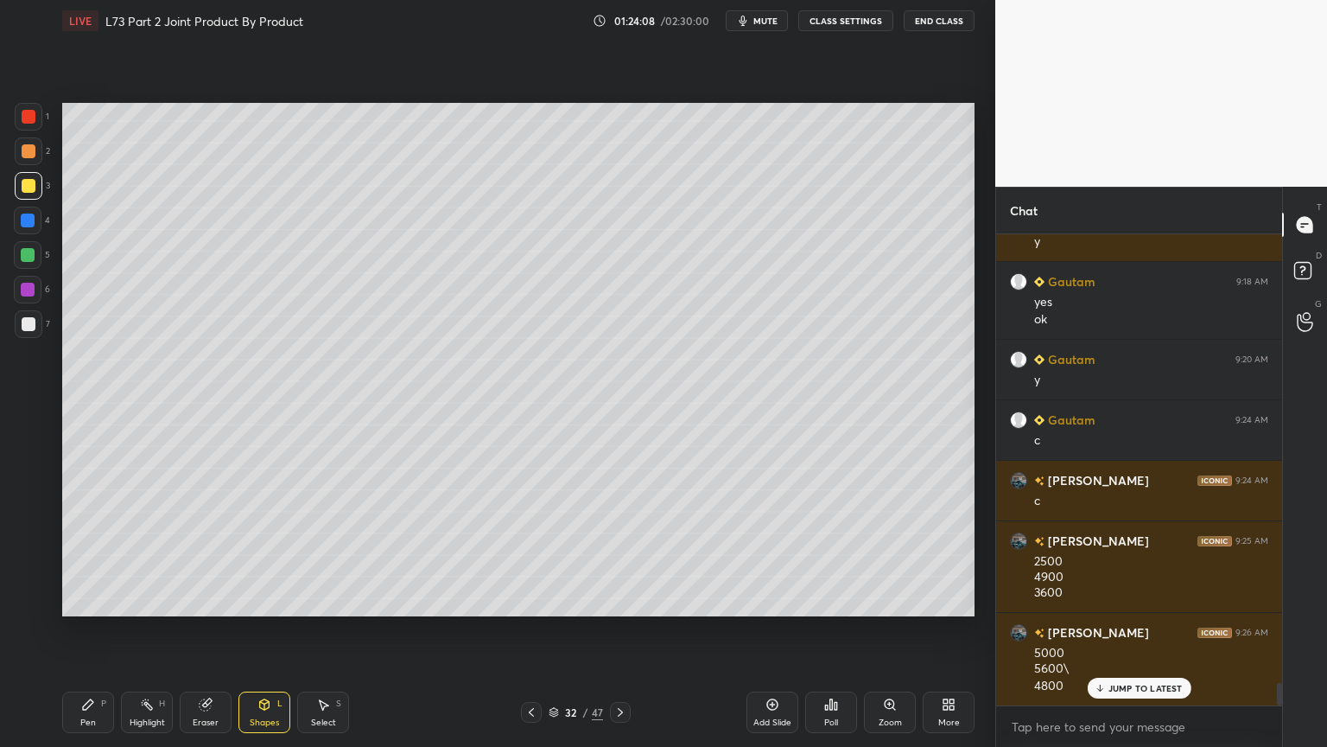
click at [28, 163] on div at bounding box center [29, 151] width 28 height 28
click at [32, 196] on div at bounding box center [29, 186] width 28 height 28
click at [98, 600] on div "Pen P" at bounding box center [88, 711] width 52 height 41
click at [537, 600] on icon at bounding box center [532, 712] width 14 height 14
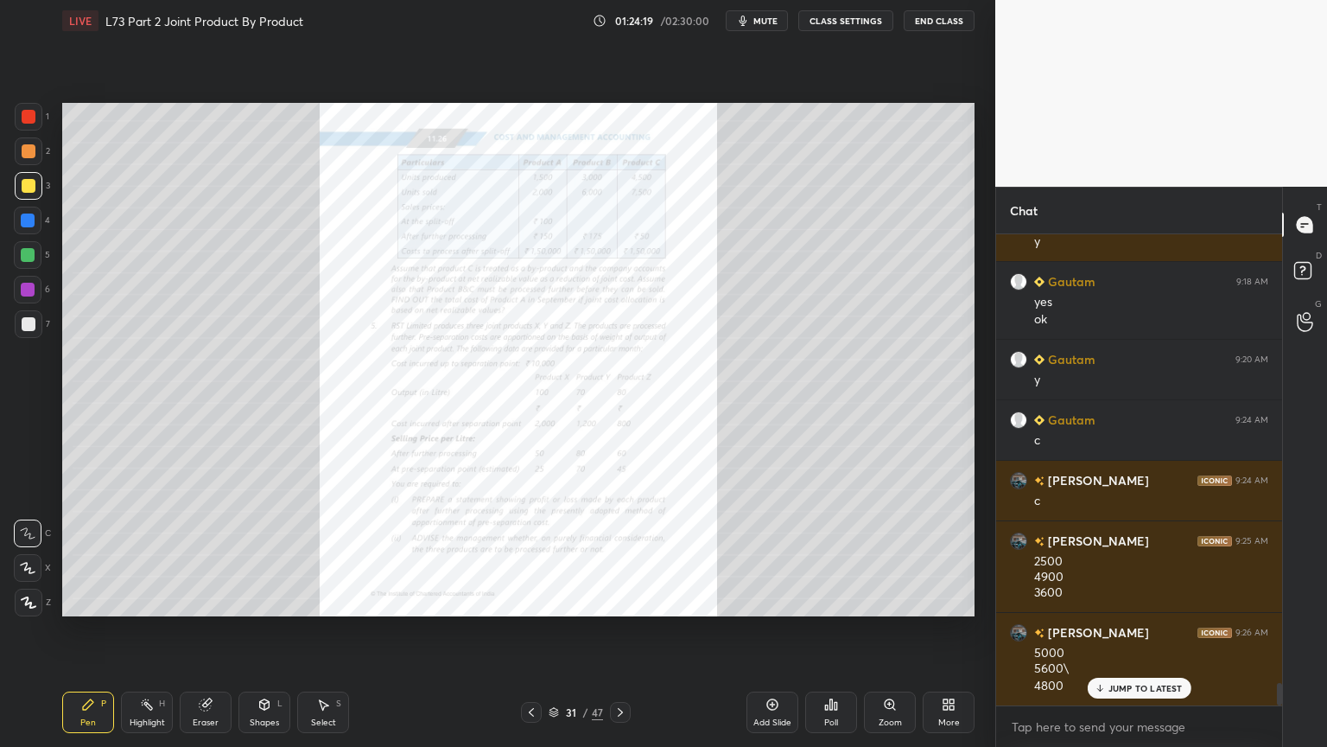
click at [535, 600] on icon at bounding box center [532, 712] width 14 height 14
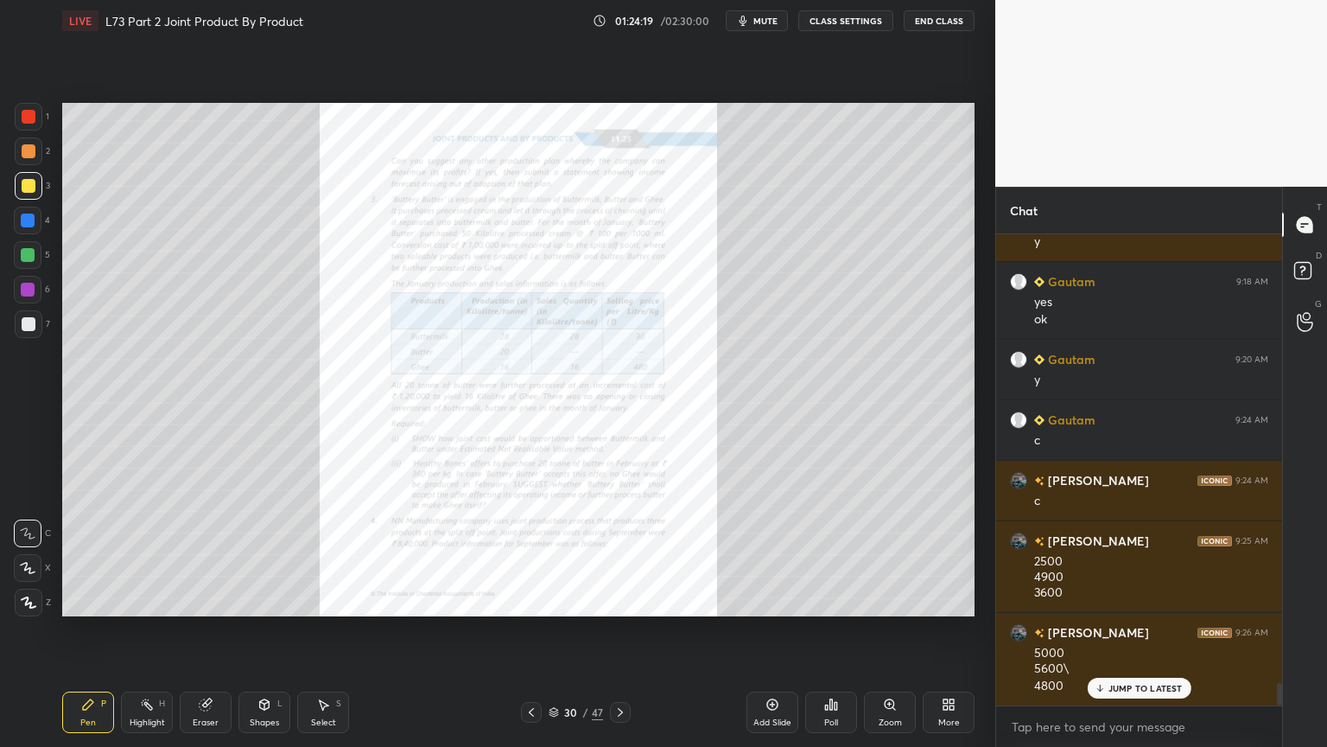
click at [627, 600] on div at bounding box center [620, 712] width 21 height 21
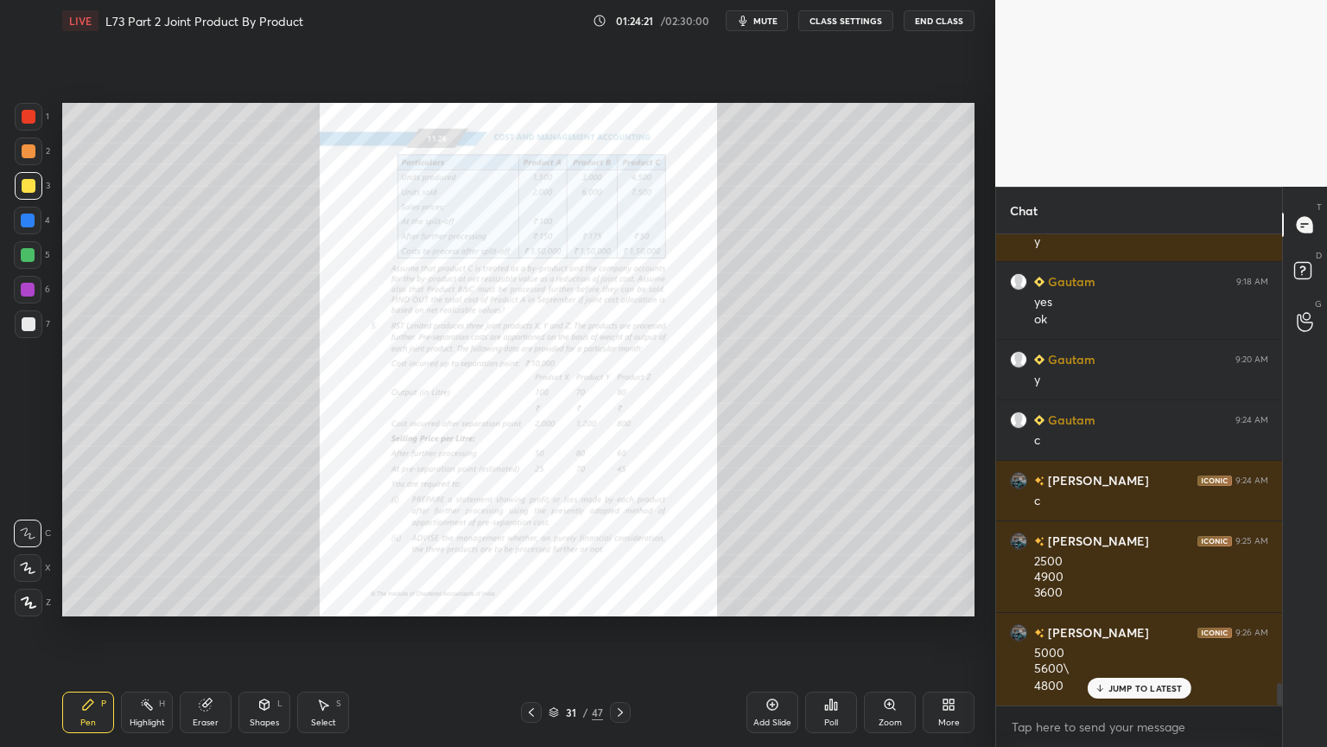
click at [625, 600] on icon at bounding box center [621, 712] width 14 height 14
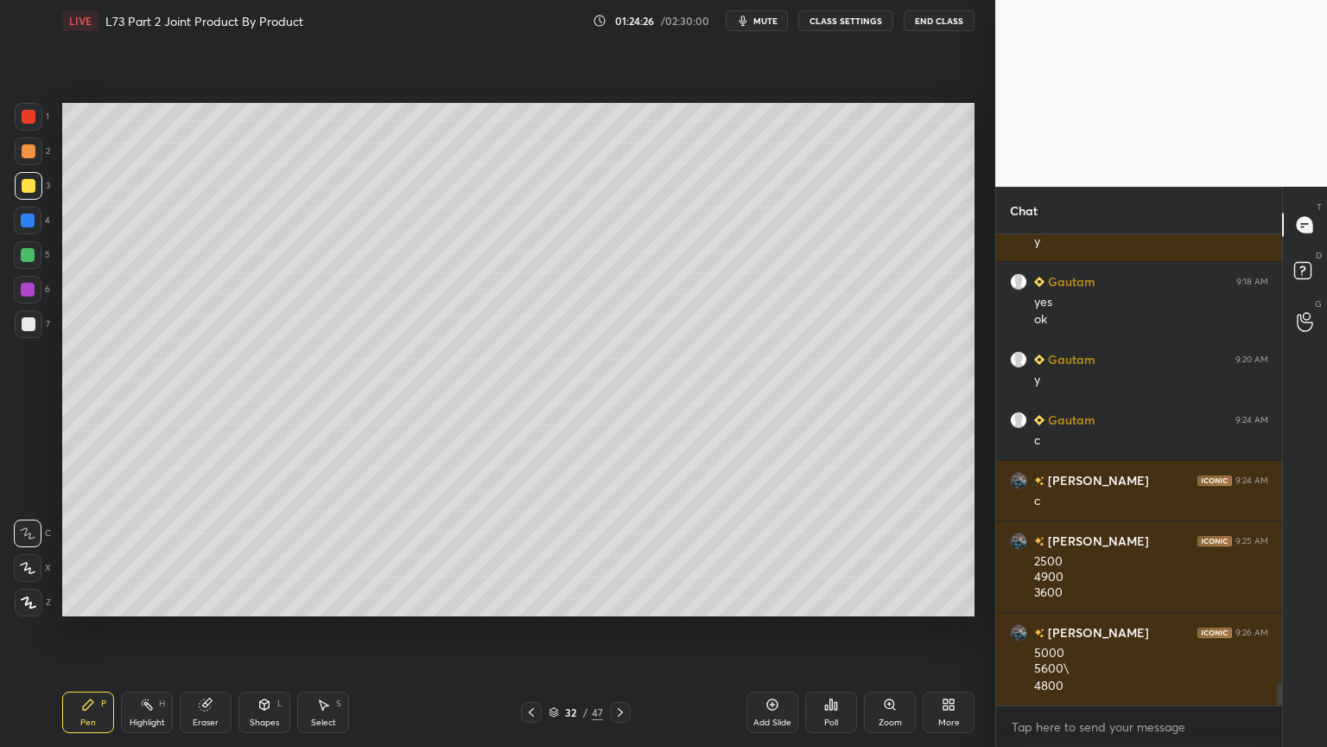
scroll to position [9295, 0]
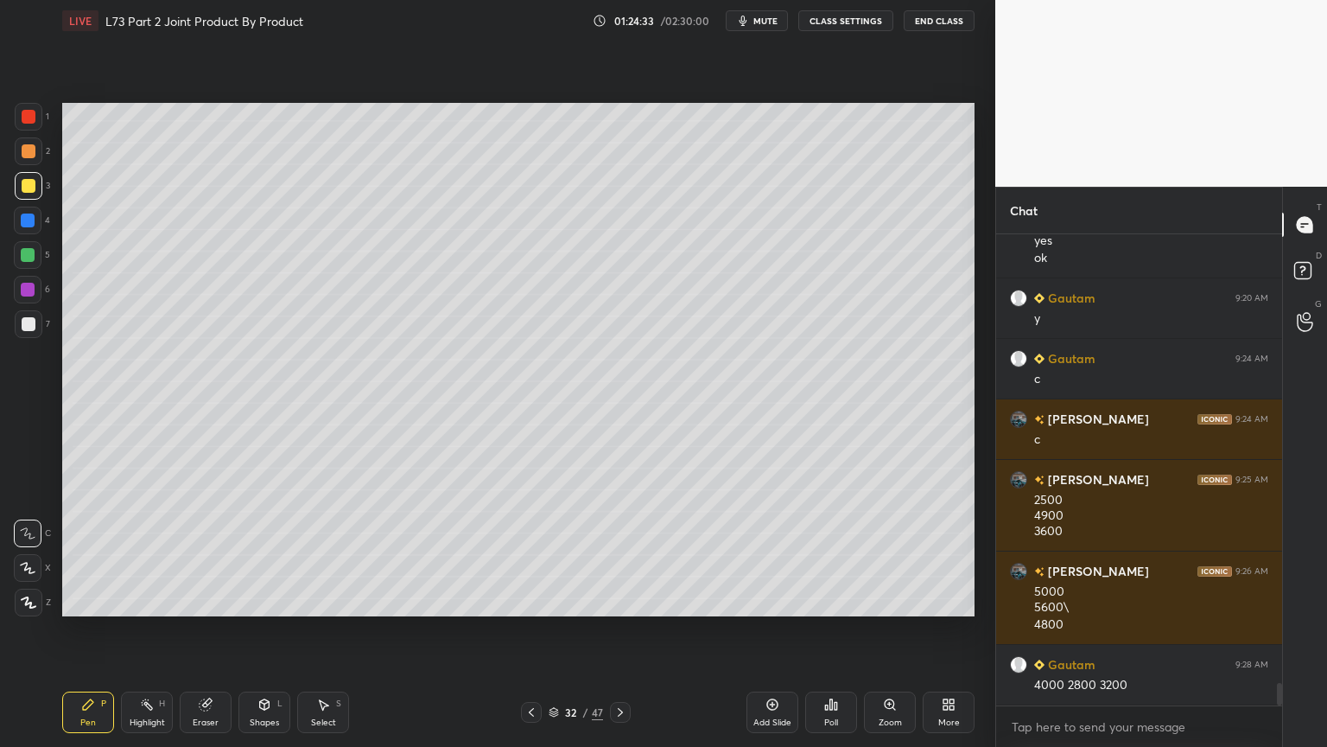
click at [267, 600] on icon at bounding box center [265, 704] width 14 height 14
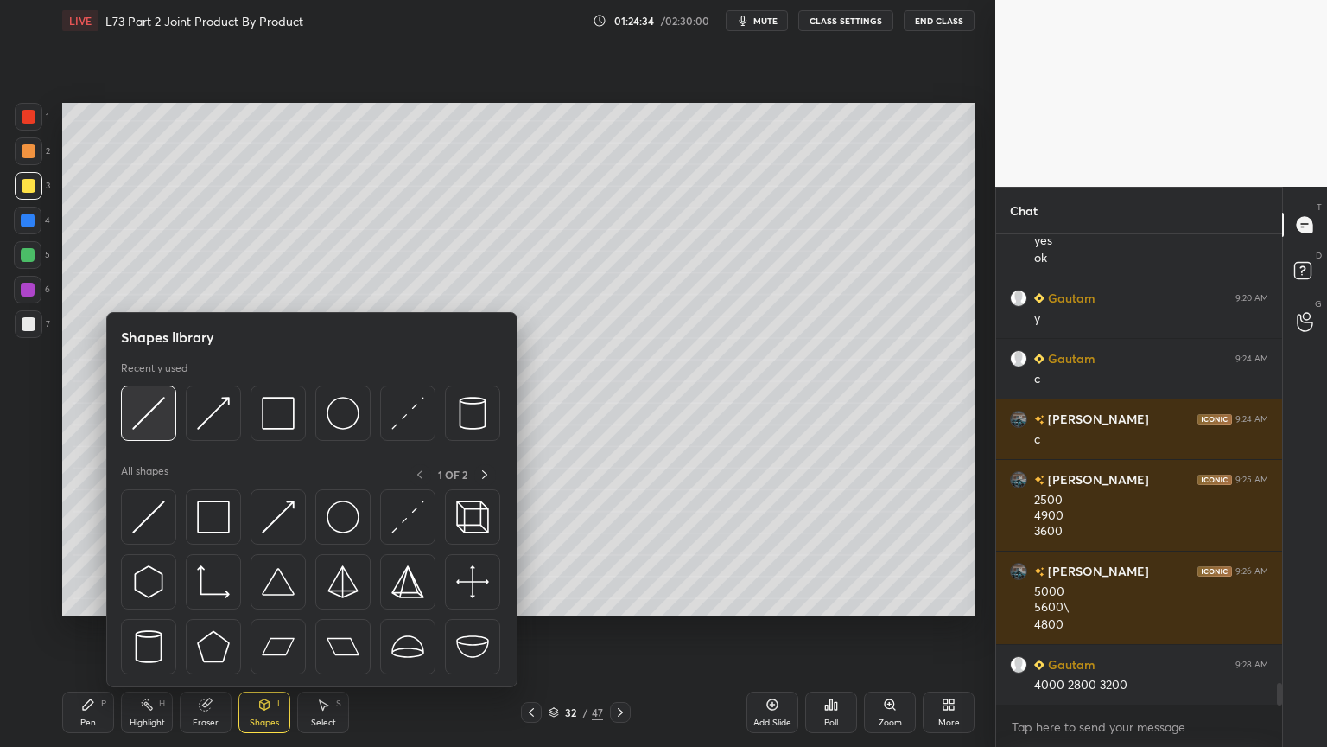
click at [145, 409] on img at bounding box center [148, 413] width 33 height 33
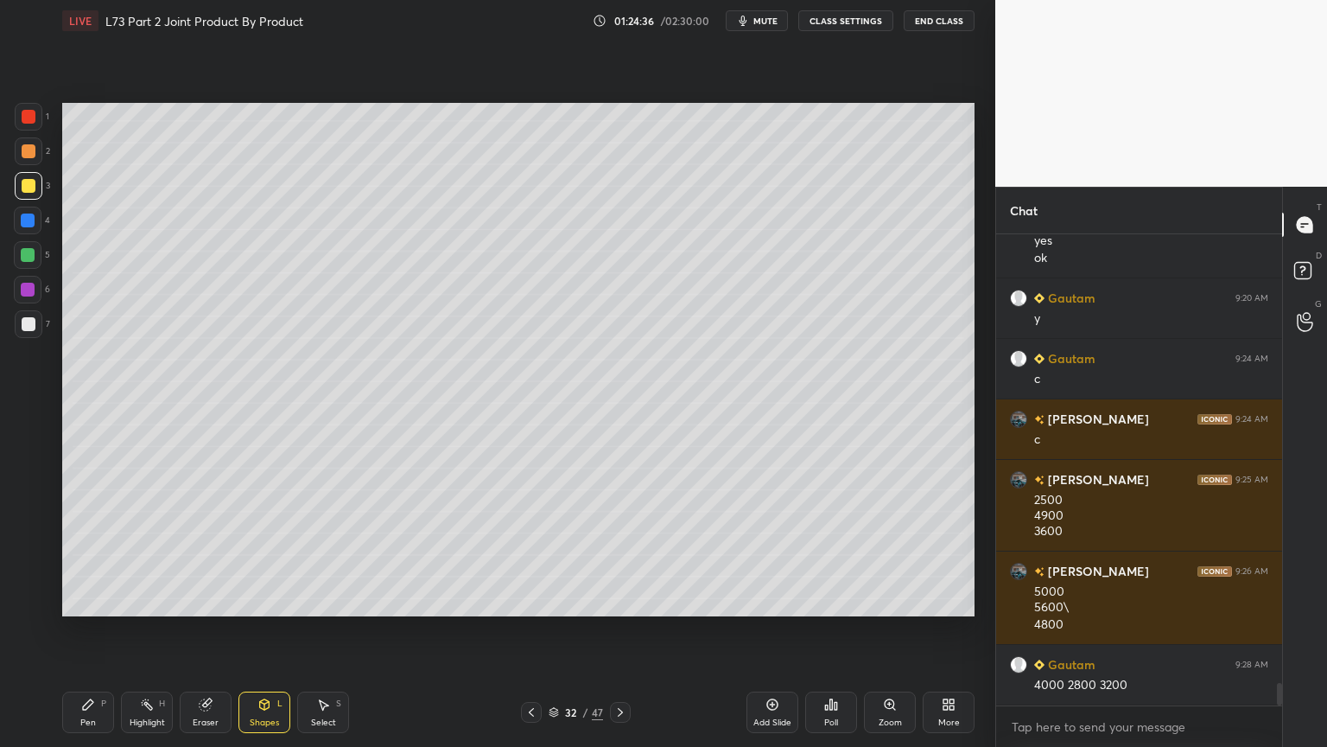
click at [29, 161] on div at bounding box center [29, 151] width 28 height 28
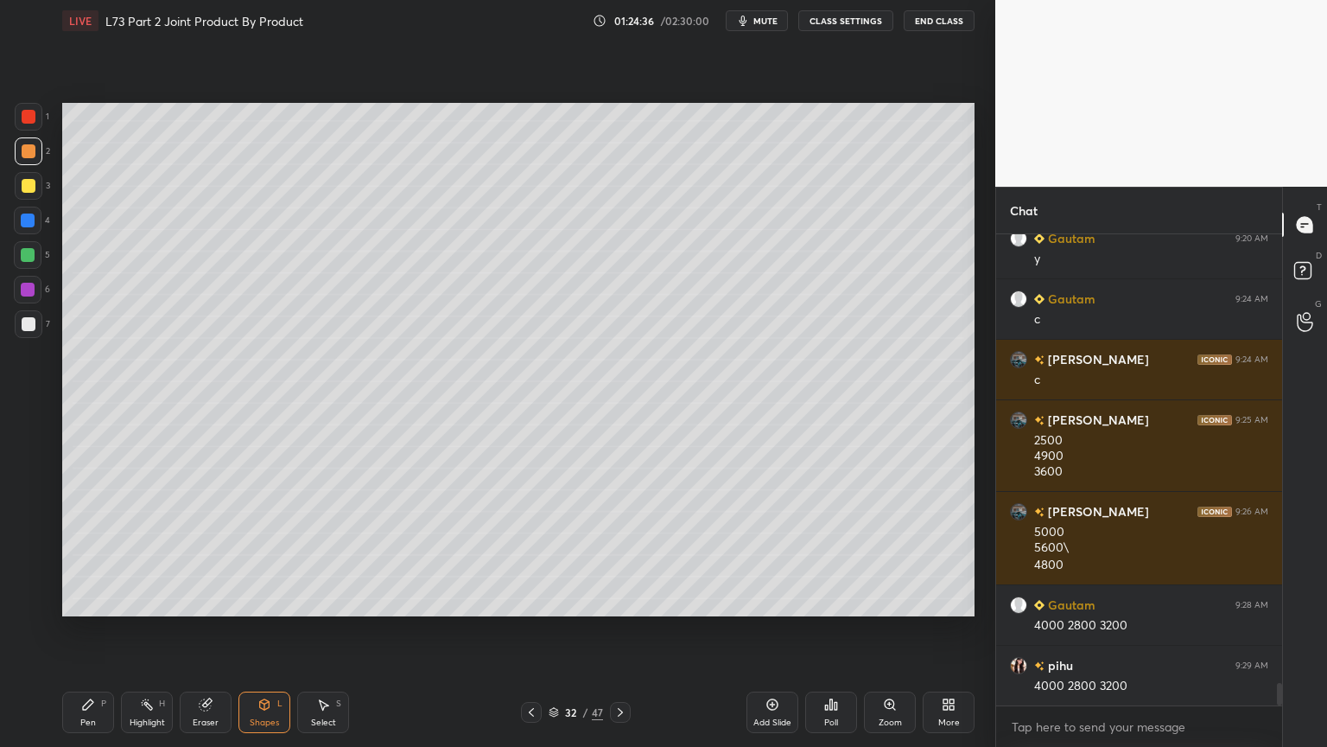
click at [83, 600] on icon at bounding box center [88, 704] width 14 height 14
click at [226, 600] on div "Eraser" at bounding box center [206, 711] width 52 height 41
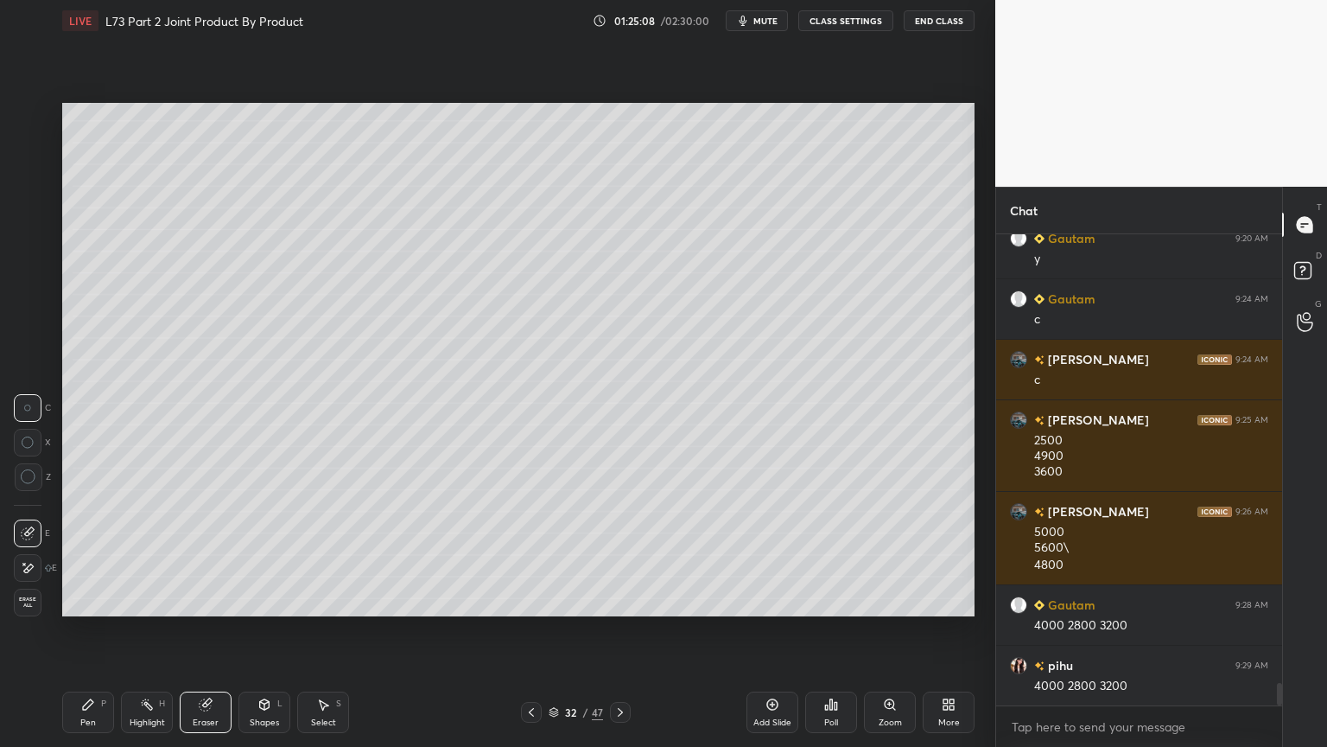
click at [266, 600] on div "Shapes L" at bounding box center [265, 711] width 52 height 41
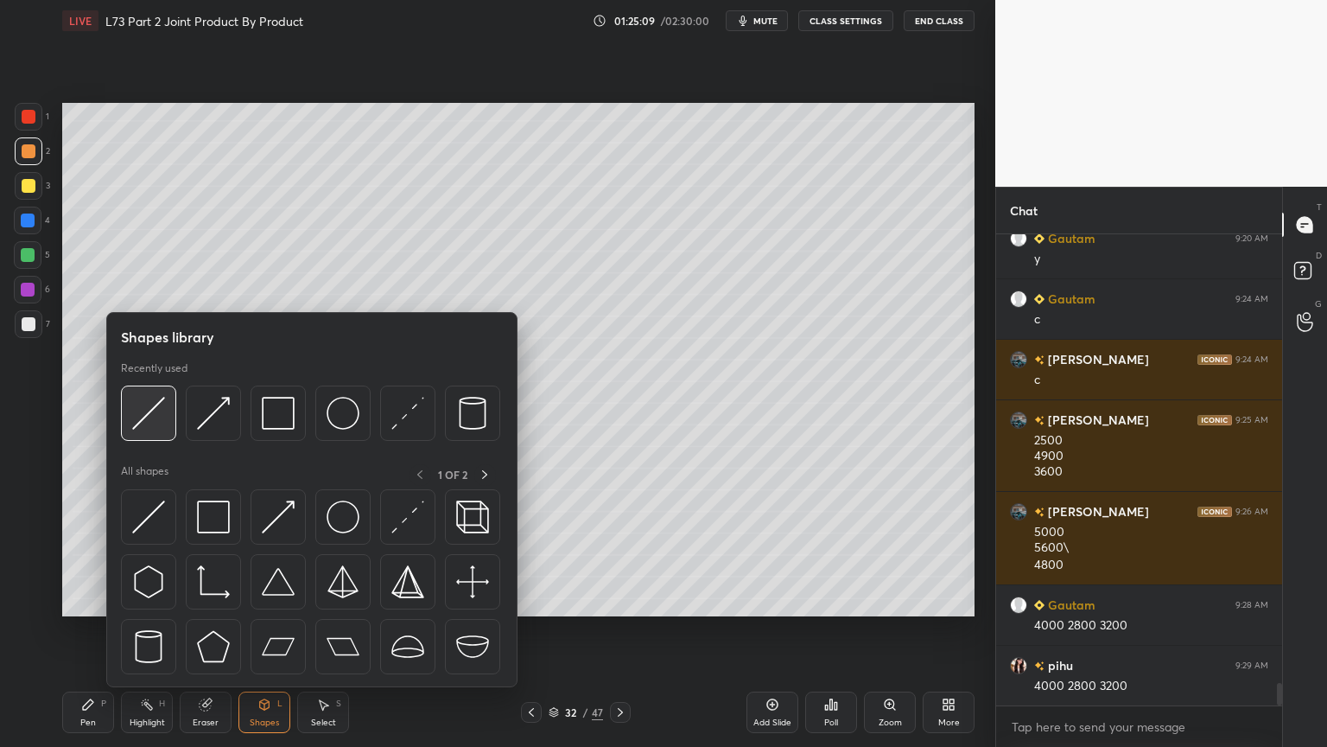
click at [151, 438] on div at bounding box center [148, 412] width 55 height 55
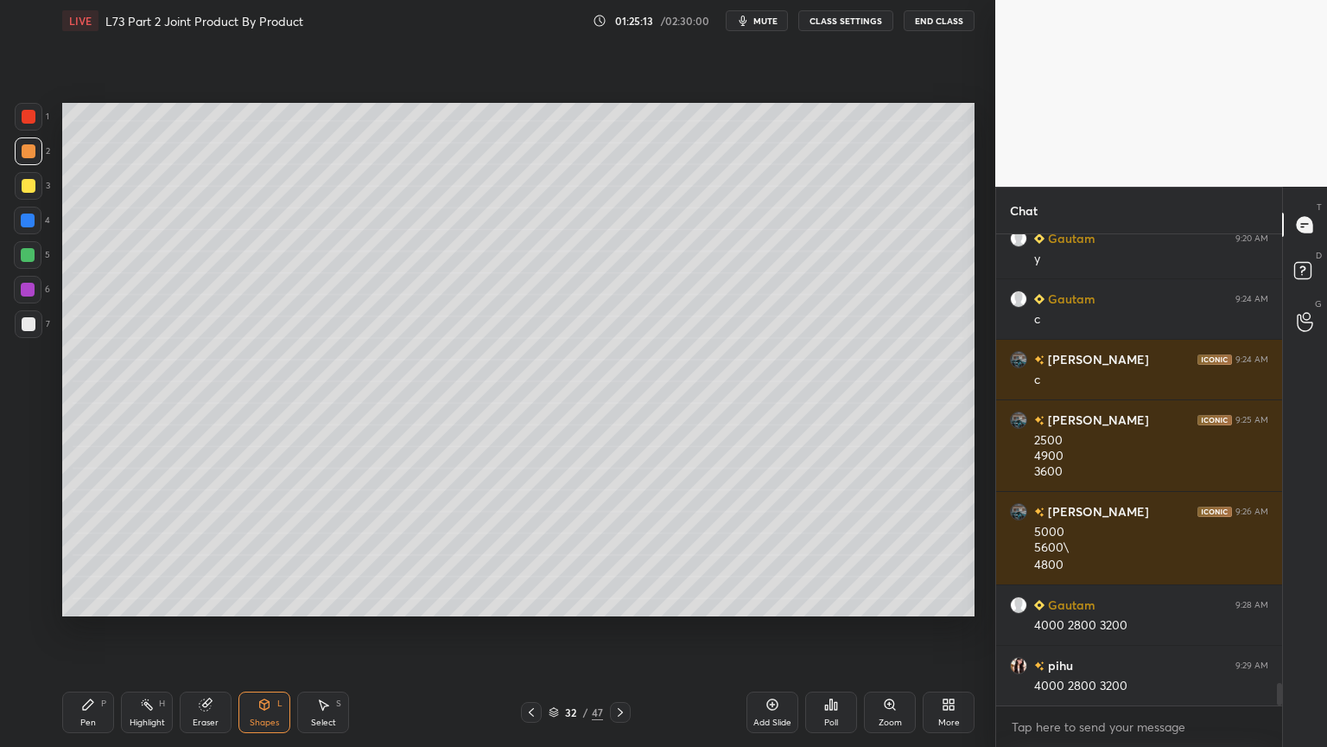
click at [97, 600] on div "Pen P" at bounding box center [88, 711] width 52 height 41
click at [30, 323] on div at bounding box center [29, 324] width 14 height 14
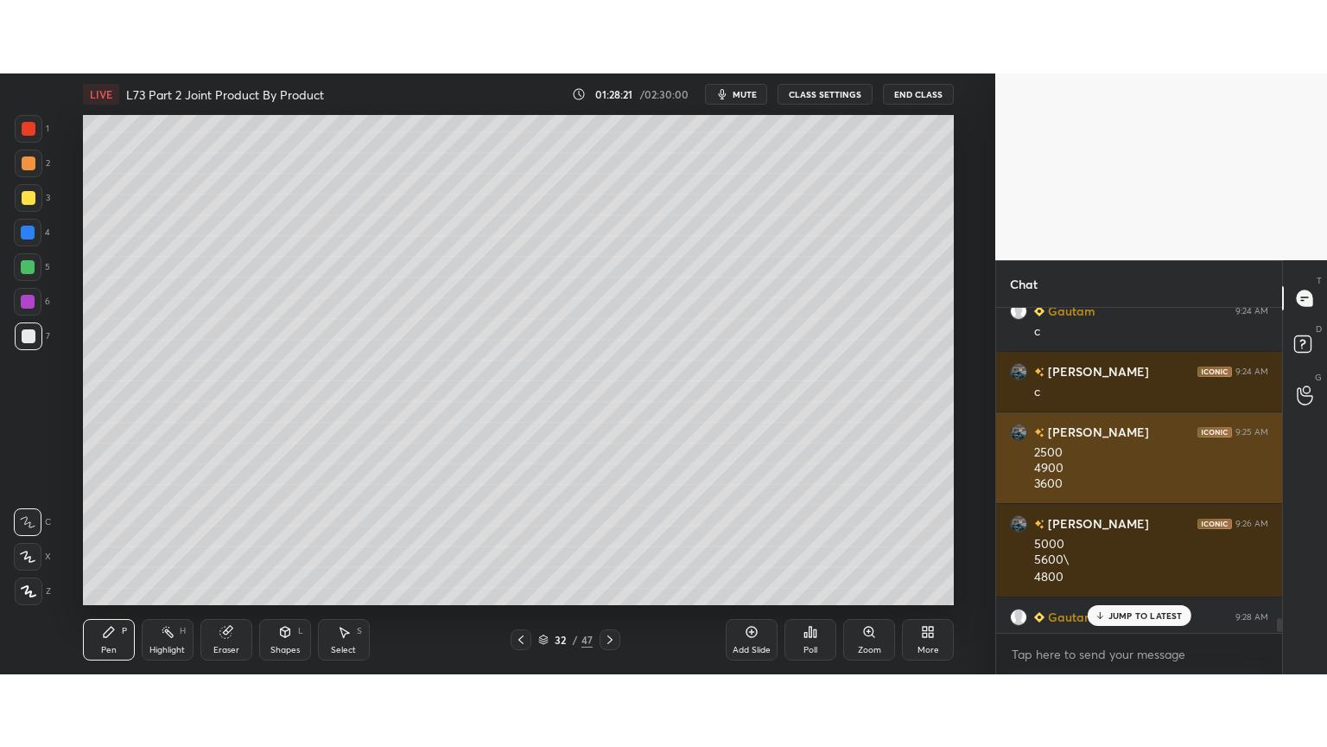
scroll to position [9562, 0]
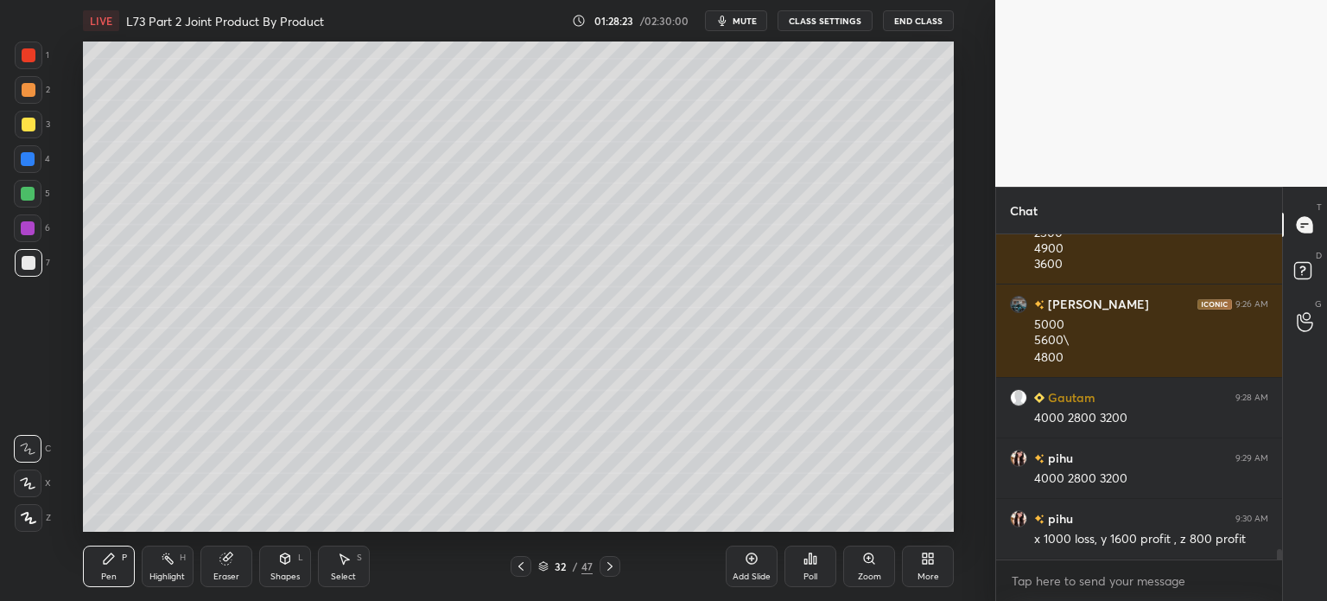
click at [926, 575] on div "More" at bounding box center [929, 576] width 22 height 9
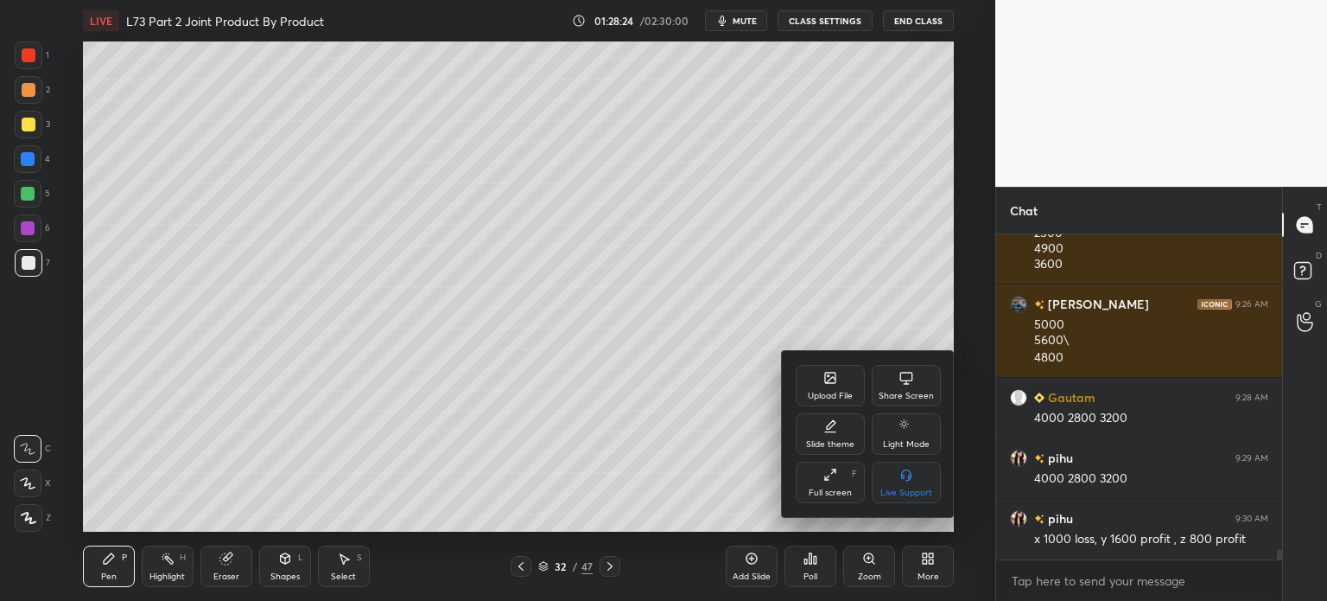
click at [831, 485] on div "Full screen F" at bounding box center [830, 481] width 69 height 41
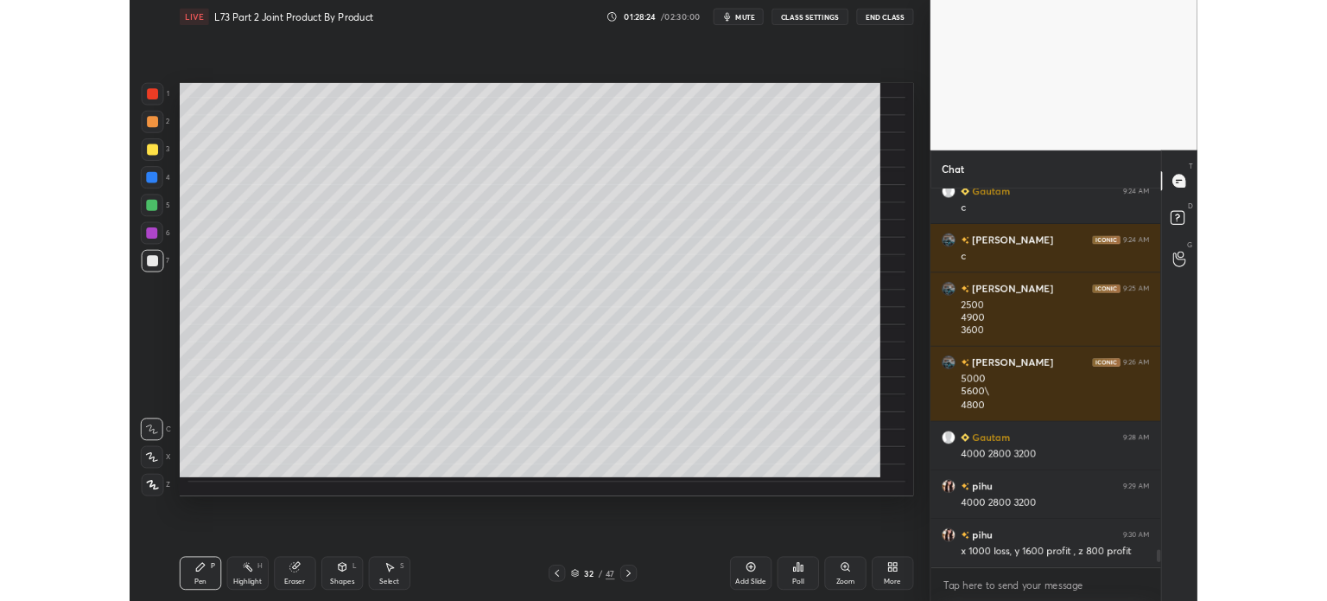
scroll to position [9416, 0]
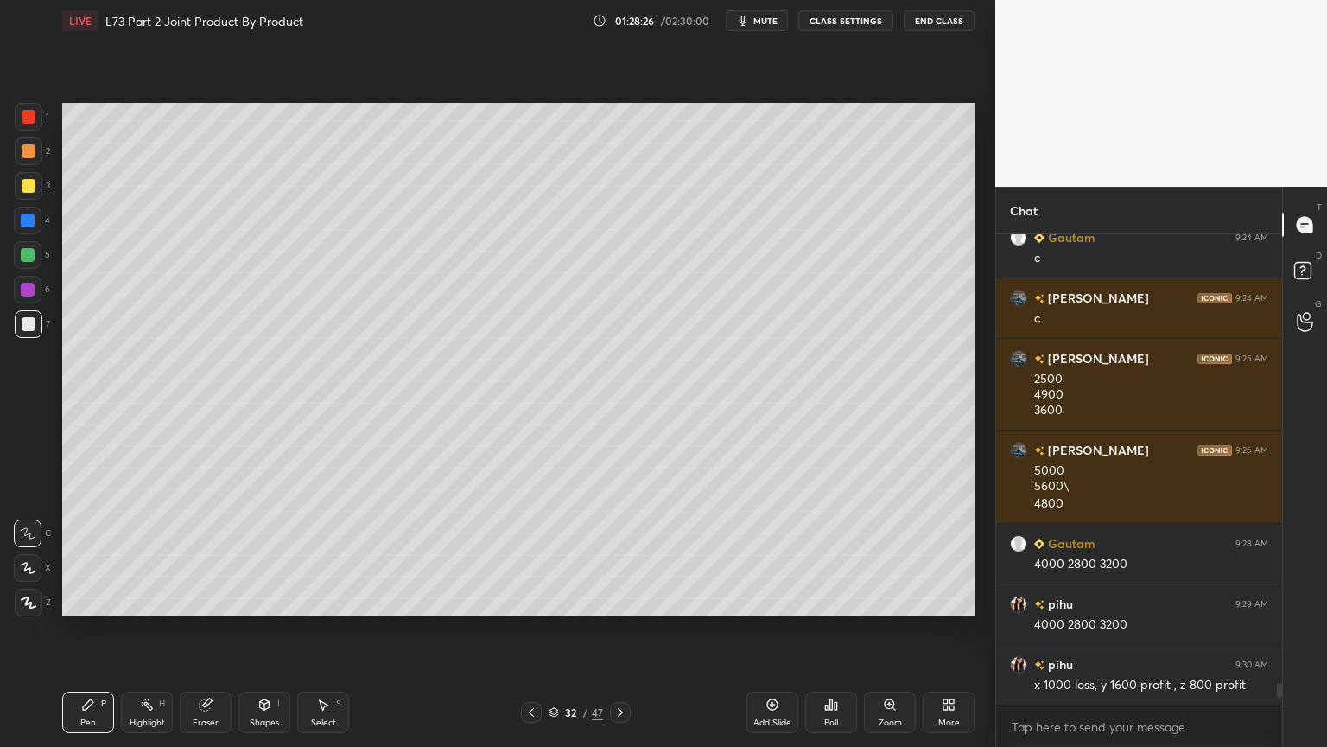
click at [622, 600] on icon at bounding box center [621, 712] width 14 height 14
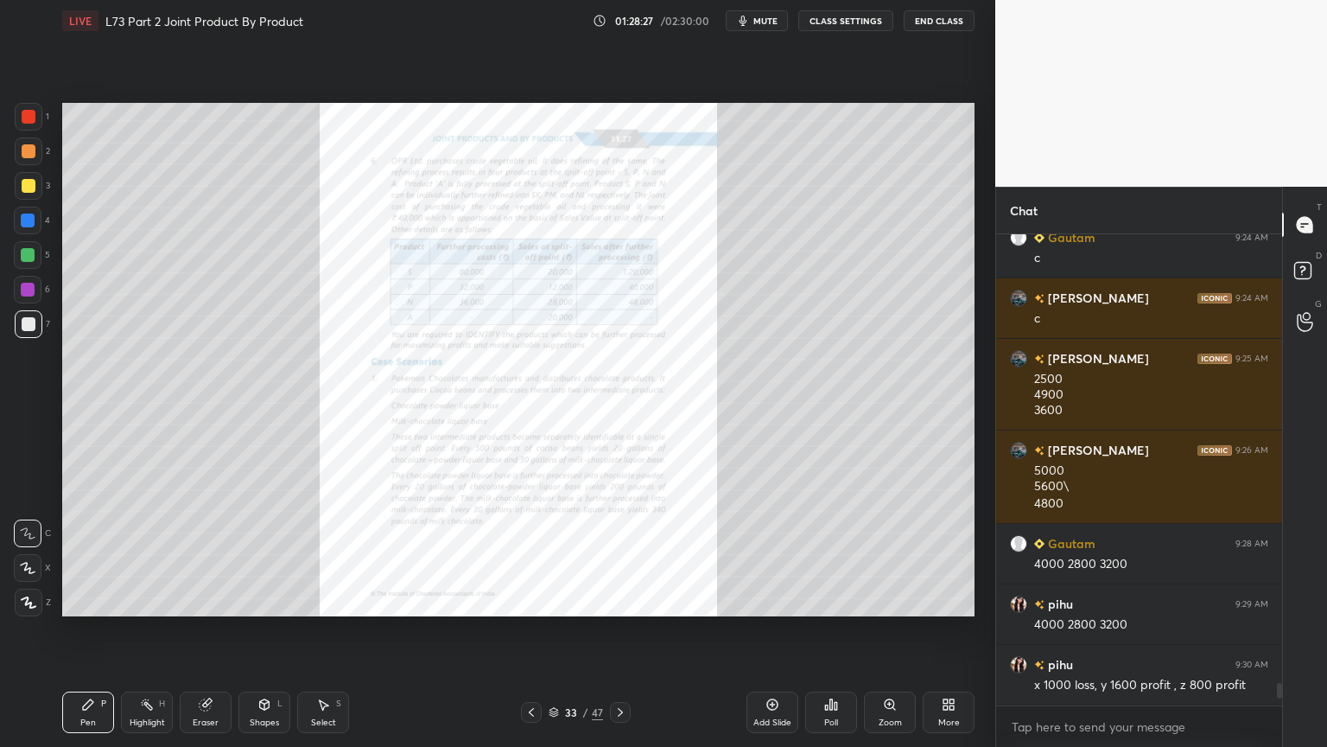
click at [525, 600] on icon at bounding box center [532, 712] width 14 height 14
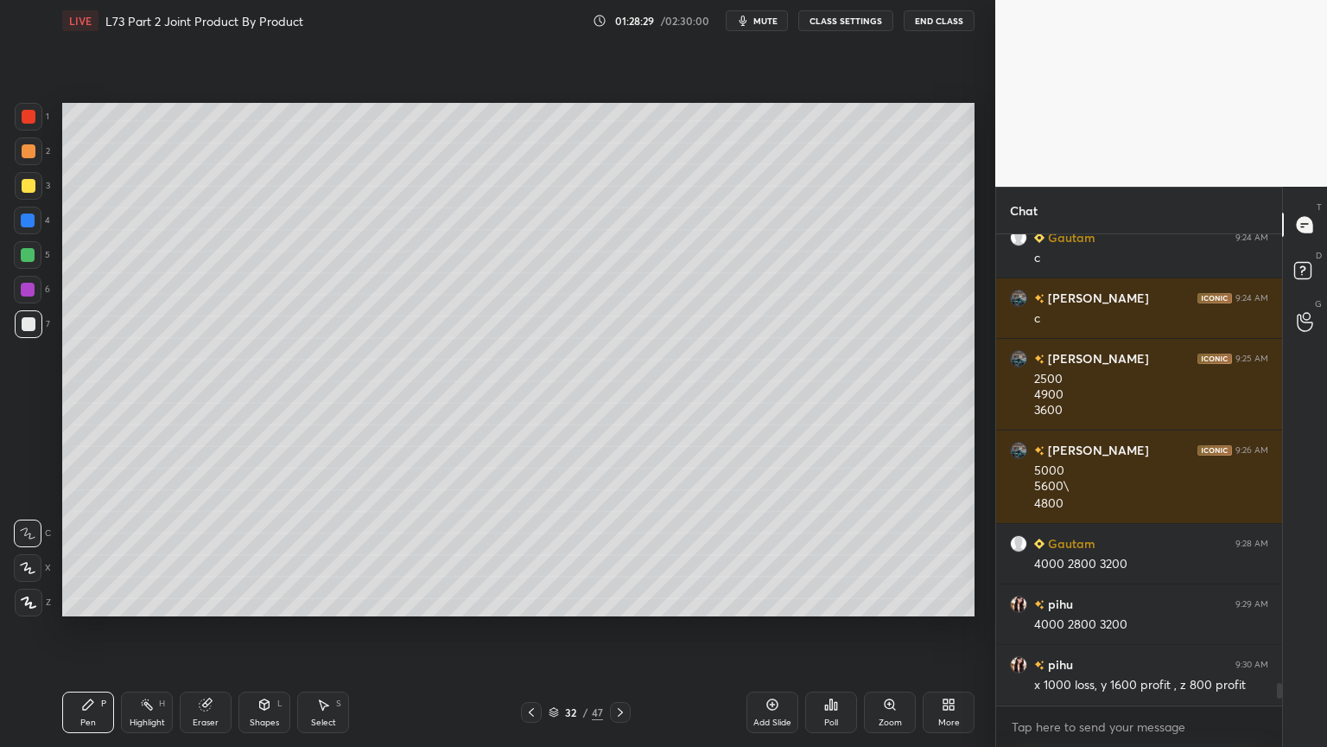
click at [622, 600] on icon at bounding box center [621, 712] width 14 height 14
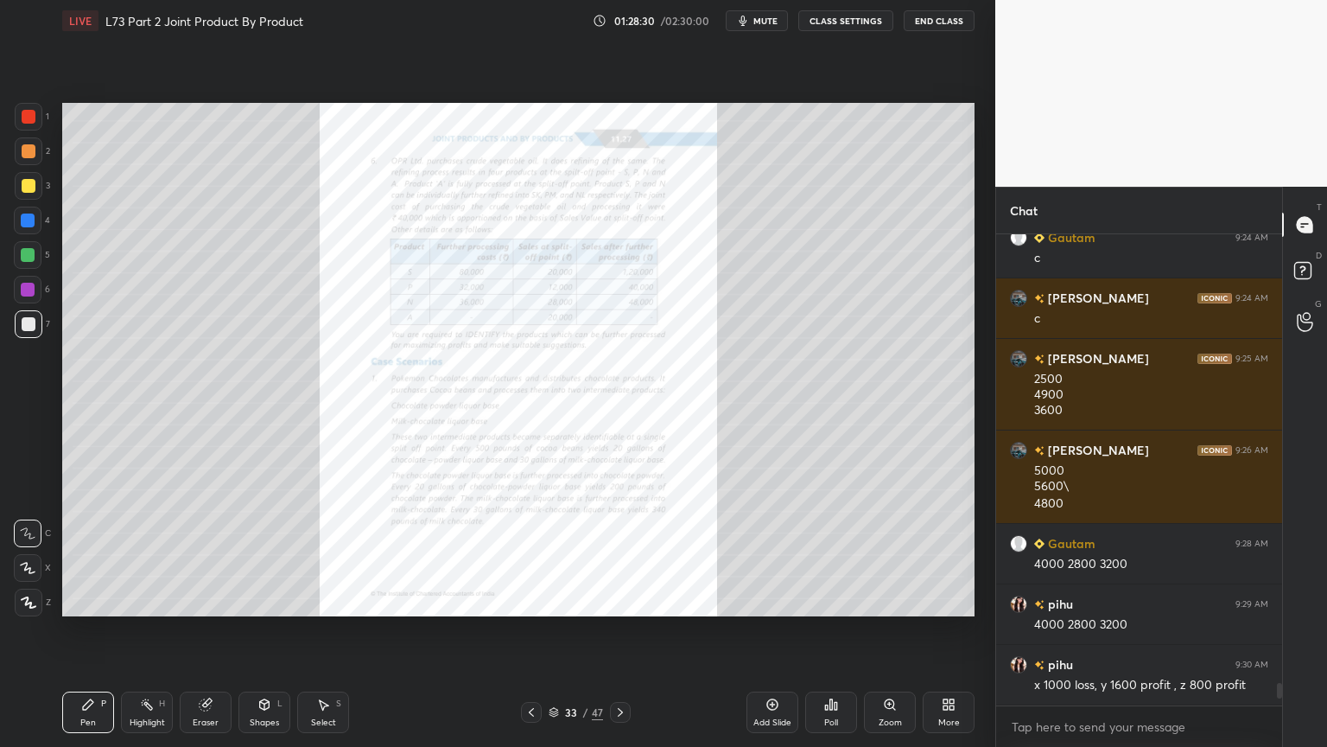
click at [531, 600] on icon at bounding box center [532, 712] width 14 height 14
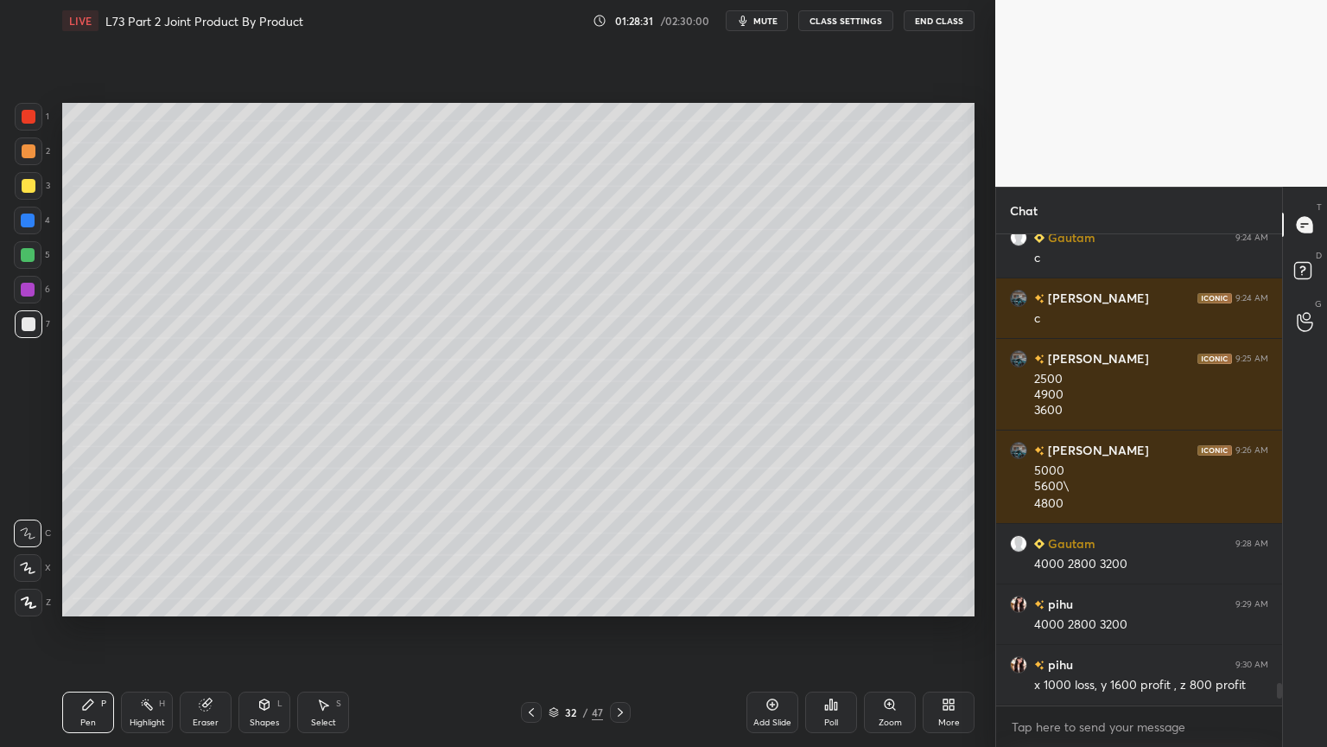
click at [771, 600] on icon at bounding box center [773, 704] width 14 height 14
click at [31, 220] on div at bounding box center [28, 220] width 14 height 14
click at [268, 600] on icon at bounding box center [265, 704] width 10 height 10
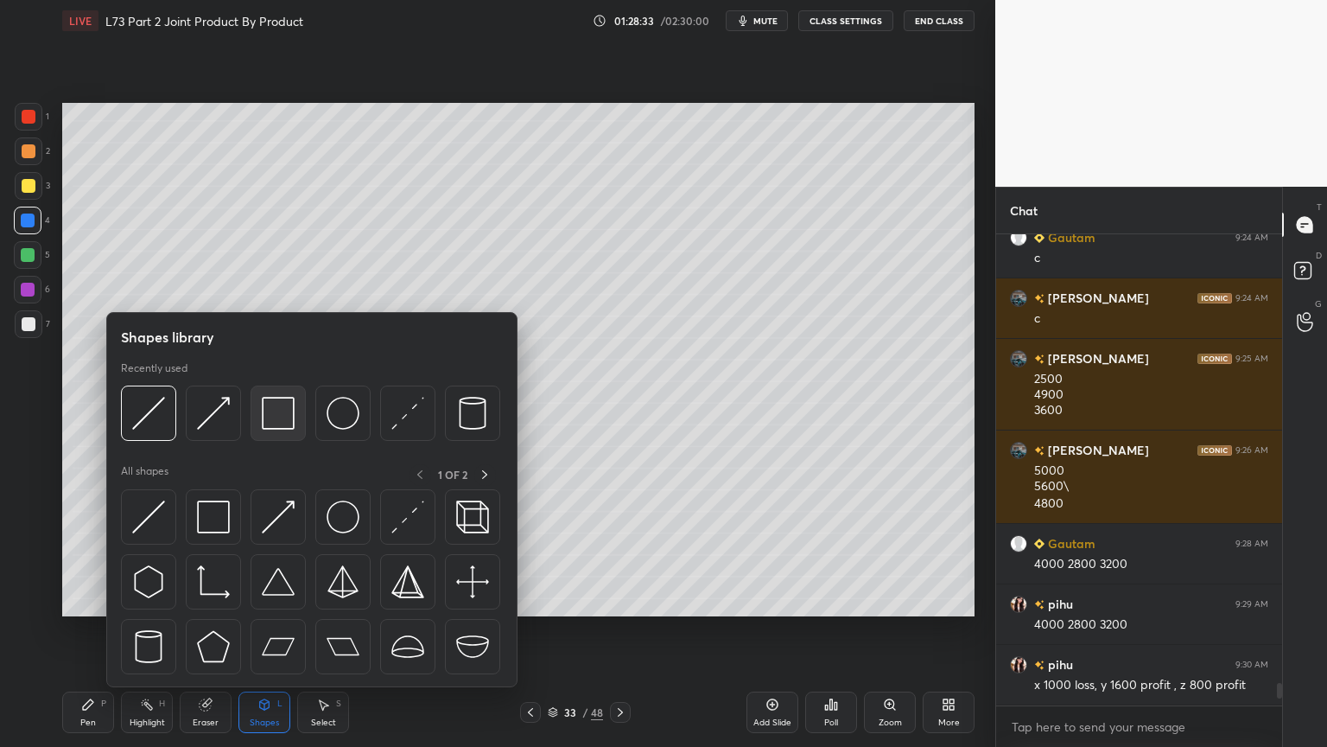
click at [290, 422] on img at bounding box center [278, 413] width 33 height 33
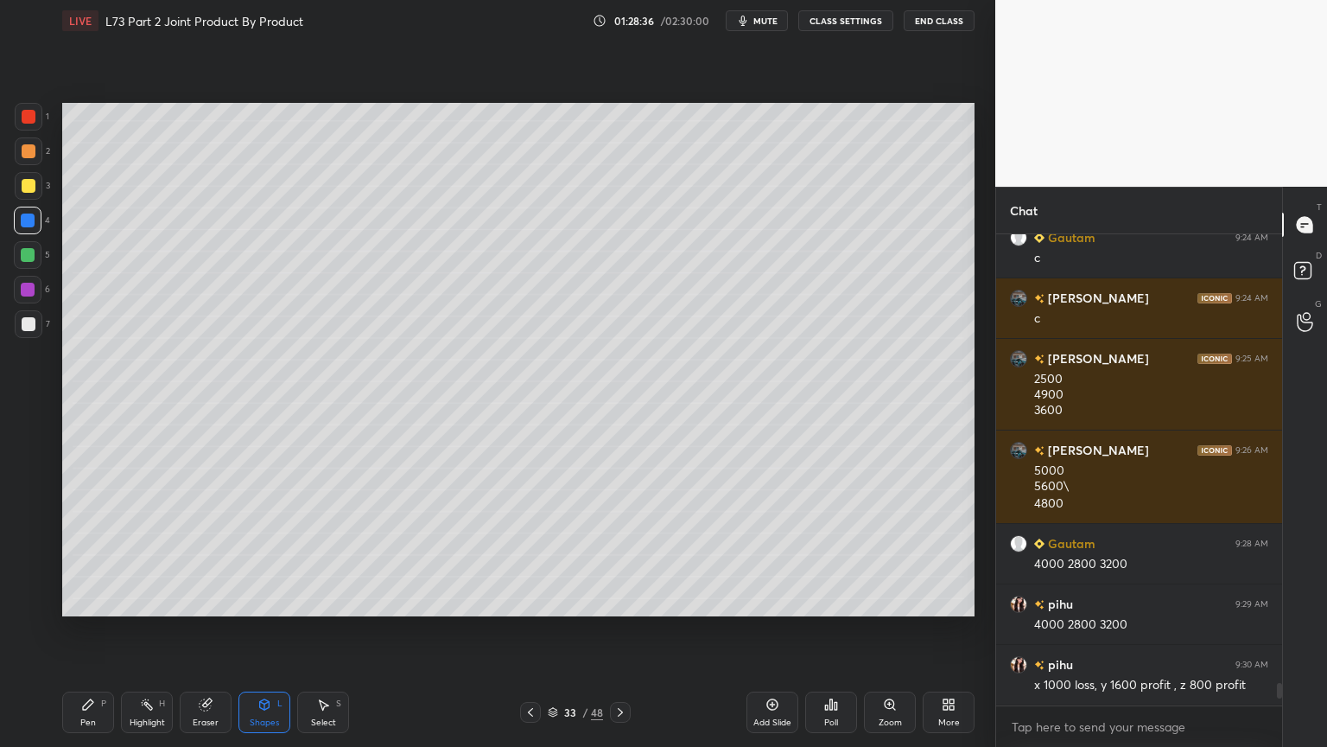
click at [530, 600] on icon at bounding box center [531, 712] width 14 height 14
click at [29, 181] on div at bounding box center [29, 186] width 14 height 14
click at [525, 600] on icon at bounding box center [531, 712] width 14 height 14
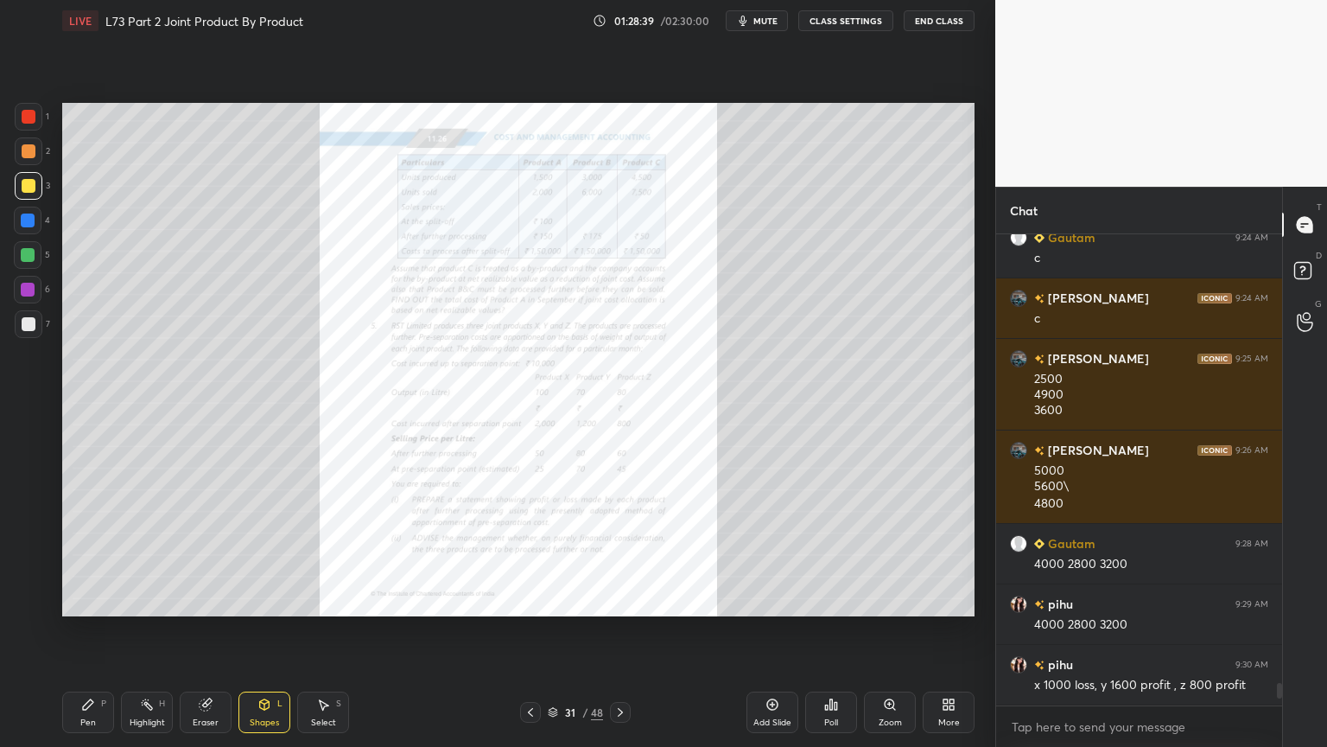
click at [895, 600] on div "Zoom" at bounding box center [890, 711] width 52 height 41
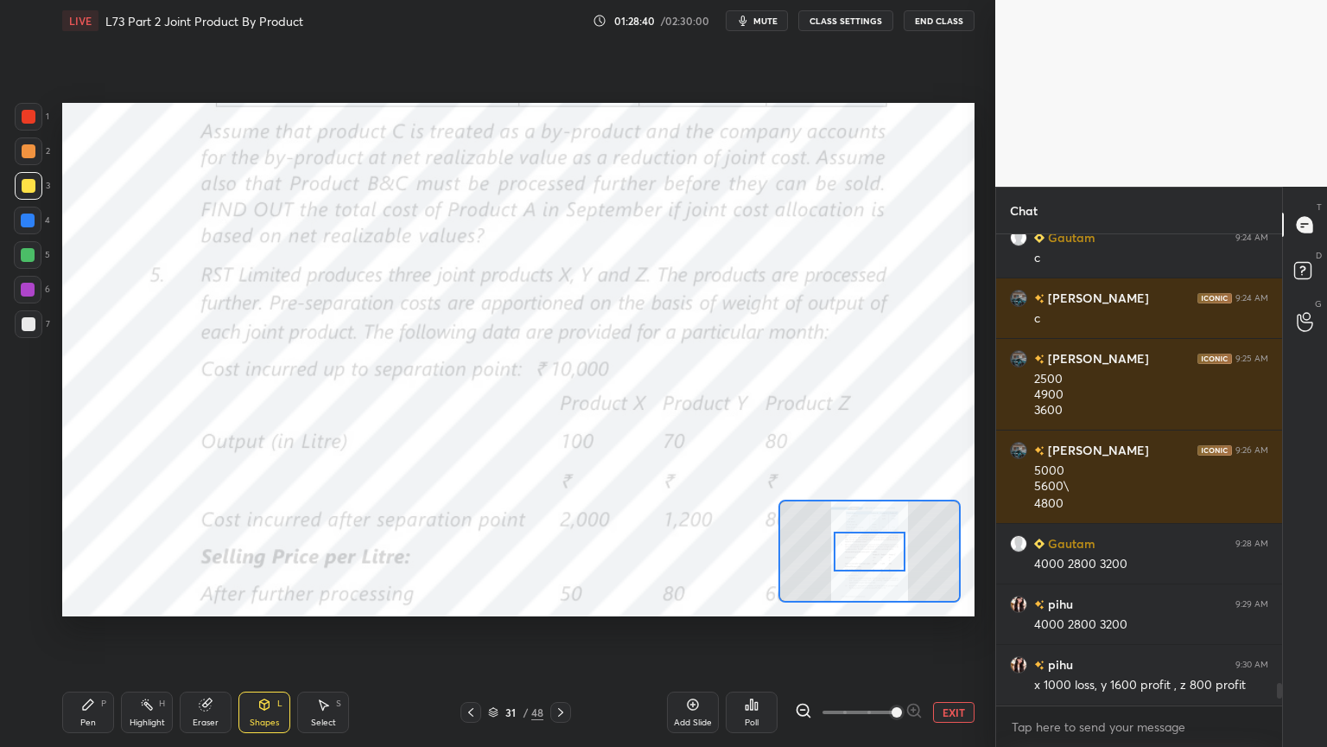
click at [895, 600] on span at bounding box center [897, 712] width 10 height 10
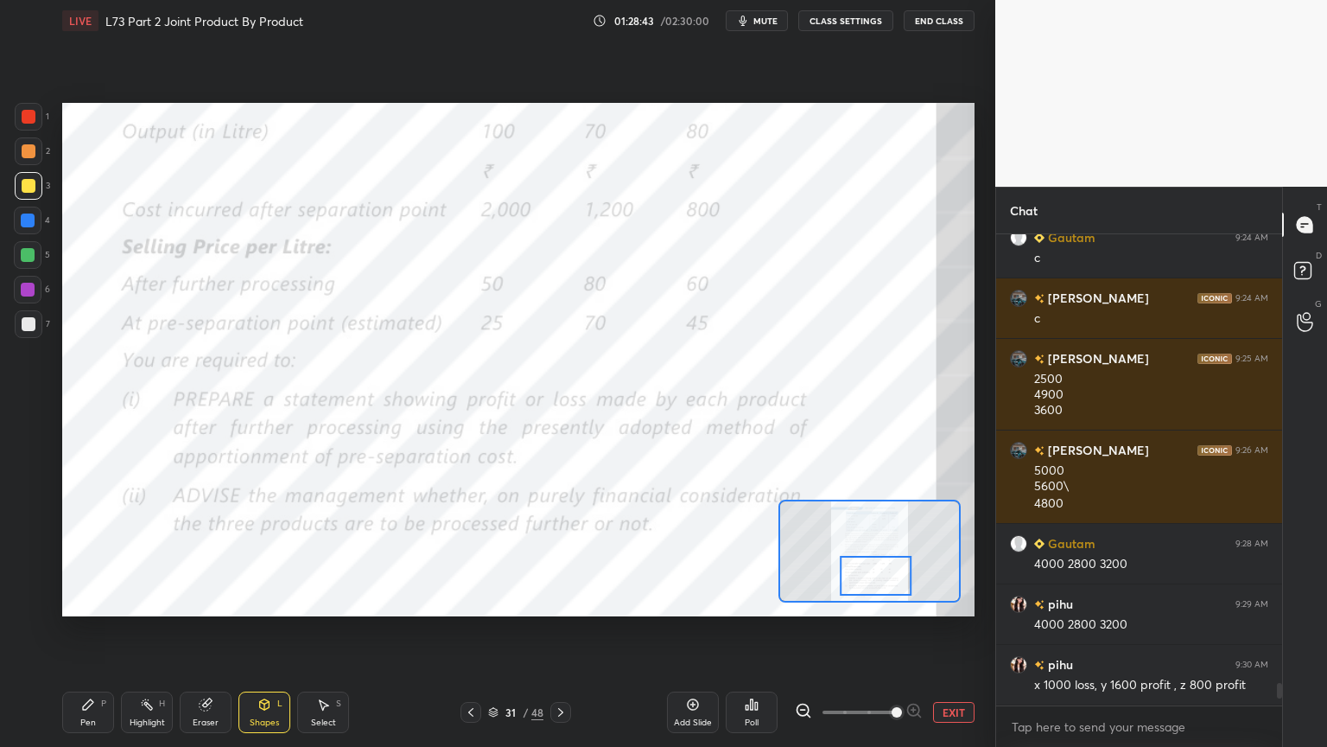
click at [87, 600] on icon at bounding box center [88, 704] width 10 height 10
click at [22, 121] on div at bounding box center [29, 117] width 14 height 14
click at [560, 600] on icon at bounding box center [561, 712] width 14 height 14
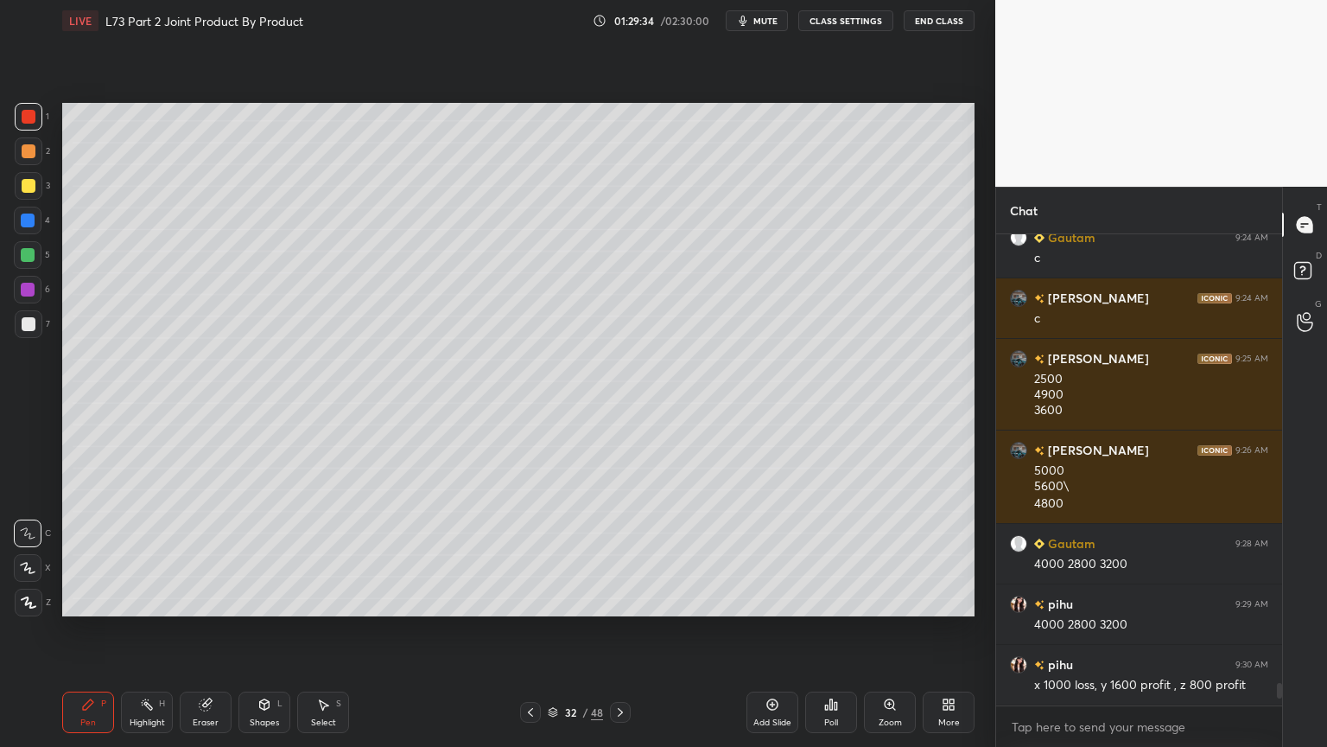
click at [629, 600] on div at bounding box center [620, 712] width 21 height 21
click at [35, 183] on div at bounding box center [29, 186] width 14 height 14
click at [80, 600] on div "Pen P" at bounding box center [88, 711] width 52 height 41
click at [271, 600] on div "Shapes L" at bounding box center [265, 711] width 52 height 41
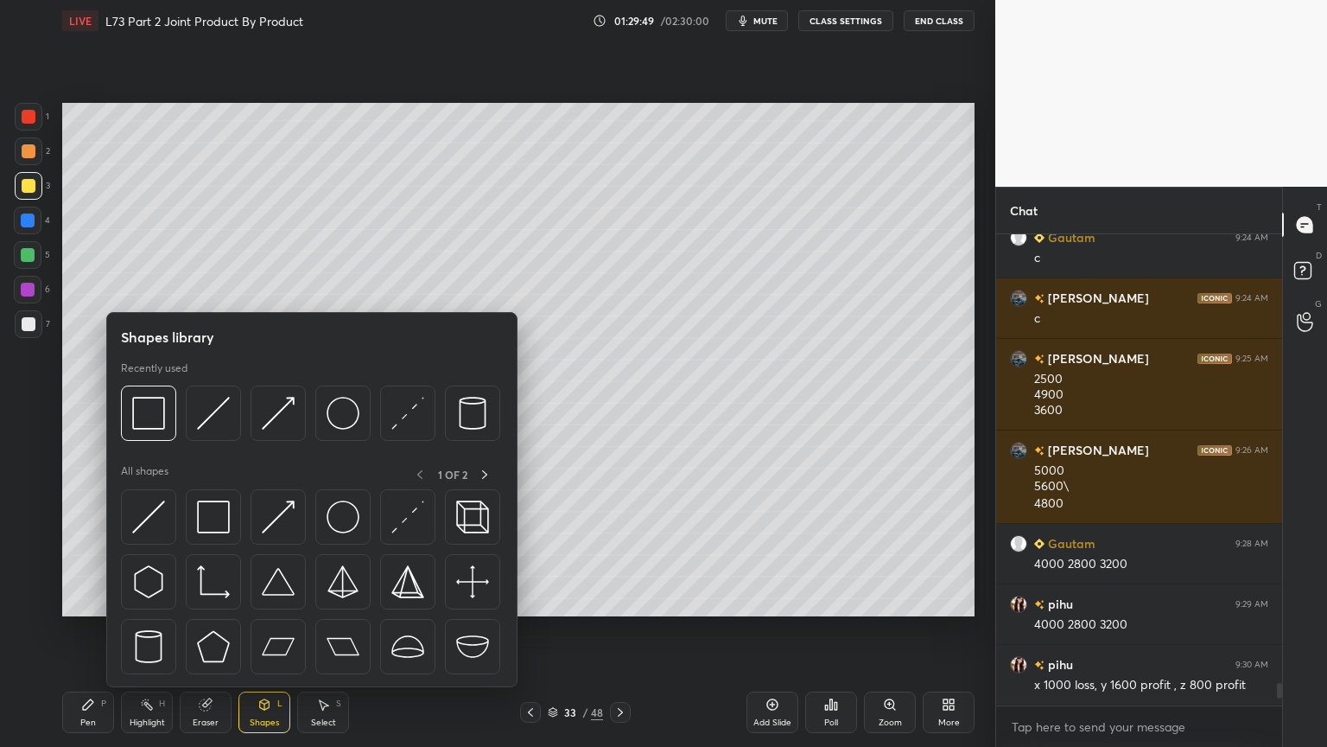
click at [215, 429] on img at bounding box center [213, 413] width 33 height 33
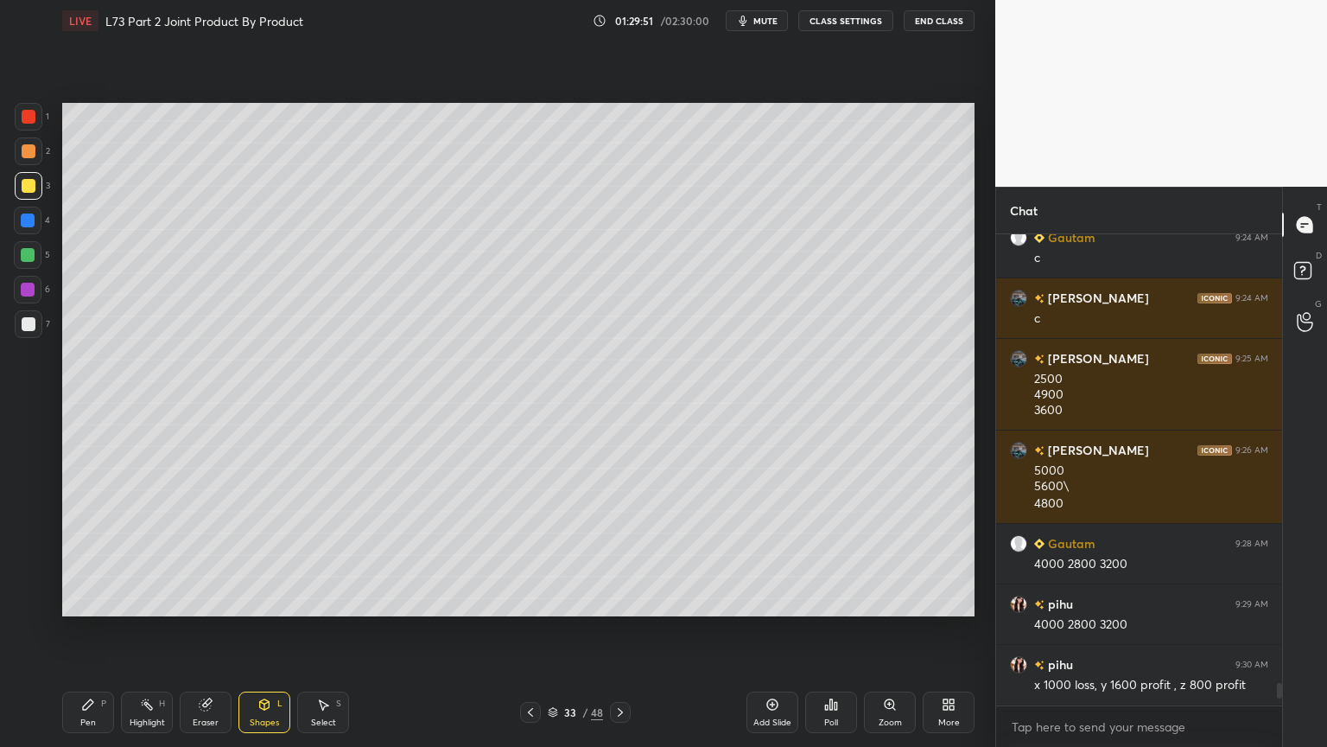
click at [32, 158] on div at bounding box center [29, 151] width 28 height 28
click at [95, 600] on div "Pen P" at bounding box center [88, 711] width 52 height 41
click at [264, 600] on icon at bounding box center [265, 704] width 10 height 10
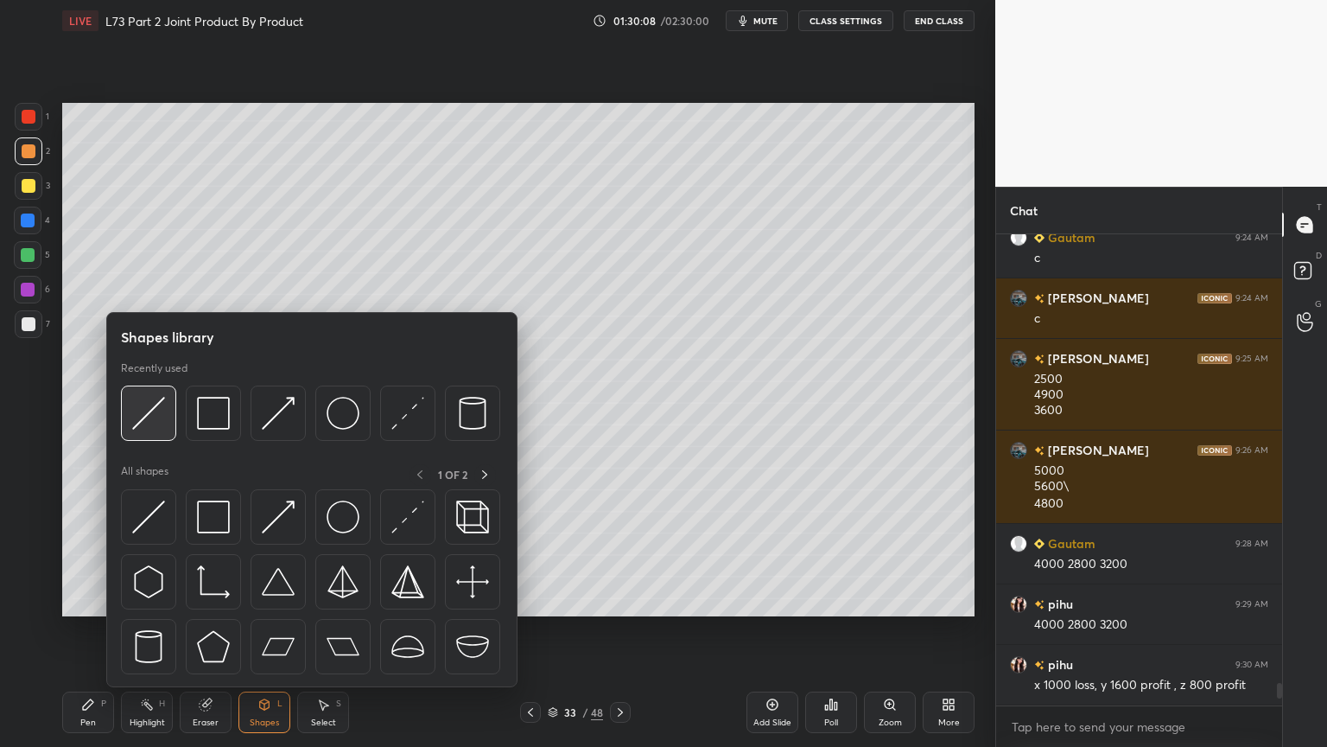
click at [162, 417] on img at bounding box center [148, 413] width 33 height 33
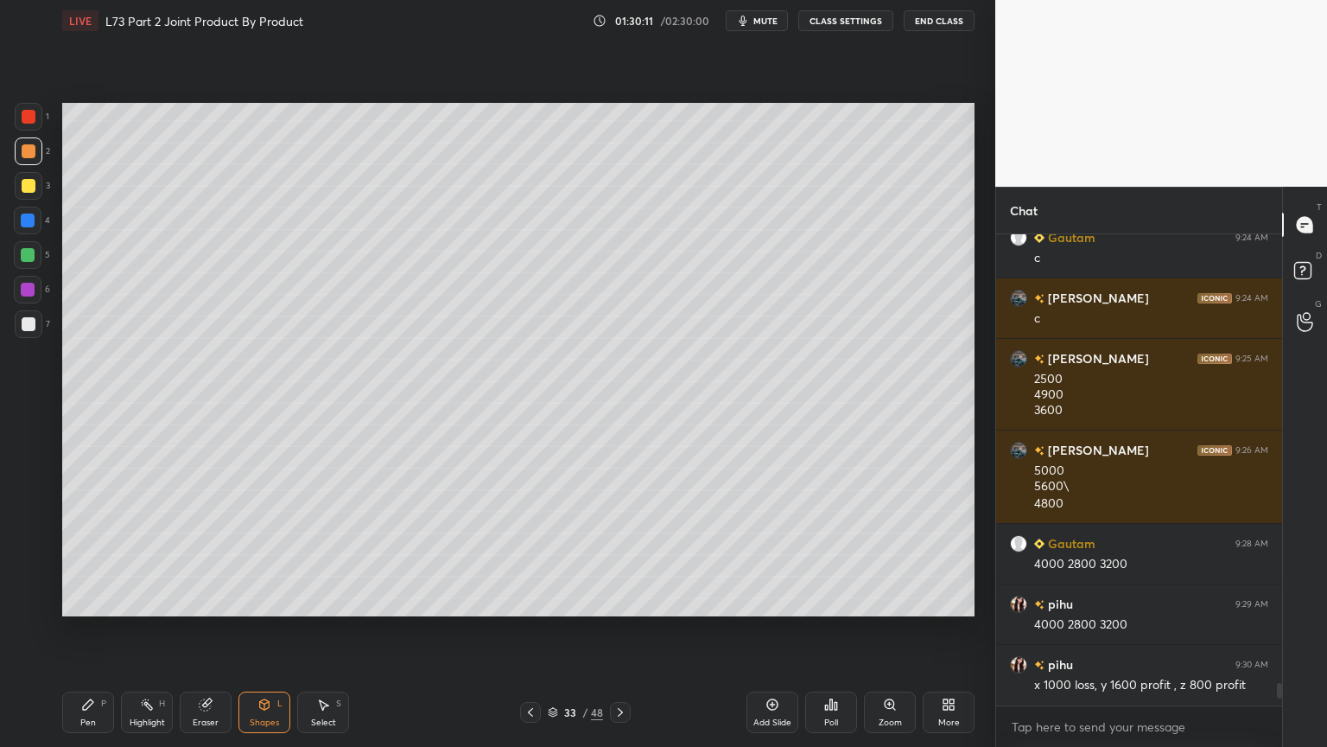
click at [89, 600] on div "Pen" at bounding box center [88, 722] width 16 height 9
click at [23, 334] on div at bounding box center [29, 324] width 28 height 28
click at [24, 218] on div at bounding box center [28, 220] width 14 height 14
click at [264, 600] on icon at bounding box center [265, 703] width 10 height 3
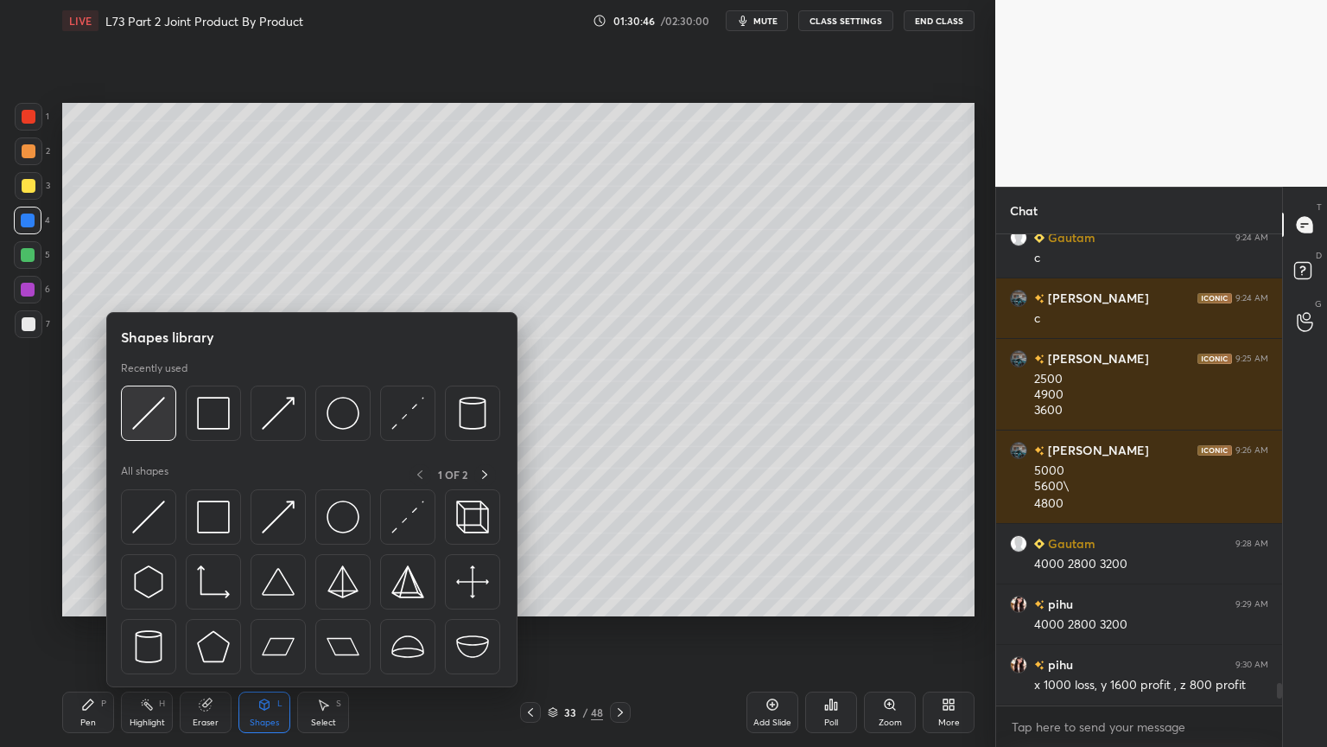
click at [155, 423] on img at bounding box center [148, 413] width 33 height 33
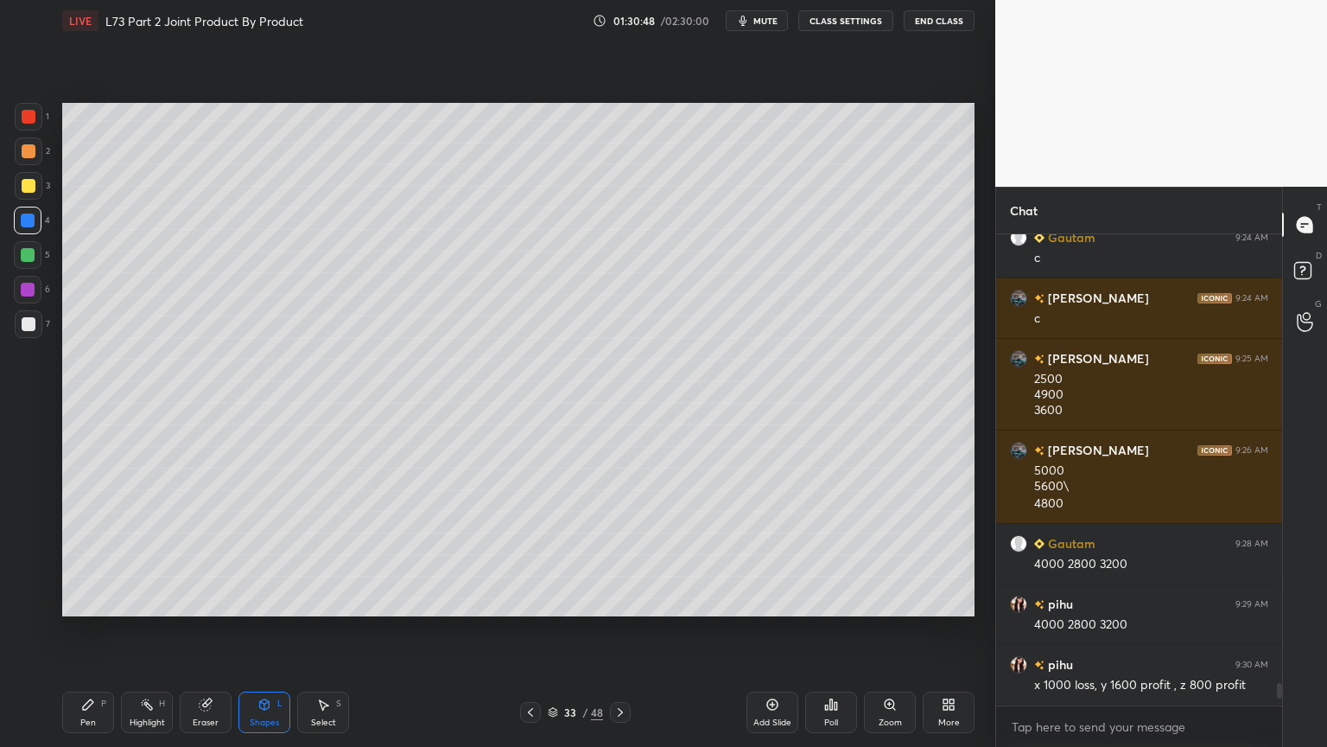
click at [33, 326] on div at bounding box center [29, 324] width 14 height 14
click at [110, 600] on div "Pen P" at bounding box center [88, 711] width 52 height 41
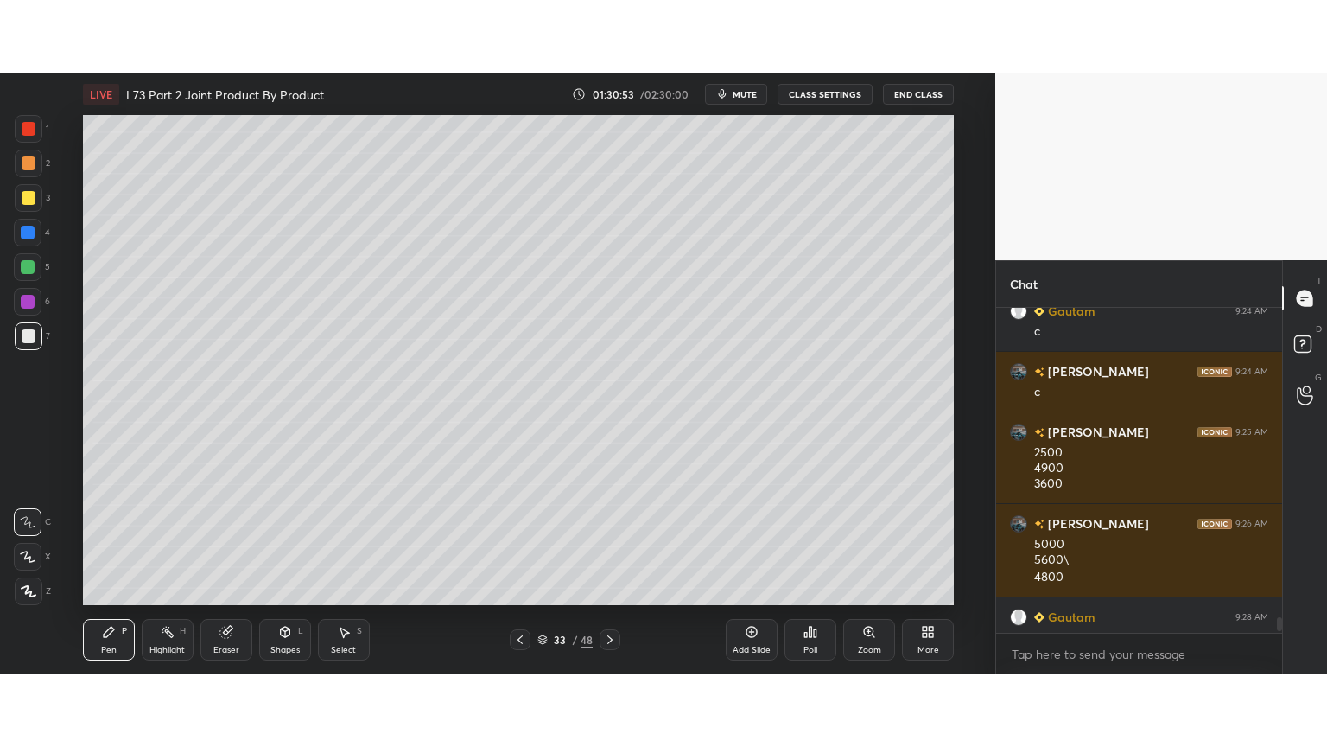
scroll to position [4, 5]
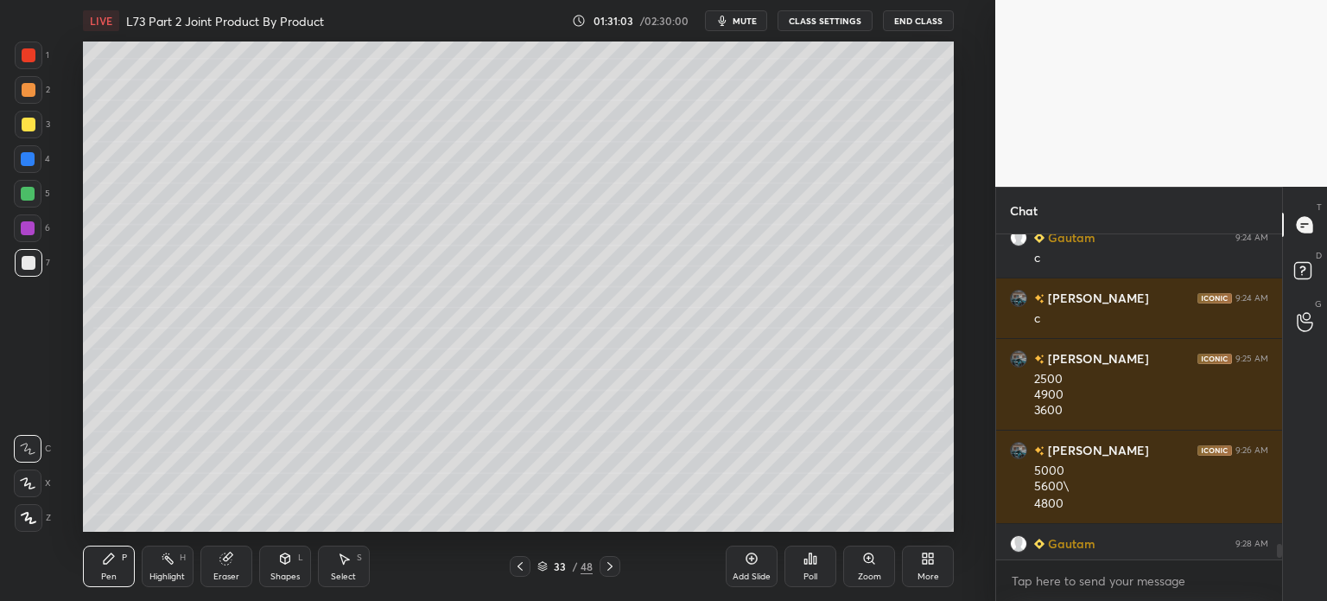
click at [930, 569] on div "More" at bounding box center [928, 565] width 52 height 41
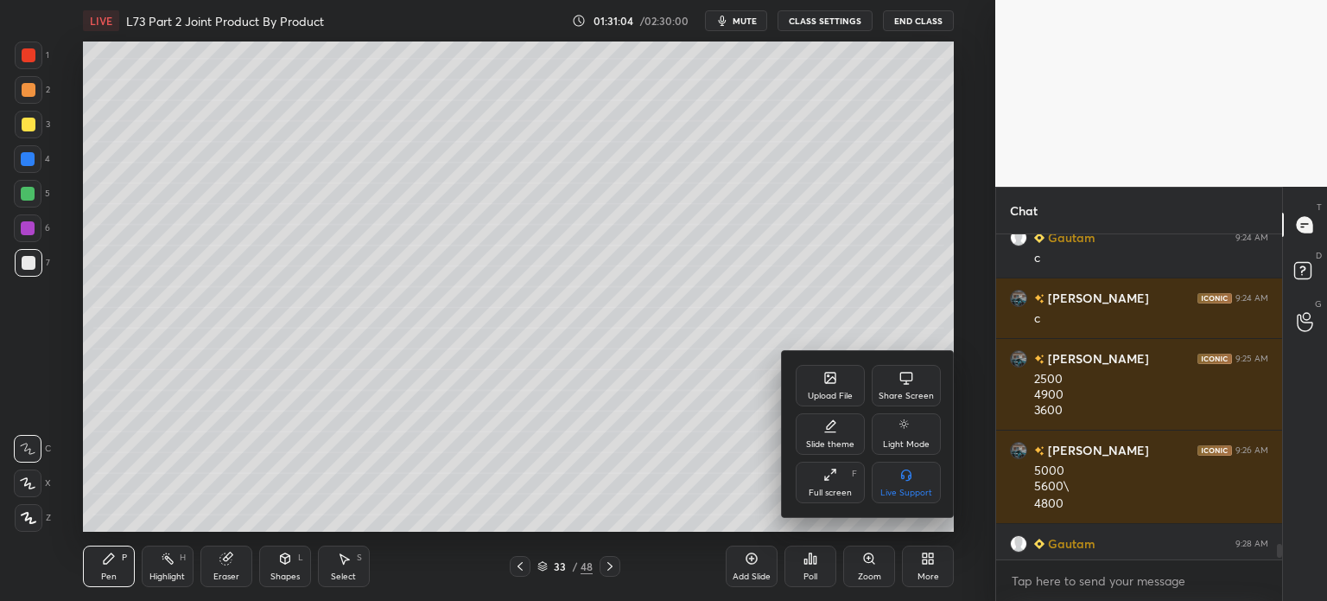
click at [818, 476] on div "Full screen F" at bounding box center [830, 481] width 69 height 41
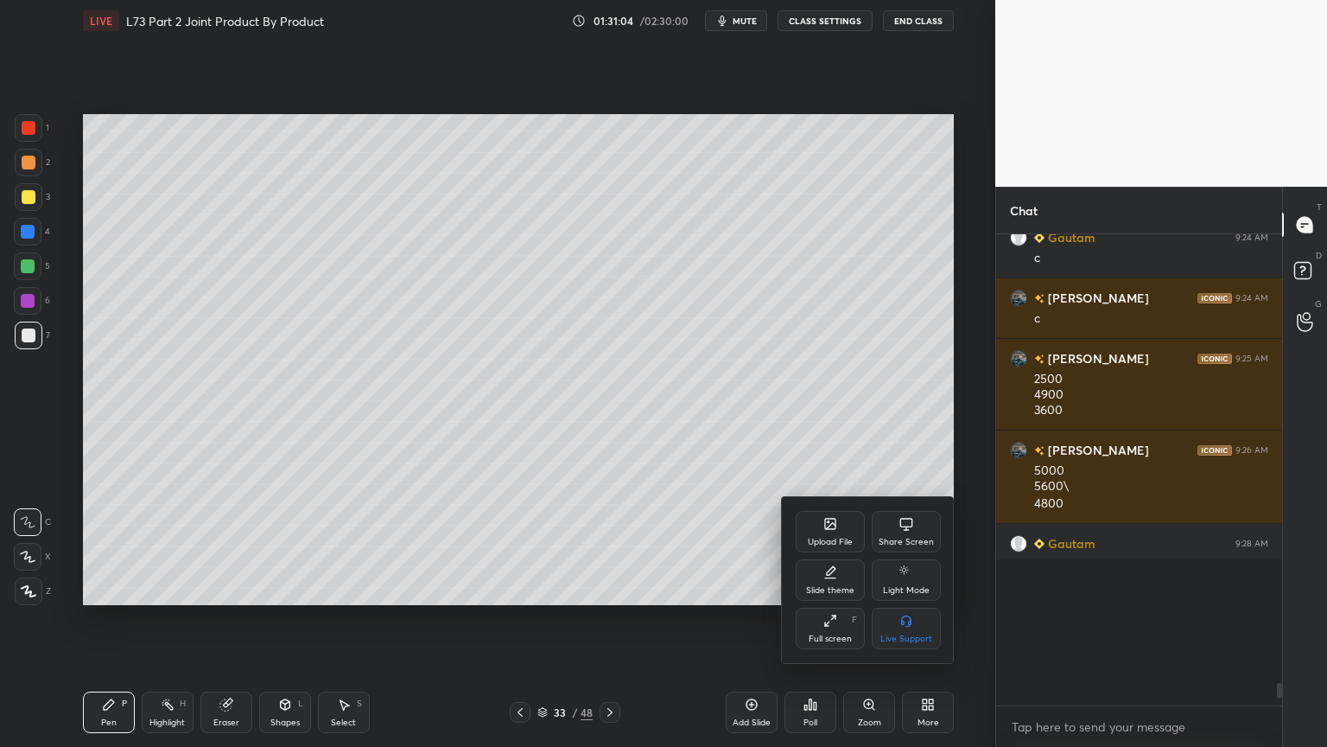
scroll to position [322, 281]
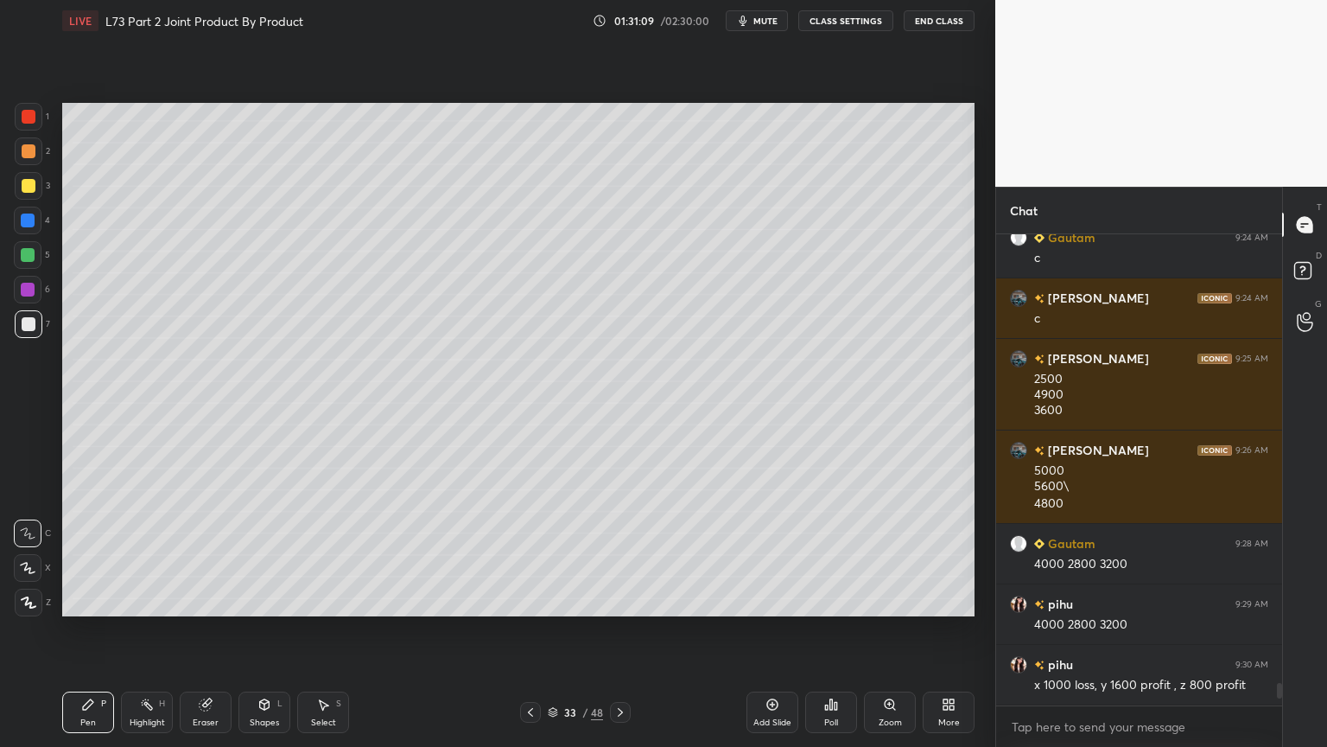
click at [529, 600] on icon at bounding box center [530, 712] width 5 height 9
click at [204, 600] on div "Eraser" at bounding box center [206, 711] width 52 height 41
click at [80, 600] on div "Pen" at bounding box center [88, 722] width 16 height 9
click at [624, 600] on icon at bounding box center [621, 712] width 14 height 14
click at [532, 600] on icon at bounding box center [531, 712] width 14 height 14
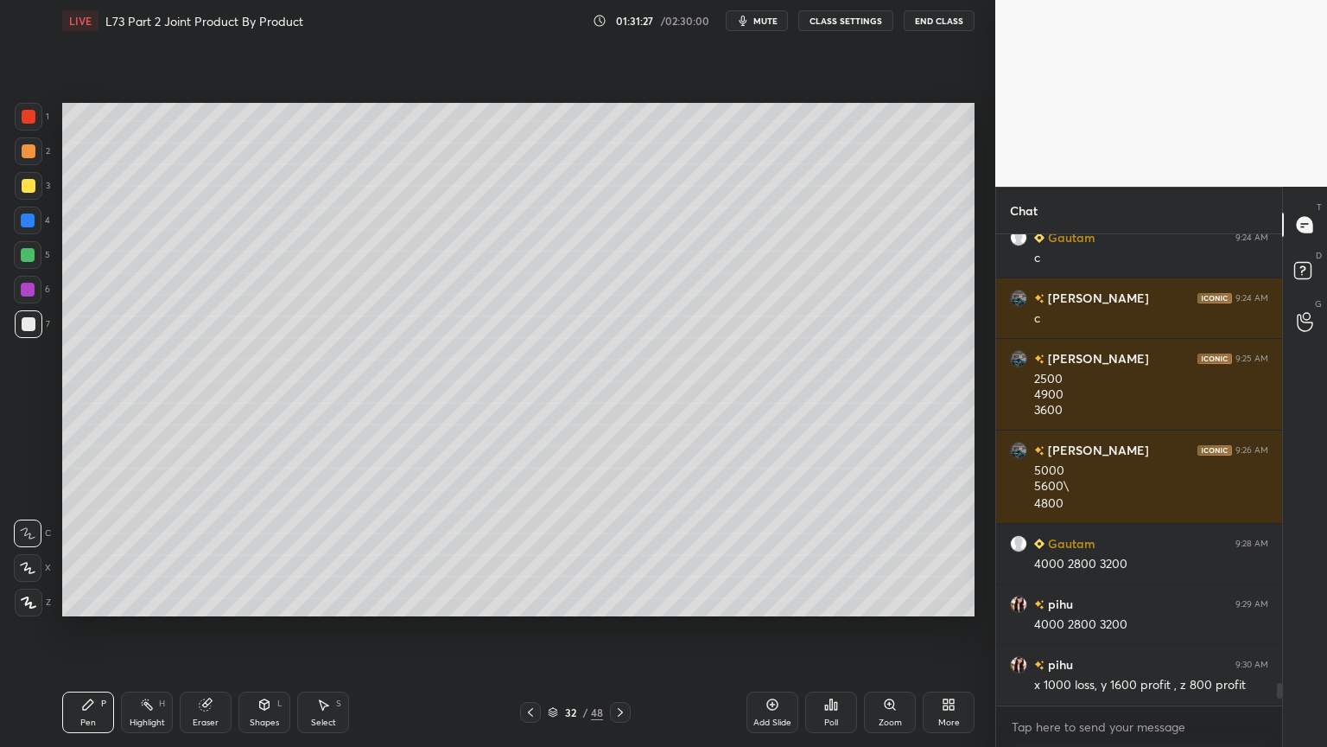
click at [617, 600] on icon at bounding box center [621, 712] width 14 height 14
click at [527, 600] on icon at bounding box center [531, 712] width 14 height 14
click at [614, 600] on icon at bounding box center [621, 712] width 14 height 14
click at [527, 600] on icon at bounding box center [531, 712] width 14 height 14
click at [624, 600] on icon at bounding box center [621, 712] width 14 height 14
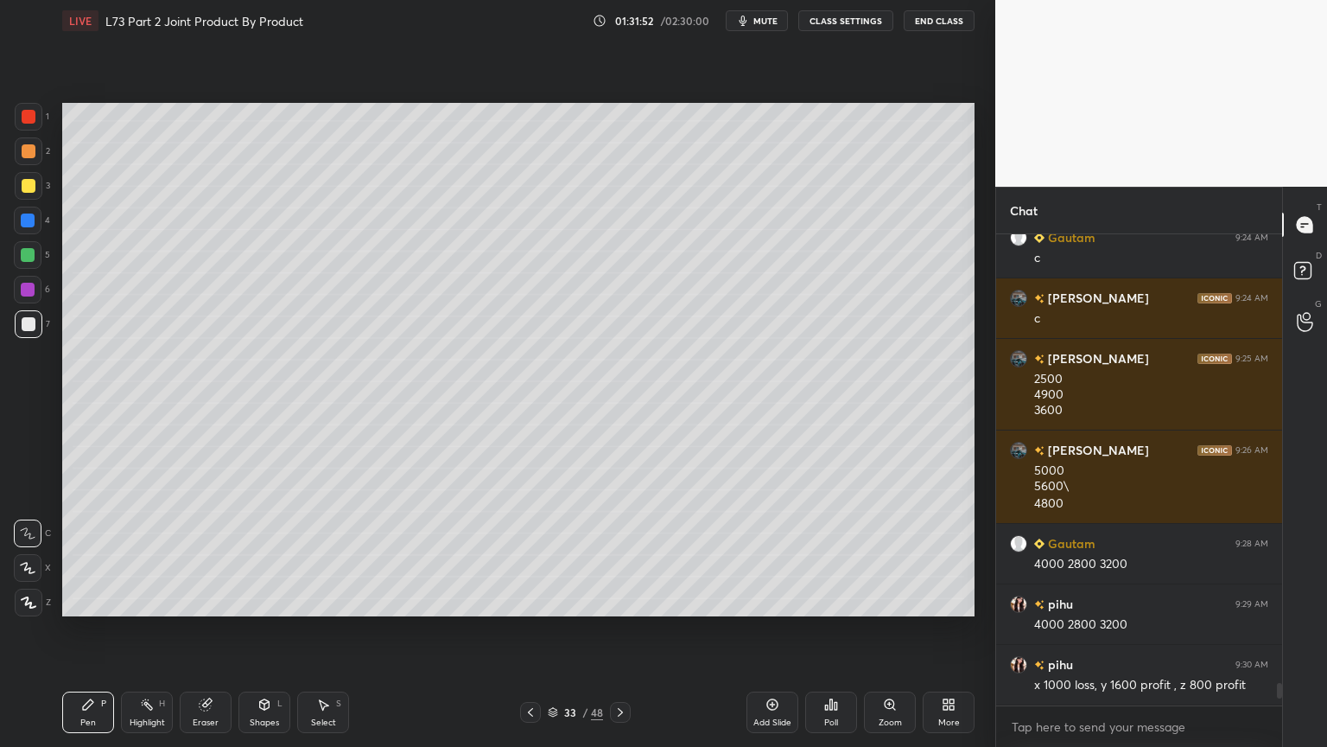
click at [530, 600] on icon at bounding box center [531, 712] width 14 height 14
click at [621, 600] on icon at bounding box center [620, 712] width 5 height 9
click at [536, 600] on icon at bounding box center [531, 712] width 14 height 14
click at [628, 600] on div at bounding box center [620, 712] width 21 height 21
click at [528, 600] on icon at bounding box center [531, 712] width 14 height 14
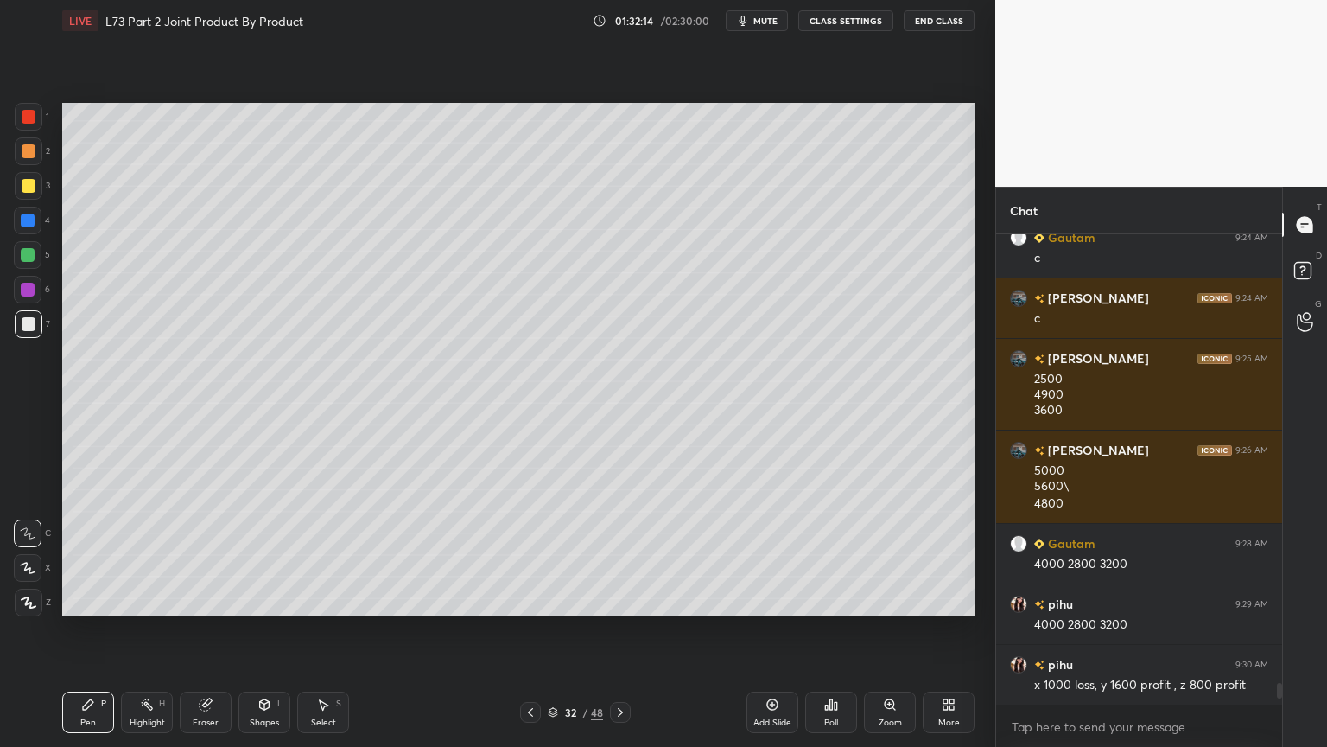
click at [614, 600] on icon at bounding box center [621, 712] width 14 height 14
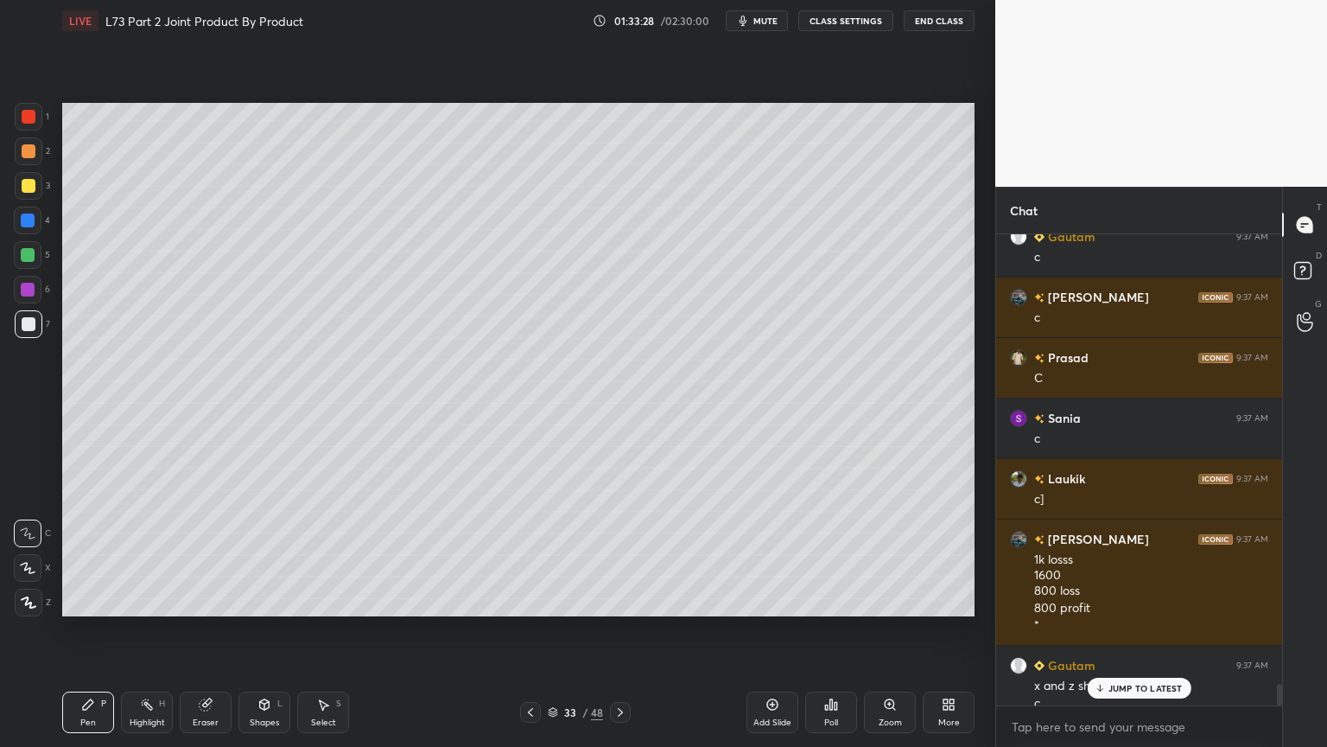
scroll to position [9921, 0]
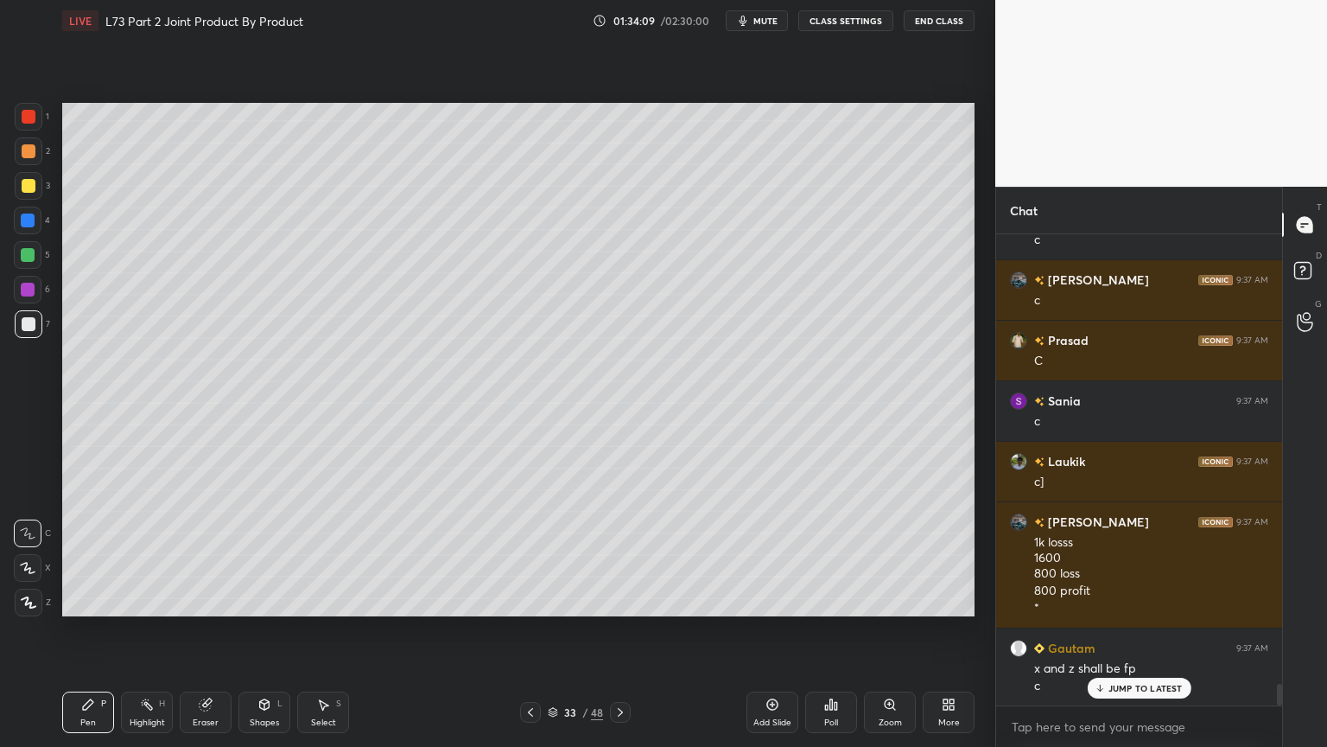
click at [526, 600] on icon at bounding box center [531, 712] width 14 height 14
click at [531, 600] on icon at bounding box center [530, 712] width 5 height 9
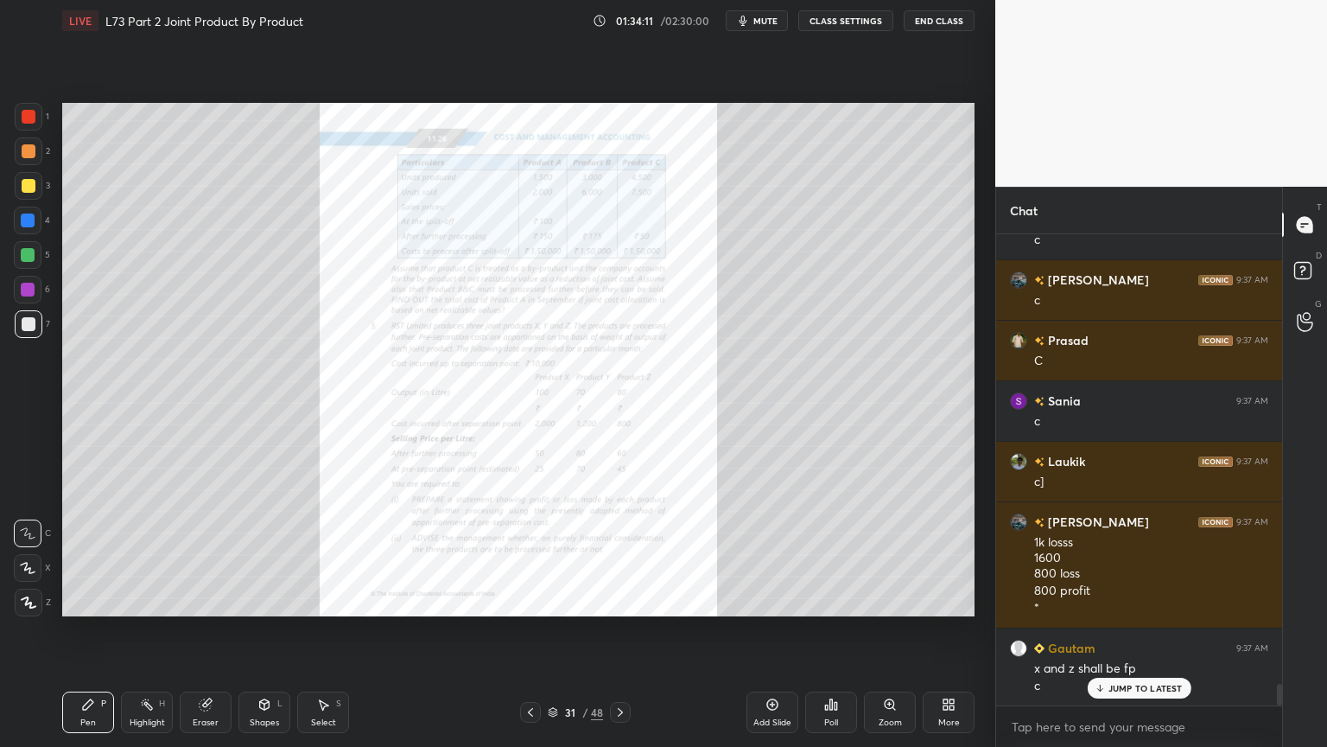
click at [202, 600] on icon at bounding box center [205, 704] width 11 height 11
click at [31, 600] on div "Erase all" at bounding box center [28, 603] width 28 height 28
click at [875, 600] on div "Zoom" at bounding box center [890, 711] width 52 height 41
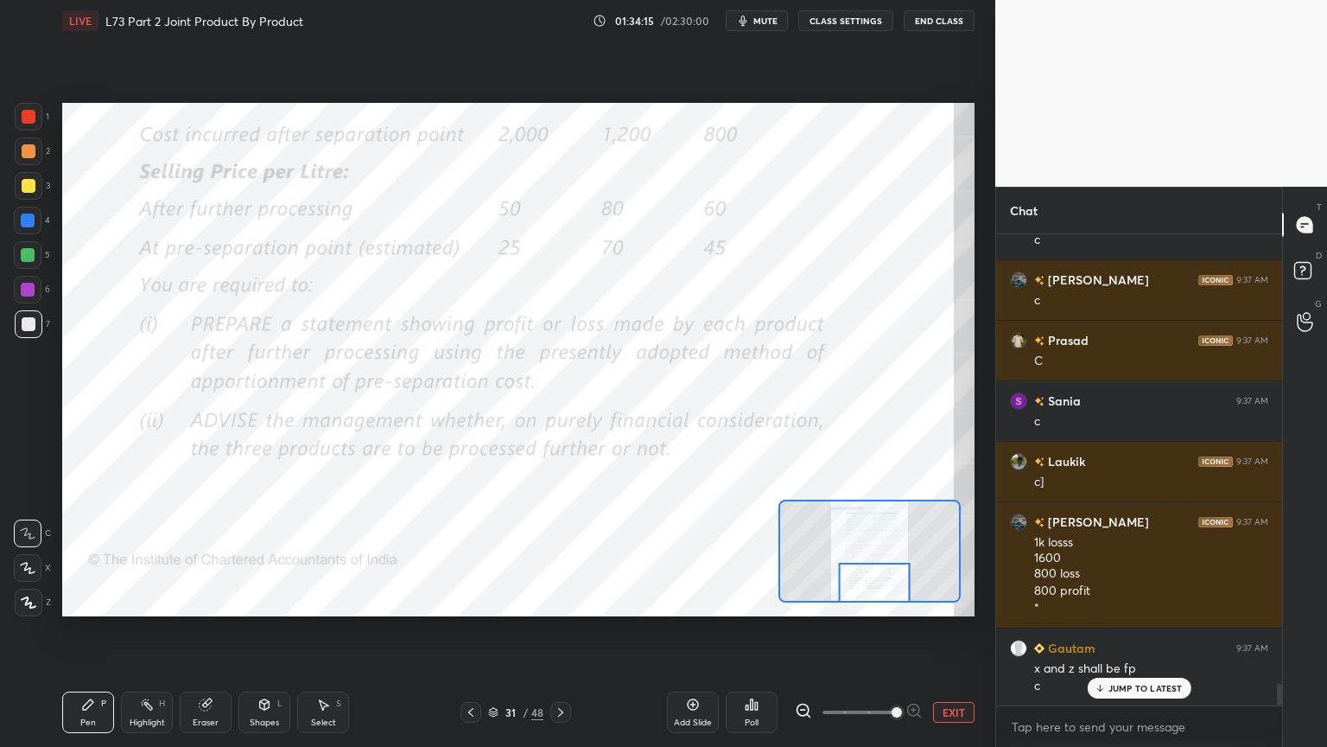
click at [30, 111] on div at bounding box center [29, 117] width 14 height 14
click at [567, 600] on icon at bounding box center [561, 712] width 14 height 14
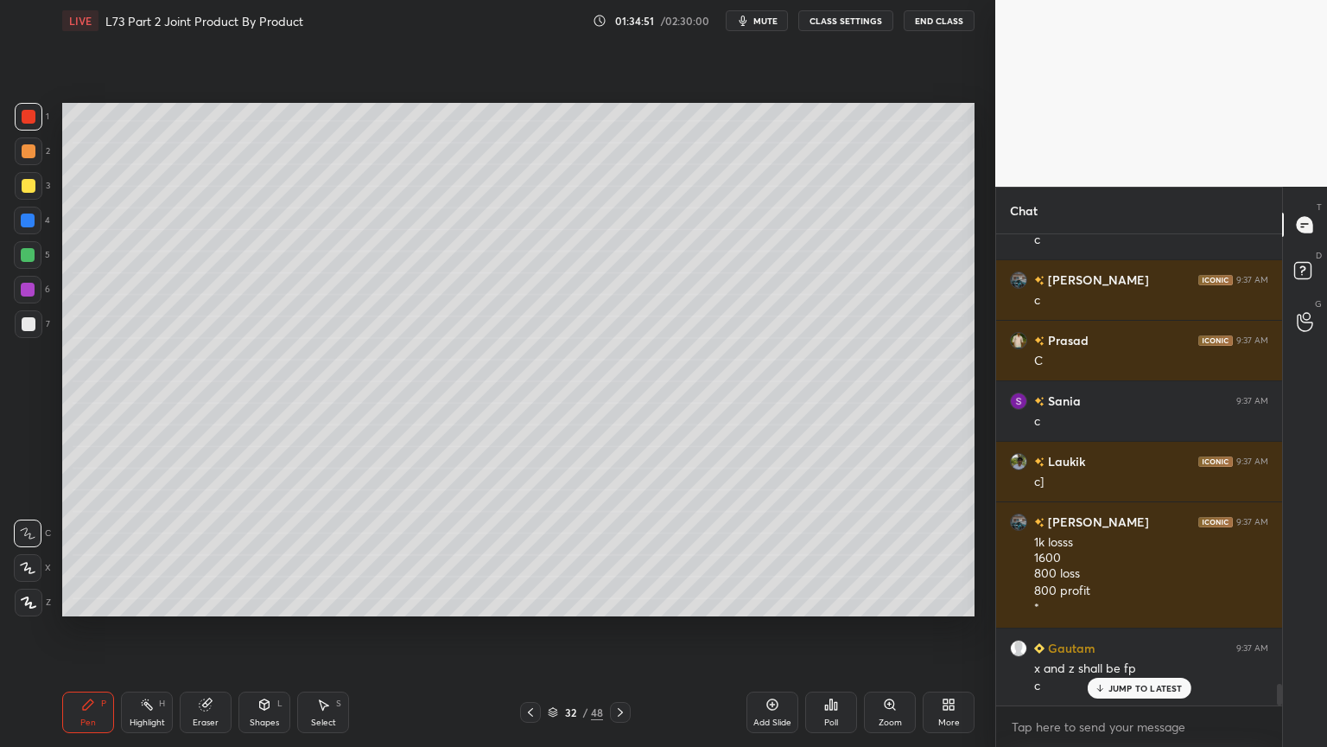
click at [148, 600] on rect at bounding box center [148, 706] width 9 height 9
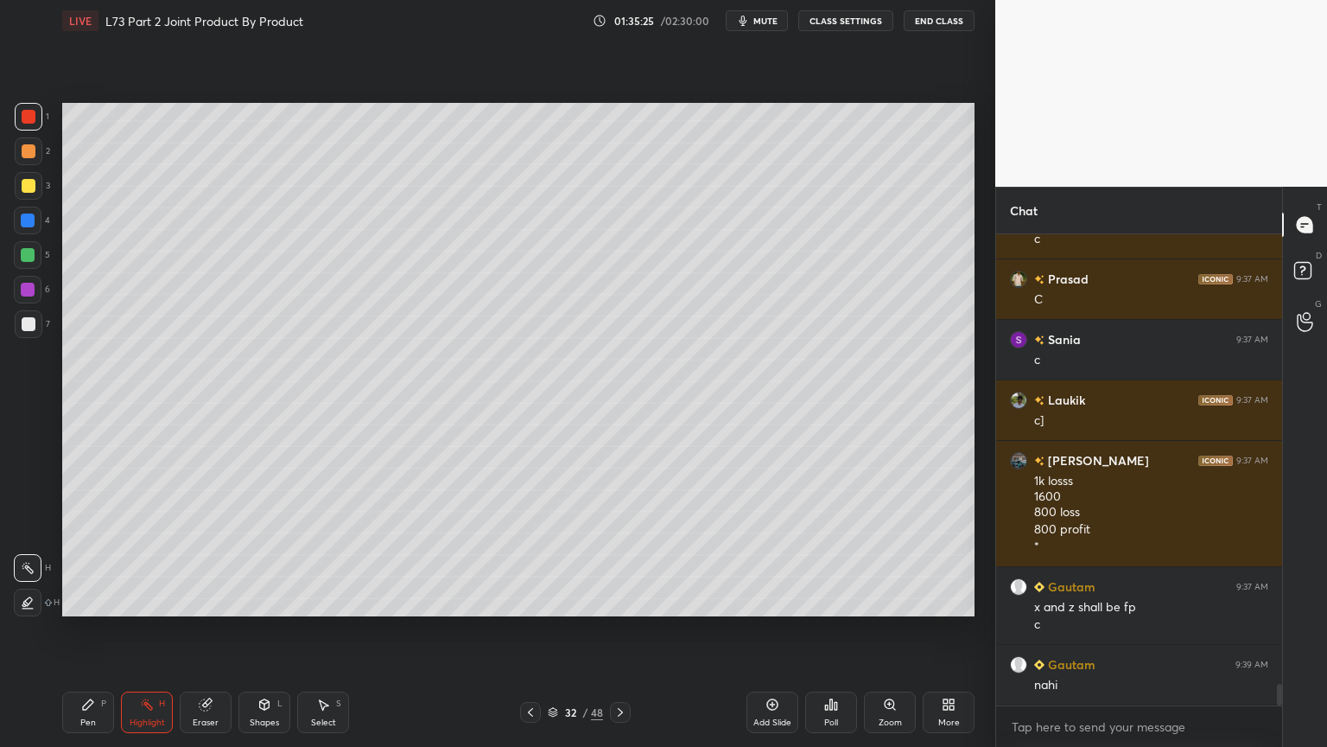
scroll to position [10042, 0]
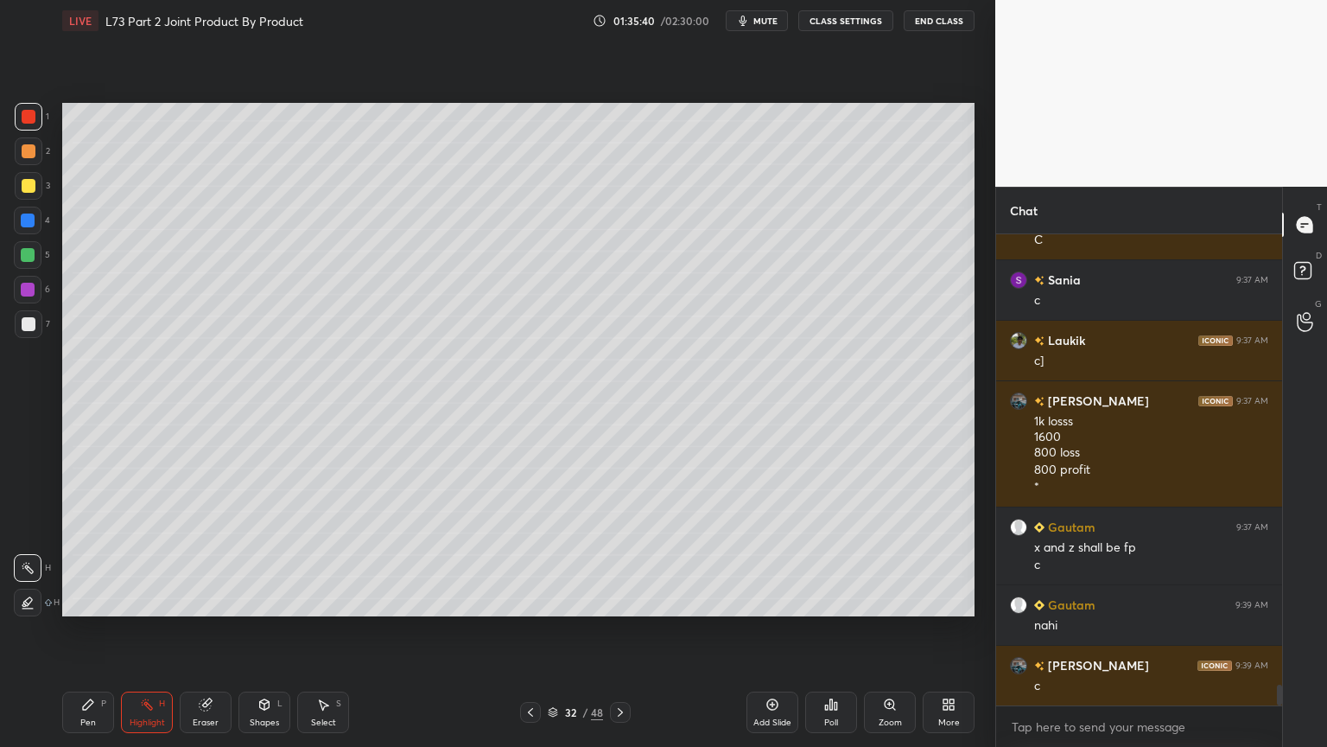
click at [616, 600] on icon at bounding box center [621, 712] width 14 height 14
click at [26, 192] on div at bounding box center [29, 186] width 14 height 14
click at [92, 600] on icon at bounding box center [88, 704] width 14 height 14
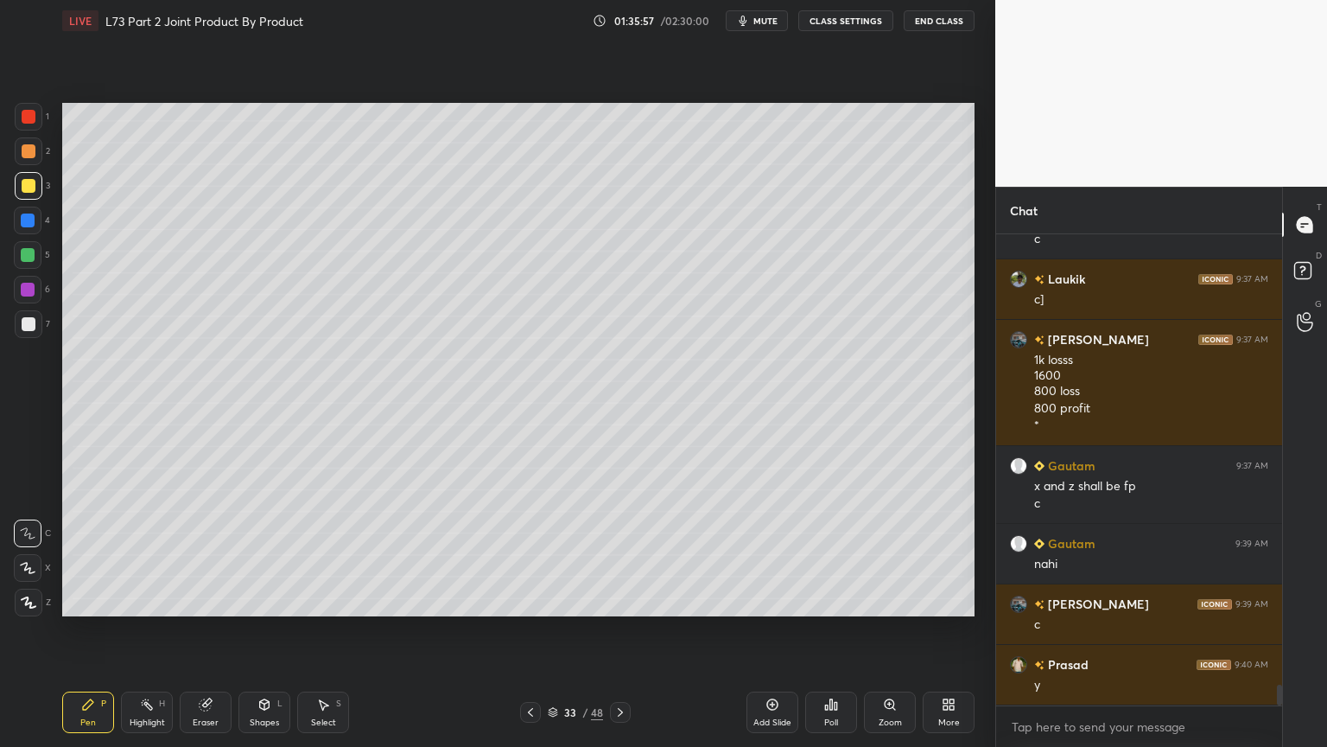
scroll to position [10163, 0]
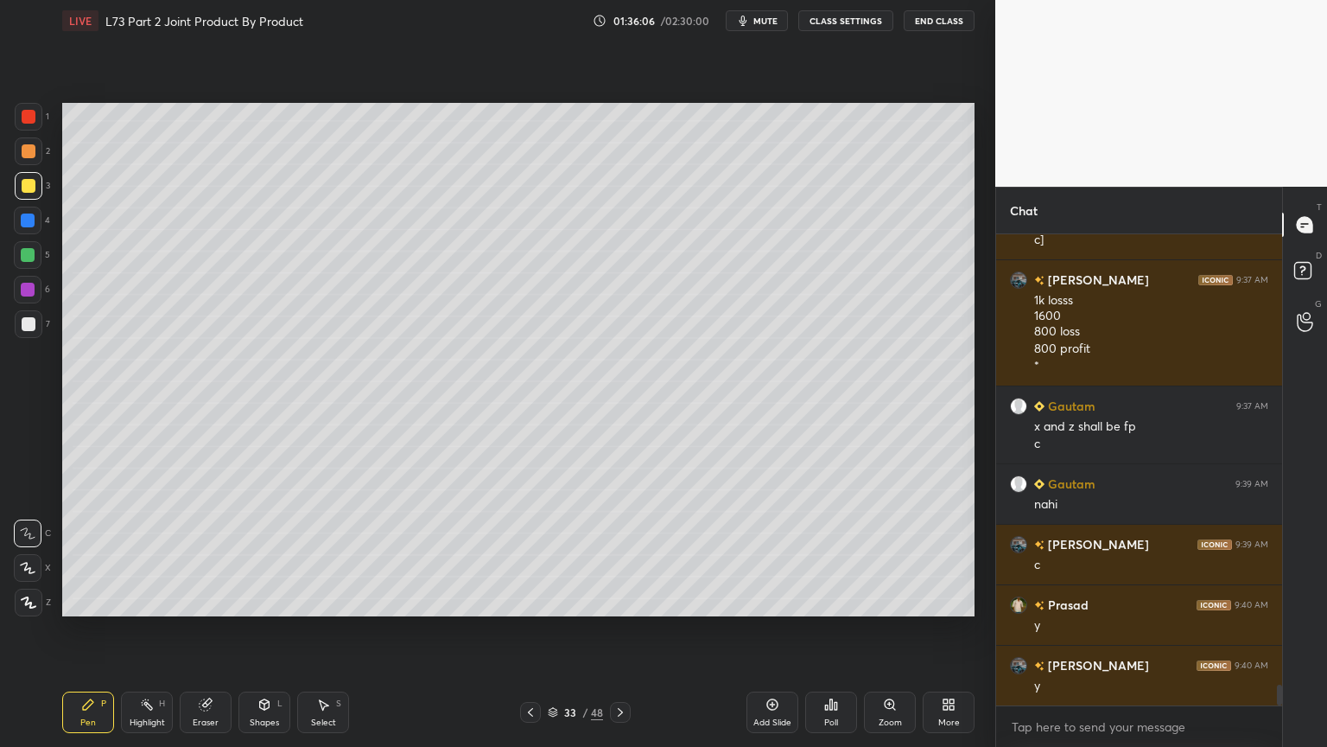
click at [269, 600] on div "Shapes L" at bounding box center [265, 711] width 52 height 41
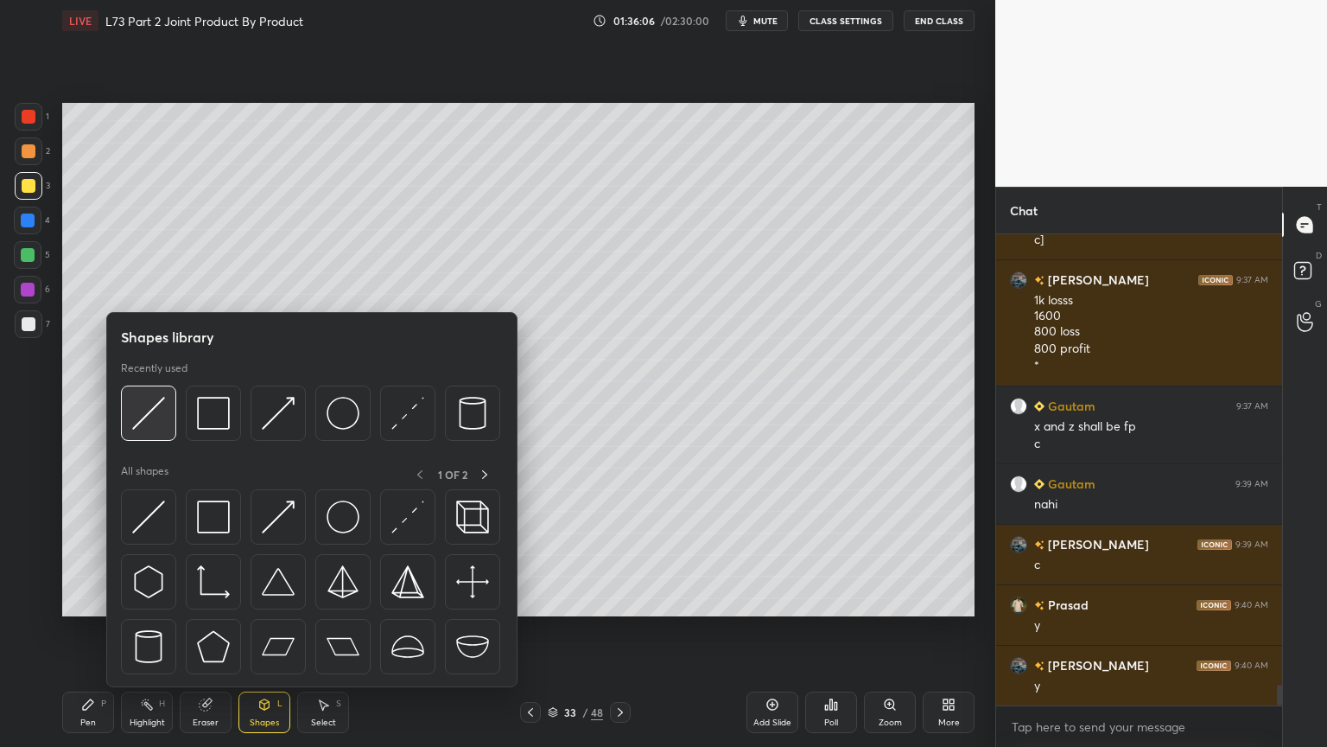
click at [163, 423] on img at bounding box center [148, 413] width 33 height 33
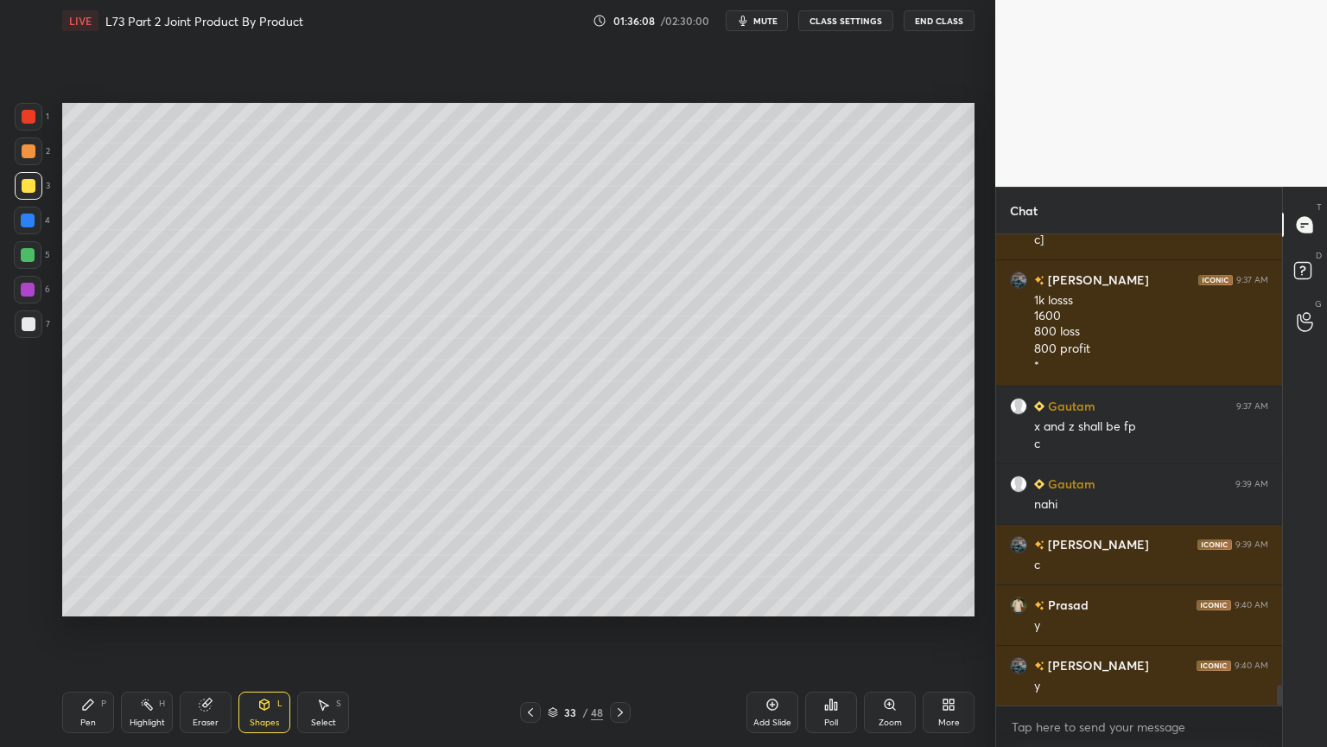
click at [315, 600] on div "Select S" at bounding box center [323, 711] width 52 height 41
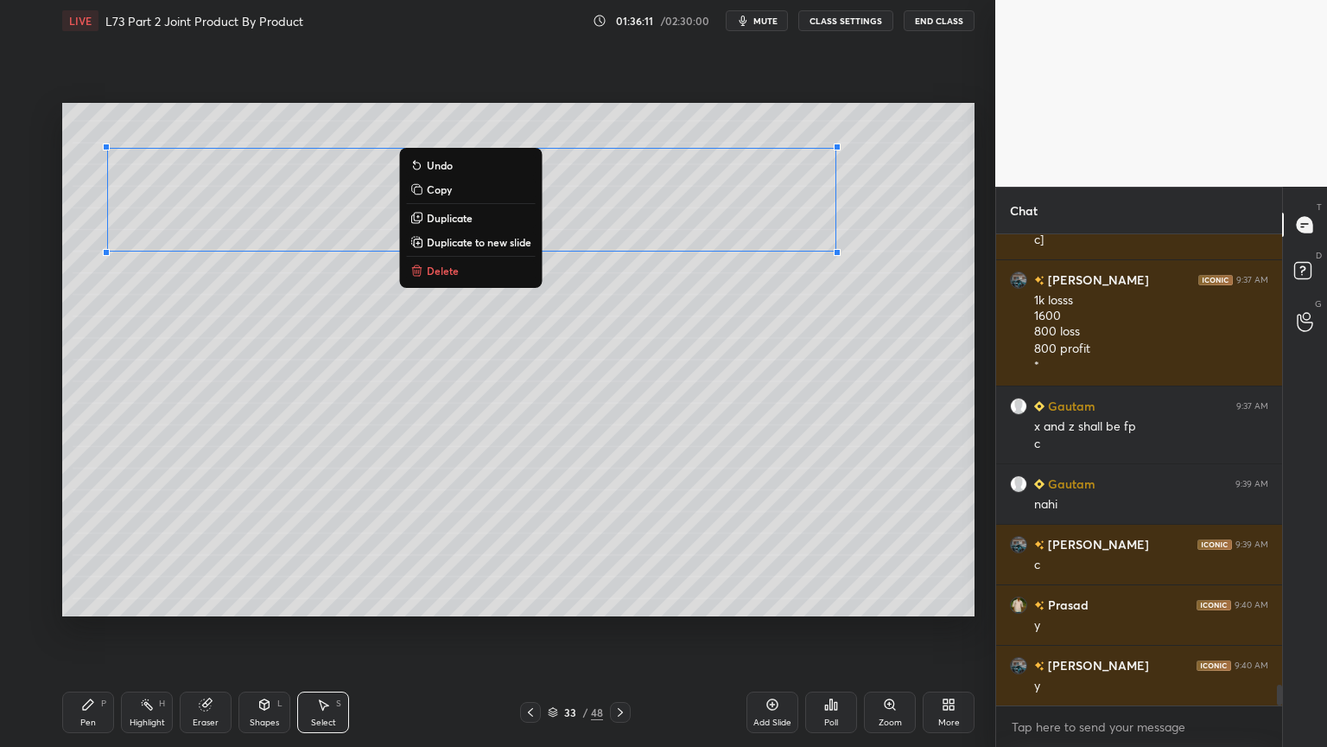
click at [436, 220] on p "Duplicate" at bounding box center [450, 218] width 46 height 14
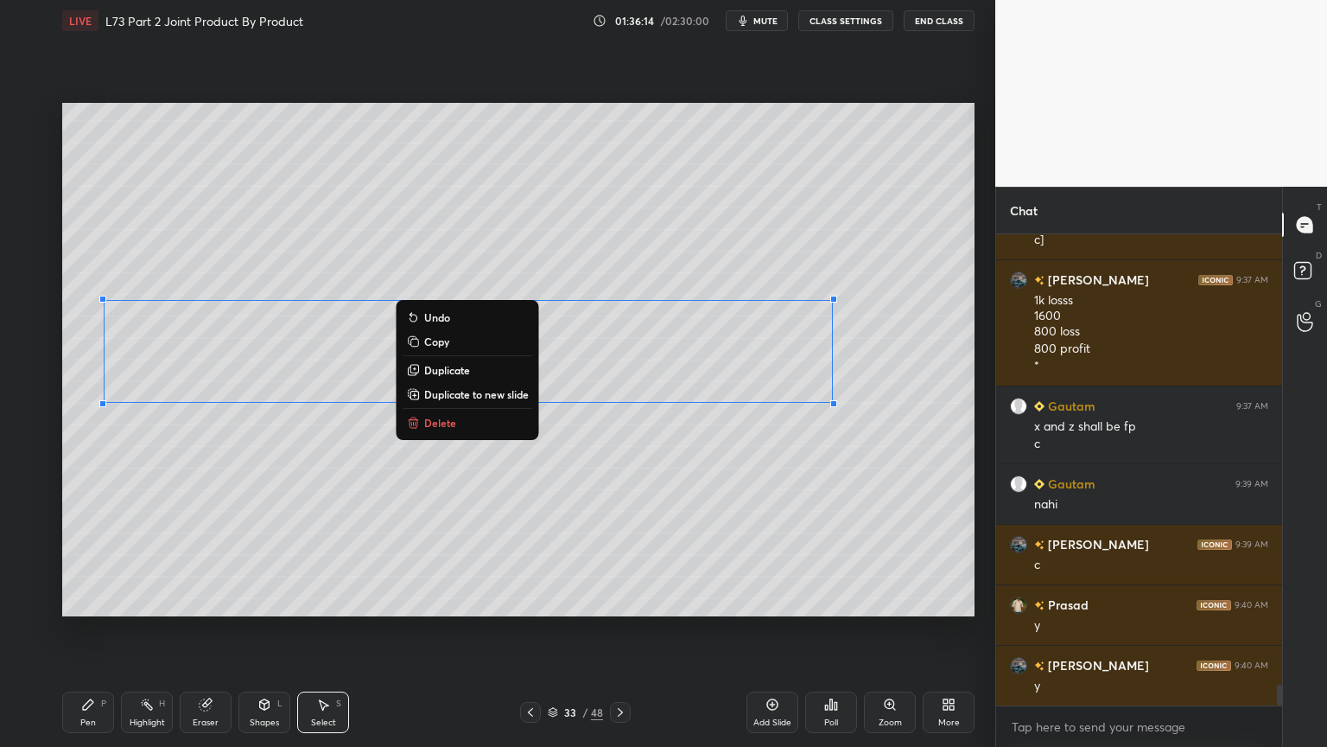
click at [296, 489] on div "0 ° Undo Copy Duplicate Duplicate to new slide Delete" at bounding box center [518, 359] width 913 height 513
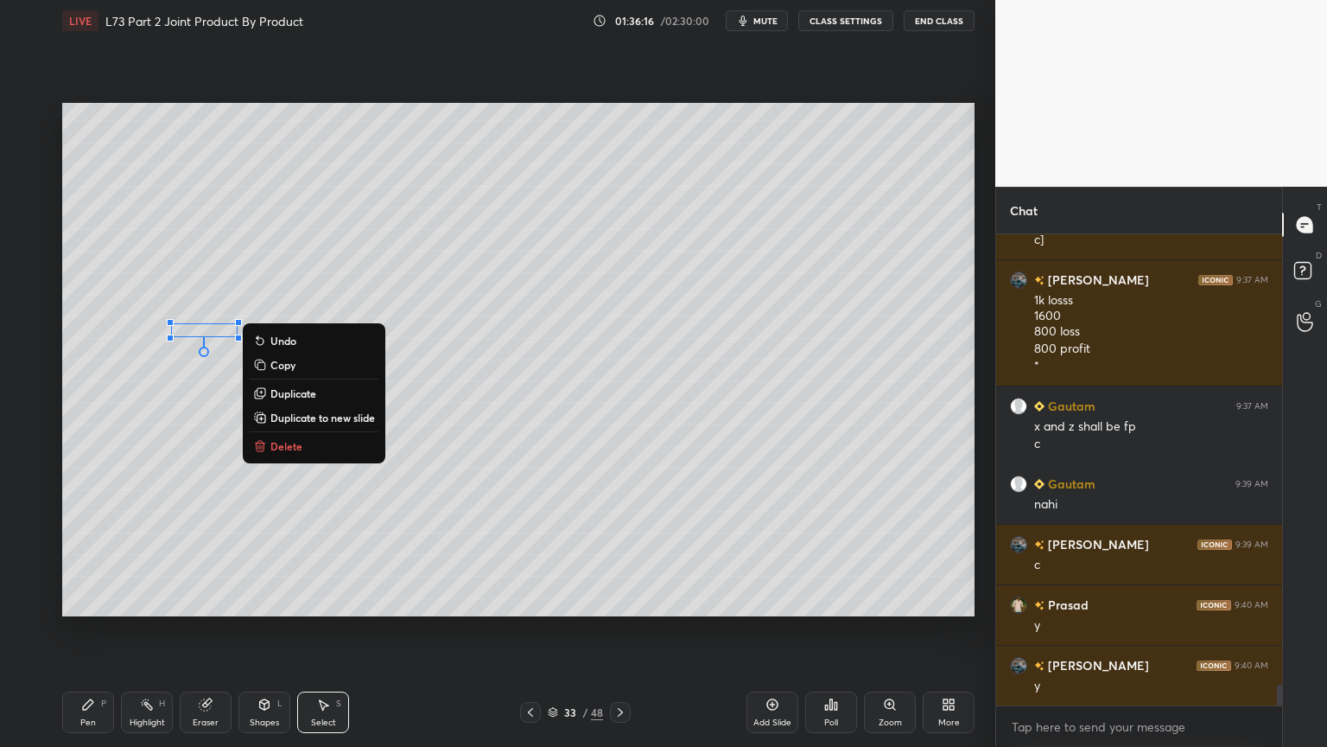
click at [283, 445] on p "Delete" at bounding box center [286, 446] width 32 height 14
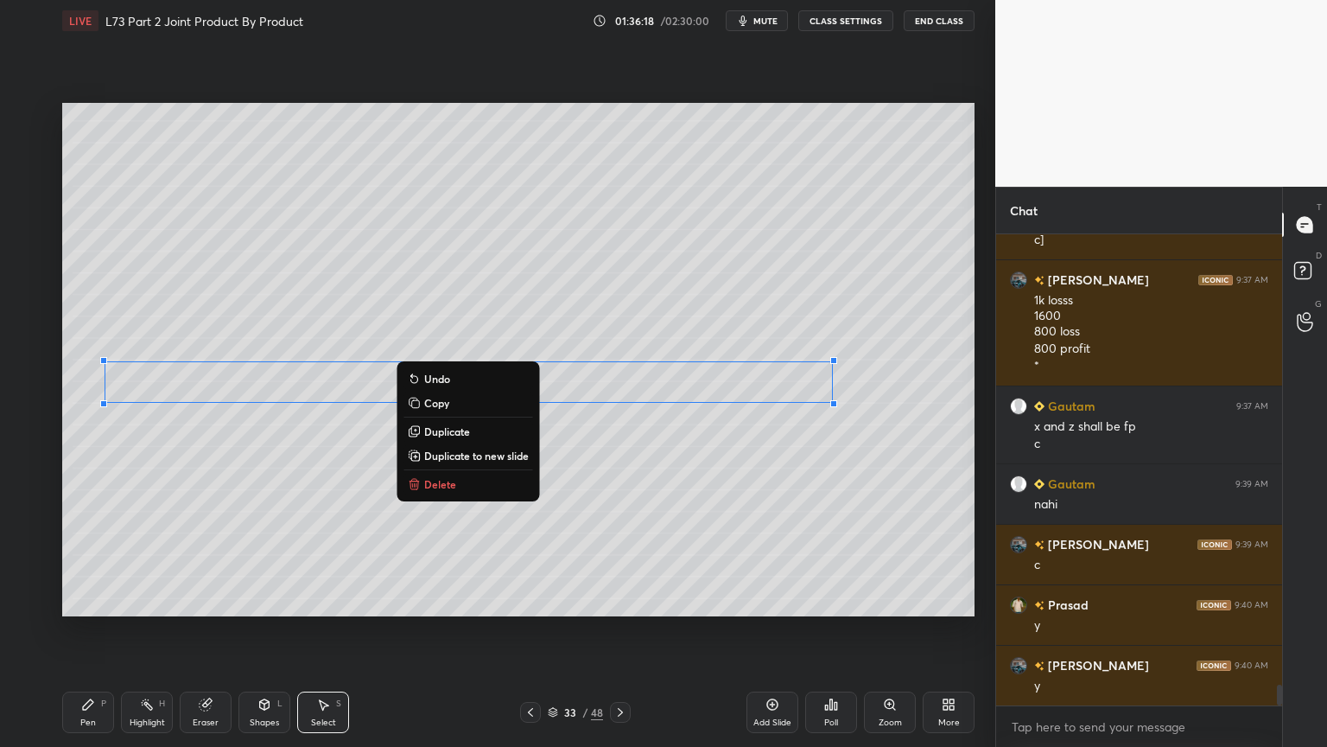
click at [438, 477] on p "Delete" at bounding box center [440, 484] width 32 height 14
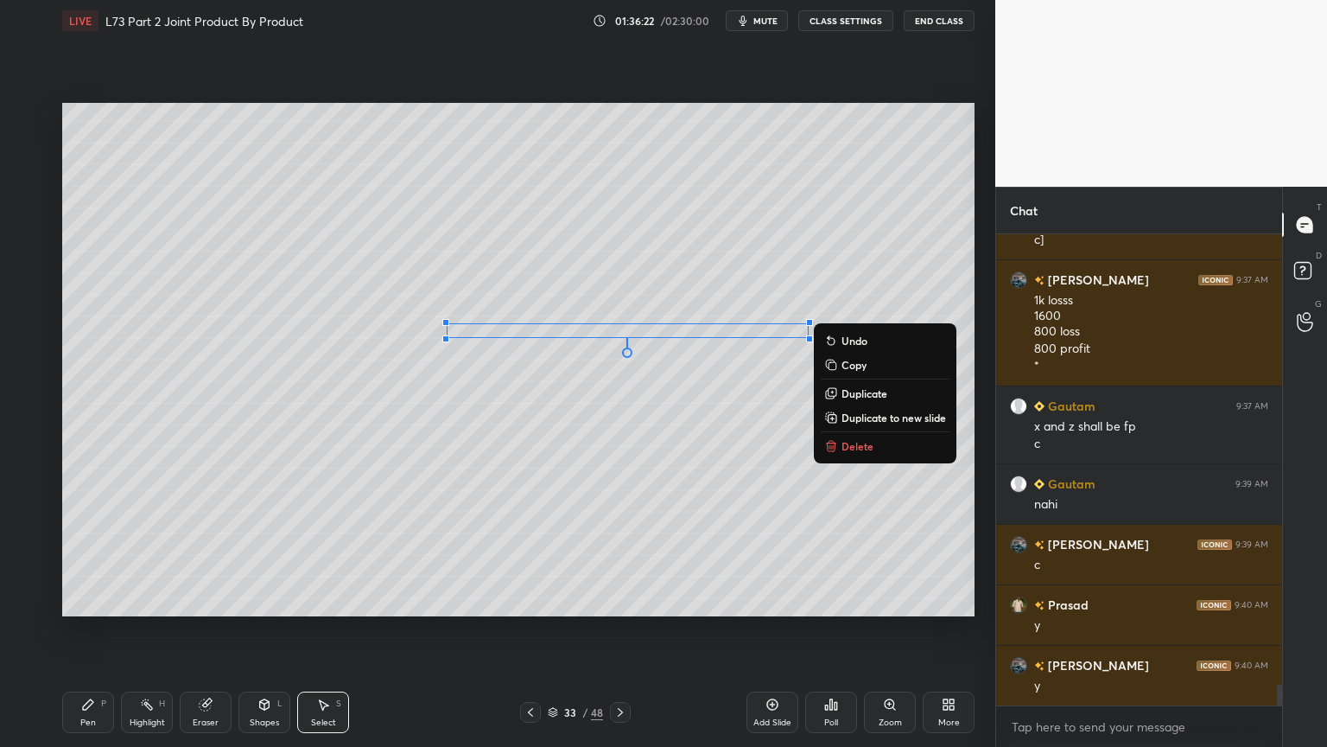
click at [850, 440] on p "Delete" at bounding box center [858, 446] width 32 height 14
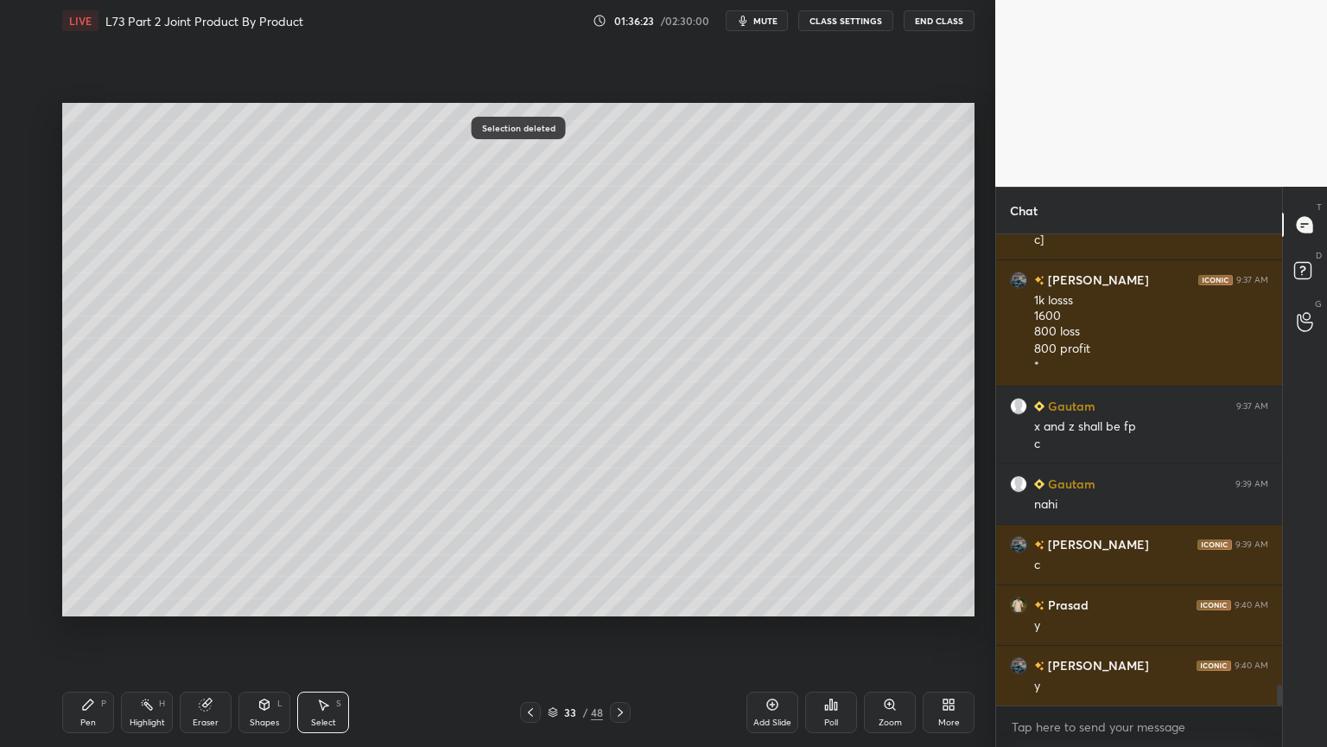
click at [270, 600] on icon at bounding box center [265, 704] width 14 height 14
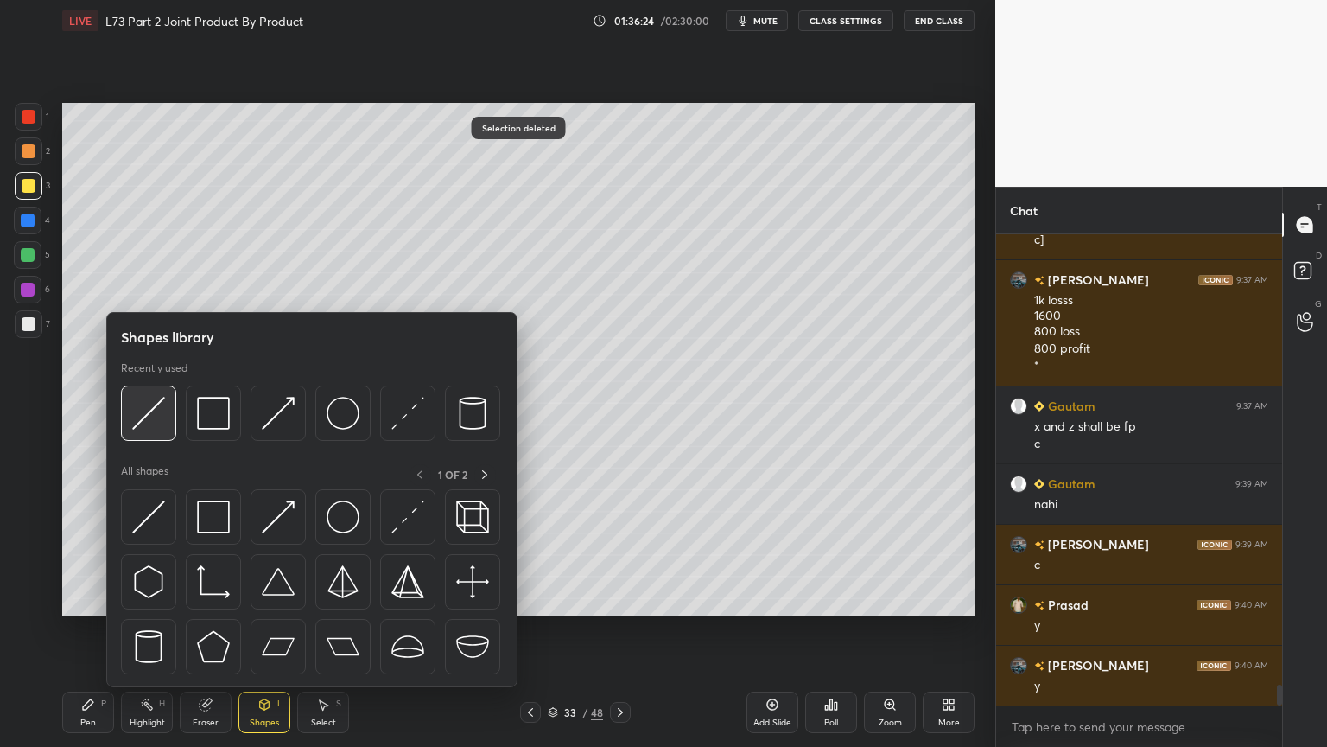
click at [159, 417] on img at bounding box center [148, 413] width 33 height 33
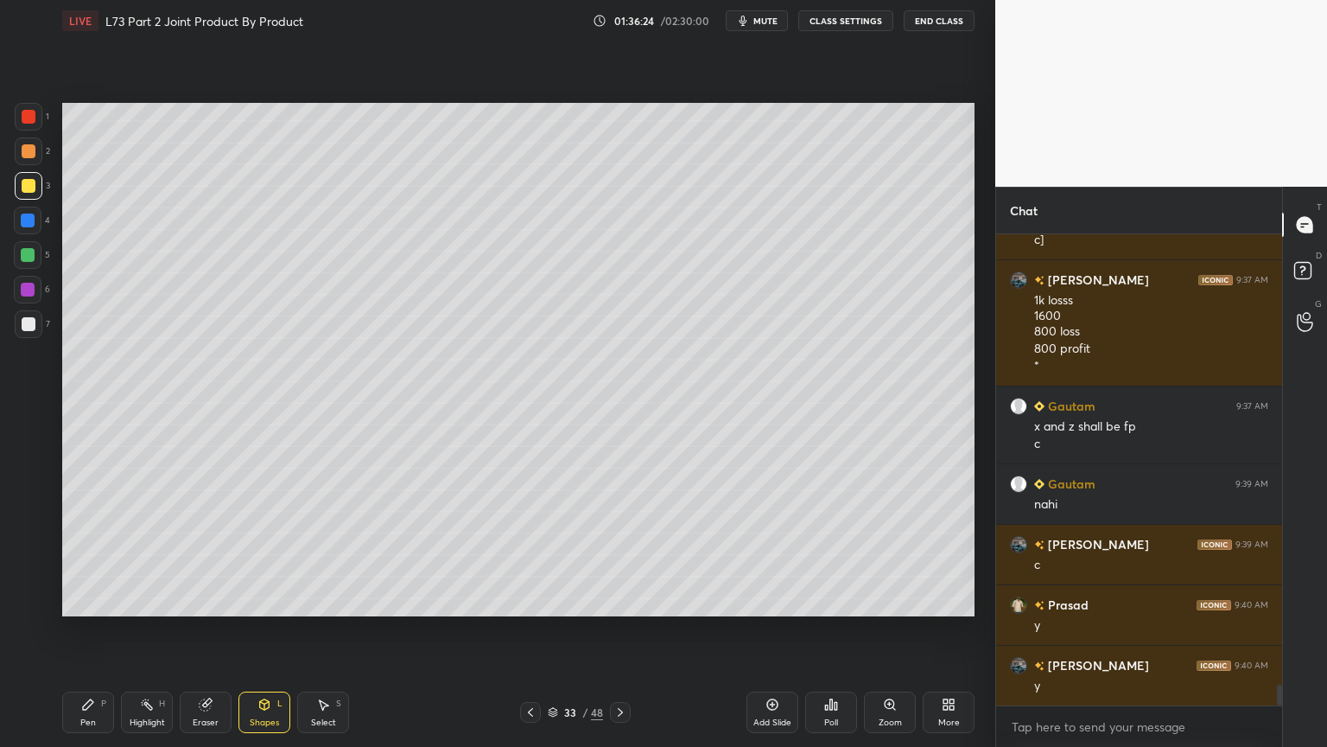
click at [29, 156] on div at bounding box center [29, 151] width 14 height 14
click at [260, 600] on icon at bounding box center [265, 704] width 10 height 10
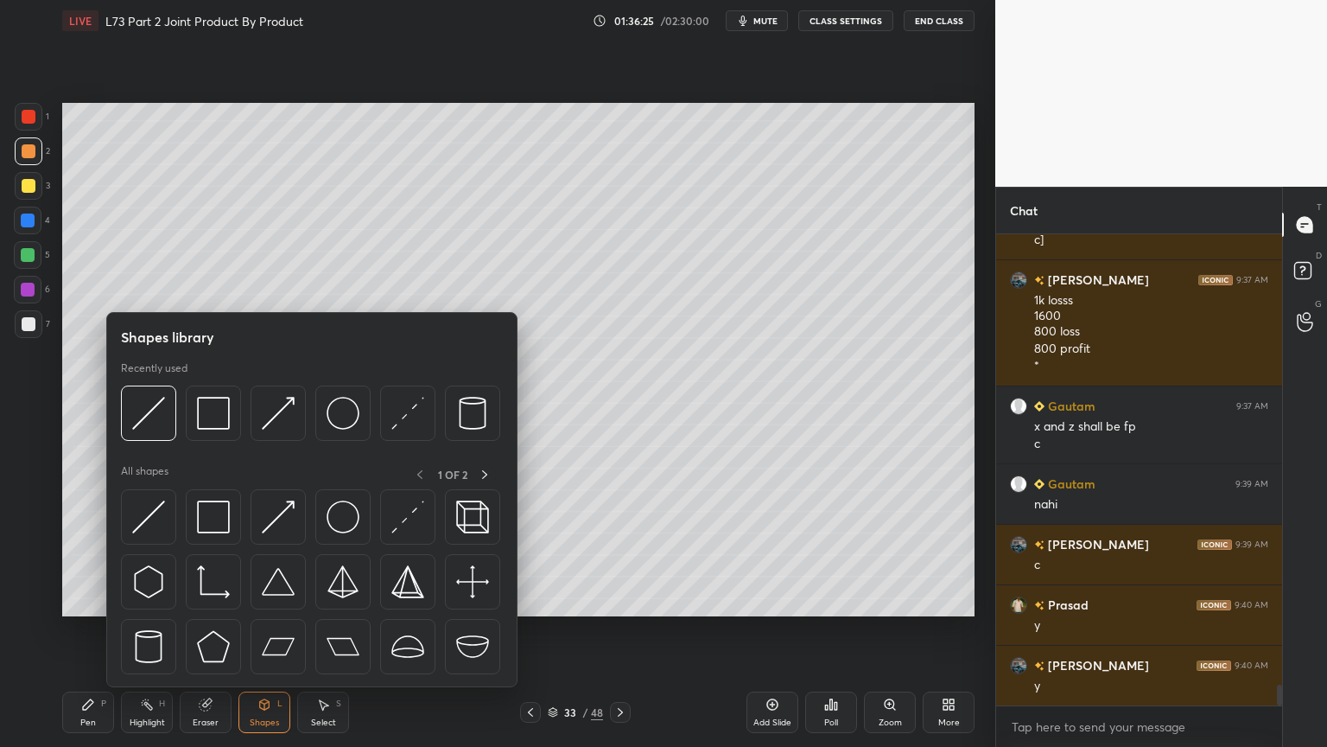
click at [162, 425] on img at bounding box center [148, 413] width 33 height 33
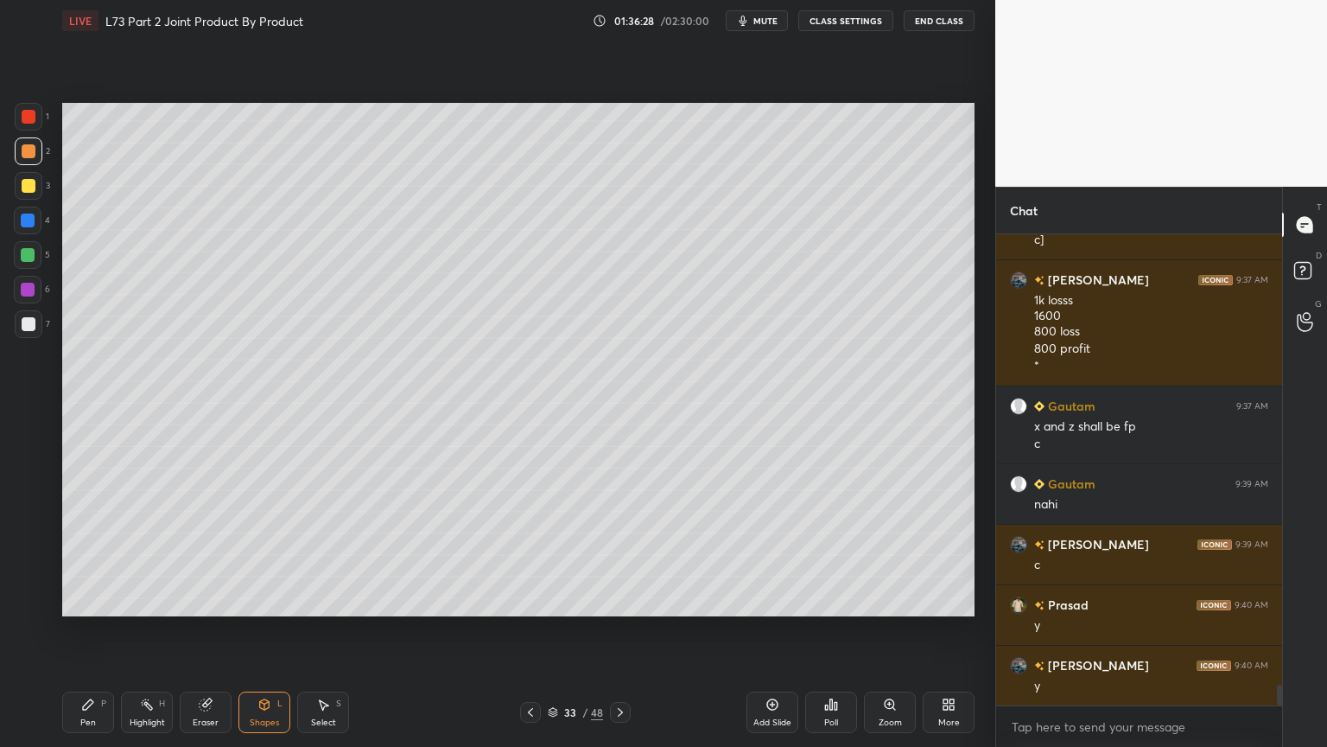
click at [38, 342] on div "7" at bounding box center [32, 327] width 35 height 35
click at [69, 600] on div "Pen P" at bounding box center [88, 711] width 52 height 41
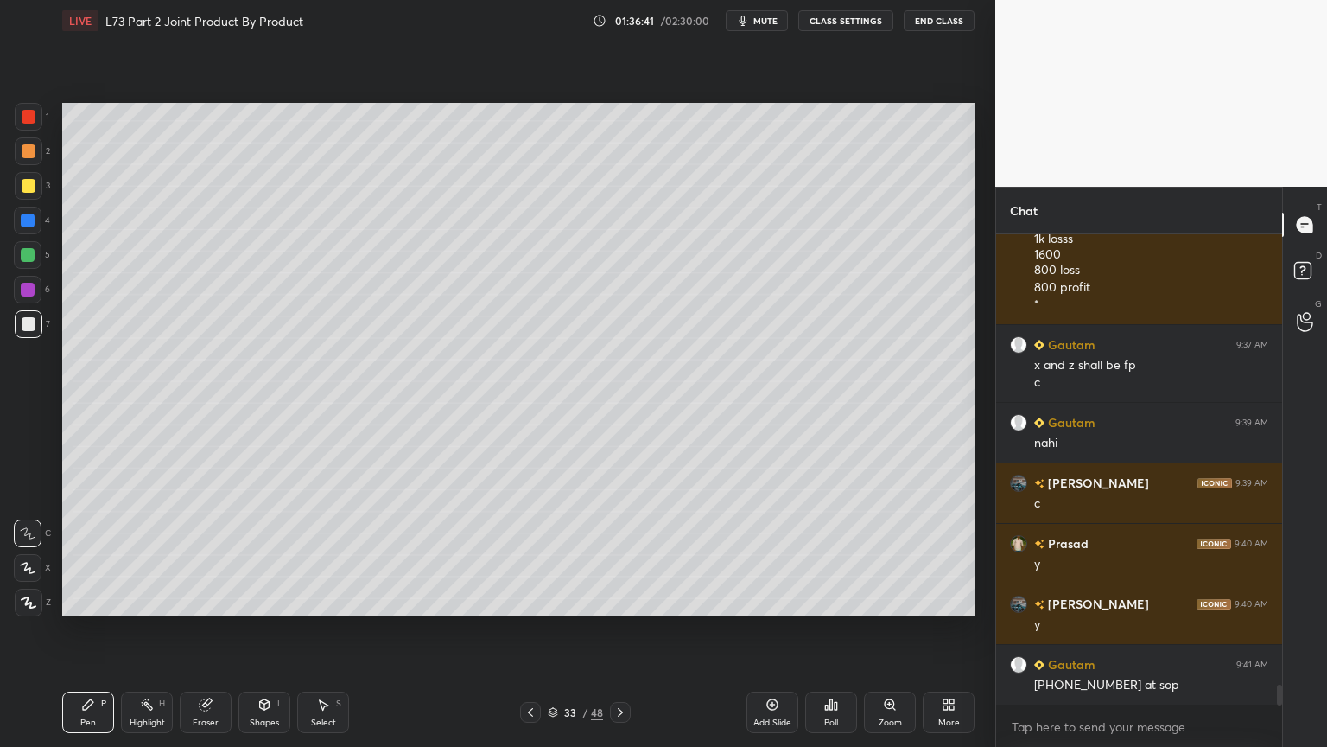
click at [525, 600] on icon at bounding box center [531, 712] width 14 height 14
click at [624, 600] on icon at bounding box center [621, 712] width 14 height 14
click at [33, 131] on div "1" at bounding box center [32, 120] width 35 height 35
click at [254, 600] on div "Shapes L" at bounding box center [265, 711] width 52 height 41
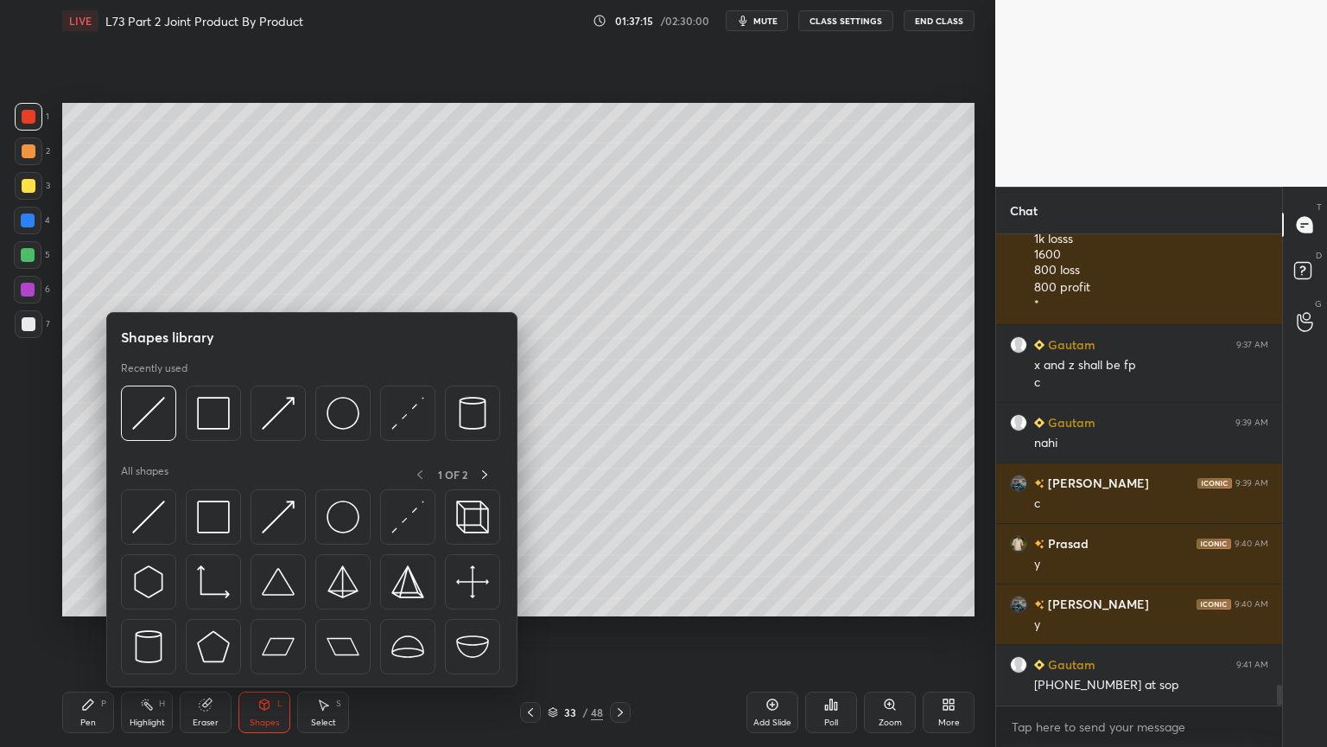
click at [225, 430] on div at bounding box center [213, 412] width 55 height 55
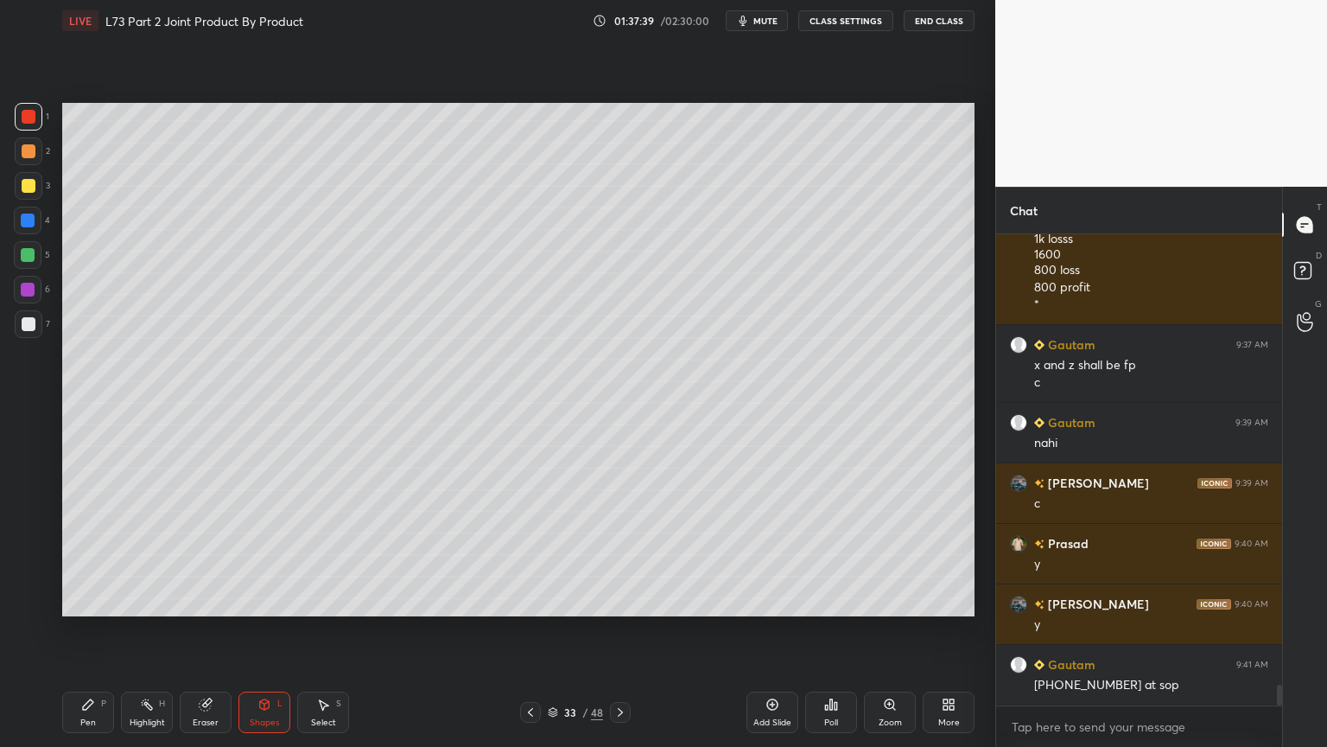
click at [269, 600] on div "Shapes L" at bounding box center [265, 711] width 52 height 41
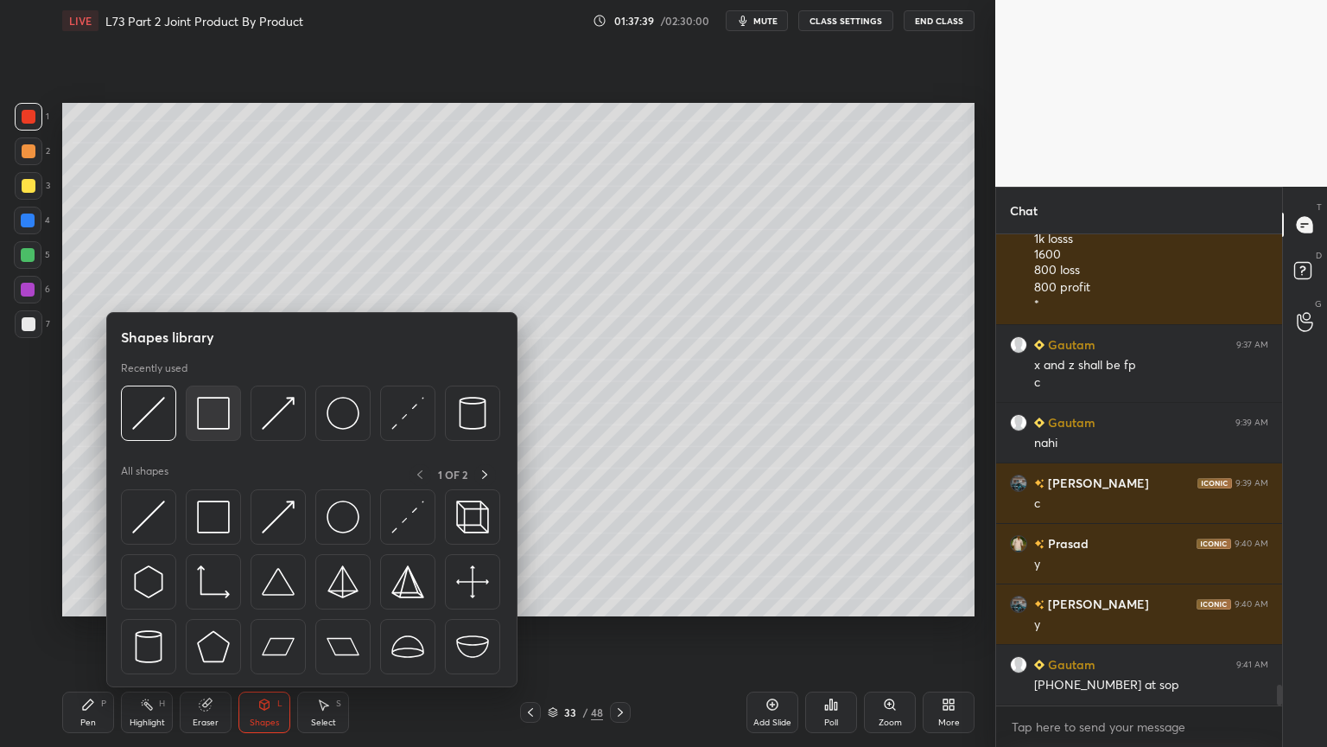
click at [205, 415] on img at bounding box center [213, 413] width 33 height 33
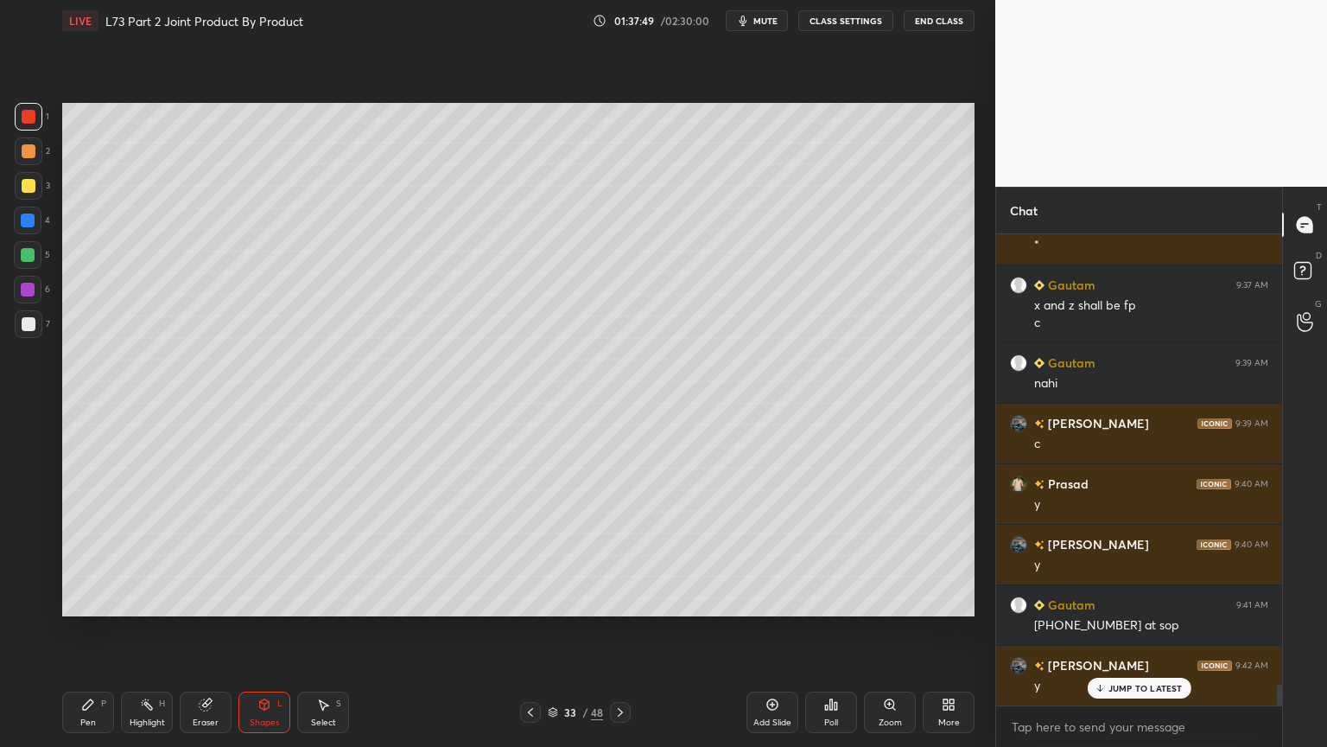
scroll to position [10345, 0]
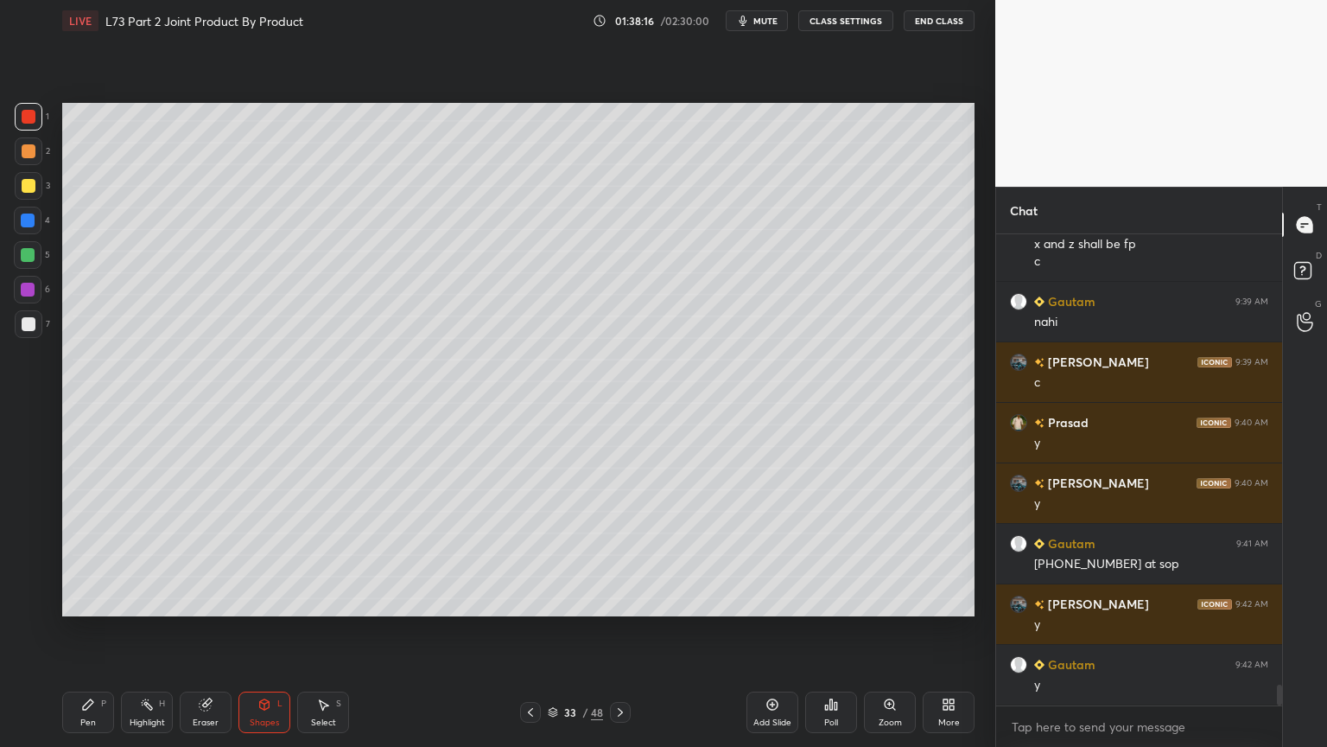
click at [95, 600] on div "Pen P" at bounding box center [88, 711] width 52 height 41
click at [327, 600] on div "Select S" at bounding box center [323, 711] width 52 height 41
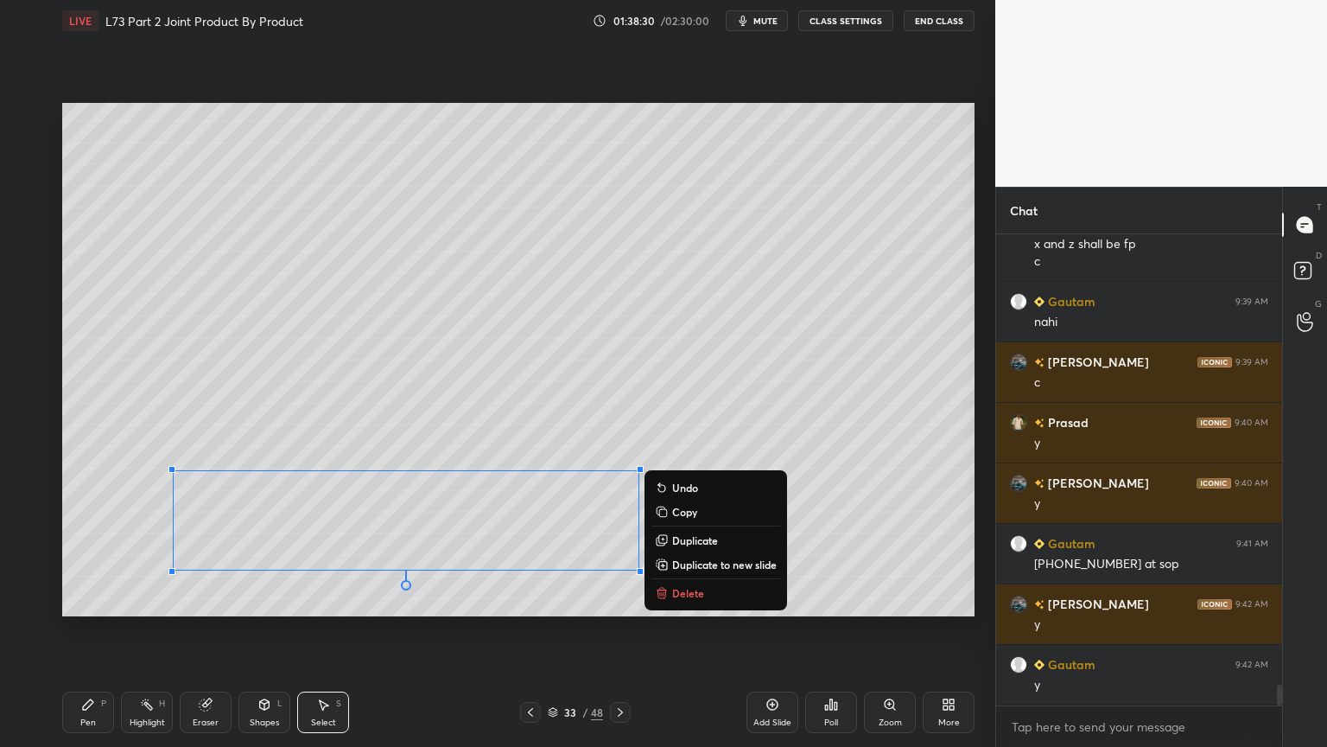
click at [678, 589] on p "Delete" at bounding box center [688, 593] width 32 height 14
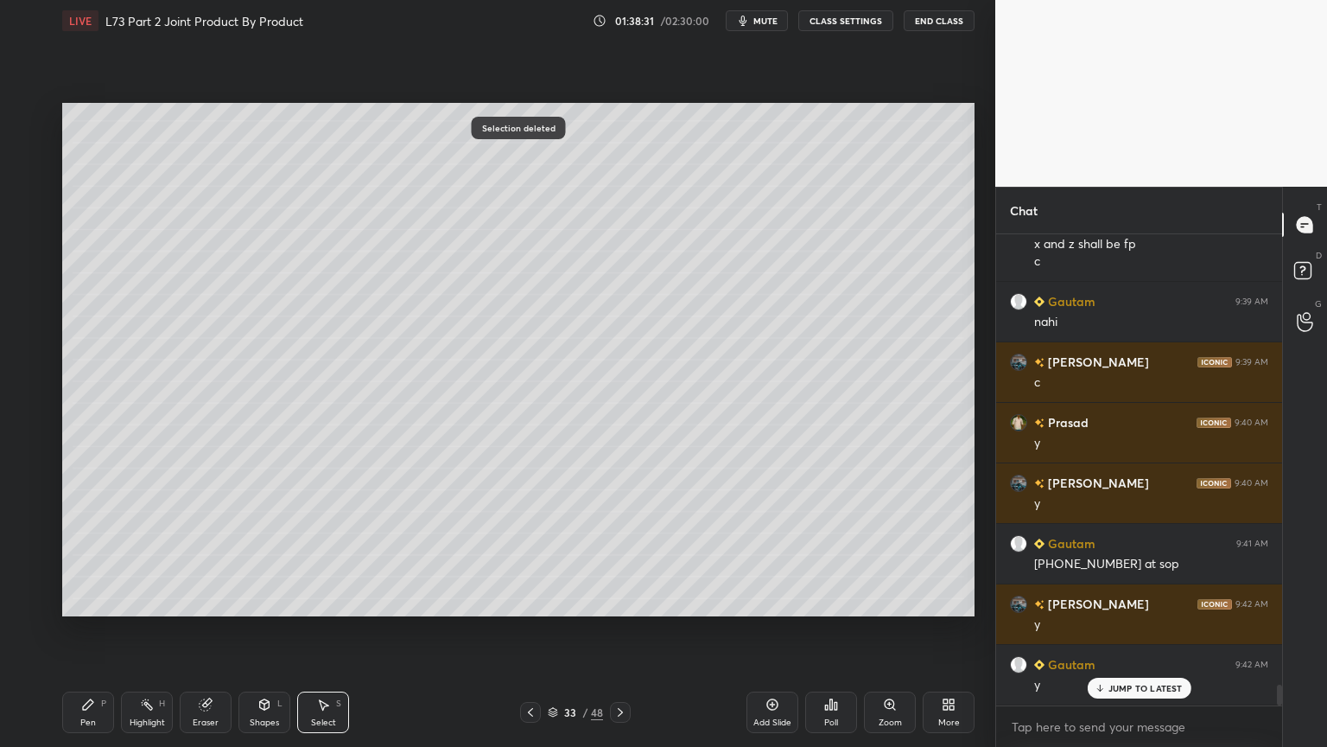
scroll to position [10405, 0]
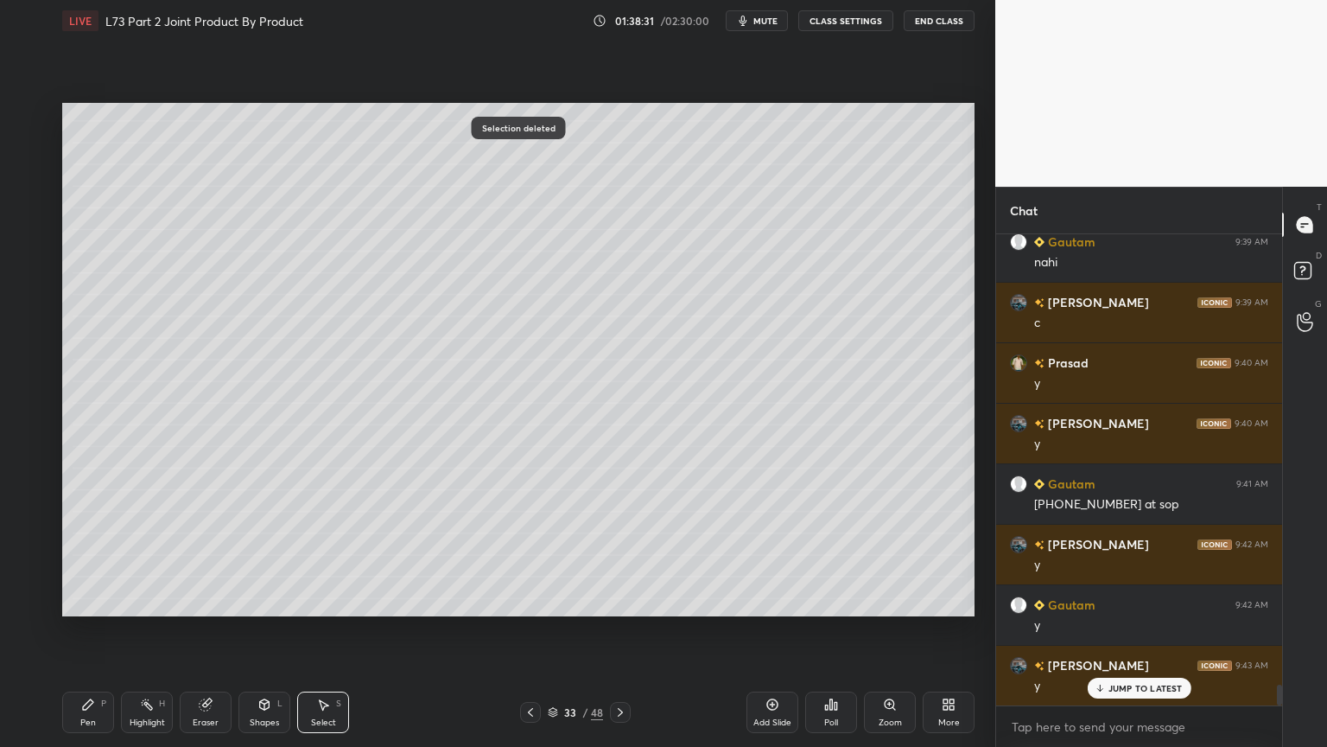
click at [83, 600] on div "Pen" at bounding box center [88, 722] width 16 height 9
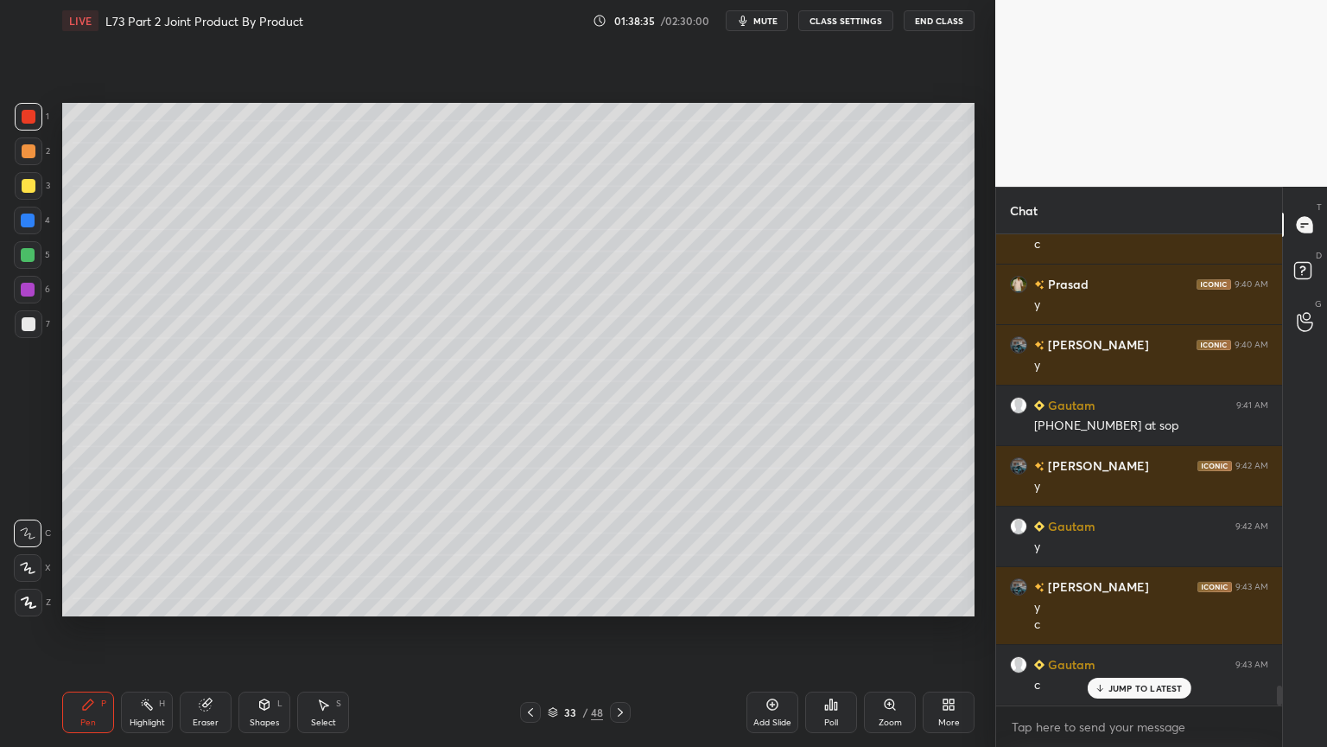
scroll to position [10543, 0]
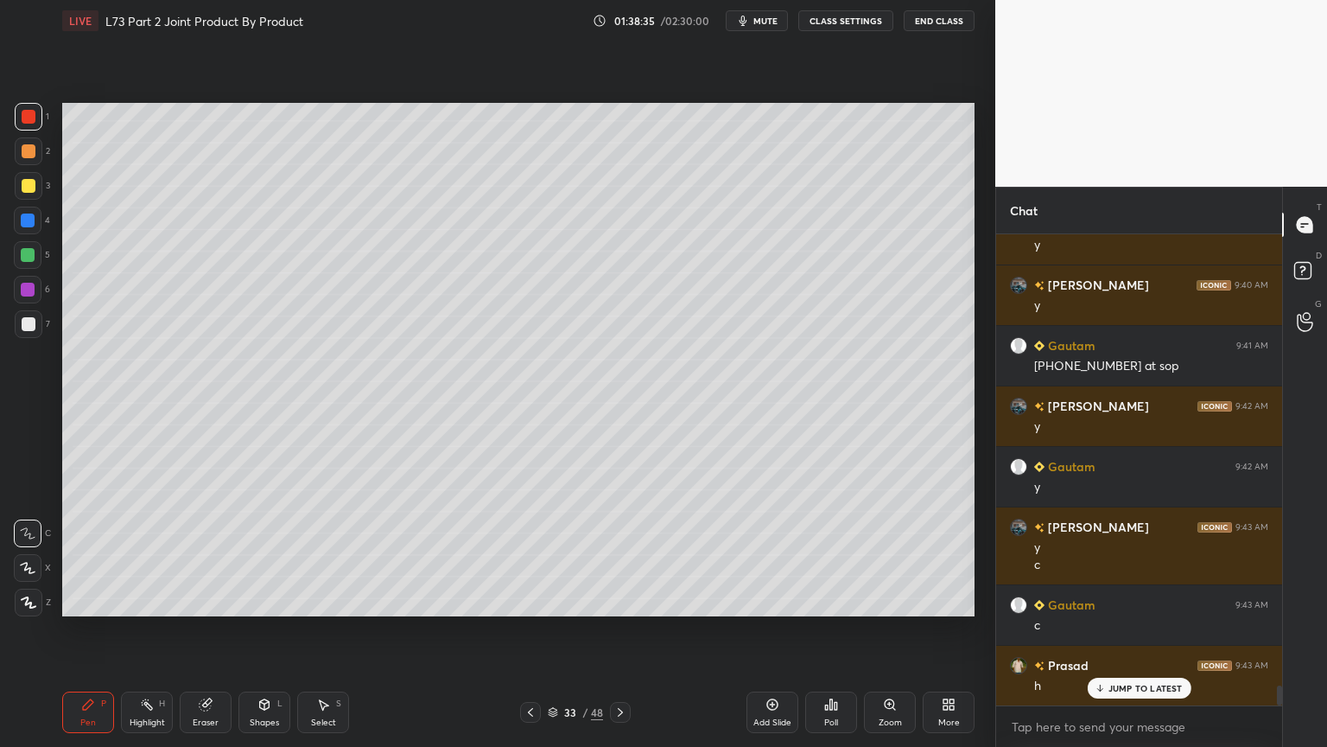
click at [35, 194] on div at bounding box center [29, 186] width 28 height 28
click at [254, 600] on div "Shapes L" at bounding box center [265, 711] width 52 height 41
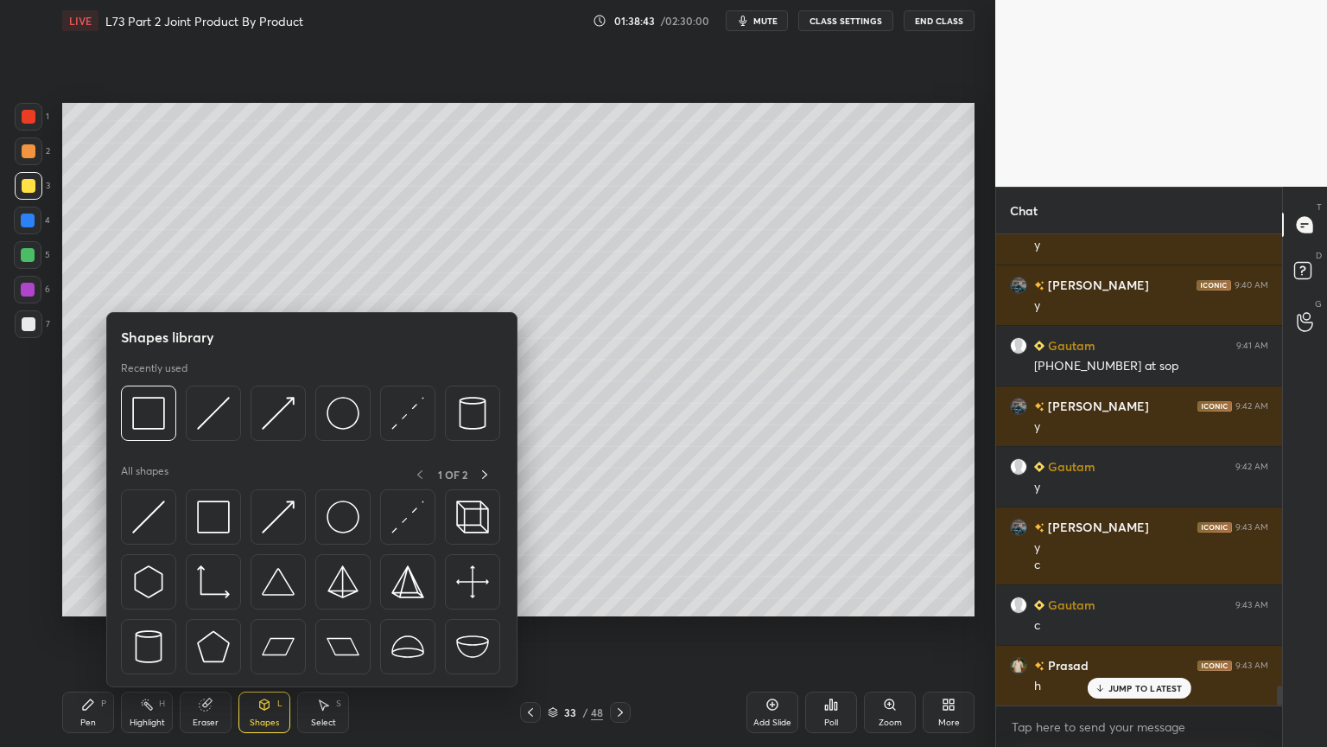
click at [205, 418] on img at bounding box center [213, 413] width 33 height 33
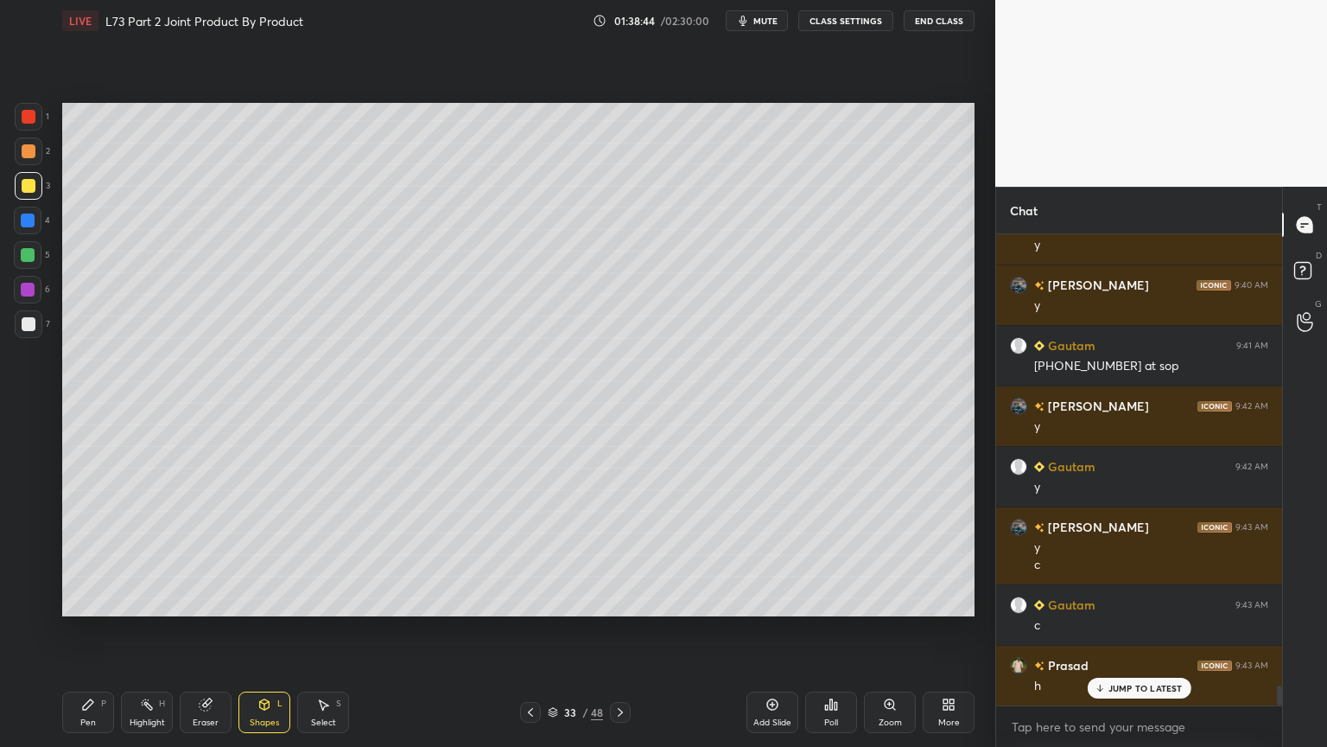
click at [36, 334] on div at bounding box center [29, 324] width 28 height 28
click at [81, 600] on icon at bounding box center [88, 704] width 14 height 14
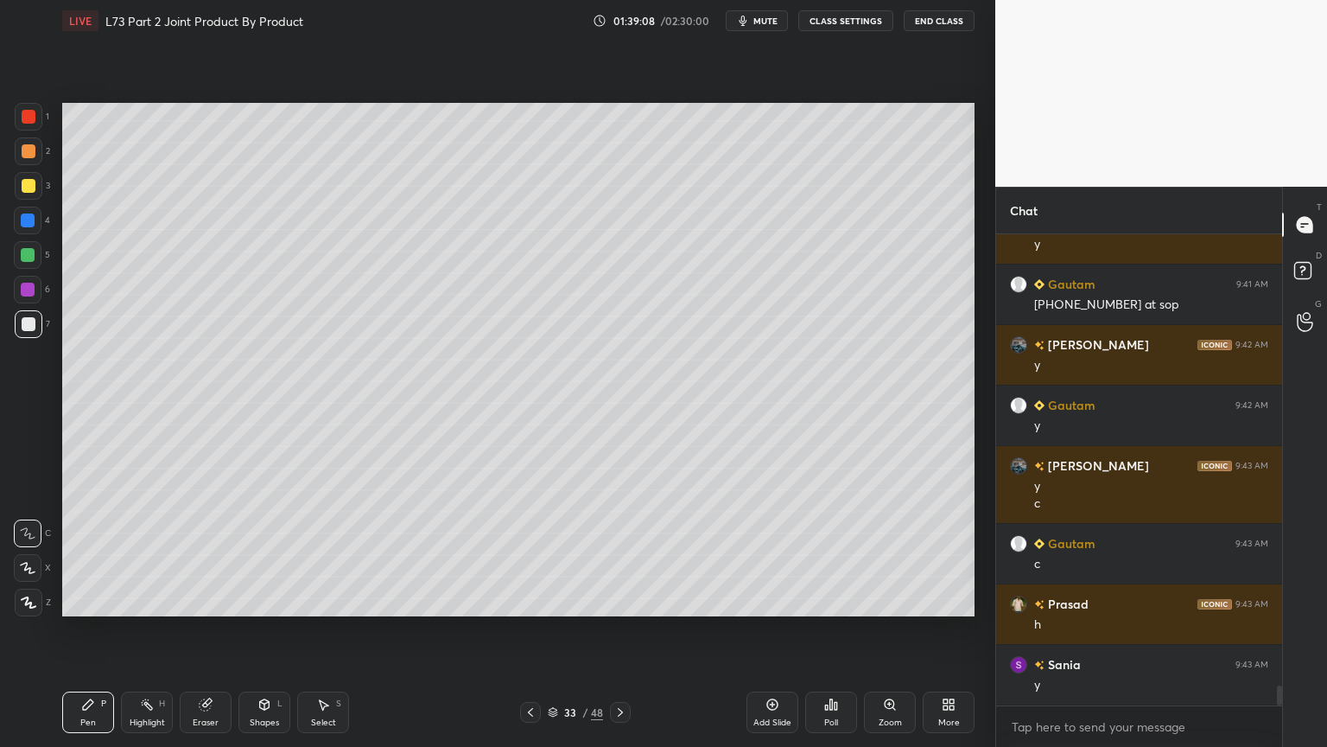
scroll to position [10622, 0]
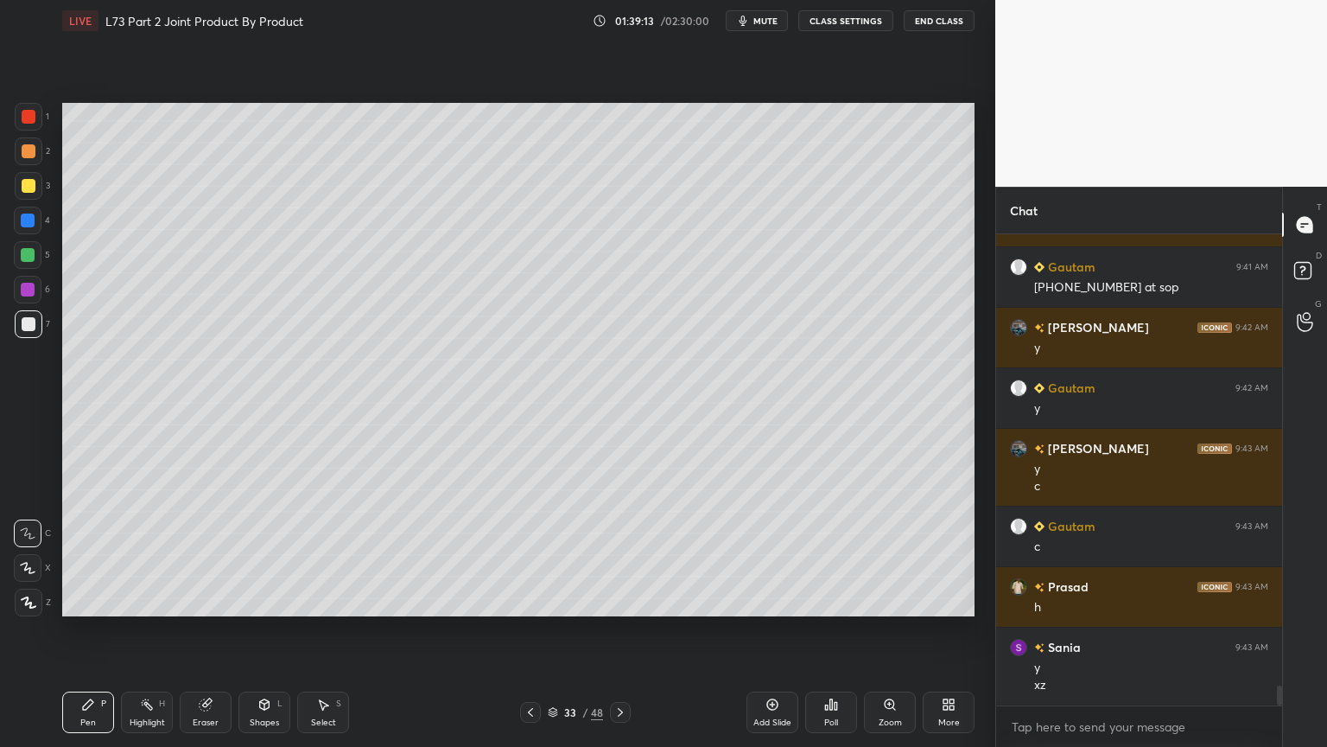
click at [210, 600] on icon at bounding box center [206, 704] width 14 height 14
click at [93, 600] on icon at bounding box center [88, 704] width 14 height 14
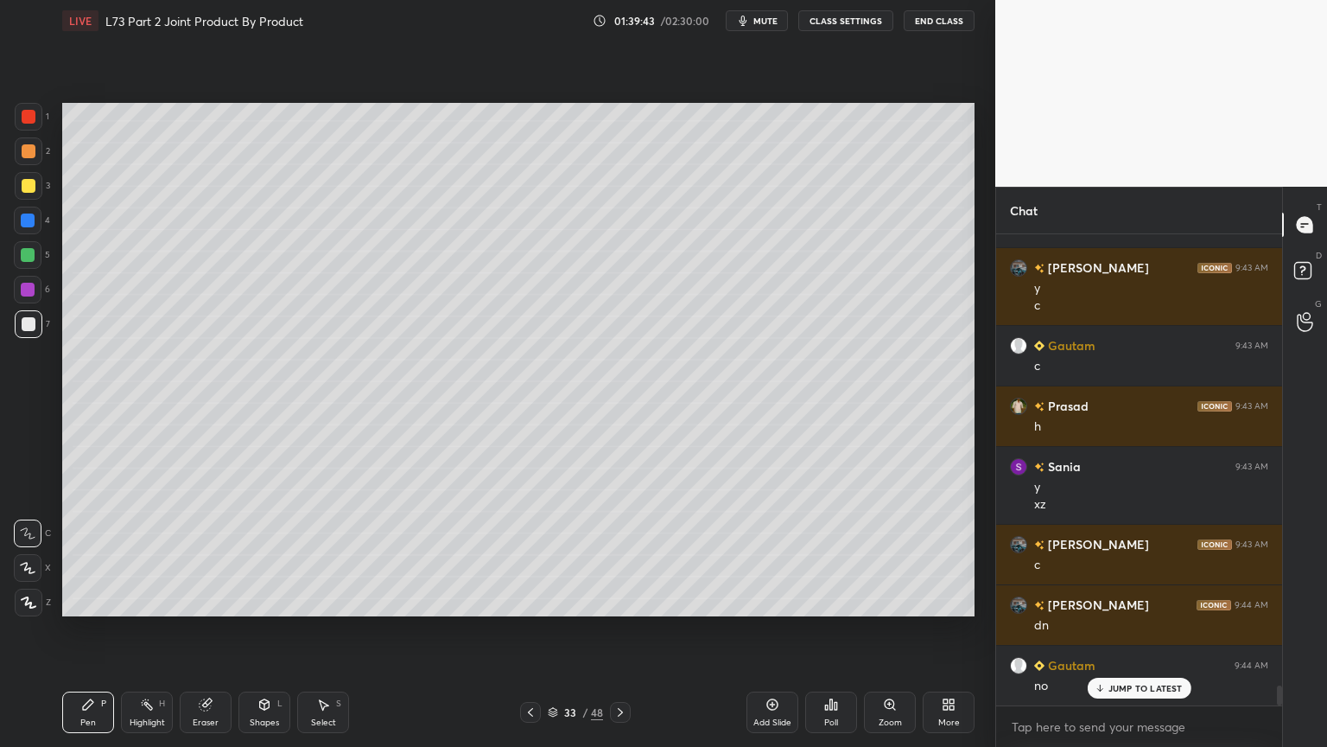
scroll to position [10864, 0]
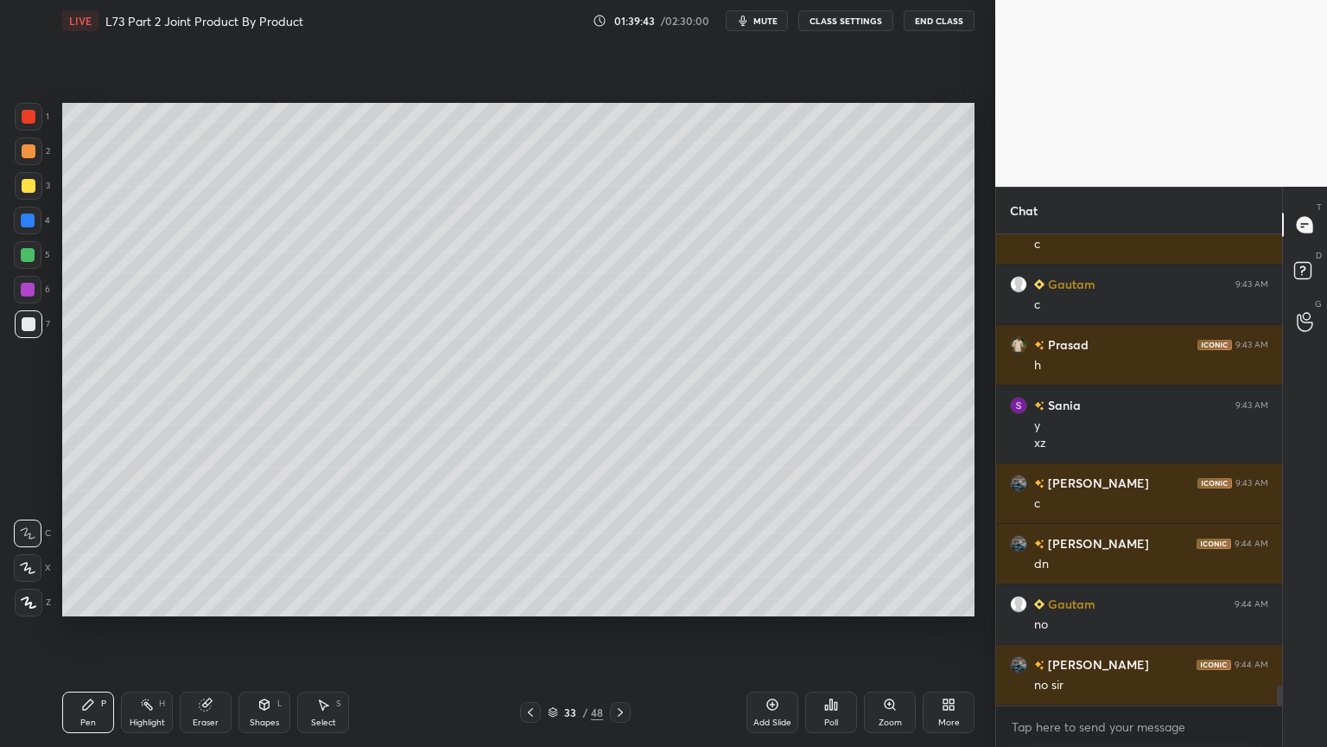
click at [531, 600] on icon at bounding box center [531, 712] width 14 height 14
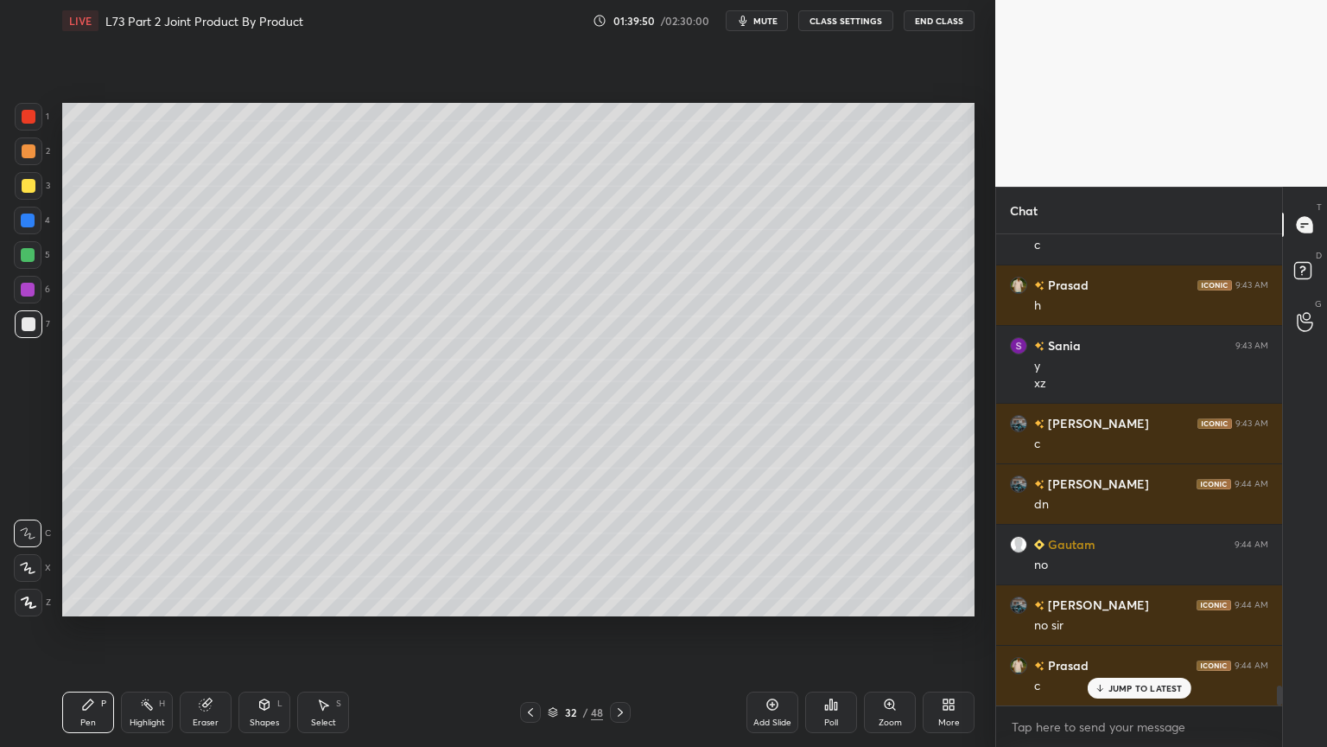
click at [622, 600] on icon at bounding box center [621, 712] width 14 height 14
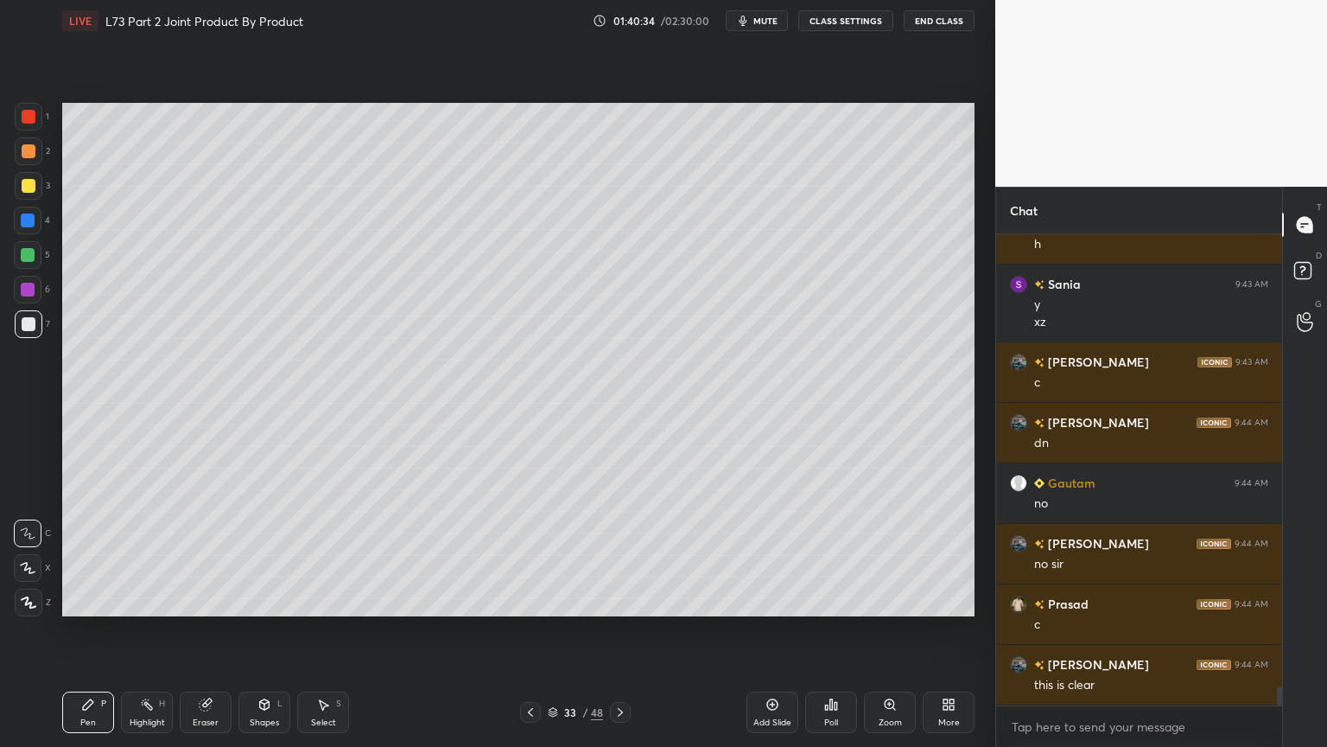
click at [525, 600] on icon at bounding box center [531, 712] width 14 height 14
click at [527, 600] on icon at bounding box center [531, 712] width 14 height 14
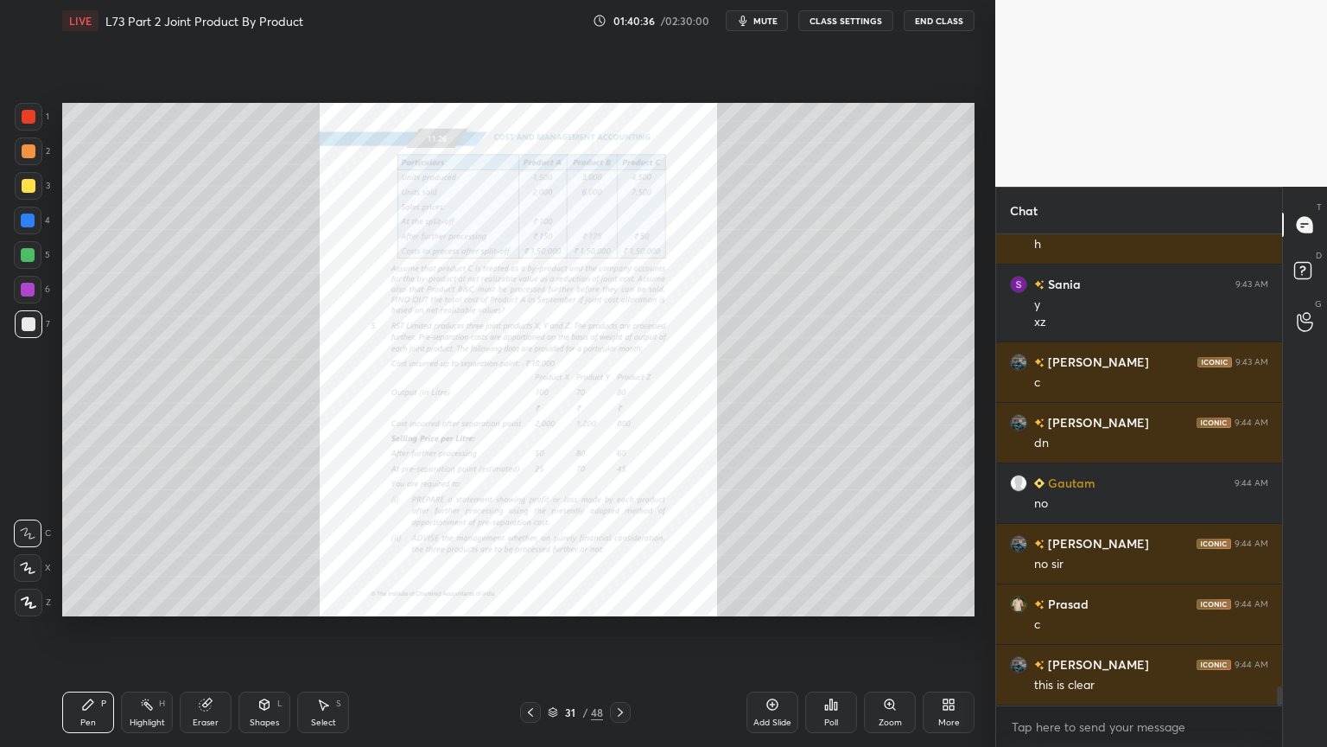
click at [627, 600] on icon at bounding box center [621, 712] width 14 height 14
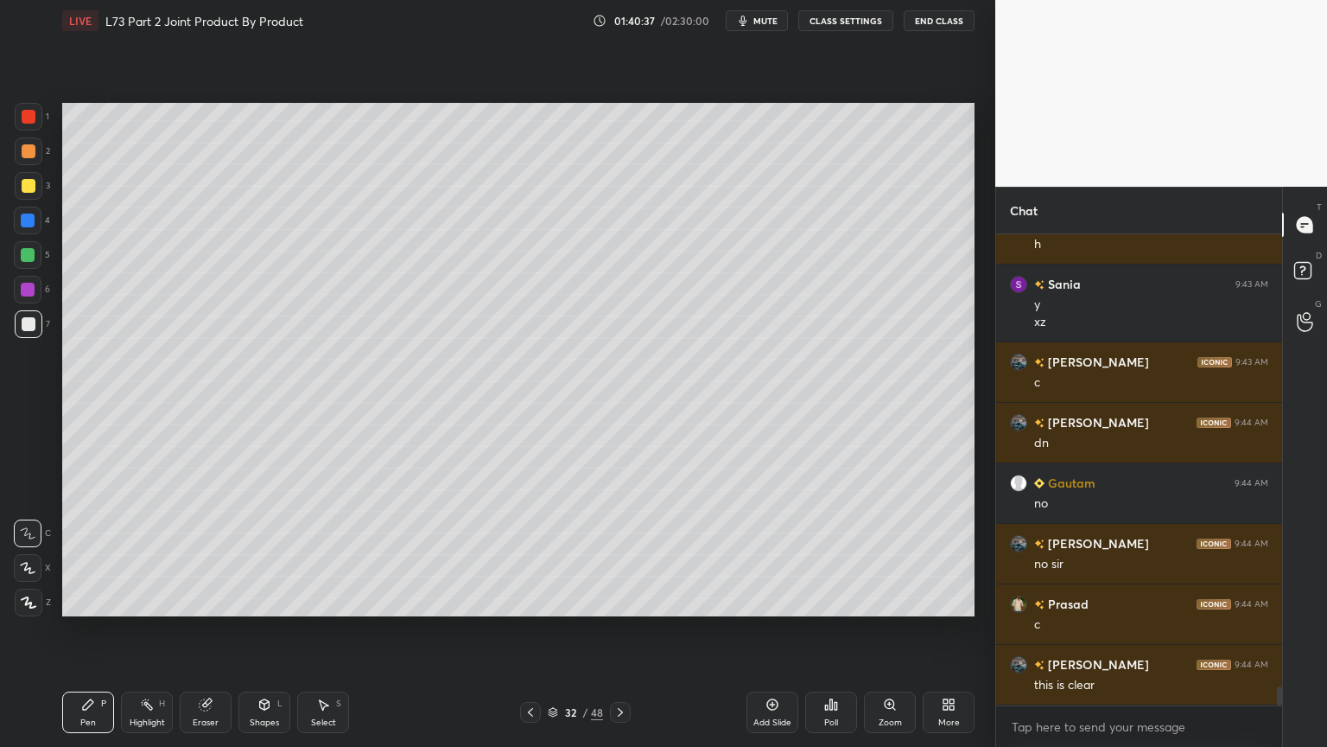
click at [620, 600] on icon at bounding box center [621, 712] width 14 height 14
click at [524, 600] on icon at bounding box center [531, 712] width 14 height 14
click at [529, 600] on icon at bounding box center [531, 712] width 14 height 14
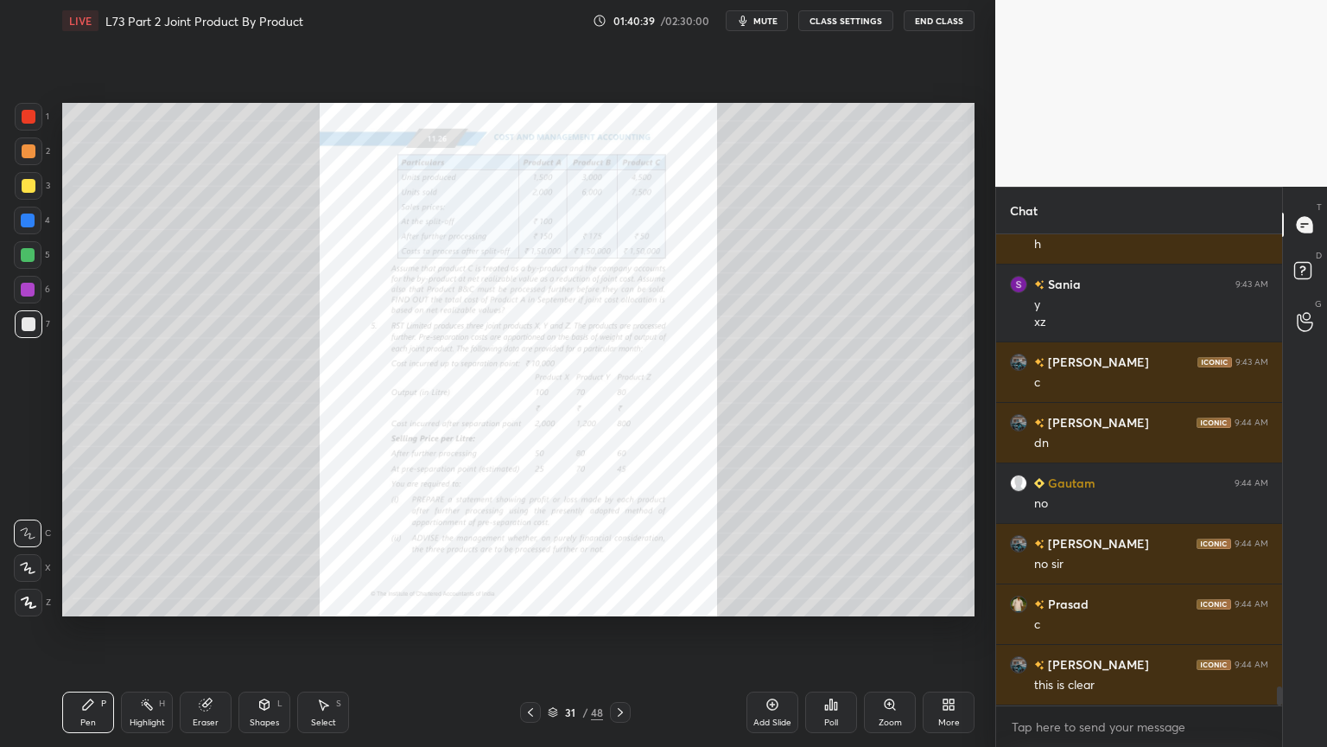
click at [532, 600] on icon at bounding box center [530, 712] width 5 height 9
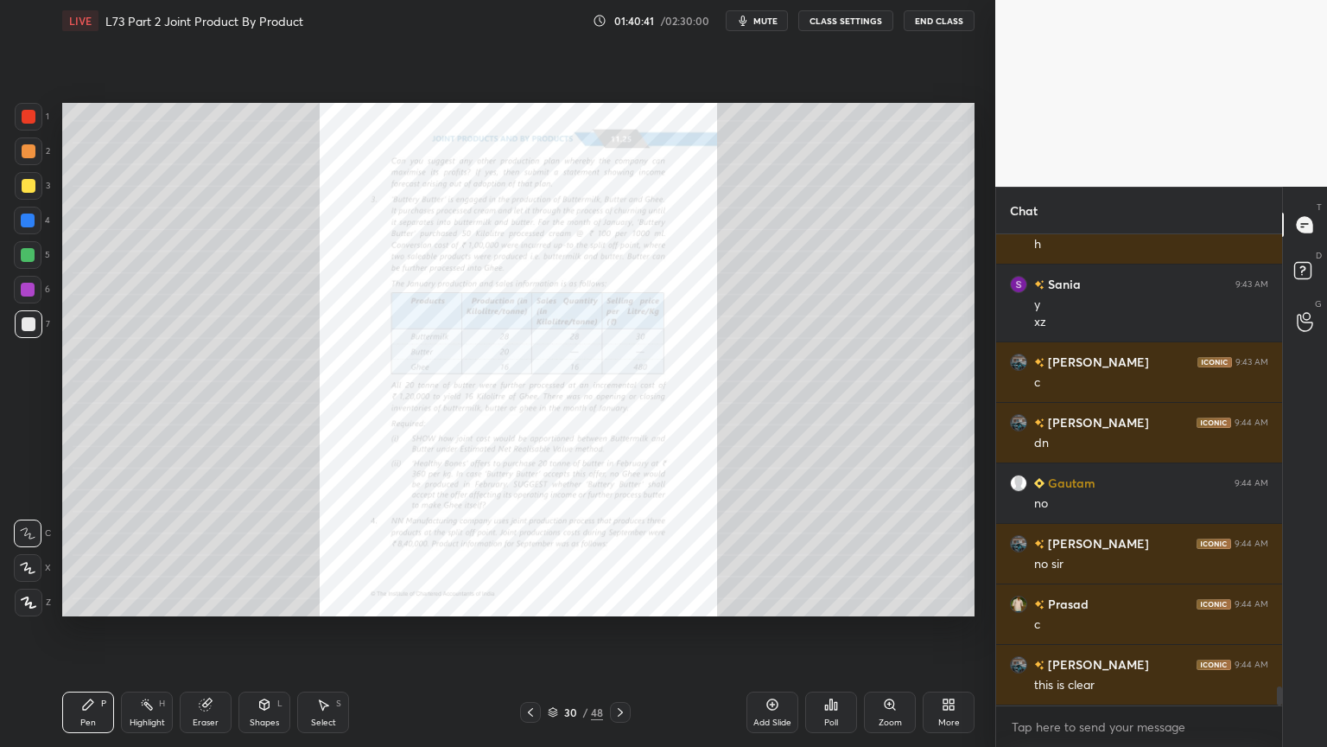
click at [614, 600] on icon at bounding box center [621, 712] width 14 height 14
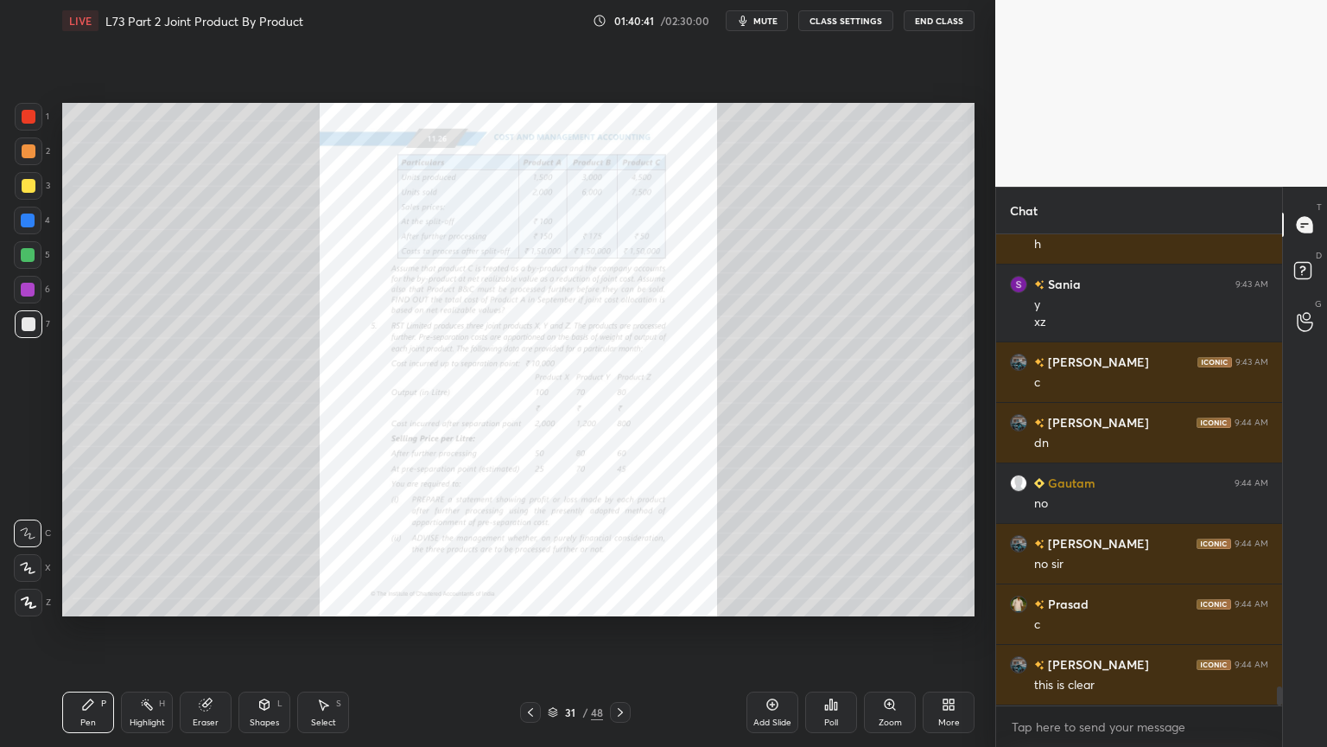
click at [519, 600] on div "31 / 48" at bounding box center [575, 712] width 342 height 21
click at [536, 600] on icon at bounding box center [531, 712] width 14 height 14
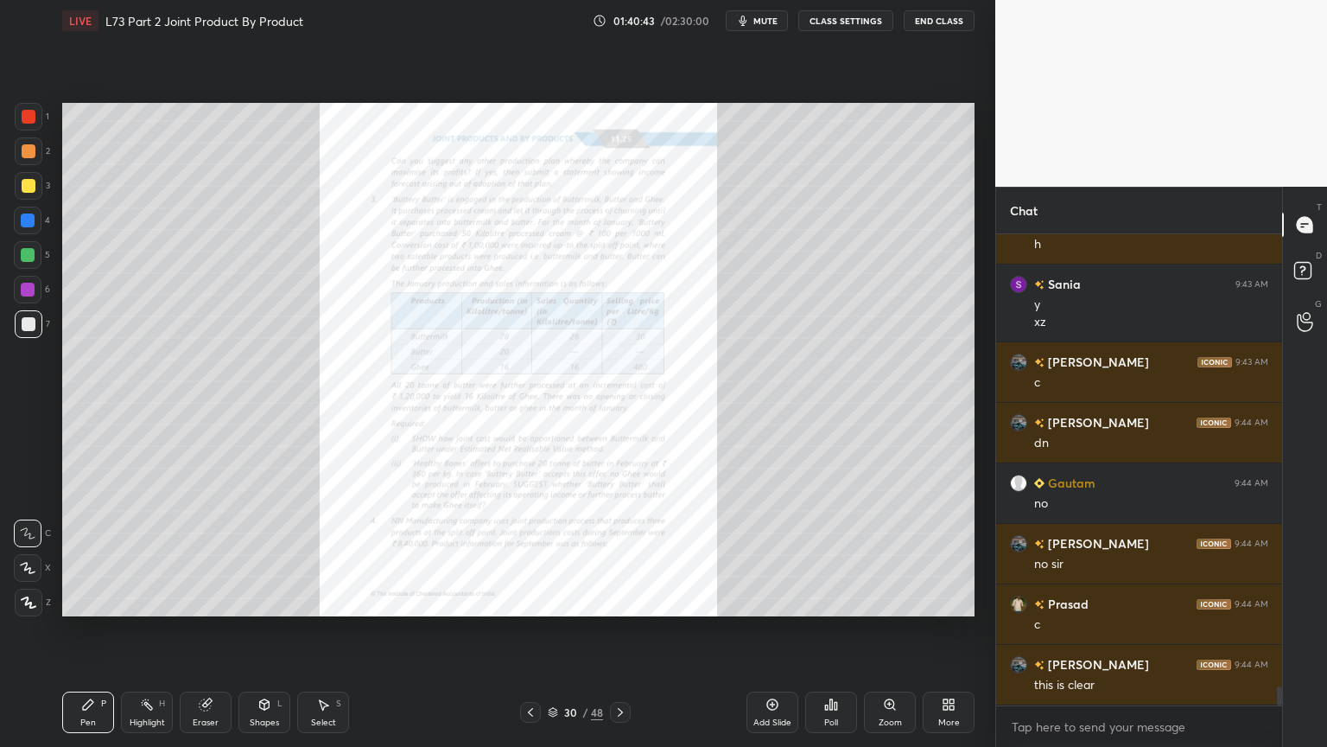
click at [532, 600] on icon at bounding box center [530, 712] width 5 height 9
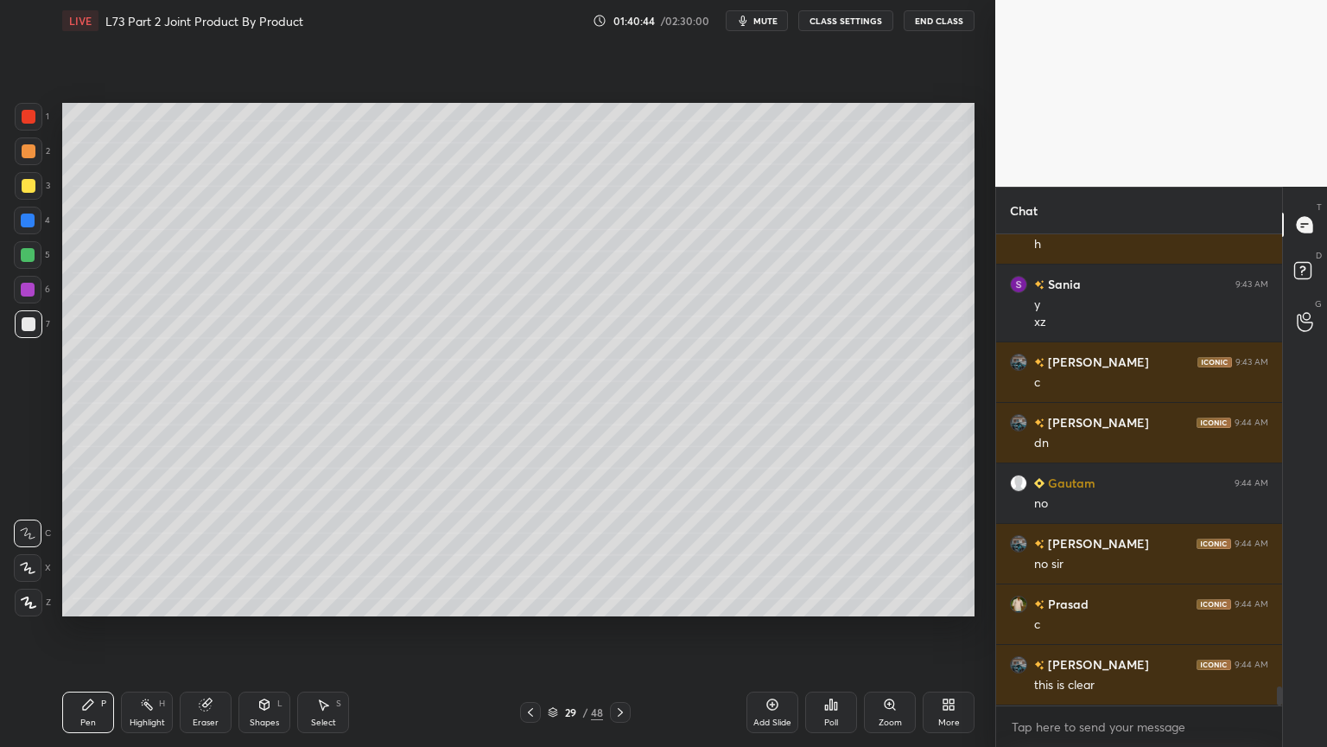
click at [522, 600] on div at bounding box center [530, 712] width 21 height 21
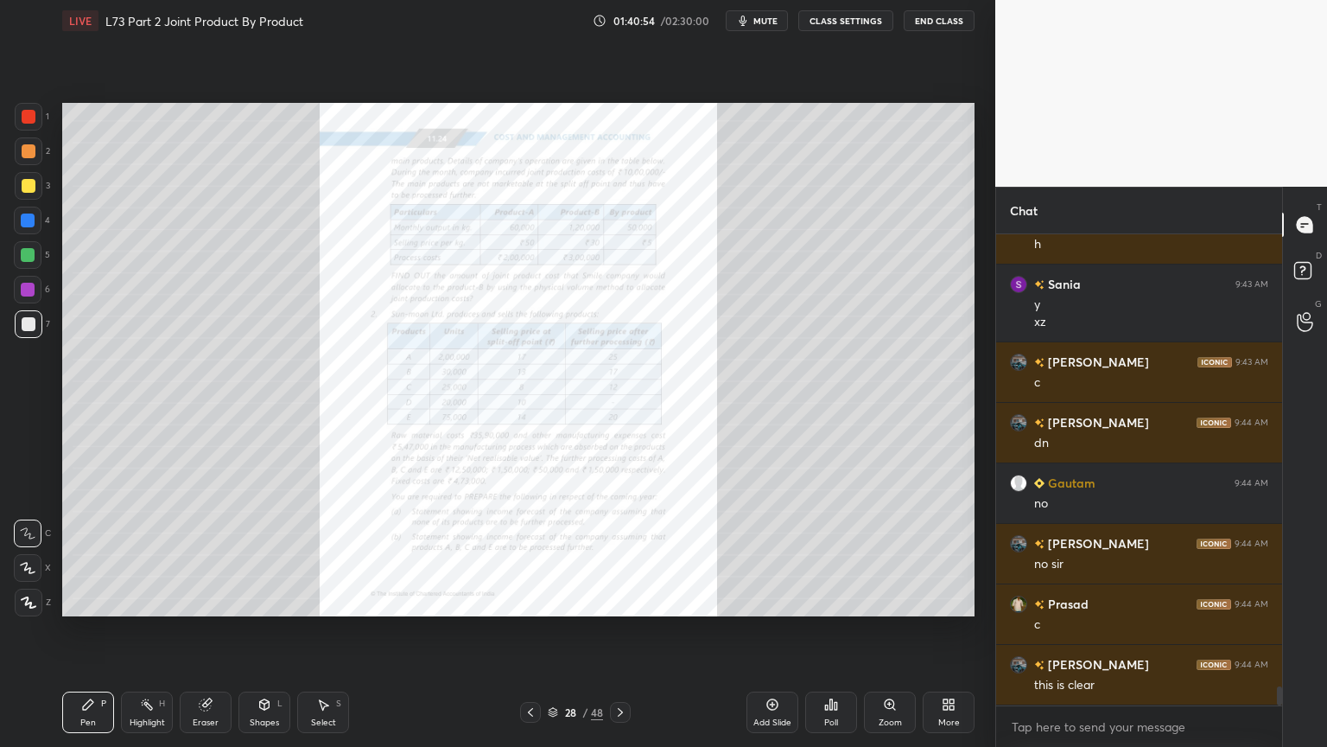
click at [554, 600] on icon at bounding box center [553, 712] width 10 height 10
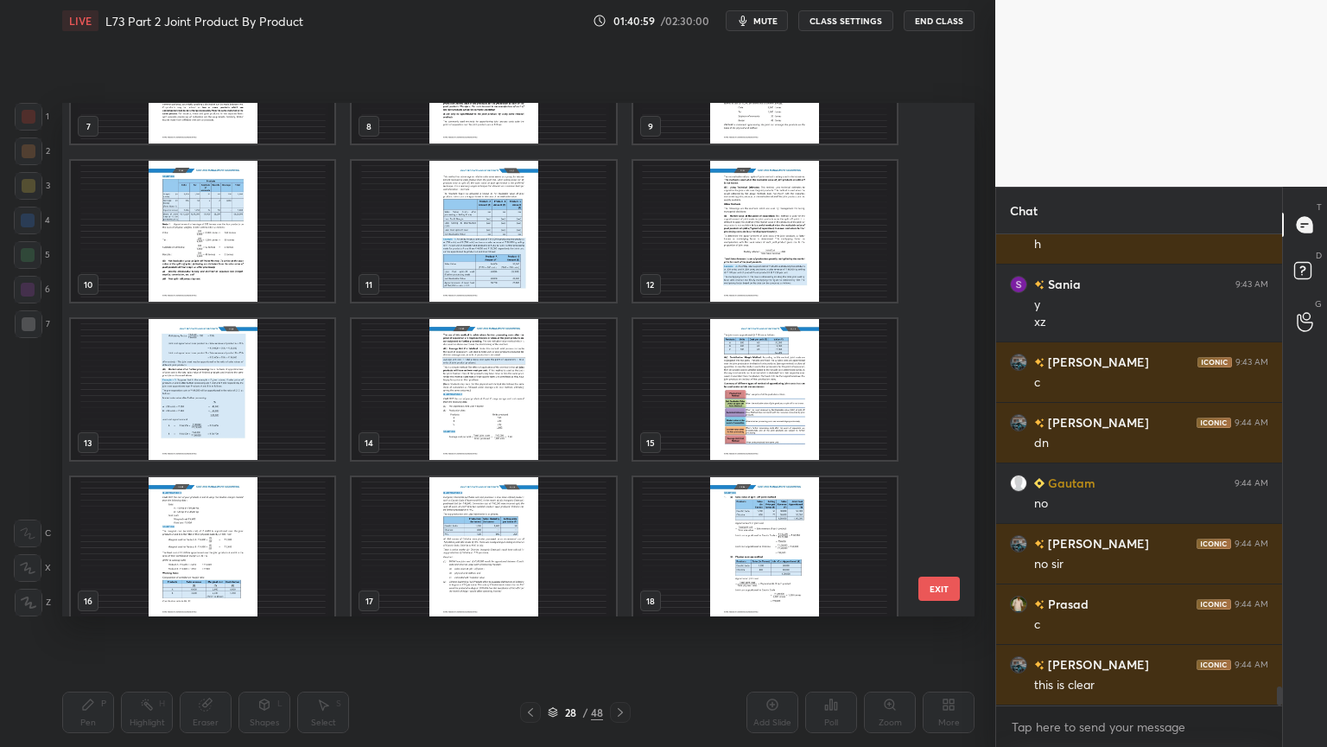
scroll to position [437, 0]
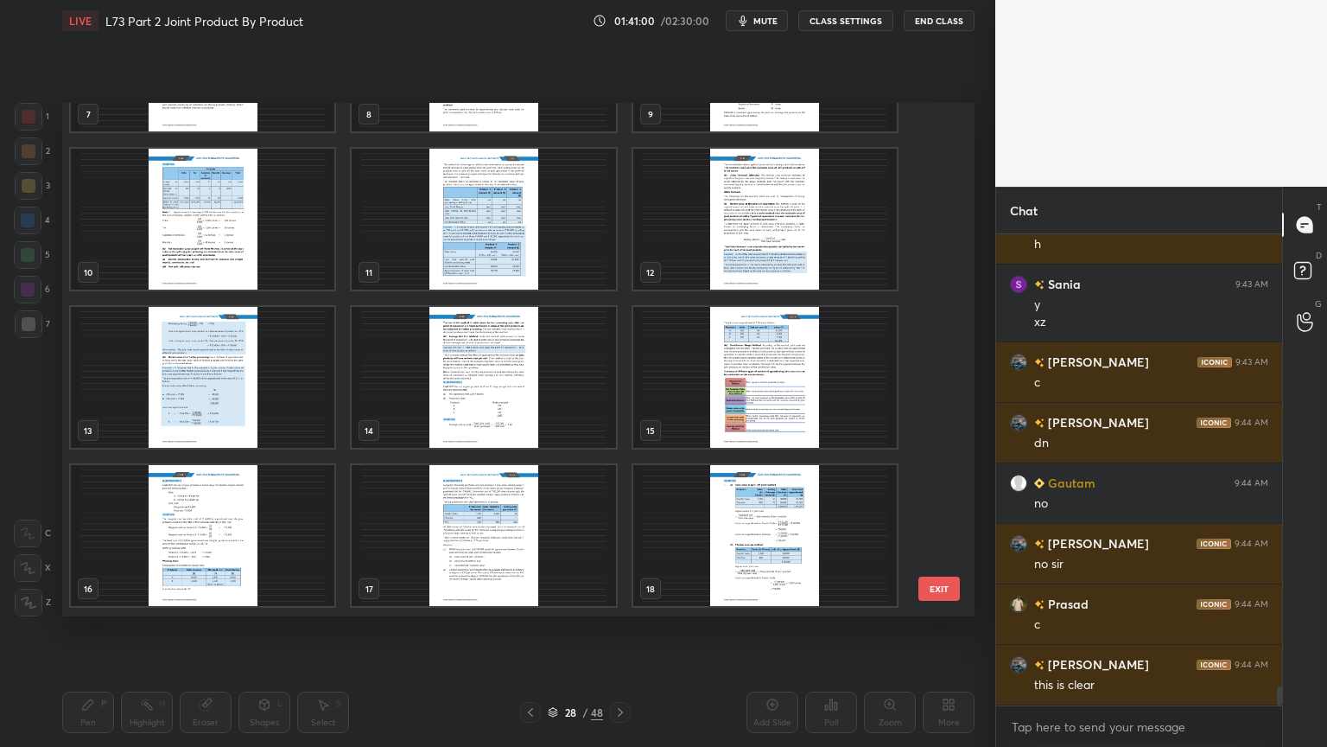
click at [722, 537] on img "grid" at bounding box center [765, 535] width 264 height 141
click at [449, 435] on img "grid" at bounding box center [484, 377] width 264 height 141
click at [450, 436] on img "grid" at bounding box center [484, 377] width 264 height 141
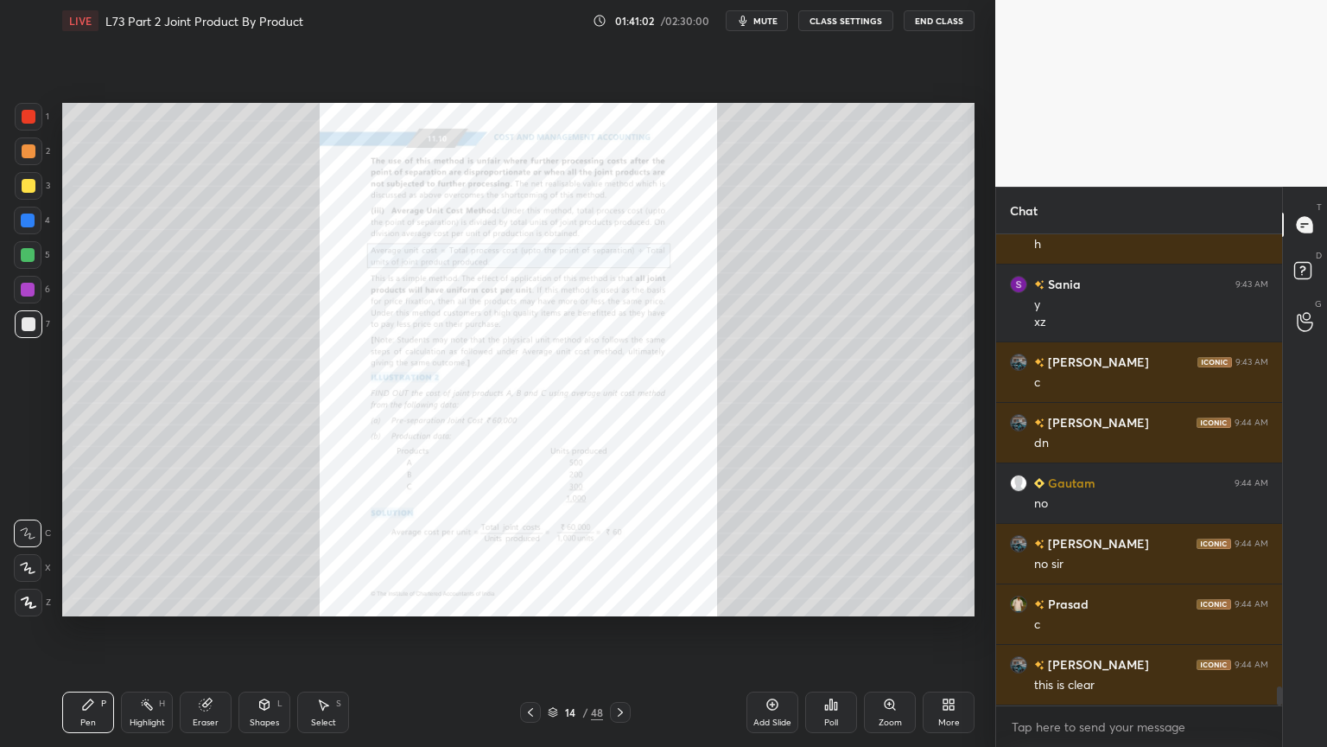
click at [626, 600] on div at bounding box center [620, 712] width 21 height 21
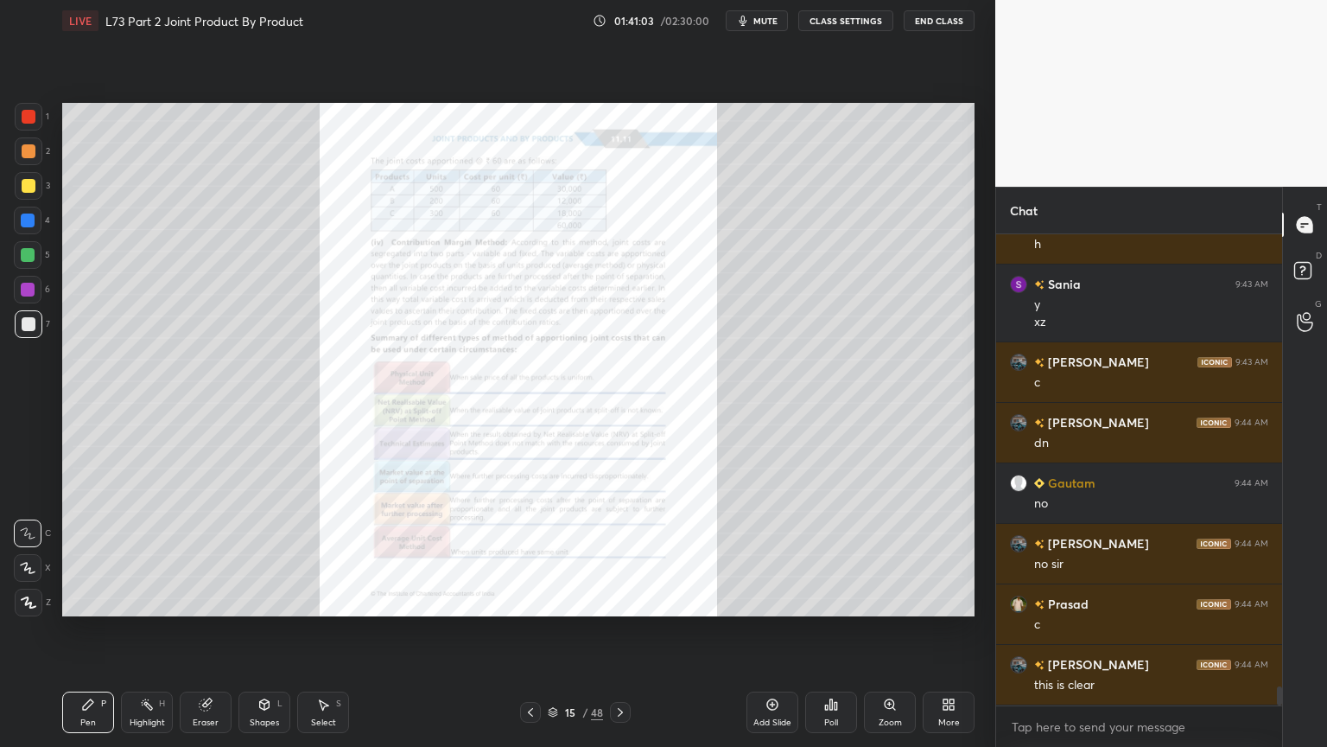
click at [539, 600] on div at bounding box center [530, 712] width 21 height 21
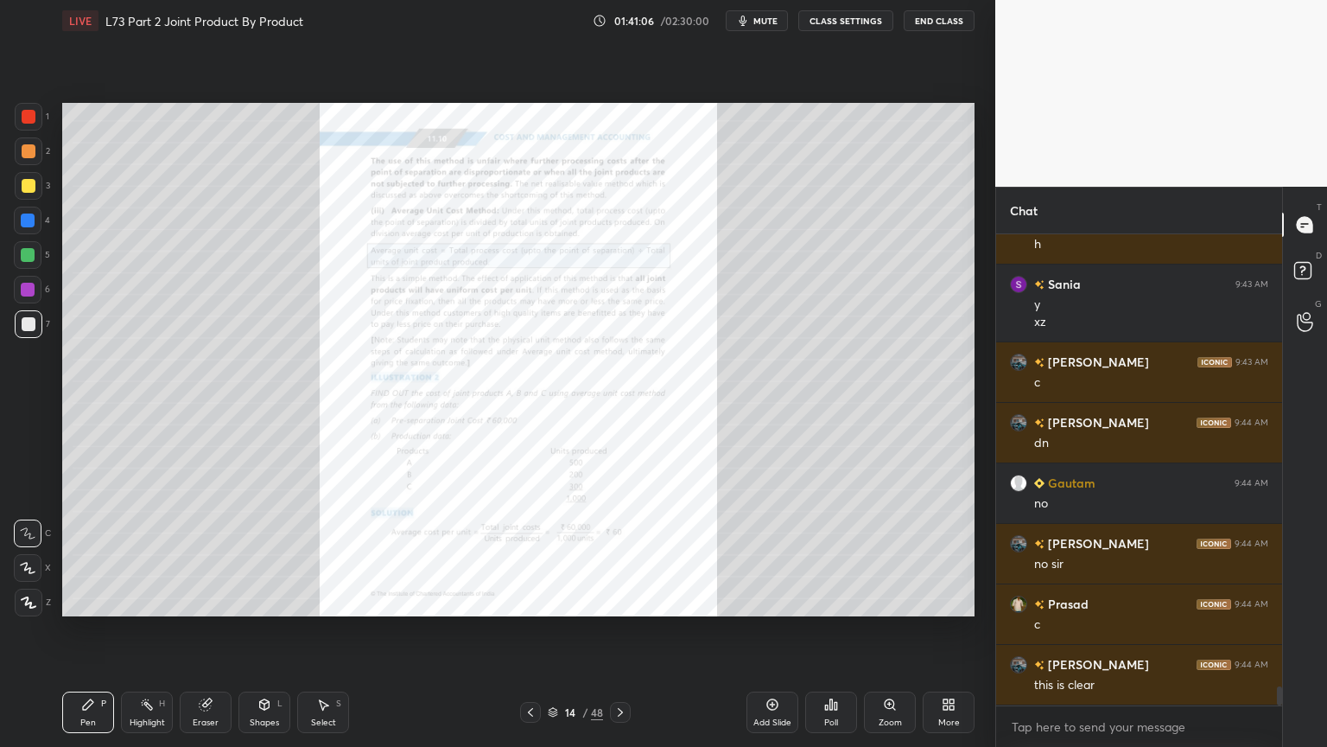
click at [894, 600] on div "Zoom" at bounding box center [890, 711] width 52 height 41
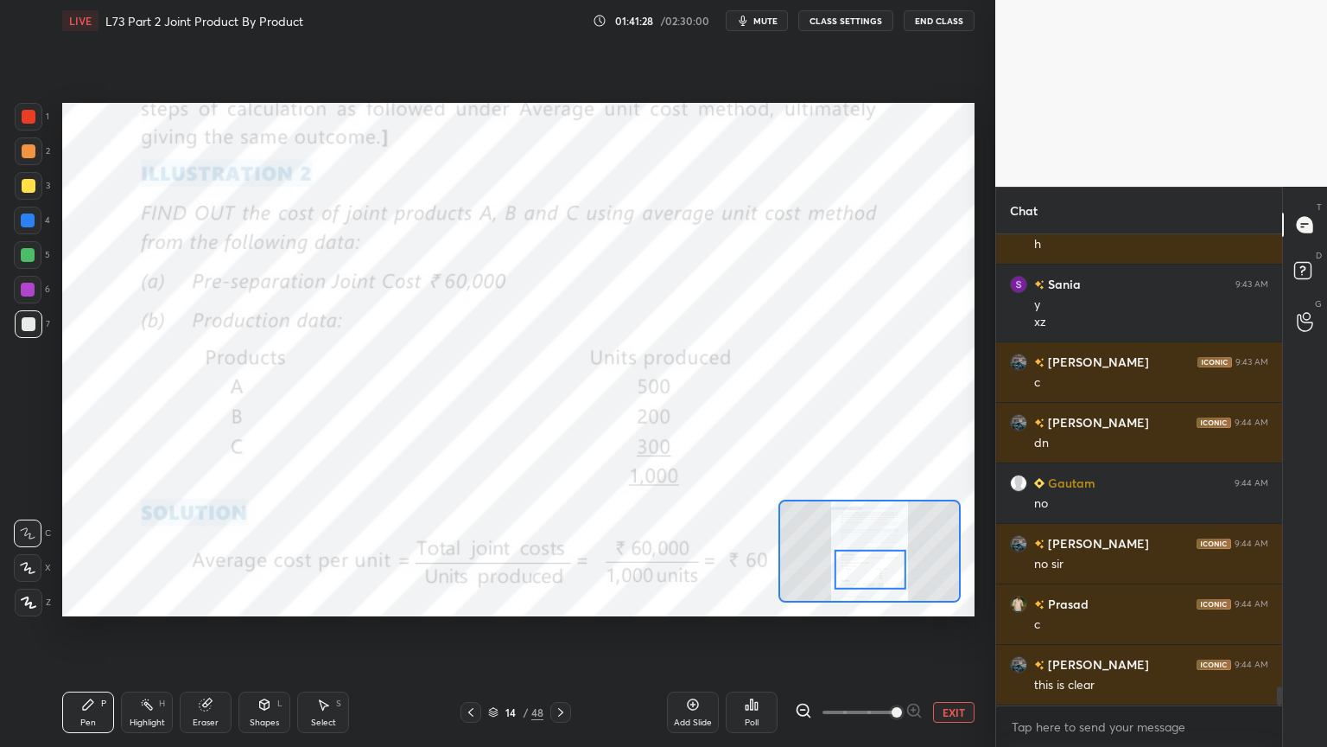
click at [694, 600] on icon at bounding box center [693, 704] width 5 height 5
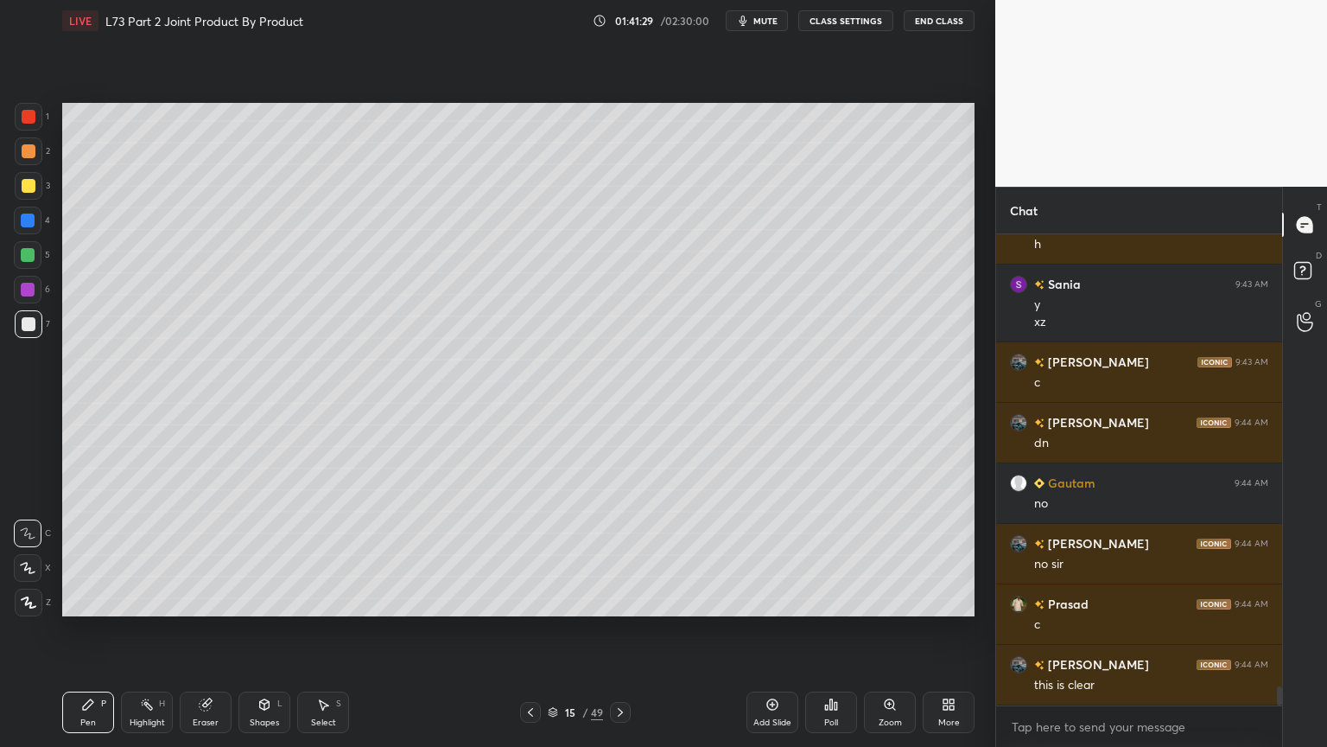
click at [35, 223] on div at bounding box center [28, 221] width 28 height 28
click at [263, 600] on icon at bounding box center [265, 704] width 14 height 14
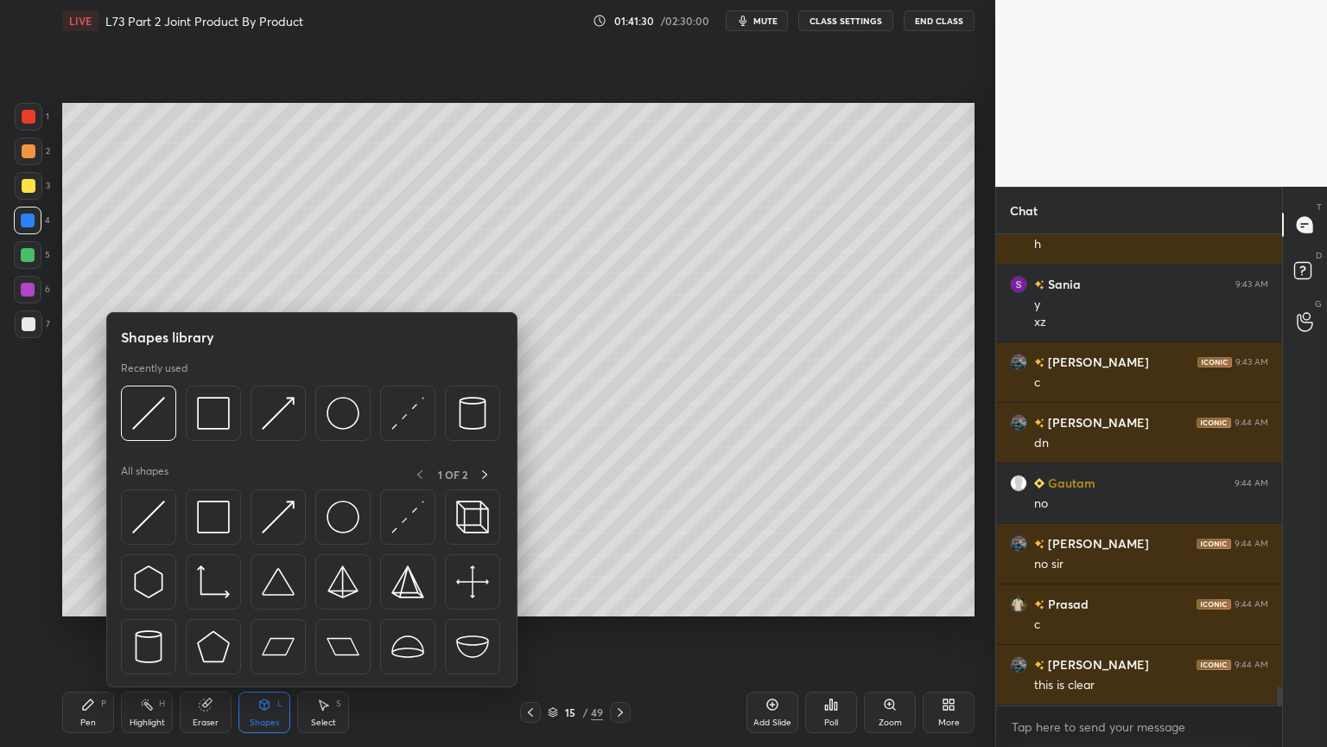
click at [207, 421] on img at bounding box center [213, 413] width 33 height 33
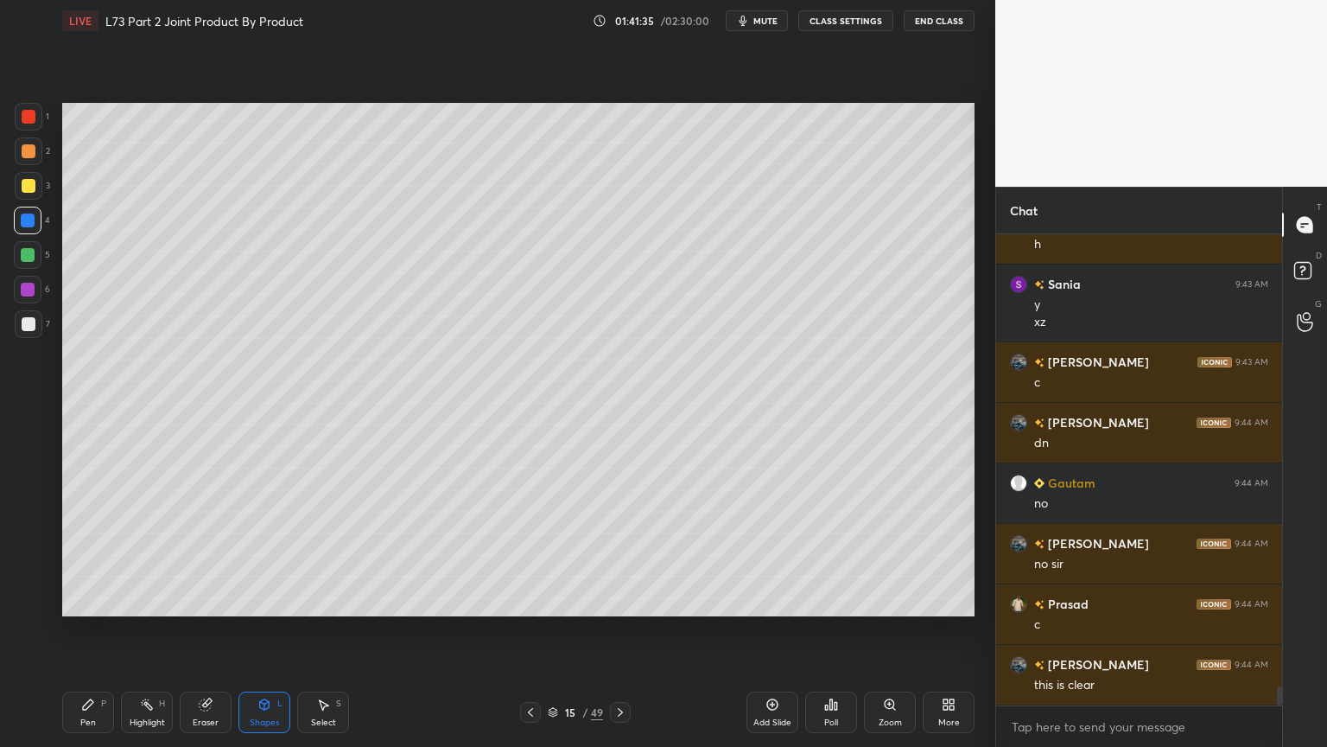
click at [83, 600] on div "Pen P" at bounding box center [88, 711] width 52 height 41
click at [527, 600] on icon at bounding box center [531, 712] width 14 height 14
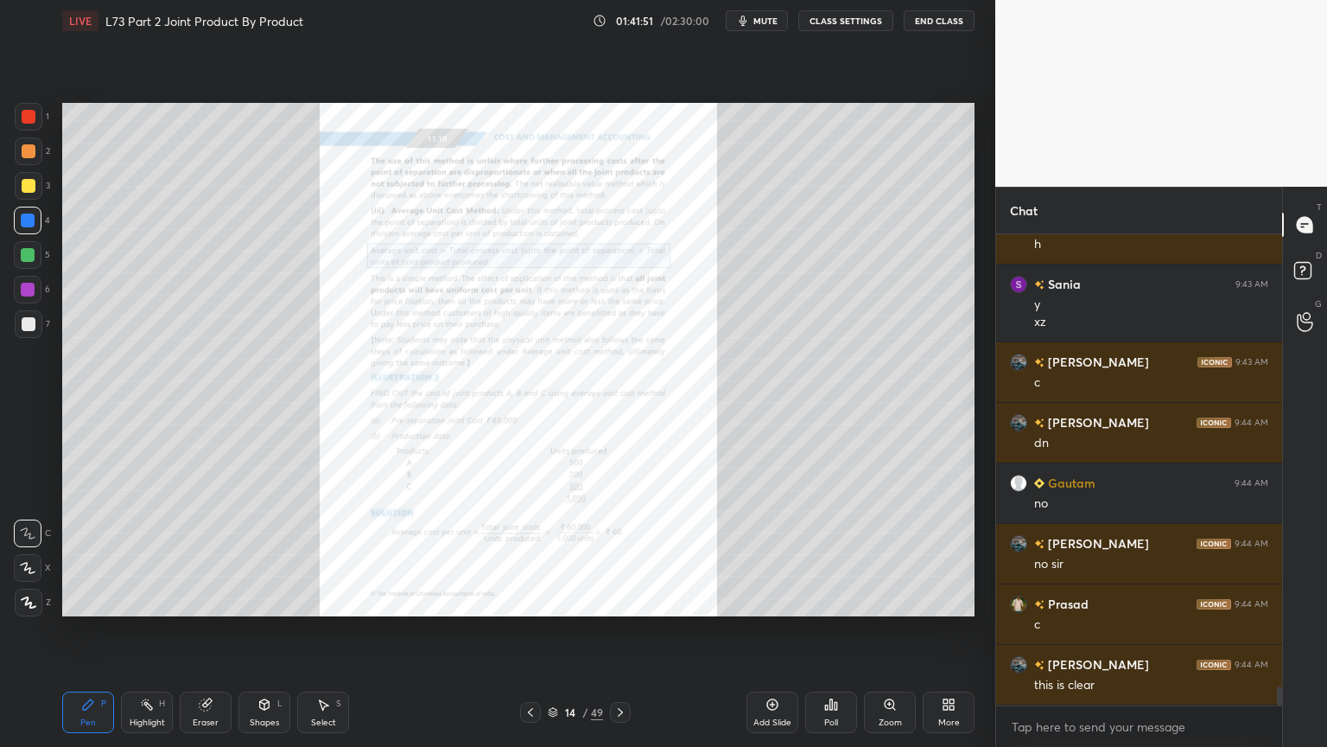
click at [888, 600] on icon at bounding box center [890, 704] width 14 height 14
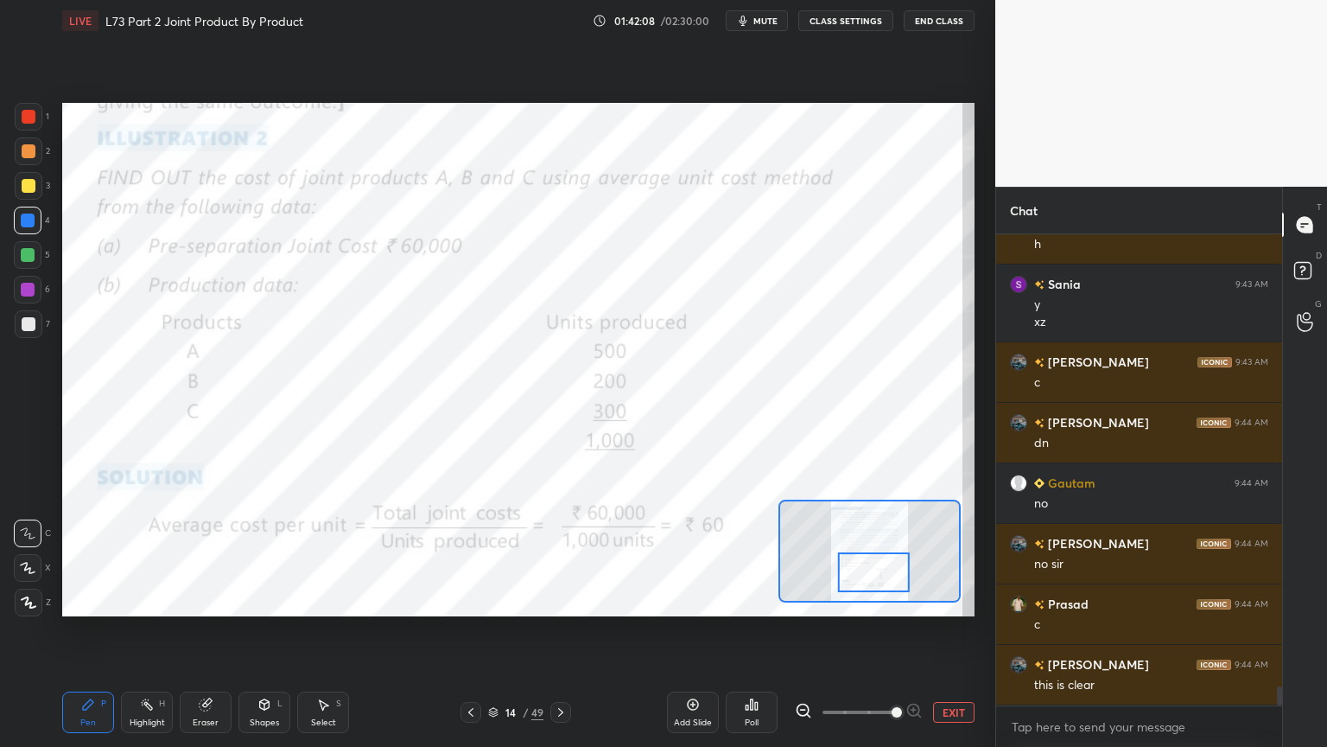
click at [553, 600] on div at bounding box center [560, 712] width 21 height 21
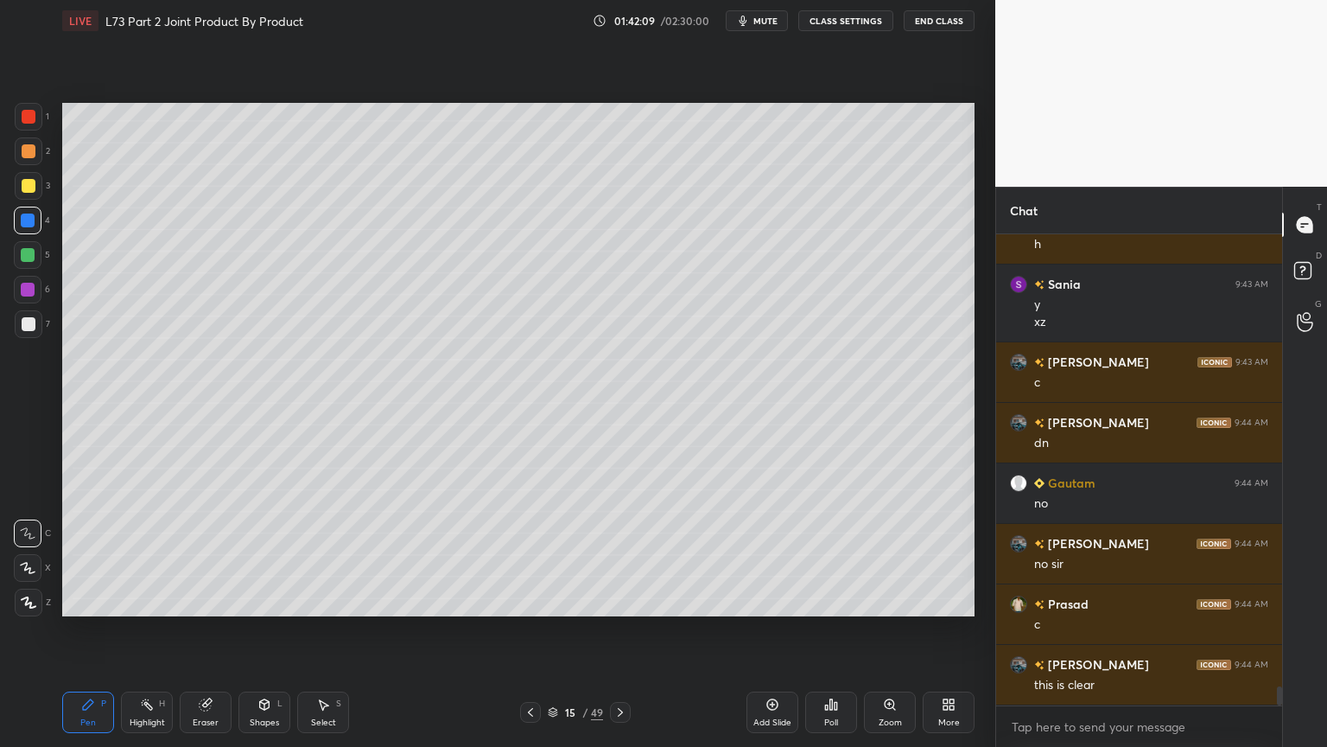
click at [30, 197] on div at bounding box center [29, 186] width 28 height 28
click at [80, 600] on div "Pen P" at bounding box center [88, 711] width 52 height 41
click at [36, 160] on div at bounding box center [29, 151] width 28 height 28
click at [27, 192] on div at bounding box center [29, 186] width 14 height 14
click at [29, 600] on icon at bounding box center [29, 602] width 14 height 10
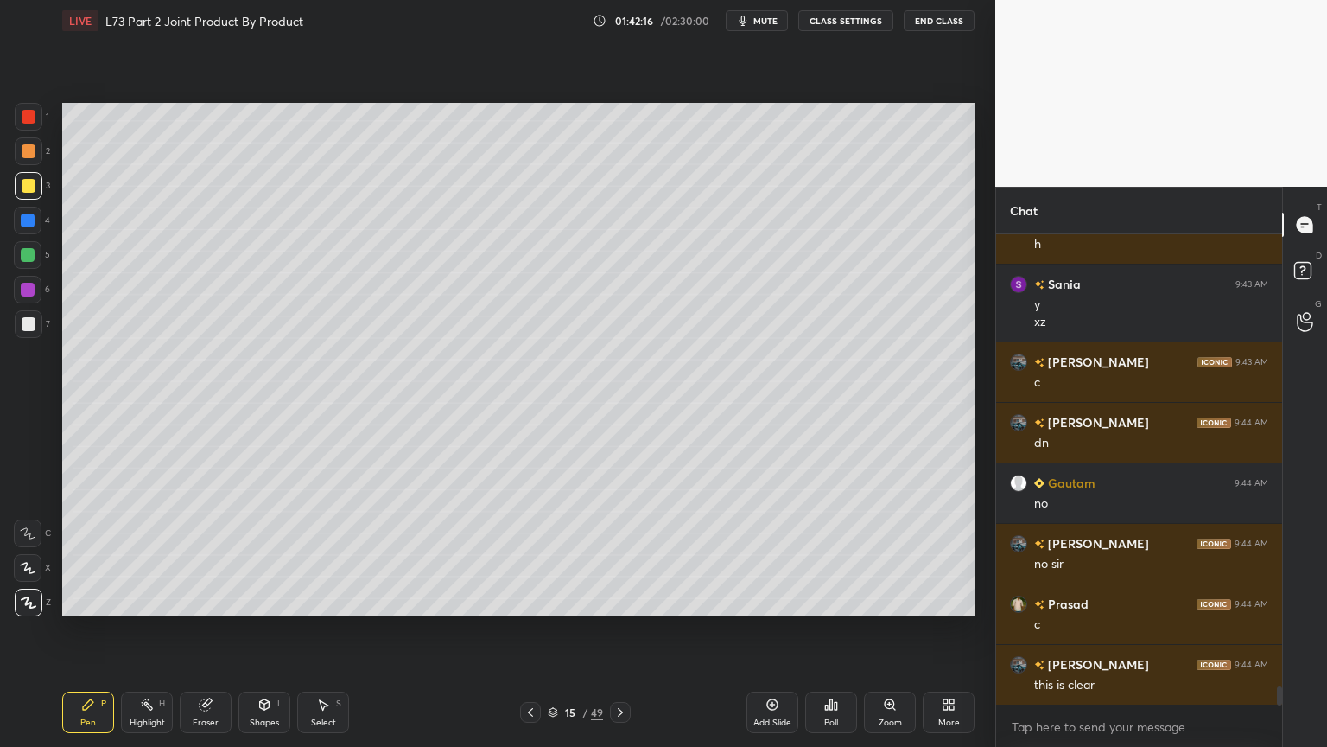
click at [31, 121] on div at bounding box center [29, 117] width 14 height 14
click at [269, 600] on icon at bounding box center [265, 704] width 10 height 10
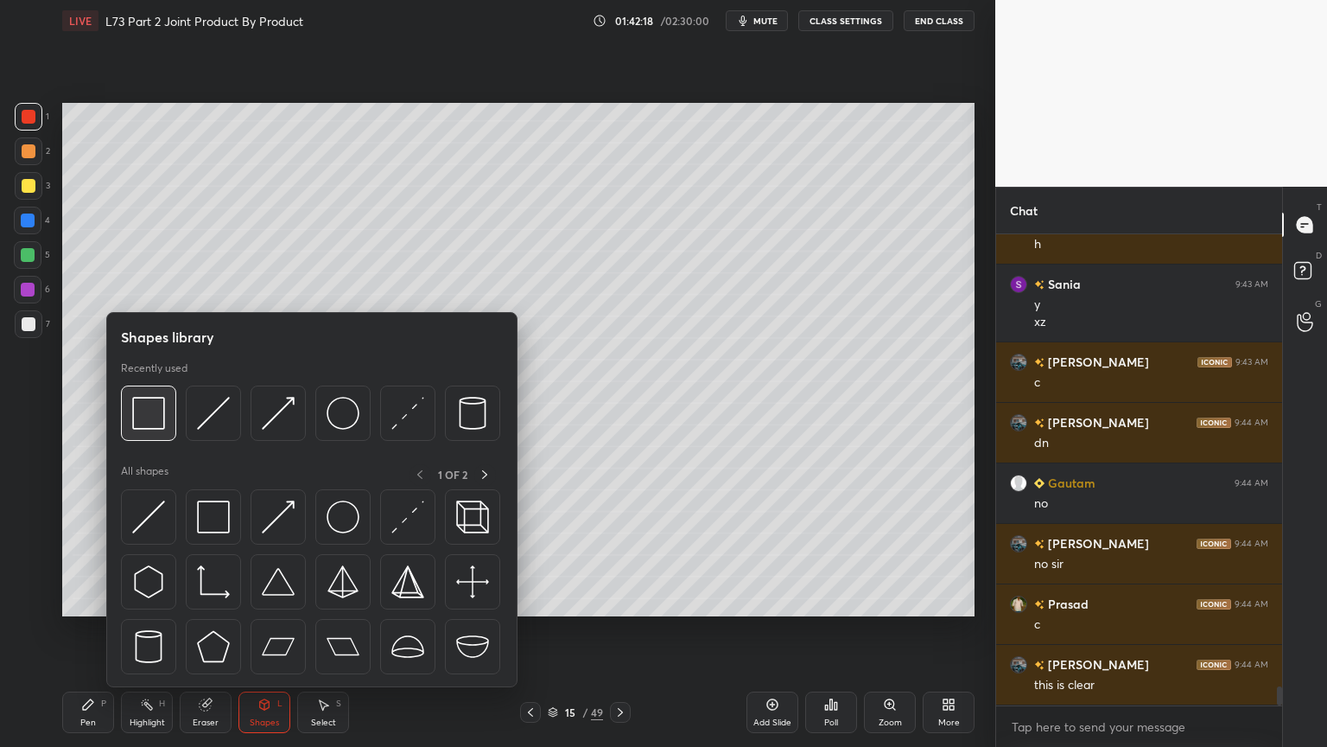
click at [156, 421] on img at bounding box center [148, 413] width 33 height 33
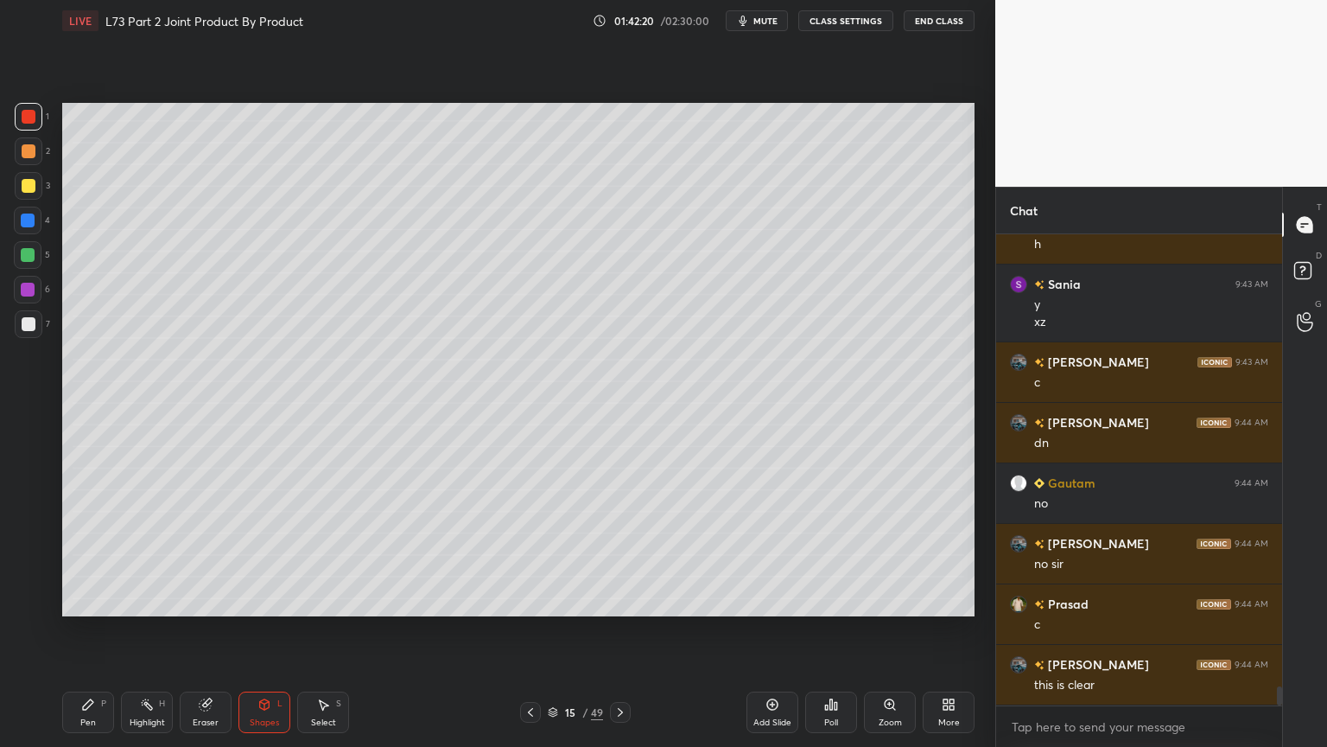
click at [81, 600] on div "Pen P" at bounding box center [88, 711] width 52 height 41
click at [35, 537] on icon at bounding box center [28, 533] width 14 height 10
click at [37, 194] on div at bounding box center [29, 186] width 28 height 28
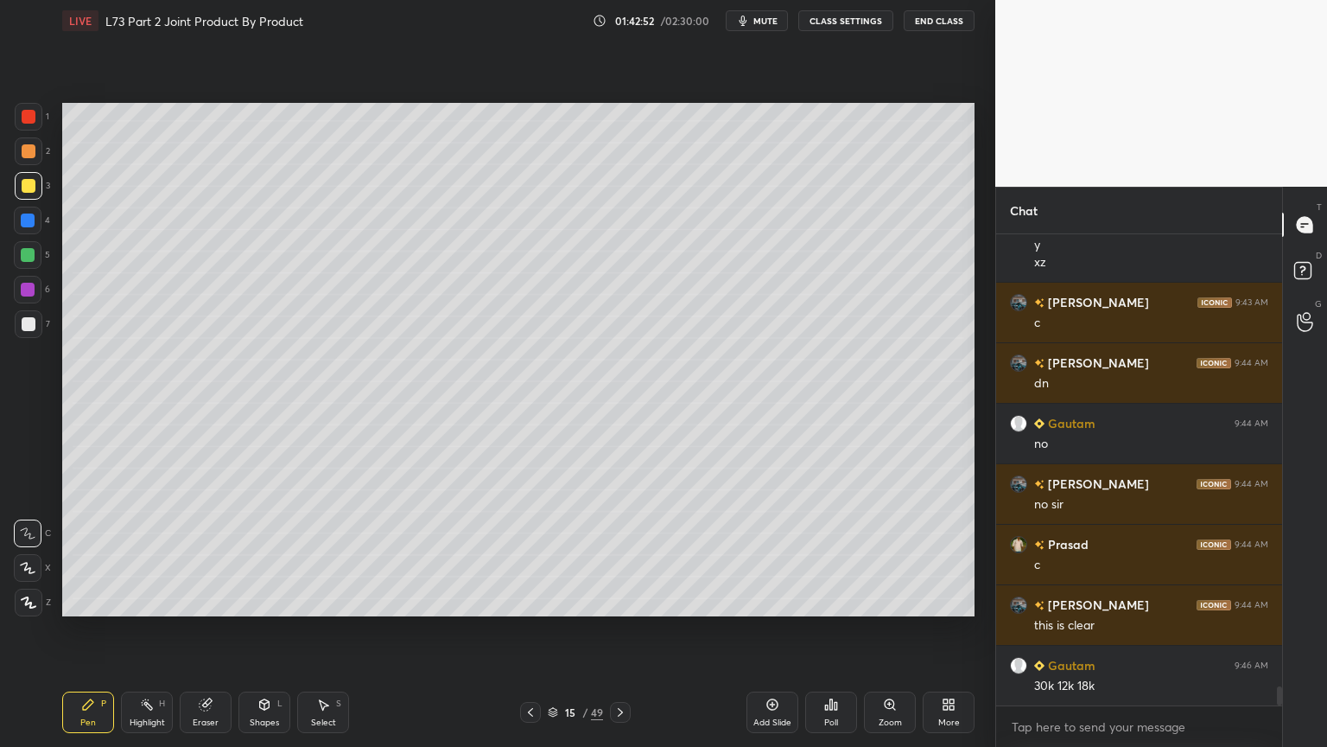
scroll to position [11106, 0]
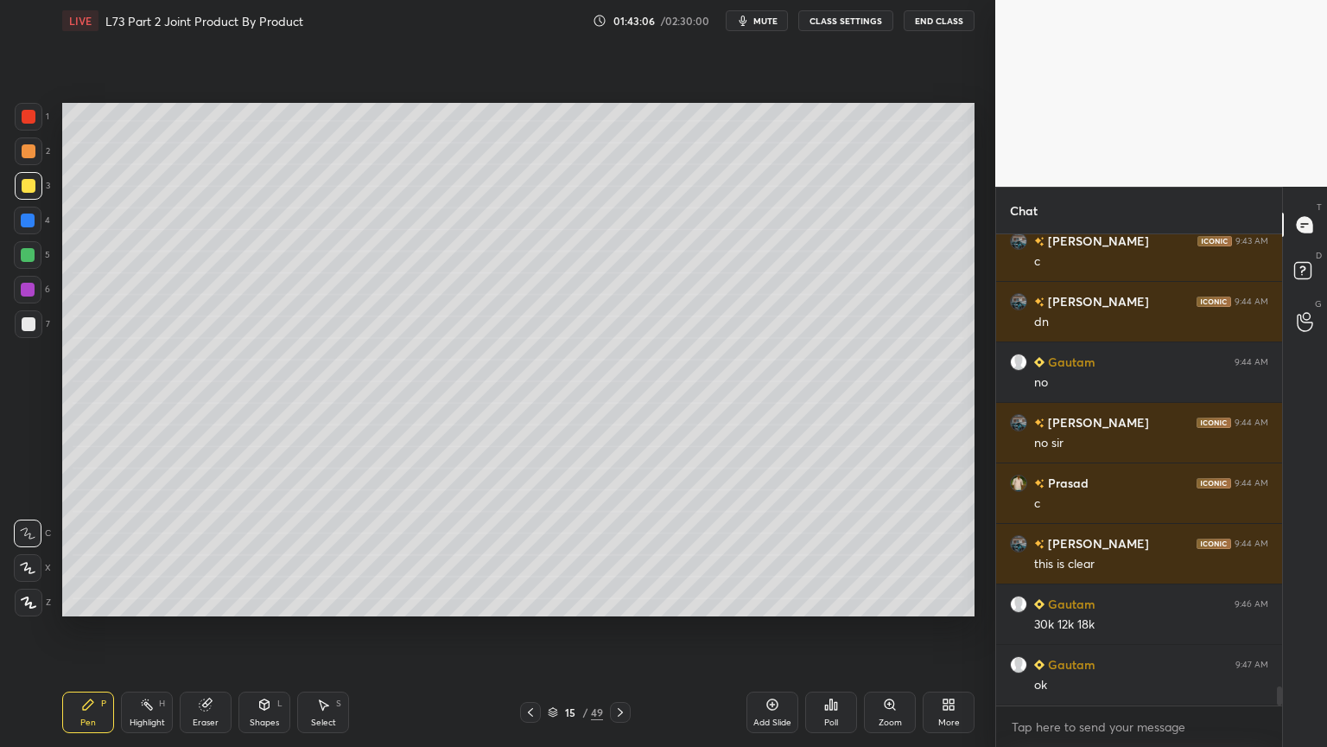
click at [269, 600] on icon at bounding box center [265, 704] width 14 height 14
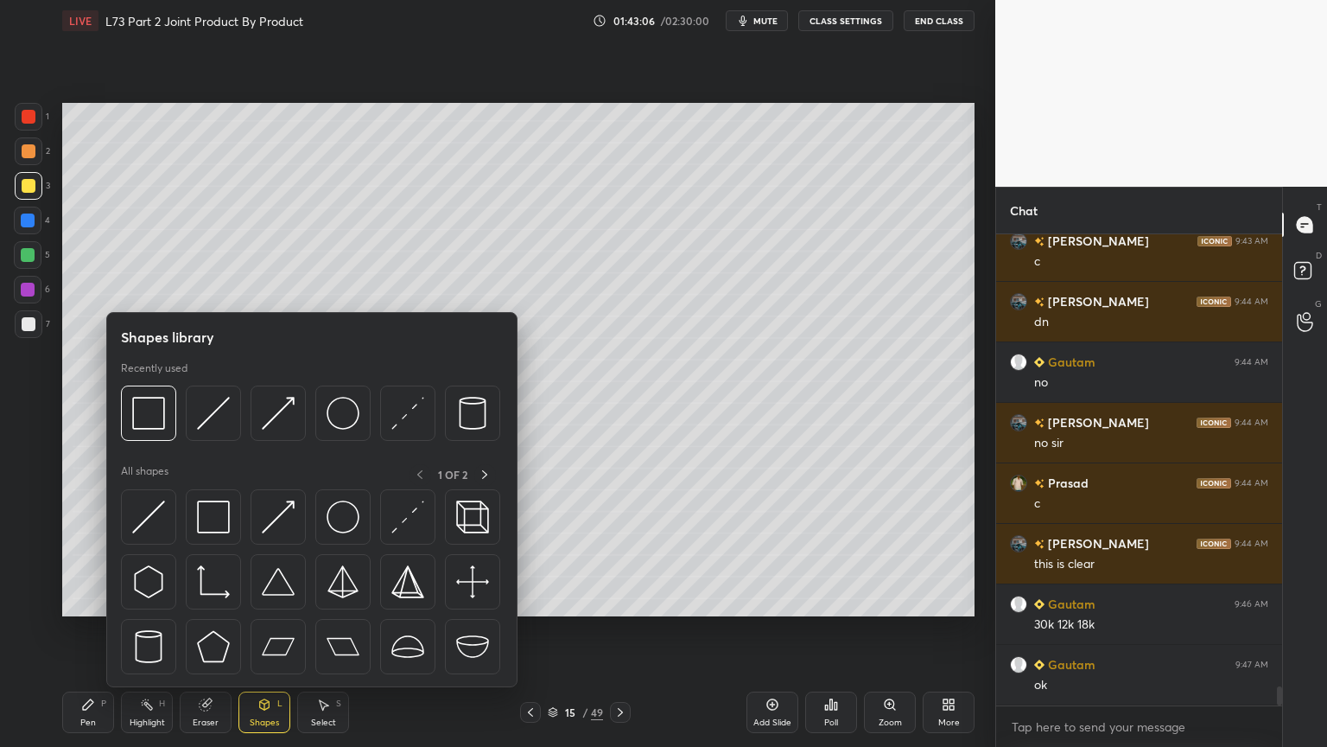
click at [224, 411] on img at bounding box center [213, 413] width 33 height 33
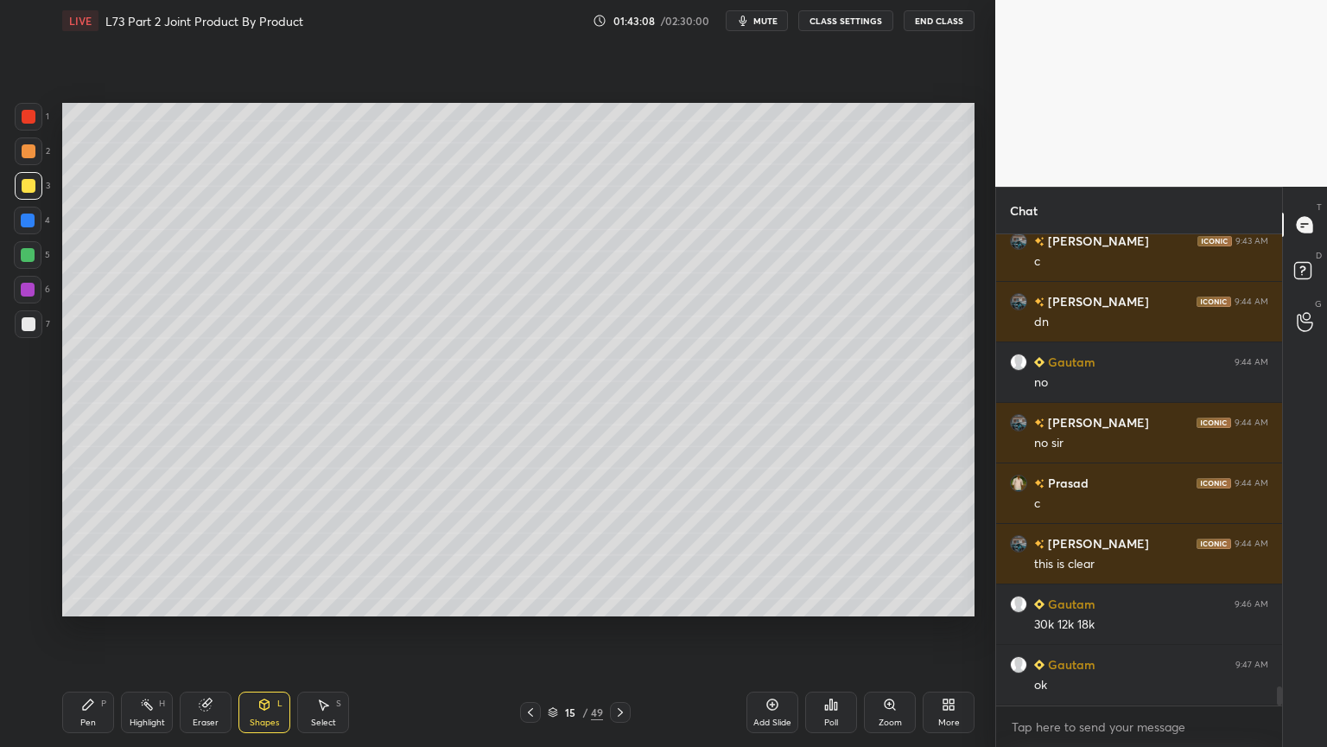
click at [41, 151] on div at bounding box center [29, 151] width 28 height 28
click at [82, 600] on div "Pen" at bounding box center [88, 722] width 16 height 9
click at [26, 185] on div at bounding box center [29, 186] width 14 height 14
click at [531, 600] on icon at bounding box center [531, 712] width 14 height 14
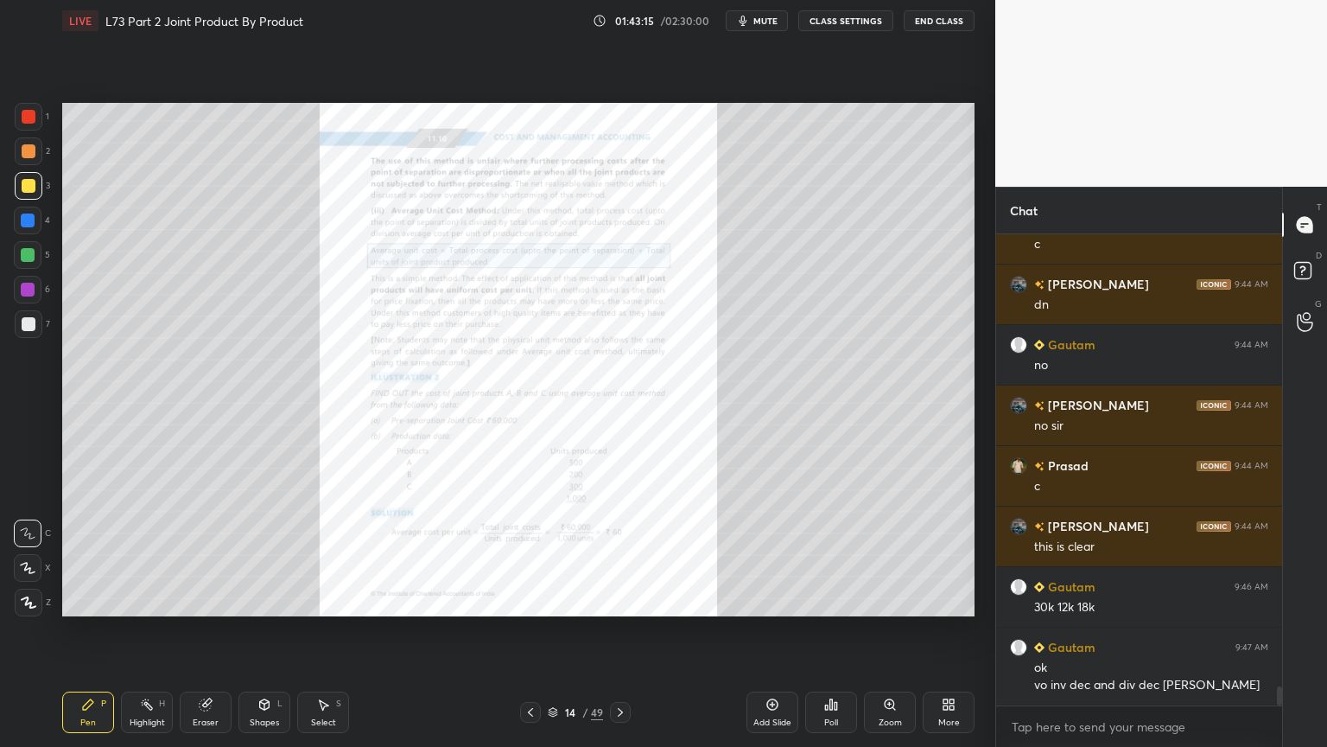
click at [622, 600] on icon at bounding box center [621, 712] width 14 height 14
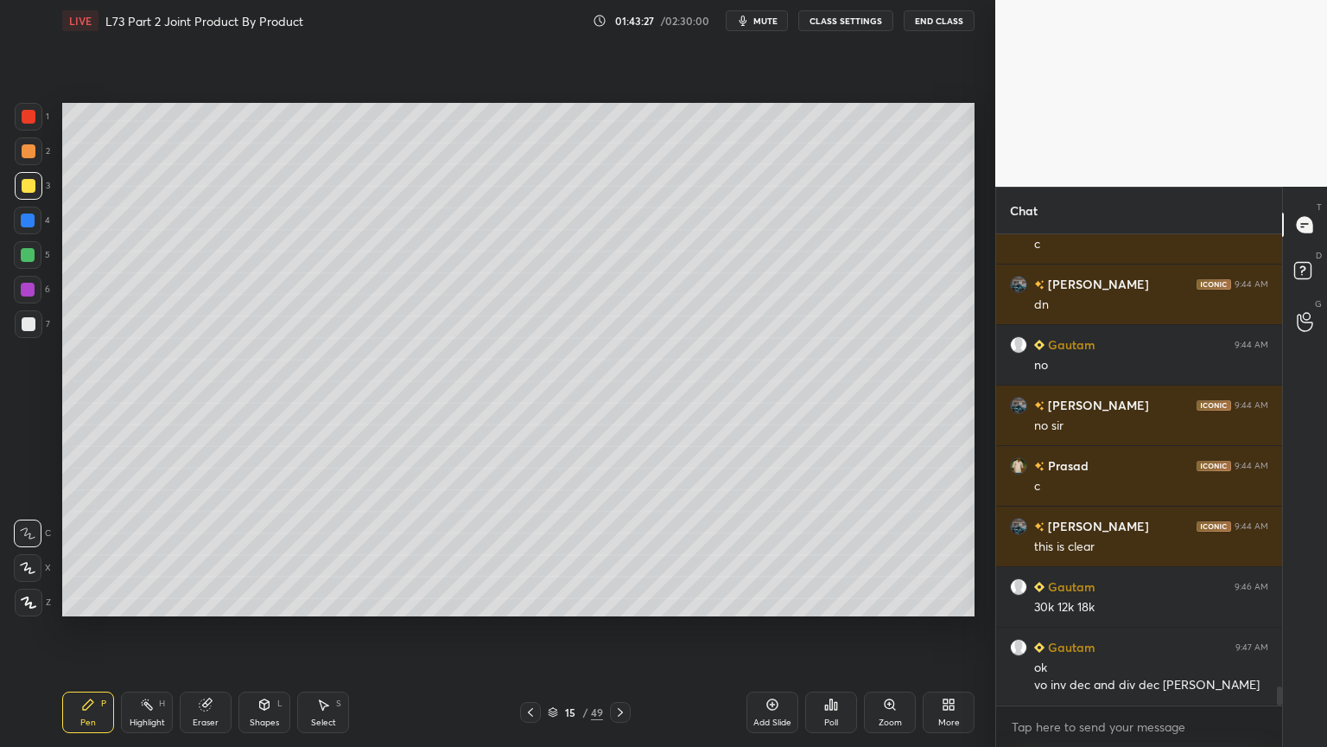
scroll to position [11183, 0]
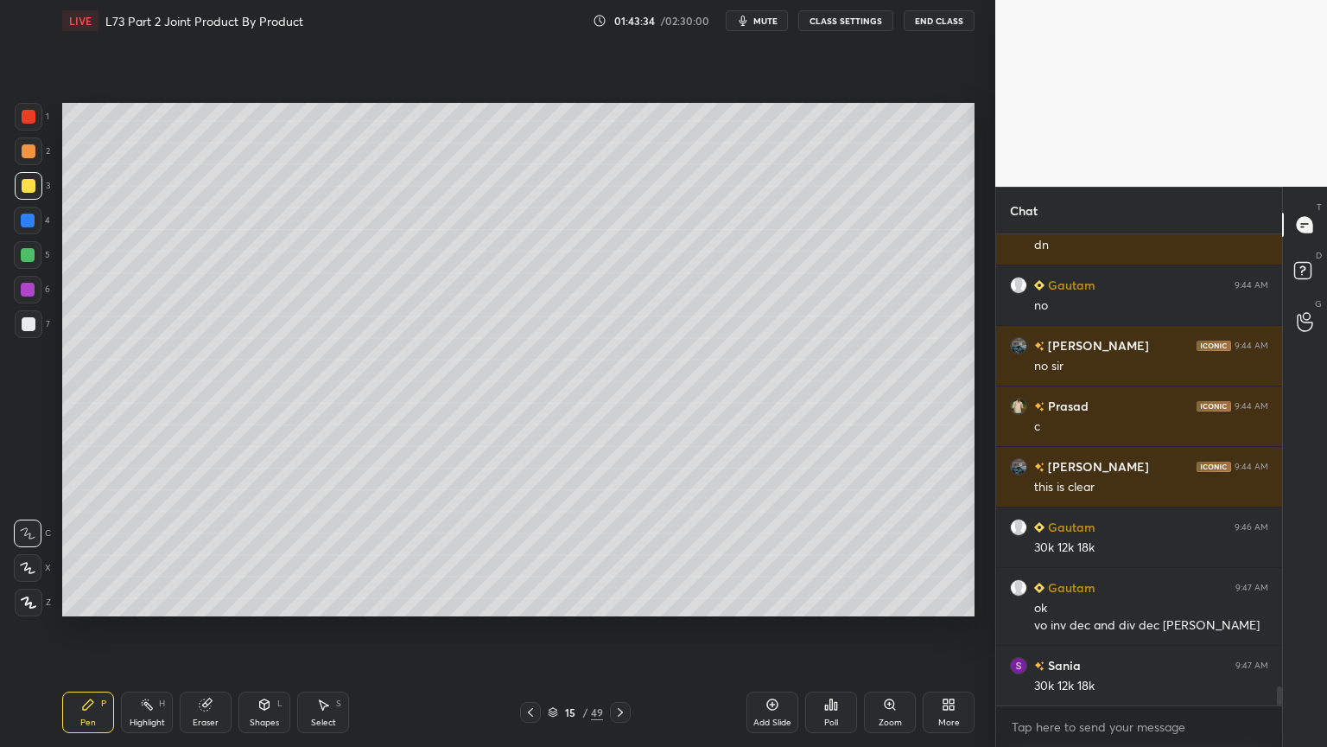
click at [262, 600] on div "Shapes L" at bounding box center [265, 711] width 52 height 41
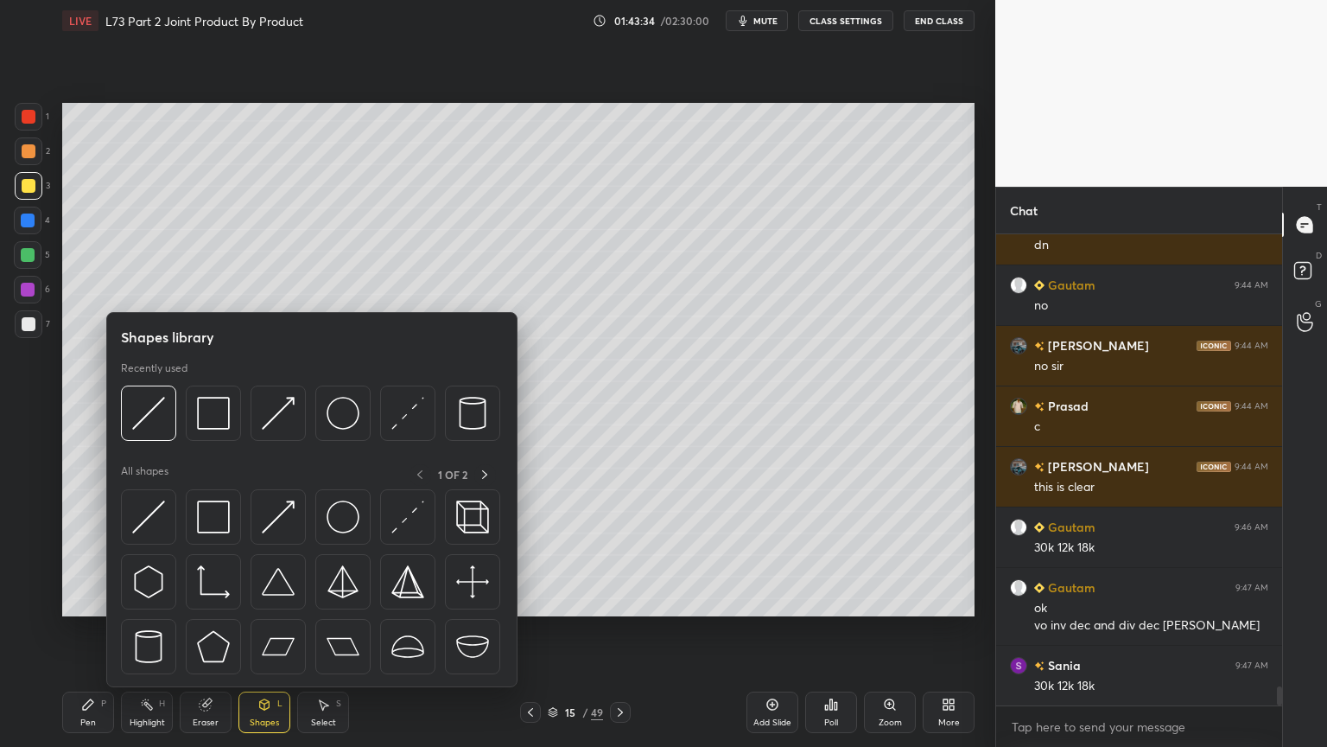
click at [157, 423] on img at bounding box center [148, 413] width 33 height 33
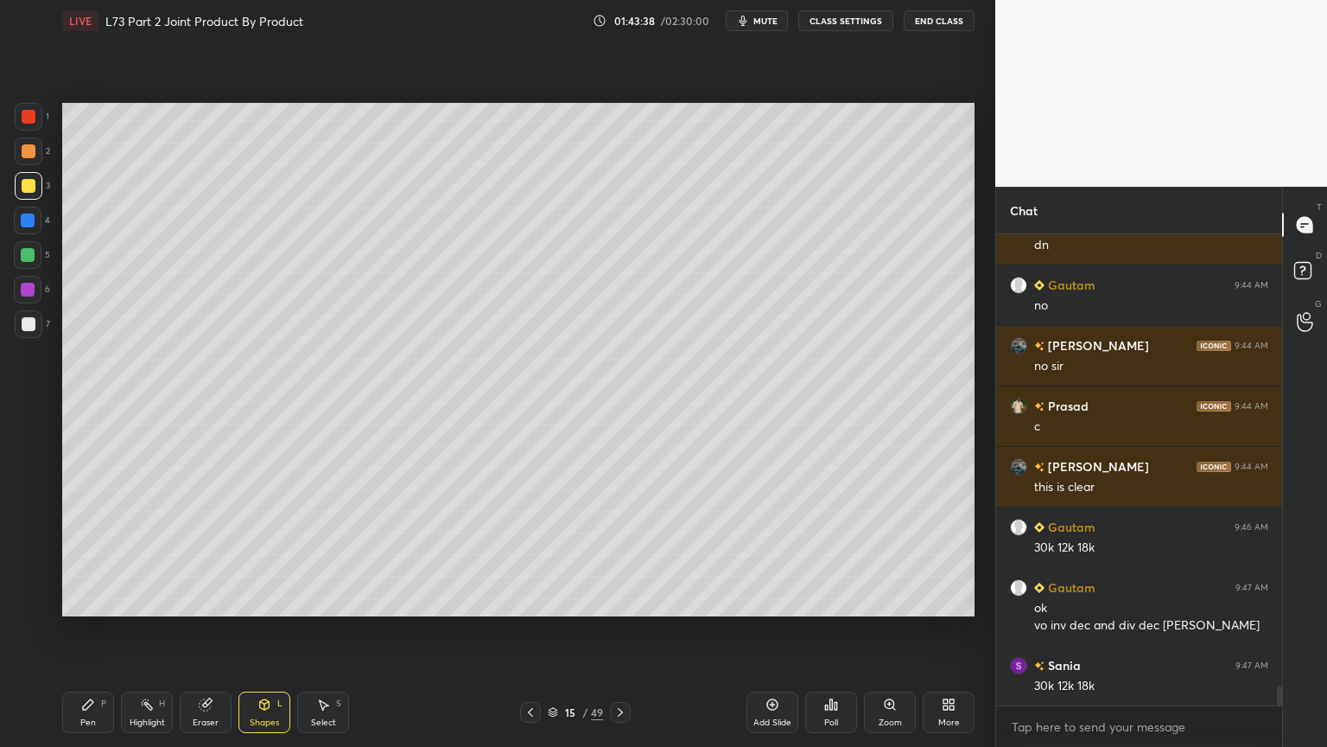
click at [88, 600] on icon at bounding box center [88, 704] width 14 height 14
click at [31, 155] on div at bounding box center [29, 151] width 14 height 14
click at [258, 600] on div "Shapes L" at bounding box center [265, 711] width 52 height 41
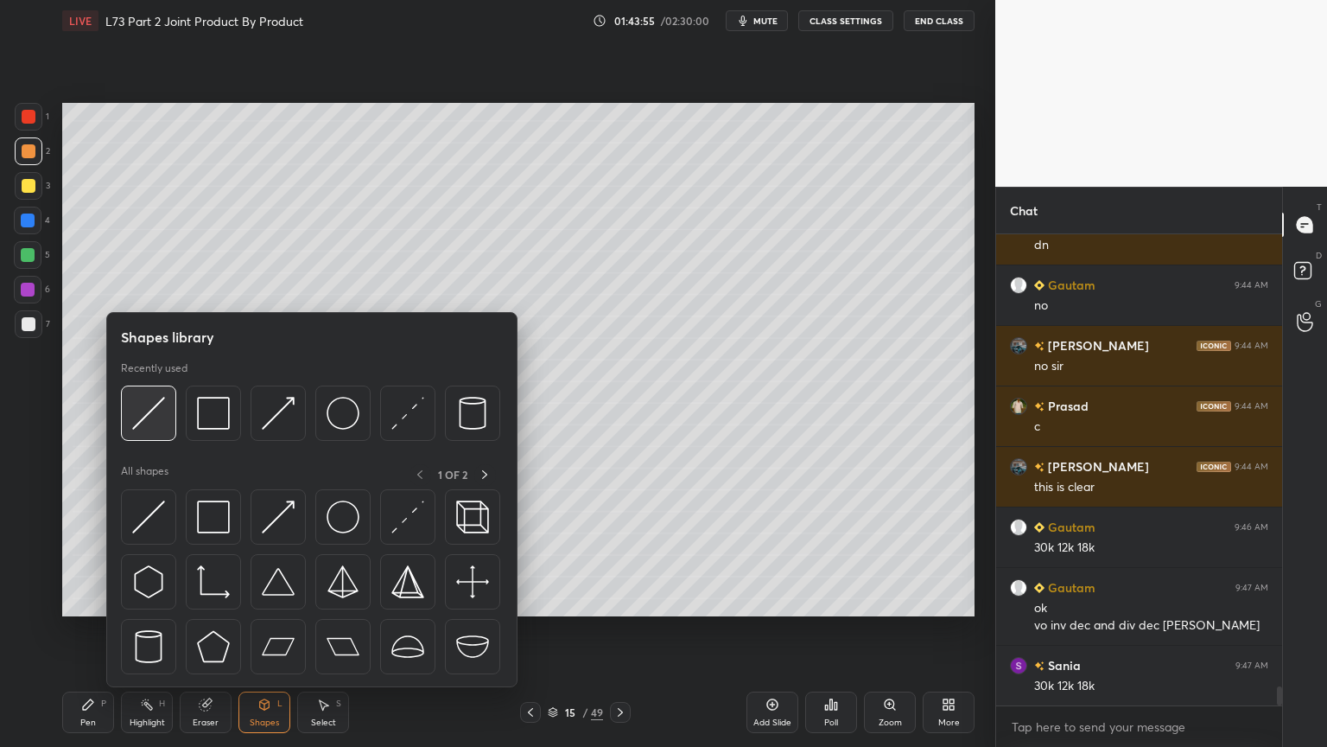
click at [150, 430] on div at bounding box center [148, 412] width 55 height 55
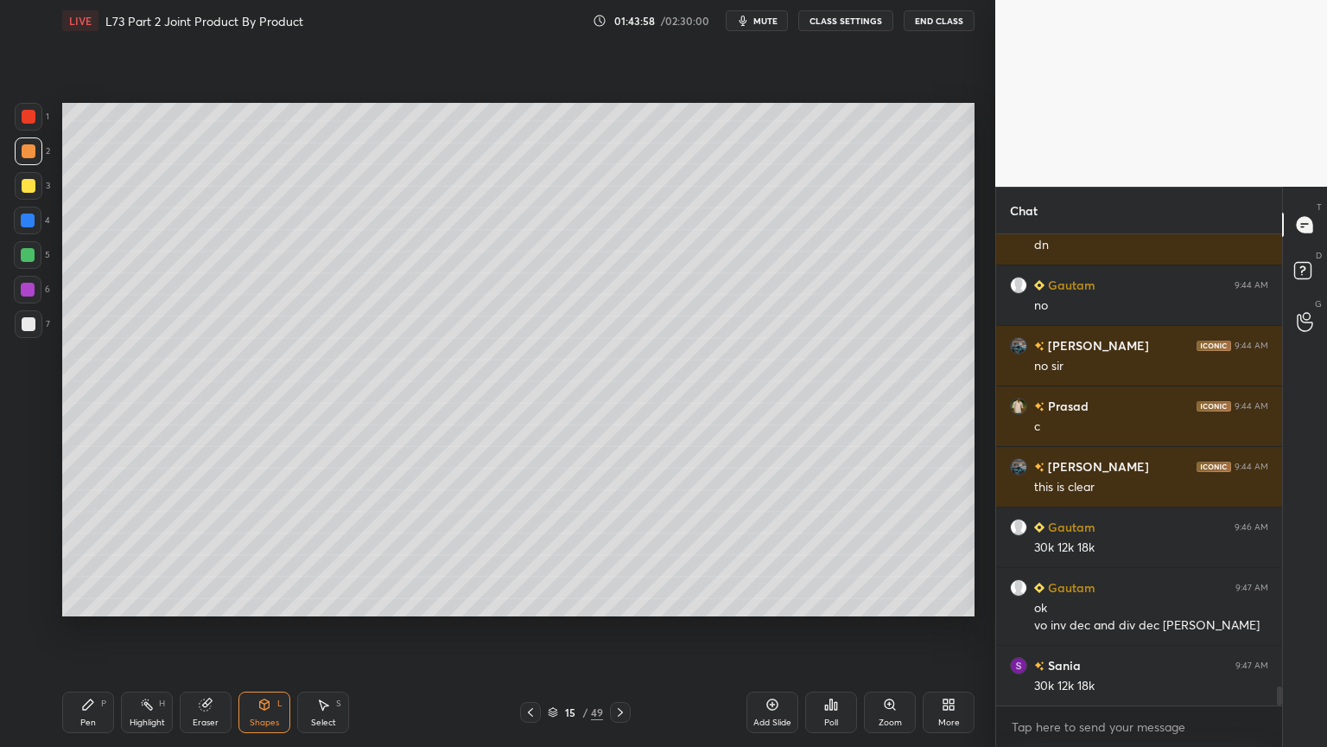
click at [35, 321] on div at bounding box center [29, 324] width 28 height 28
click at [80, 600] on div "Pen P" at bounding box center [88, 711] width 52 height 41
click at [525, 600] on icon at bounding box center [531, 712] width 14 height 14
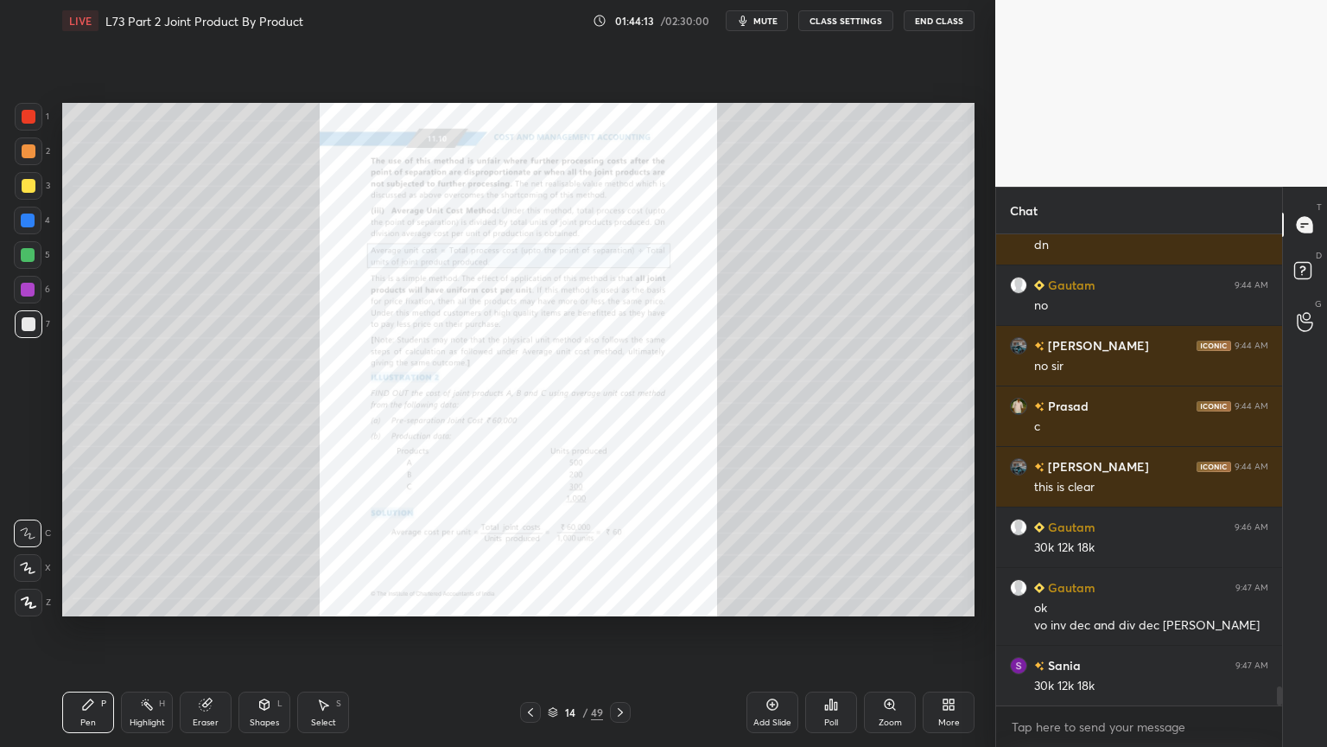
click at [622, 600] on icon at bounding box center [621, 712] width 14 height 14
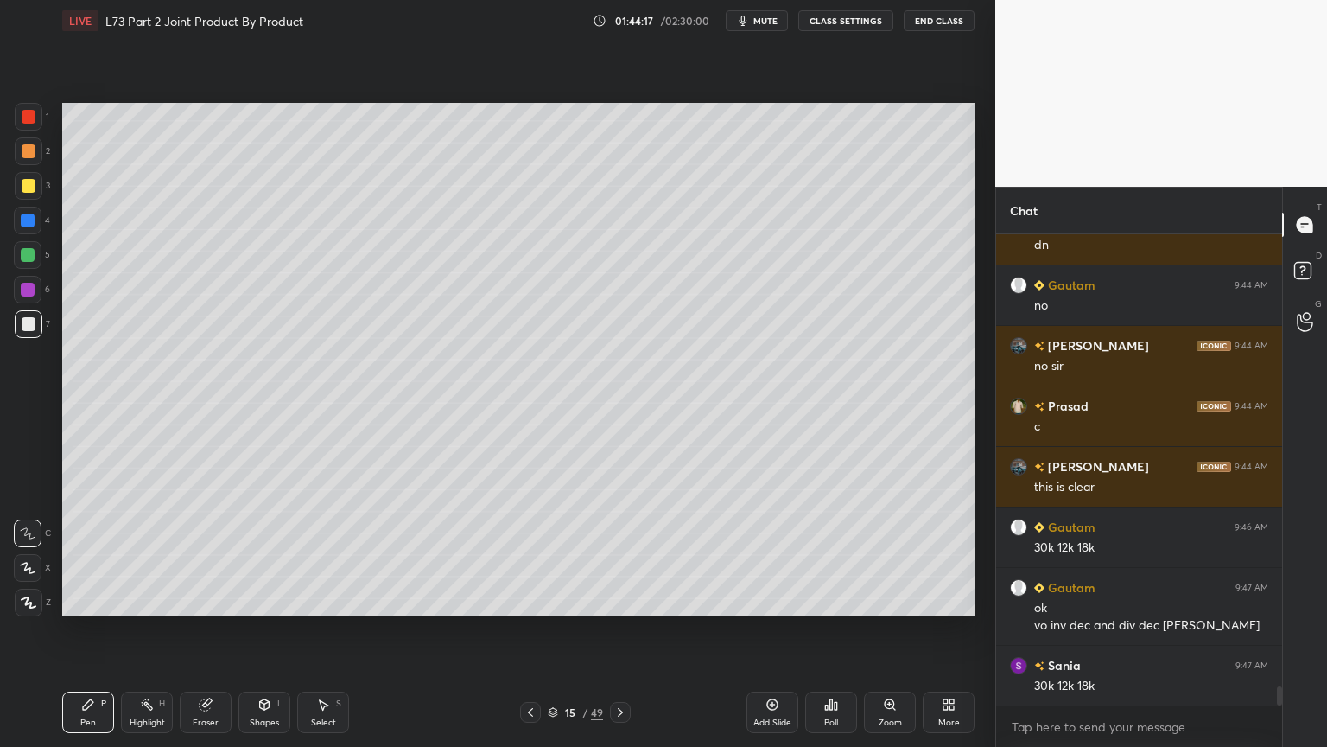
click at [32, 159] on div at bounding box center [29, 151] width 28 height 28
click at [283, 600] on div "Shapes L" at bounding box center [265, 711] width 52 height 41
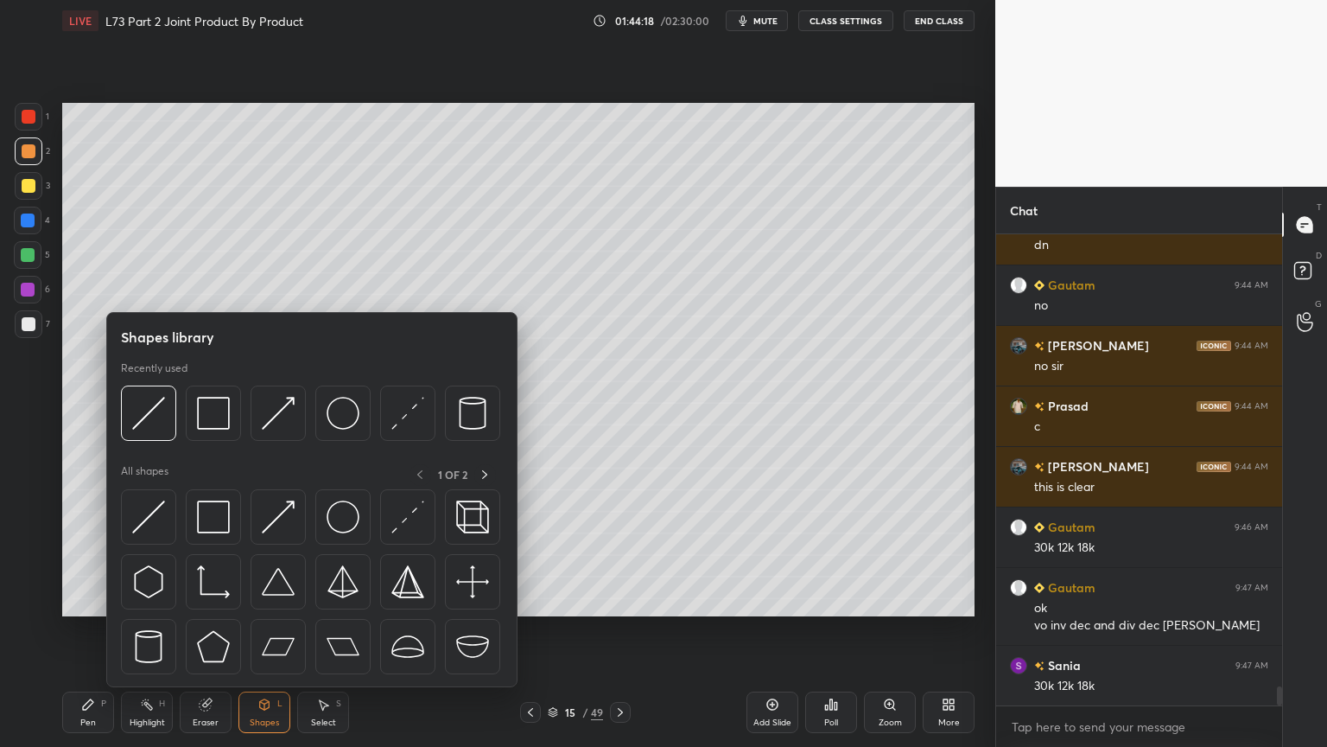
click at [152, 443] on div at bounding box center [310, 417] width 379 height 65
click at [156, 417] on img at bounding box center [148, 413] width 33 height 33
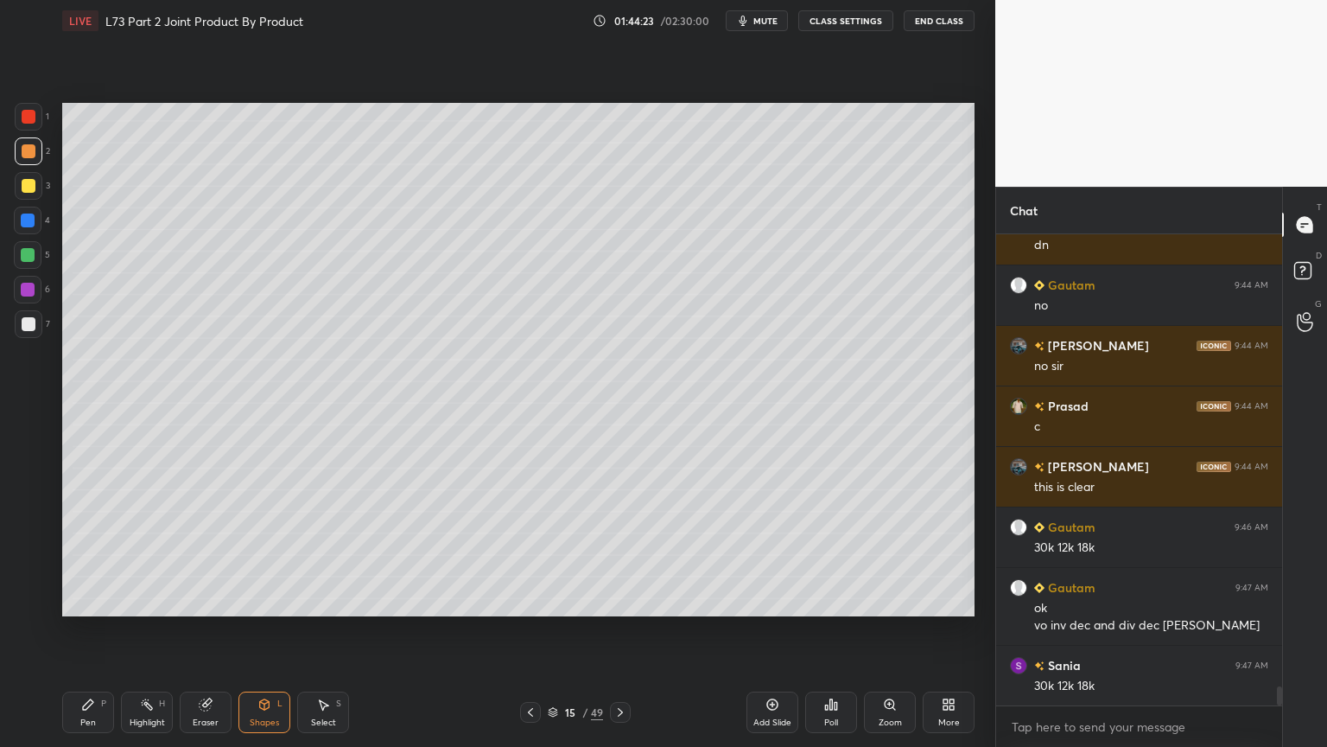
click at [38, 326] on div at bounding box center [29, 324] width 28 height 28
click at [65, 600] on div "Pen P" at bounding box center [88, 711] width 52 height 41
click at [525, 600] on icon at bounding box center [531, 712] width 14 height 14
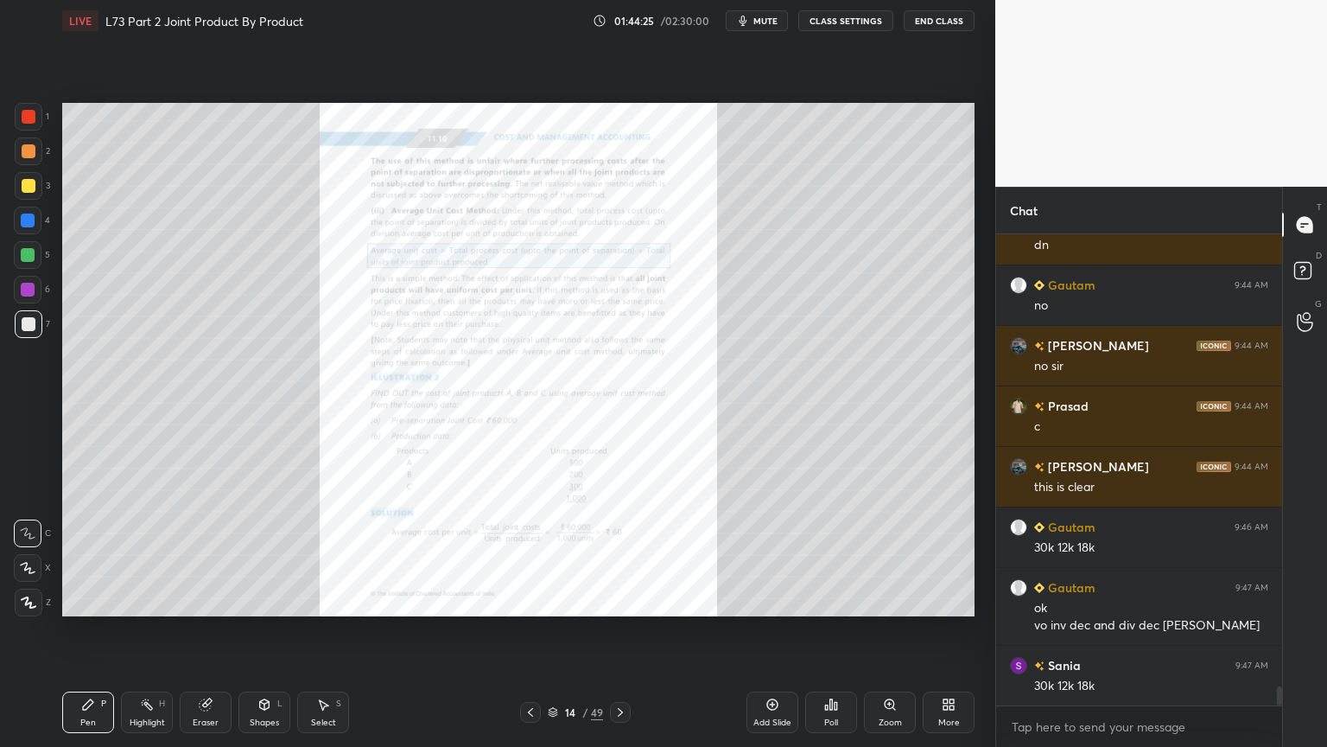
click at [893, 600] on icon at bounding box center [894, 708] width 3 height 3
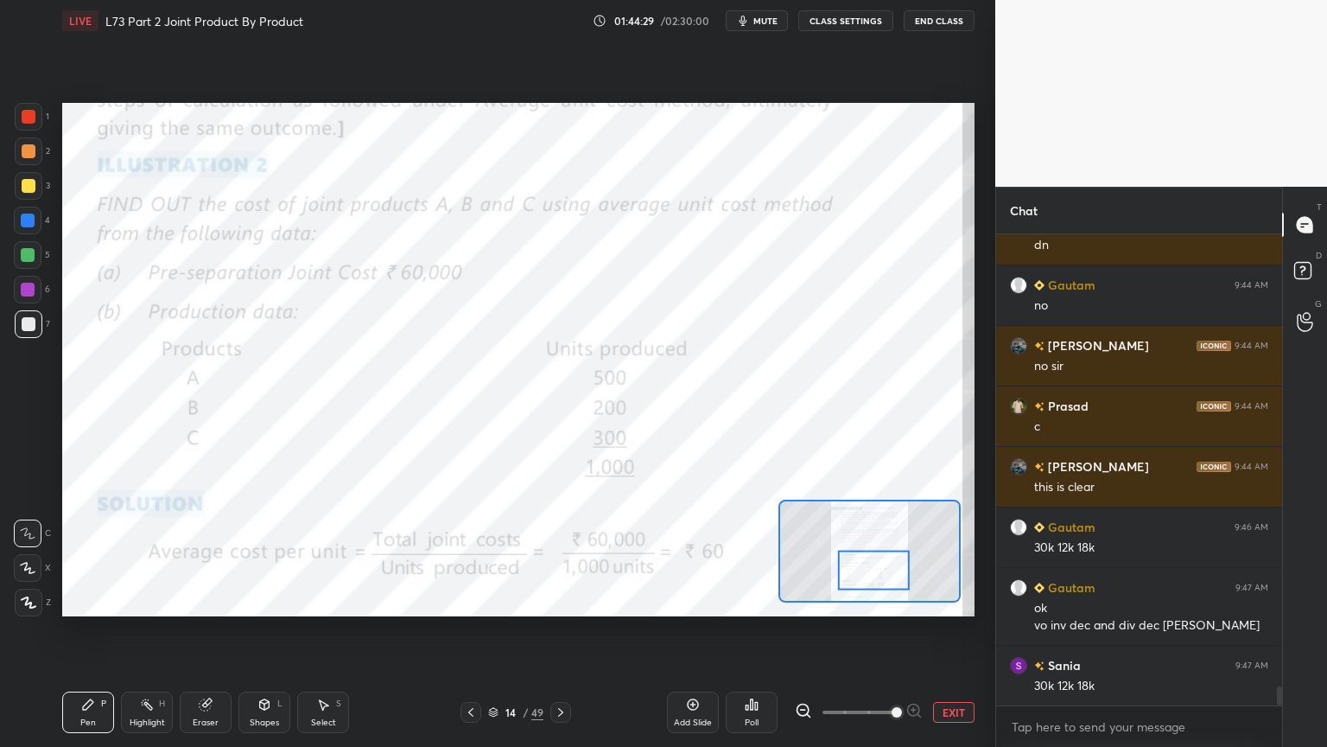
click at [560, 600] on icon at bounding box center [561, 712] width 14 height 14
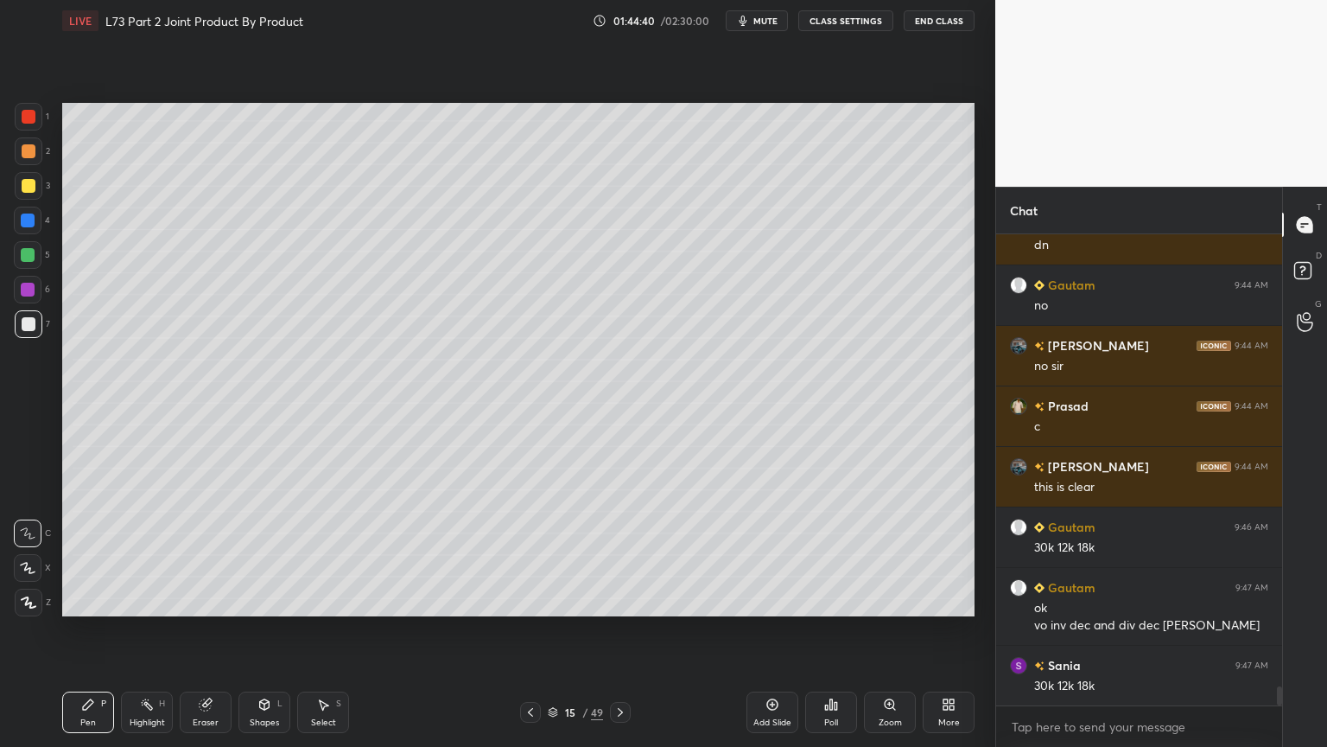
click at [538, 600] on div at bounding box center [530, 712] width 21 height 21
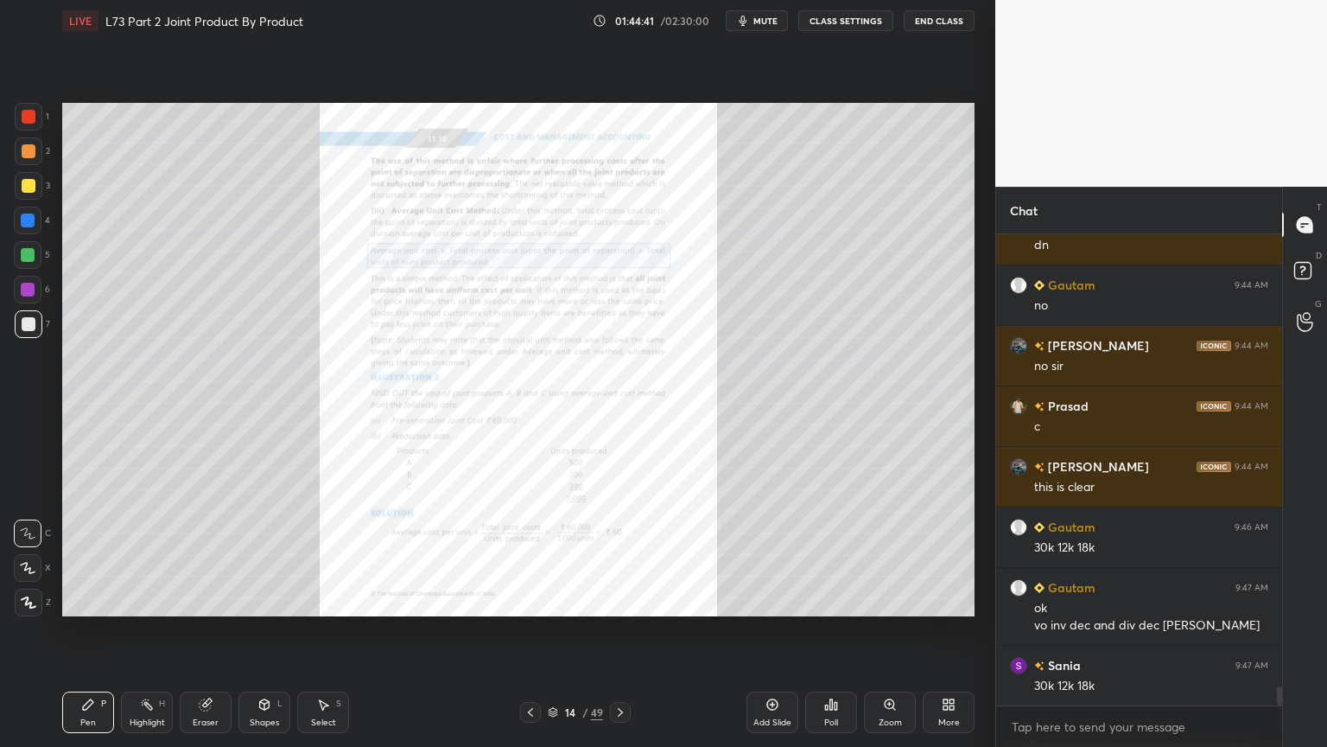
click at [901, 600] on div "Zoom" at bounding box center [890, 722] width 23 height 9
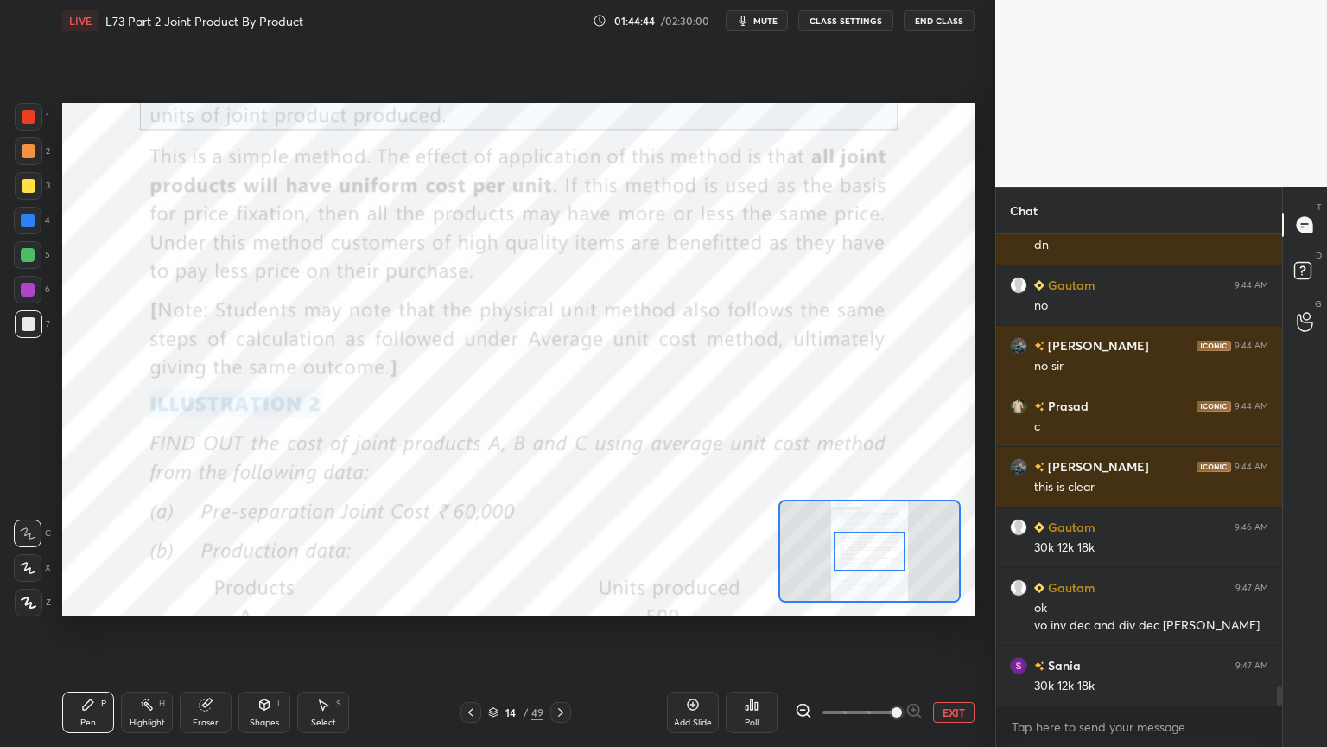
click at [556, 600] on icon at bounding box center [561, 712] width 14 height 14
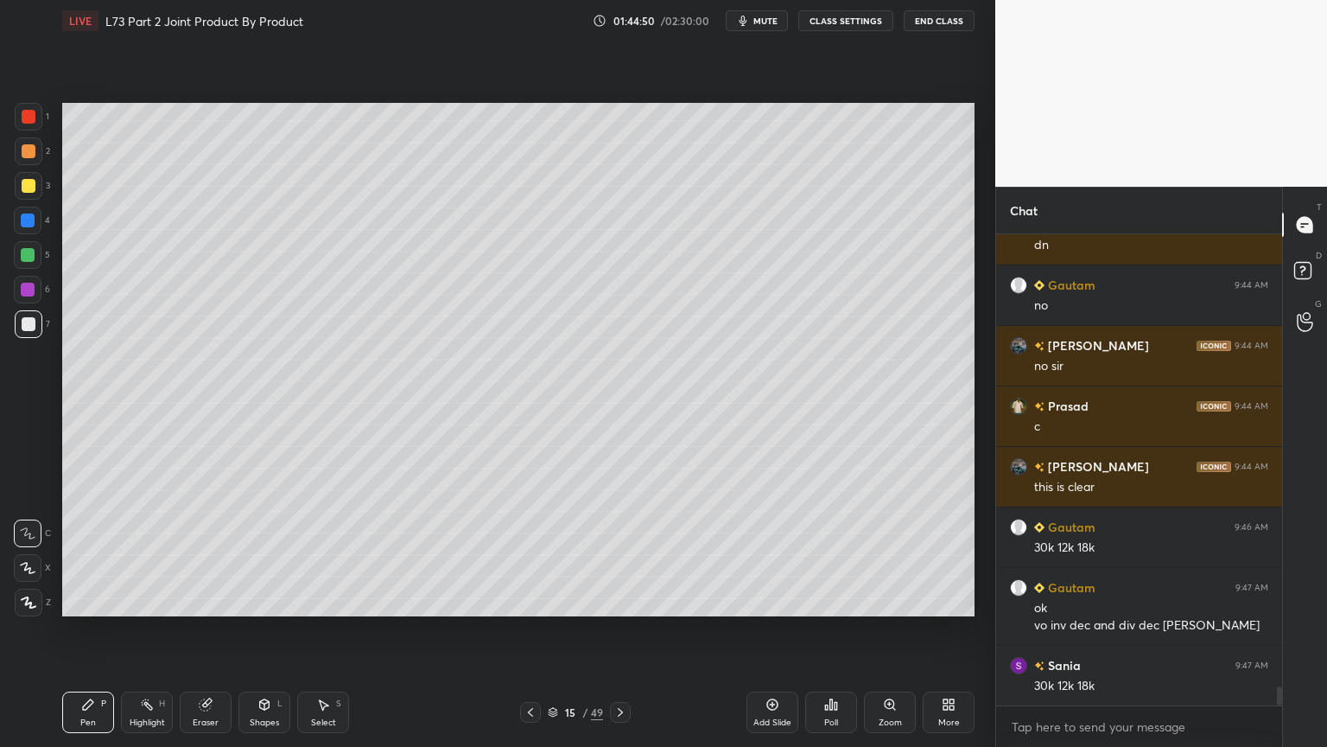
click at [25, 259] on div at bounding box center [28, 255] width 14 height 14
click at [30, 158] on div at bounding box center [29, 151] width 28 height 28
click at [18, 328] on div at bounding box center [29, 324] width 28 height 28
click at [263, 600] on icon at bounding box center [265, 704] width 14 height 14
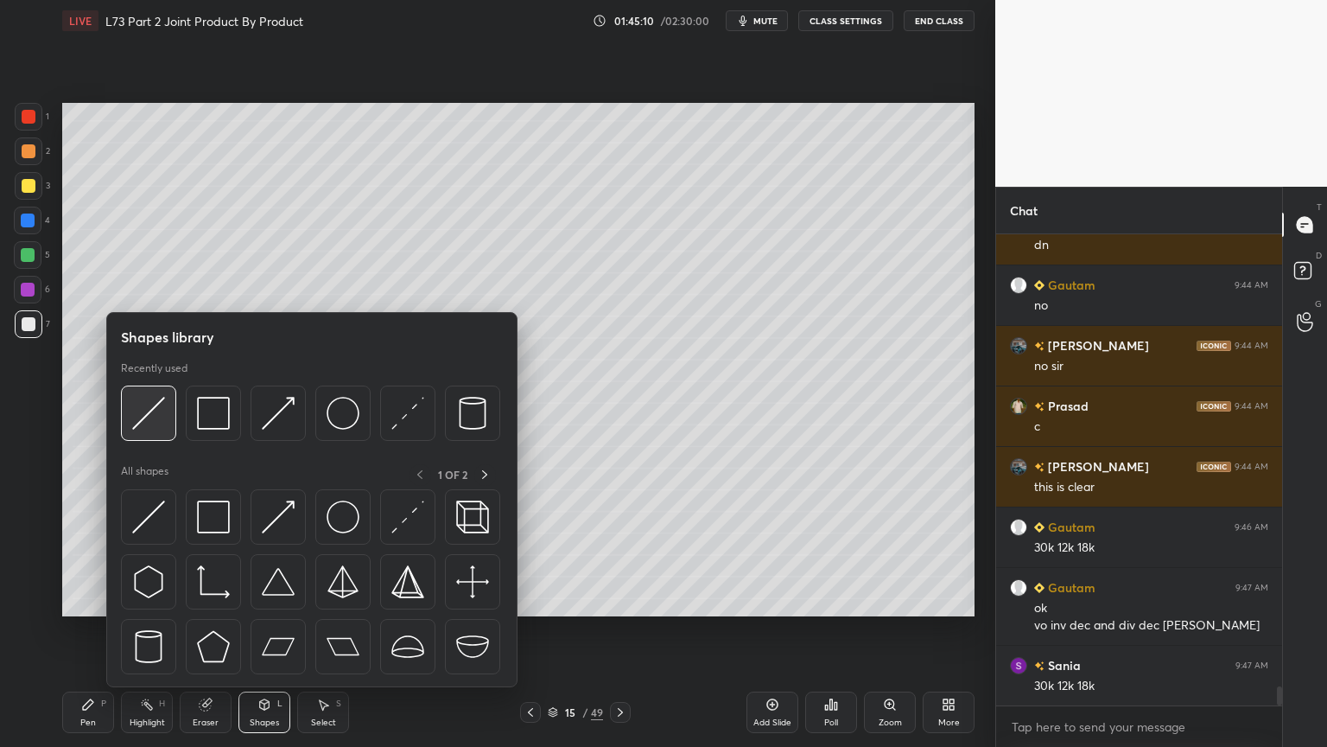
click at [146, 424] on img at bounding box center [148, 413] width 33 height 33
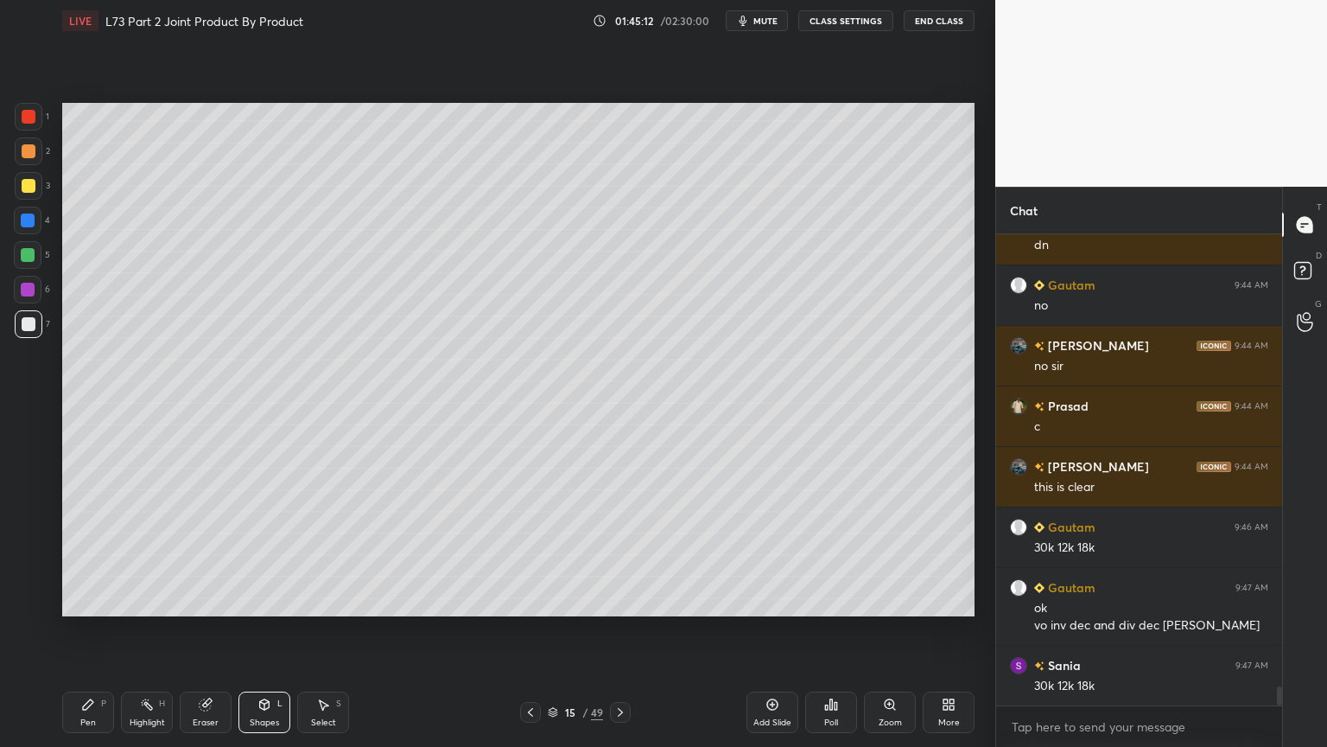
click at [75, 600] on div "Pen P" at bounding box center [88, 711] width 52 height 41
click at [30, 124] on div at bounding box center [29, 117] width 28 height 28
click at [260, 600] on icon at bounding box center [265, 704] width 10 height 10
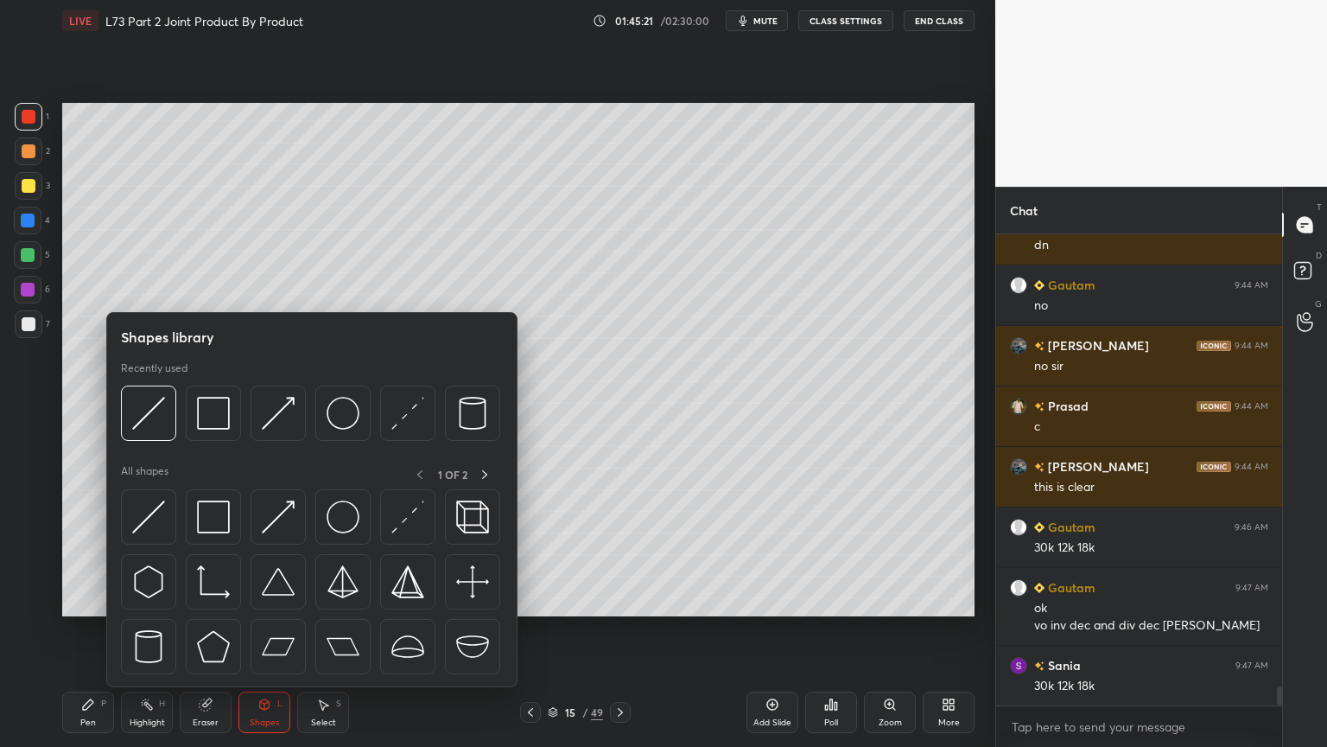
click at [217, 417] on img at bounding box center [213, 413] width 33 height 33
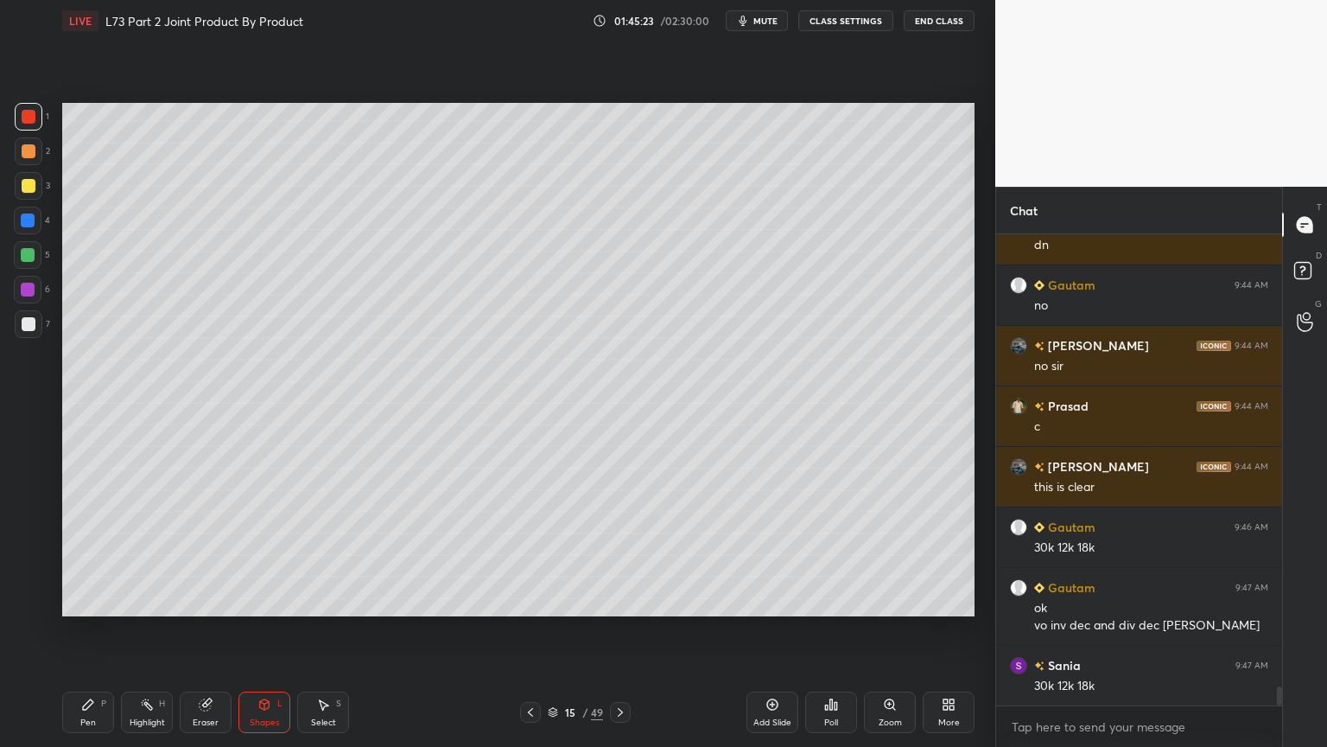
click at [33, 328] on div at bounding box center [29, 324] width 14 height 14
click at [66, 600] on div "Pen P" at bounding box center [88, 711] width 52 height 41
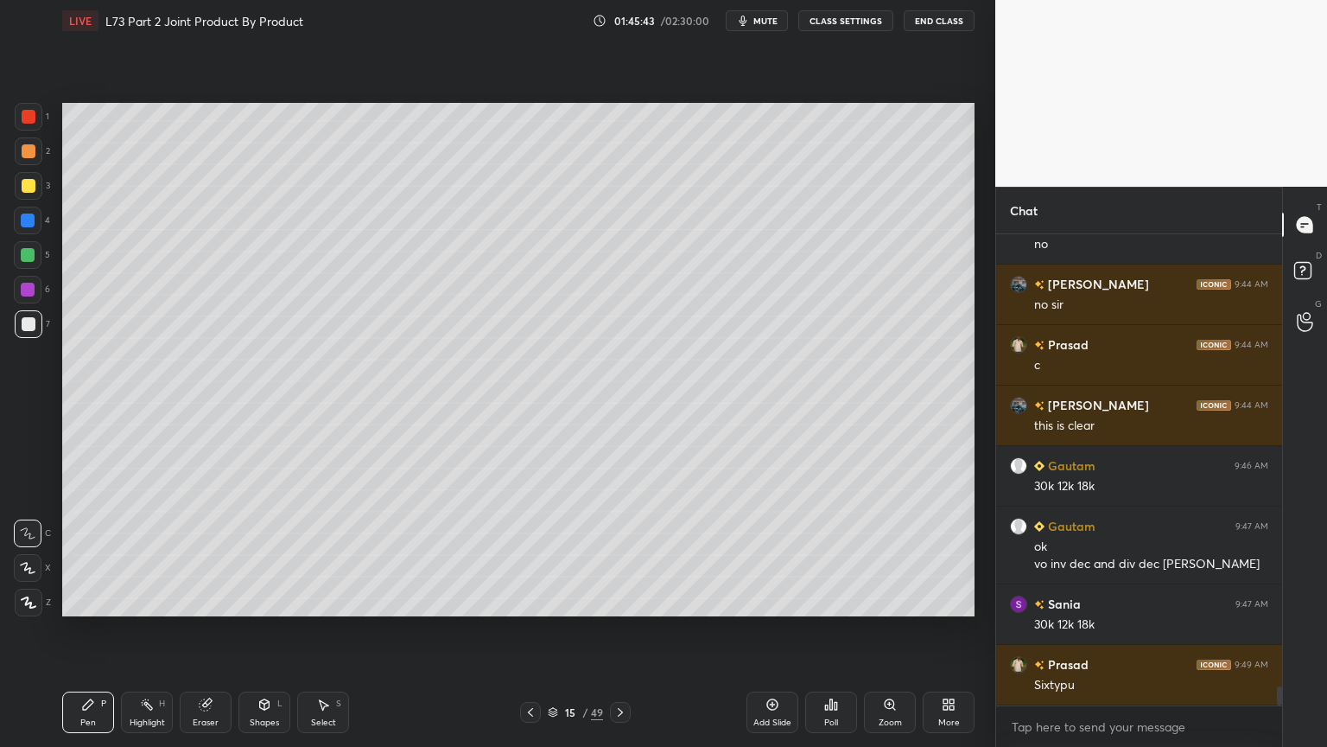
click at [24, 258] on div at bounding box center [28, 255] width 14 height 14
click at [29, 330] on div at bounding box center [29, 324] width 14 height 14
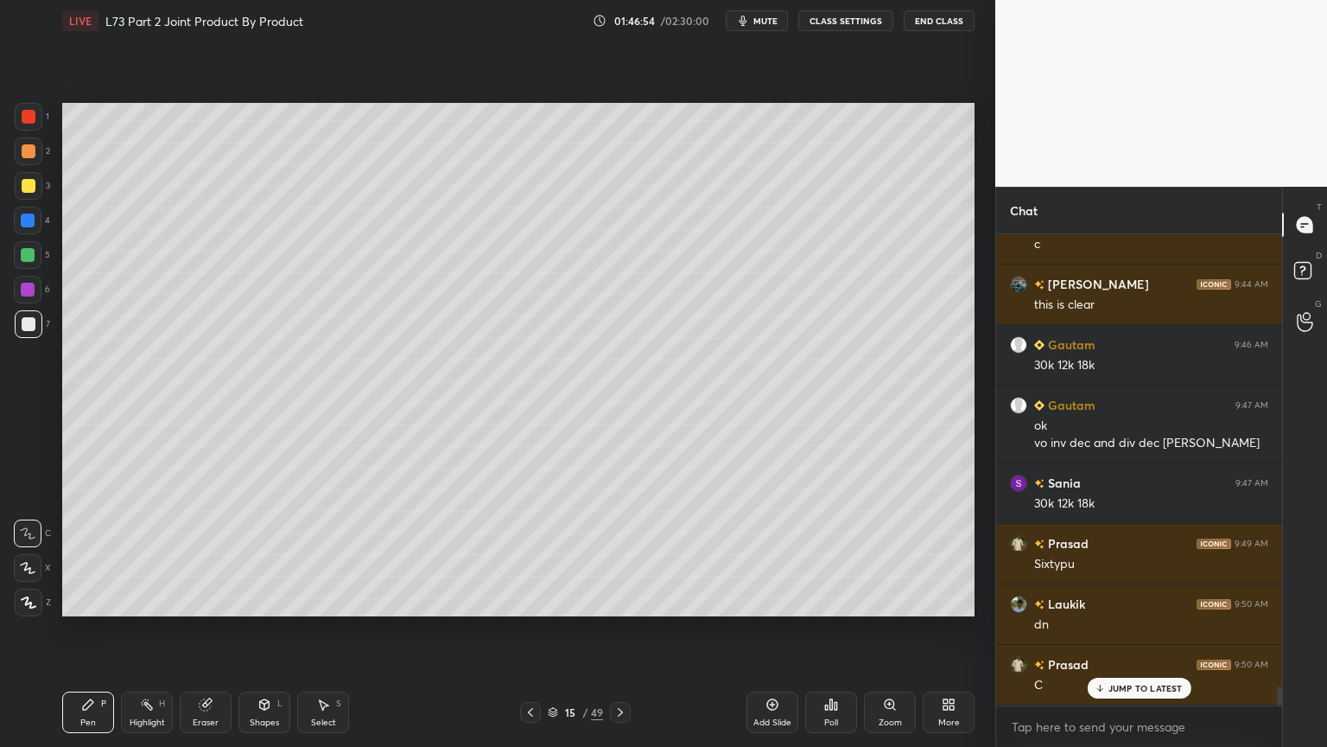
scroll to position [11425, 0]
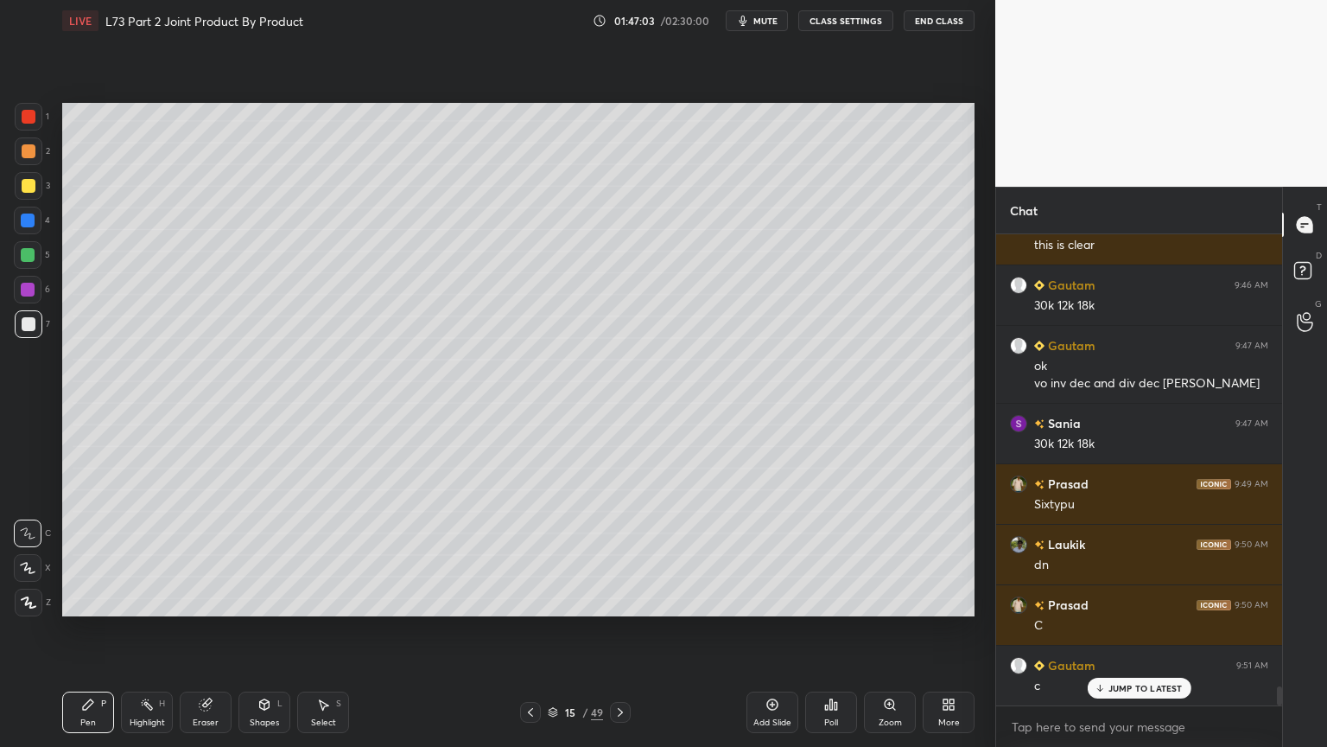
click at [528, 600] on icon at bounding box center [531, 712] width 14 height 14
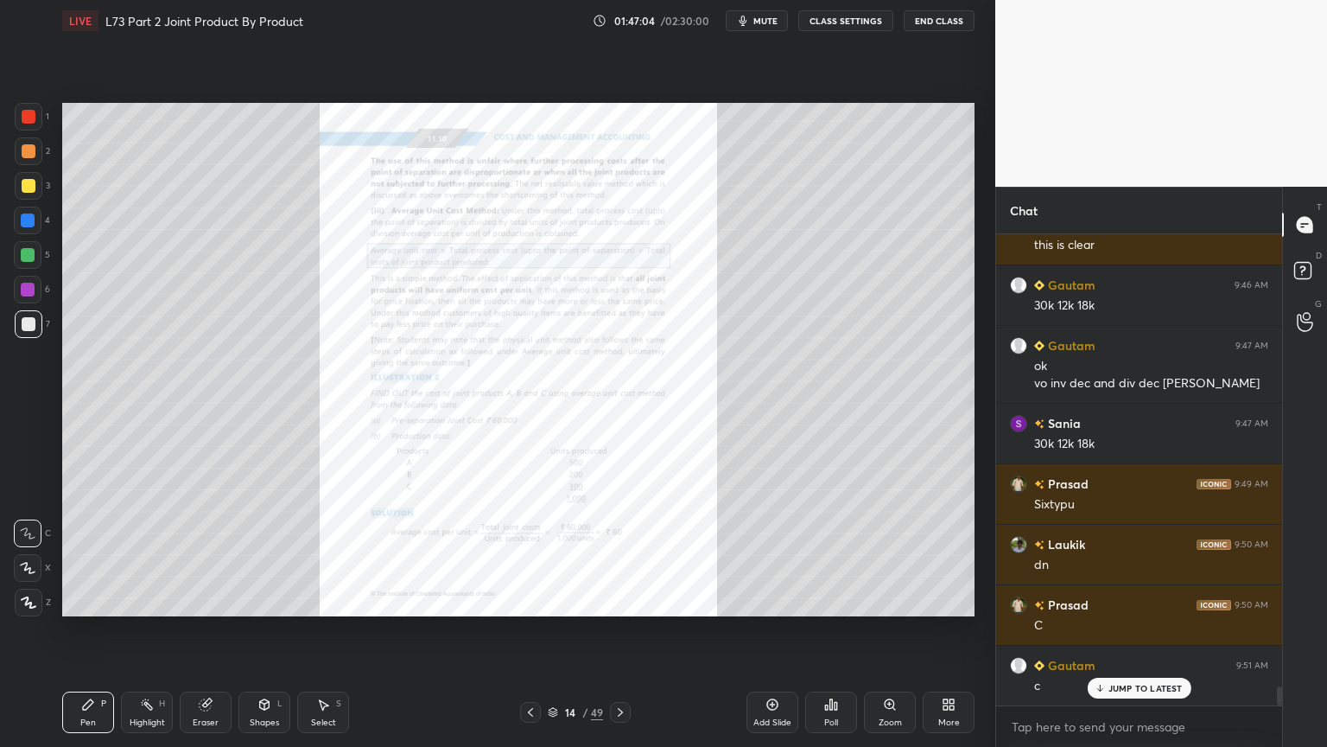
click at [533, 600] on icon at bounding box center [531, 712] width 14 height 14
click at [530, 600] on icon at bounding box center [531, 712] width 14 height 14
click at [528, 600] on icon at bounding box center [531, 712] width 14 height 14
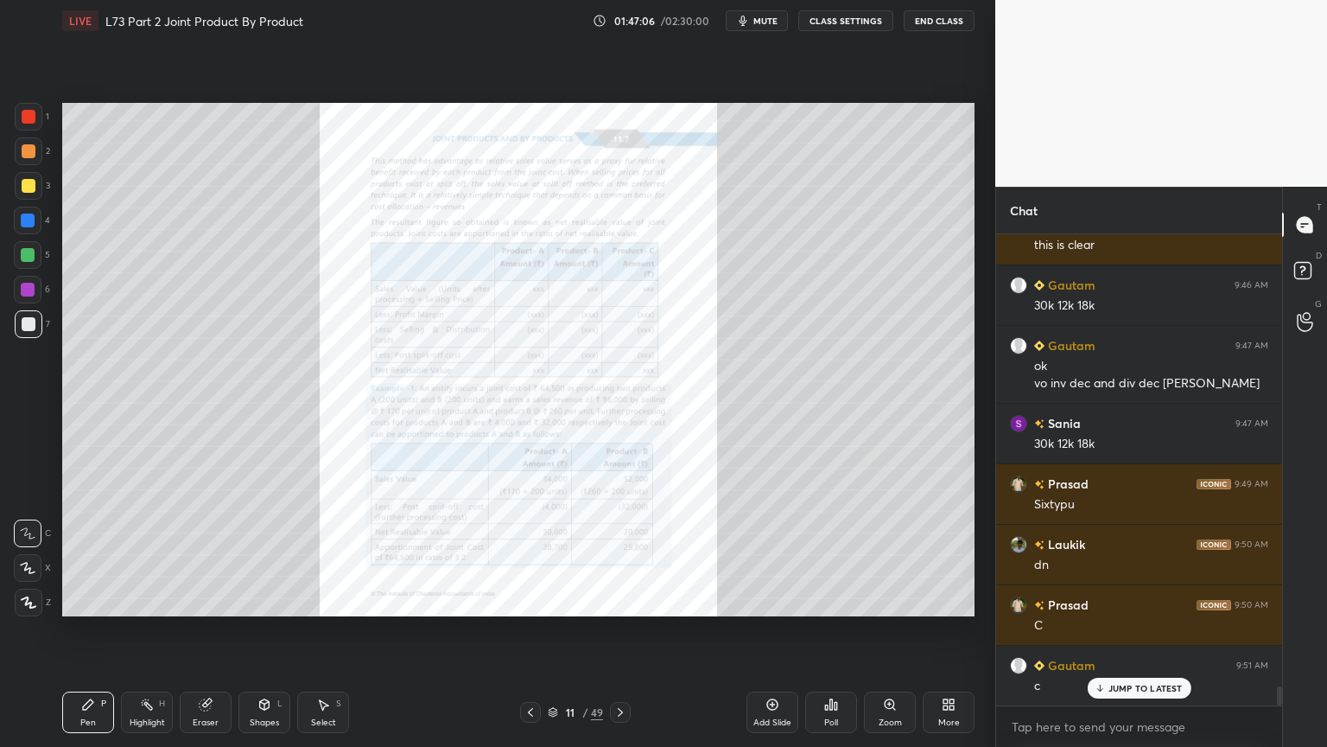
click at [529, 600] on icon at bounding box center [531, 712] width 14 height 14
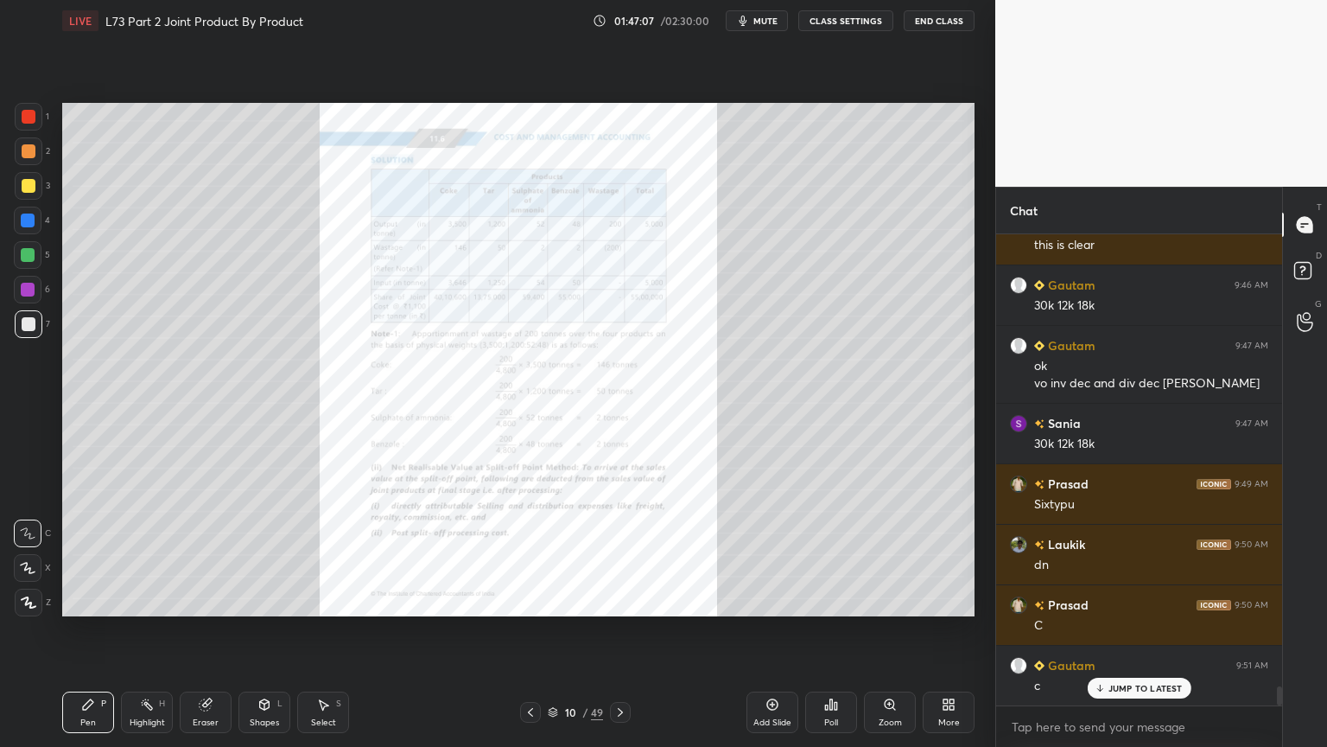
click at [532, 600] on icon at bounding box center [530, 712] width 5 height 9
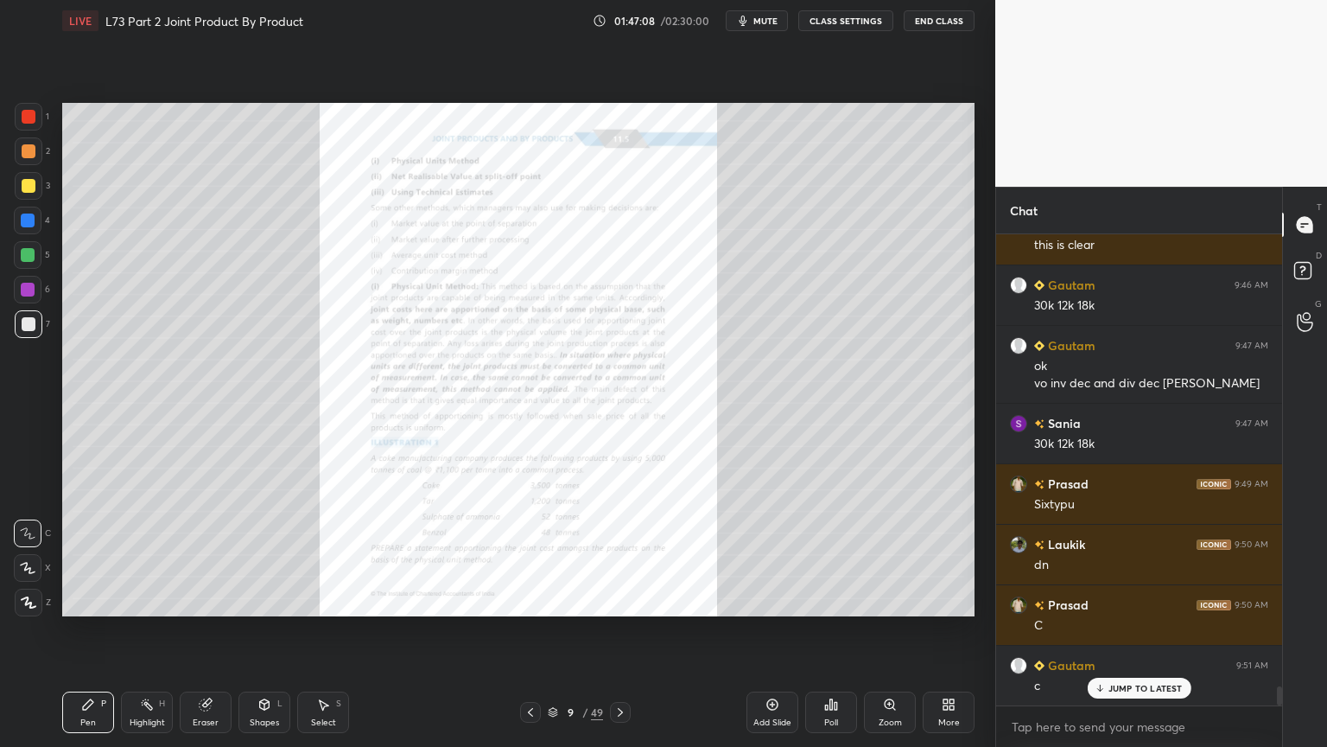
click at [626, 600] on icon at bounding box center [621, 712] width 14 height 14
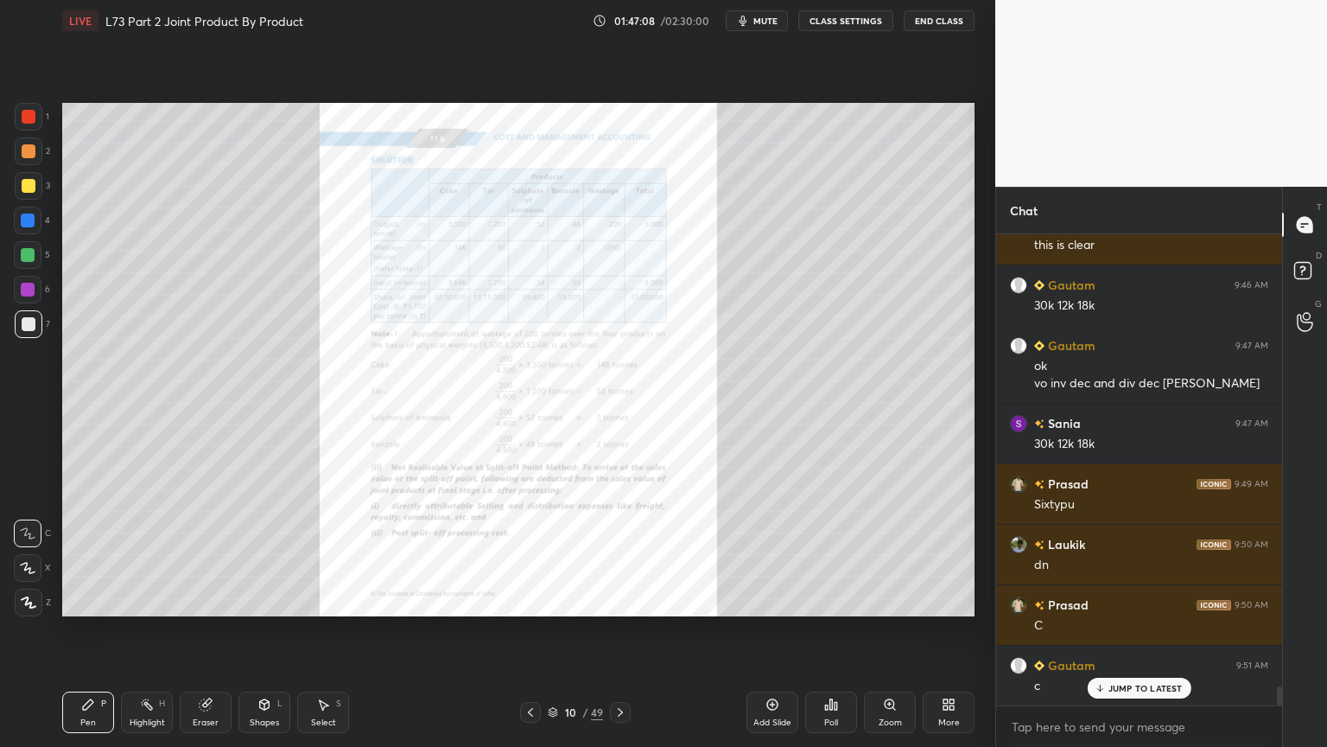
click at [621, 600] on icon at bounding box center [620, 712] width 5 height 9
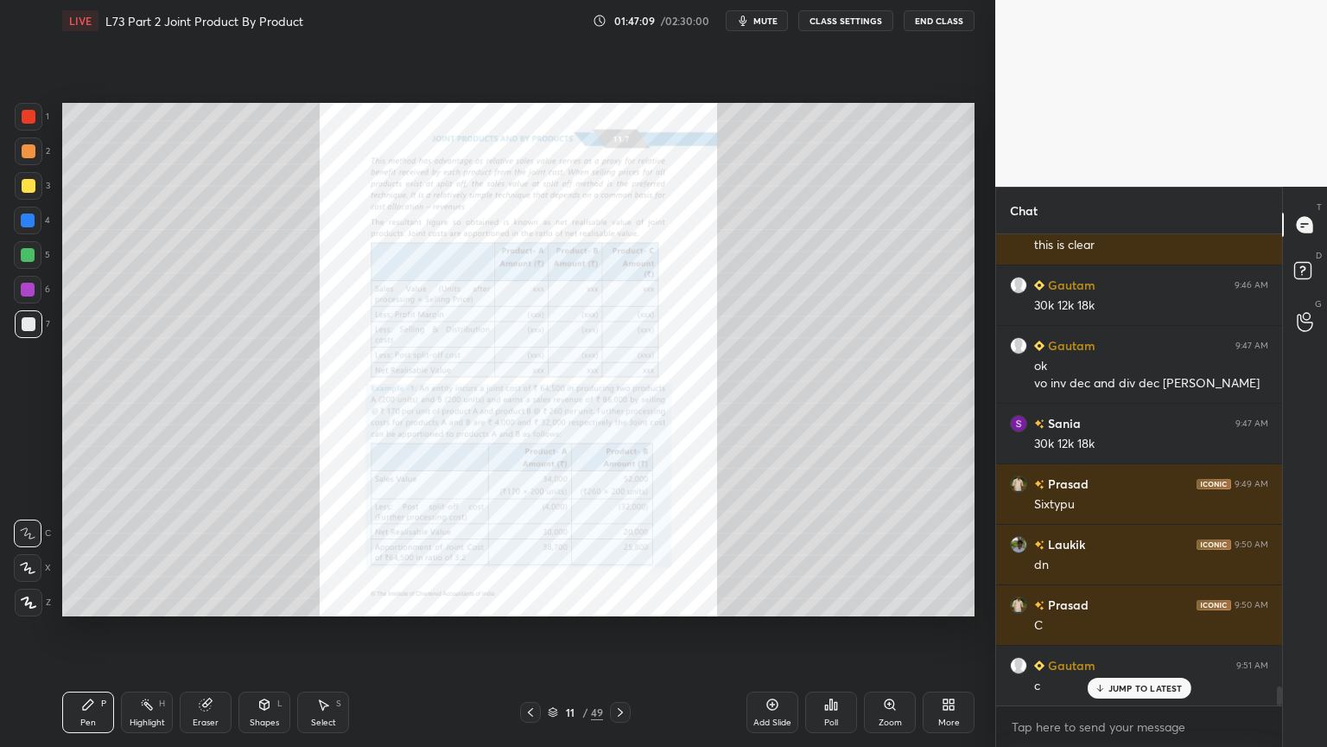
click at [622, 600] on icon at bounding box center [621, 712] width 14 height 14
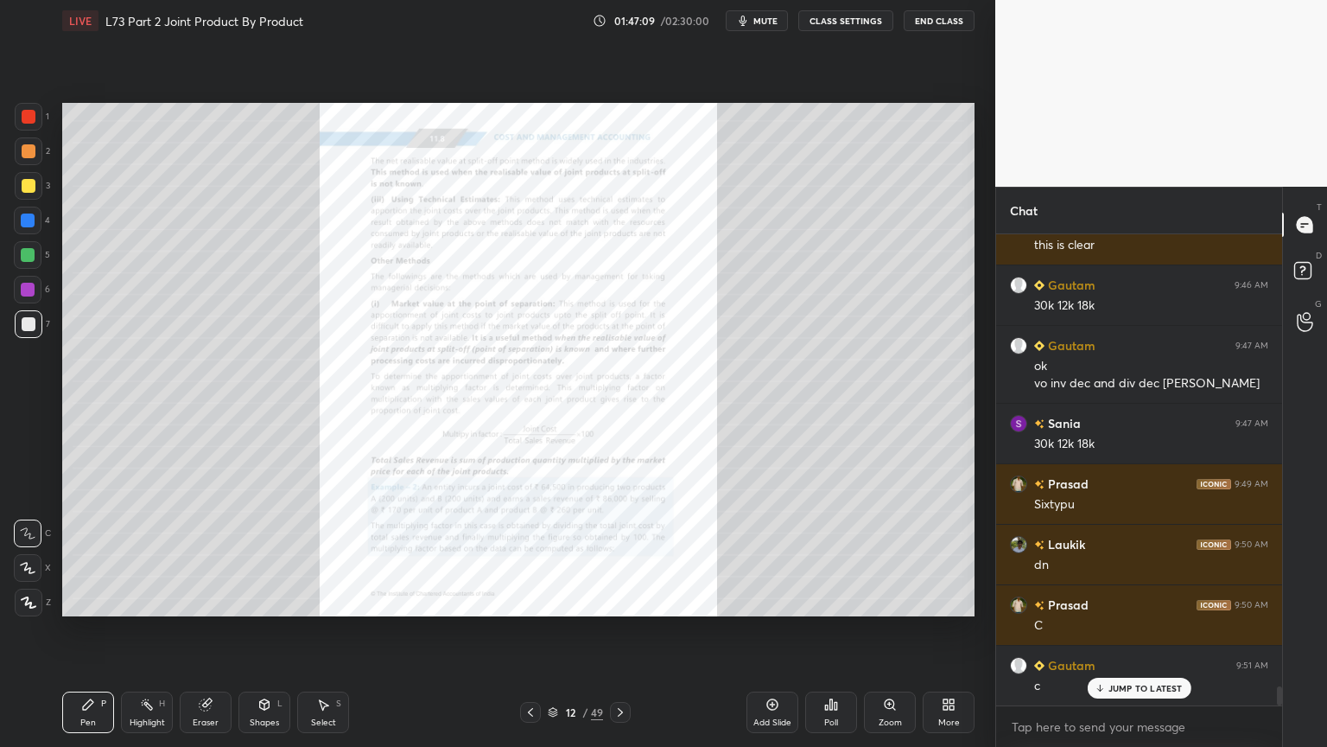
click at [617, 600] on icon at bounding box center [621, 712] width 14 height 14
click at [614, 600] on icon at bounding box center [621, 712] width 14 height 14
click at [612, 600] on div at bounding box center [620, 712] width 21 height 21
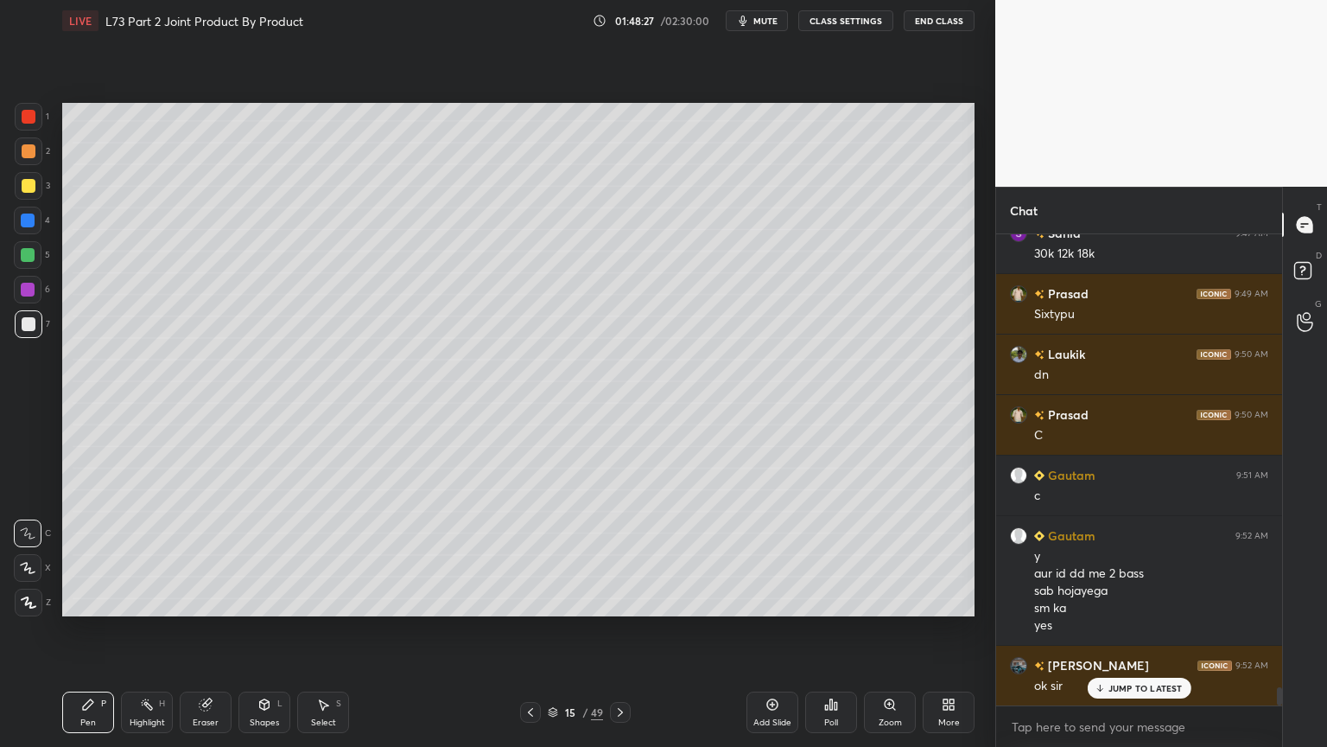
scroll to position [11632, 0]
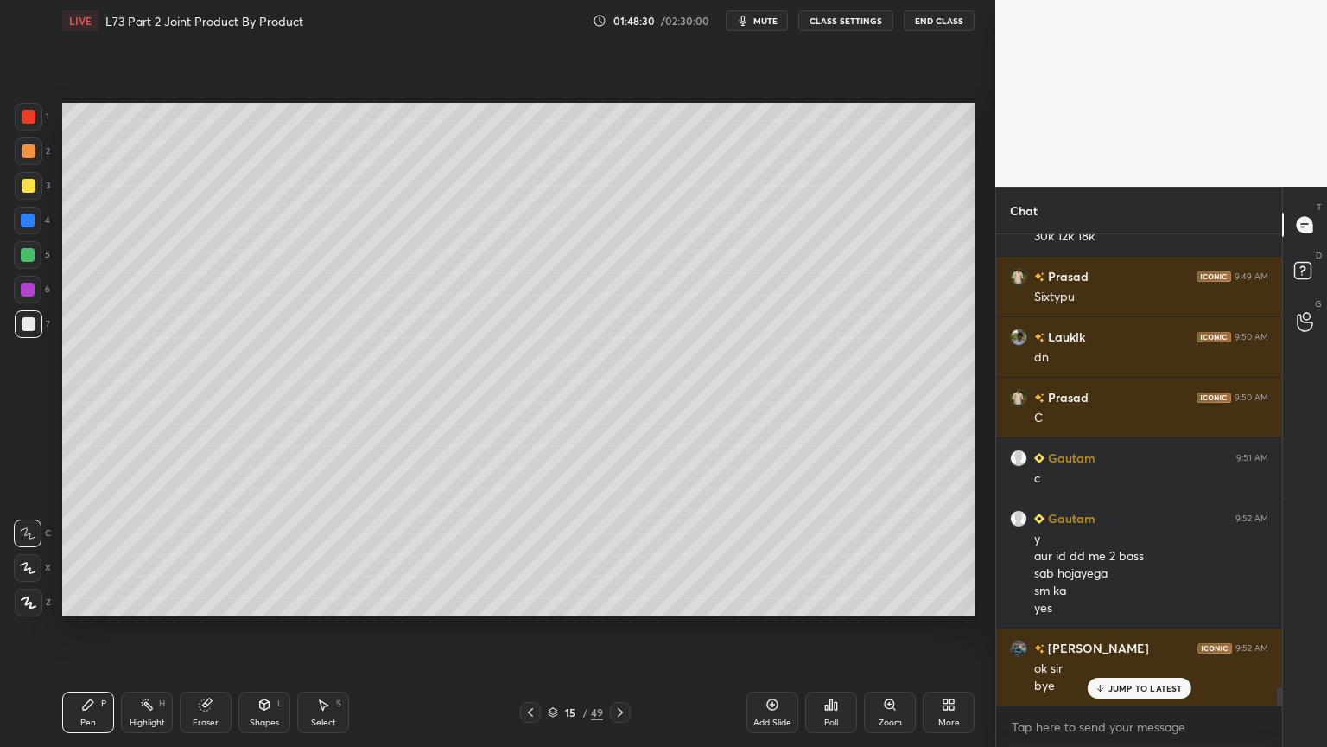
click at [936, 19] on button "End Class" at bounding box center [939, 20] width 71 height 21
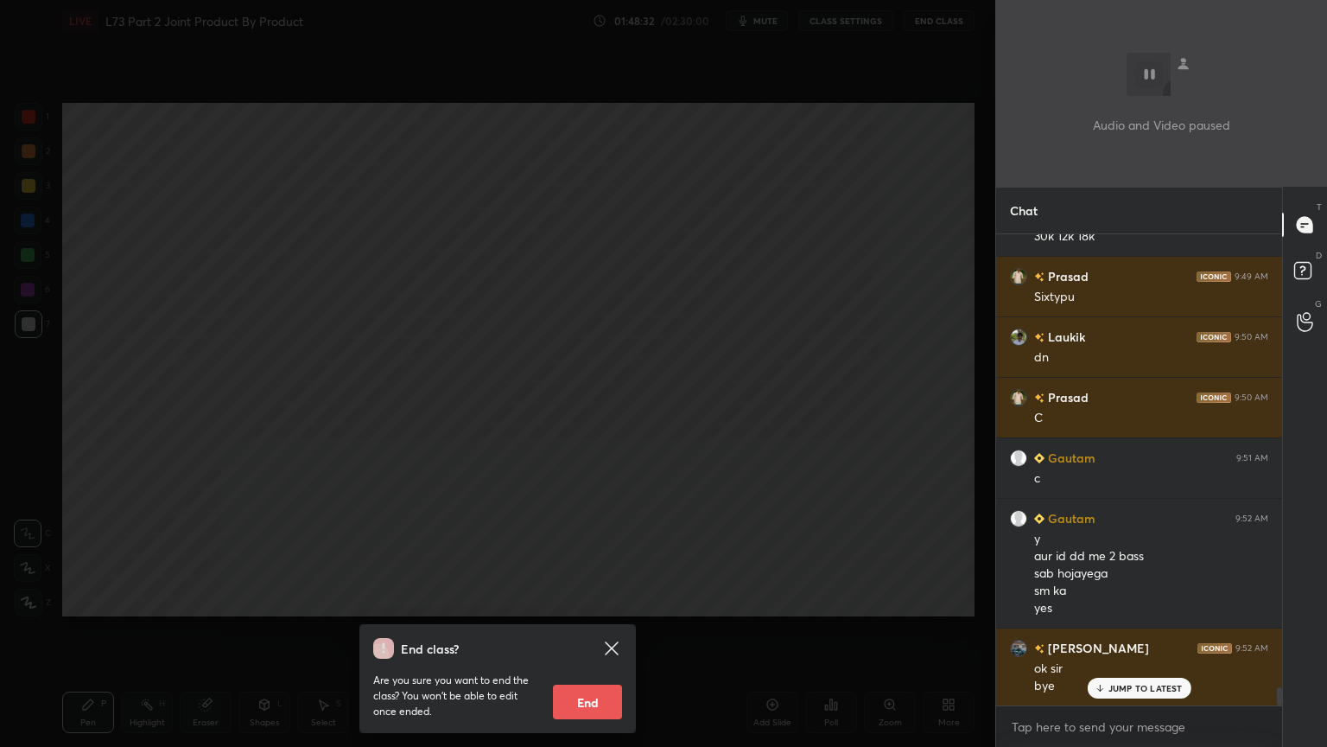
click at [598, 600] on button "End" at bounding box center [587, 701] width 69 height 35
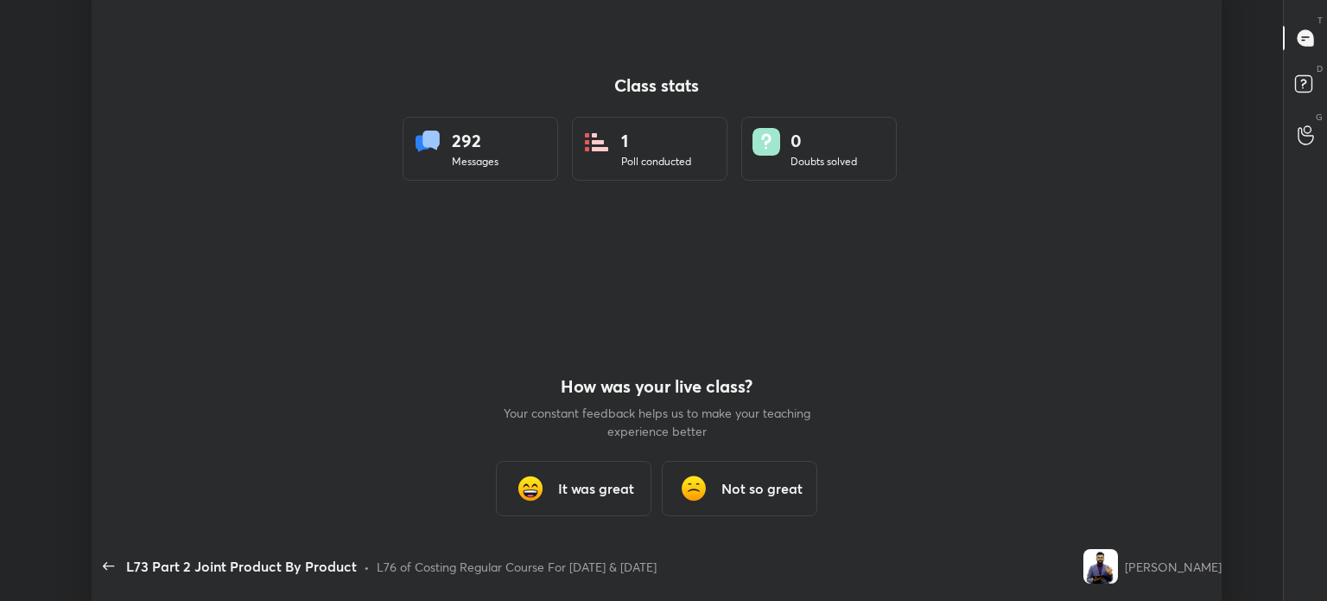
scroll to position [85930, 85107]
type textarea "x"
